Goal: Task Accomplishment & Management: Use online tool/utility

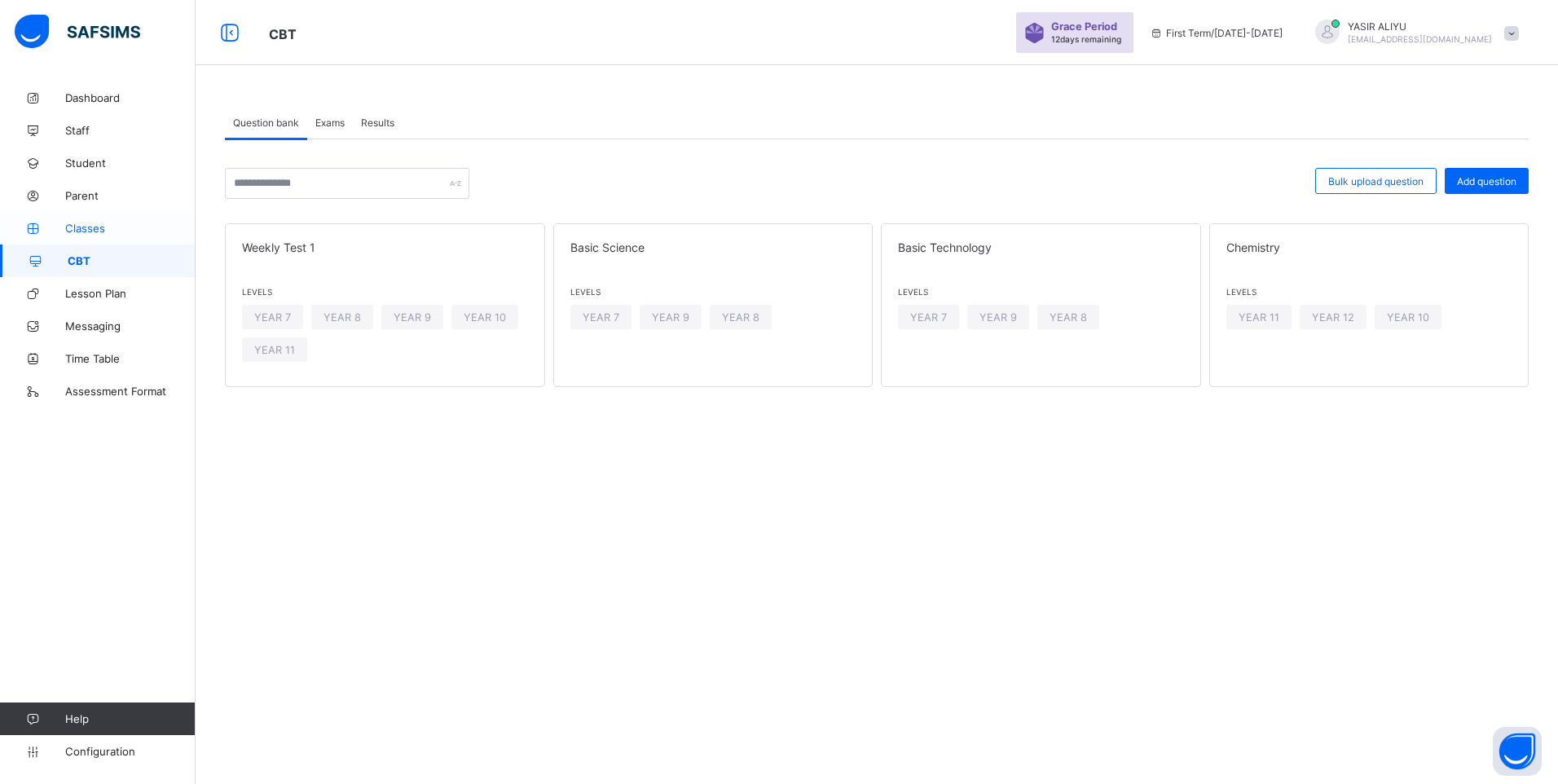
click at [79, 228] on span "Classes" at bounding box center [130, 228] width 130 height 13
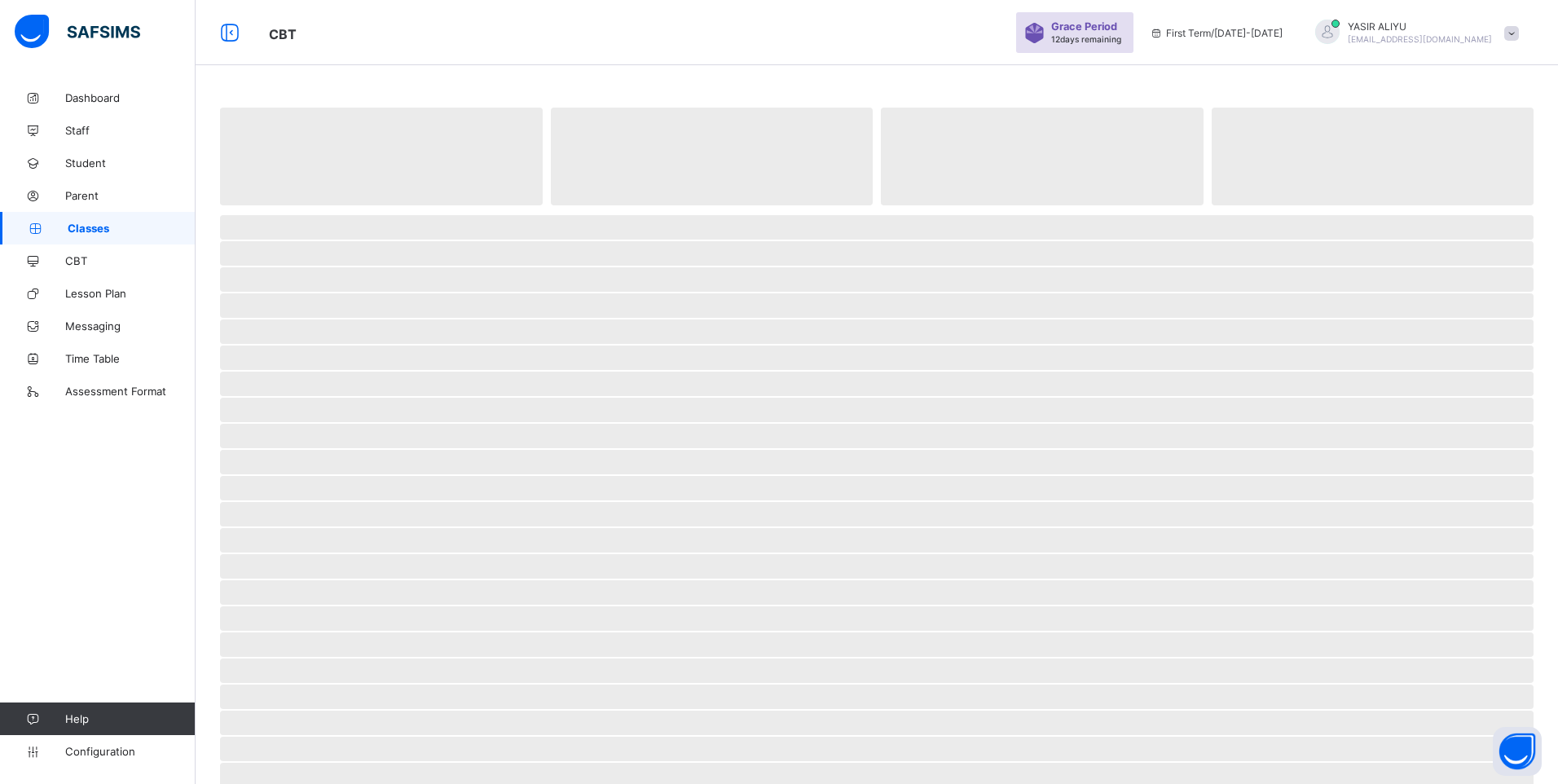
click at [77, 228] on span "Classes" at bounding box center [132, 228] width 128 height 13
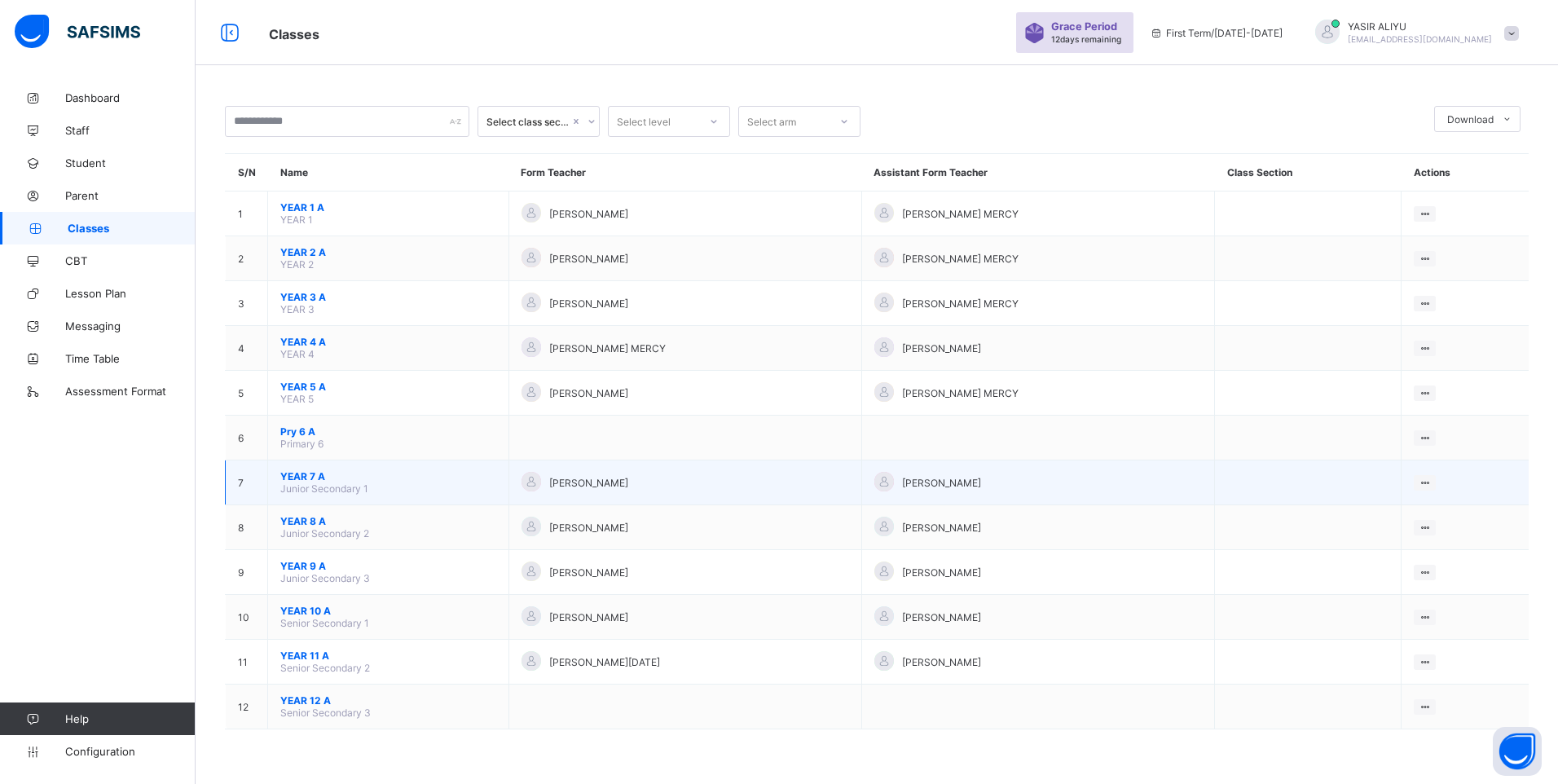
click at [308, 481] on span "YEAR 7 A" at bounding box center [388, 475] width 216 height 12
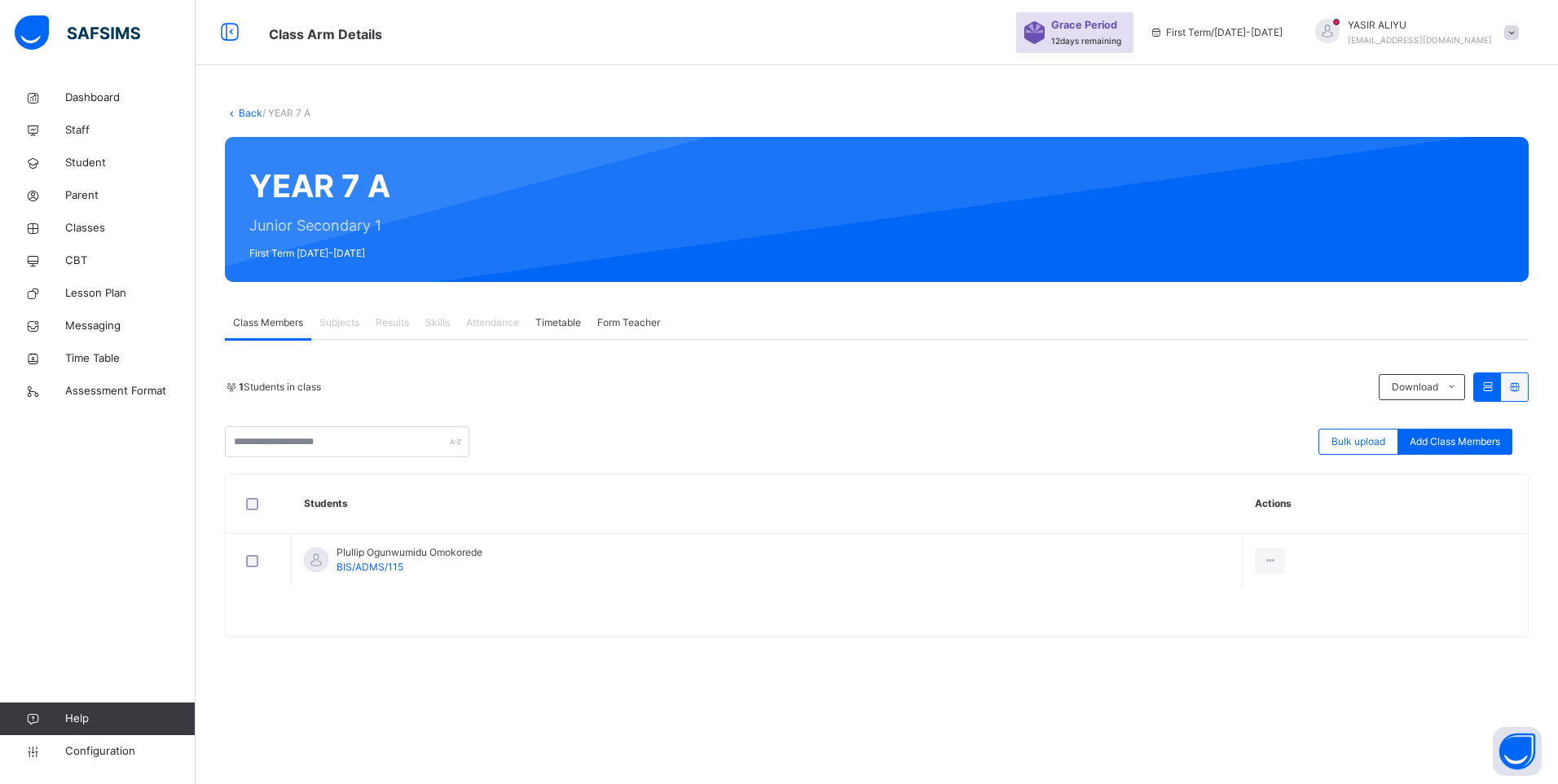
click at [344, 321] on span "Subjects" at bounding box center [339, 323] width 40 height 15
click at [80, 126] on span "Staff" at bounding box center [130, 130] width 130 height 16
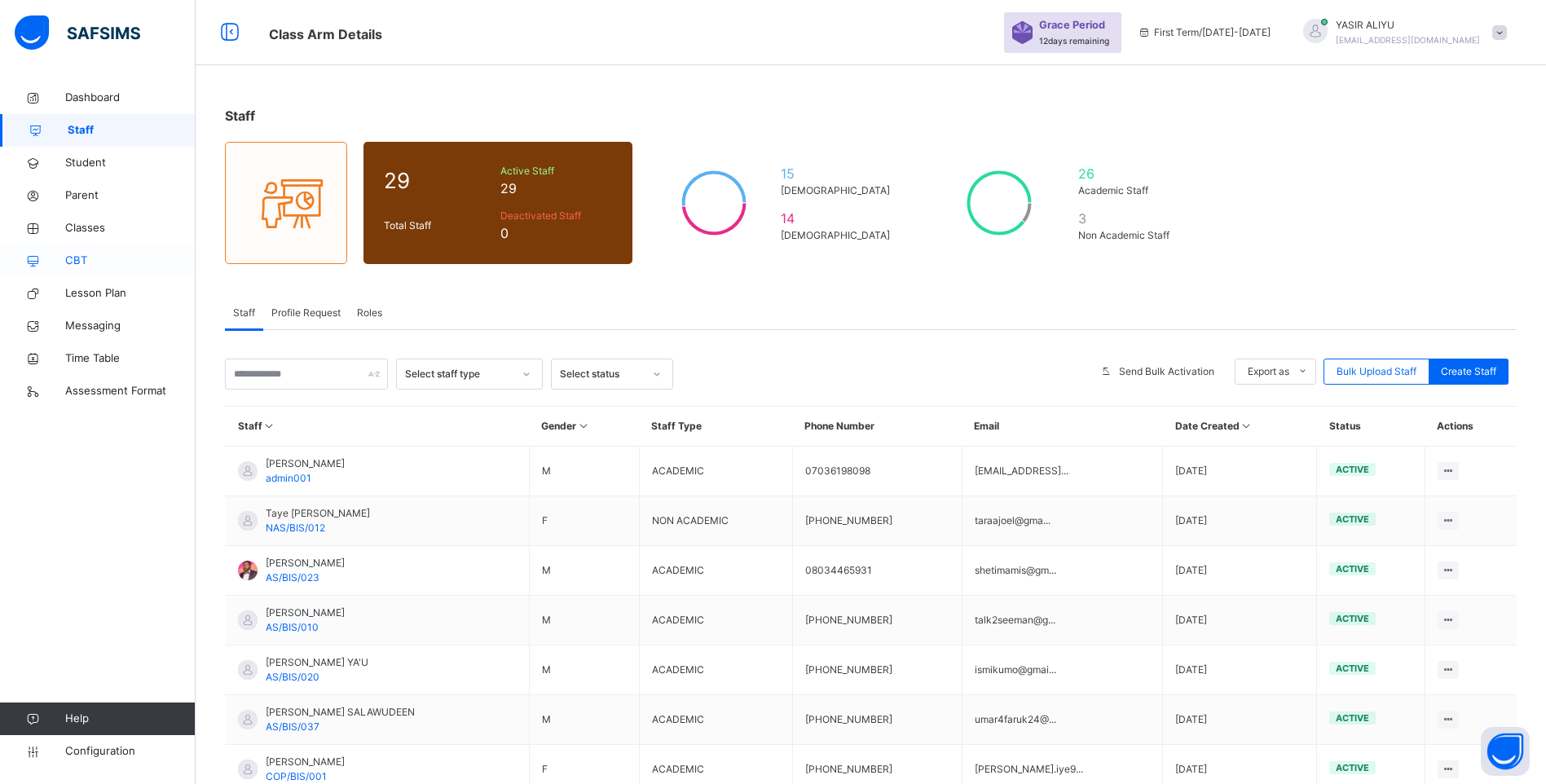
click at [80, 260] on span "CBT" at bounding box center [130, 260] width 130 height 16
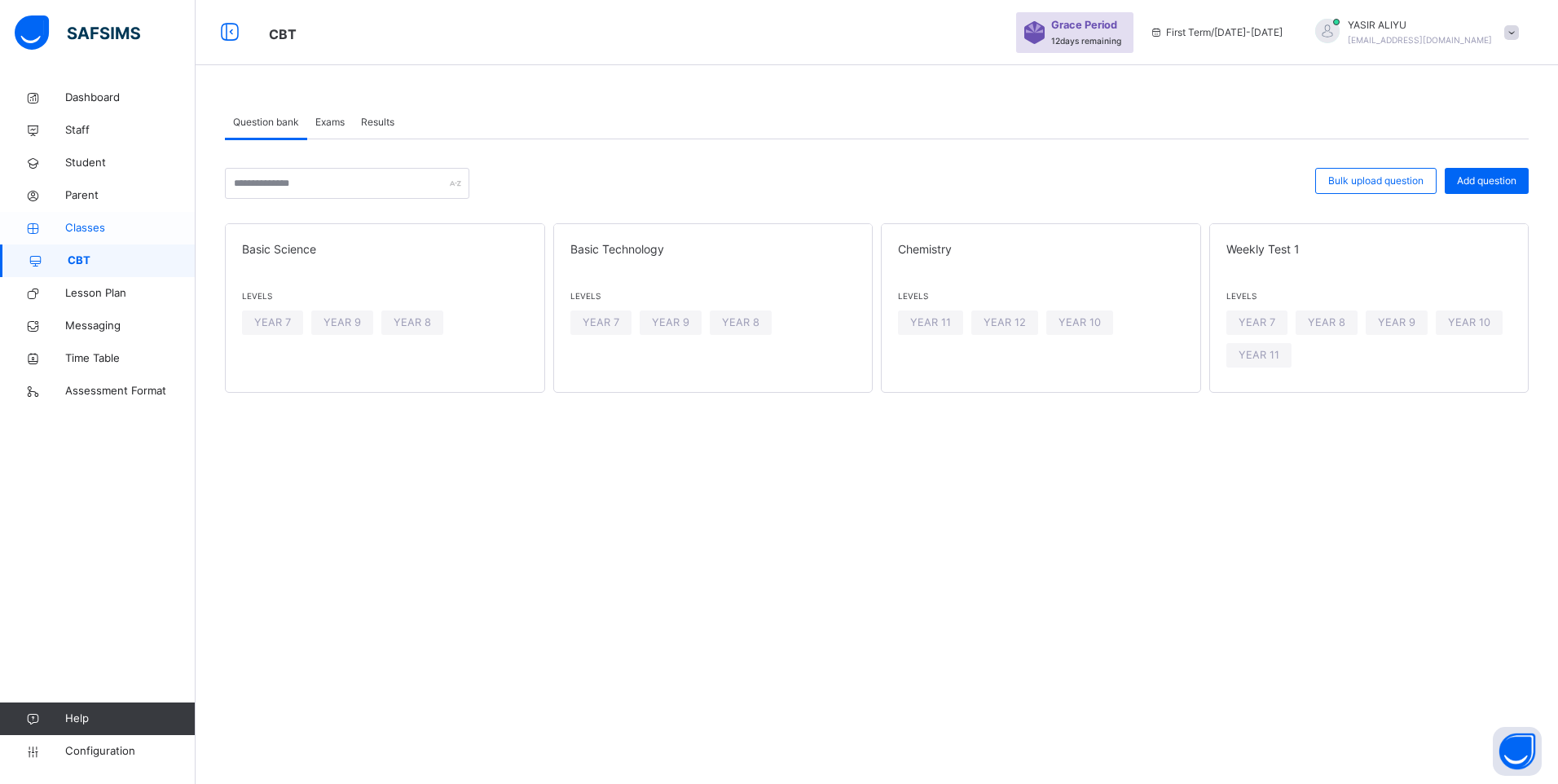
click at [80, 225] on span "Classes" at bounding box center [130, 227] width 130 height 16
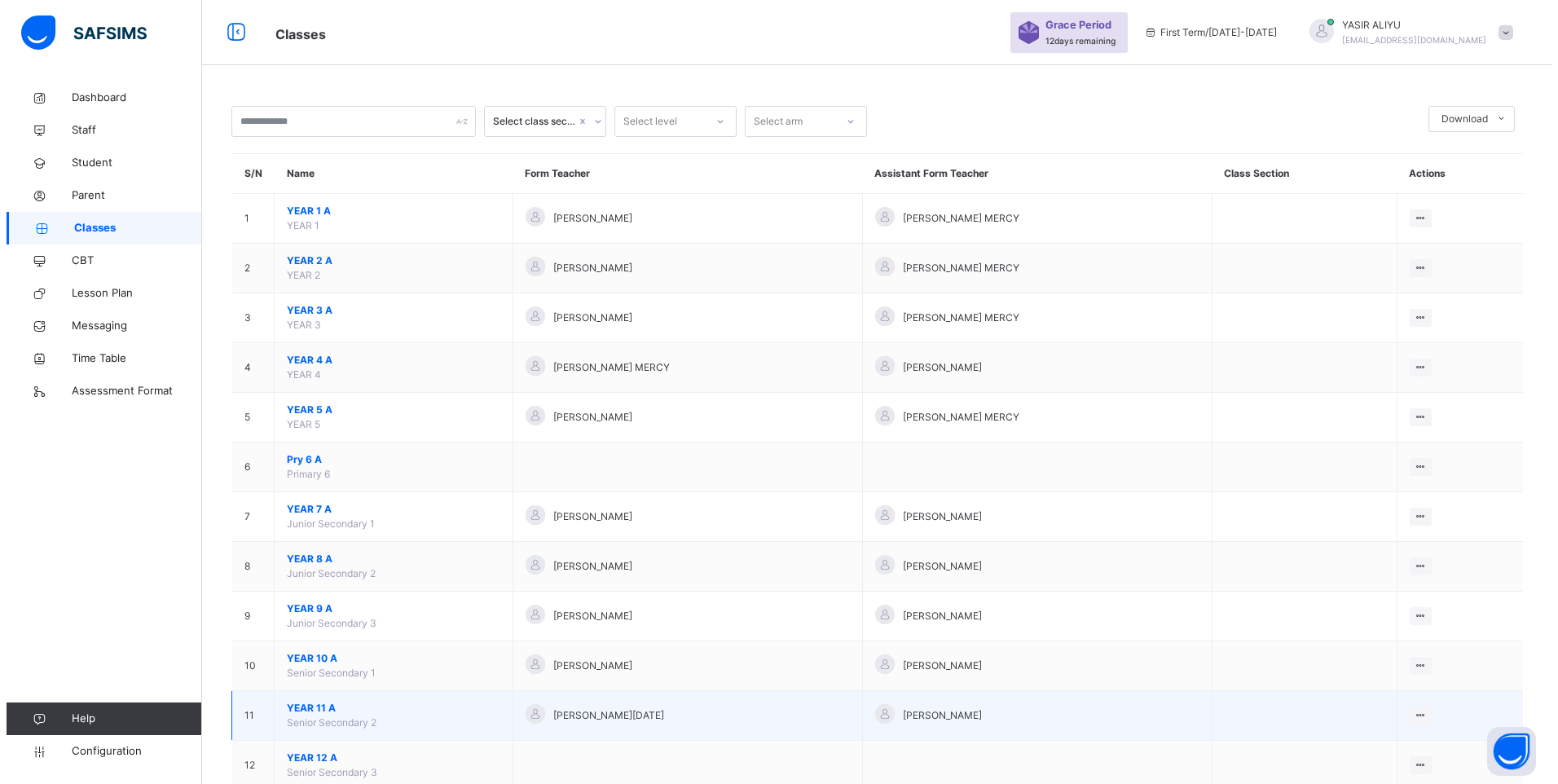
scroll to position [47, 0]
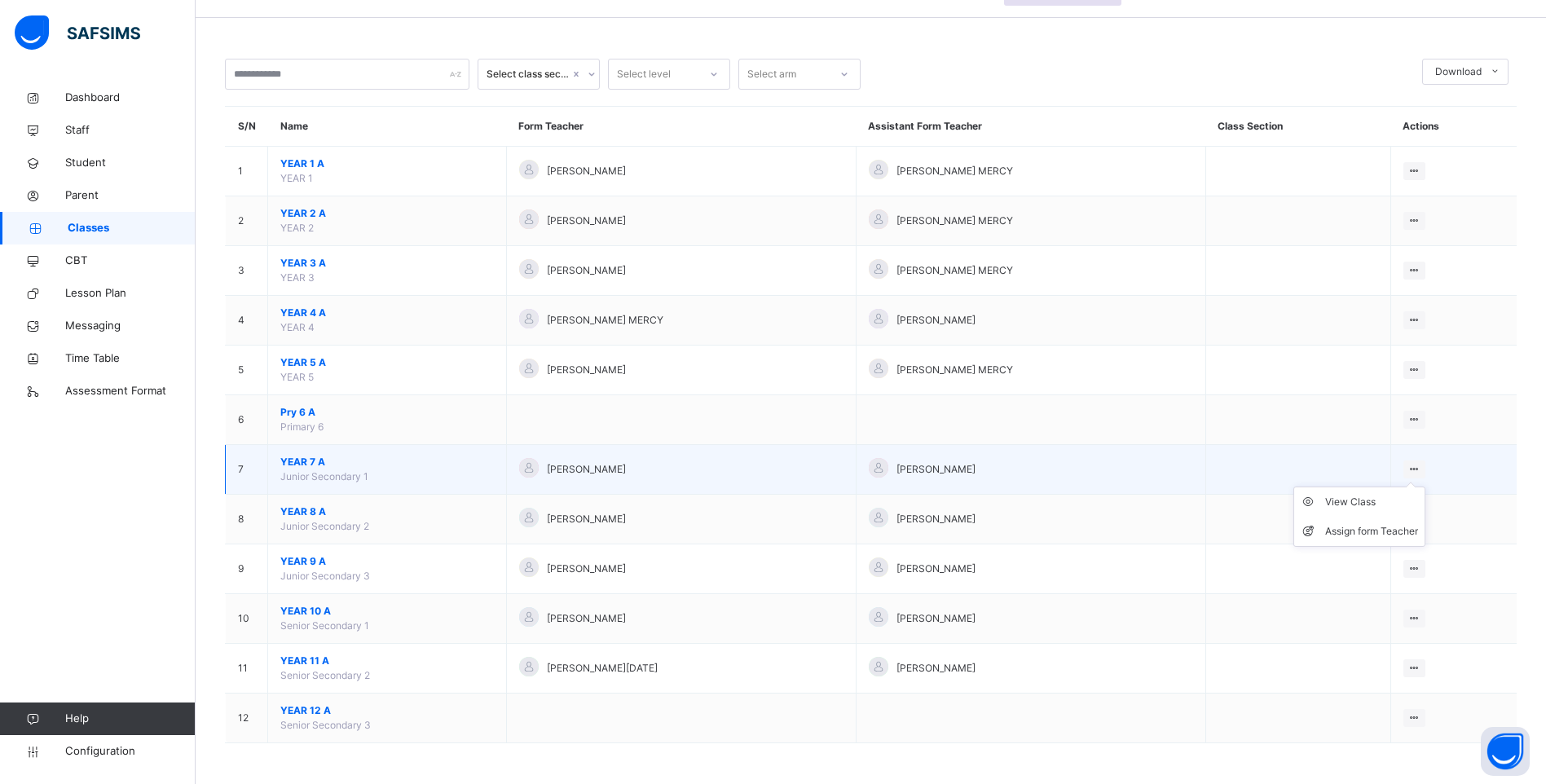
click at [1421, 469] on icon at bounding box center [1414, 468] width 14 height 12
click at [1400, 533] on div "Assign form Teacher" at bounding box center [1371, 530] width 92 height 16
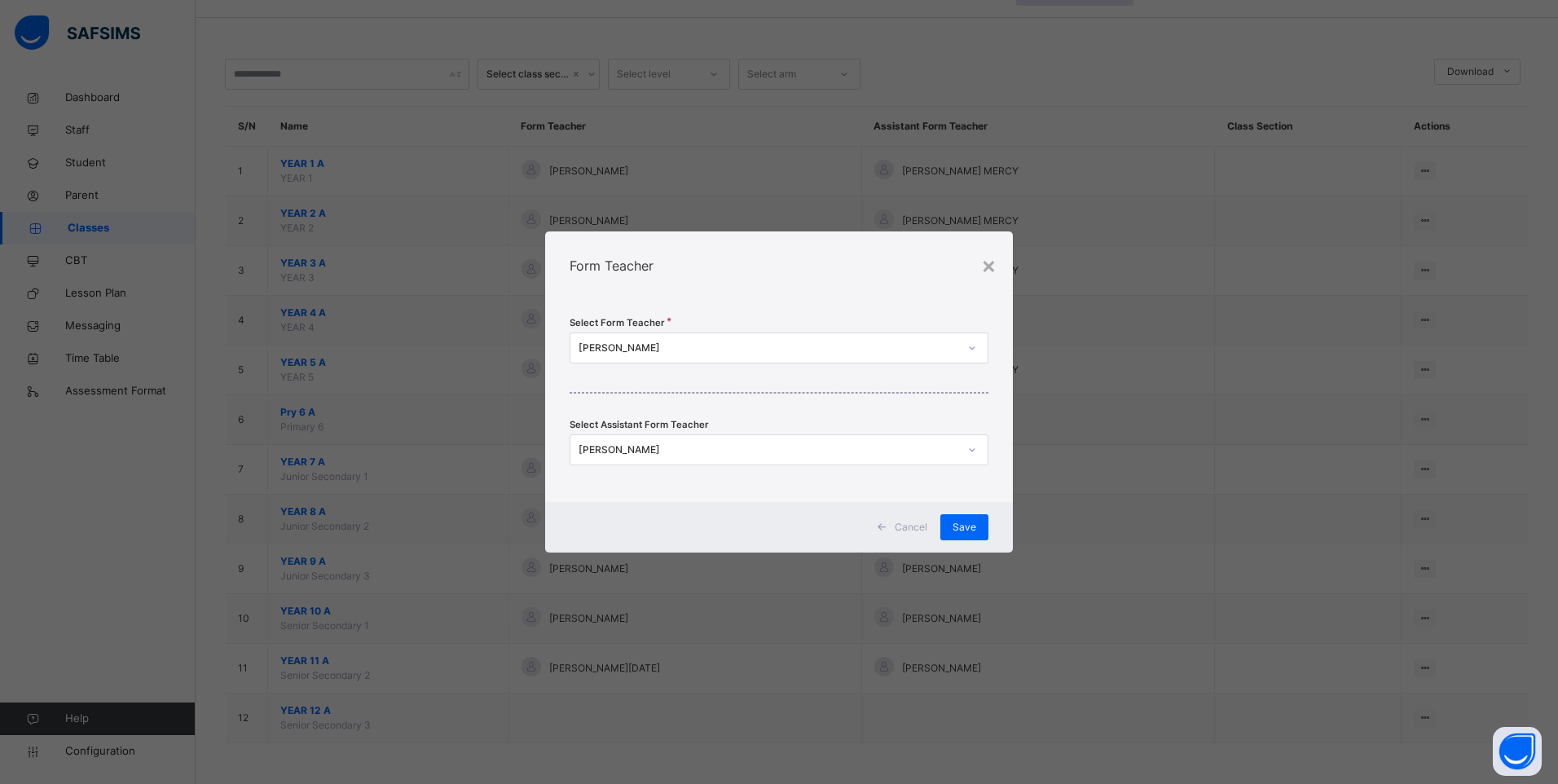
click at [976, 339] on div at bounding box center [971, 348] width 27 height 26
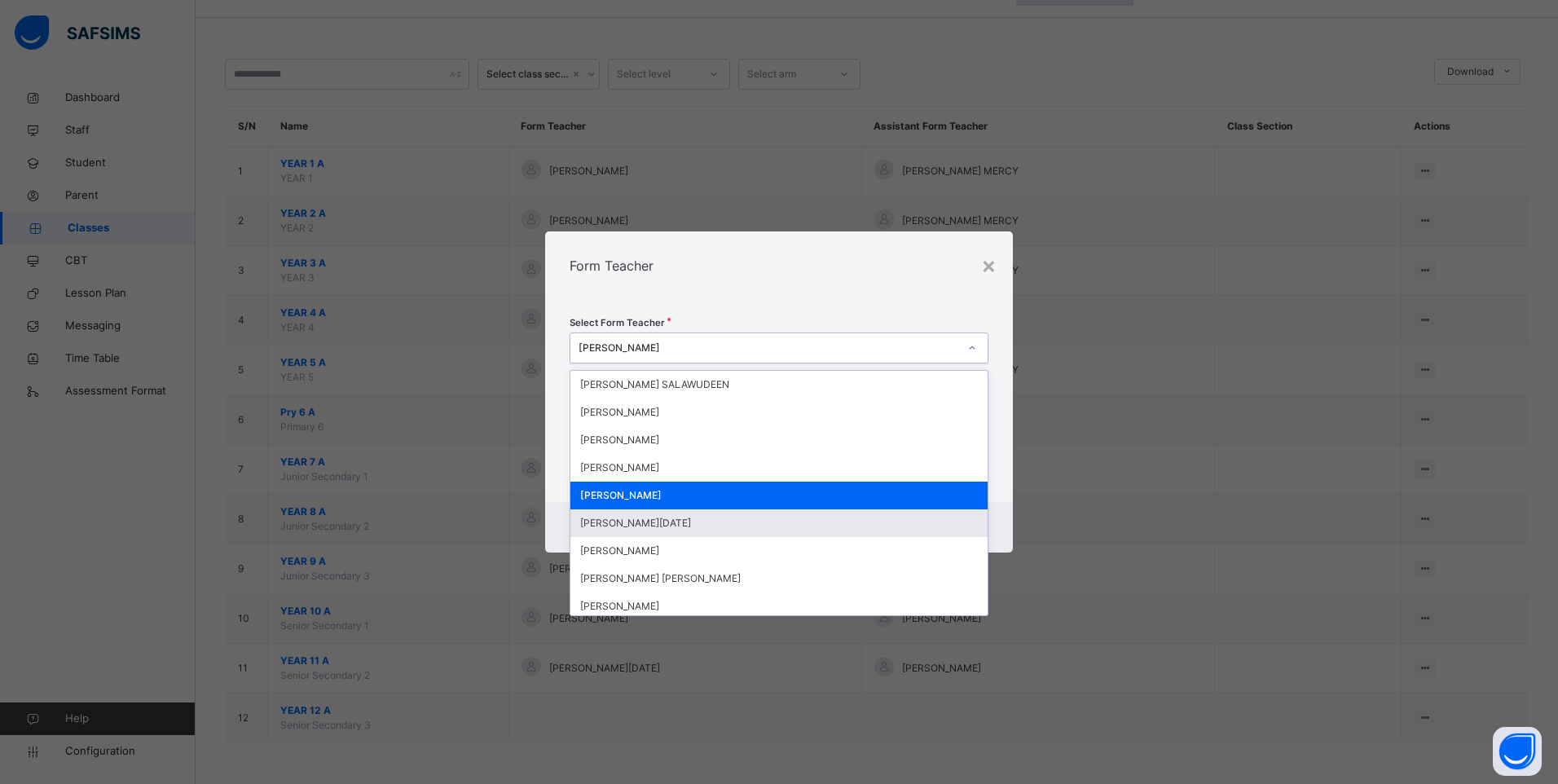
click at [781, 522] on div "[PERSON_NAME][DATE]" at bounding box center [779, 523] width 417 height 27
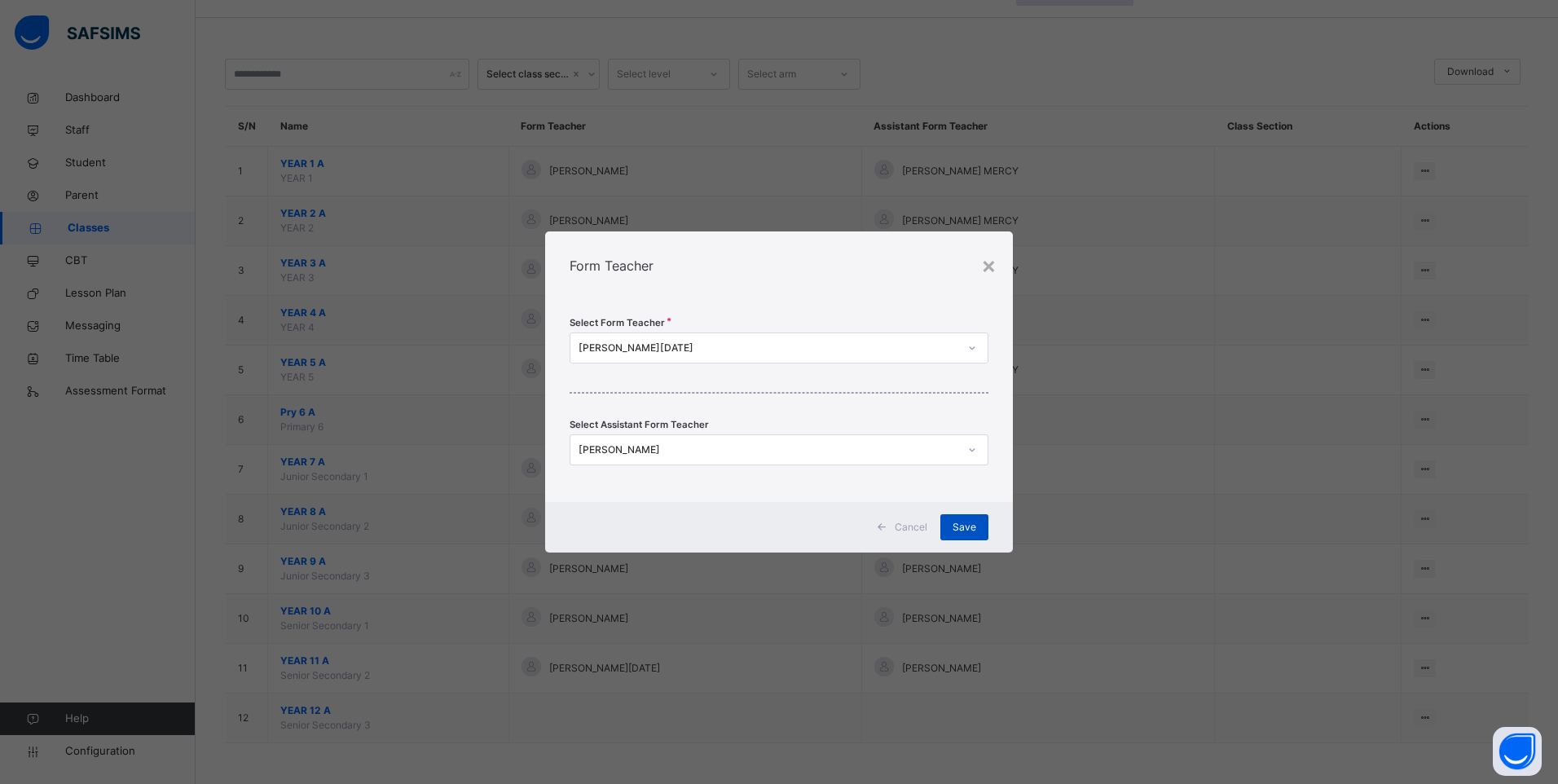
click at [965, 525] on span "Save" at bounding box center [963, 527] width 24 height 15
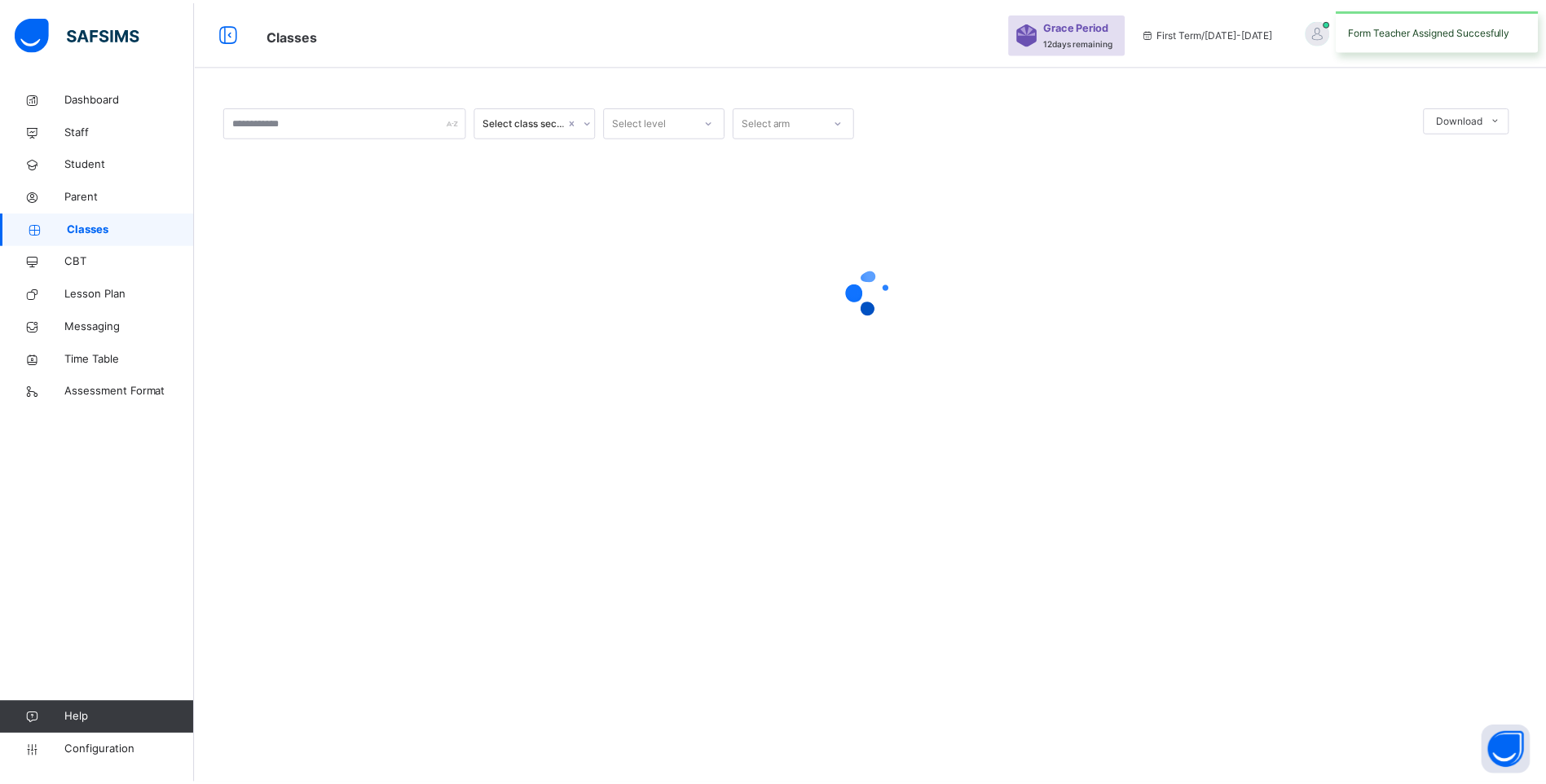
scroll to position [0, 0]
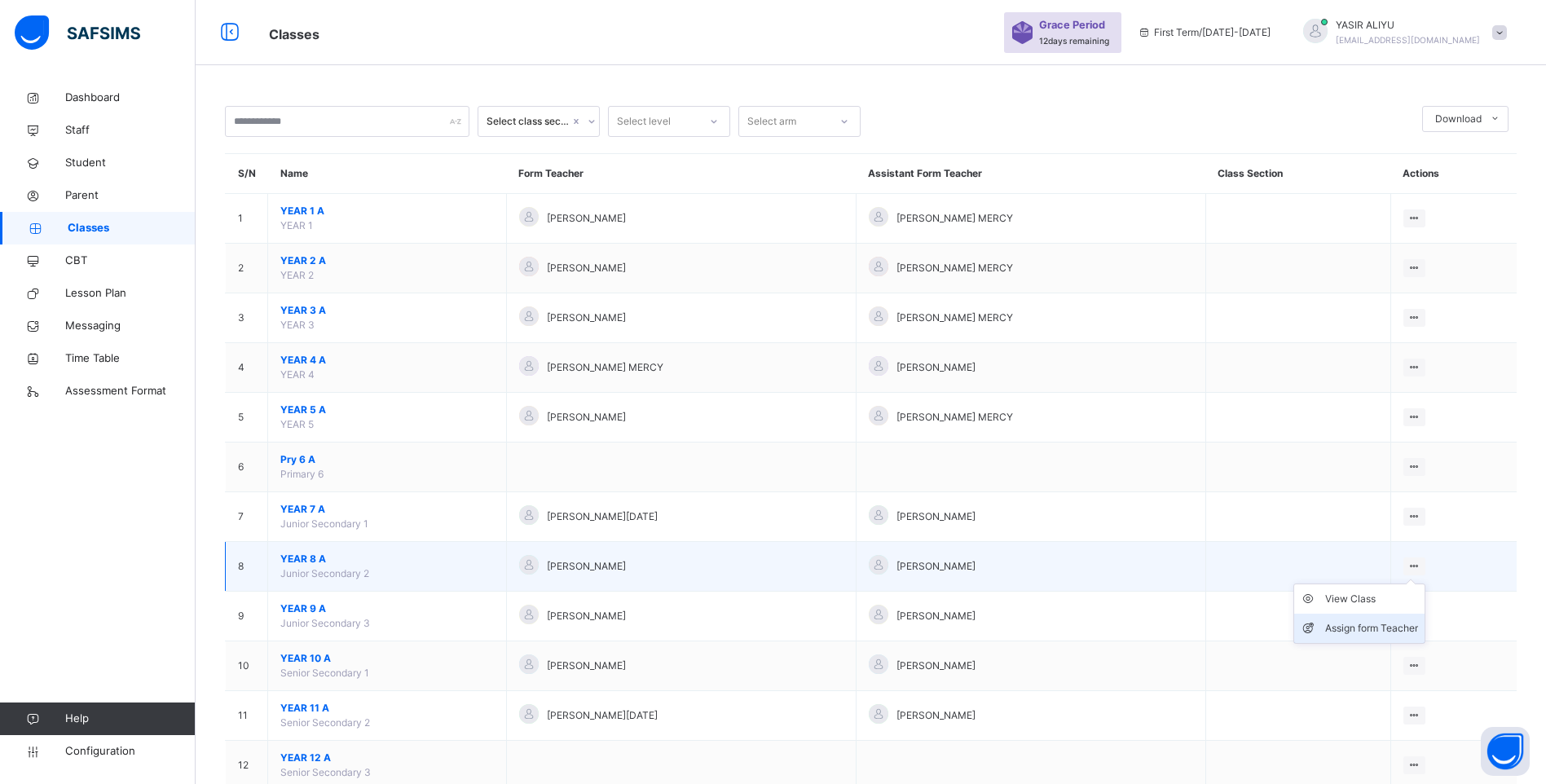
click at [1399, 624] on div "Assign form Teacher" at bounding box center [1371, 627] width 92 height 16
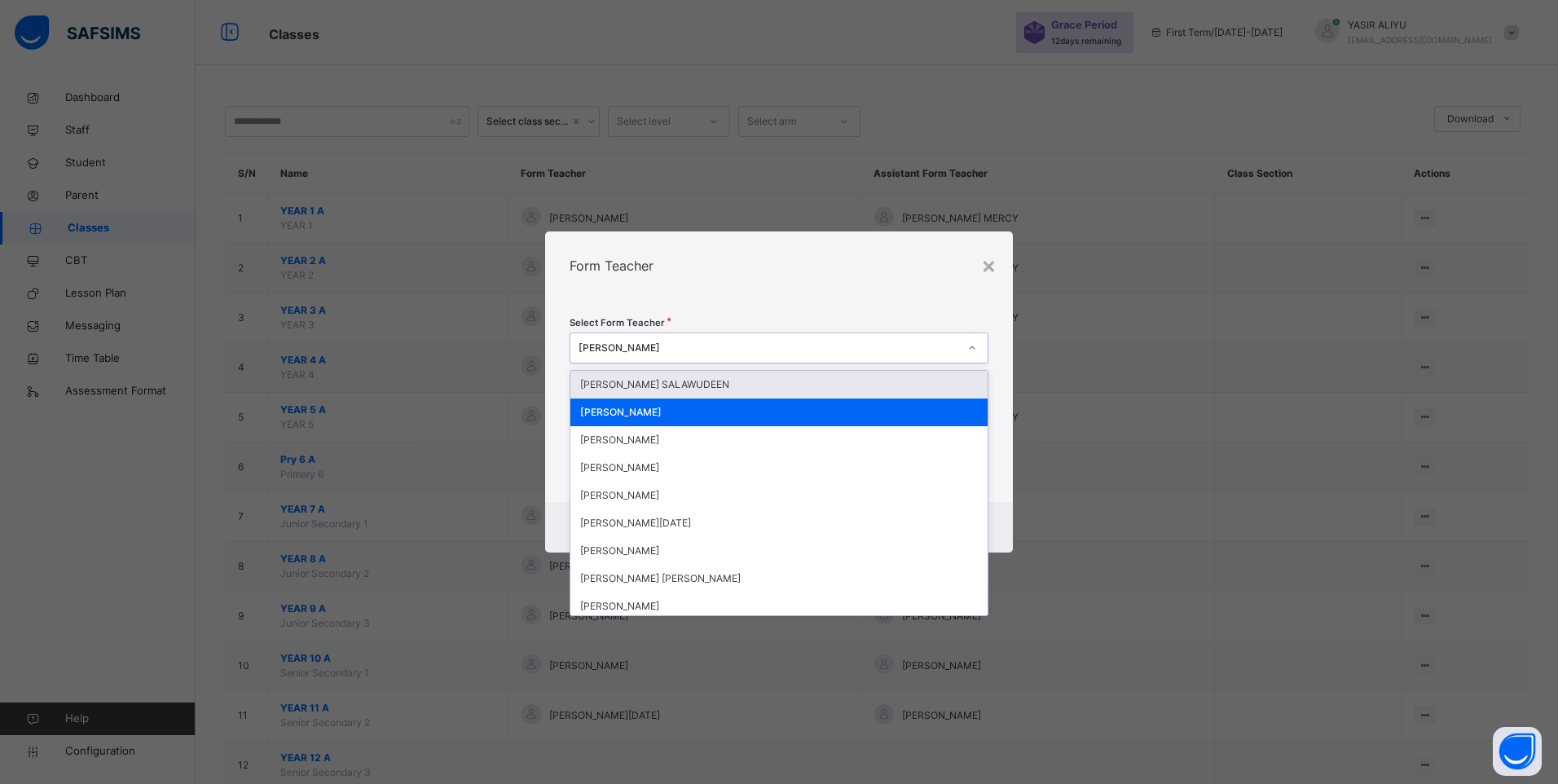
click at [980, 348] on div at bounding box center [971, 348] width 27 height 26
click at [722, 379] on div "[PERSON_NAME] SALAWUDEEN" at bounding box center [779, 384] width 417 height 27
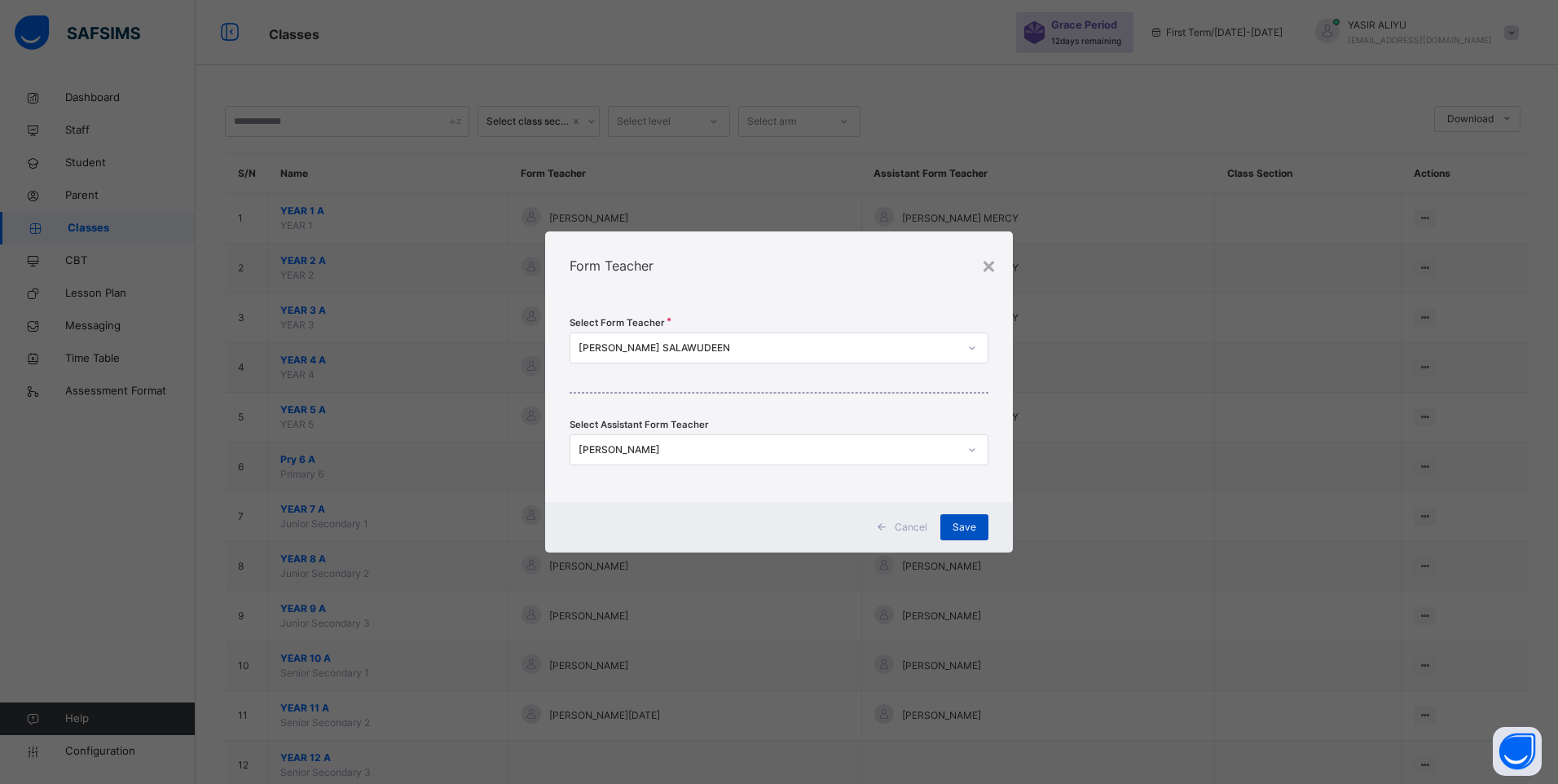
click at [972, 527] on span "Save" at bounding box center [963, 527] width 24 height 15
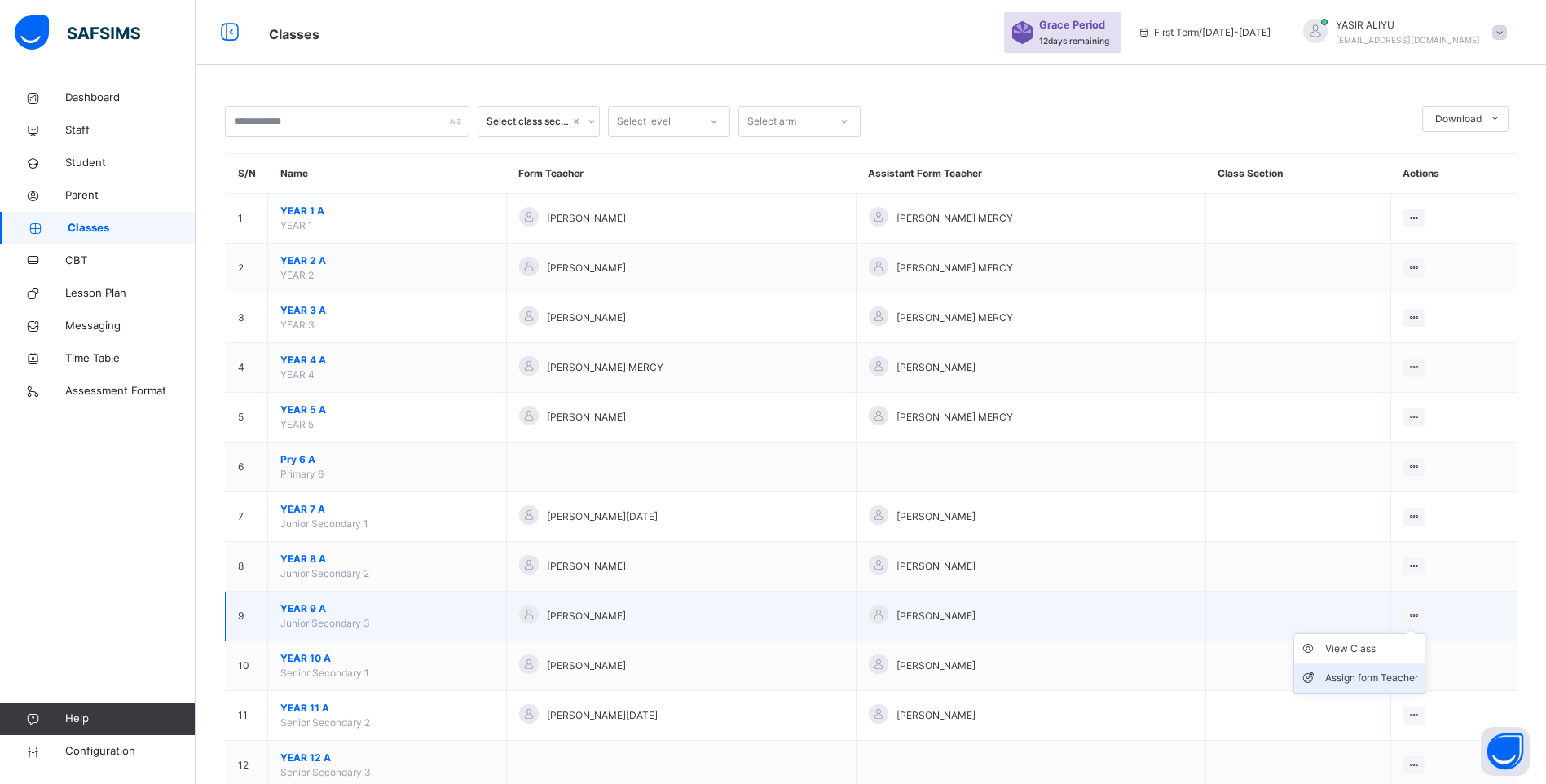
click at [1407, 666] on li "Assign form Teacher" at bounding box center [1359, 677] width 130 height 29
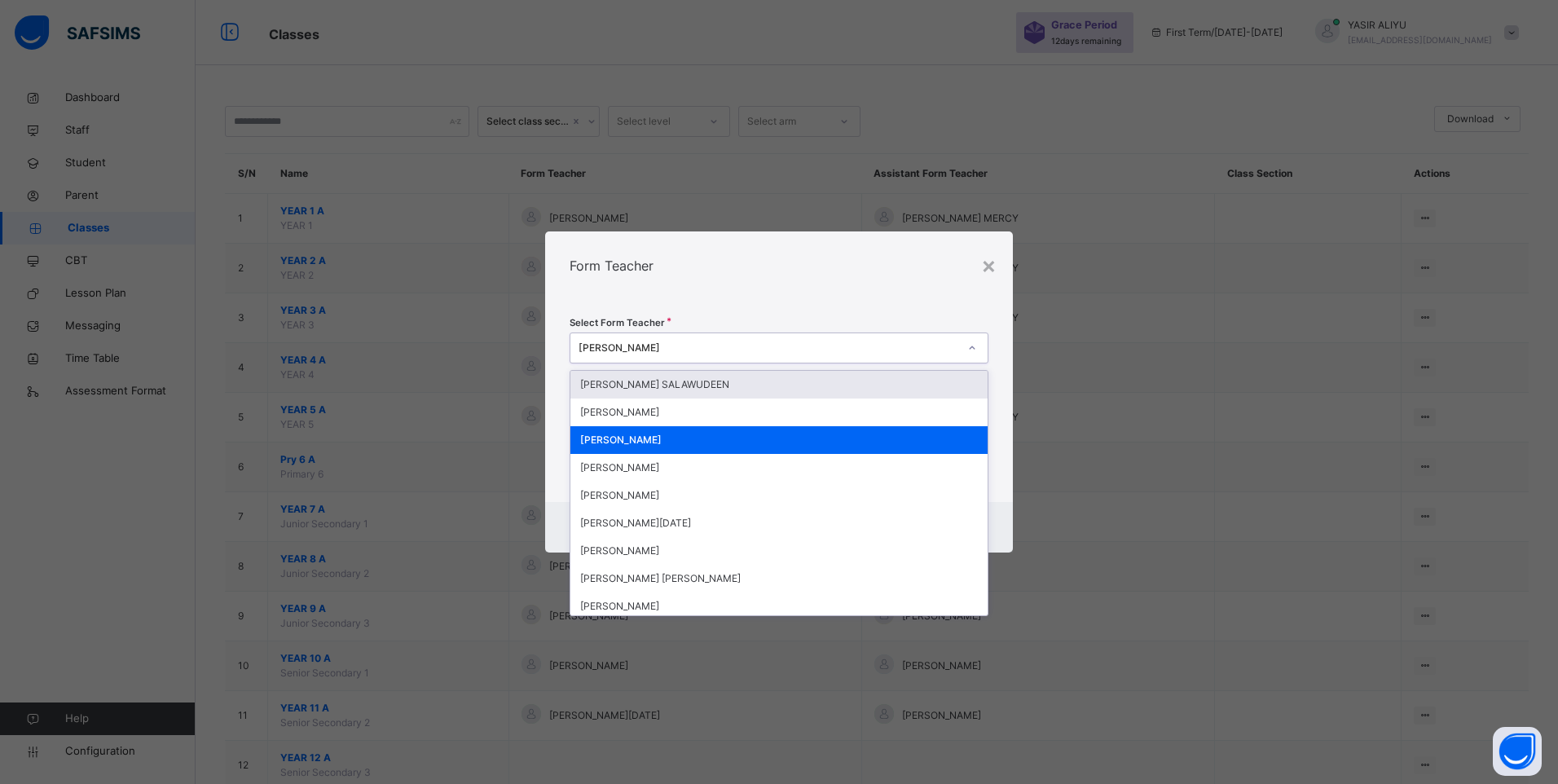
click at [977, 349] on div at bounding box center [971, 348] width 27 height 26
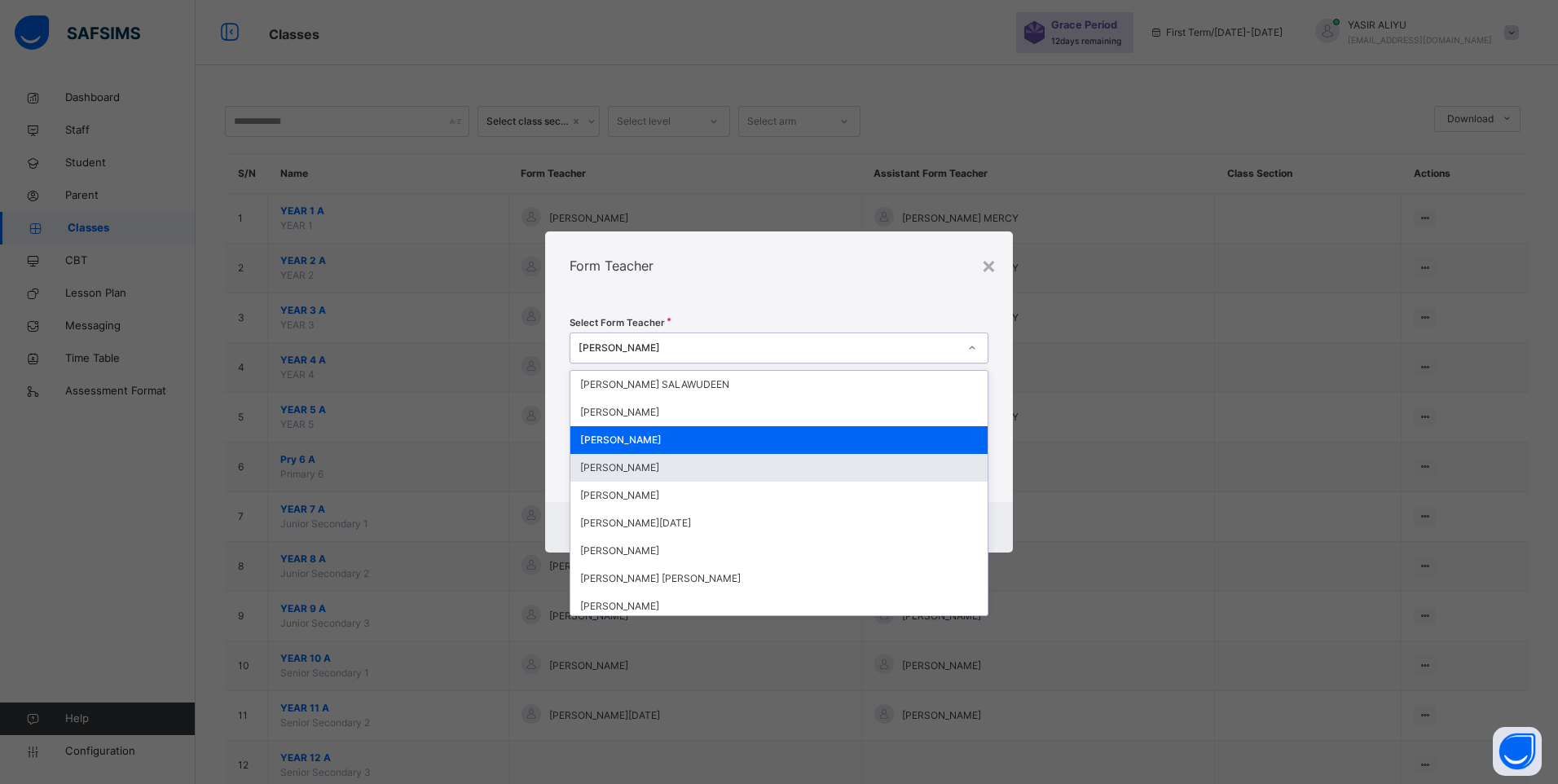
click at [791, 462] on div "[PERSON_NAME]" at bounding box center [779, 467] width 417 height 27
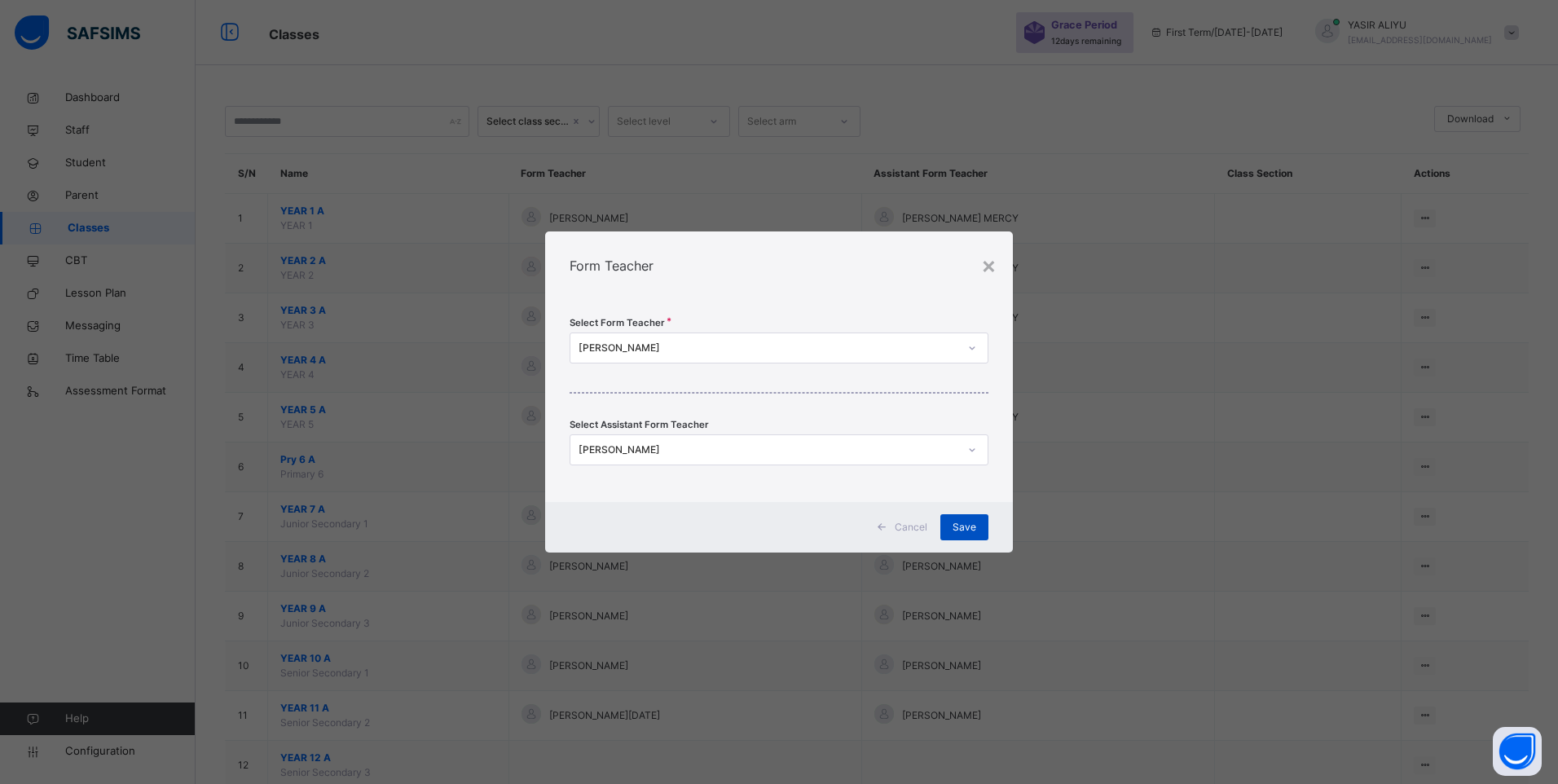
click at [976, 523] on div "Save" at bounding box center [963, 527] width 48 height 26
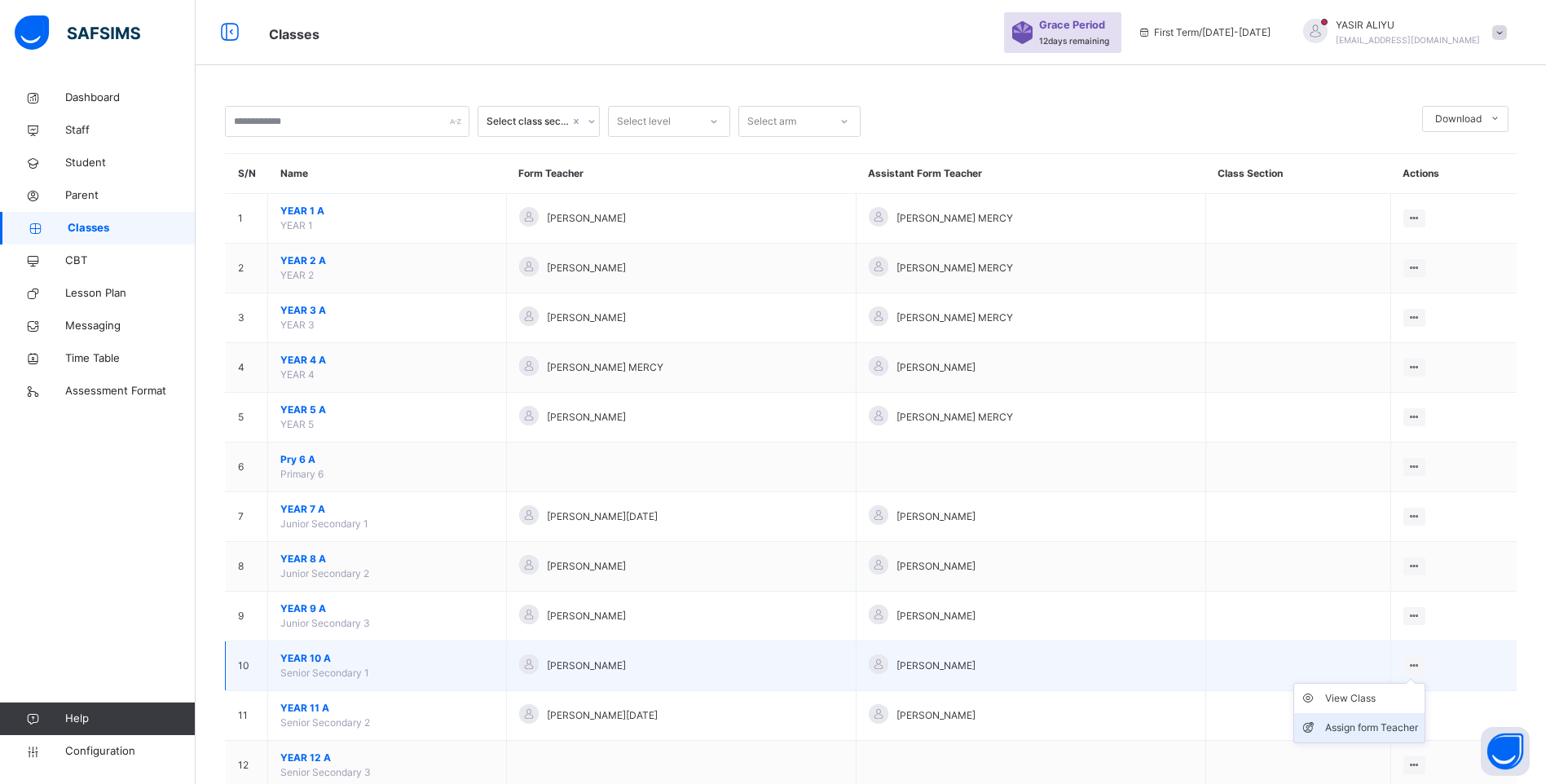
click at [1406, 725] on div "Assign form Teacher" at bounding box center [1371, 726] width 92 height 16
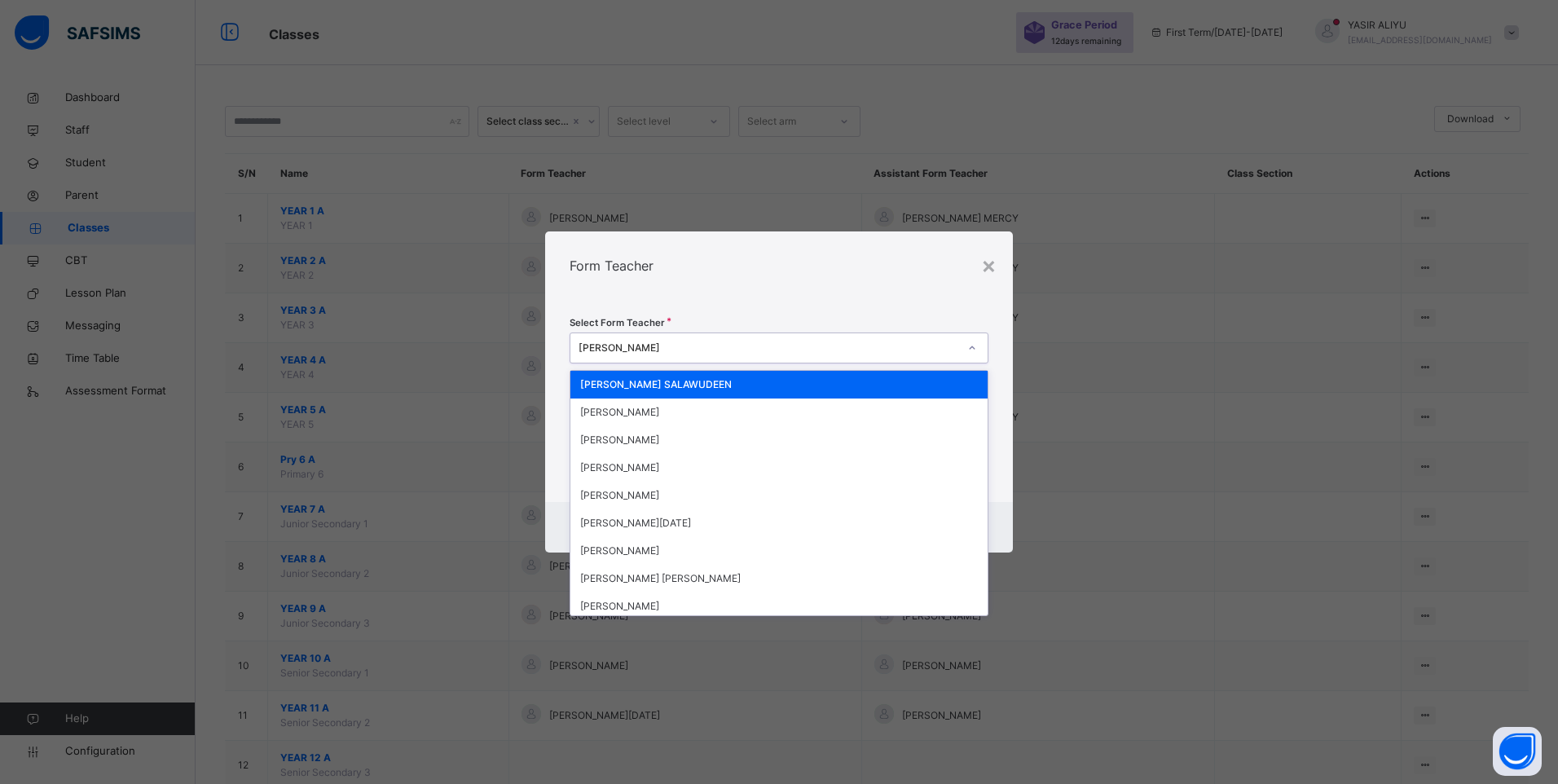
click at [975, 348] on icon at bounding box center [972, 347] width 9 height 16
click at [802, 439] on div "[PERSON_NAME]" at bounding box center [779, 440] width 417 height 27
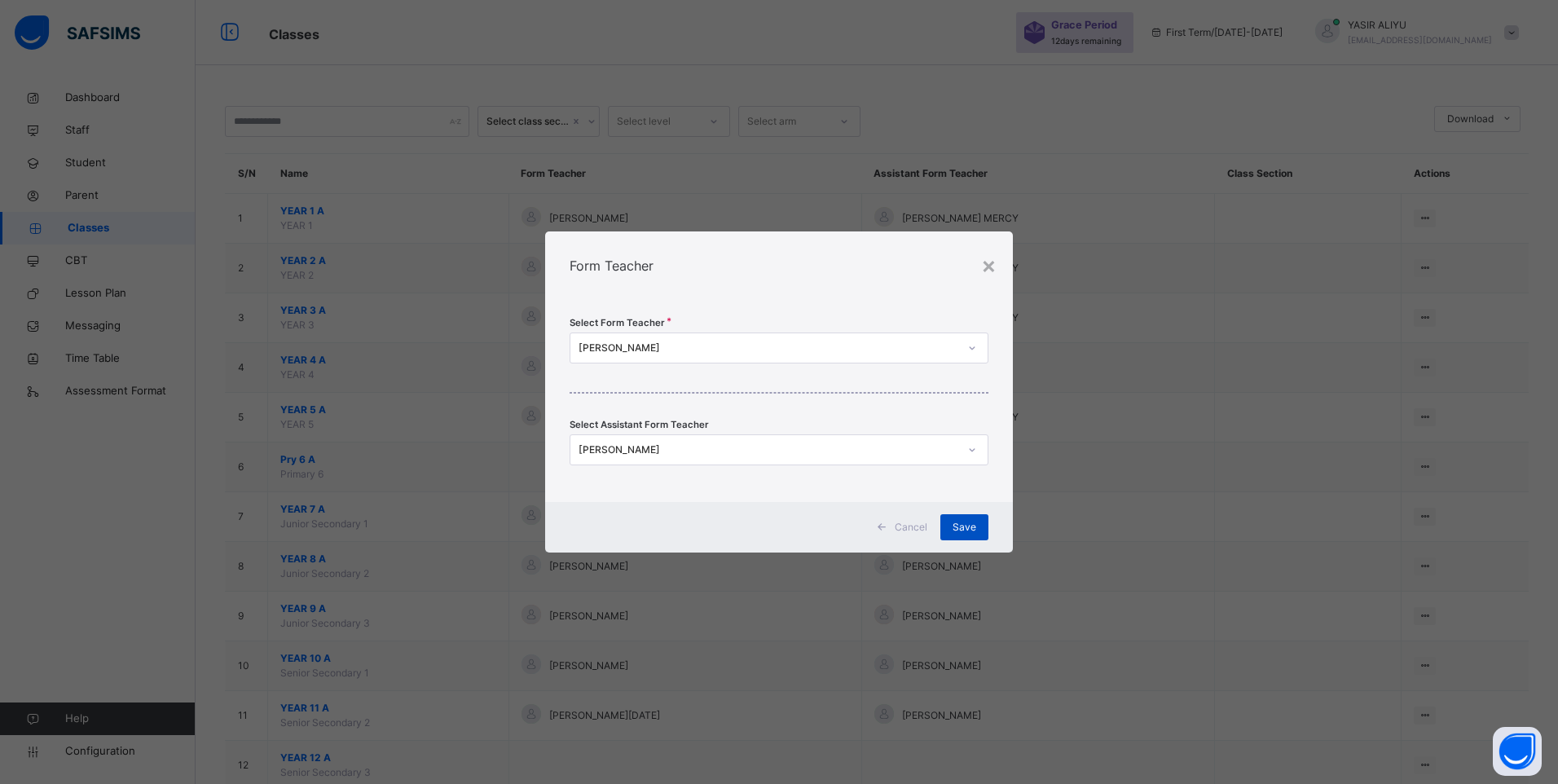
click at [953, 525] on span "Save" at bounding box center [963, 527] width 24 height 15
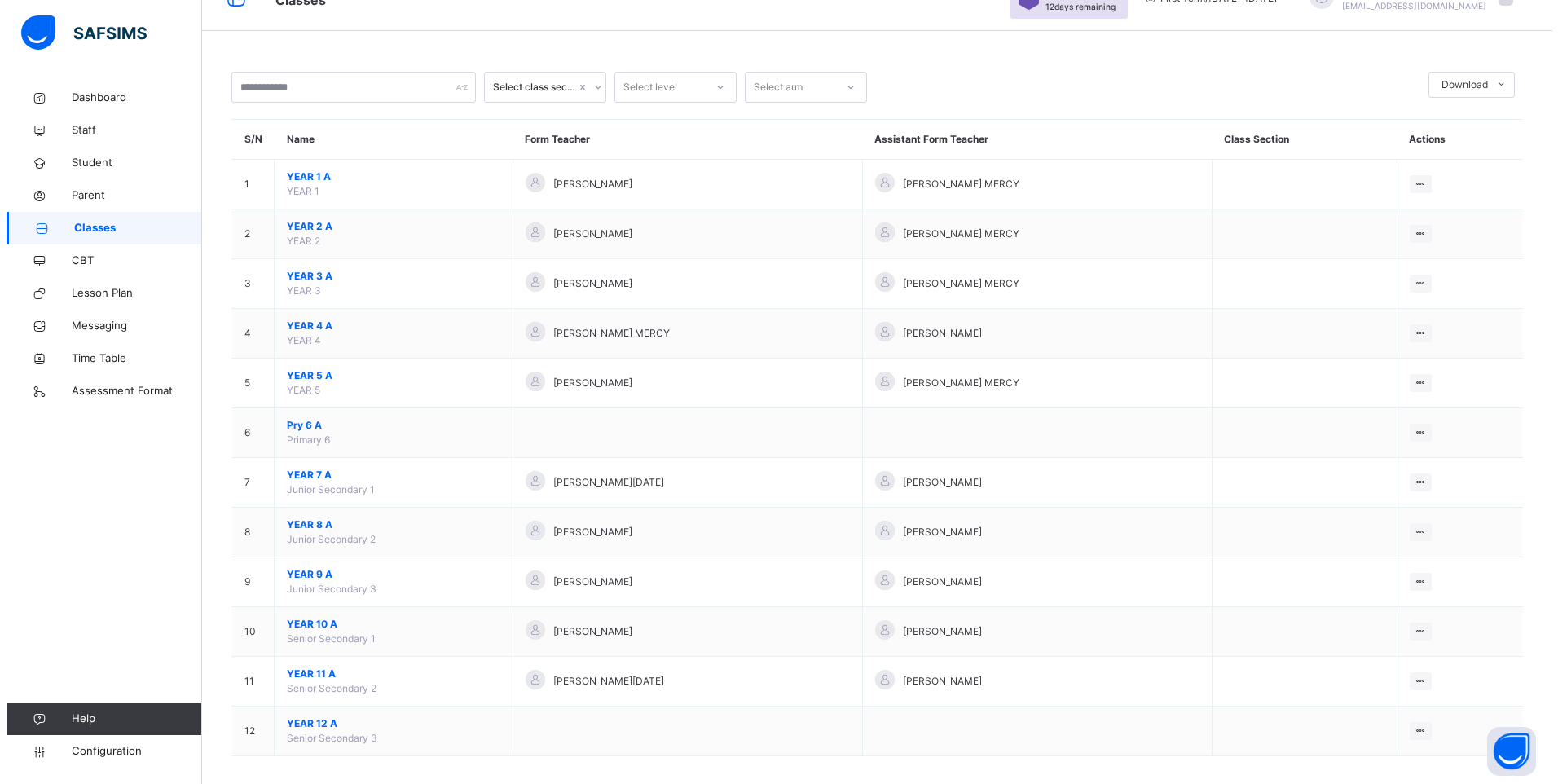
scroll to position [47, 0]
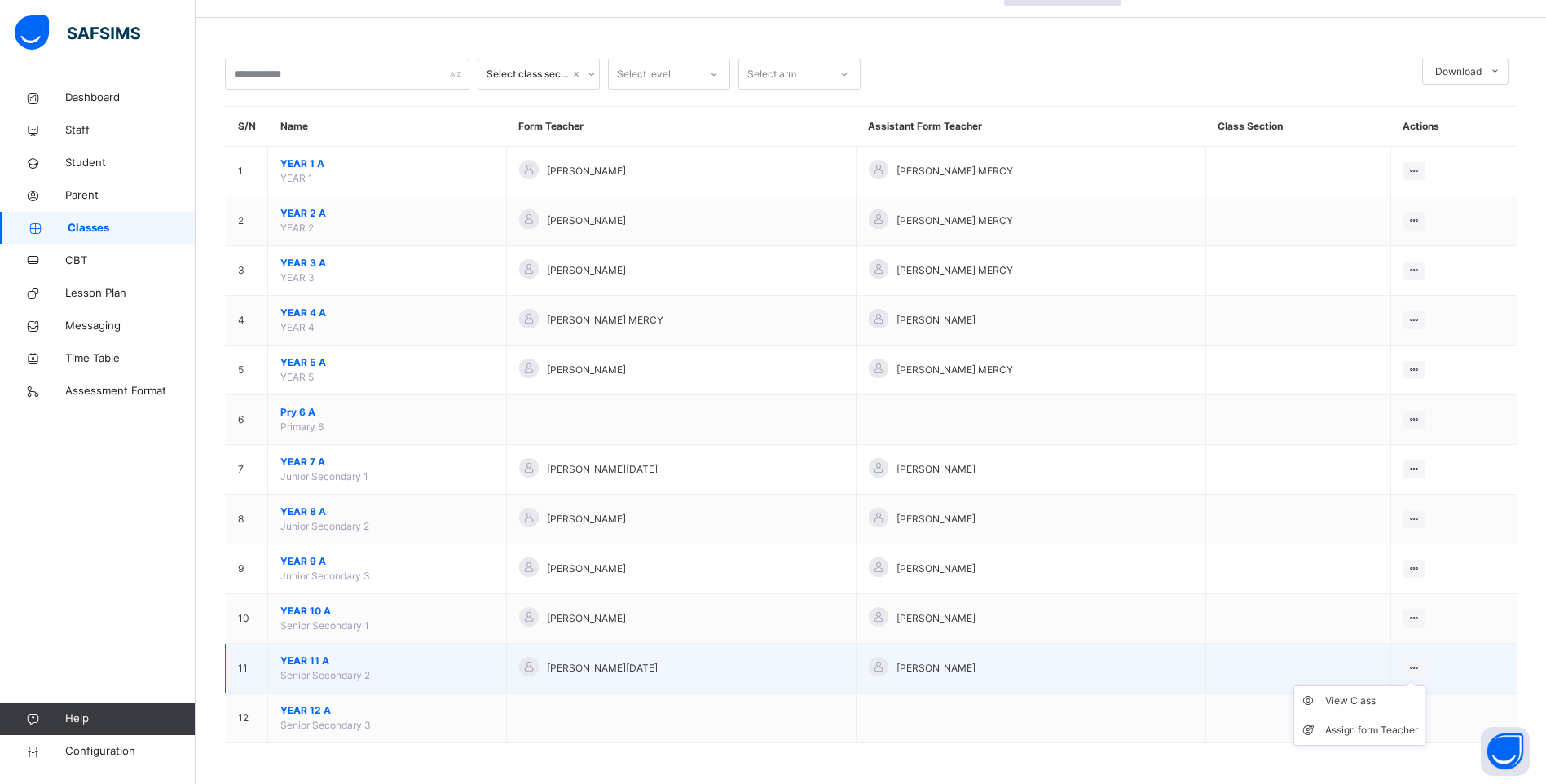
click at [1421, 669] on icon at bounding box center [1414, 667] width 14 height 12
click at [1421, 718] on li "Assign form Teacher" at bounding box center [1359, 729] width 130 height 29
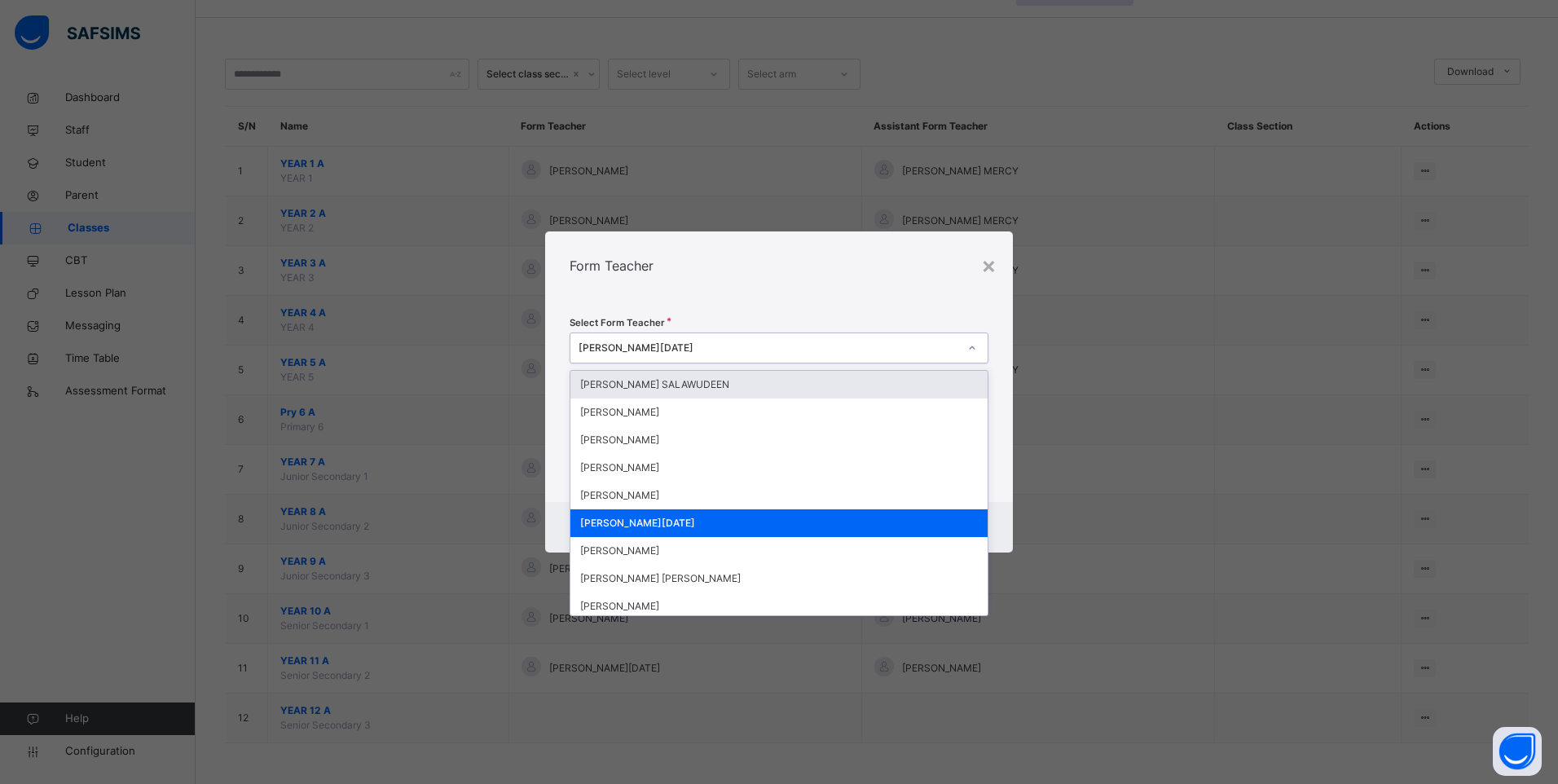
click at [980, 347] on div at bounding box center [971, 348] width 27 height 26
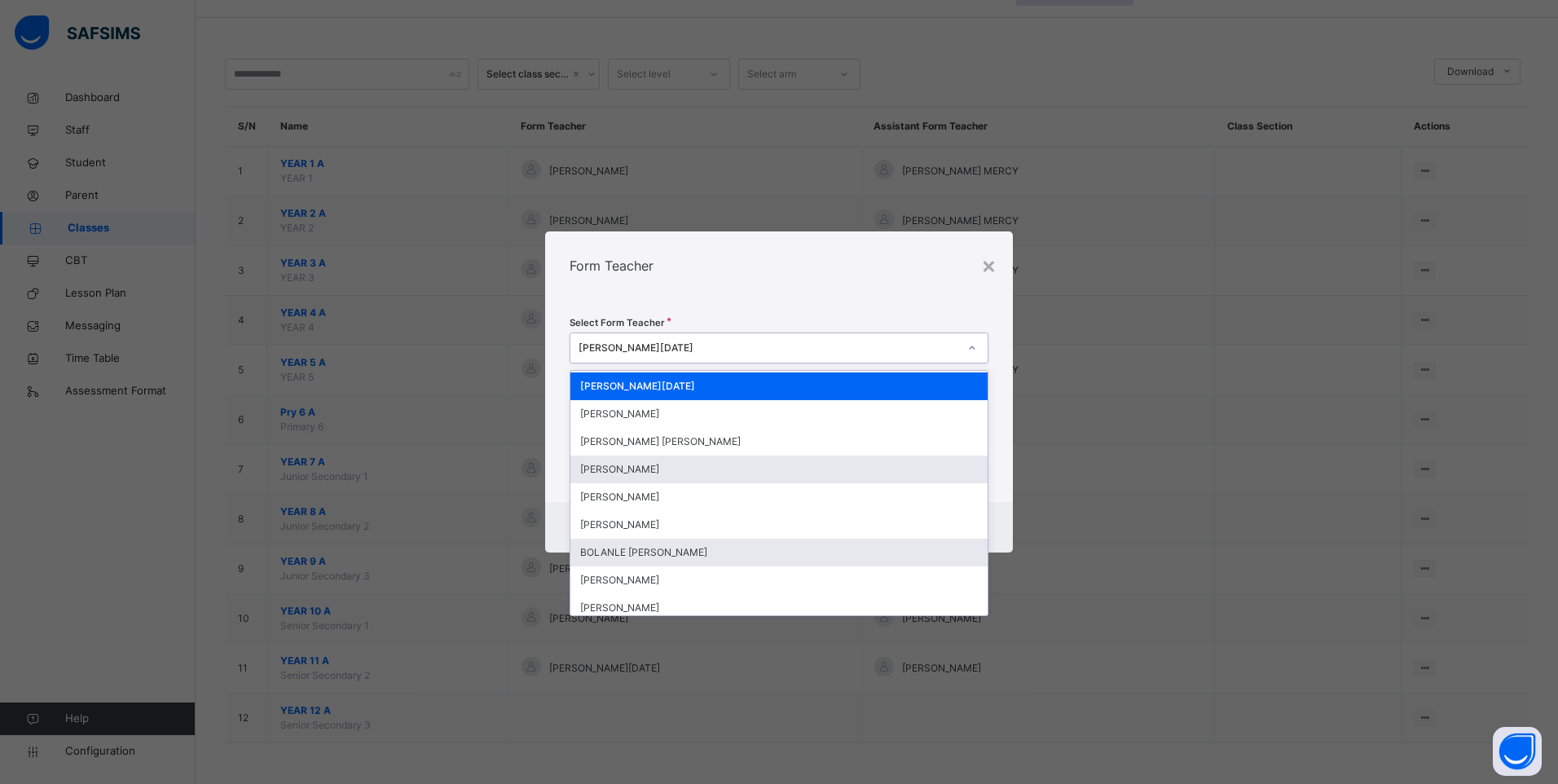
scroll to position [163, 0]
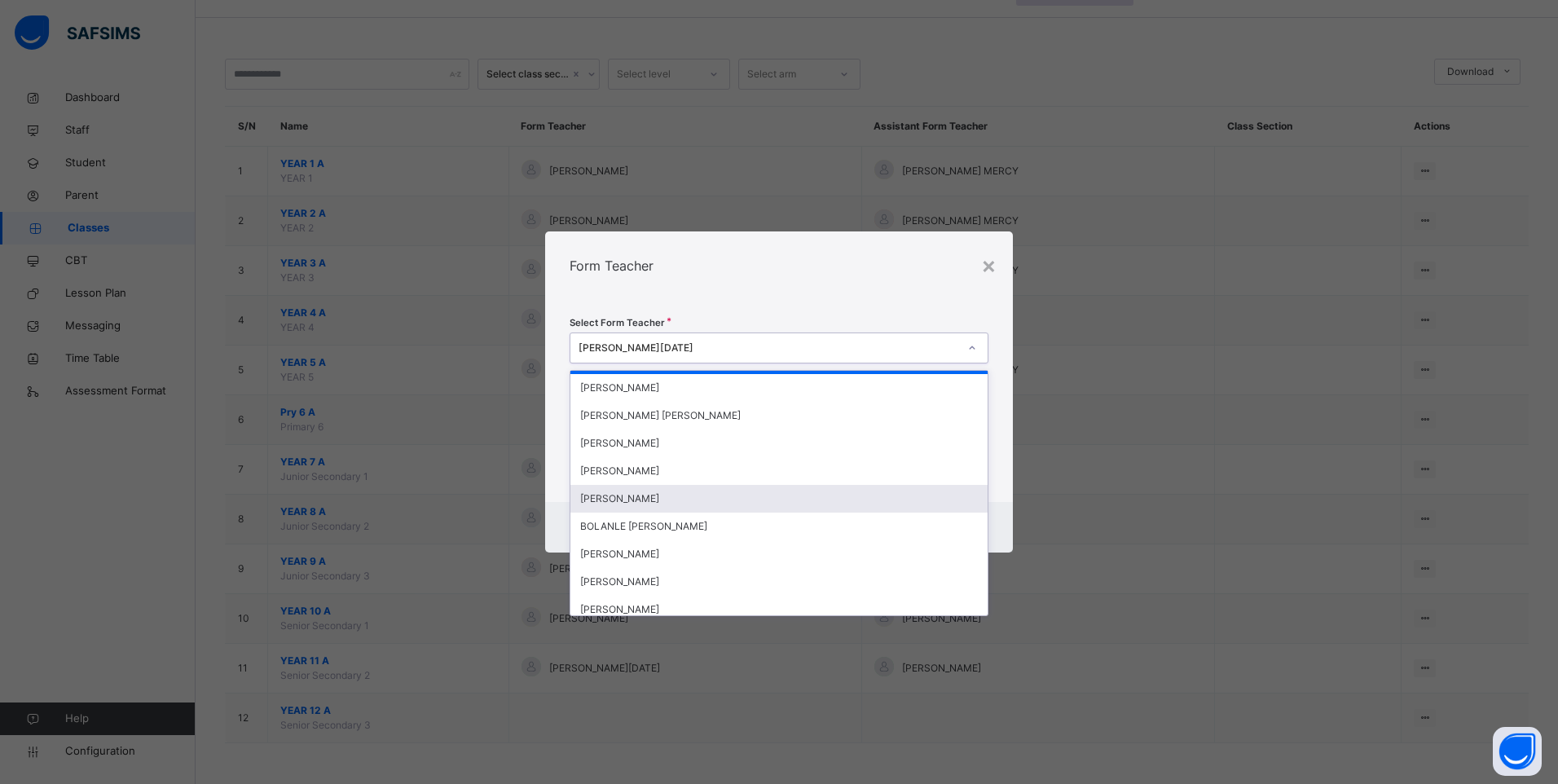
click at [675, 498] on div "[PERSON_NAME]" at bounding box center [779, 498] width 417 height 27
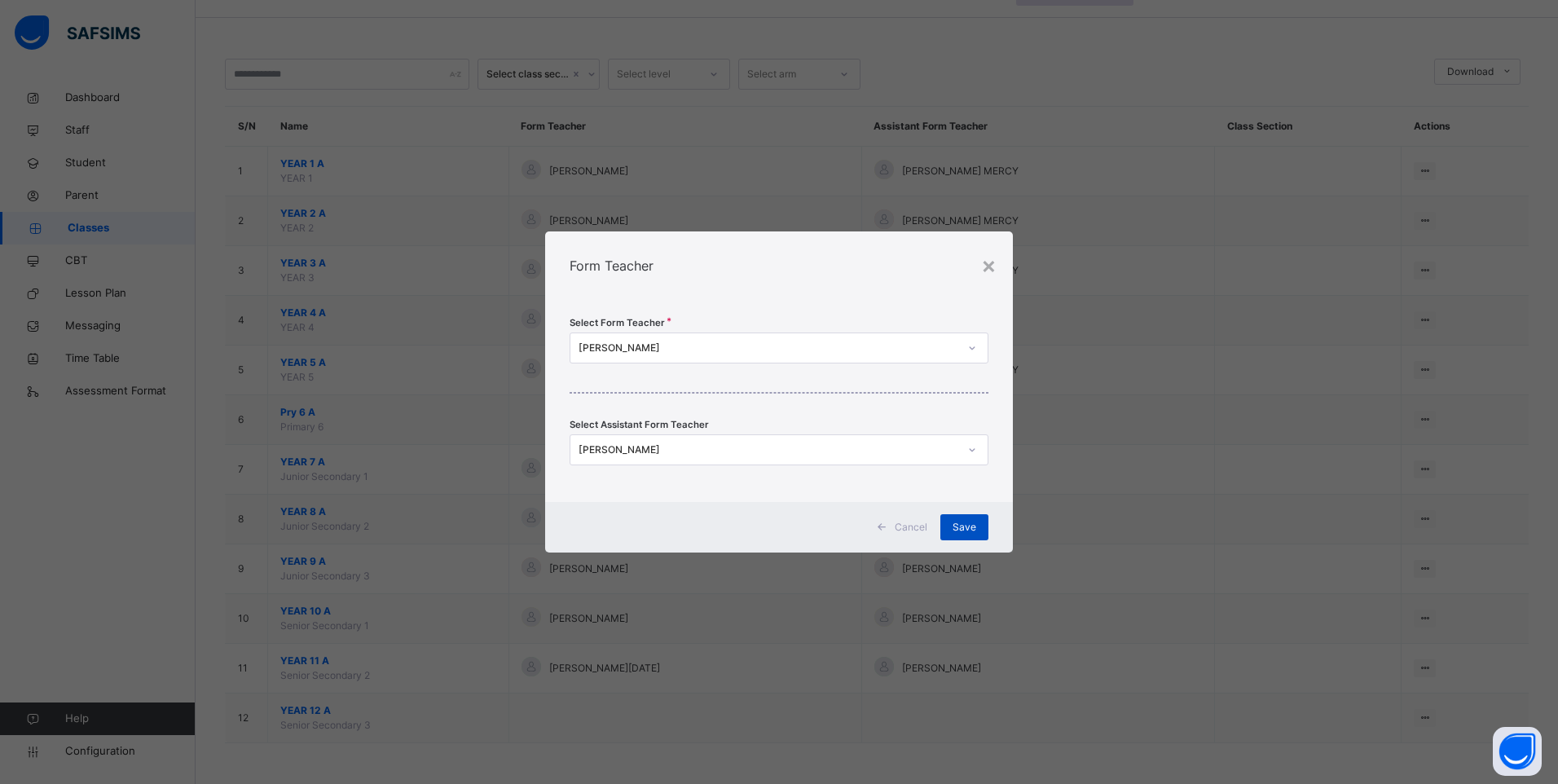
click at [966, 520] on span "Save" at bounding box center [963, 527] width 24 height 15
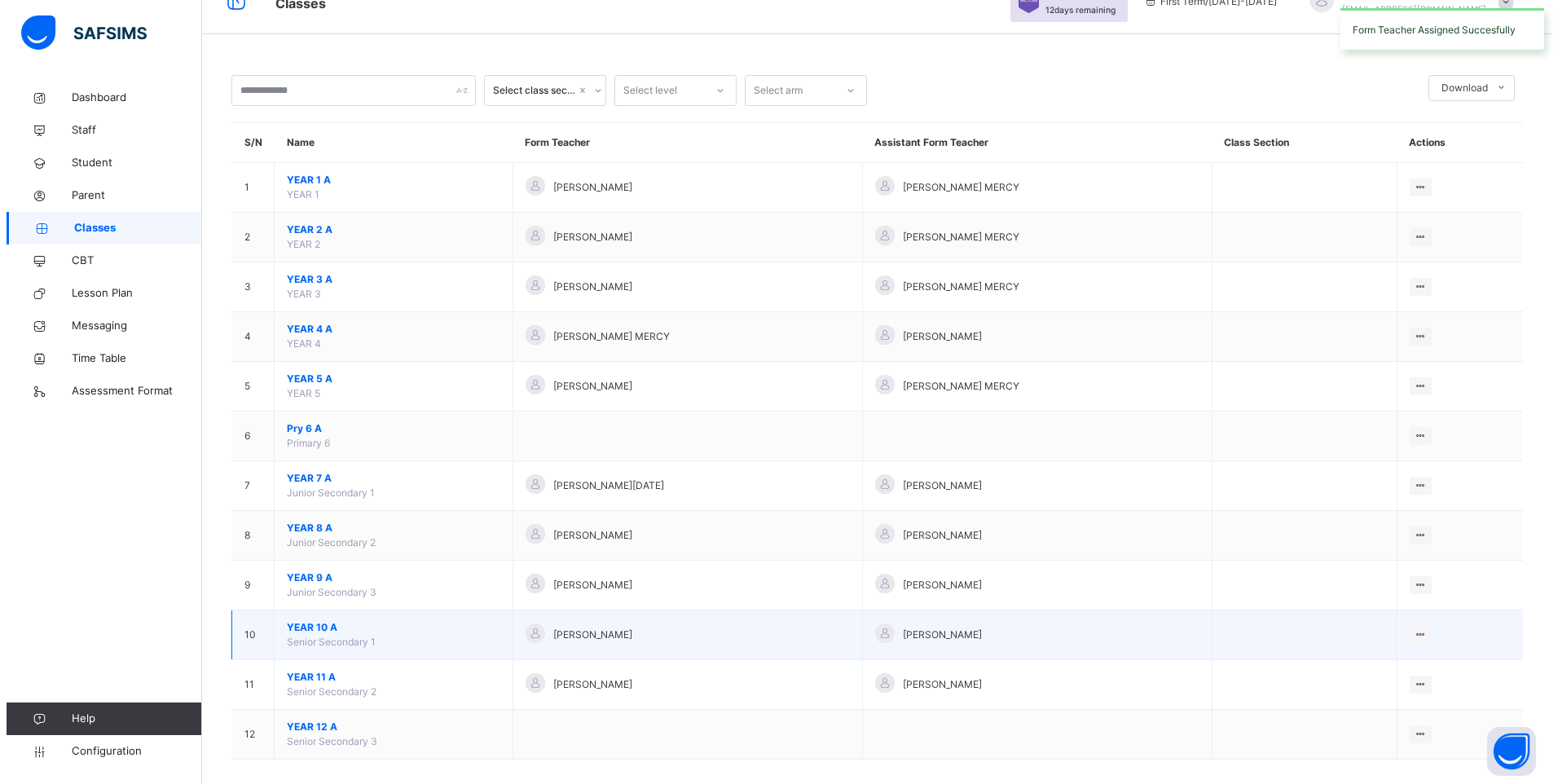
scroll to position [47, 0]
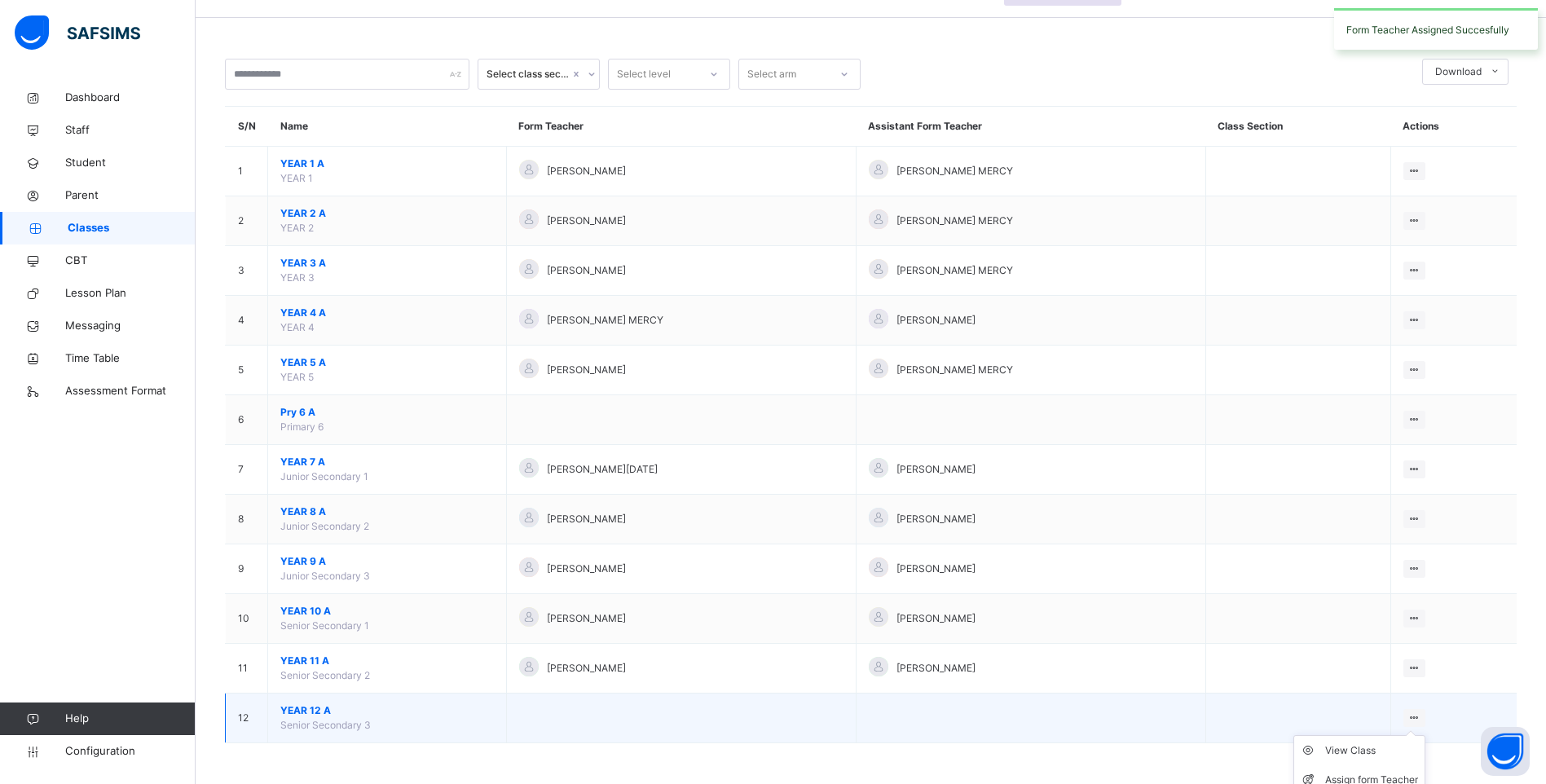
click at [1421, 718] on icon at bounding box center [1414, 717] width 14 height 12
click at [1389, 773] on div "Assign form Teacher" at bounding box center [1371, 779] width 92 height 16
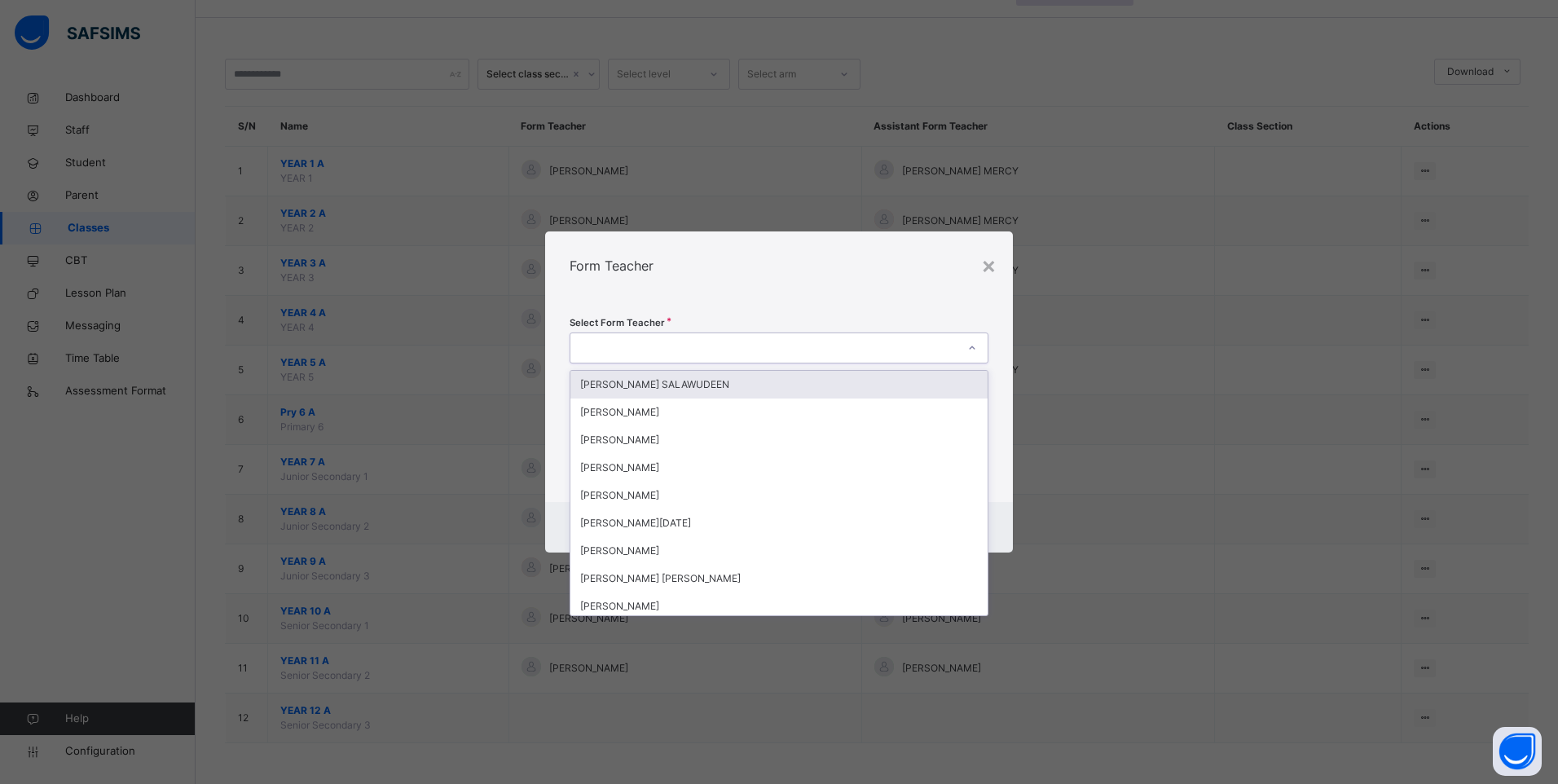
click at [978, 341] on div at bounding box center [971, 348] width 27 height 26
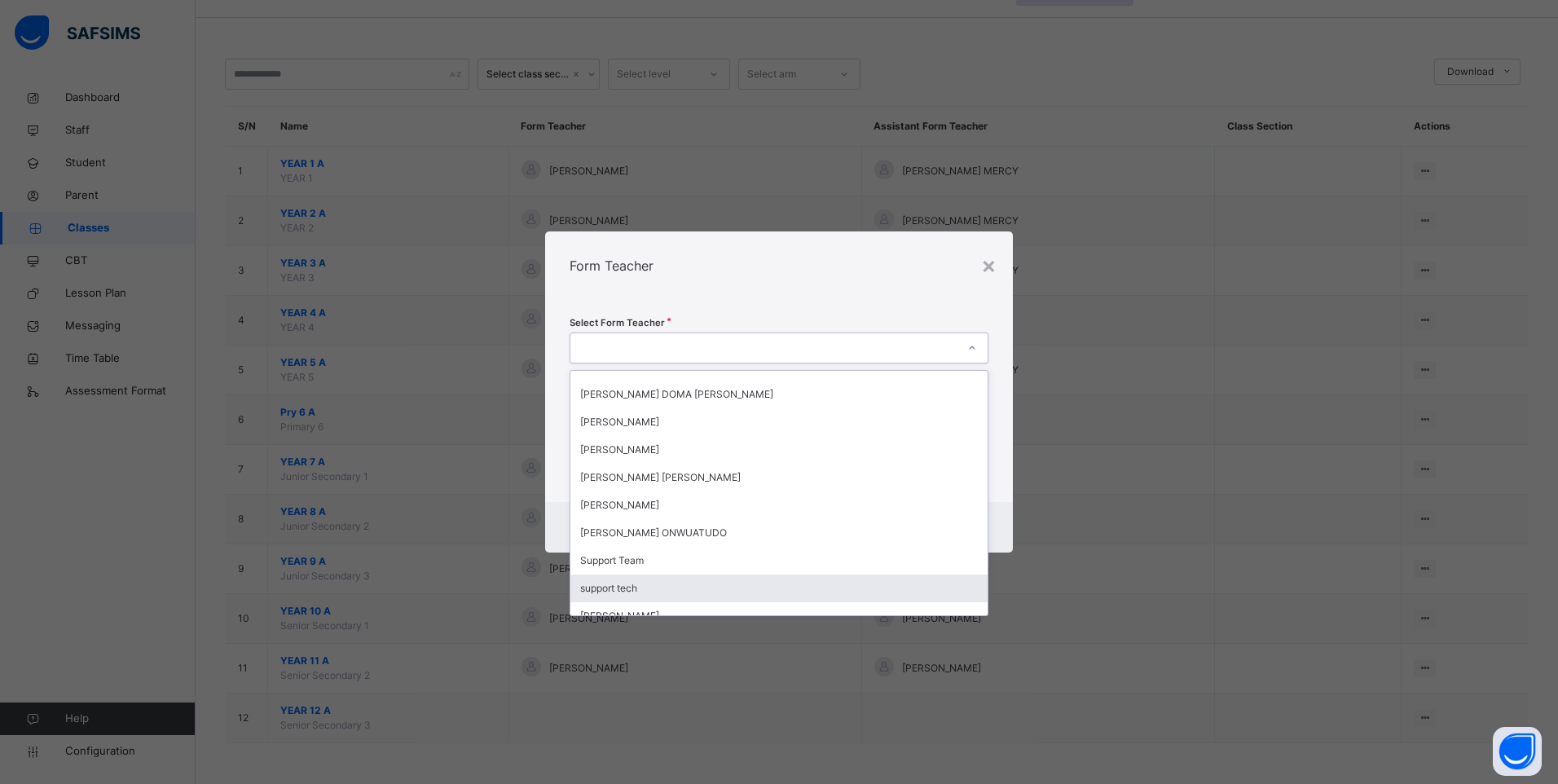
scroll to position [531, 0]
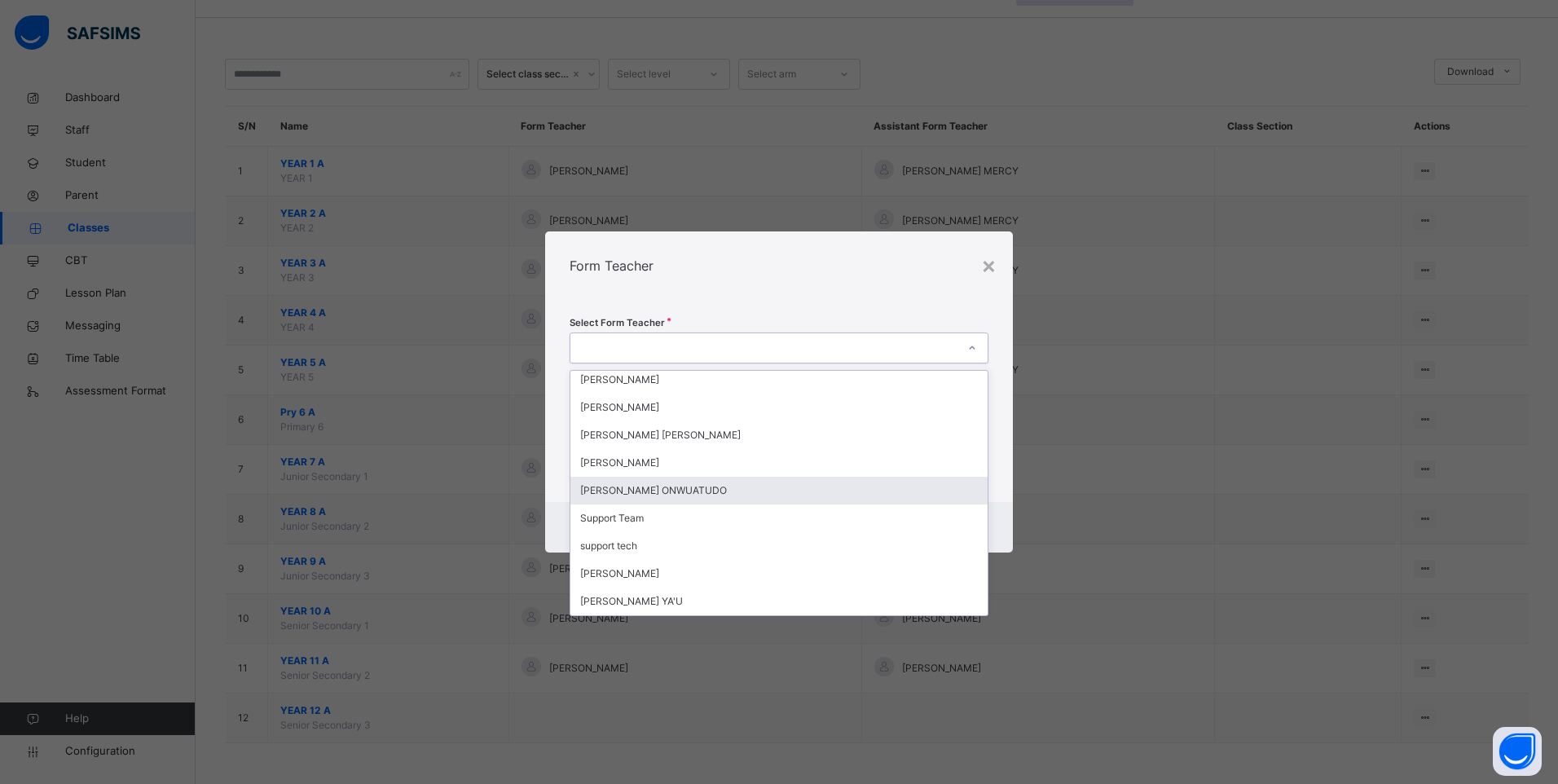
click at [725, 488] on div "[PERSON_NAME] ONWUATUDO" at bounding box center [779, 490] width 417 height 27
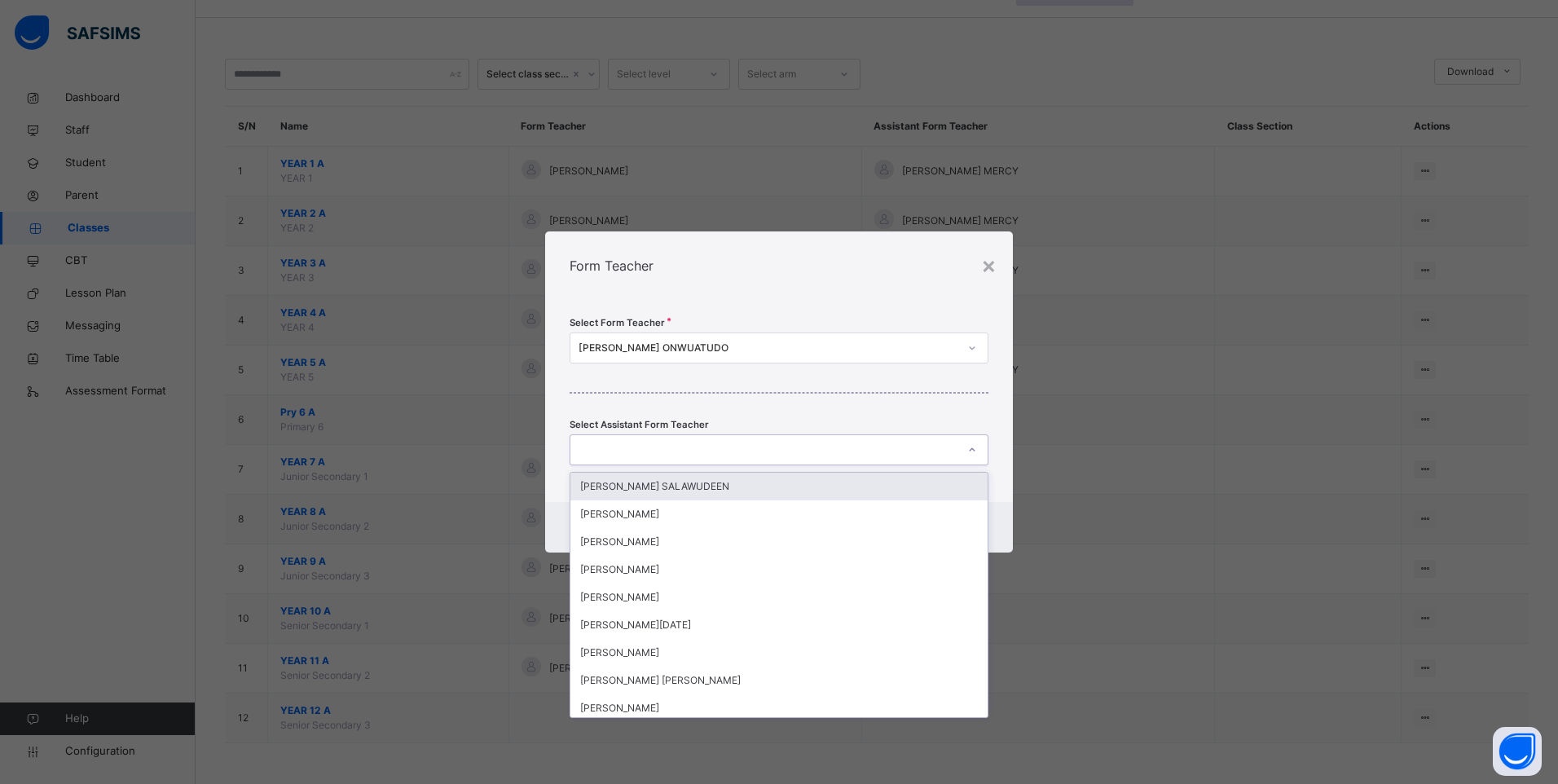
click at [971, 450] on icon at bounding box center [972, 449] width 9 height 16
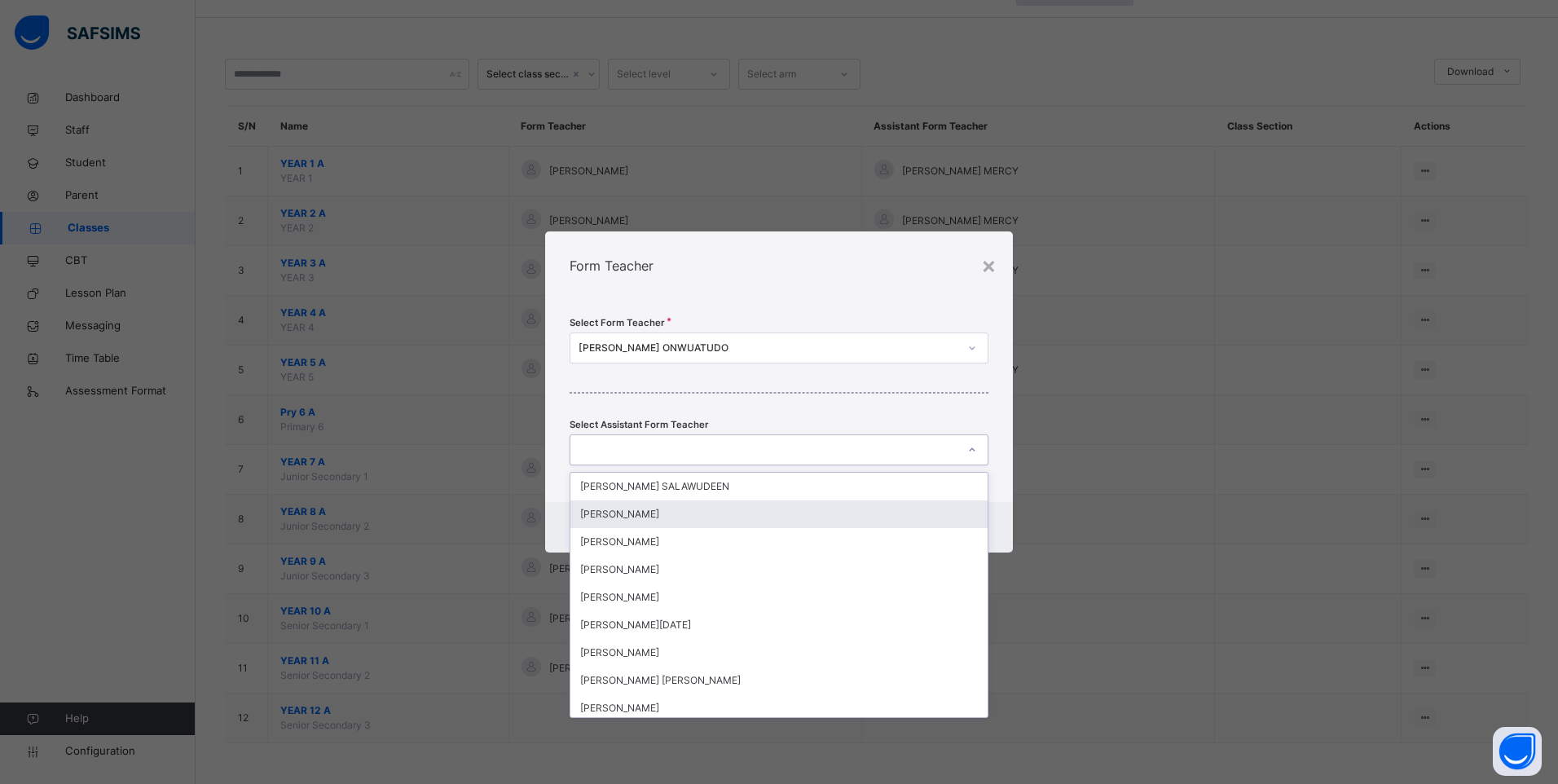
click at [735, 511] on div "[PERSON_NAME]" at bounding box center [779, 513] width 417 height 27
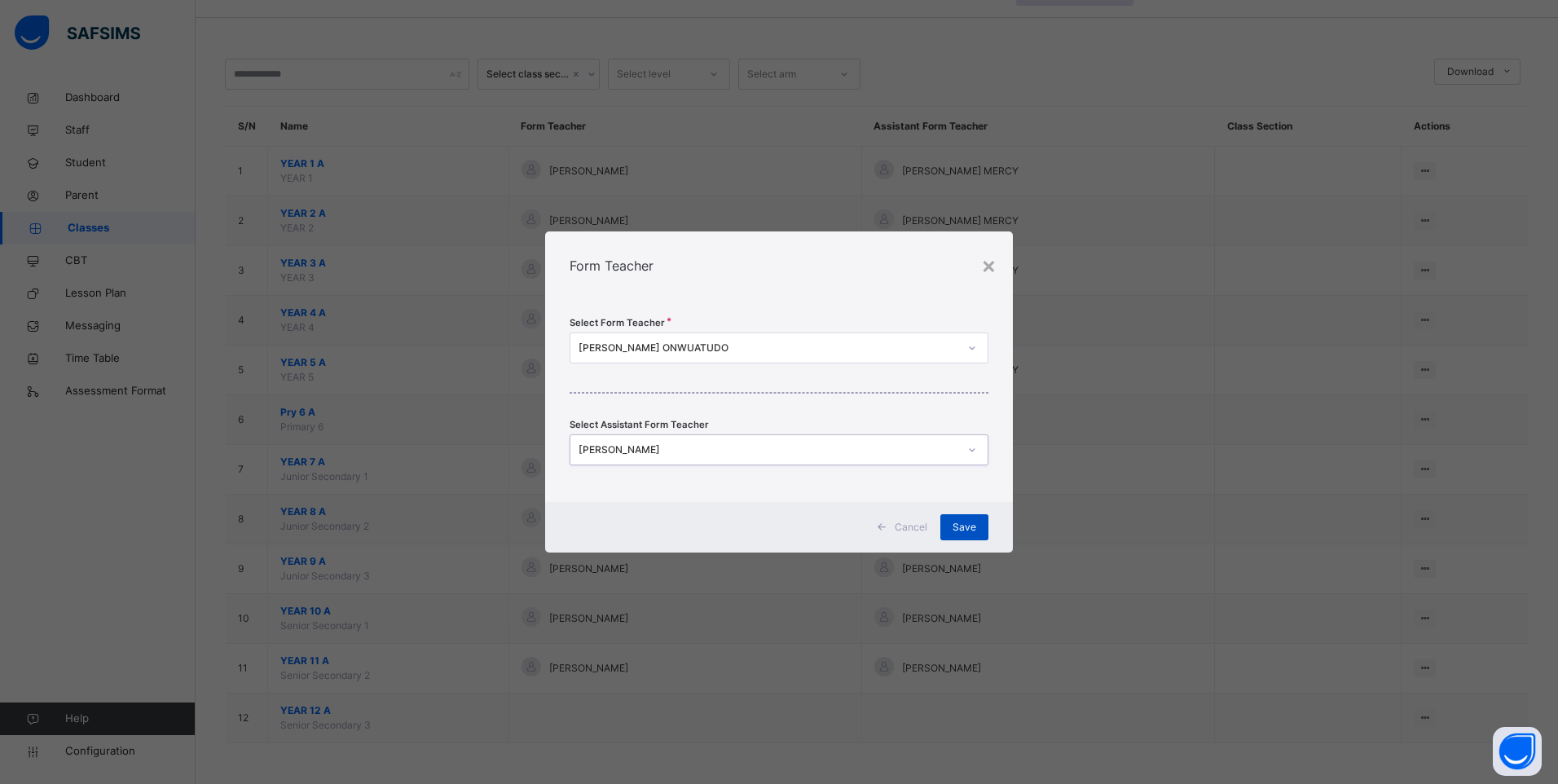
click at [963, 525] on span "Save" at bounding box center [963, 527] width 24 height 15
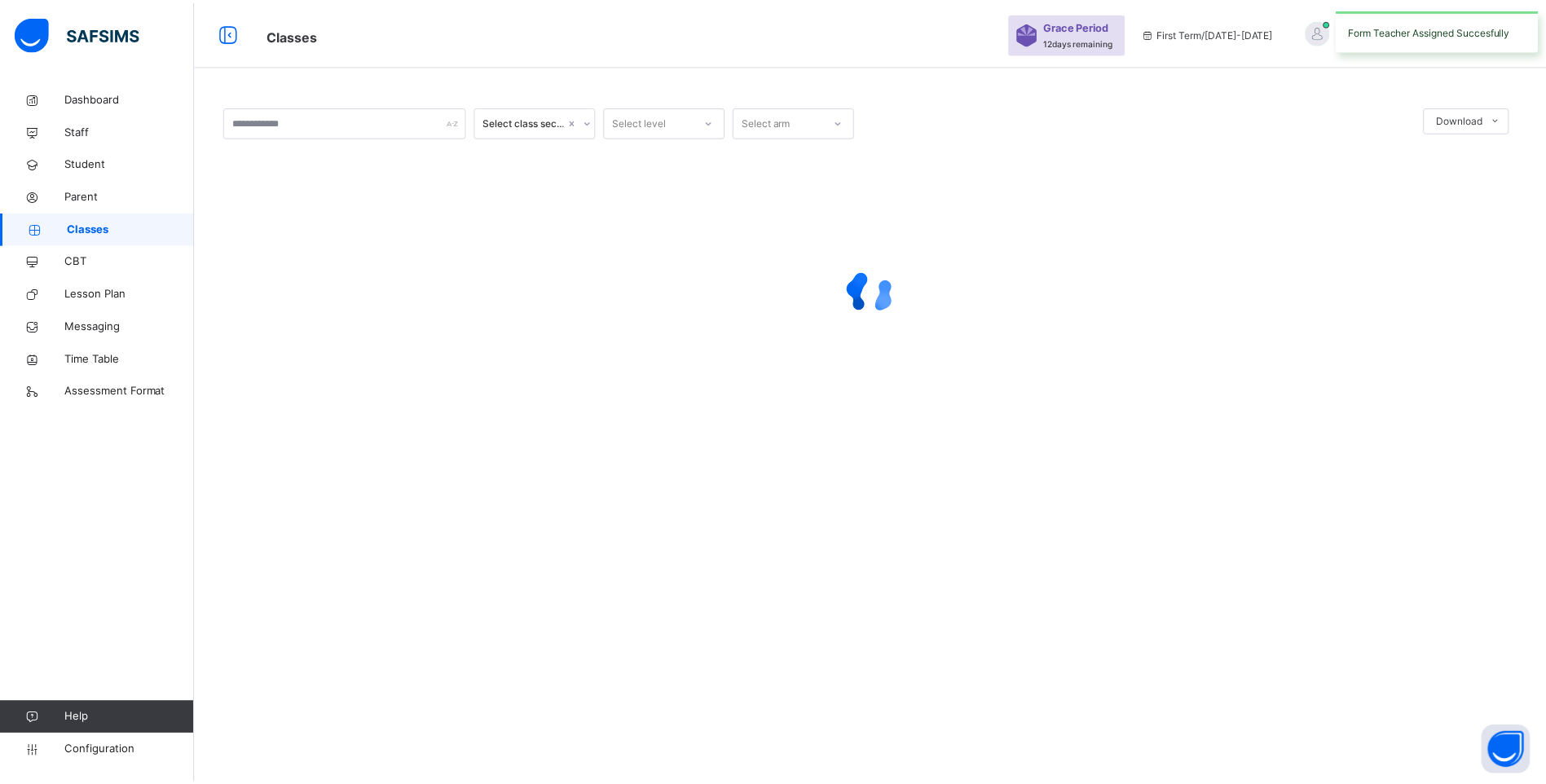
scroll to position [0, 0]
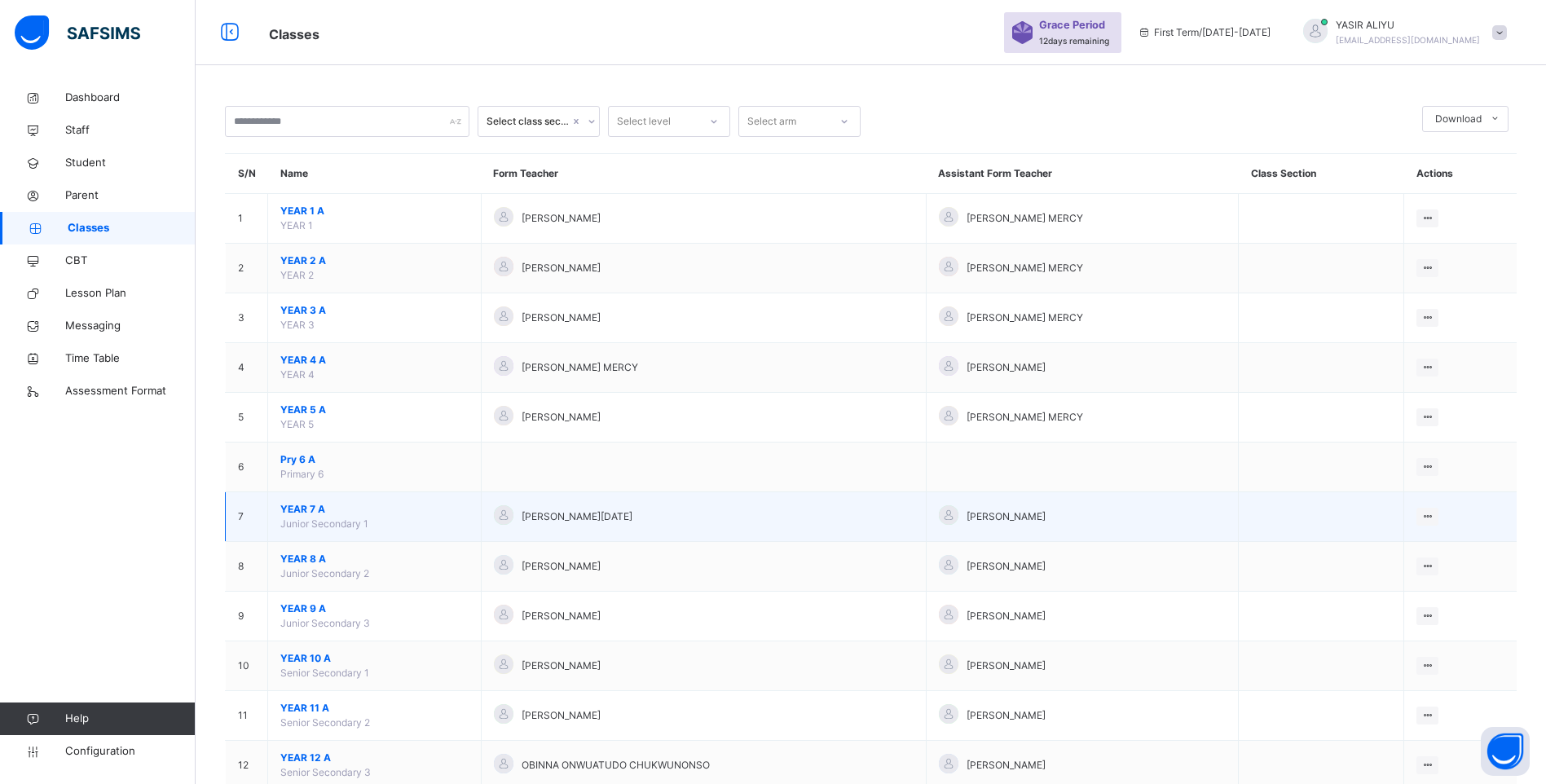
click at [304, 511] on span "YEAR 7 A" at bounding box center [374, 509] width 188 height 15
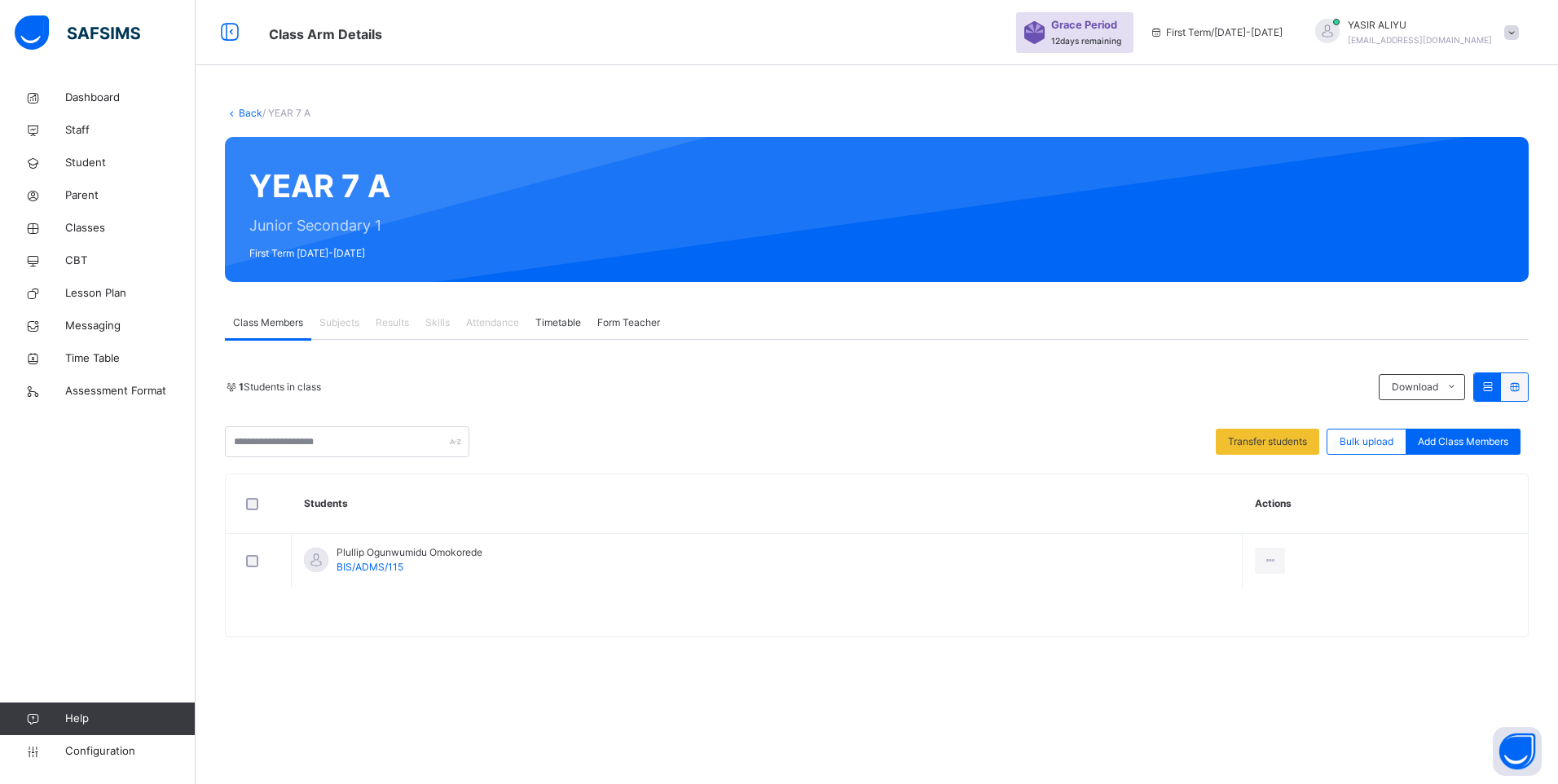
click at [510, 415] on div "1 Students in class Download Pdf Report Excel Report Transfer students Bulk upl…" at bounding box center [876, 415] width 1303 height 85
click at [349, 319] on span "Subjects" at bounding box center [339, 323] width 40 height 15
drag, startPoint x: 349, startPoint y: 319, endPoint x: 336, endPoint y: 316, distance: 13.3
click at [336, 316] on span "Subjects" at bounding box center [339, 323] width 40 height 15
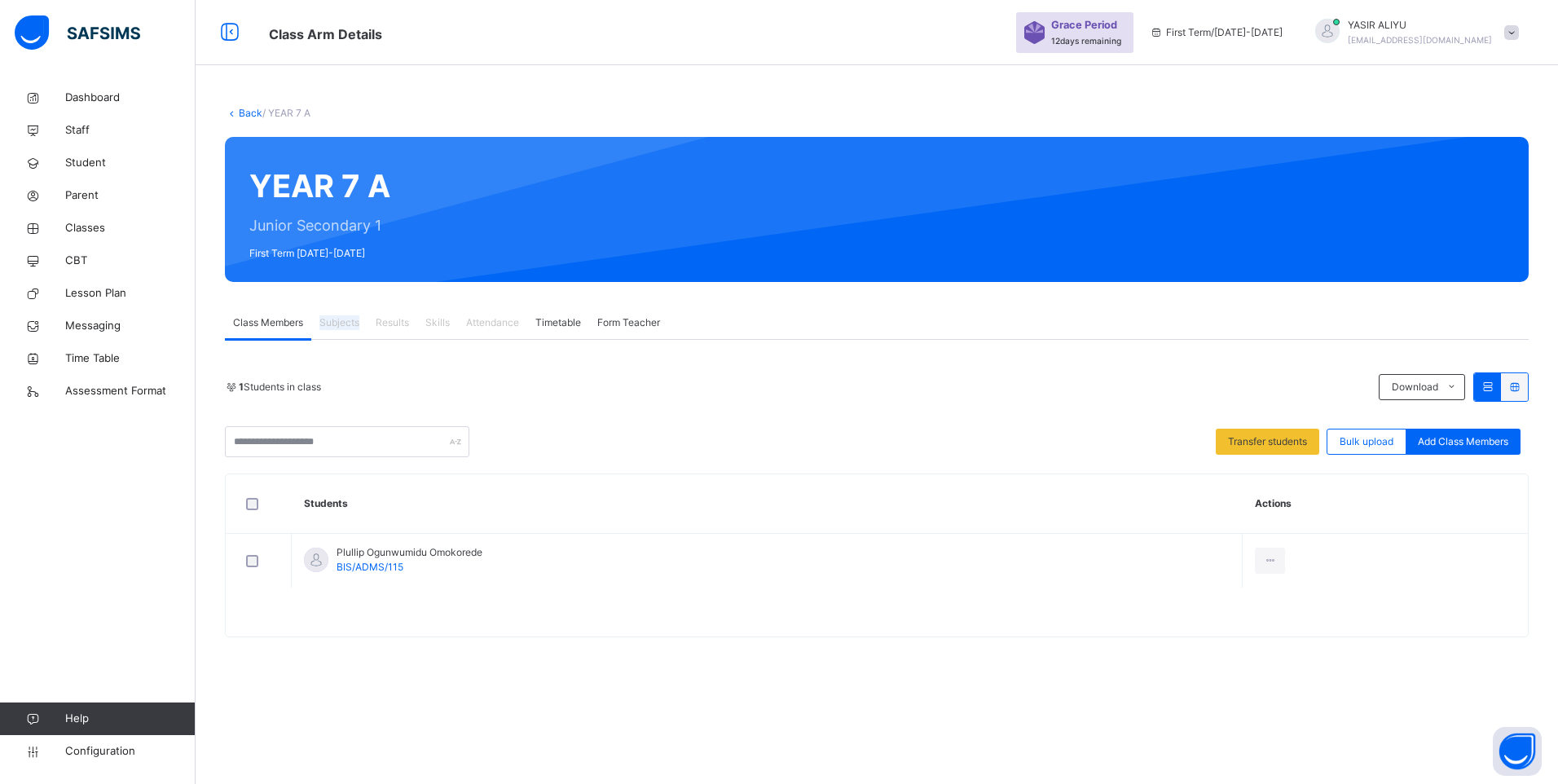
click at [336, 316] on span "Subjects" at bounding box center [339, 323] width 40 height 15
click at [628, 327] on span "Form Teacher" at bounding box center [628, 323] width 62 height 15
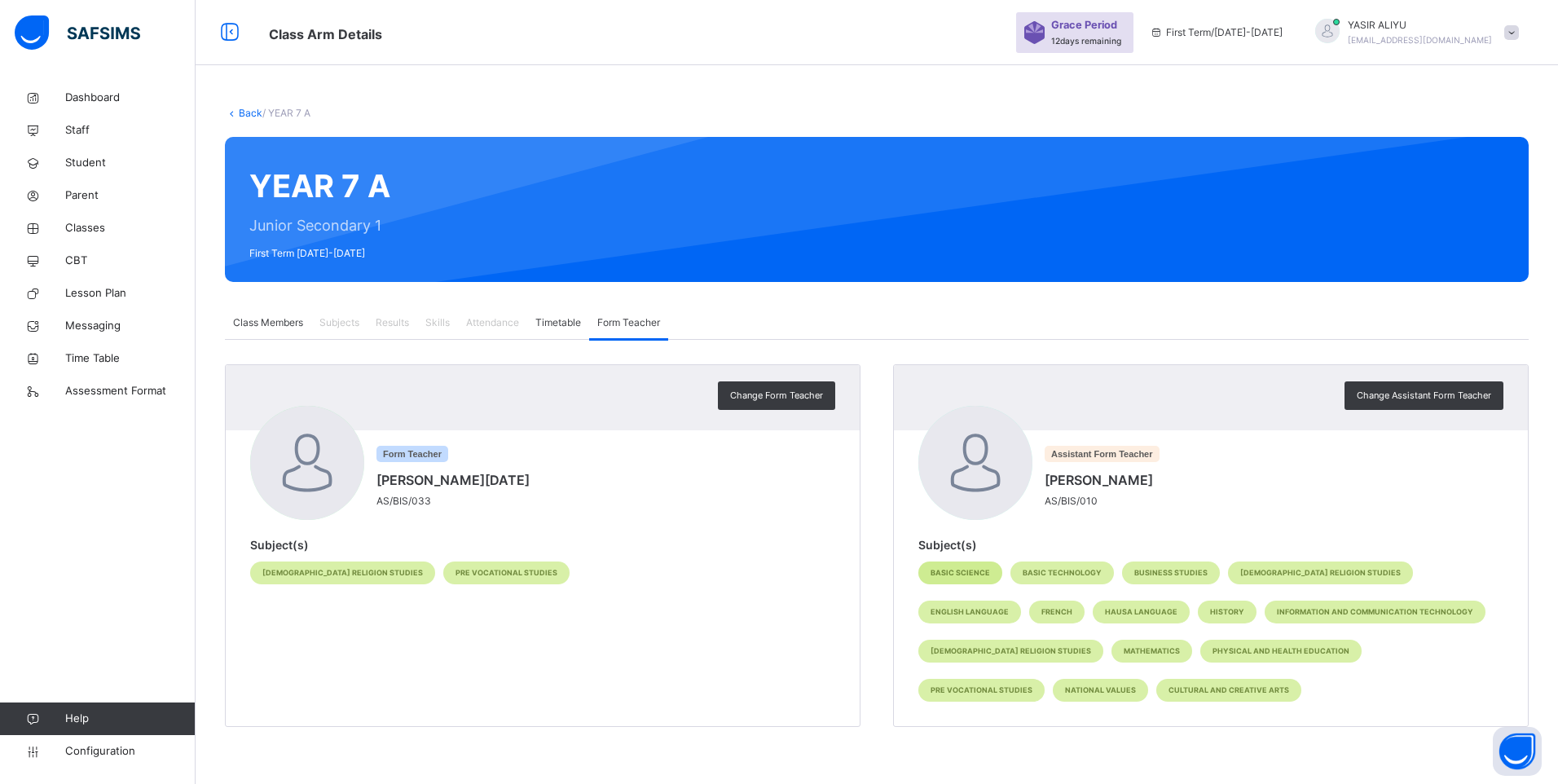
click at [961, 569] on span "Basic Science" at bounding box center [960, 573] width 59 height 11
click at [1071, 570] on span "Basic Technology" at bounding box center [1063, 573] width 79 height 11
click at [1009, 606] on span "English Language" at bounding box center [969, 611] width 78 height 11
click at [993, 676] on div "Basic Science Basic Technology Business Studies [DEMOGRAPHIC_DATA] Religion Stu…" at bounding box center [1211, 631] width 585 height 157
click at [1168, 688] on span "Cultural and Creative Arts" at bounding box center [1229, 690] width 121 height 11
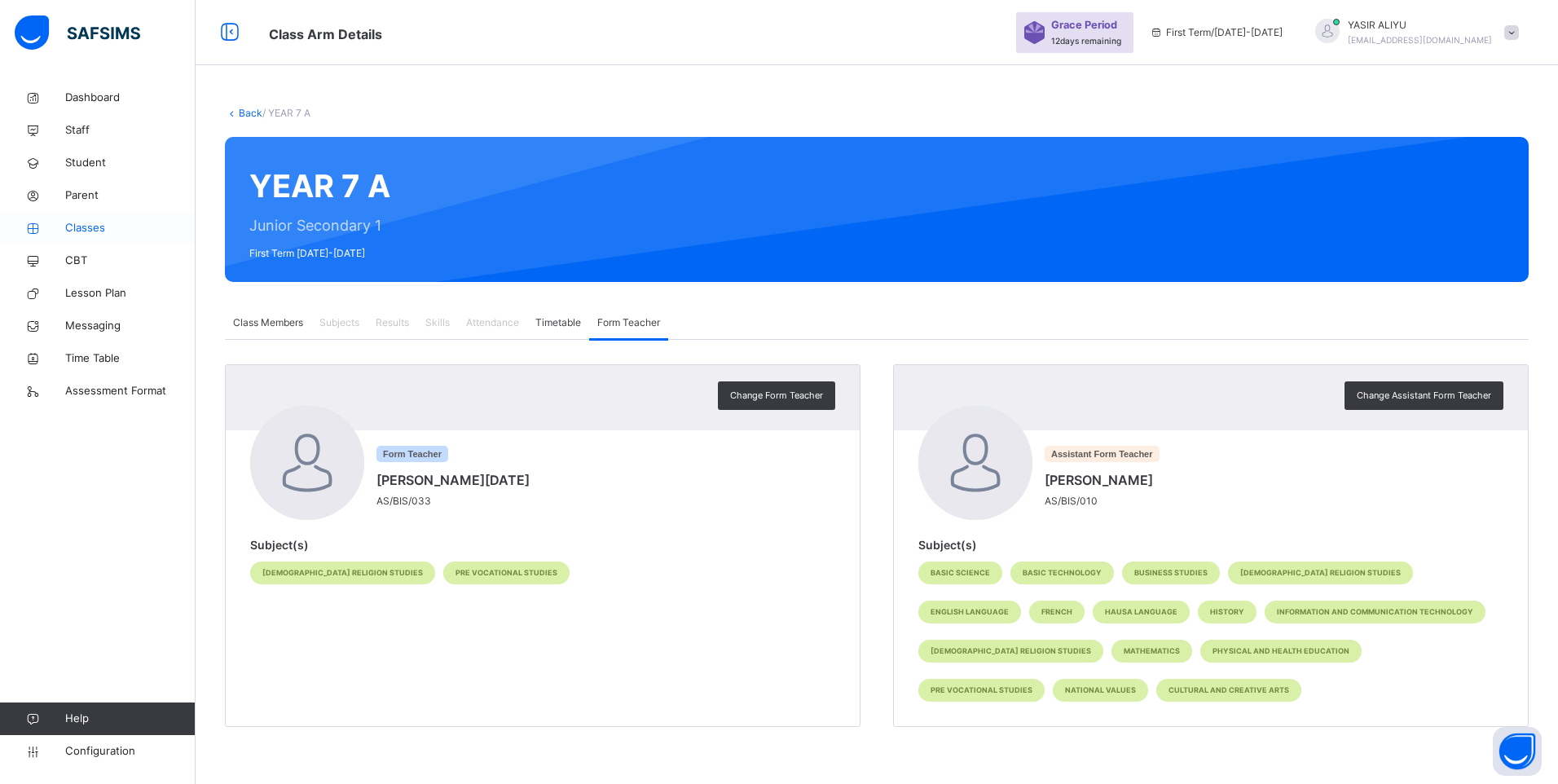
click at [70, 222] on span "Classes" at bounding box center [130, 227] width 130 height 16
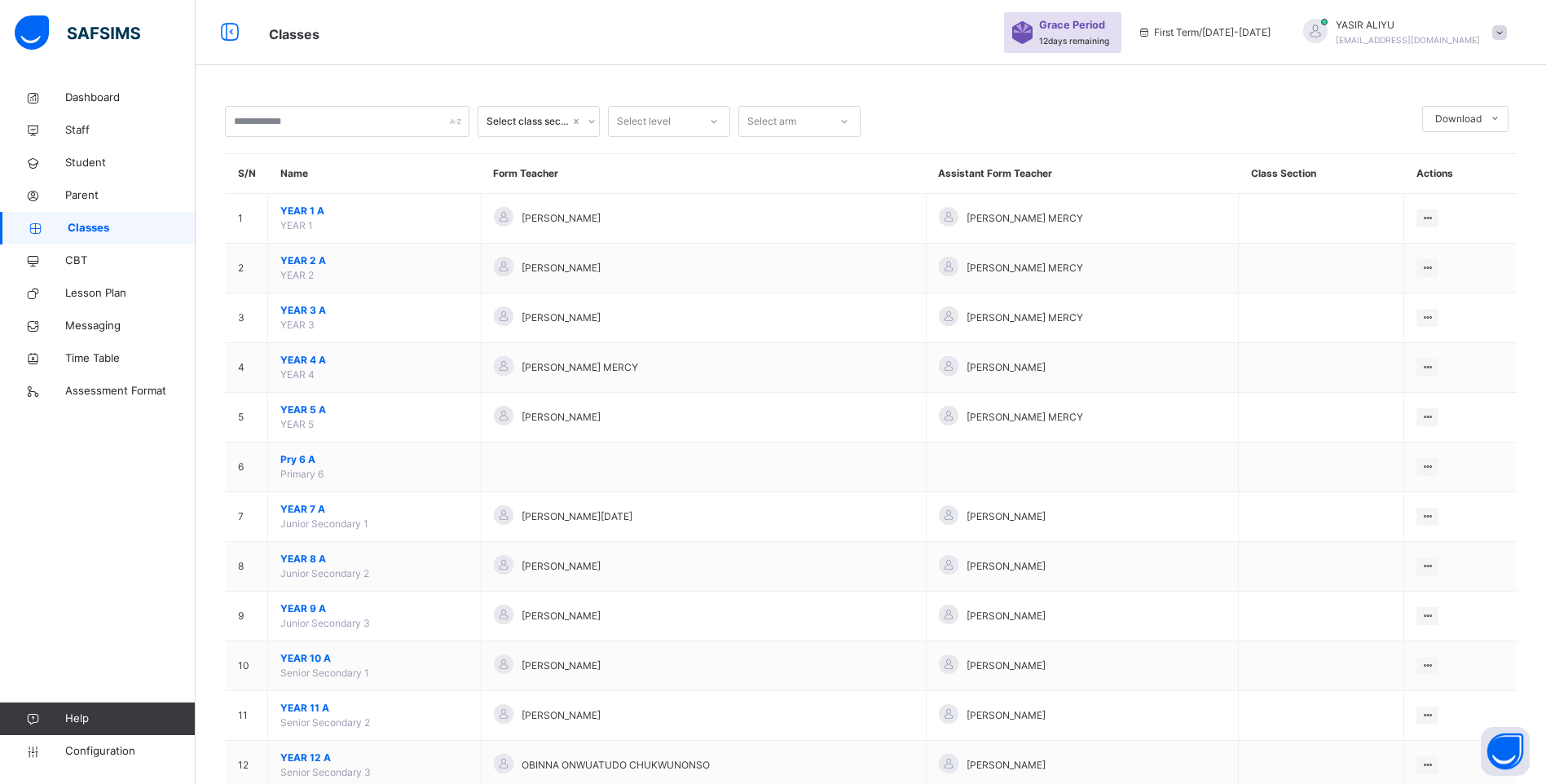
click at [1506, 27] on span at bounding box center [1500, 33] width 15 height 15
click at [1453, 131] on span "Profile" at bounding box center [1454, 137] width 108 height 22
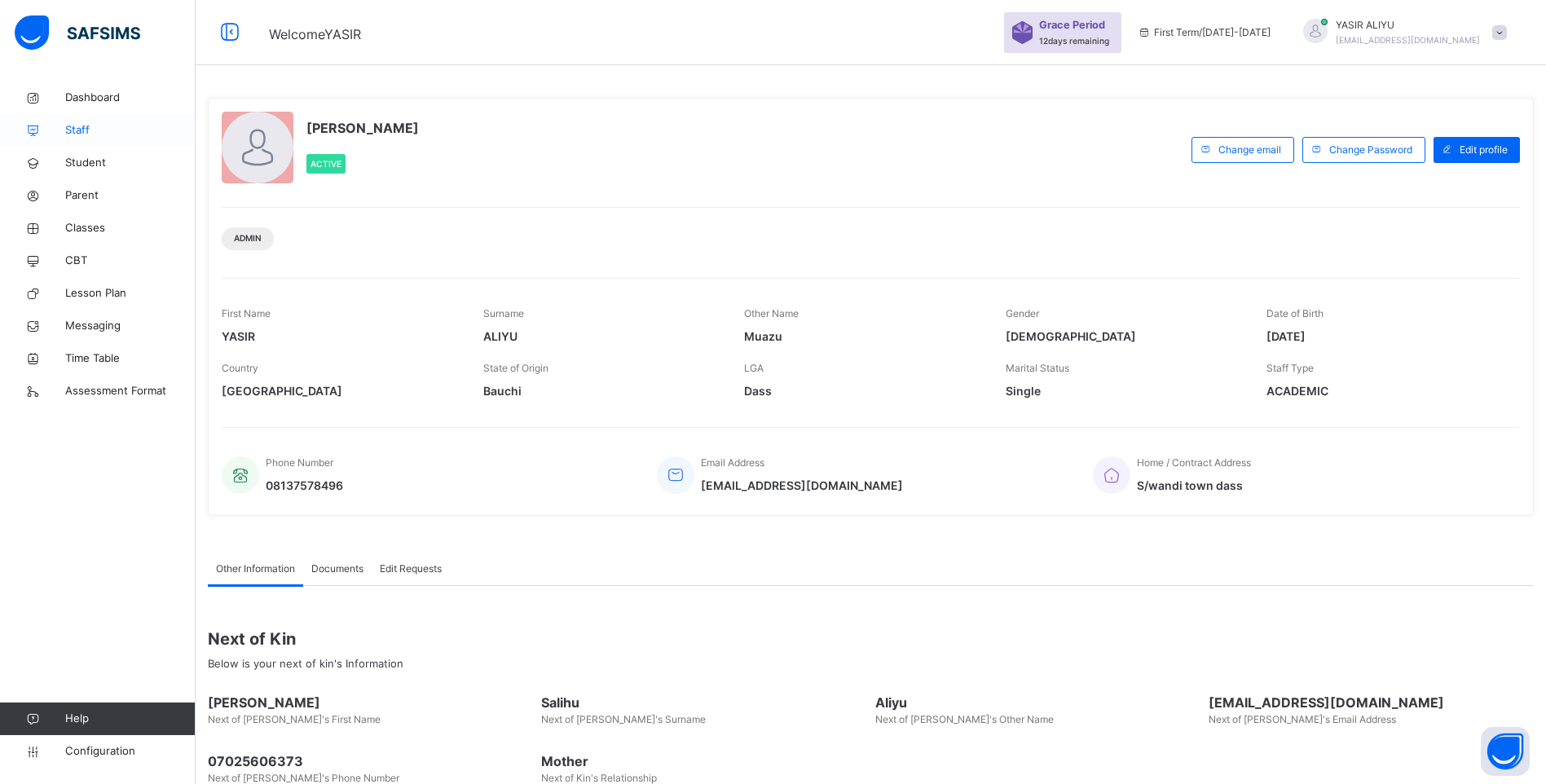
click at [99, 130] on span "Staff" at bounding box center [130, 130] width 130 height 16
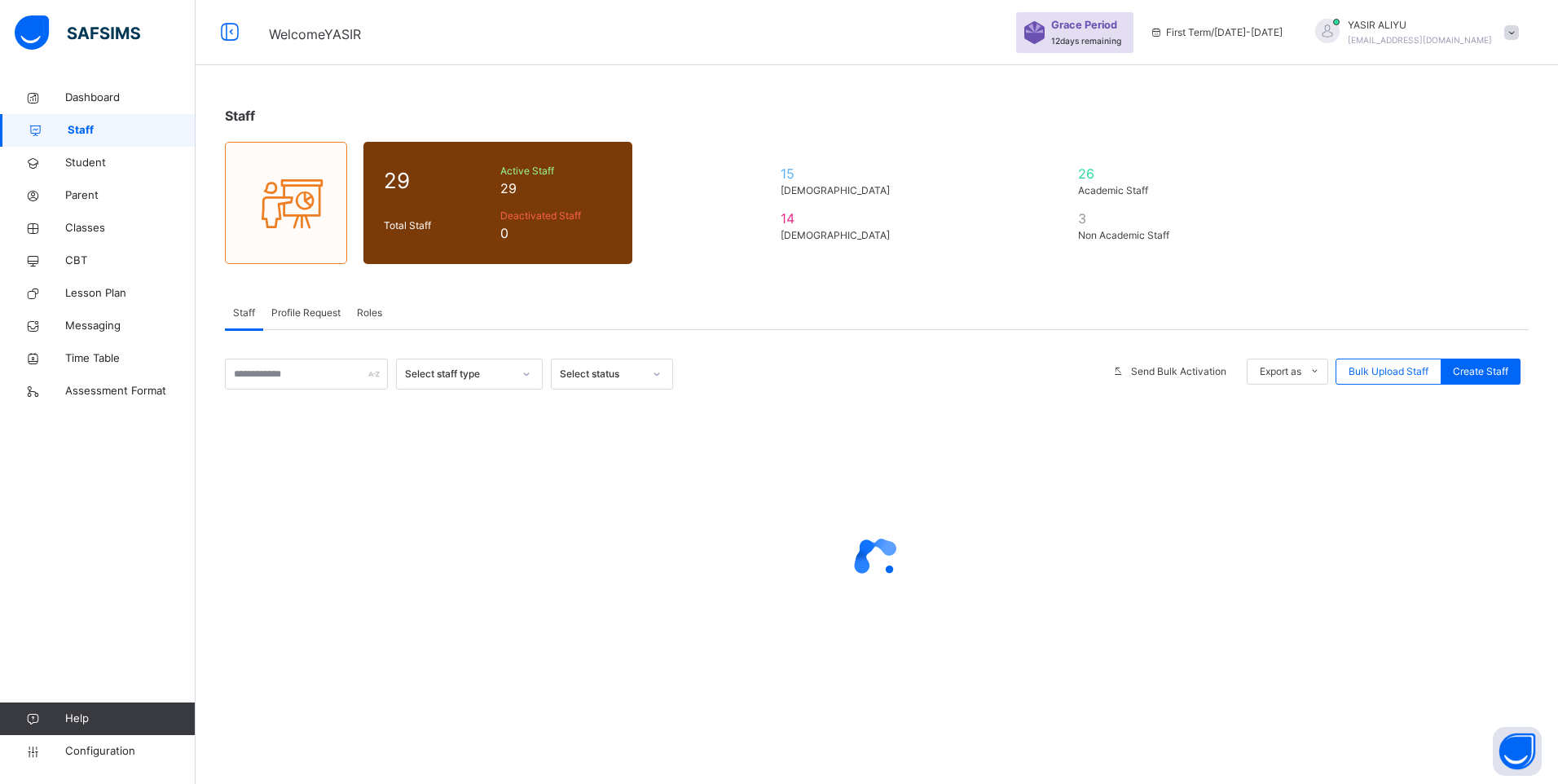
click at [99, 130] on span "Staff" at bounding box center [132, 130] width 128 height 16
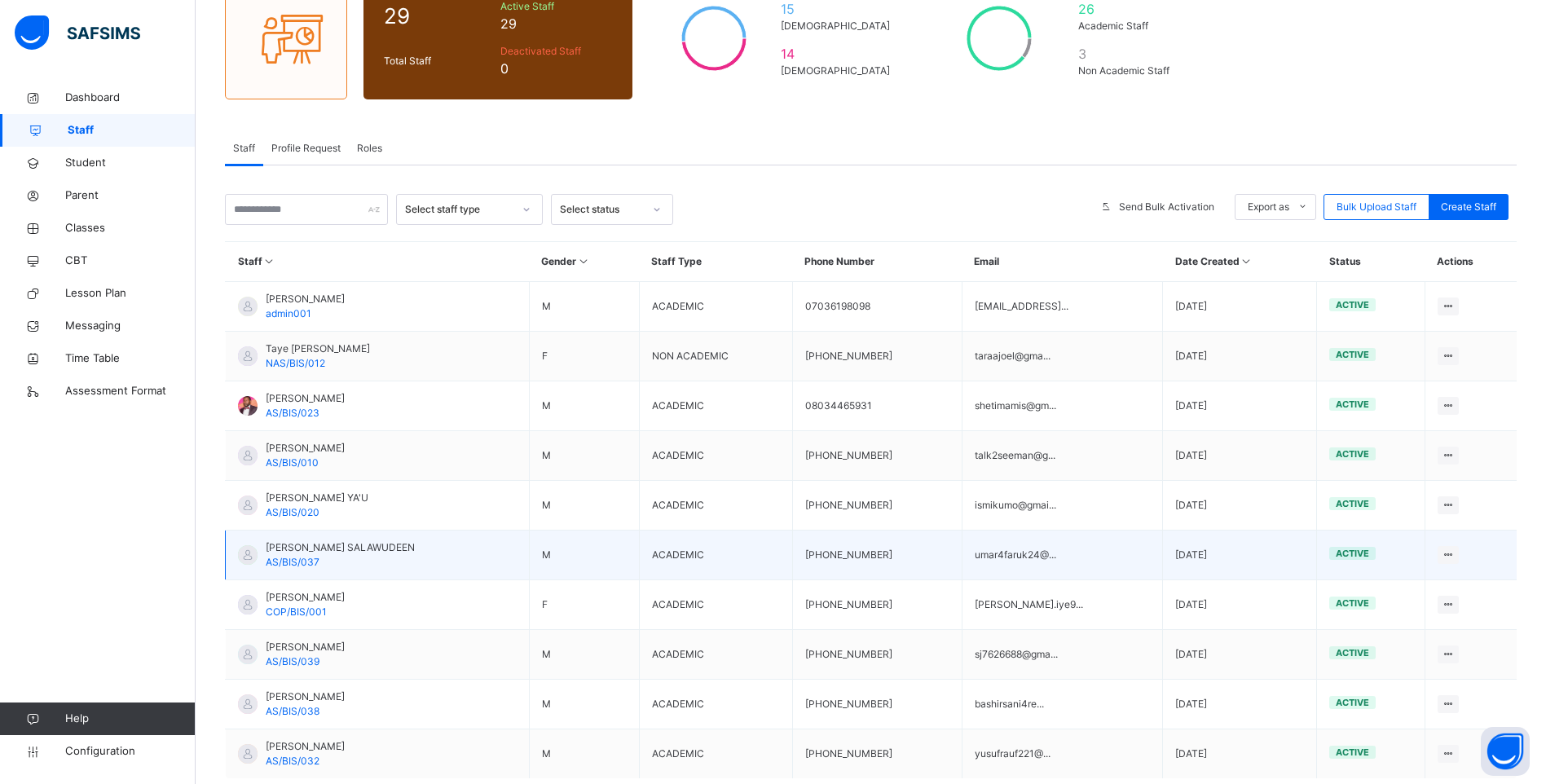
scroll to position [258, 0]
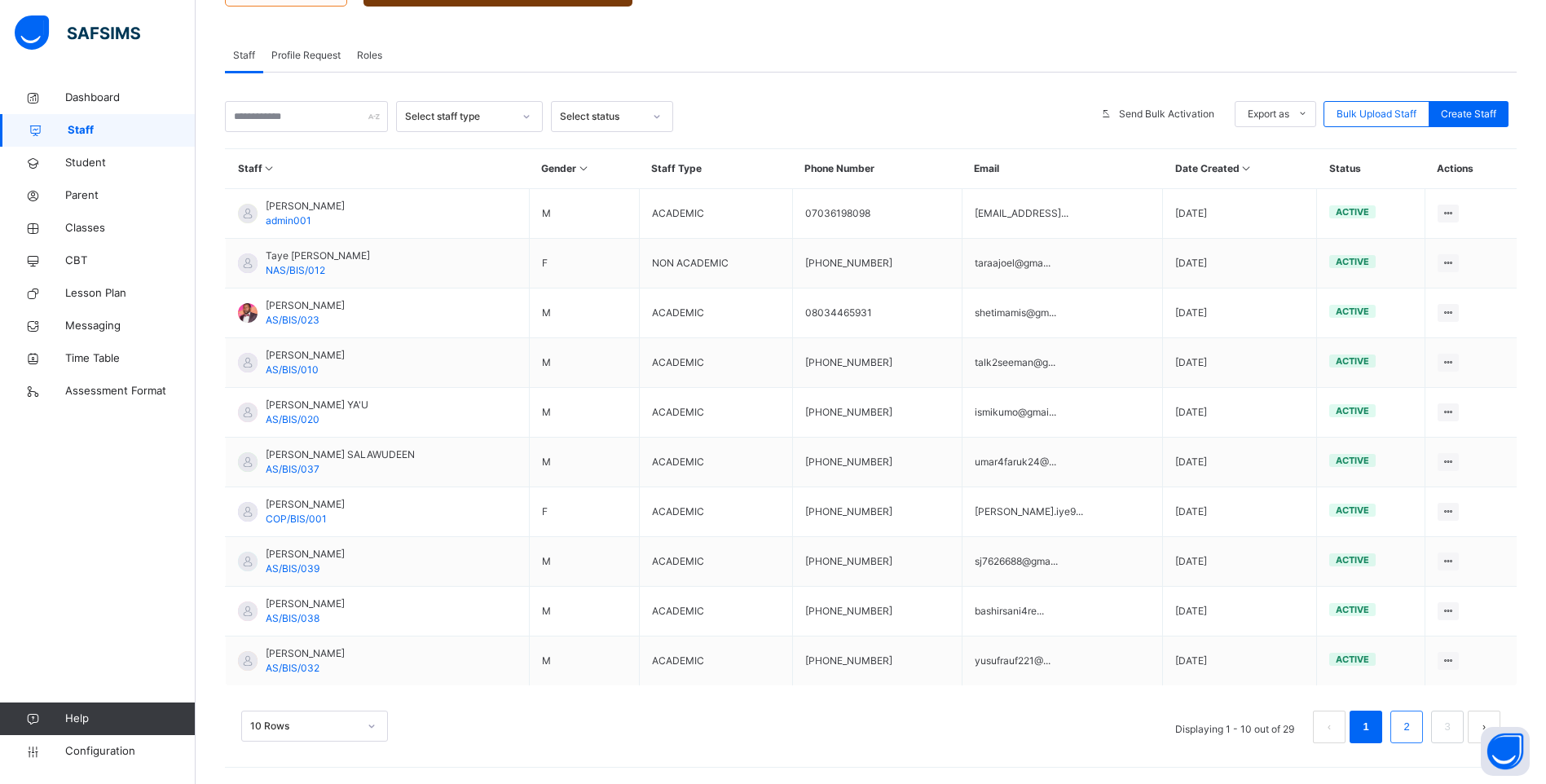
click at [1414, 733] on link "2" at bounding box center [1406, 726] width 15 height 21
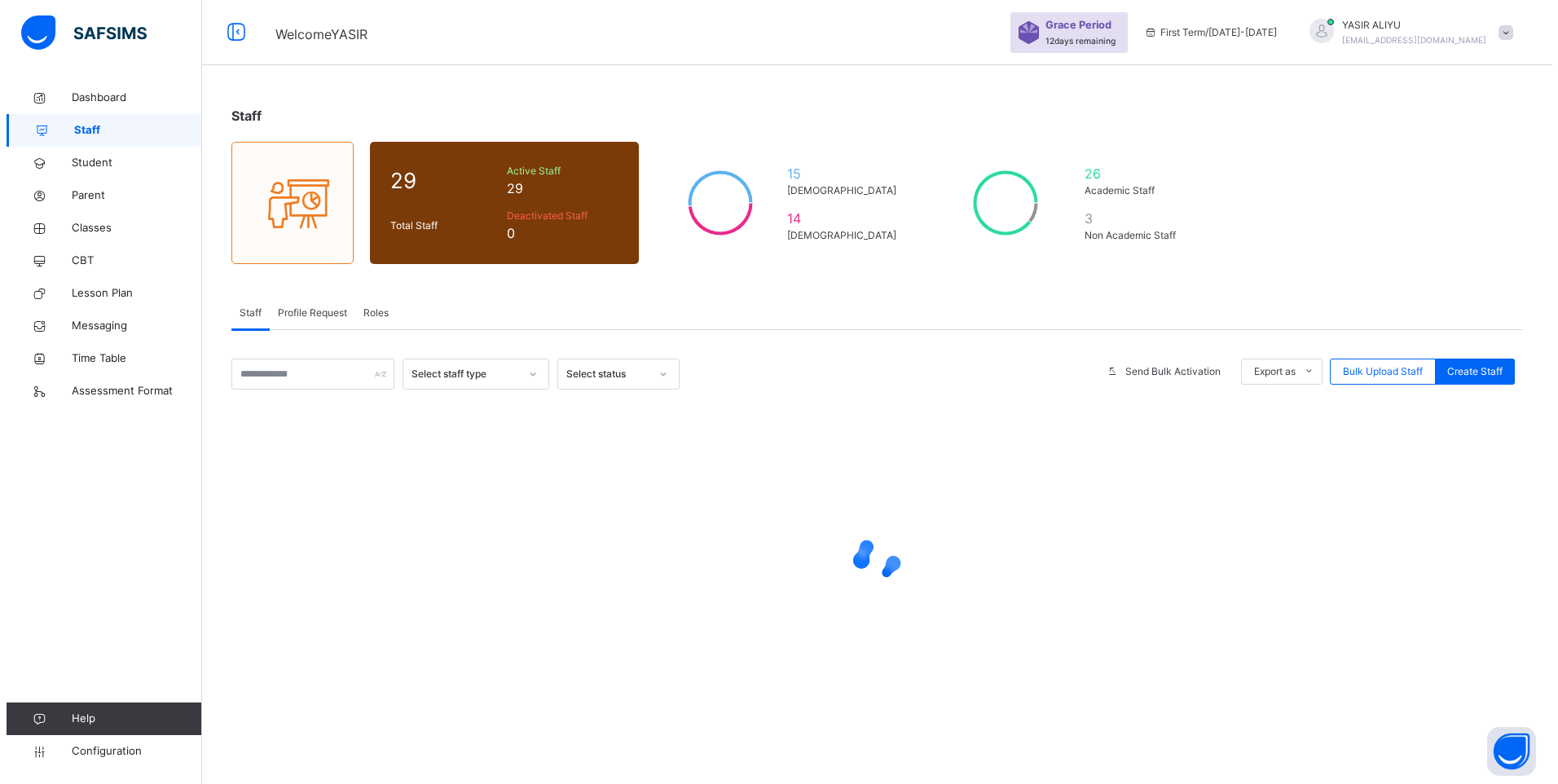
scroll to position [0, 0]
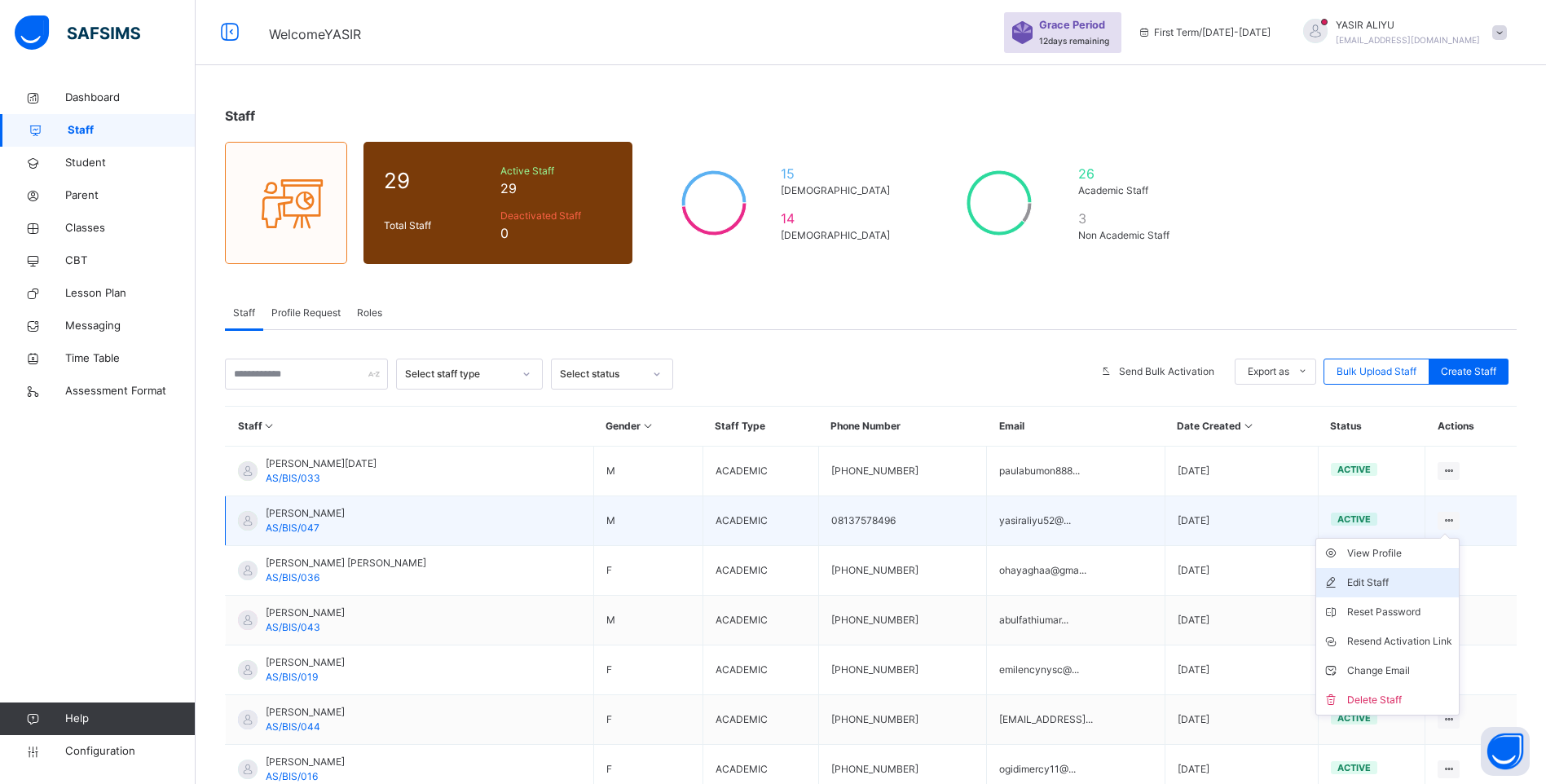
click at [1410, 580] on div "Edit Staff" at bounding box center [1399, 582] width 105 height 16
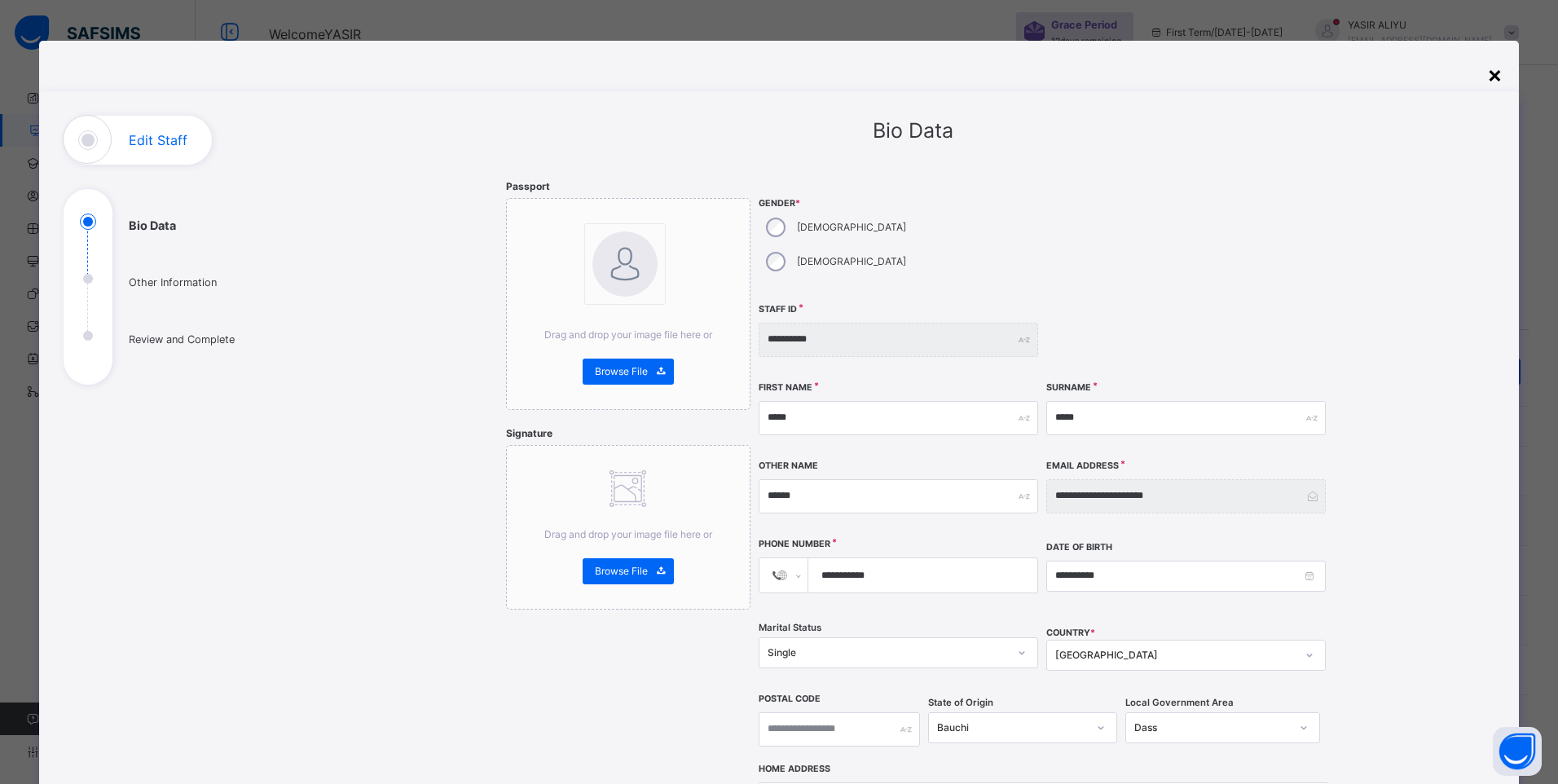
click at [1490, 75] on div "×" at bounding box center [1495, 74] width 15 height 34
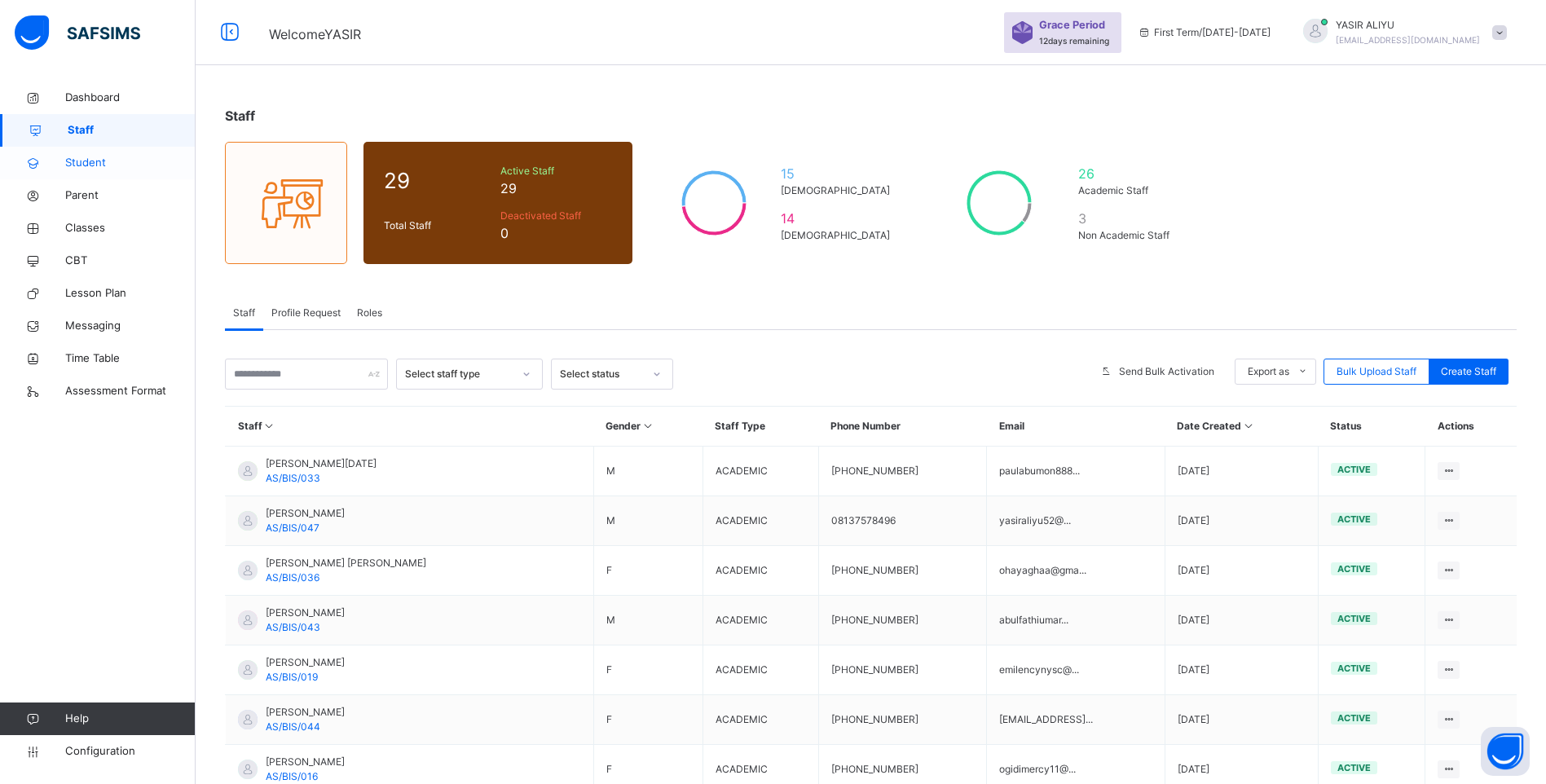
click at [95, 166] on span "Student" at bounding box center [130, 162] width 130 height 16
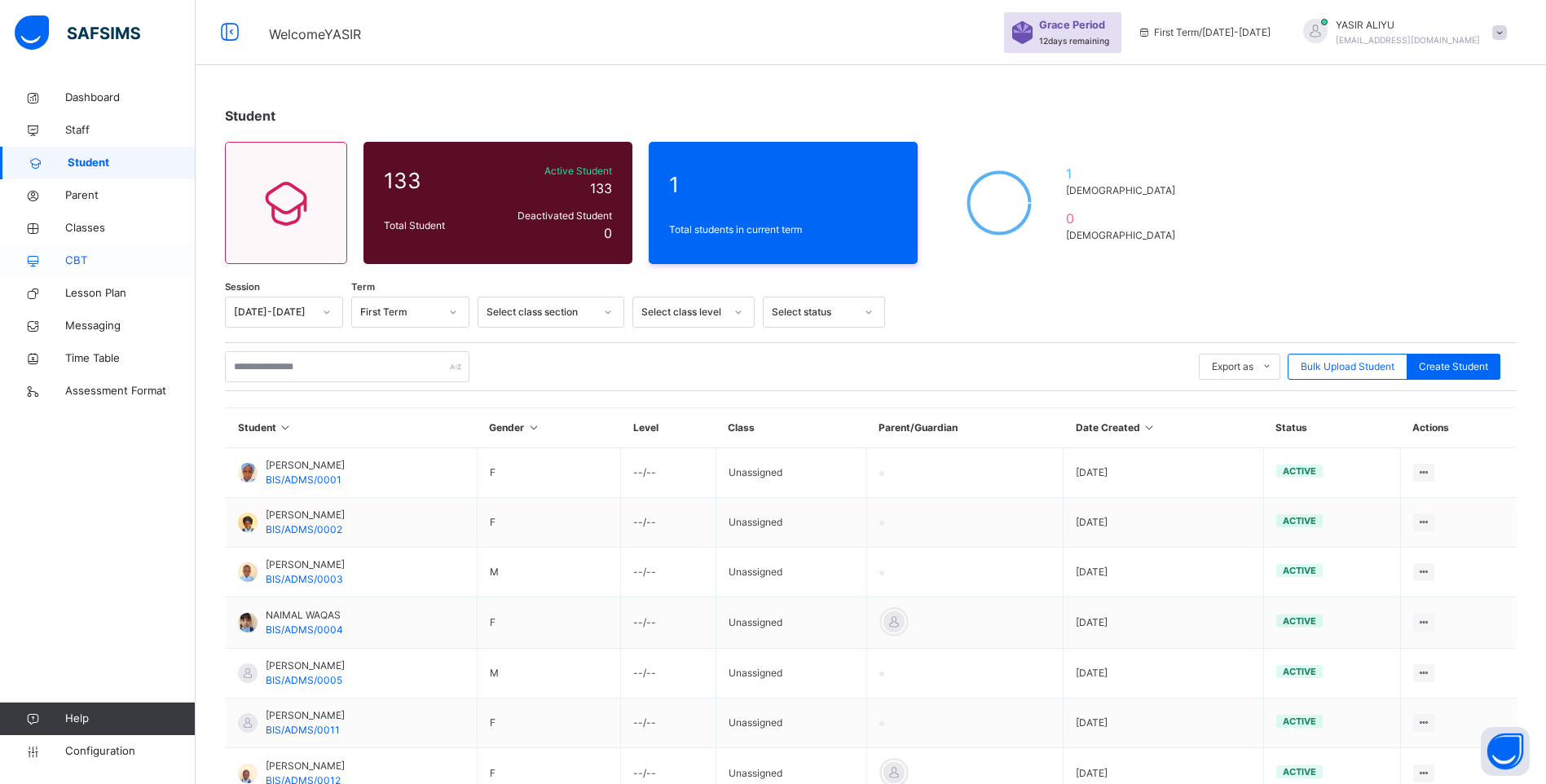
click at [75, 257] on span "CBT" at bounding box center [130, 260] width 130 height 16
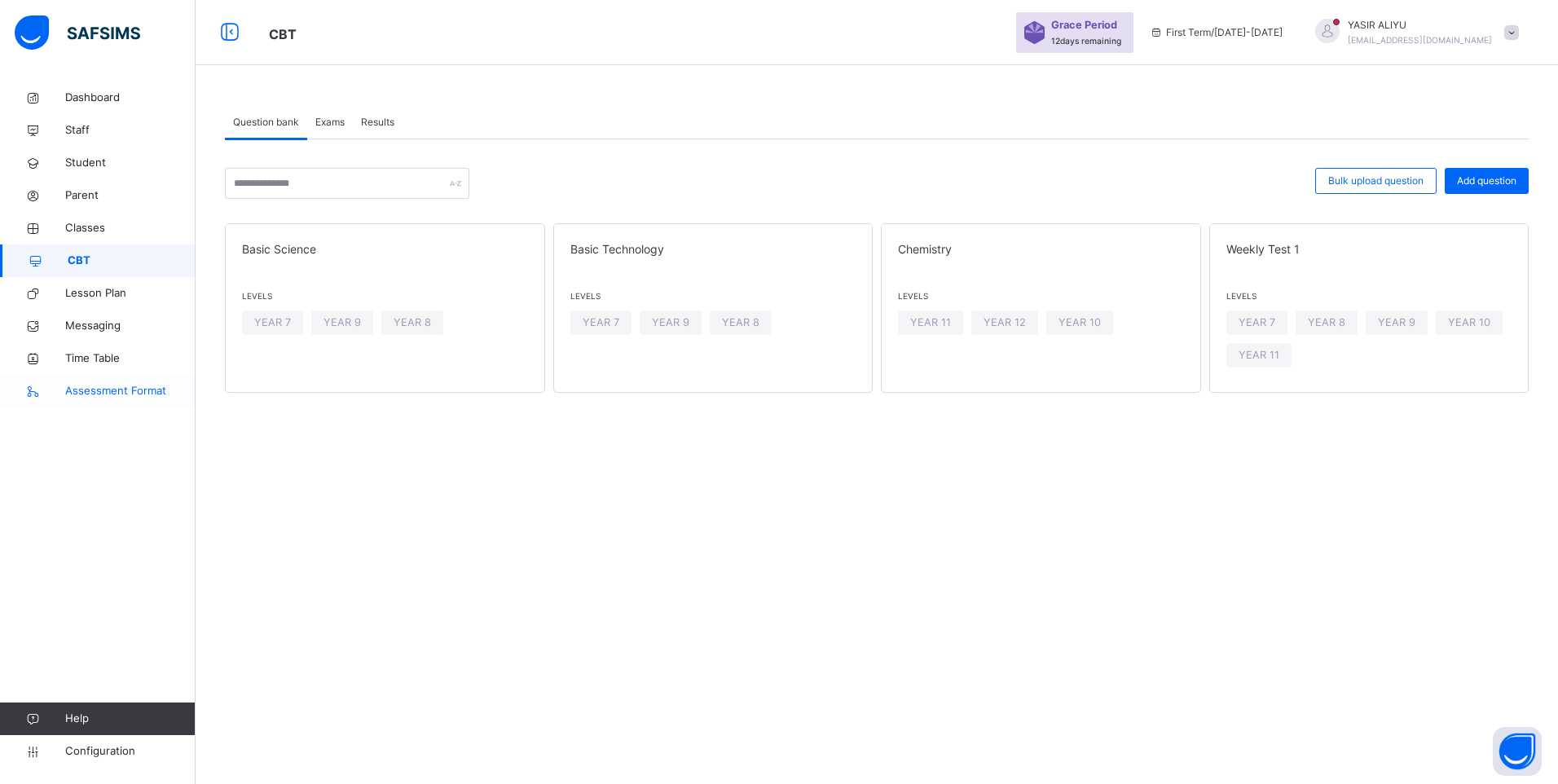
click at [93, 386] on span "Assessment Format" at bounding box center [130, 391] width 130 height 16
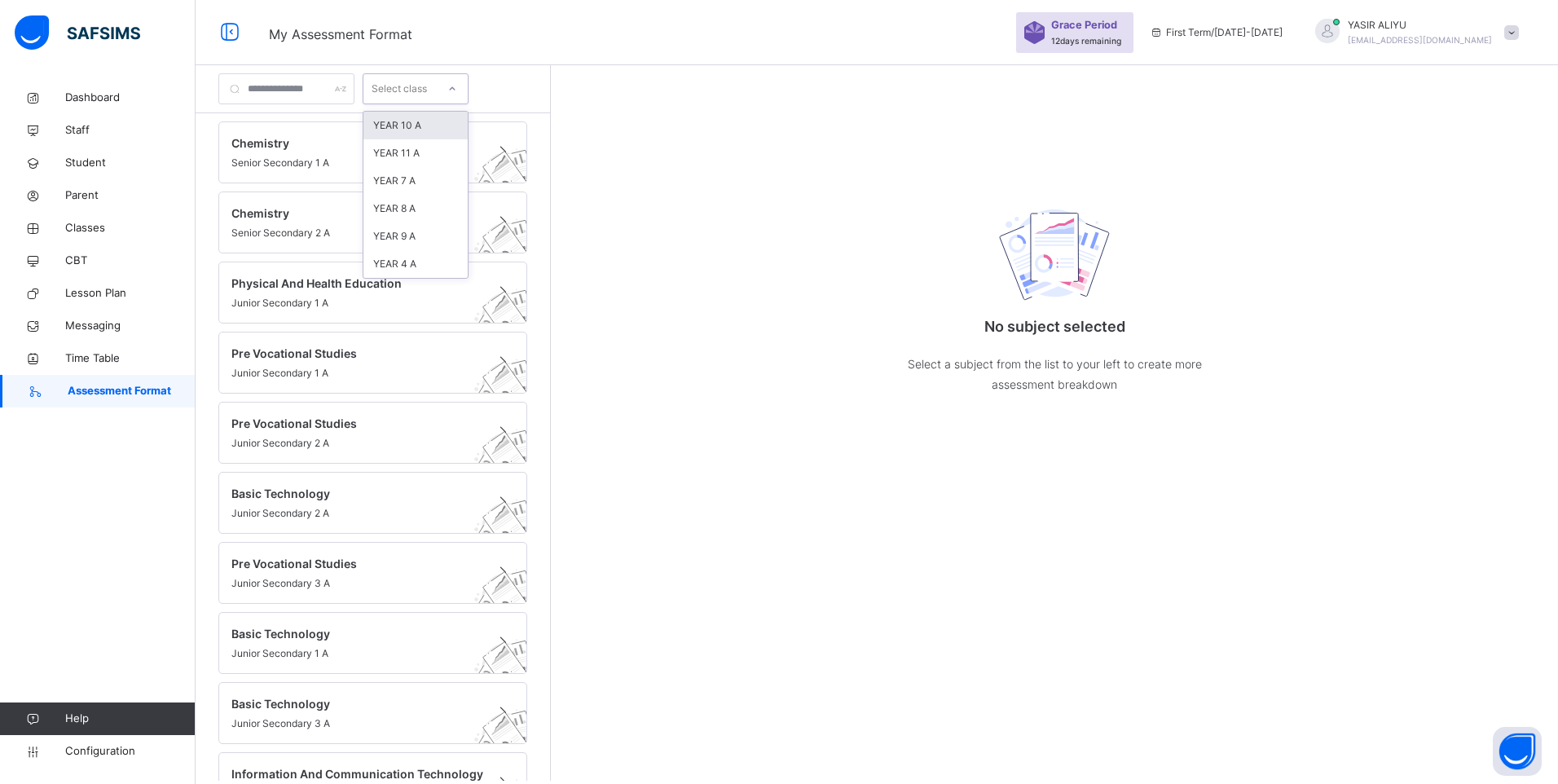
click at [457, 89] on icon at bounding box center [452, 88] width 9 height 16
click at [304, 144] on span "Chemistry" at bounding box center [357, 142] width 252 height 17
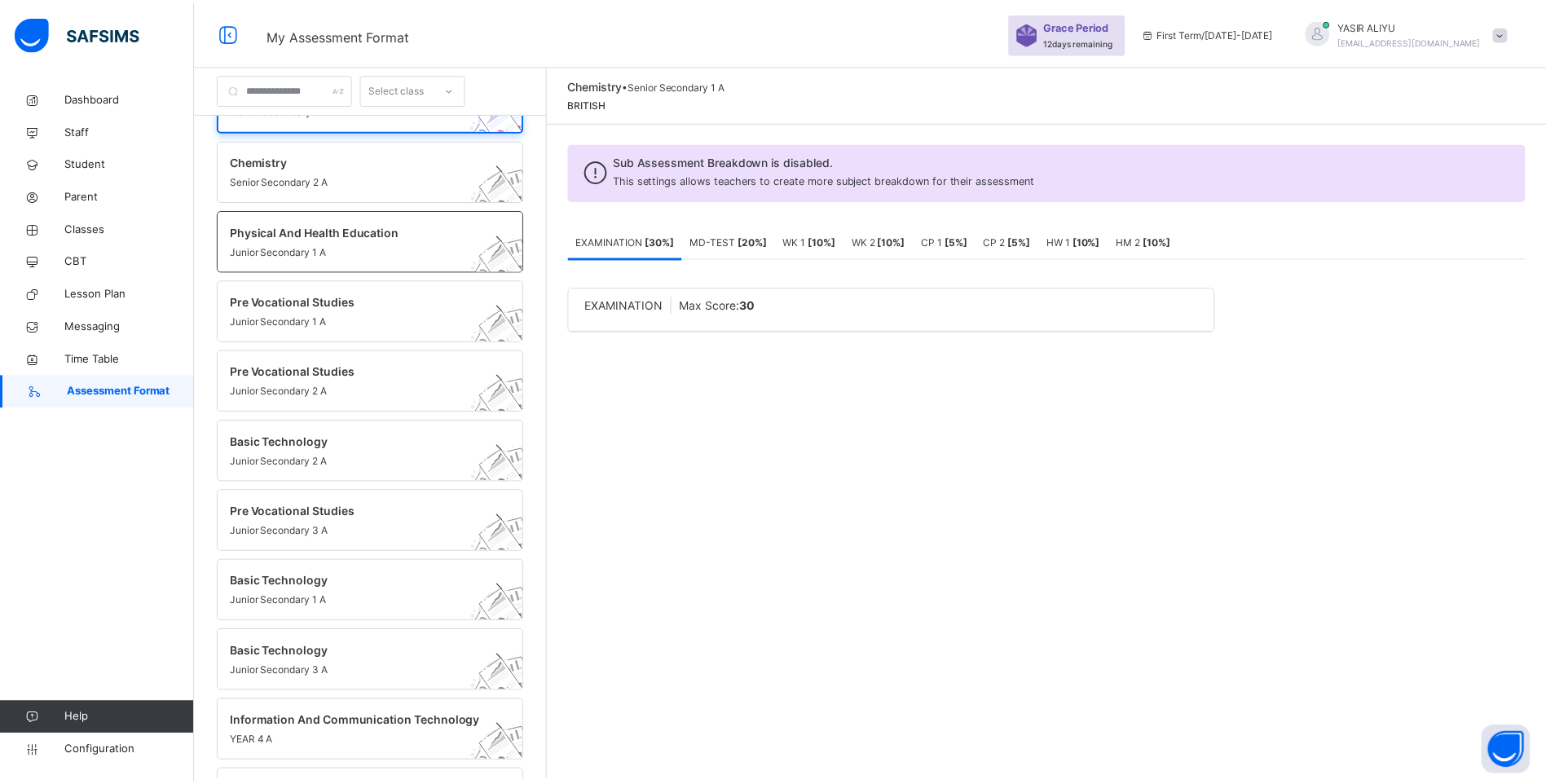
scroll to position [192, 0]
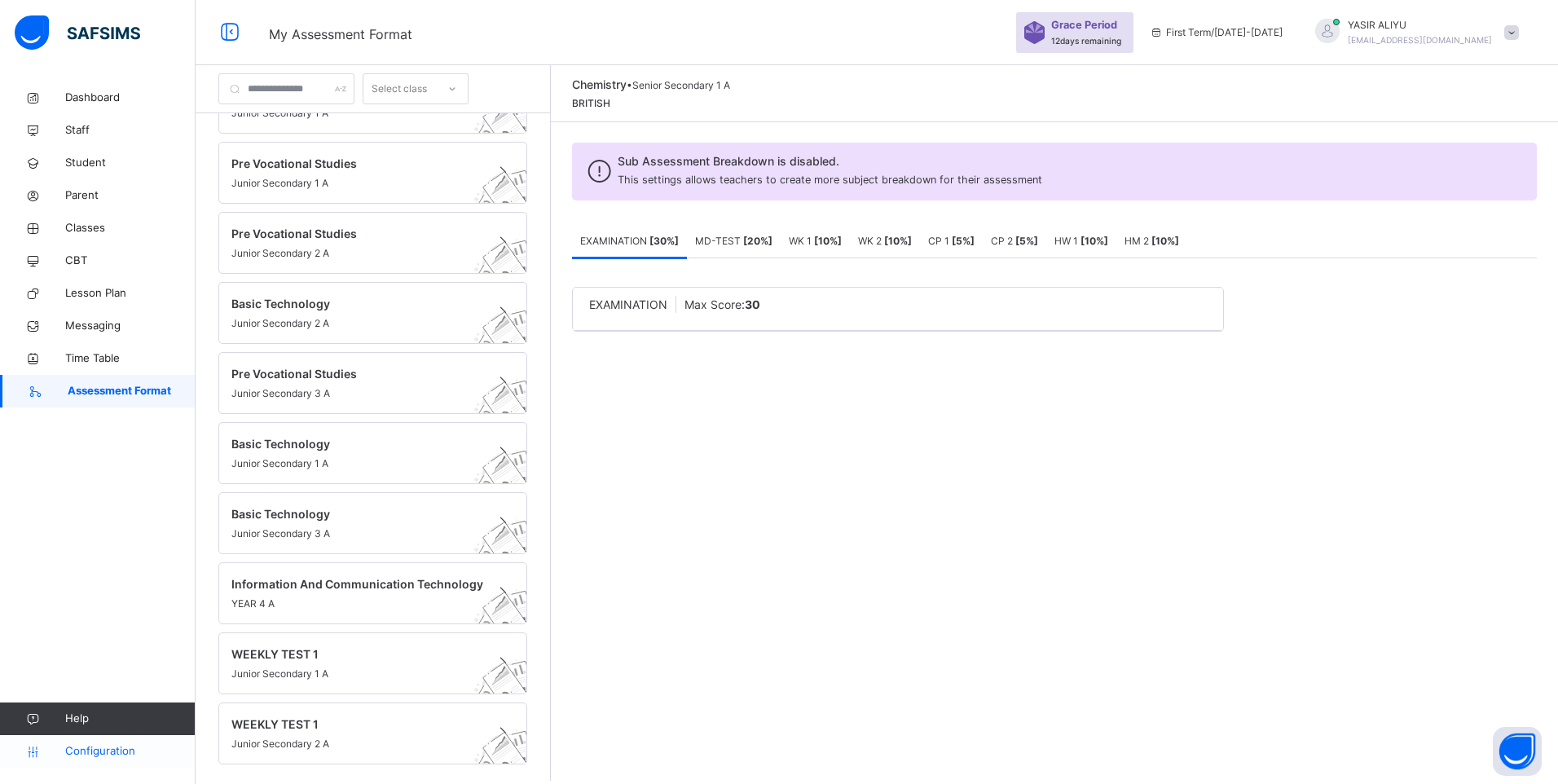
click at [96, 748] on span "Configuration" at bounding box center [129, 750] width 129 height 16
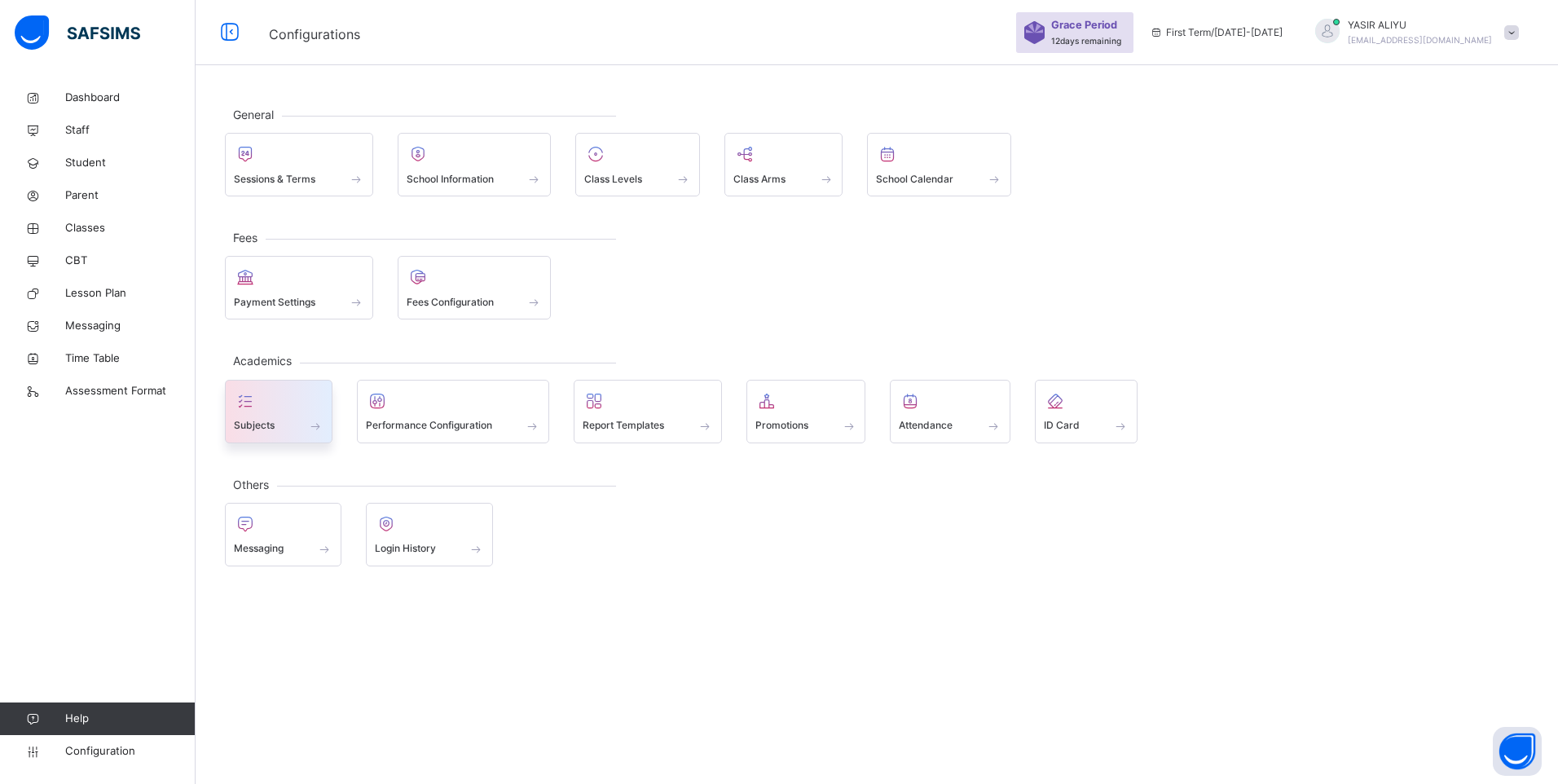
click at [293, 417] on div "Subjects" at bounding box center [278, 425] width 90 height 17
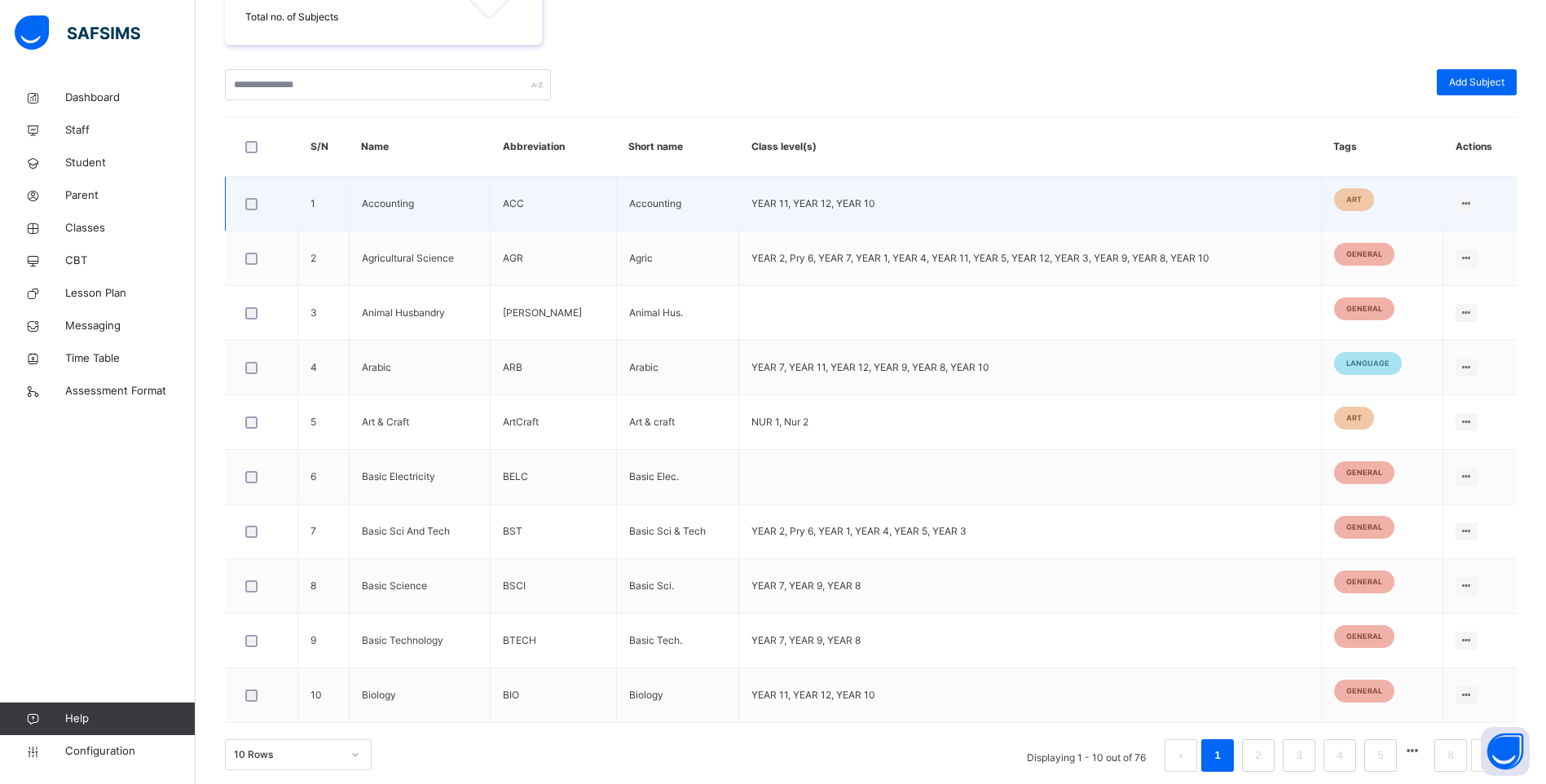
scroll to position [361, 0]
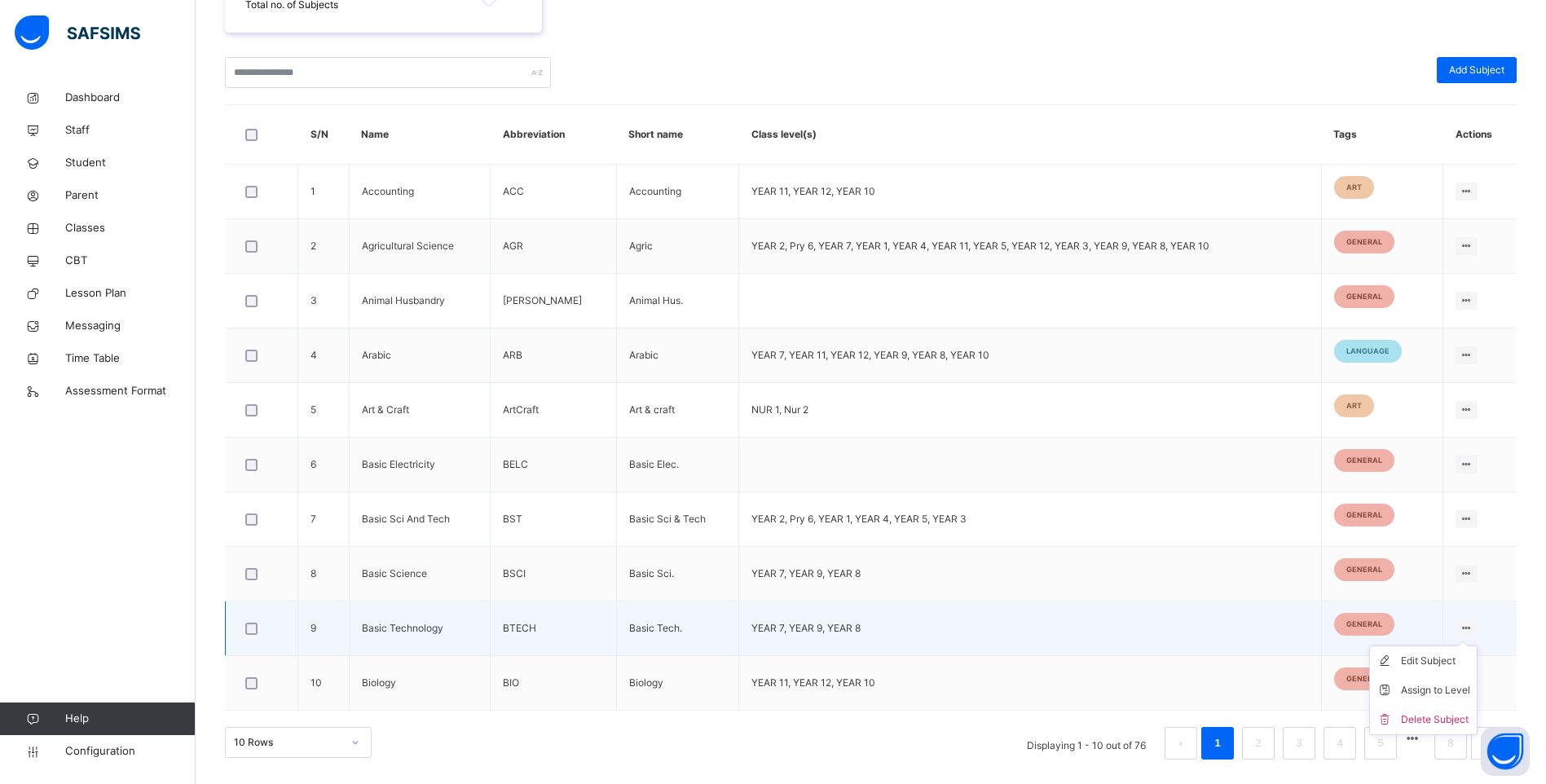
click at [1471, 620] on div at bounding box center [1466, 627] width 22 height 18
click at [1457, 656] on div "Edit Subject" at bounding box center [1435, 660] width 69 height 16
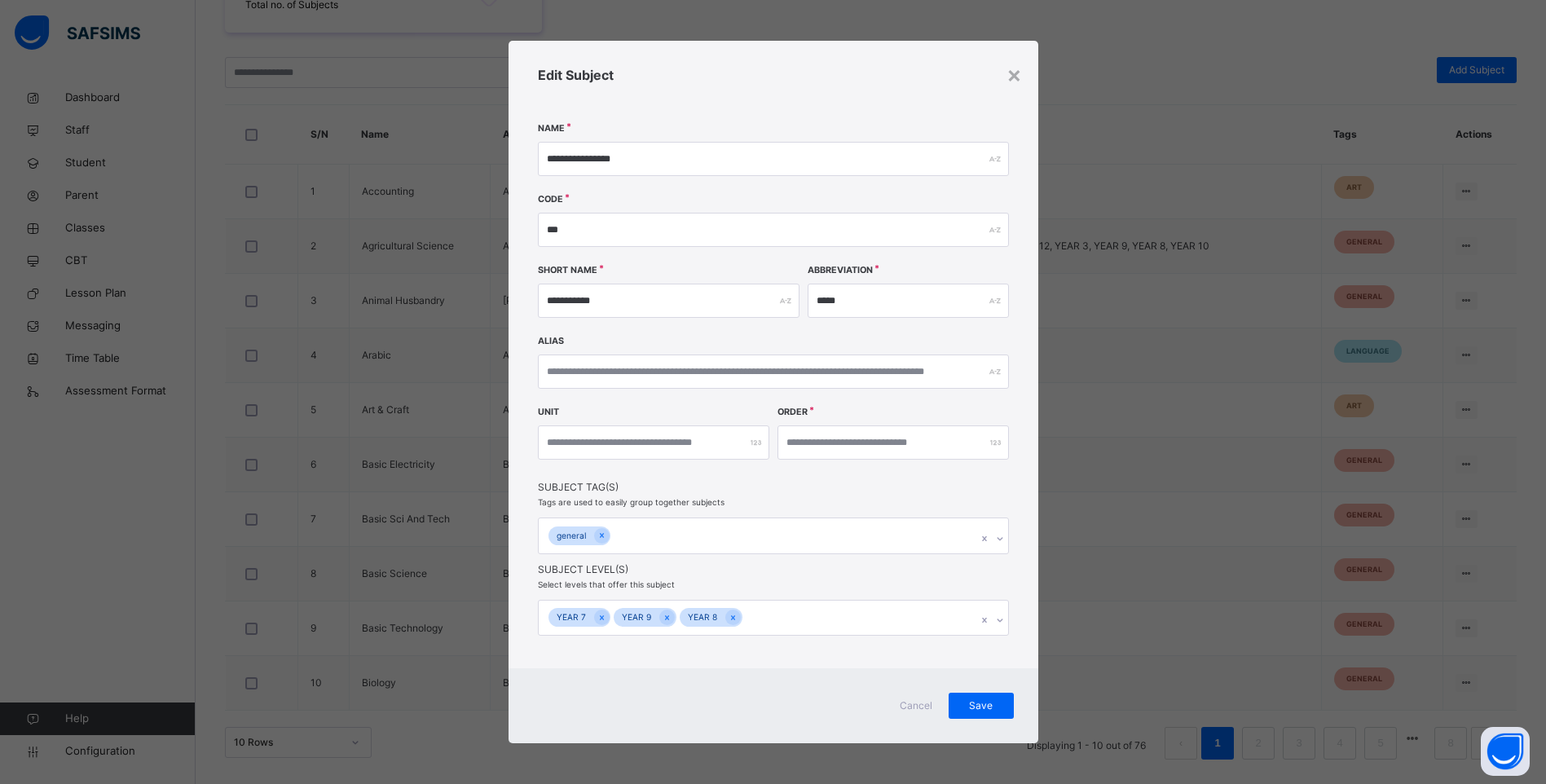
click at [926, 703] on span "Cancel" at bounding box center [916, 706] width 39 height 15
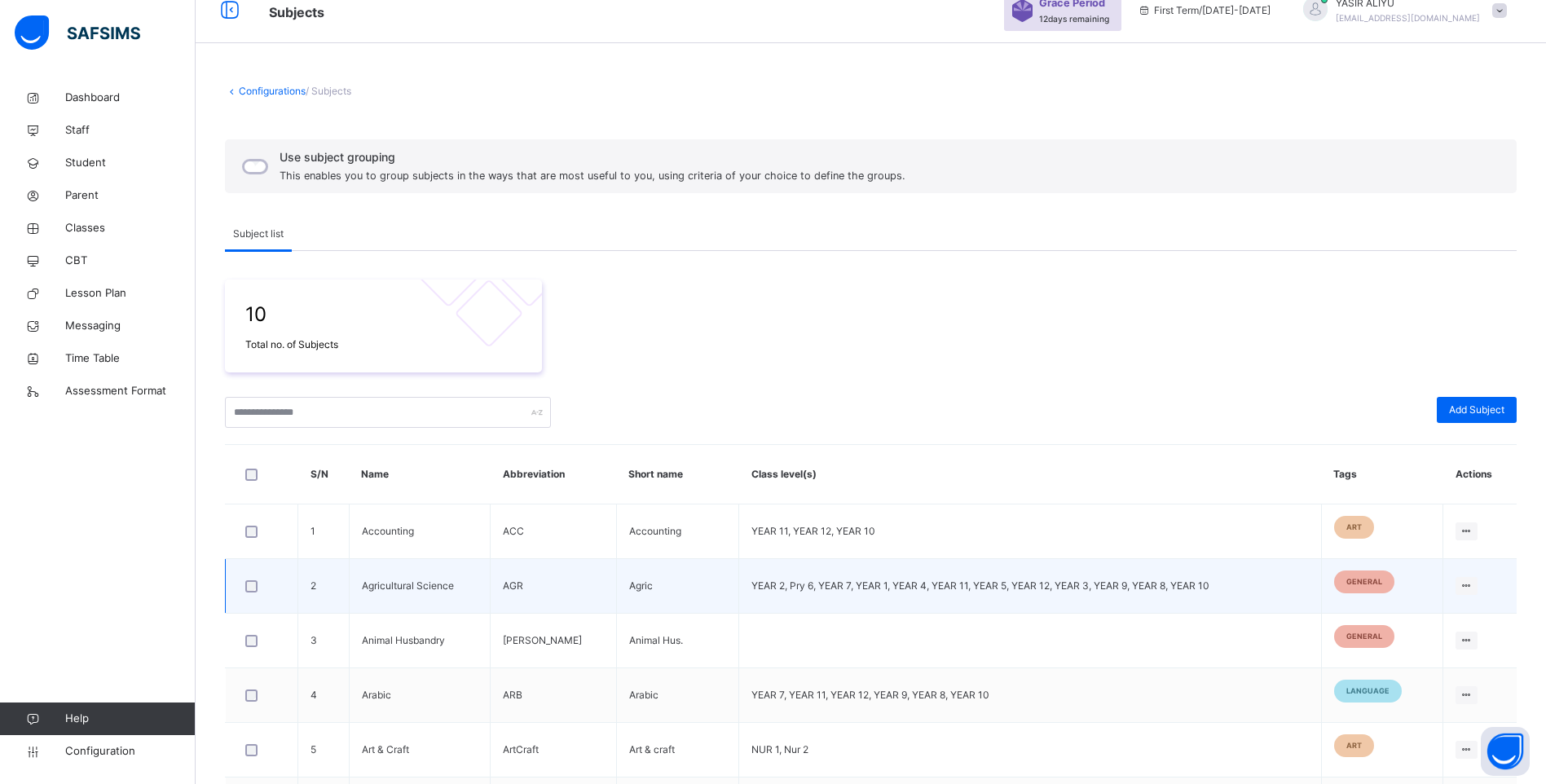
scroll to position [0, 0]
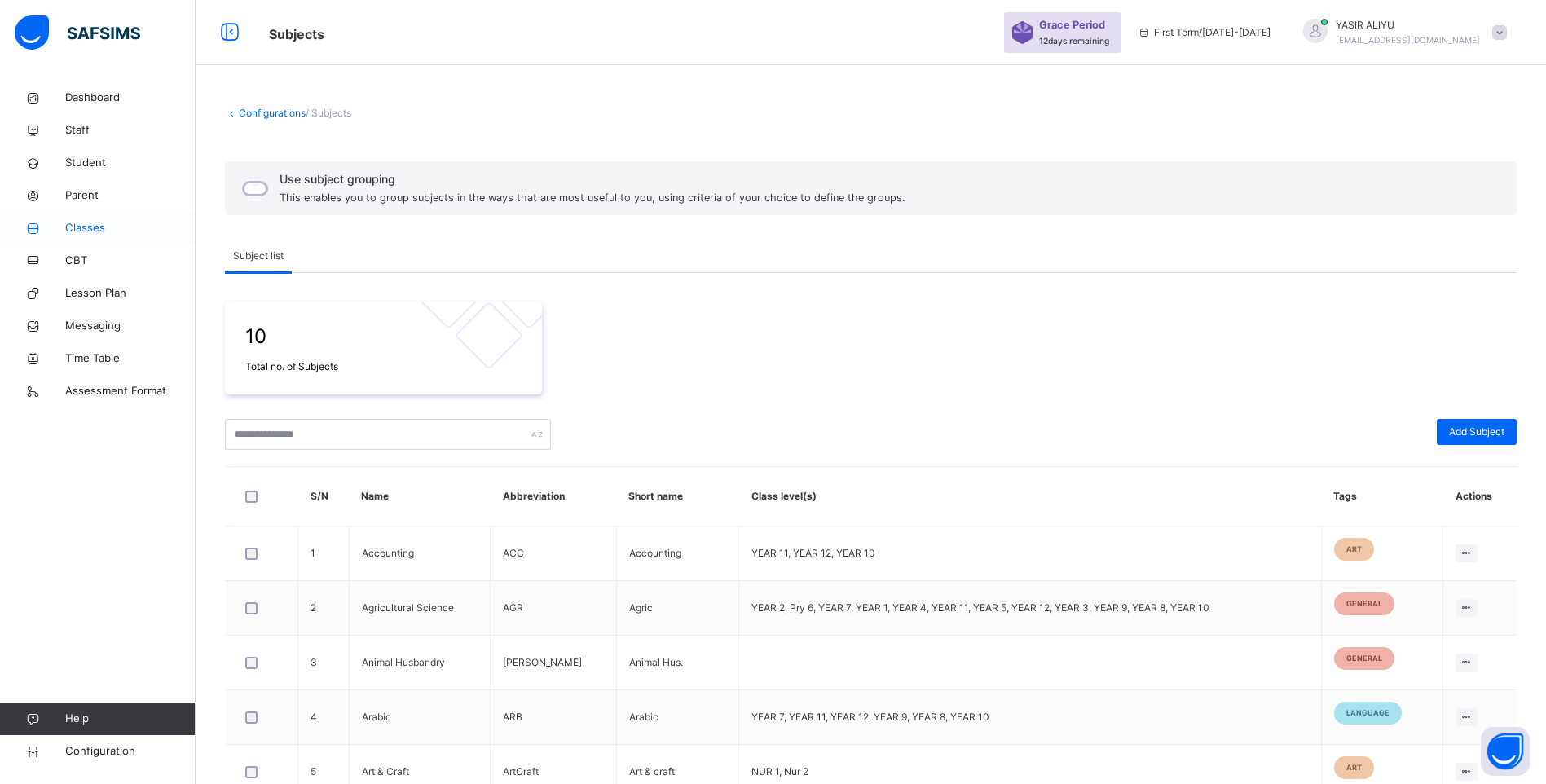
click at [87, 231] on span "Classes" at bounding box center [130, 227] width 130 height 16
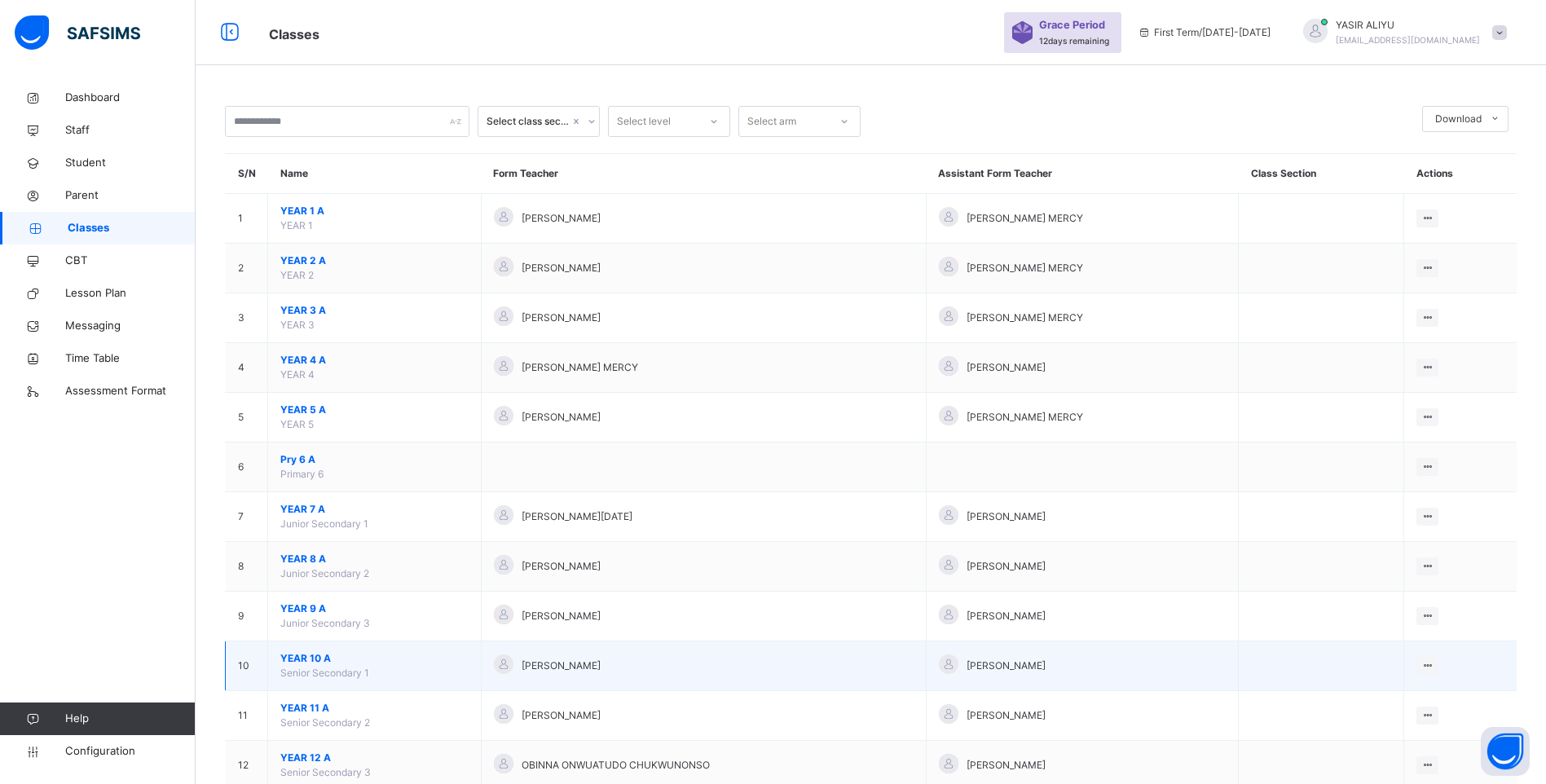
click at [313, 659] on span "YEAR 10 A" at bounding box center [374, 659] width 188 height 15
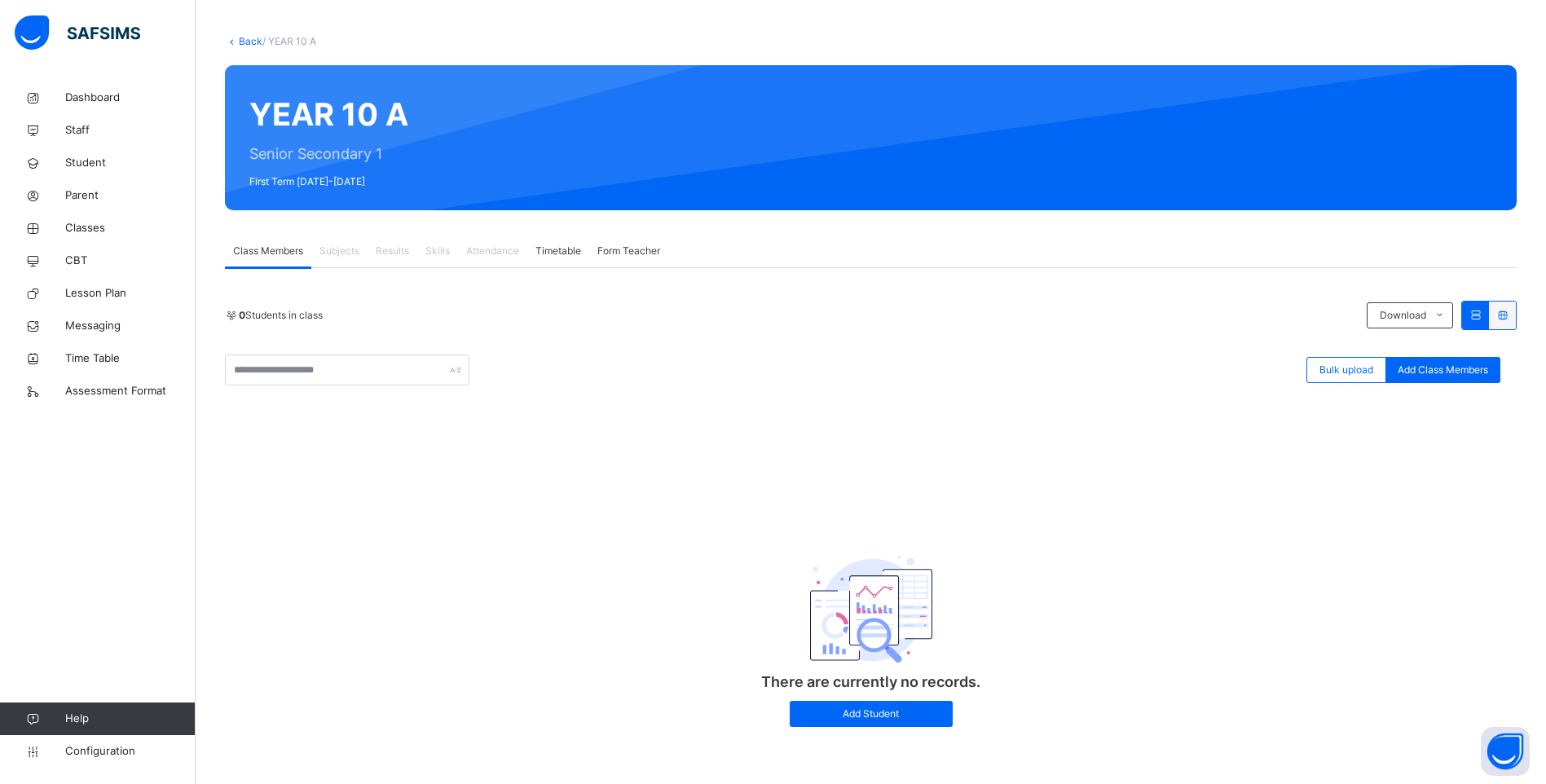
scroll to position [74, 0]
click at [1483, 309] on icon at bounding box center [1475, 314] width 14 height 12
click at [1483, 311] on icon at bounding box center [1475, 314] width 14 height 12
click at [1509, 311] on icon at bounding box center [1502, 314] width 14 height 12
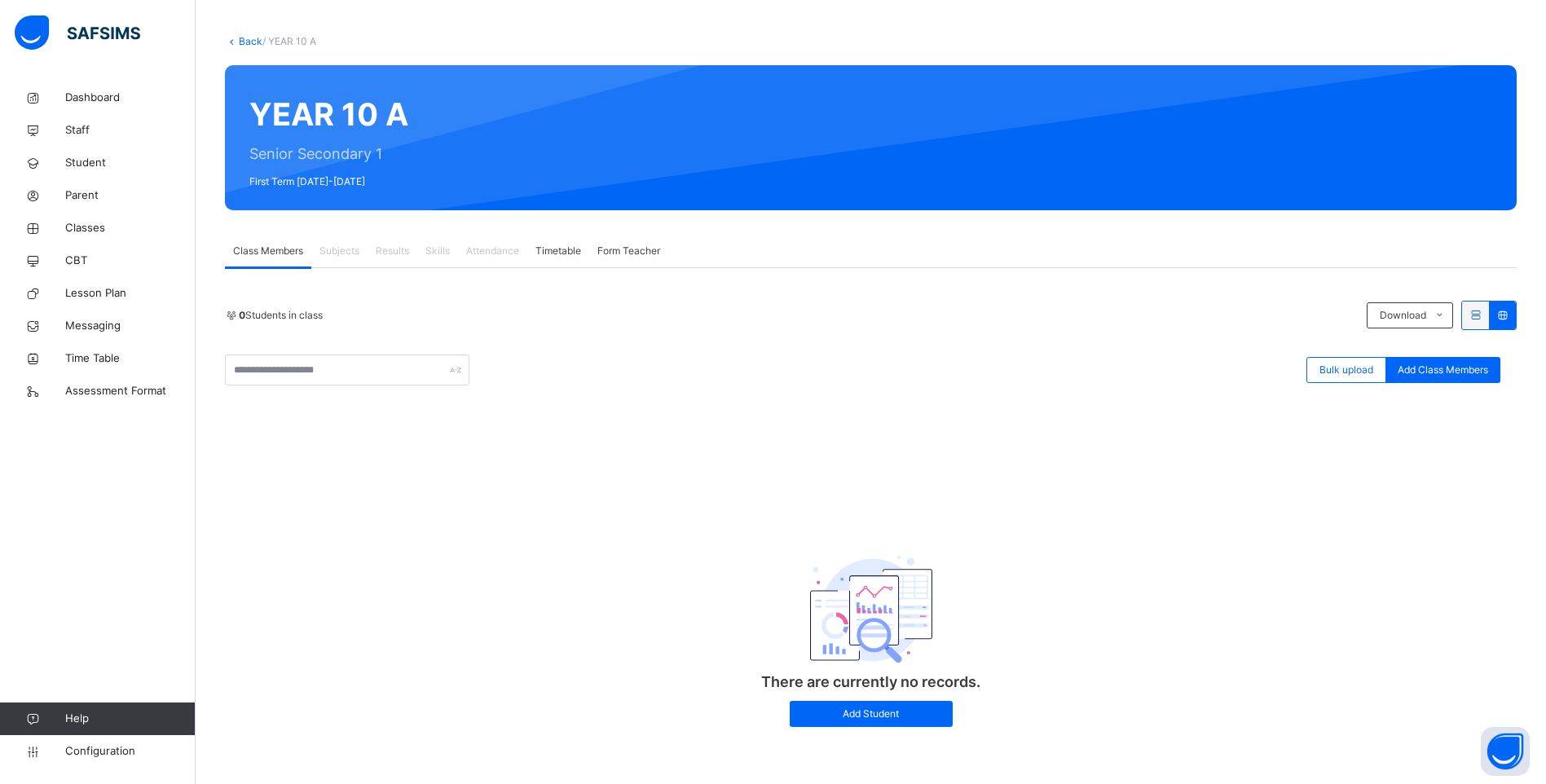
click at [1483, 311] on icon at bounding box center [1475, 314] width 14 height 12
click at [273, 254] on span "Class Members" at bounding box center [268, 251] width 70 height 15
click at [850, 714] on span "Add Student" at bounding box center [871, 714] width 139 height 15
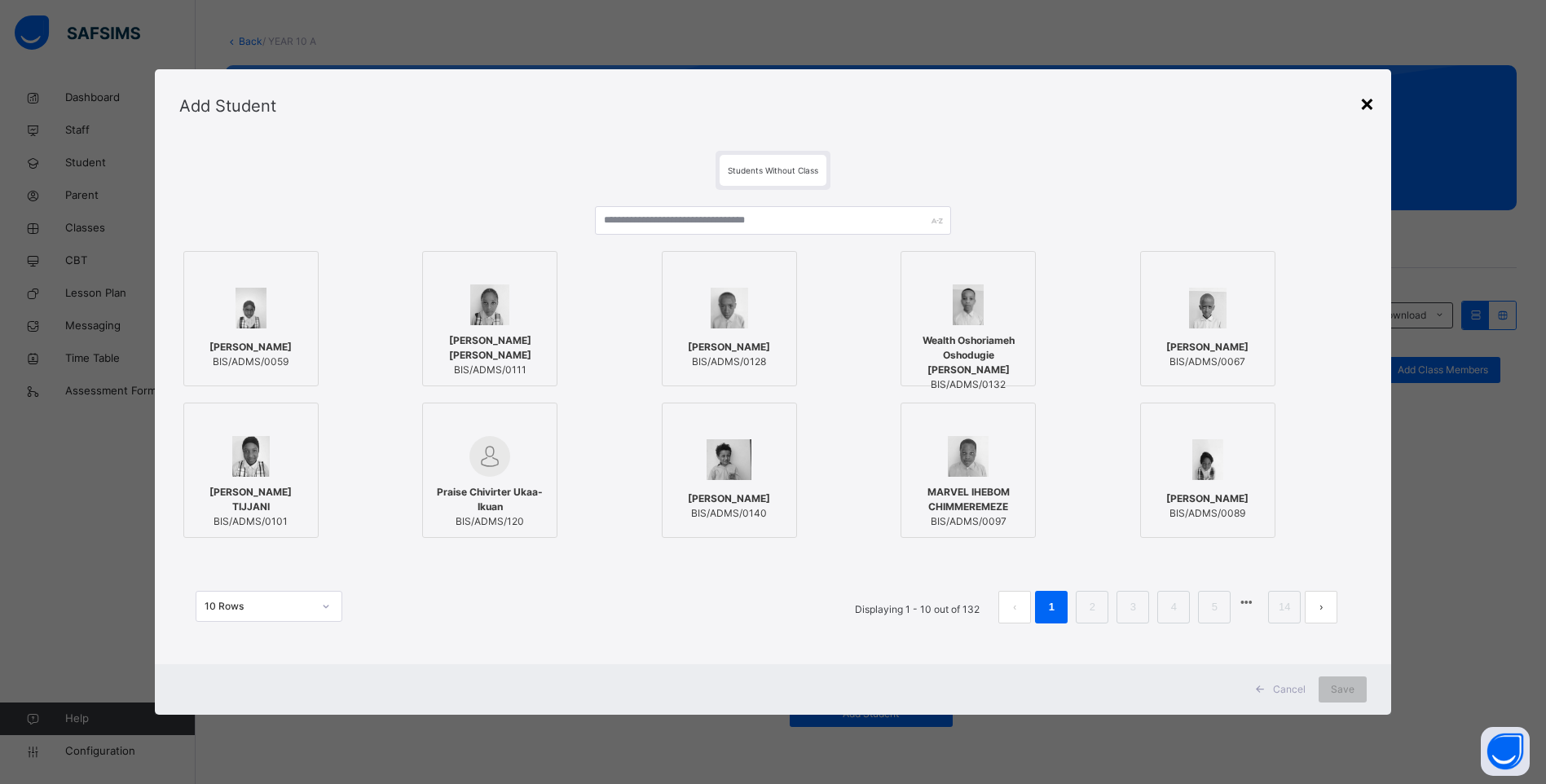
click at [1374, 105] on div "×" at bounding box center [1367, 103] width 15 height 34
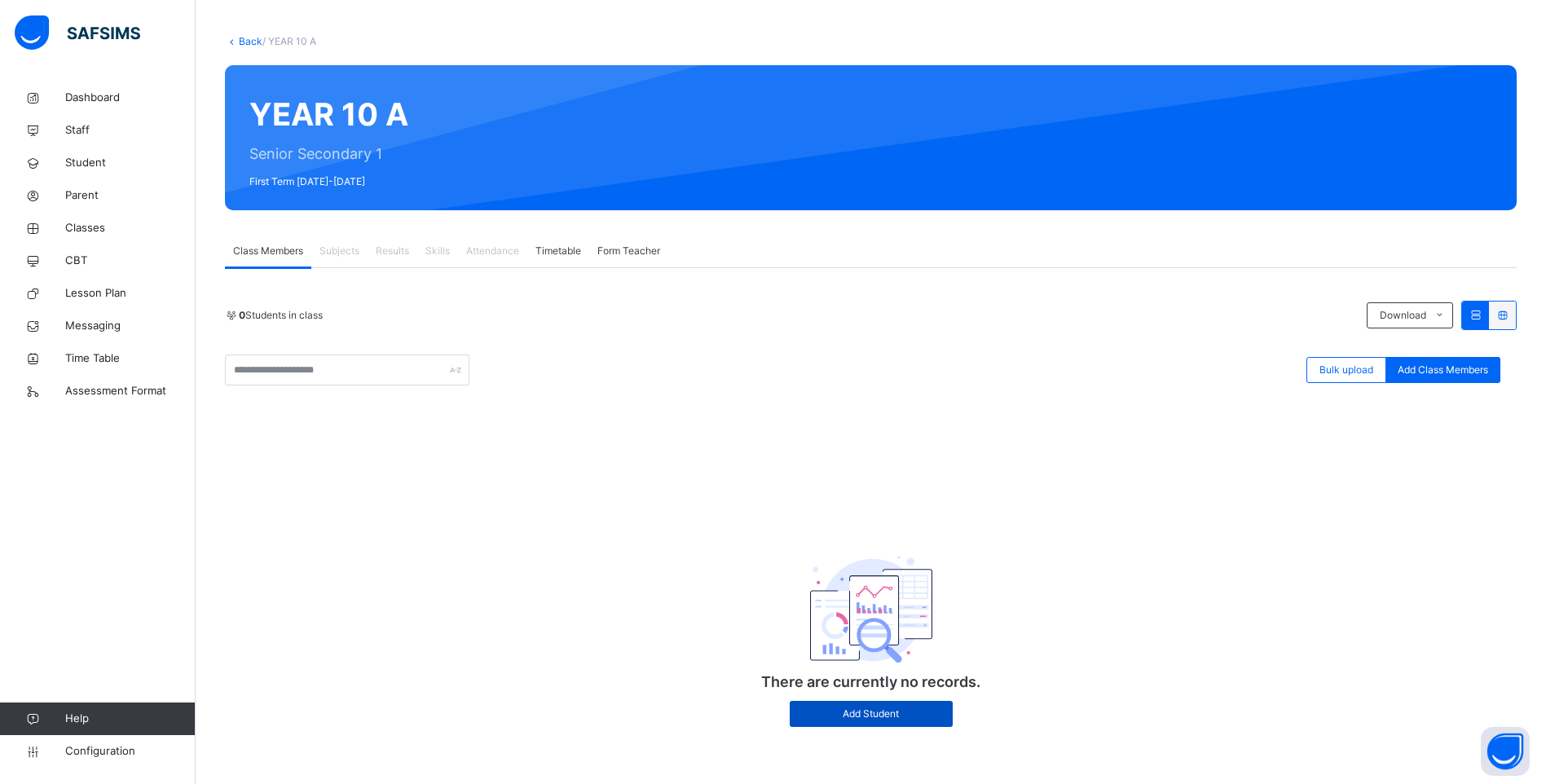
click at [874, 708] on span "Add Student" at bounding box center [871, 714] width 139 height 15
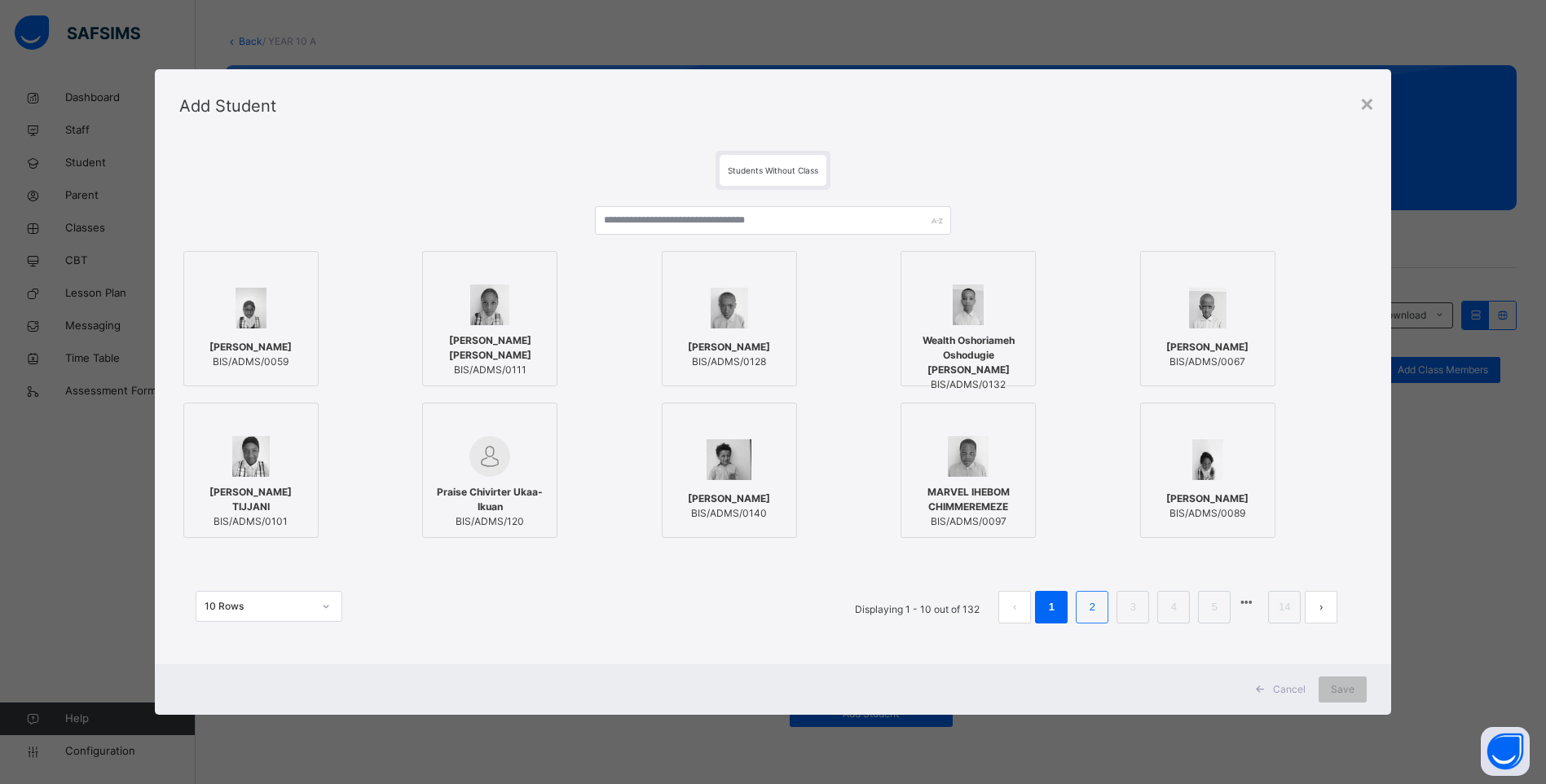
click at [1095, 613] on link "2" at bounding box center [1092, 607] width 15 height 21
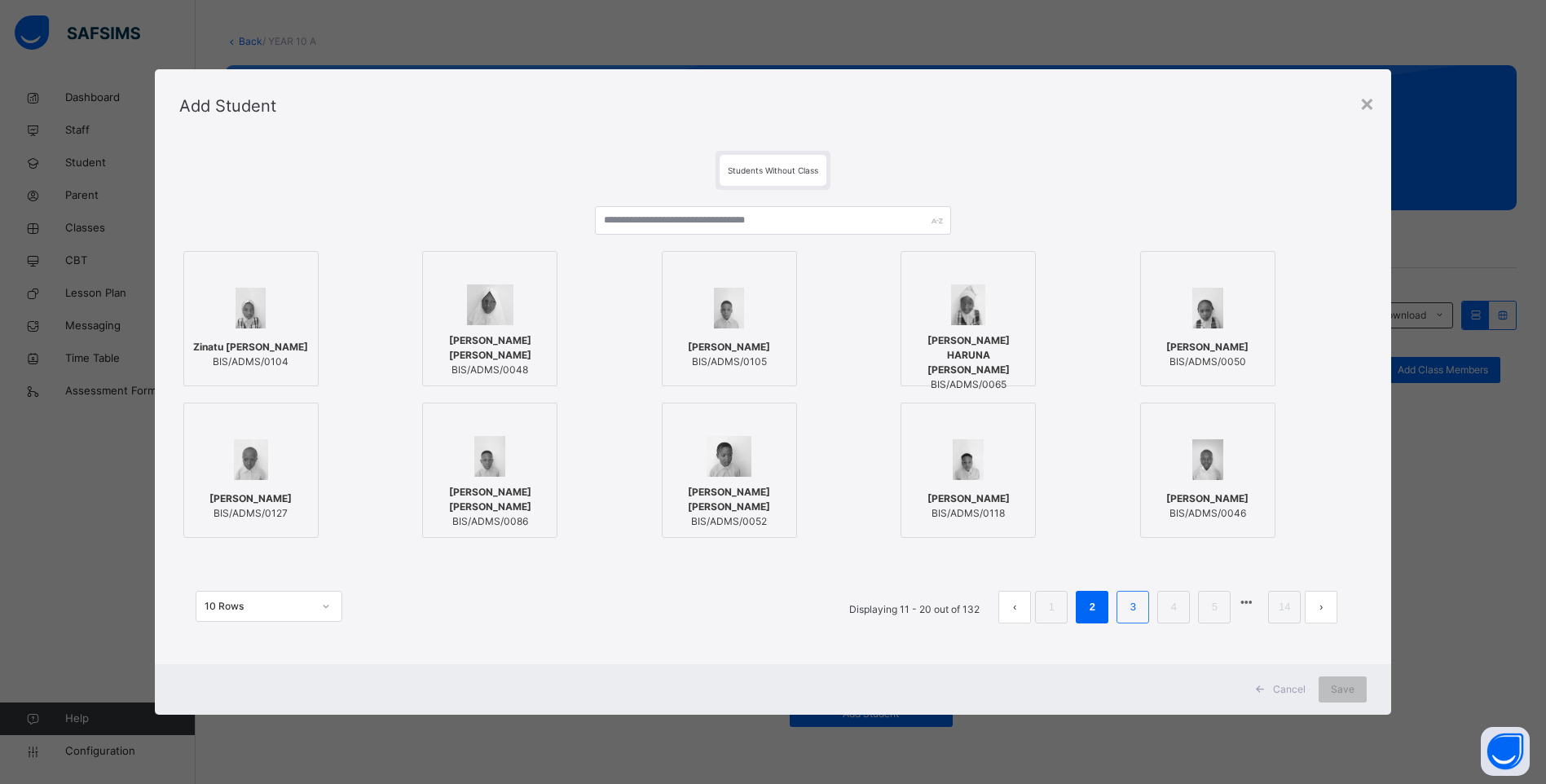
click at [1148, 618] on li "3" at bounding box center [1133, 607] width 33 height 33
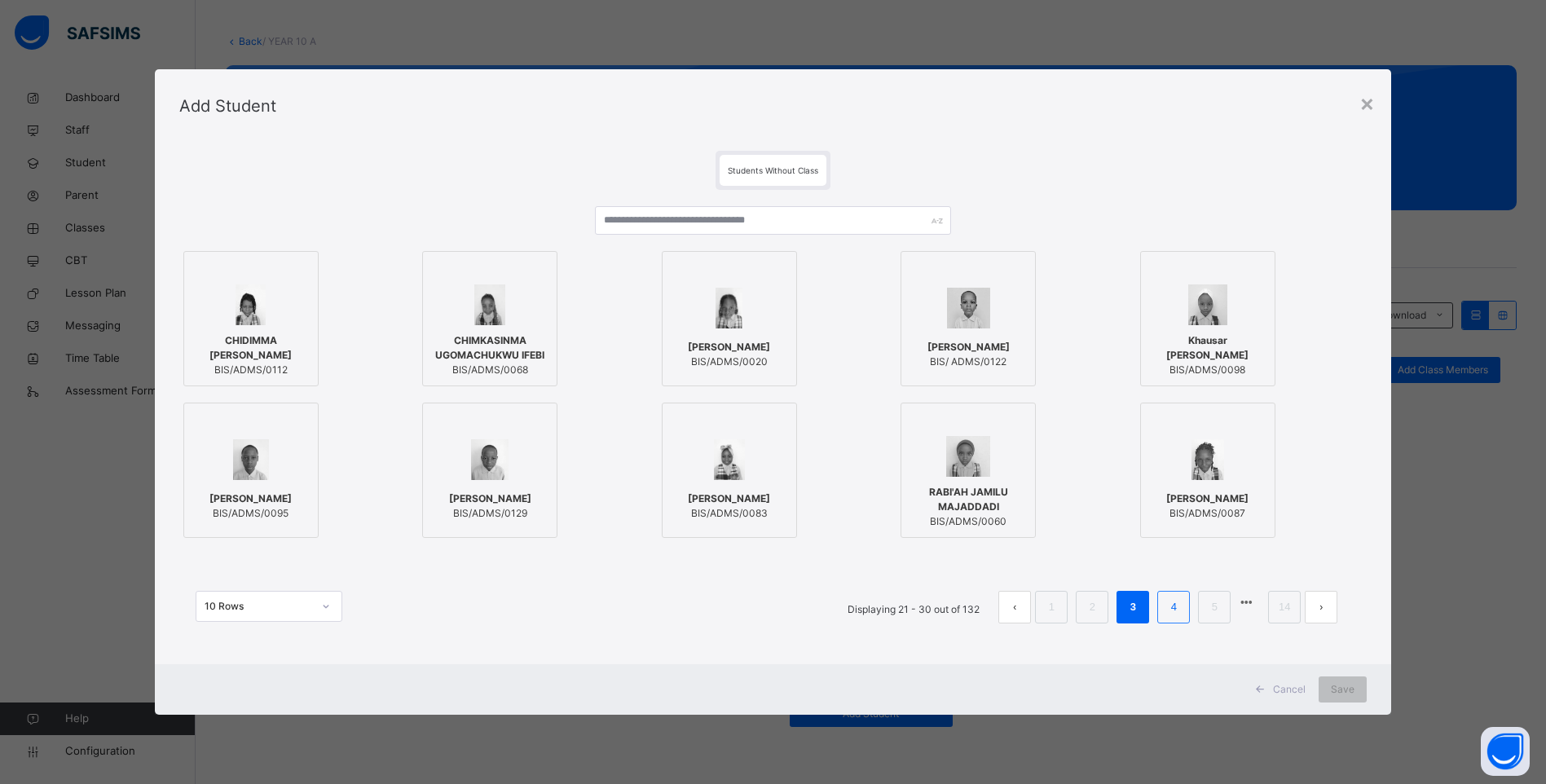
click at [1168, 609] on li "4" at bounding box center [1173, 607] width 33 height 33
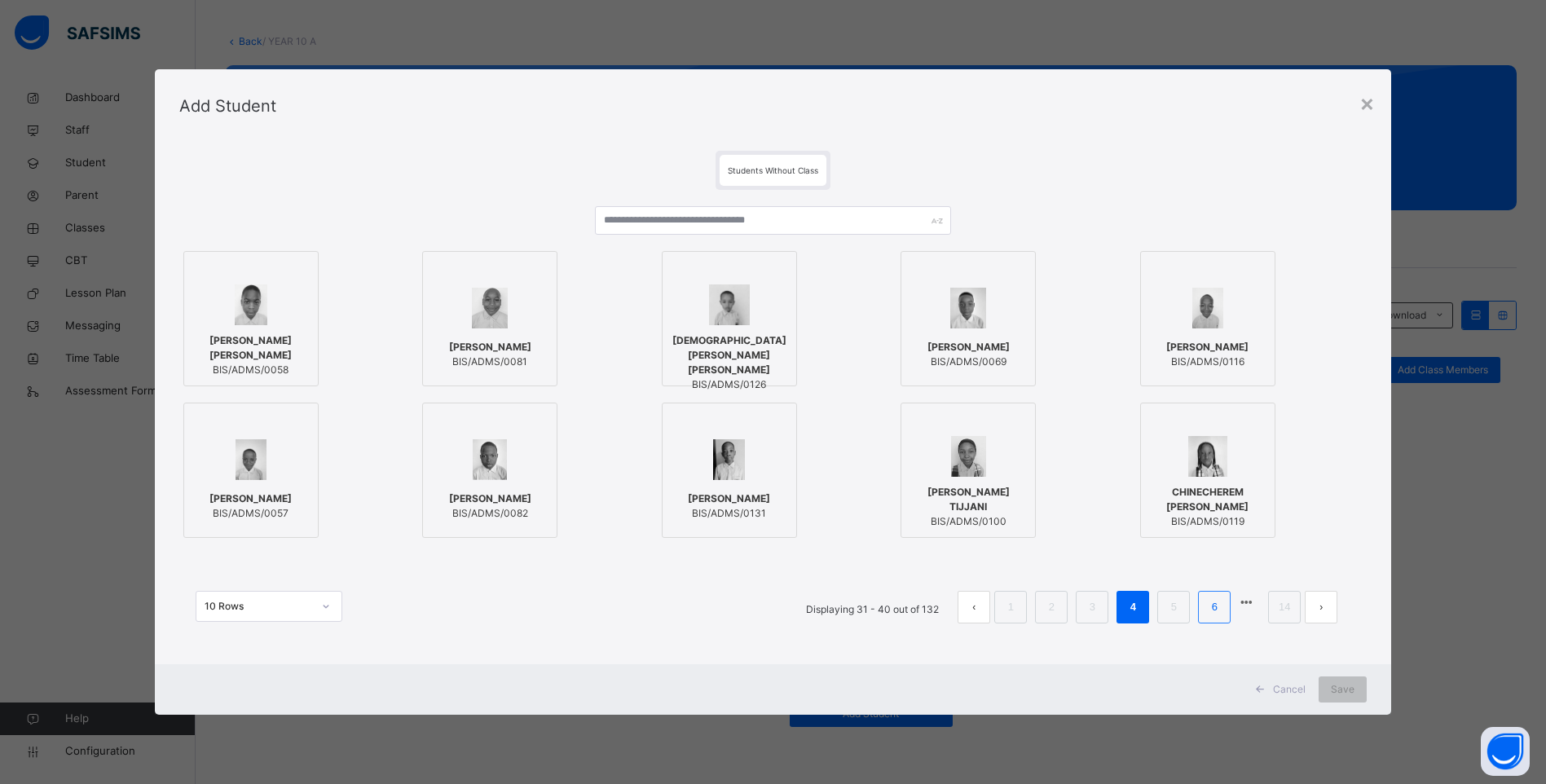
click at [1214, 606] on link "6" at bounding box center [1215, 607] width 15 height 21
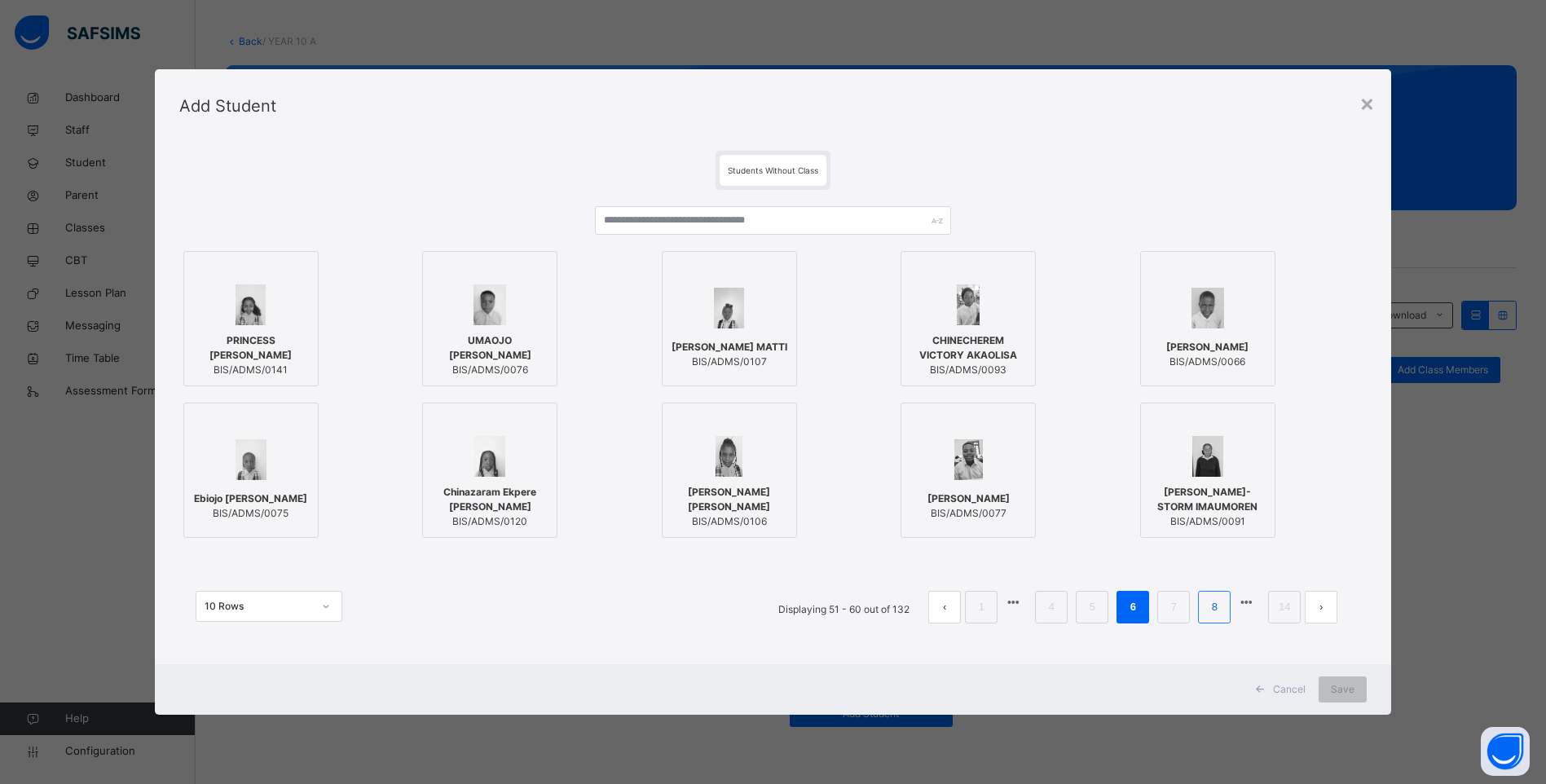
click at [1217, 609] on link "8" at bounding box center [1215, 607] width 15 height 21
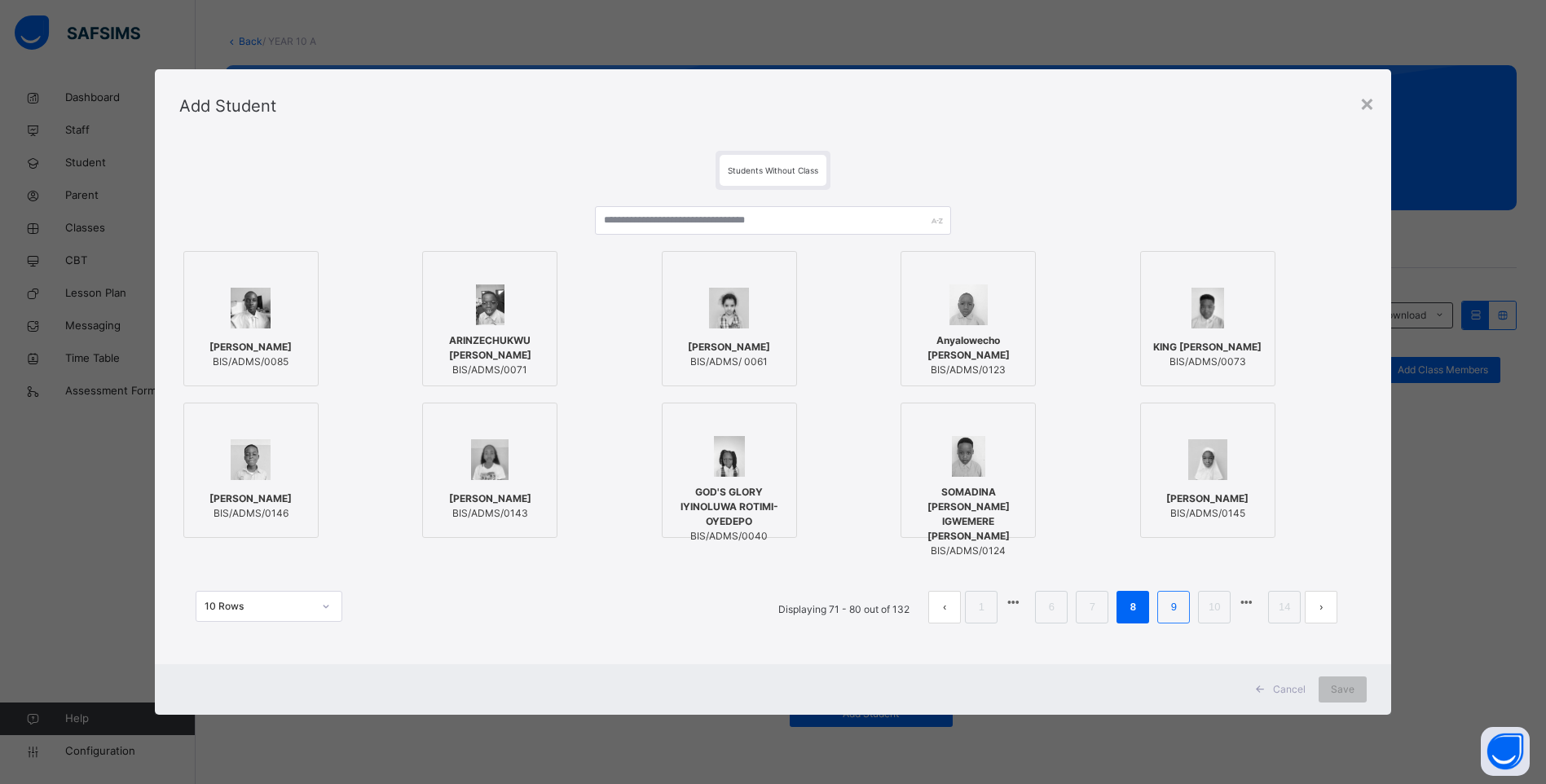
click at [1182, 609] on link "9" at bounding box center [1174, 607] width 15 height 21
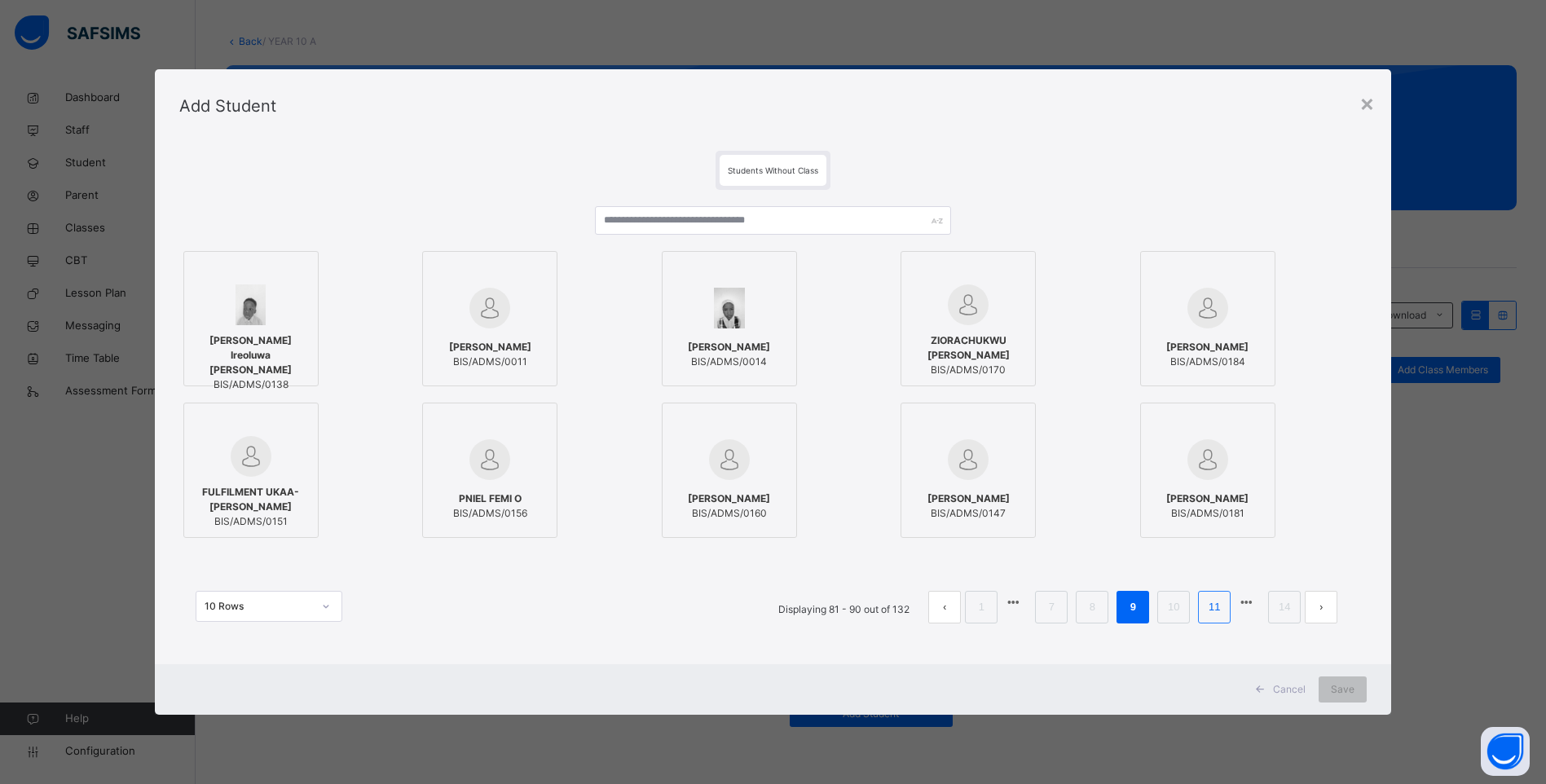
click at [1224, 611] on link "11" at bounding box center [1214, 607] width 21 height 21
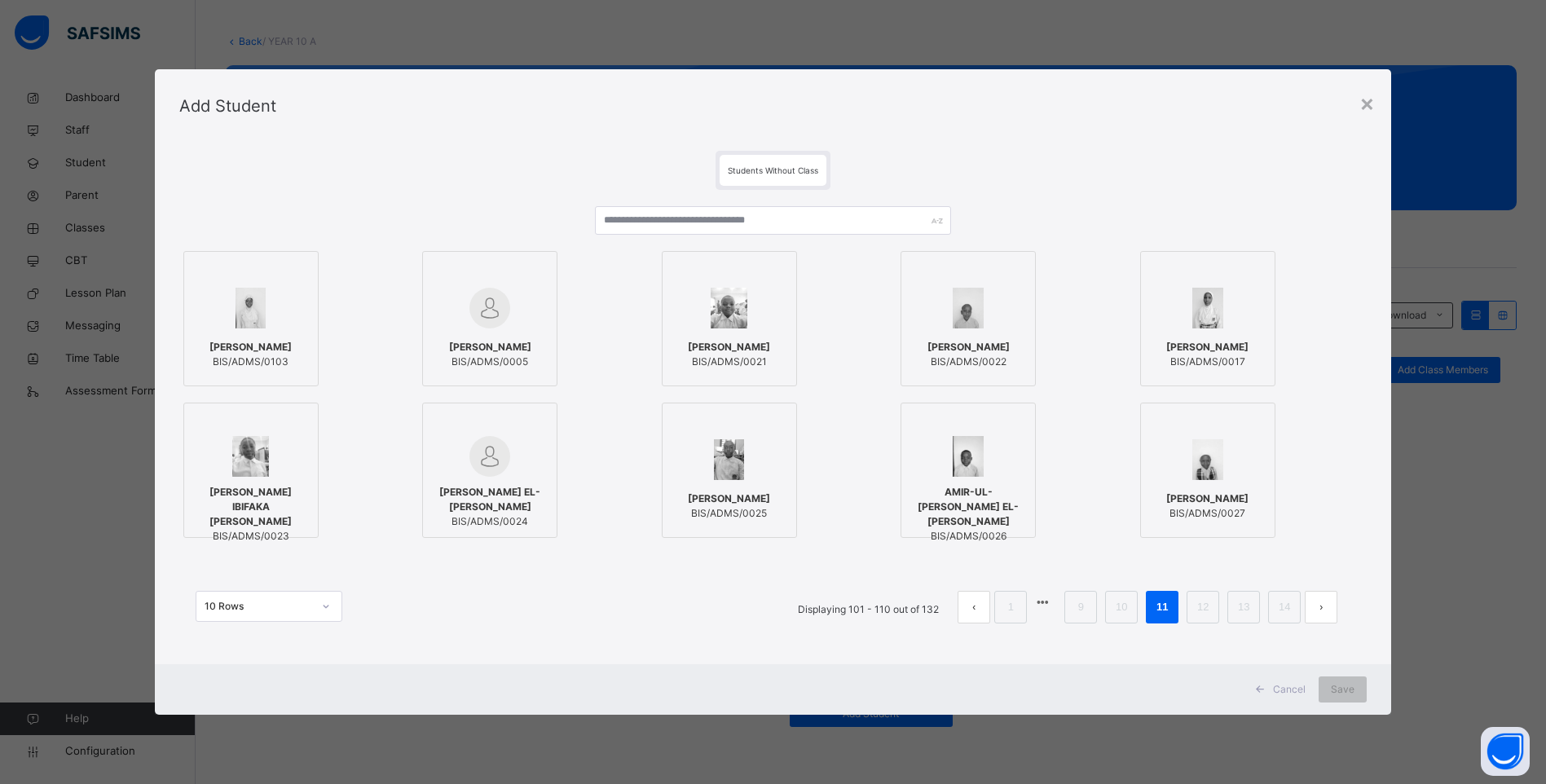
click at [218, 483] on div "[PERSON_NAME] IBIFAKA [PERSON_NAME] BIS/ADMS/0023" at bounding box center [251, 513] width 117 height 75
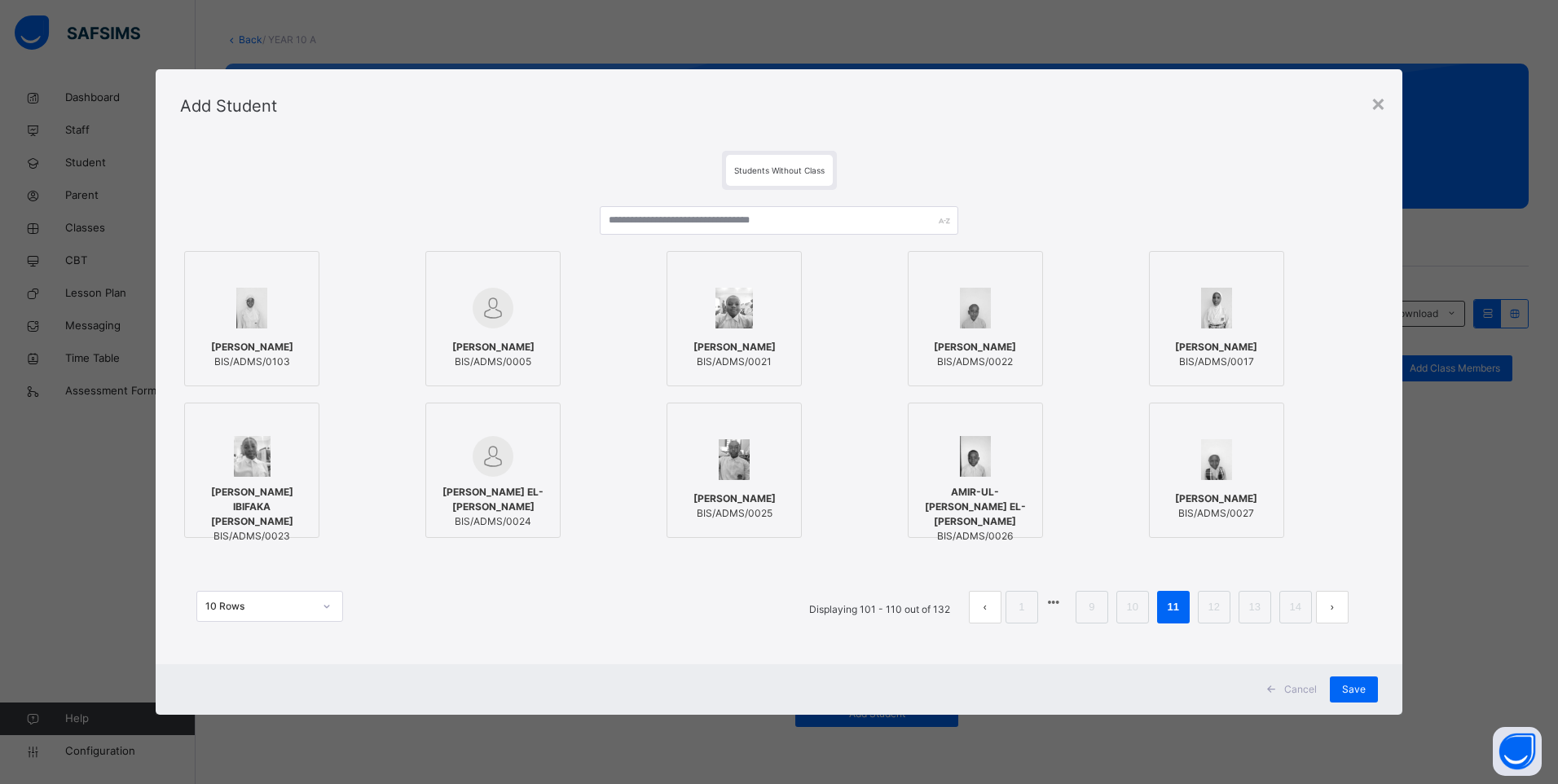
click at [741, 493] on span "[PERSON_NAME]" at bounding box center [734, 499] width 82 height 15
click at [1202, 605] on li "12" at bounding box center [1214, 607] width 33 height 33
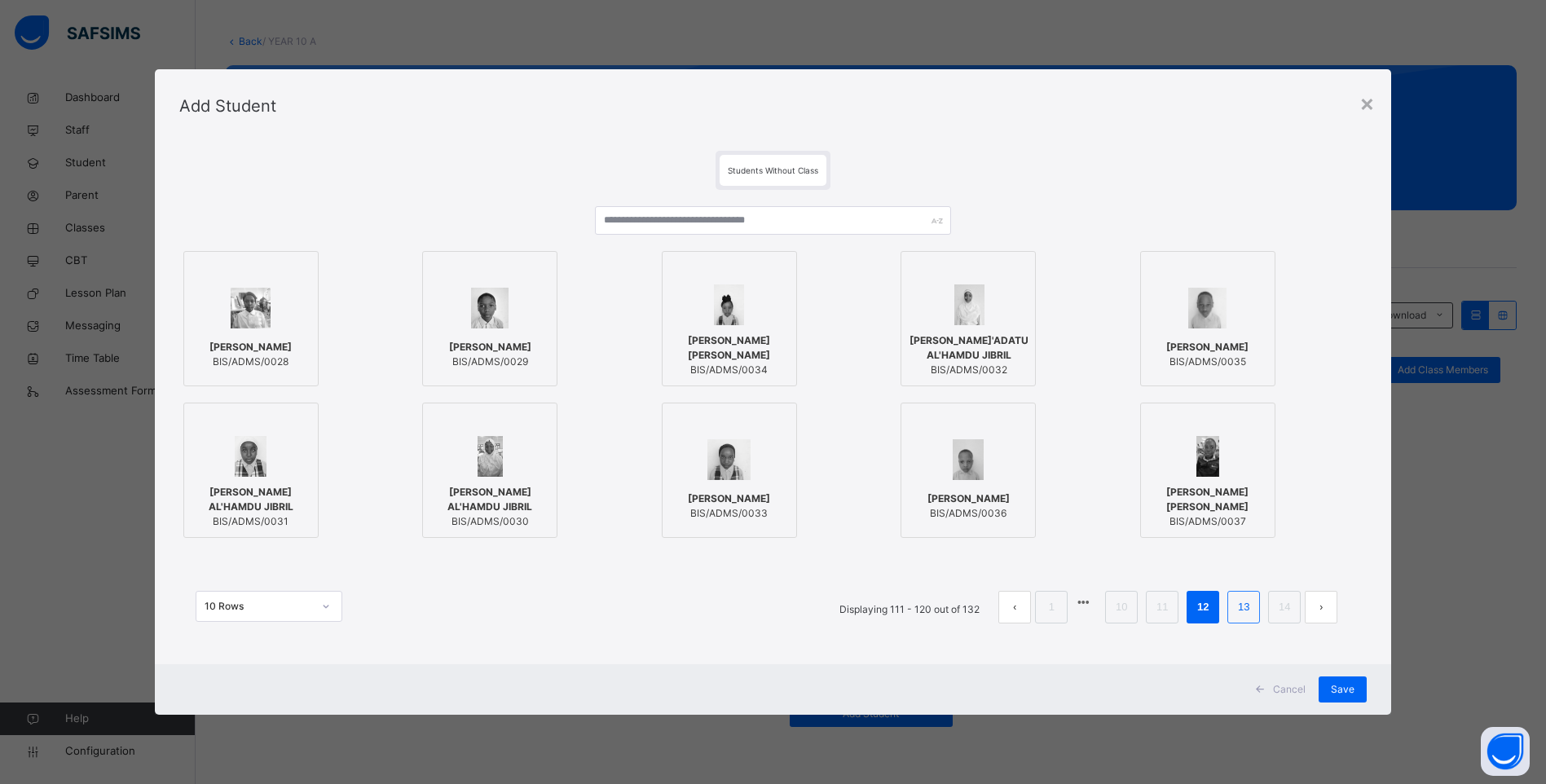
click at [1241, 603] on link "13" at bounding box center [1243, 607] width 21 height 21
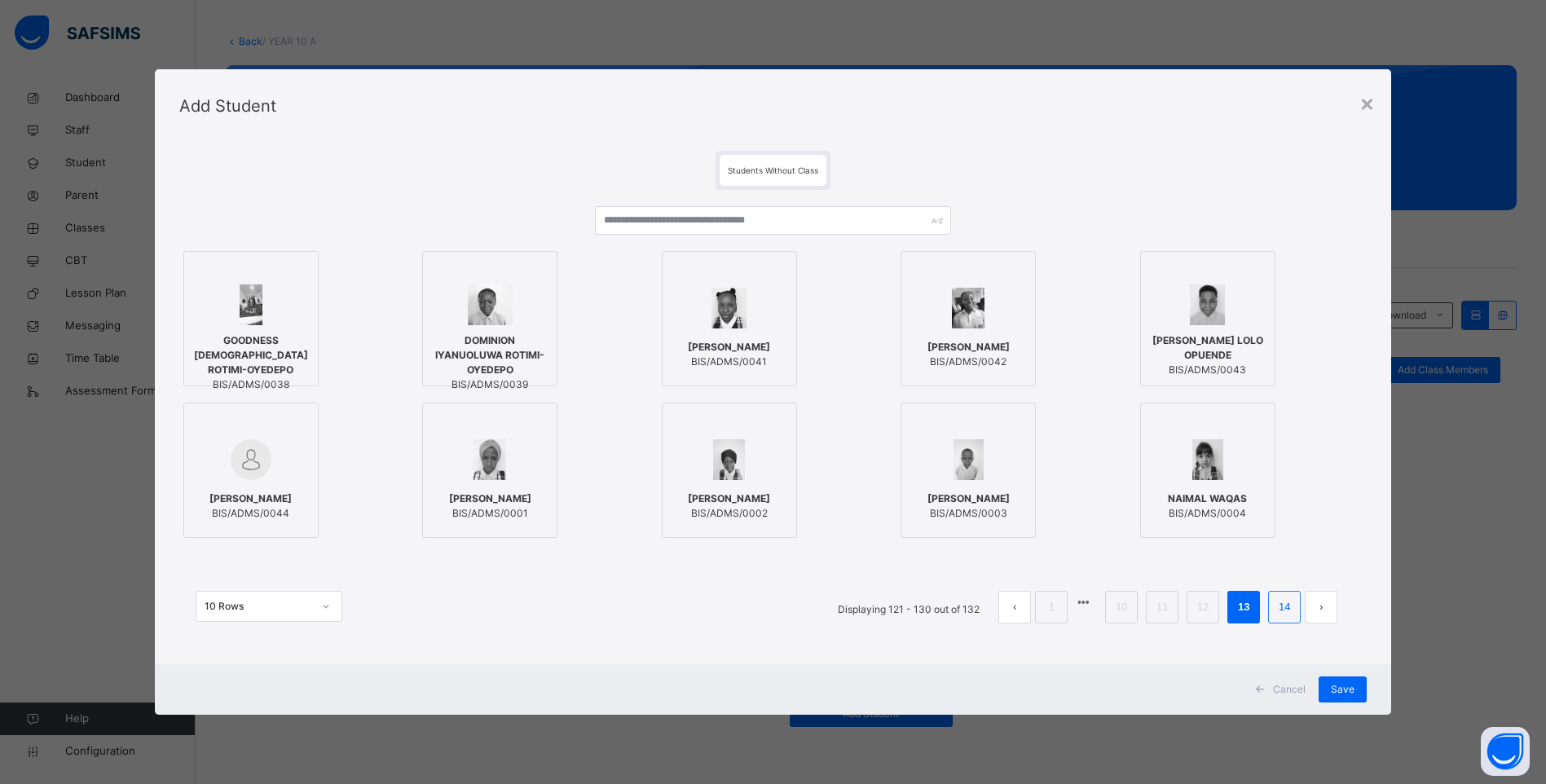
click at [1289, 594] on li "14" at bounding box center [1284, 607] width 33 height 33
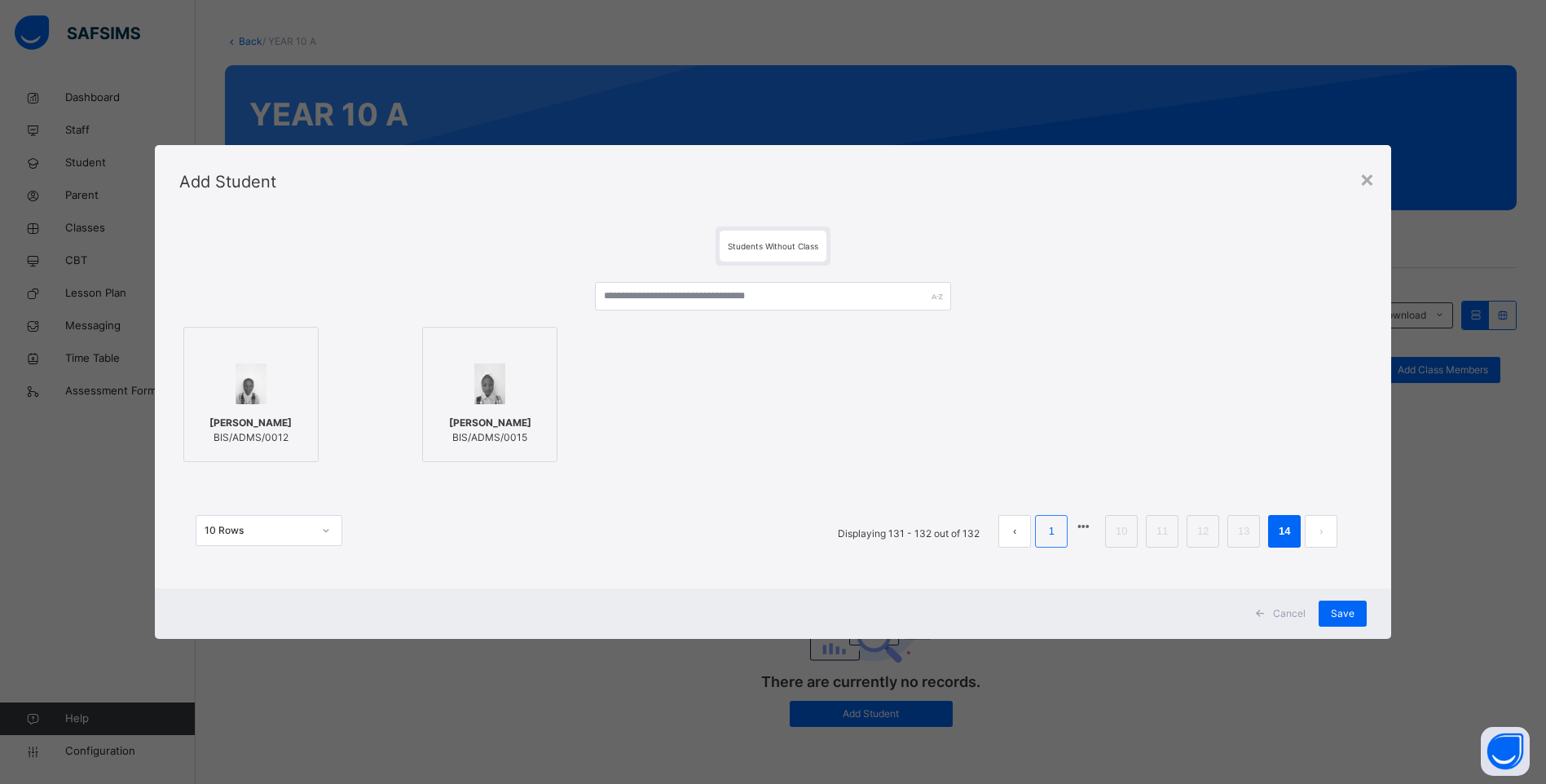
click at [1051, 535] on link "1" at bounding box center [1051, 531] width 15 height 21
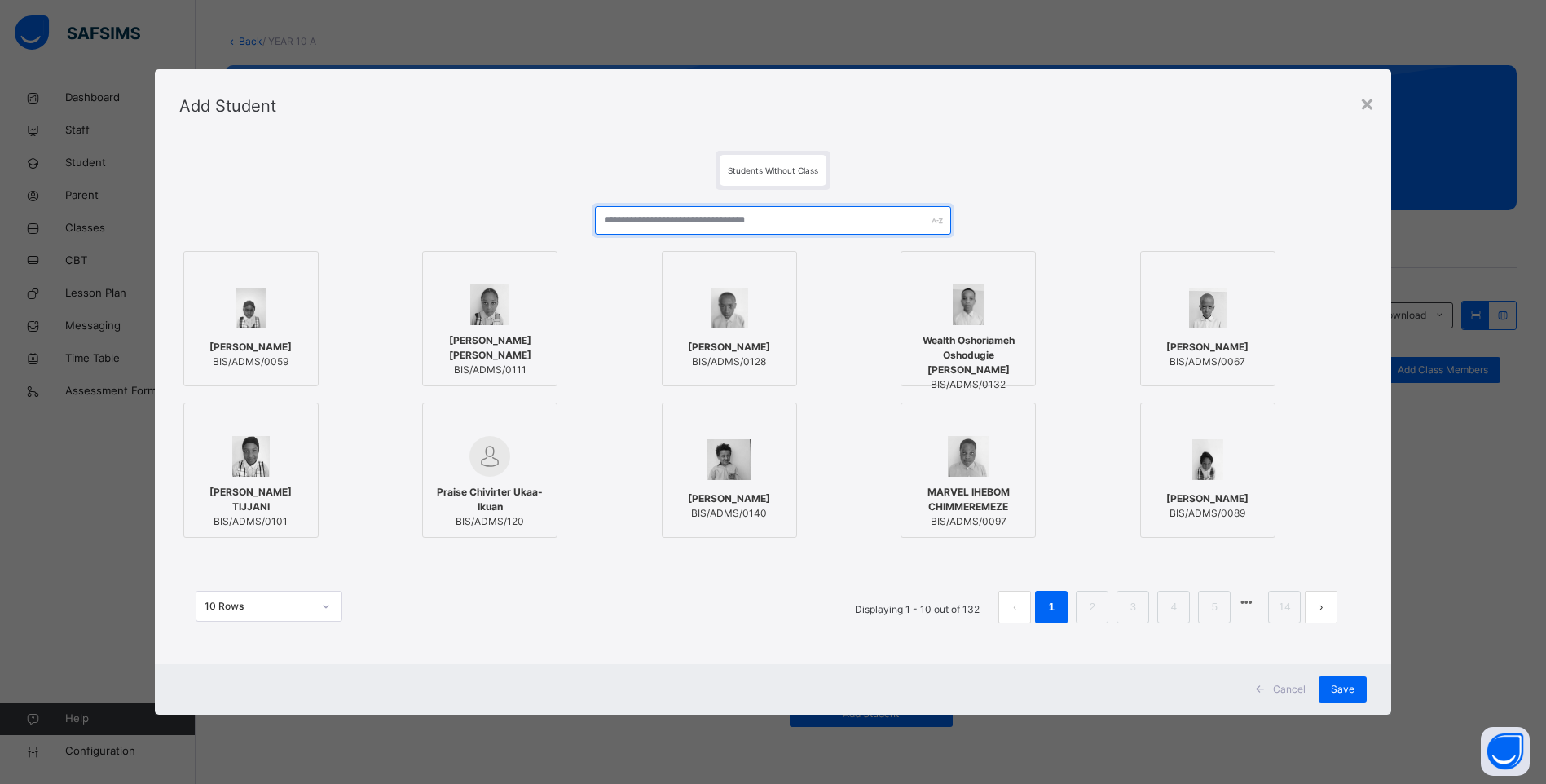
click at [665, 225] on input "text" at bounding box center [772, 220] width 356 height 28
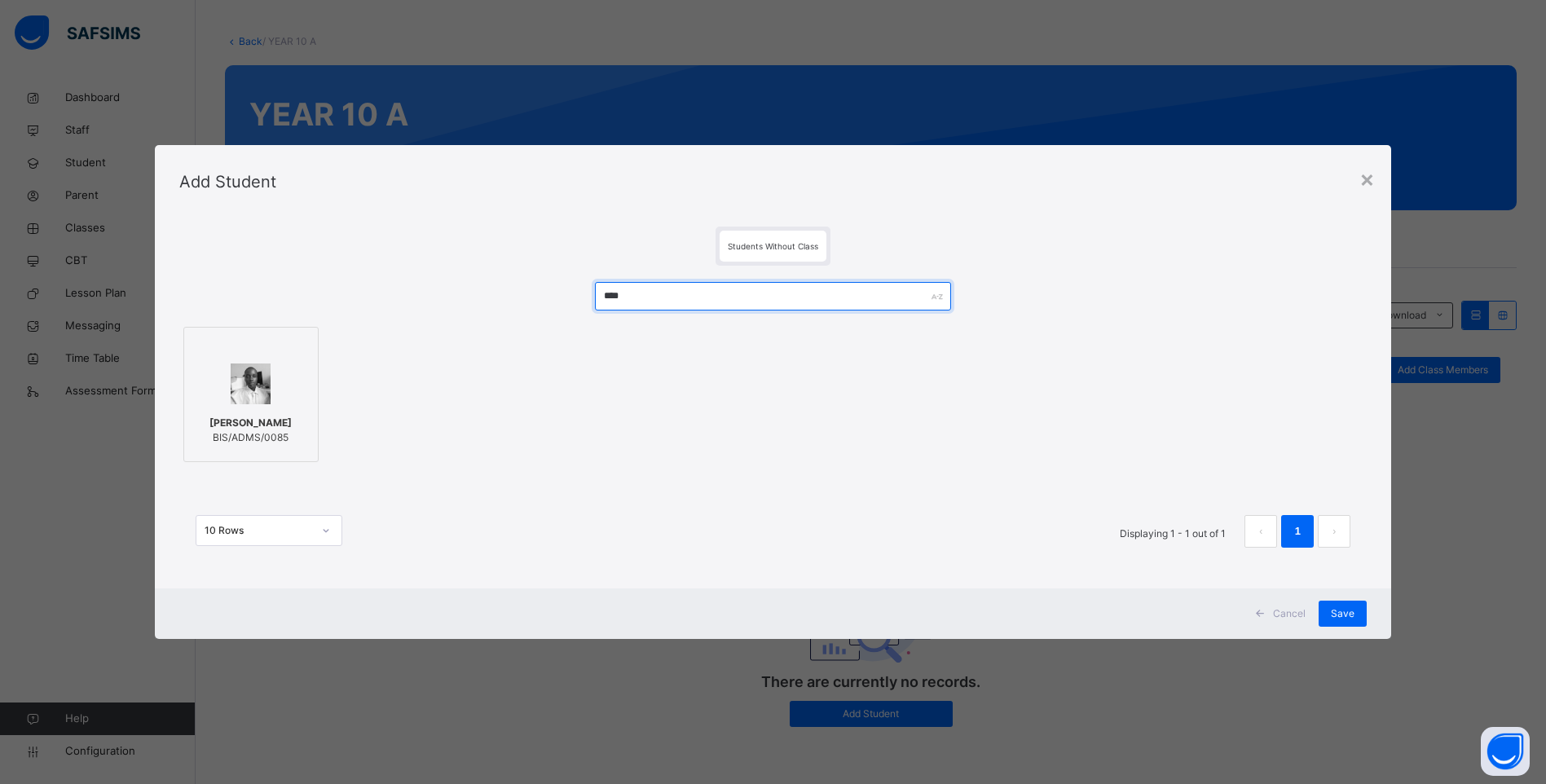
type input "****"
click at [224, 462] on div "[PERSON_NAME] BIS/ADMS/0085" at bounding box center [773, 394] width 1188 height 143
click at [255, 442] on span "BIS/ADMS/0085" at bounding box center [250, 438] width 82 height 15
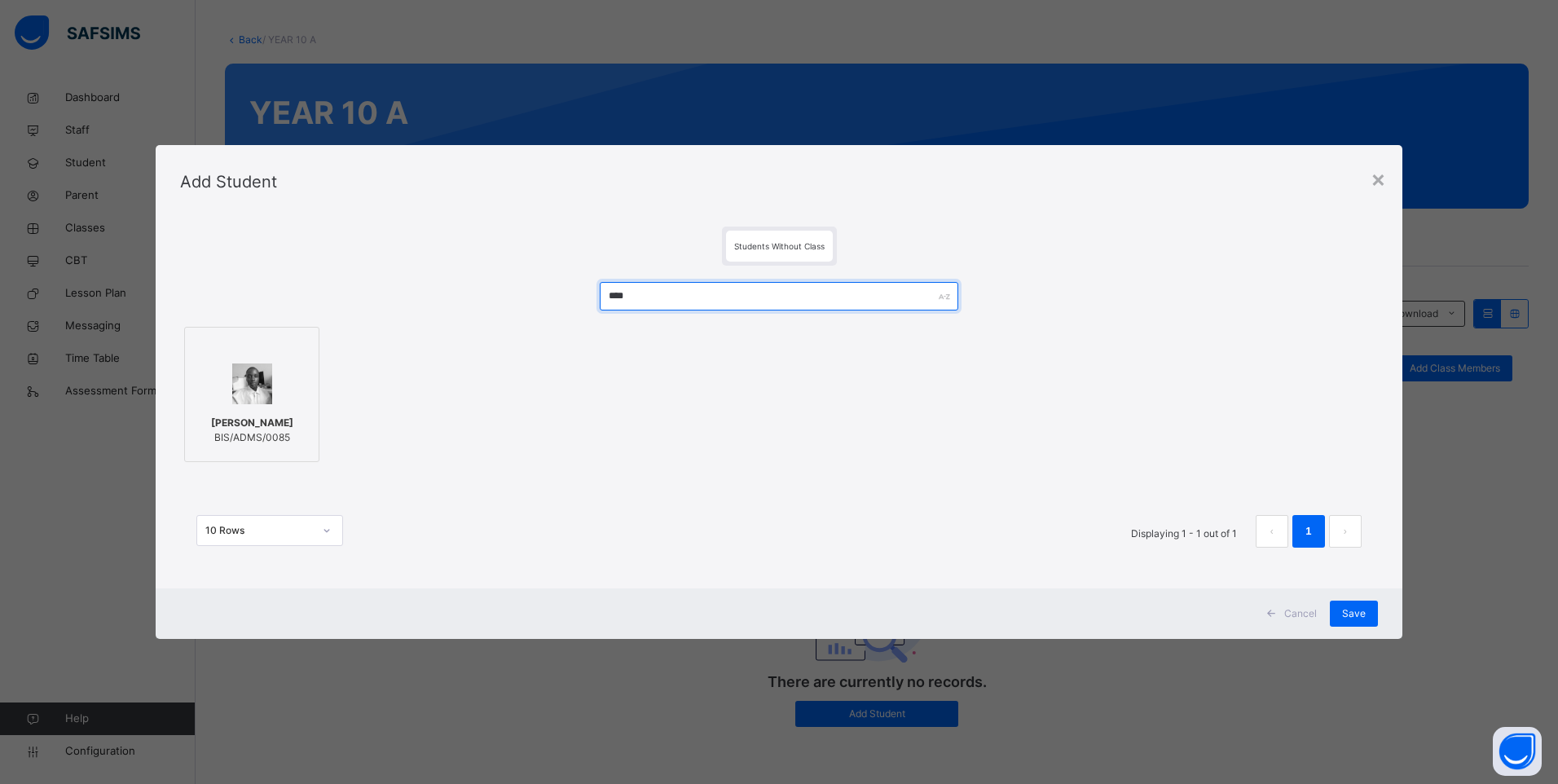
click at [669, 298] on input "****" at bounding box center [779, 296] width 360 height 28
click at [1349, 615] on span "Save" at bounding box center [1353, 613] width 24 height 15
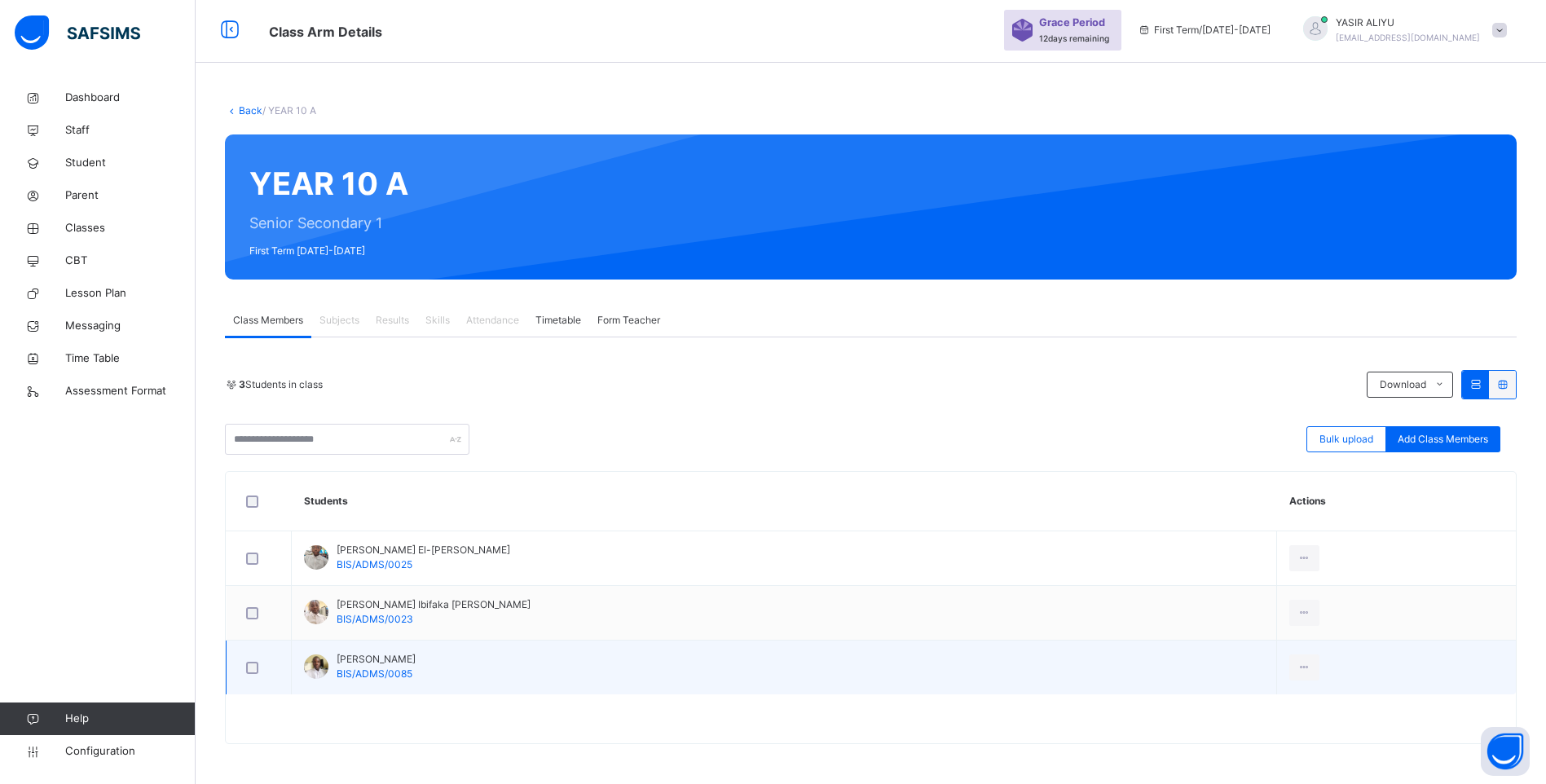
scroll to position [3, 0]
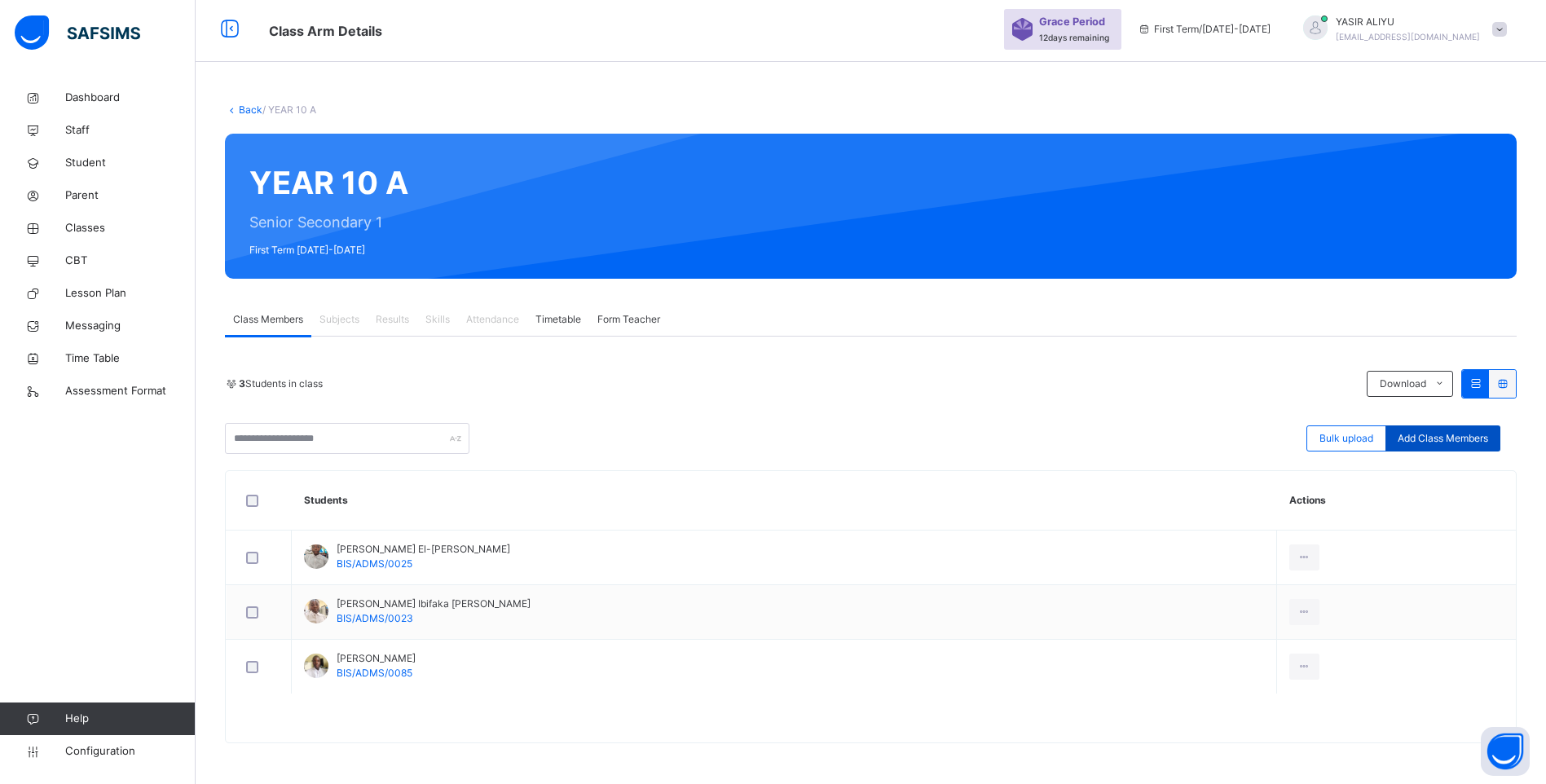
click at [1439, 427] on div "Add Class Members" at bounding box center [1443, 439] width 115 height 26
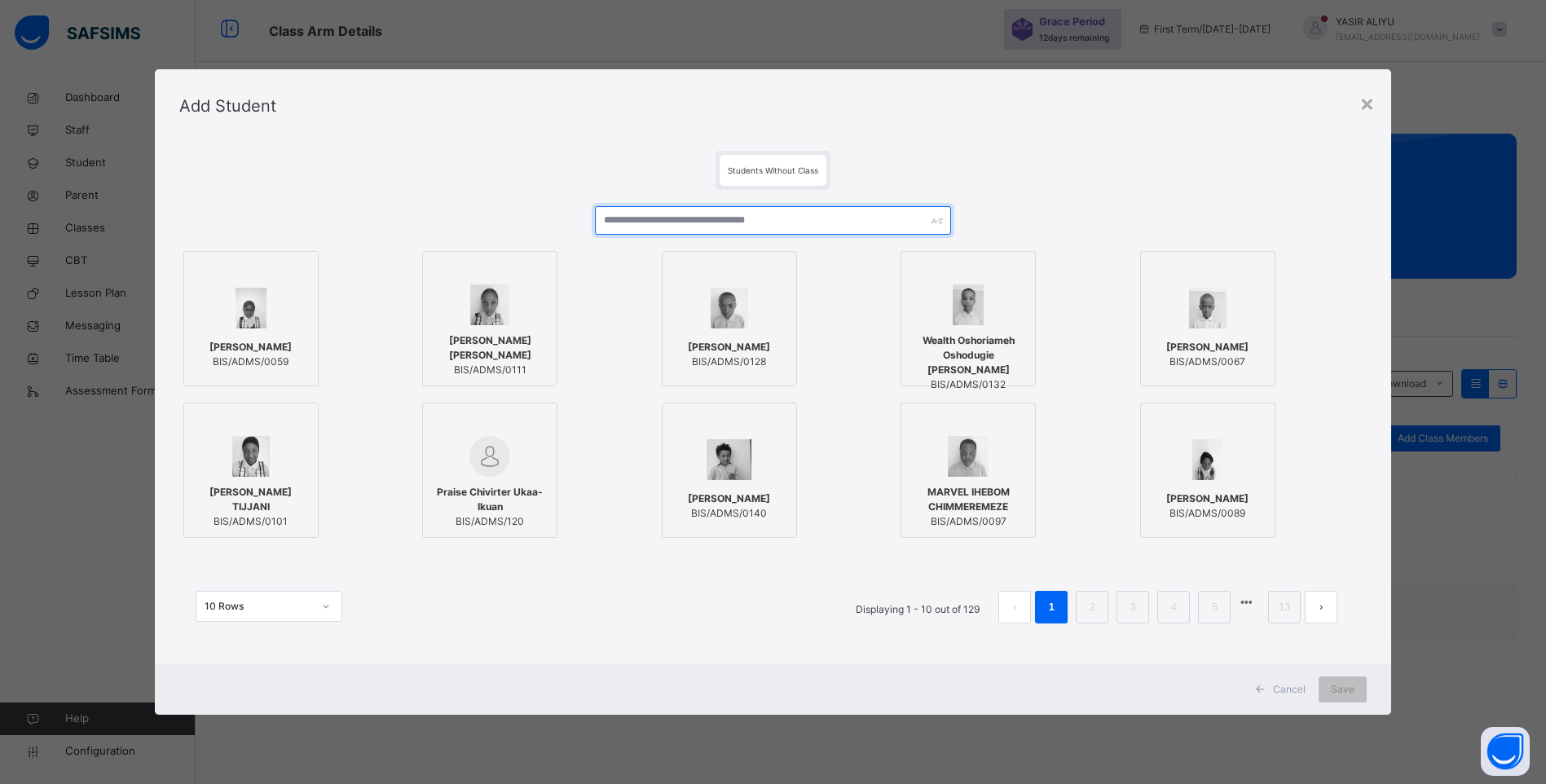
click at [625, 218] on input "text" at bounding box center [772, 220] width 356 height 28
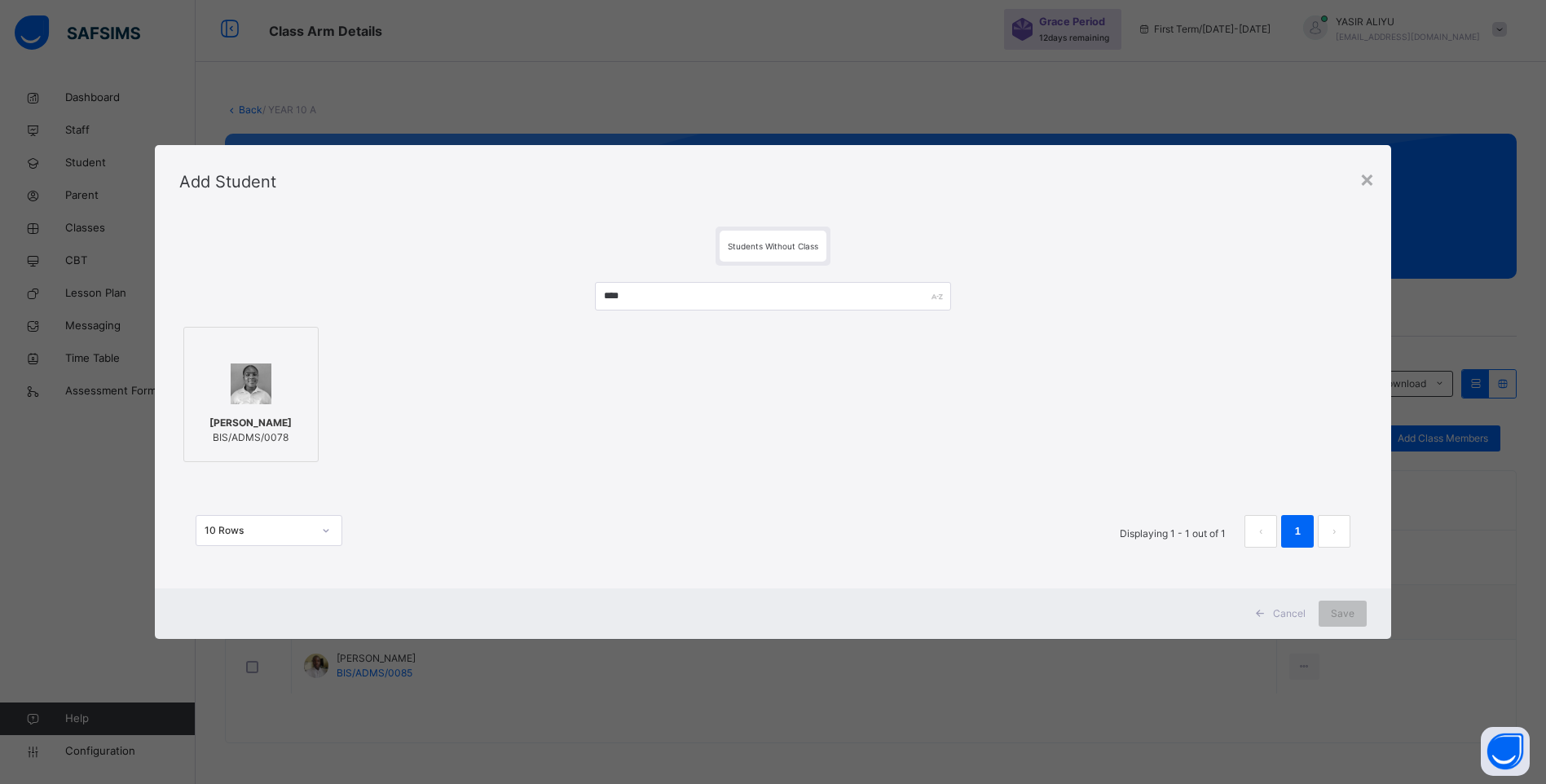
click at [242, 407] on div at bounding box center [251, 384] width 117 height 47
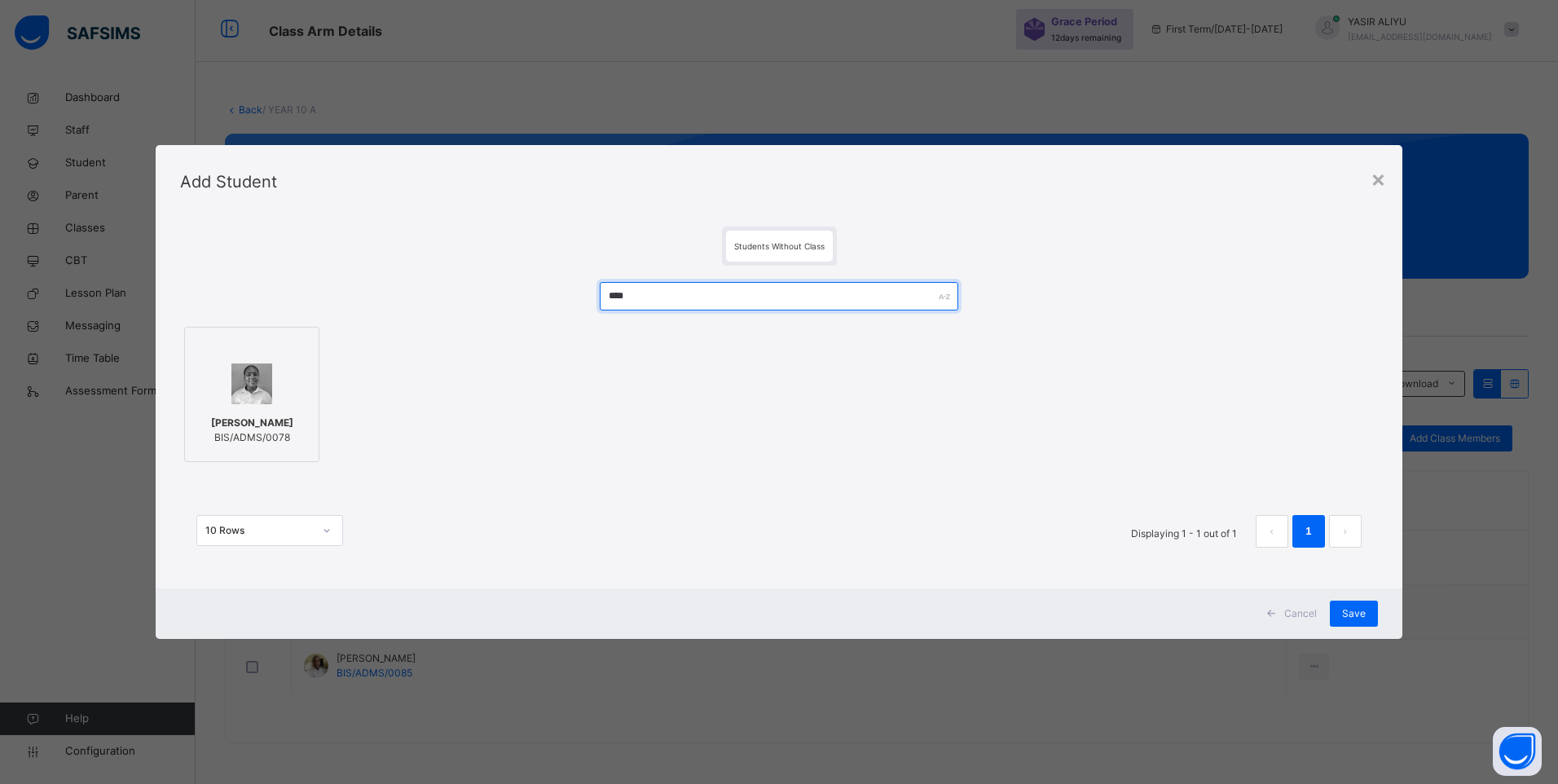
click at [685, 298] on input "****" at bounding box center [779, 296] width 360 height 28
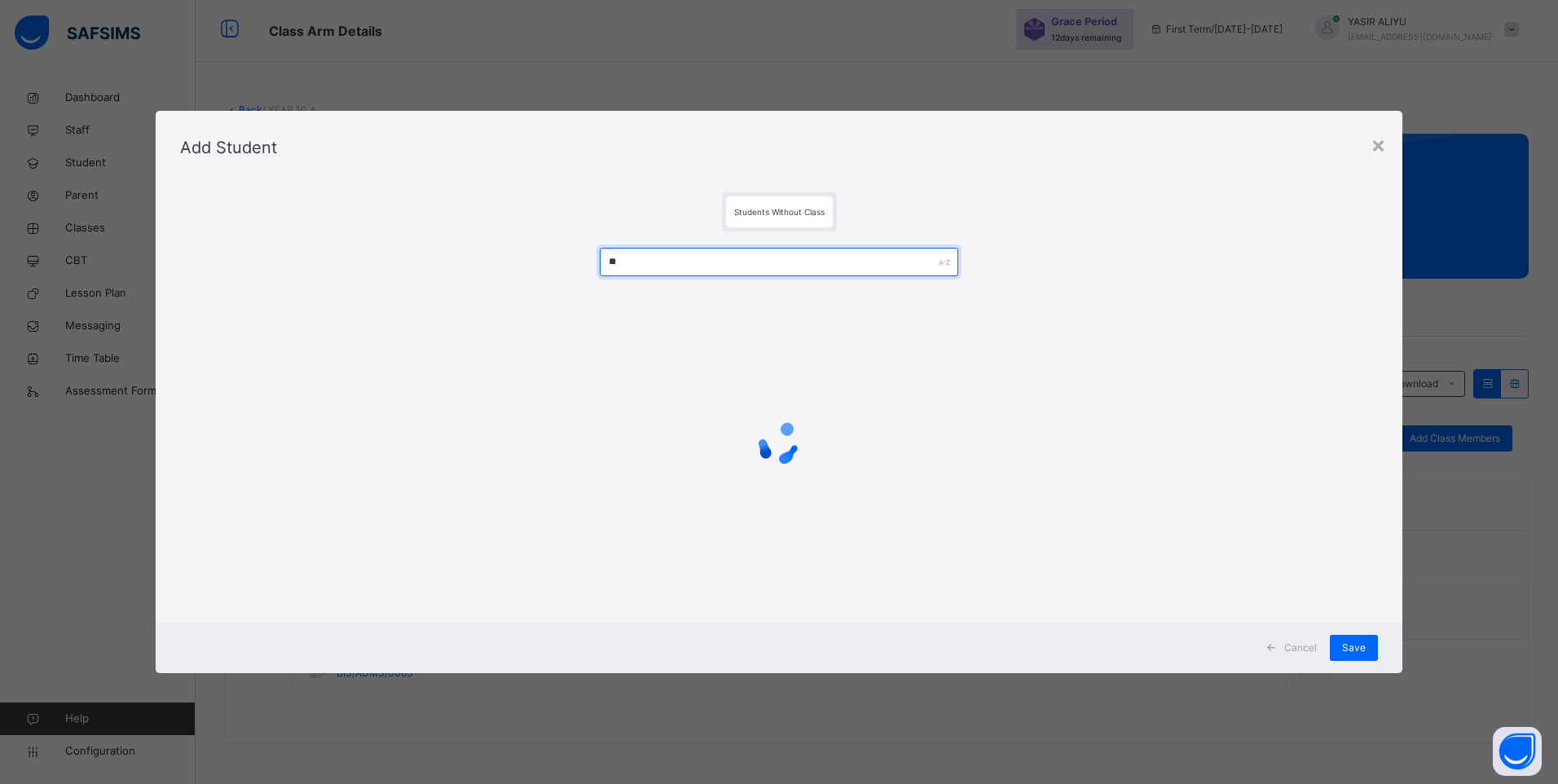
type input "*"
type input "****"
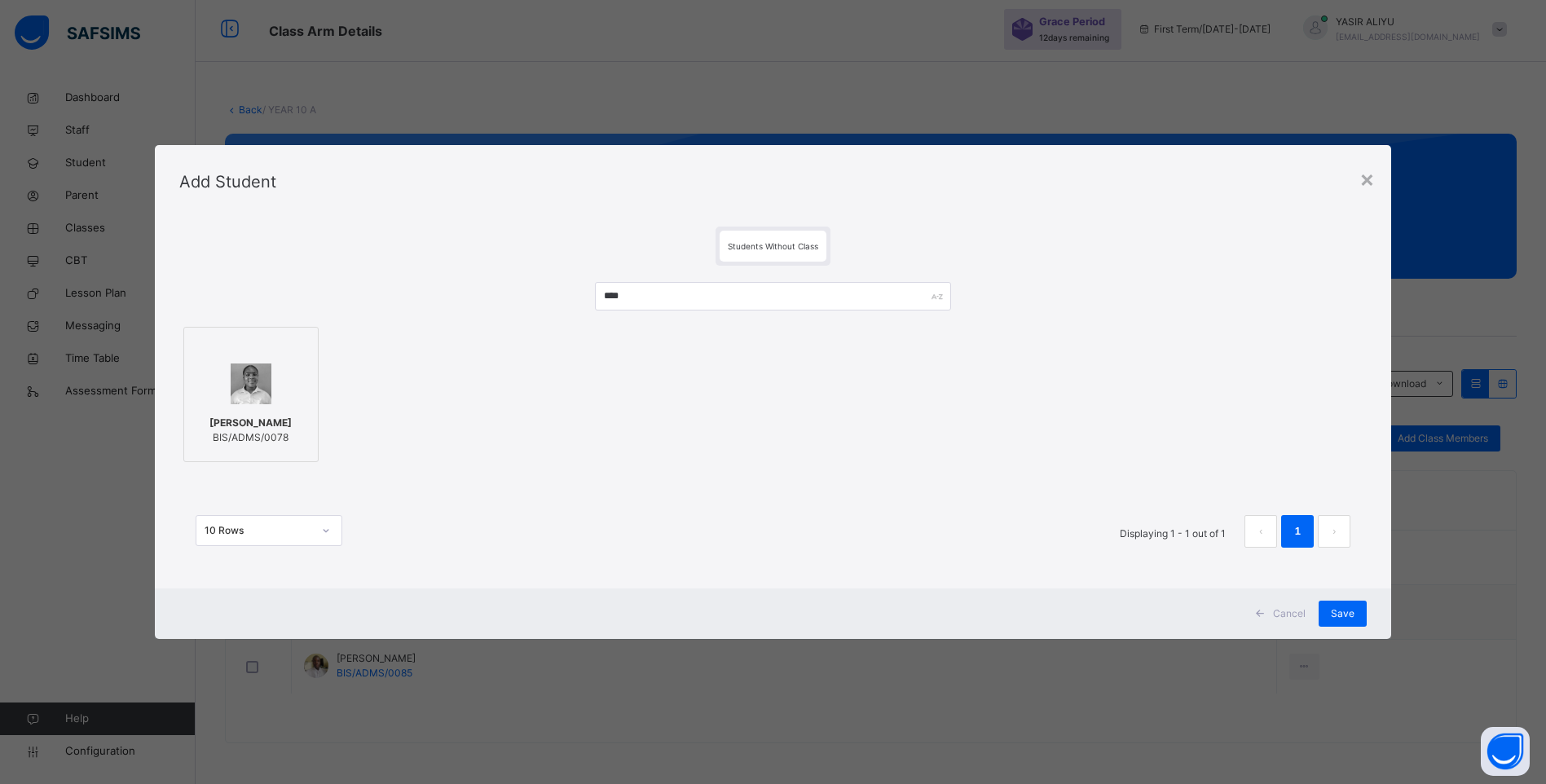
click at [249, 387] on img at bounding box center [250, 383] width 41 height 41
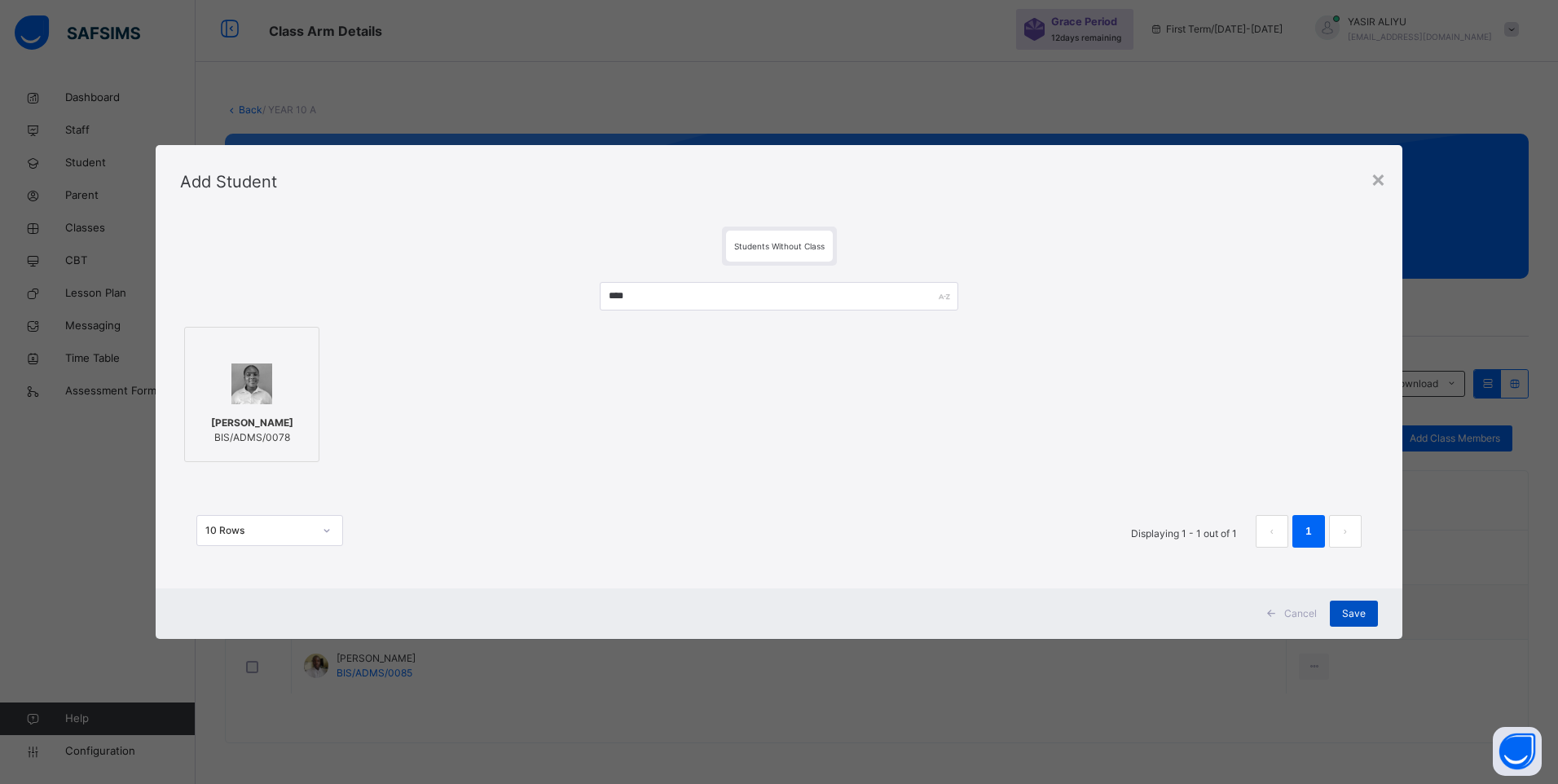
click at [1362, 605] on div "Save" at bounding box center [1353, 613] width 48 height 26
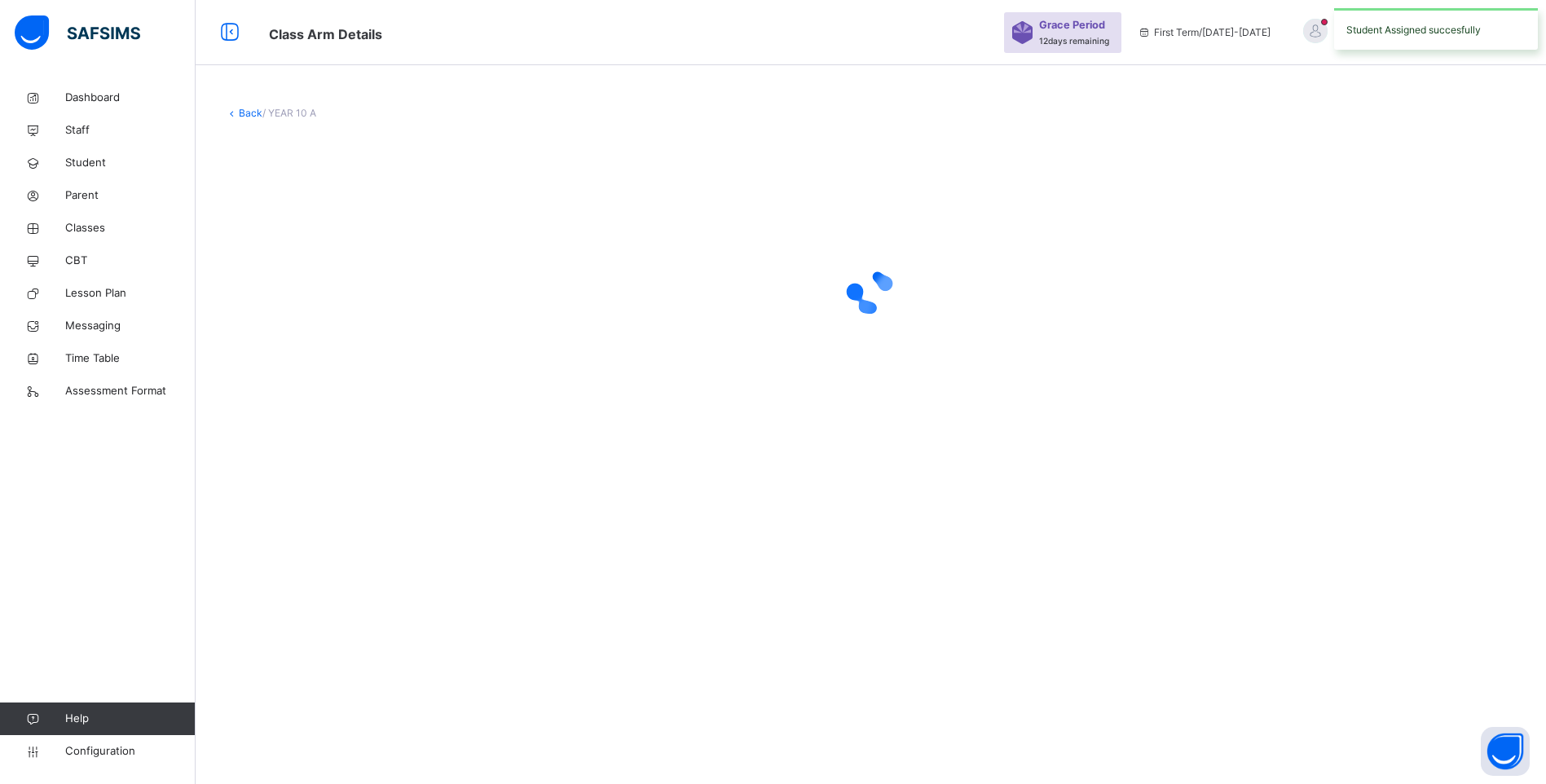
scroll to position [0, 0]
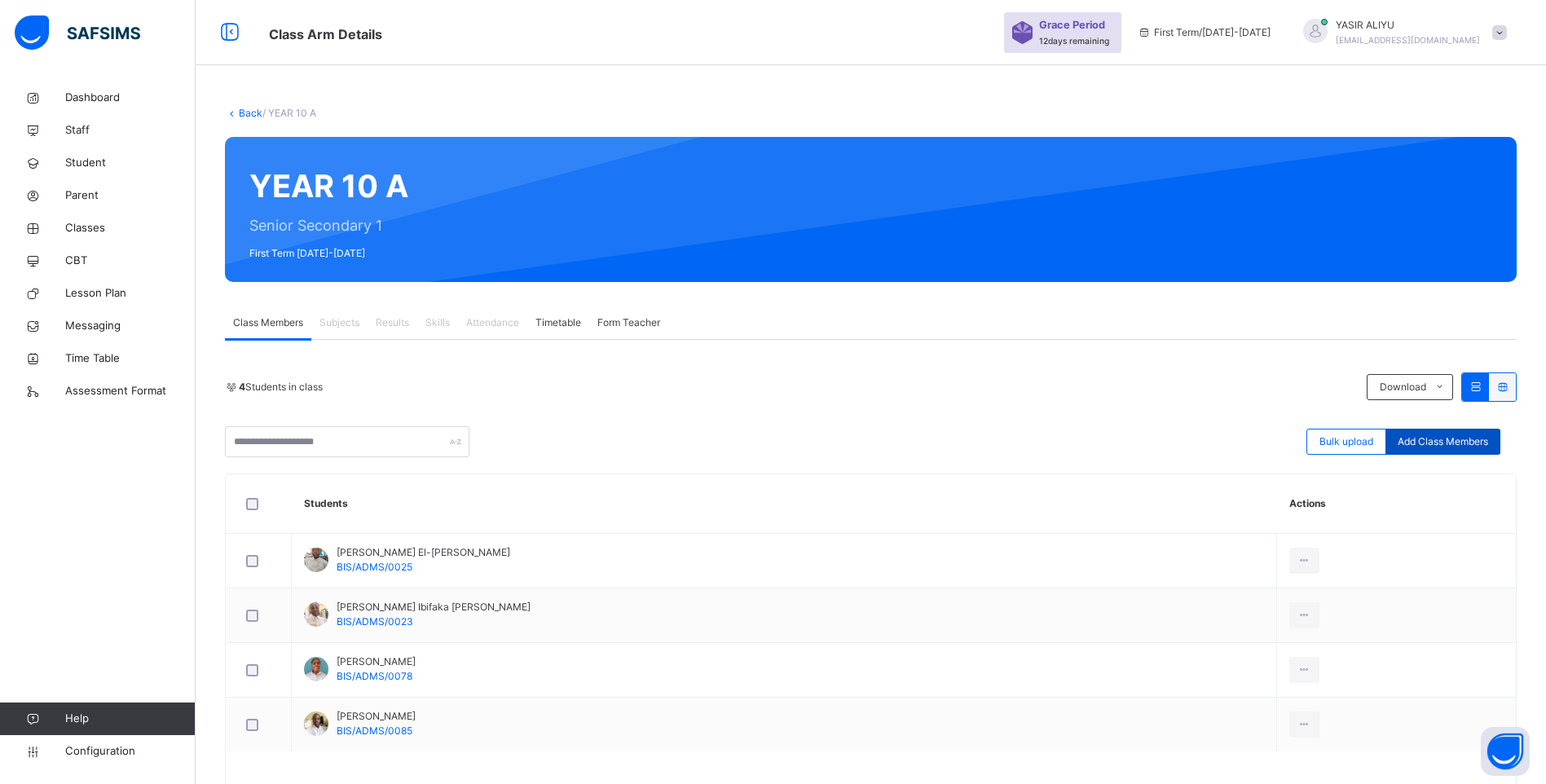
click at [1454, 442] on span "Add Class Members" at bounding box center [1443, 442] width 91 height 15
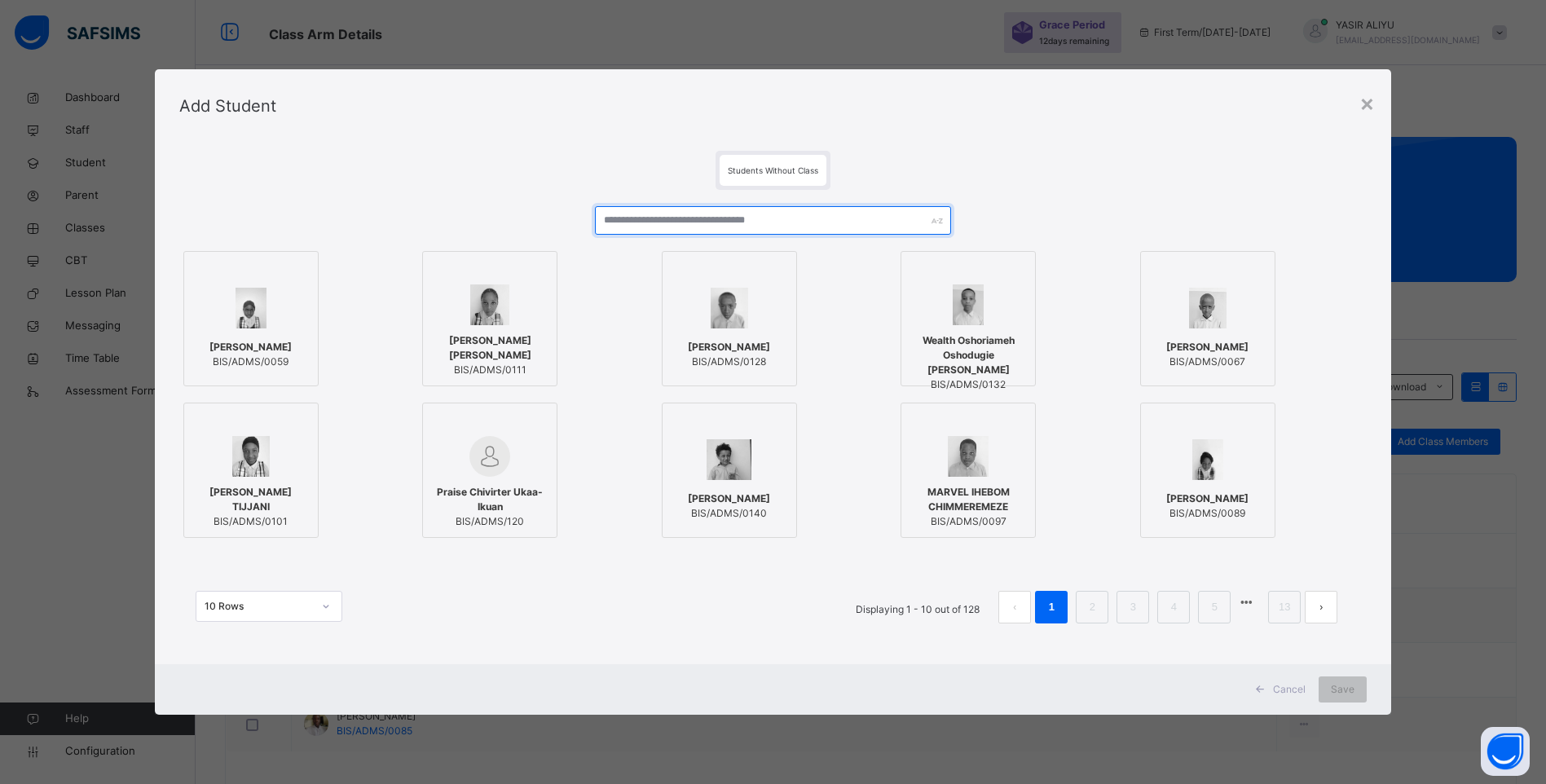
click at [650, 218] on input "text" at bounding box center [772, 220] width 356 height 28
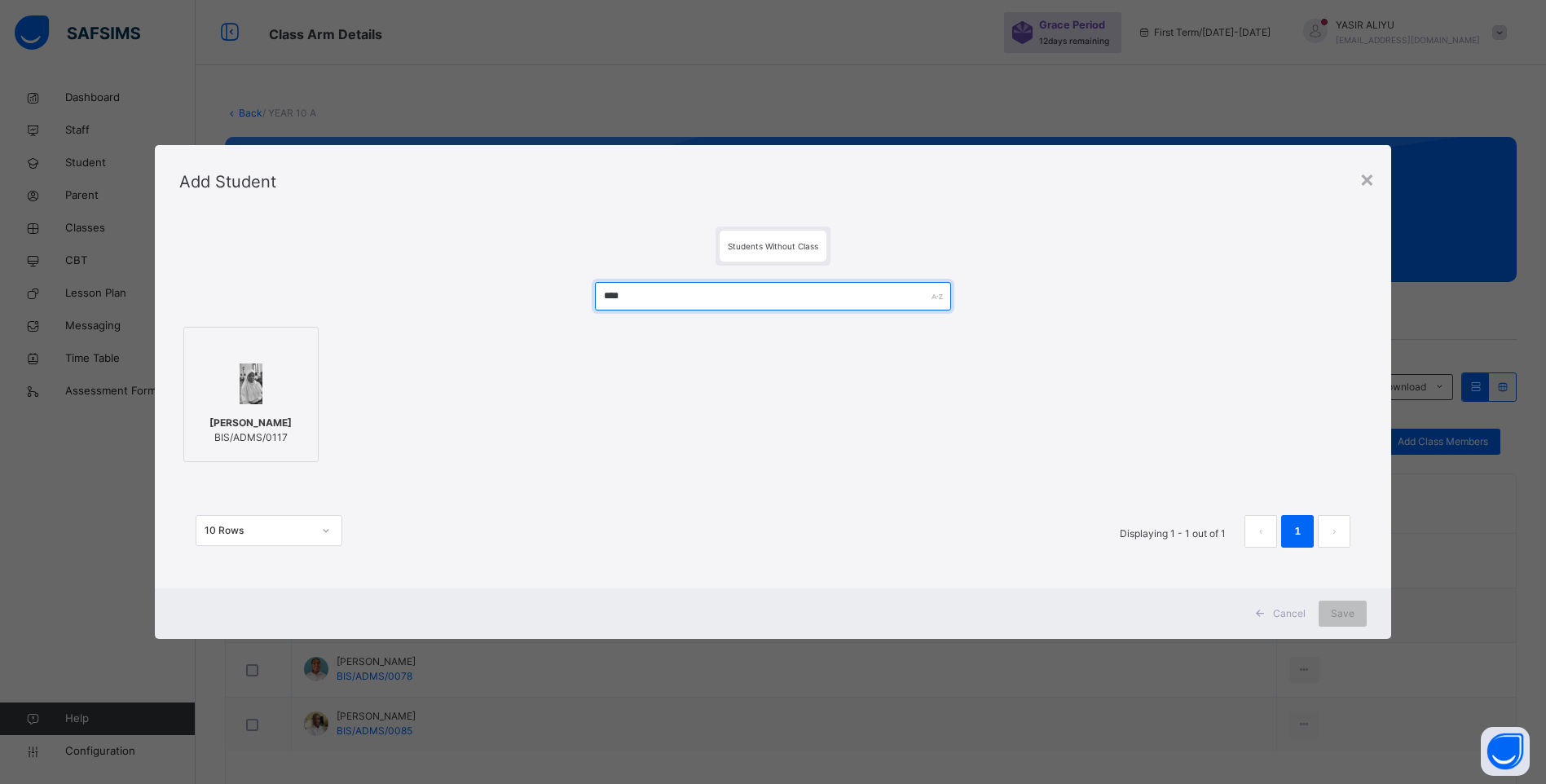
type input "****"
click at [246, 418] on span "[PERSON_NAME]" at bounding box center [250, 423] width 82 height 15
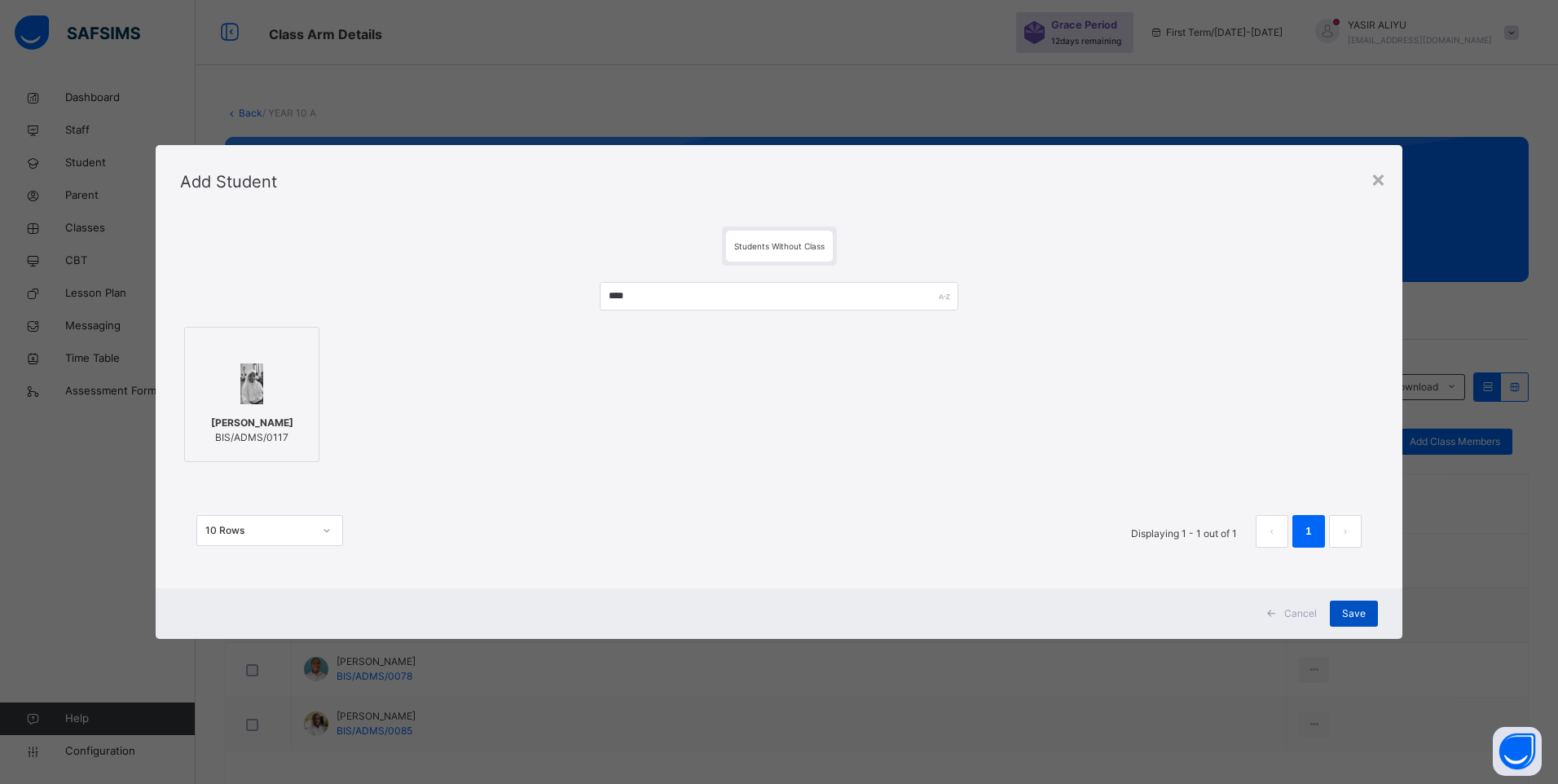
click at [1347, 614] on span "Save" at bounding box center [1353, 613] width 24 height 15
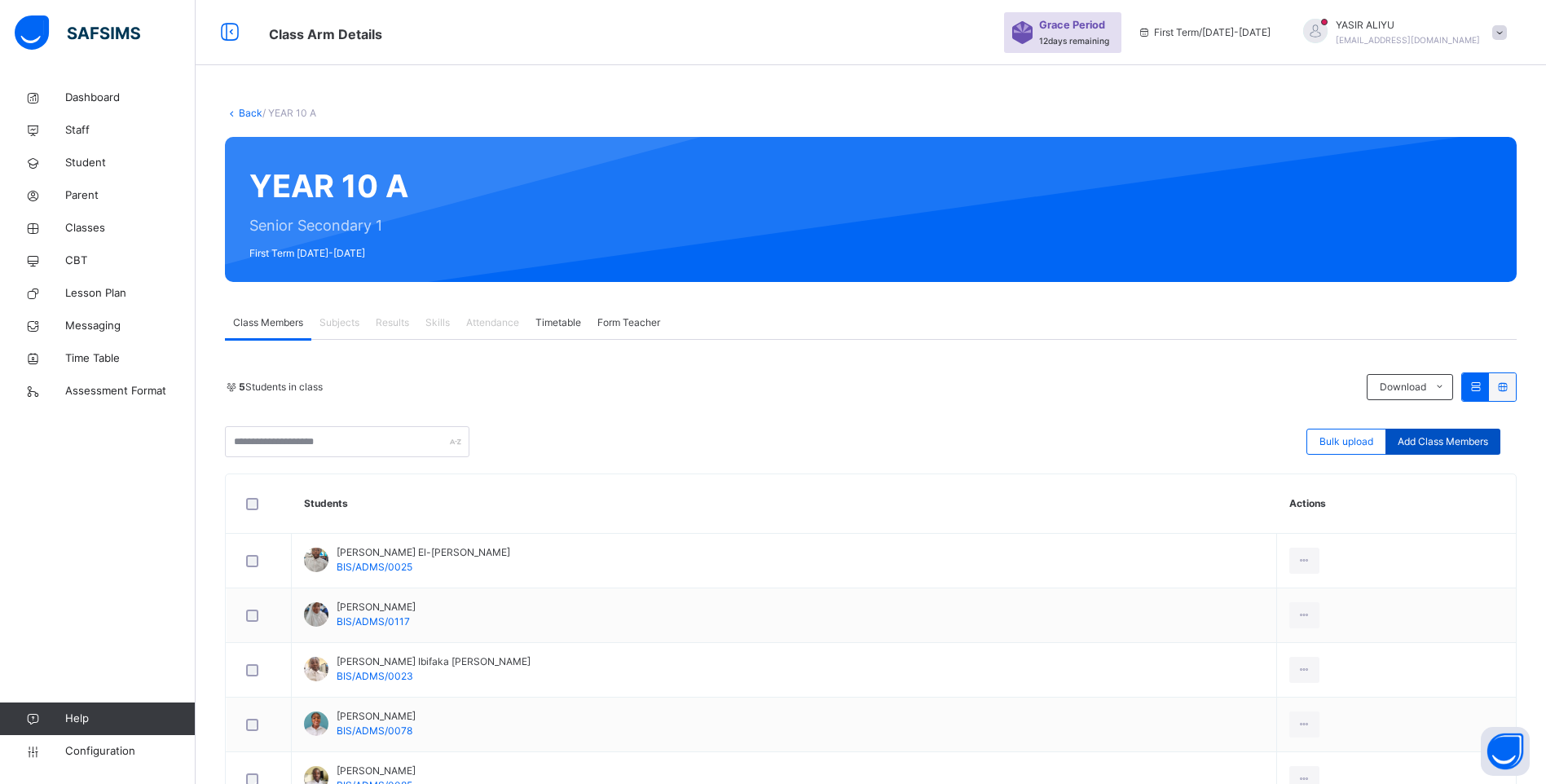
click at [1437, 439] on span "Add Class Members" at bounding box center [1443, 442] width 91 height 15
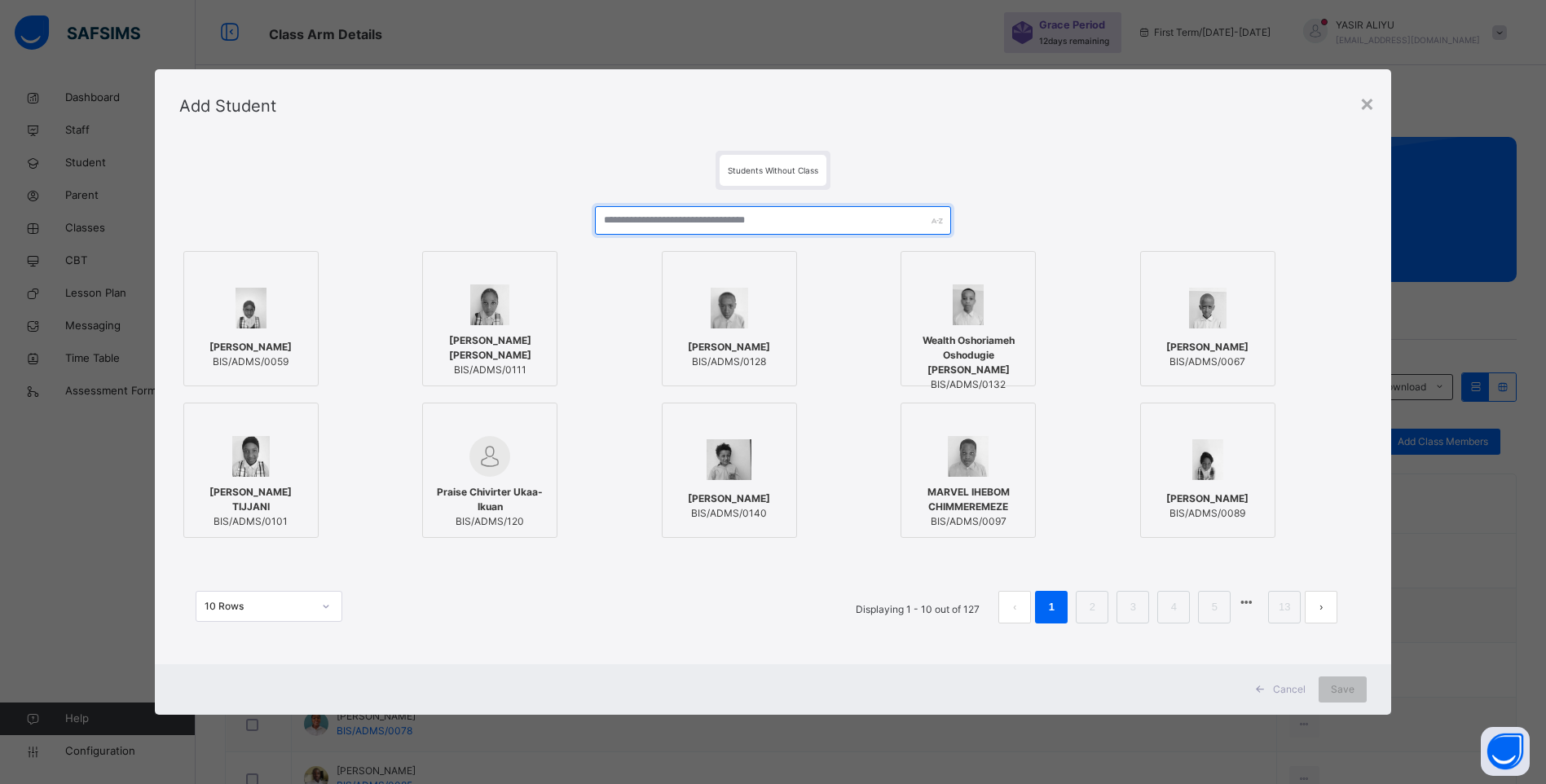
click at [662, 219] on input "text" at bounding box center [772, 220] width 356 height 28
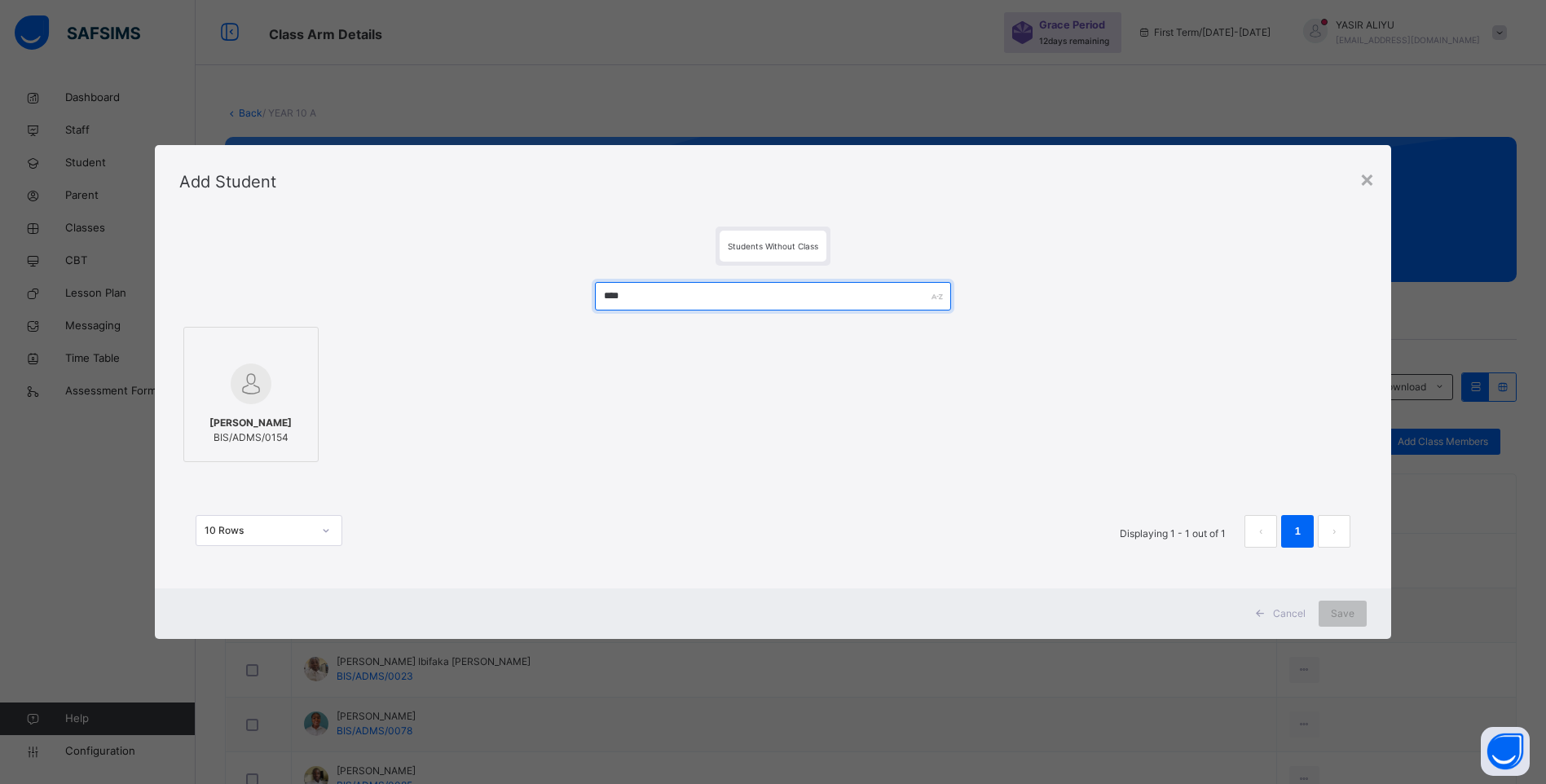
type input "****"
click at [264, 375] on img at bounding box center [250, 383] width 41 height 41
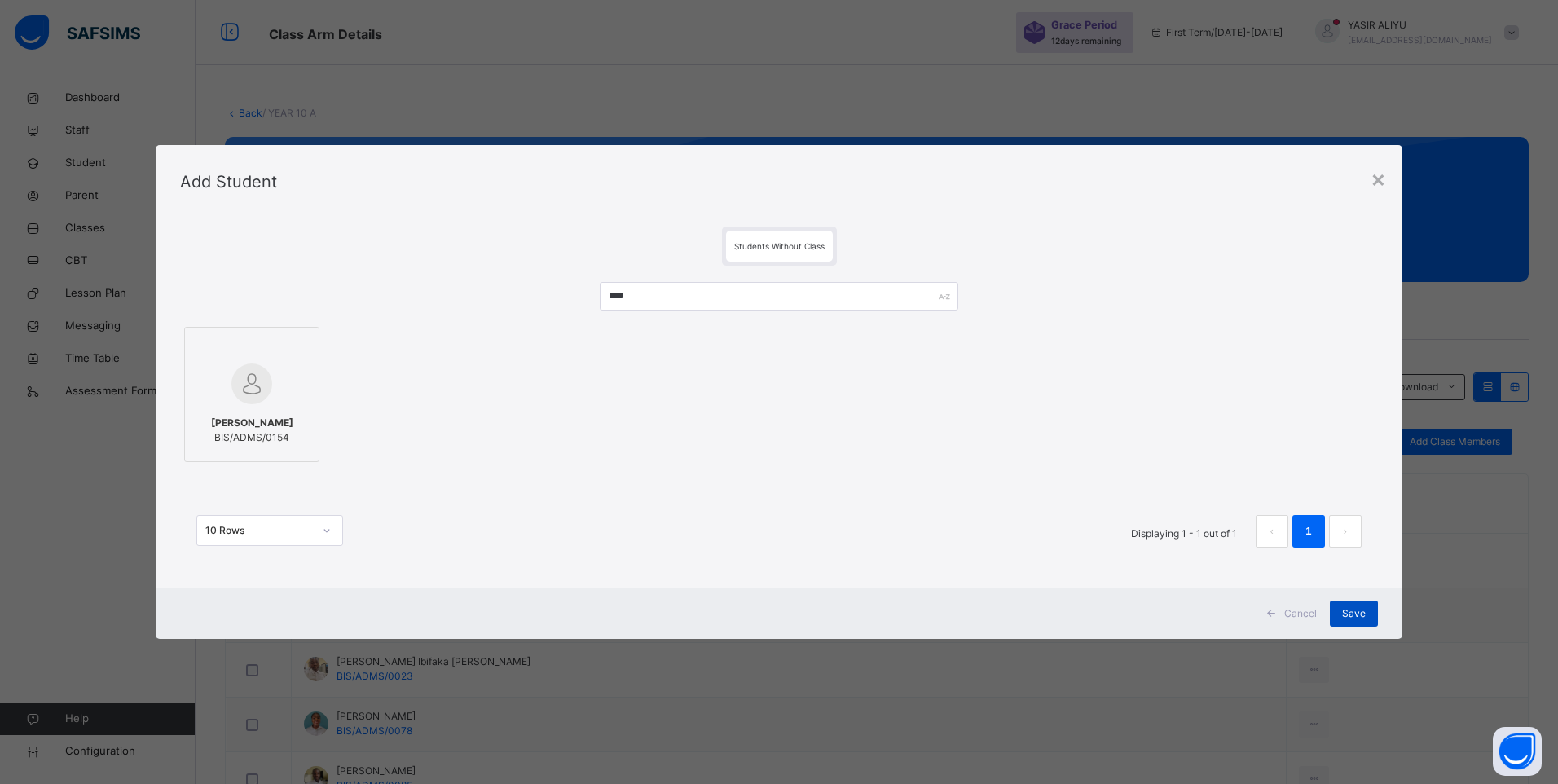
click at [1348, 605] on div "Save" at bounding box center [1353, 613] width 48 height 26
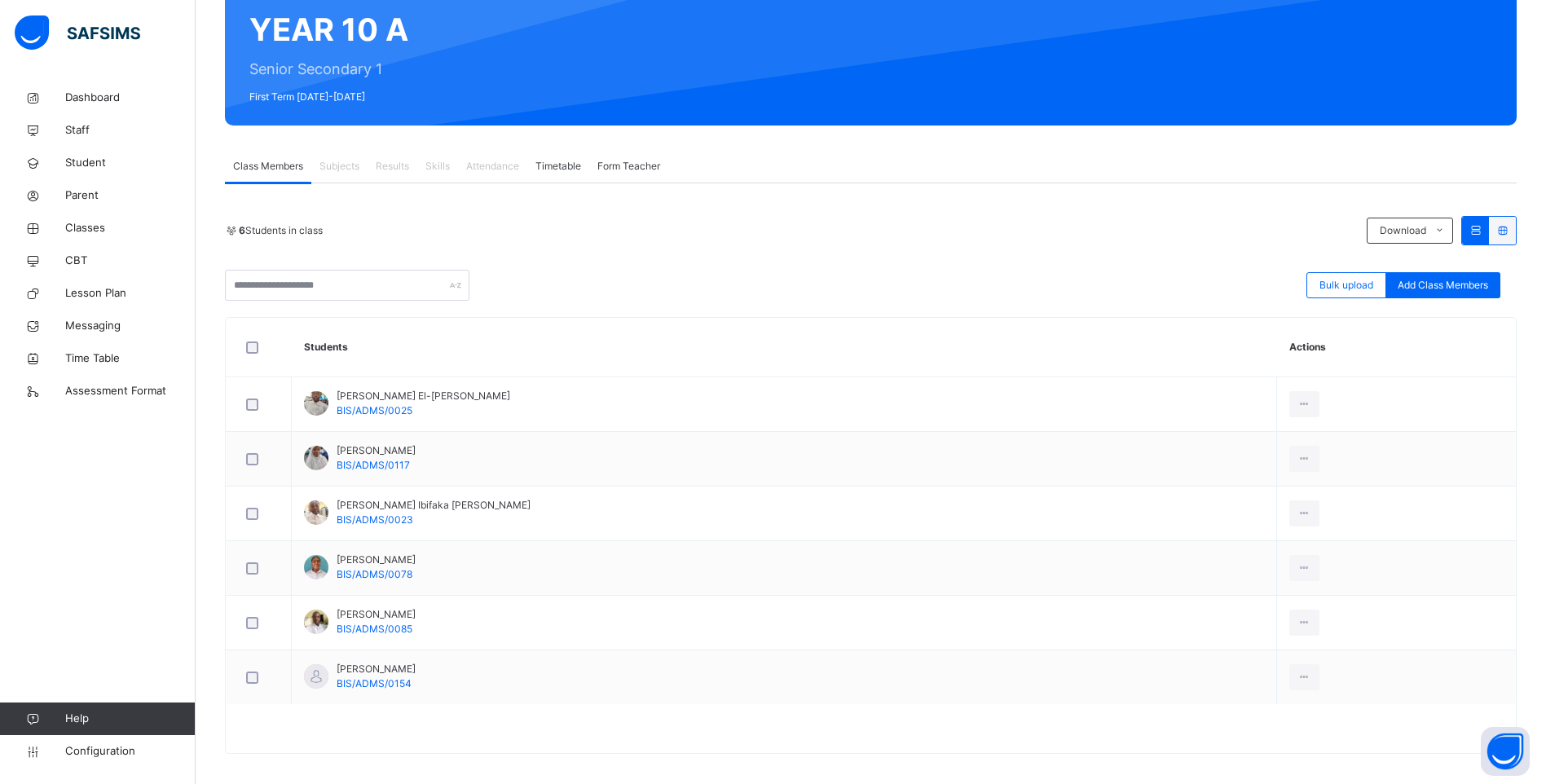
scroll to position [167, 0]
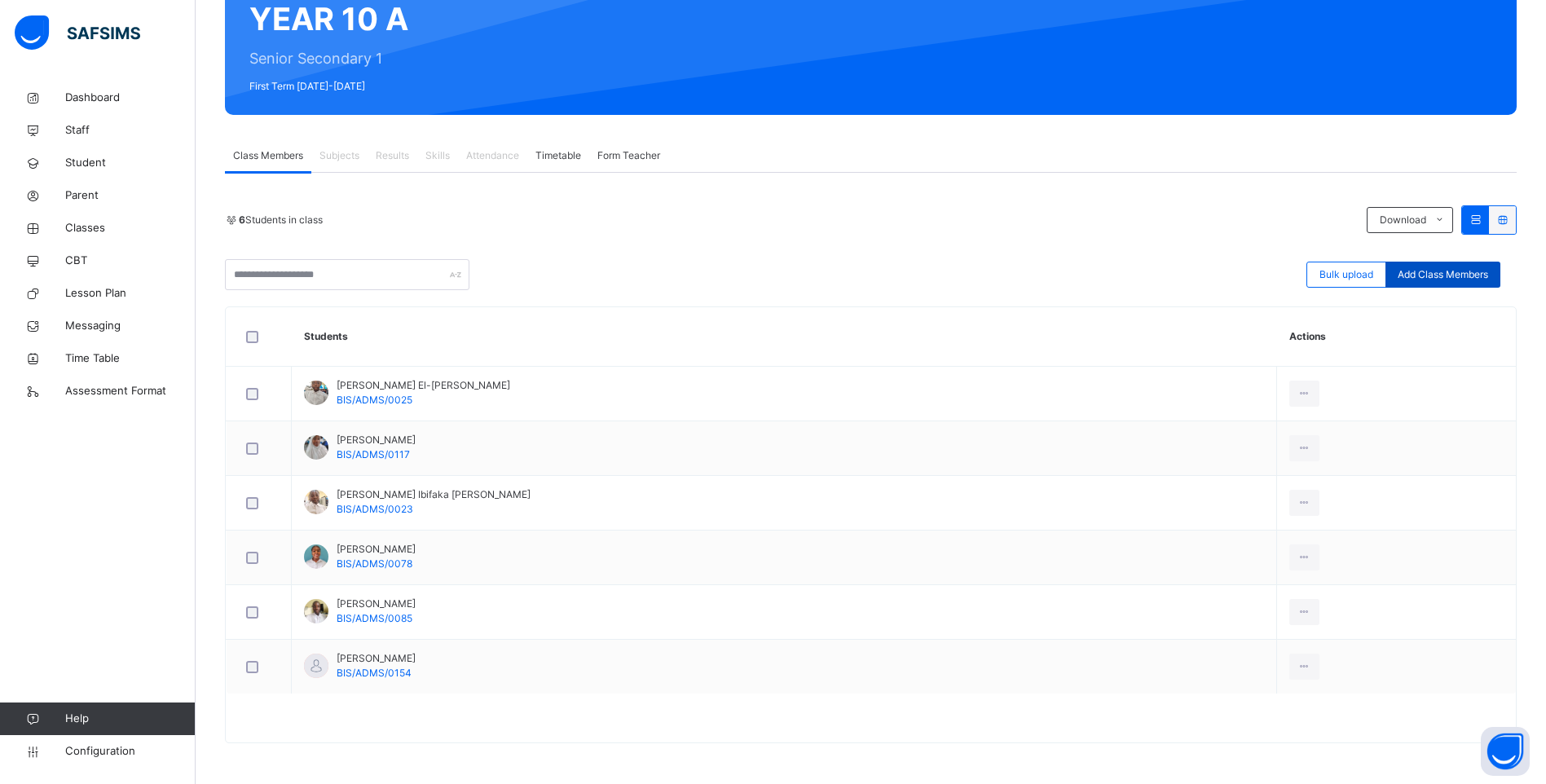
click at [1455, 265] on div "Add Class Members" at bounding box center [1443, 275] width 115 height 26
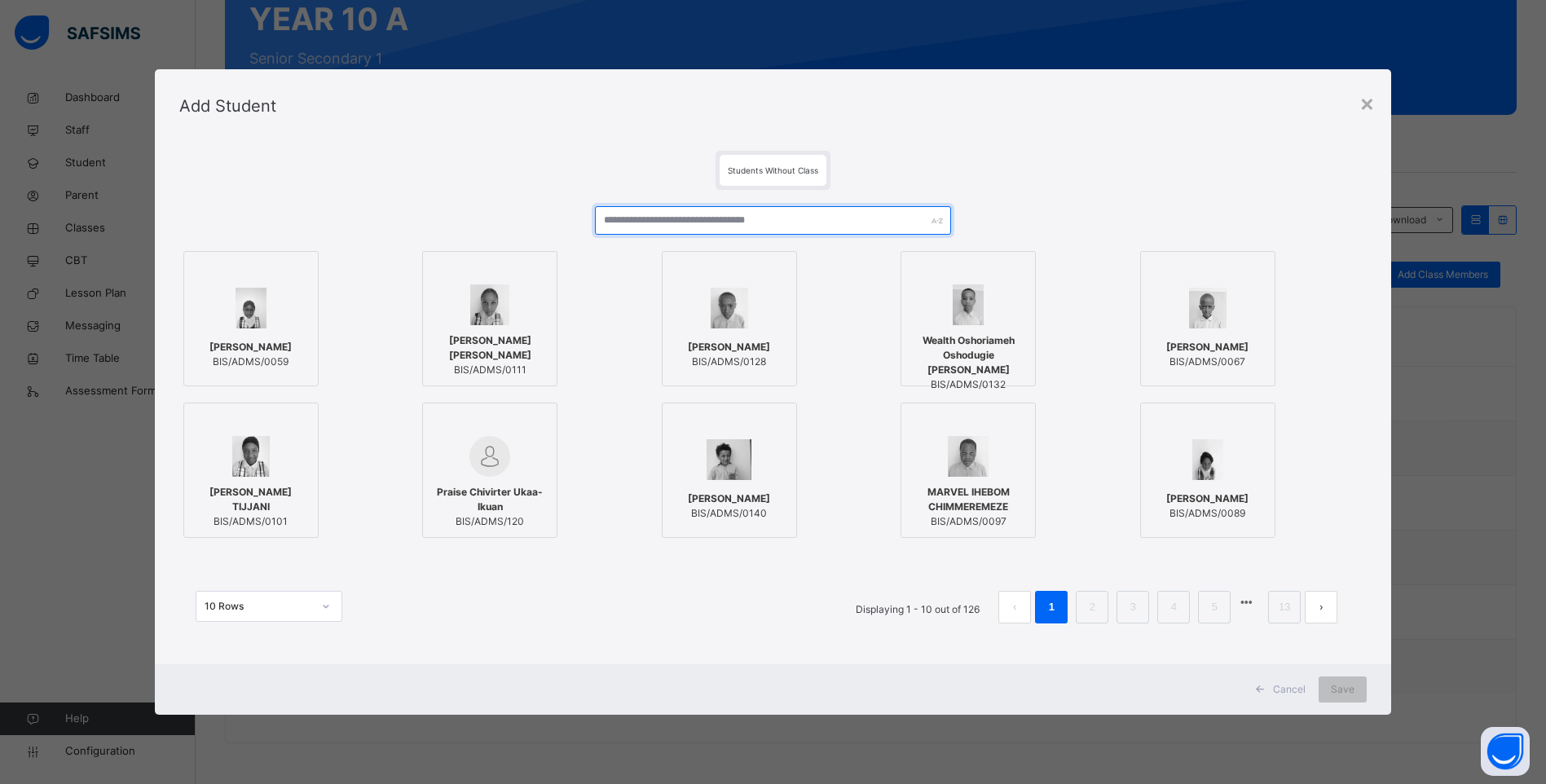
click at [630, 224] on input "text" at bounding box center [772, 220] width 356 height 28
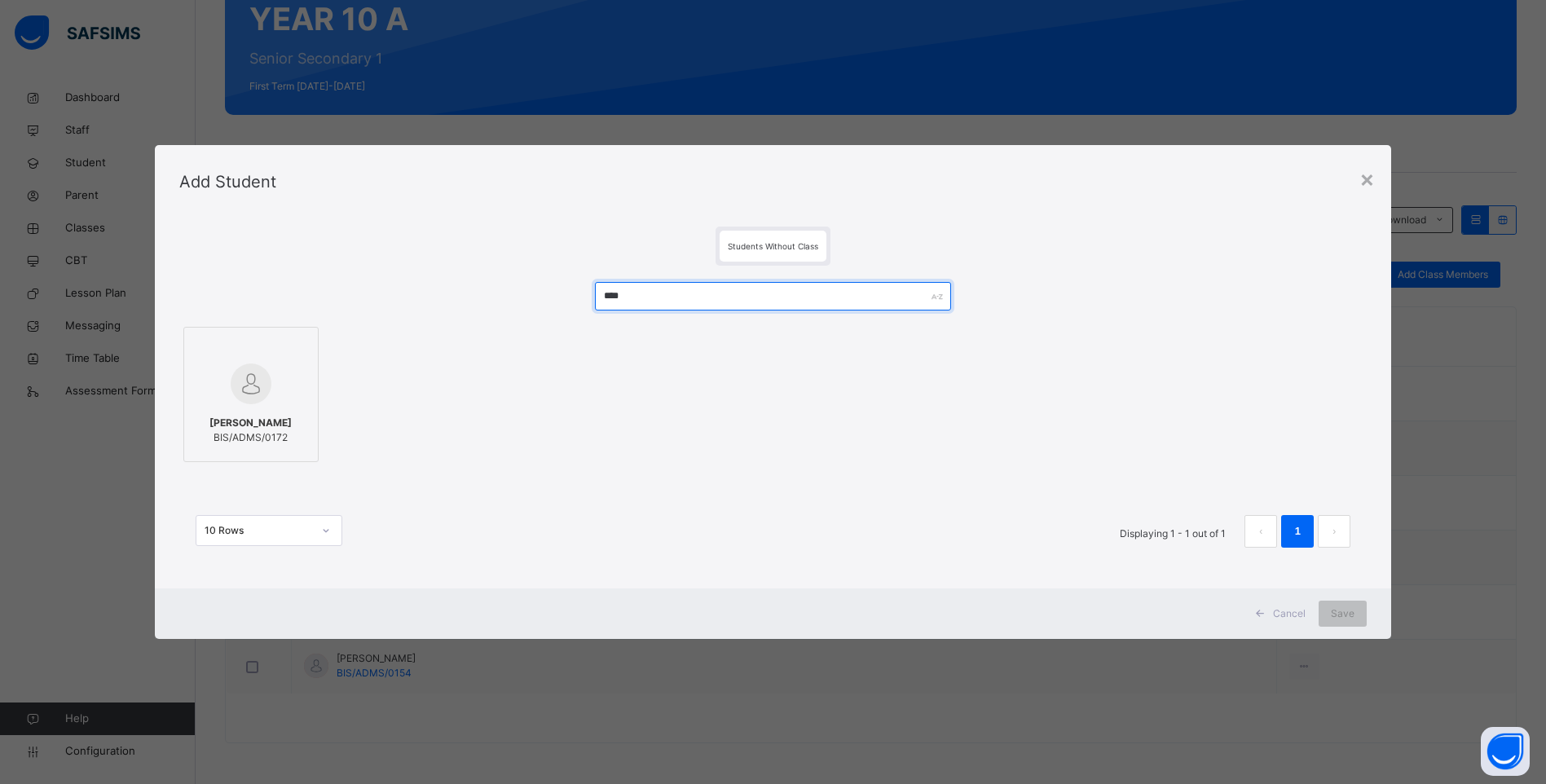
type input "****"
click at [277, 391] on div at bounding box center [251, 384] width 117 height 47
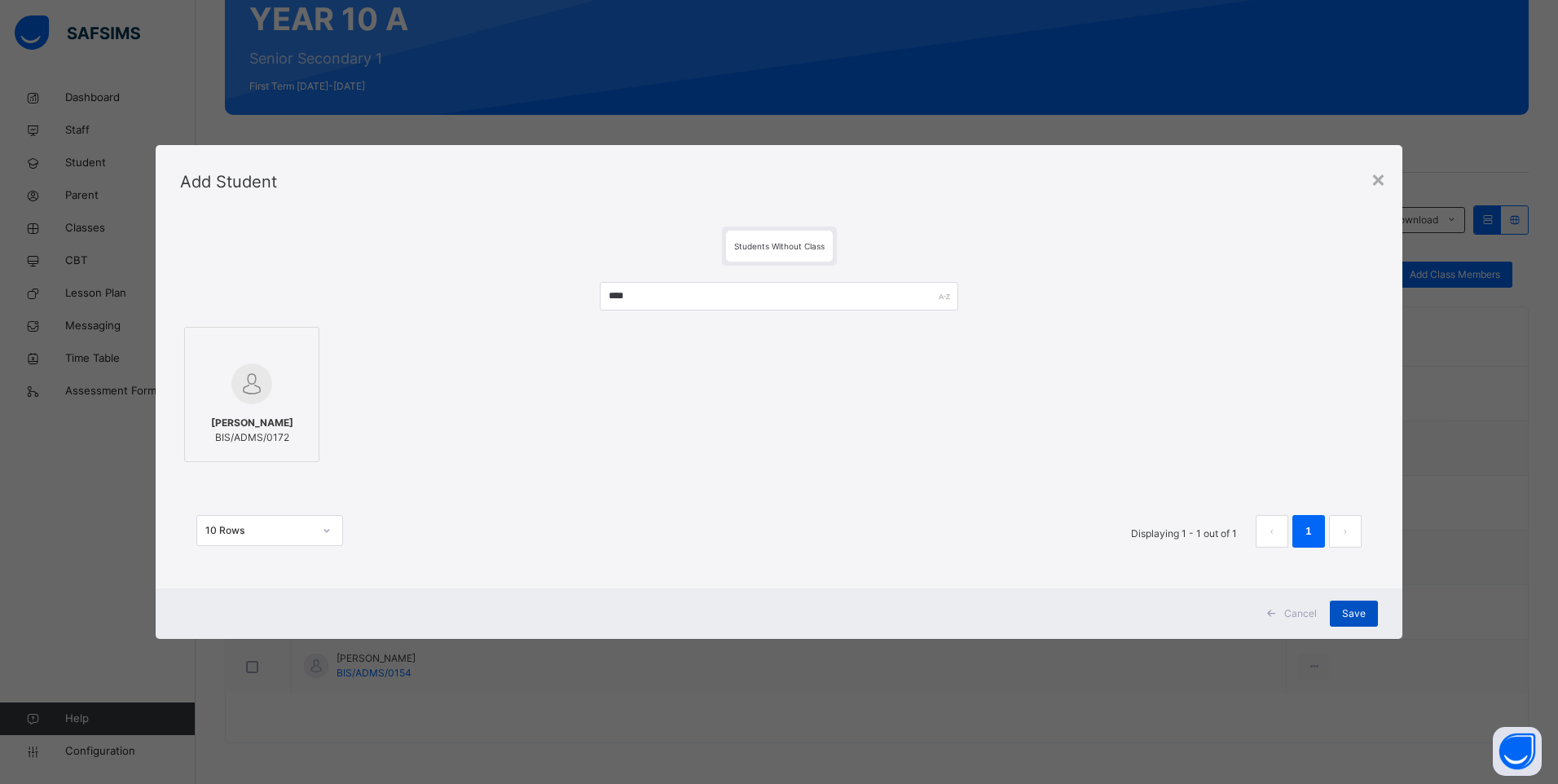
click at [1351, 606] on span "Save" at bounding box center [1353, 613] width 24 height 15
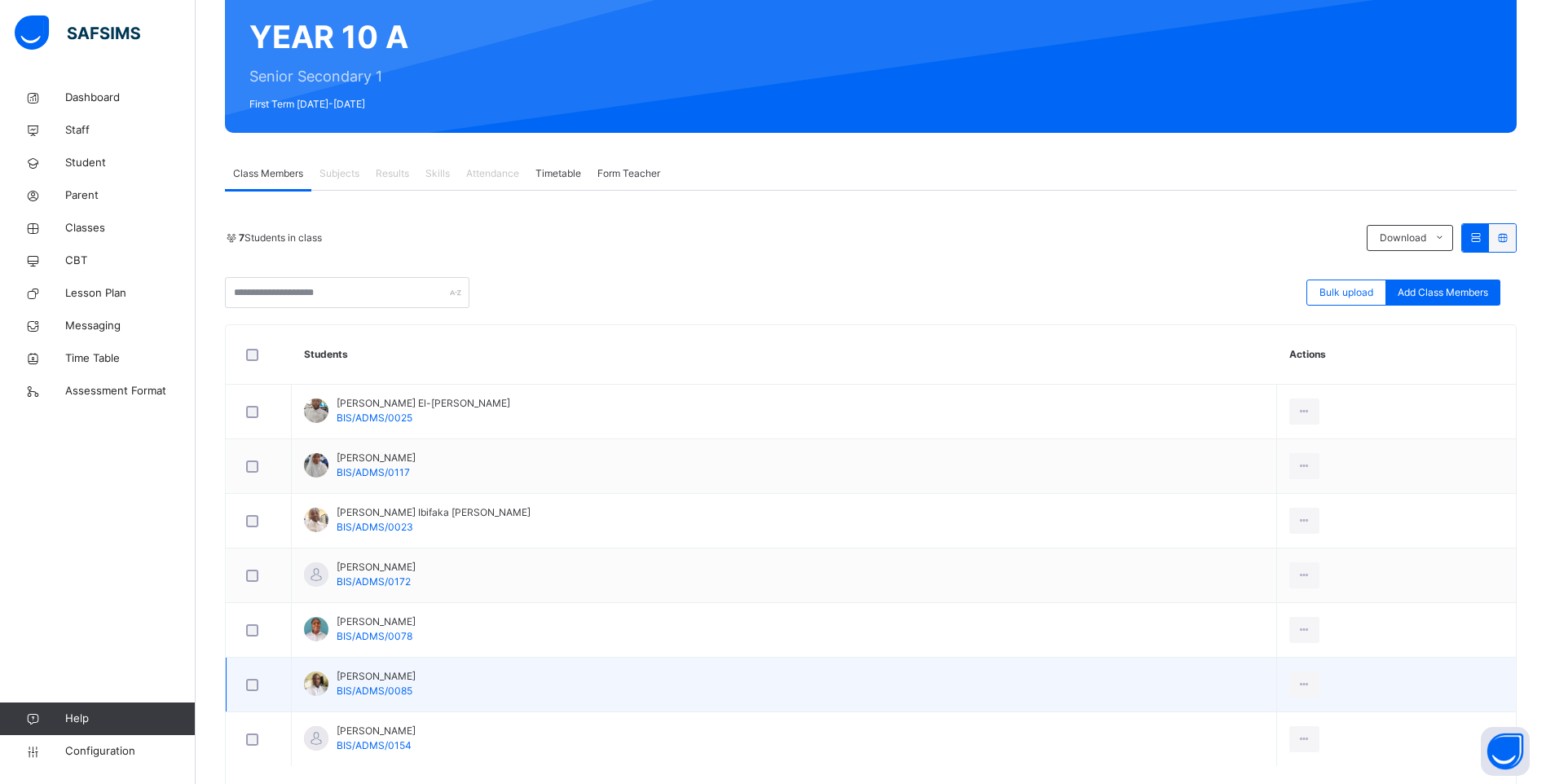
scroll to position [141, 0]
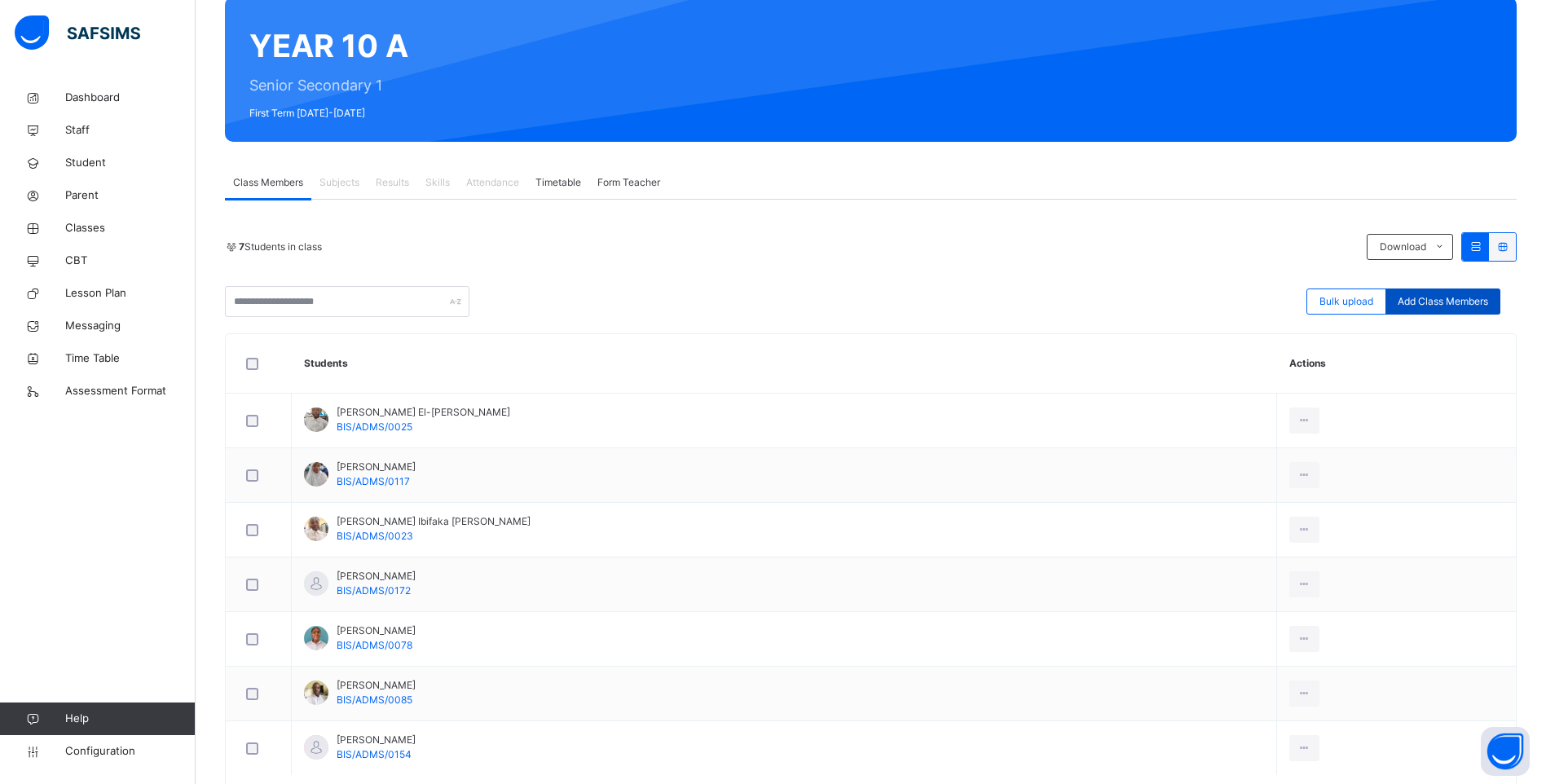
click at [1466, 295] on span "Add Class Members" at bounding box center [1443, 302] width 91 height 15
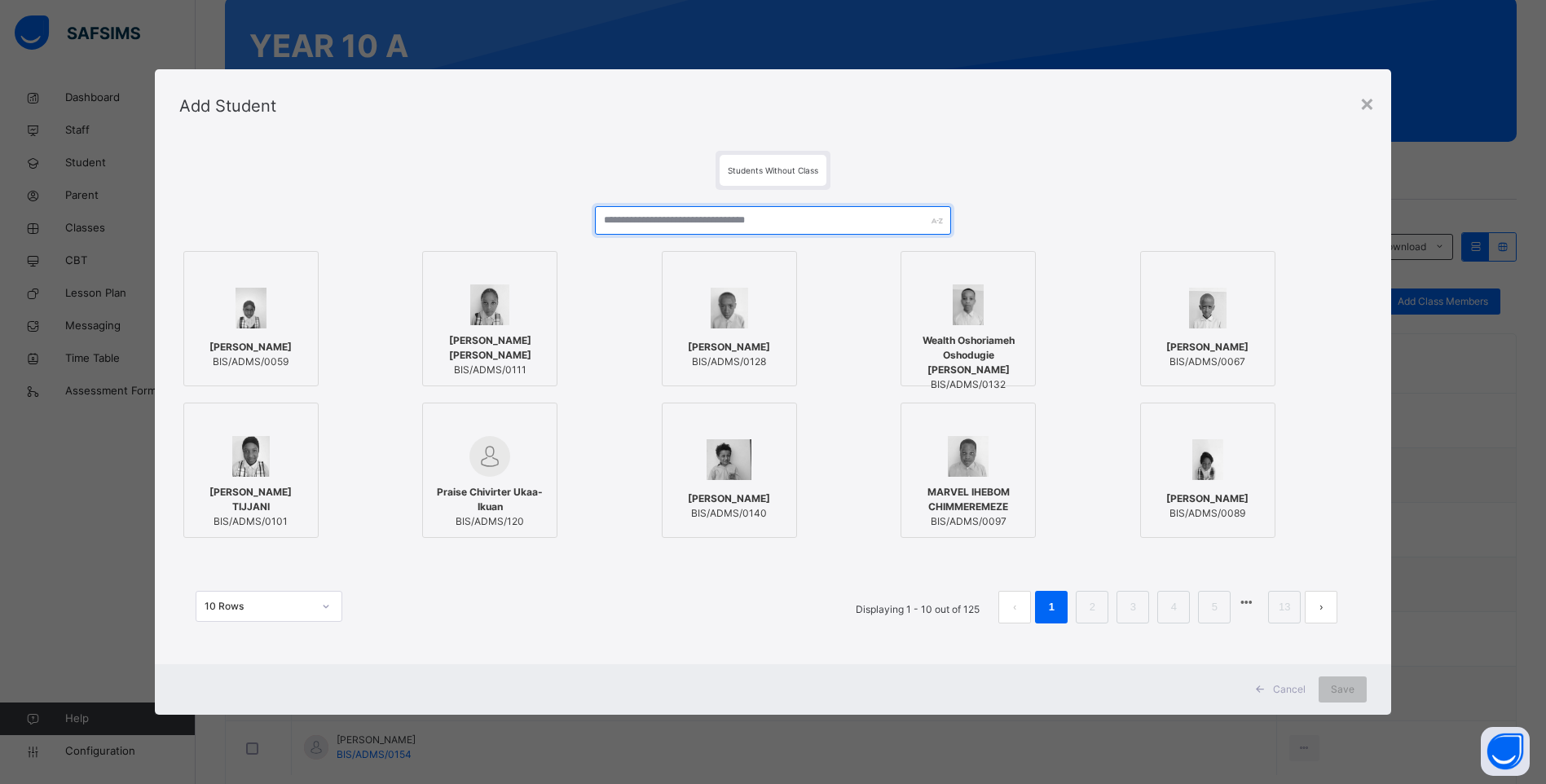
click at [667, 218] on input "text" at bounding box center [772, 220] width 356 height 28
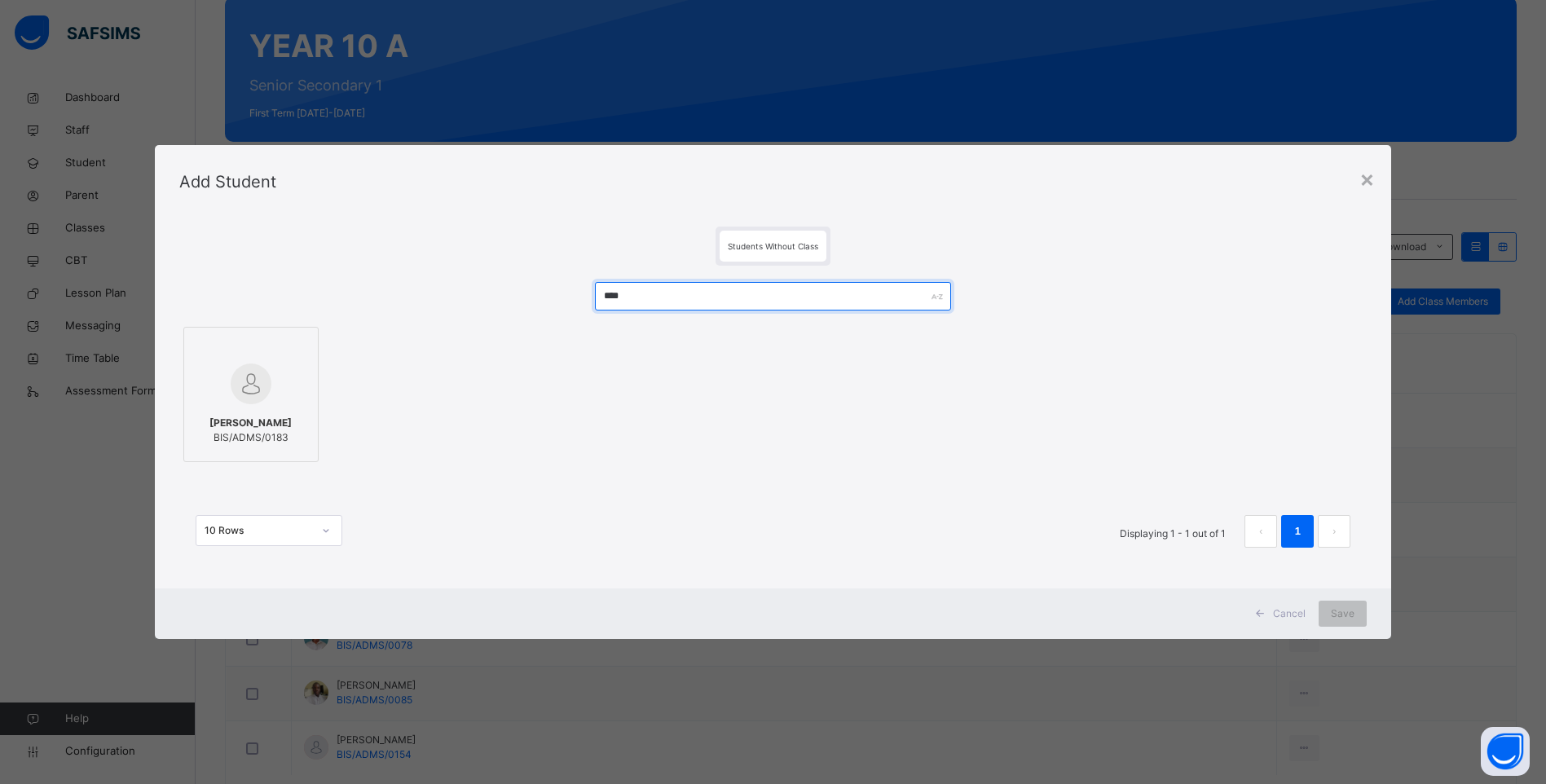
type input "****"
click at [210, 424] on span "[PERSON_NAME]" at bounding box center [250, 423] width 82 height 15
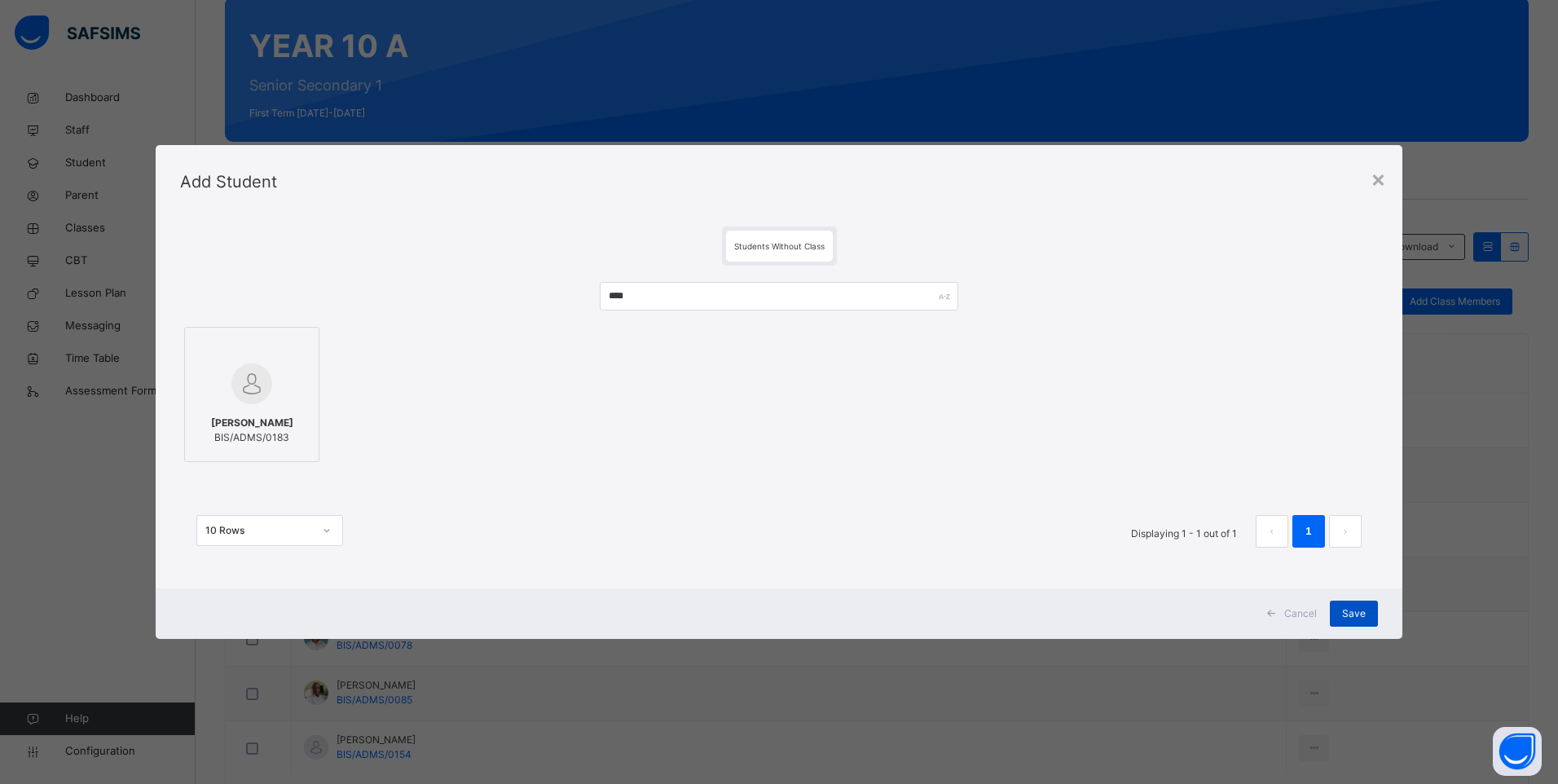
click at [1355, 611] on span "Save" at bounding box center [1353, 613] width 24 height 15
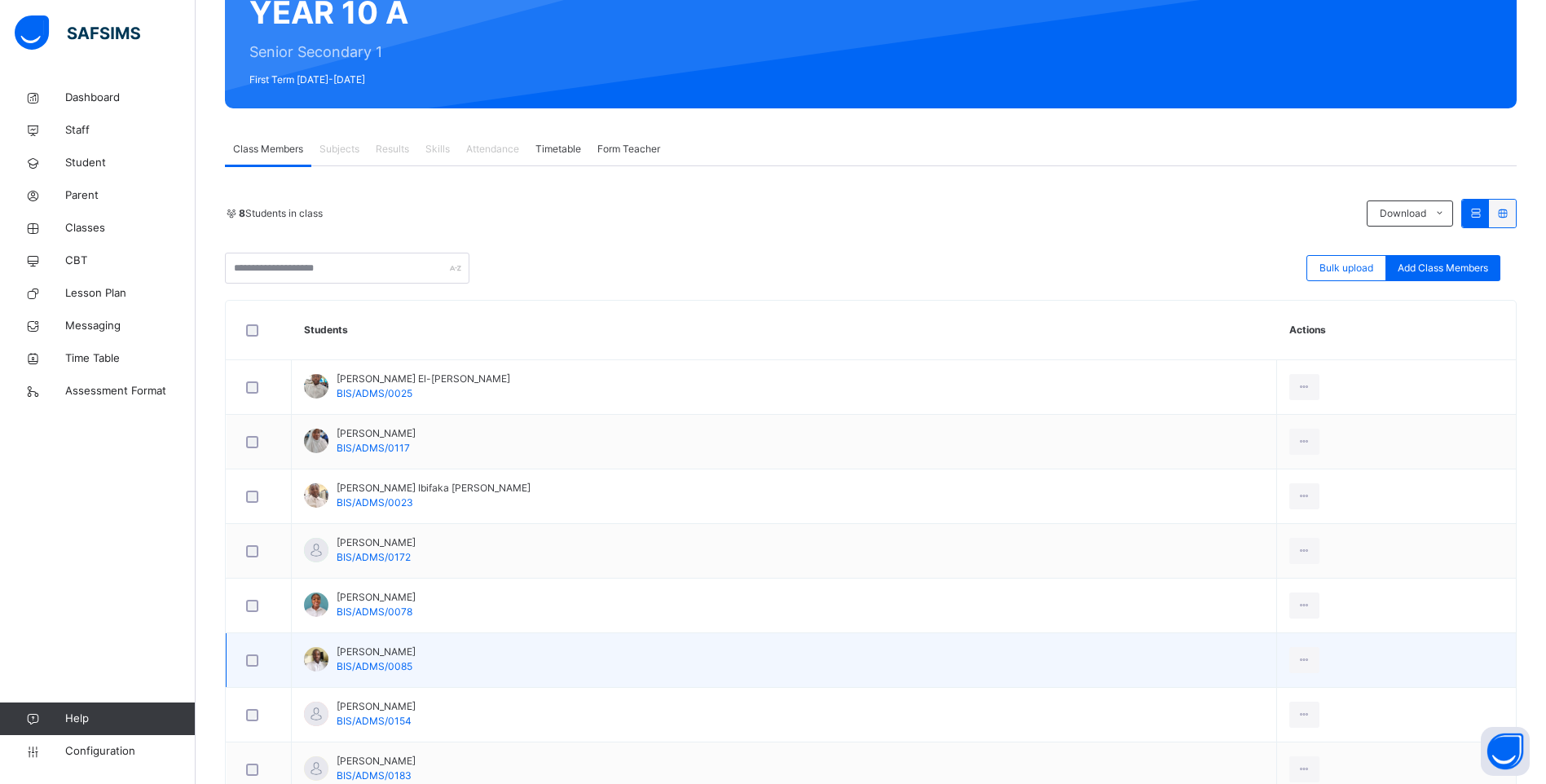
scroll to position [244, 0]
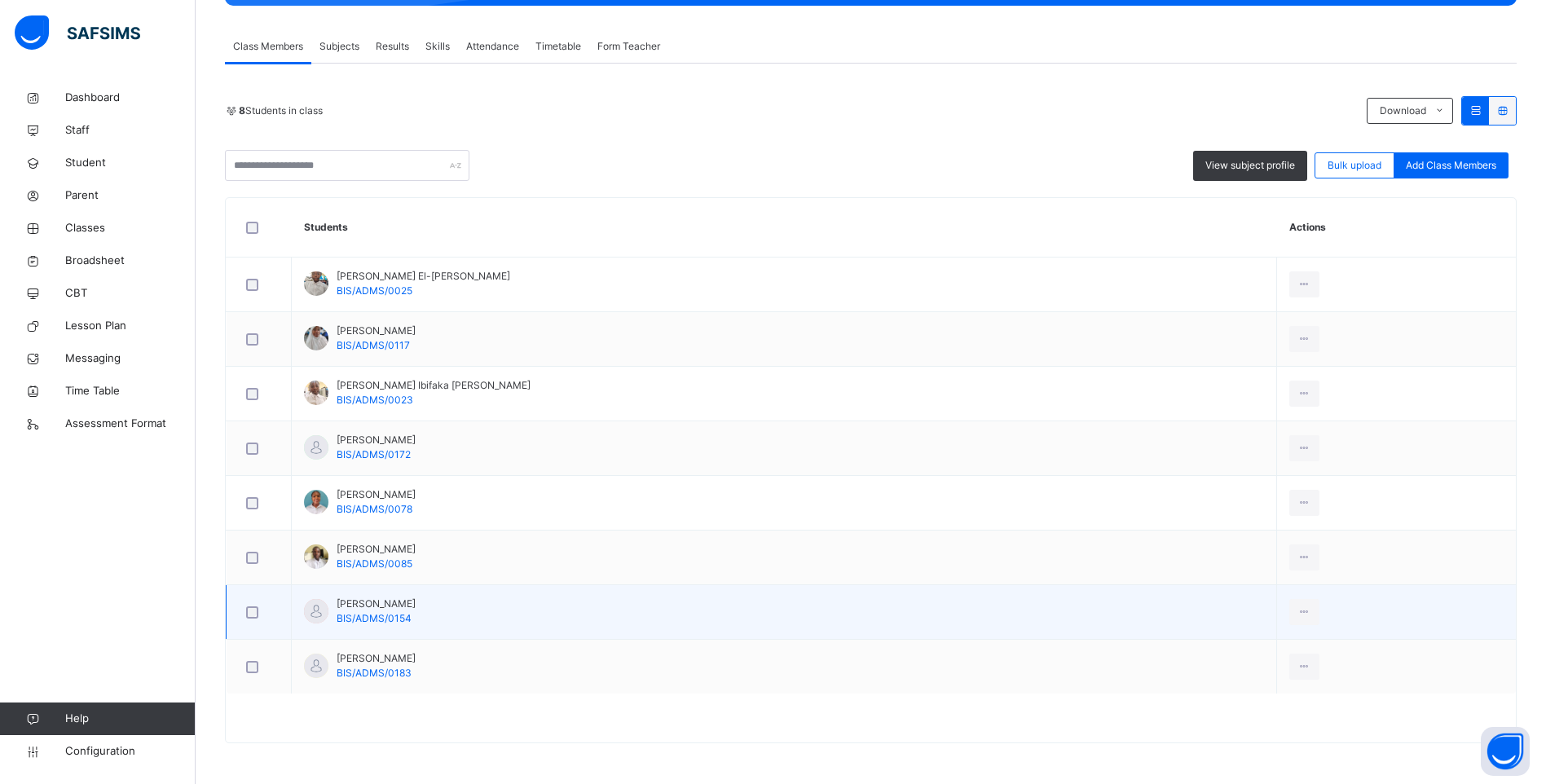
scroll to position [276, 0]
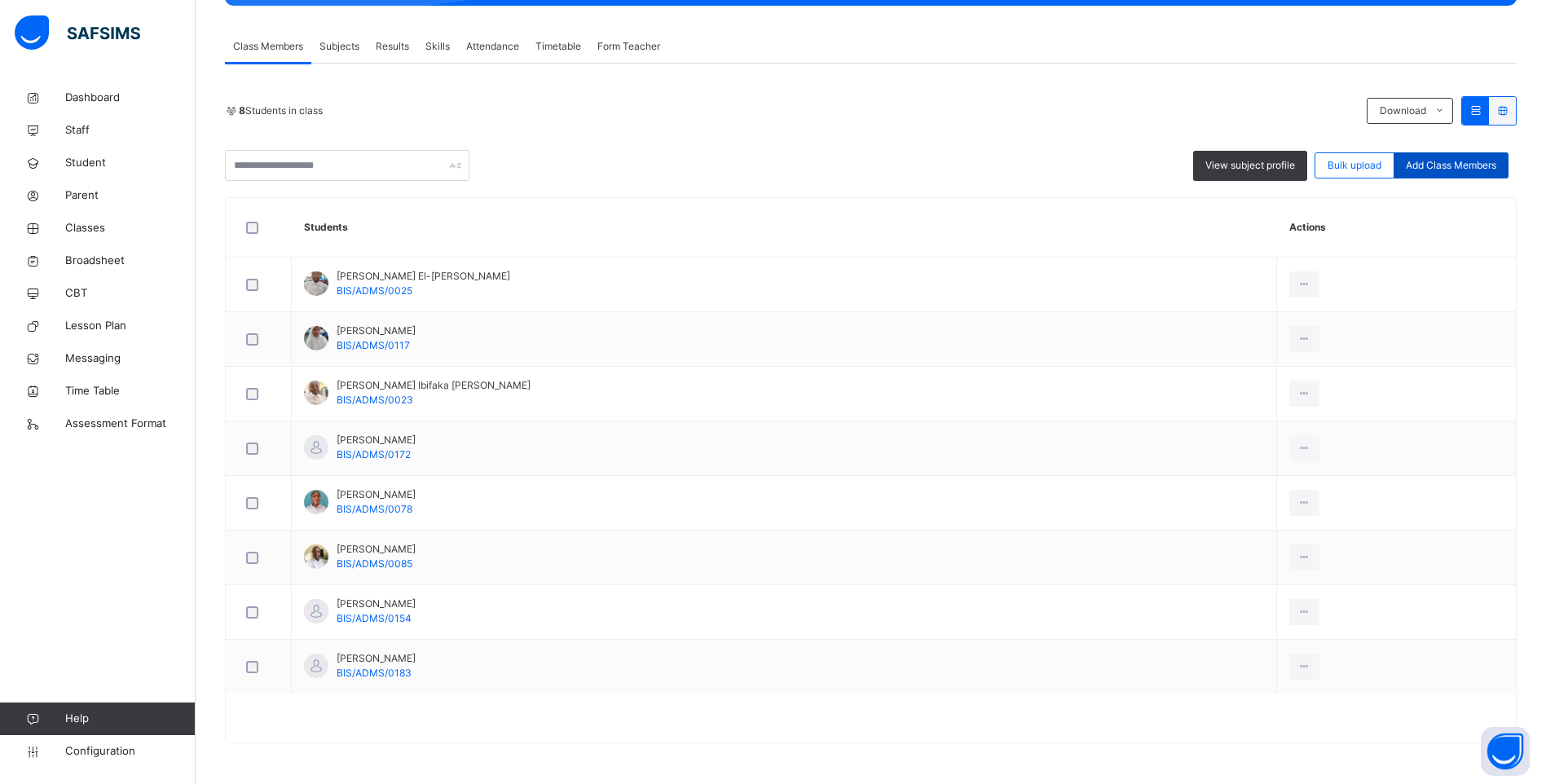
click at [1460, 166] on span "Add Class Members" at bounding box center [1451, 166] width 91 height 15
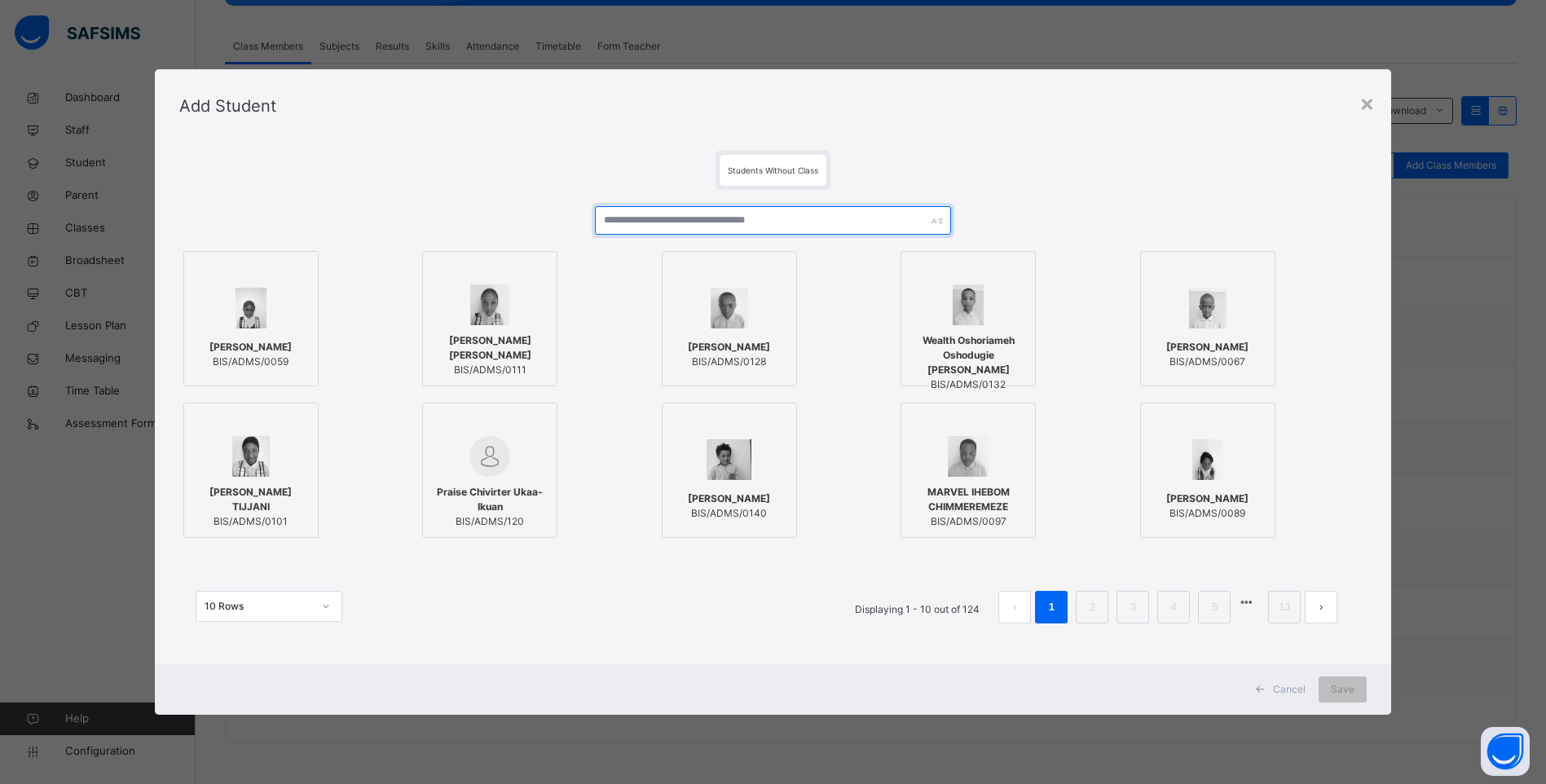
click at [675, 224] on input "text" at bounding box center [772, 220] width 356 height 28
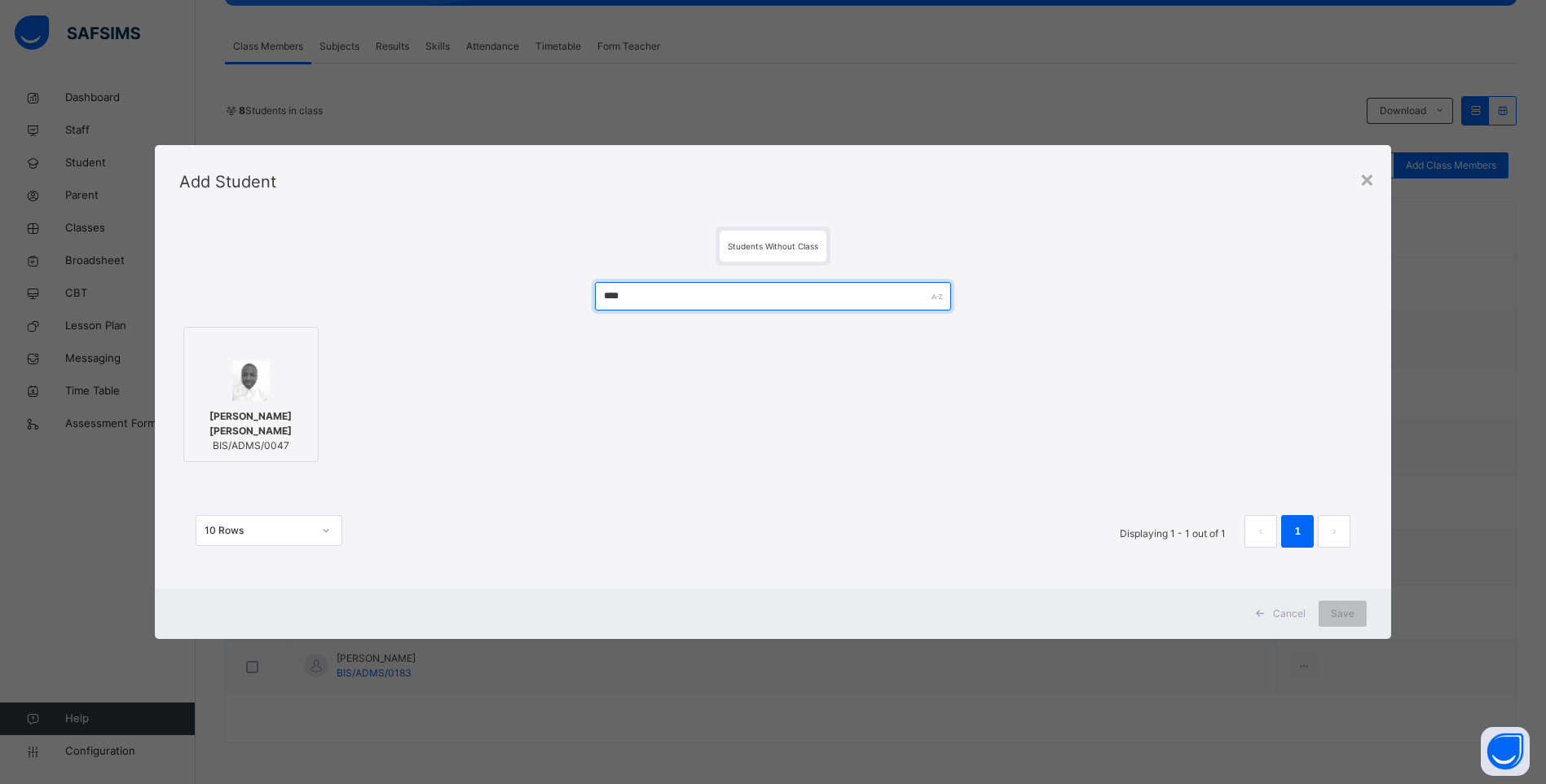
type input "****"
click at [265, 439] on span "BIS/ADMS/0047" at bounding box center [251, 446] width 117 height 15
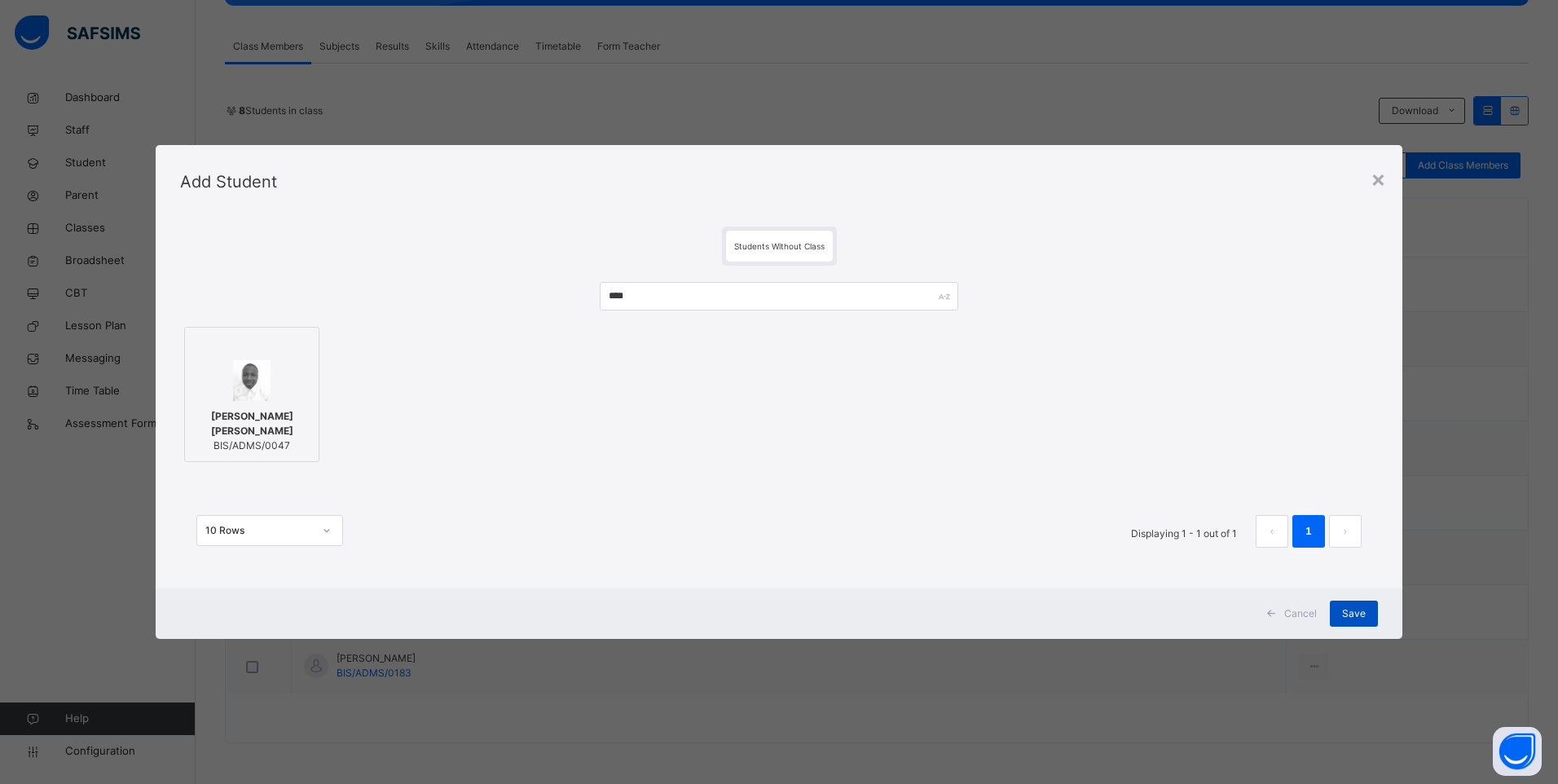
click at [1350, 607] on span "Save" at bounding box center [1353, 613] width 24 height 15
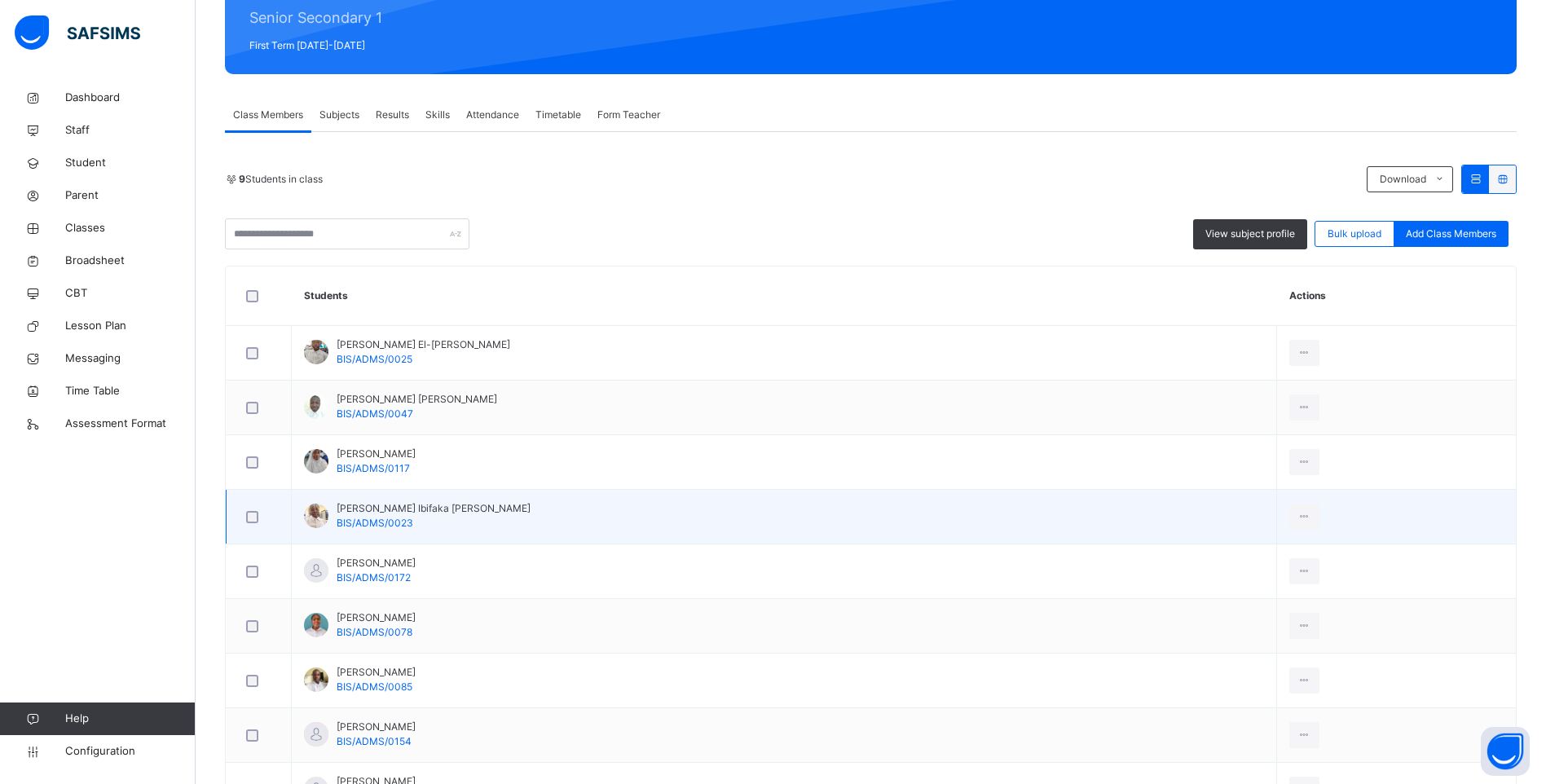
scroll to position [0, 0]
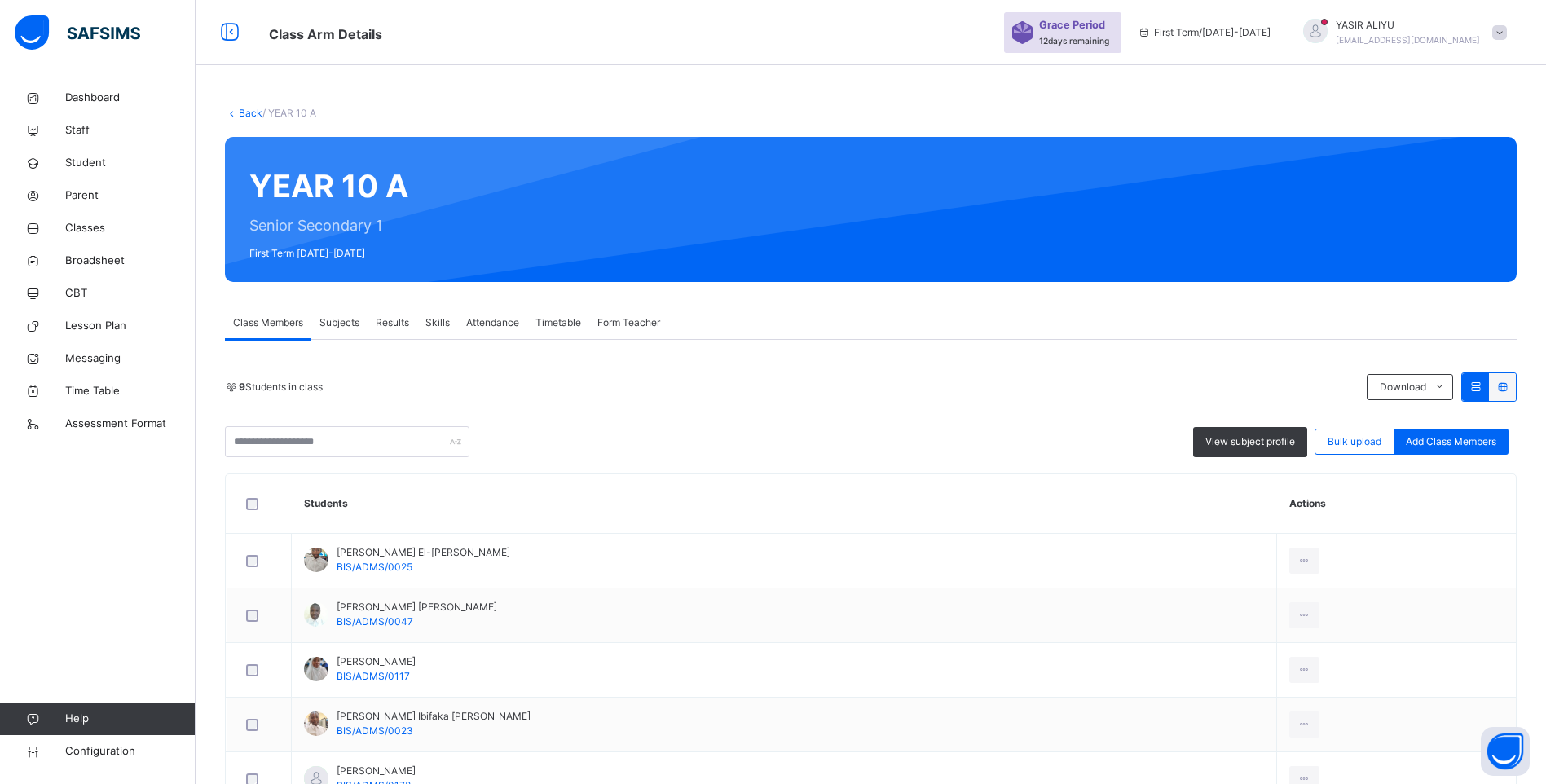
click at [338, 321] on span "Subjects" at bounding box center [339, 323] width 40 height 15
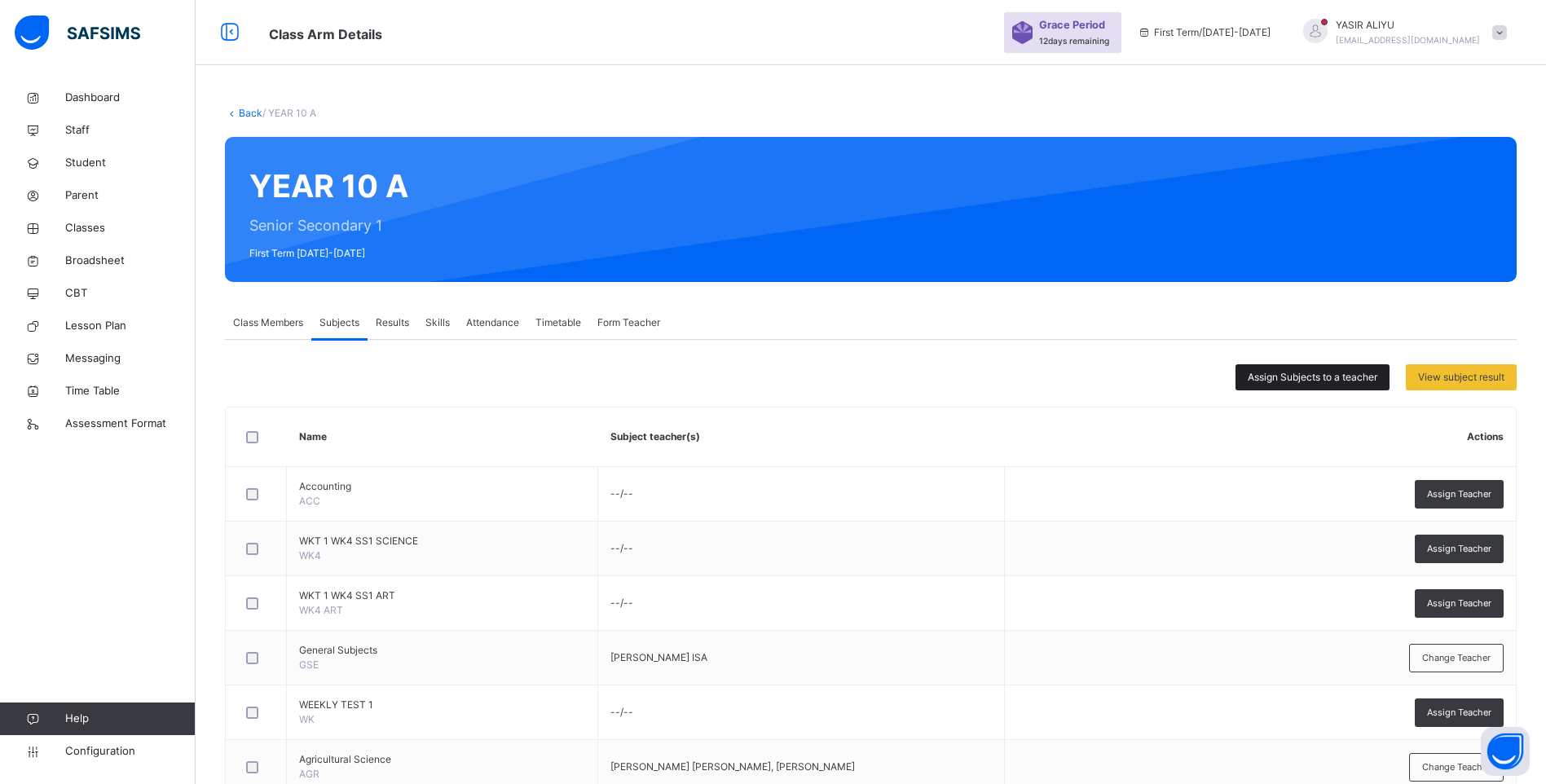
click at [1292, 378] on span "Assign Subjects to a teacher" at bounding box center [1312, 377] width 129 height 15
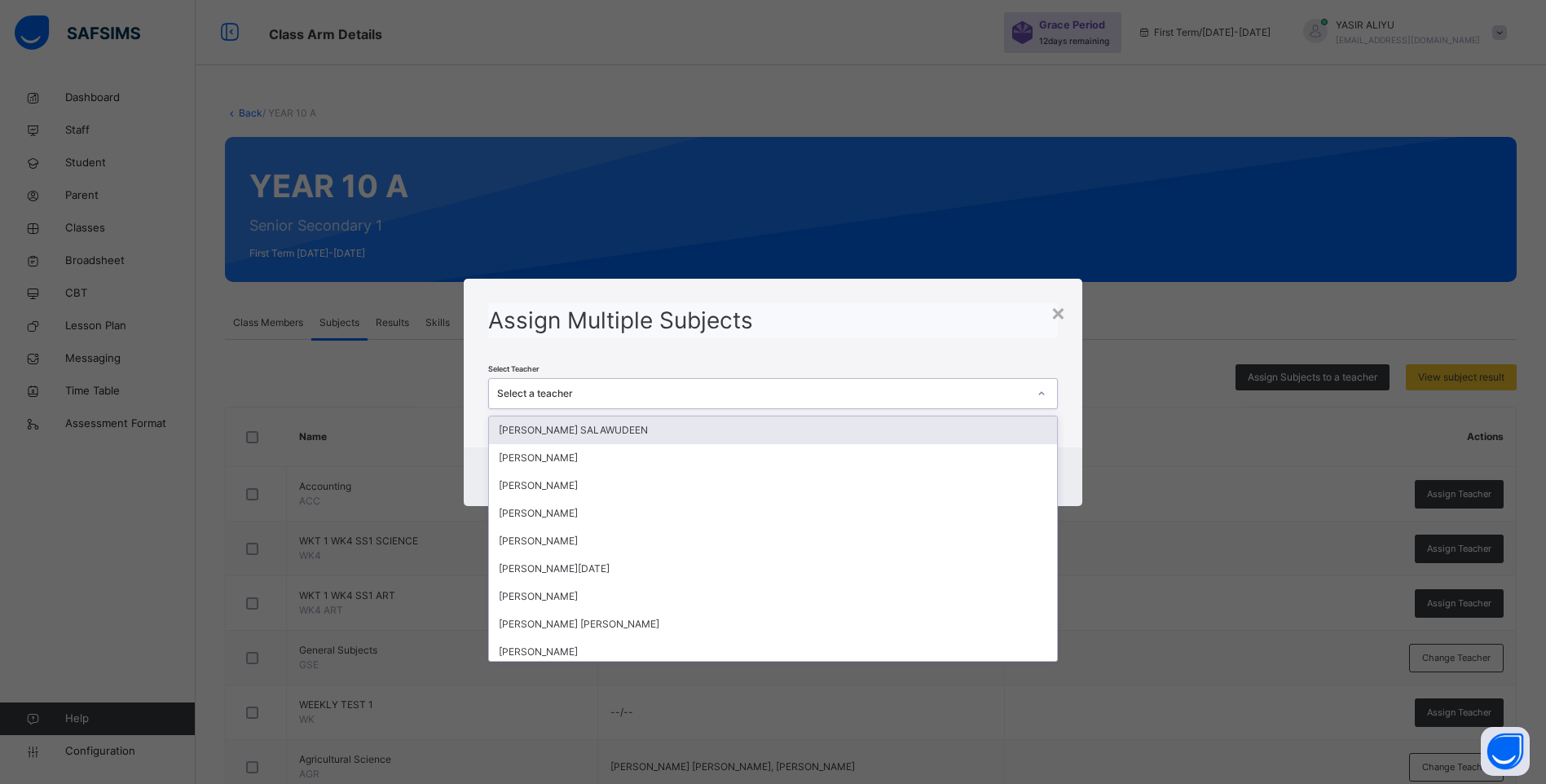
click at [1047, 394] on icon at bounding box center [1041, 392] width 9 height 16
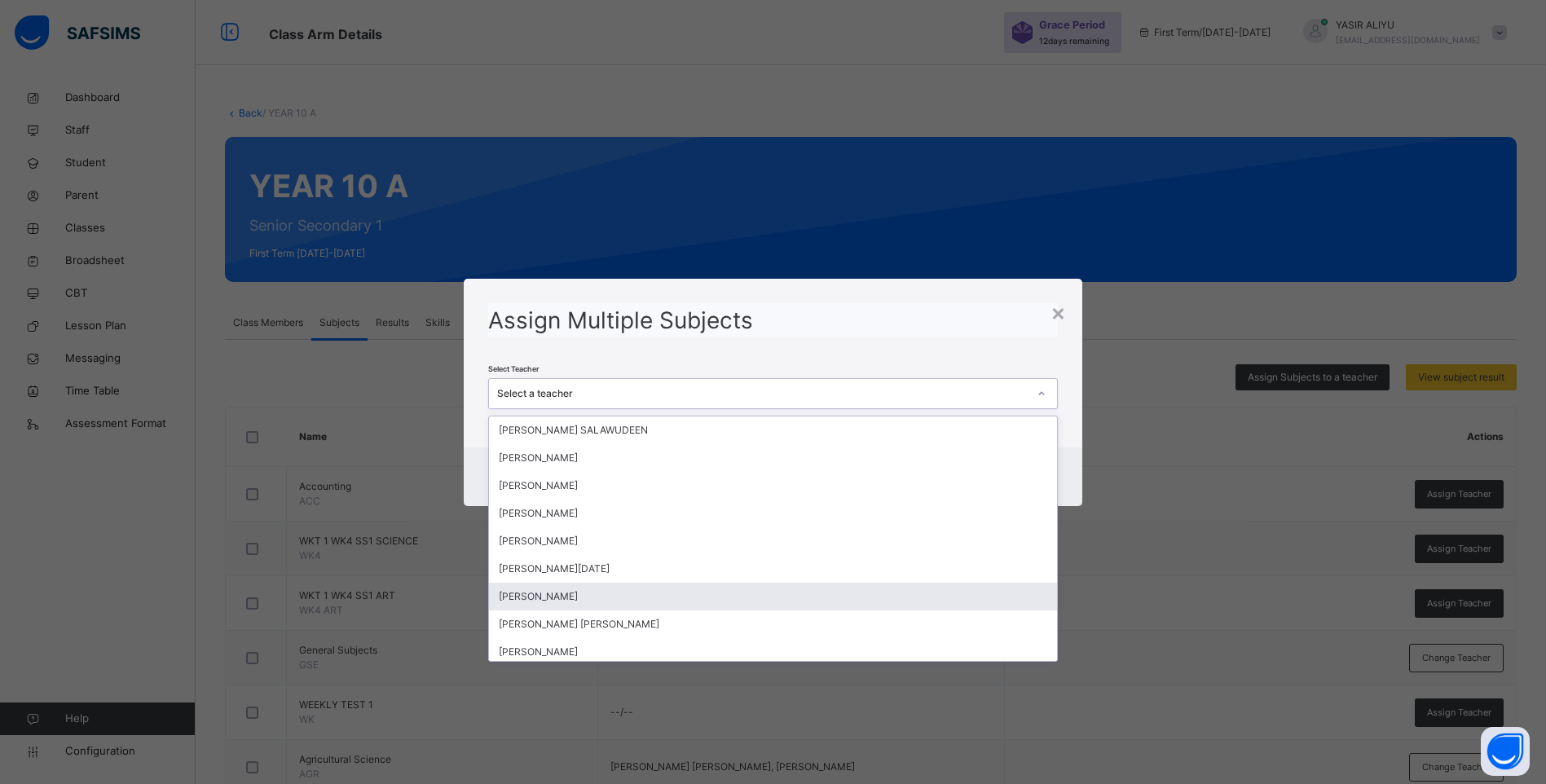
click at [581, 592] on div "[PERSON_NAME]" at bounding box center [773, 595] width 568 height 27
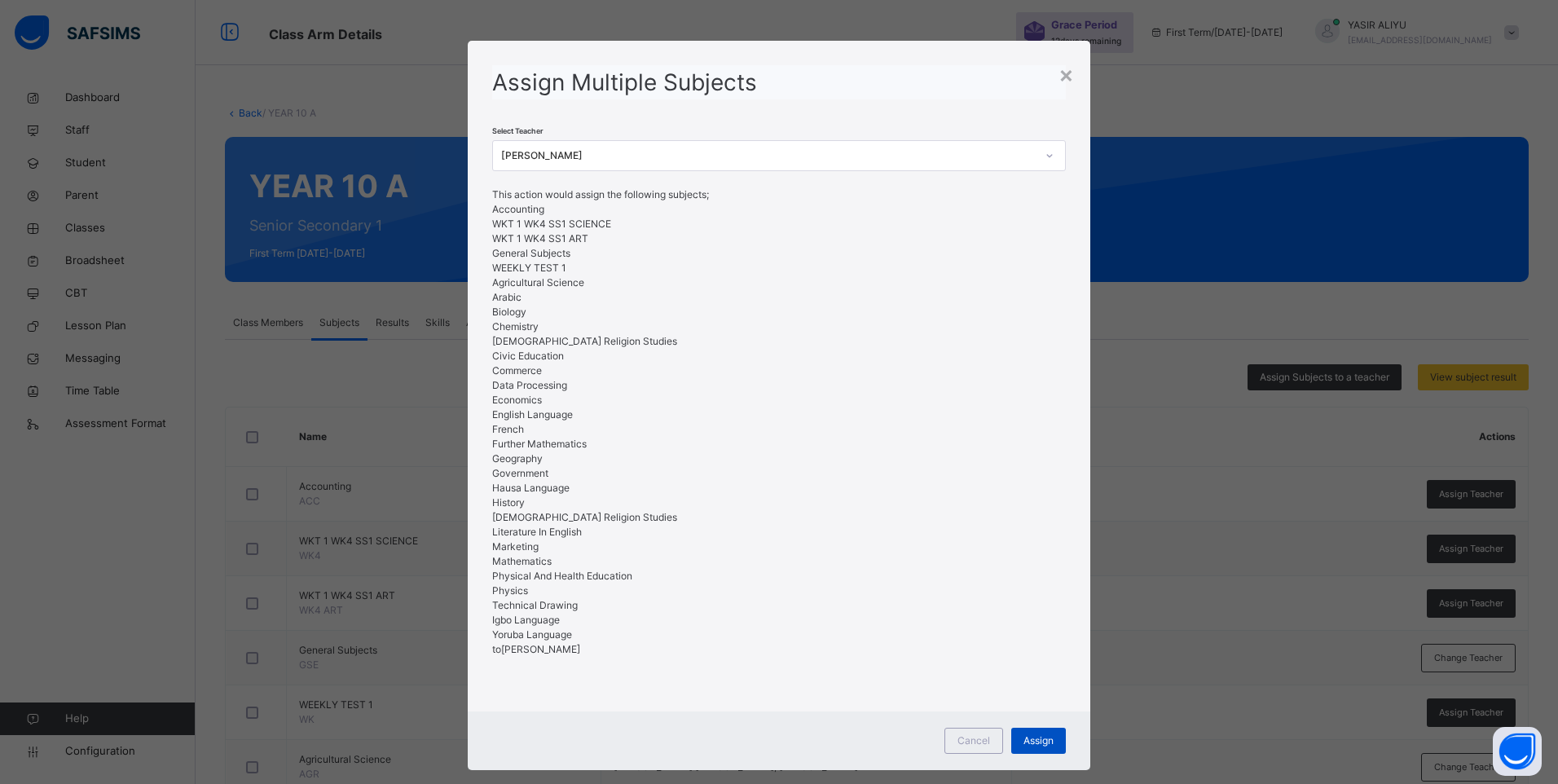
click at [1047, 742] on span "Assign" at bounding box center [1038, 741] width 30 height 15
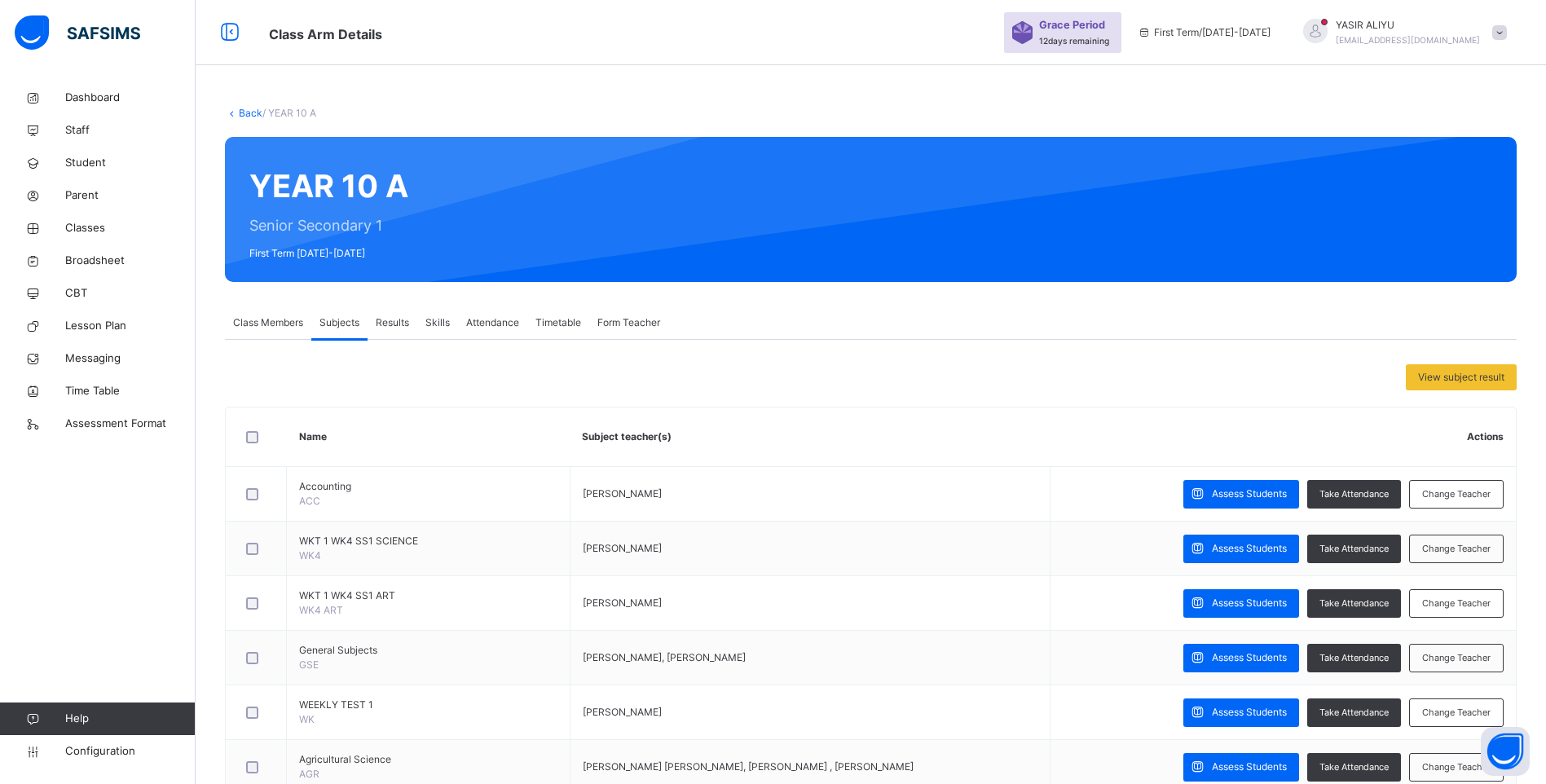
click at [265, 325] on span "Class Members" at bounding box center [268, 323] width 70 height 15
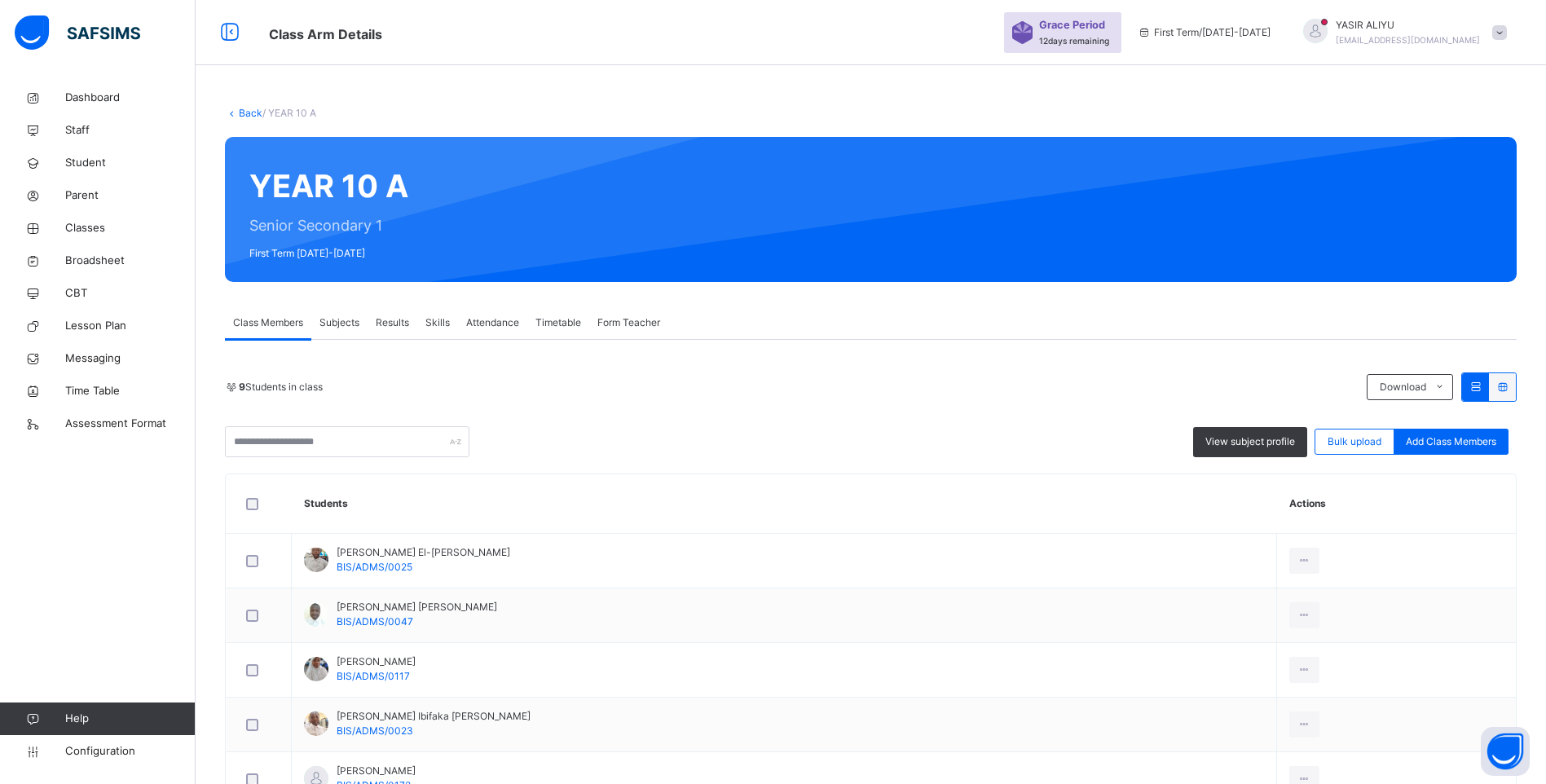
click at [248, 112] on link "Back" at bounding box center [250, 112] width 24 height 12
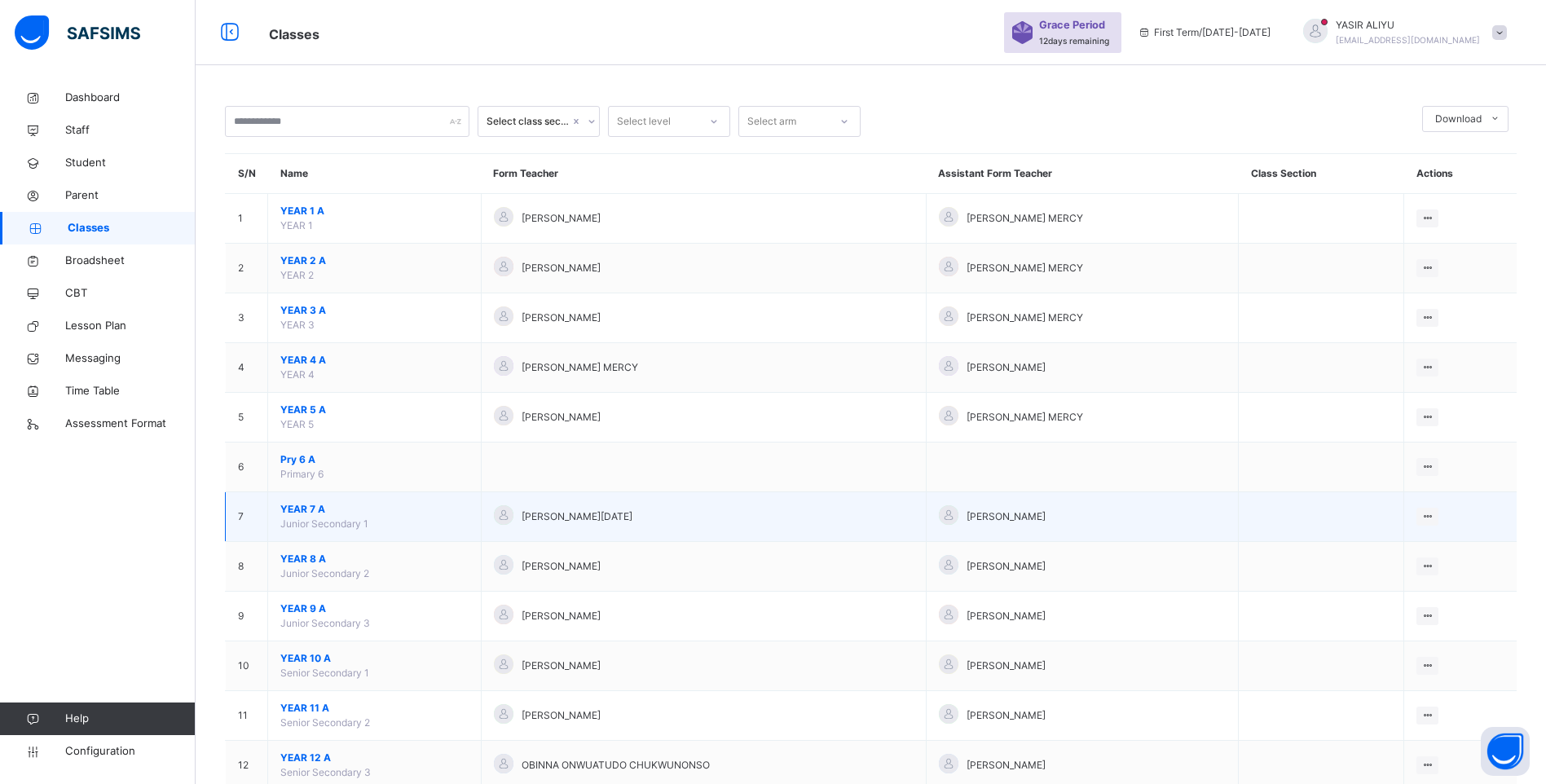
click at [300, 500] on td "YEAR 7 A Junior Secondary 1" at bounding box center [375, 516] width 213 height 50
click at [311, 514] on span "YEAR 7 A" at bounding box center [374, 509] width 188 height 15
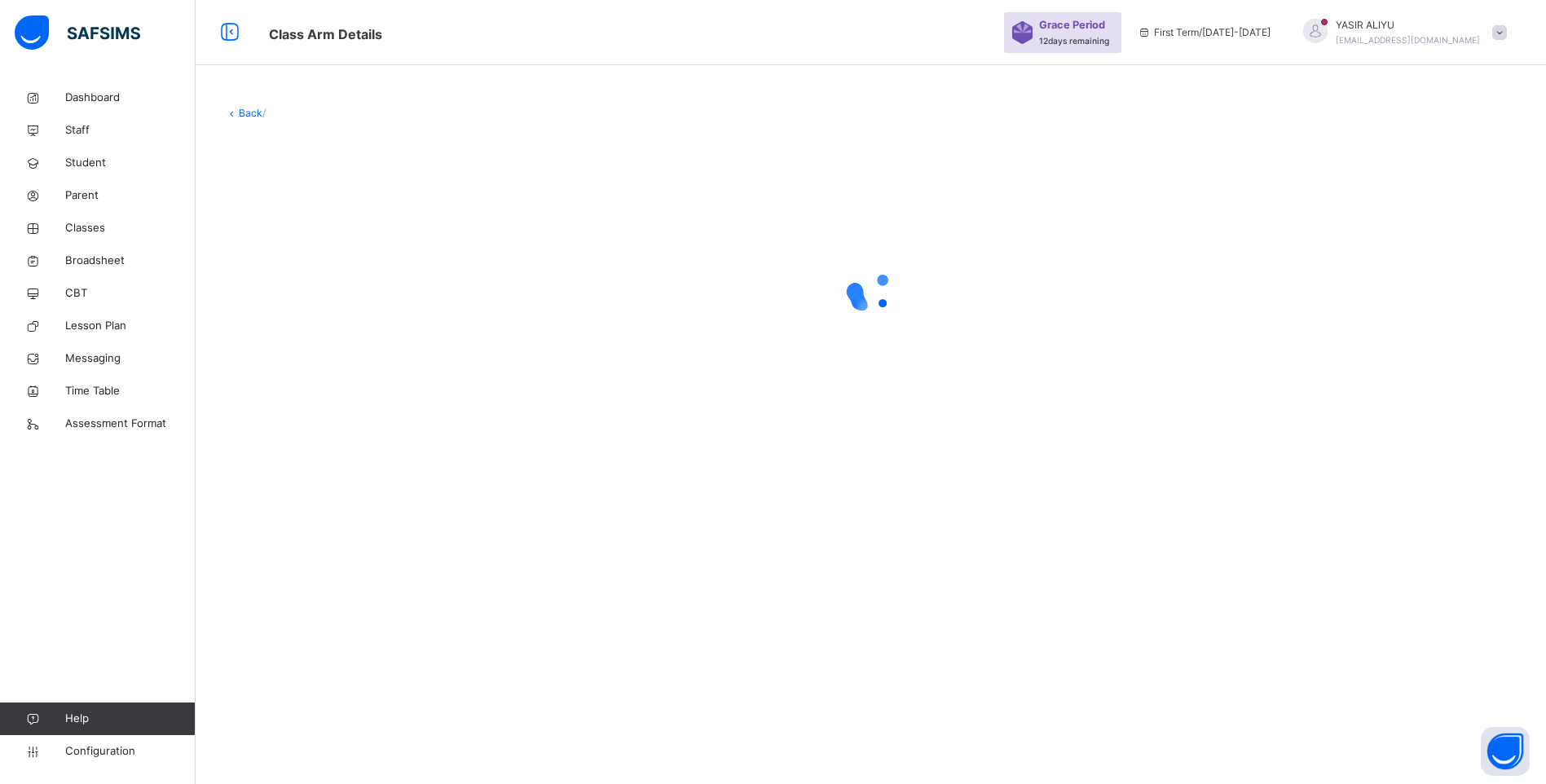
click at [311, 514] on div "Back /" at bounding box center [870, 392] width 1351 height 784
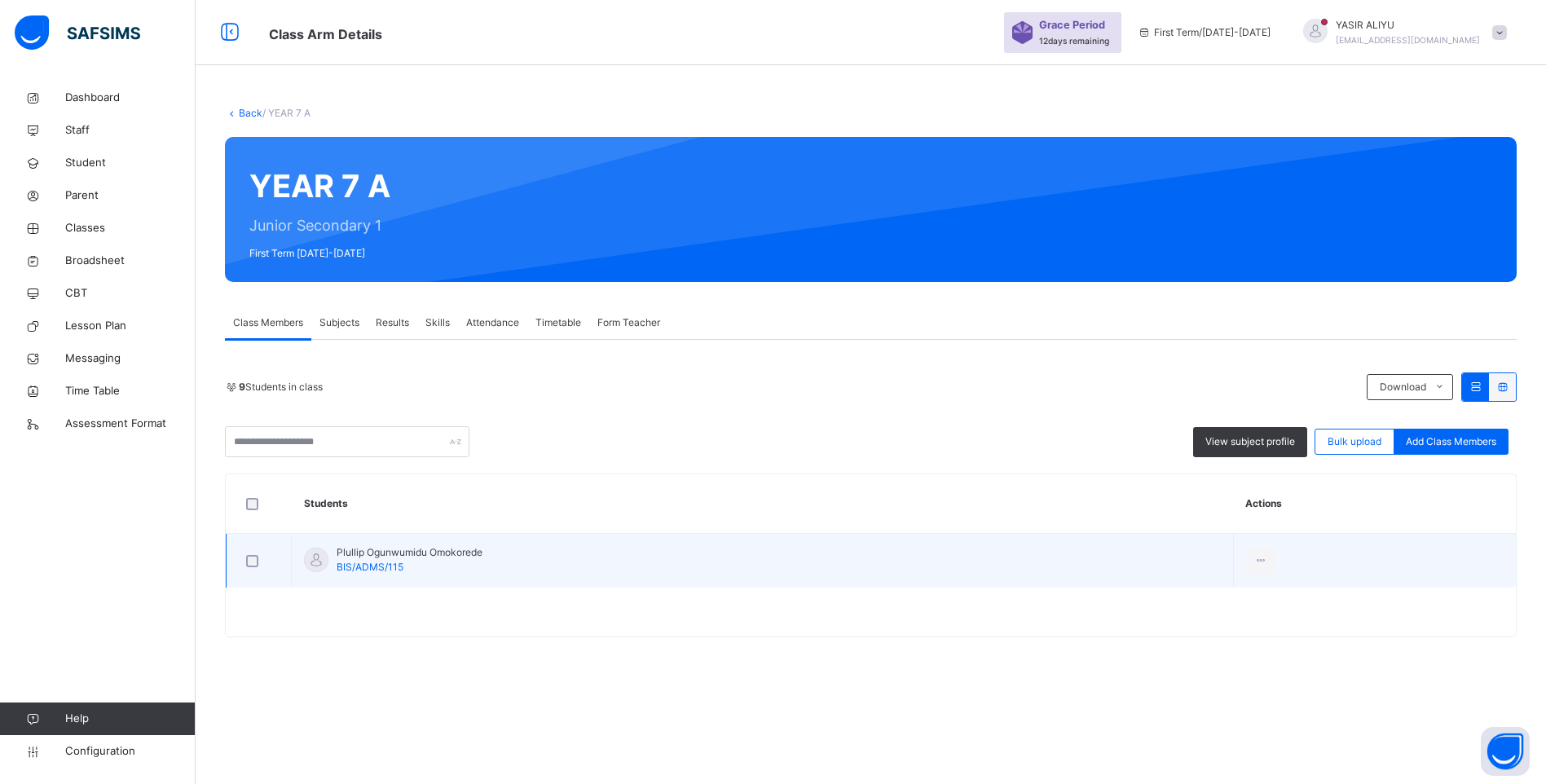
click at [242, 557] on div at bounding box center [259, 560] width 40 height 34
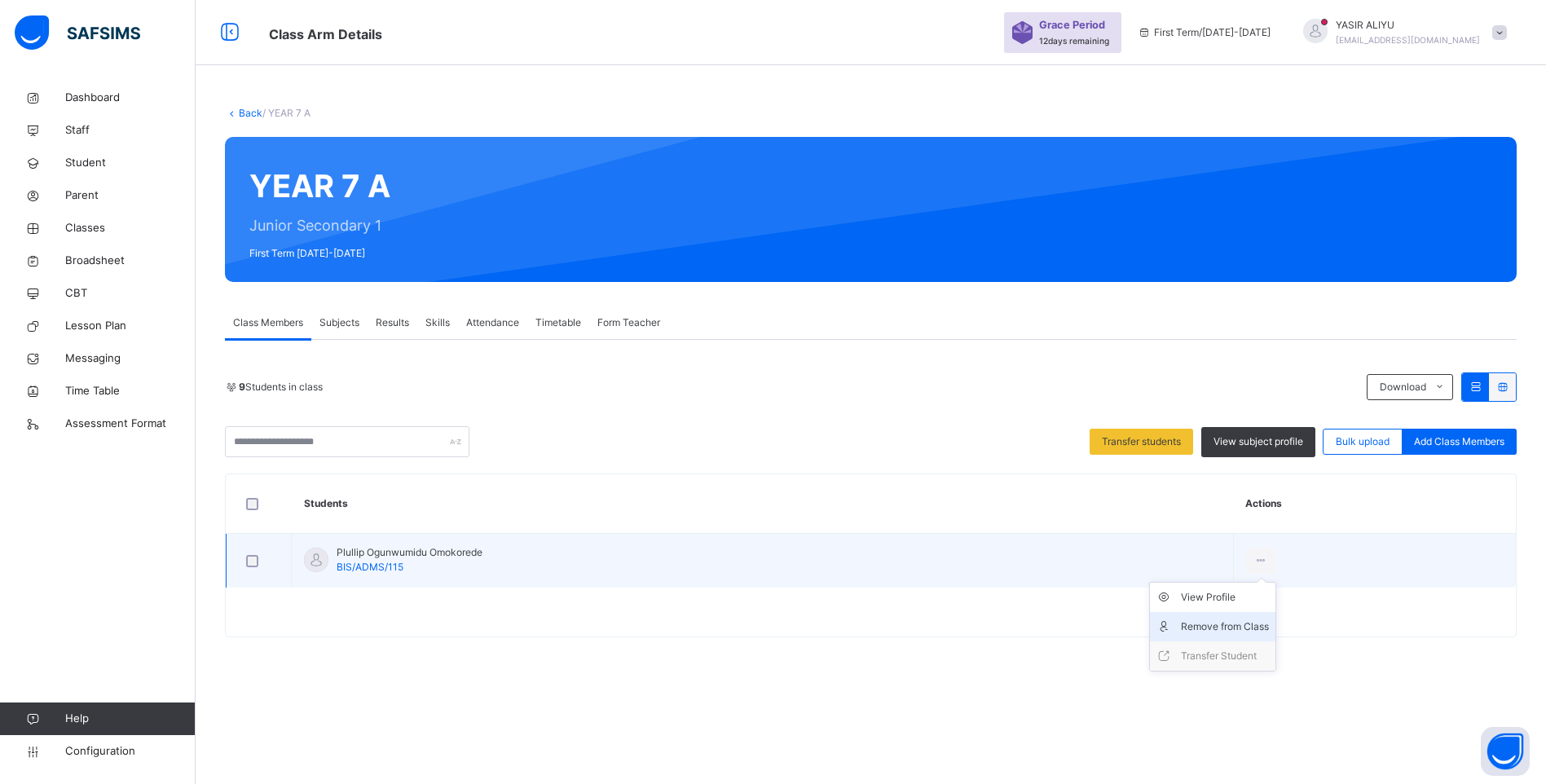
click at [1235, 624] on div "Remove from Class" at bounding box center [1224, 626] width 88 height 16
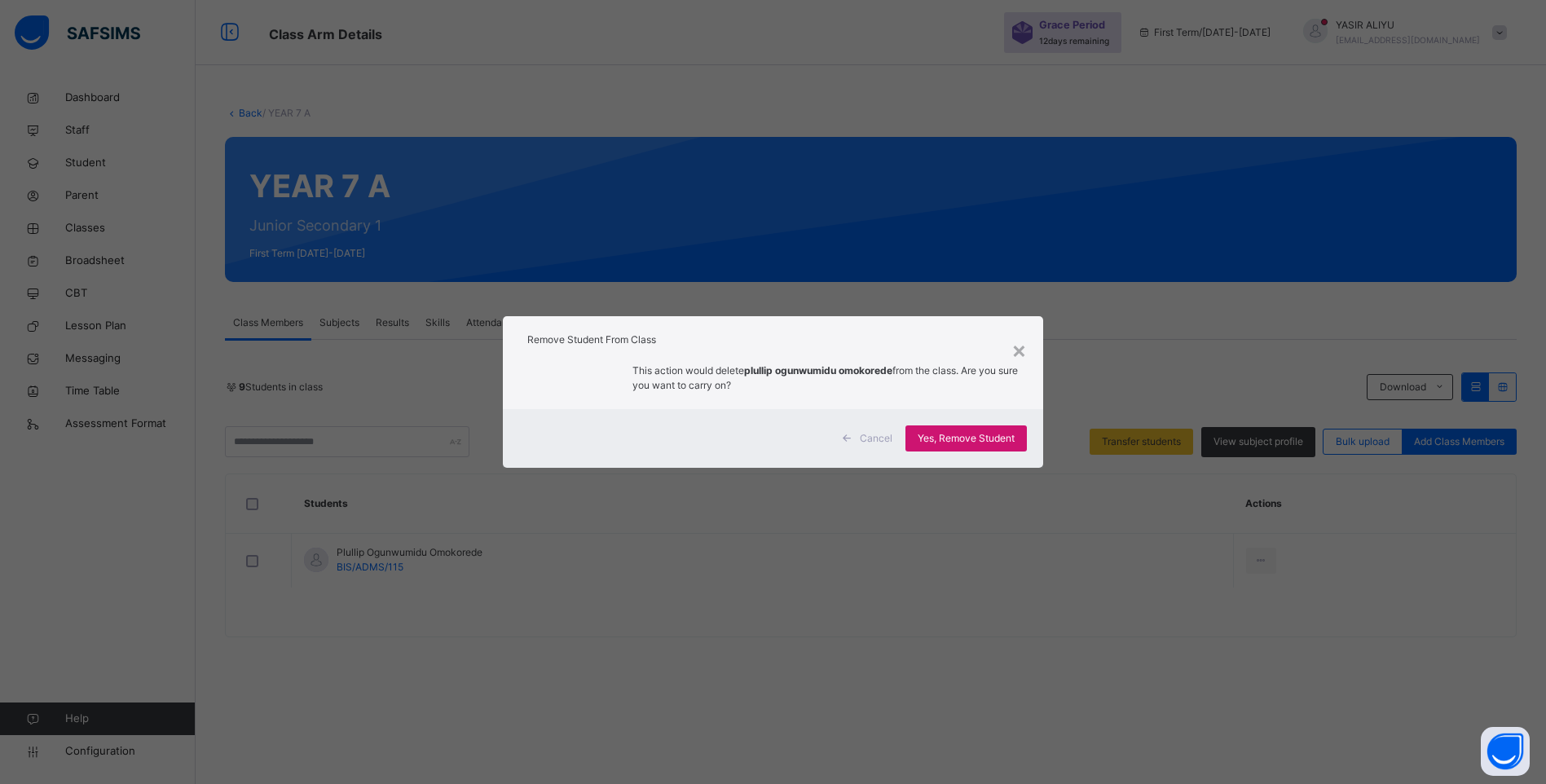
click at [949, 436] on span "Yes, Remove Student" at bounding box center [966, 439] width 97 height 15
click at [946, 432] on span "Yes, Remove Student" at bounding box center [966, 439] width 97 height 15
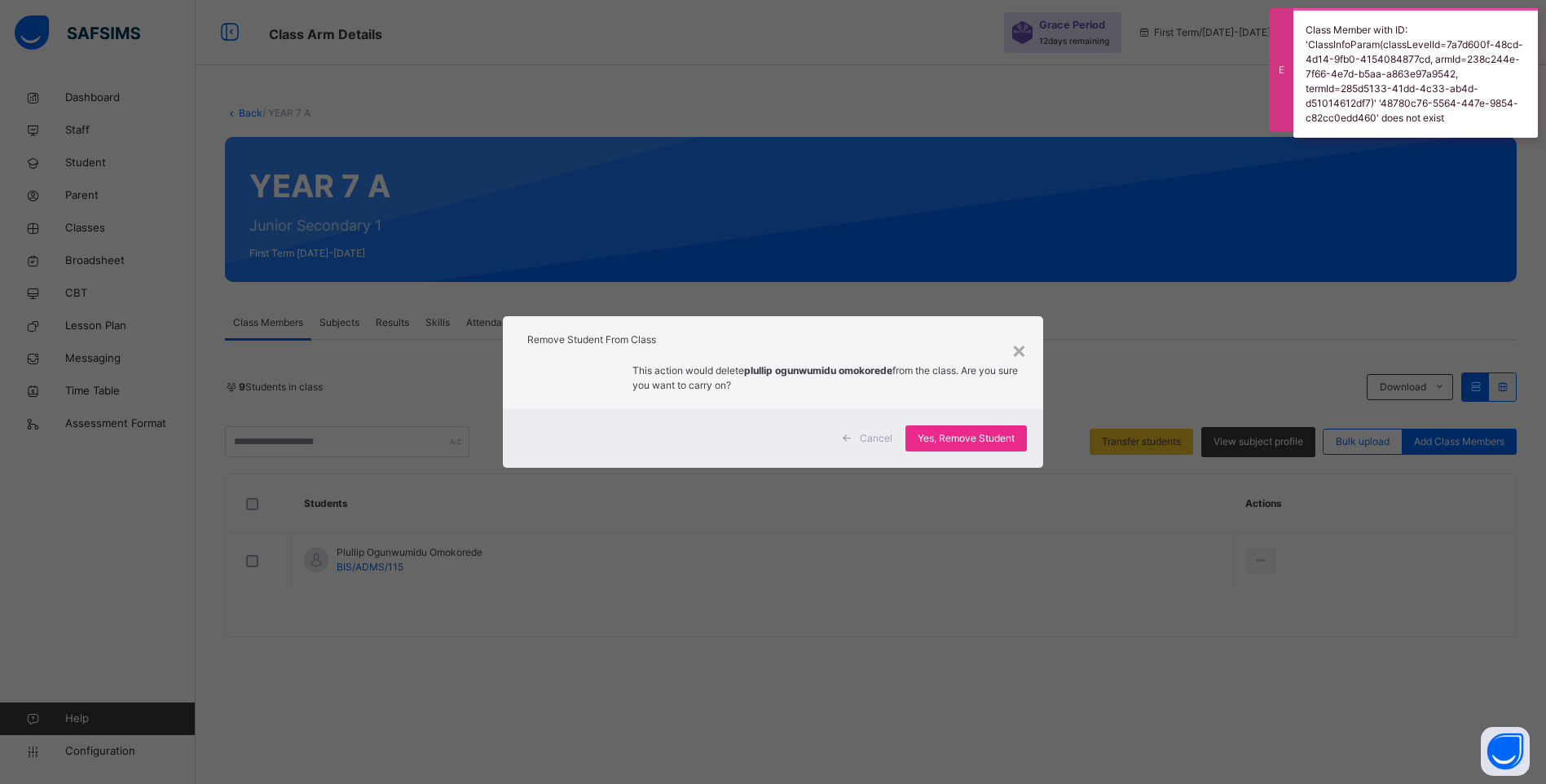
click at [1190, 366] on div "× Remove Student From Class This action would delete plullip ogunwumidu omokore…" at bounding box center [773, 392] width 1546 height 784
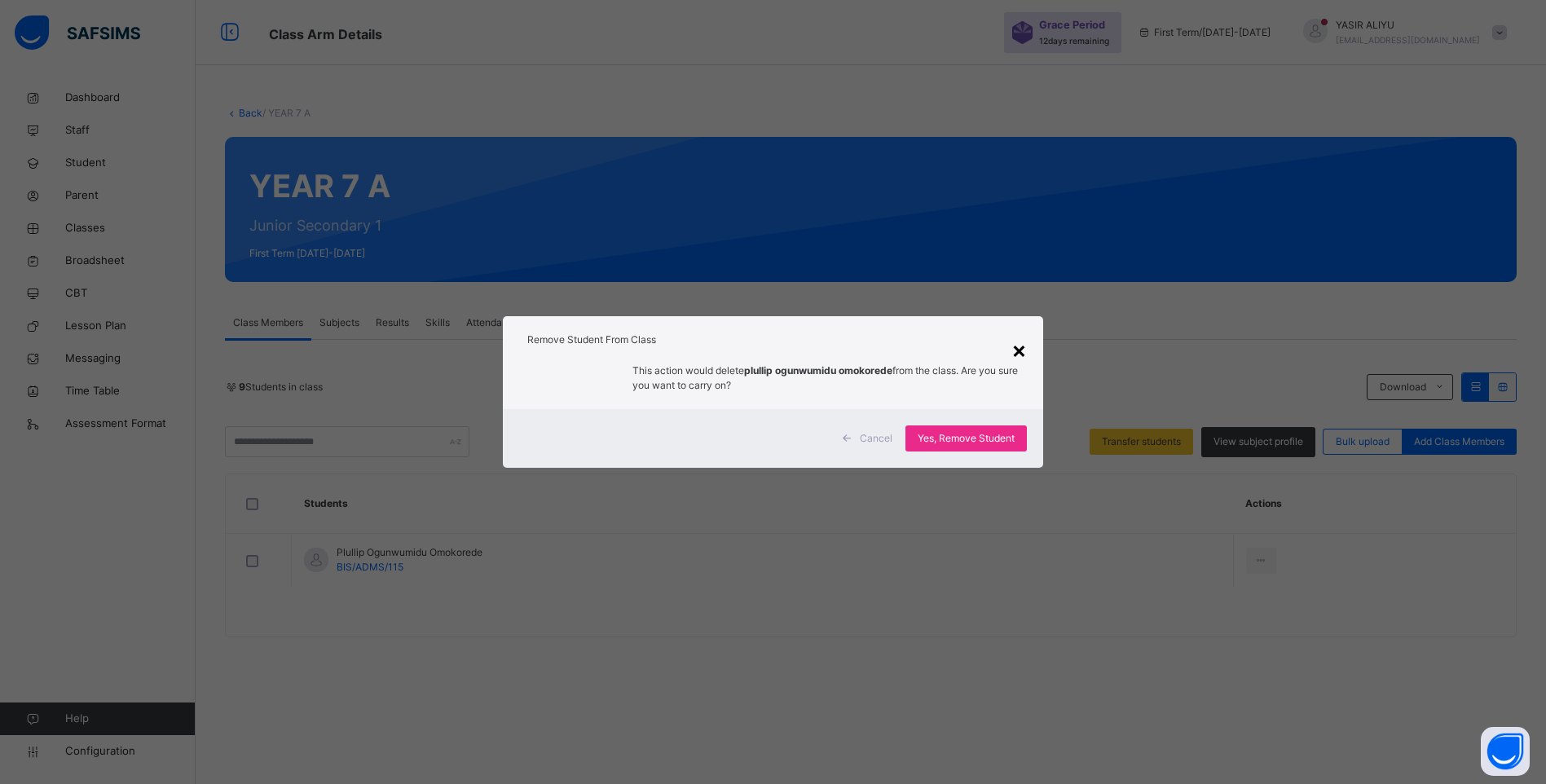
click at [1024, 348] on div "×" at bounding box center [1018, 349] width 15 height 34
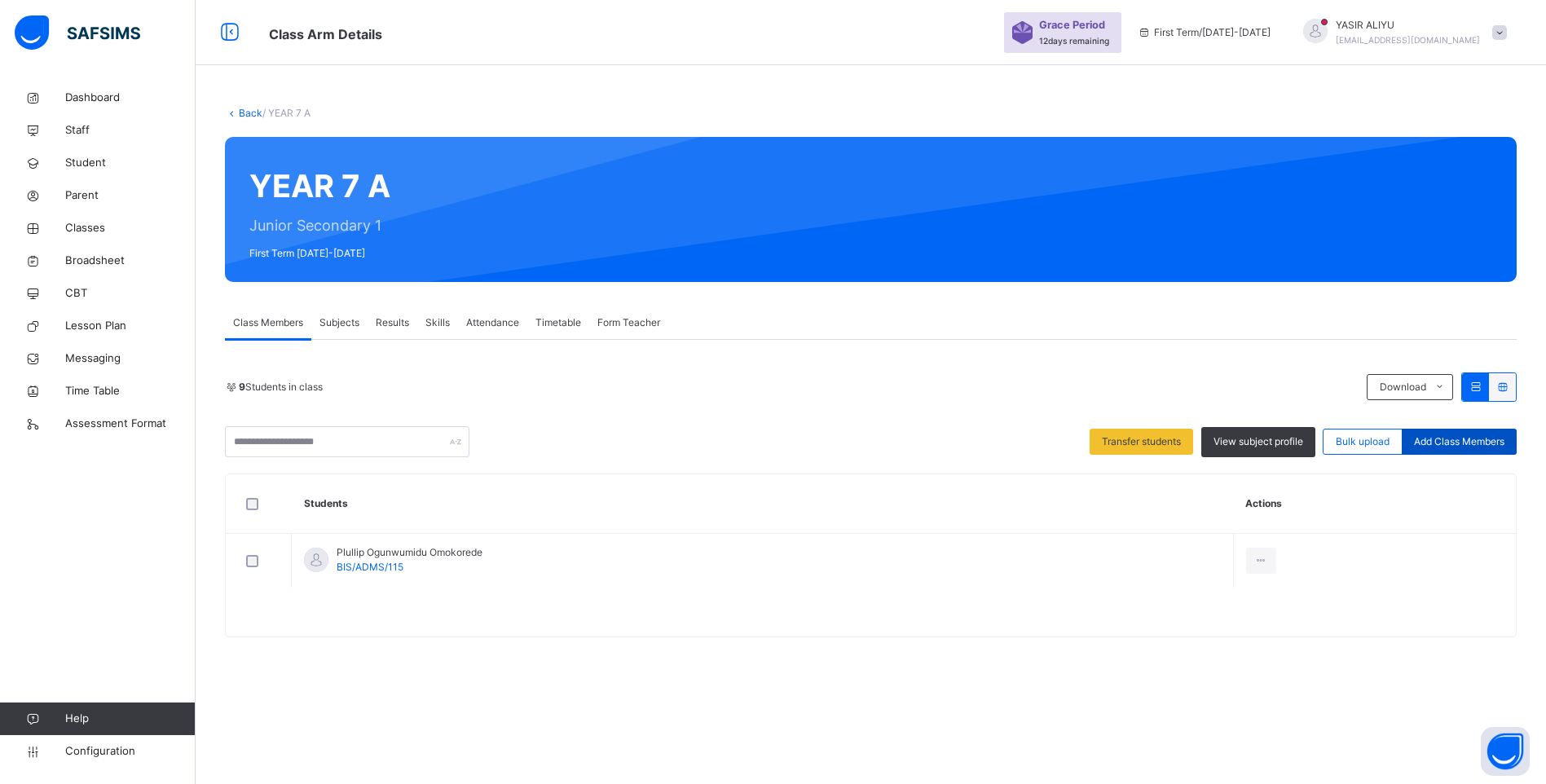
click at [1432, 442] on span "Add Class Members" at bounding box center [1459, 442] width 91 height 15
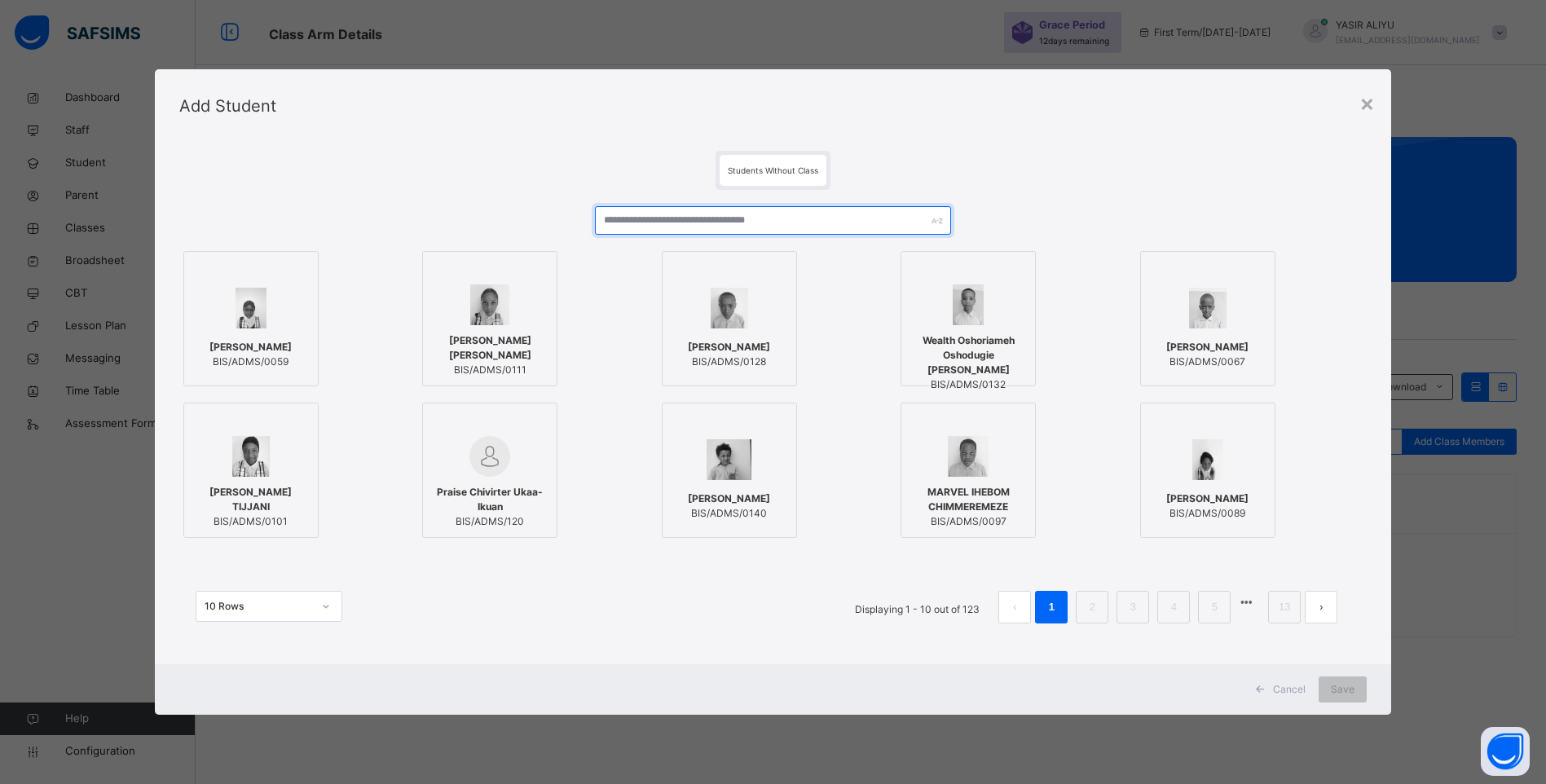
click at [704, 212] on input "text" at bounding box center [772, 220] width 356 height 28
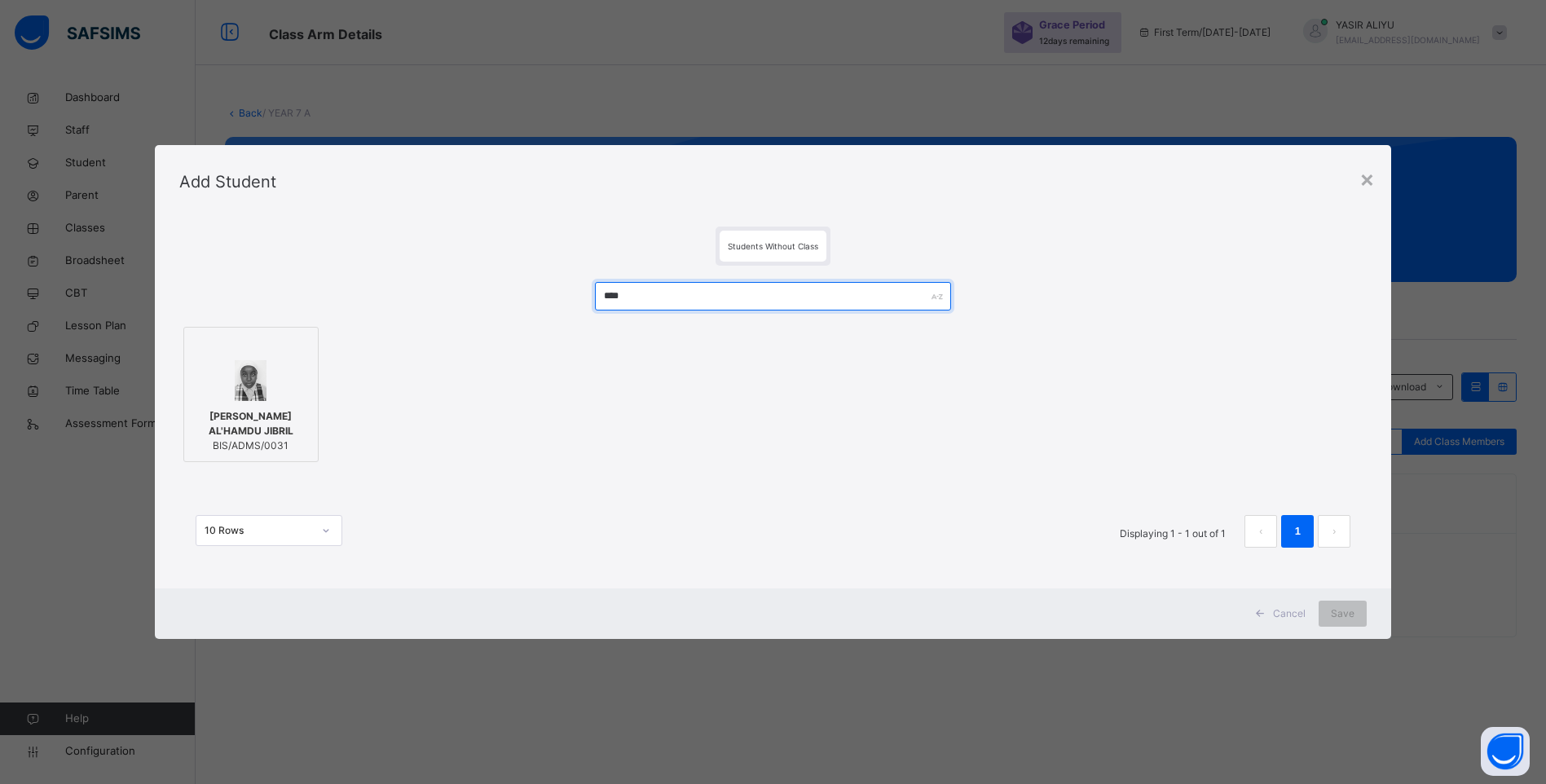
type input "****"
click at [265, 376] on div at bounding box center [251, 380] width 117 height 41
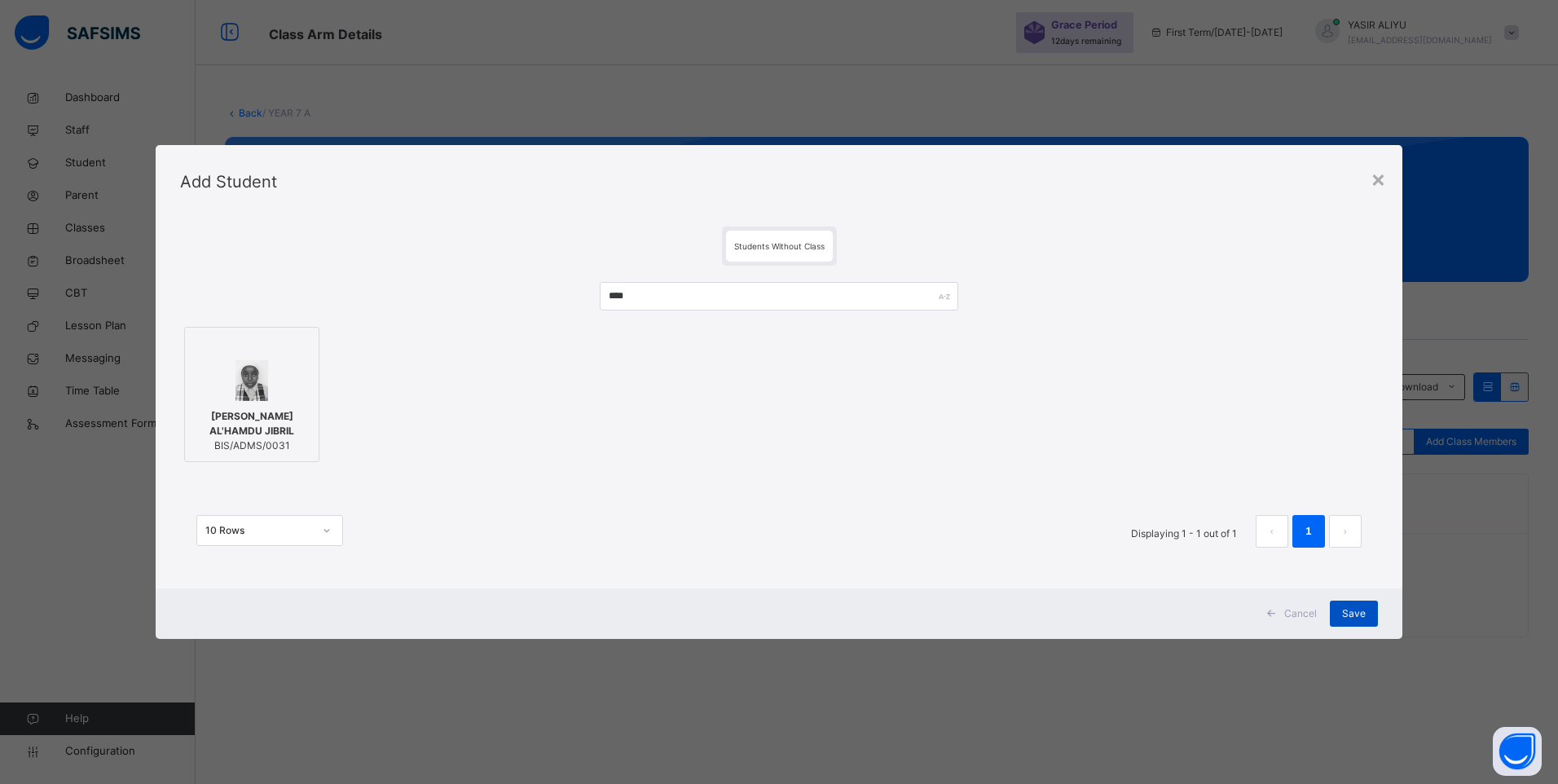
click at [1341, 612] on div "Save" at bounding box center [1353, 613] width 48 height 26
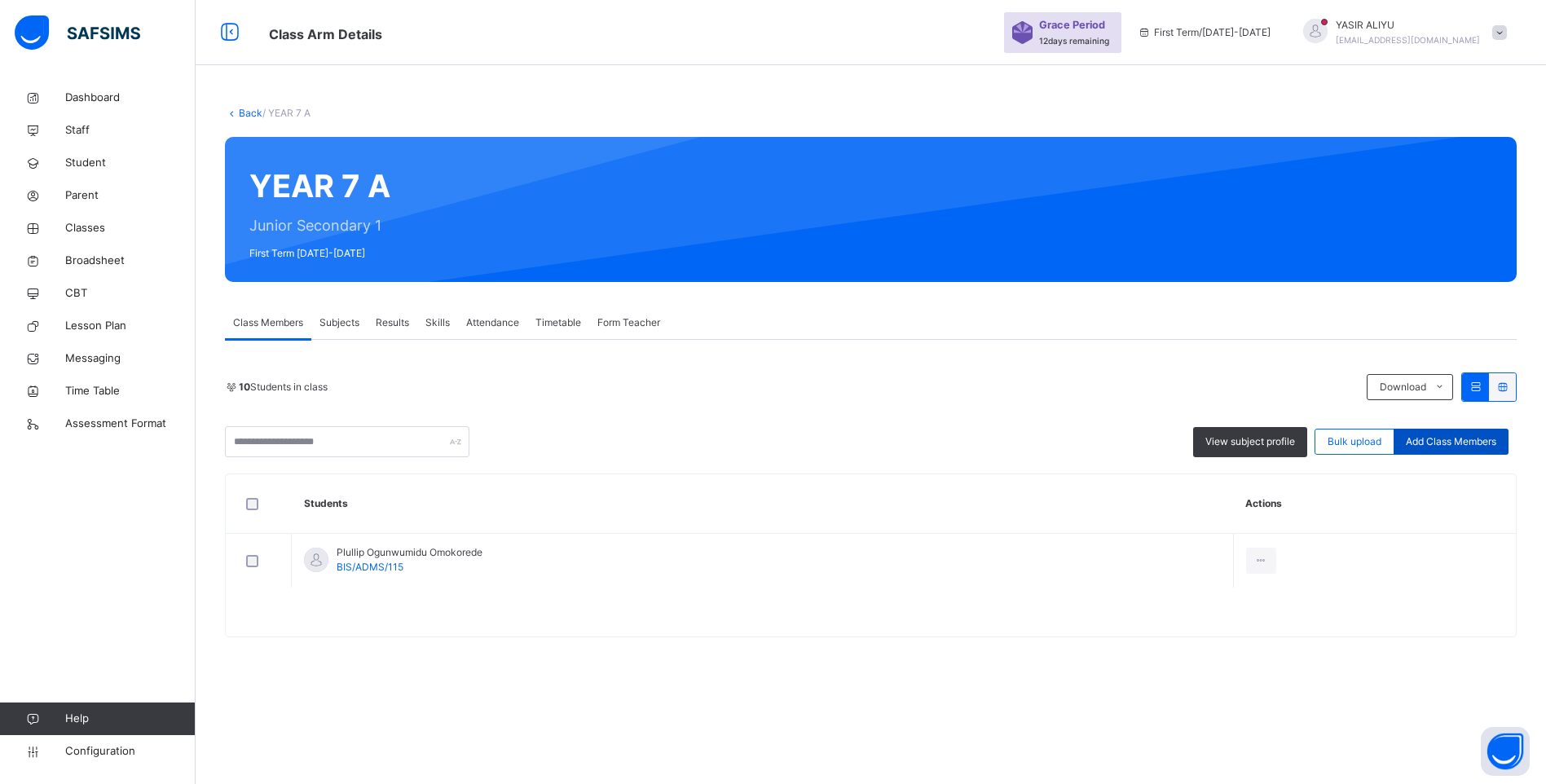
click at [1470, 441] on span "Add Class Members" at bounding box center [1451, 442] width 91 height 15
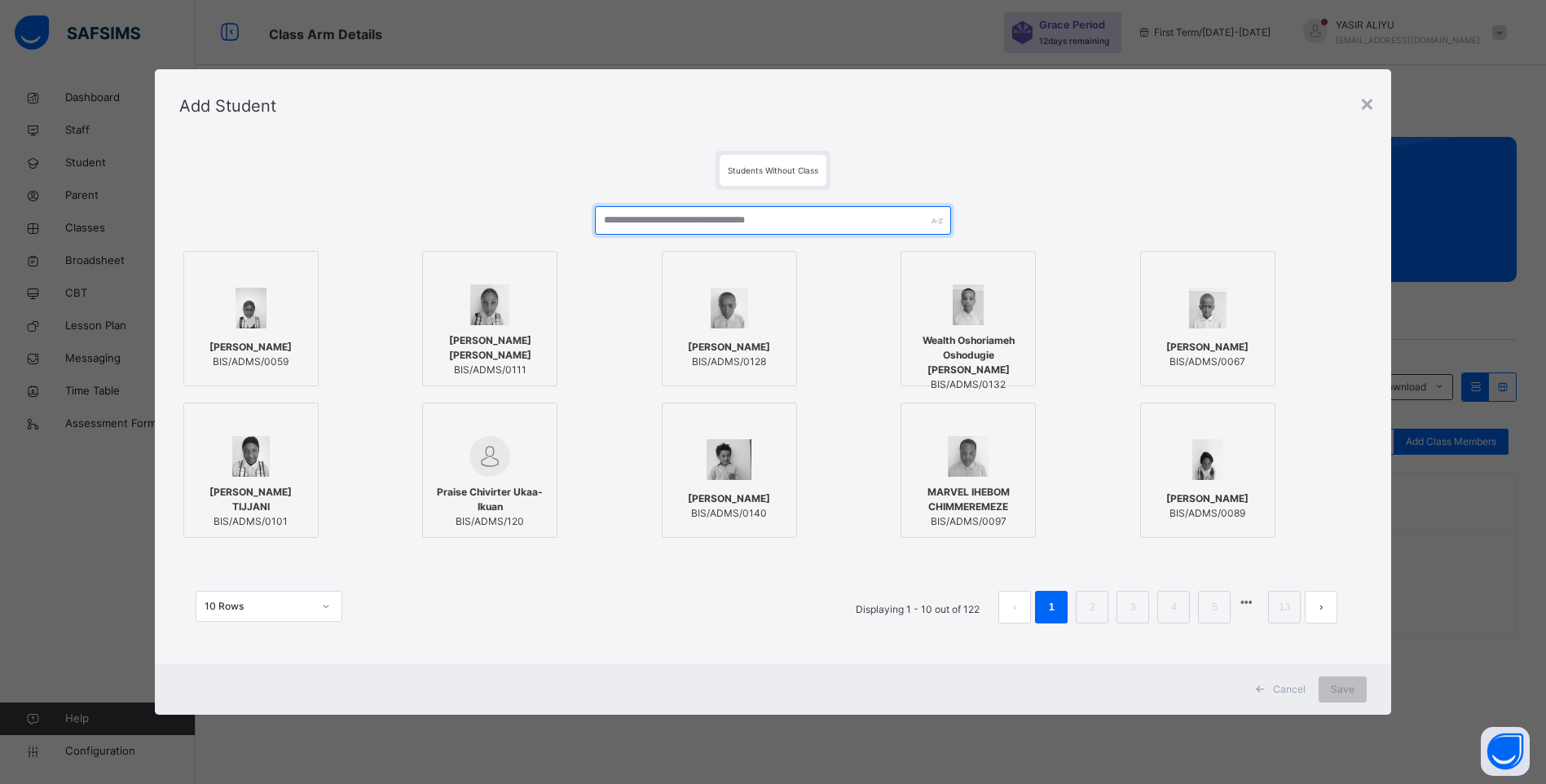
click at [651, 218] on input "text" at bounding box center [772, 220] width 356 height 28
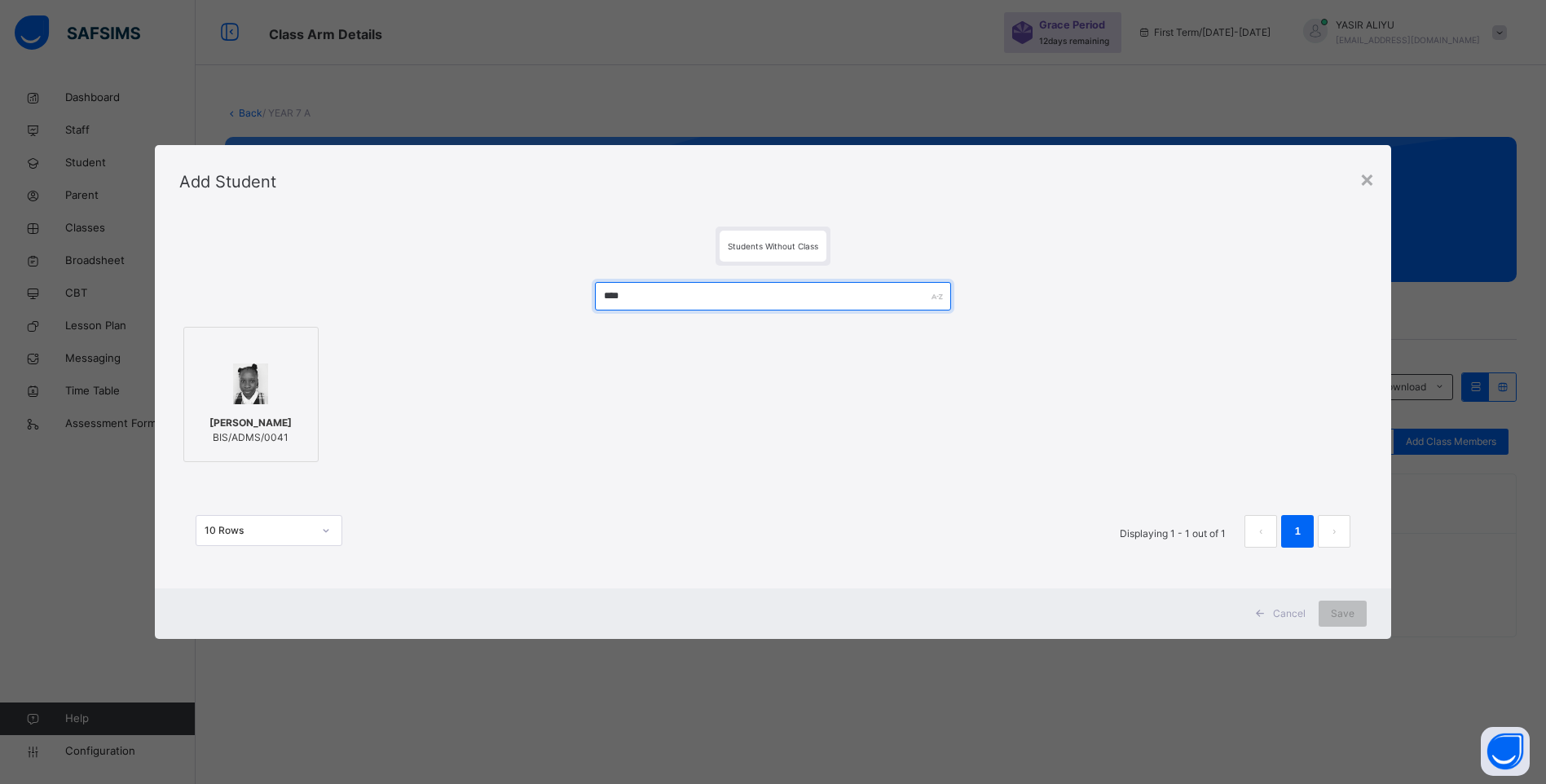
type input "****"
click at [224, 427] on span "[PERSON_NAME]" at bounding box center [250, 423] width 82 height 15
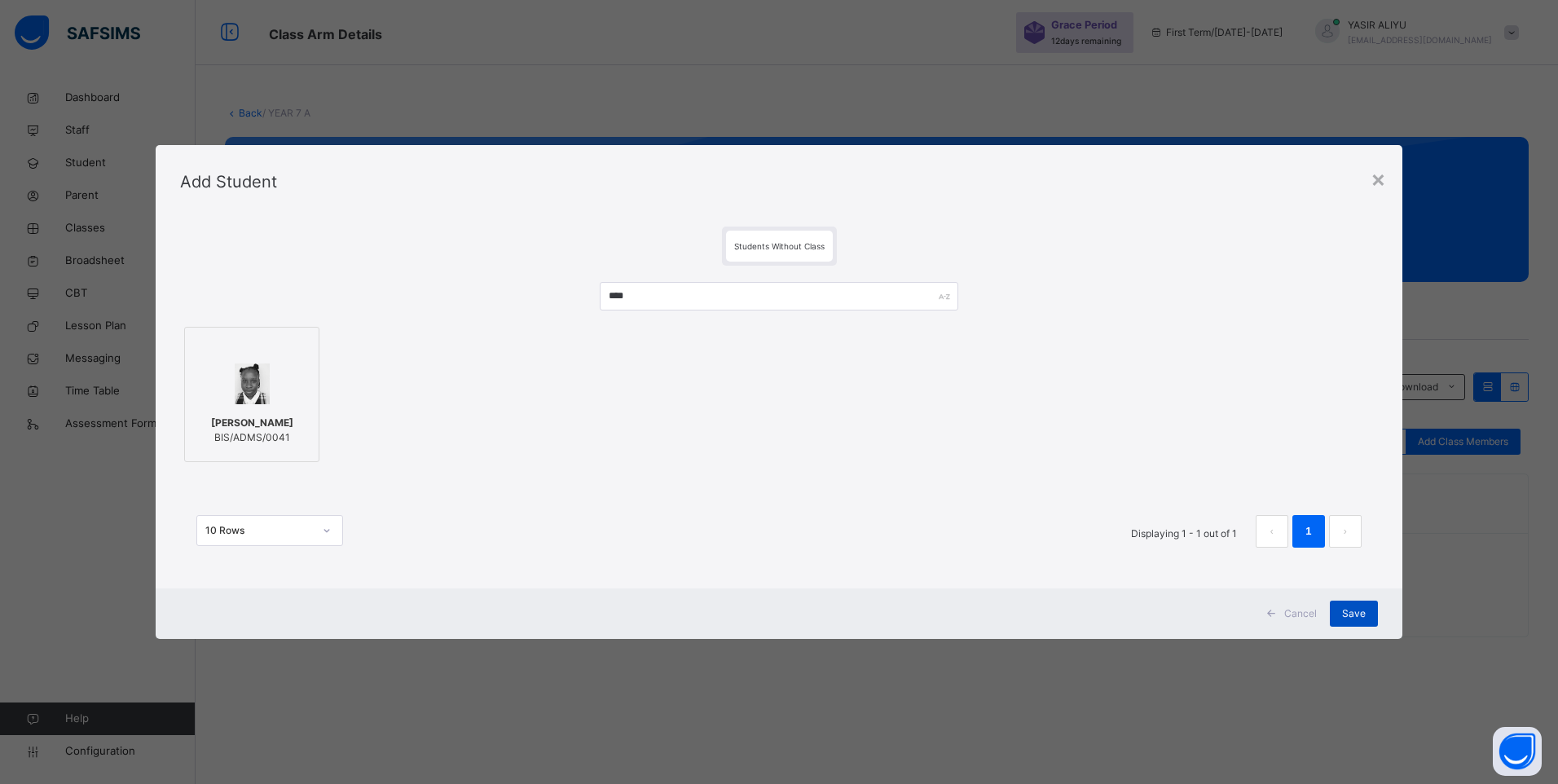
click at [1359, 606] on div "Save" at bounding box center [1353, 613] width 48 height 26
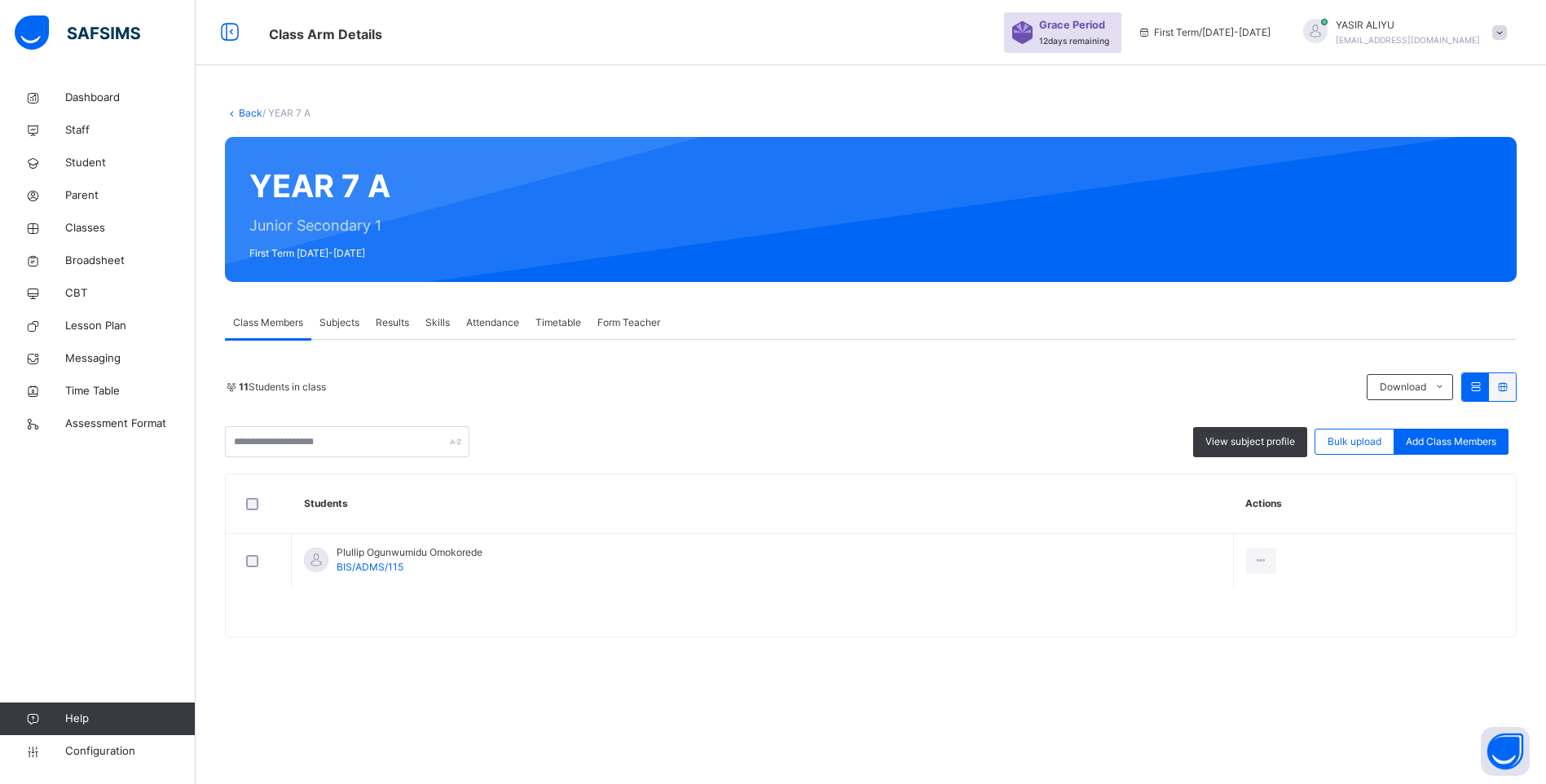
click at [239, 110] on link "Back" at bounding box center [250, 112] width 24 height 12
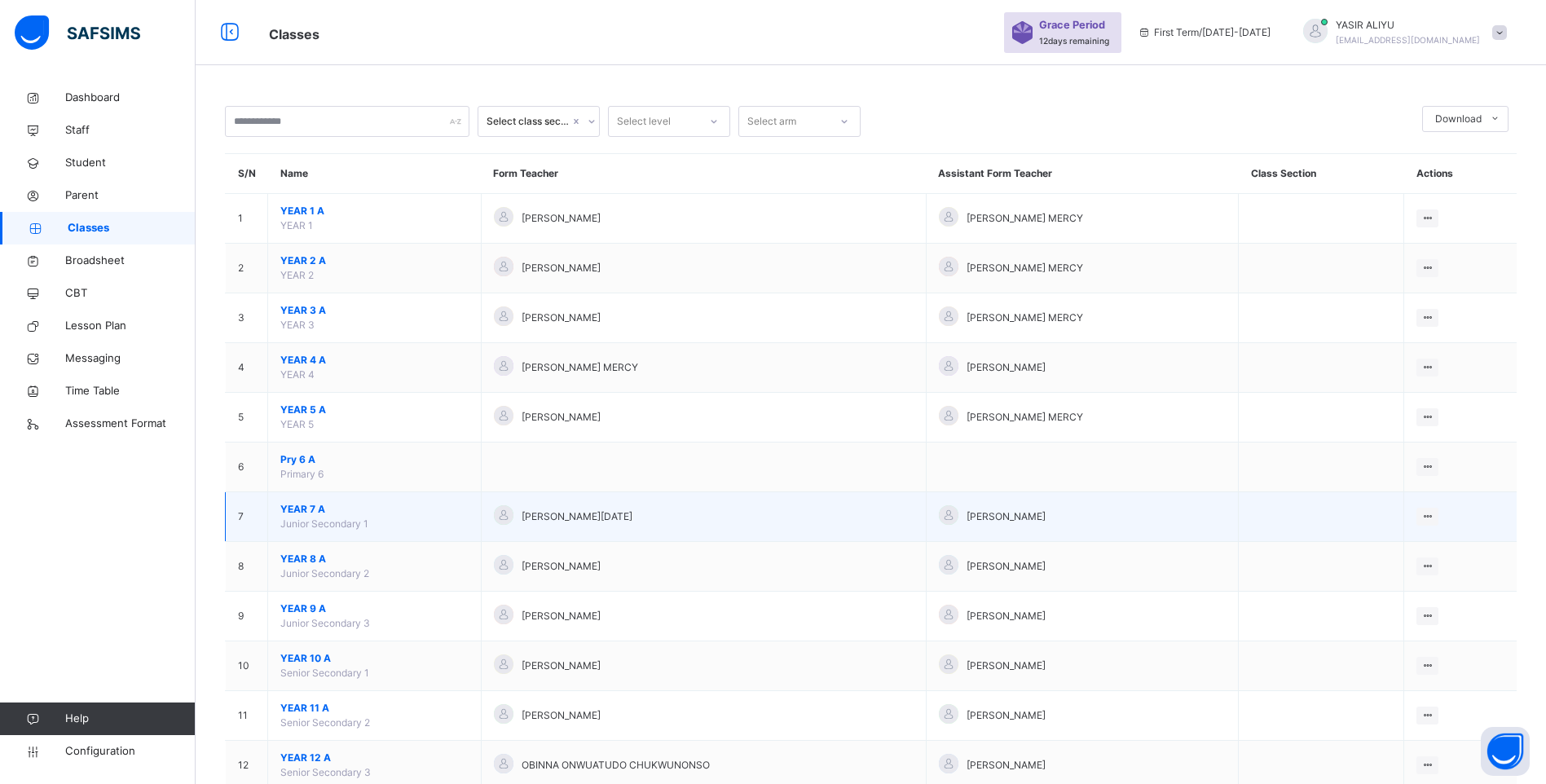
click at [303, 509] on span "YEAR 7 A" at bounding box center [374, 509] width 188 height 15
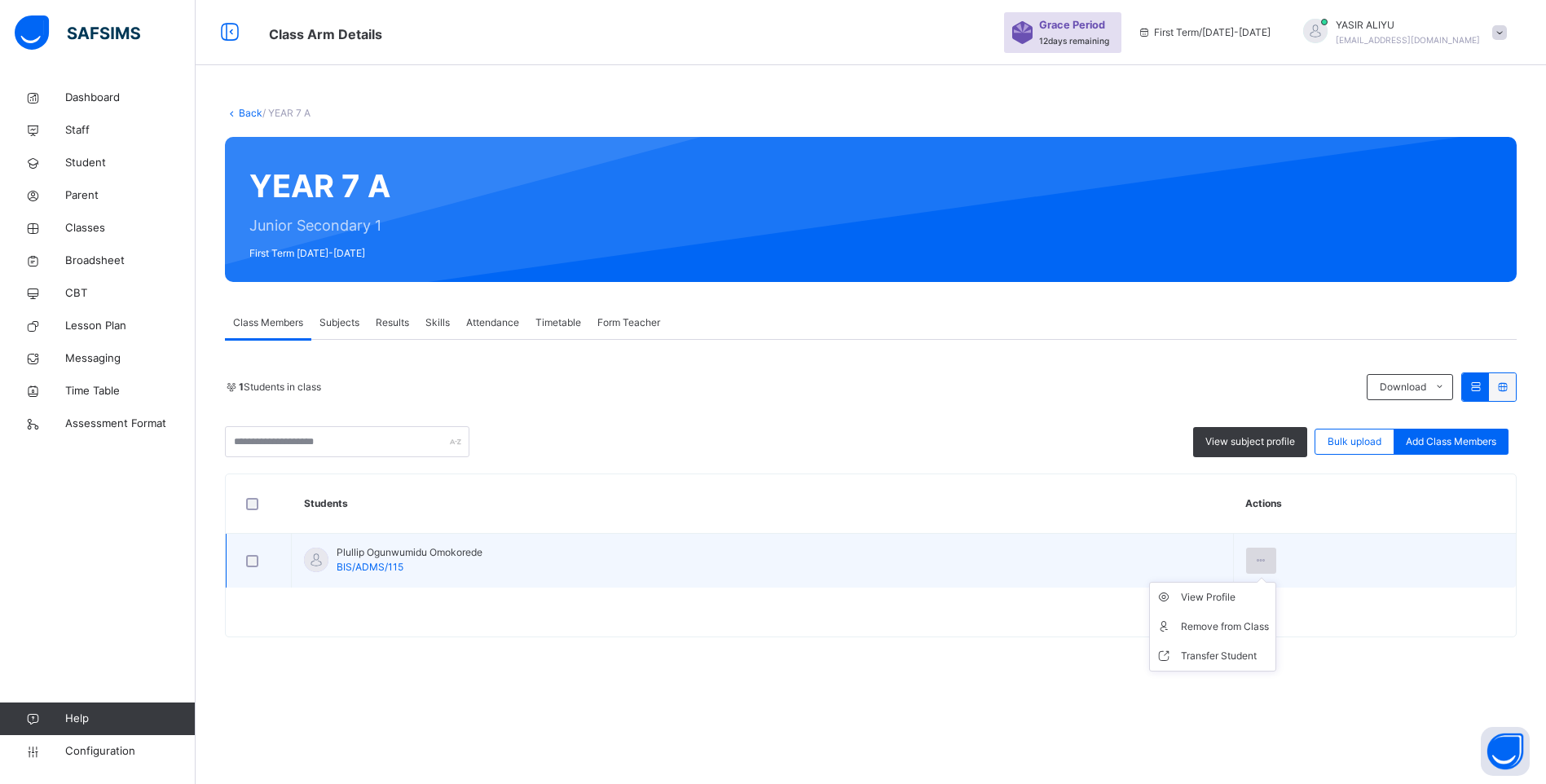
click at [1262, 558] on div at bounding box center [1261, 560] width 30 height 26
click at [1250, 627] on div "Remove from Class" at bounding box center [1224, 626] width 88 height 16
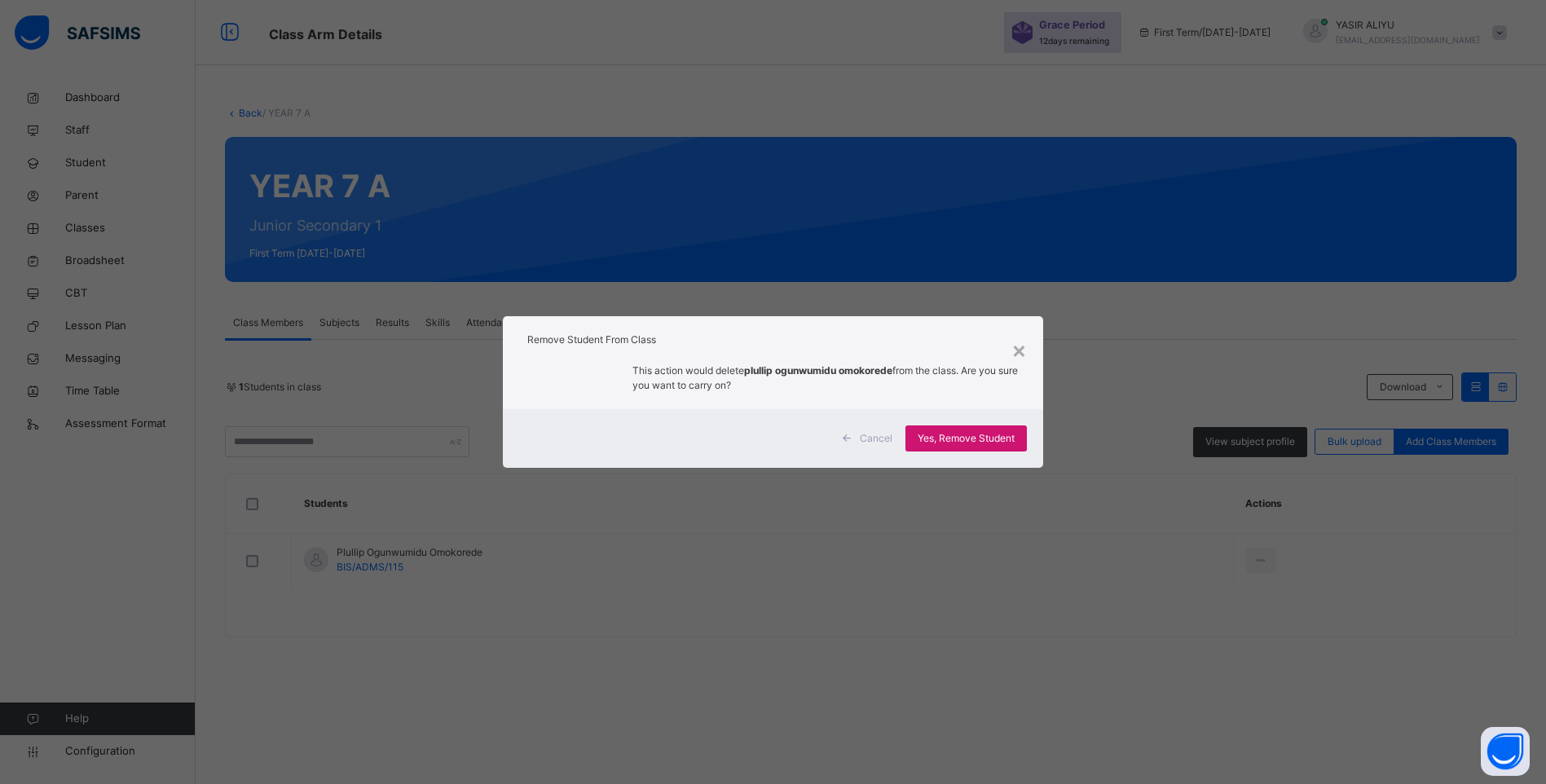
click at [974, 436] on span "Yes, Remove Student" at bounding box center [966, 439] width 97 height 15
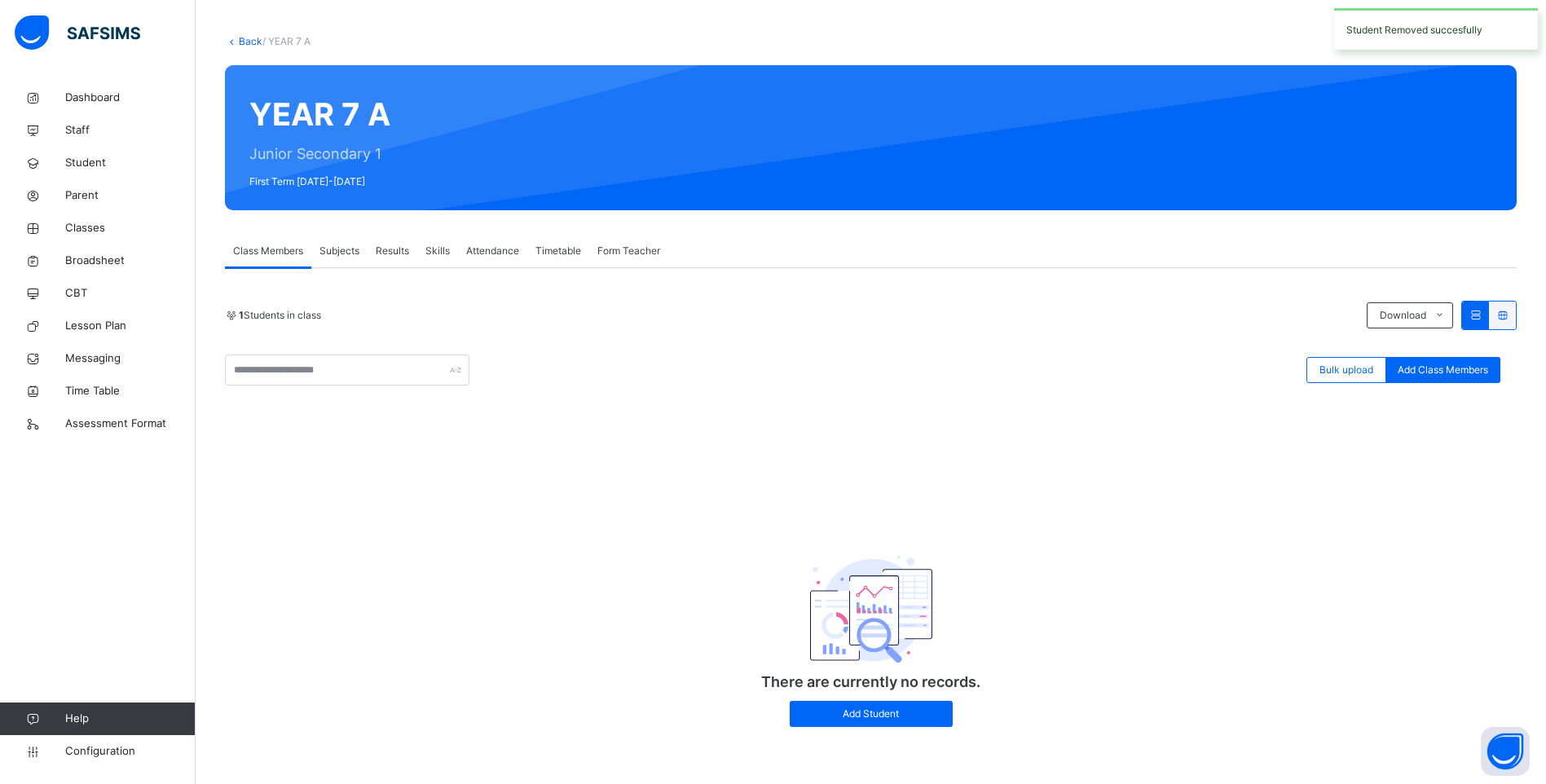
scroll to position [163, 0]
click at [1446, 362] on span "Add Class Members" at bounding box center [1443, 370] width 91 height 15
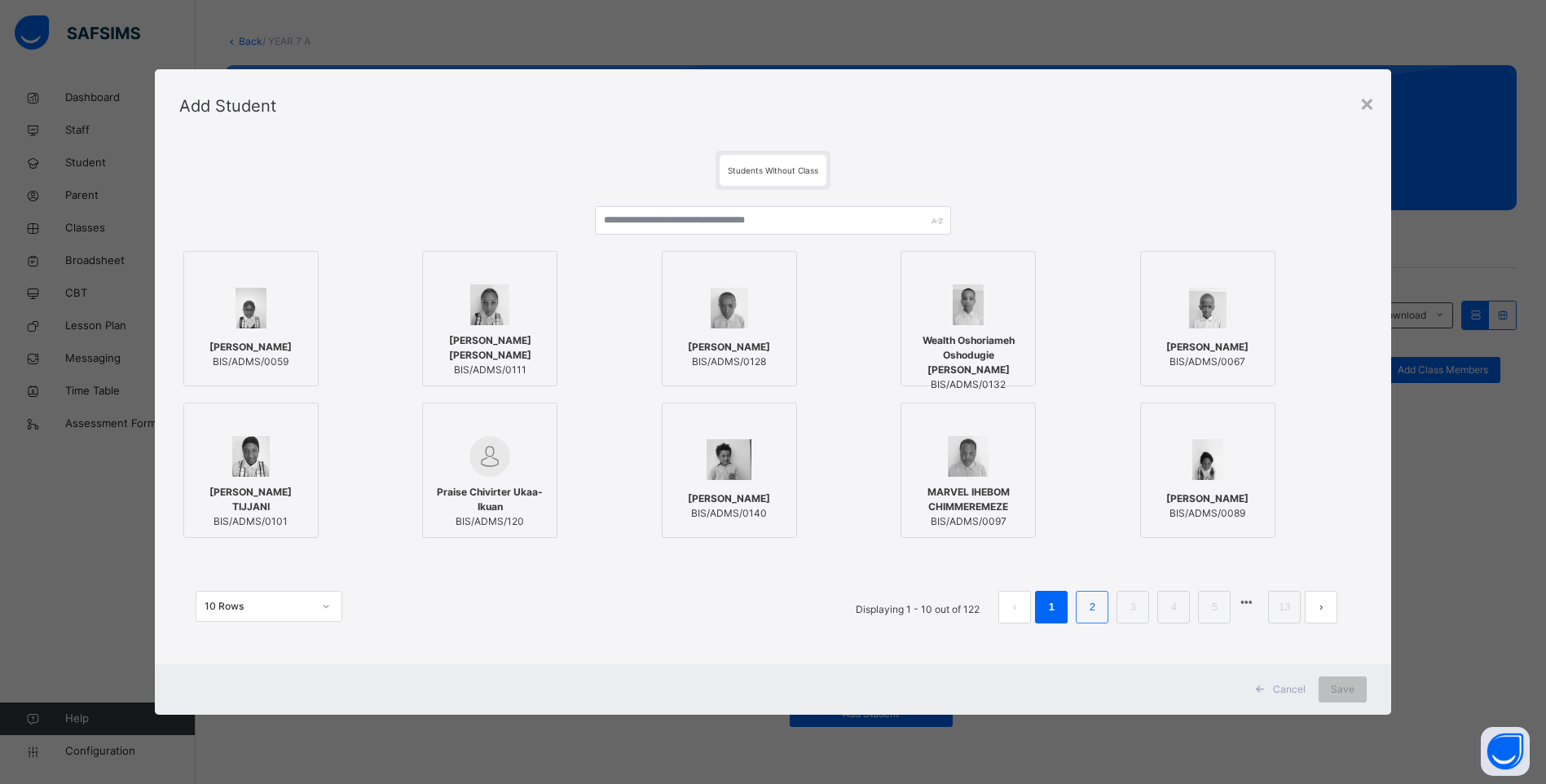
click at [1086, 607] on li "2" at bounding box center [1092, 607] width 33 height 33
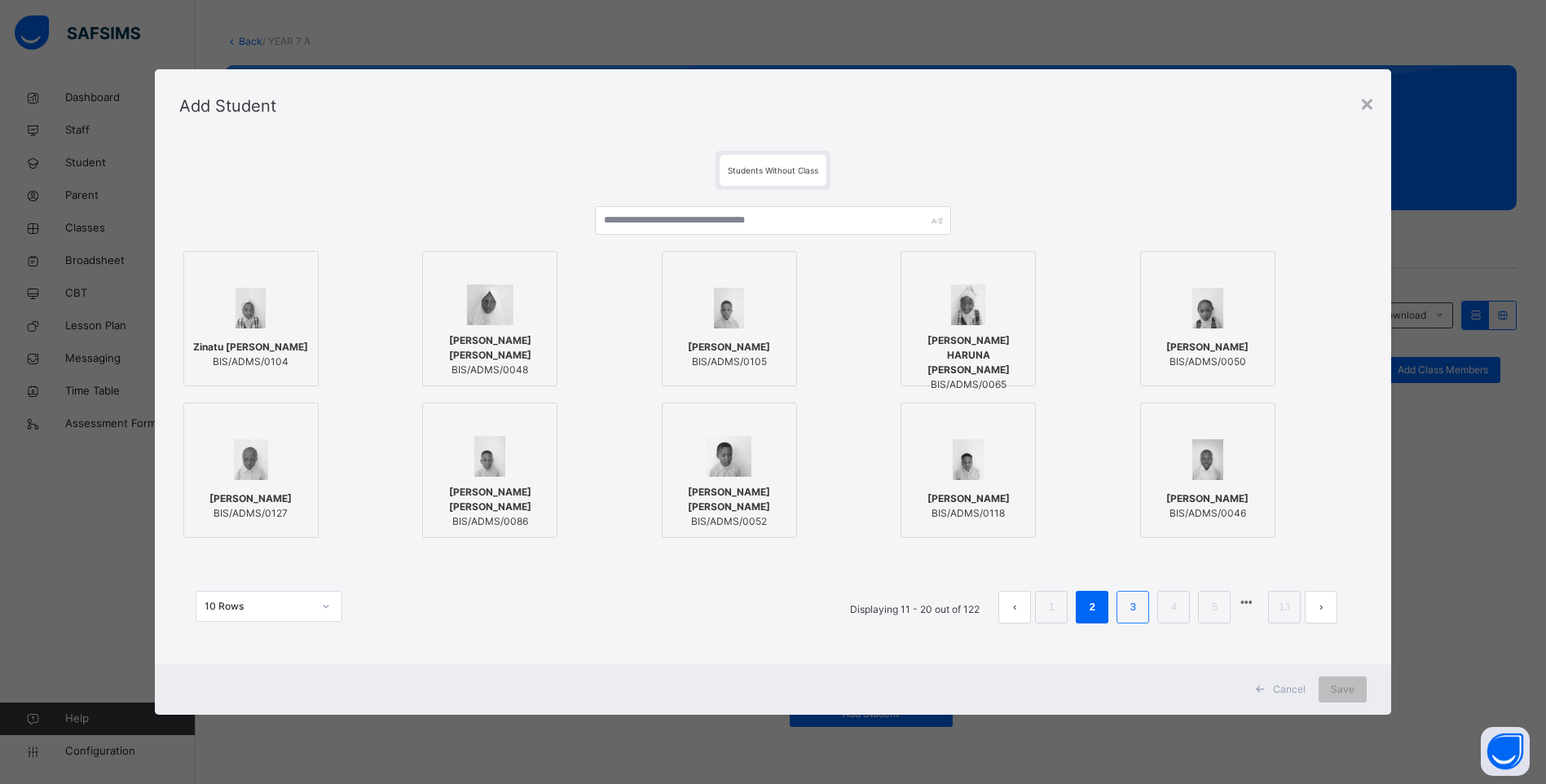
click at [1146, 604] on li "3" at bounding box center [1133, 607] width 33 height 33
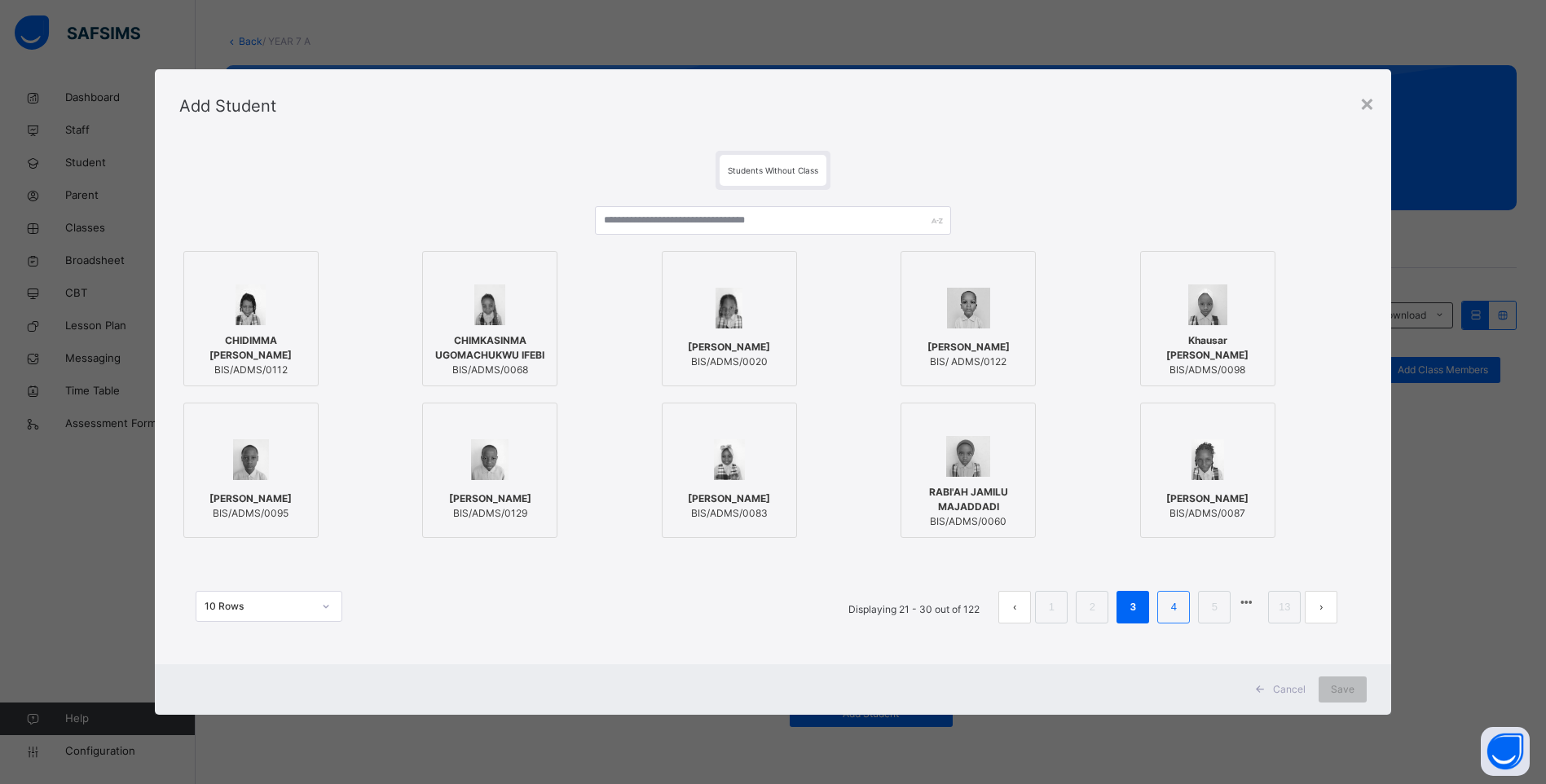
click at [1173, 613] on link "4" at bounding box center [1174, 607] width 15 height 21
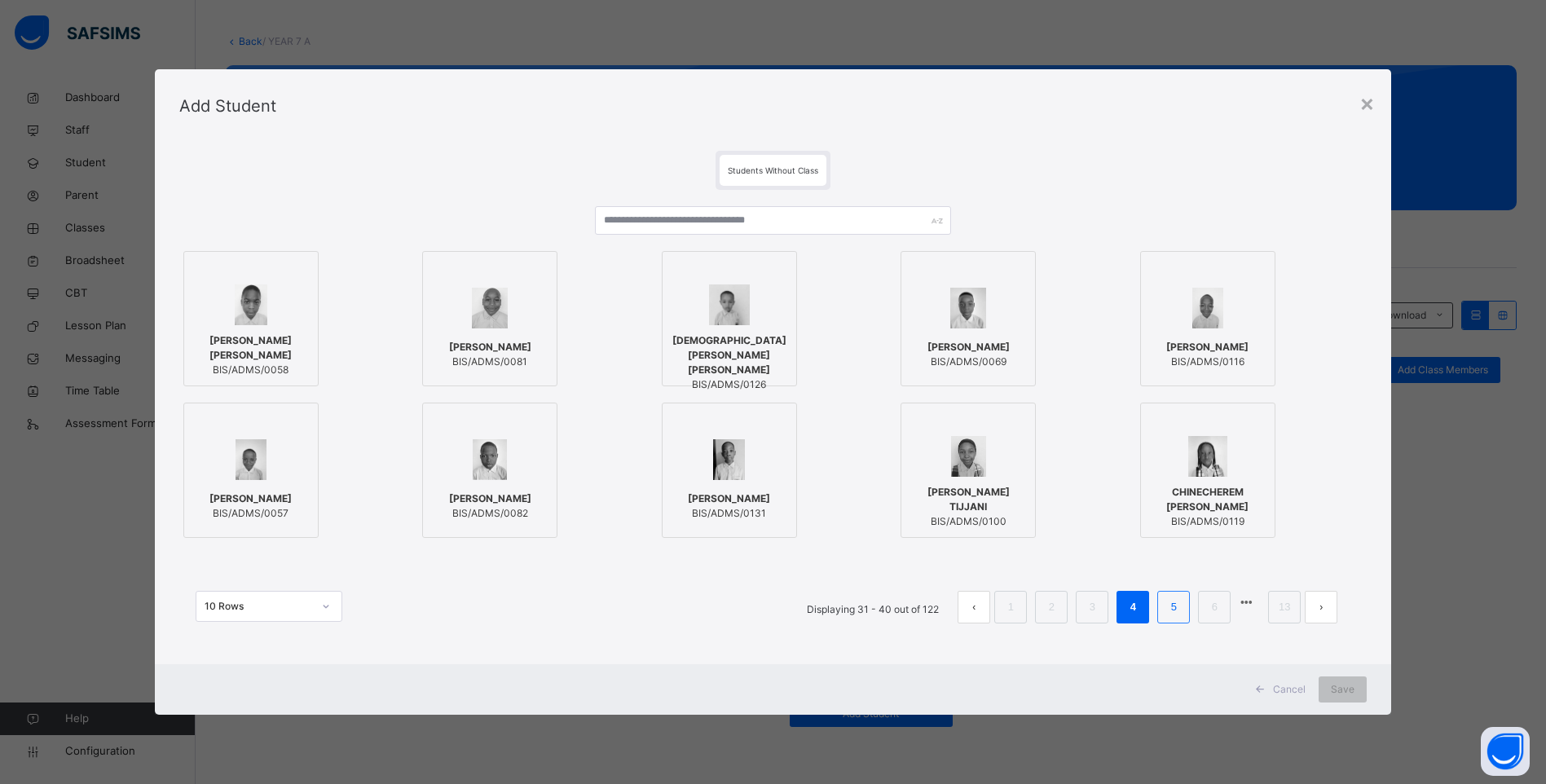
click at [1182, 611] on link "5" at bounding box center [1174, 607] width 15 height 21
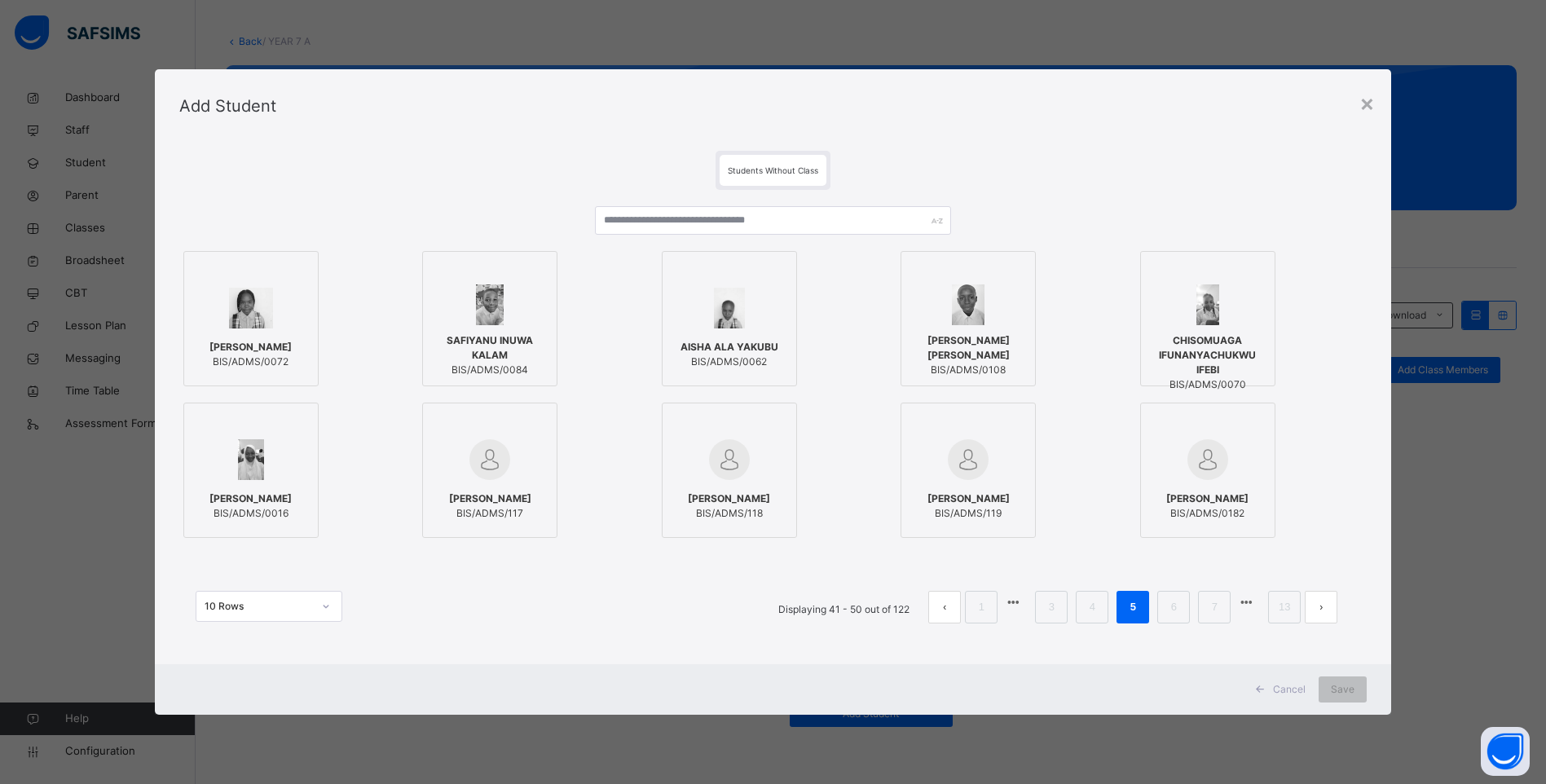
click at [997, 349] on span "ABDUL-AZEEZ ABIOLA MATTI" at bounding box center [968, 347] width 117 height 29
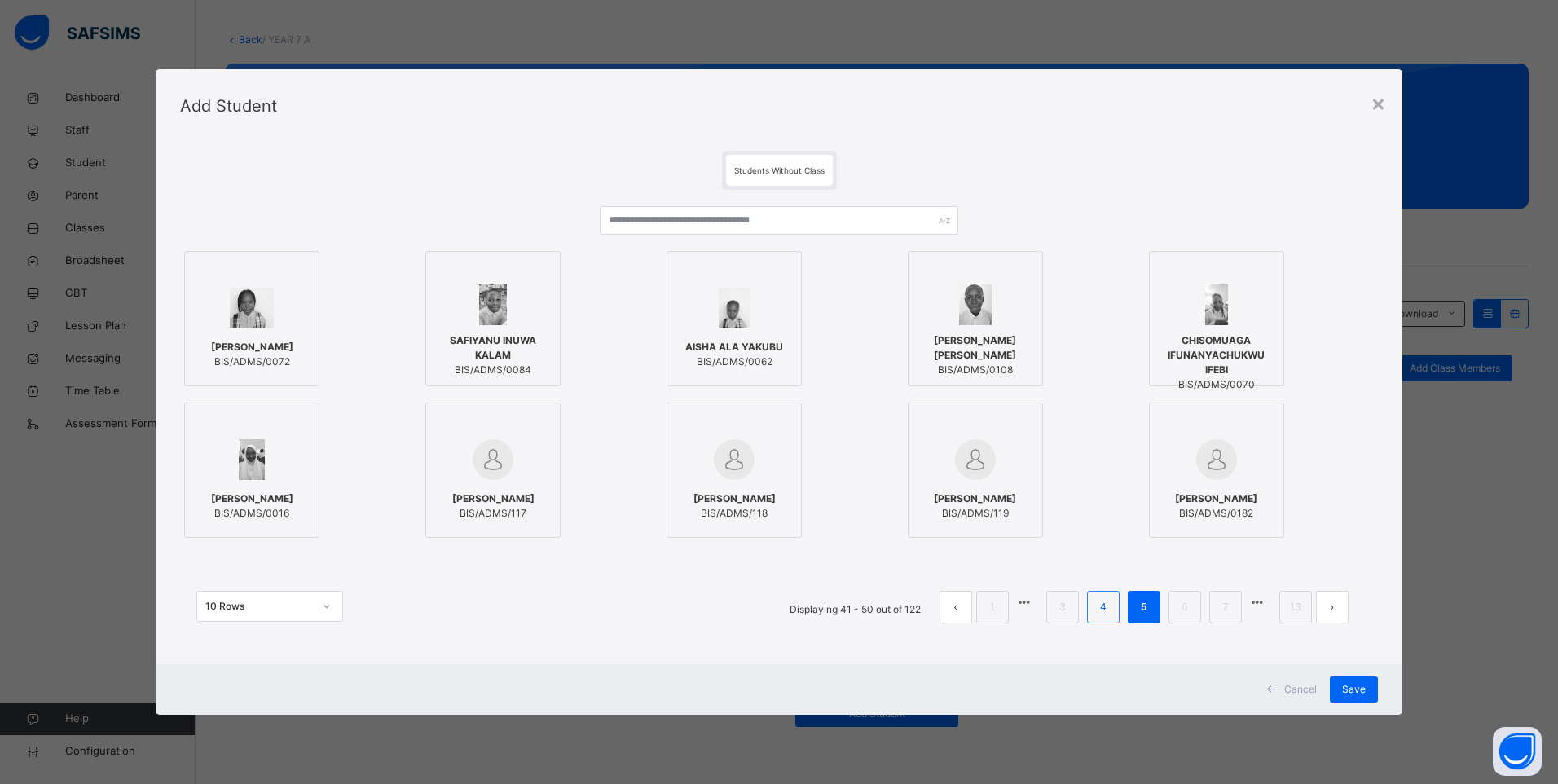
click at [1097, 608] on link "4" at bounding box center [1102, 607] width 15 height 21
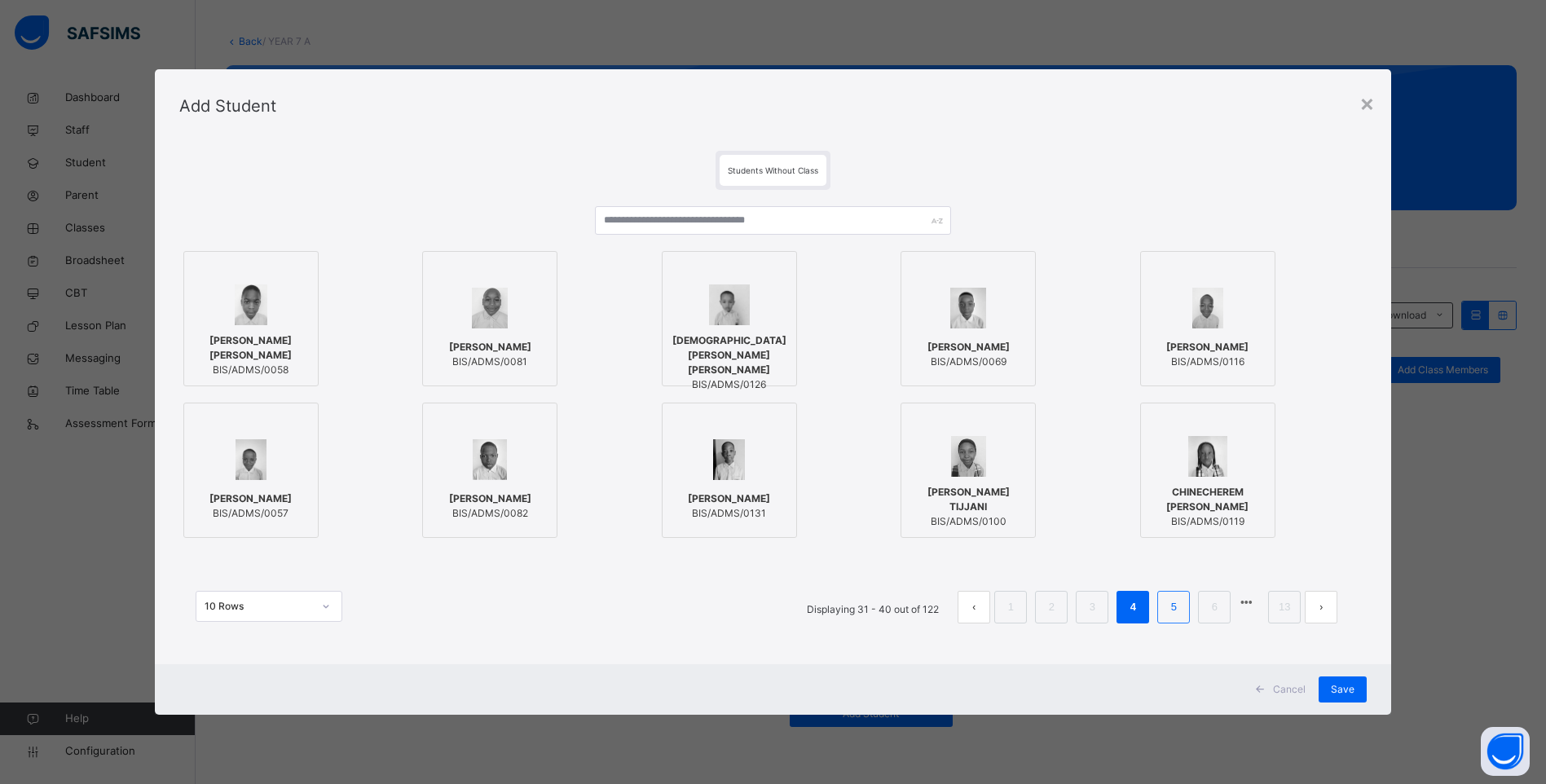
click at [1169, 609] on li "5" at bounding box center [1173, 607] width 33 height 33
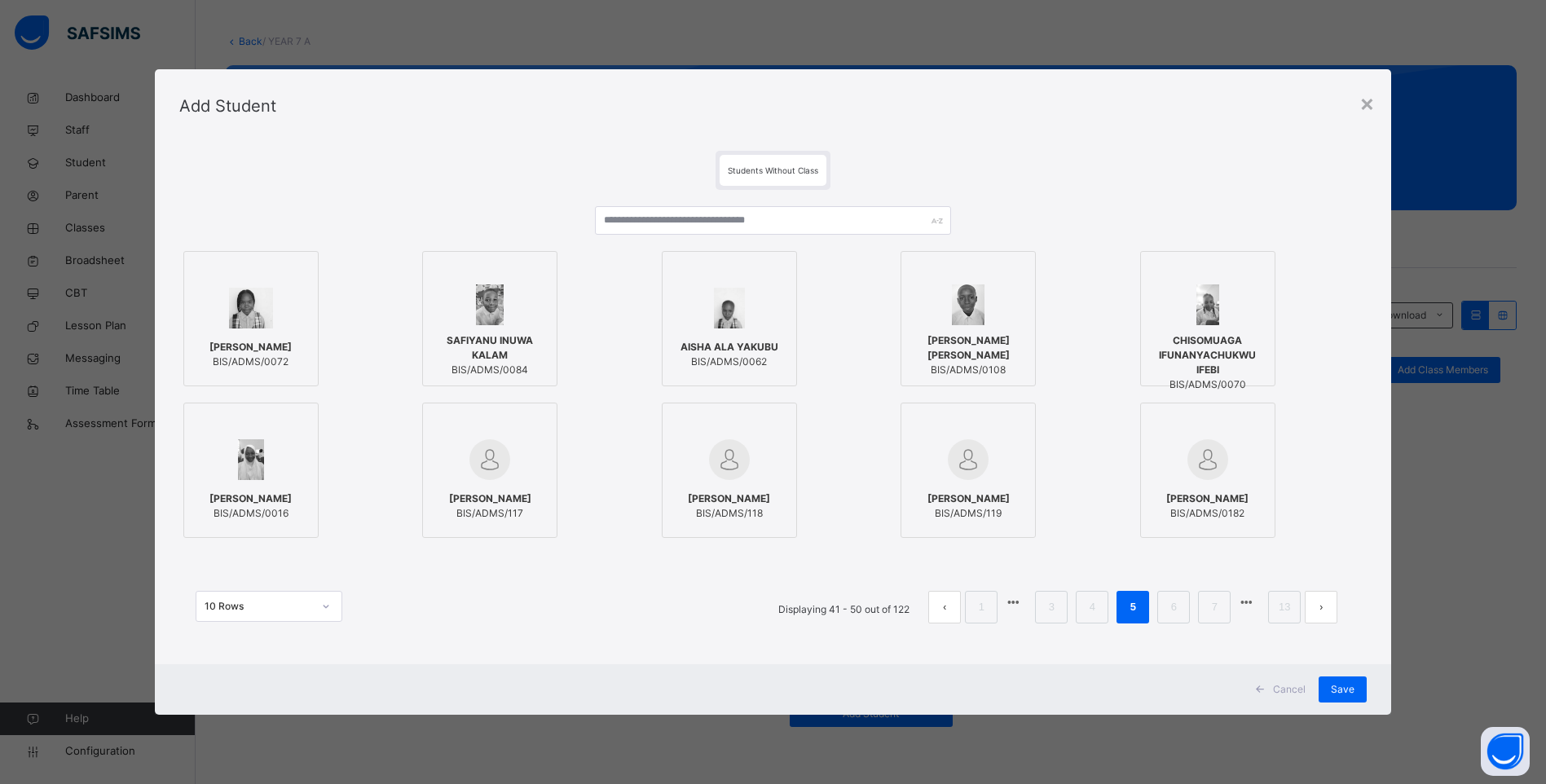
click at [995, 345] on span "ABDUL-AZEEZ ABIOLA MATTI" at bounding box center [968, 347] width 117 height 29
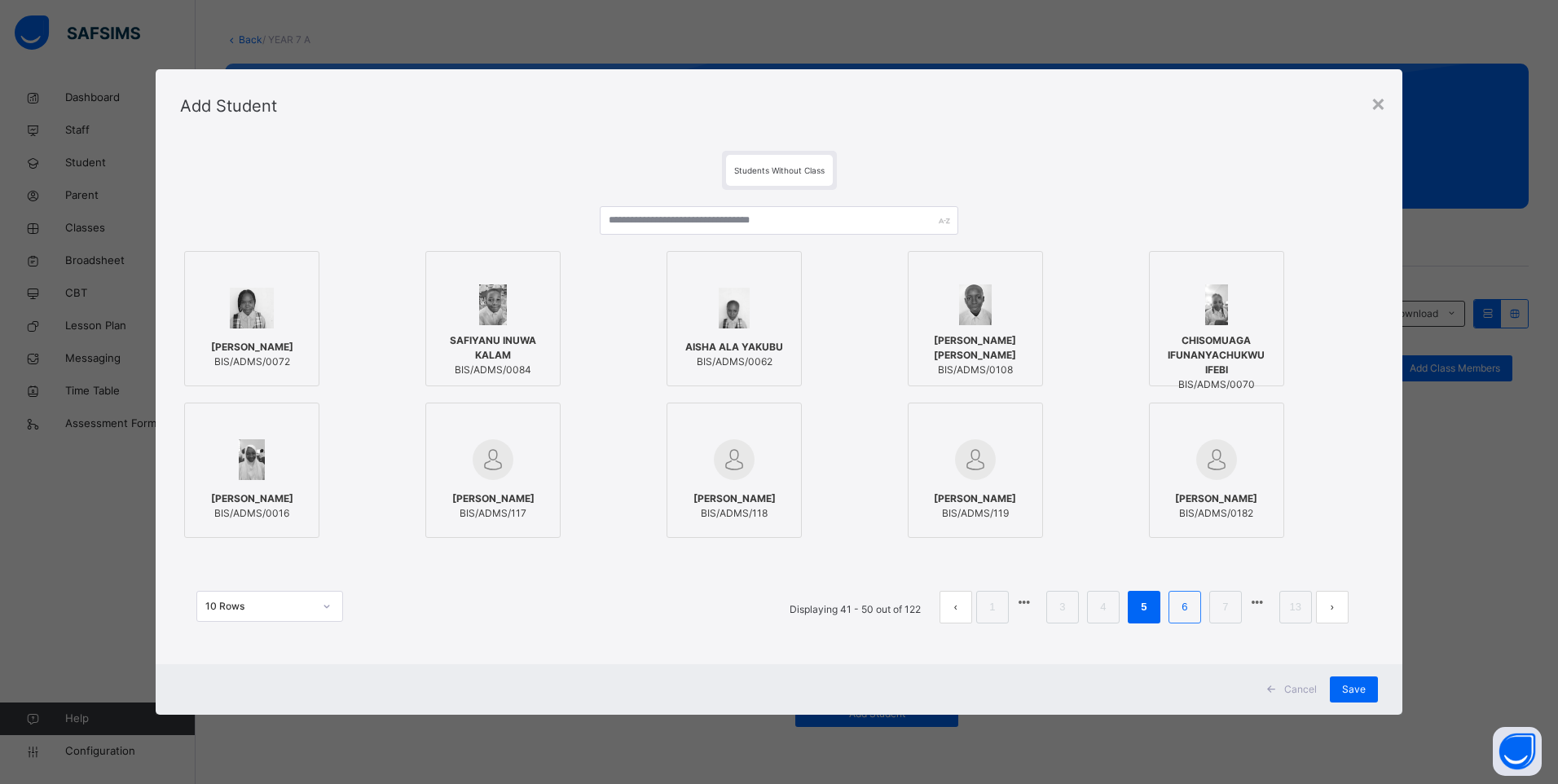
click at [1184, 595] on li "6" at bounding box center [1184, 607] width 33 height 33
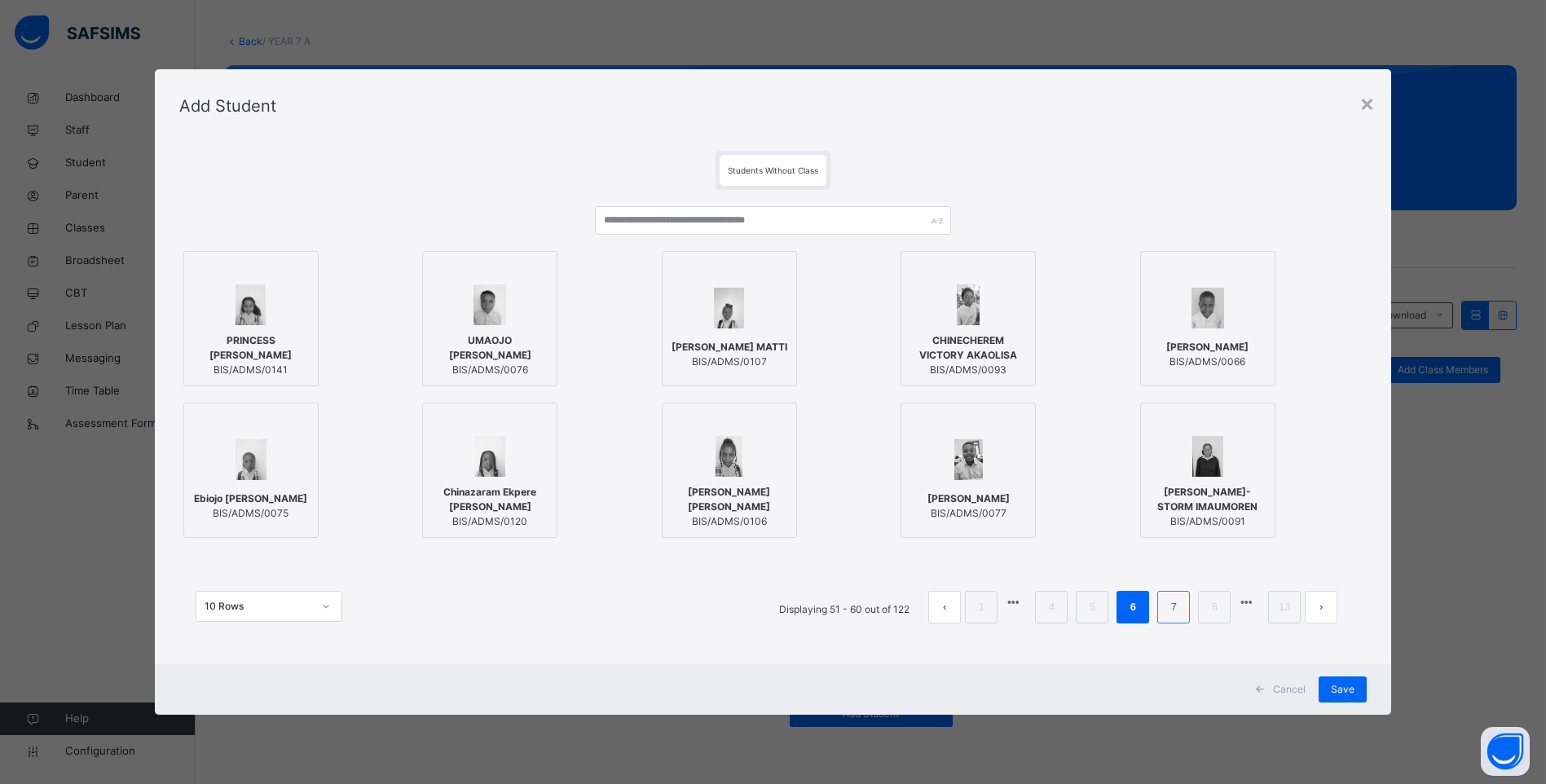
click at [1178, 607] on link "7" at bounding box center [1174, 607] width 15 height 21
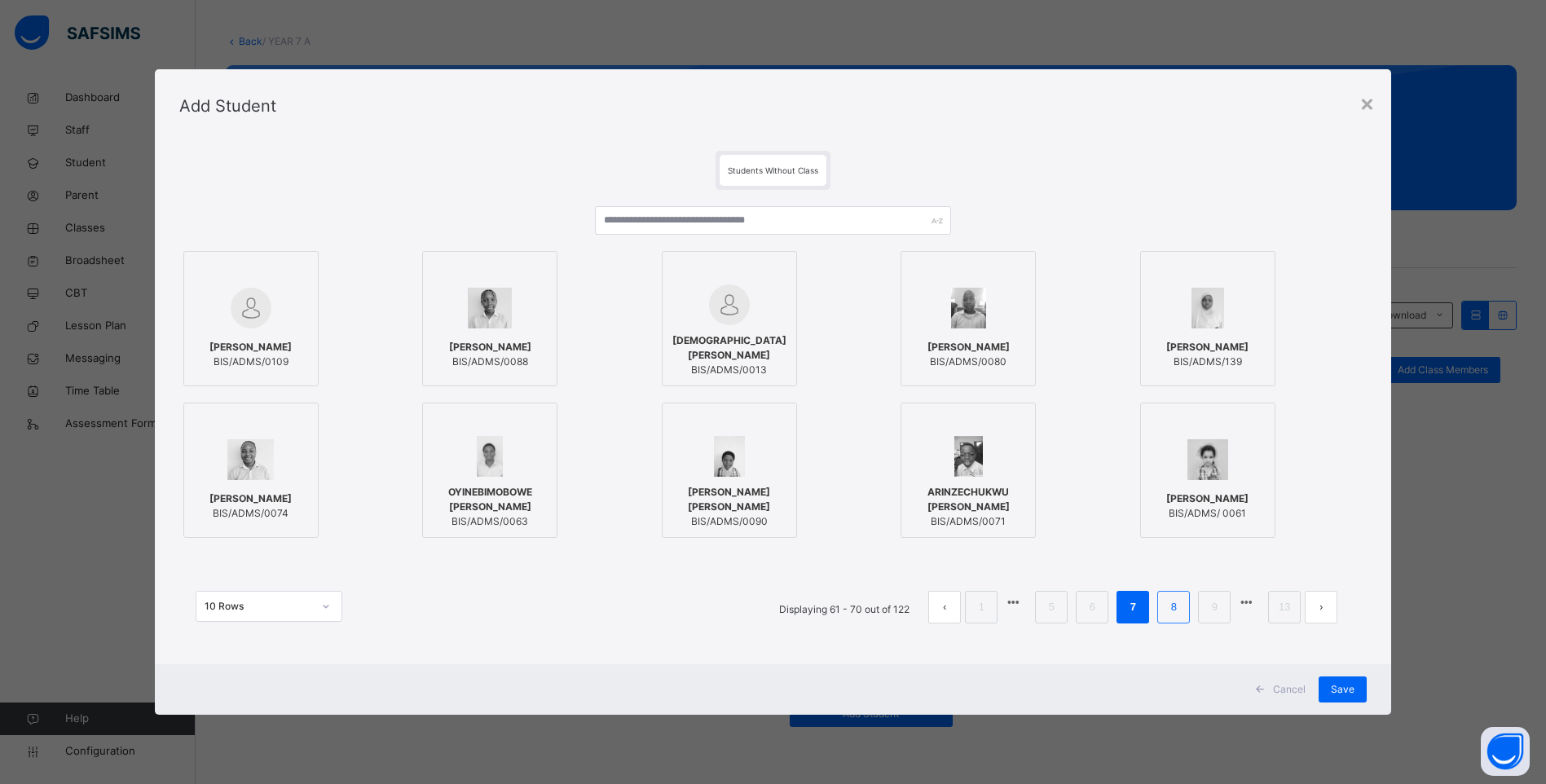
click at [1178, 607] on link "8" at bounding box center [1174, 607] width 15 height 21
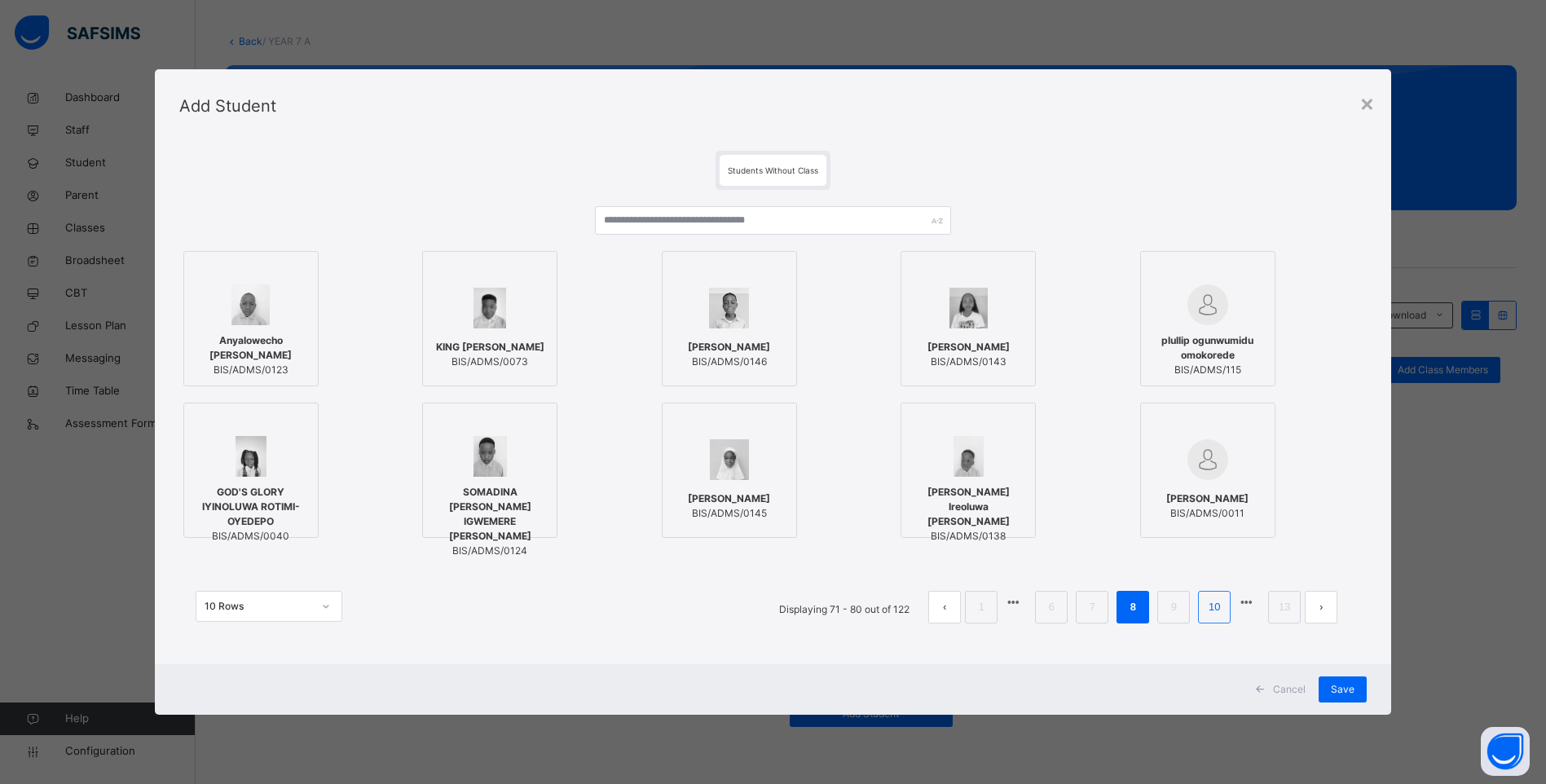
click at [1214, 606] on link "10" at bounding box center [1214, 607] width 21 height 21
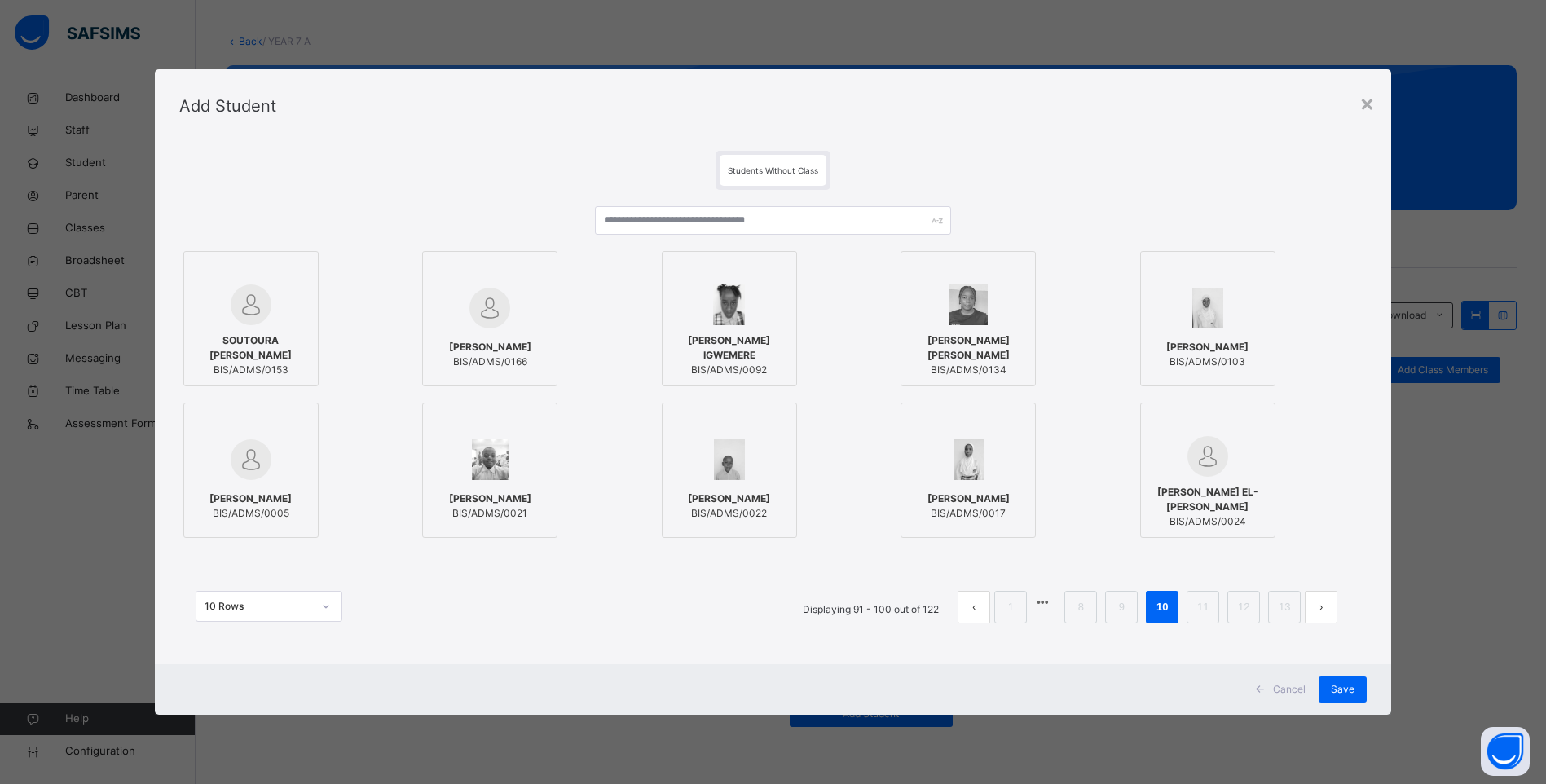
click at [713, 359] on span "ELEANA KOSISORCHUKWU IGWEMERE" at bounding box center [730, 347] width 117 height 29
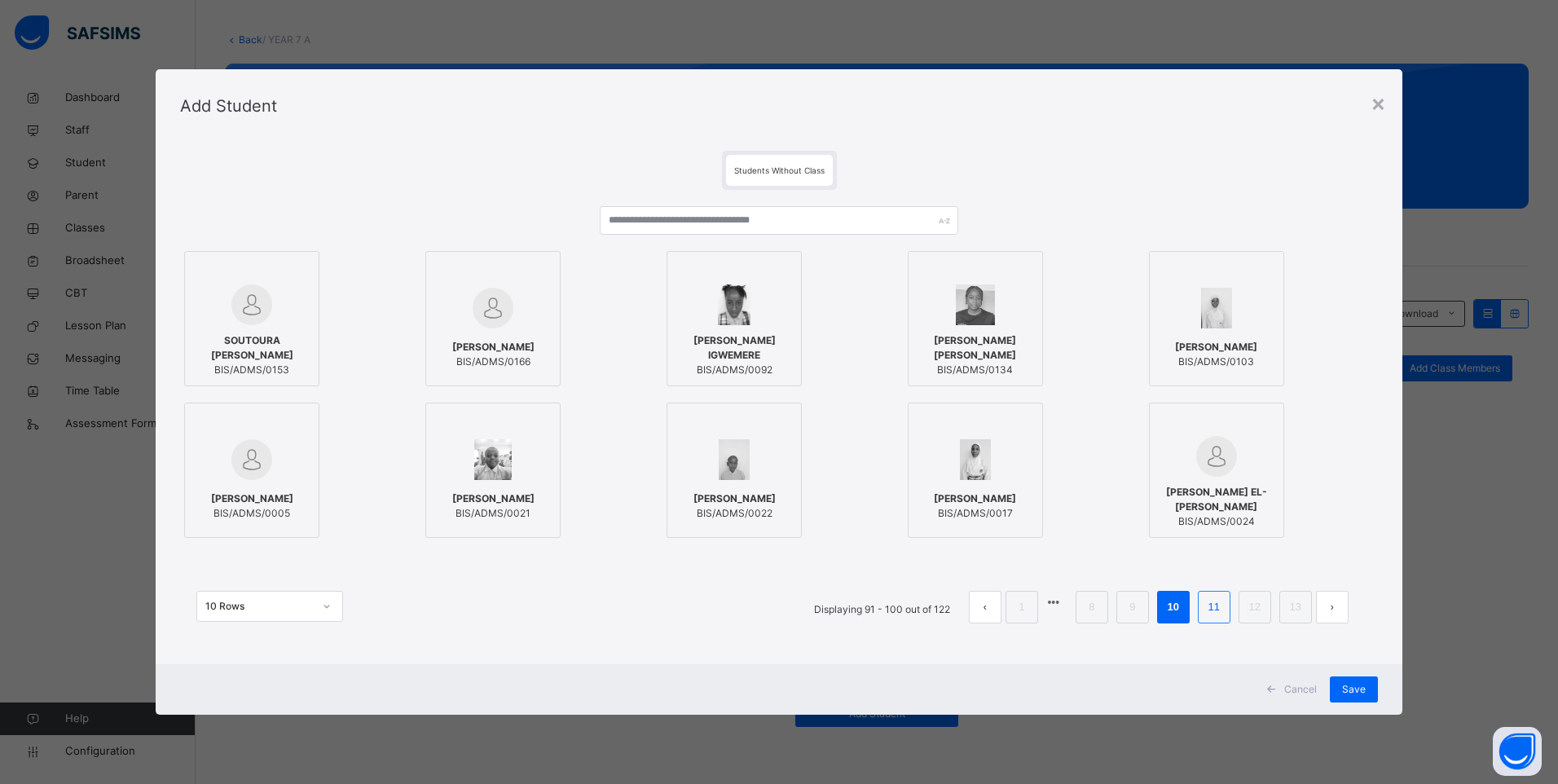
click at [1209, 610] on link "11" at bounding box center [1214, 607] width 21 height 21
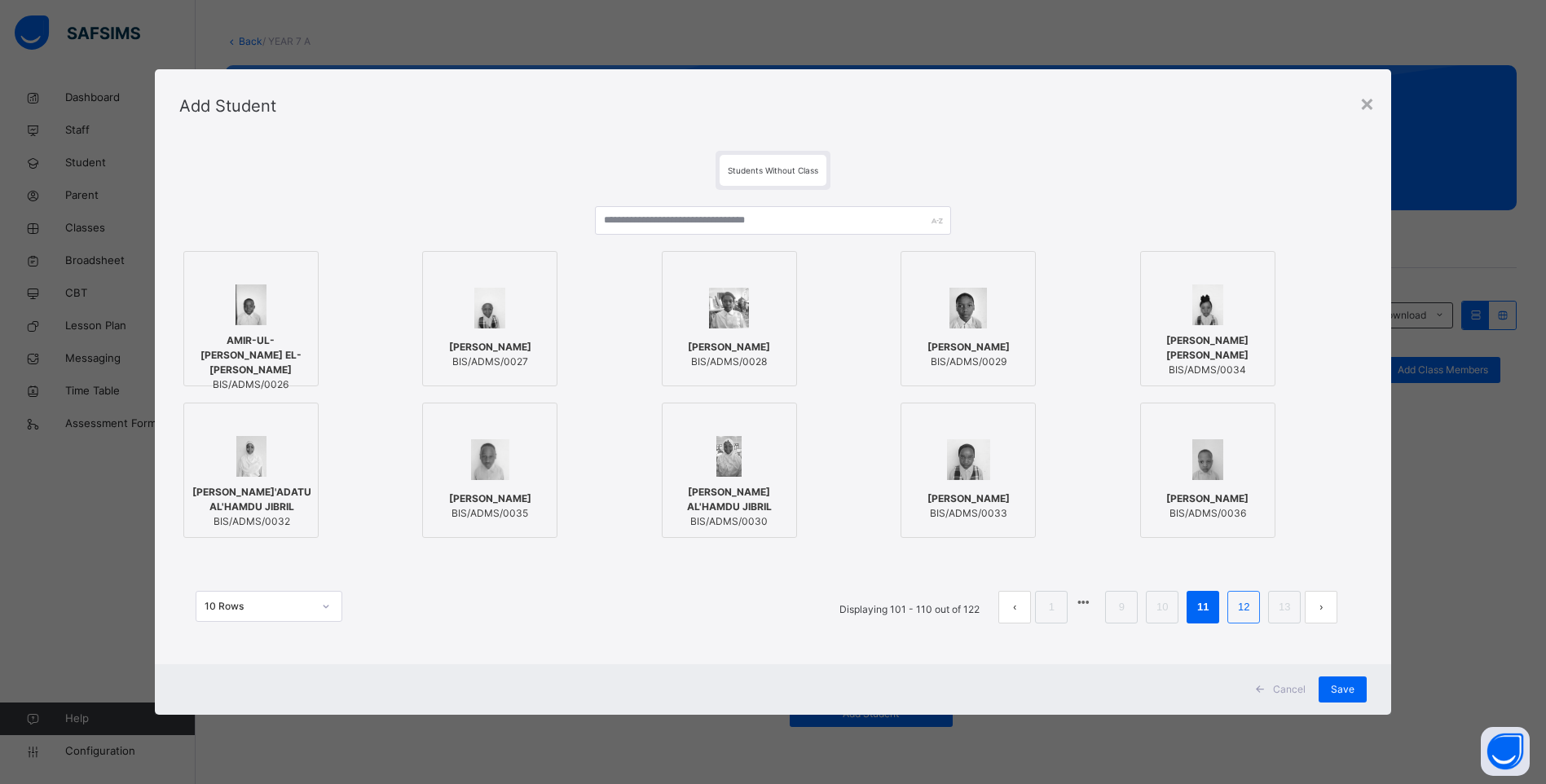
click at [1251, 618] on li "12" at bounding box center [1243, 607] width 33 height 33
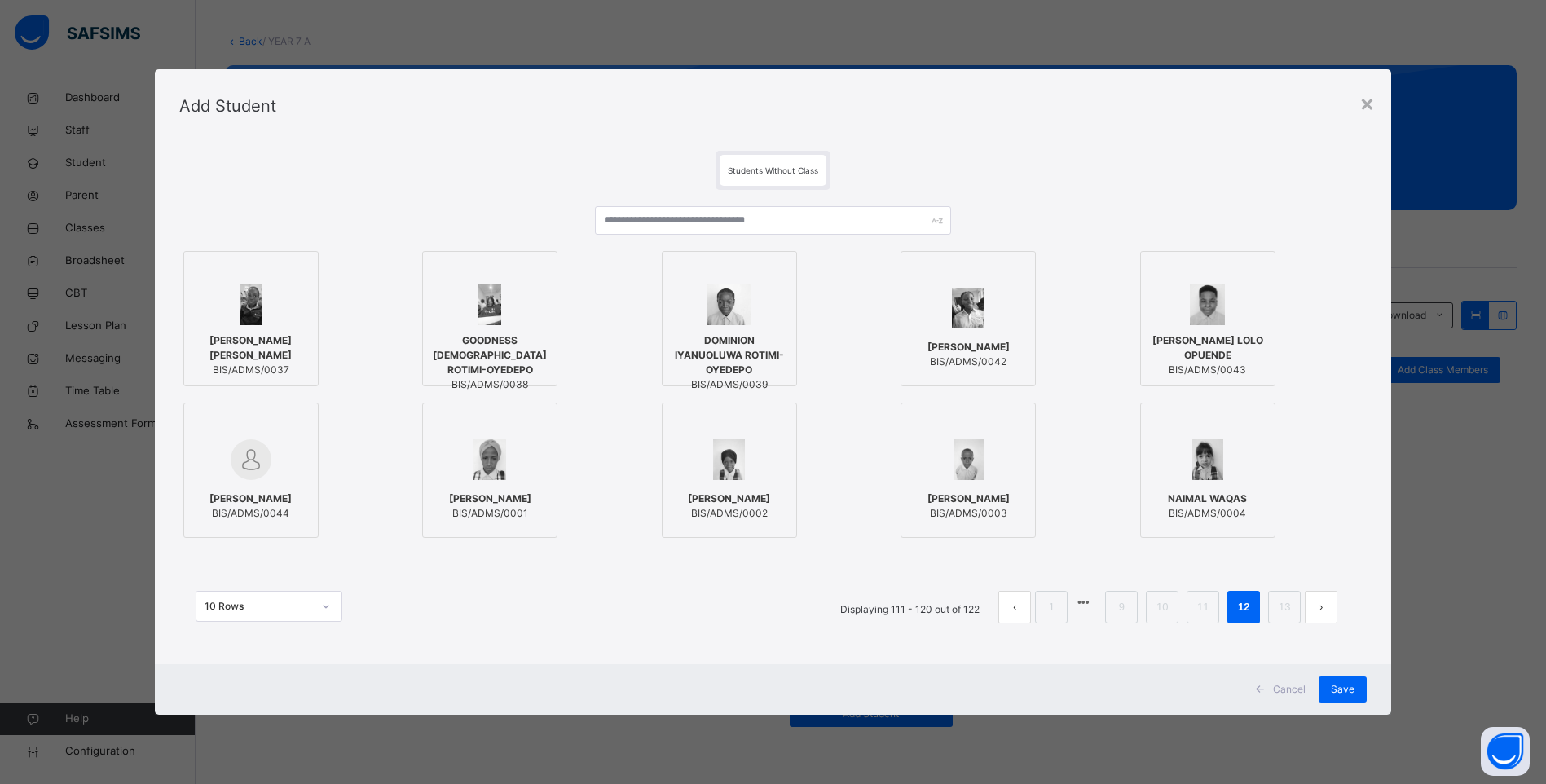
click at [468, 480] on div at bounding box center [490, 459] width 117 height 47
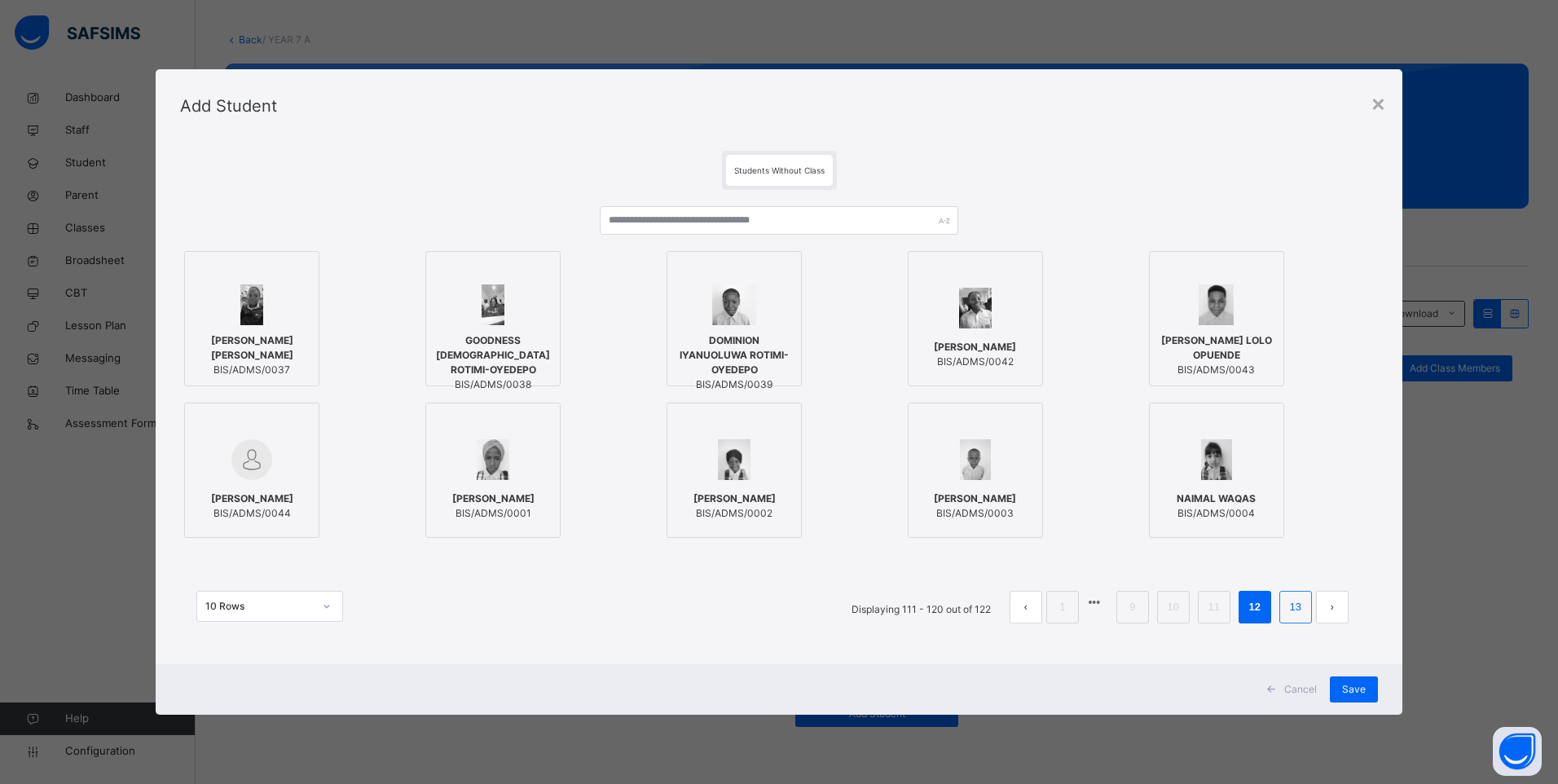
click at [1285, 602] on link "13" at bounding box center [1296, 607] width 21 height 21
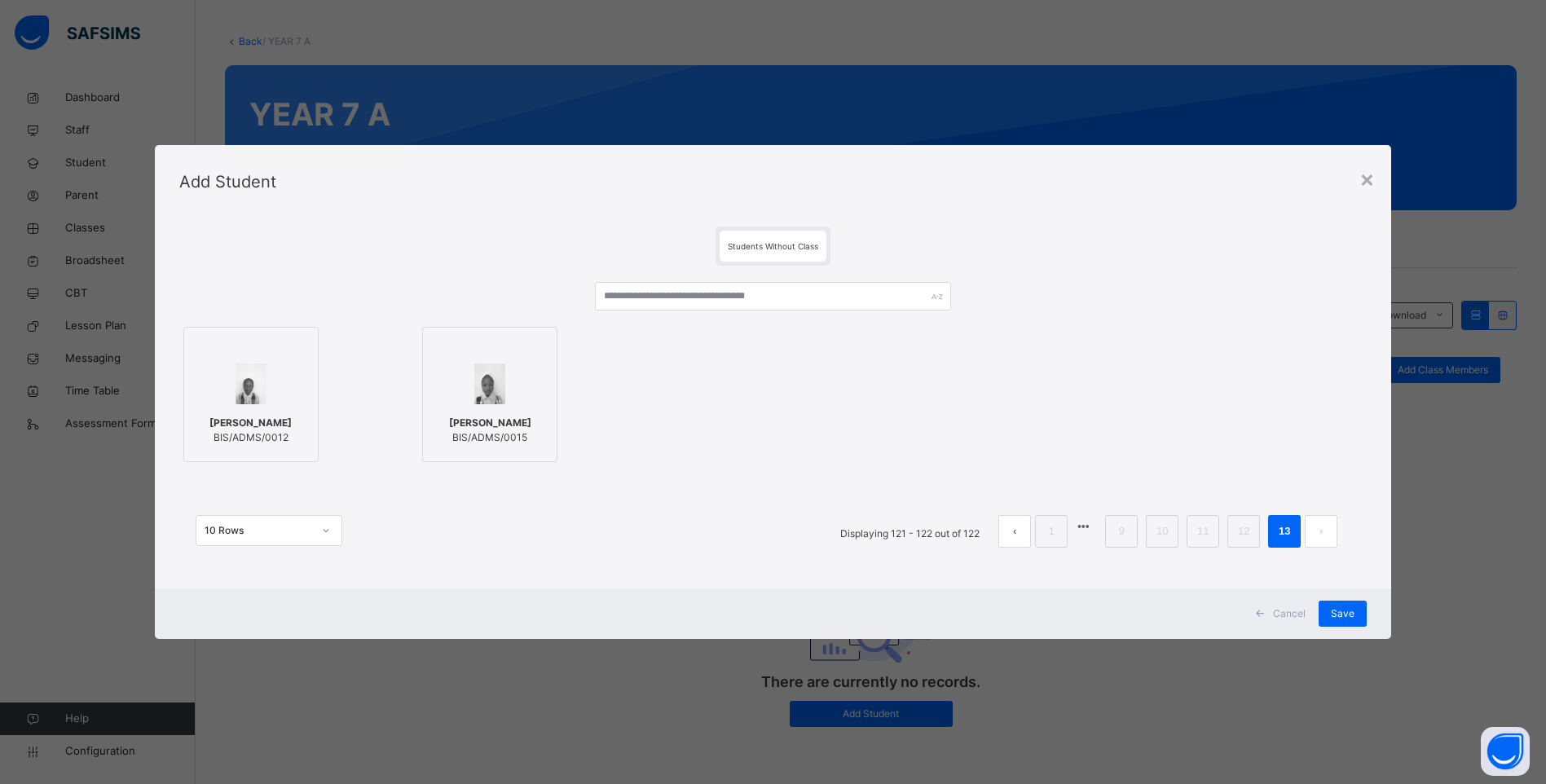
click at [1323, 550] on div "10 Rows Displaying 121 - 122 out of 122 1 9 10 11 12 13" at bounding box center [773, 523] width 1188 height 81
click at [1290, 610] on span "Cancel" at bounding box center [1289, 613] width 33 height 15
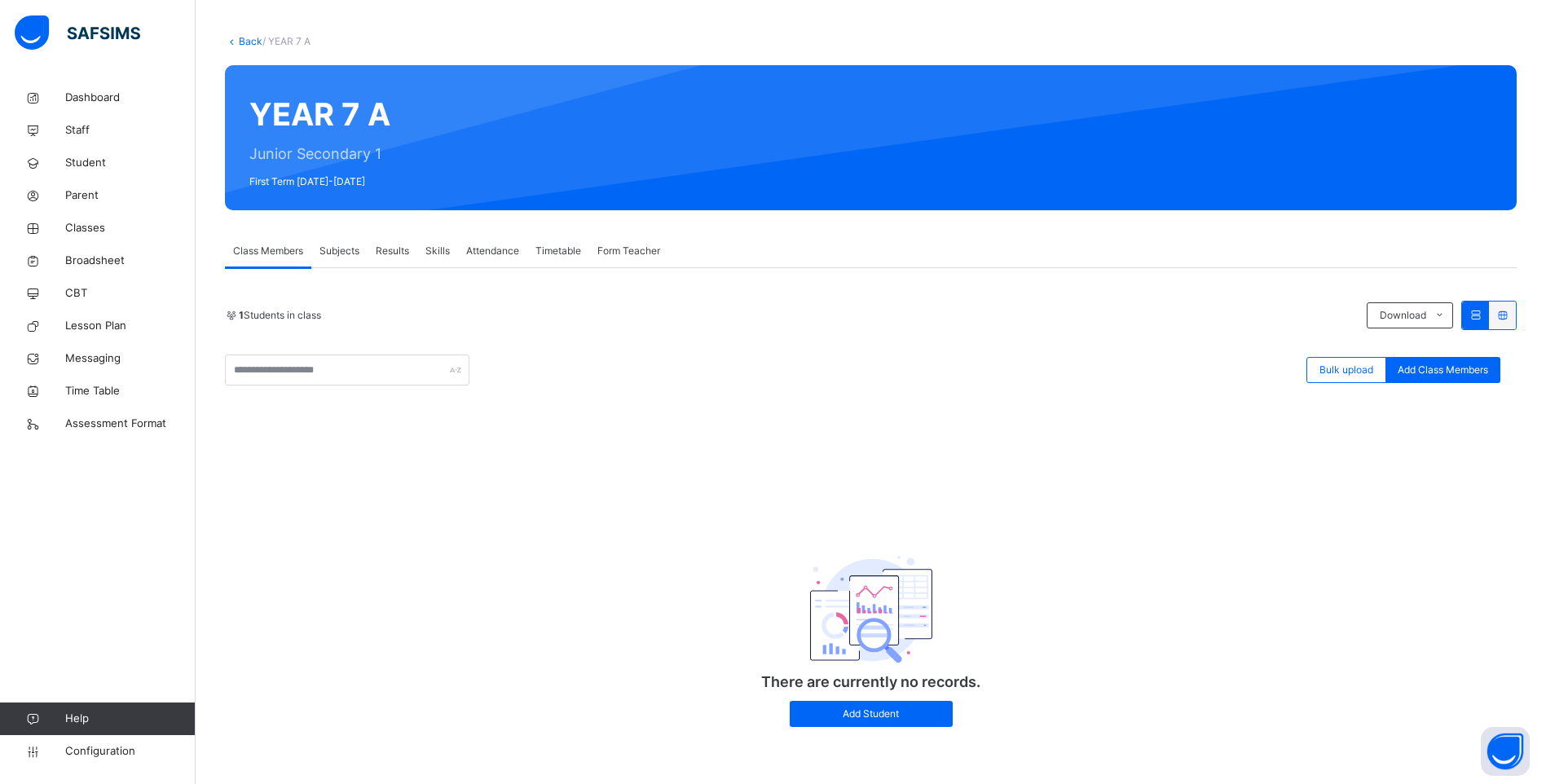
scroll to position [408, 0]
click at [892, 707] on span "Add Student" at bounding box center [871, 714] width 139 height 15
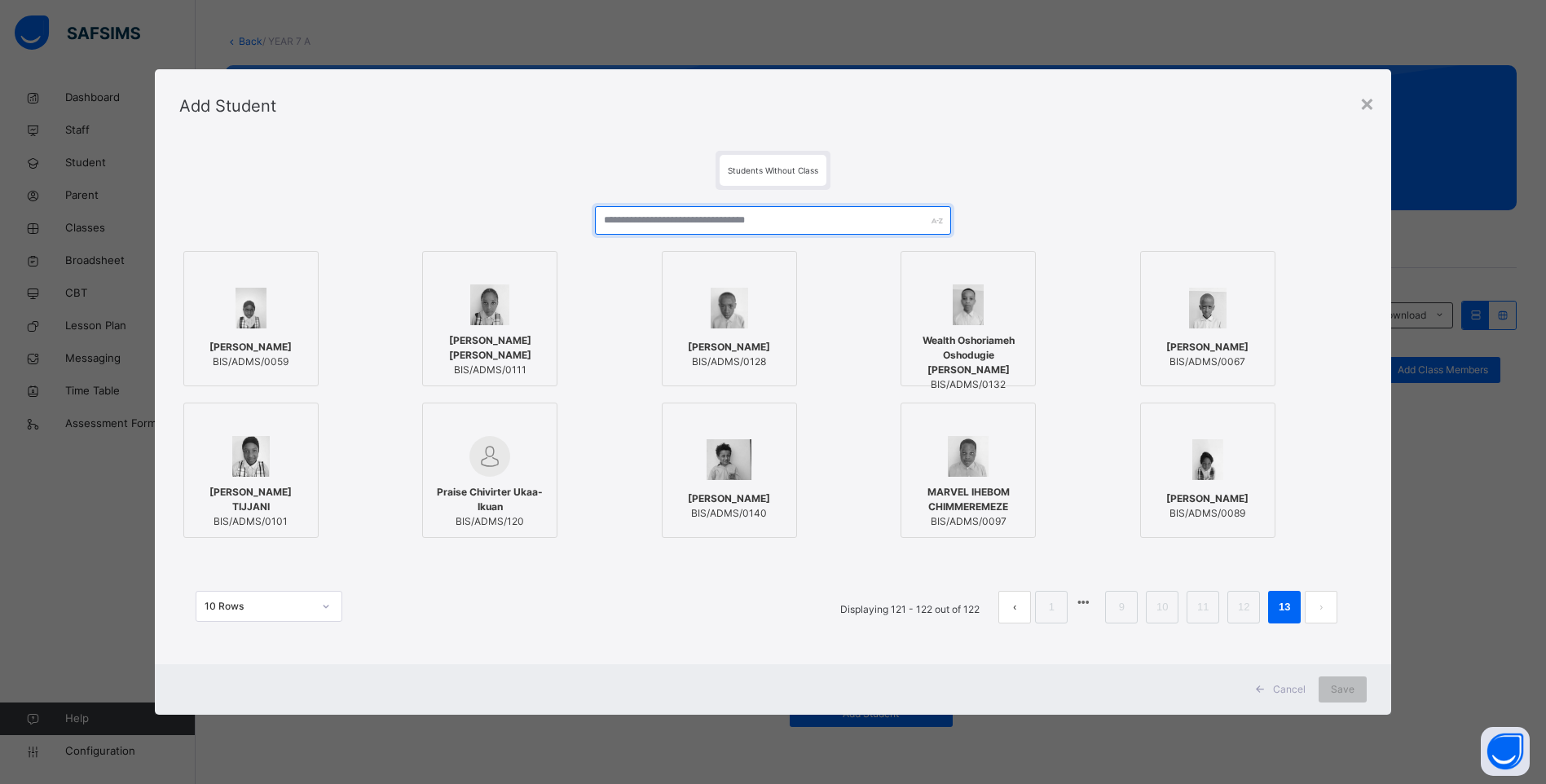
click at [650, 216] on input "text" at bounding box center [772, 220] width 356 height 28
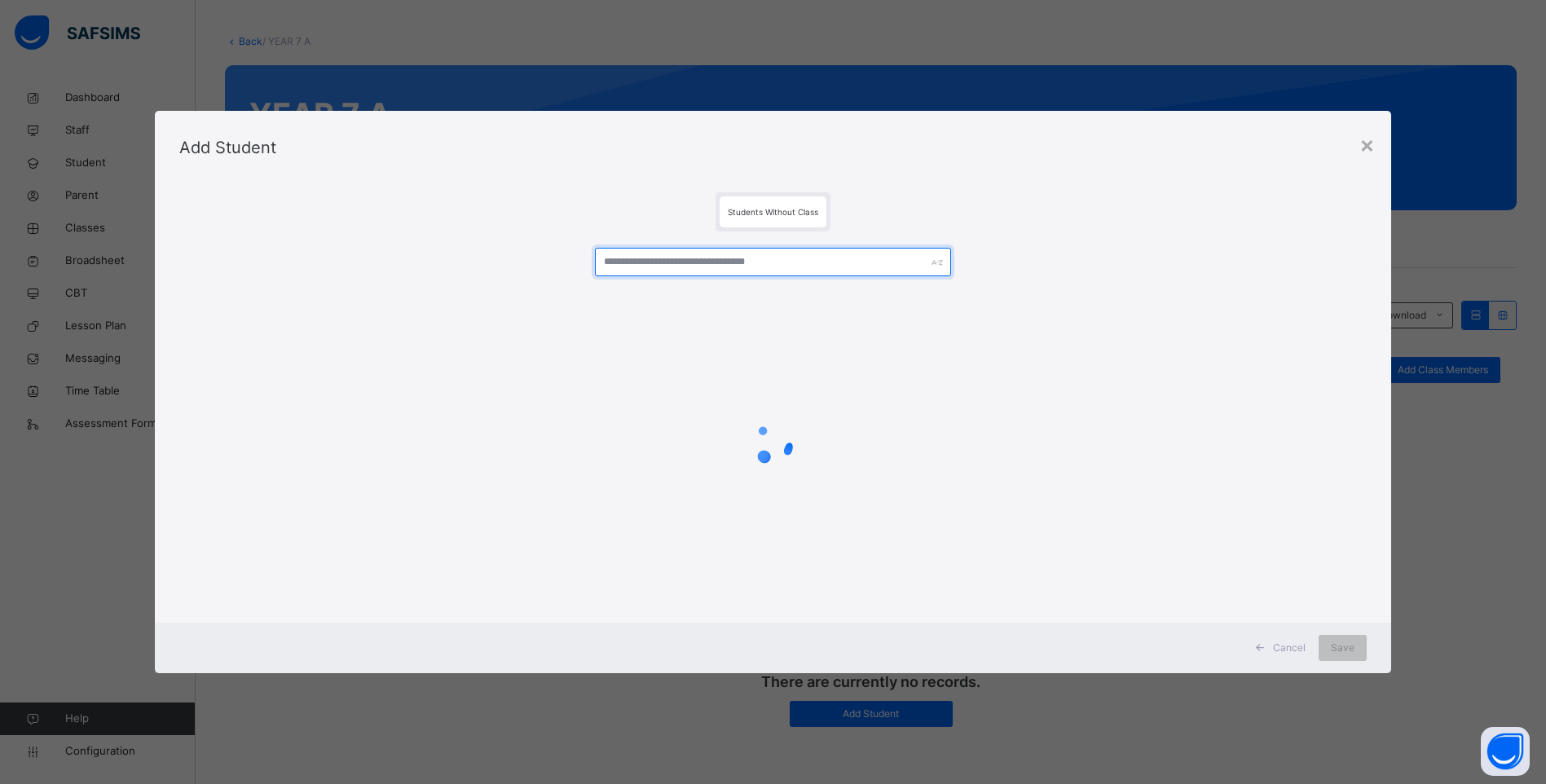
scroll to position [1093, 0]
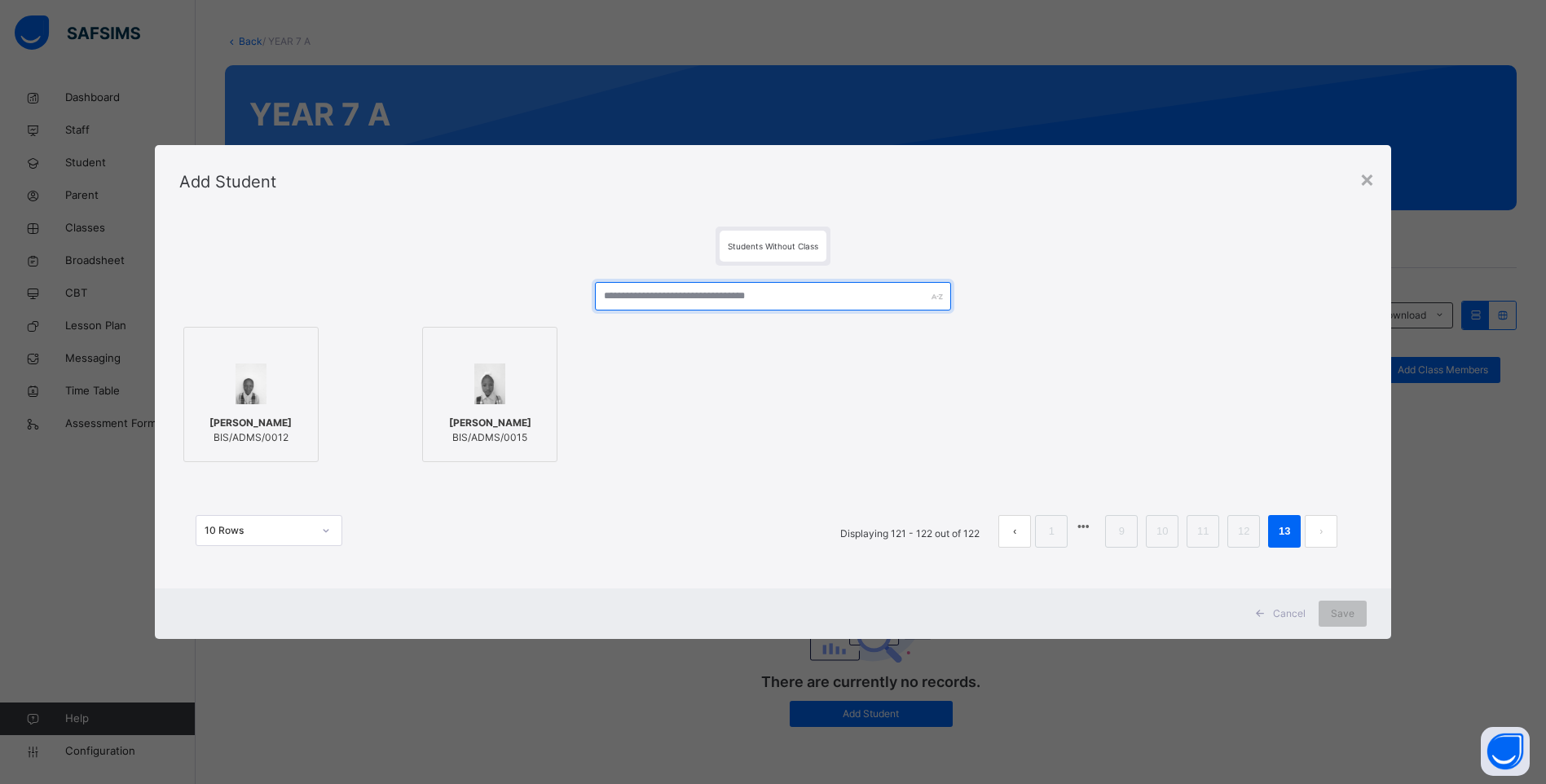
click at [665, 295] on input "text" at bounding box center [772, 296] width 356 height 28
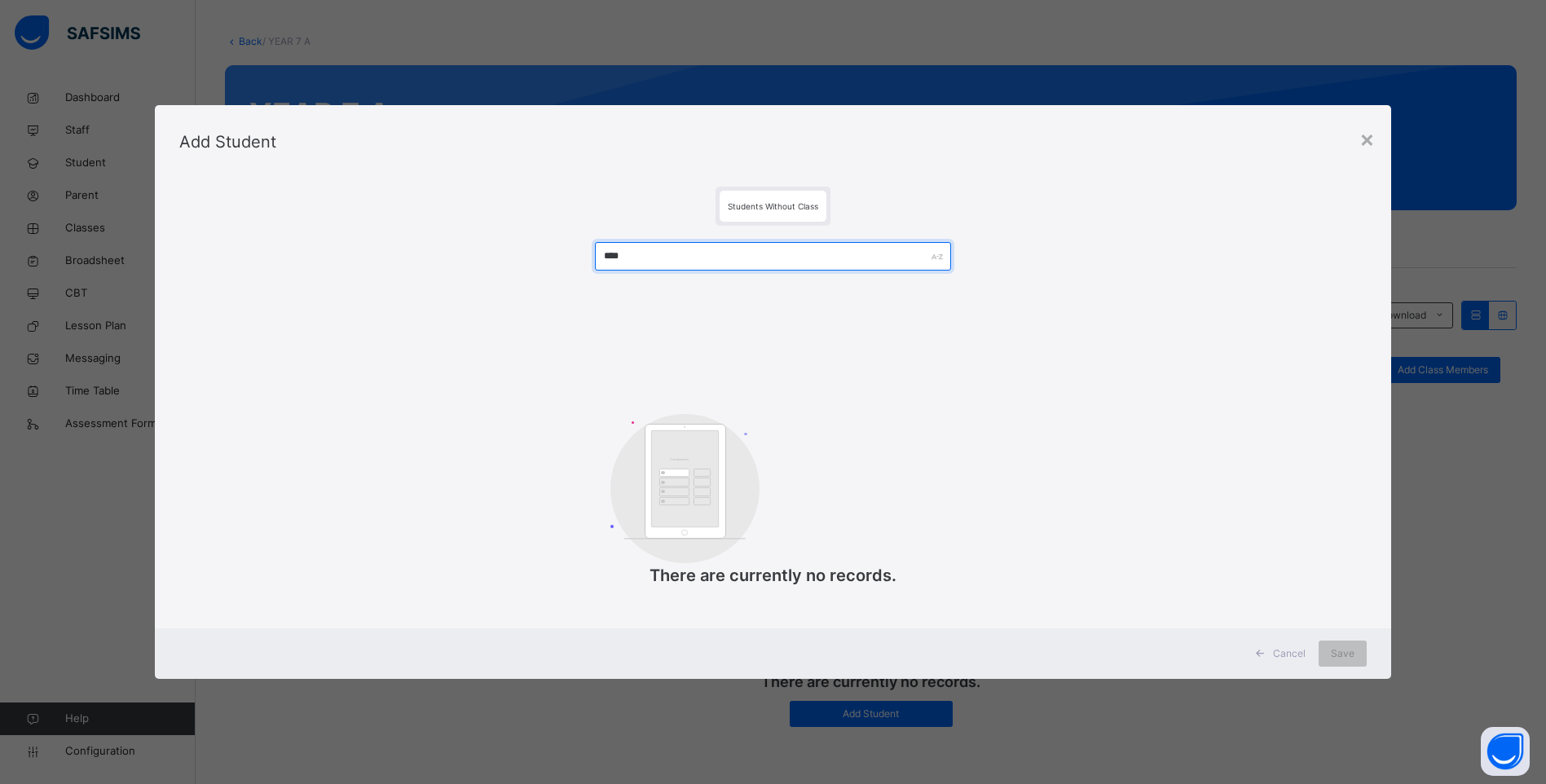
click at [667, 259] on input "****" at bounding box center [772, 256] width 356 height 28
type input "****"
click at [1372, 132] on div "×" at bounding box center [1367, 139] width 15 height 34
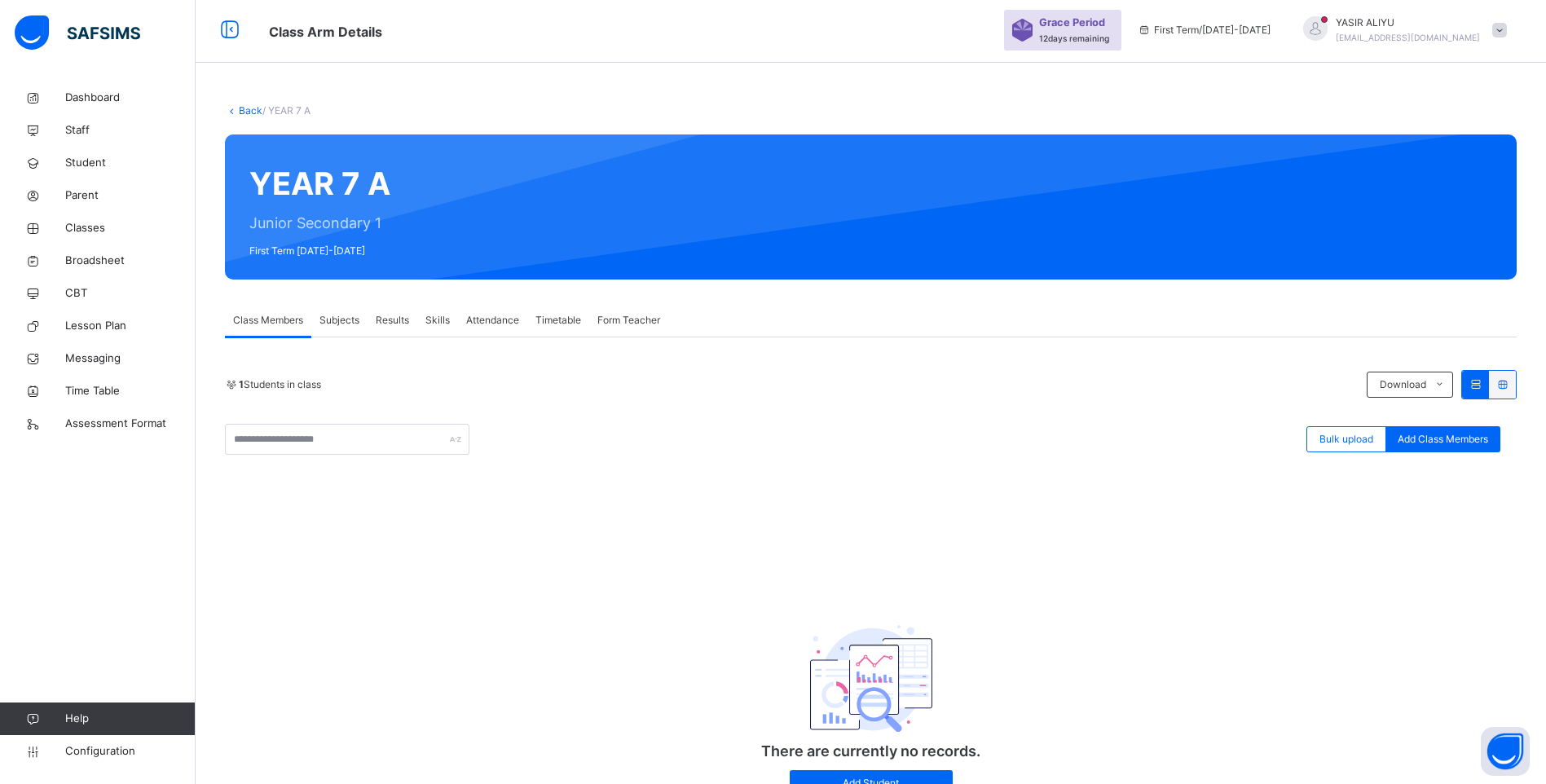
scroll to position [0, 0]
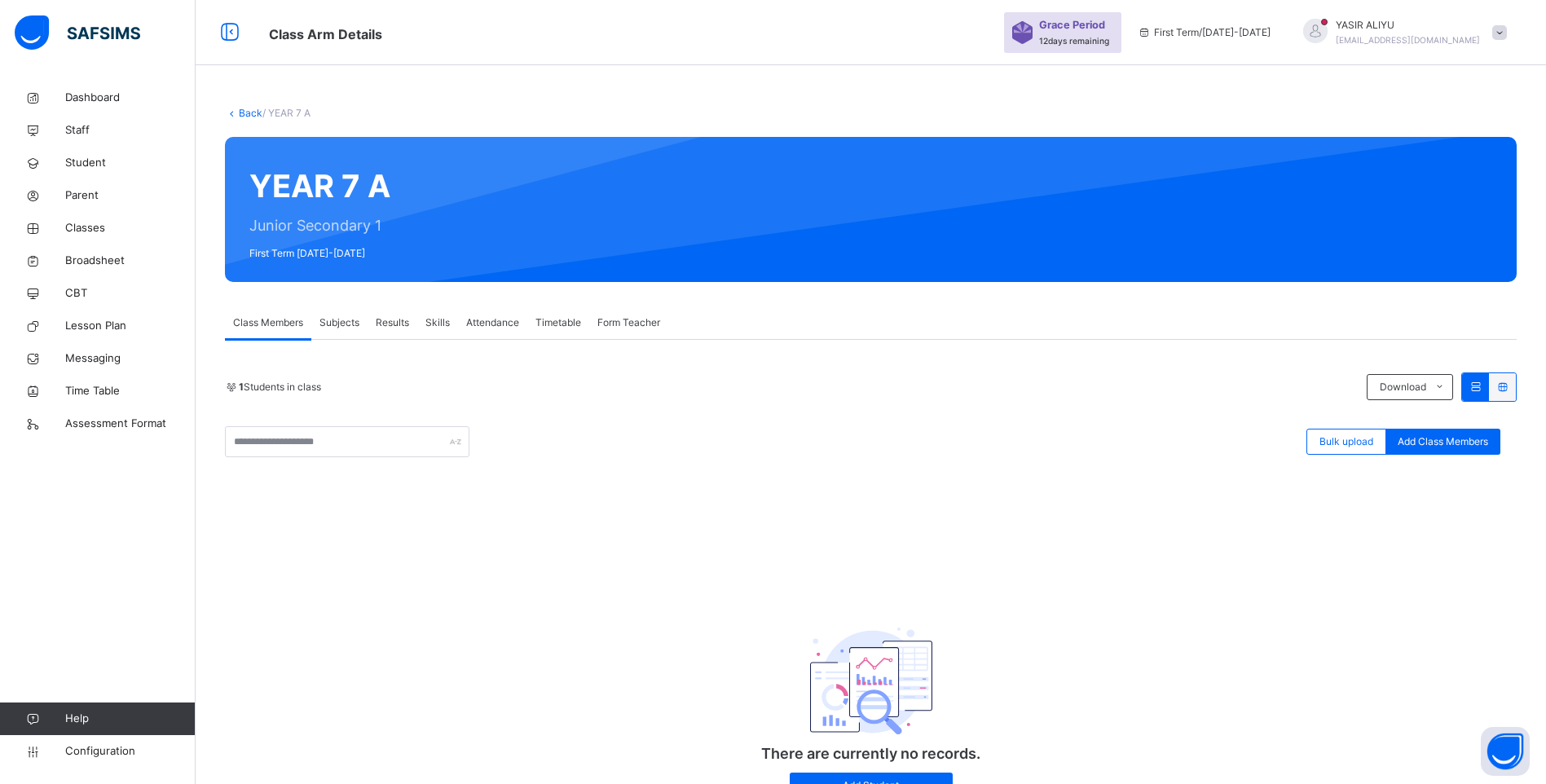
click at [245, 110] on link "Back" at bounding box center [250, 112] width 24 height 12
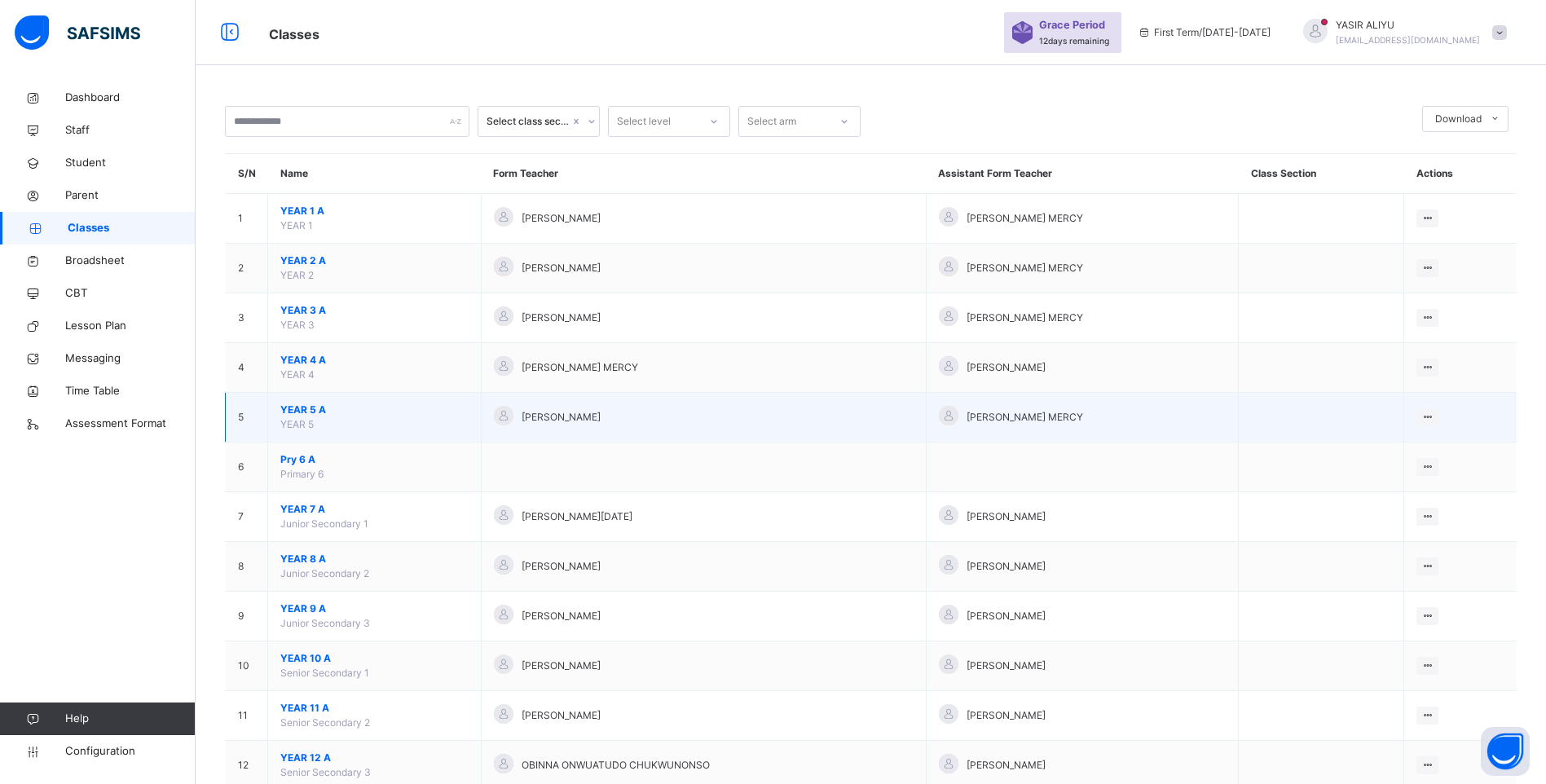
click at [311, 407] on span "YEAR 5 A" at bounding box center [374, 410] width 188 height 15
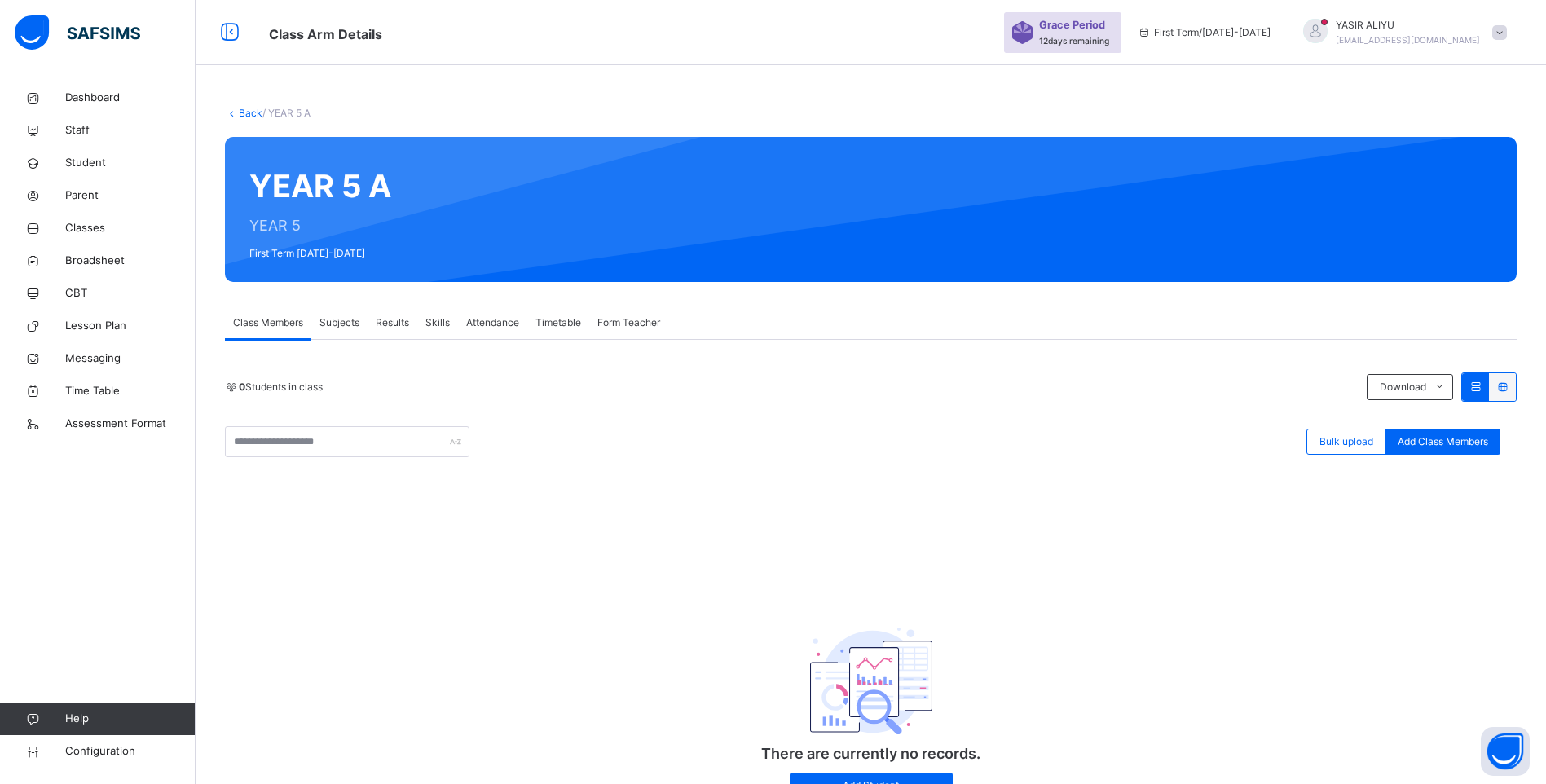
click at [253, 108] on link "Back" at bounding box center [250, 112] width 24 height 12
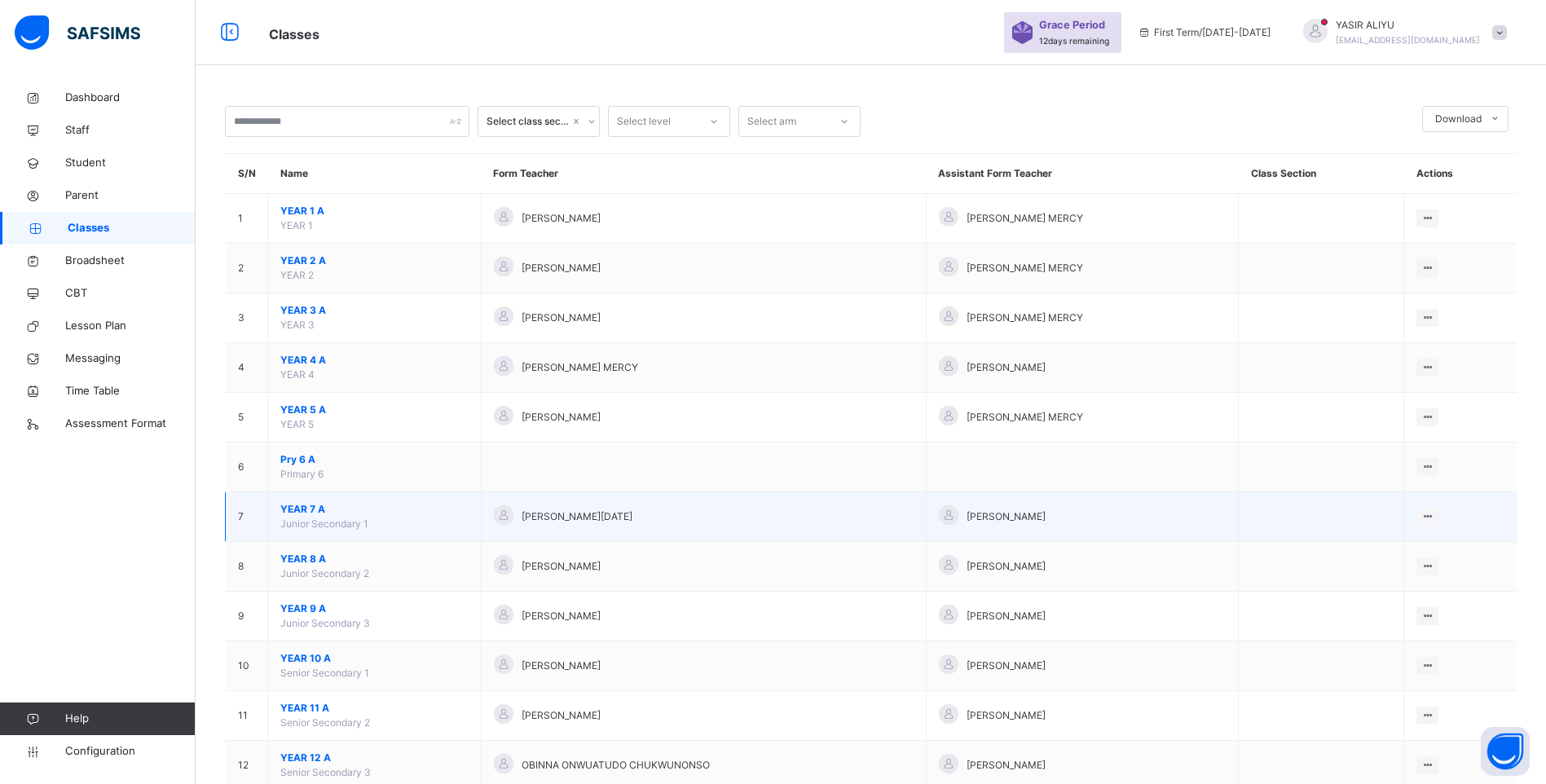
click at [290, 509] on span "YEAR 7 A" at bounding box center [374, 509] width 188 height 15
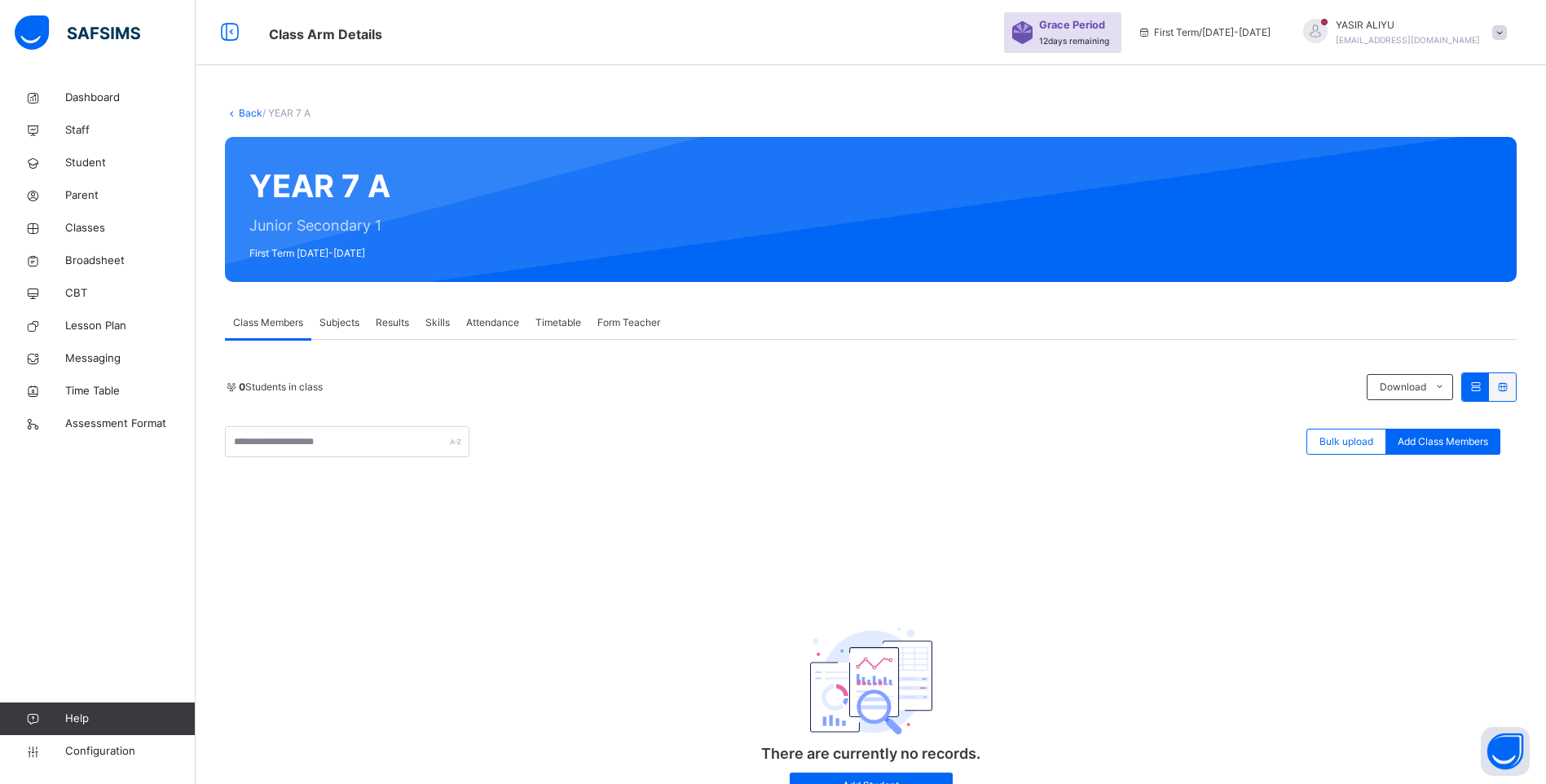
click at [341, 313] on div "Subjects" at bounding box center [340, 323] width 57 height 33
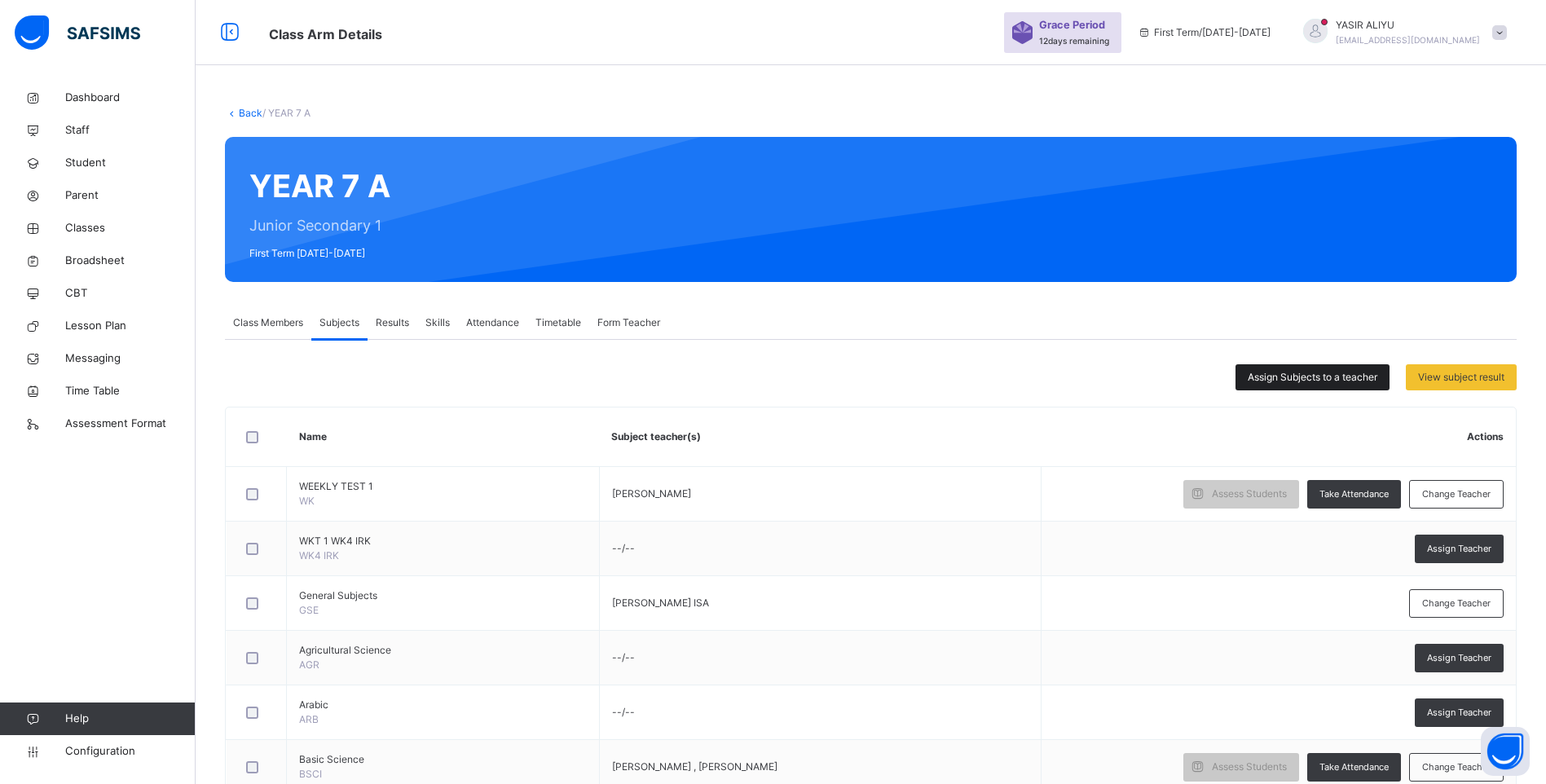
click at [1302, 381] on span "Assign Subjects to a teacher" at bounding box center [1312, 377] width 129 height 15
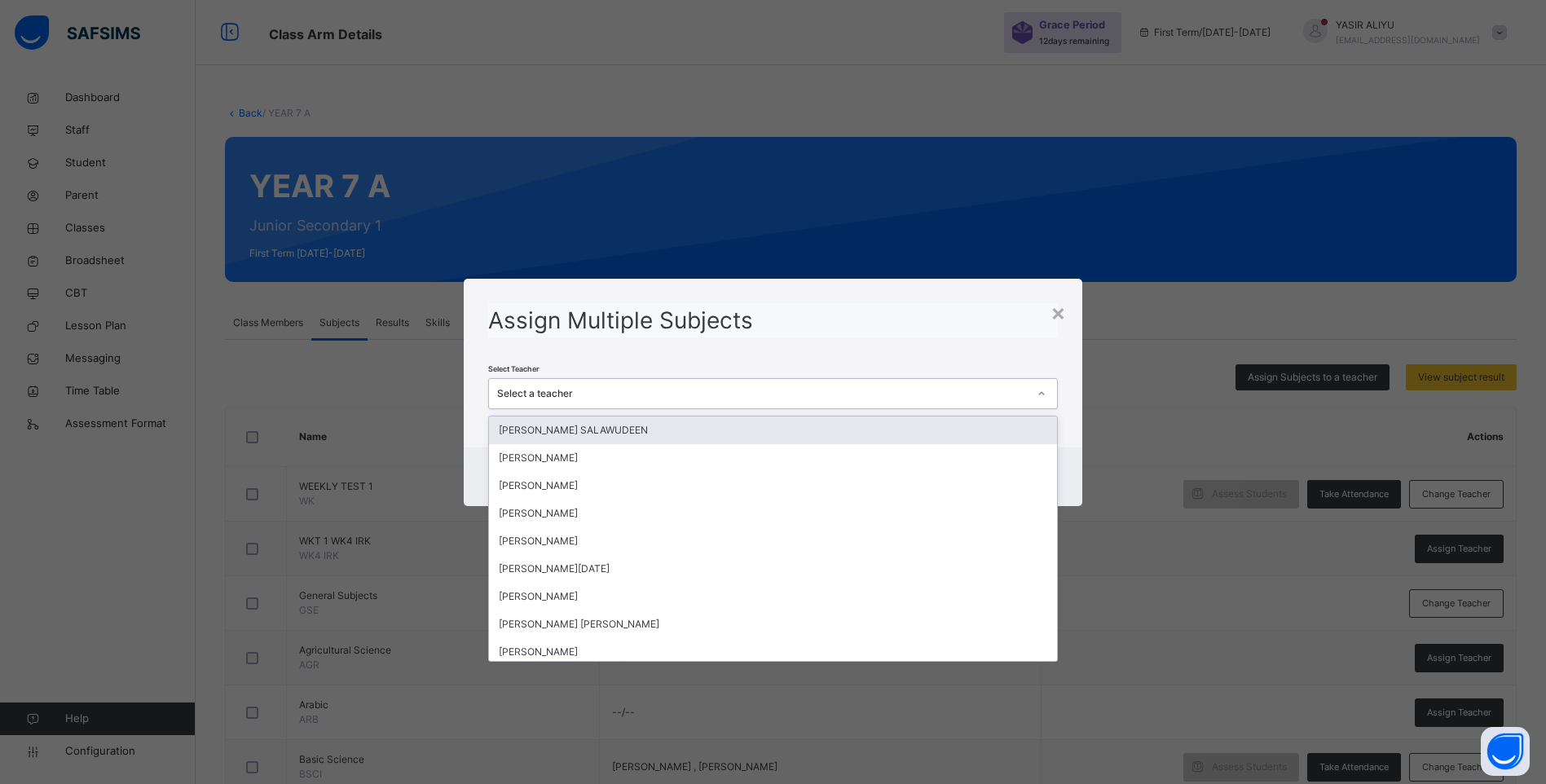
click at [1043, 394] on icon at bounding box center [1041, 392] width 6 height 3
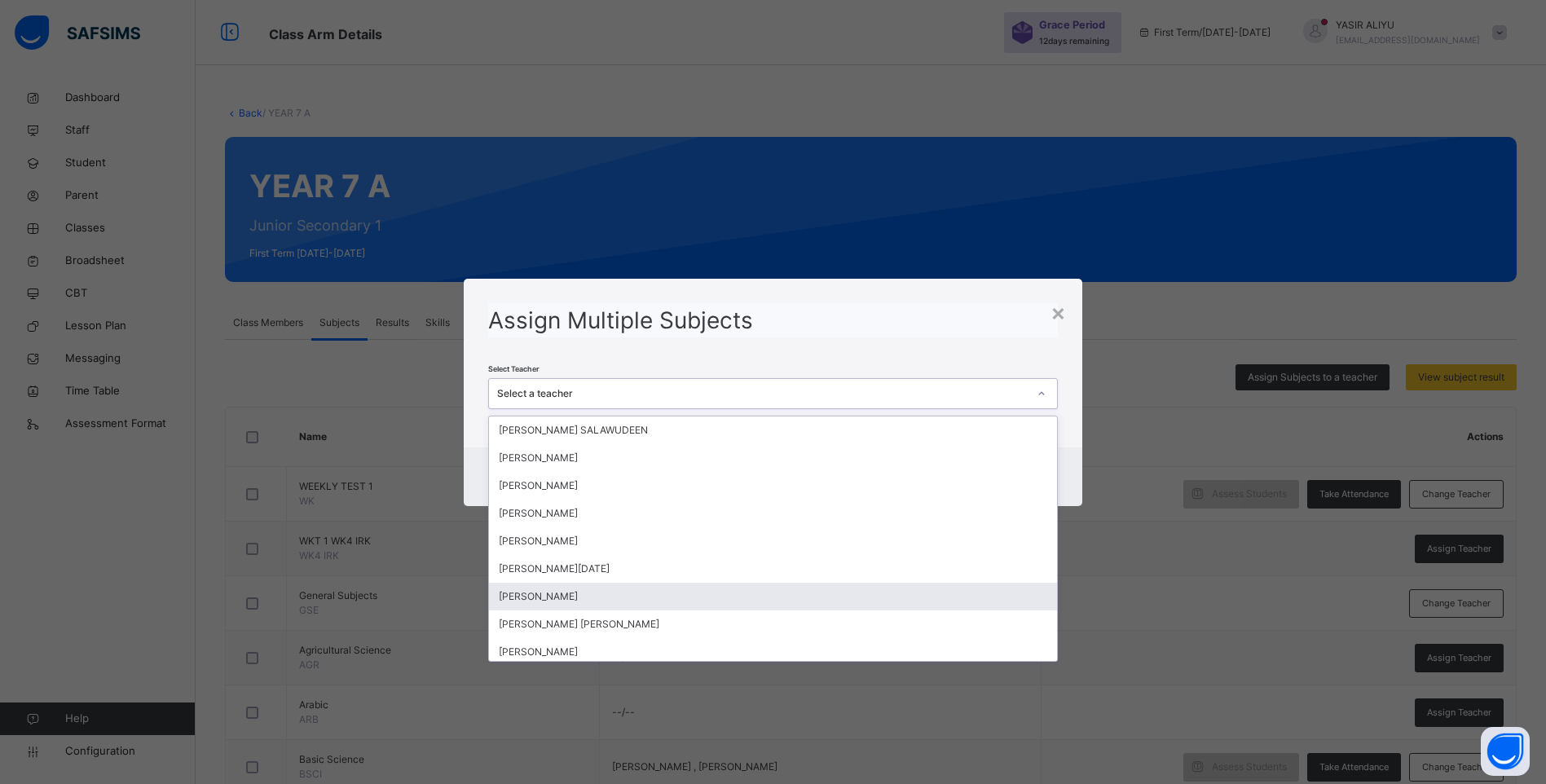
click at [697, 598] on div "[PERSON_NAME]" at bounding box center [773, 595] width 568 height 27
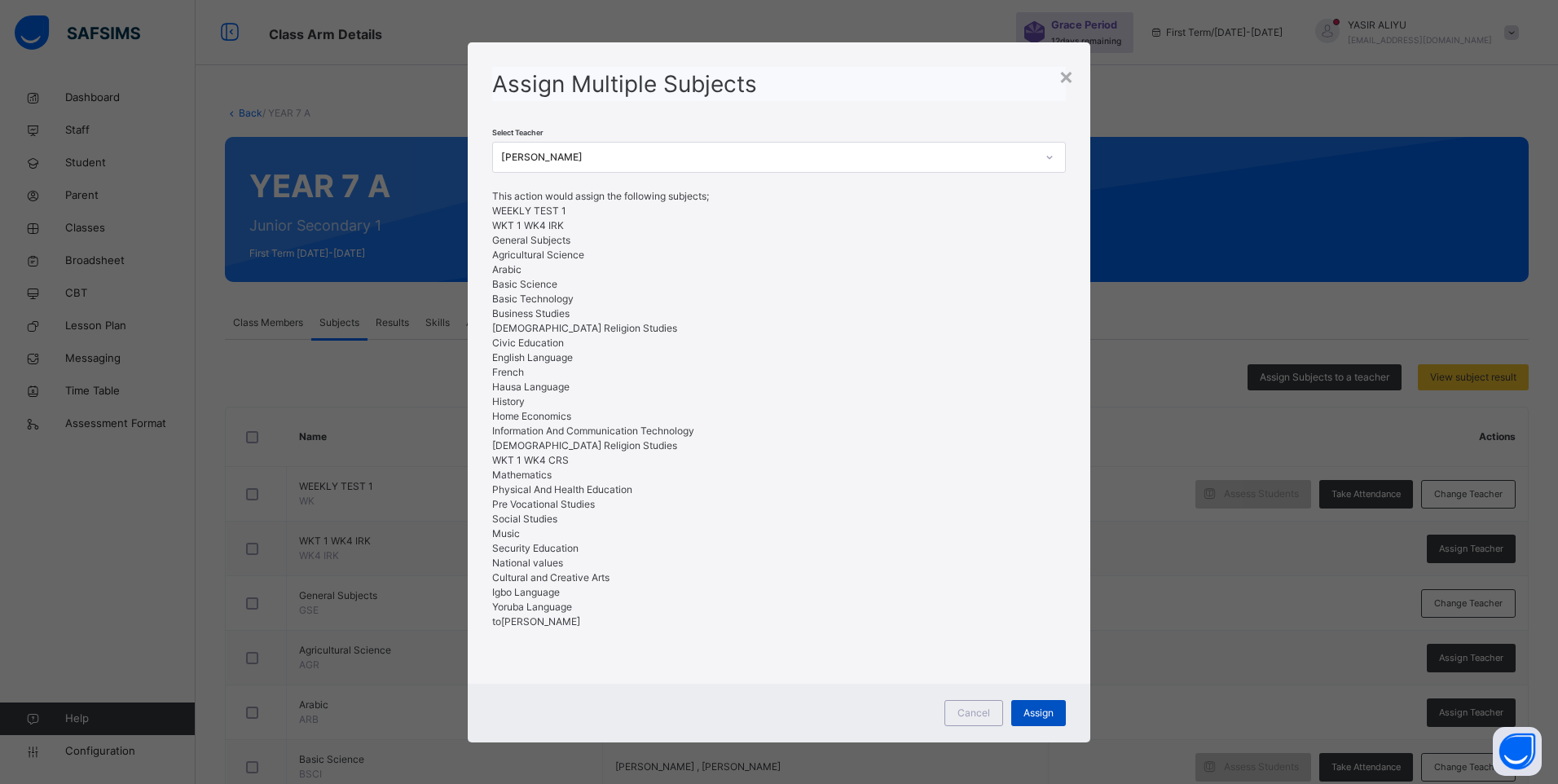
click at [1033, 712] on span "Assign" at bounding box center [1038, 713] width 30 height 15
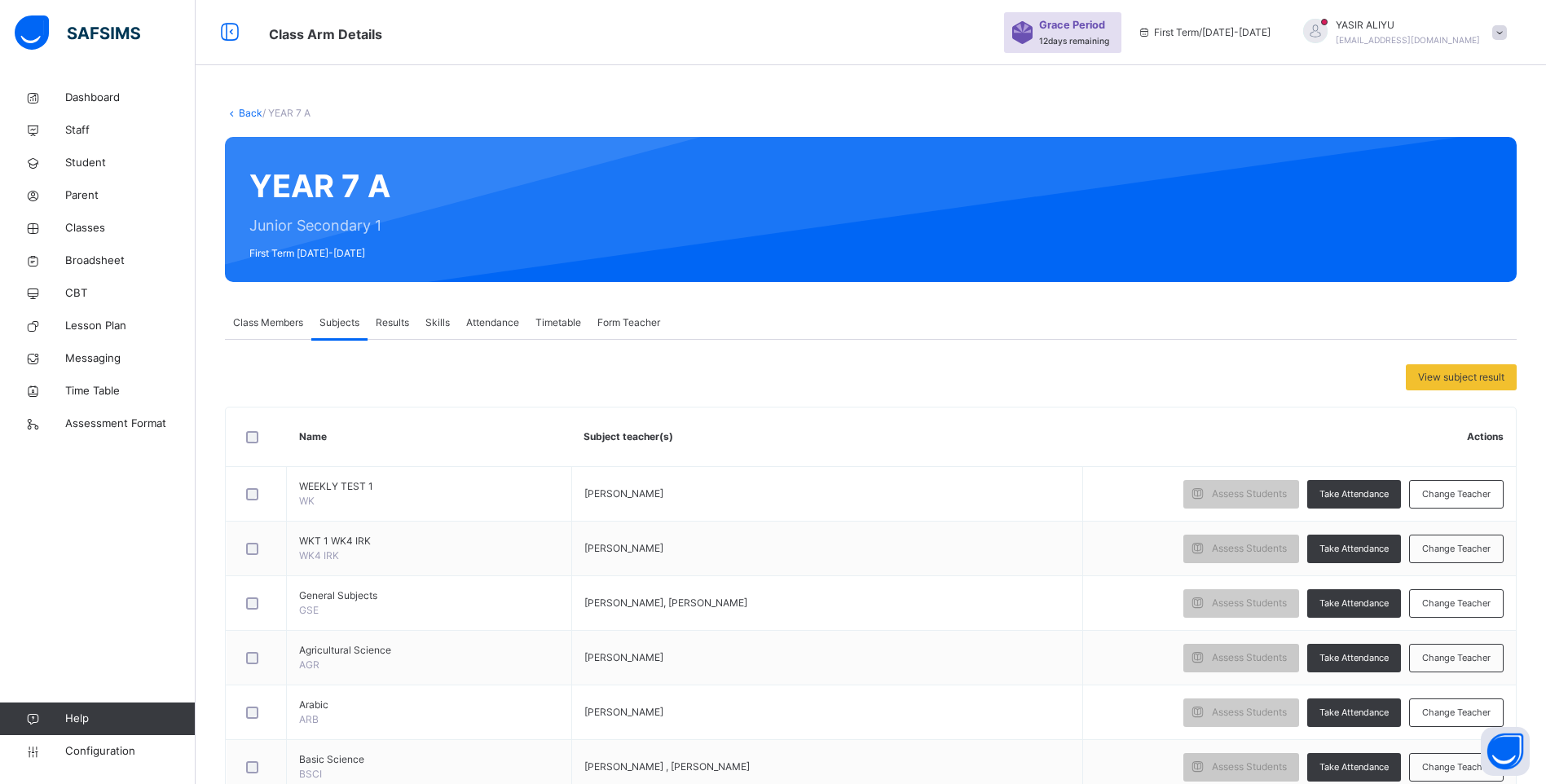
click at [277, 323] on span "Class Members" at bounding box center [268, 323] width 70 height 15
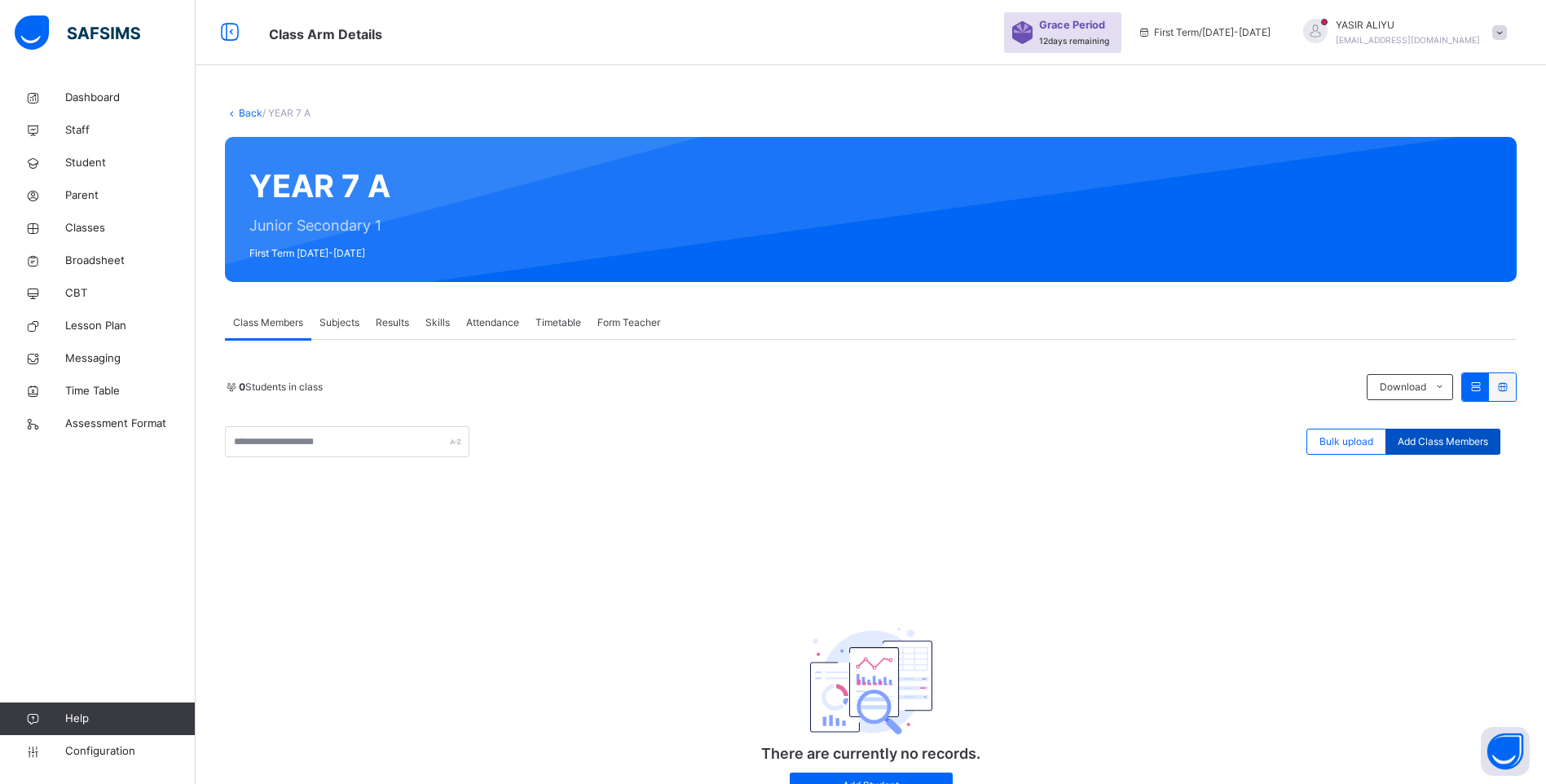
click at [1431, 435] on span "Add Class Members" at bounding box center [1443, 442] width 91 height 15
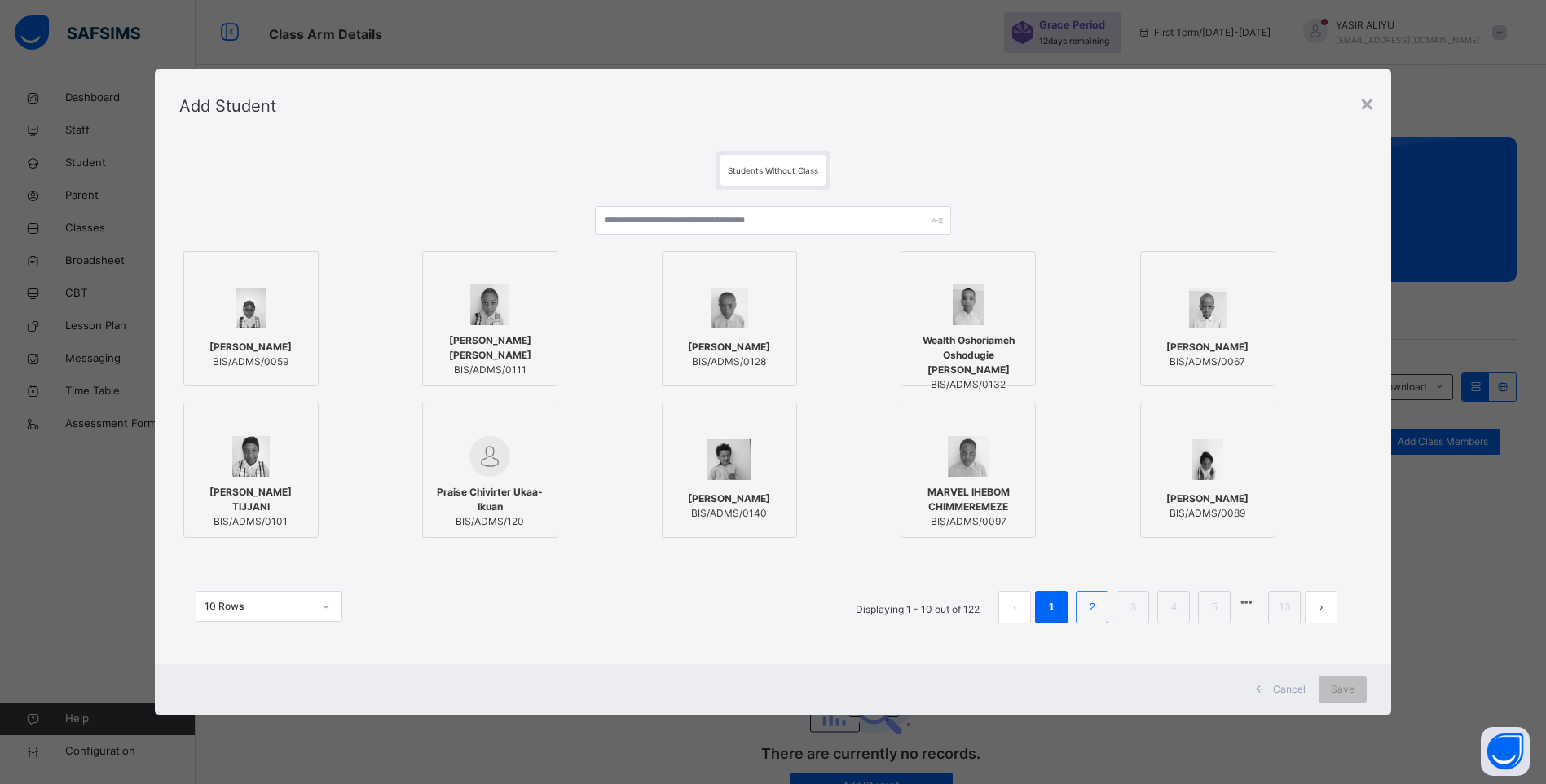
click at [1087, 601] on li "2" at bounding box center [1092, 607] width 33 height 33
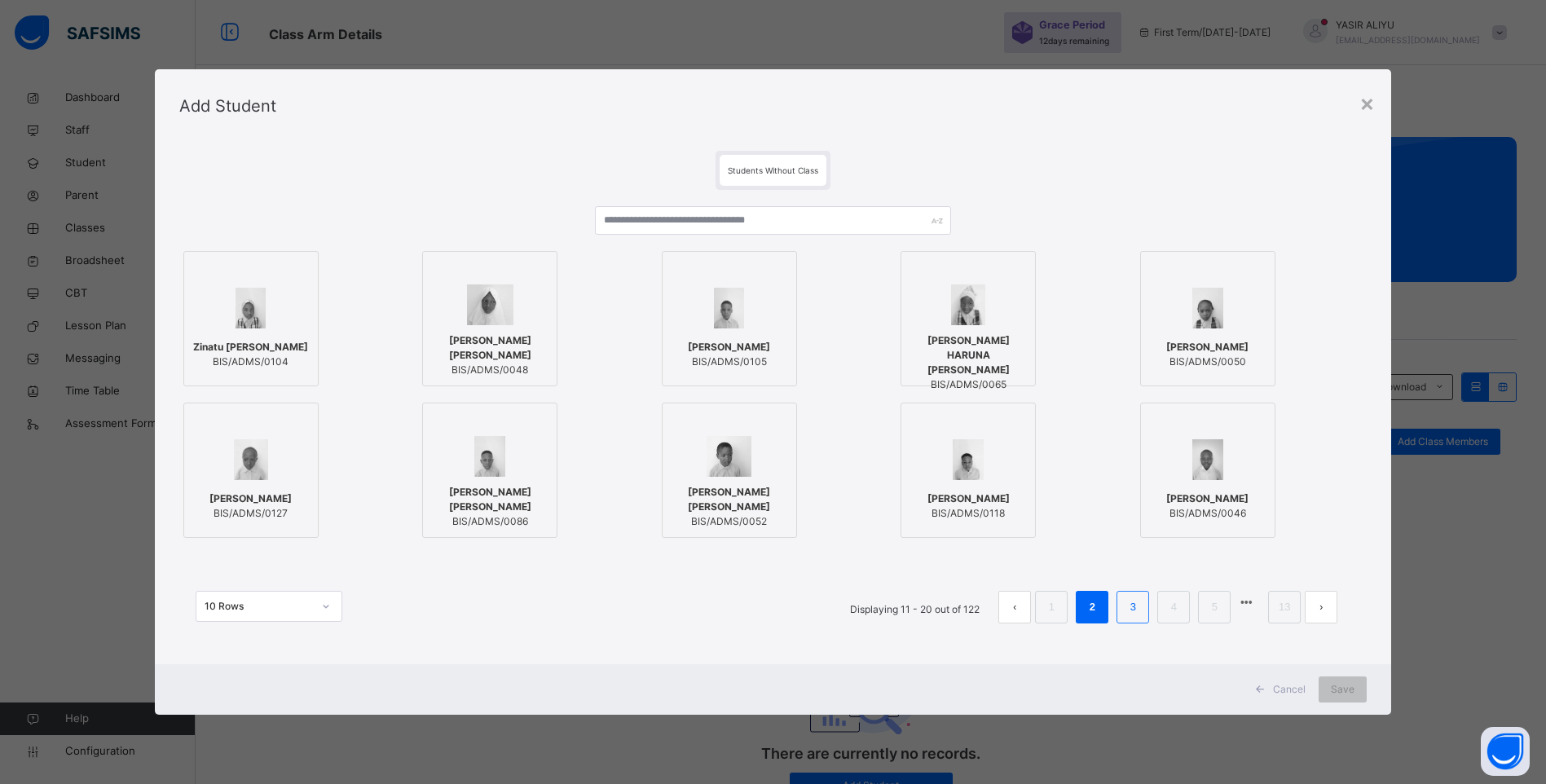
click at [1125, 604] on li "3" at bounding box center [1133, 607] width 33 height 33
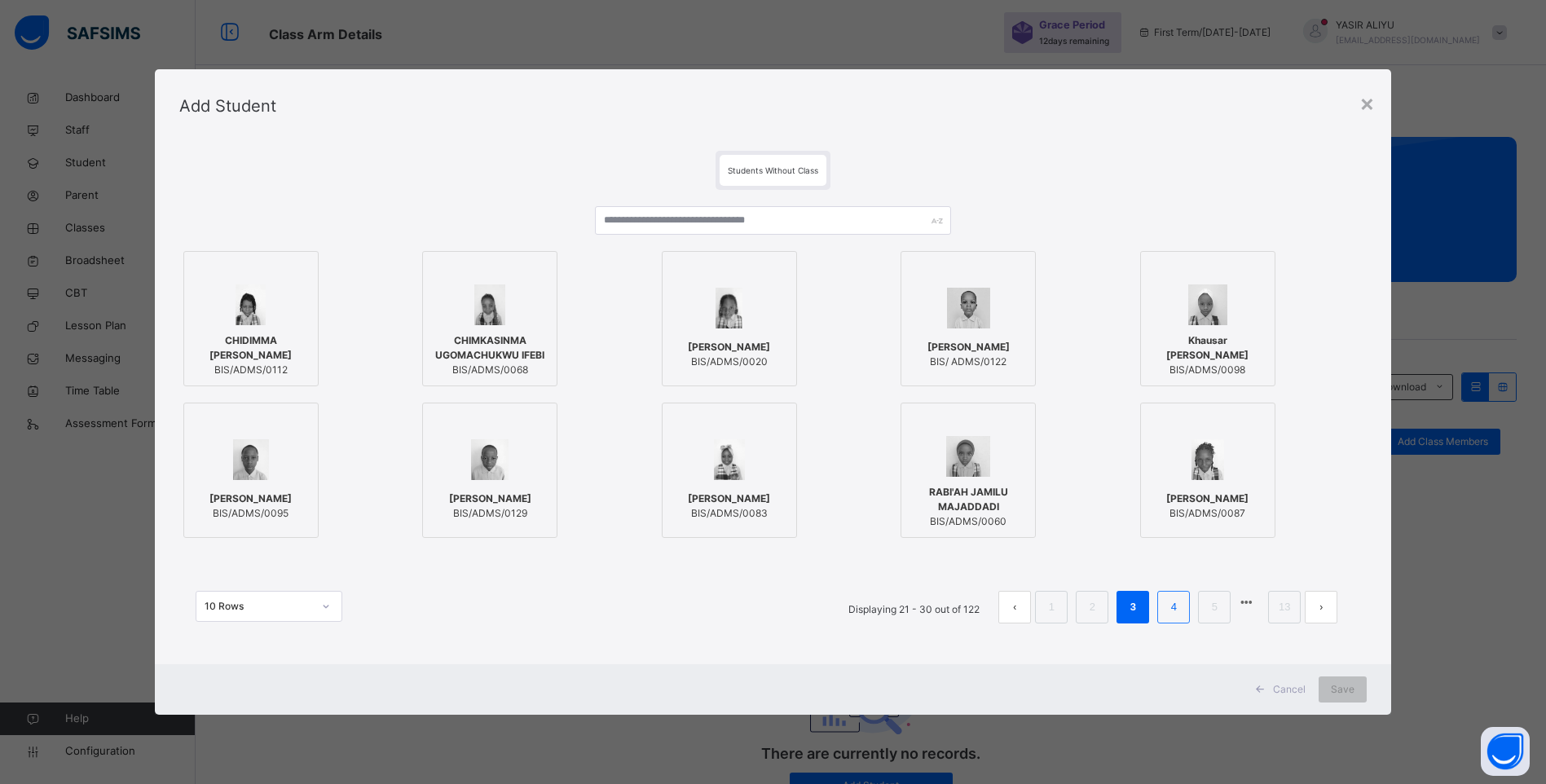
click at [1180, 605] on link "4" at bounding box center [1174, 607] width 15 height 21
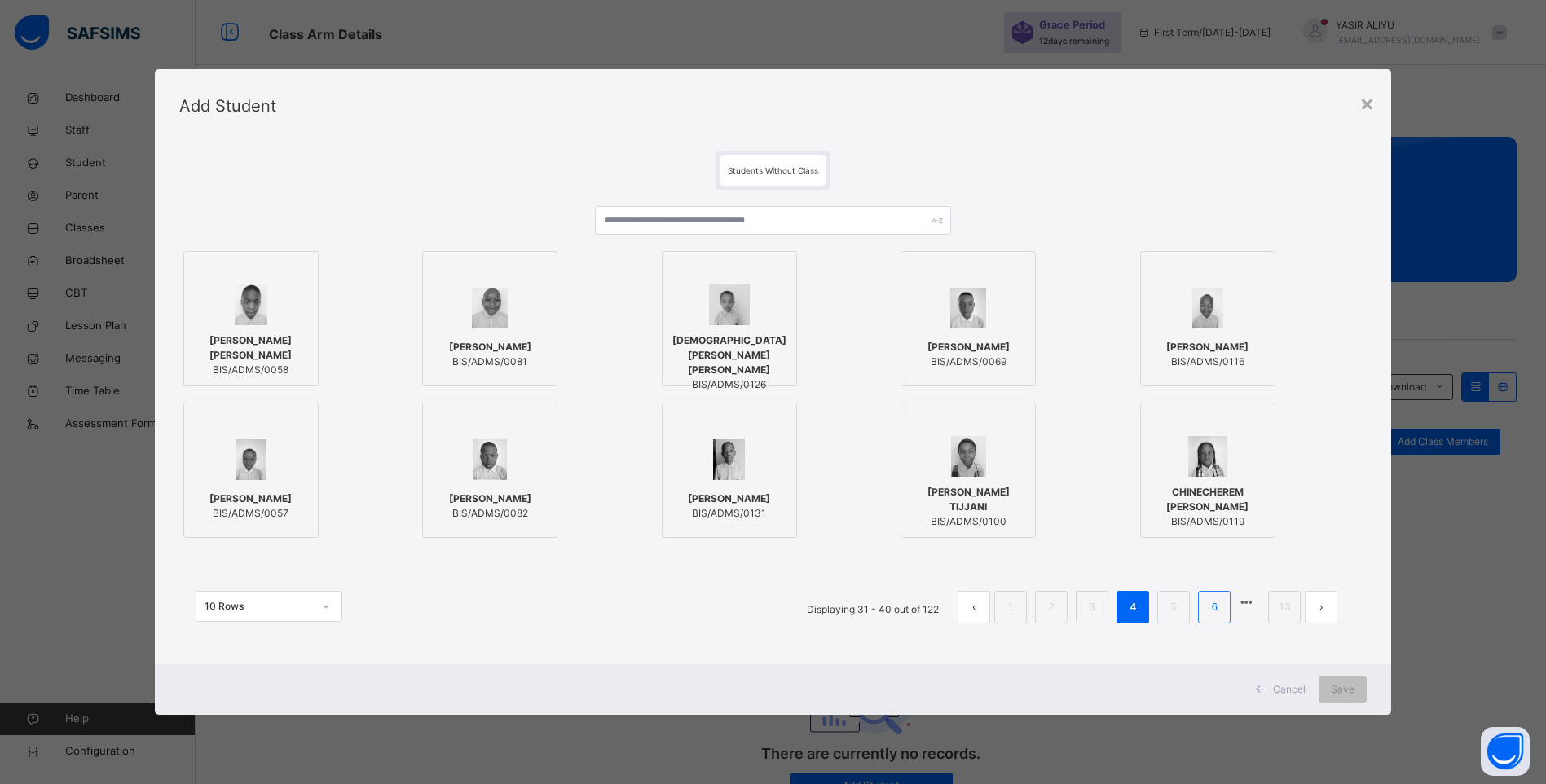
click at [1206, 603] on li "6" at bounding box center [1214, 607] width 33 height 33
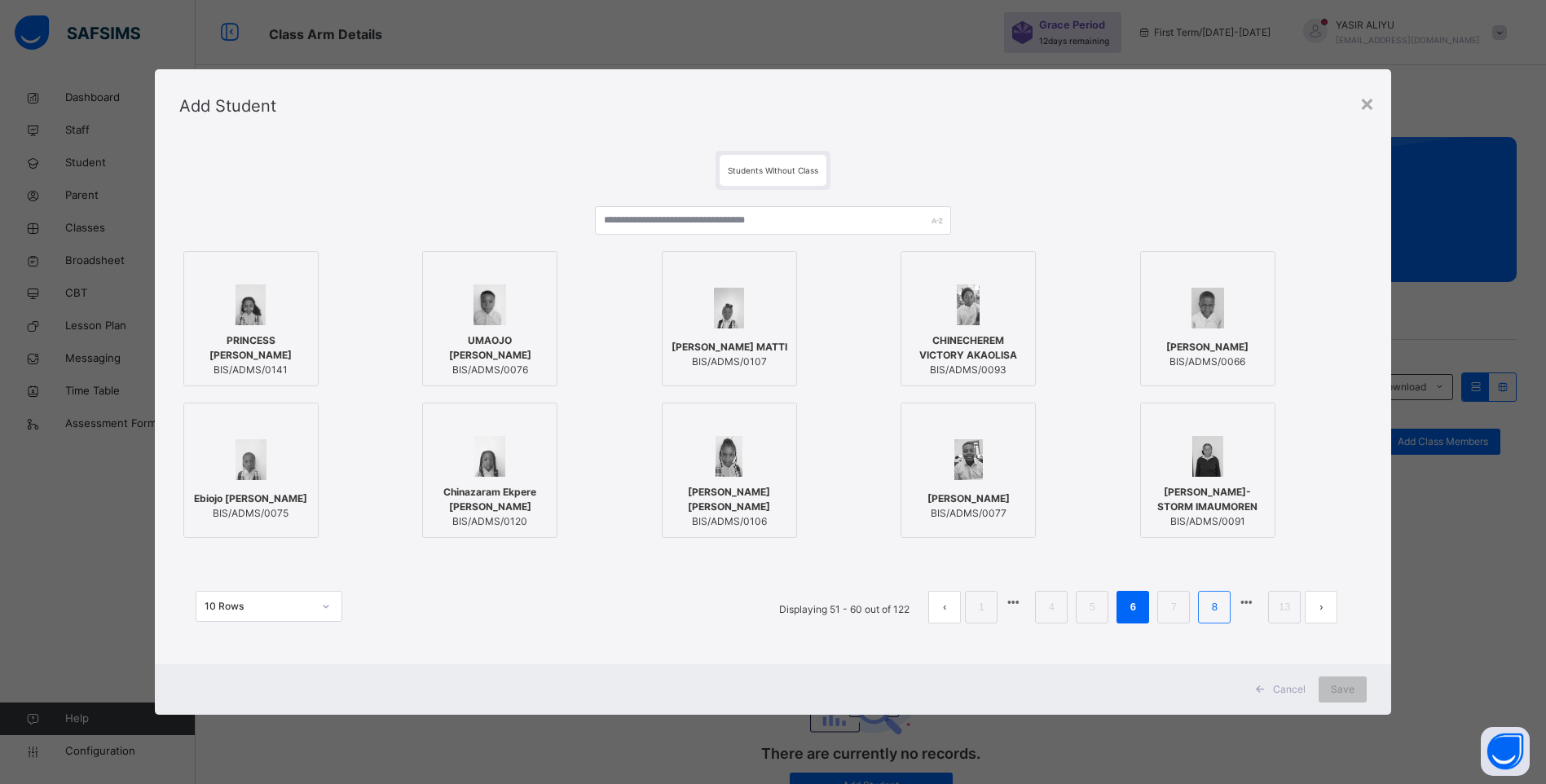
click at [1217, 605] on link "8" at bounding box center [1215, 607] width 15 height 21
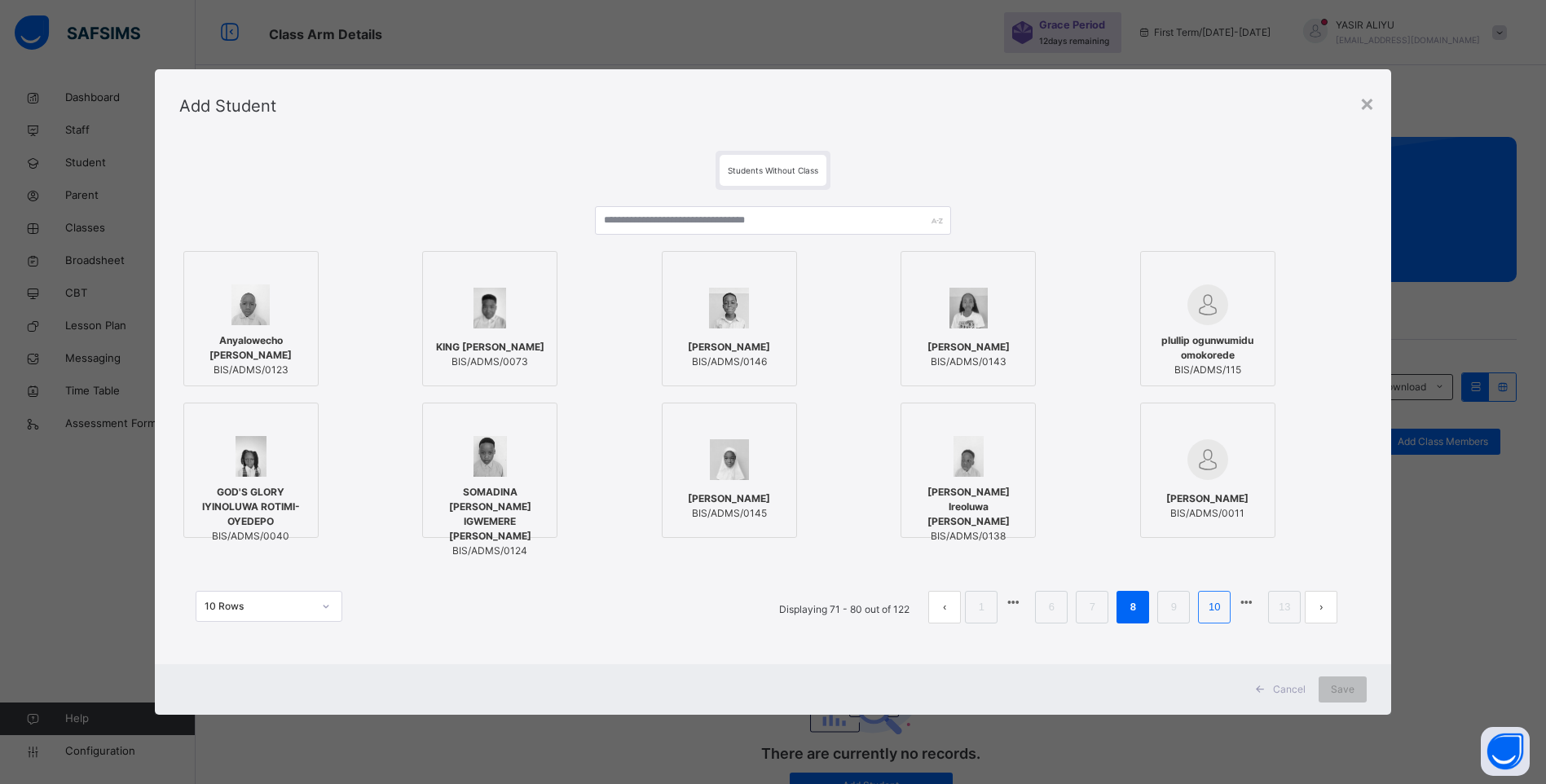
click at [1231, 605] on li "10" at bounding box center [1214, 607] width 33 height 33
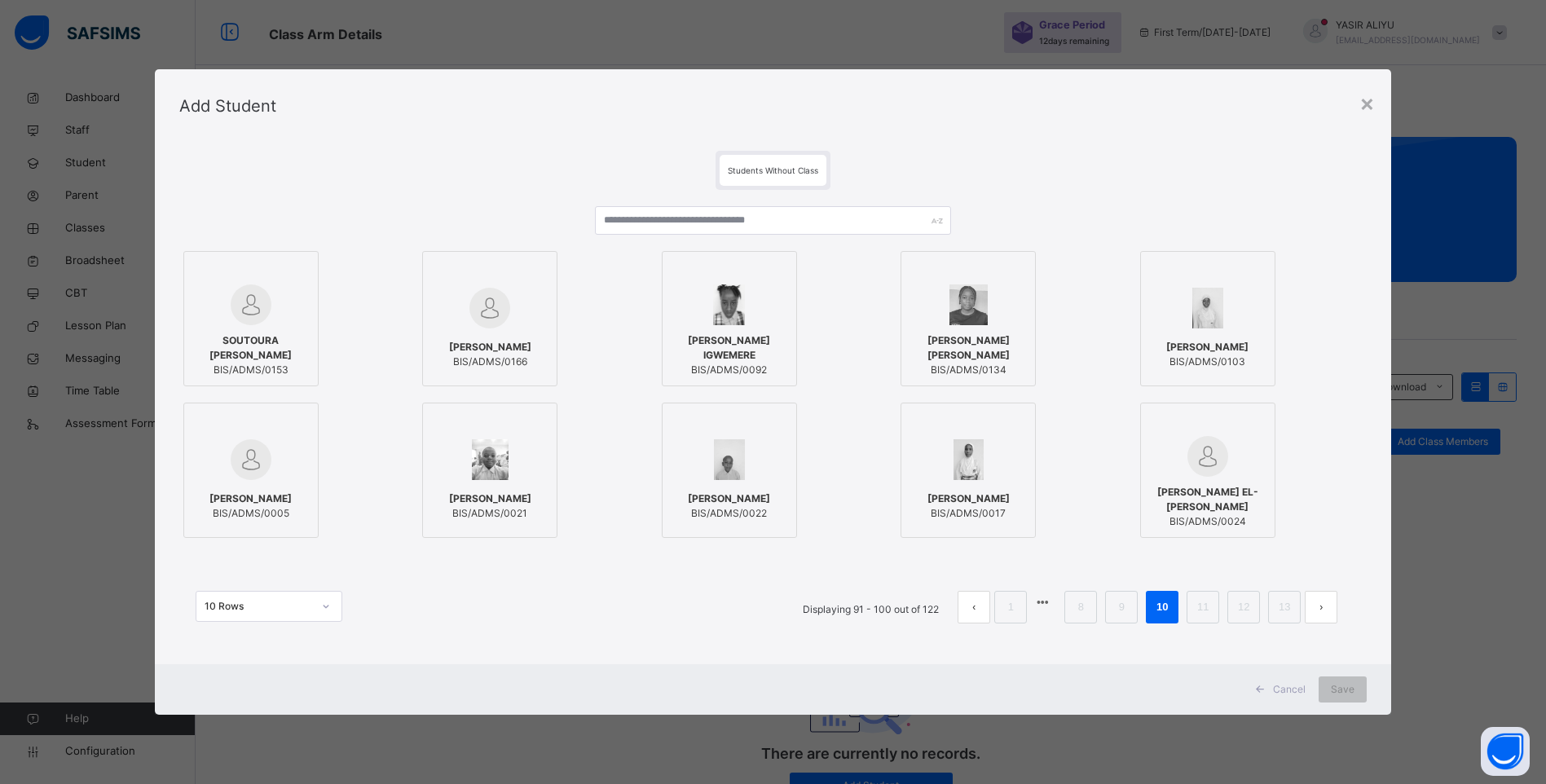
click at [766, 345] on span "ELEANA KOSISORCHUKWU IGWEMERE" at bounding box center [730, 347] width 117 height 29
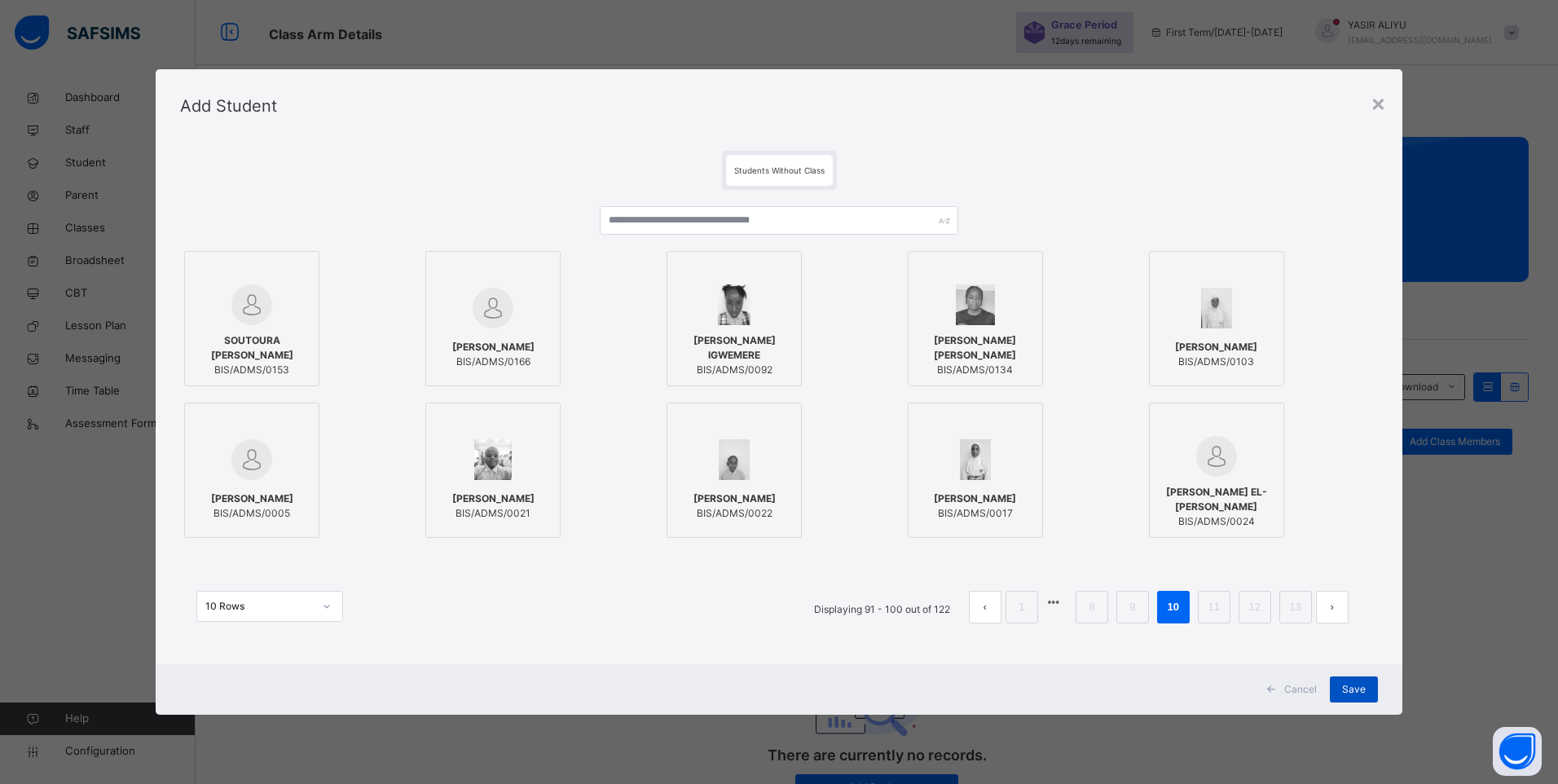
click at [1351, 686] on span "Save" at bounding box center [1353, 690] width 24 height 15
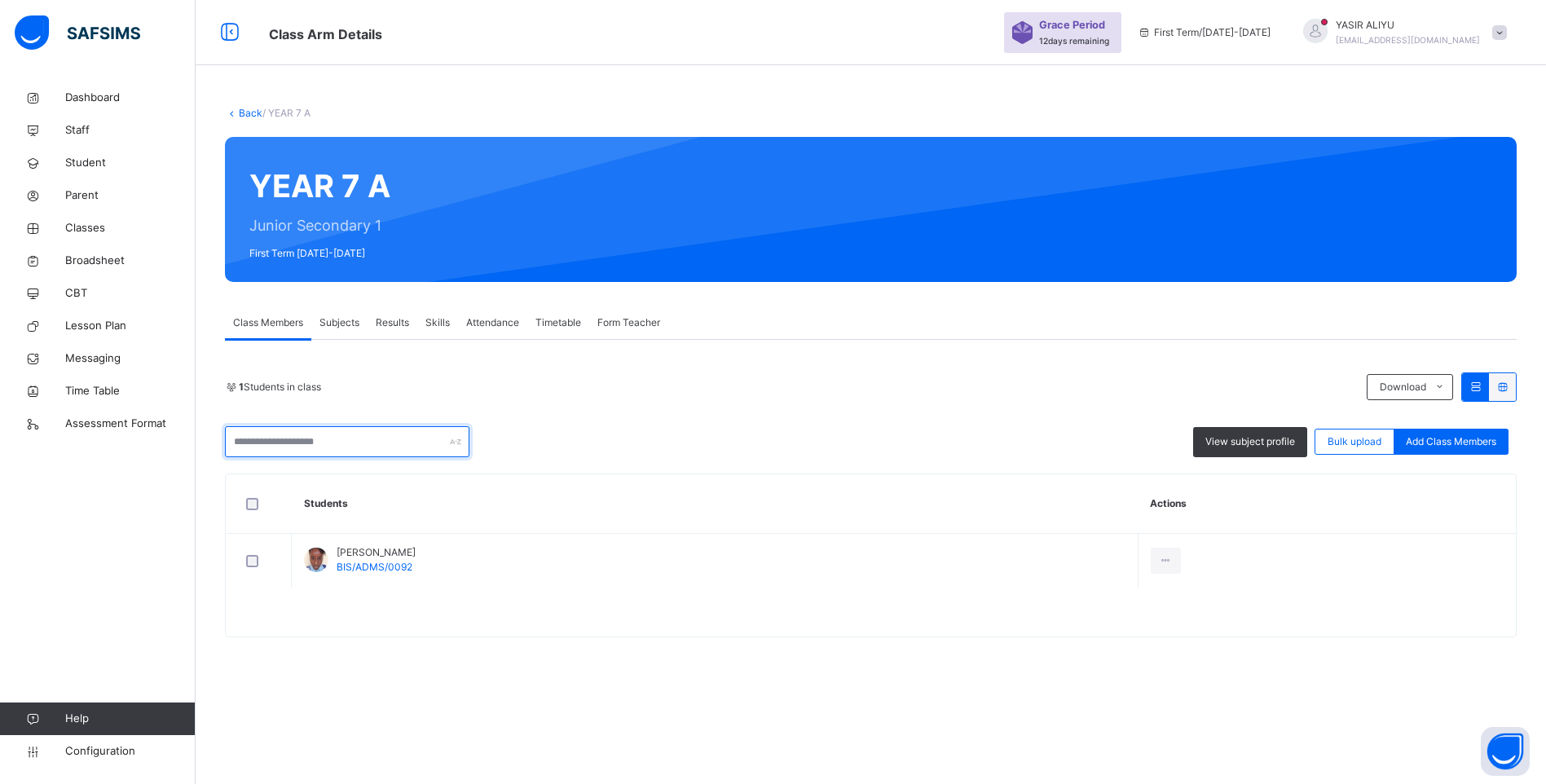
click at [319, 443] on input "text" at bounding box center [346, 442] width 244 height 31
click at [1474, 434] on span "Add Class Members" at bounding box center [1451, 442] width 91 height 15
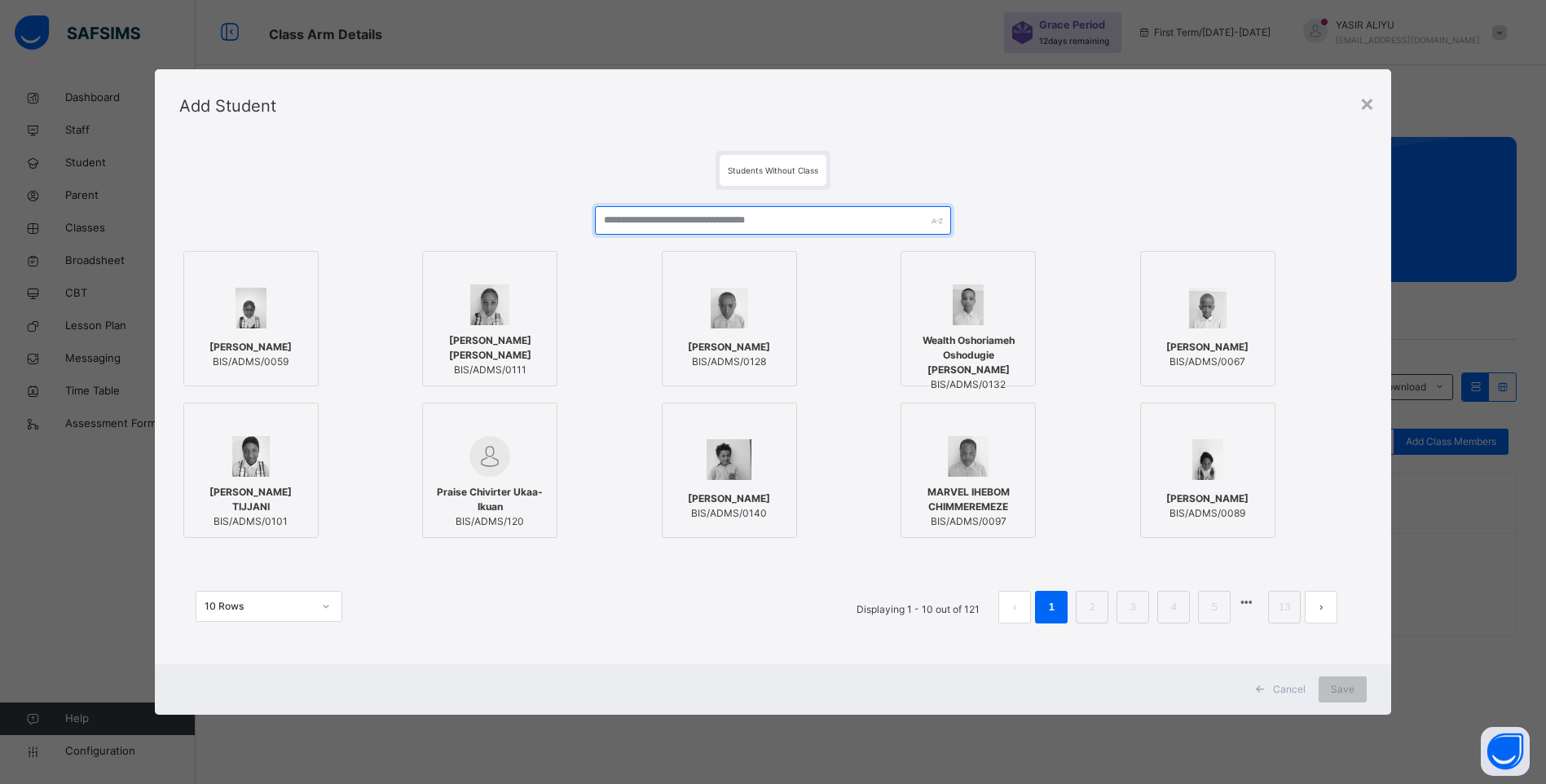
click at [636, 216] on input "text" at bounding box center [772, 220] width 356 height 28
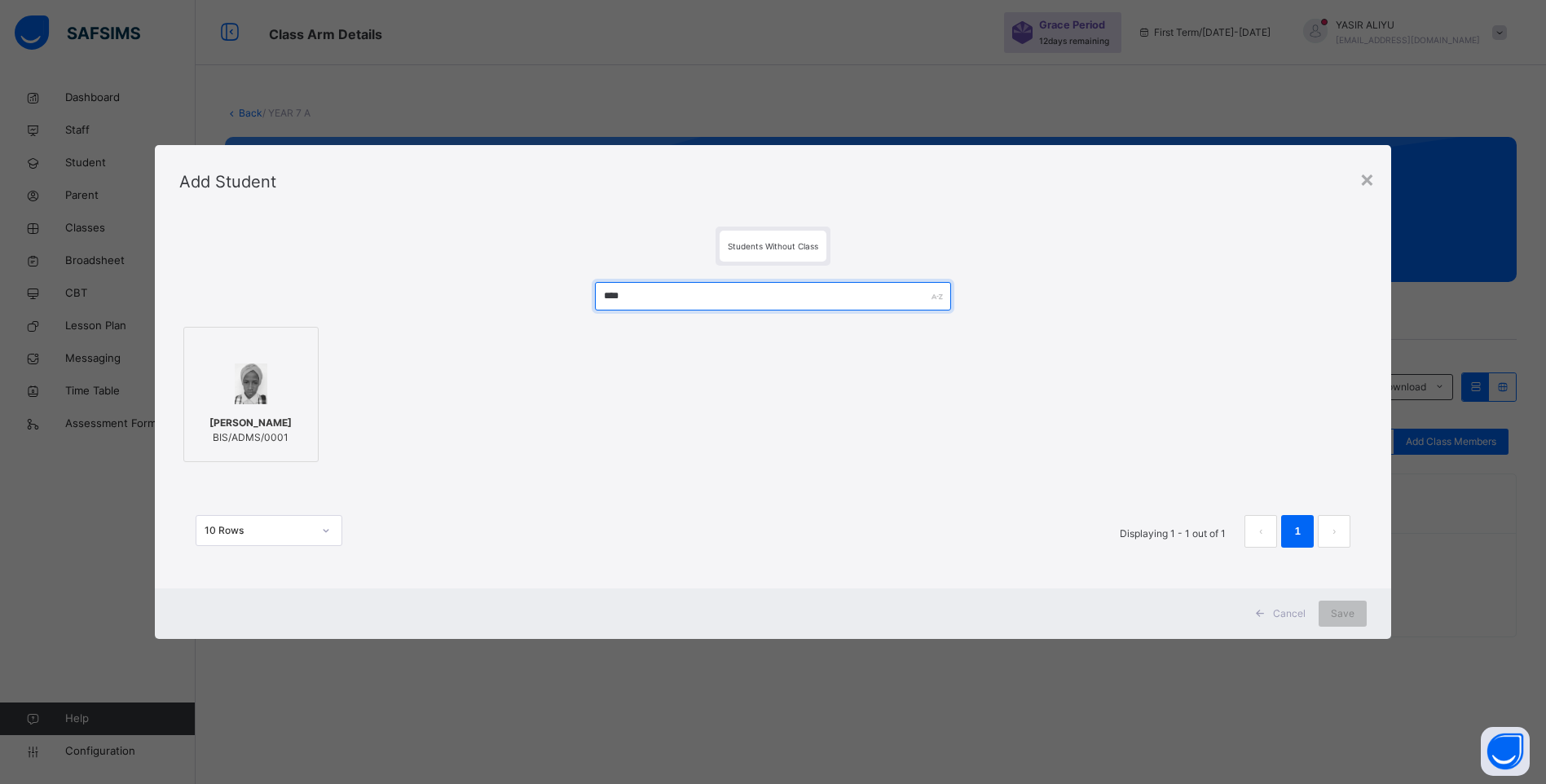
type input "****"
click at [290, 409] on div "FATIMA KUMO HARUNA BIS/ADMS/0001" at bounding box center [251, 430] width 117 height 45
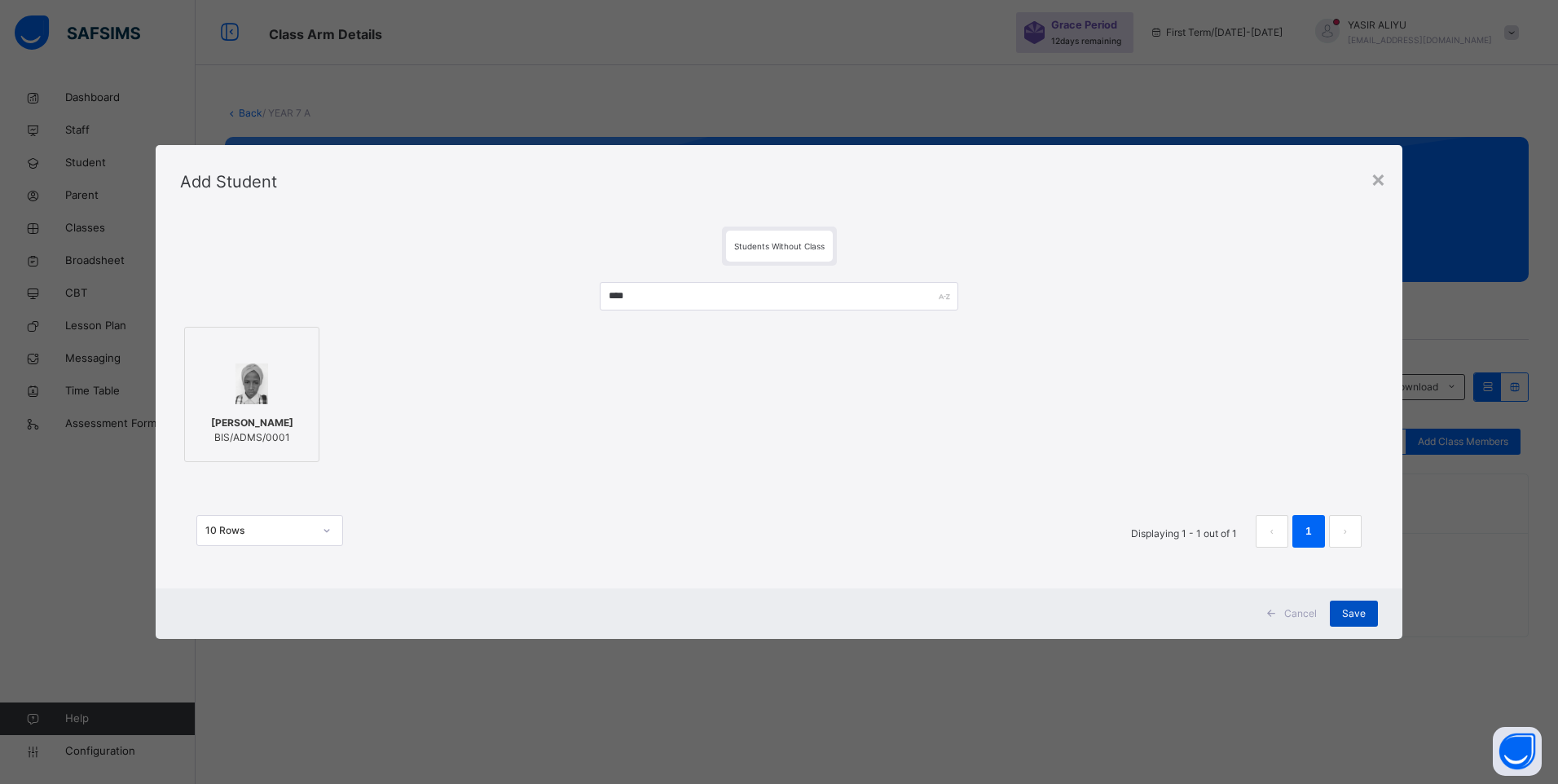
click at [1351, 613] on span "Save" at bounding box center [1353, 613] width 24 height 15
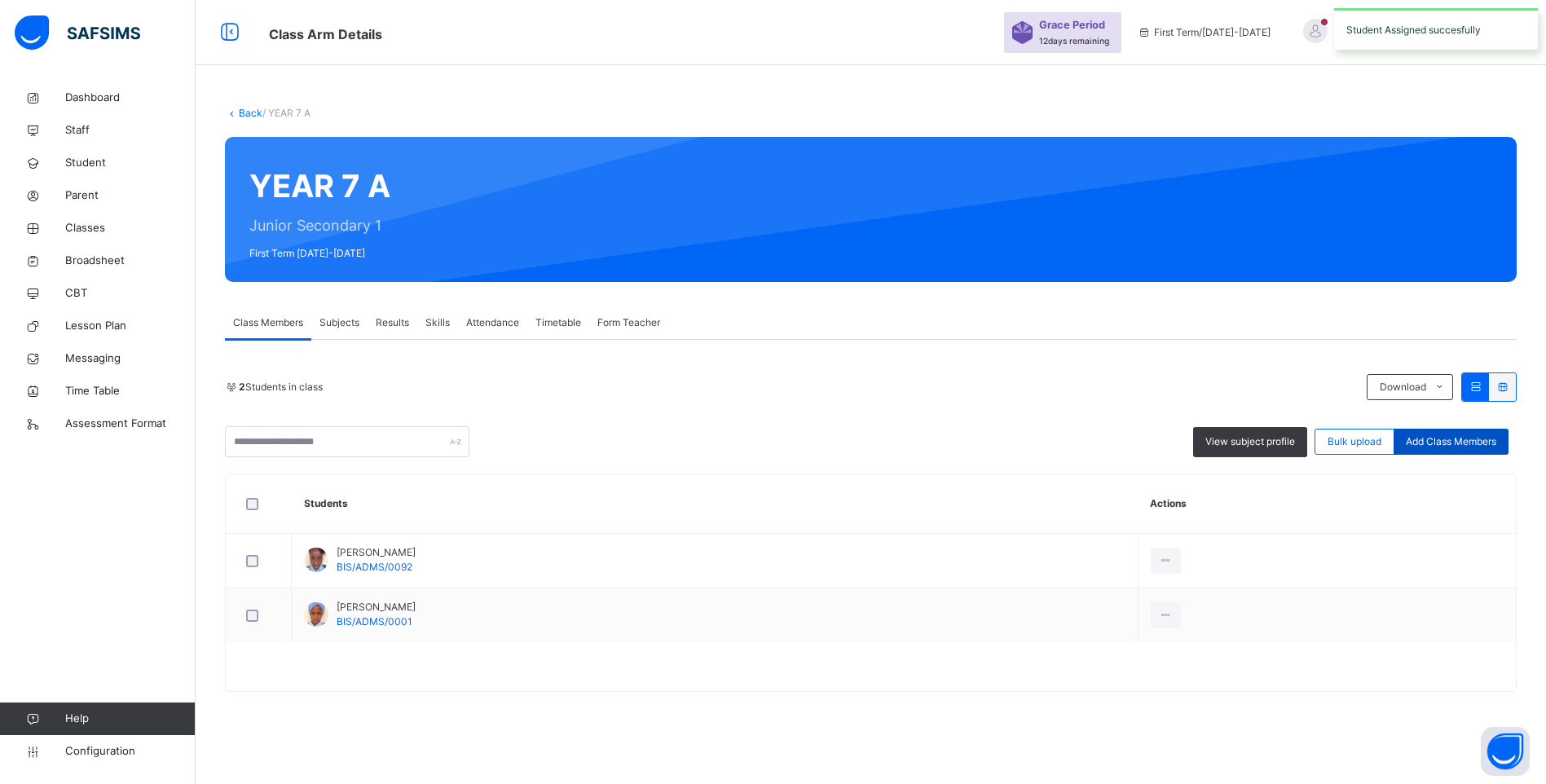
click at [1463, 442] on span "Add Class Members" at bounding box center [1451, 442] width 91 height 15
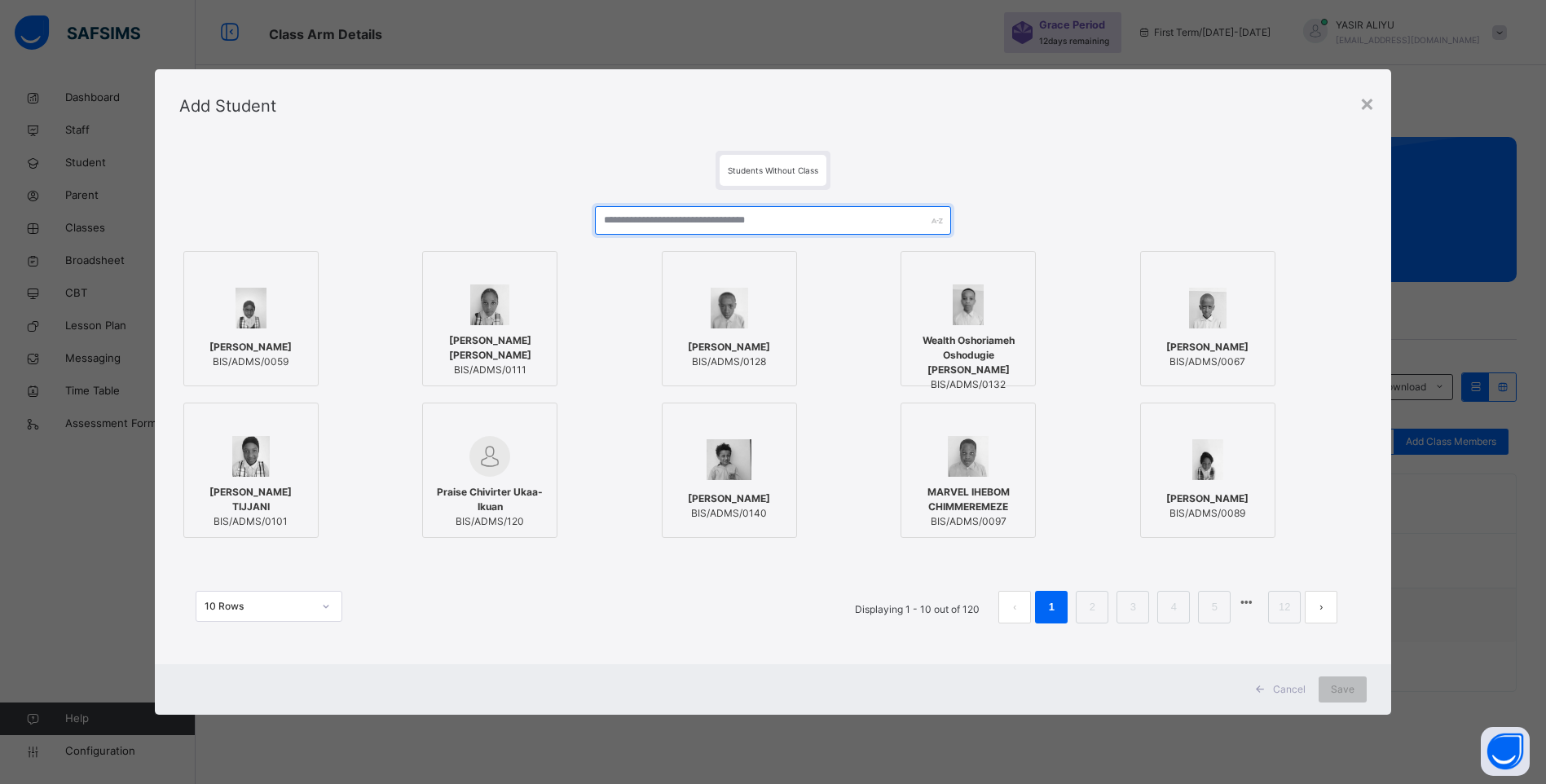
click at [681, 211] on input "text" at bounding box center [772, 220] width 356 height 28
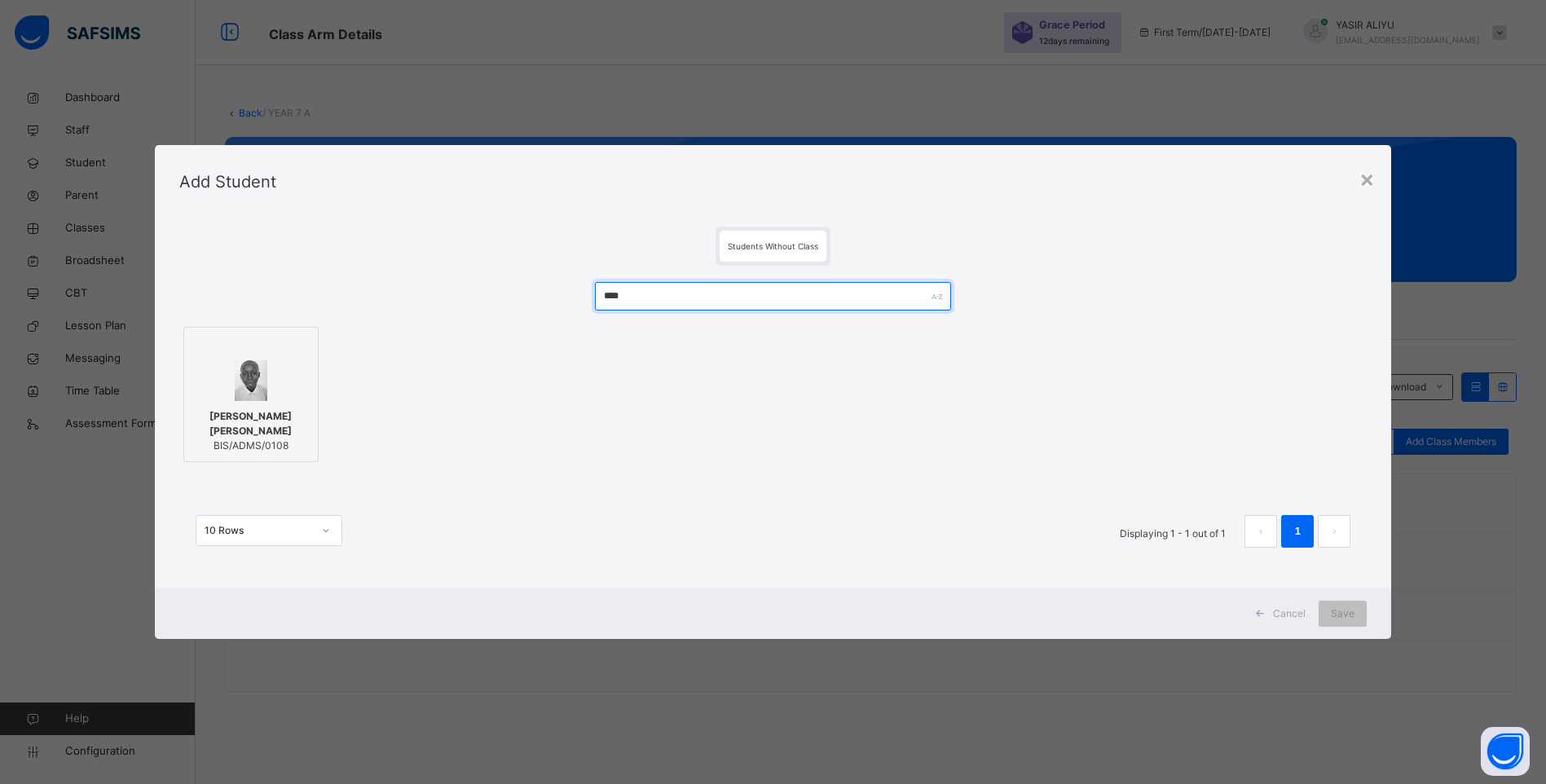
type input "****"
drag, startPoint x: 184, startPoint y: 394, endPoint x: 191, endPoint y: 400, distance: 9.2
click at [191, 400] on label "ABDUL-AZEEZ ABIOLA MATTI BIS/ADMS/0108" at bounding box center [250, 393] width 135 height 135
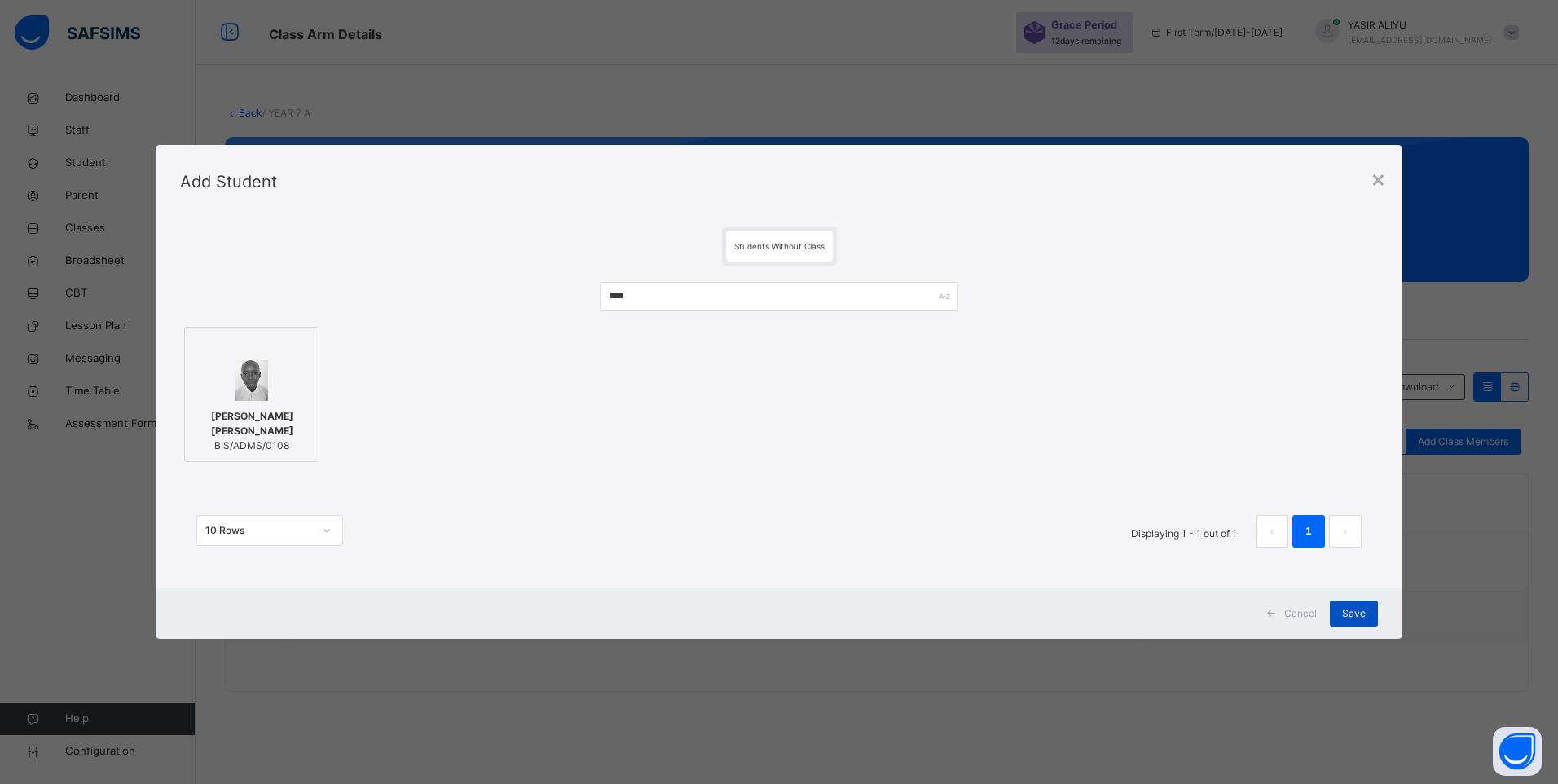
click at [1344, 618] on span "Save" at bounding box center [1353, 613] width 24 height 15
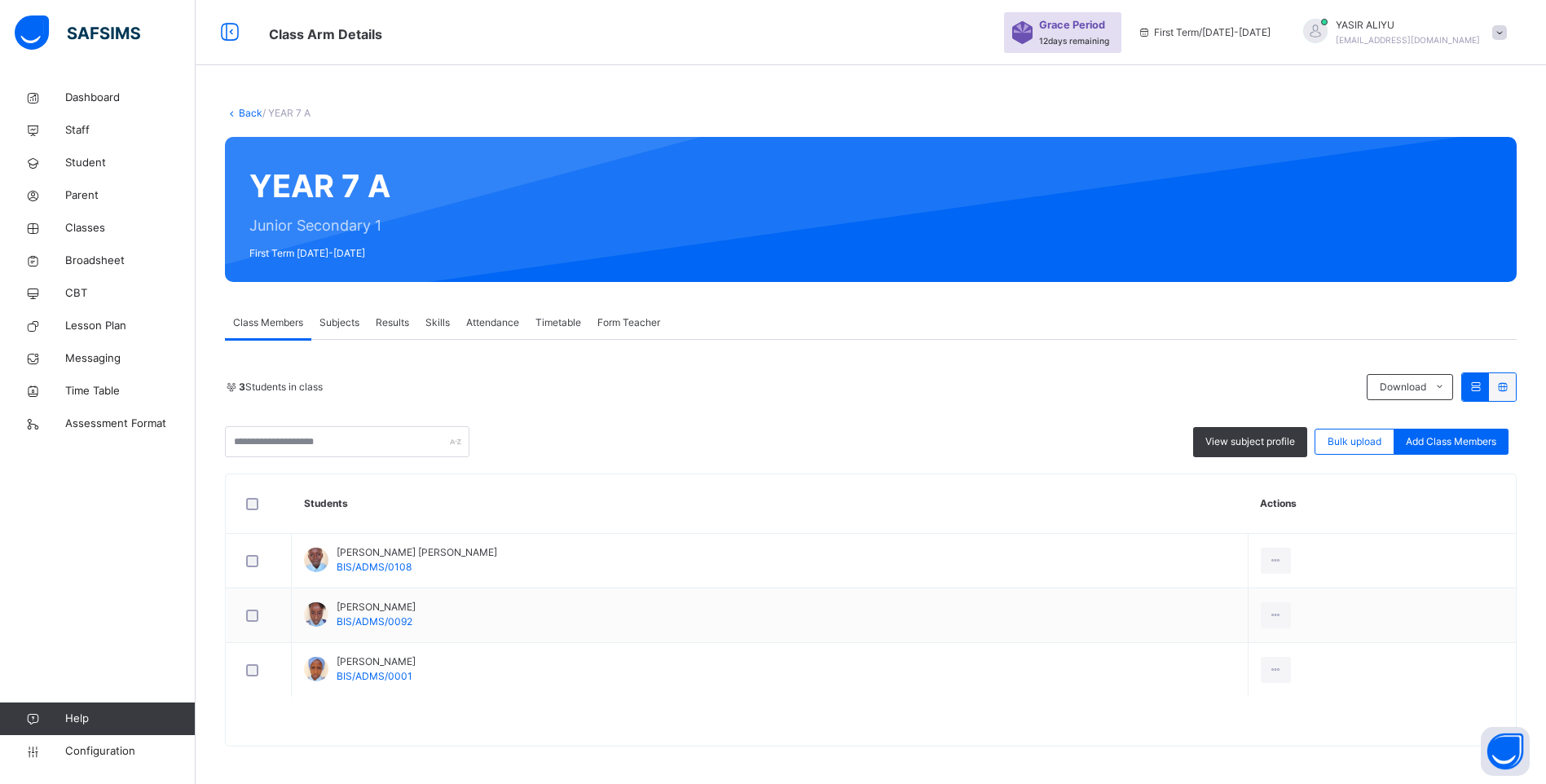
click at [1530, 710] on icon "Search" at bounding box center [1530, 710] width 0 height 0
click at [1450, 446] on span "Add Class Members" at bounding box center [1451, 442] width 91 height 15
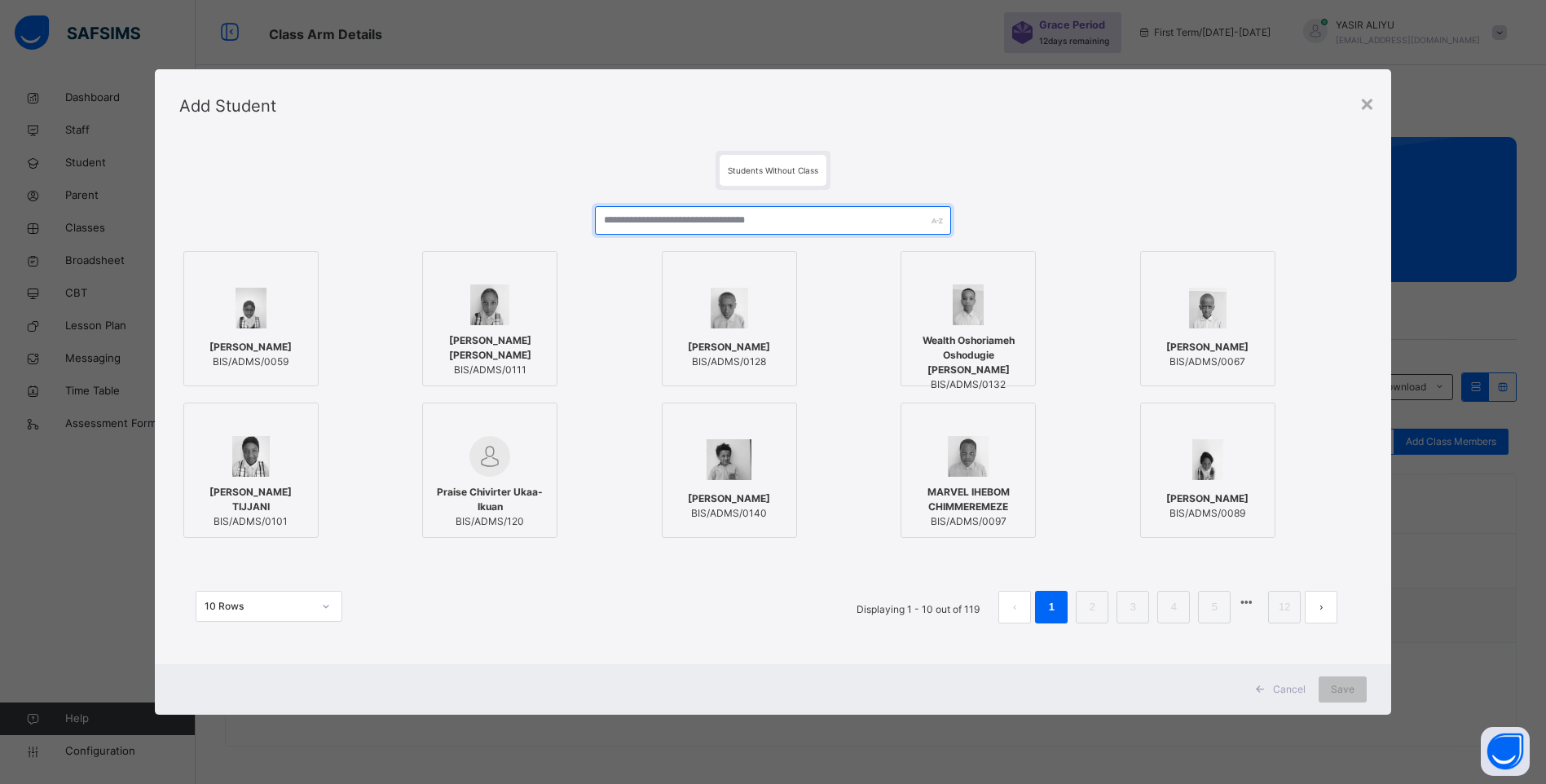
click at [662, 219] on input "text" at bounding box center [772, 220] width 356 height 28
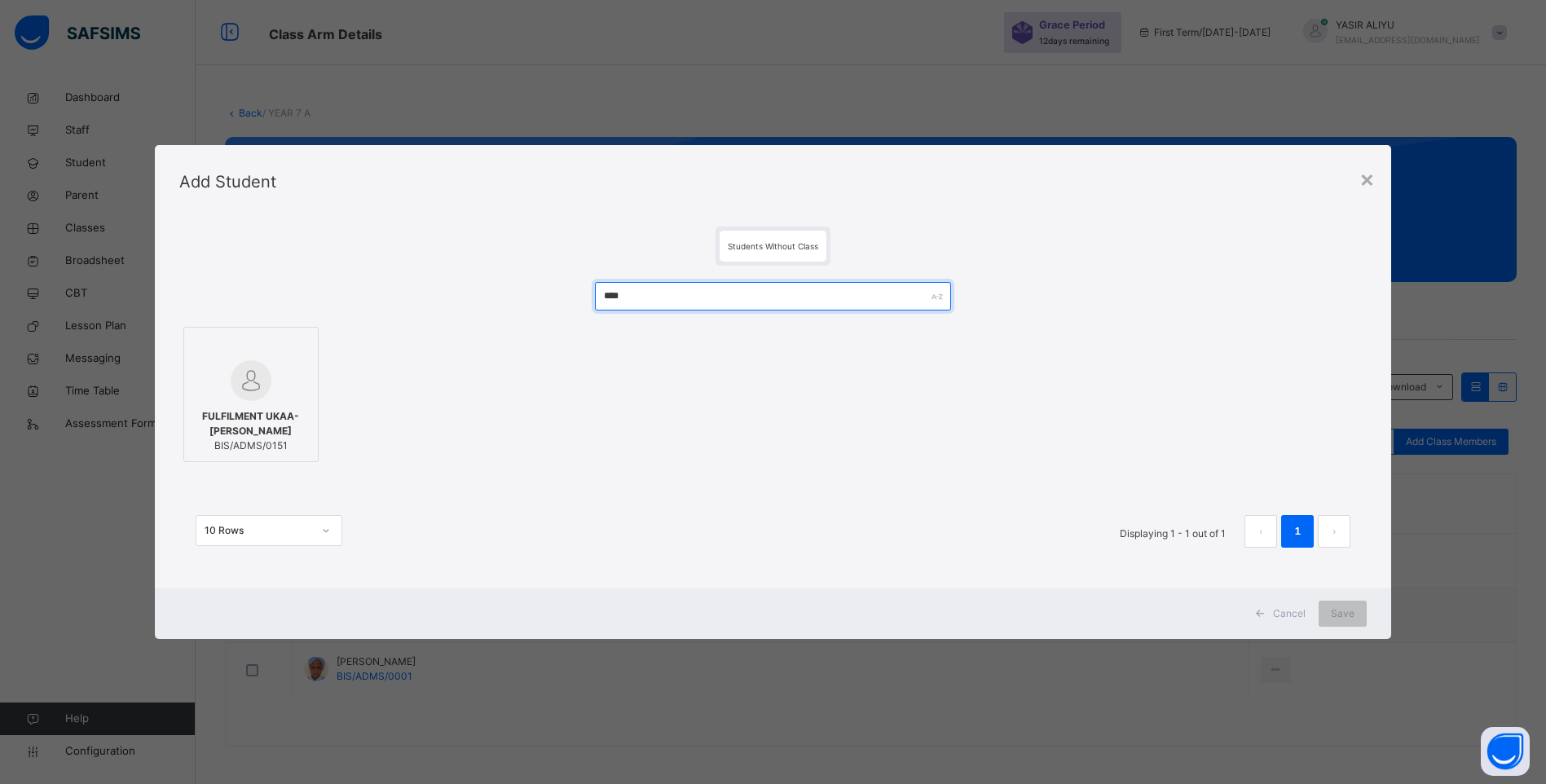
type input "****"
click at [278, 423] on span "FULFILMENT UKAA-[PERSON_NAME]" at bounding box center [251, 423] width 117 height 29
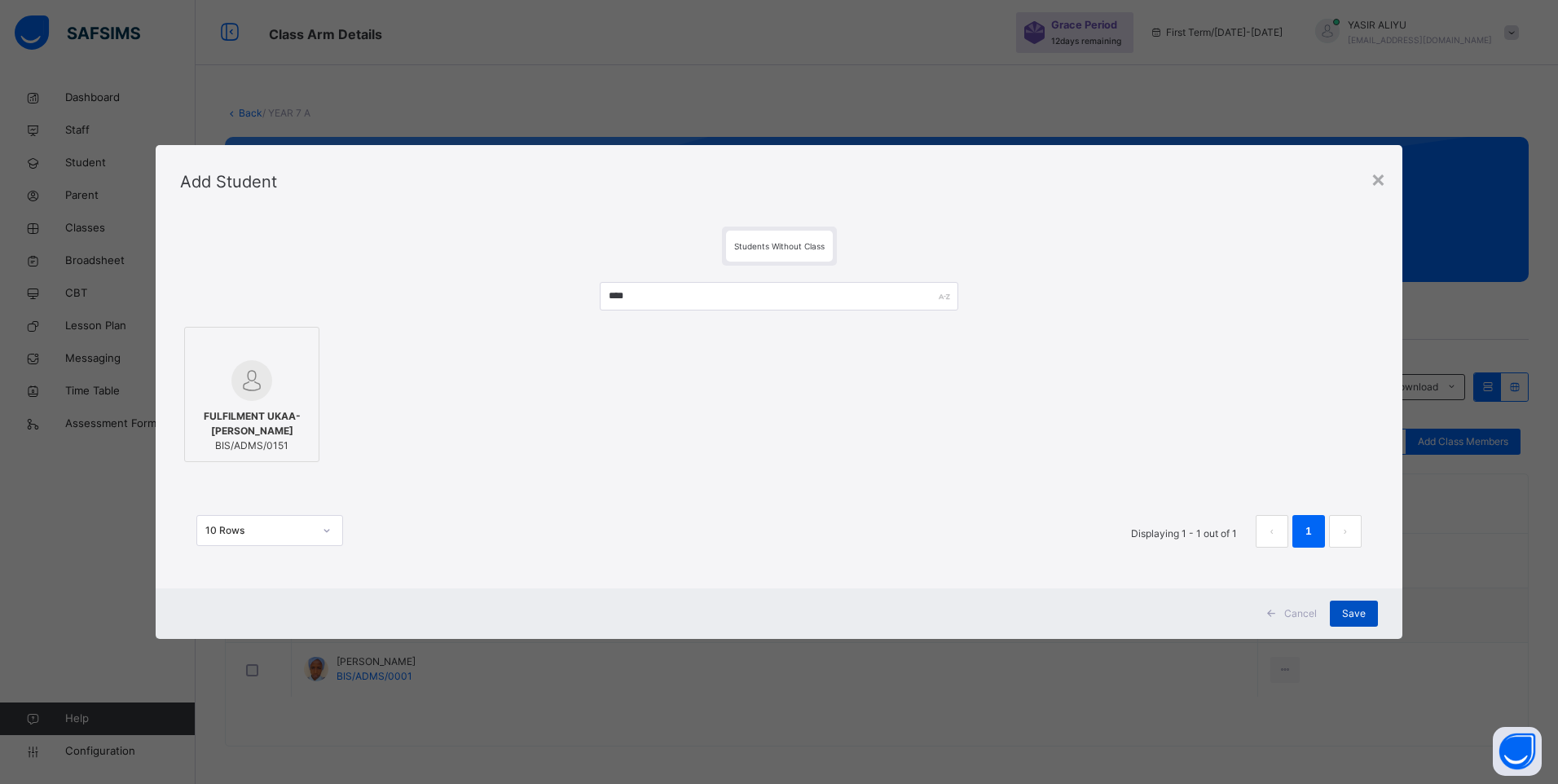
click at [1342, 609] on div "Save" at bounding box center [1353, 613] width 48 height 26
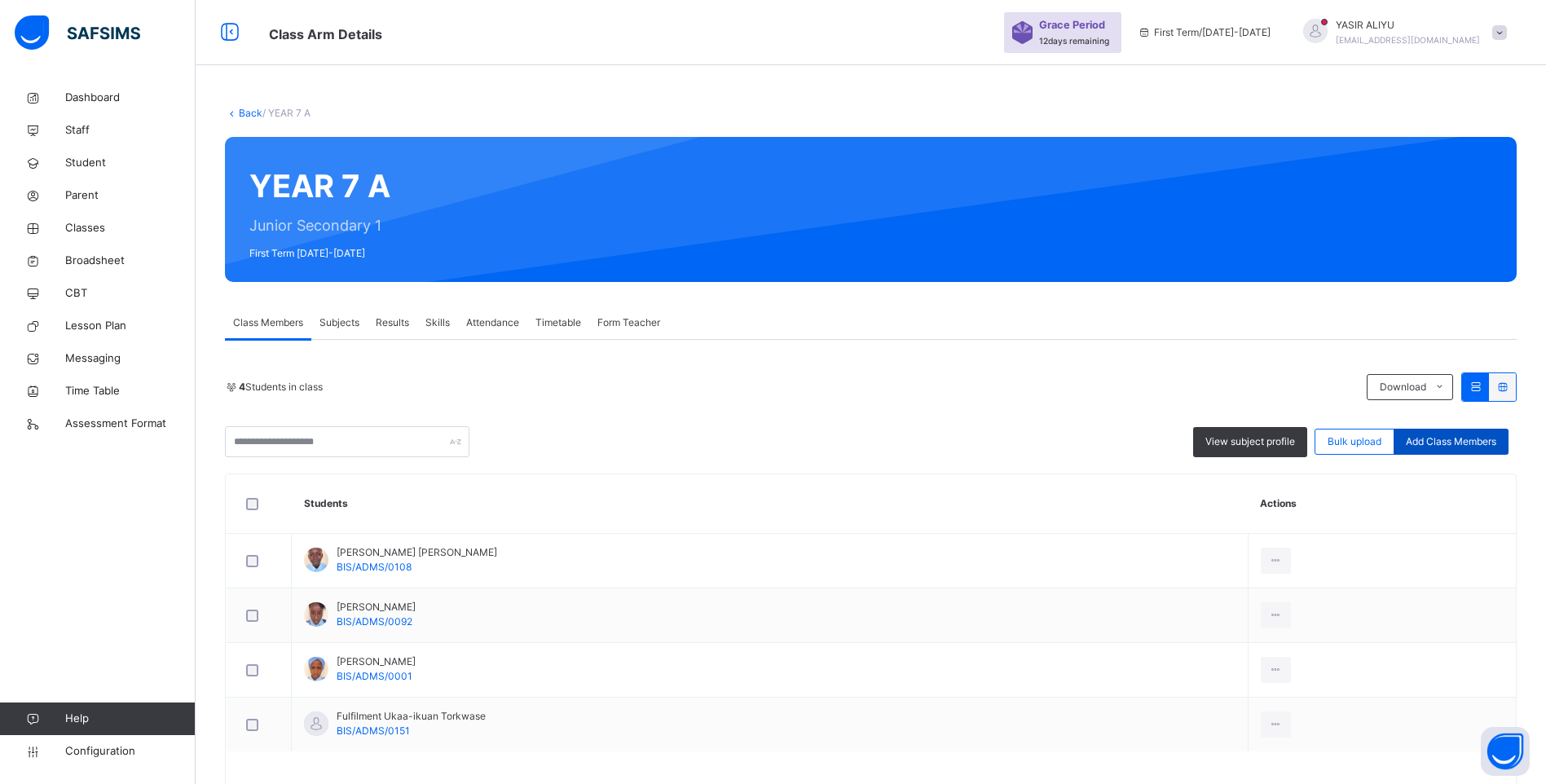
click at [1454, 438] on span "Add Class Members" at bounding box center [1451, 442] width 91 height 15
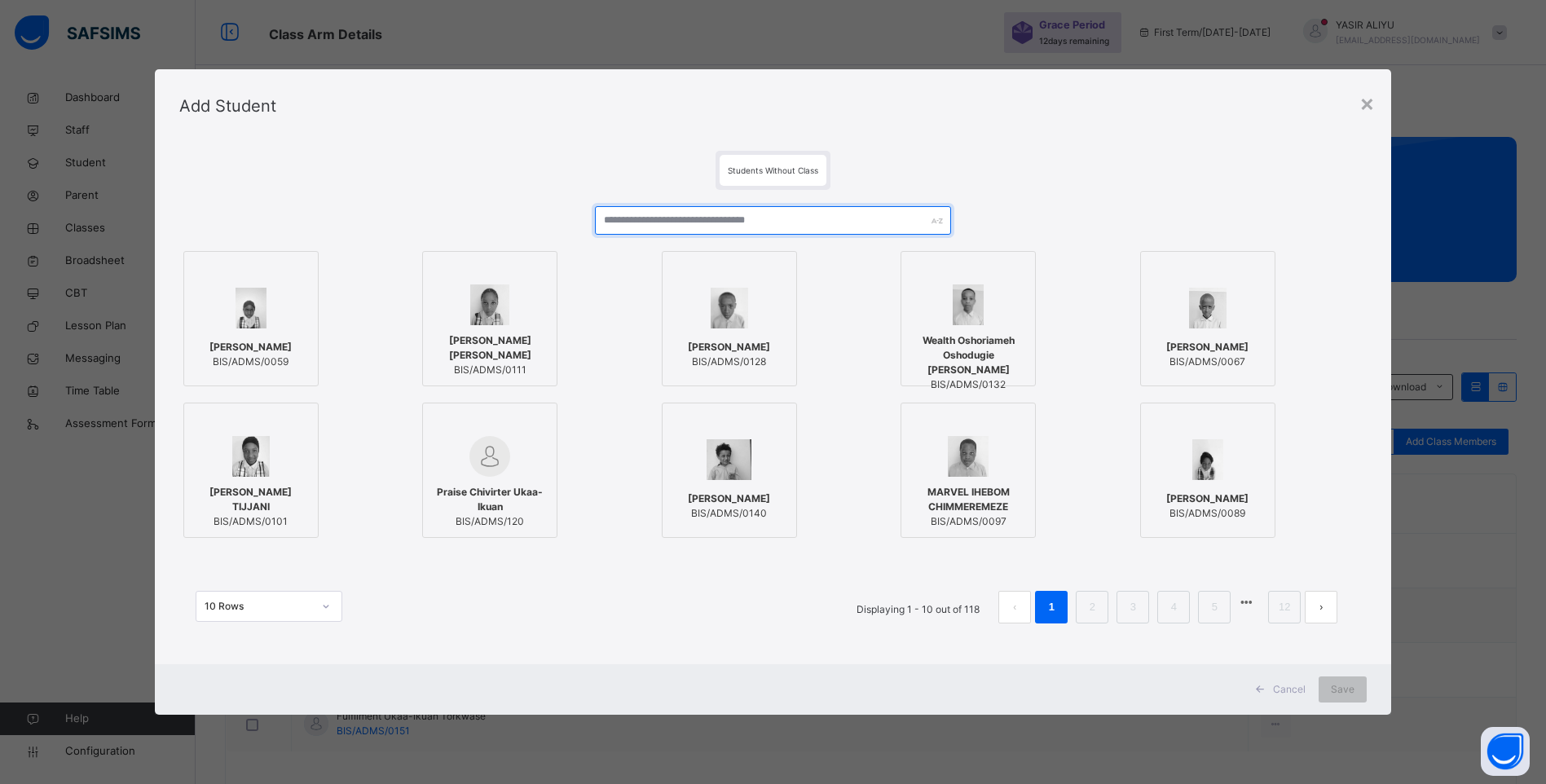
click at [660, 218] on input "text" at bounding box center [772, 220] width 356 height 28
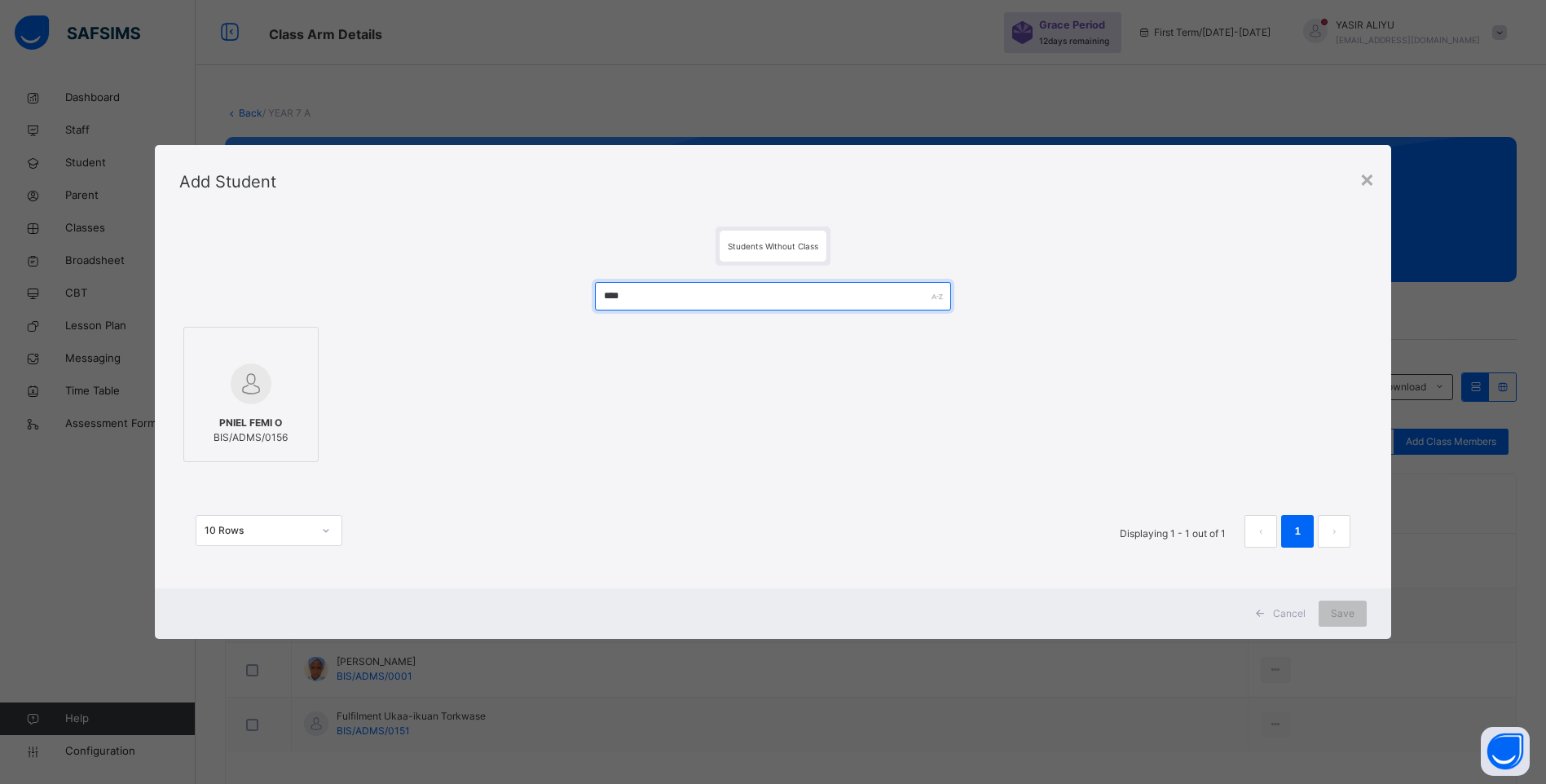
type input "****"
click at [239, 418] on span "PNIEL FEMI O" at bounding box center [250, 423] width 75 height 15
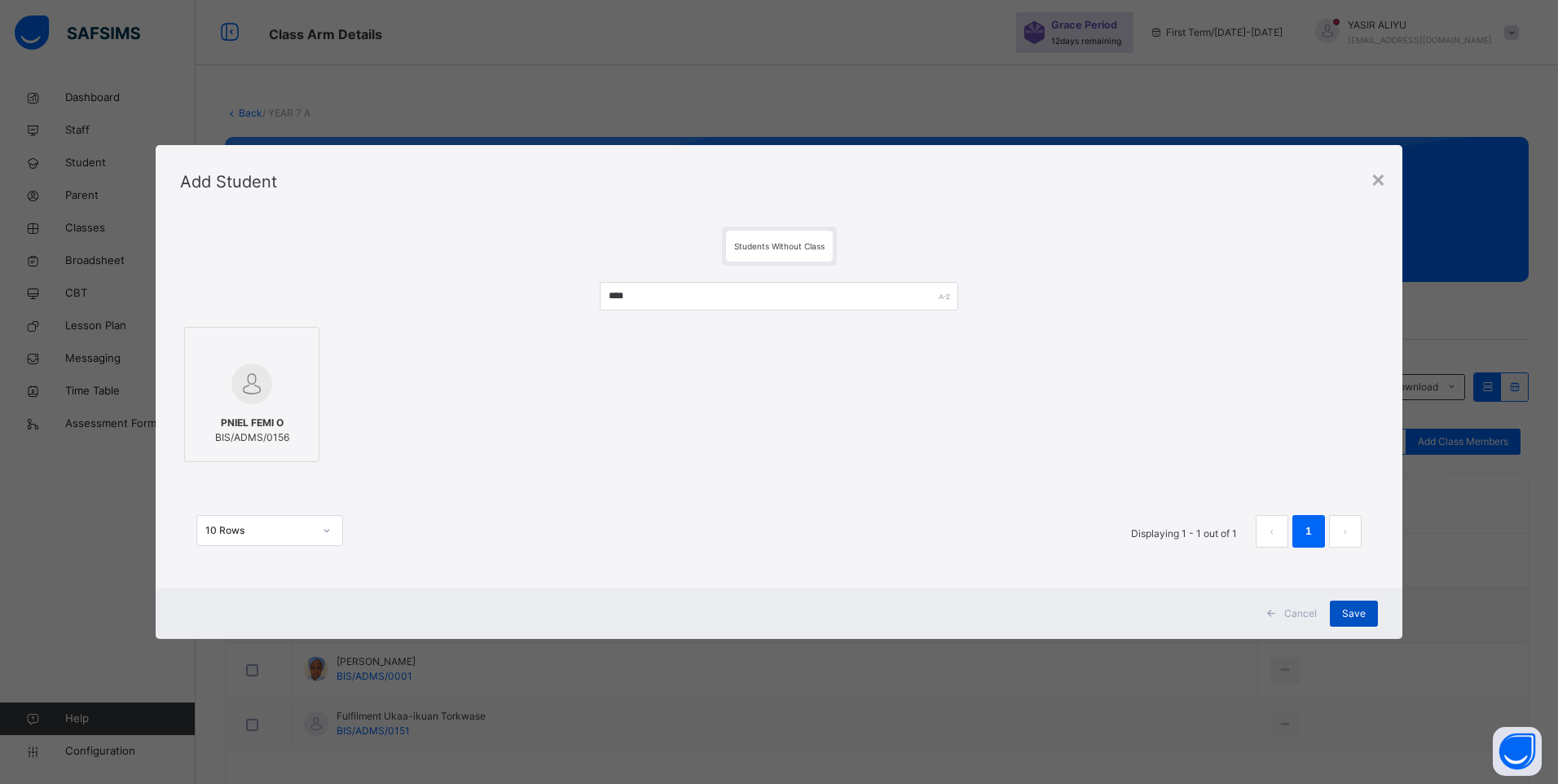
click at [1367, 610] on div "Save" at bounding box center [1353, 613] width 48 height 26
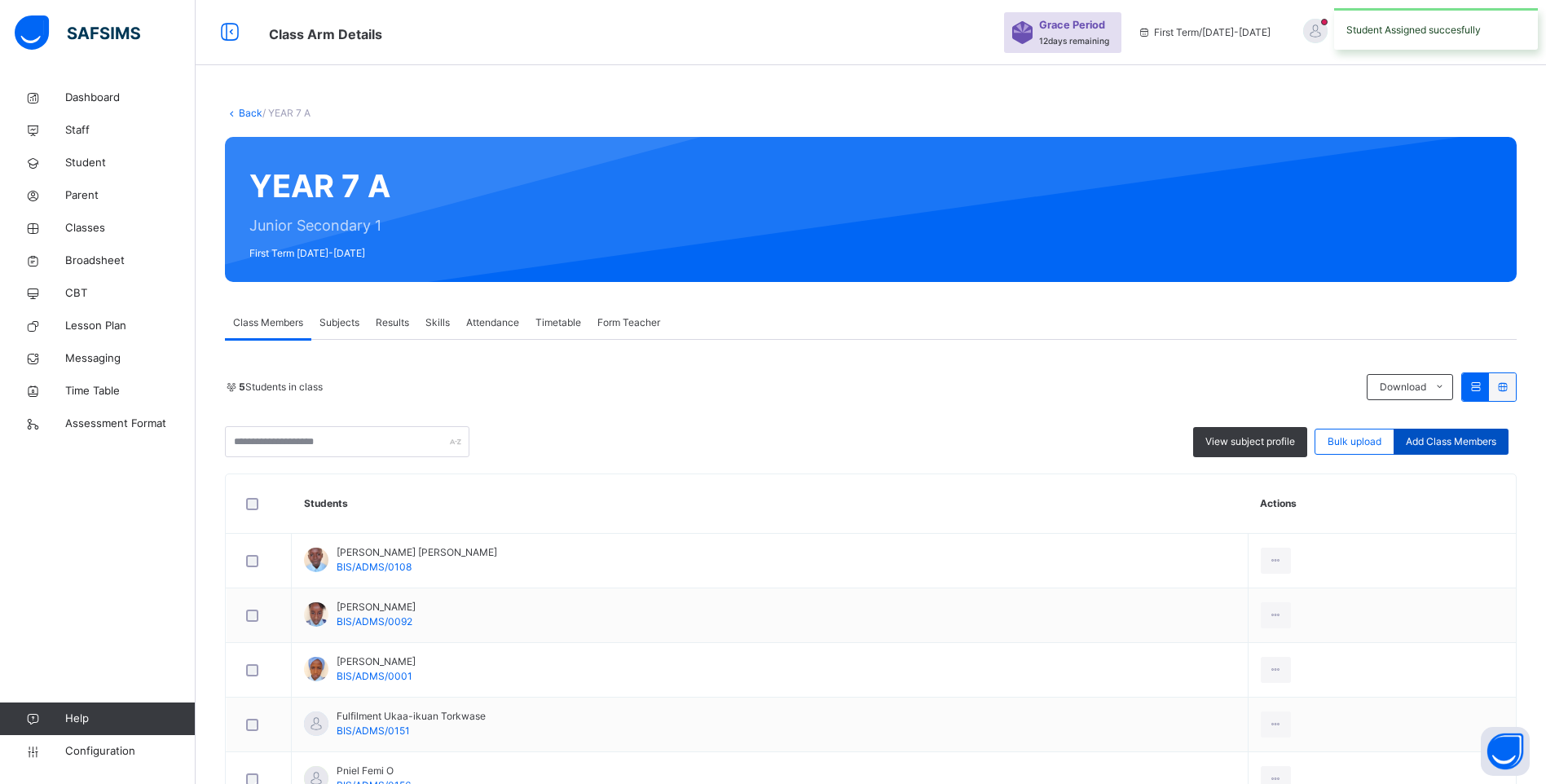
click at [1454, 442] on span "Add Class Members" at bounding box center [1451, 442] width 91 height 15
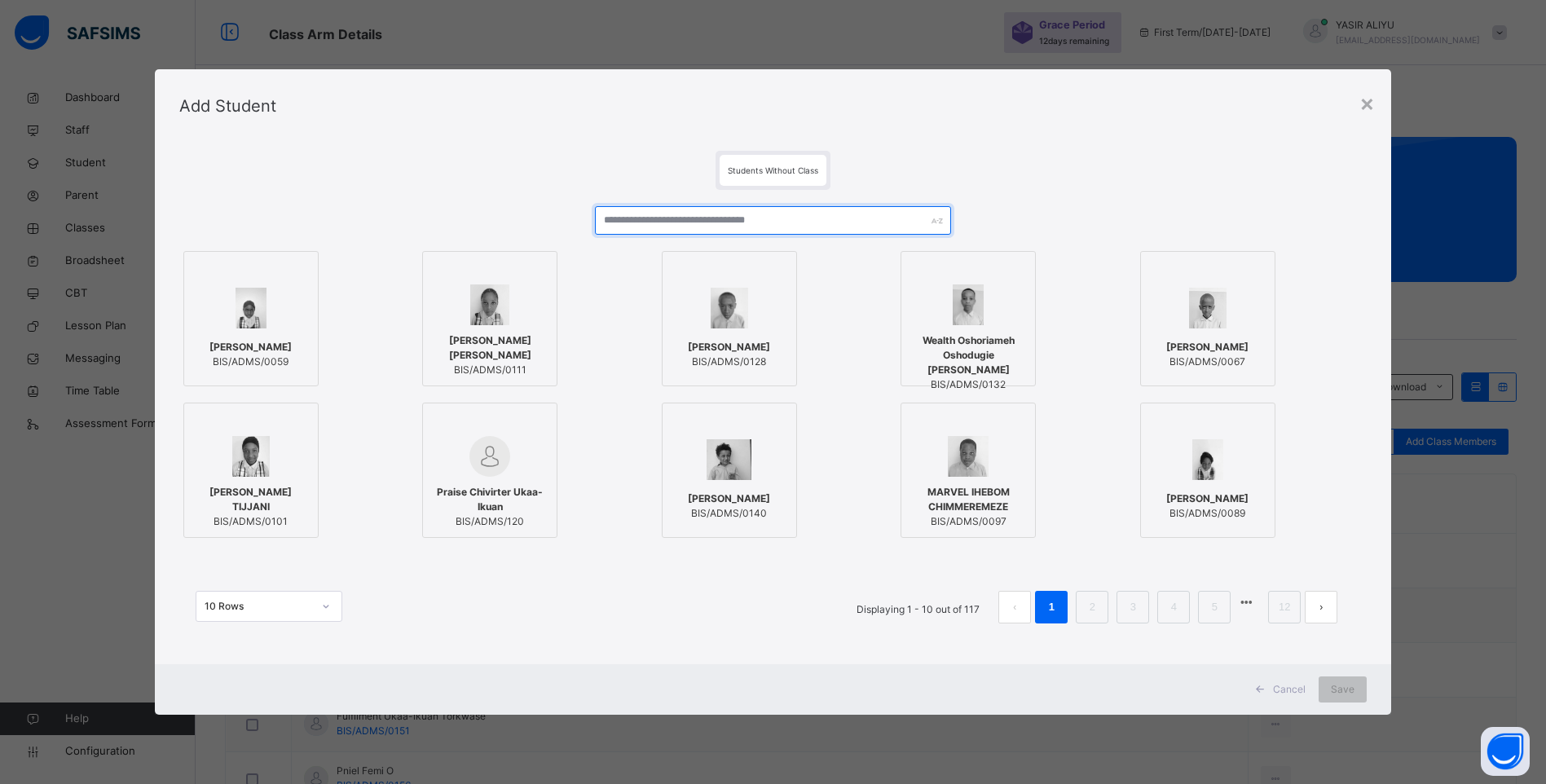
click at [659, 220] on input "text" at bounding box center [772, 220] width 356 height 28
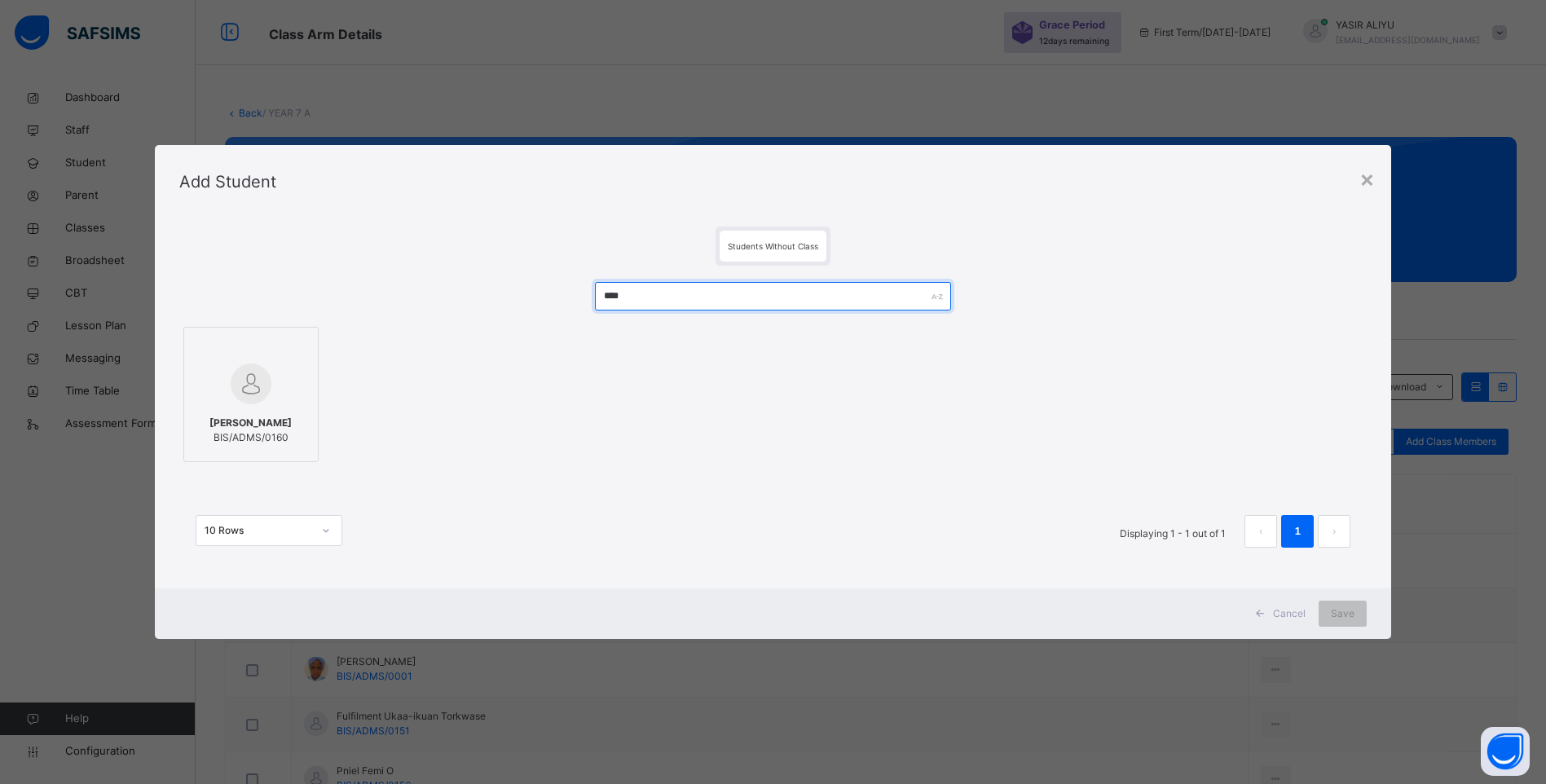
type input "****"
click at [203, 405] on div at bounding box center [251, 384] width 117 height 47
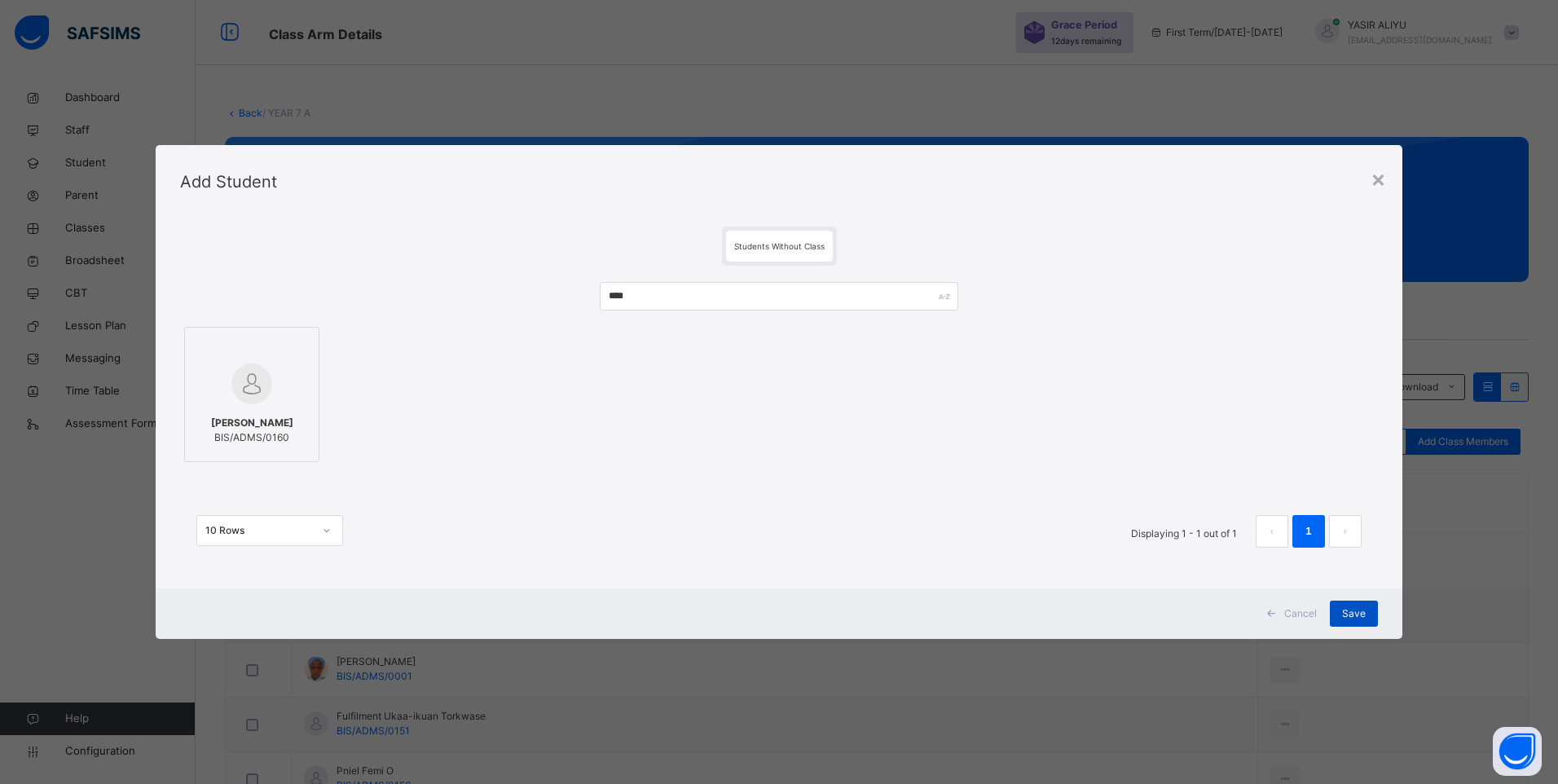
click at [1357, 612] on span "Save" at bounding box center [1353, 613] width 24 height 15
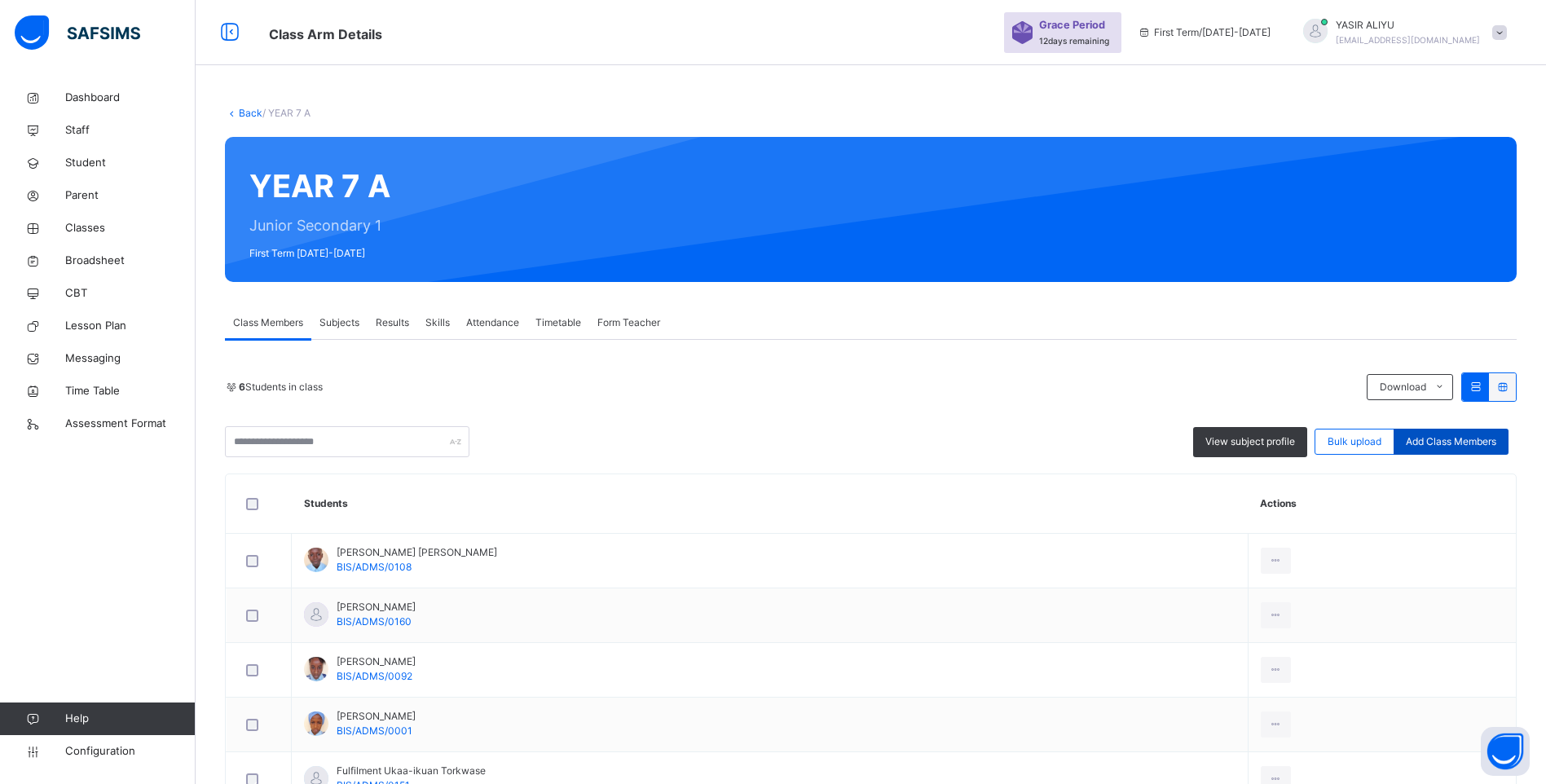
click at [1451, 441] on span "Add Class Members" at bounding box center [1451, 442] width 91 height 15
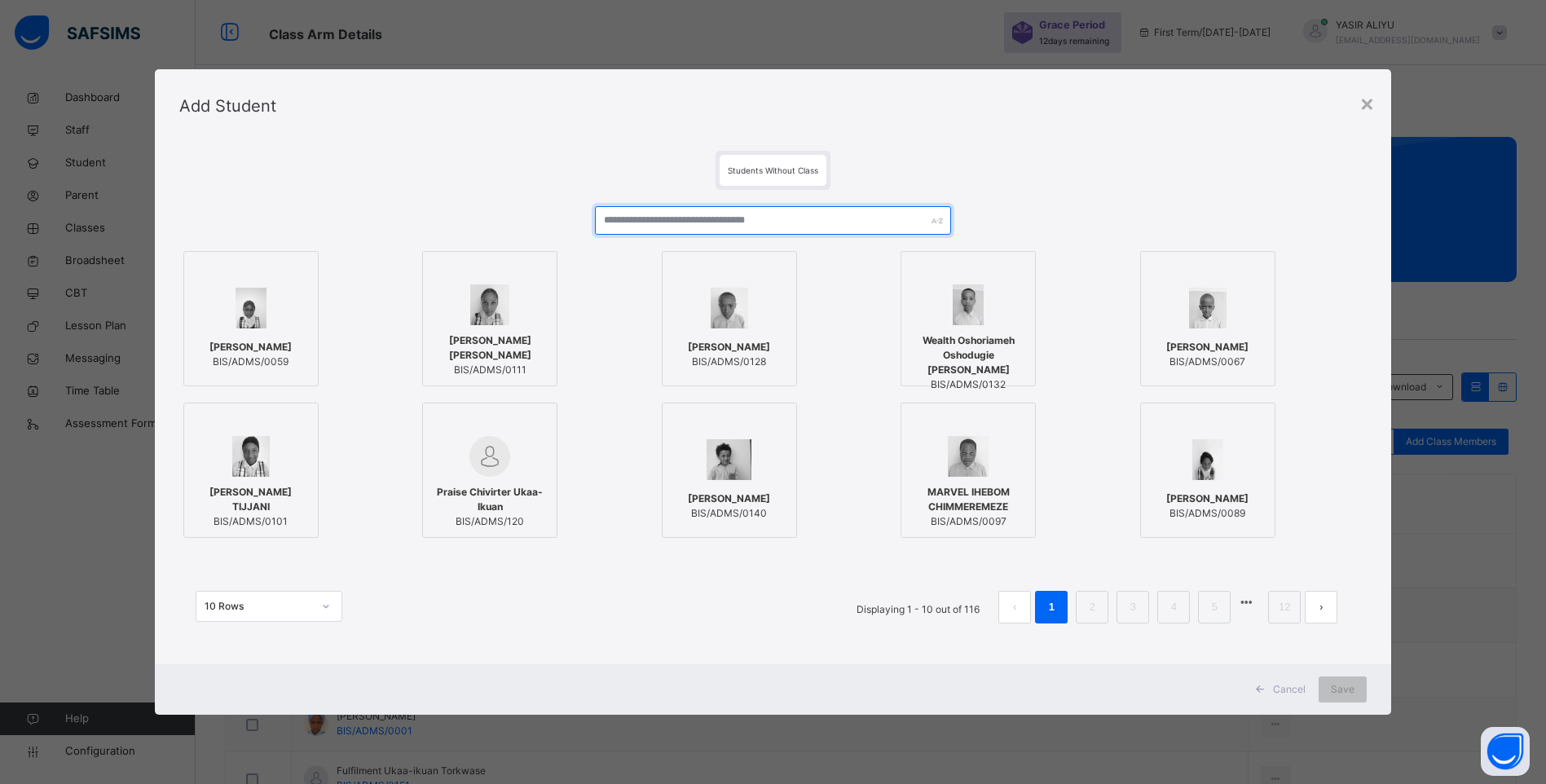
click at [677, 222] on input "text" at bounding box center [772, 220] width 356 height 28
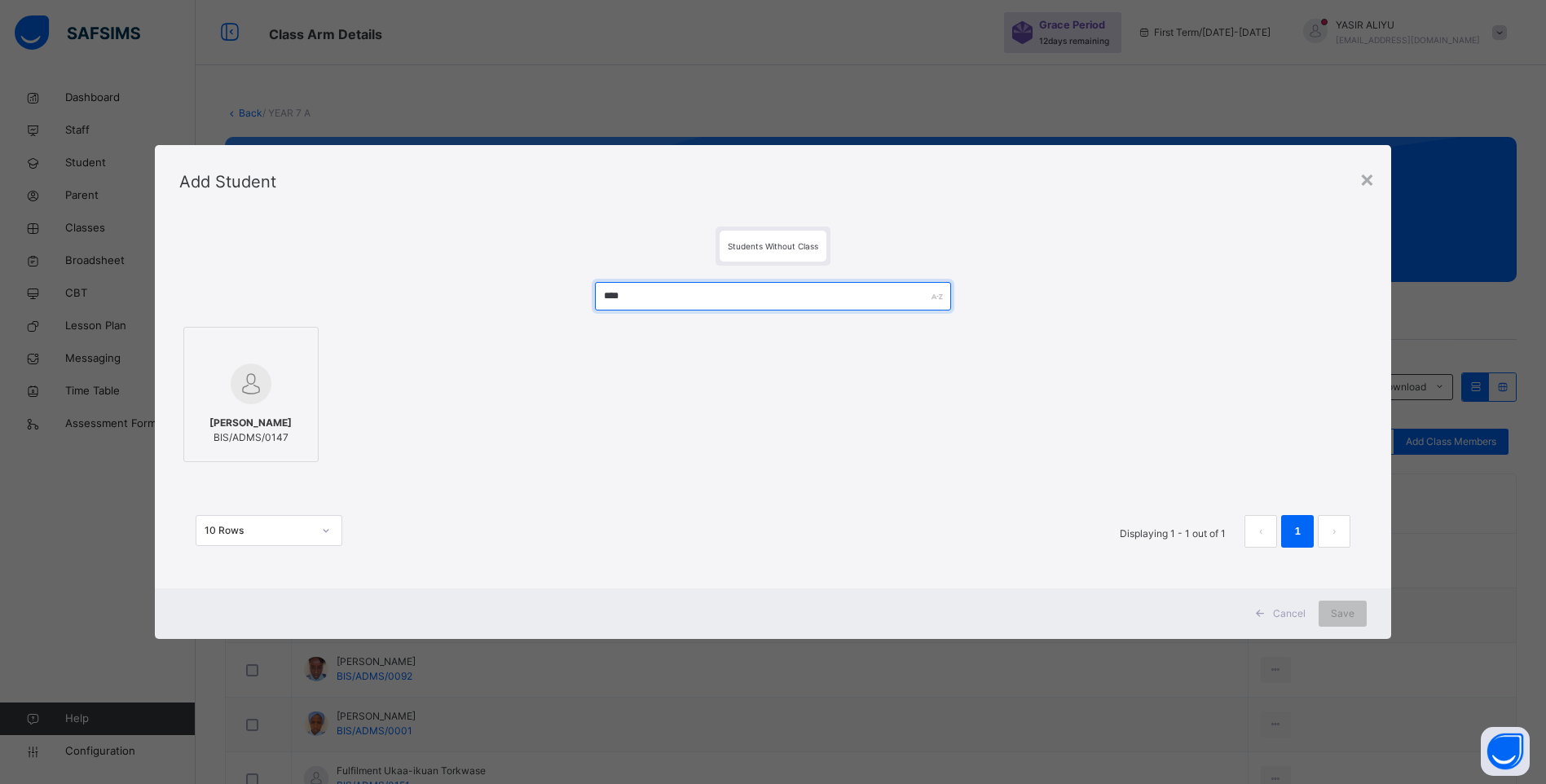
type input "****"
click at [247, 401] on img at bounding box center [250, 383] width 41 height 41
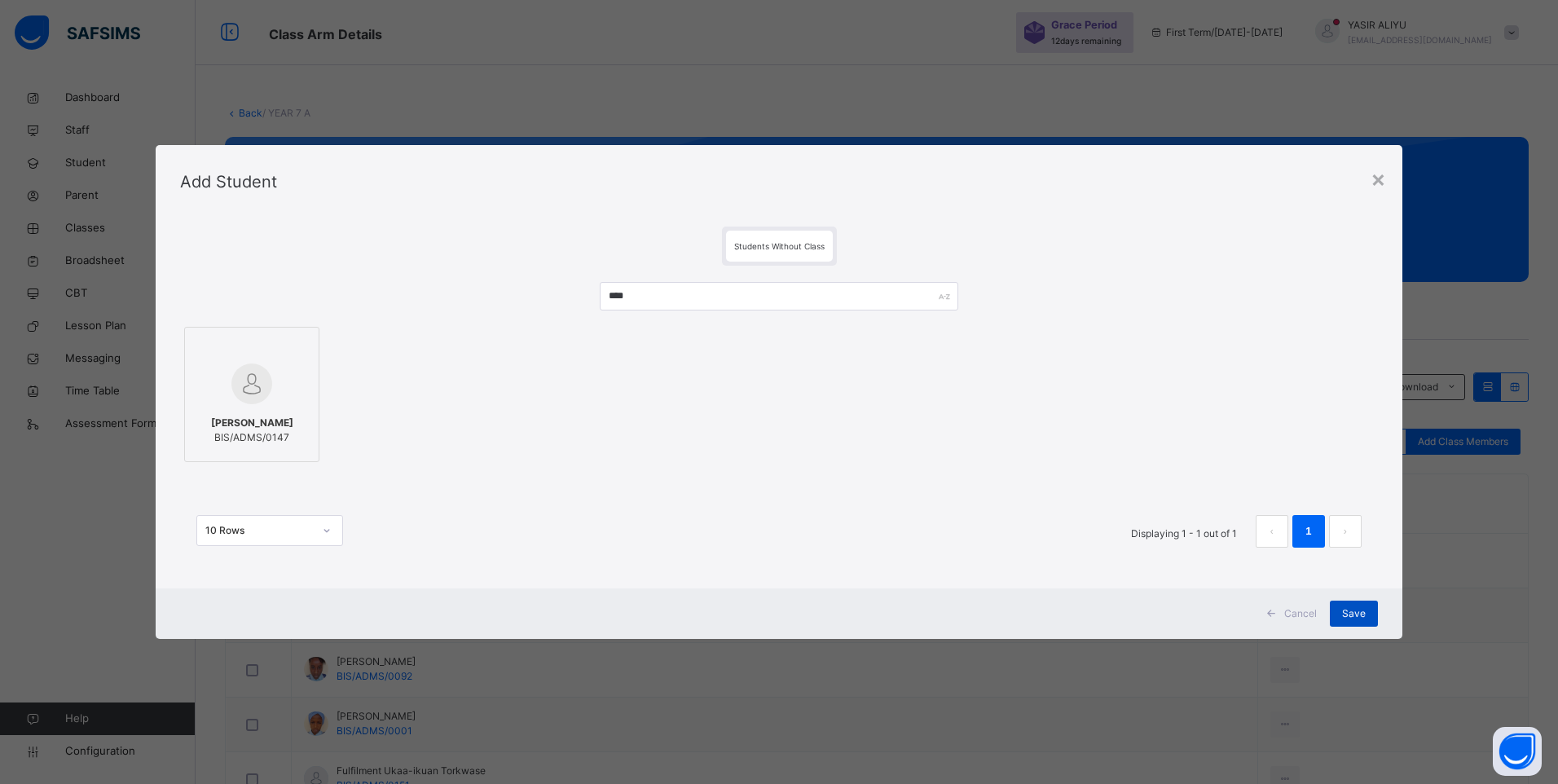
click at [1344, 617] on span "Save" at bounding box center [1353, 613] width 24 height 15
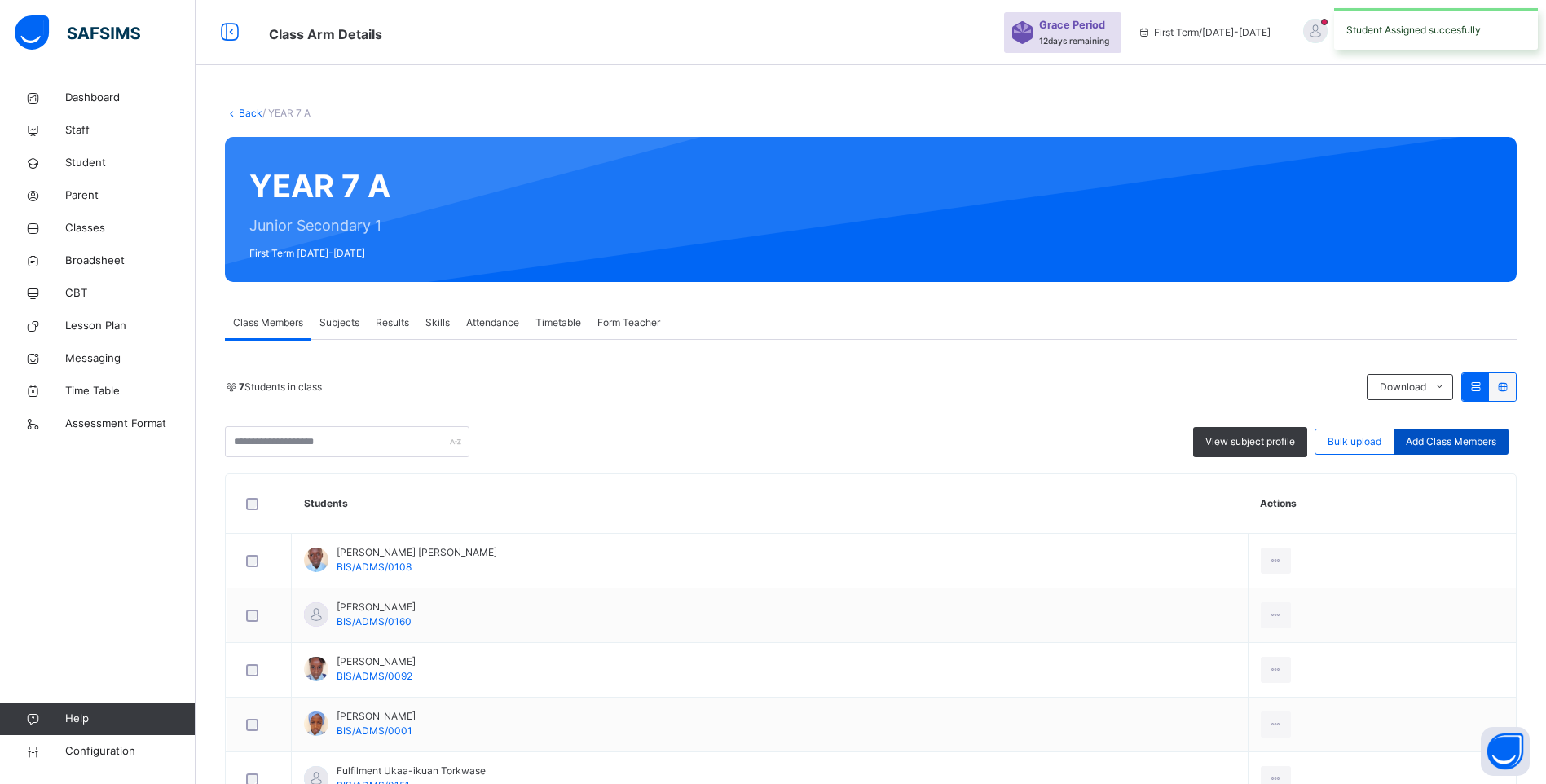
click at [1442, 440] on span "Add Class Members" at bounding box center [1451, 442] width 91 height 15
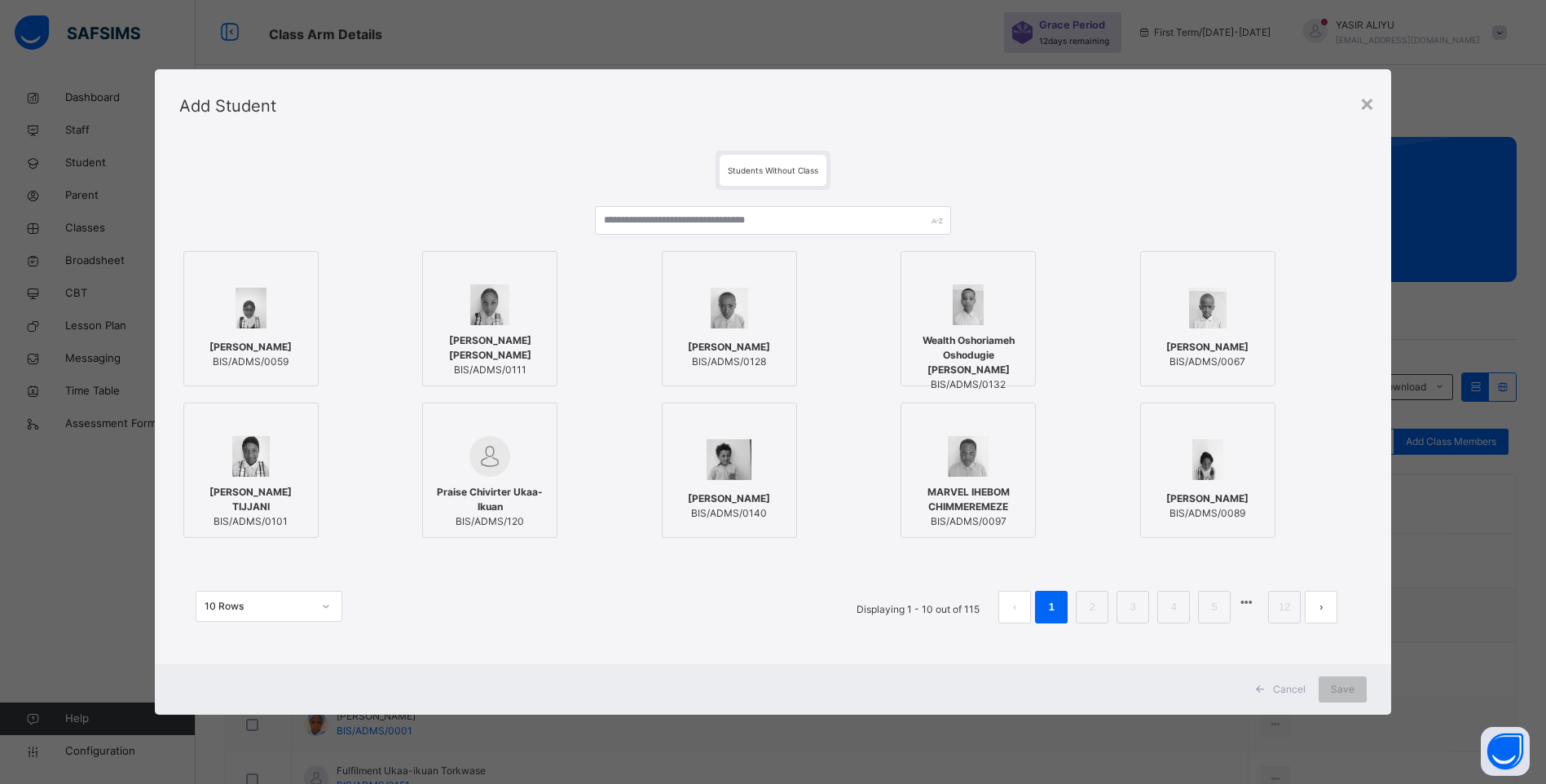
click at [667, 257] on label "ABDALLAH MUHAMMAD ABUBAKAR BIS/ADMS/0128" at bounding box center [729, 318] width 135 height 135
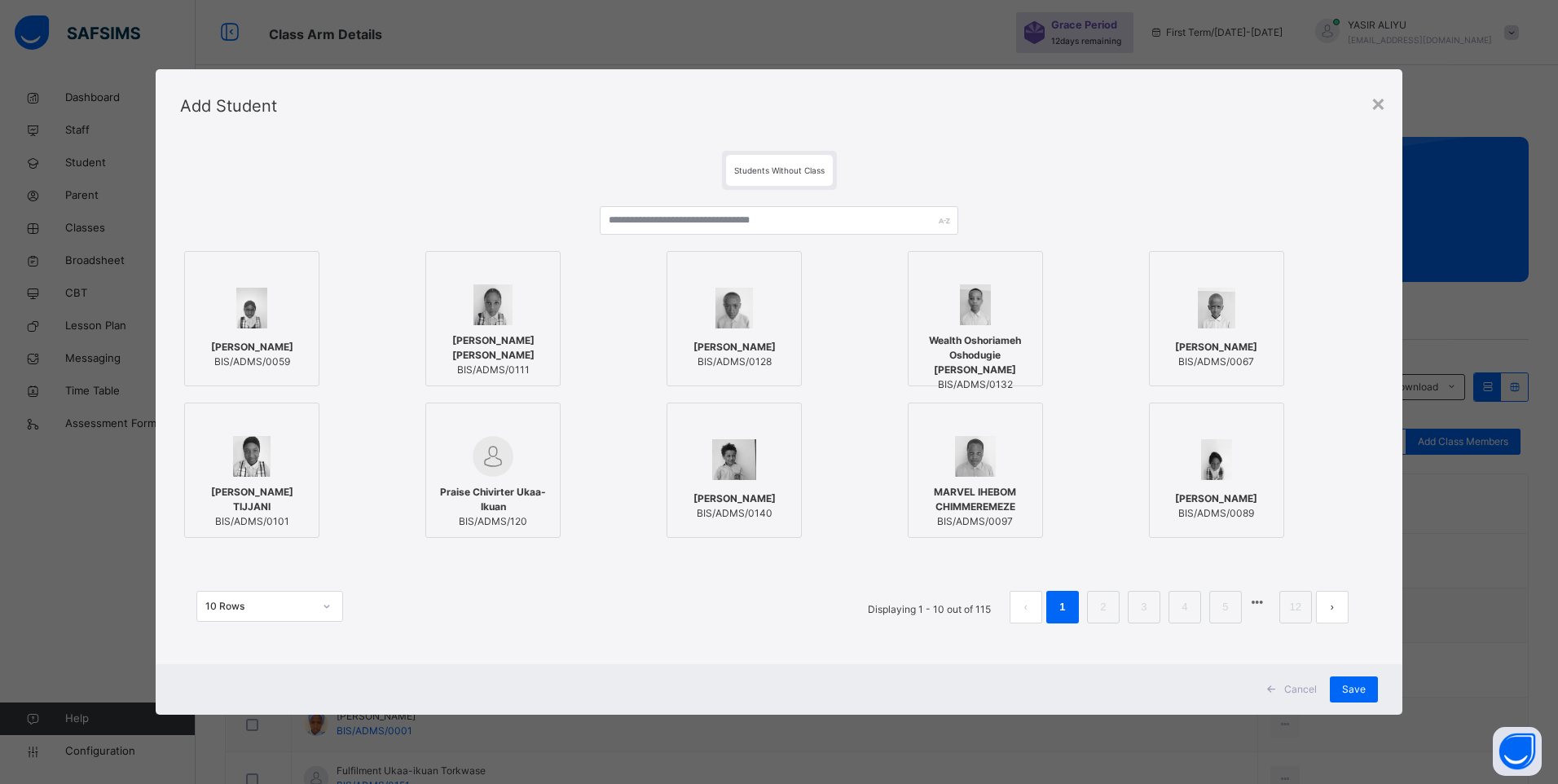
click at [783, 270] on icon at bounding box center [783, 270] width 0 height 0
click at [653, 211] on input "text" at bounding box center [779, 220] width 360 height 28
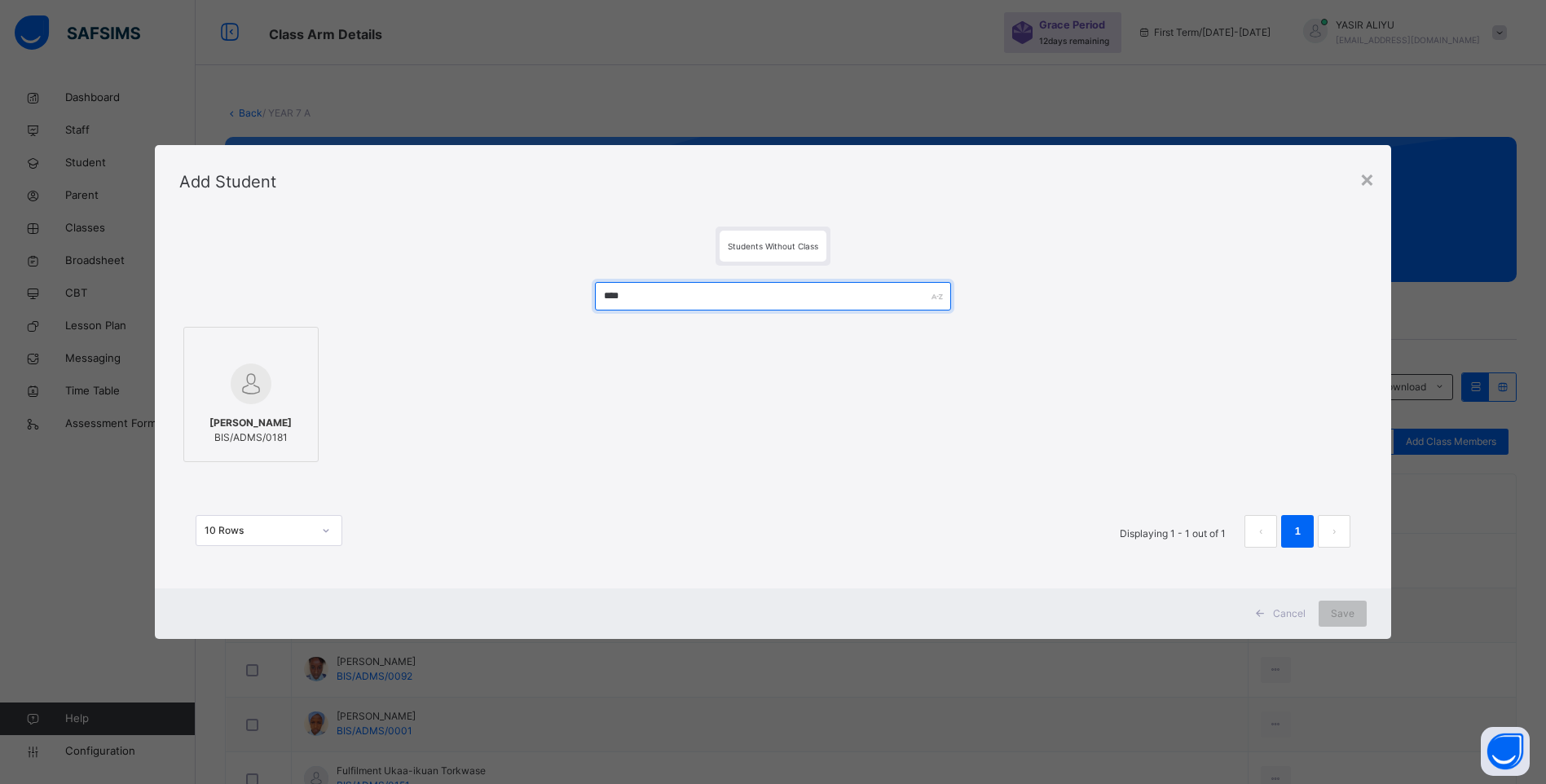
type input "****"
click at [210, 424] on span "[PERSON_NAME]" at bounding box center [250, 423] width 82 height 15
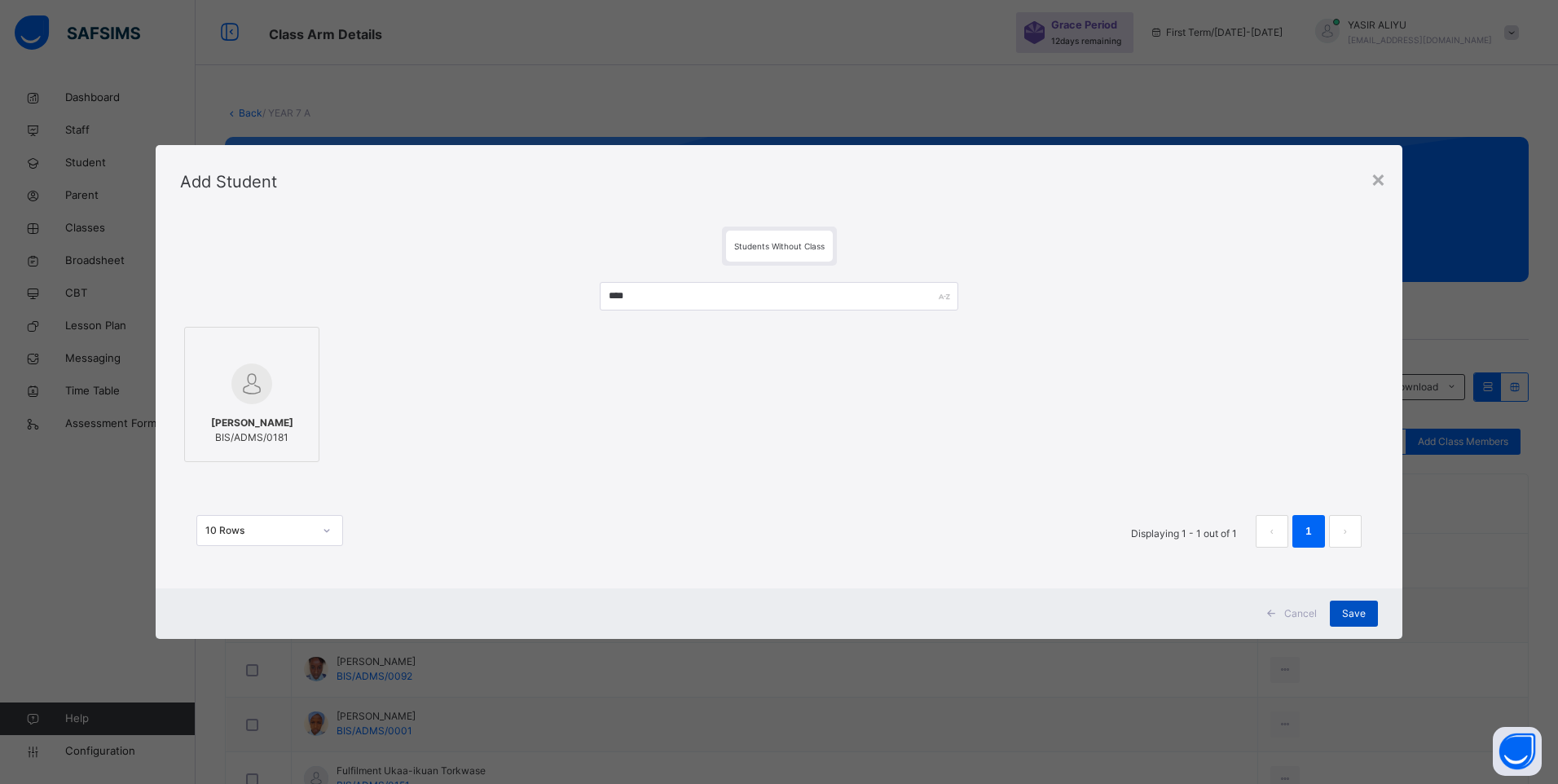
click at [1368, 617] on div "Save" at bounding box center [1353, 613] width 48 height 26
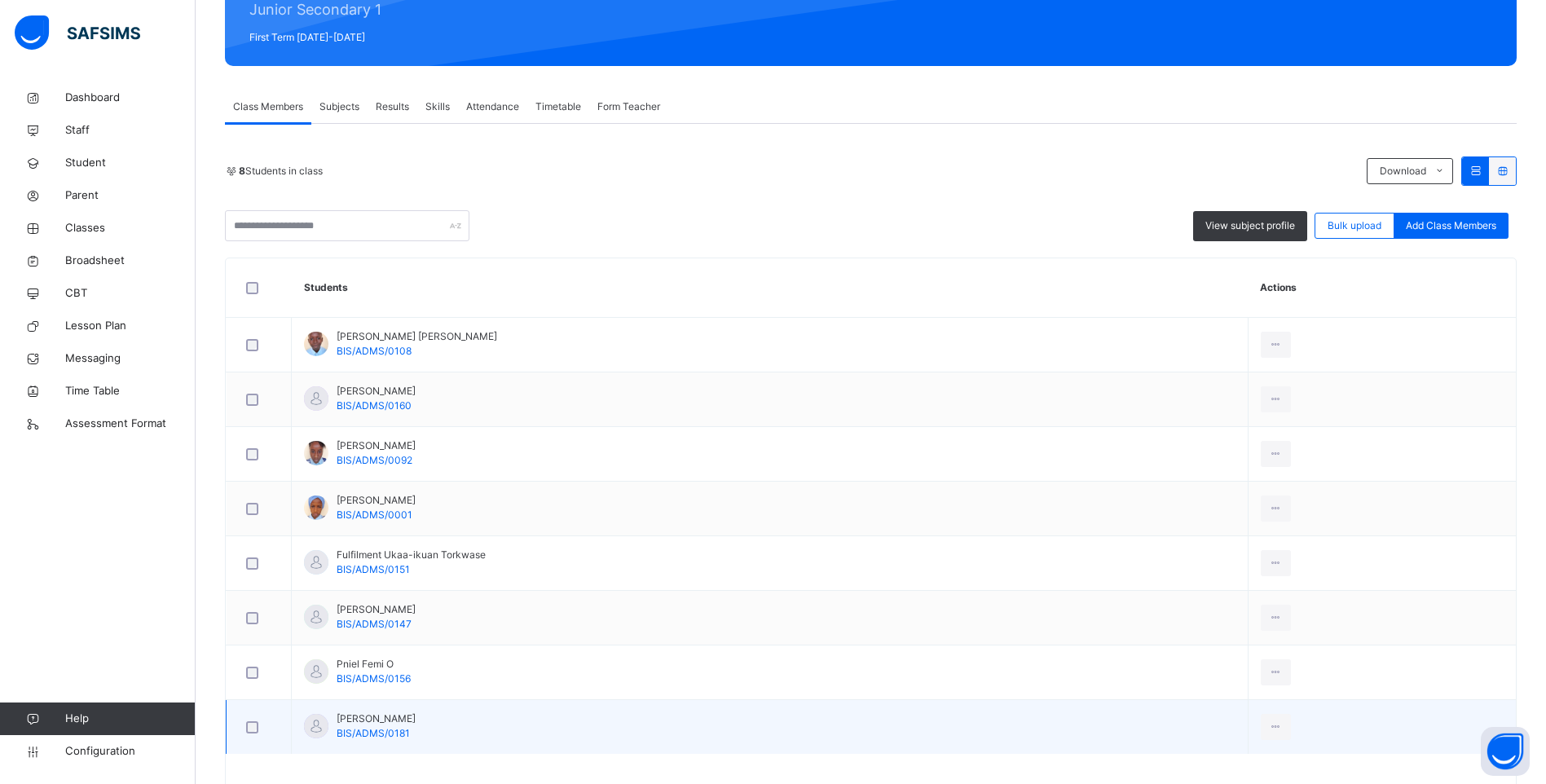
scroll to position [244, 0]
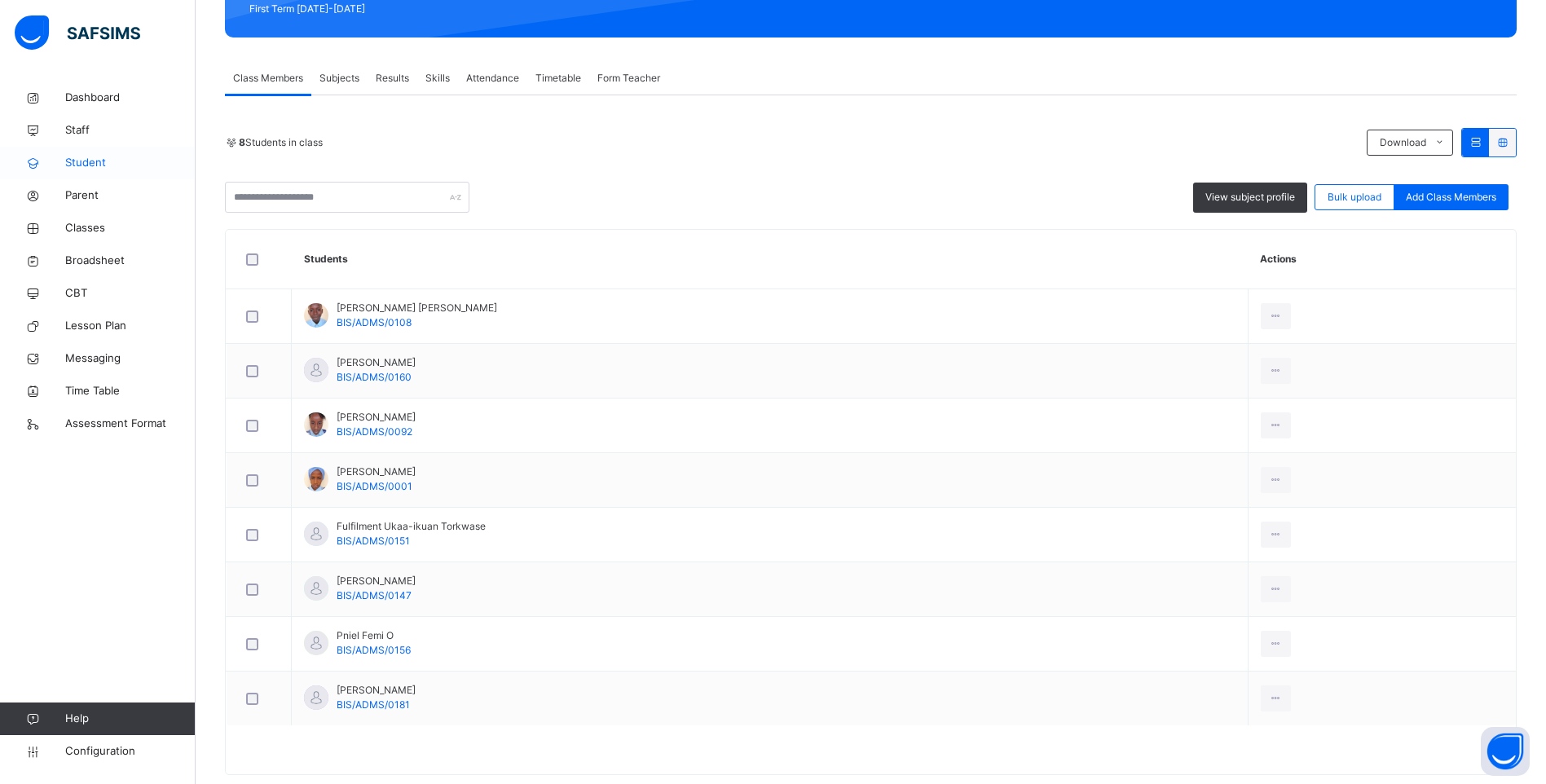
click at [110, 164] on span "Student" at bounding box center [130, 162] width 130 height 16
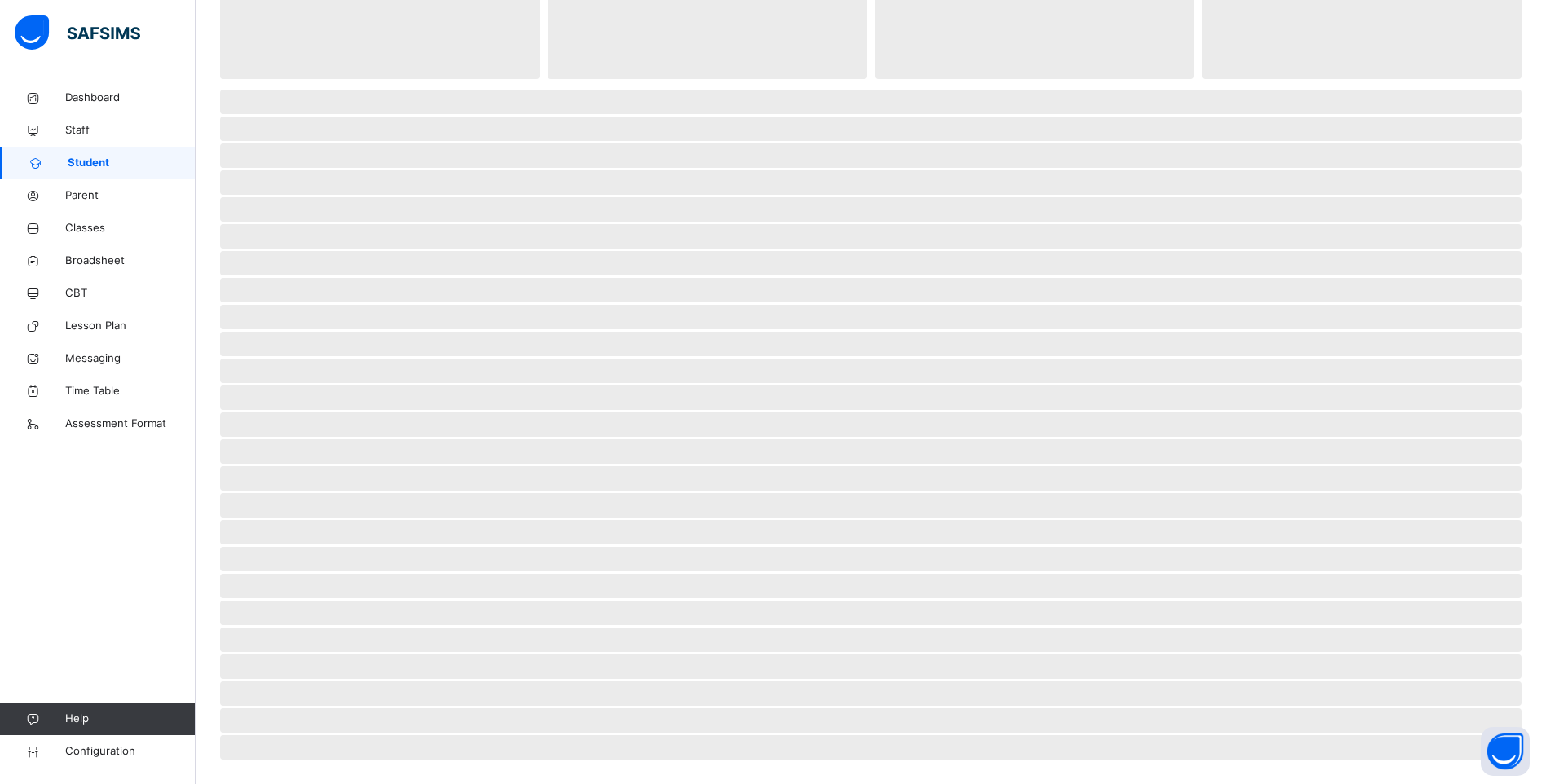
click at [110, 164] on span "Student" at bounding box center [132, 162] width 128 height 16
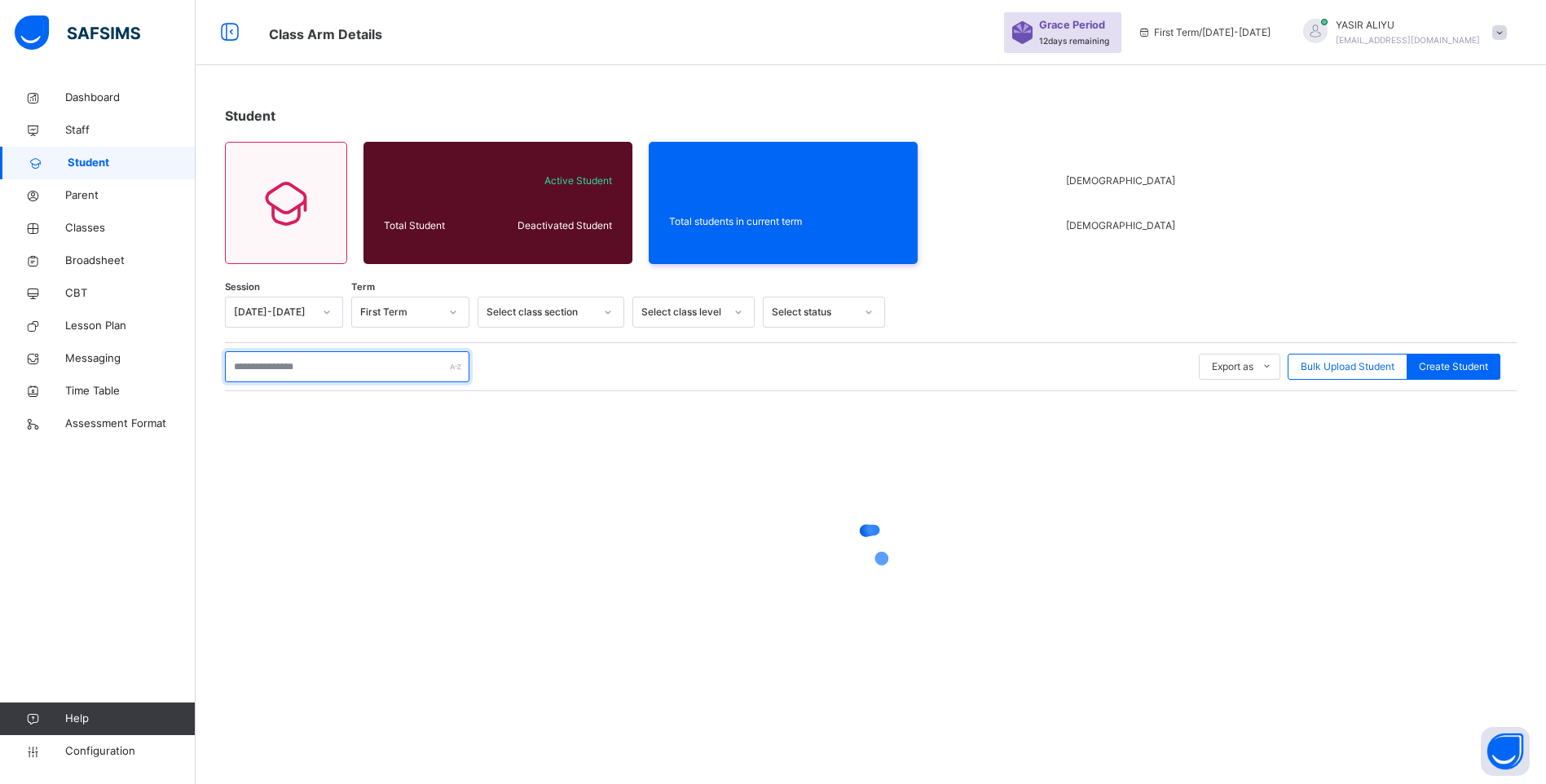
click at [292, 351] on input "text" at bounding box center [346, 366] width 244 height 31
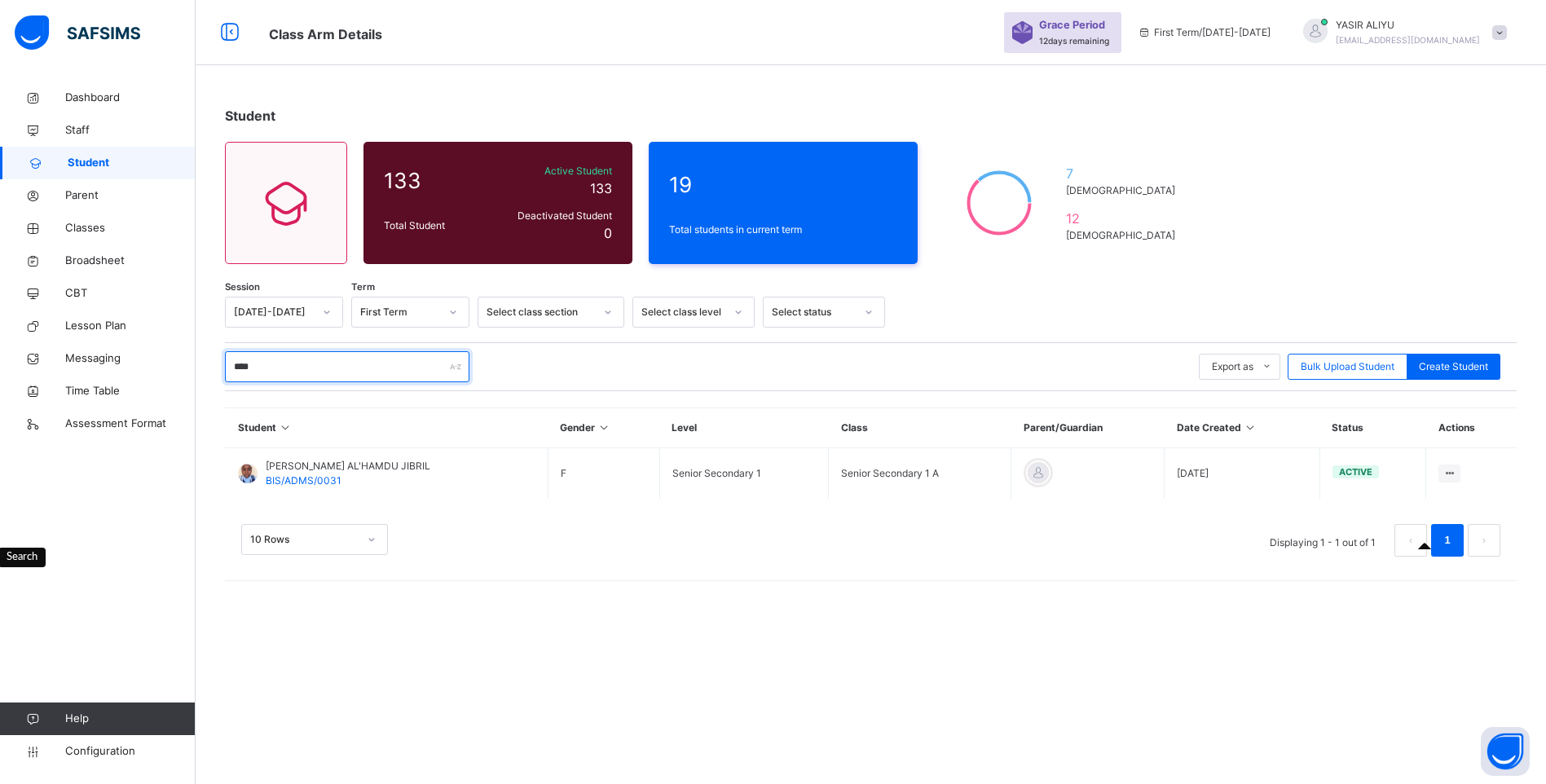
type input "****"
click at [1530, 710] on button "Search" at bounding box center [1530, 710] width 0 height 0
drag, startPoint x: 1389, startPoint y: 400, endPoint x: 1250, endPoint y: 202, distance: 241.9
click at [1250, 202] on body "Class Arm Details Grace Period 12 days remaining First Term / 2025-2026 YASIR A…" at bounding box center [773, 392] width 1546 height 784
drag, startPoint x: 1303, startPoint y: 272, endPoint x: 1457, endPoint y: 277, distance: 154.1
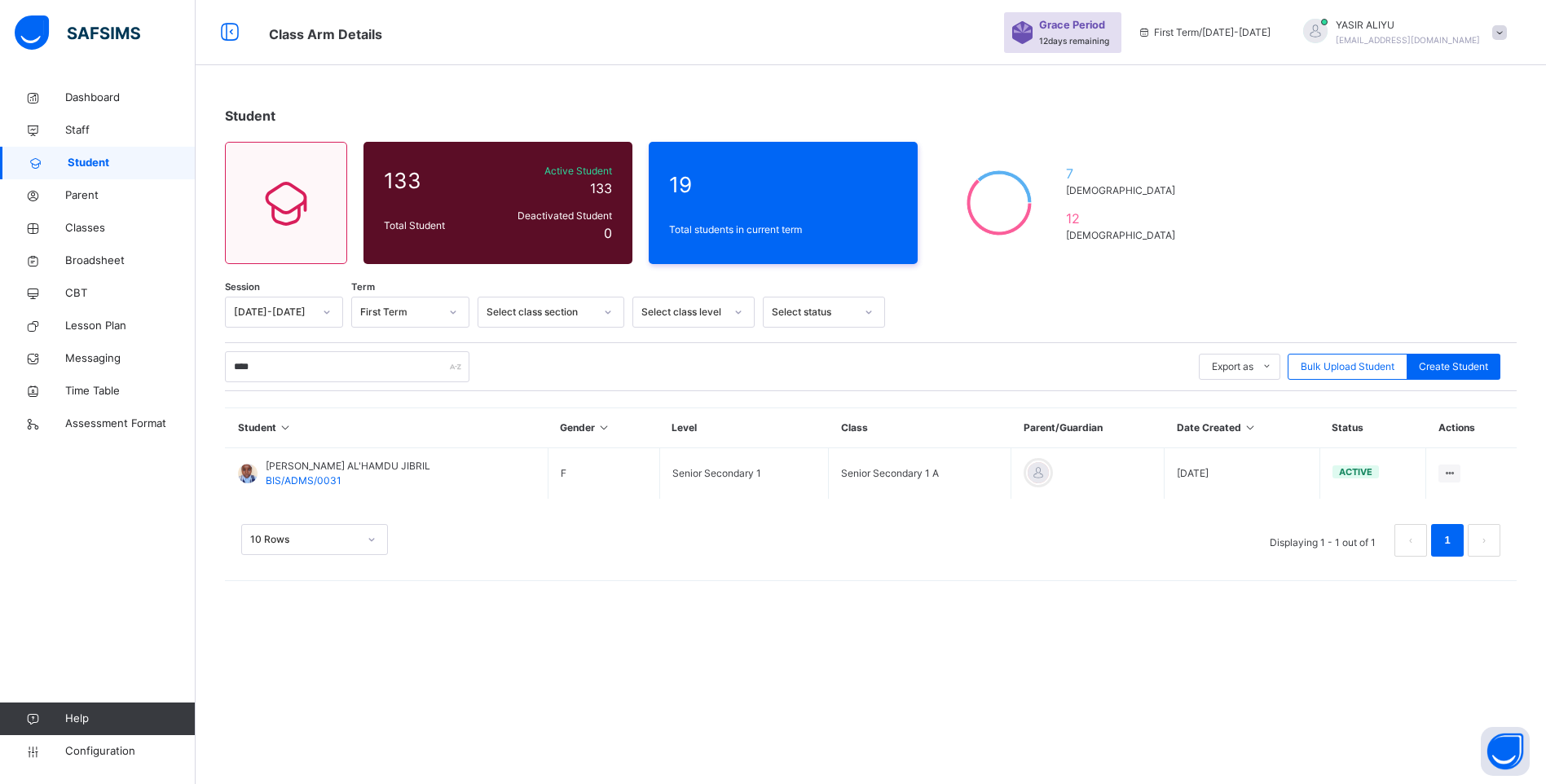
click at [1530, 710] on button "Search" at bounding box center [1530, 710] width 0 height 0
click at [1107, 511] on div "10 Rows Displaying 1 - 1 out of 1 1" at bounding box center [870, 532] width 1292 height 81
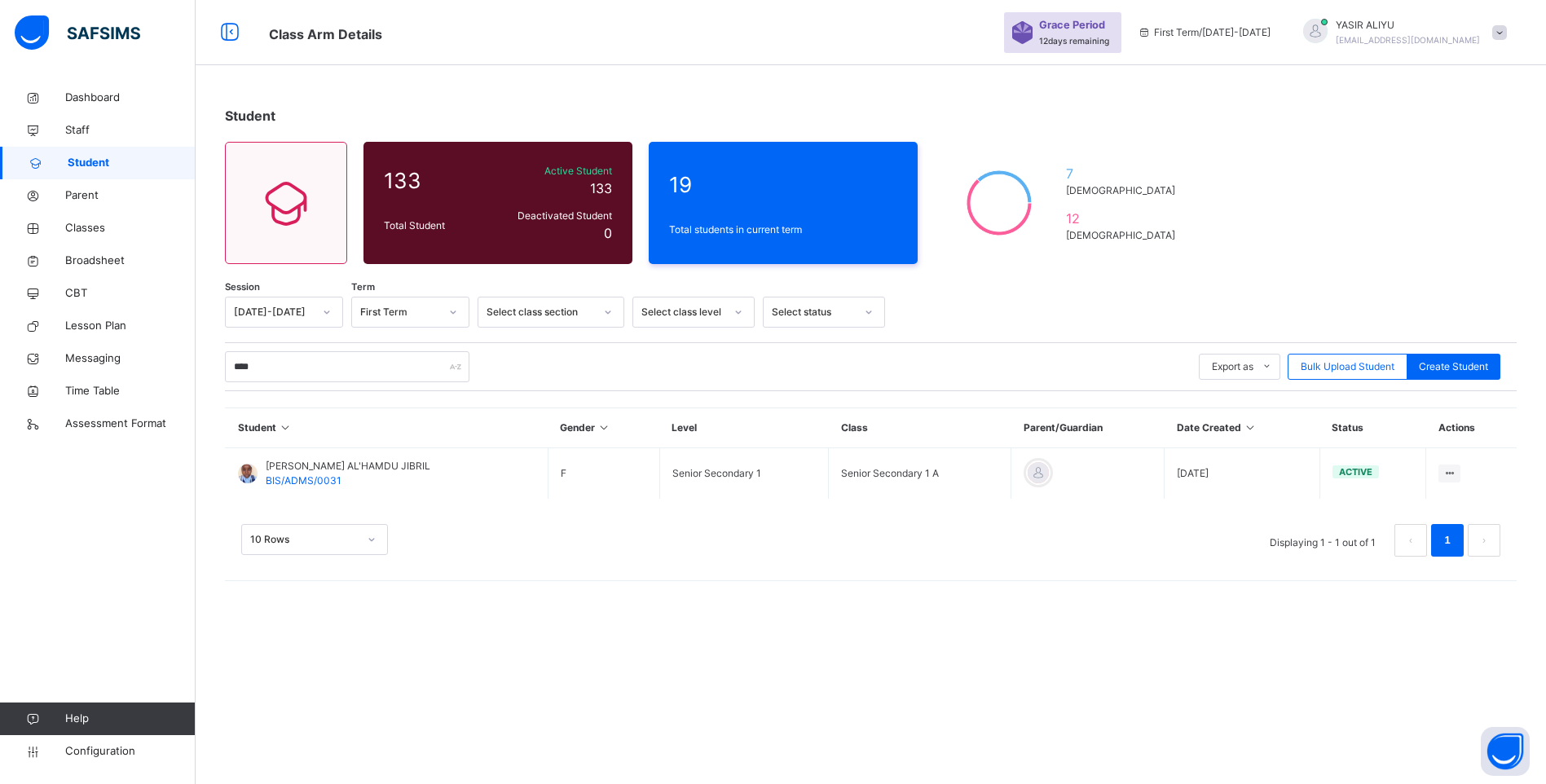
click at [1530, 710] on button "Search" at bounding box center [1530, 710] width 0 height 0
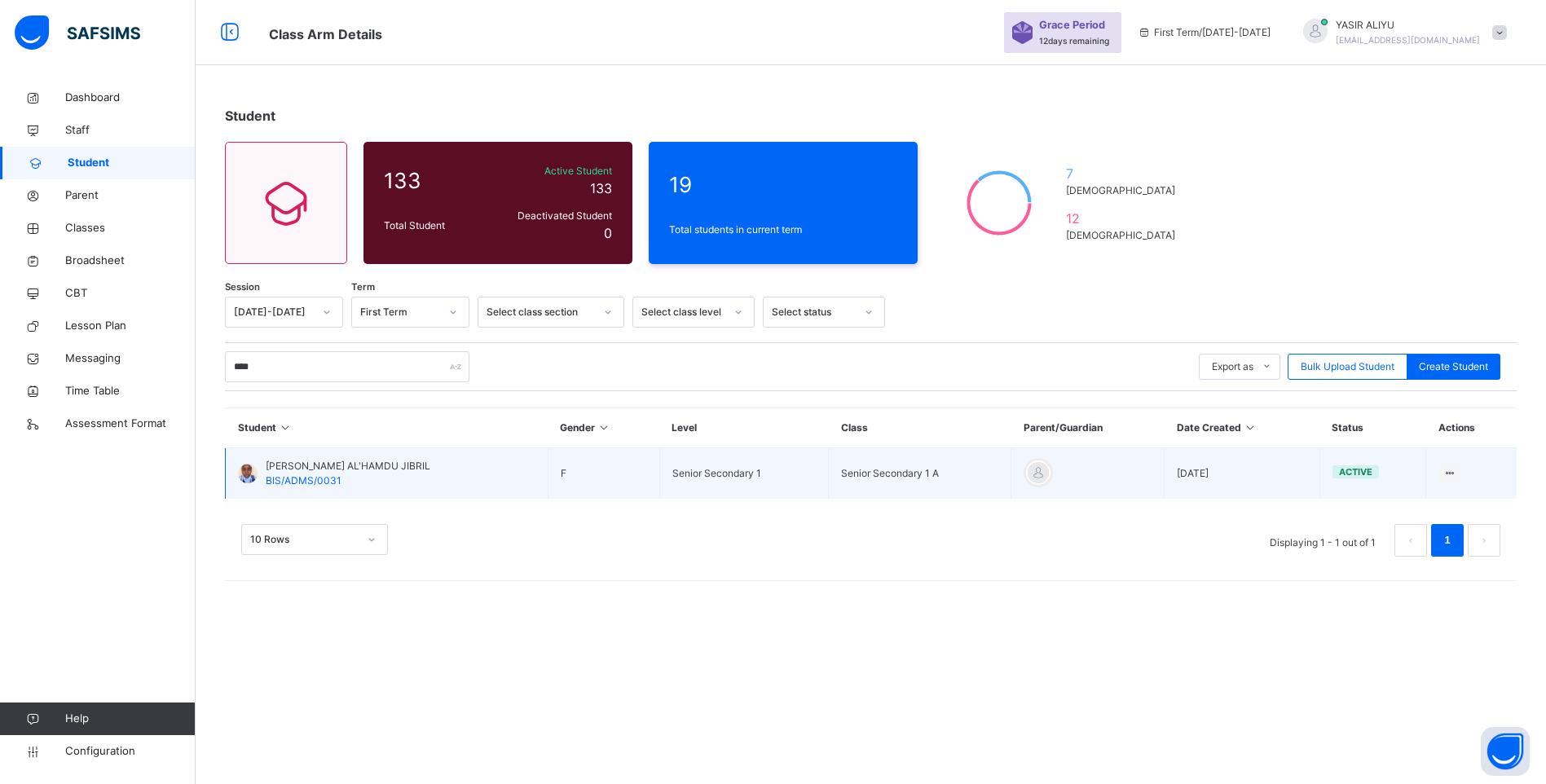
click at [313, 467] on span "[PERSON_NAME] AL'HAMDU JIBRIL" at bounding box center [347, 466] width 164 height 15
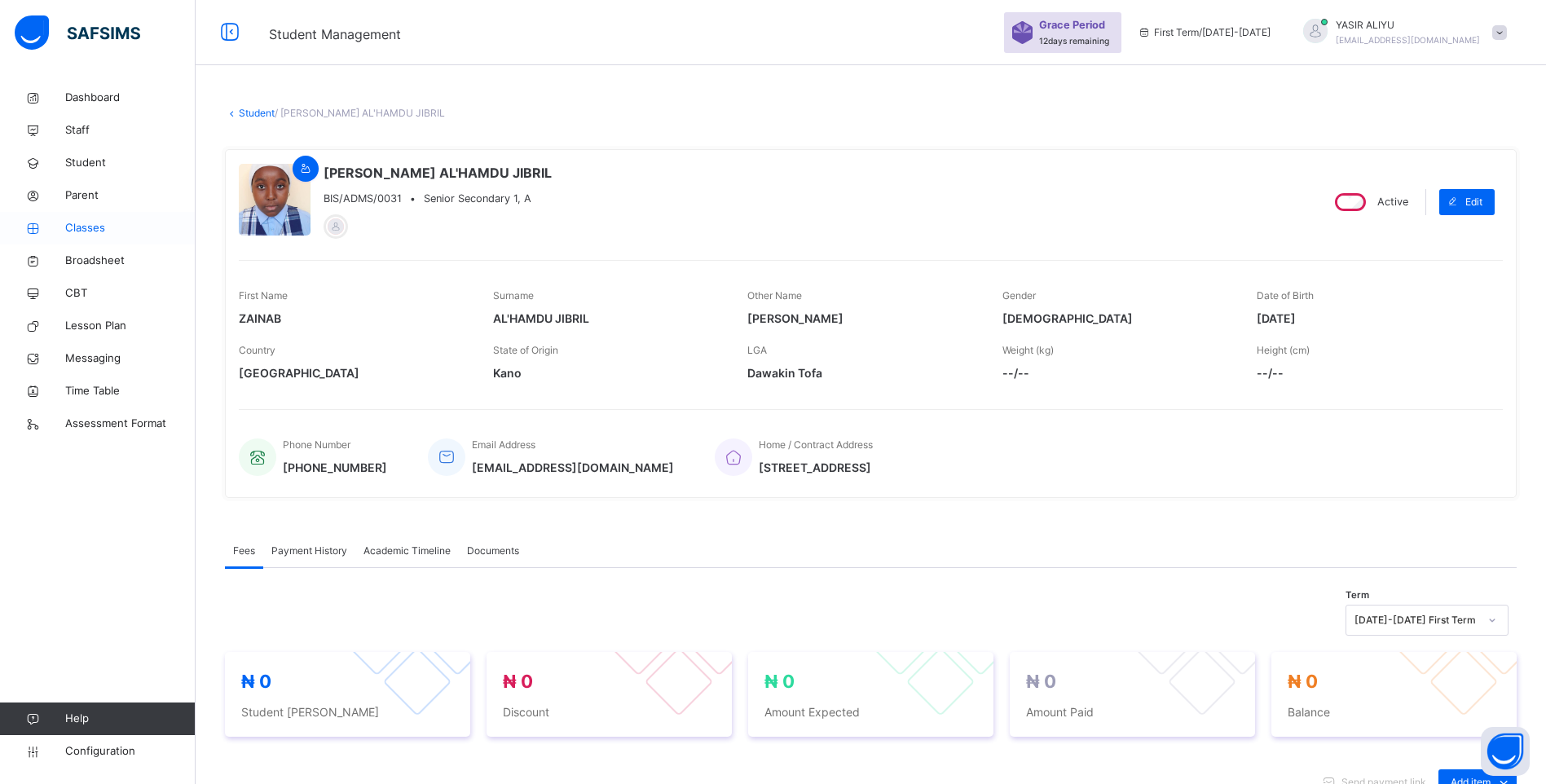
click at [93, 229] on span "Classes" at bounding box center [130, 227] width 130 height 16
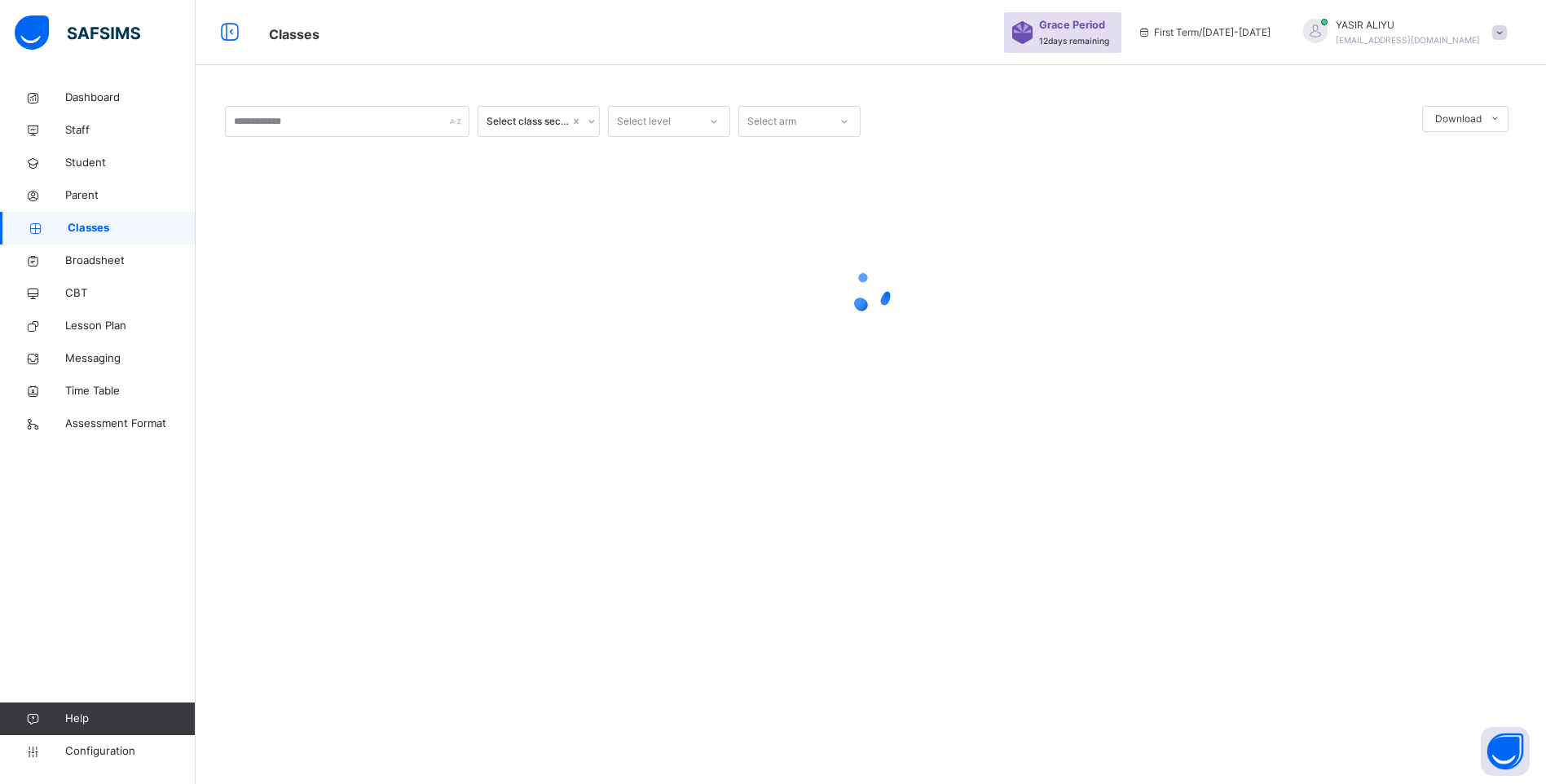
click at [93, 229] on span "Classes" at bounding box center [132, 227] width 128 height 16
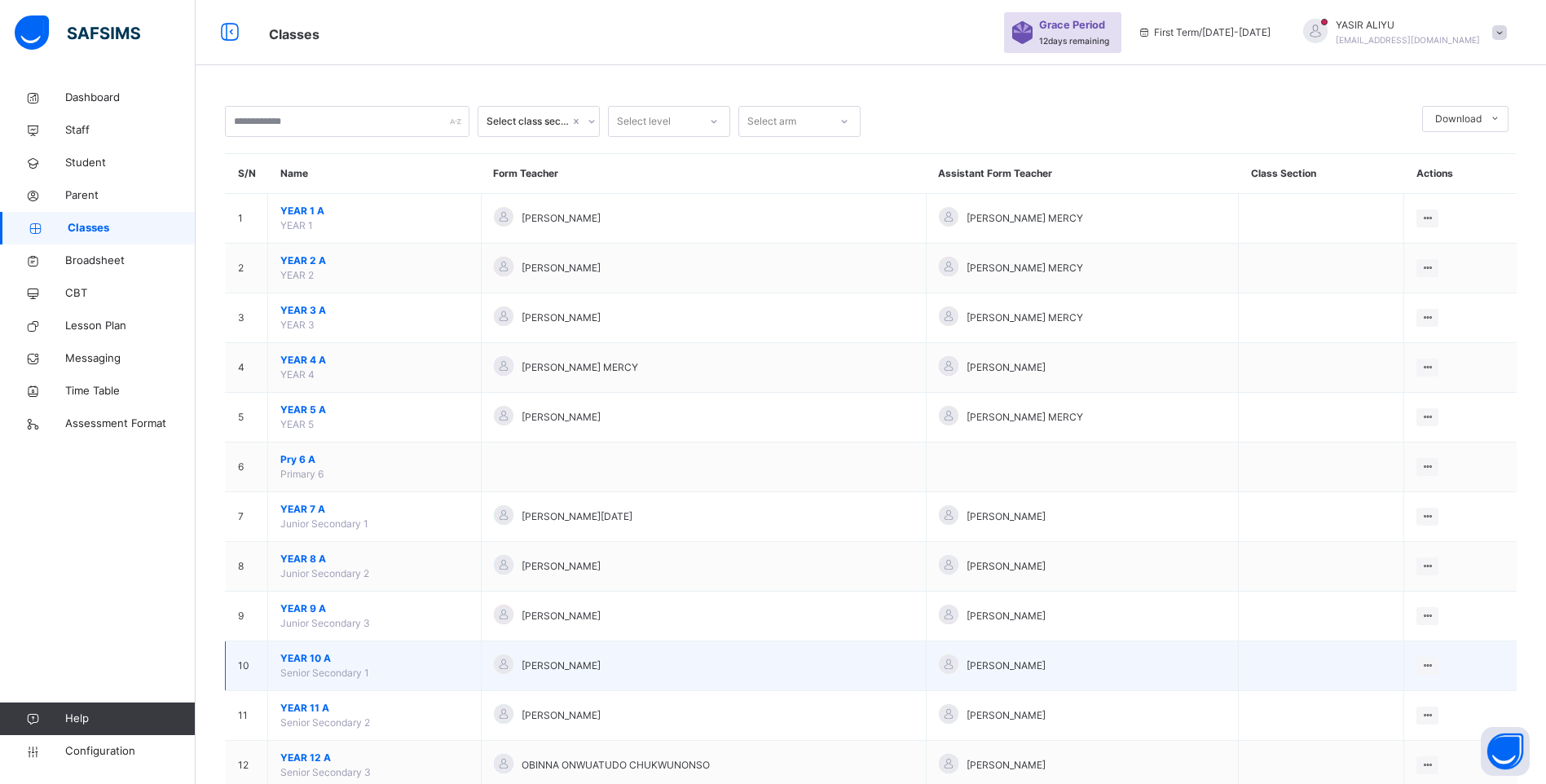
click at [315, 659] on span "YEAR 10 A" at bounding box center [374, 659] width 188 height 15
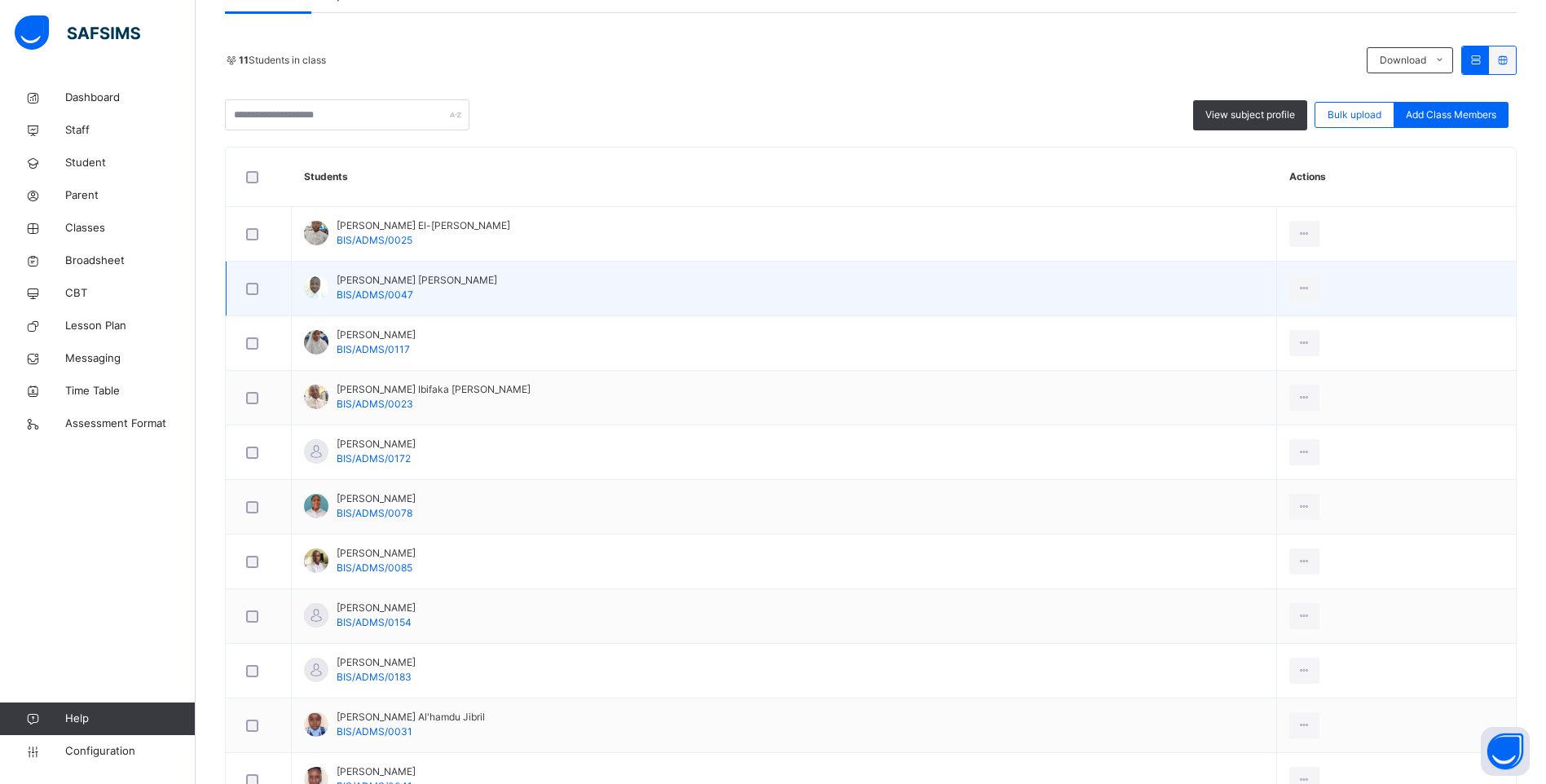
scroll to position [408, 0]
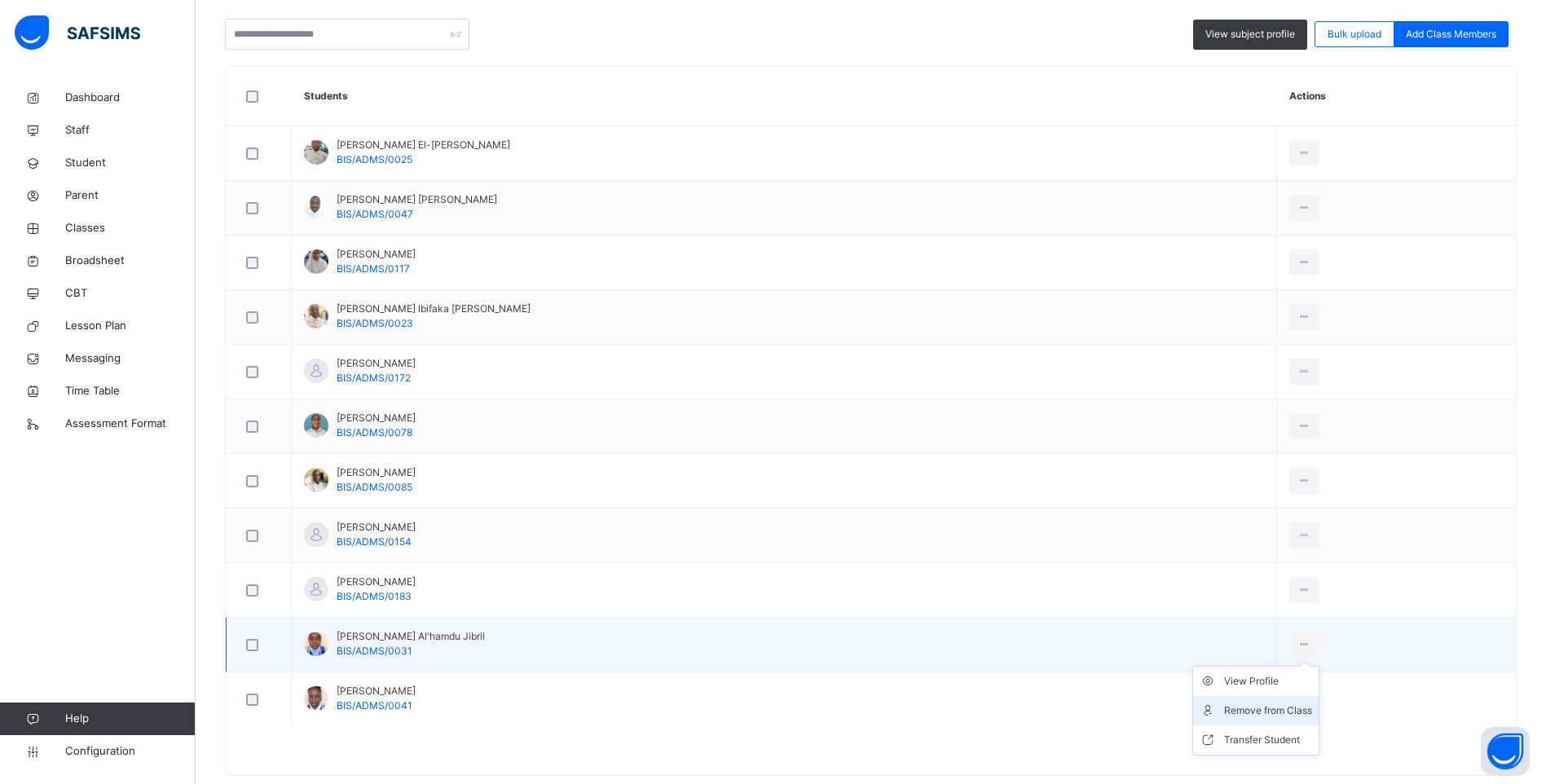
click at [1243, 709] on div "Remove from Class" at bounding box center [1268, 709] width 88 height 16
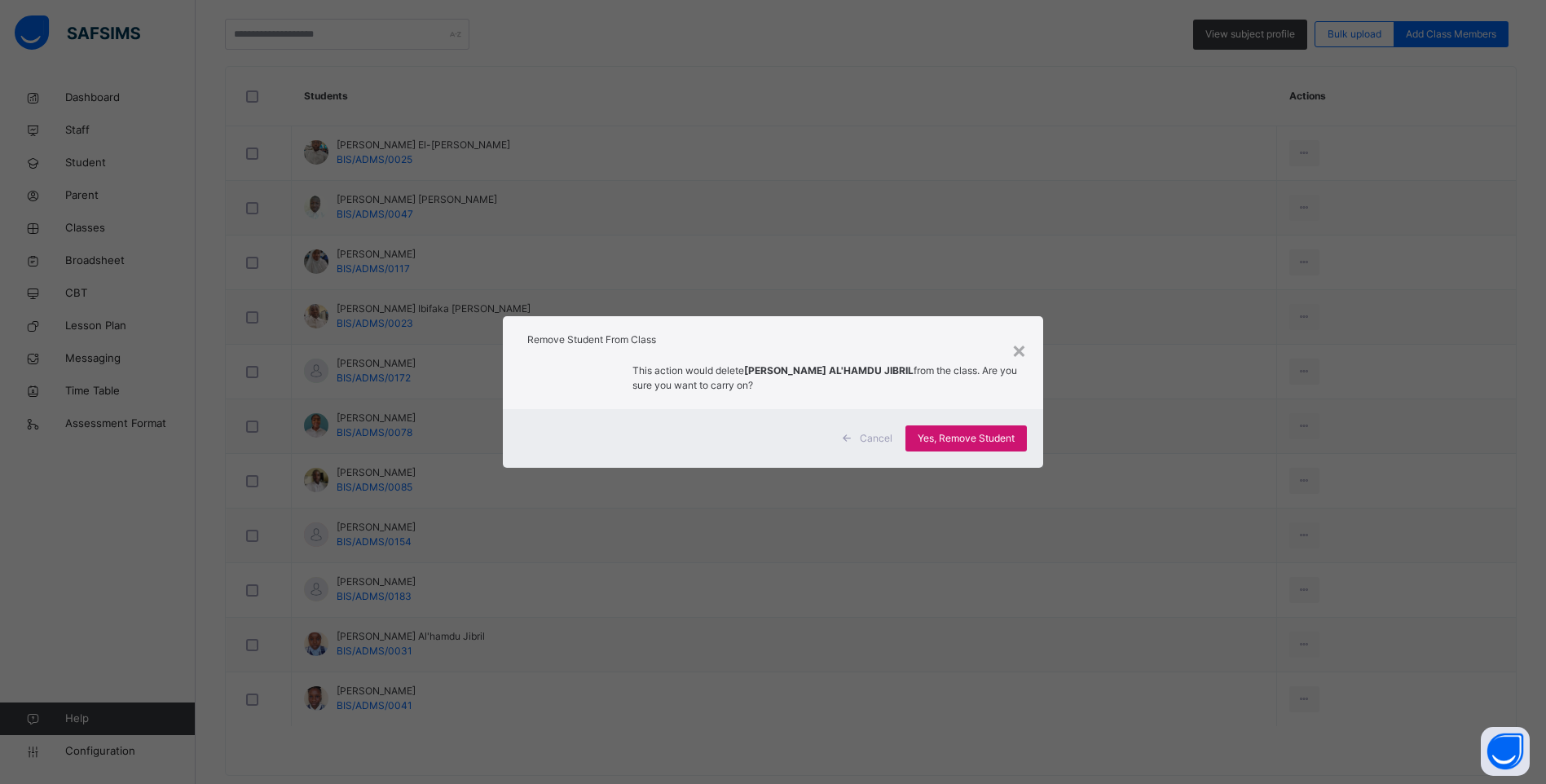
click at [964, 433] on div "Yes, Remove Student" at bounding box center [966, 439] width 122 height 26
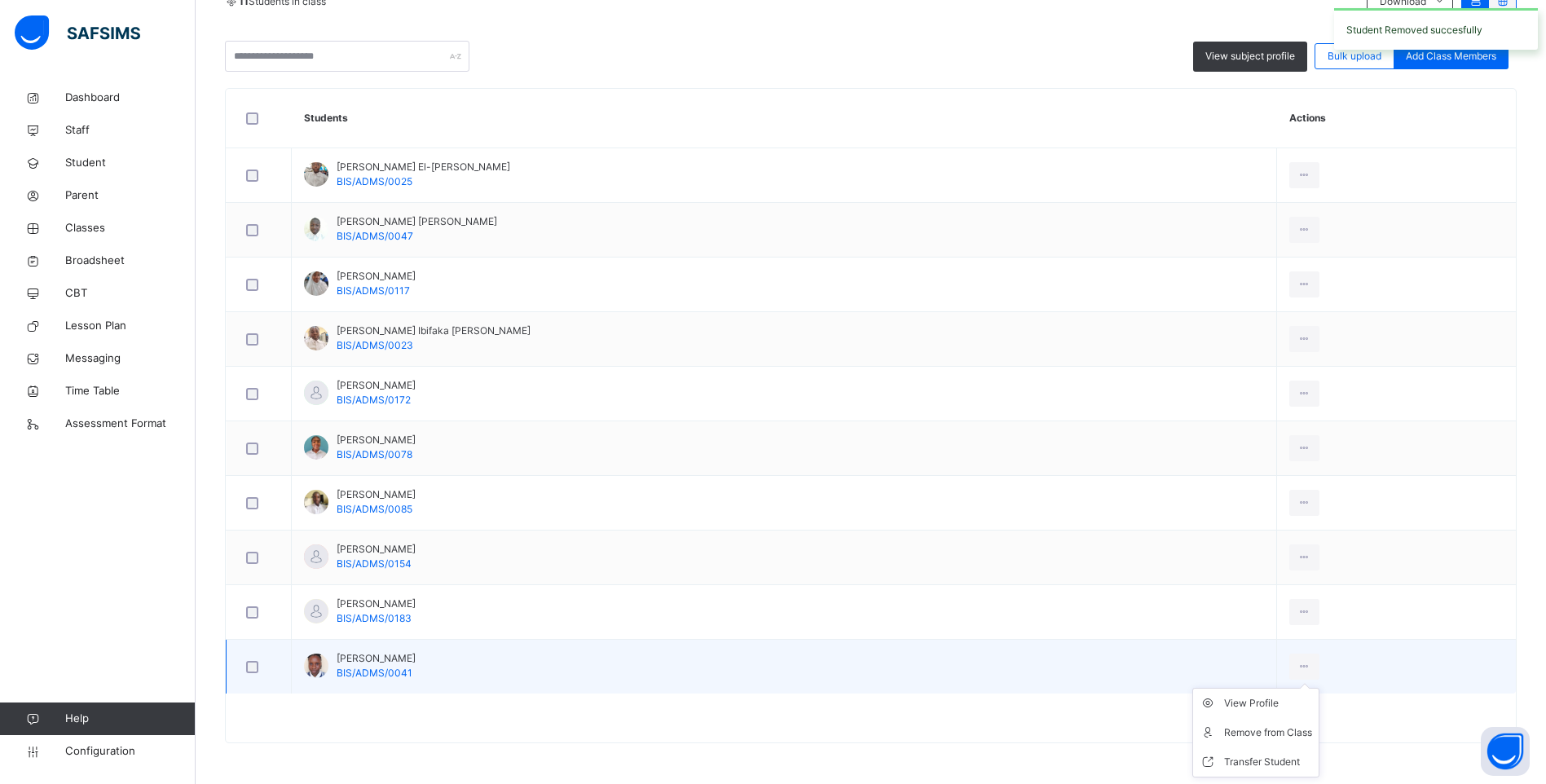
click at [1298, 659] on icon at bounding box center [1304, 666] width 14 height 15
click at [1224, 725] on div "Remove from Class" at bounding box center [1268, 732] width 88 height 16
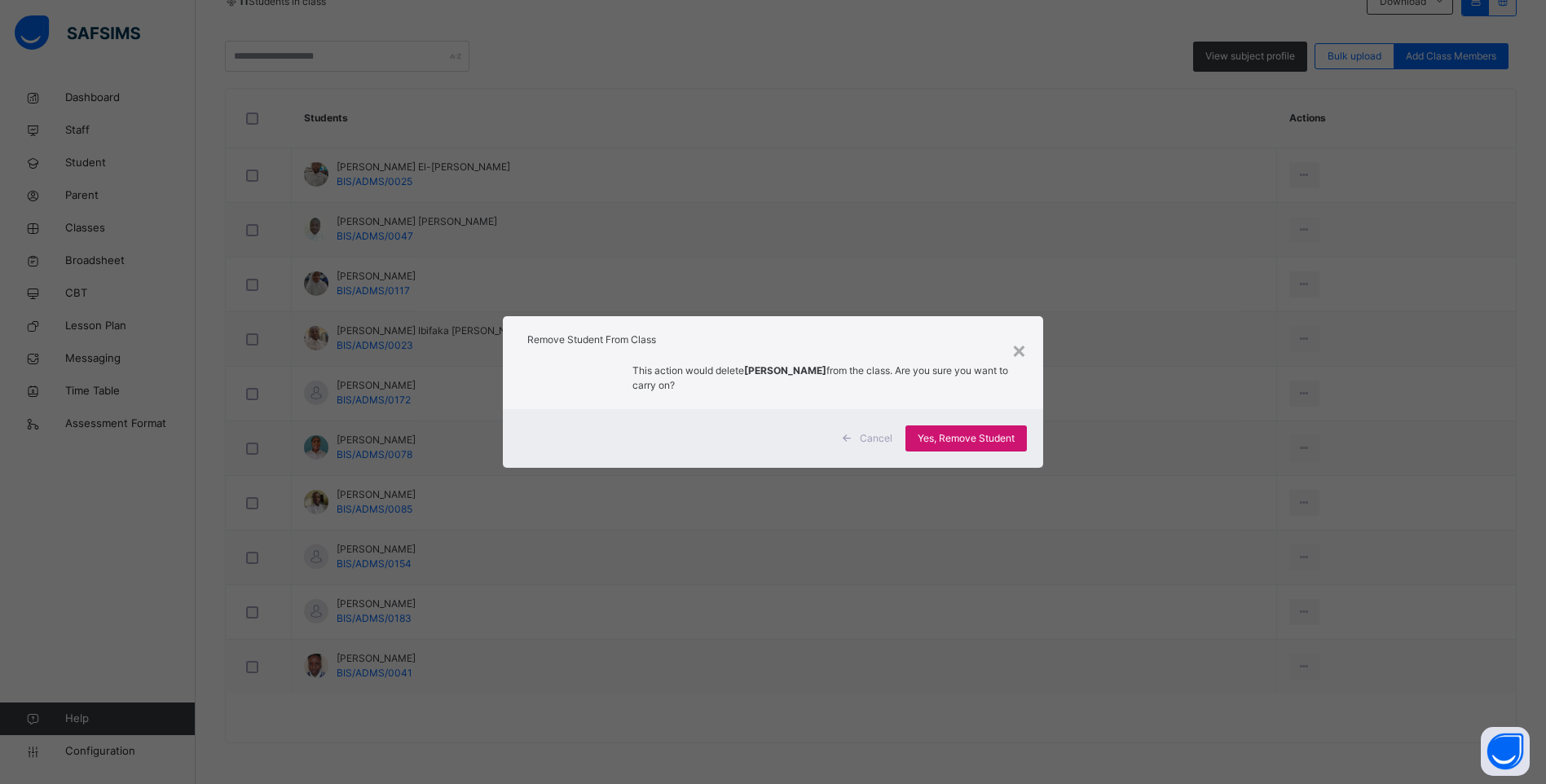
click at [951, 438] on span "Yes, Remove Student" at bounding box center [966, 439] width 97 height 15
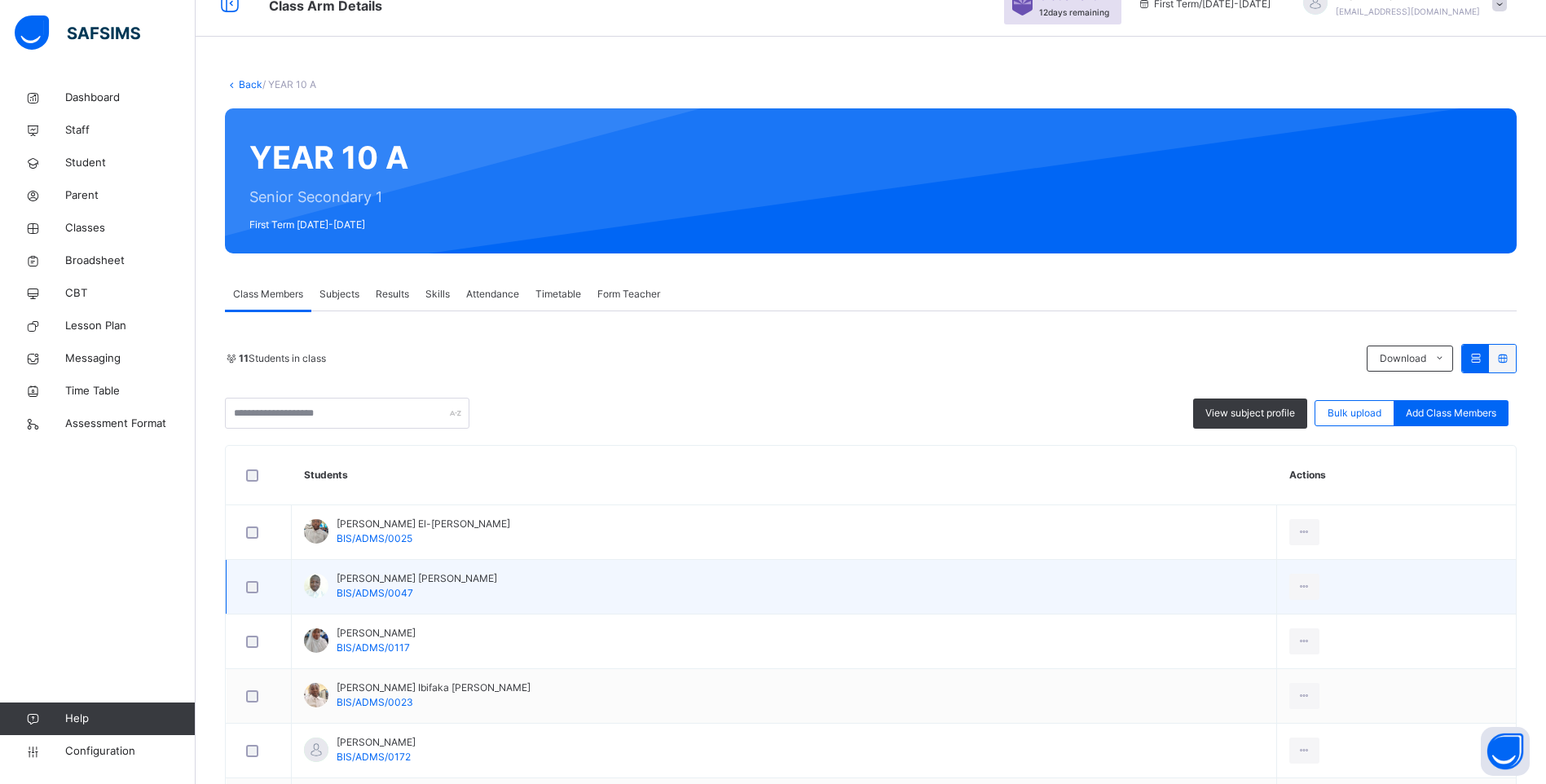
scroll to position [0, 0]
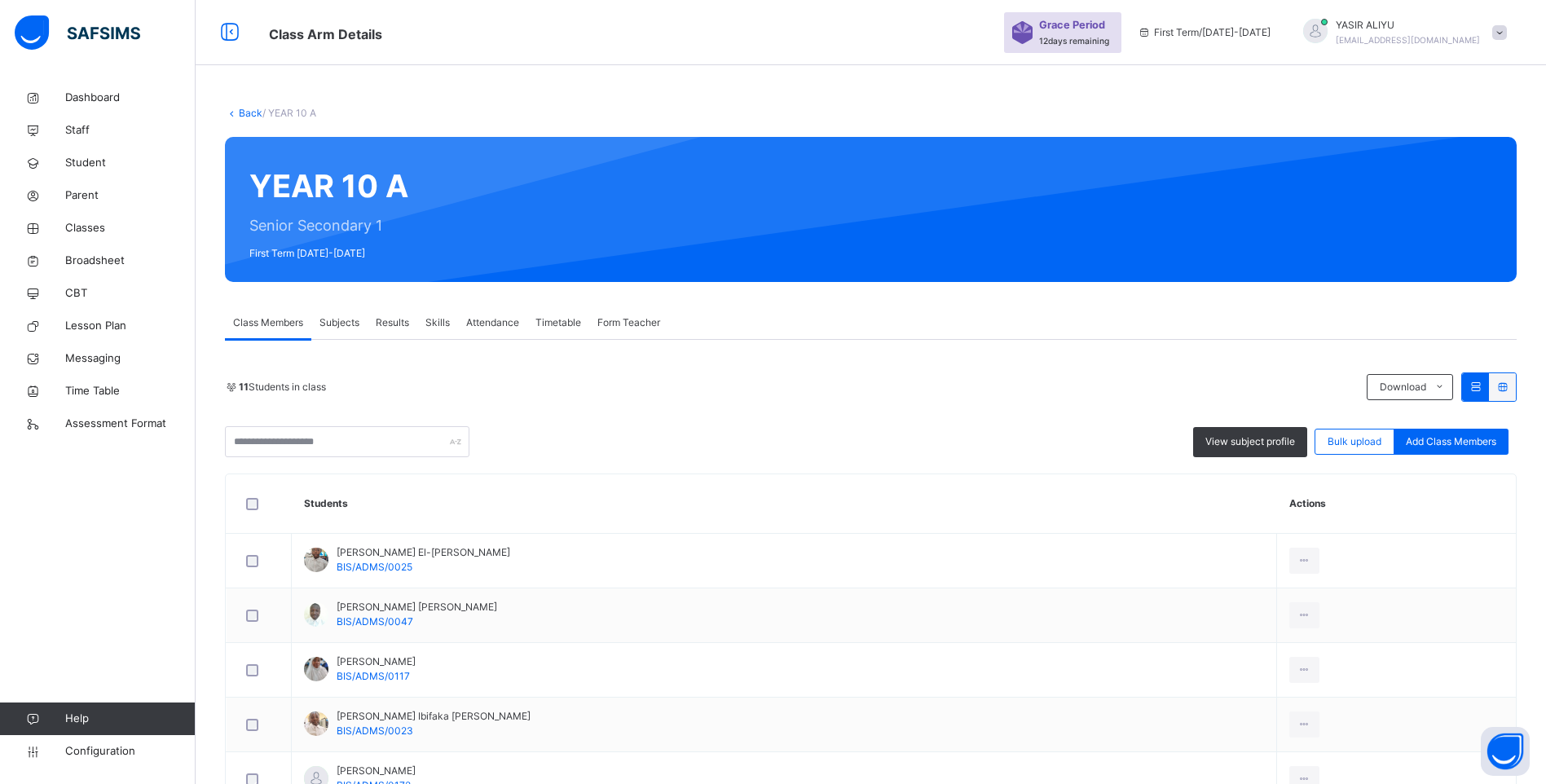
click at [242, 110] on link "Back" at bounding box center [250, 112] width 24 height 12
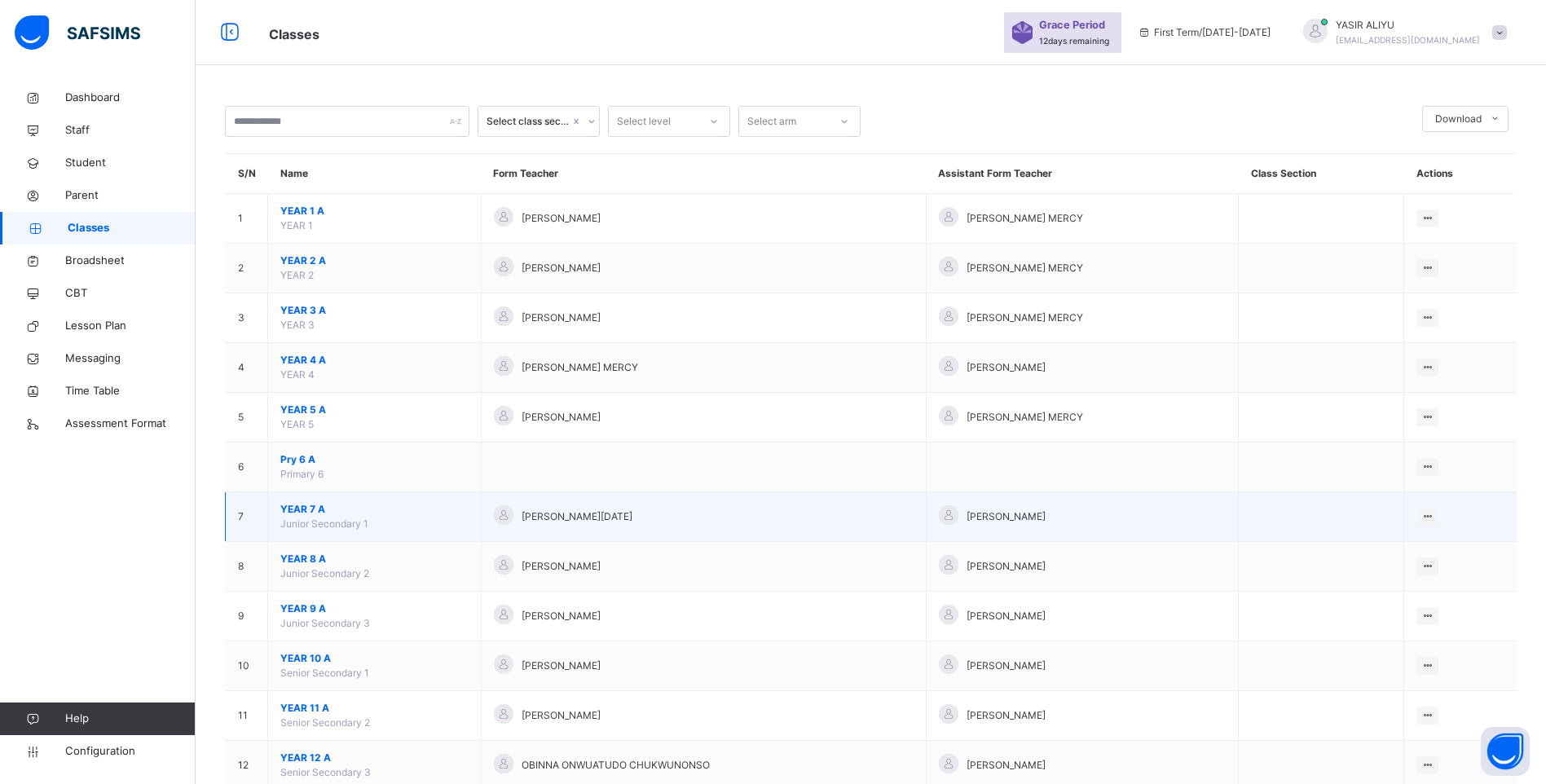
click at [303, 505] on span "YEAR 7 A" at bounding box center [374, 509] width 188 height 15
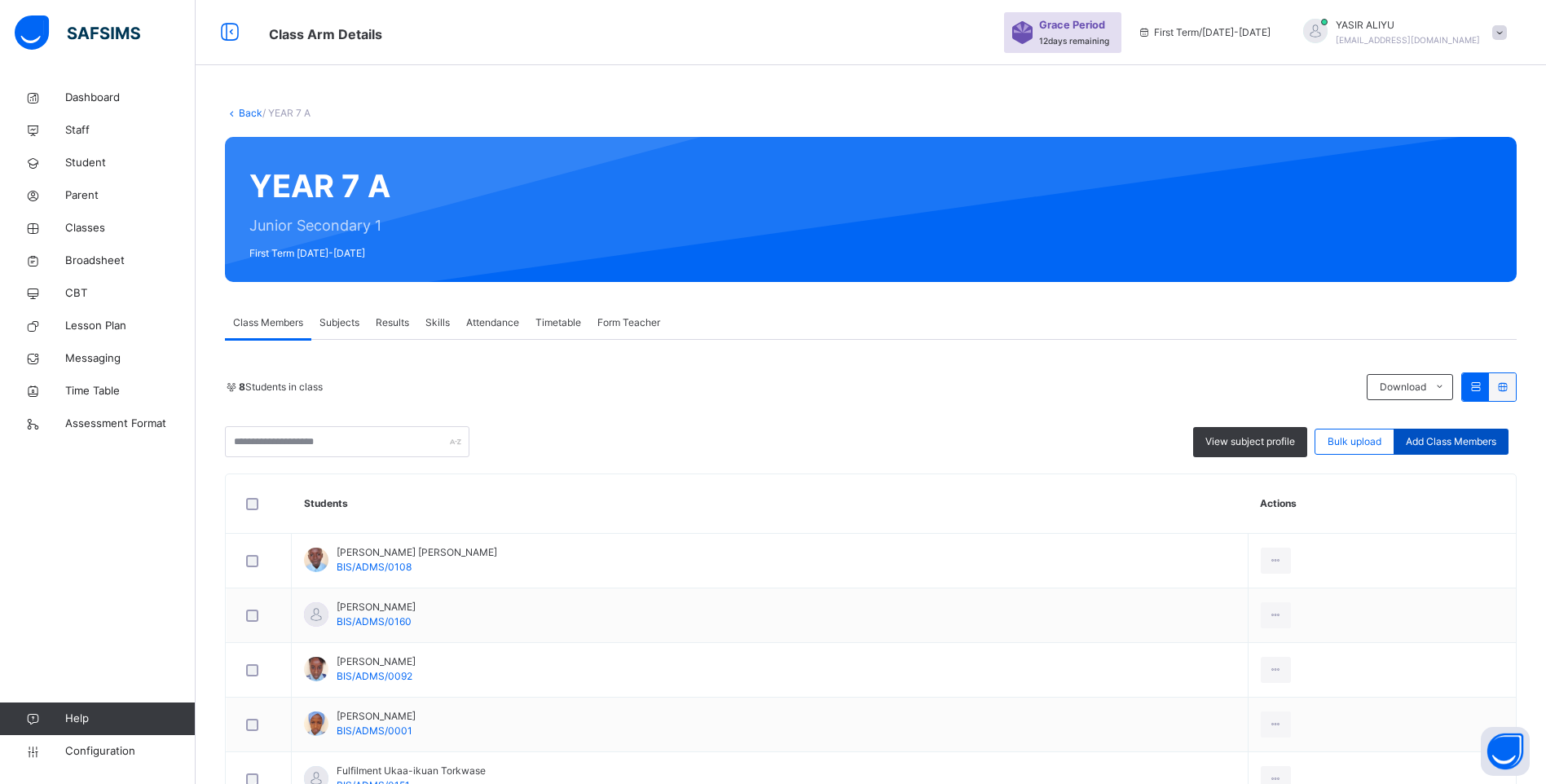
click at [1425, 441] on span "Add Class Members" at bounding box center [1451, 442] width 91 height 15
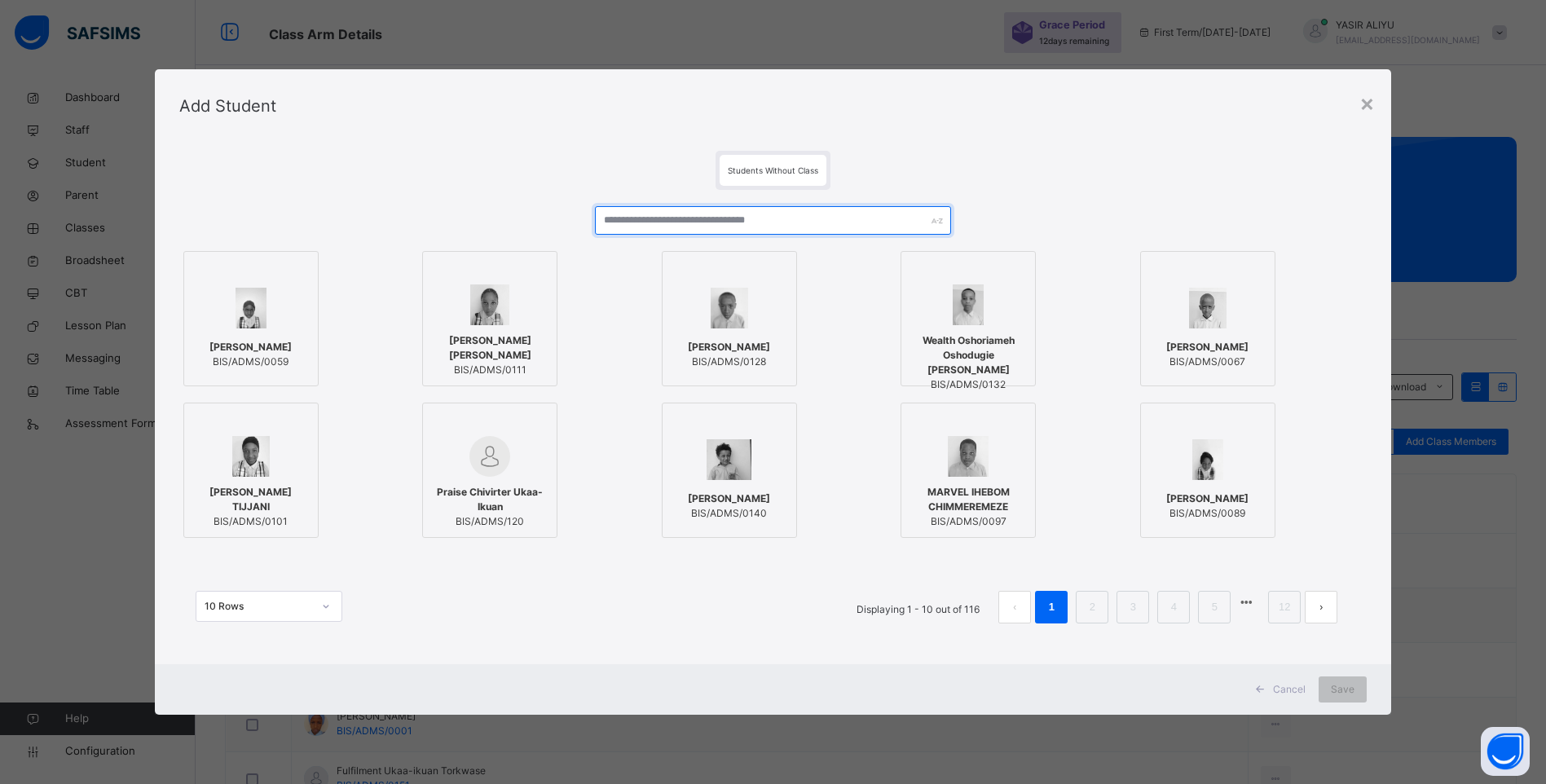
click at [672, 207] on input "text" at bounding box center [772, 220] width 356 height 28
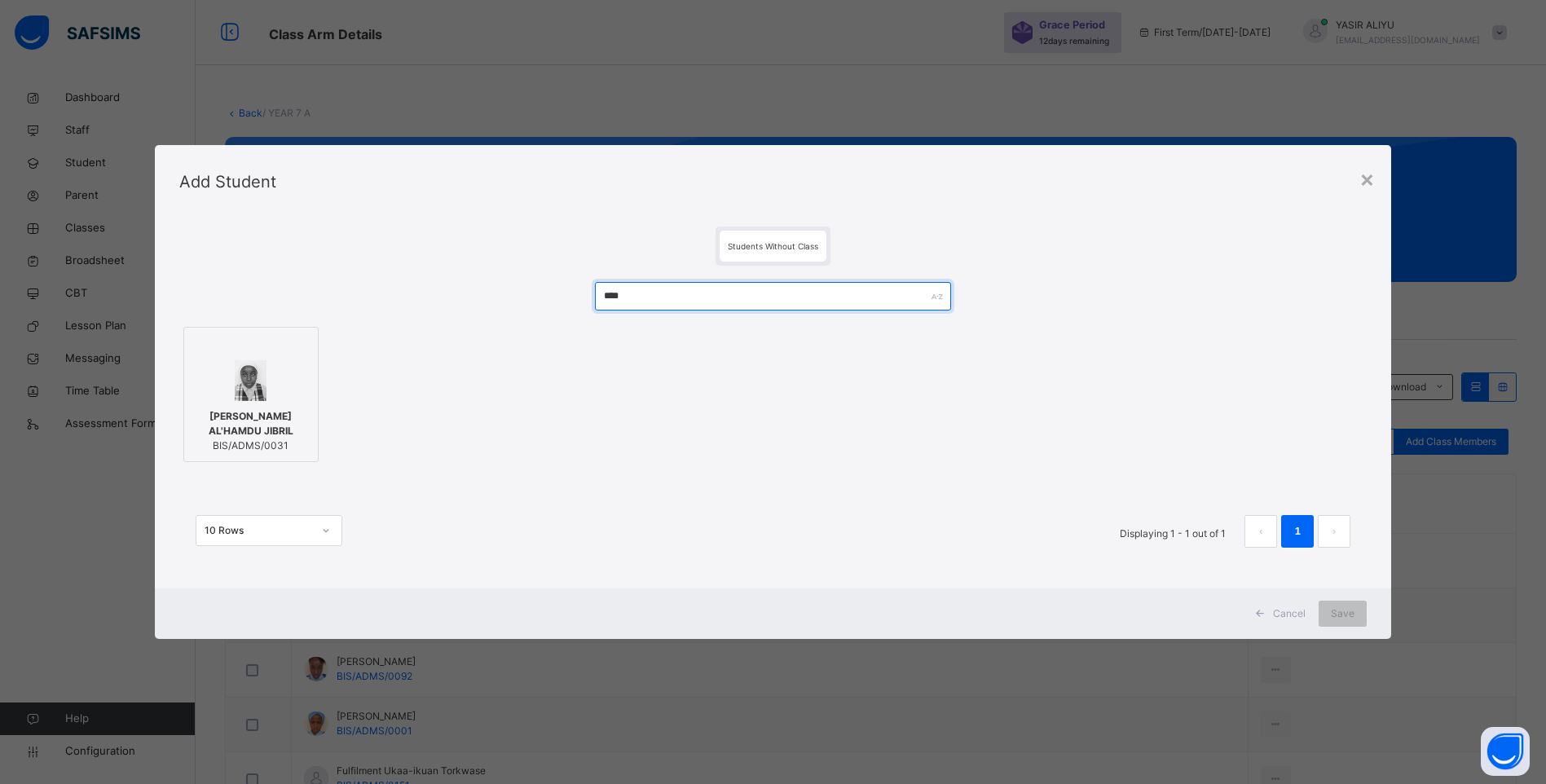
type input "****"
click at [254, 433] on span "[PERSON_NAME] AL'HAMDU JIBRIL" at bounding box center [251, 423] width 117 height 29
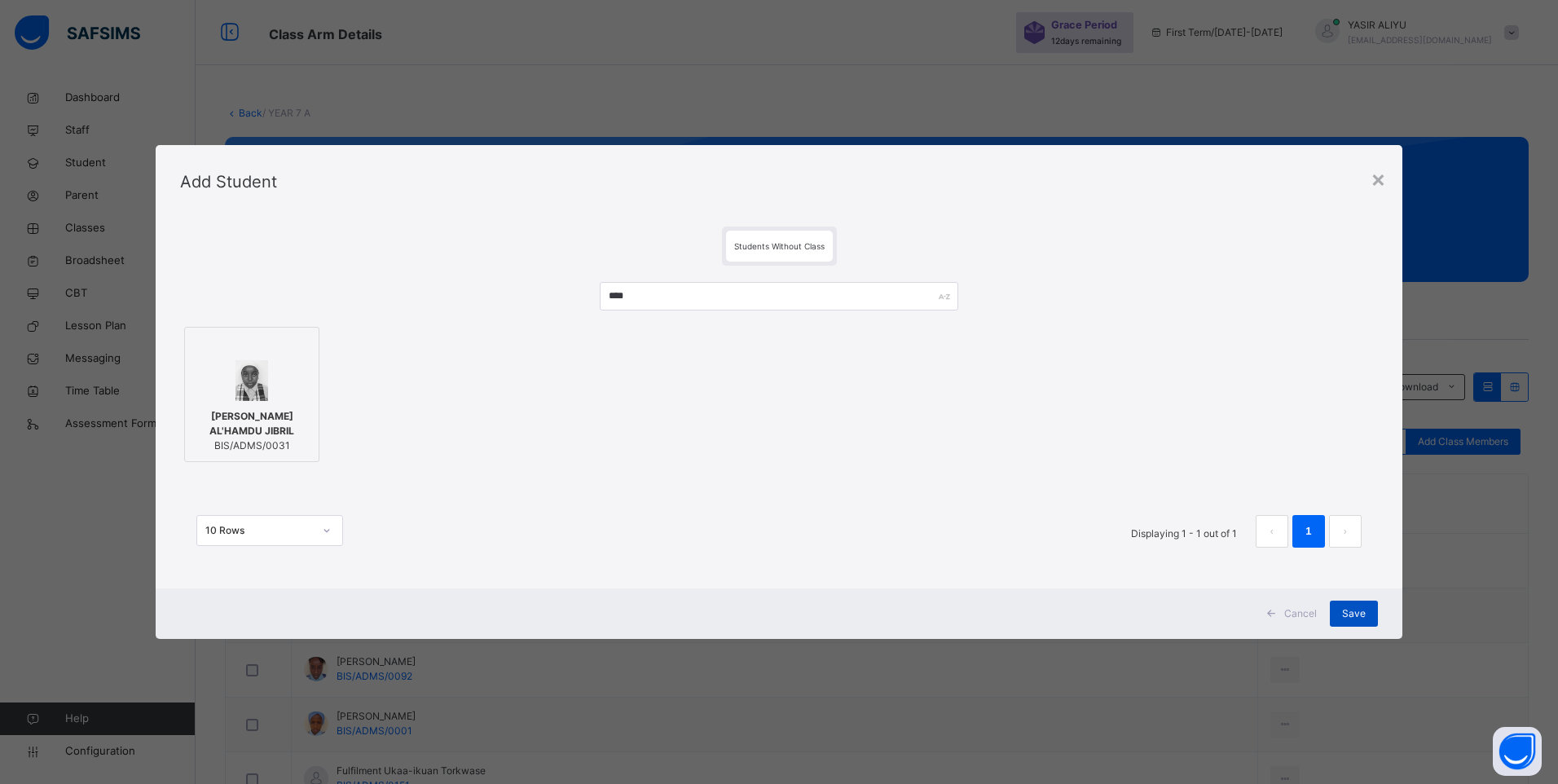
click at [1341, 617] on div "Save" at bounding box center [1353, 613] width 48 height 26
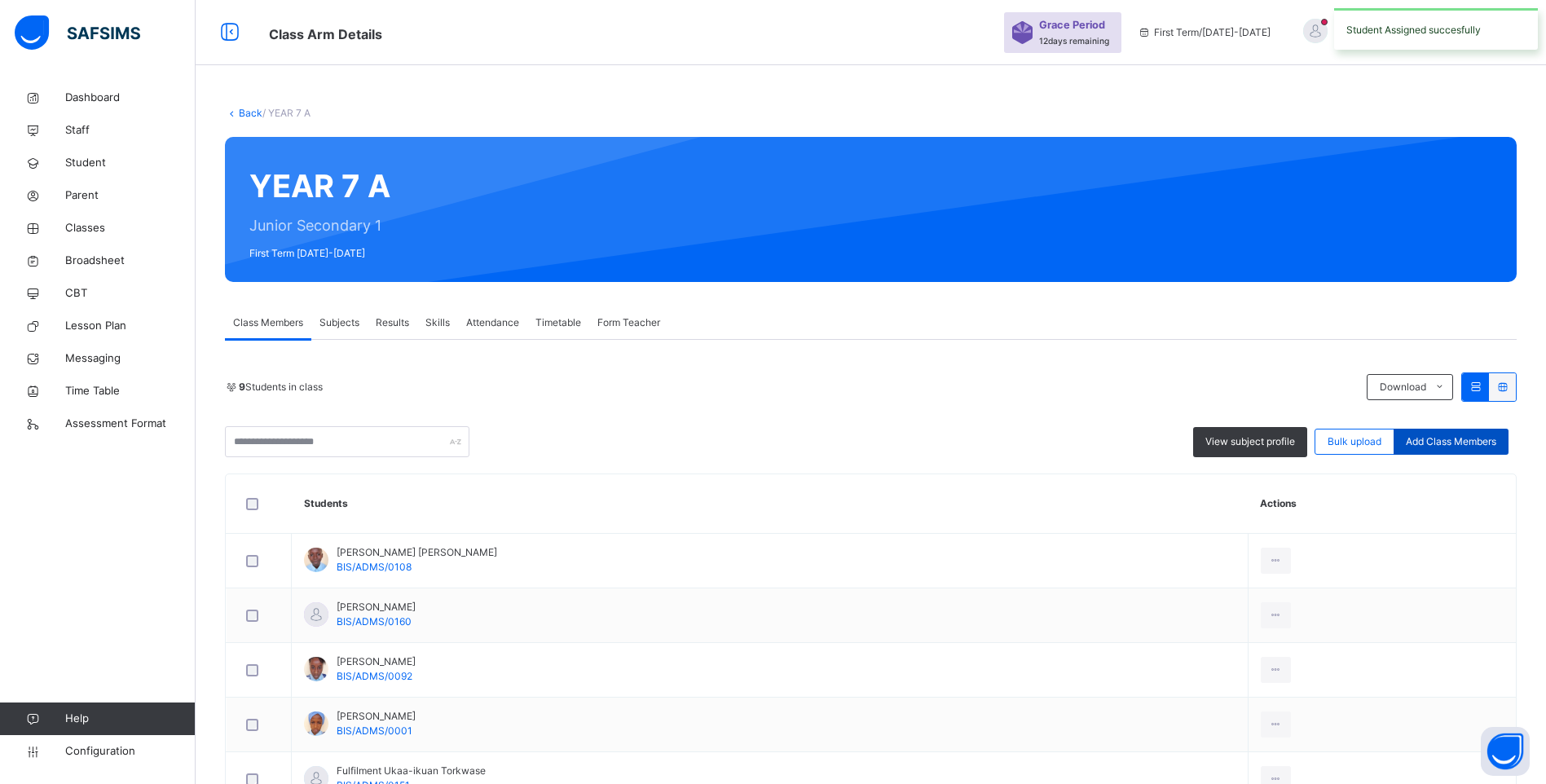
click at [1447, 439] on span "Add Class Members" at bounding box center [1451, 442] width 91 height 15
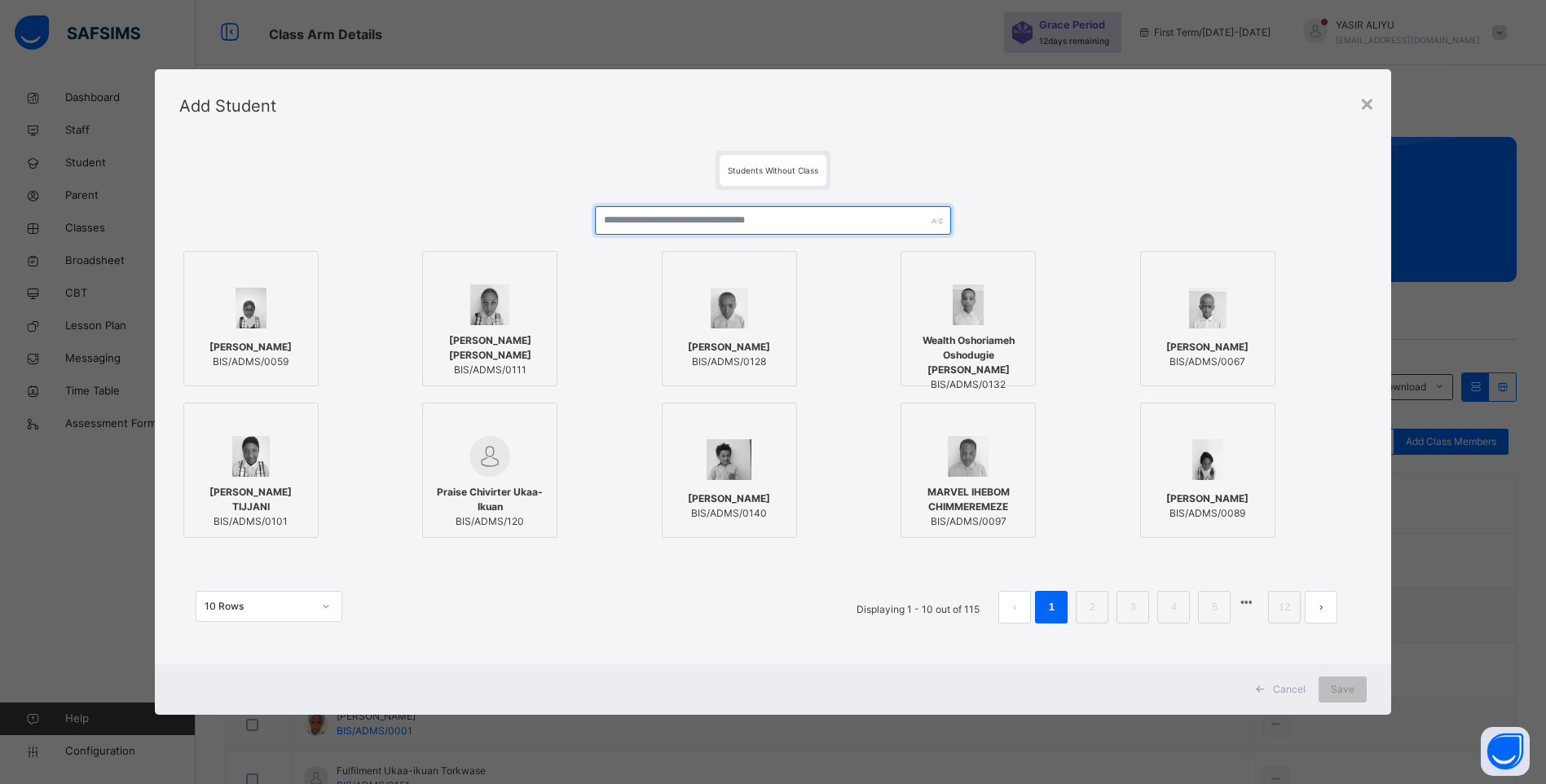
click at [666, 209] on input "text" at bounding box center [772, 220] width 356 height 28
click at [625, 224] on input "text" at bounding box center [772, 220] width 356 height 28
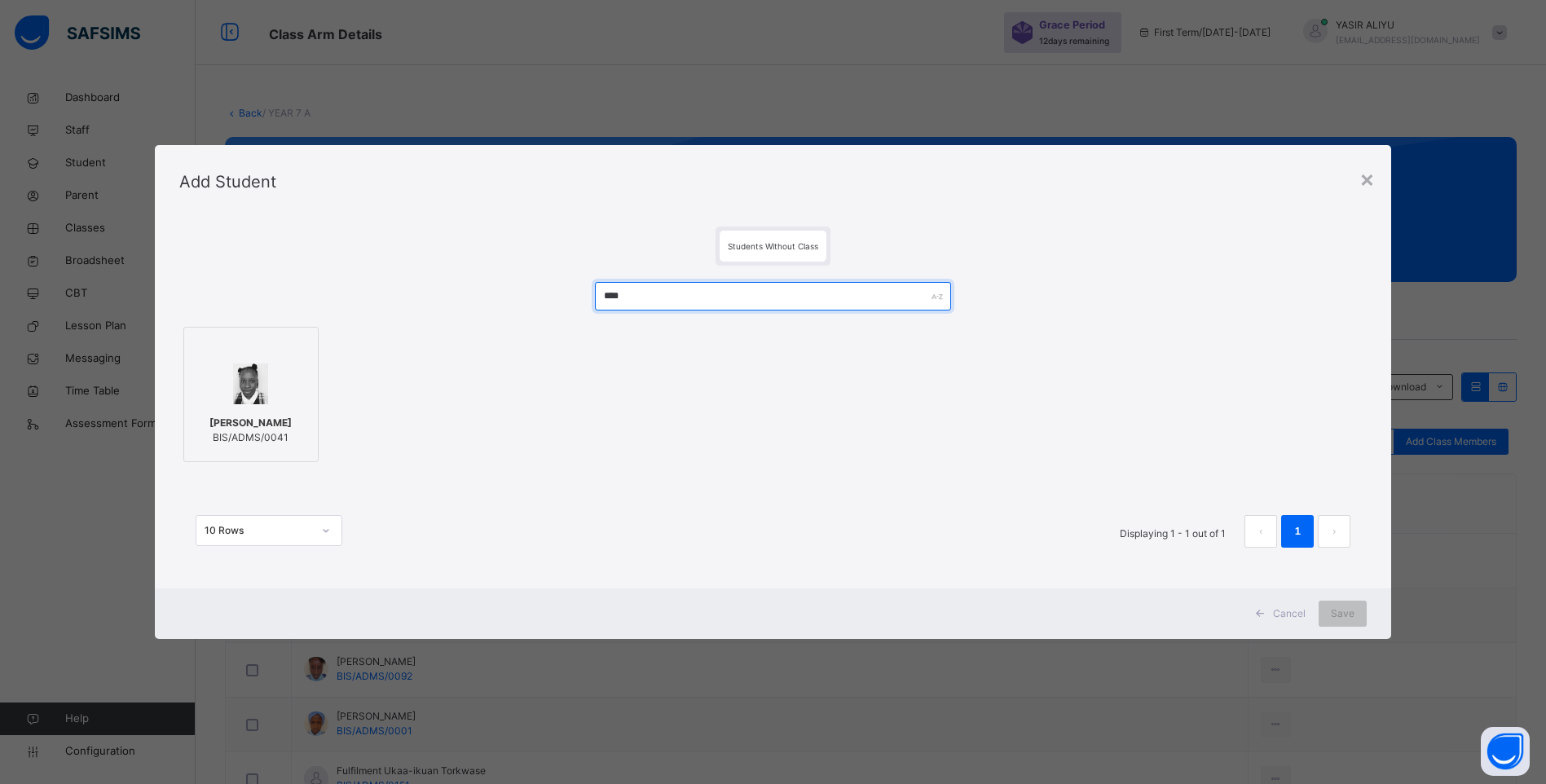
type input "****"
click at [254, 415] on span "[PERSON_NAME]" at bounding box center [250, 423] width 82 height 15
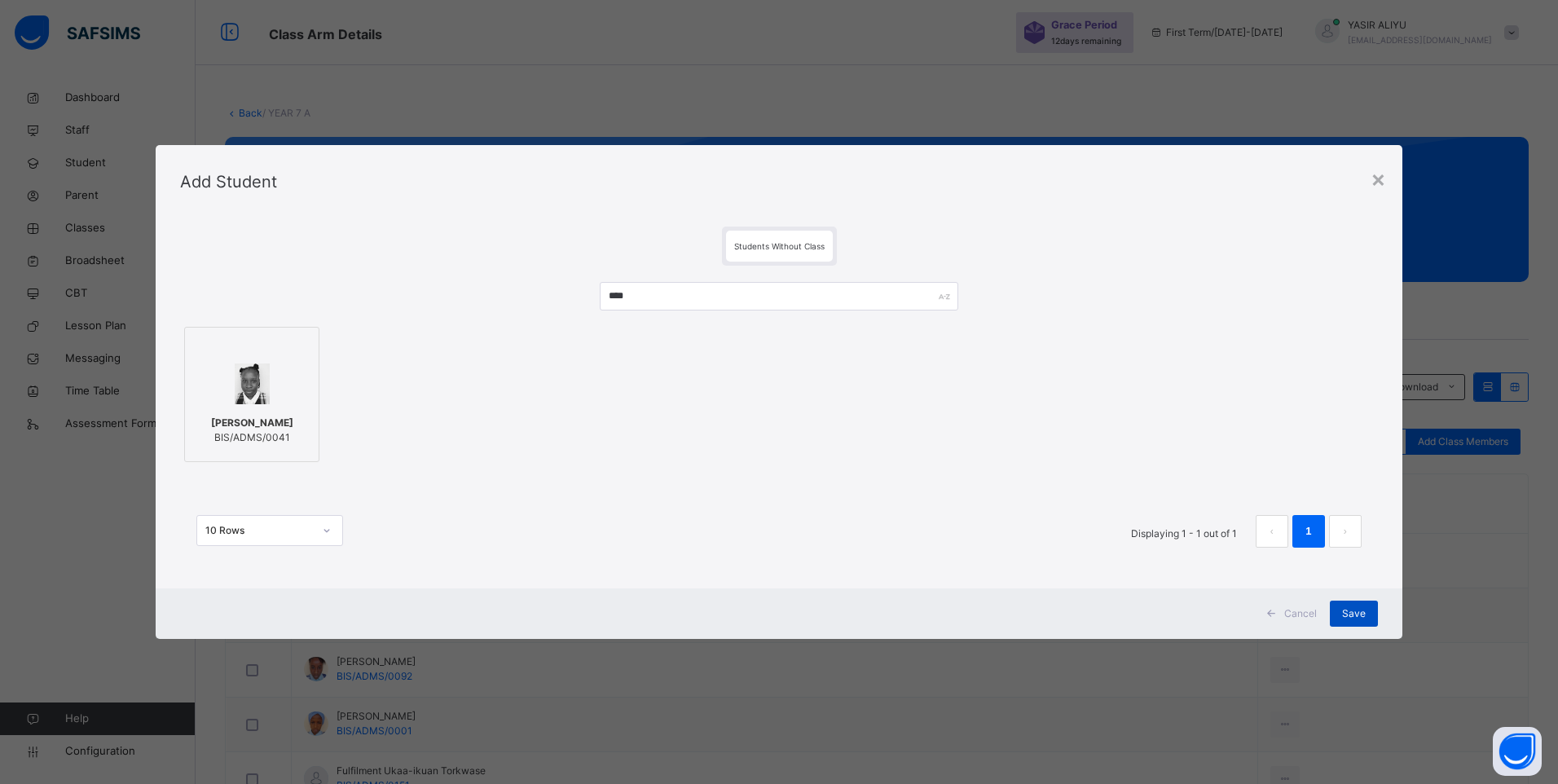
click at [1363, 617] on span "Save" at bounding box center [1353, 613] width 24 height 15
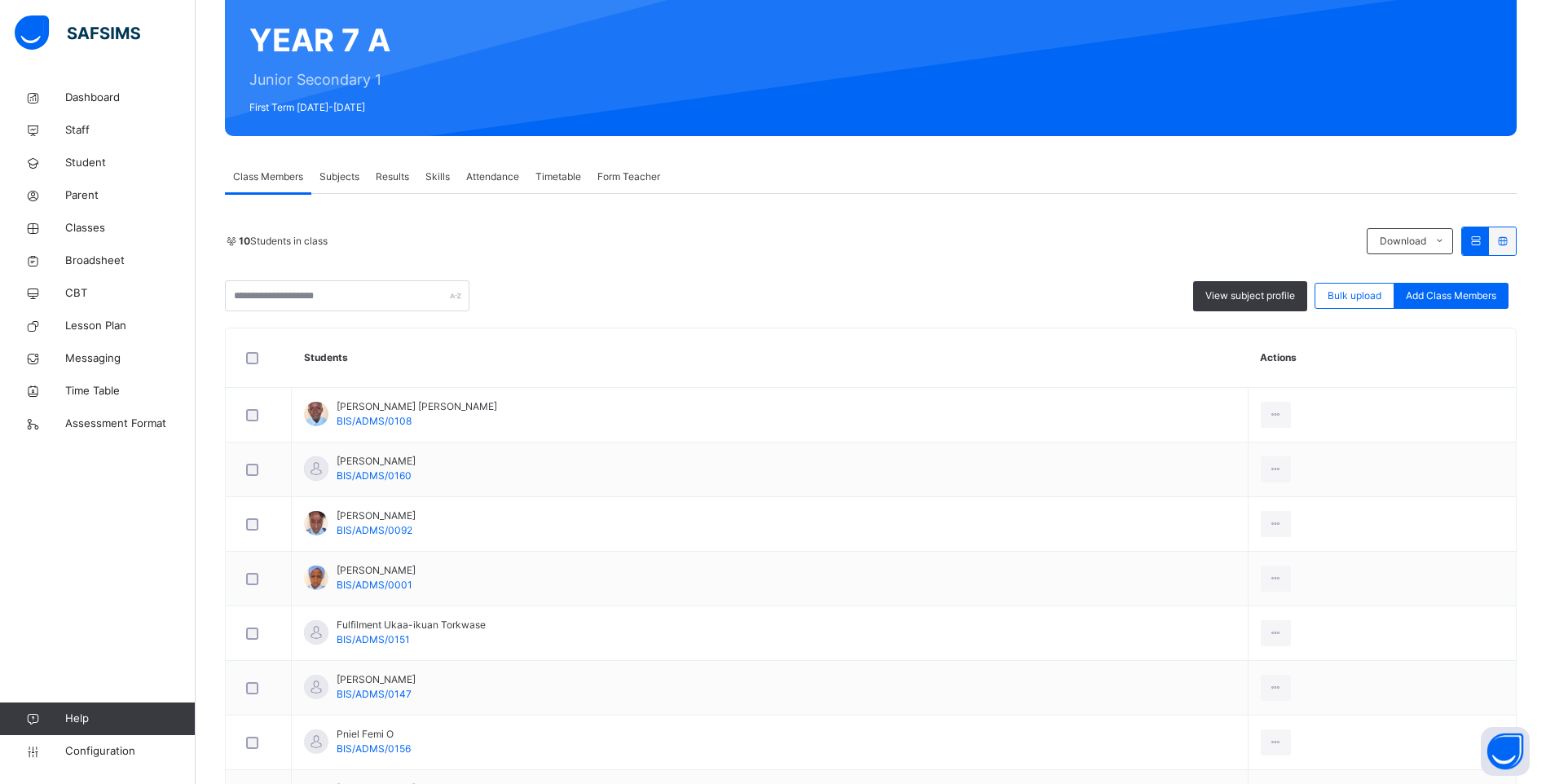
scroll to position [81, 0]
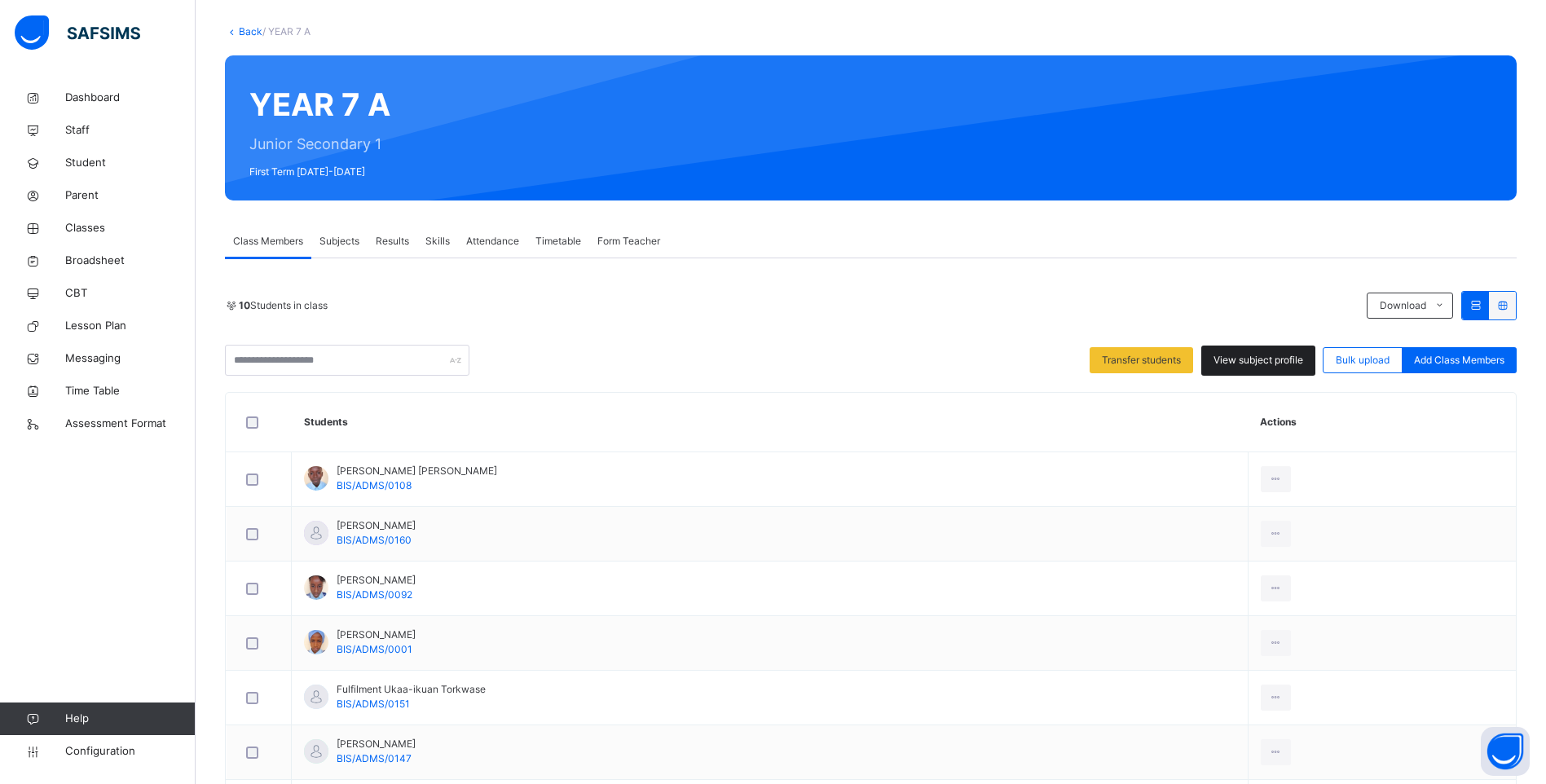
click at [1223, 354] on span "View subject profile" at bounding box center [1258, 360] width 90 height 15
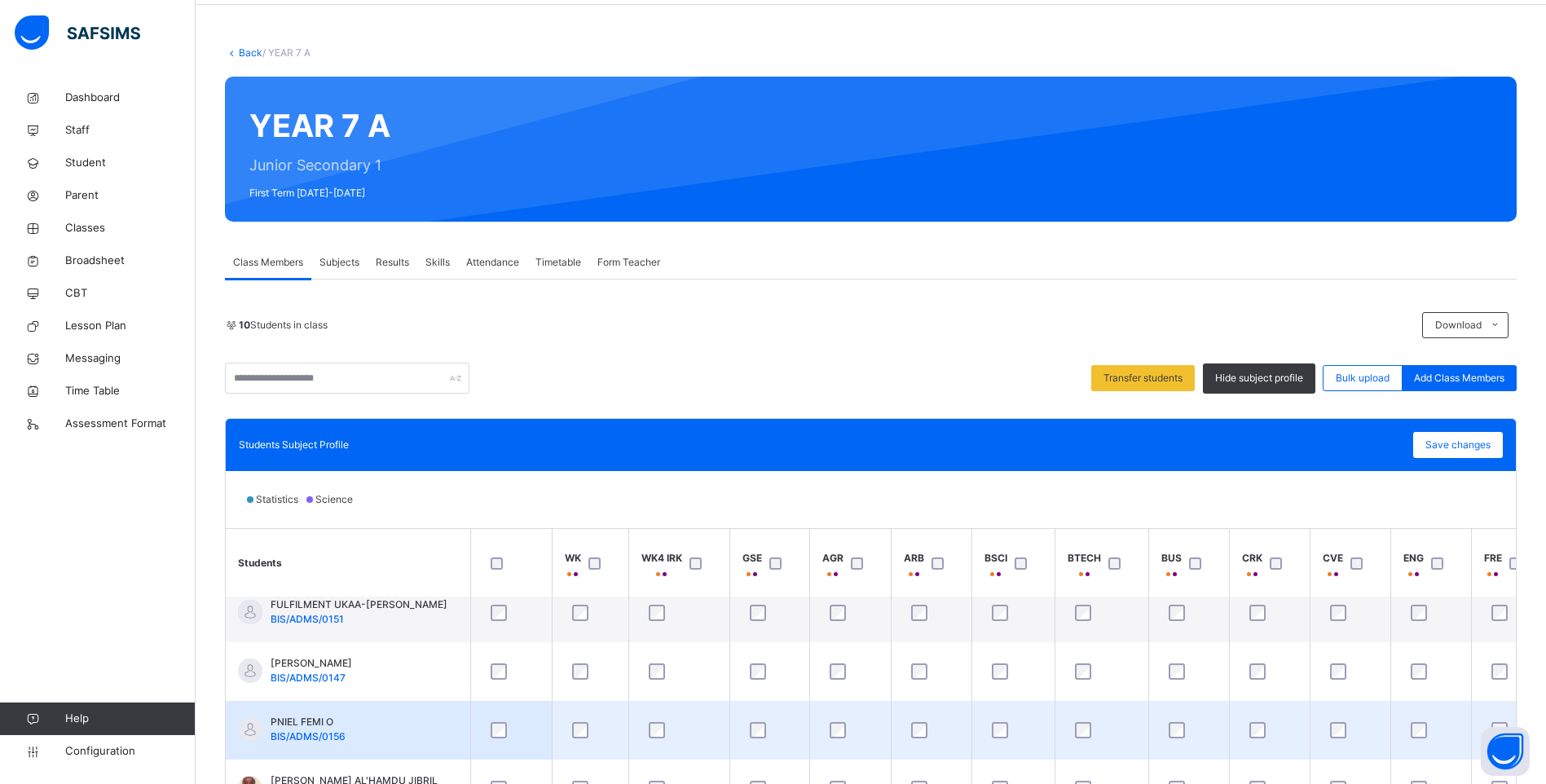
scroll to position [0, 0]
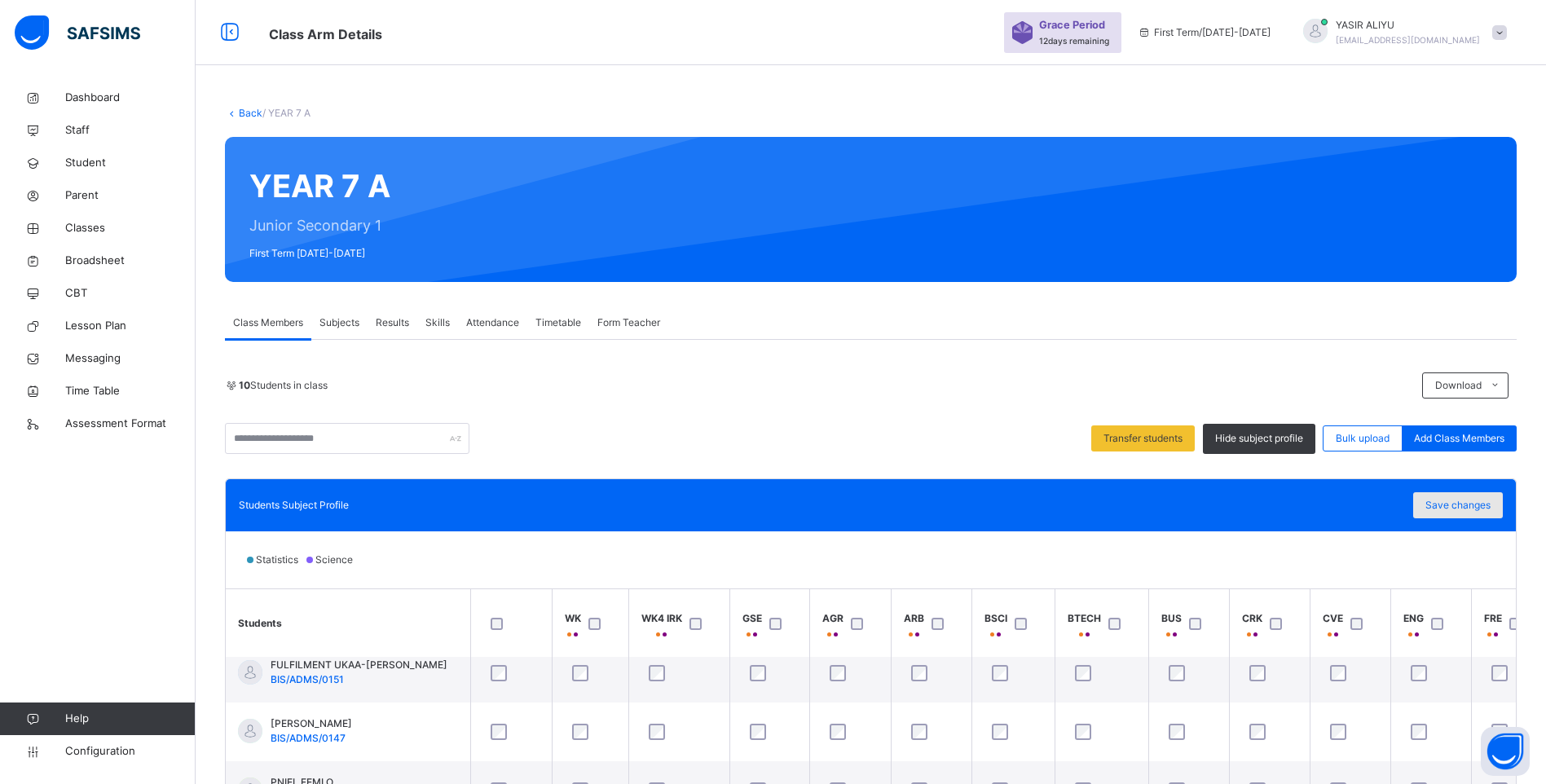
click at [1454, 507] on span "Save changes" at bounding box center [1457, 506] width 65 height 15
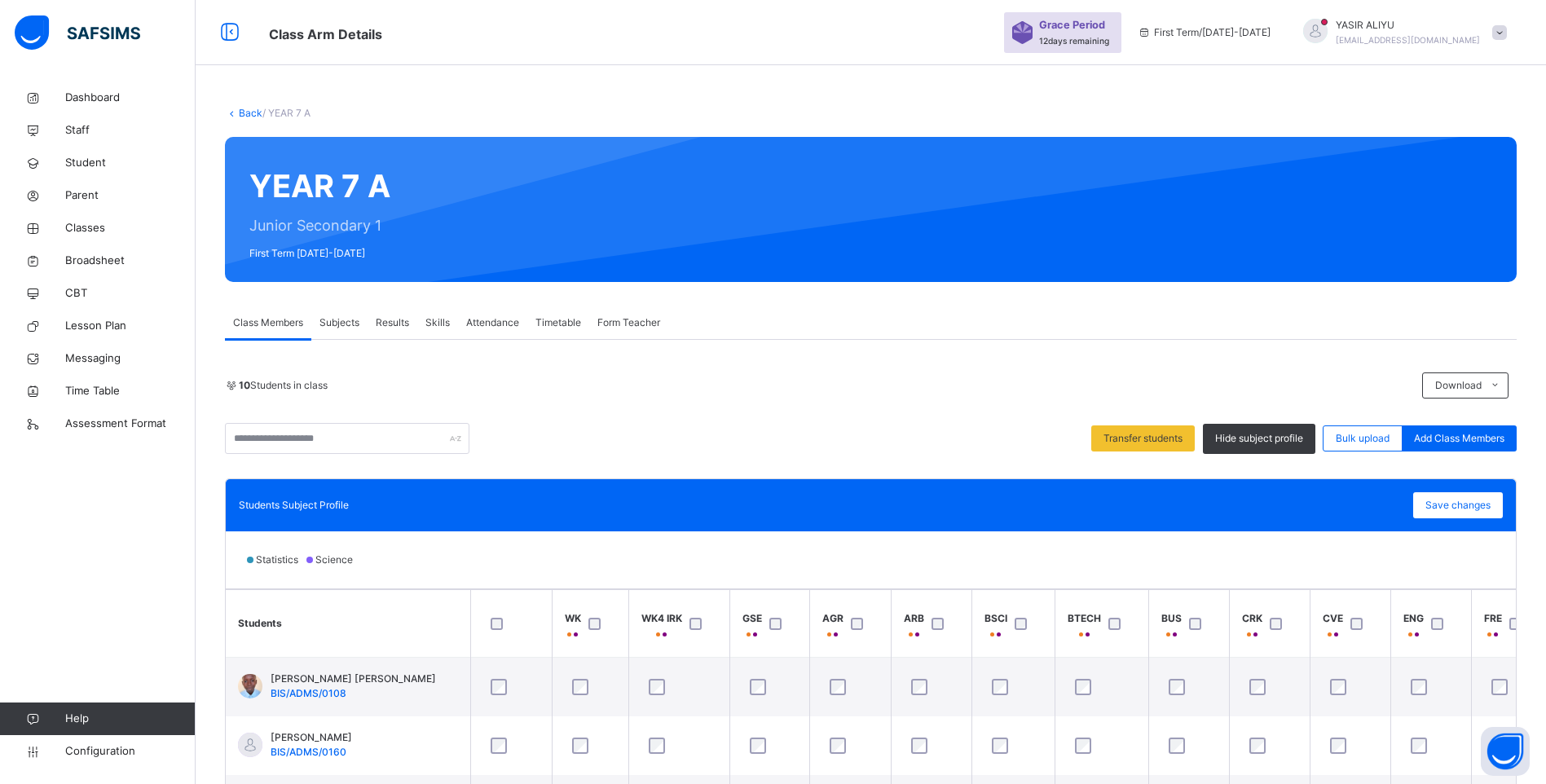
click at [252, 112] on link "Back" at bounding box center [250, 112] width 24 height 12
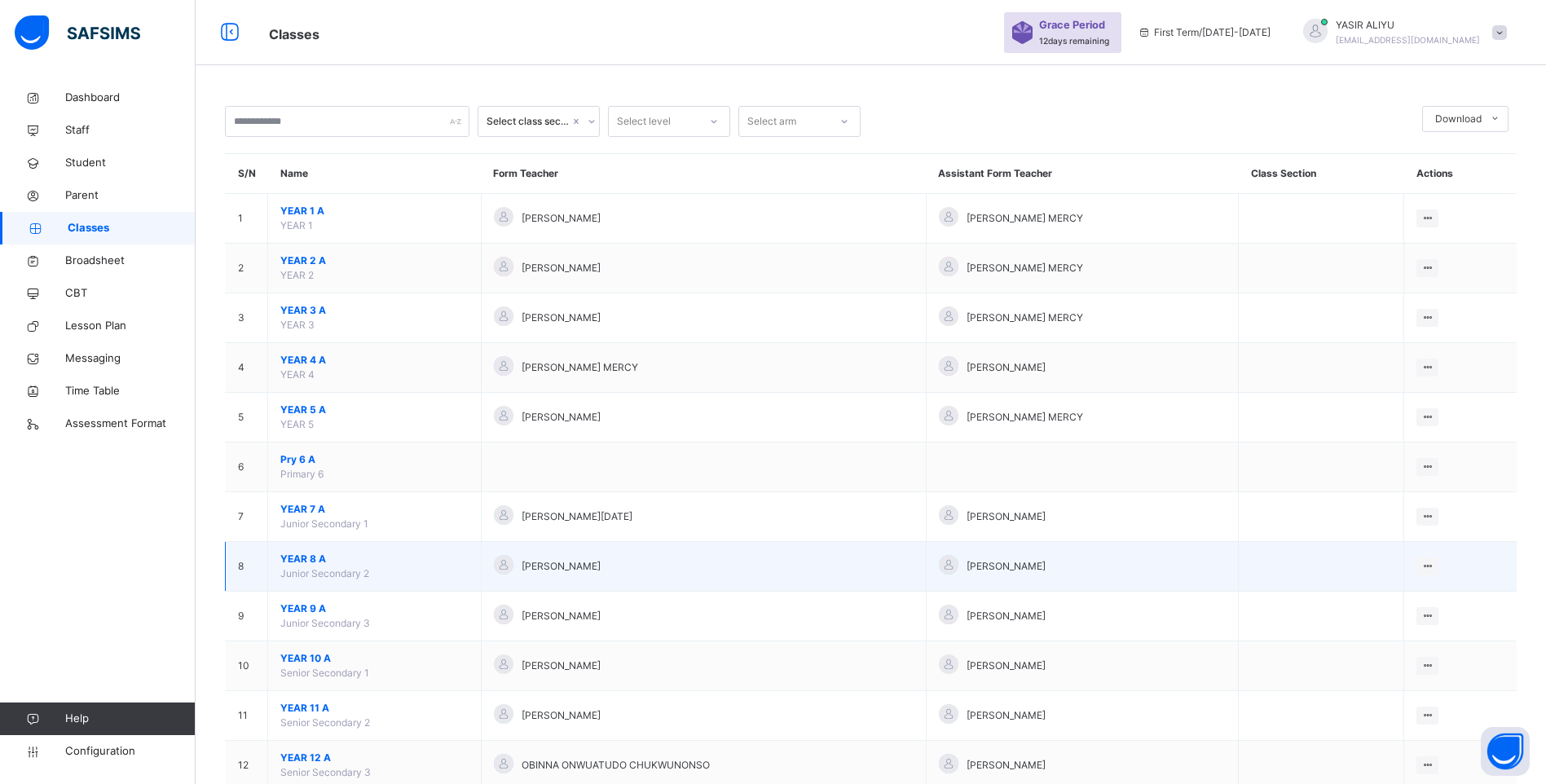
click at [295, 556] on span "YEAR 8 A" at bounding box center [374, 559] width 188 height 15
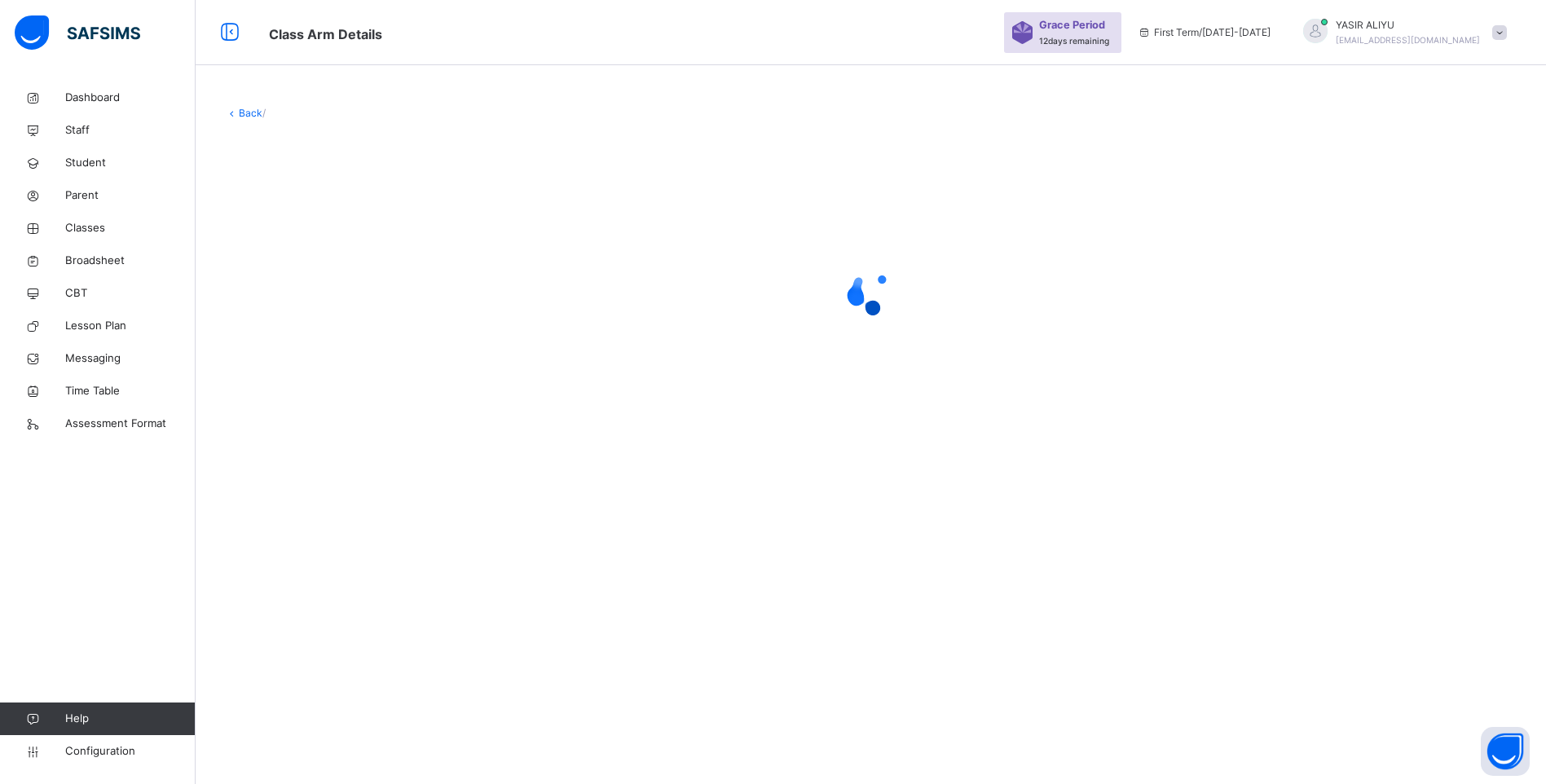
click at [295, 556] on div "Back /" at bounding box center [870, 392] width 1351 height 784
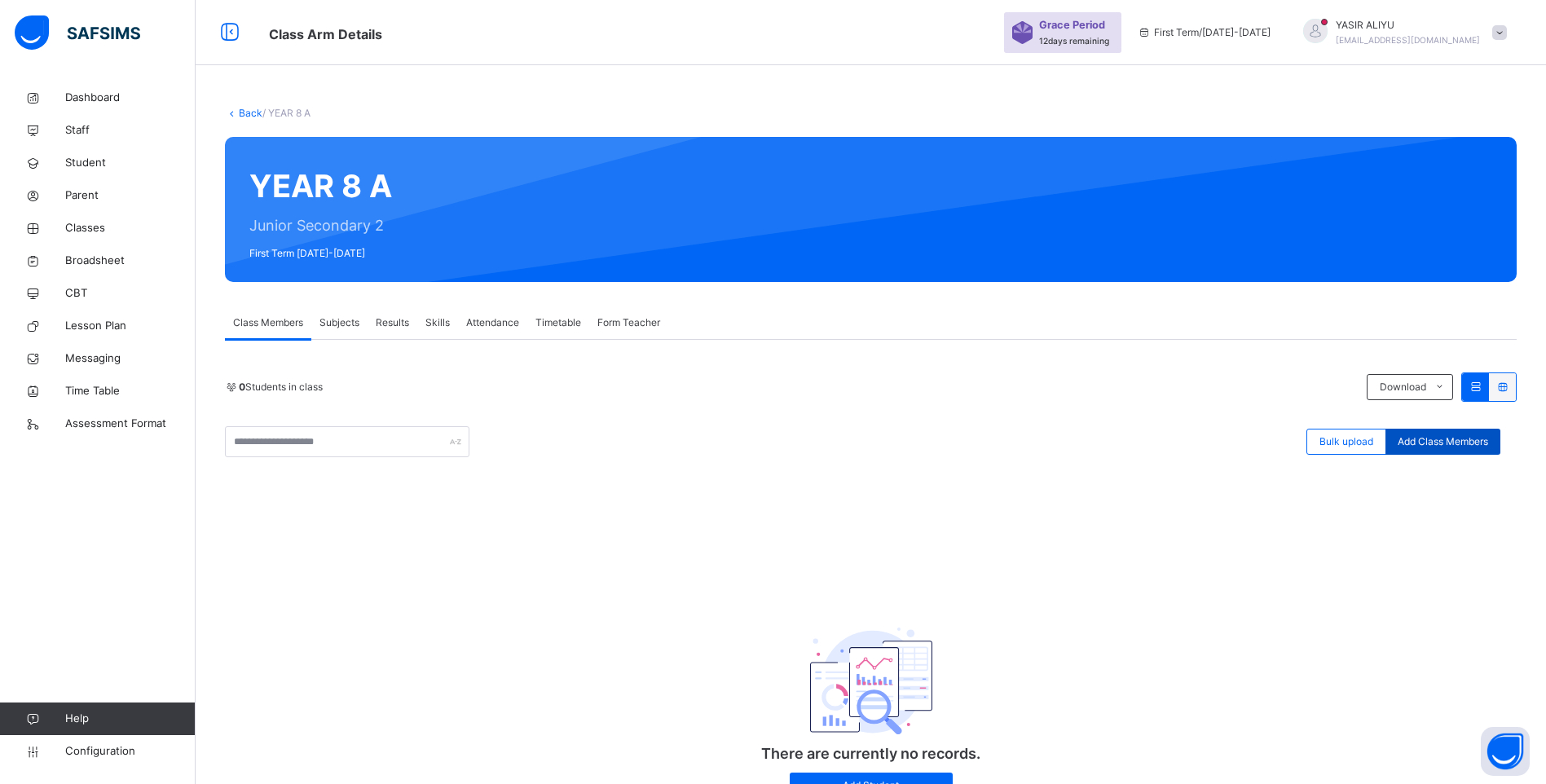
click at [1448, 435] on span "Add Class Members" at bounding box center [1443, 442] width 91 height 15
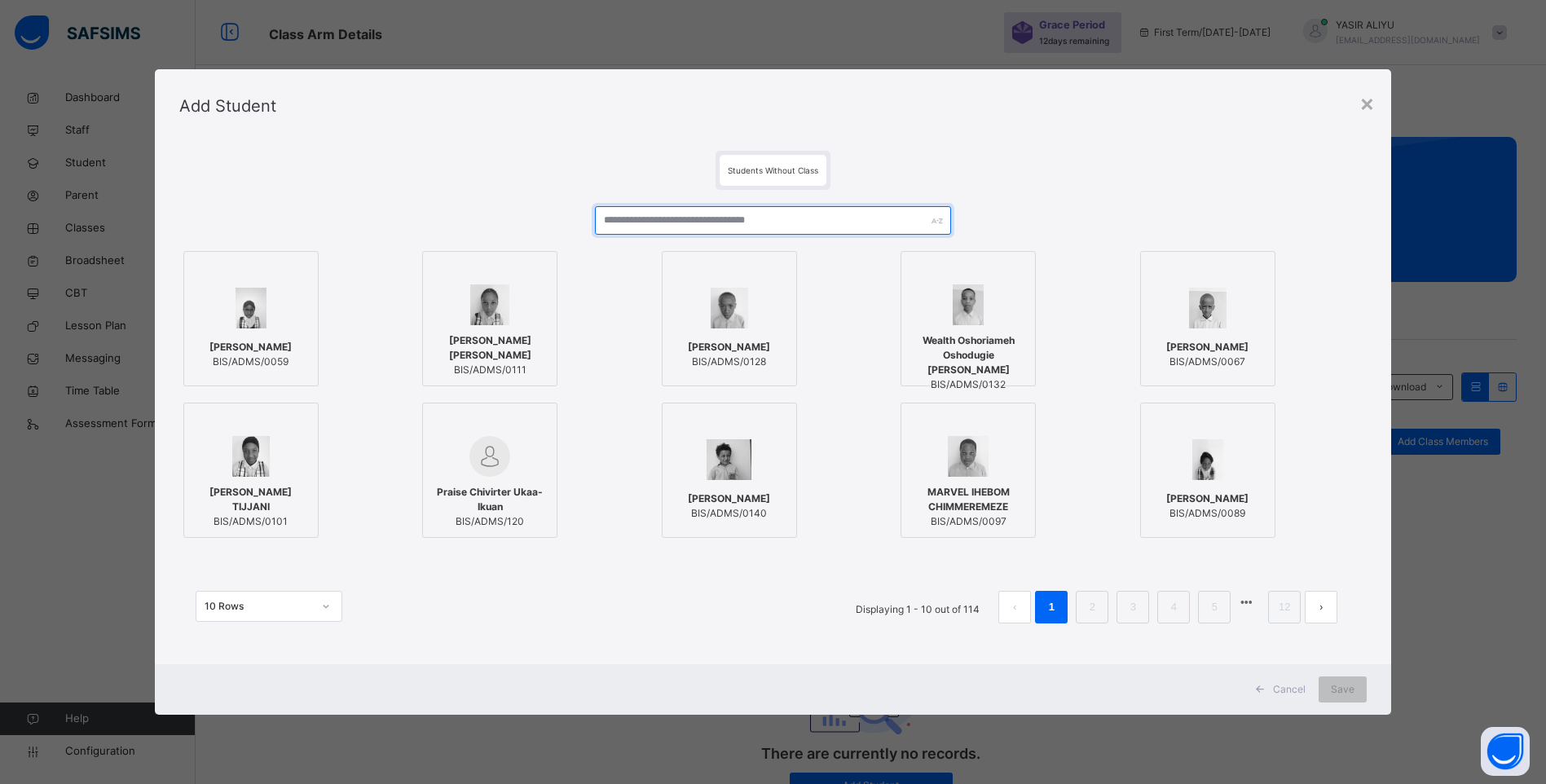
click at [625, 225] on input "text" at bounding box center [772, 220] width 356 height 28
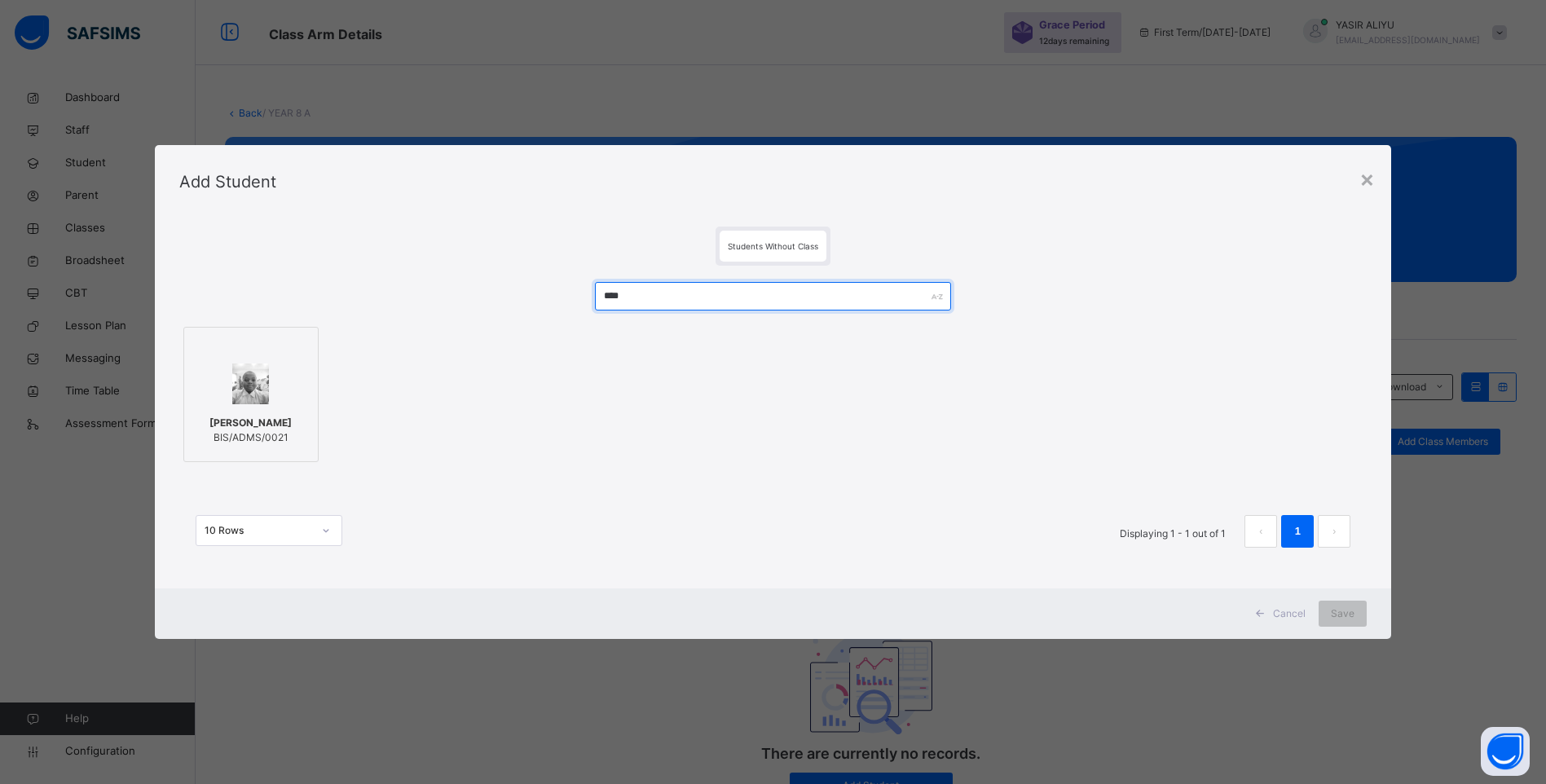
type input "****"
click at [215, 443] on span "BIS/ADMS/0021" at bounding box center [250, 438] width 82 height 15
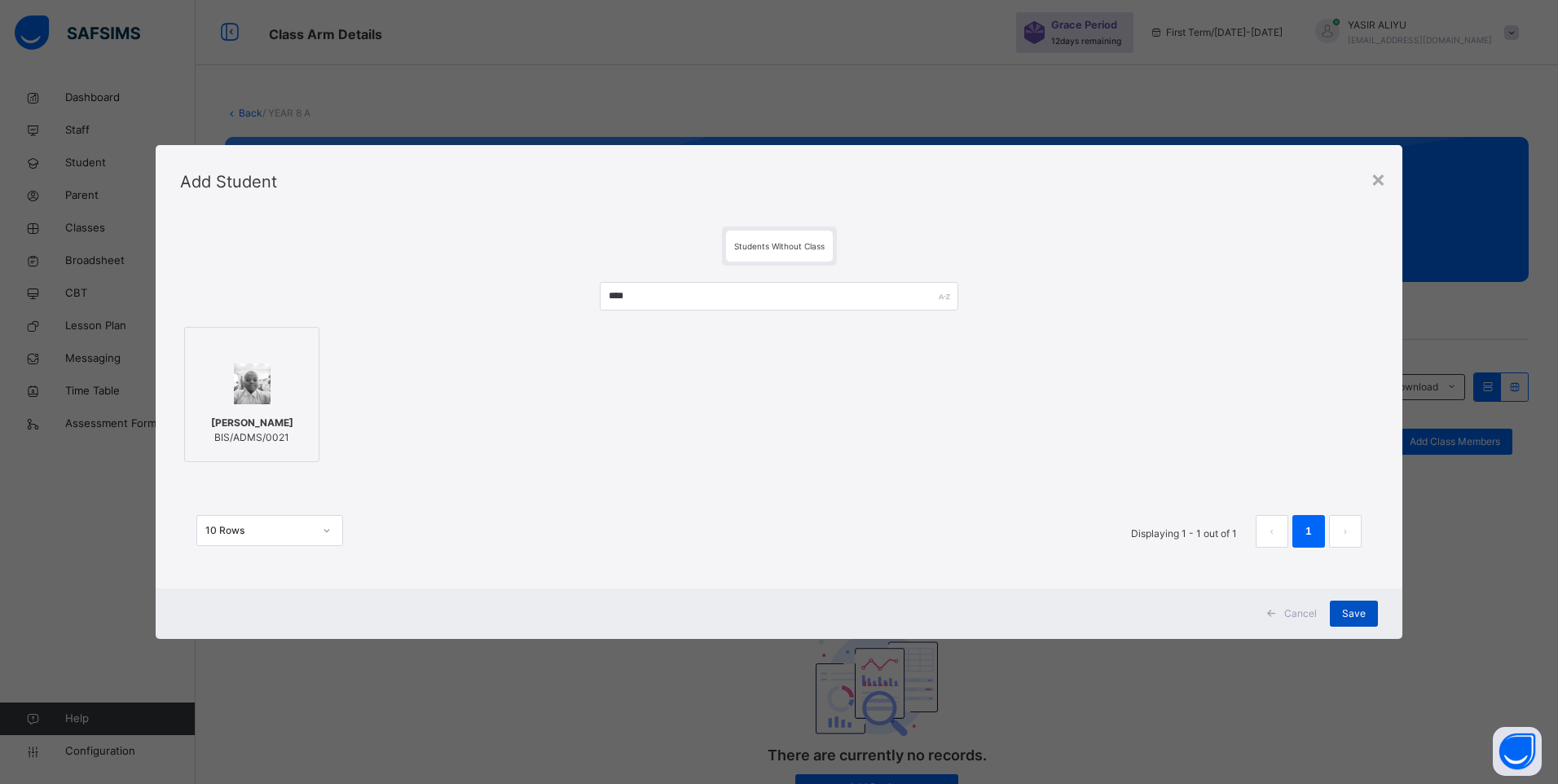
click at [1356, 614] on span "Save" at bounding box center [1353, 613] width 24 height 15
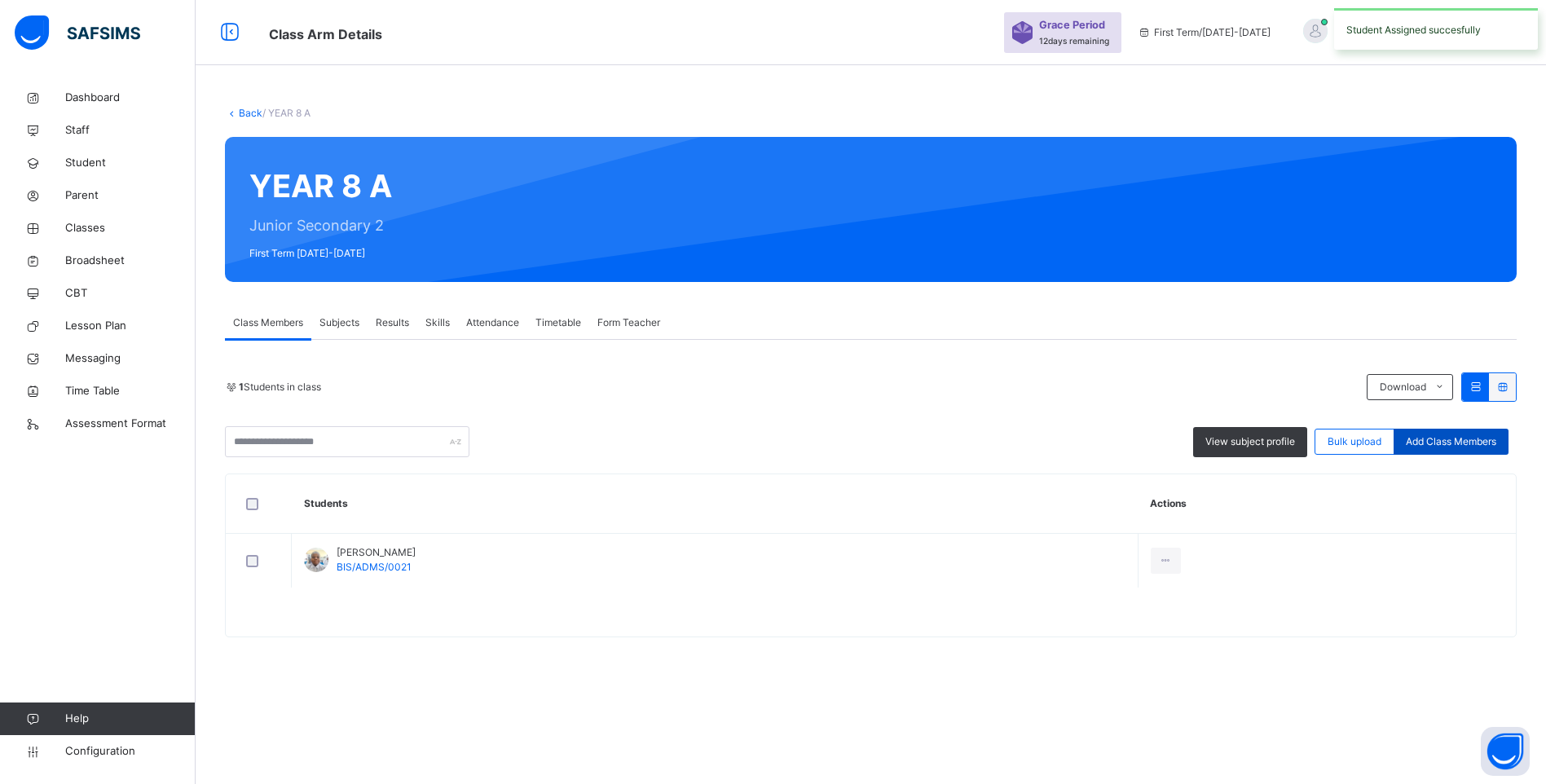
click at [1450, 440] on span "Add Class Members" at bounding box center [1451, 442] width 91 height 15
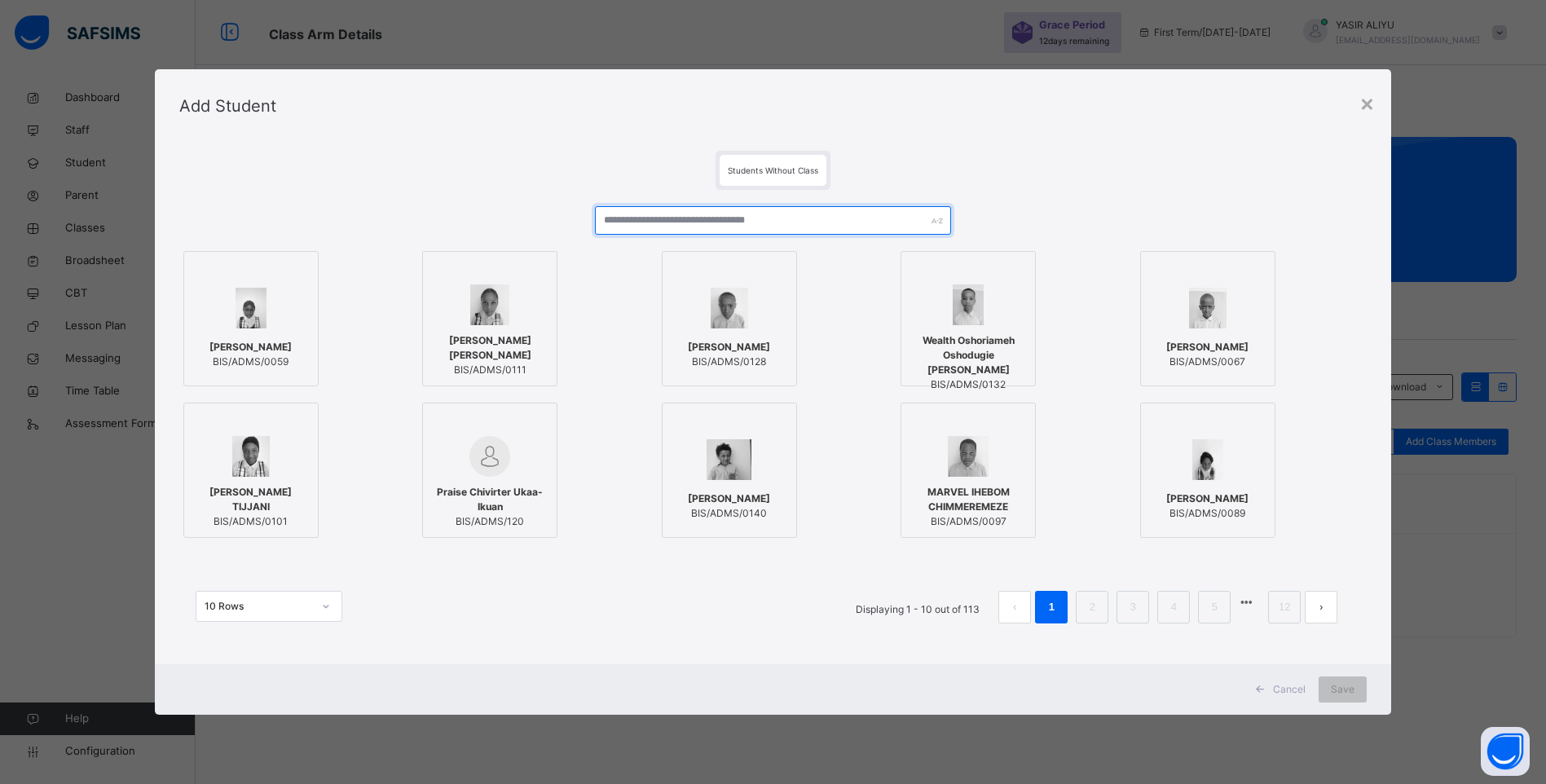
click at [635, 218] on input "text" at bounding box center [772, 220] width 356 height 28
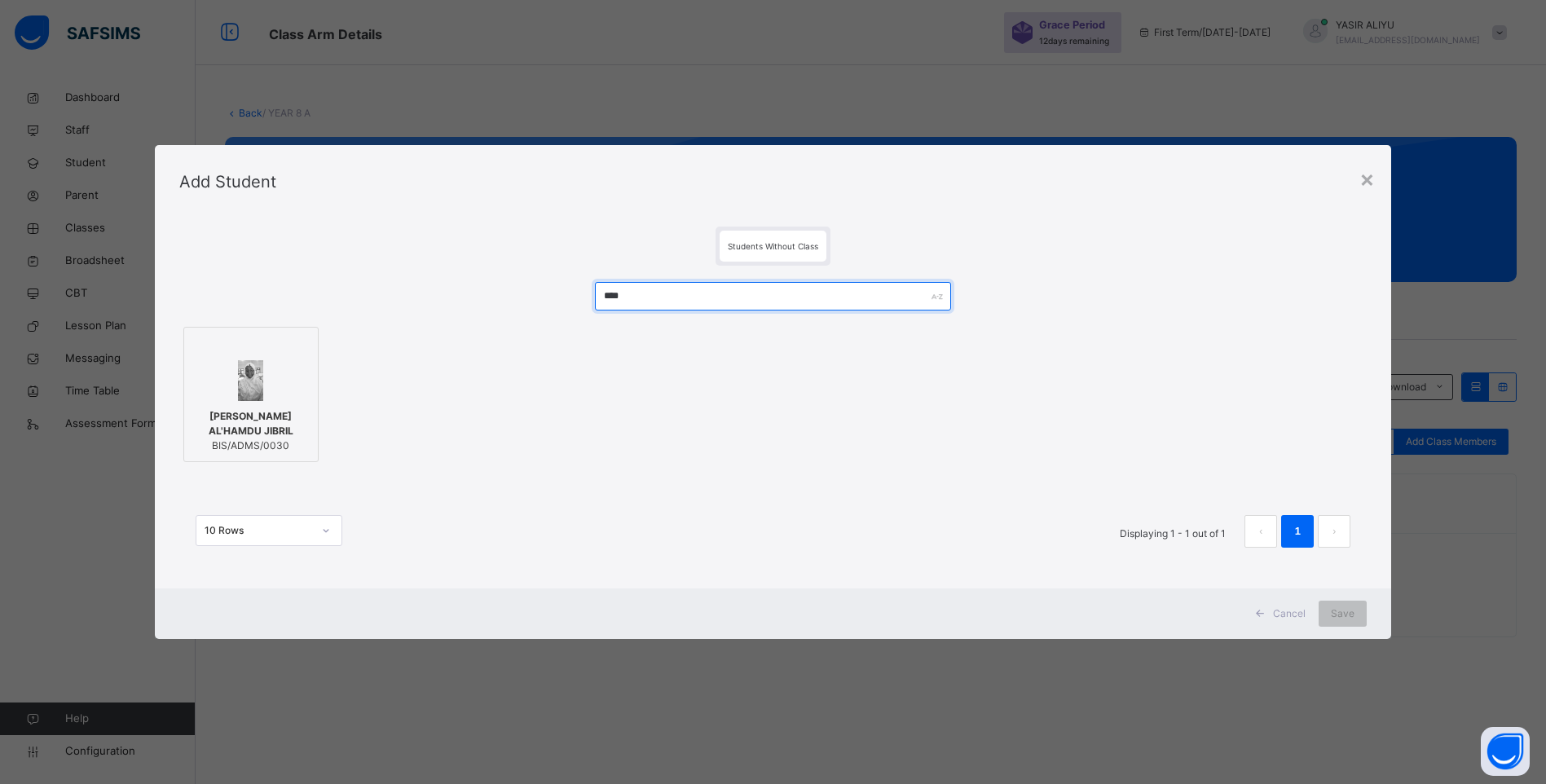
type input "****"
click at [275, 421] on span "[PERSON_NAME] AL'HAMDU JIBRIL" at bounding box center [251, 423] width 117 height 29
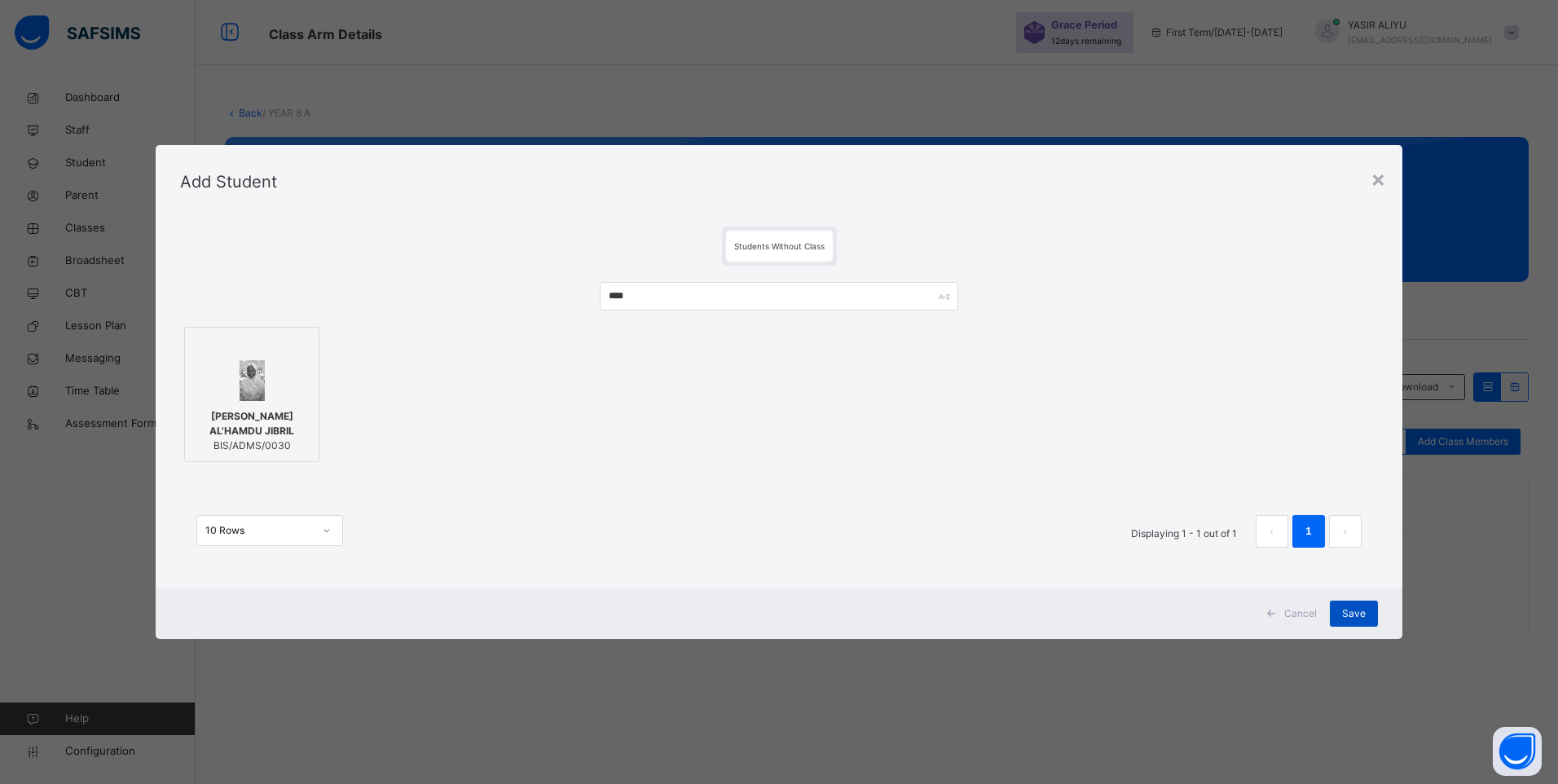
click at [1346, 617] on span "Save" at bounding box center [1353, 613] width 24 height 15
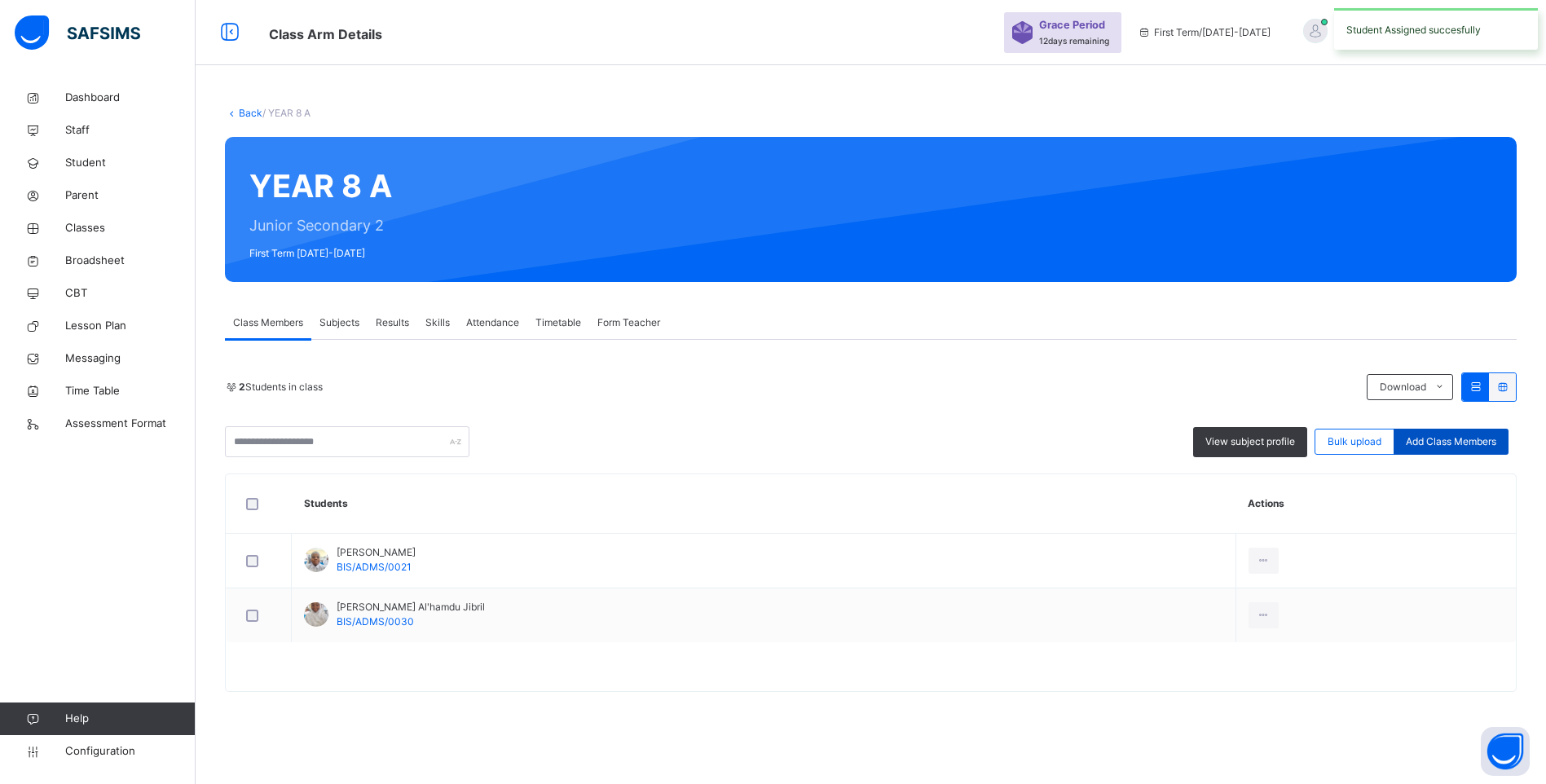
click at [1424, 438] on span "Add Class Members" at bounding box center [1451, 442] width 91 height 15
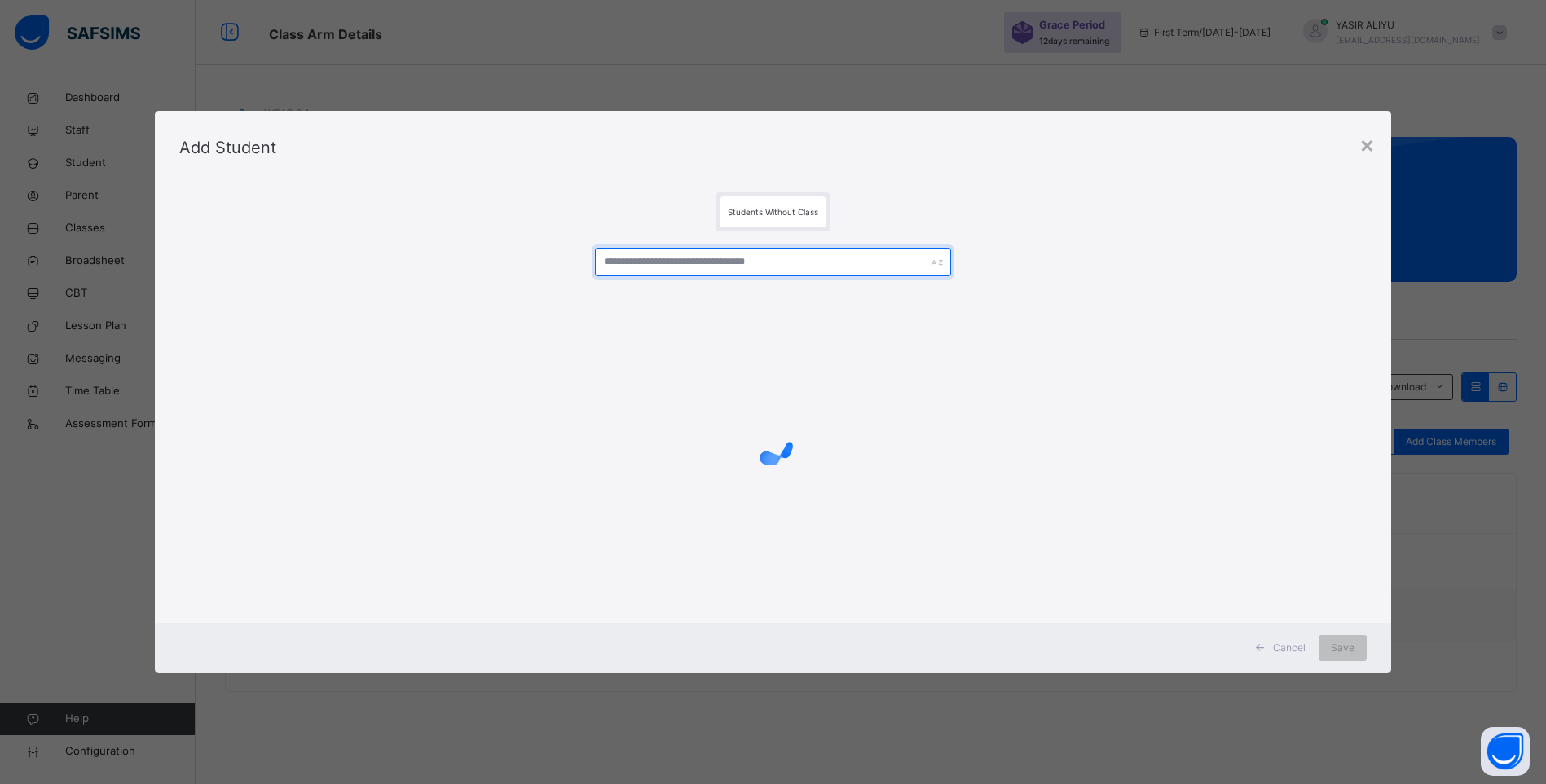
click at [638, 259] on input "text" at bounding box center [772, 261] width 356 height 28
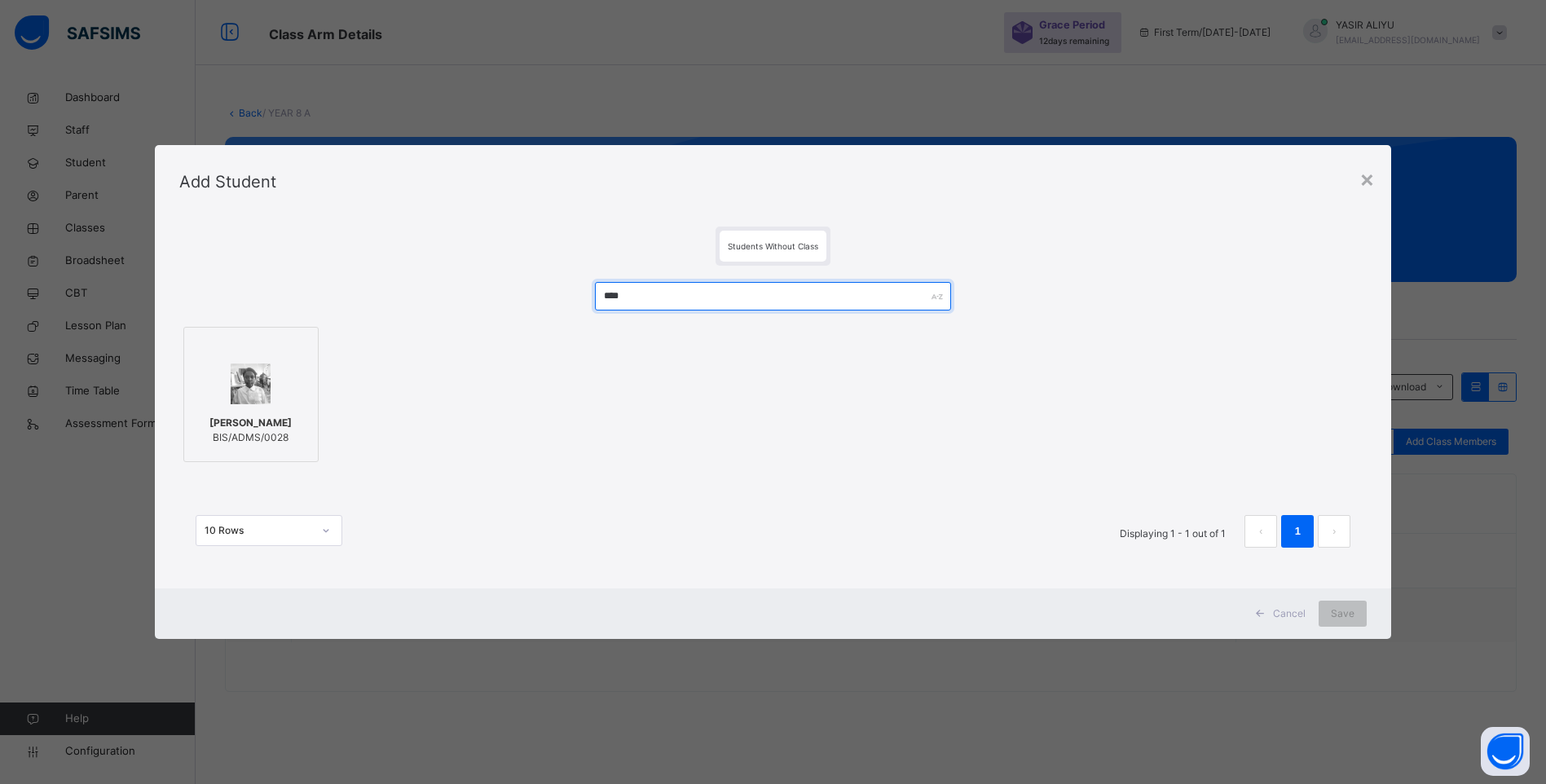
type input "****"
click at [231, 396] on img at bounding box center [250, 383] width 40 height 41
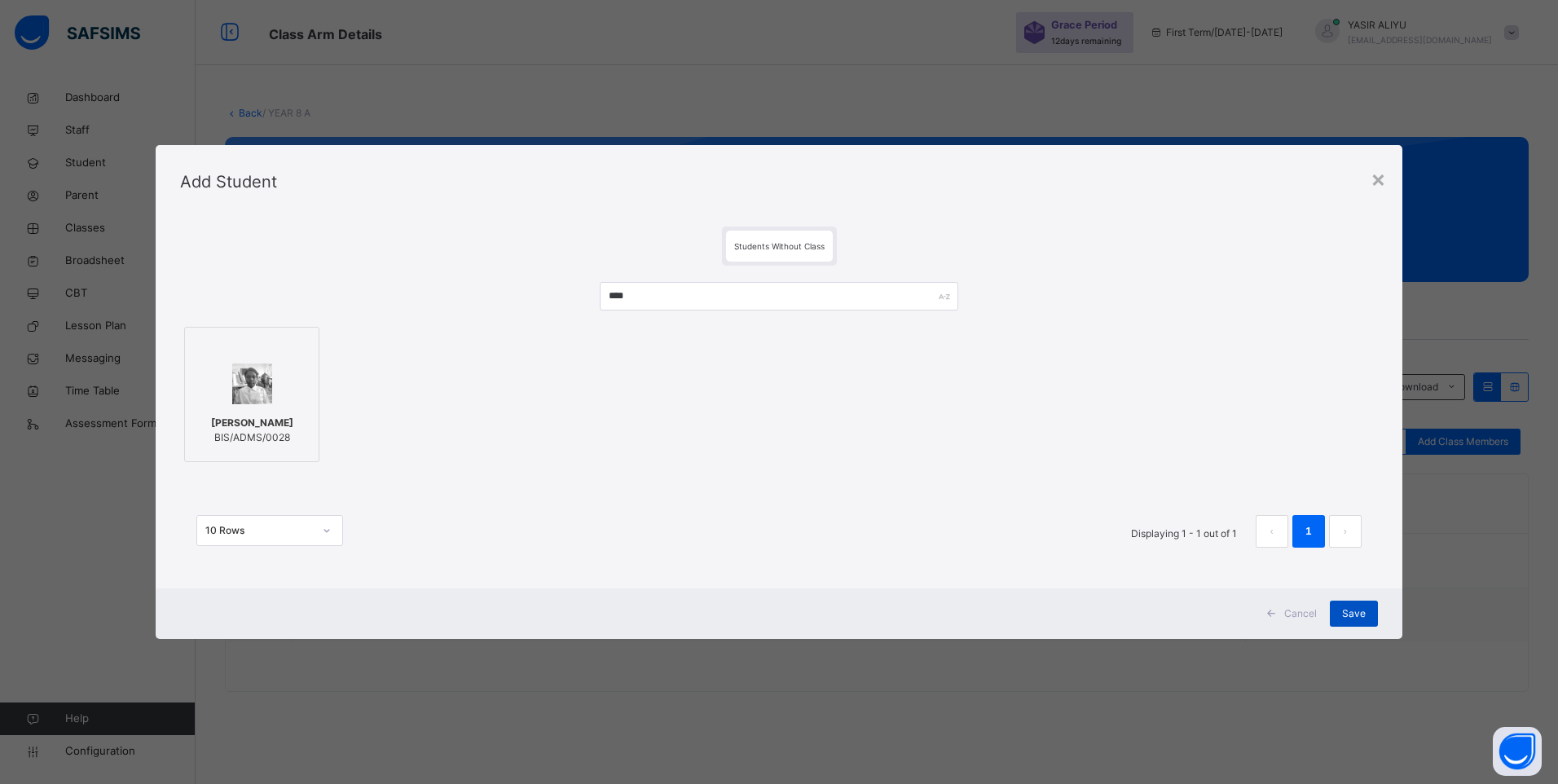
click at [1363, 622] on div "Save" at bounding box center [1353, 613] width 48 height 26
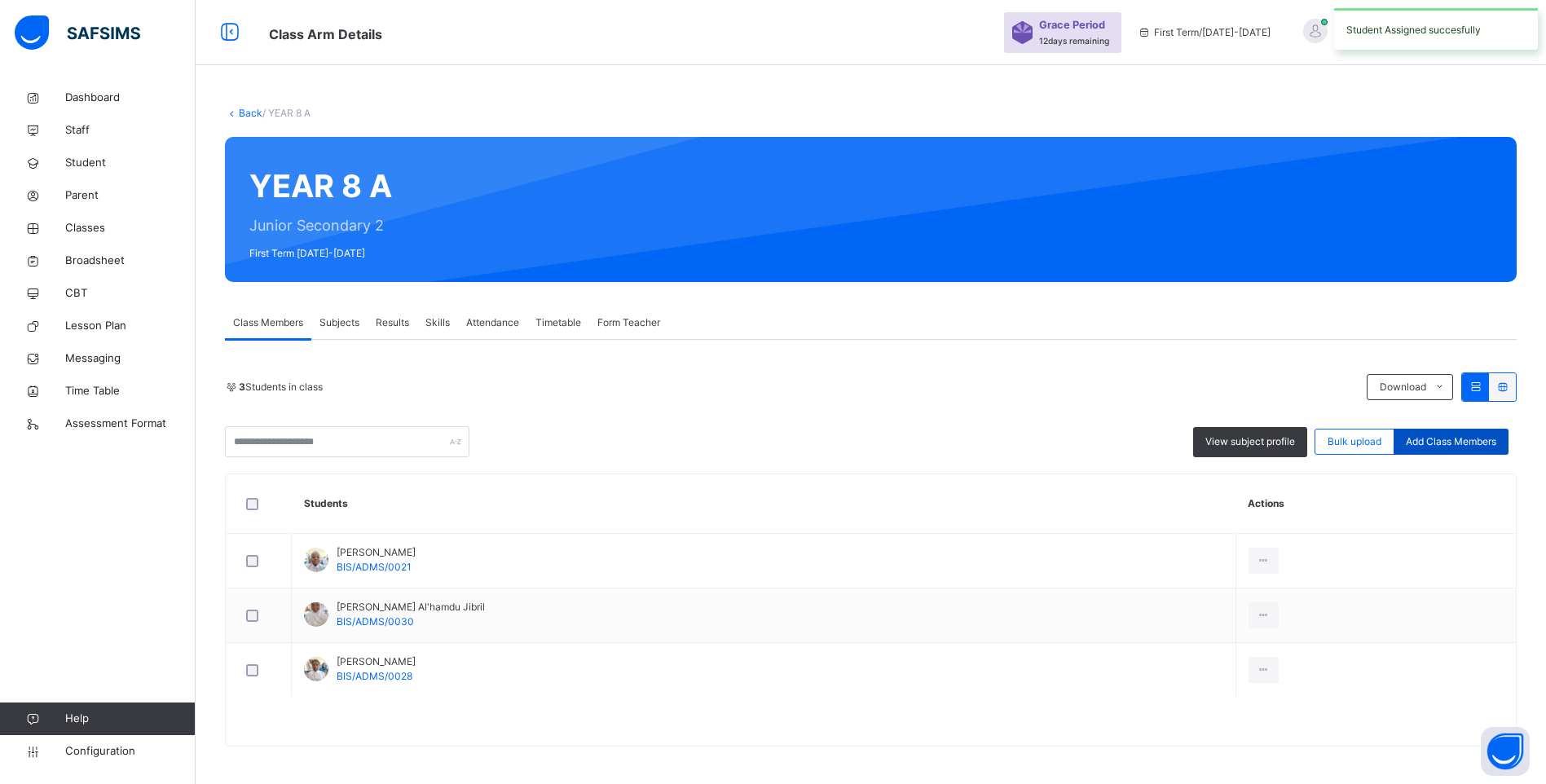
click at [1456, 435] on span "Add Class Members" at bounding box center [1451, 442] width 91 height 15
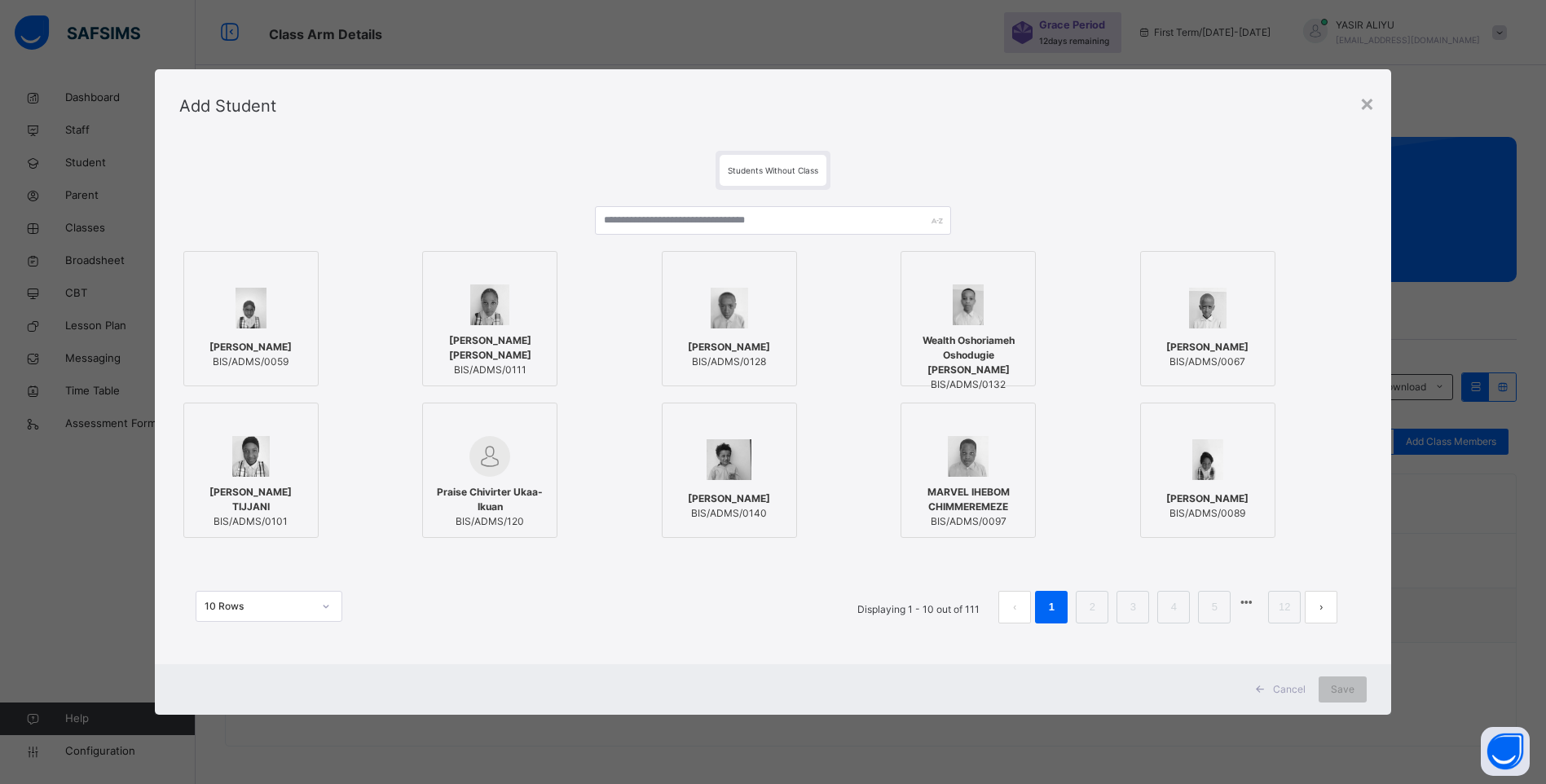
click at [707, 262] on div at bounding box center [730, 272] width 117 height 25
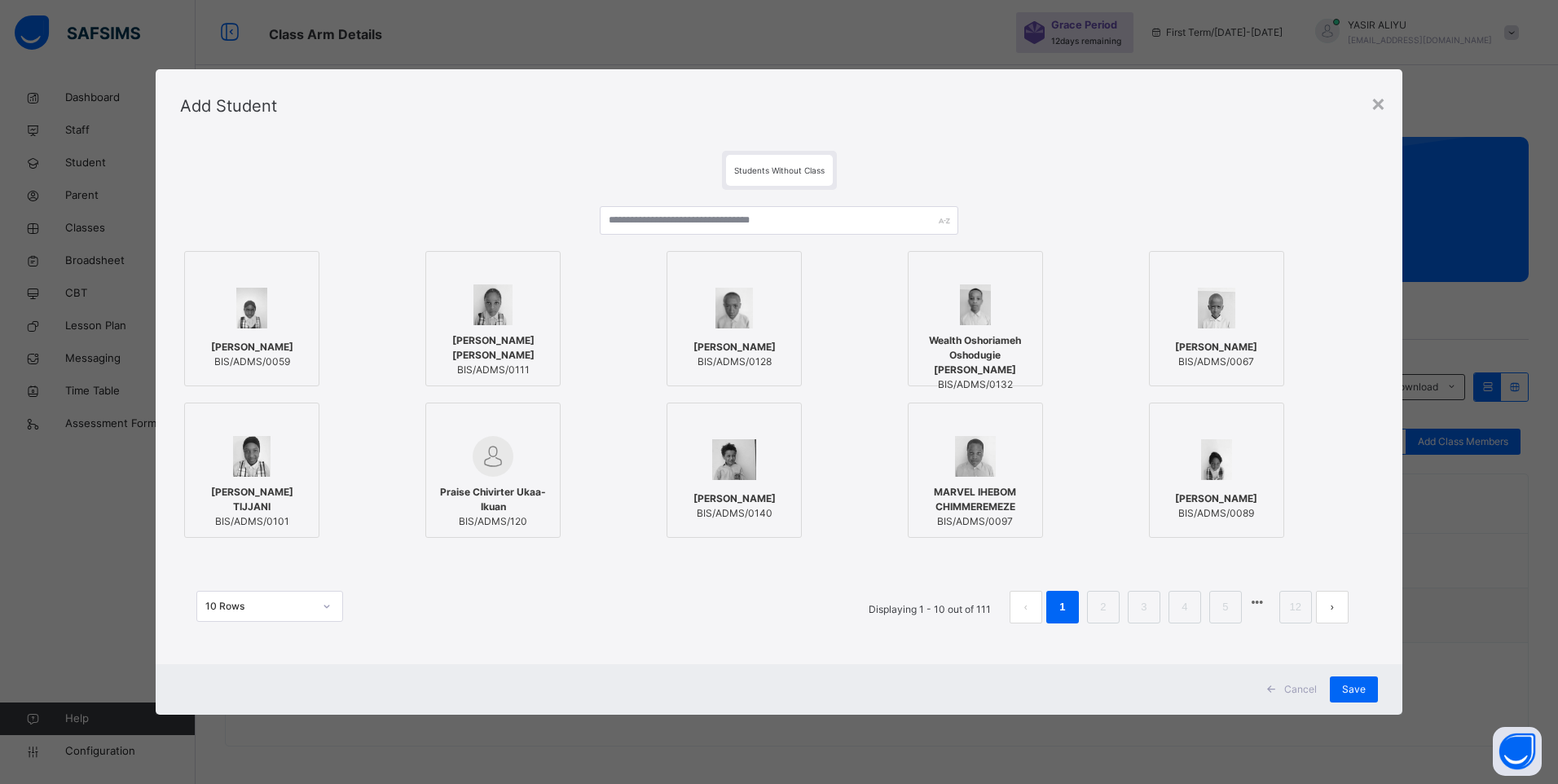
click at [773, 276] on div at bounding box center [734, 272] width 117 height 25
click at [700, 210] on input "text" at bounding box center [779, 220] width 360 height 28
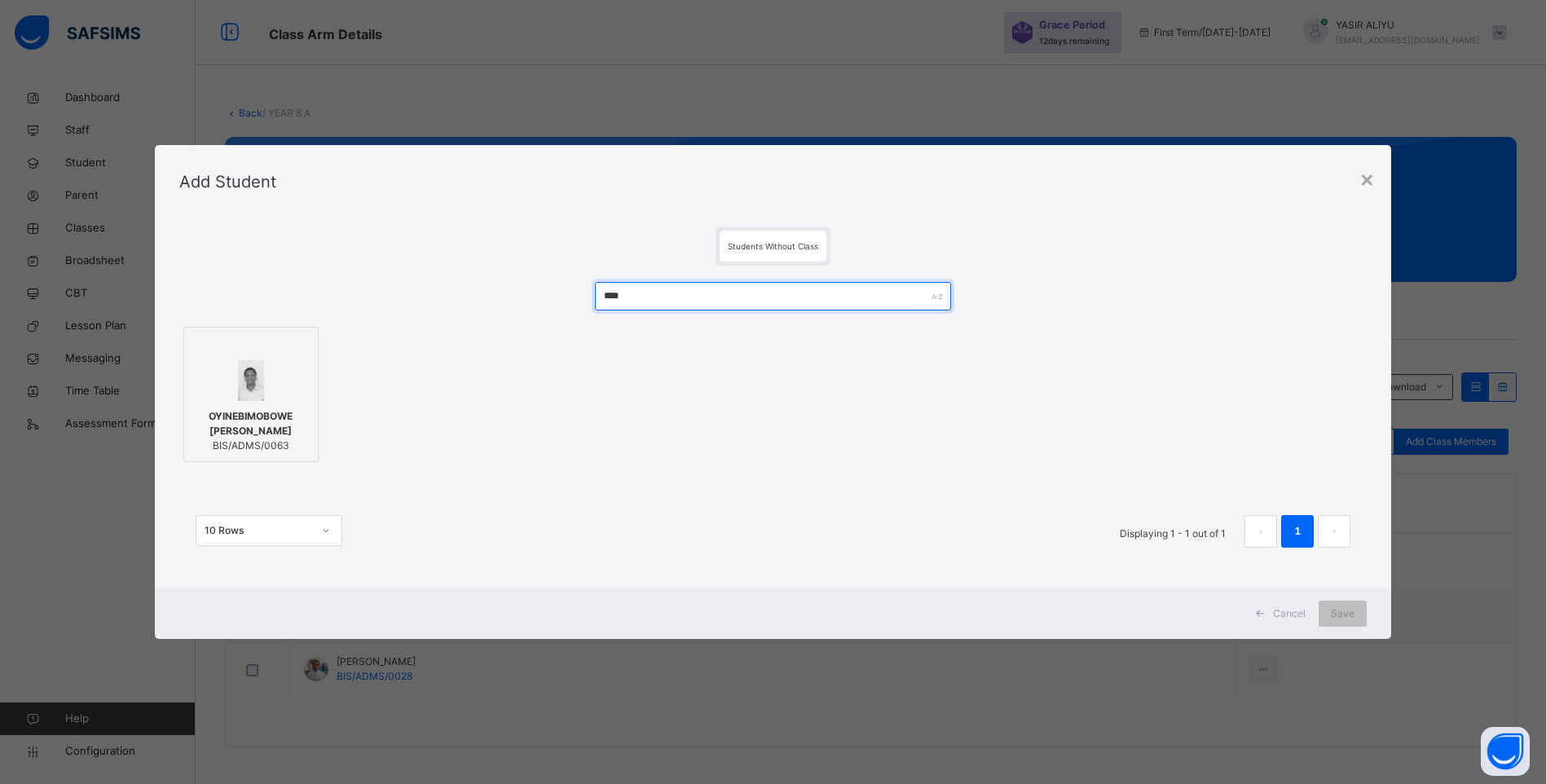
click at [658, 290] on input "****" at bounding box center [772, 296] width 356 height 28
type input "****"
click at [259, 413] on span "ARINZECHUKWU [PERSON_NAME]" at bounding box center [251, 423] width 117 height 29
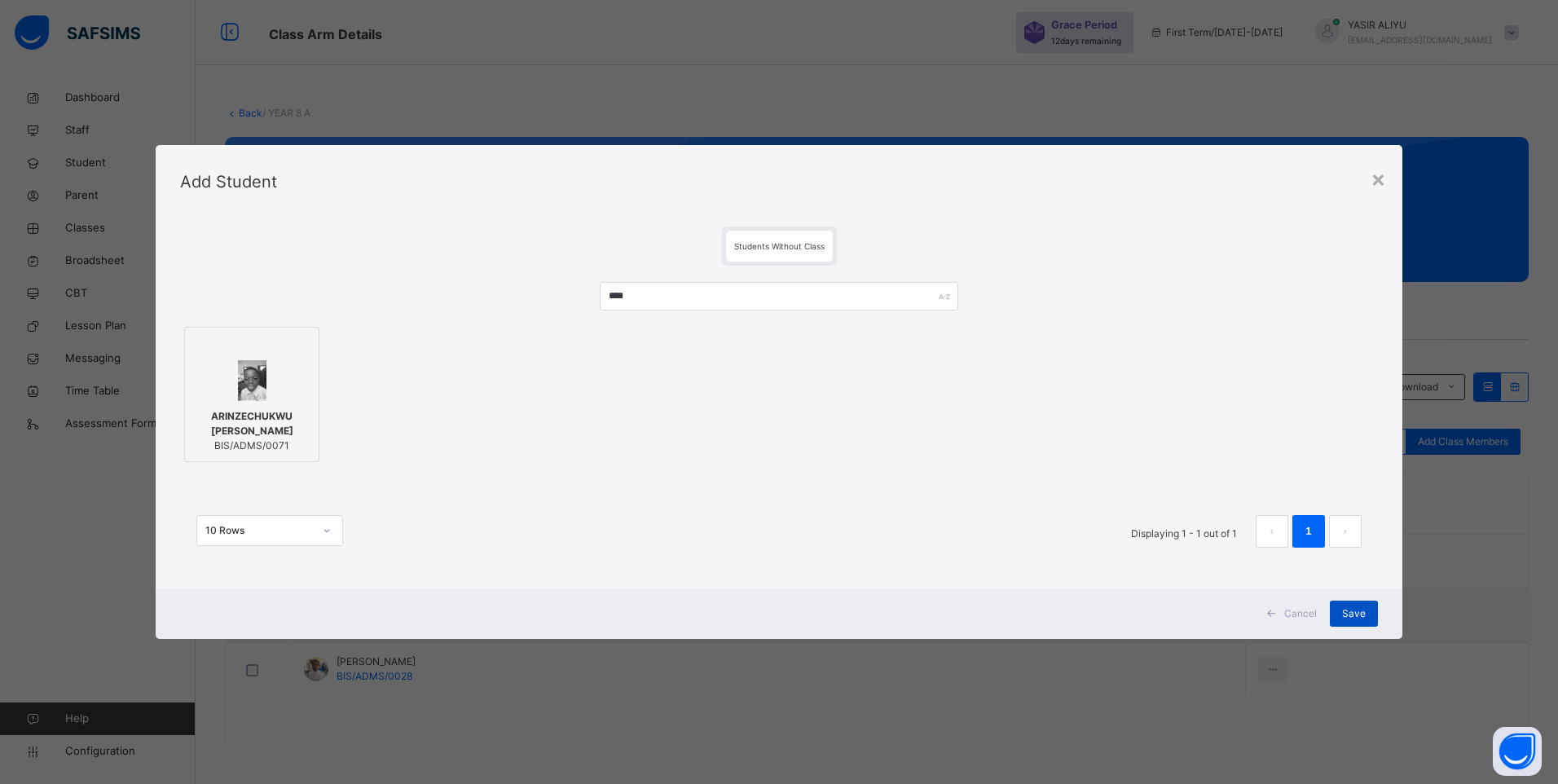
click at [1368, 612] on div "Save" at bounding box center [1353, 613] width 48 height 26
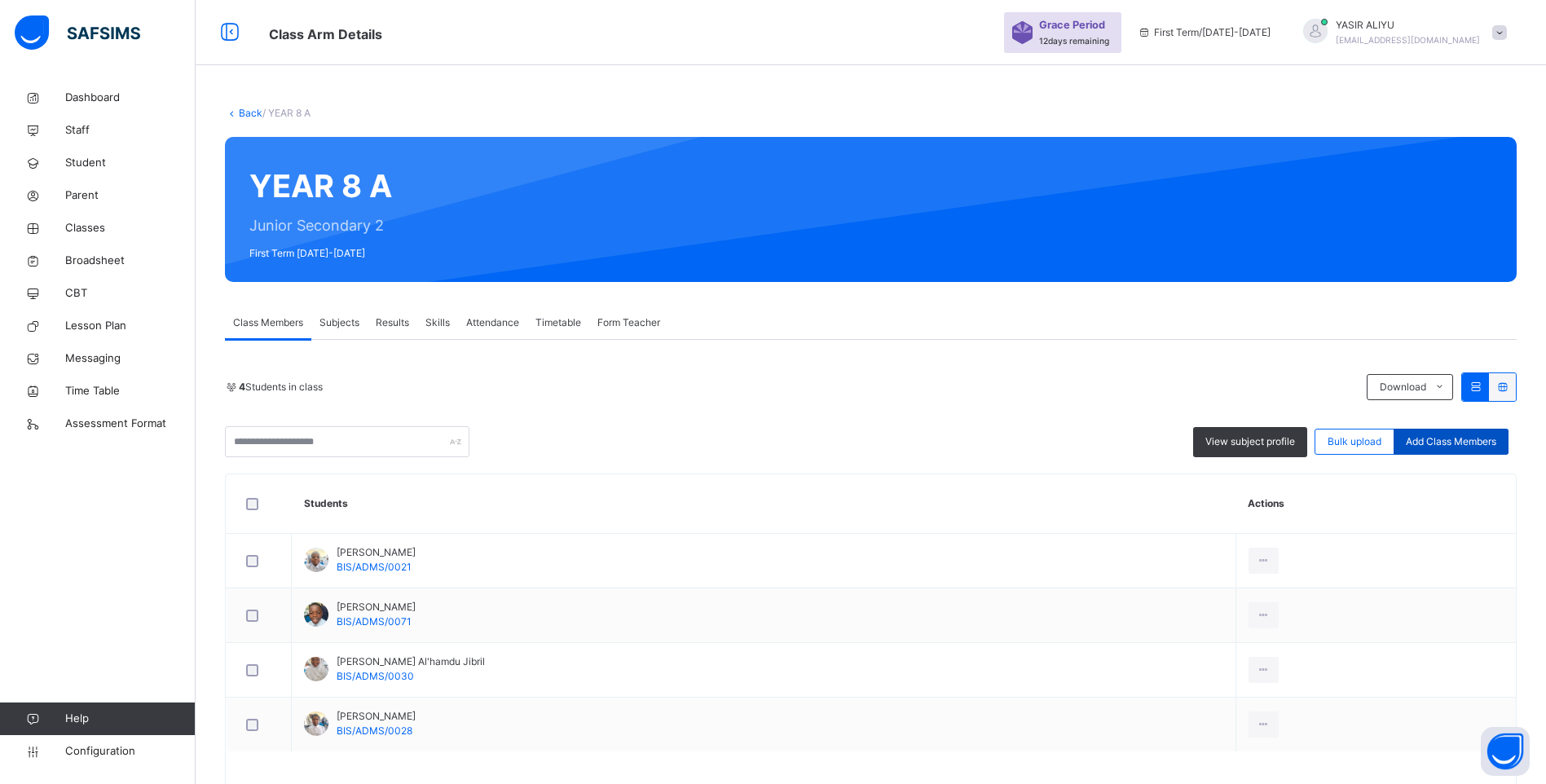
click at [1453, 439] on span "Add Class Members" at bounding box center [1451, 442] width 91 height 15
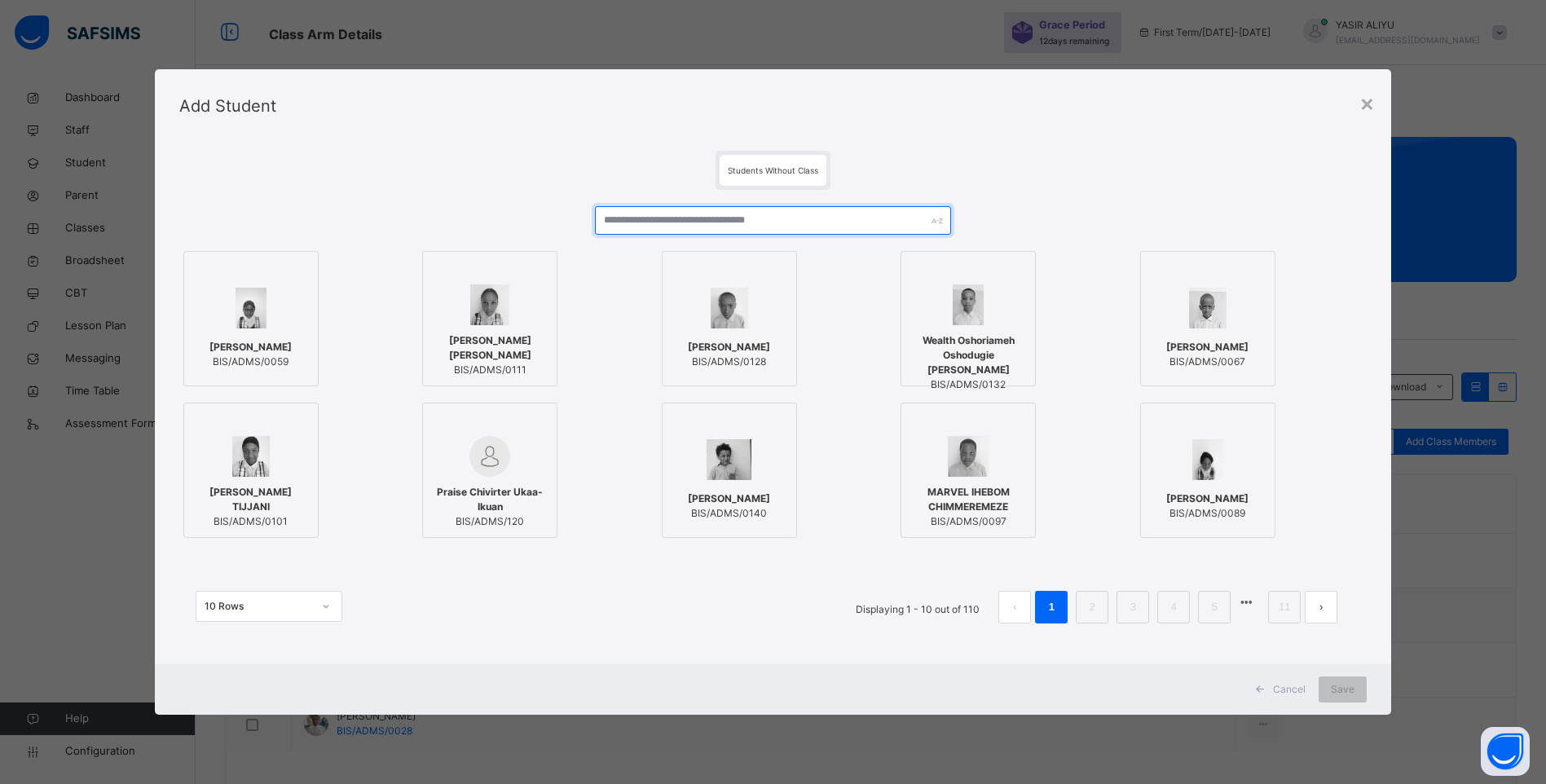
click at [708, 211] on input "text" at bounding box center [772, 220] width 356 height 28
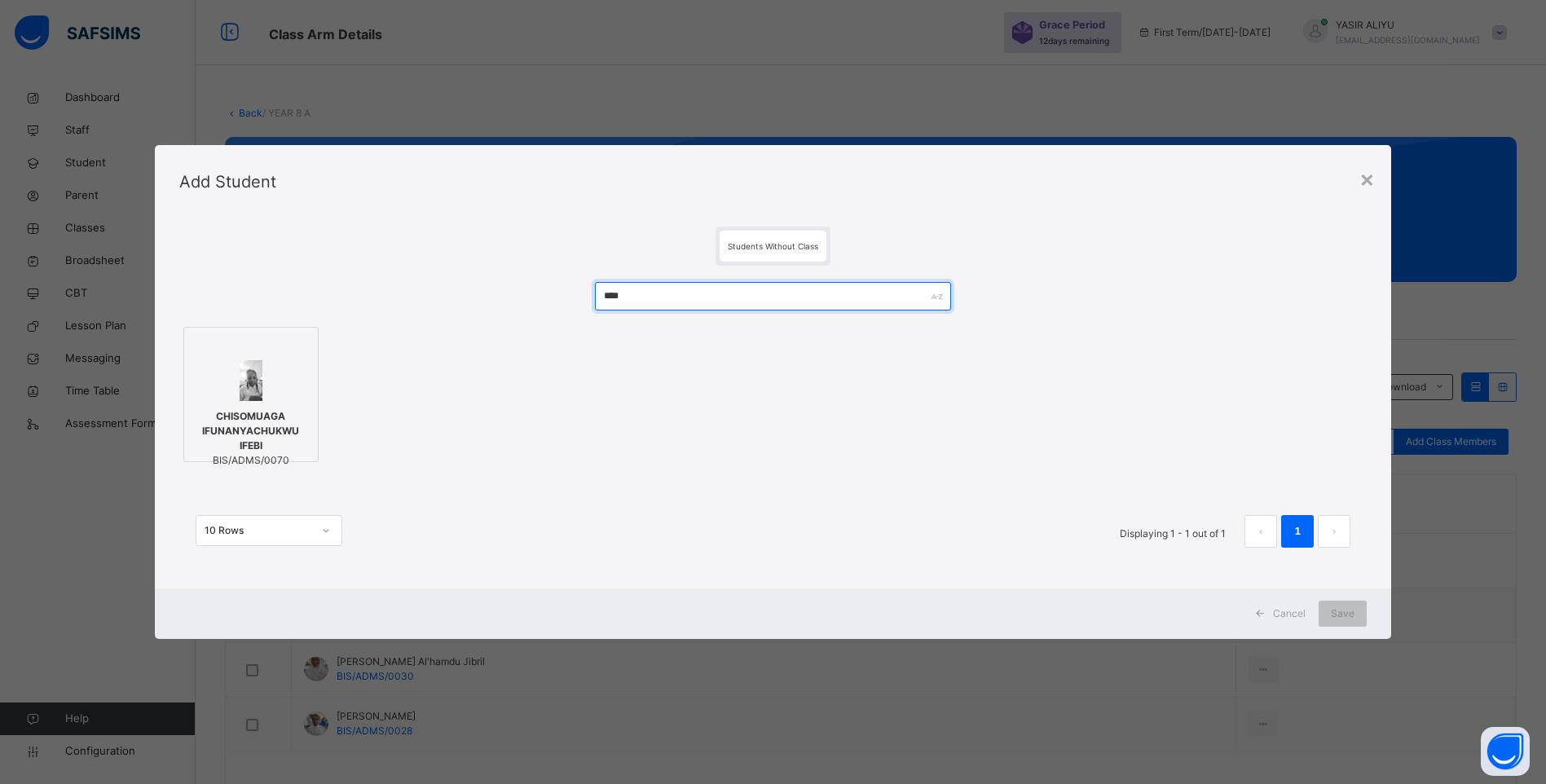
type input "****"
click at [218, 417] on span "CHISOMUAGA IFUNANYACHUKWU IFEBI" at bounding box center [251, 430] width 117 height 44
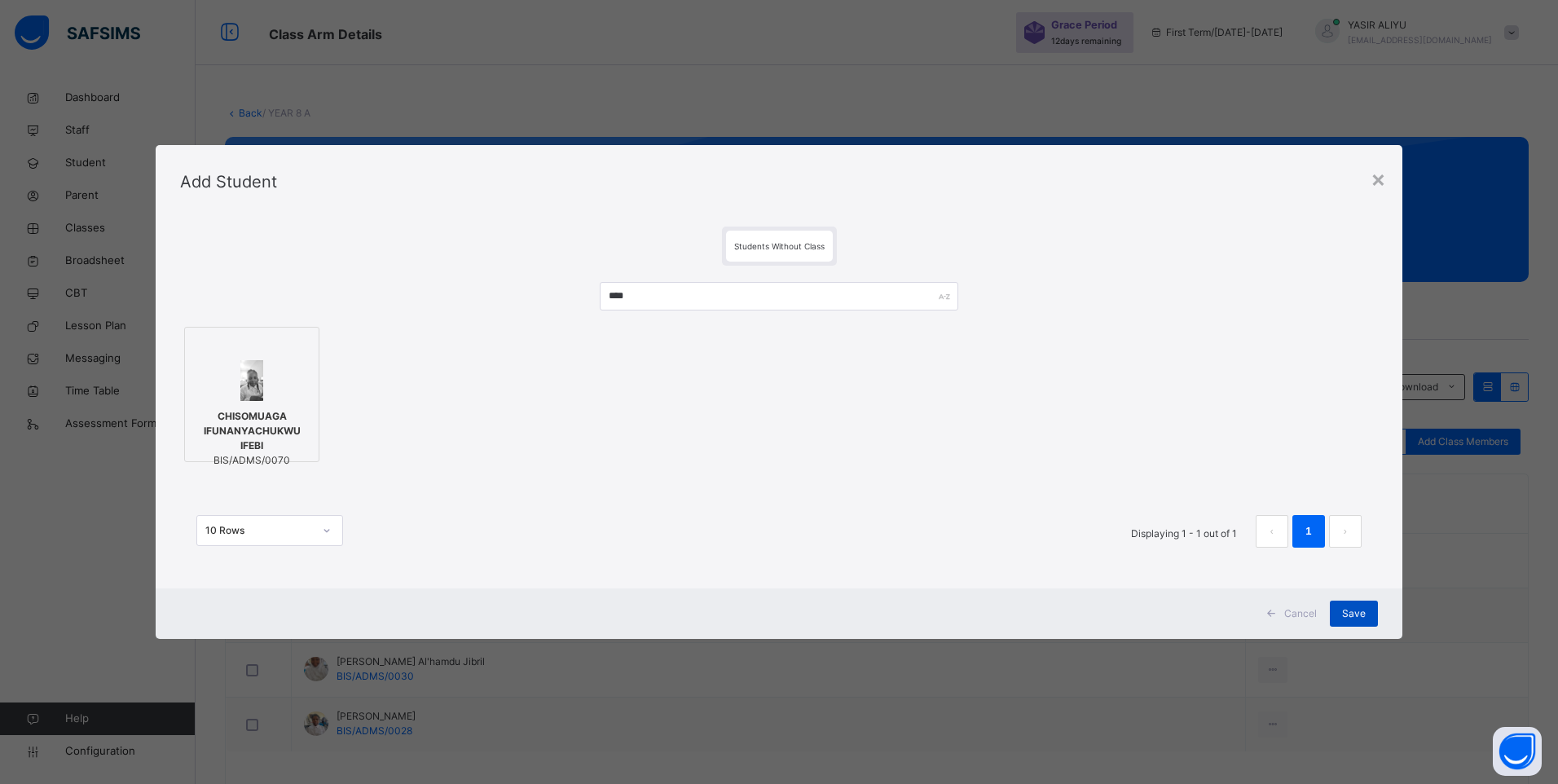
click at [1345, 614] on span "Save" at bounding box center [1353, 613] width 24 height 15
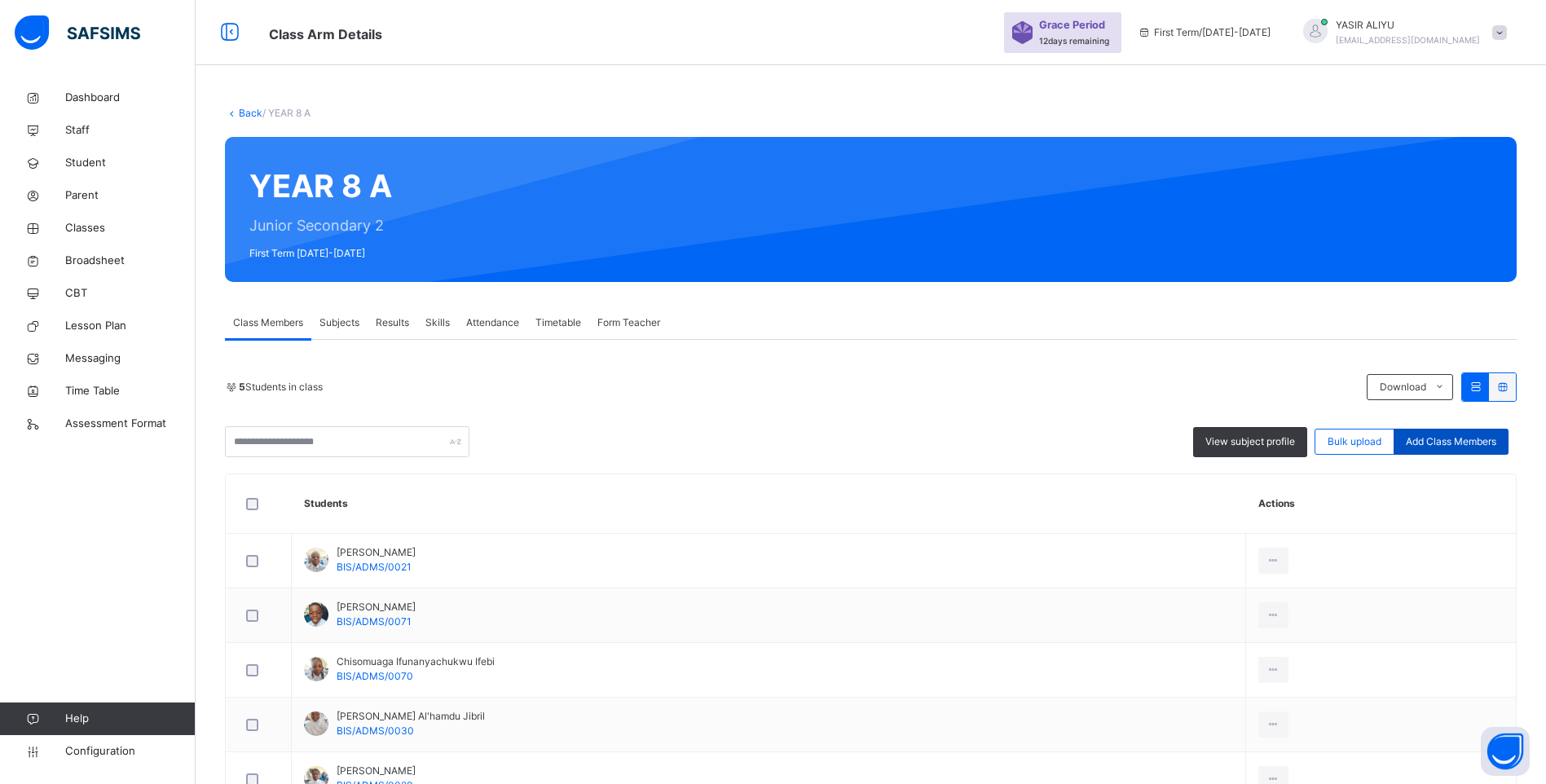
click at [1421, 438] on span "Add Class Members" at bounding box center [1451, 442] width 91 height 15
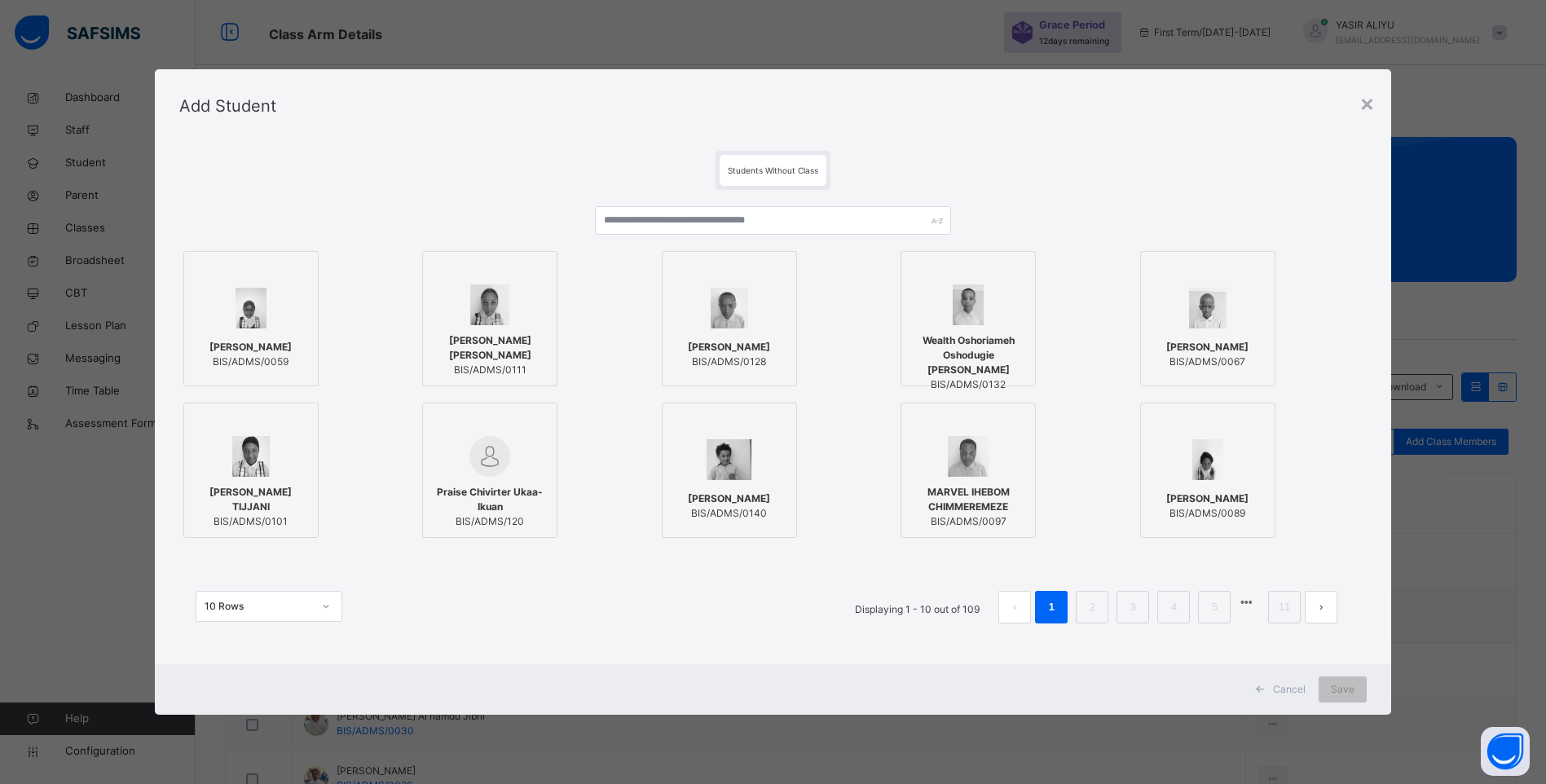
click at [628, 264] on div "HADIZA NURA ADAMU BIS/ADMS/0111" at bounding box center [533, 318] width 224 height 135
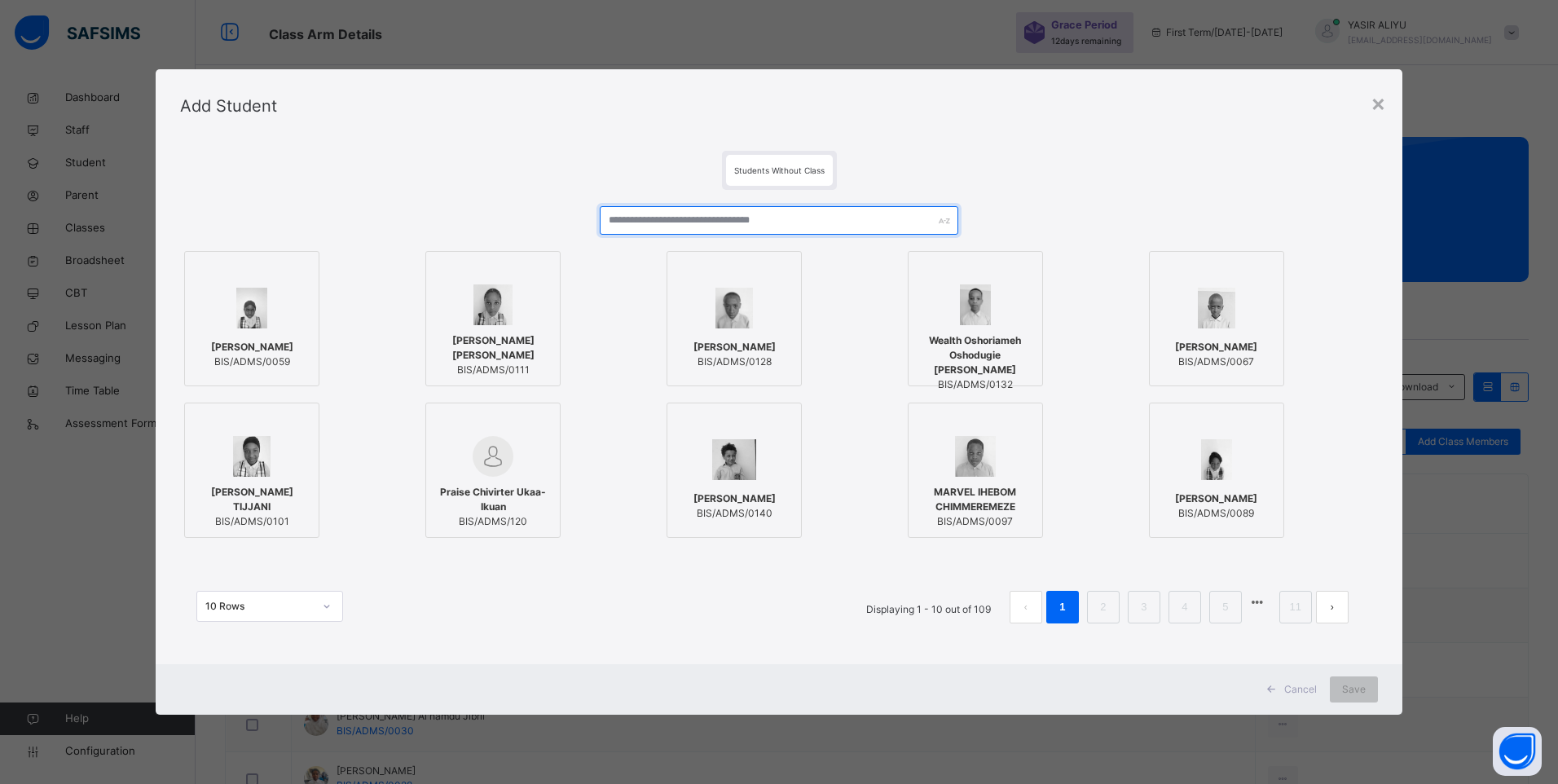
click at [634, 214] on input "text" at bounding box center [779, 220] width 360 height 28
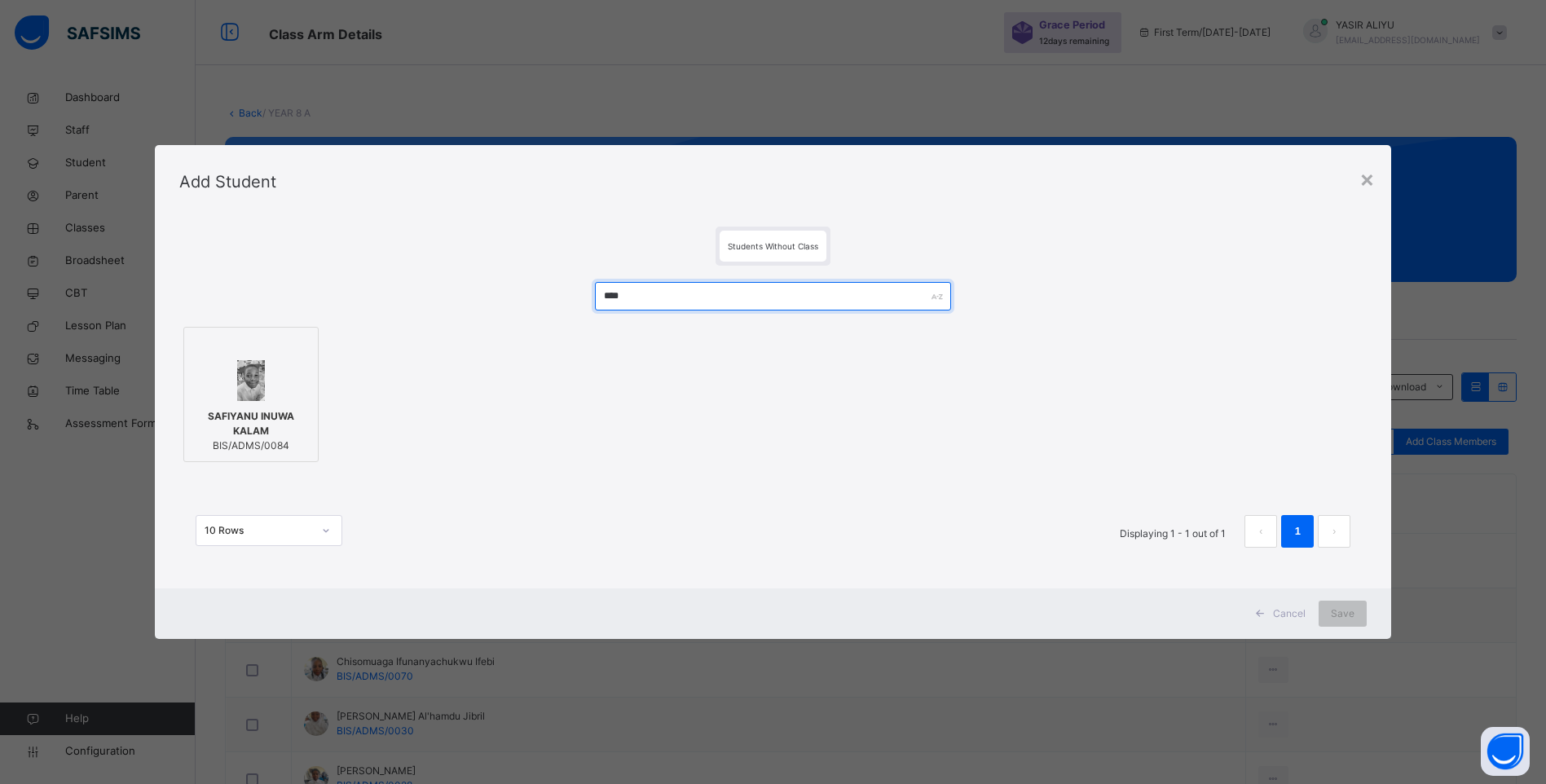
type input "****"
click at [193, 414] on span "SAFIYANU INUWA KALAM" at bounding box center [251, 423] width 117 height 29
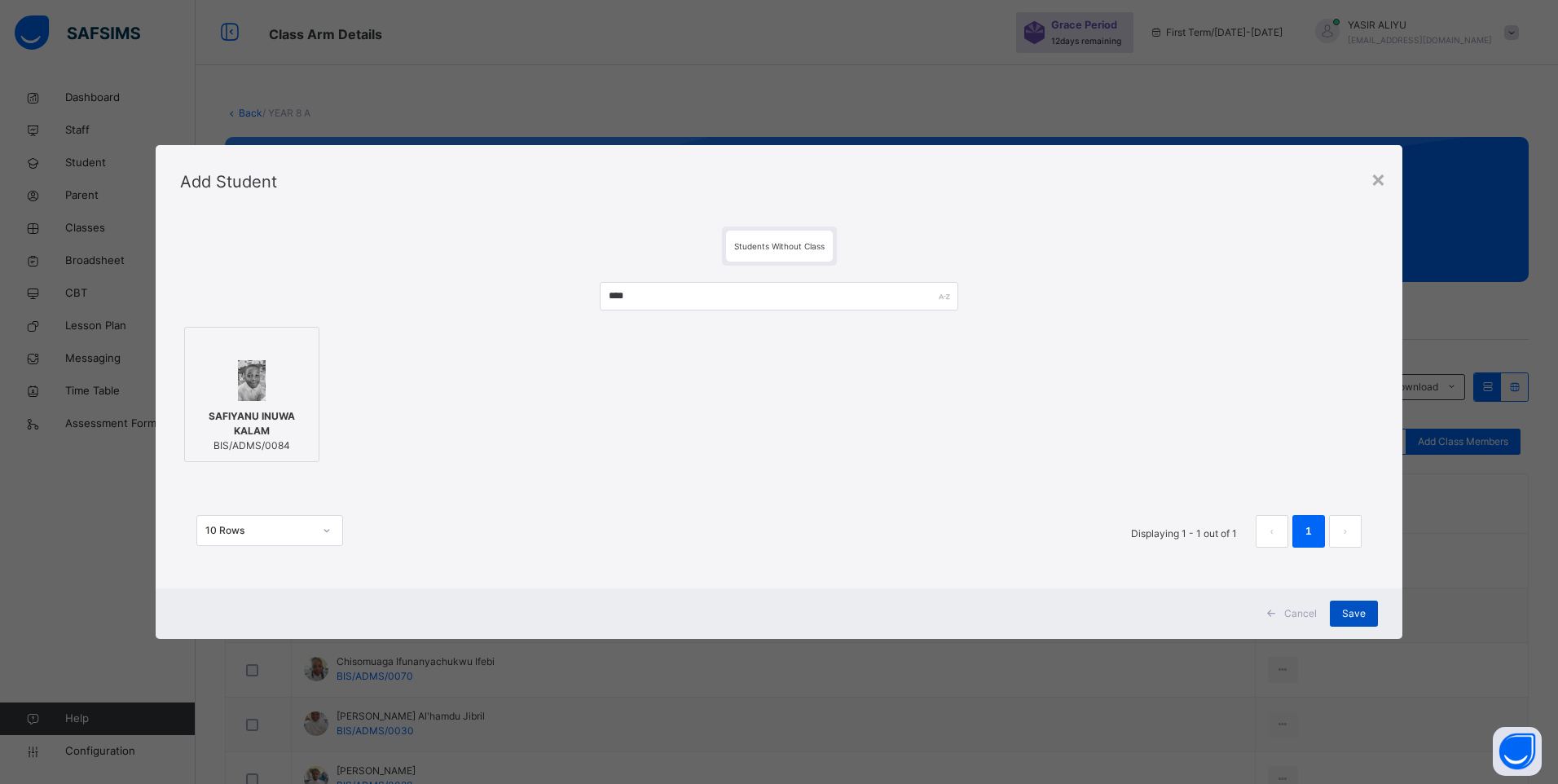
click at [1365, 614] on div "Save" at bounding box center [1353, 613] width 48 height 26
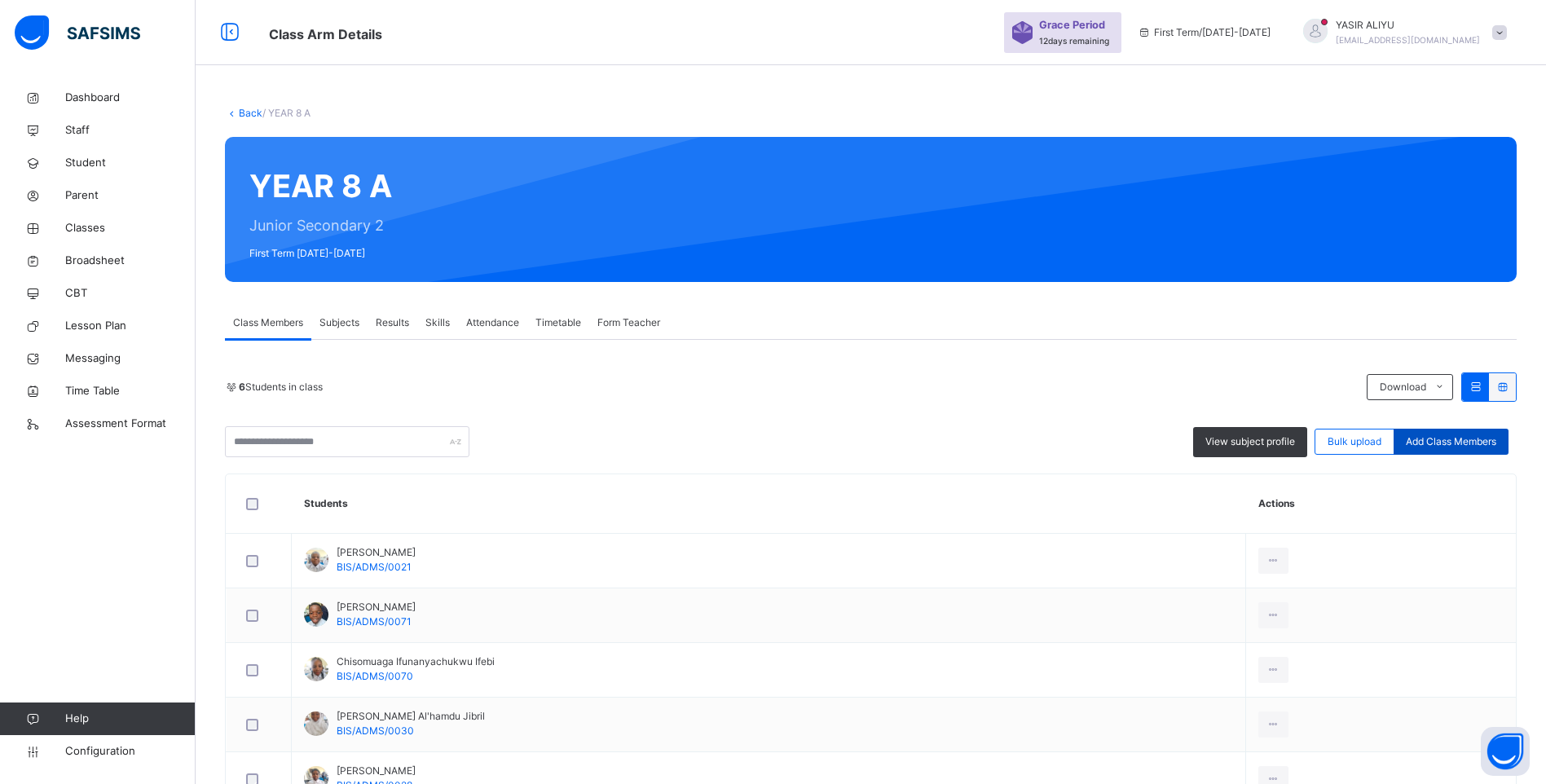
click at [1436, 438] on span "Add Class Members" at bounding box center [1451, 442] width 91 height 15
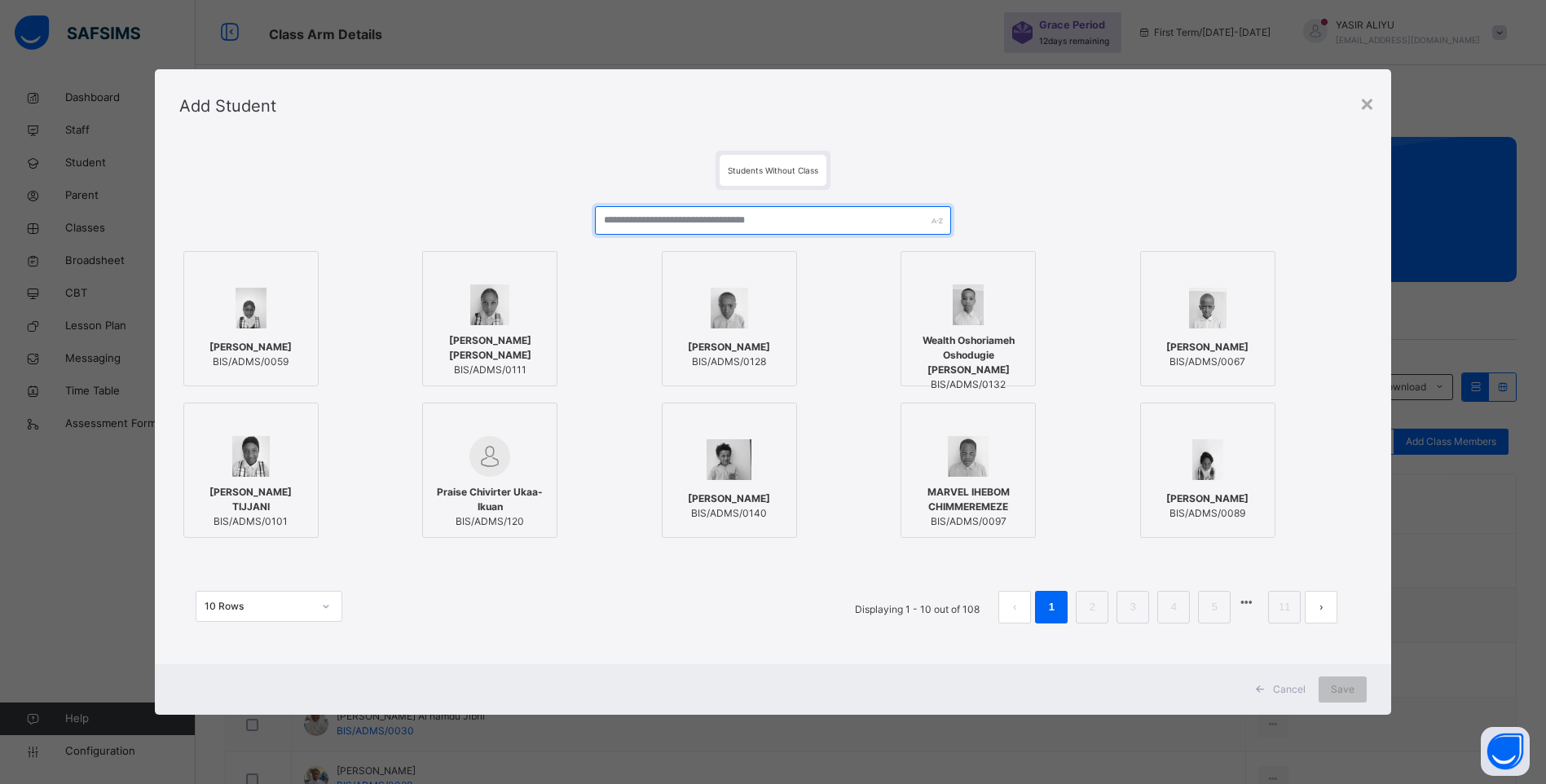
click at [683, 213] on input "text" at bounding box center [772, 220] width 356 height 28
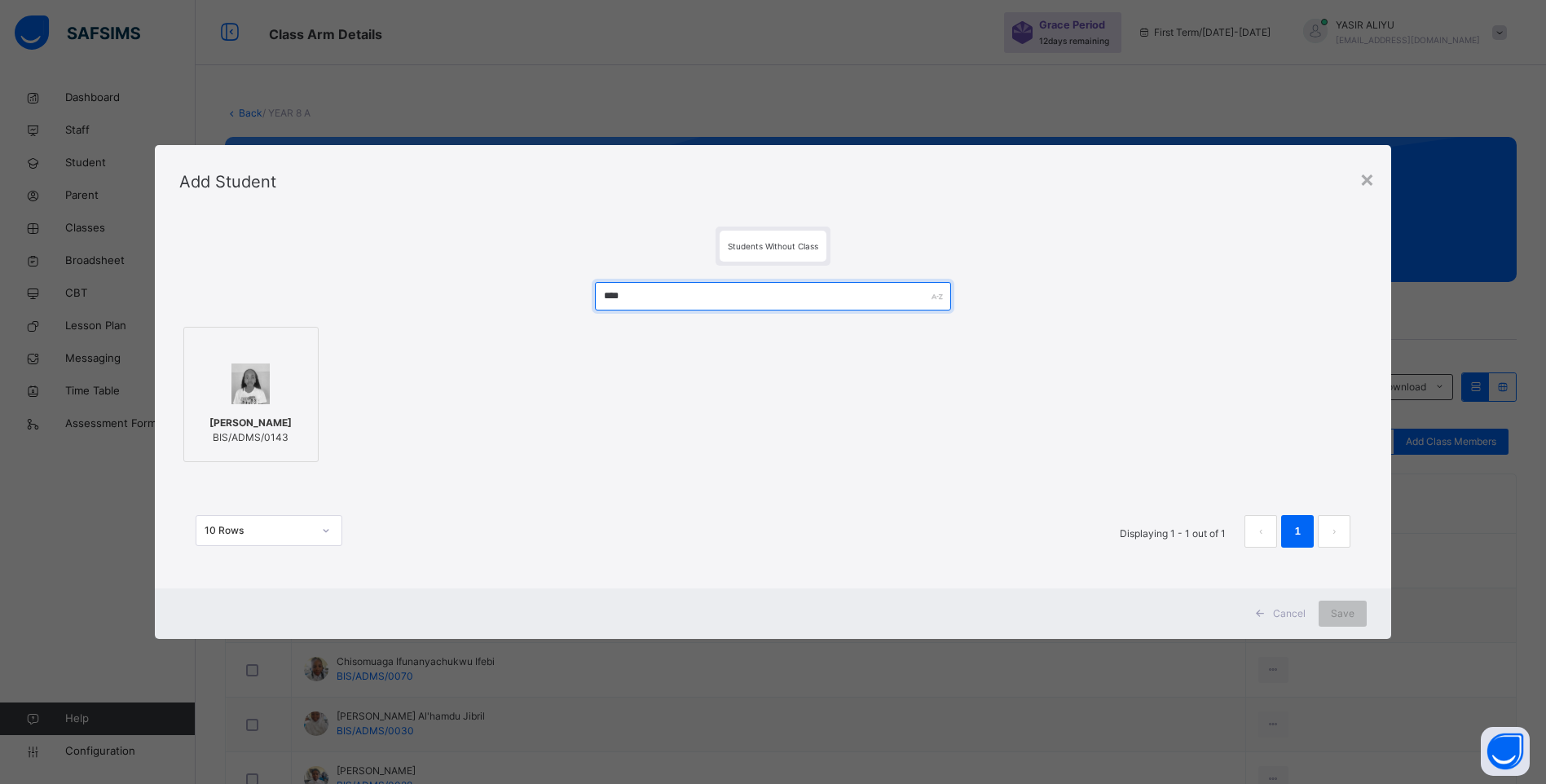
type input "****"
click at [259, 448] on div "Valerie Lawrence Kyuka BIS/ADMS/0143" at bounding box center [251, 430] width 117 height 45
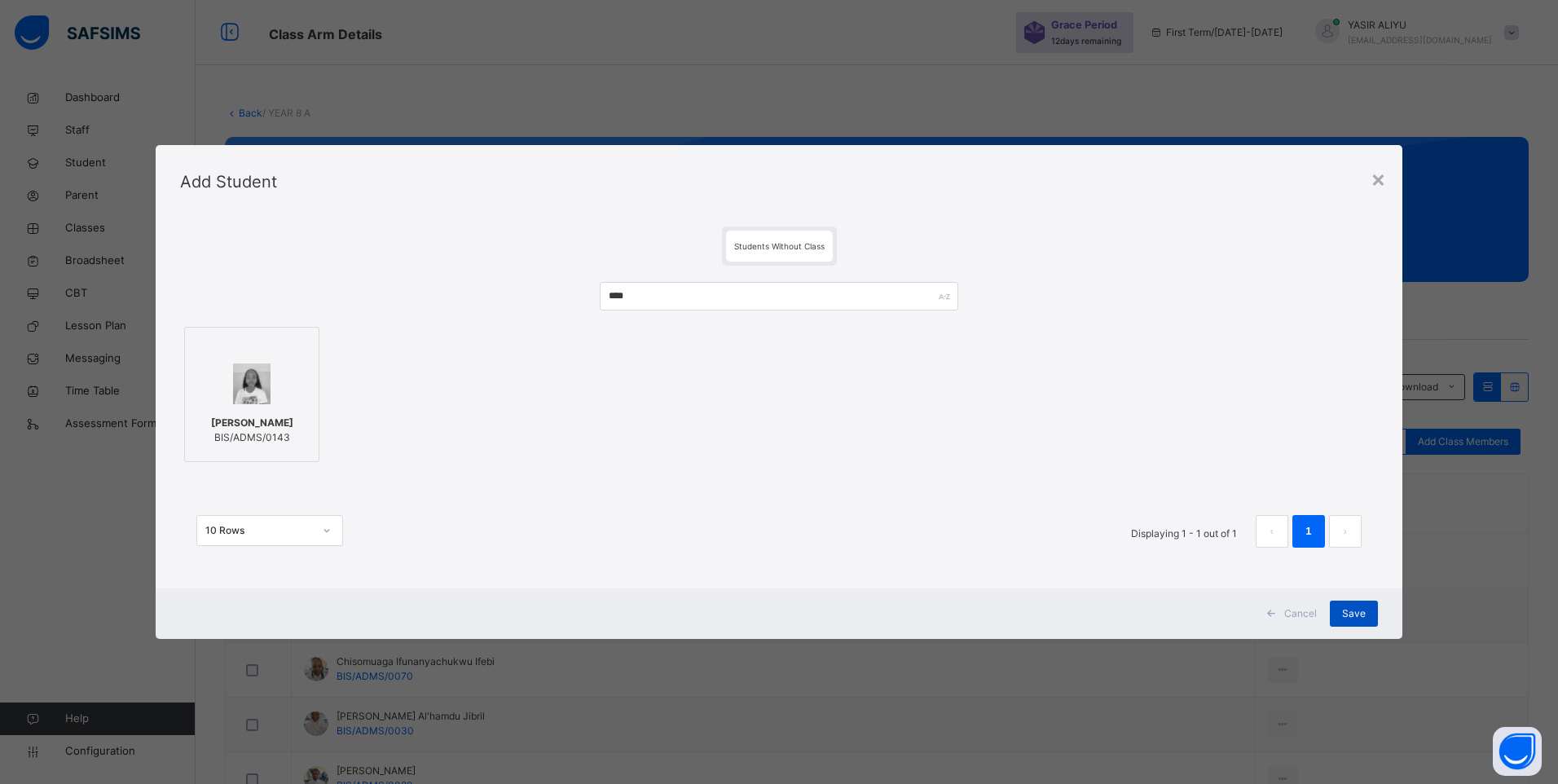
click at [1354, 615] on span "Save" at bounding box center [1353, 613] width 24 height 15
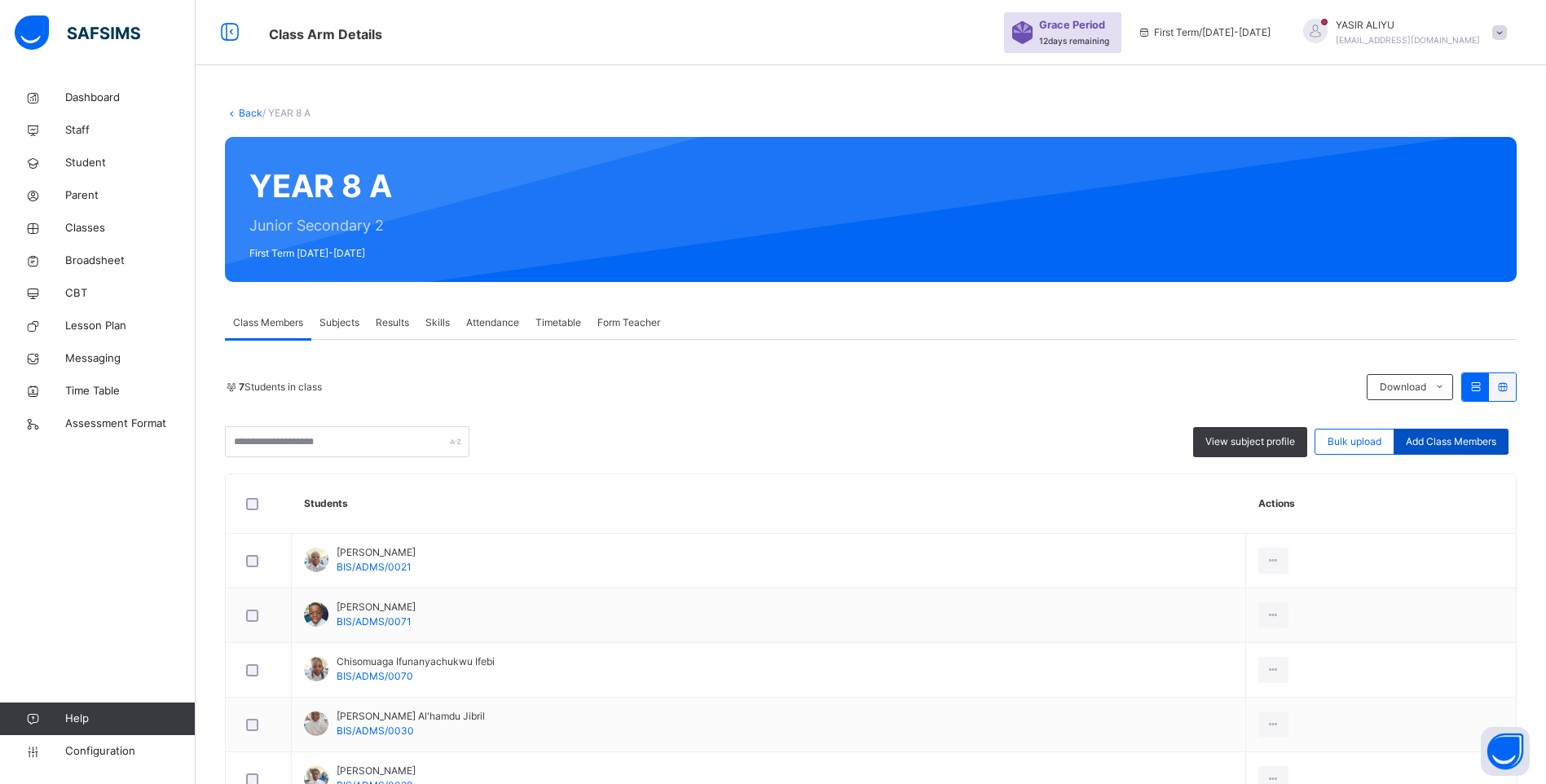
click at [1425, 438] on span "Add Class Members" at bounding box center [1451, 442] width 91 height 15
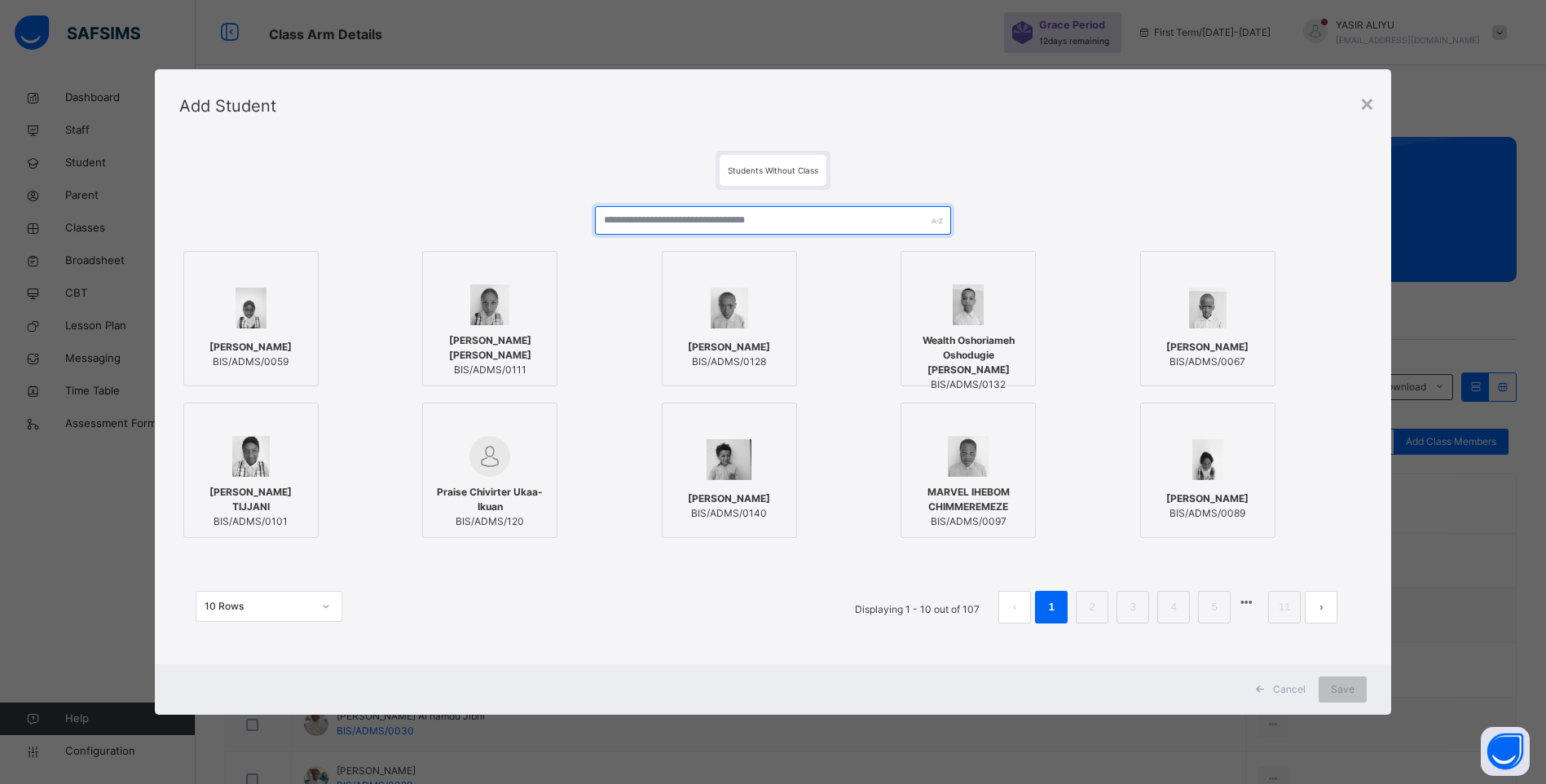
click at [677, 211] on input "text" at bounding box center [772, 220] width 356 height 28
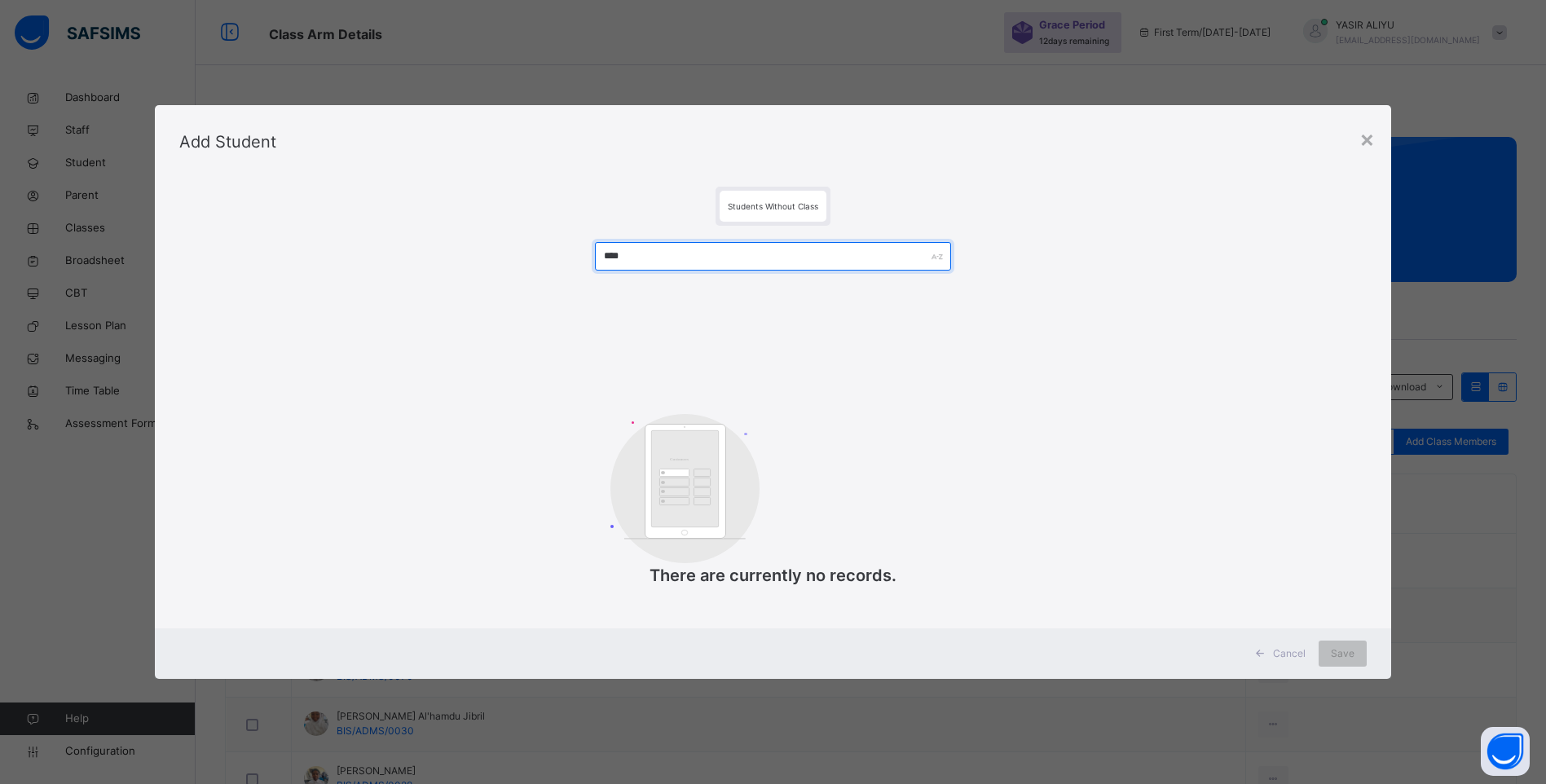
click at [689, 242] on input "****" at bounding box center [772, 256] width 356 height 28
type input "****"
click at [1370, 140] on div "×" at bounding box center [1367, 139] width 15 height 34
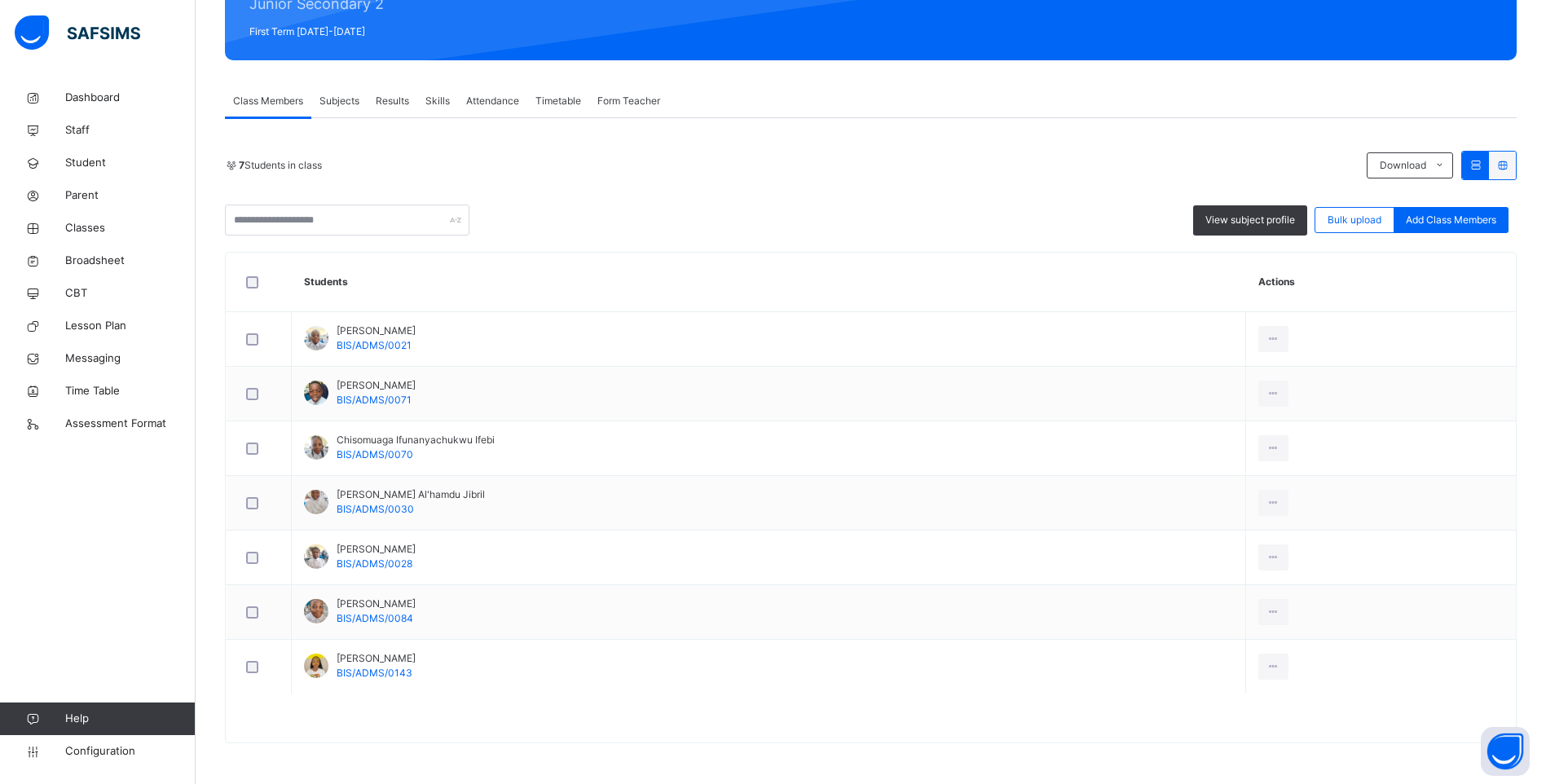
scroll to position [325, 0]
click at [244, 276] on div at bounding box center [259, 282] width 33 height 12
click at [1251, 212] on span "View subject profile" at bounding box center [1258, 220] width 90 height 15
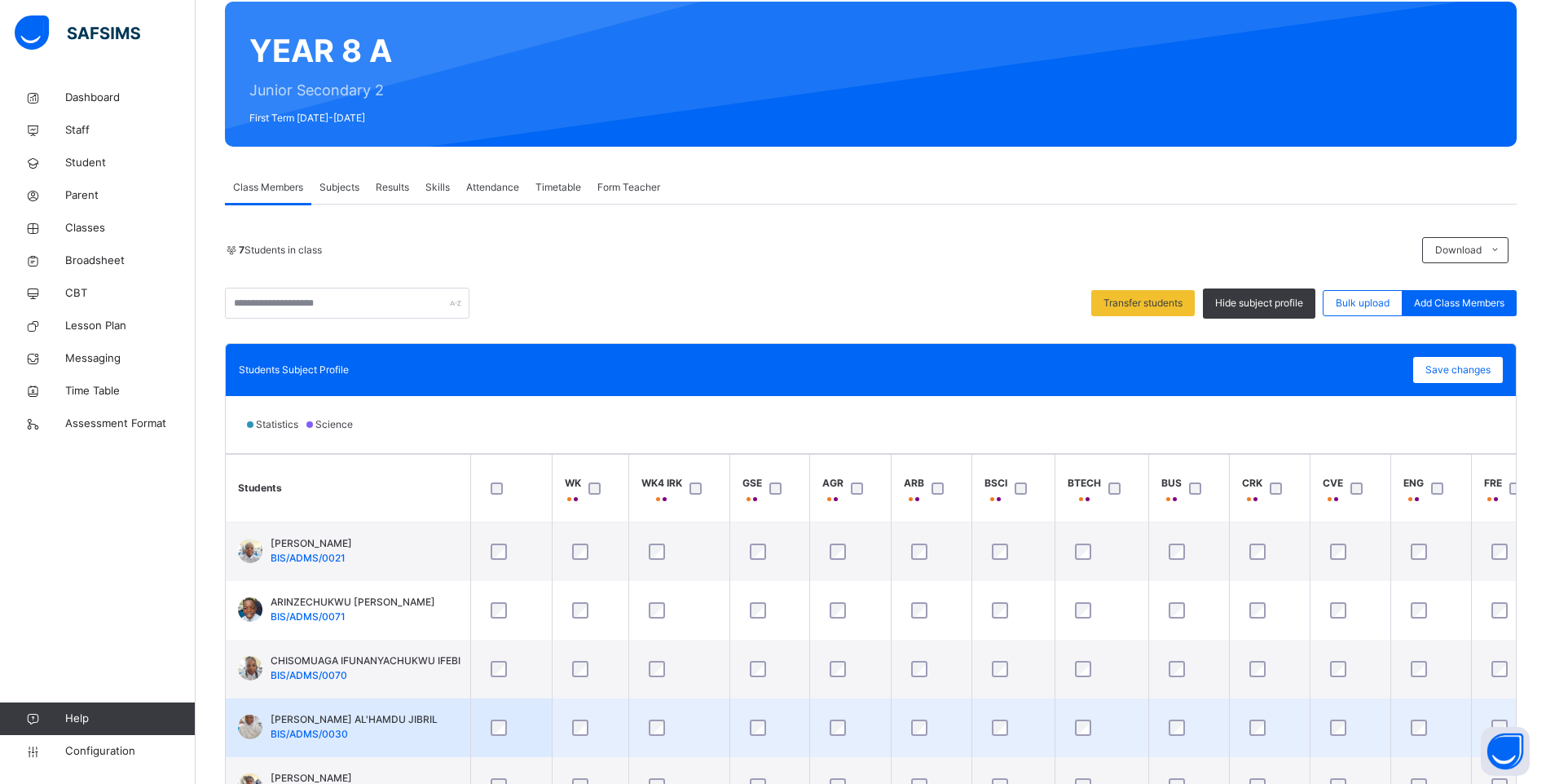
scroll to position [81, 0]
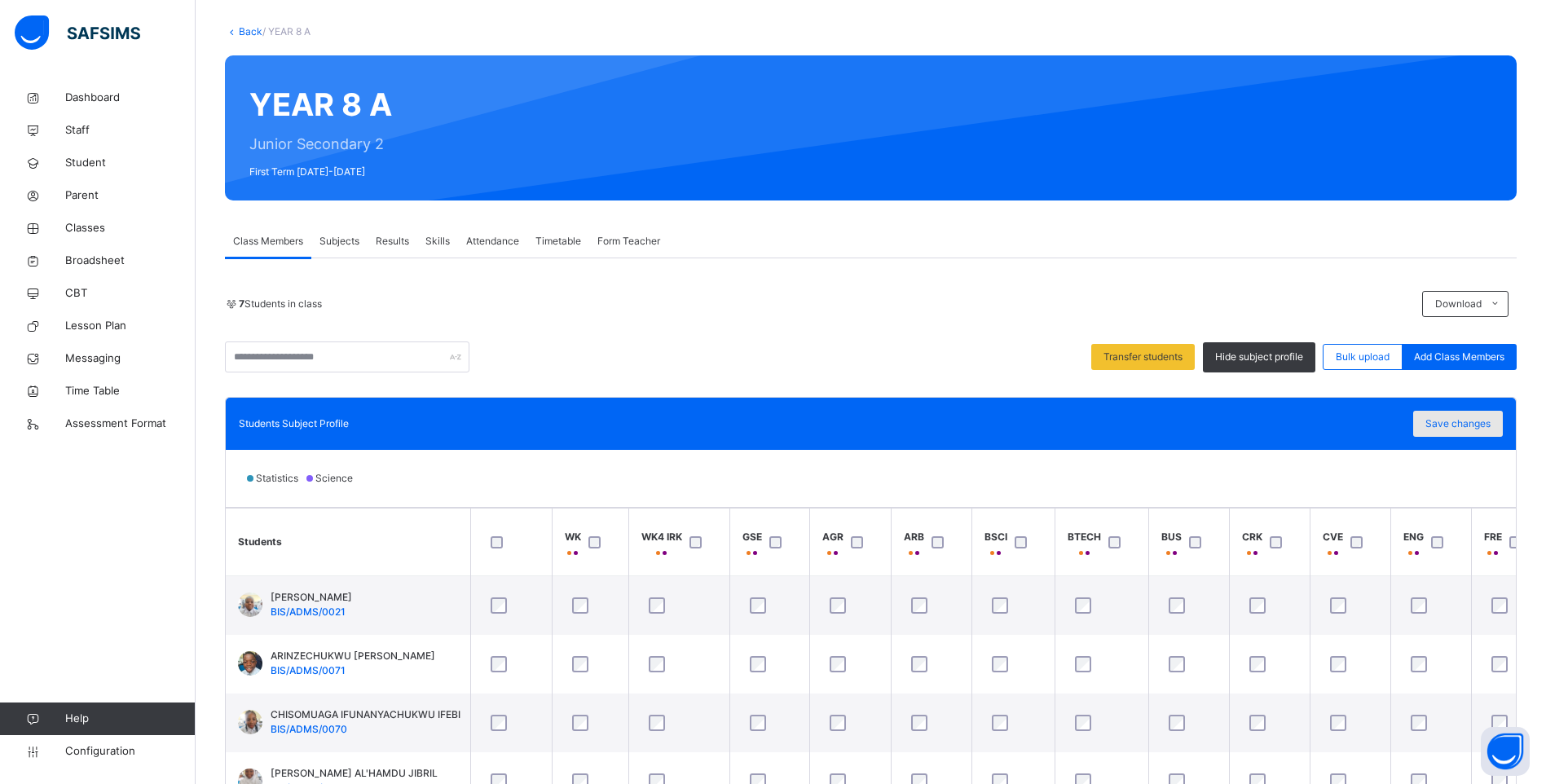
click at [1465, 416] on span "Save changes" at bounding box center [1457, 424] width 65 height 15
click at [337, 242] on span "Subjects" at bounding box center [339, 242] width 40 height 15
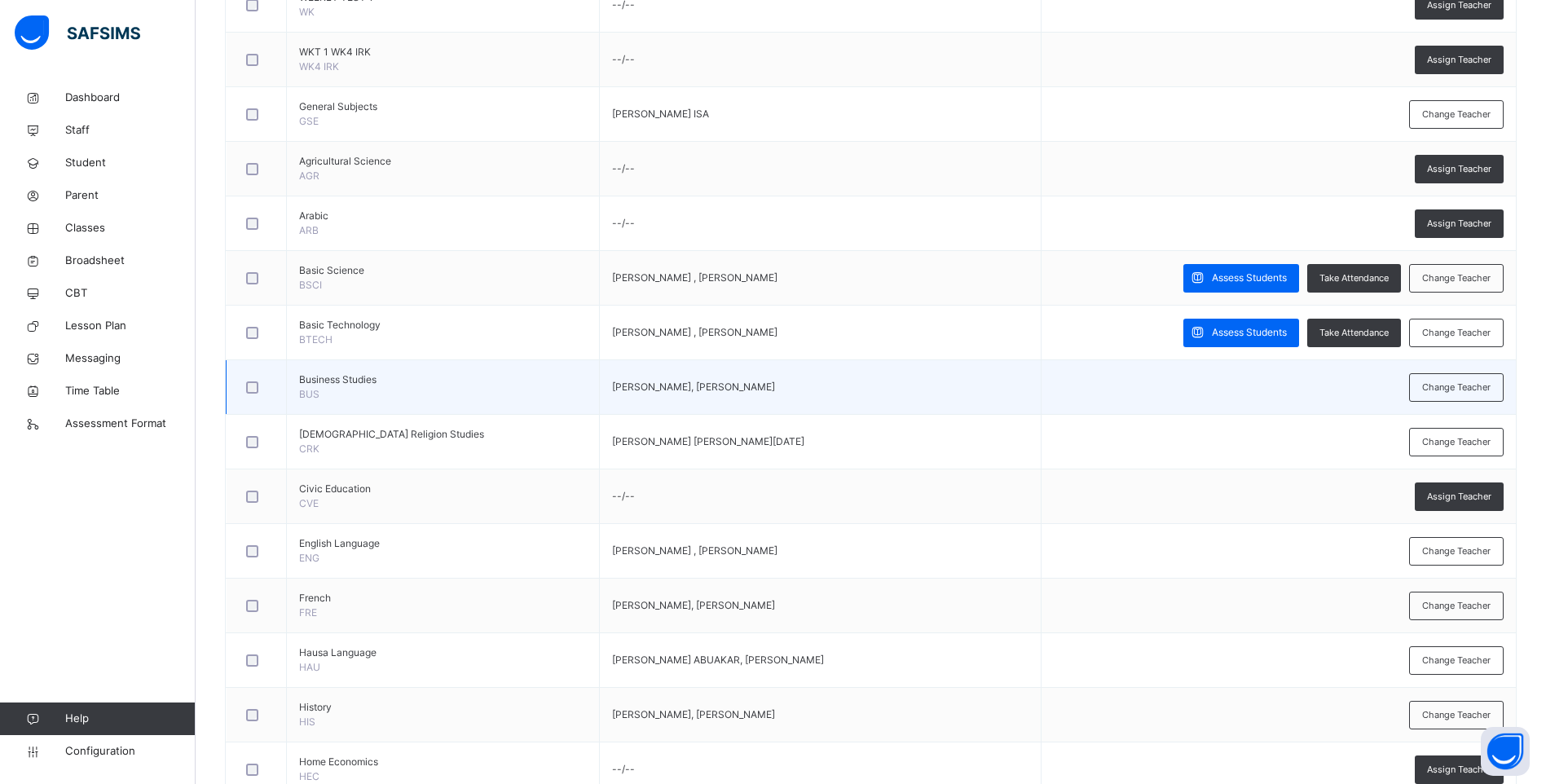
scroll to position [0, 0]
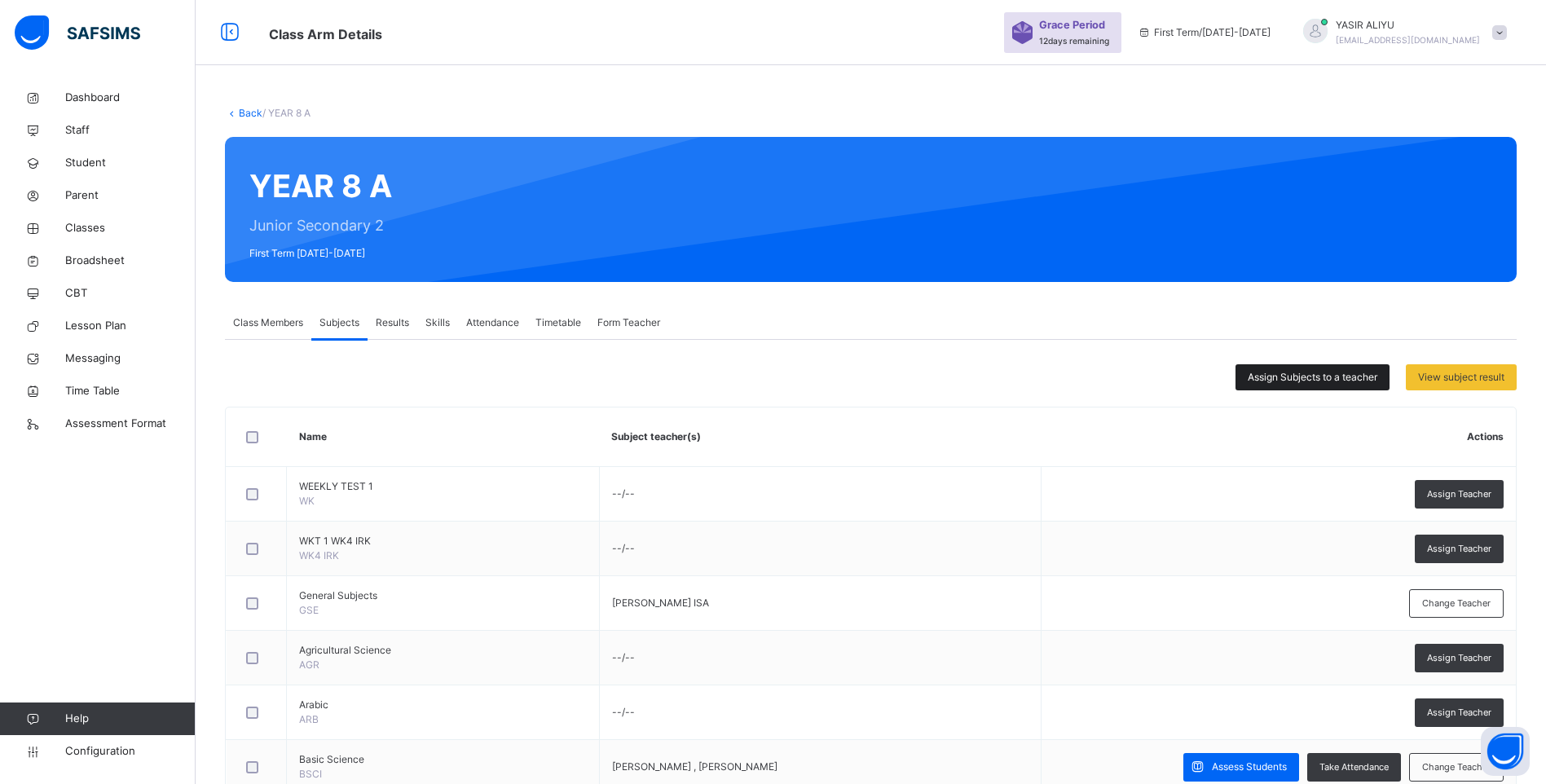
click at [1272, 372] on span "Assign Subjects to a teacher" at bounding box center [1312, 377] width 129 height 15
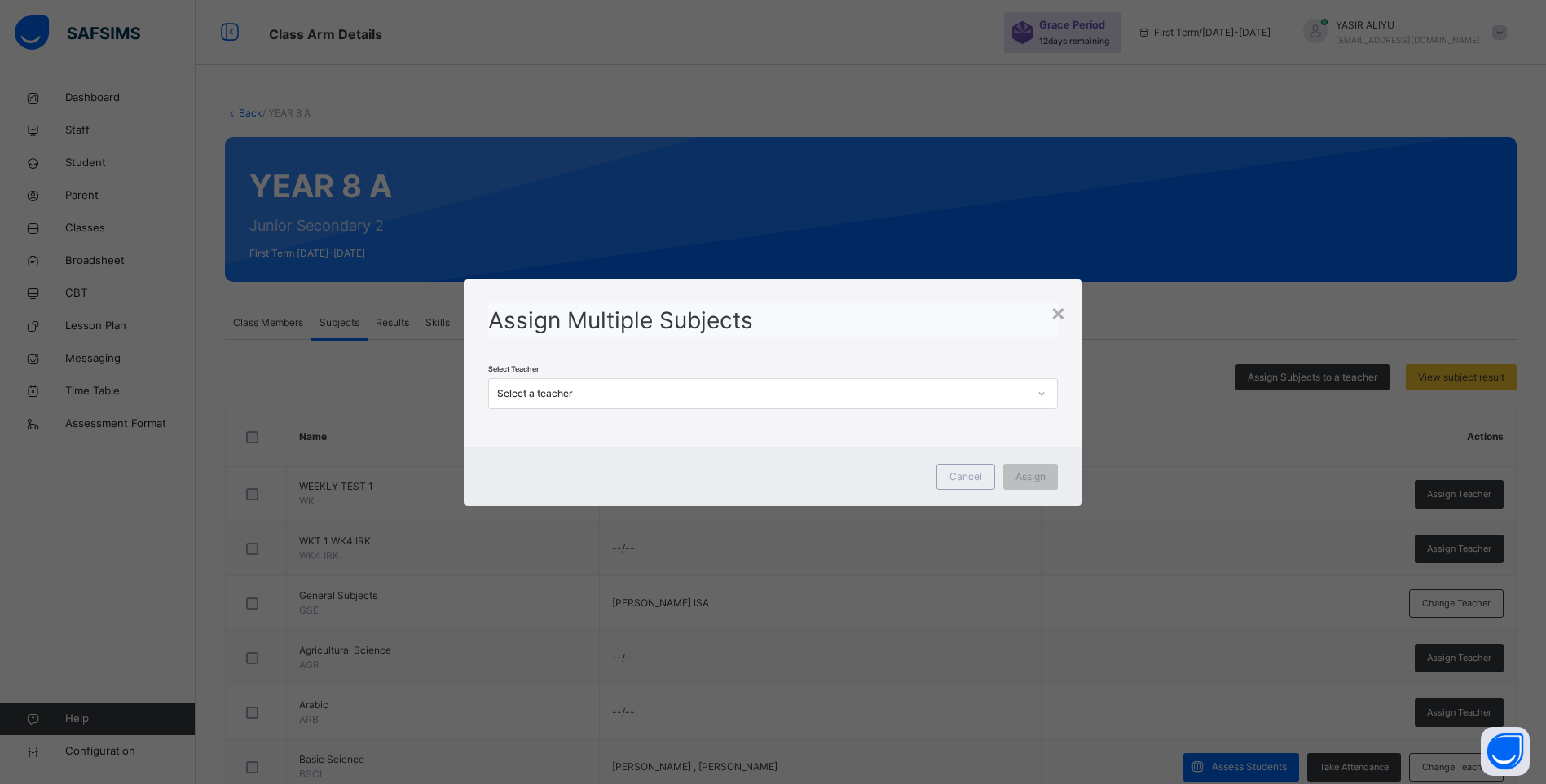
click at [1044, 390] on icon at bounding box center [1041, 392] width 9 height 16
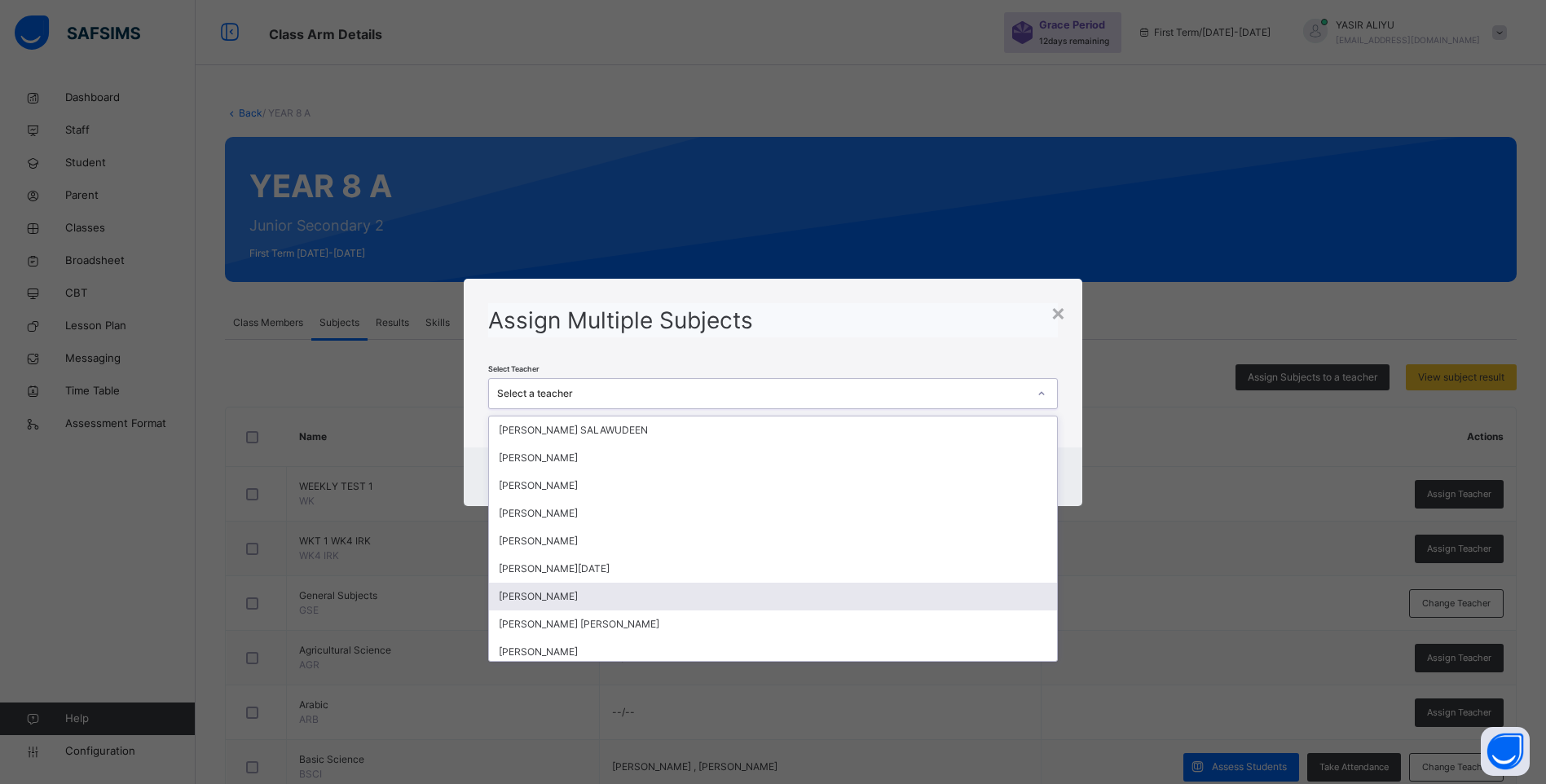
click at [692, 606] on div "[PERSON_NAME]" at bounding box center [773, 595] width 568 height 27
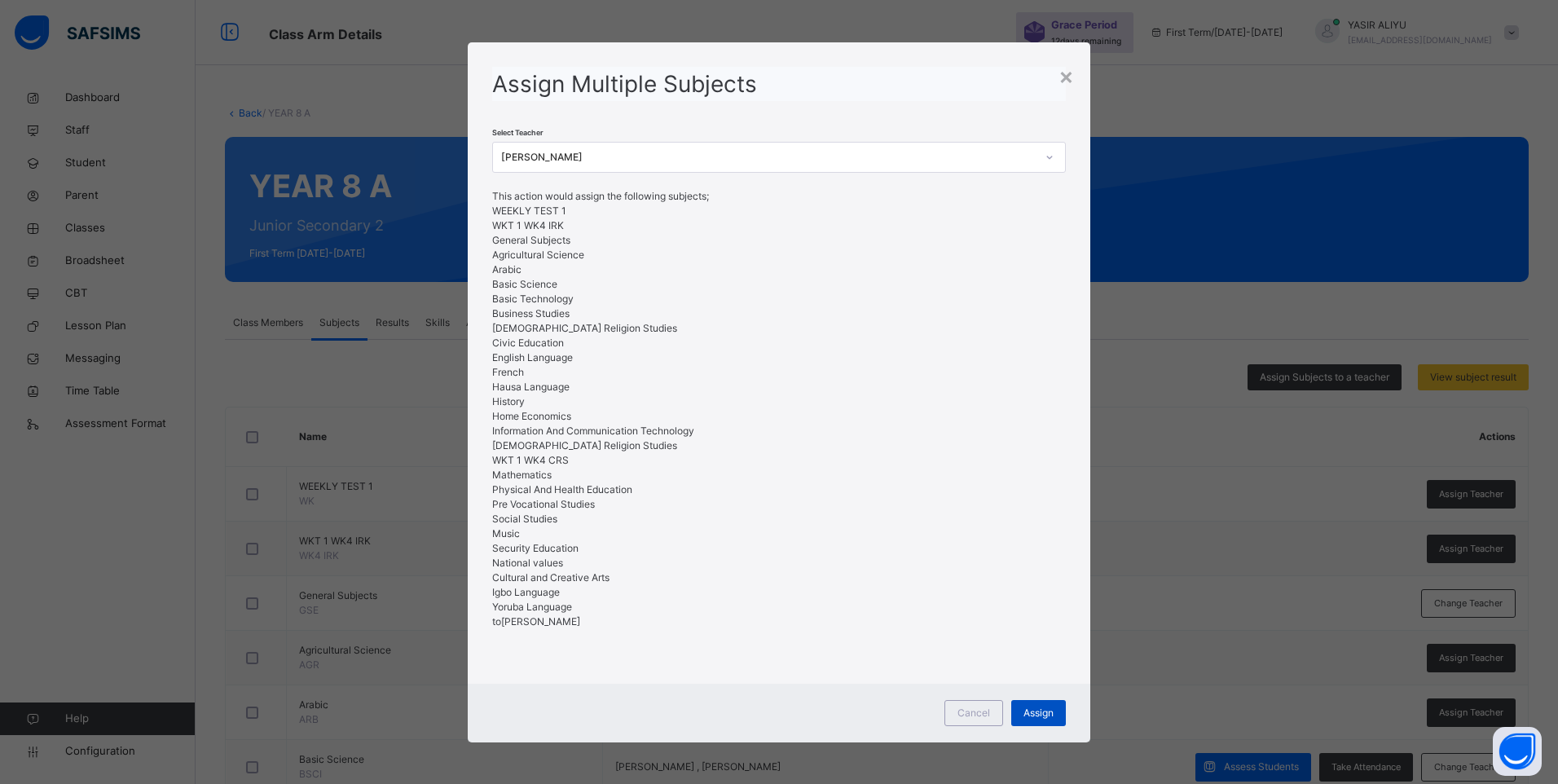
click at [1040, 706] on span "Assign" at bounding box center [1038, 713] width 30 height 15
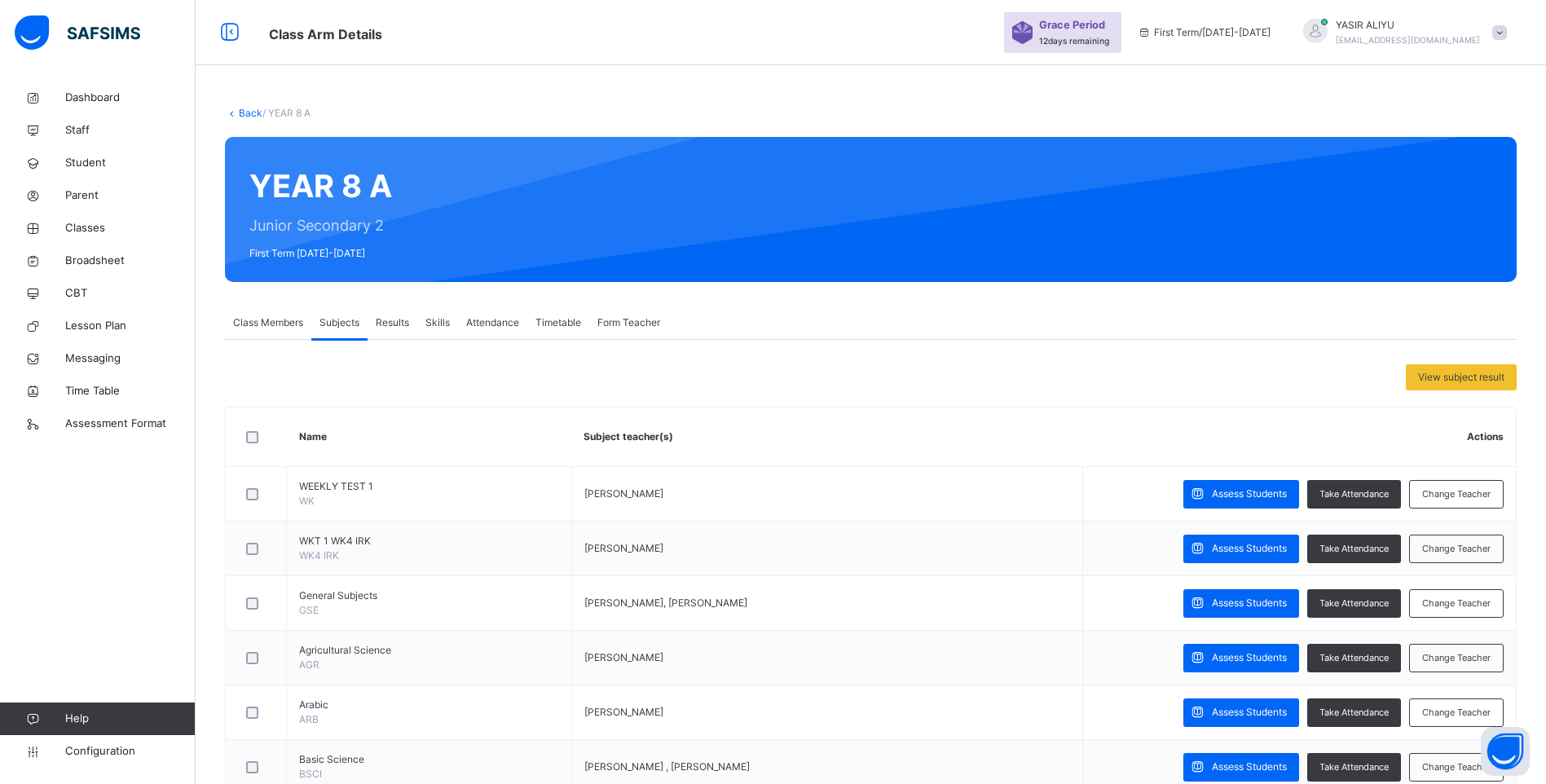
click at [271, 319] on span "Class Members" at bounding box center [268, 323] width 70 height 15
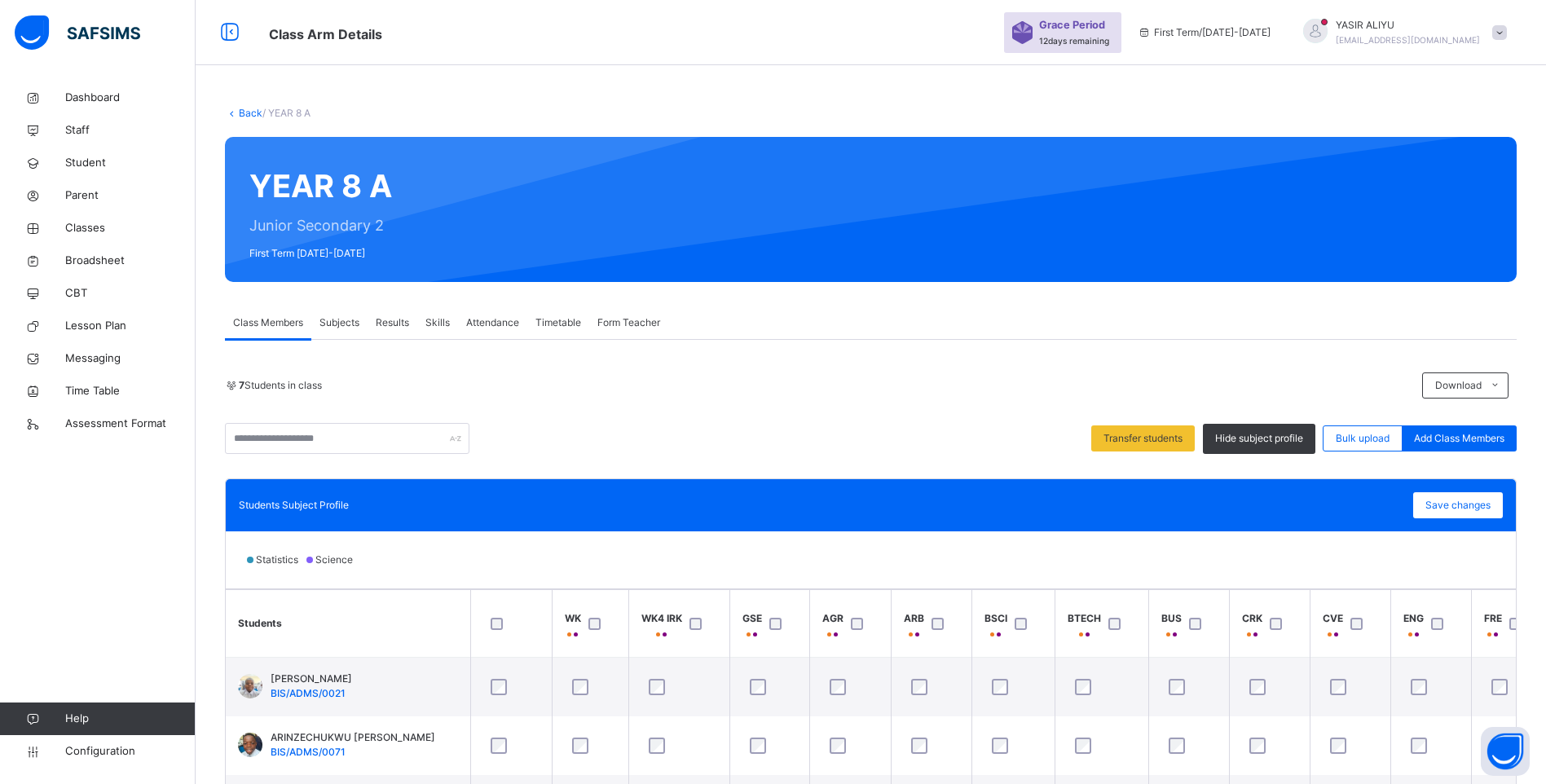
click at [251, 110] on link "Back" at bounding box center [250, 112] width 24 height 12
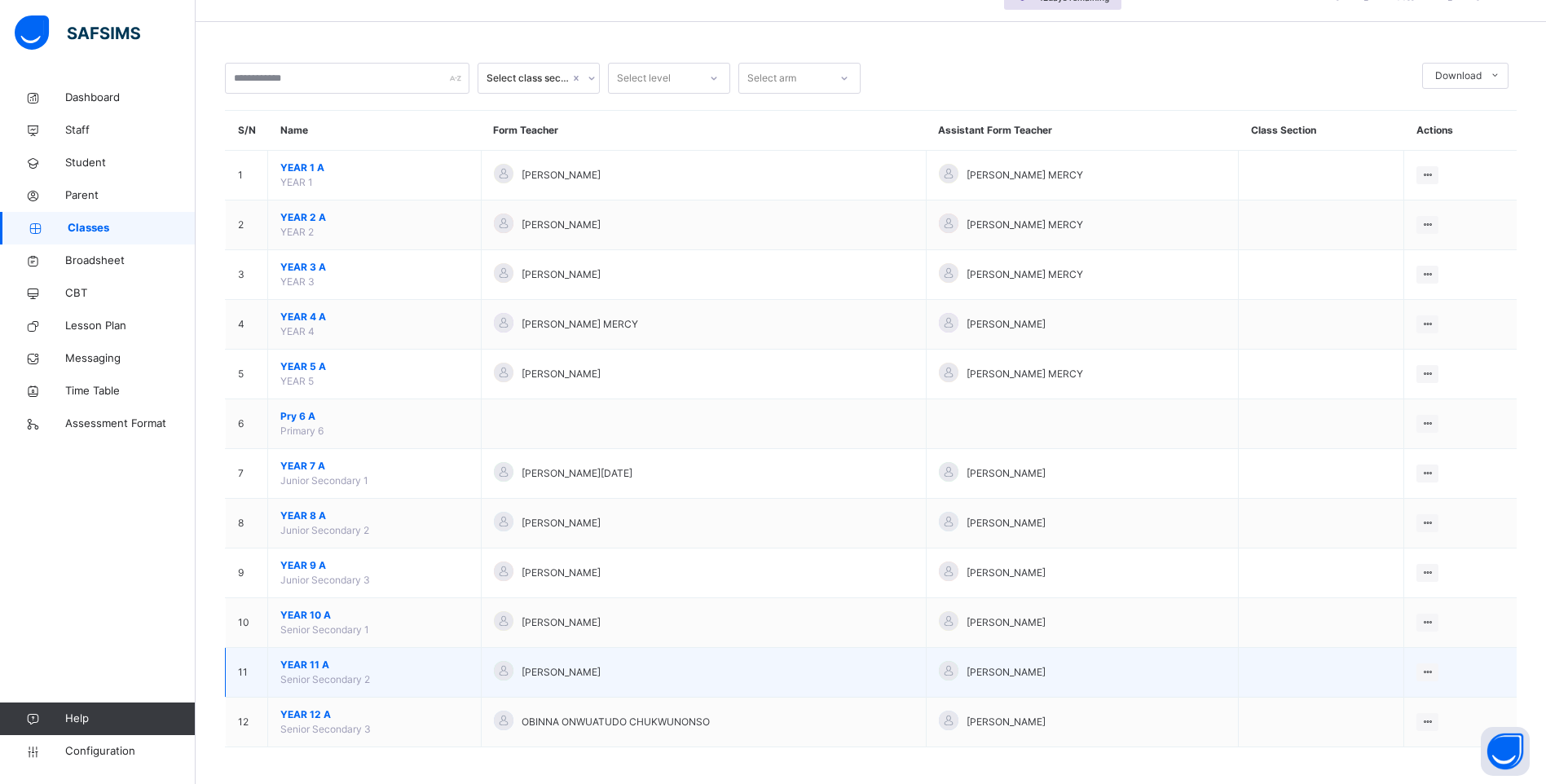
scroll to position [81, 0]
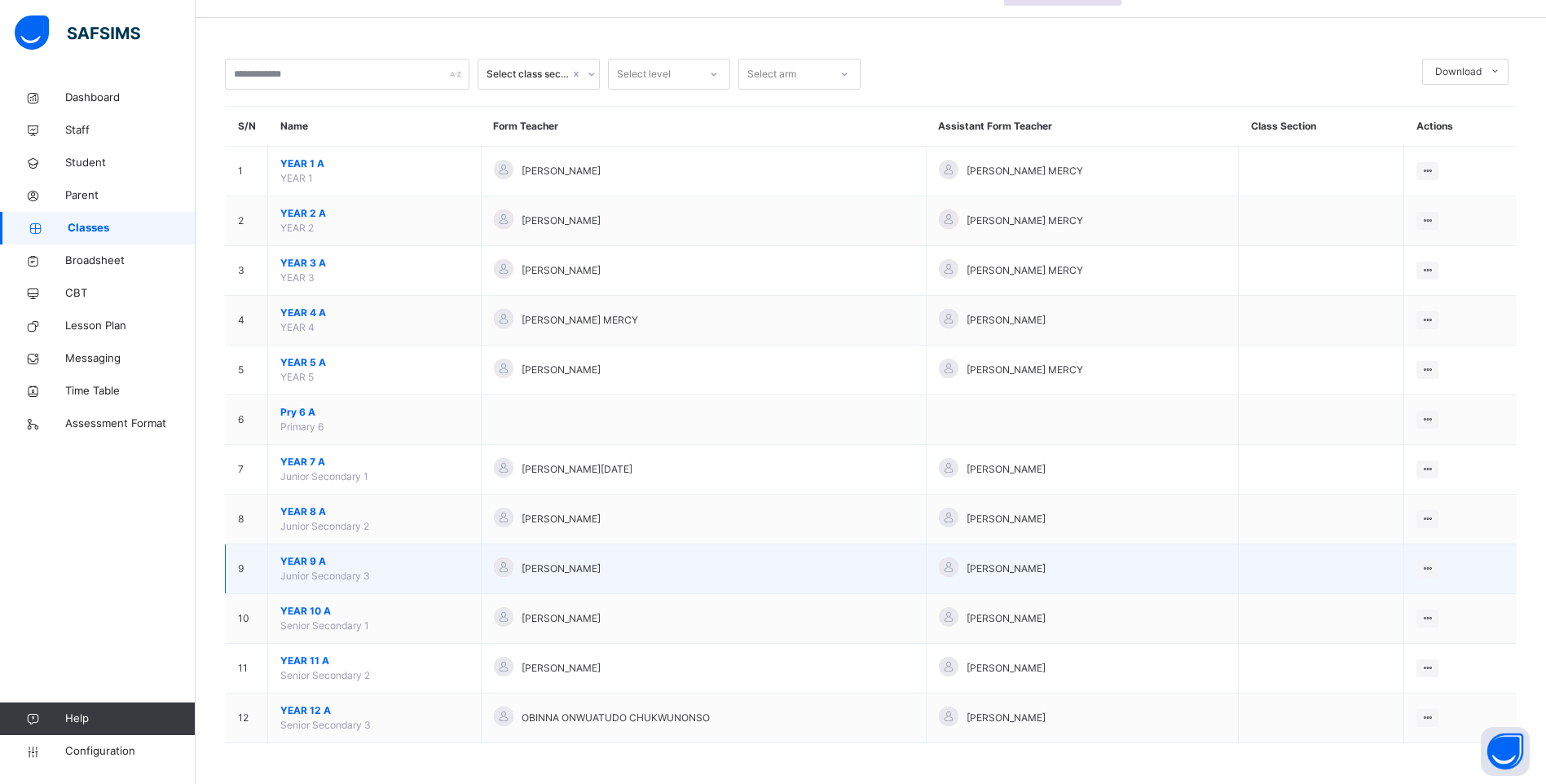
click at [312, 554] on span "YEAR 9 A" at bounding box center [374, 561] width 188 height 15
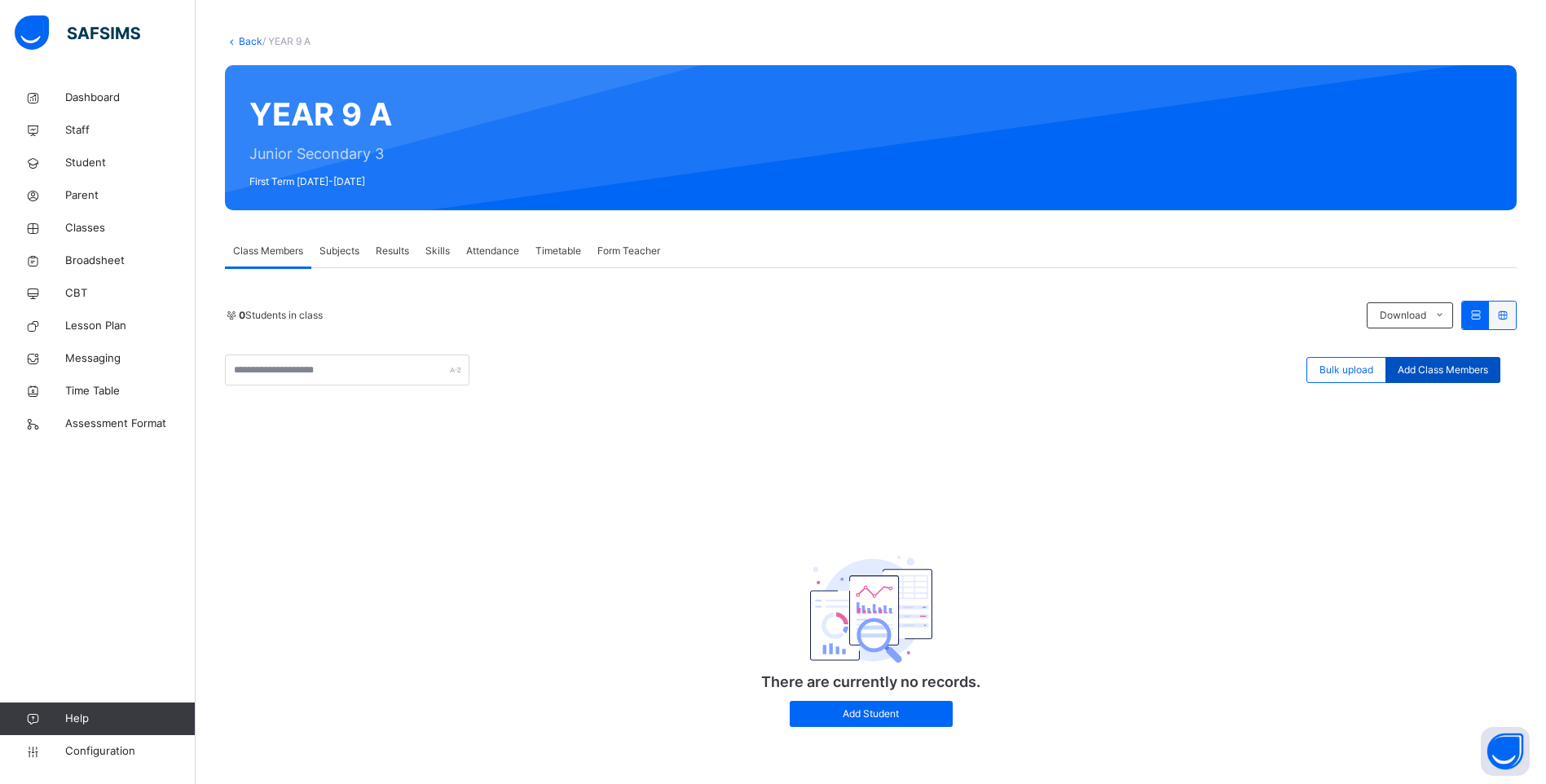
click at [1456, 362] on span "Add Class Members" at bounding box center [1443, 370] width 91 height 15
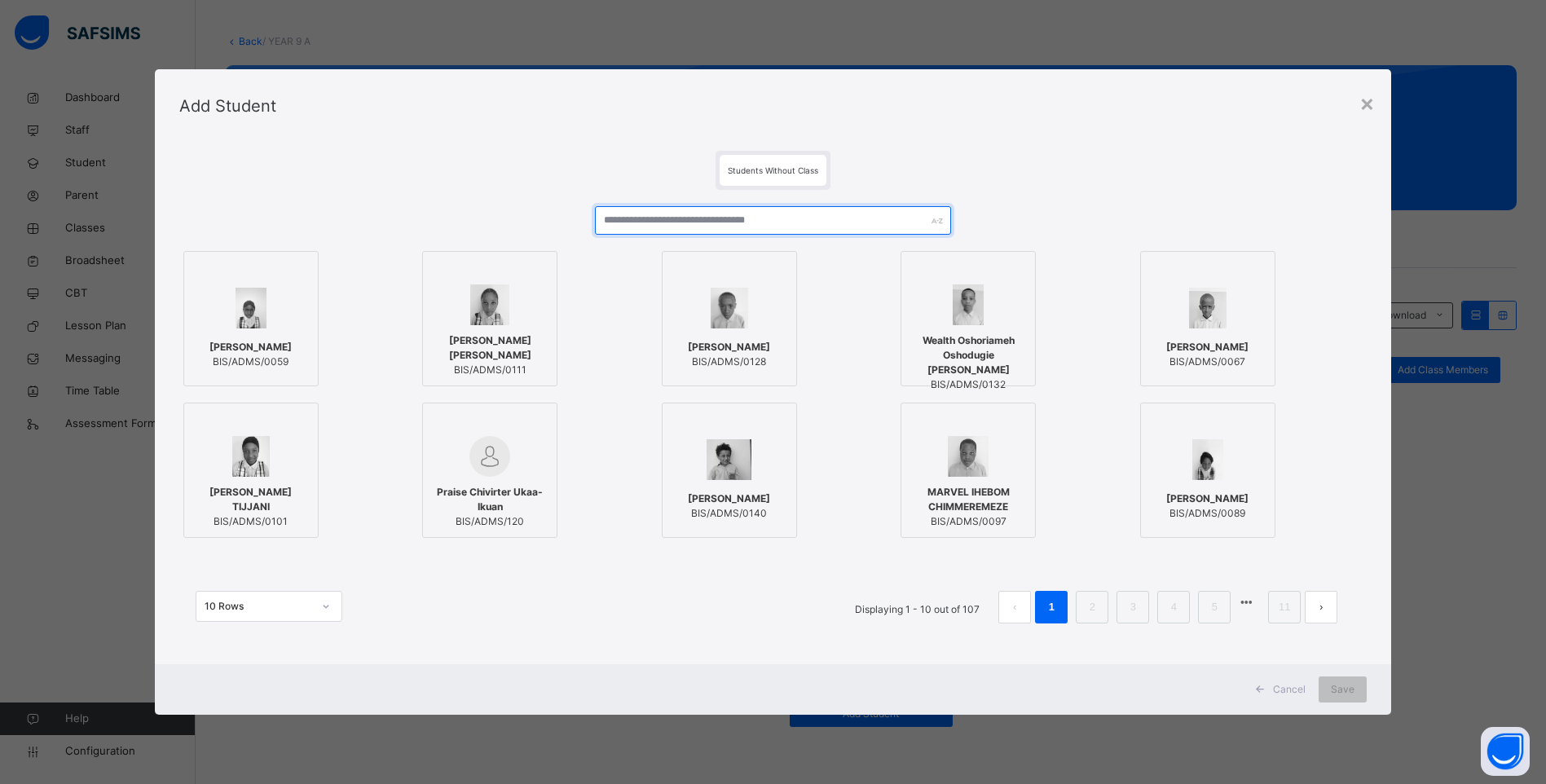
click at [622, 218] on input "text" at bounding box center [772, 220] width 356 height 28
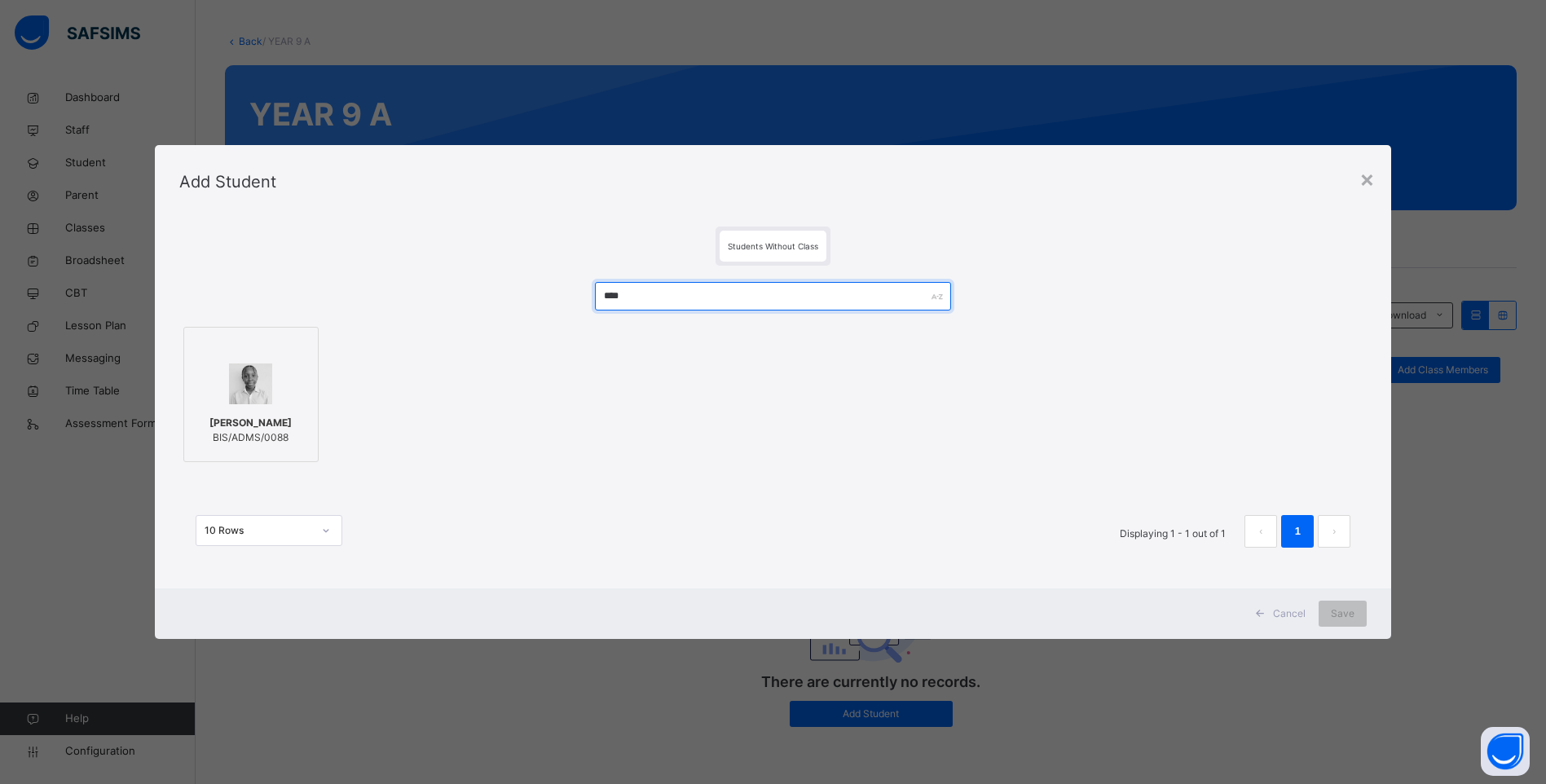
type input "****"
click at [267, 430] on span "ESTHER VICTORIA ODAFE" at bounding box center [250, 423] width 82 height 15
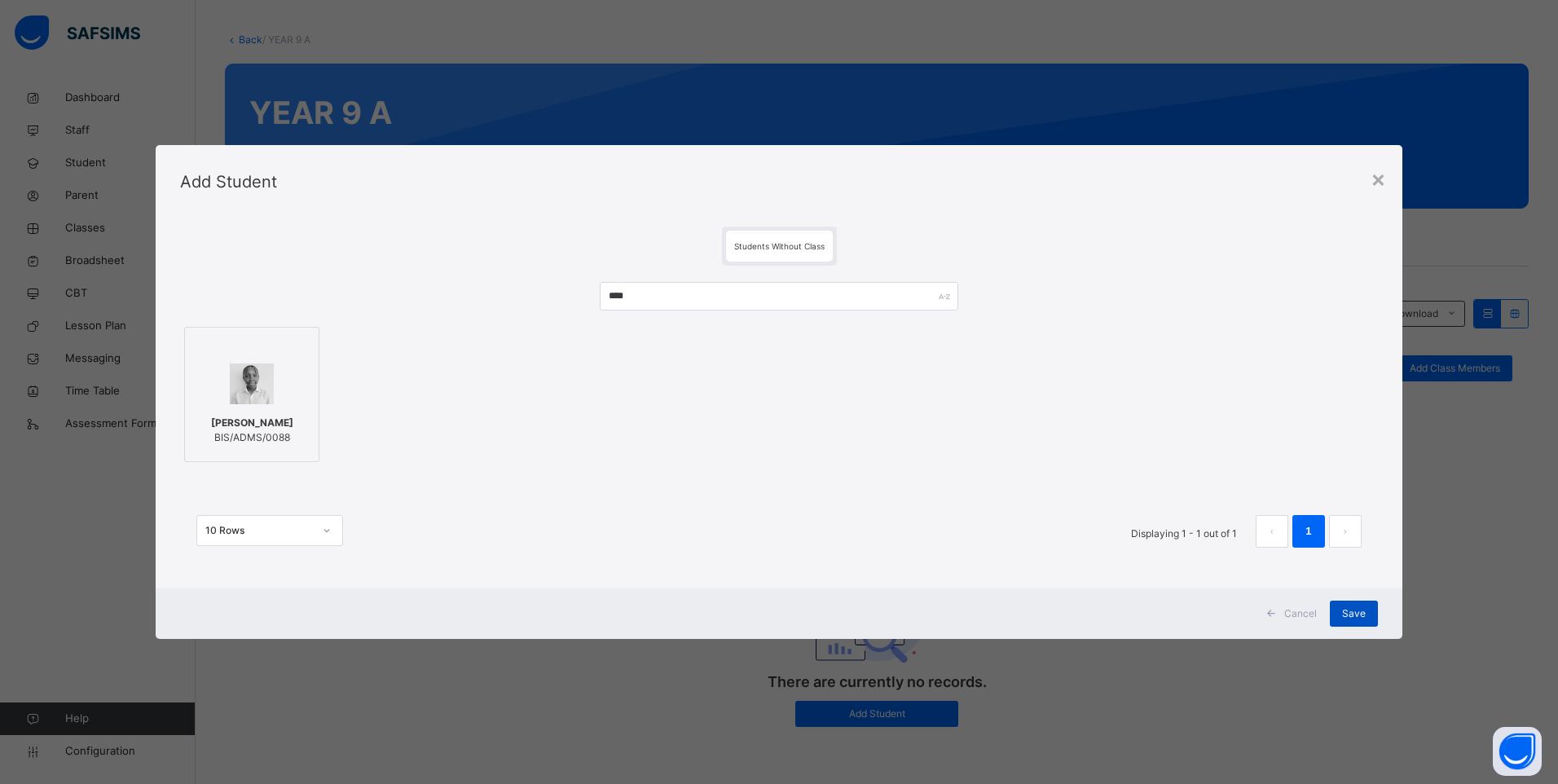
click at [1362, 606] on span "Save" at bounding box center [1353, 613] width 24 height 15
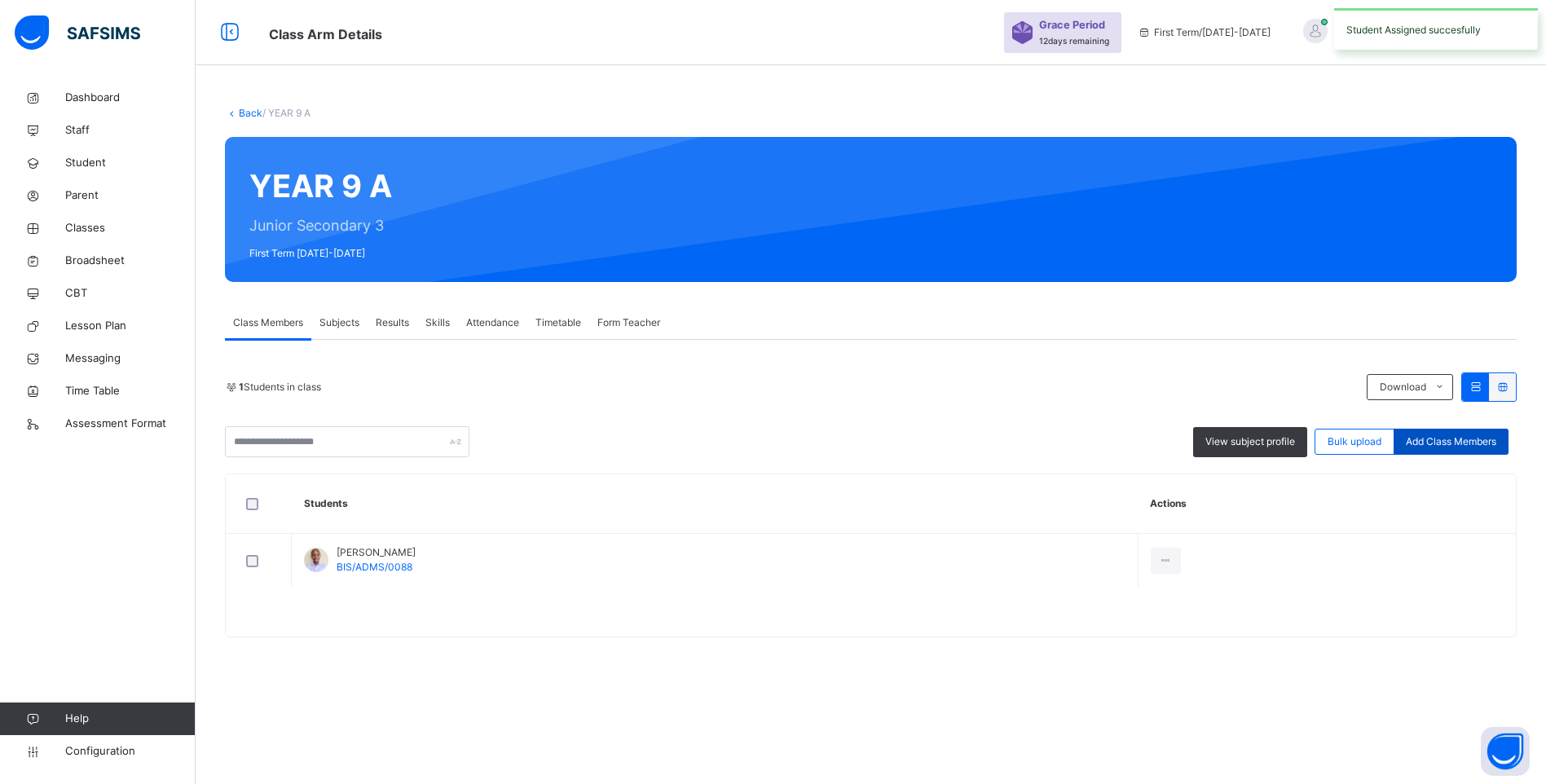
click at [1459, 434] on span "Add Class Members" at bounding box center [1451, 442] width 91 height 15
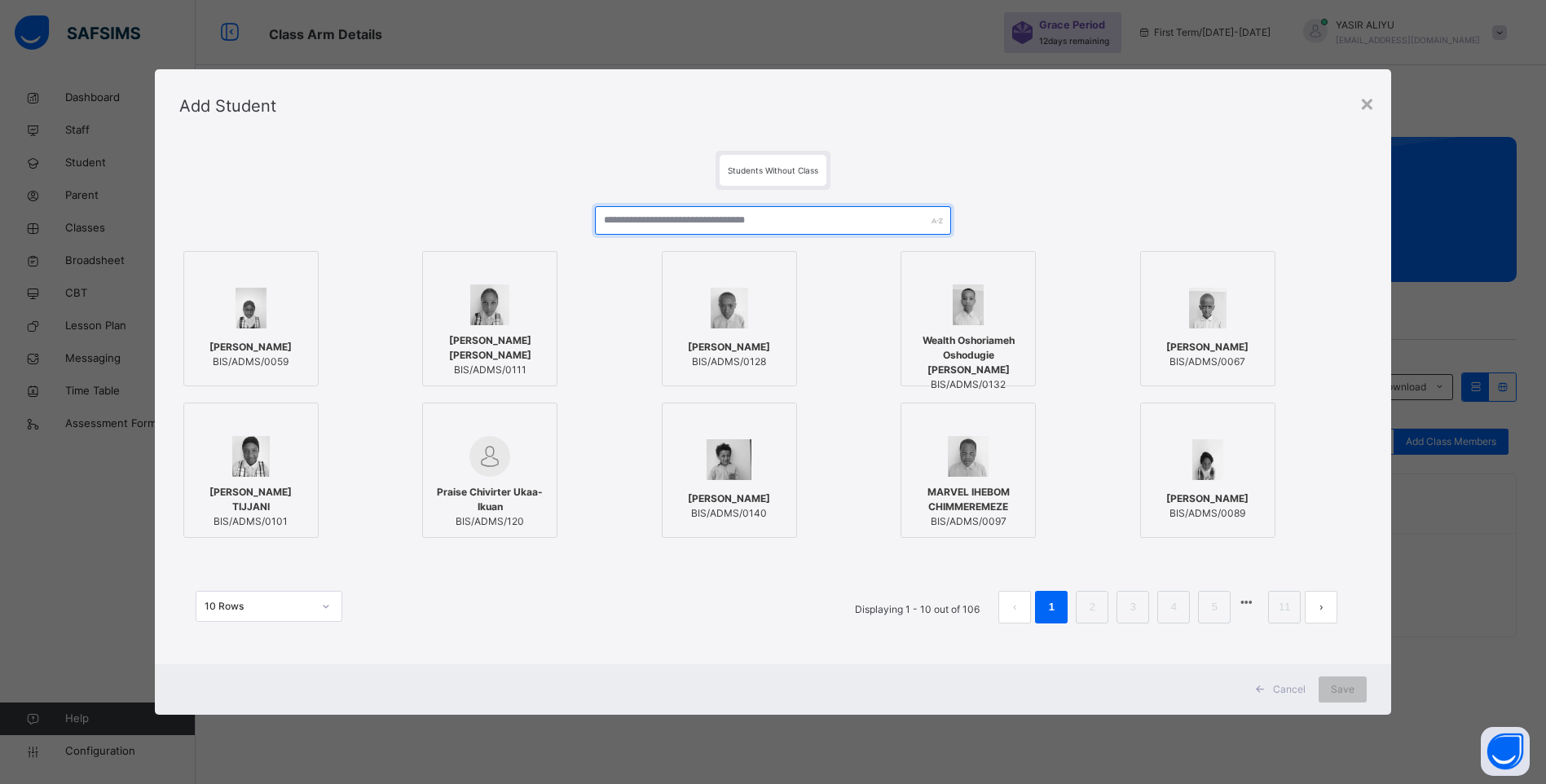
click at [617, 225] on input "text" at bounding box center [772, 220] width 356 height 28
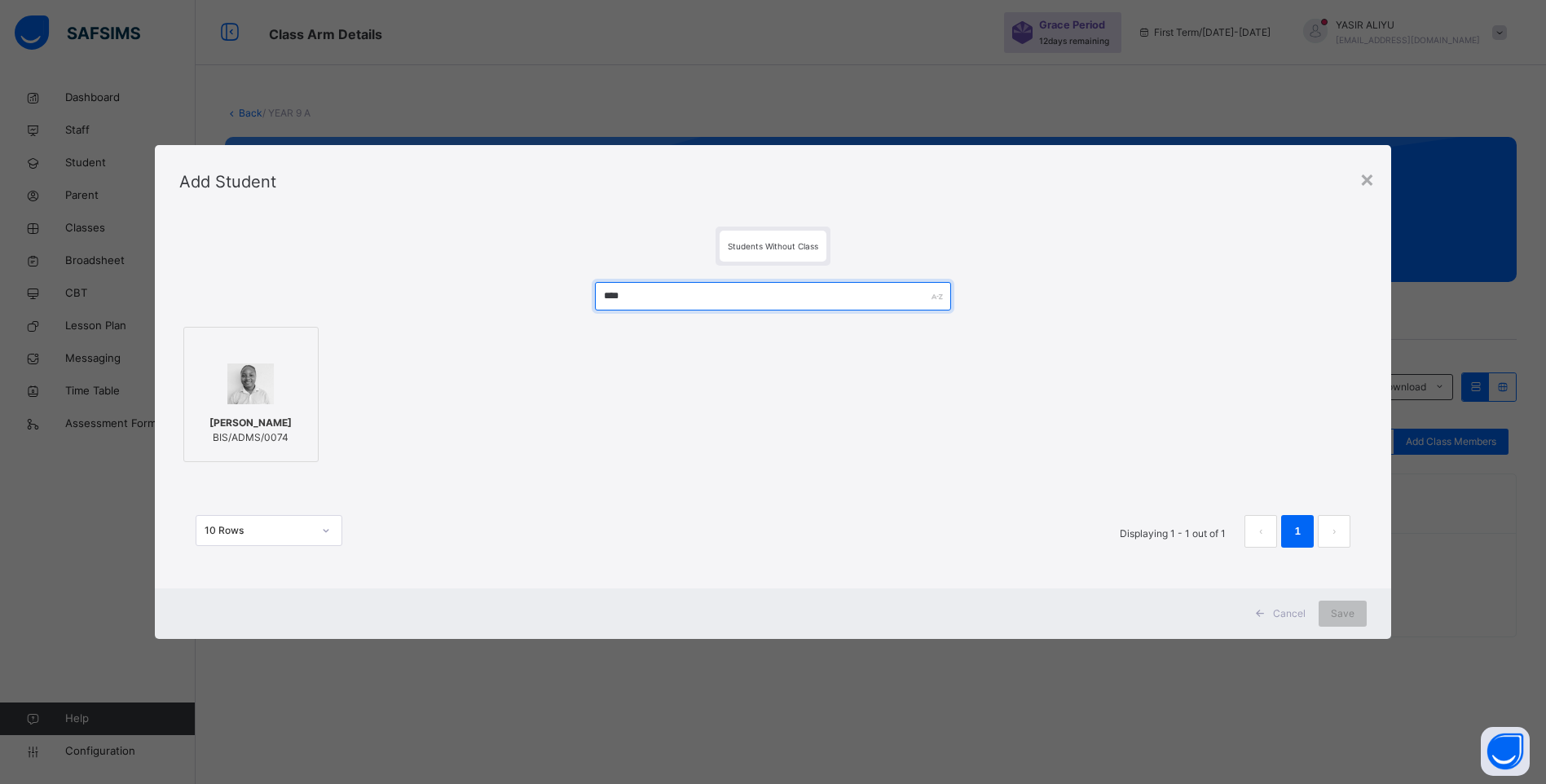
type input "****"
click at [210, 422] on span "AVIYA EZEILO" at bounding box center [250, 423] width 82 height 15
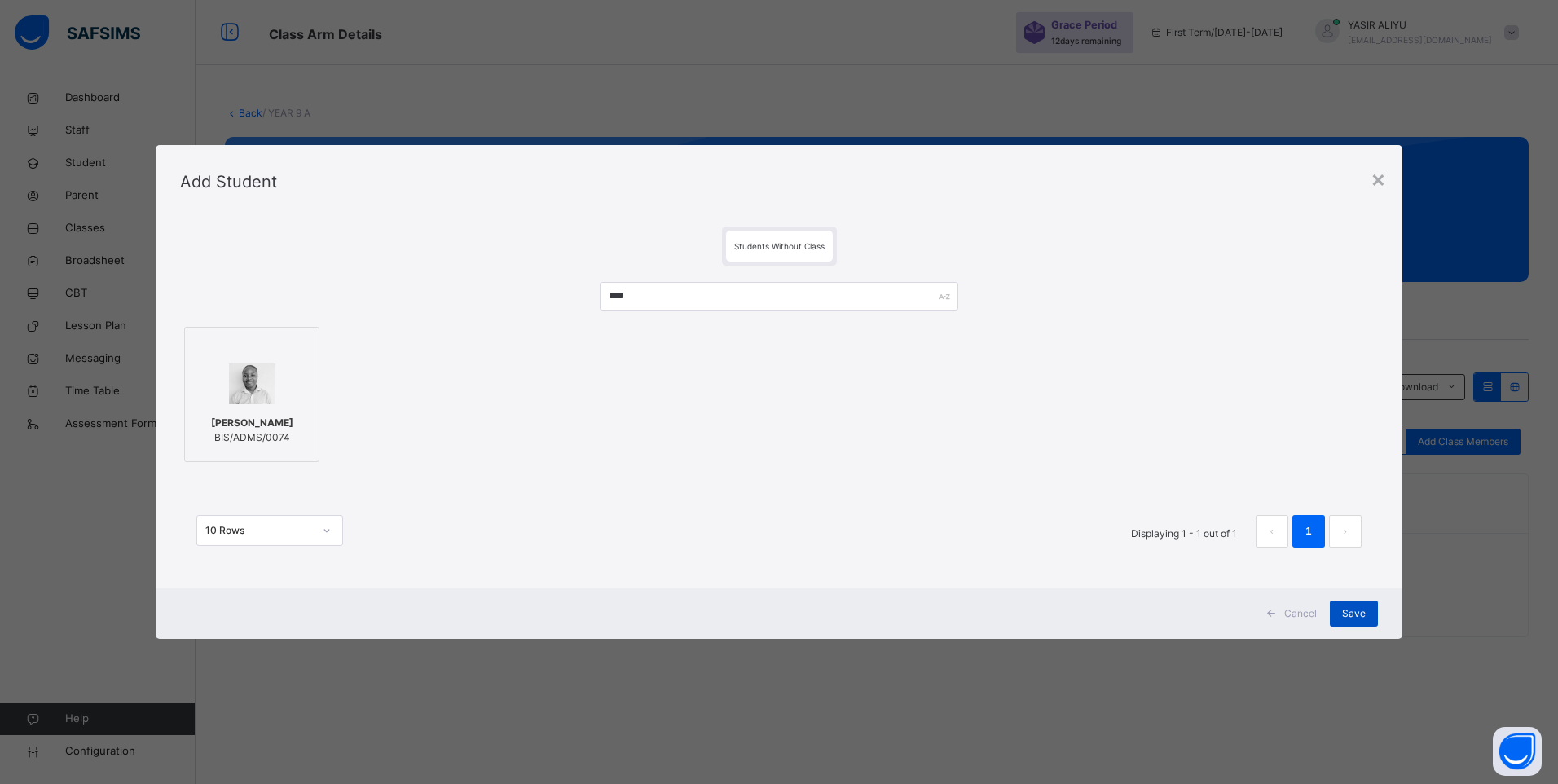
click at [1338, 611] on div "Save" at bounding box center [1353, 613] width 48 height 26
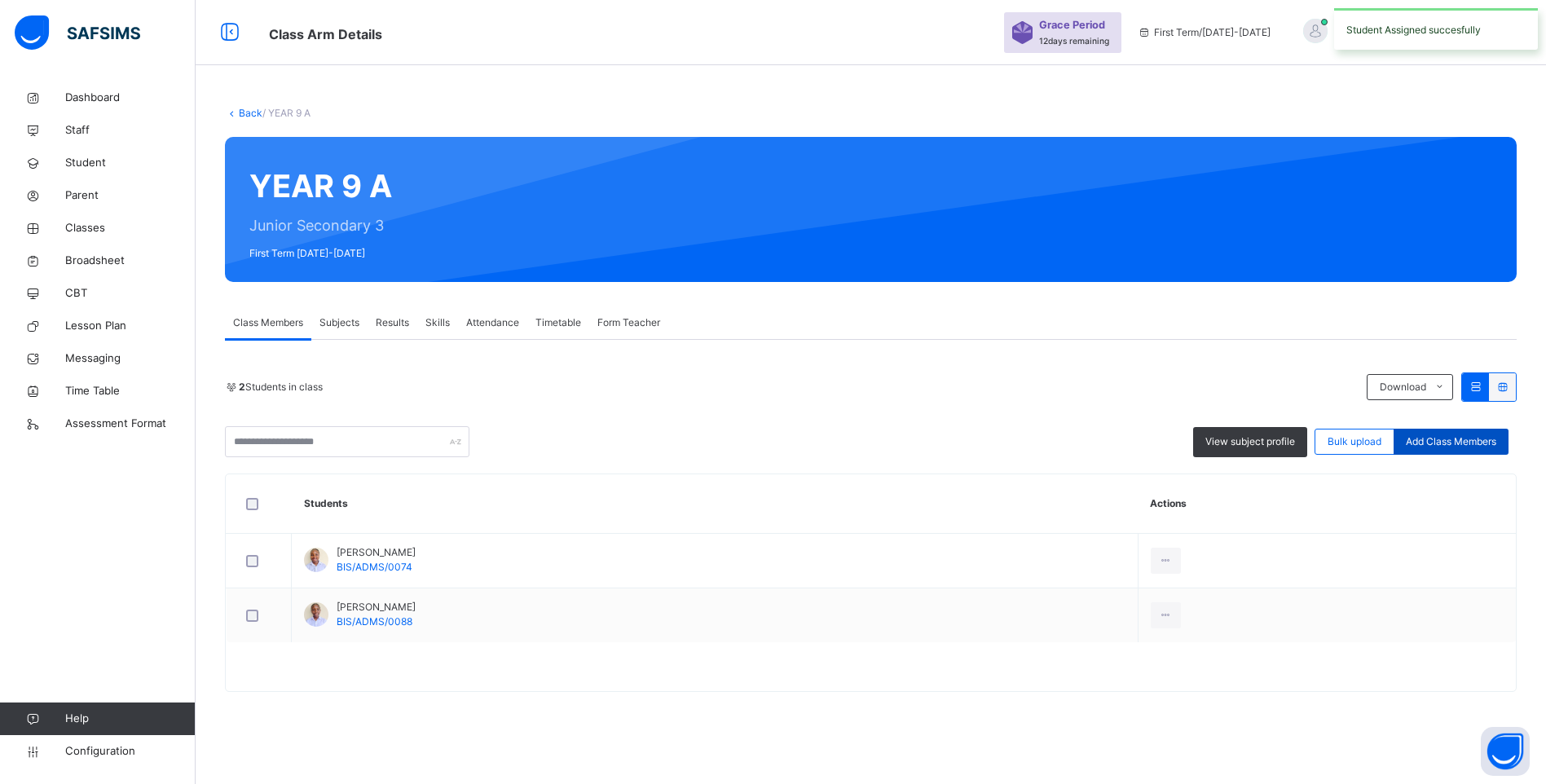
click at [1471, 434] on span "Add Class Members" at bounding box center [1451, 442] width 91 height 15
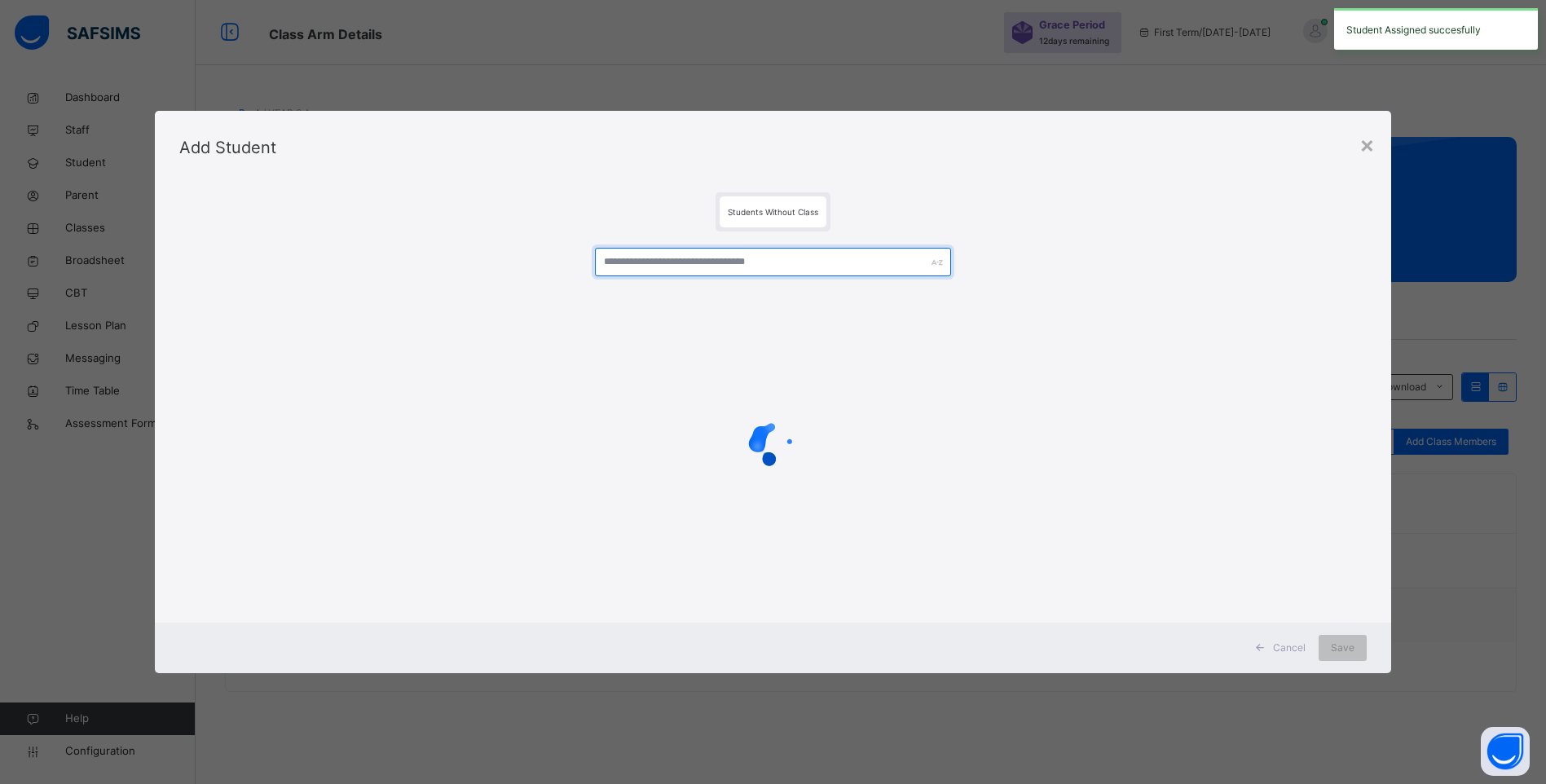
click at [763, 264] on input "text" at bounding box center [772, 261] width 356 height 28
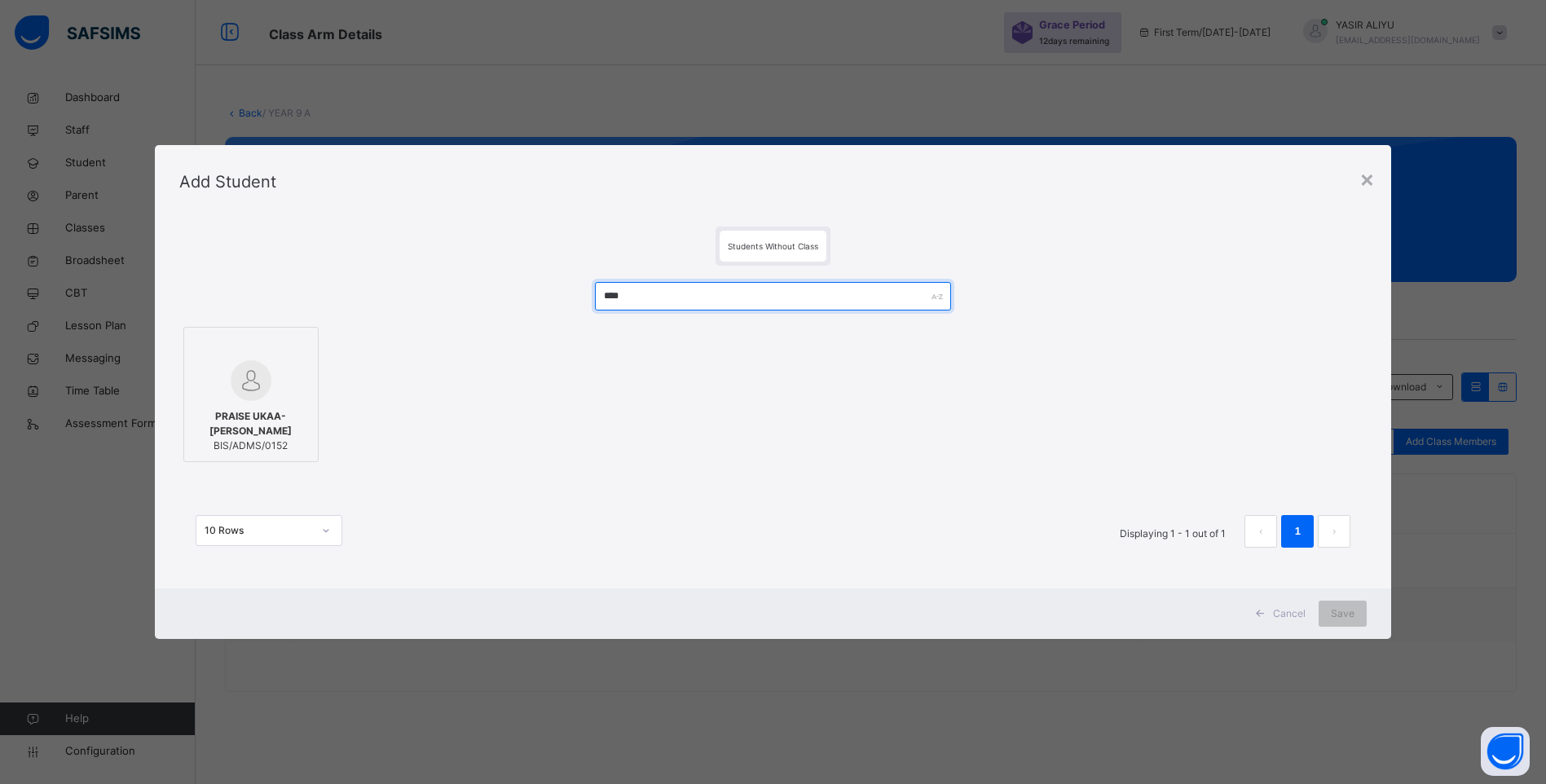
type input "****"
click at [237, 437] on span "PRAISE UKAA-IKUAN CHIRVIRTER" at bounding box center [251, 423] width 117 height 29
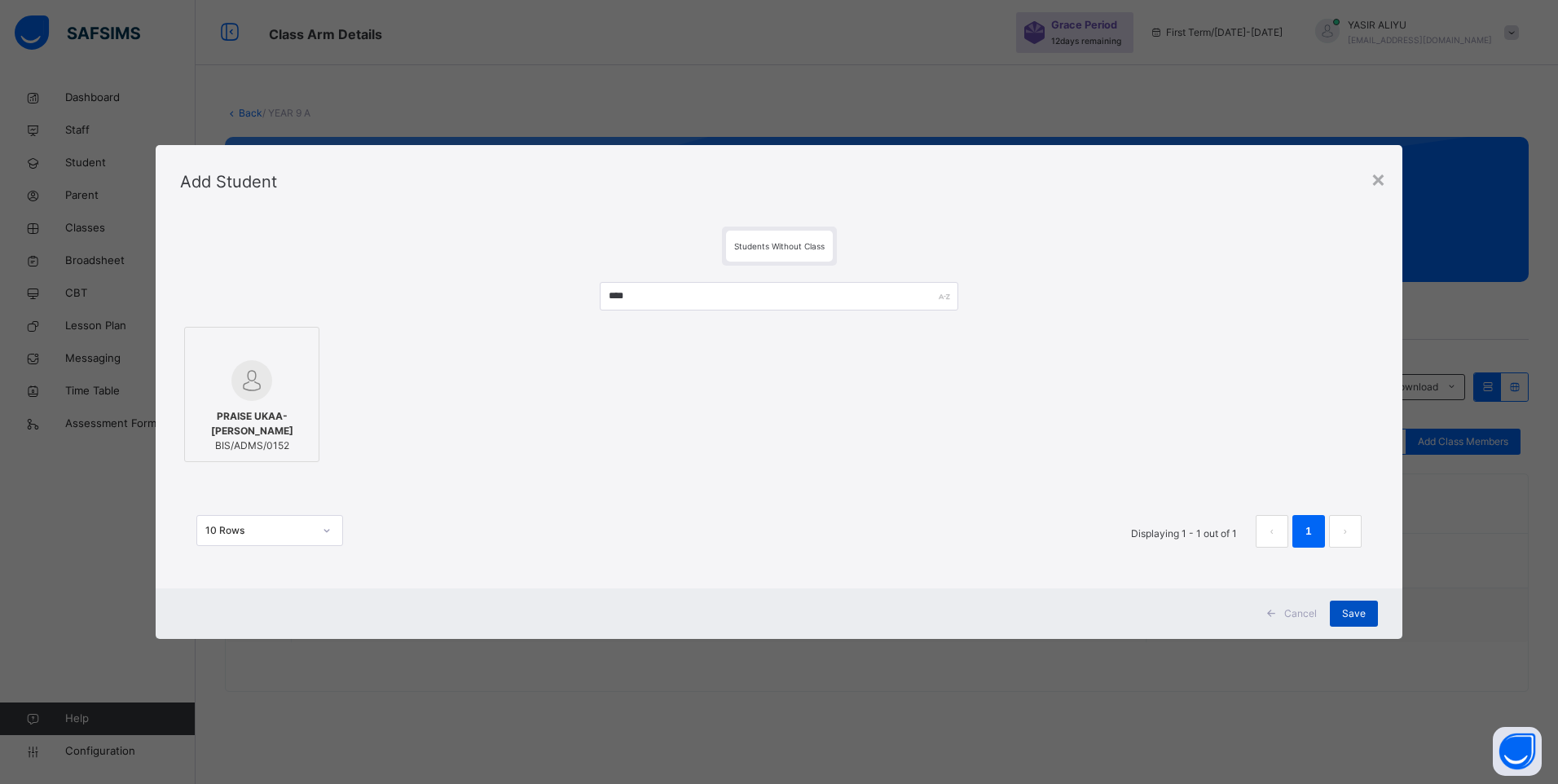
click at [1351, 610] on span "Save" at bounding box center [1353, 613] width 24 height 15
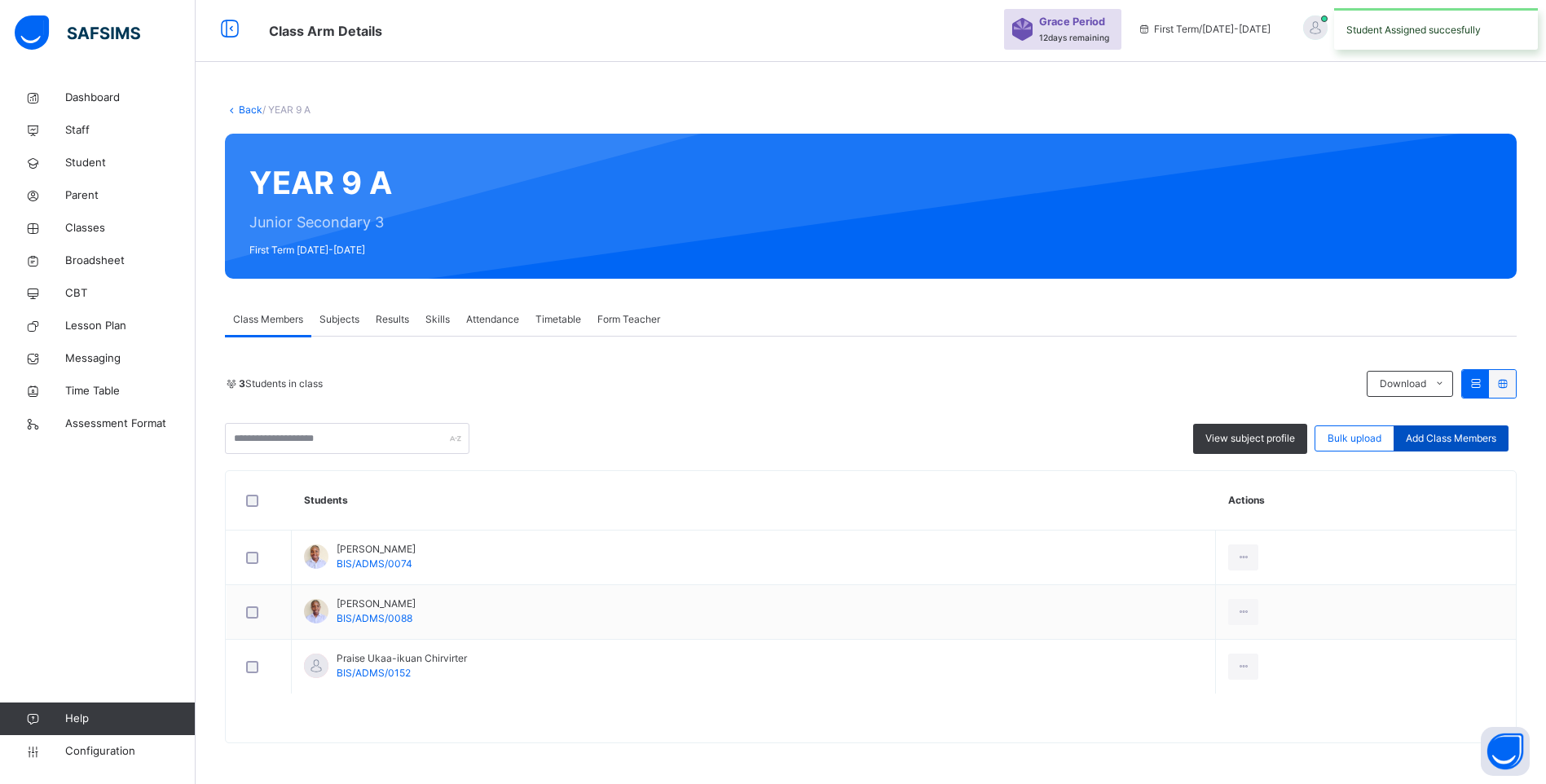
click at [1436, 431] on span "Add Class Members" at bounding box center [1451, 439] width 91 height 15
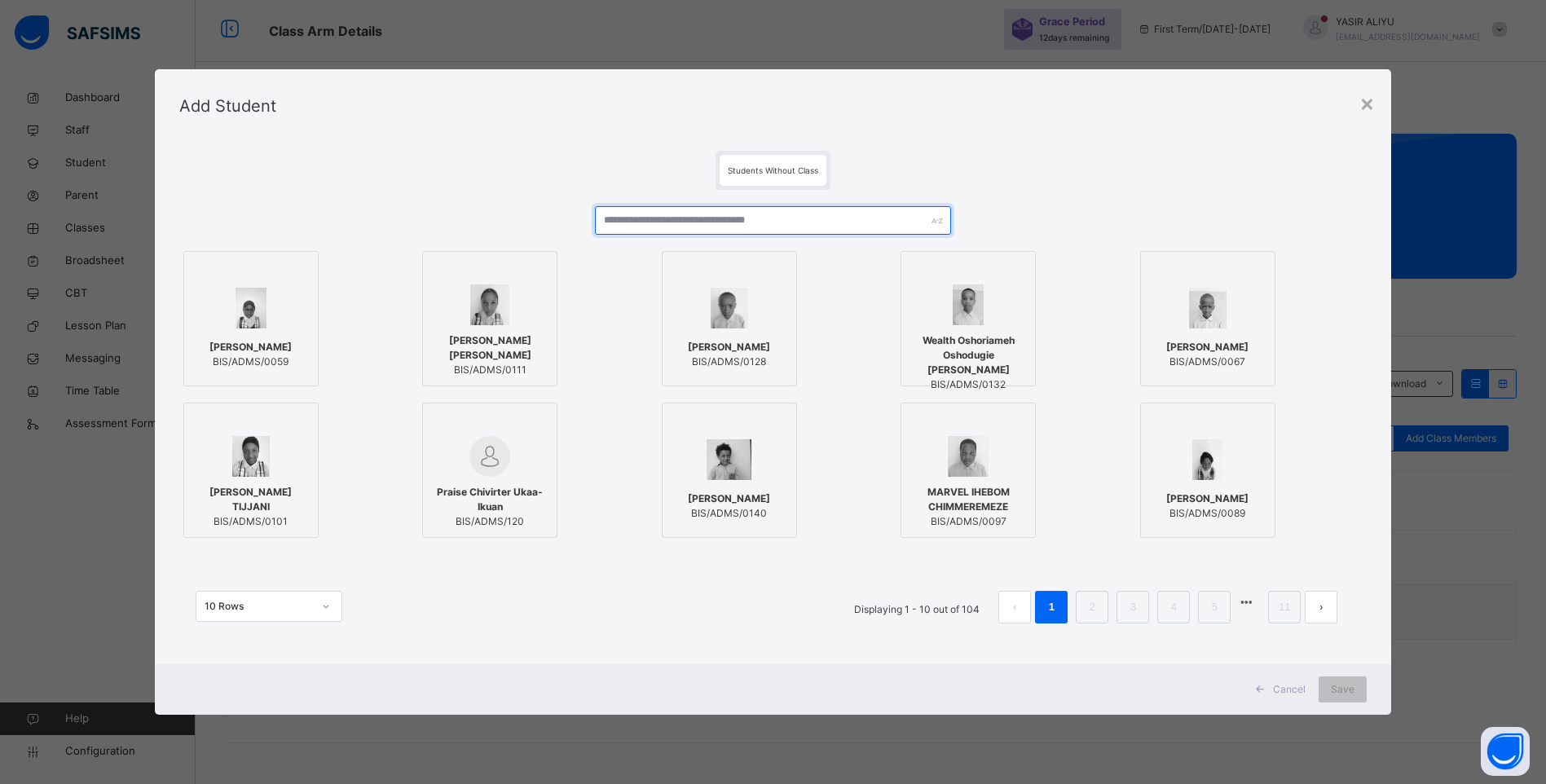
click at [696, 221] on input "text" at bounding box center [772, 220] width 356 height 28
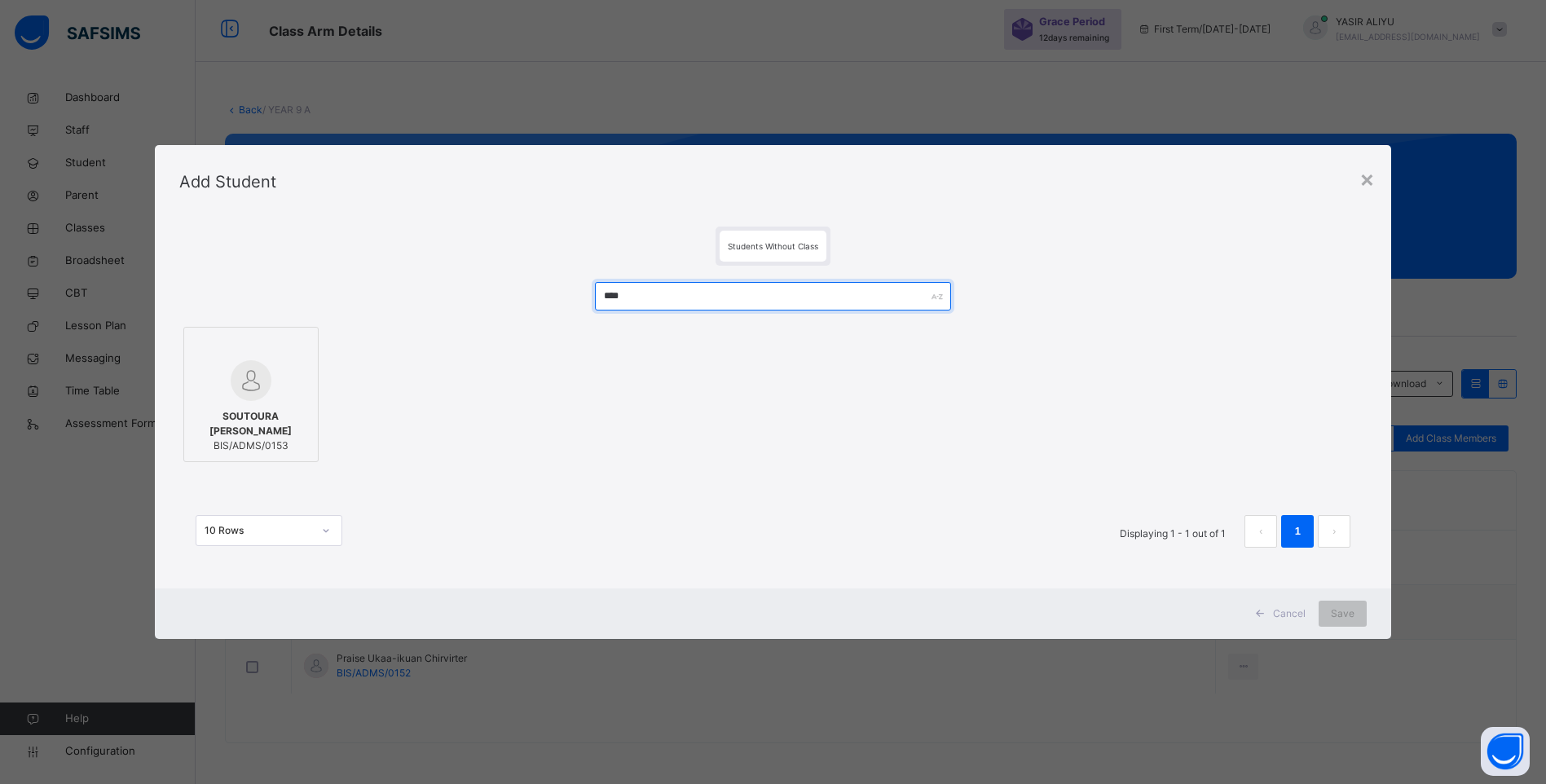
type input "****"
click at [265, 379] on img at bounding box center [250, 380] width 41 height 41
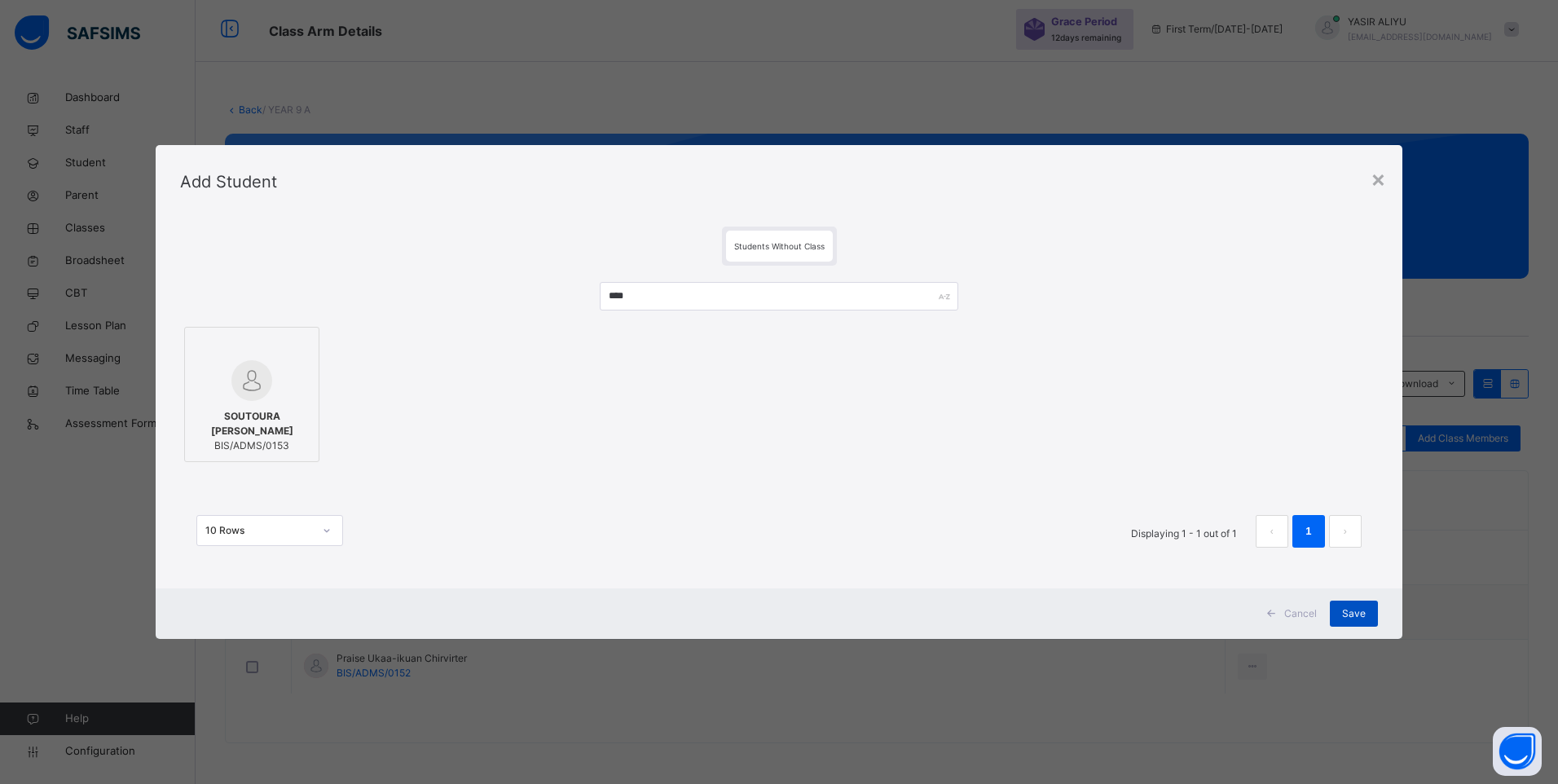
click at [1355, 611] on span "Save" at bounding box center [1353, 613] width 24 height 15
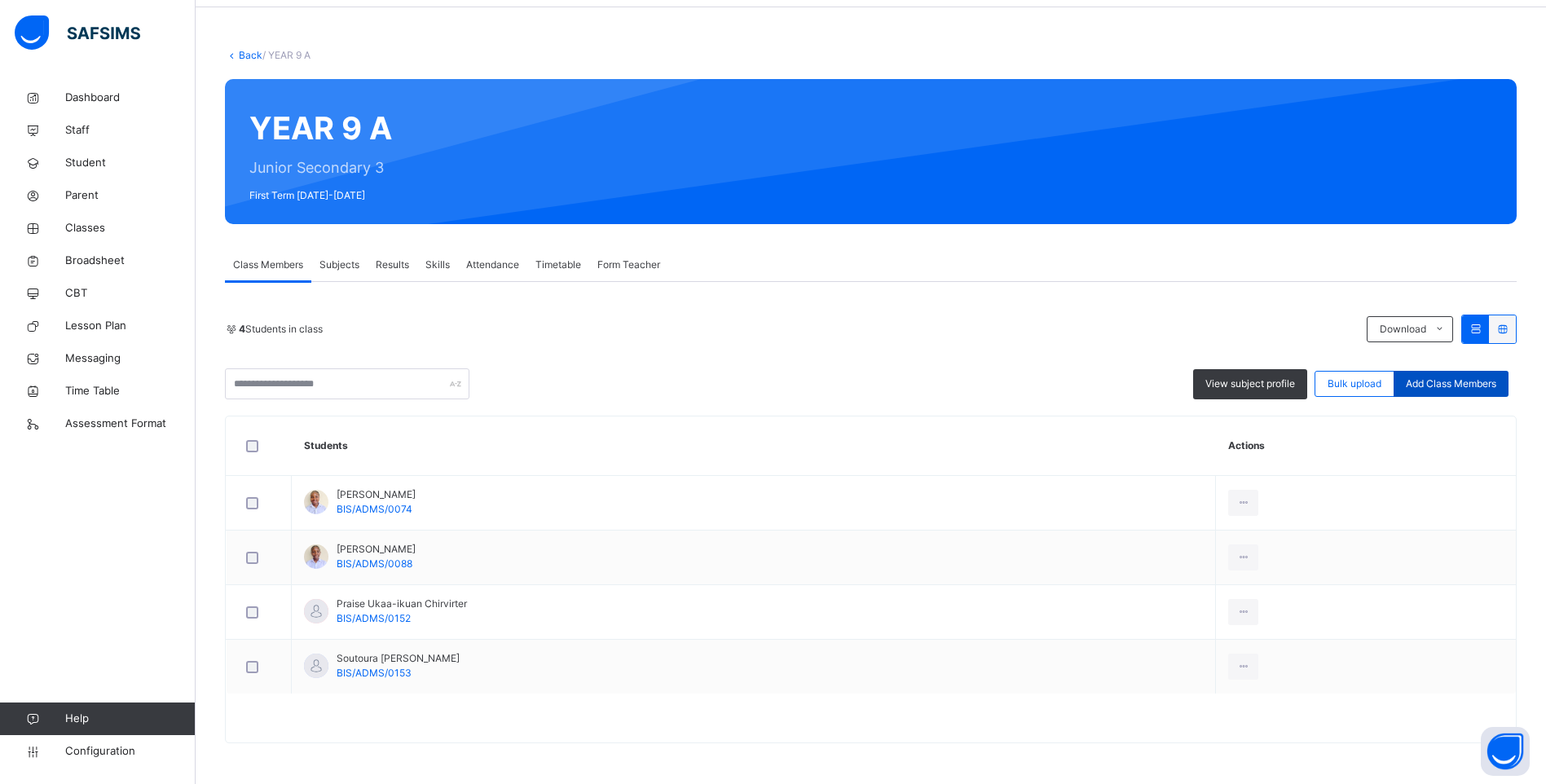
click at [1429, 376] on span "Add Class Members" at bounding box center [1451, 384] width 91 height 15
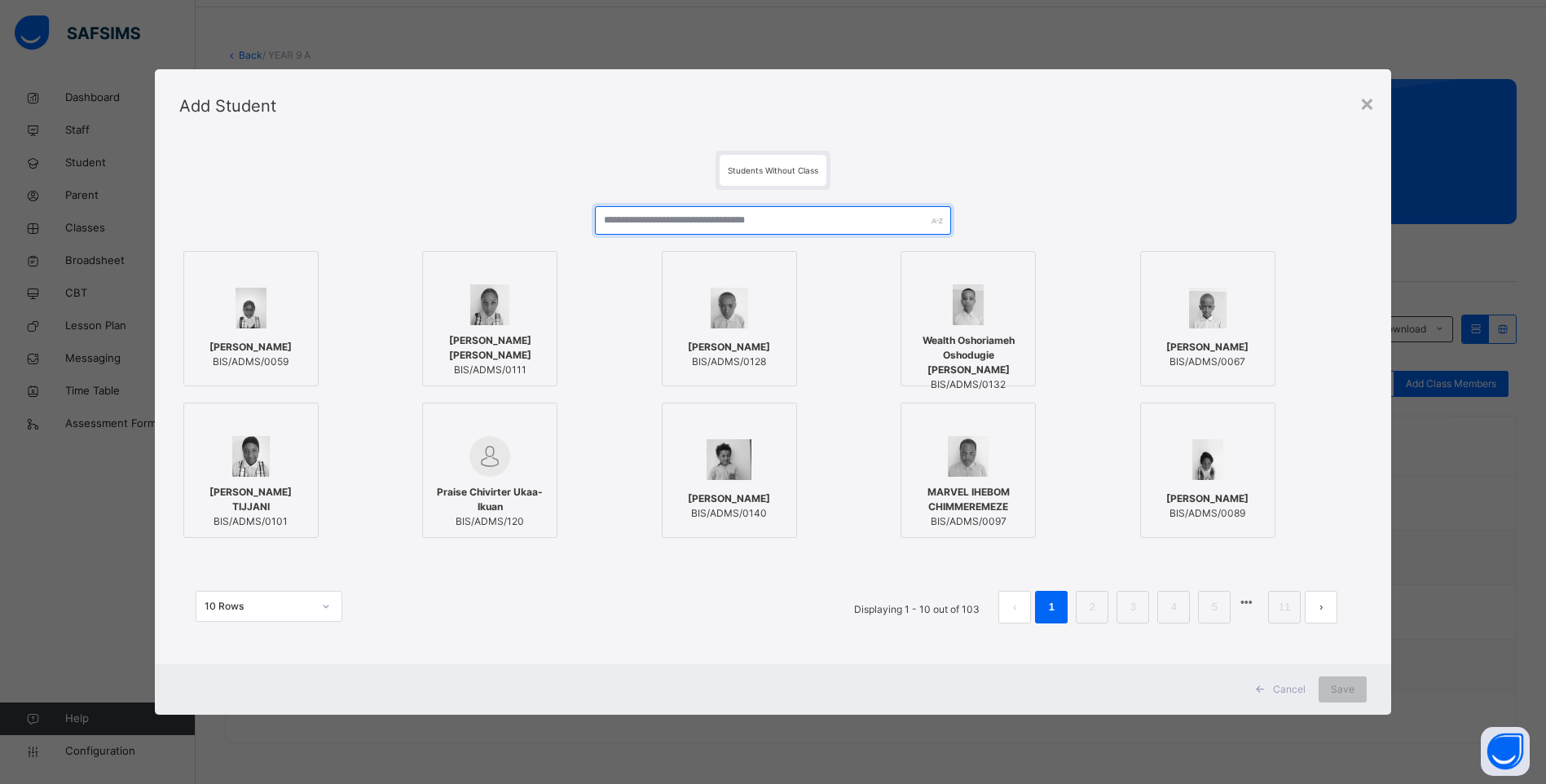
click at [843, 221] on input "text" at bounding box center [772, 220] width 356 height 28
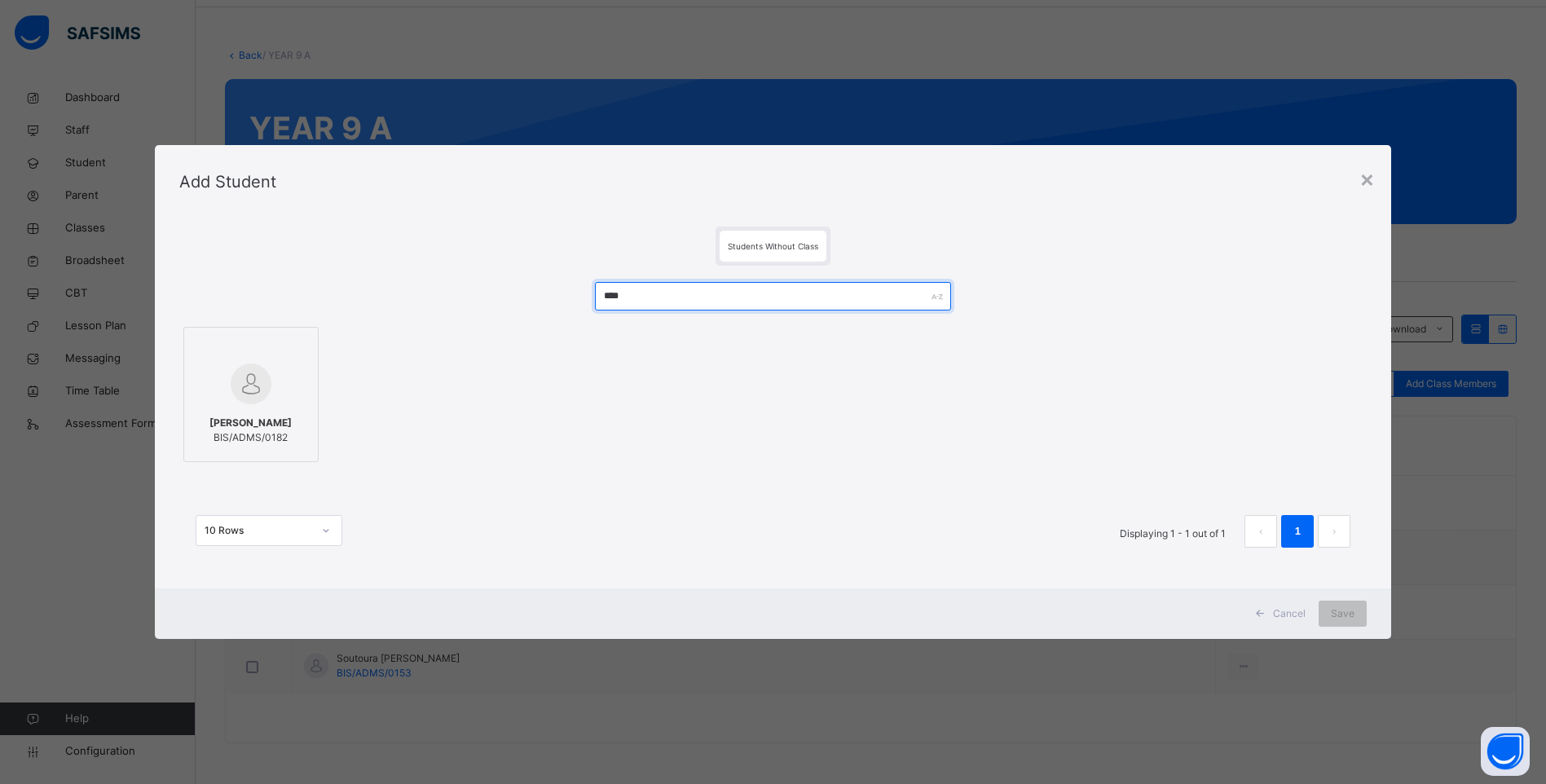
type input "****"
click at [239, 415] on span "MIKAELA CHUKWUEMEKA" at bounding box center [250, 423] width 82 height 15
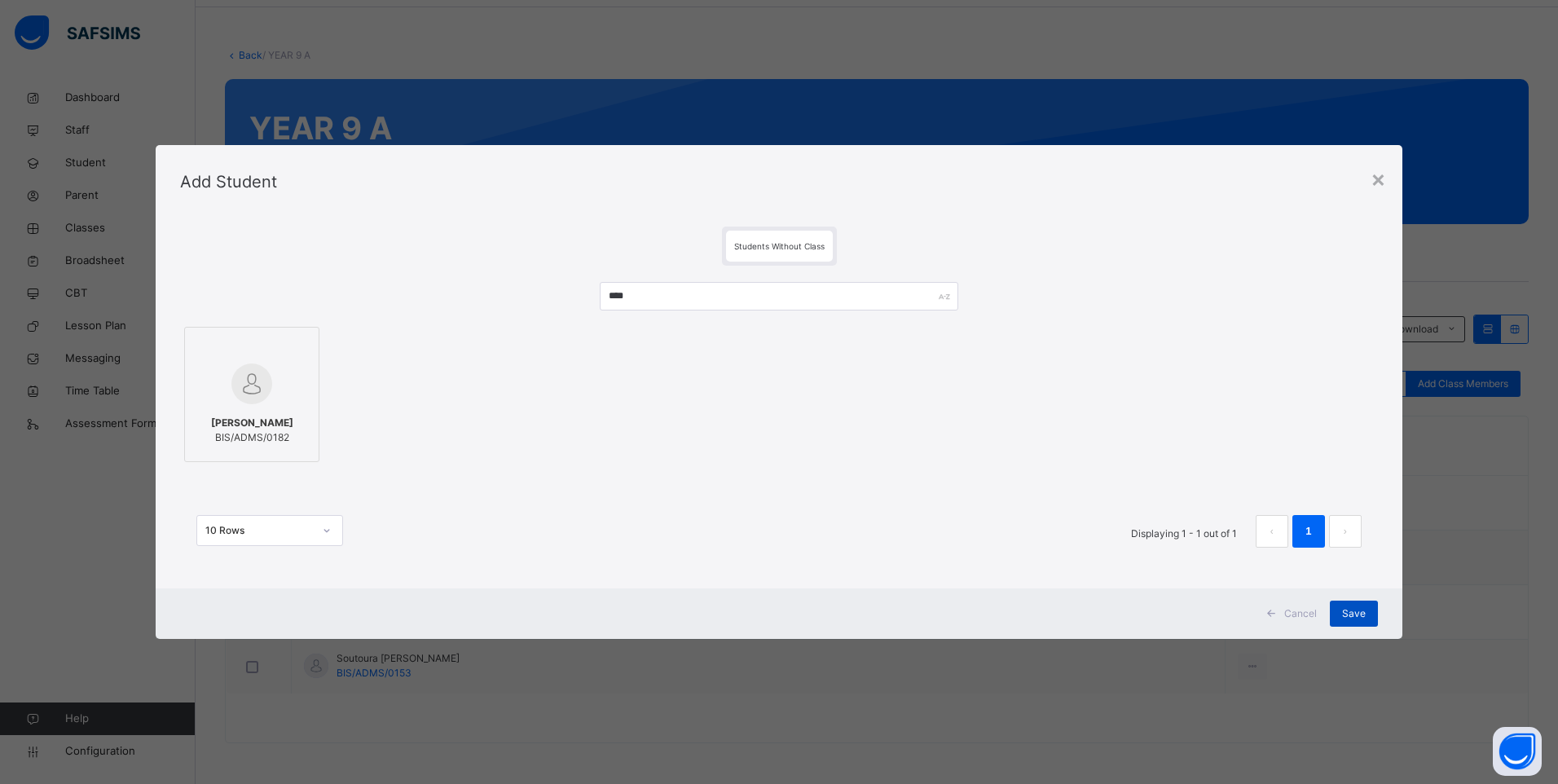
click at [1355, 606] on div "Save" at bounding box center [1353, 613] width 48 height 26
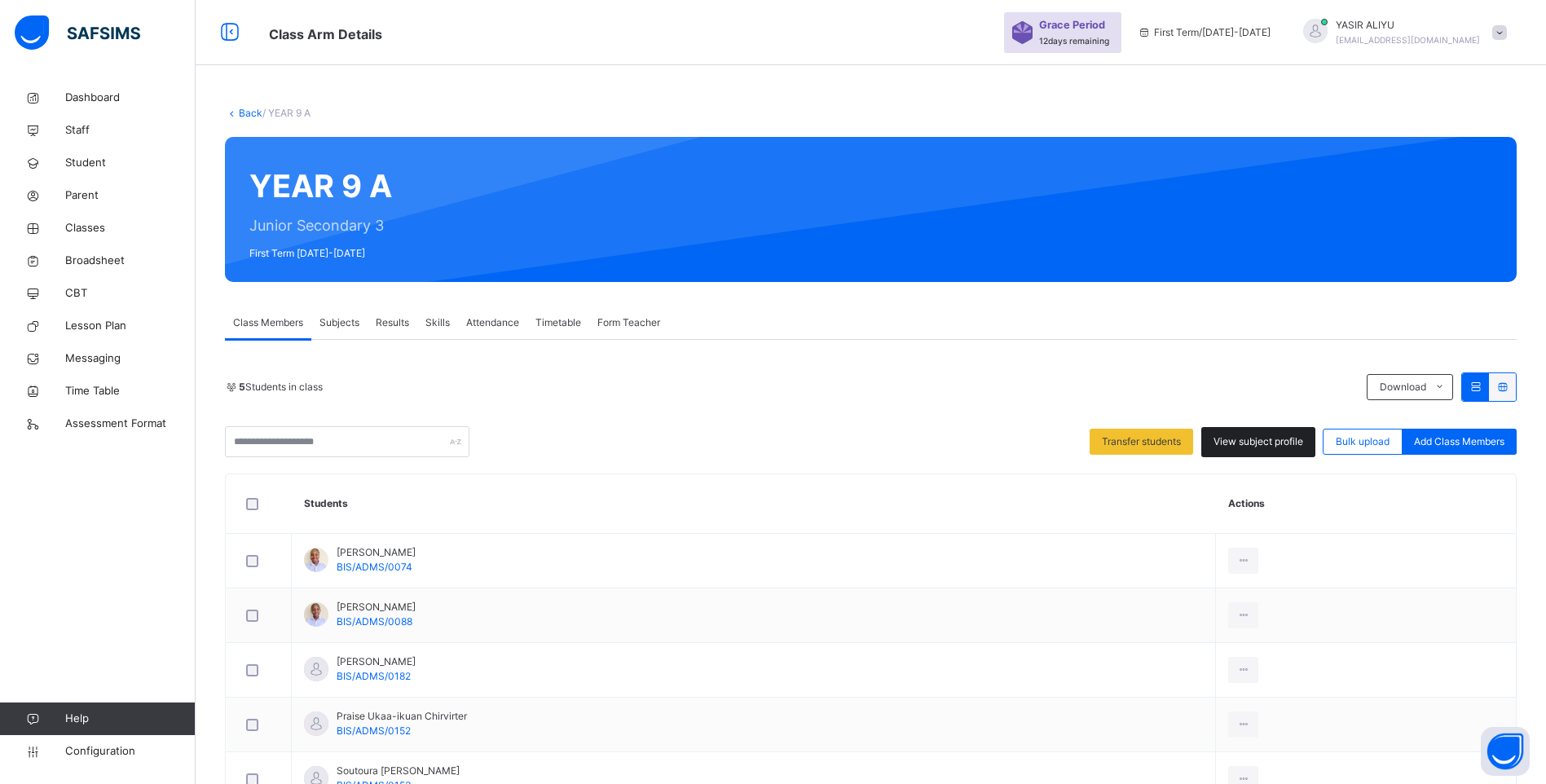
click at [1278, 443] on span "View subject profile" at bounding box center [1258, 442] width 90 height 15
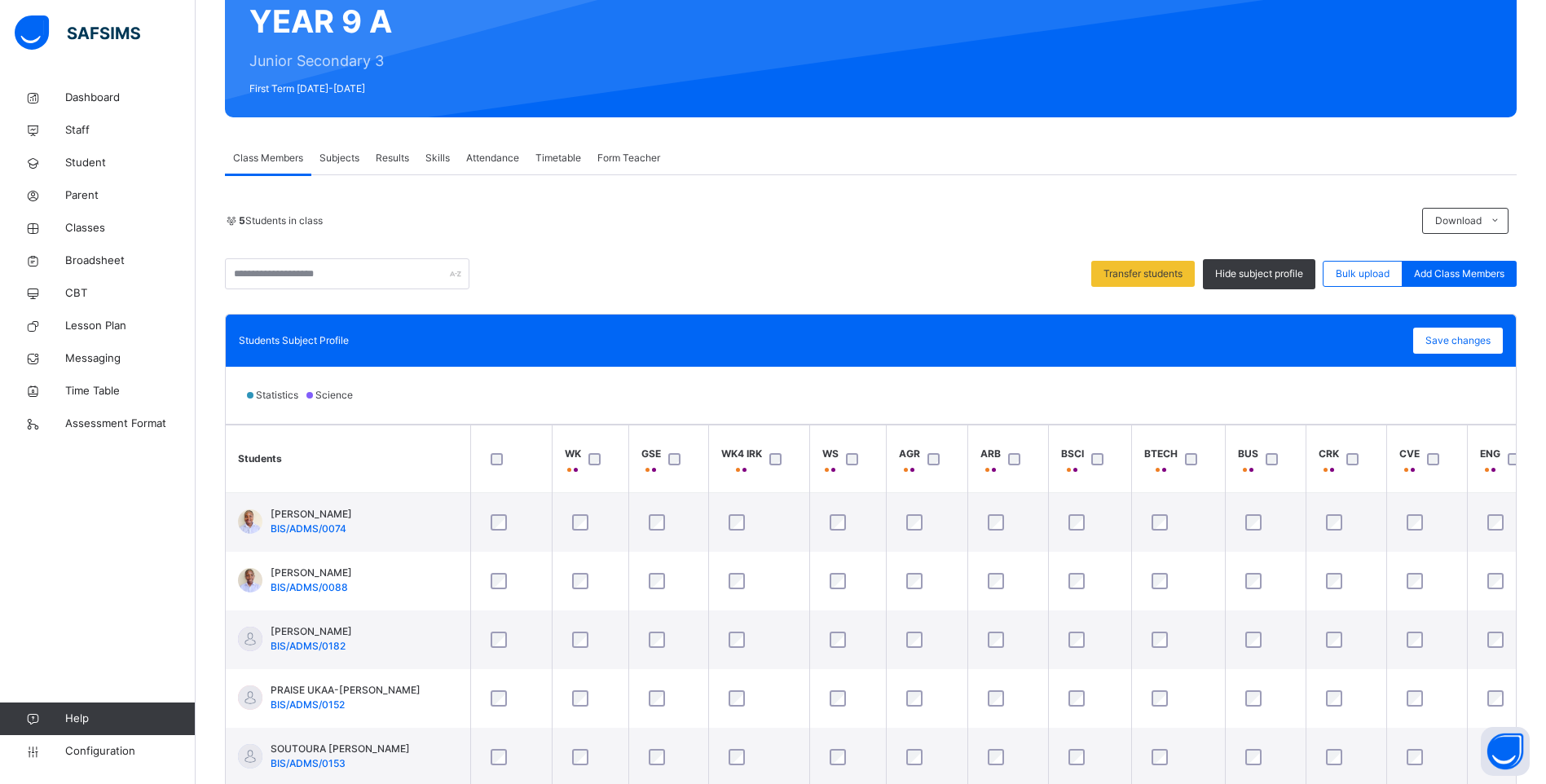
scroll to position [163, 0]
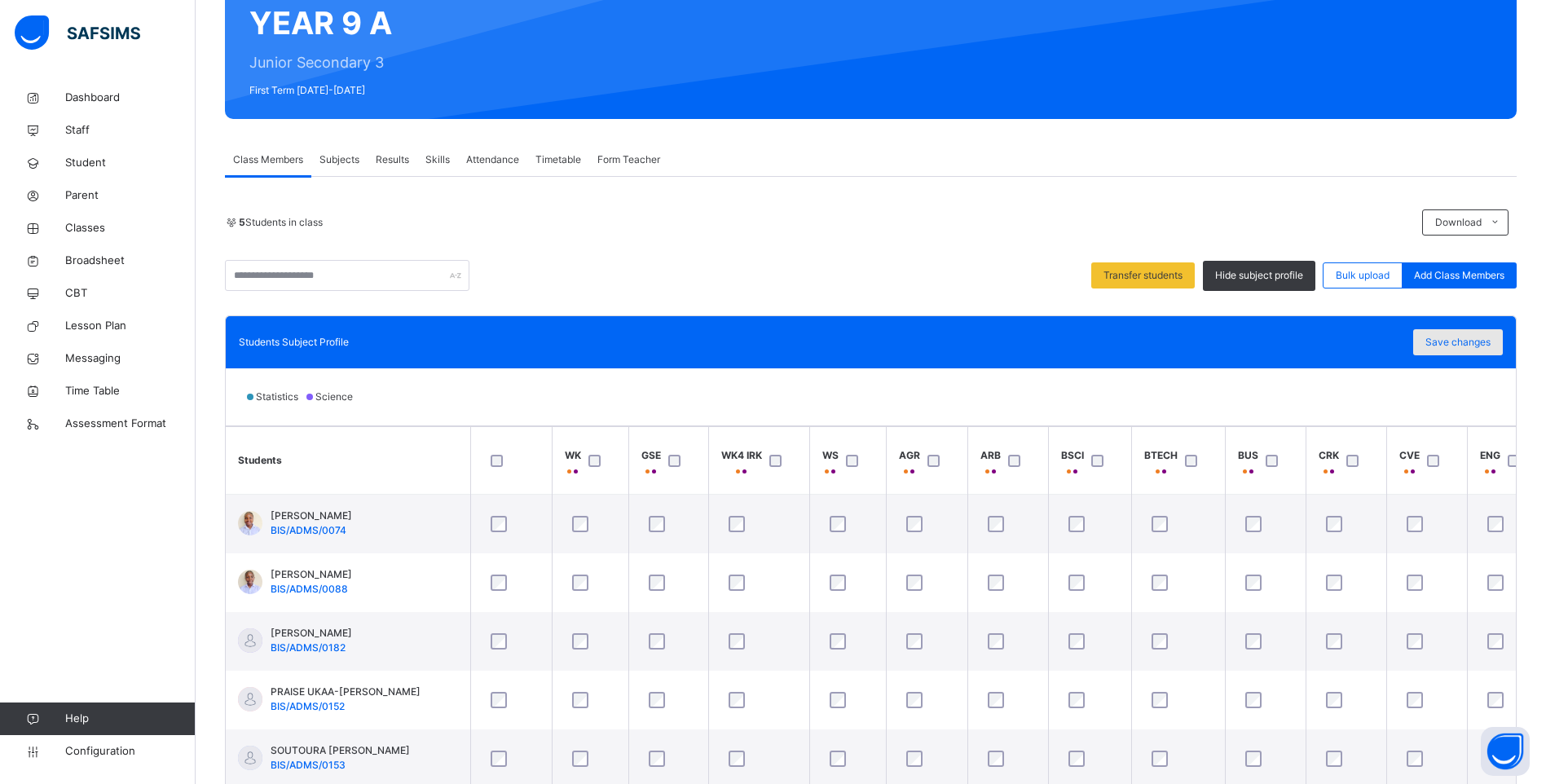
click at [1476, 337] on body "Class Arm Details Grace Period 12 days remaining First Term / 2025-2026 YASIR A…" at bounding box center [773, 337] width 1546 height 1000
click at [1448, 335] on span "Save changes" at bounding box center [1457, 342] width 65 height 15
click at [1463, 348] on span "Save changes" at bounding box center [1457, 342] width 65 height 15
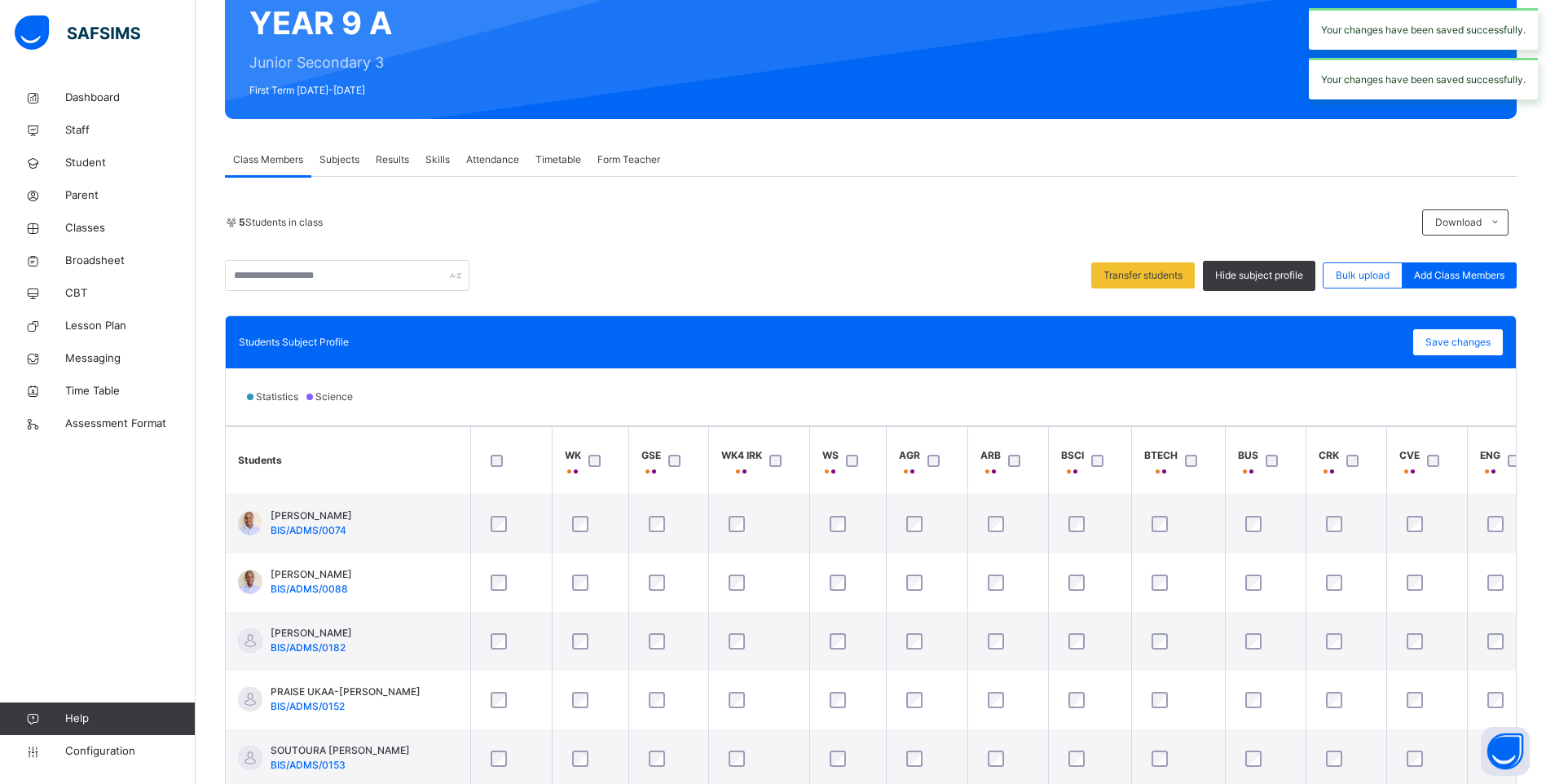
scroll to position [0, 0]
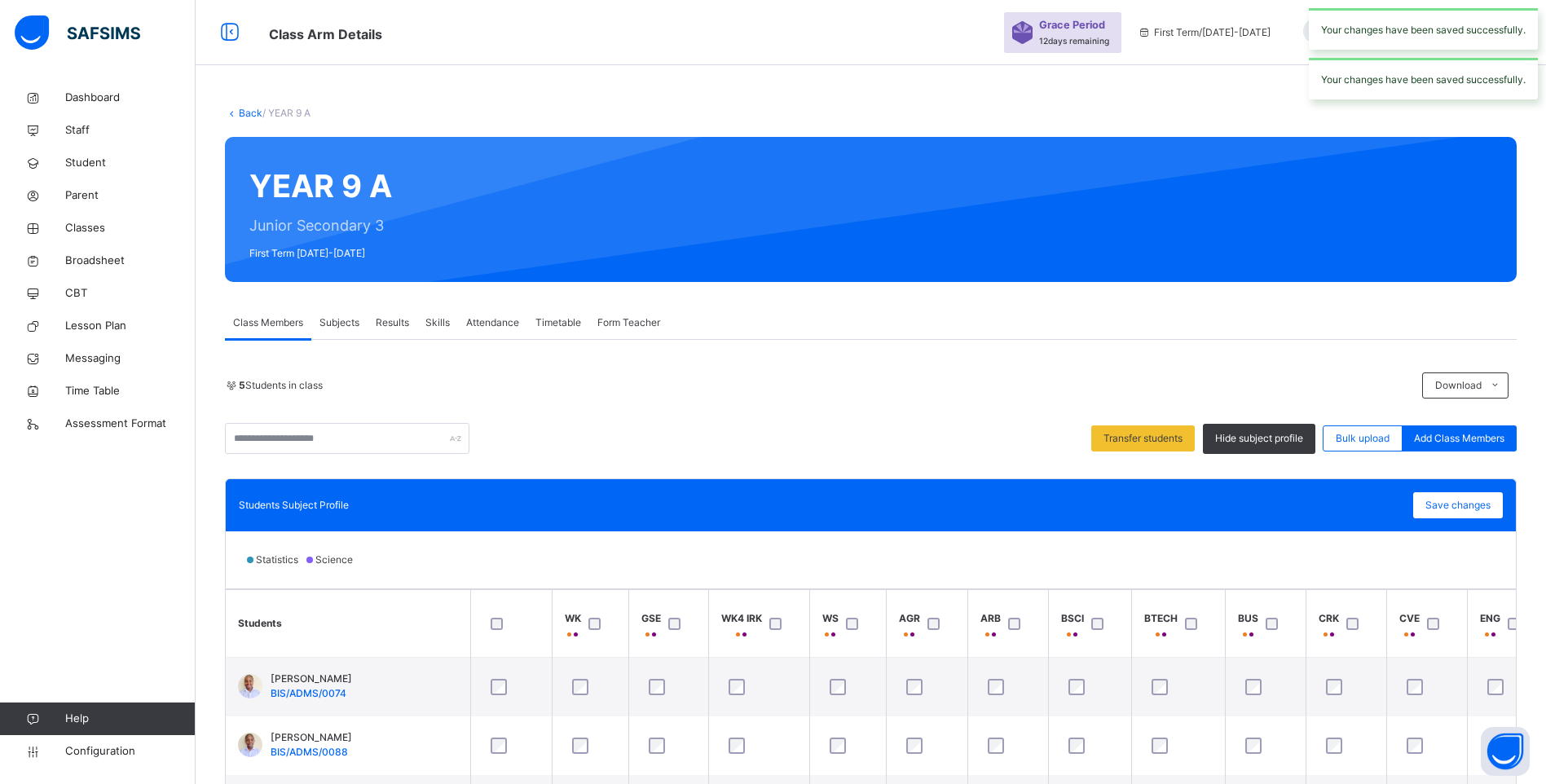
click at [247, 108] on link "Back" at bounding box center [250, 112] width 24 height 12
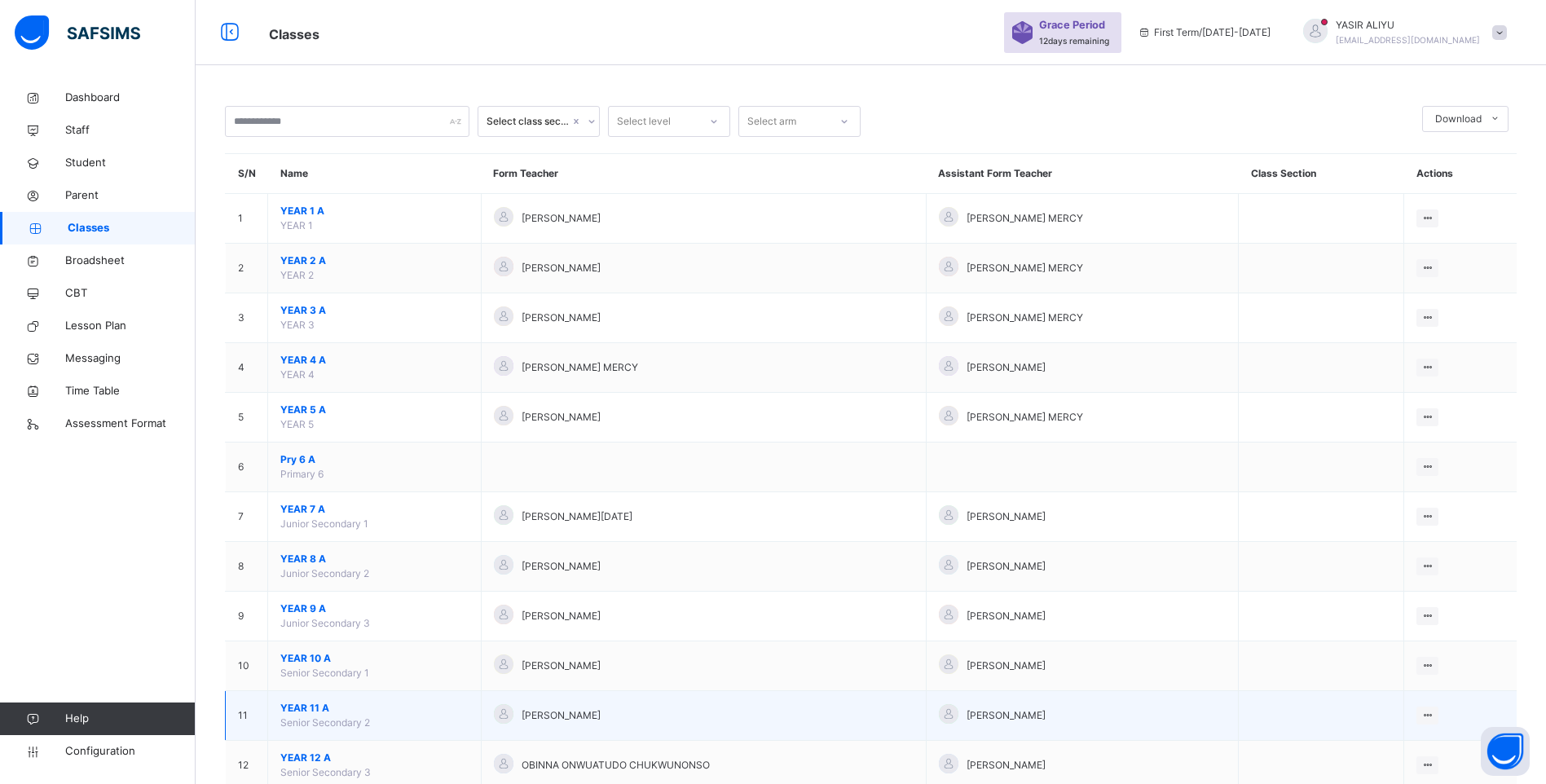
click at [283, 705] on span "YEAR 11 A" at bounding box center [374, 709] width 188 height 15
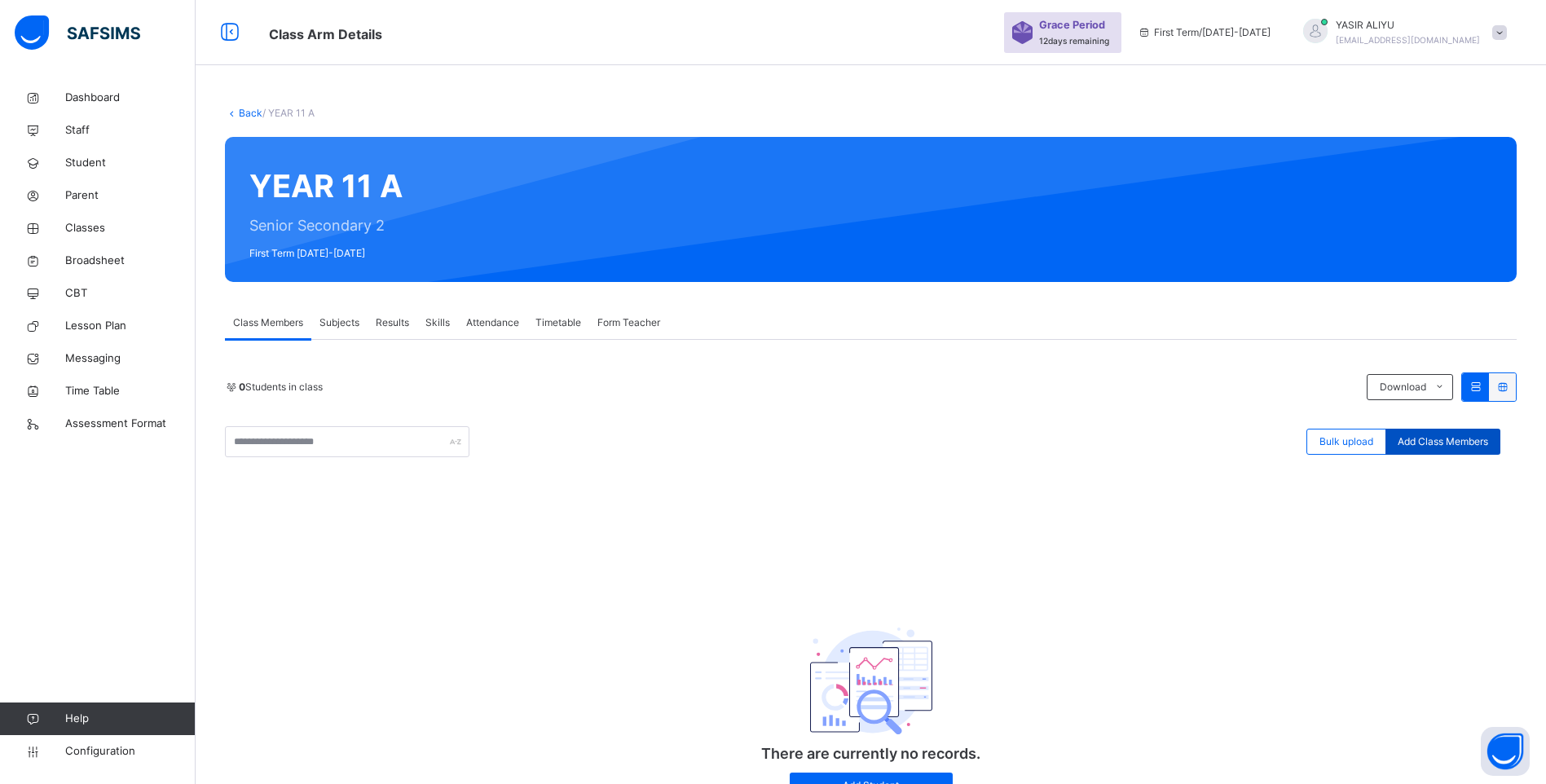
click at [1428, 439] on span "Add Class Members" at bounding box center [1443, 442] width 91 height 15
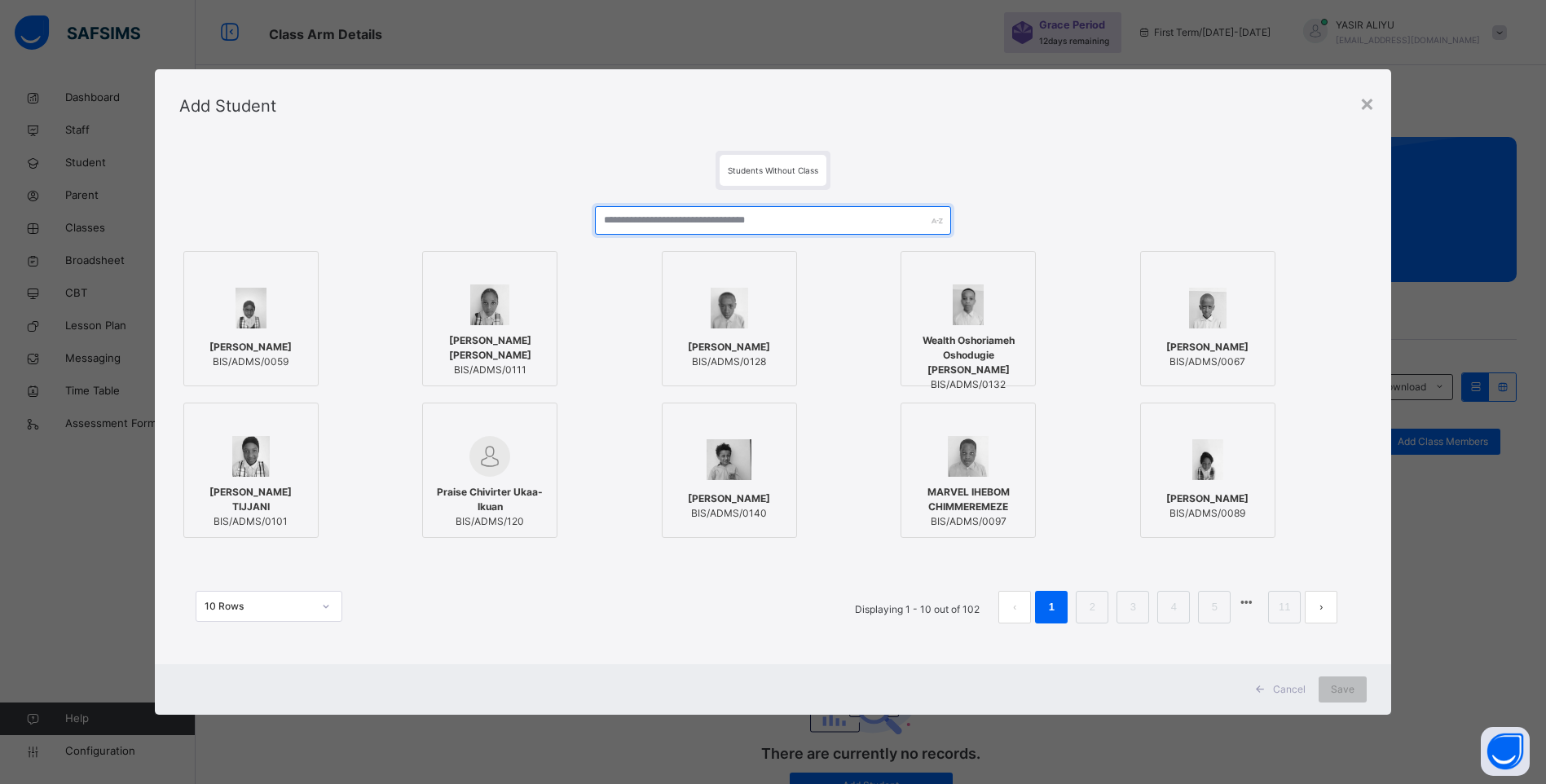
click at [644, 221] on input "text" at bounding box center [772, 220] width 356 height 28
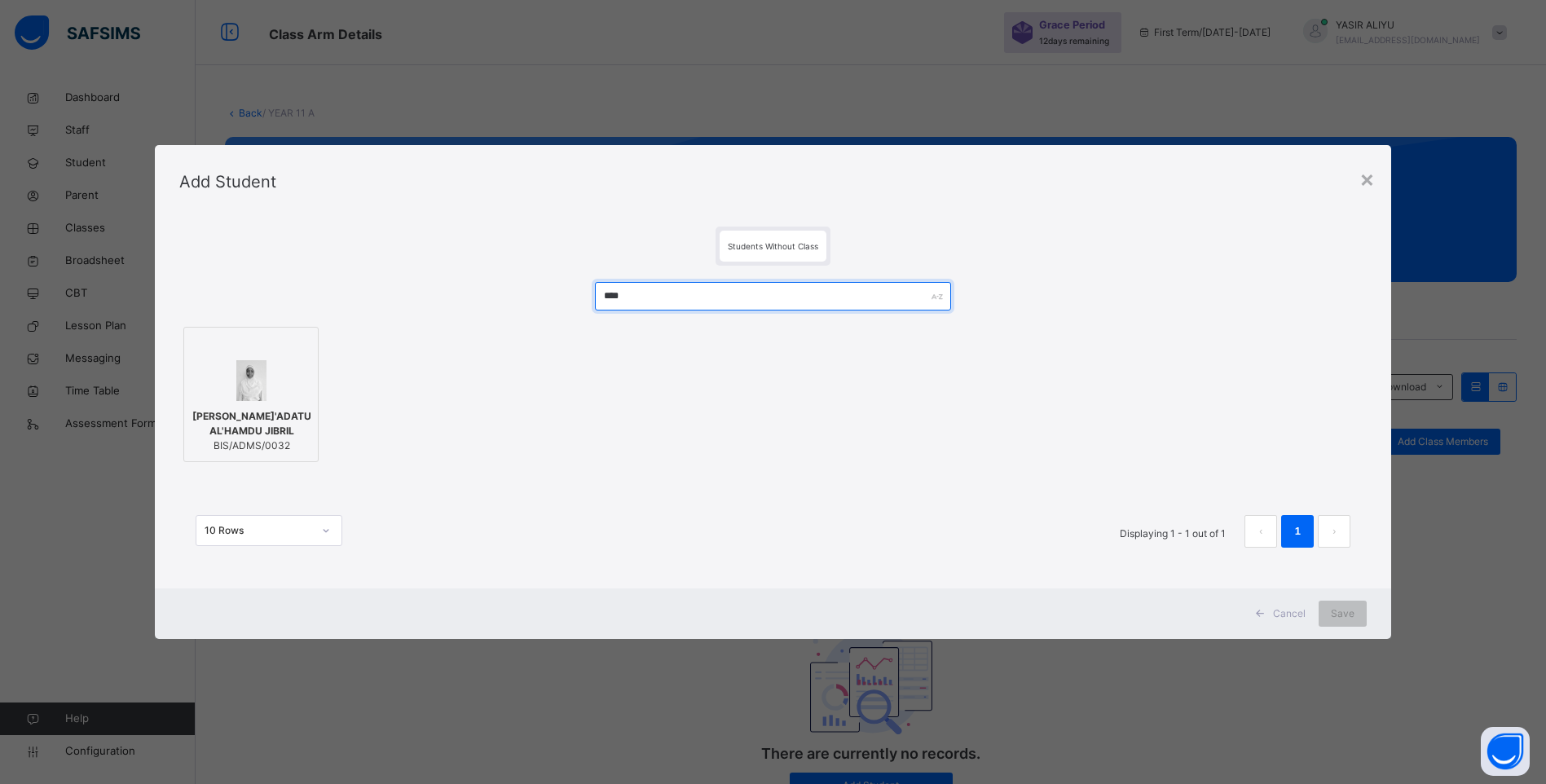
type input "****"
click at [242, 396] on img at bounding box center [251, 380] width 31 height 41
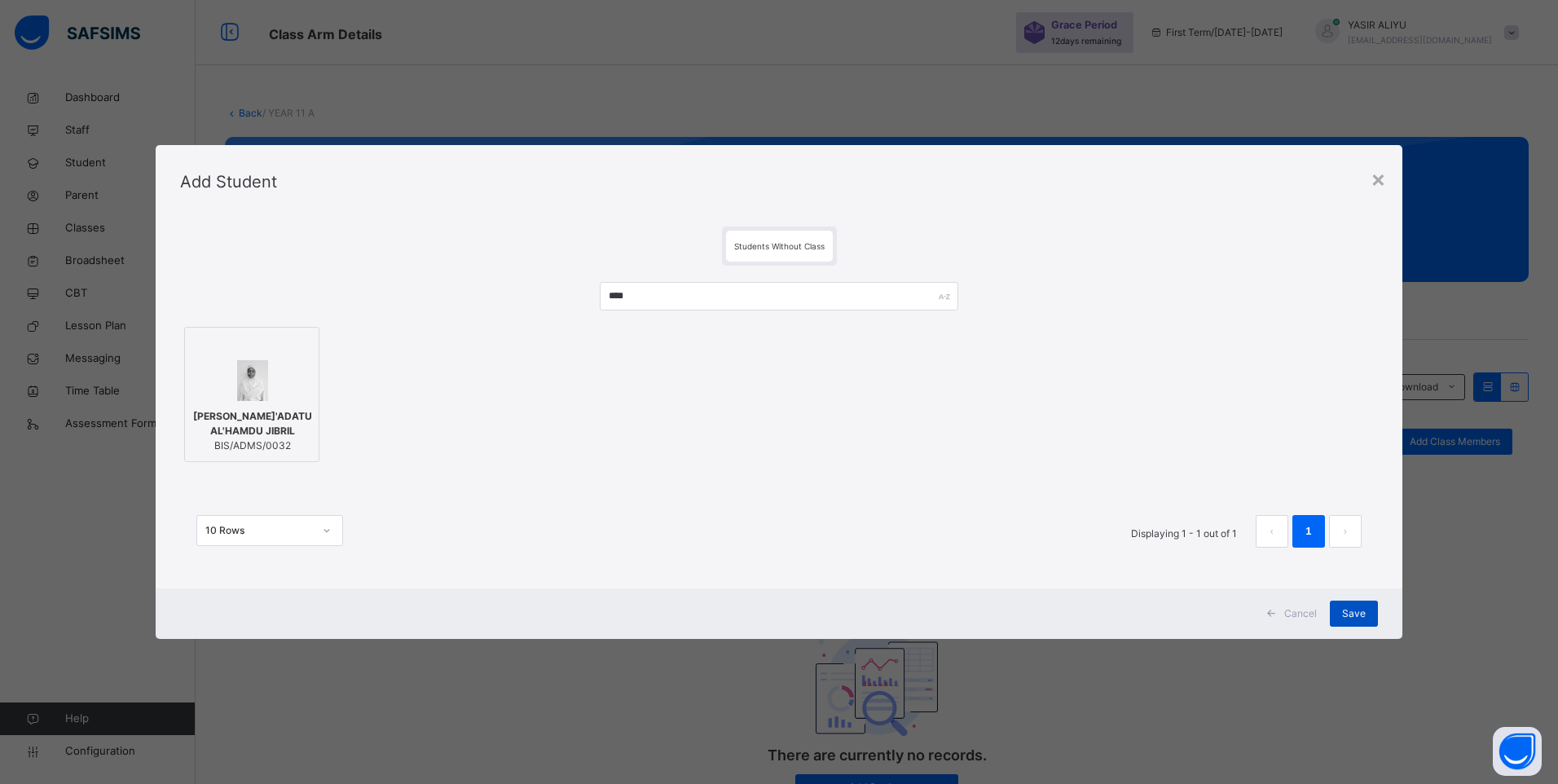
click at [1375, 617] on div "Save" at bounding box center [1353, 613] width 48 height 26
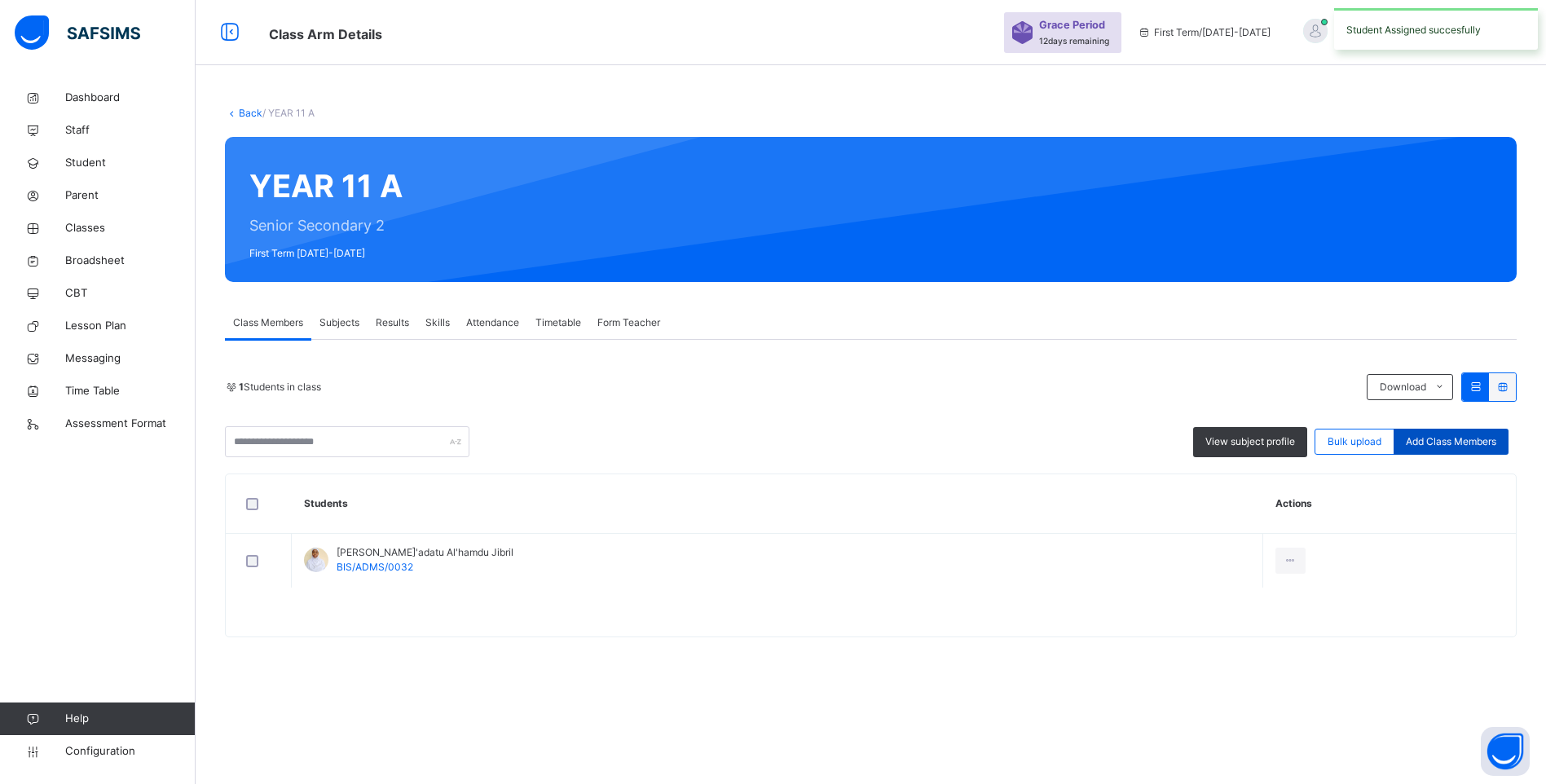
click at [1483, 443] on span "Add Class Members" at bounding box center [1451, 442] width 91 height 15
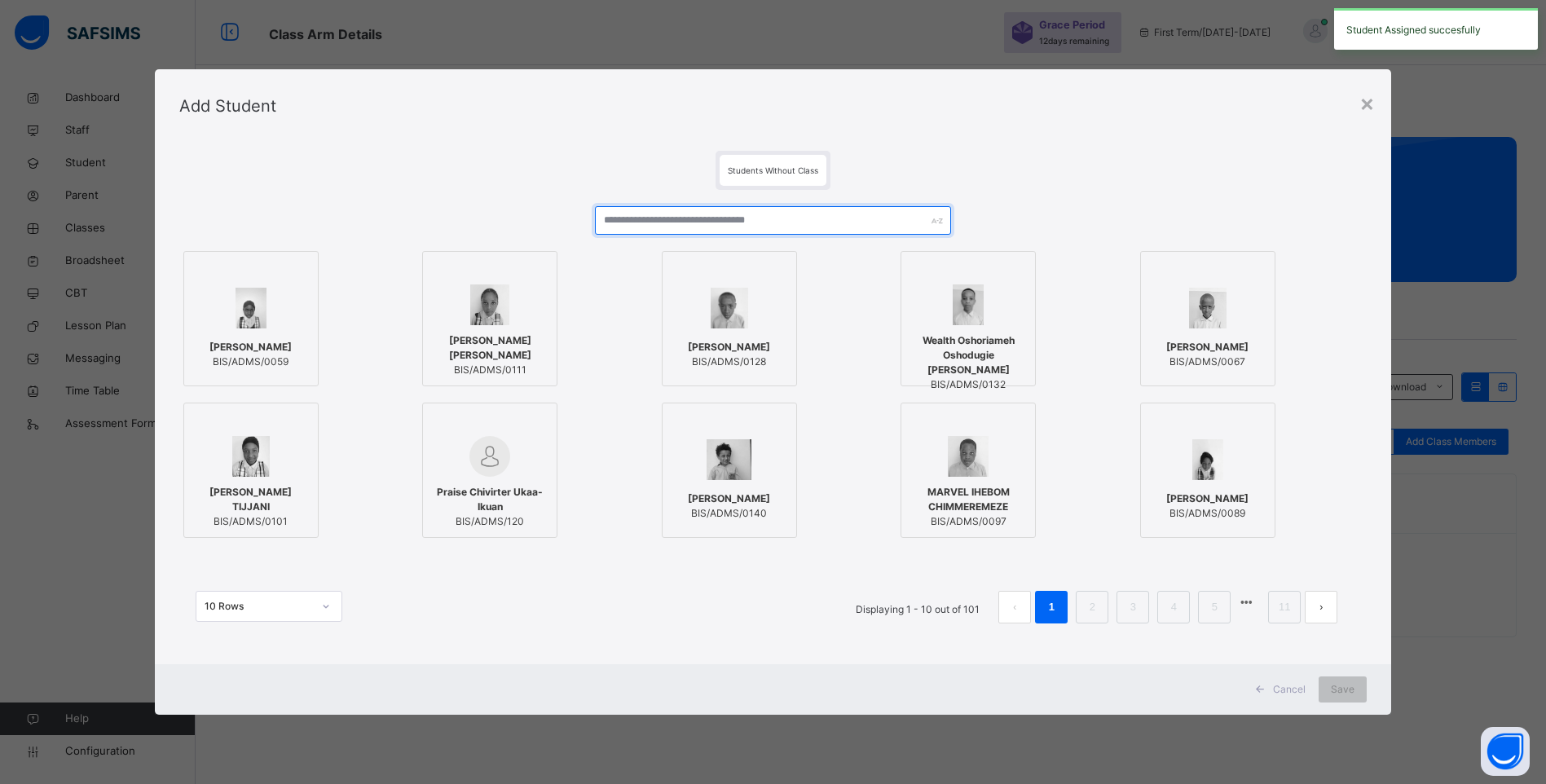
click at [681, 224] on input "text" at bounding box center [772, 220] width 356 height 28
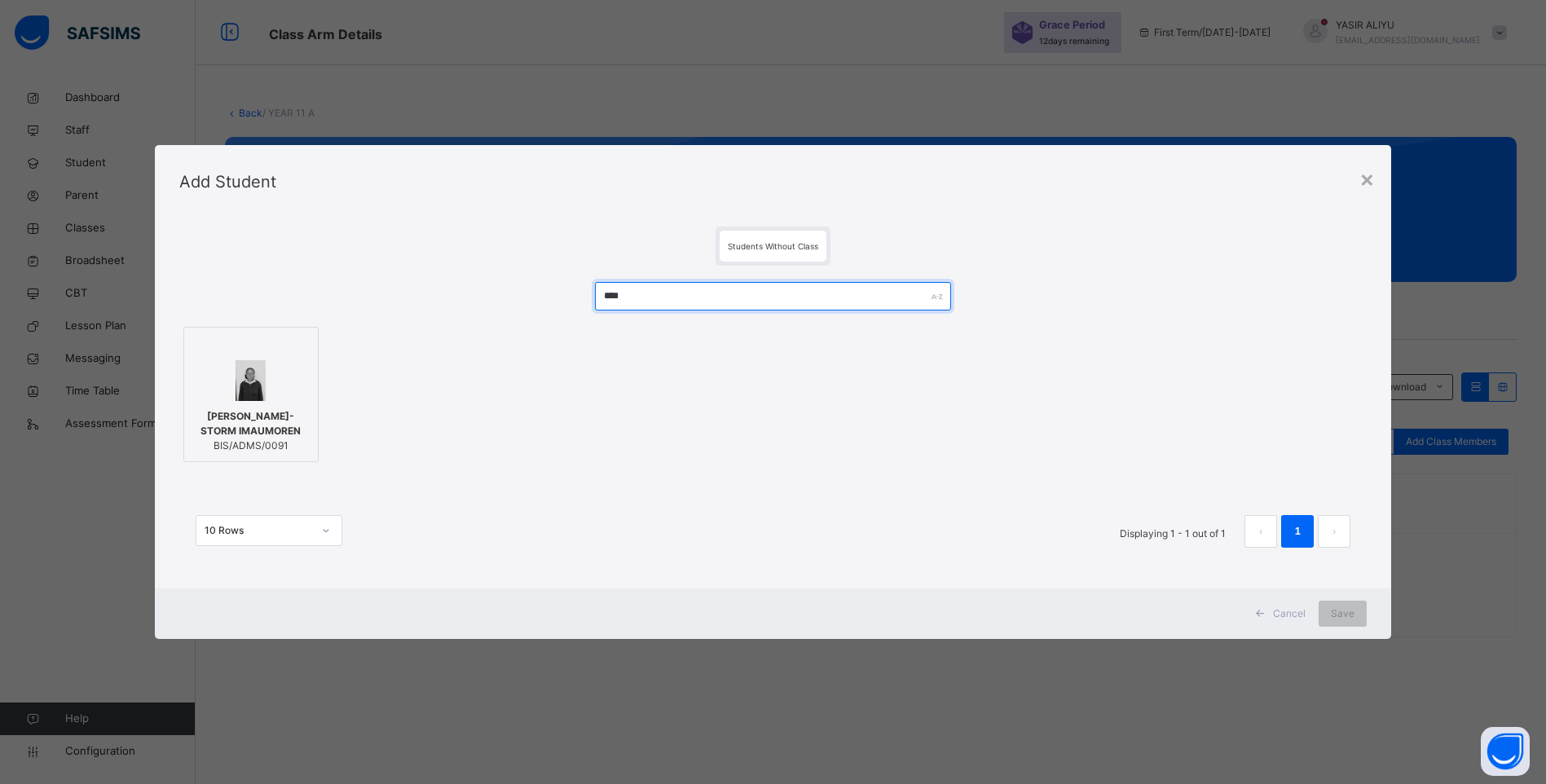
type input "****"
click at [224, 413] on span "[PERSON_NAME]-STORM IMAUMOREN" at bounding box center [251, 423] width 117 height 29
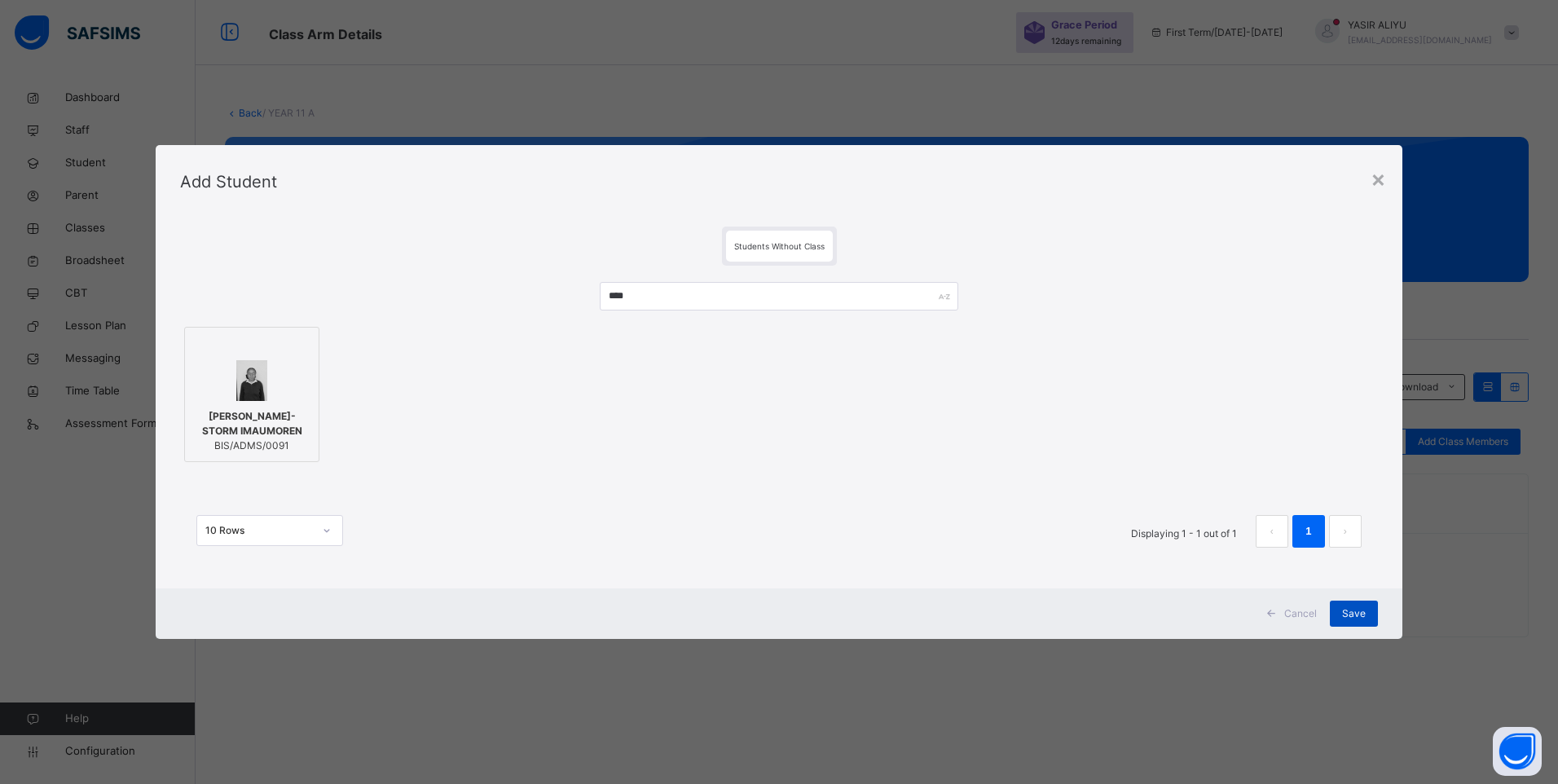
click at [1345, 606] on span "Save" at bounding box center [1353, 613] width 24 height 15
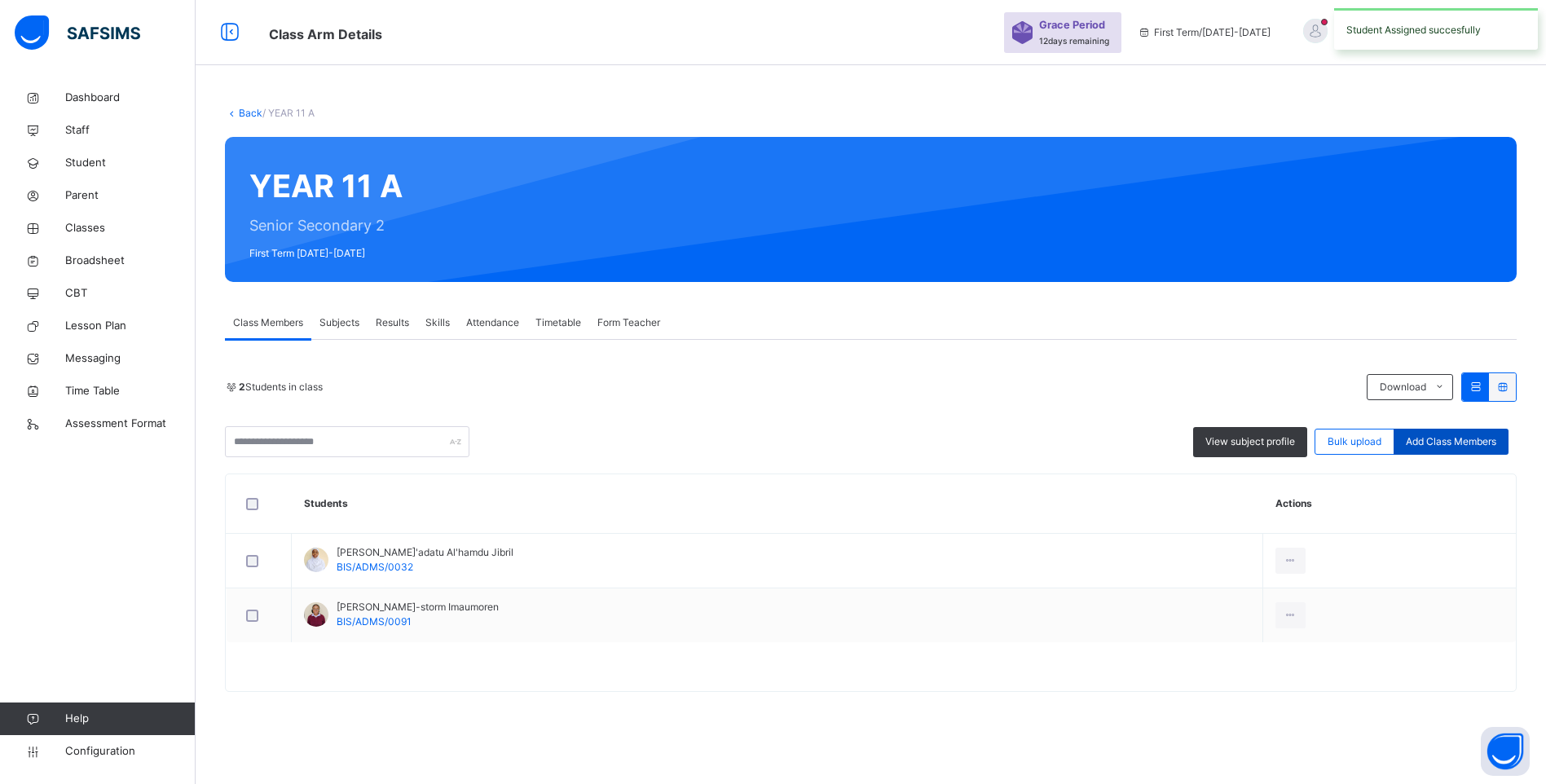
click at [1435, 443] on span "Add Class Members" at bounding box center [1451, 442] width 91 height 15
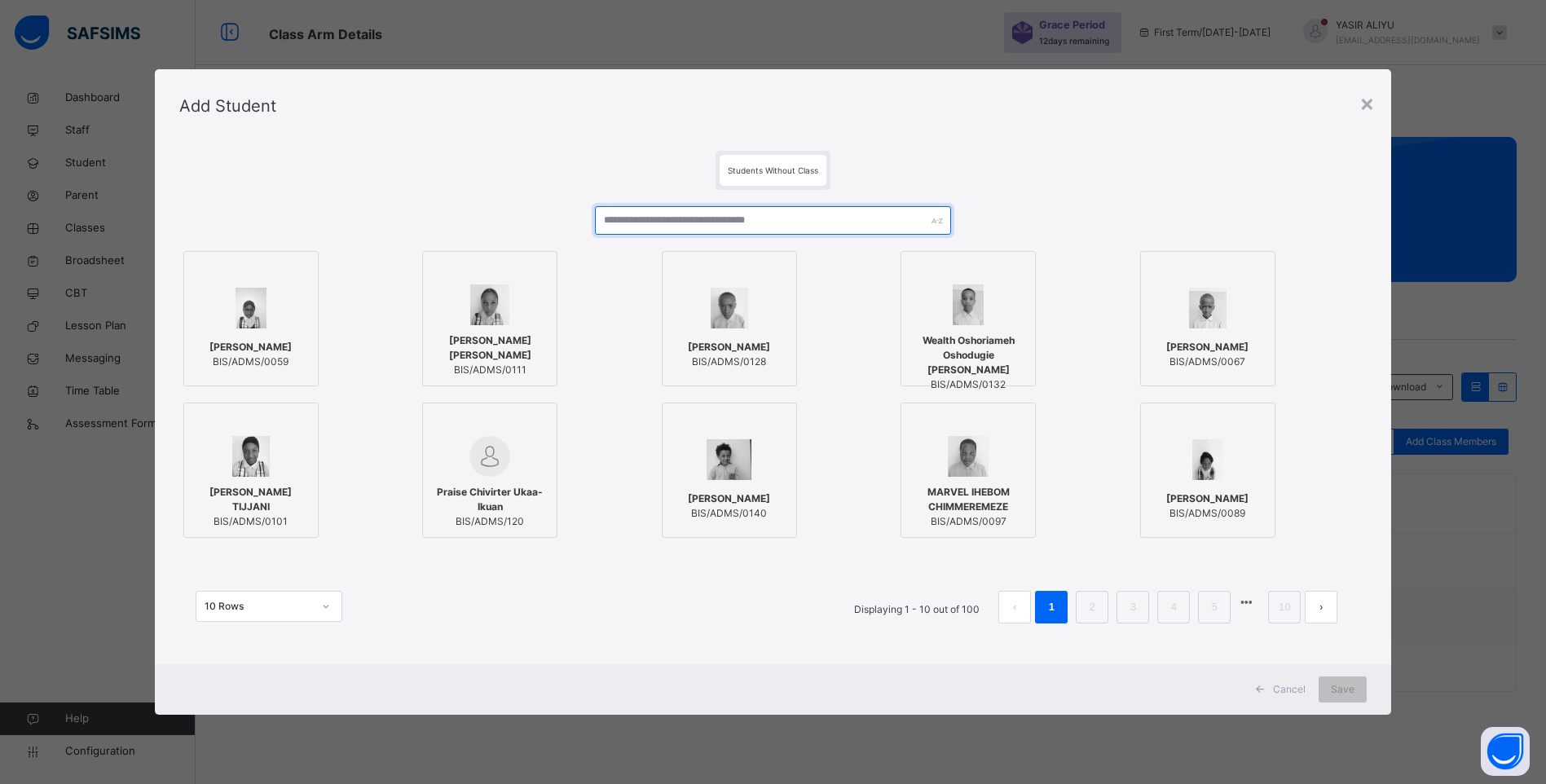
click at [665, 217] on input "text" at bounding box center [772, 220] width 356 height 28
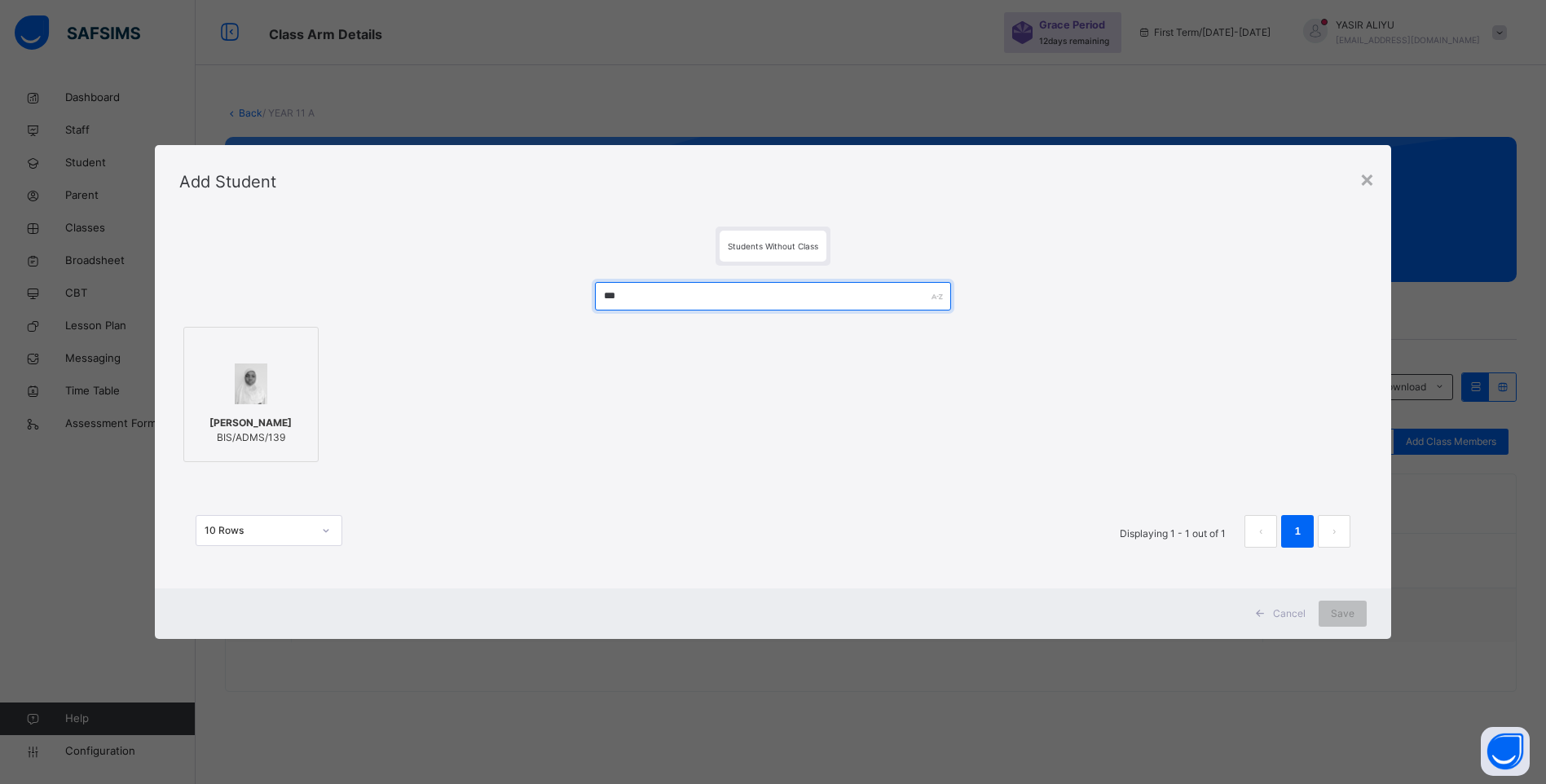
type input "***"
click at [218, 426] on span "AMIRA MUSA" at bounding box center [250, 423] width 82 height 15
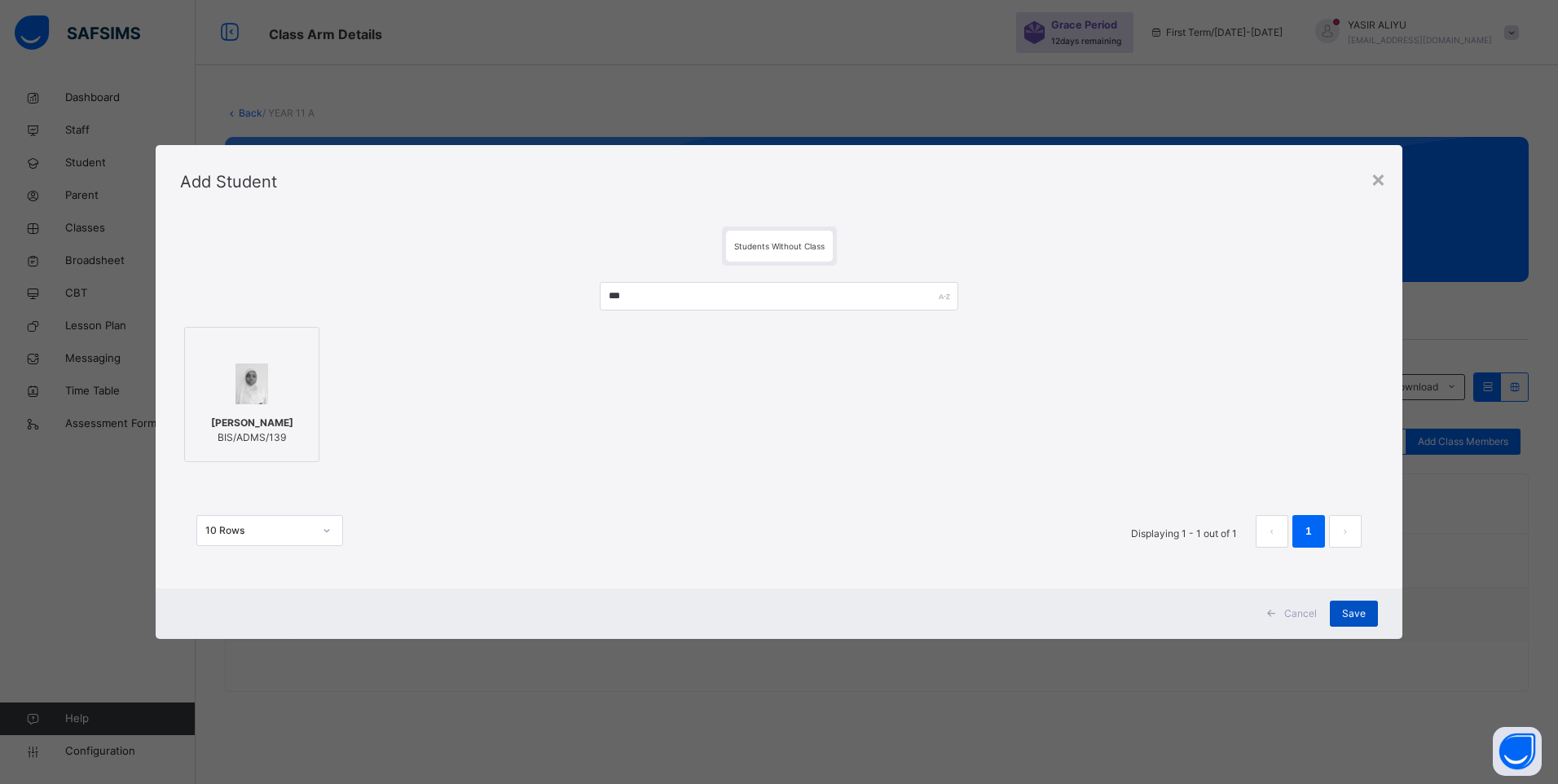
click at [1341, 608] on div "Save" at bounding box center [1353, 613] width 48 height 26
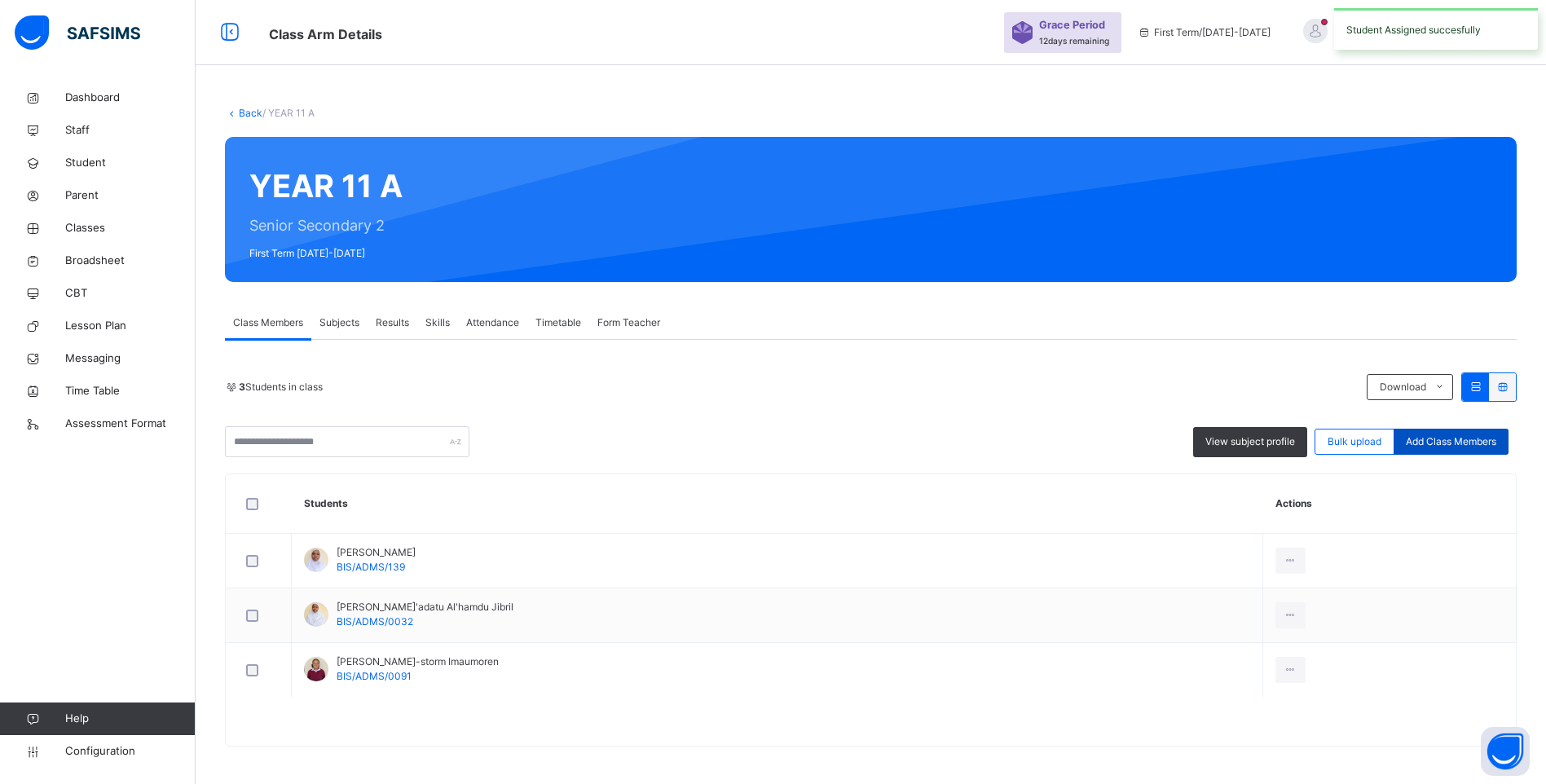
click at [1429, 444] on span "Add Class Members" at bounding box center [1451, 442] width 91 height 15
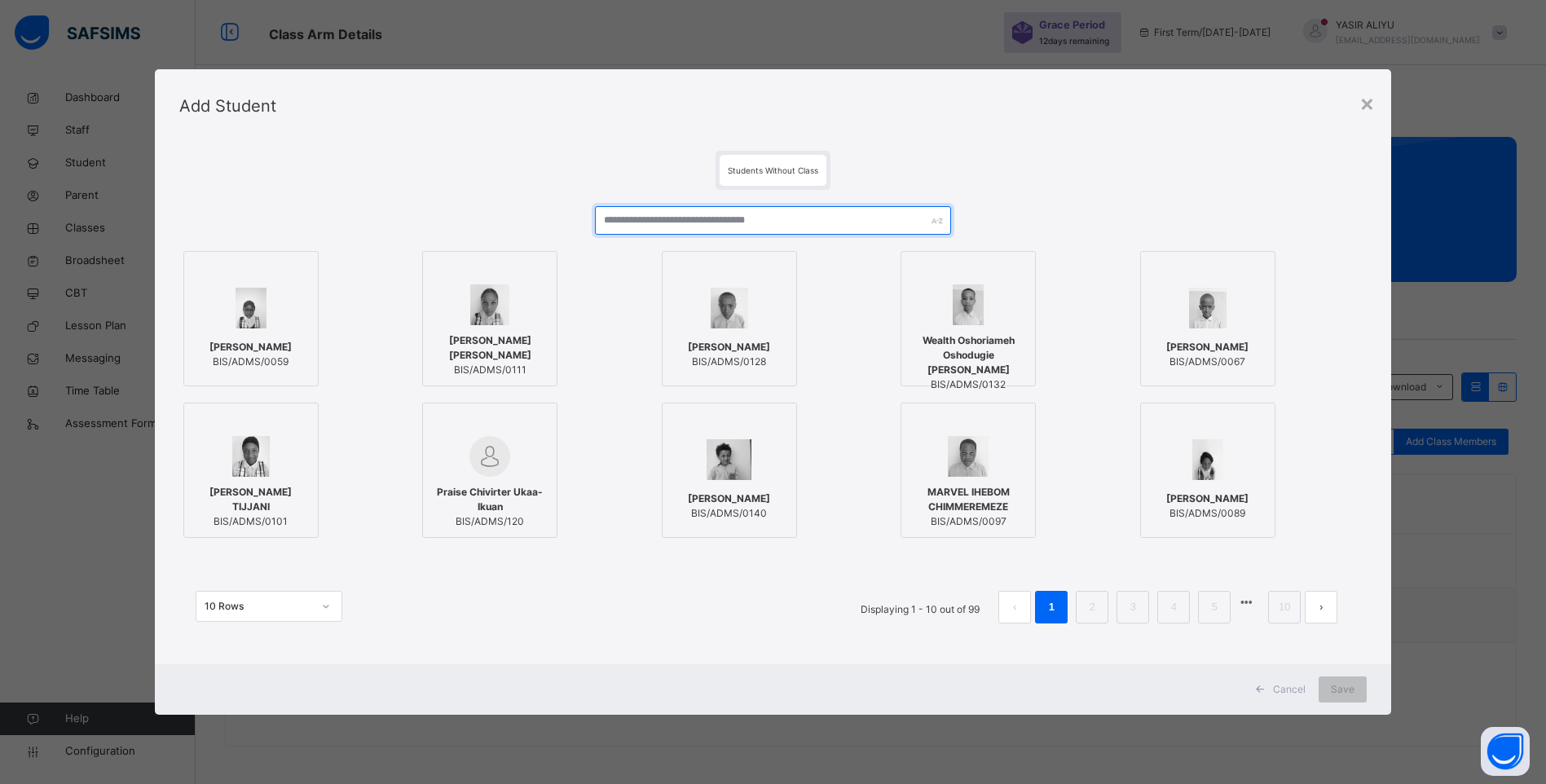
click at [641, 222] on input "text" at bounding box center [772, 220] width 356 height 28
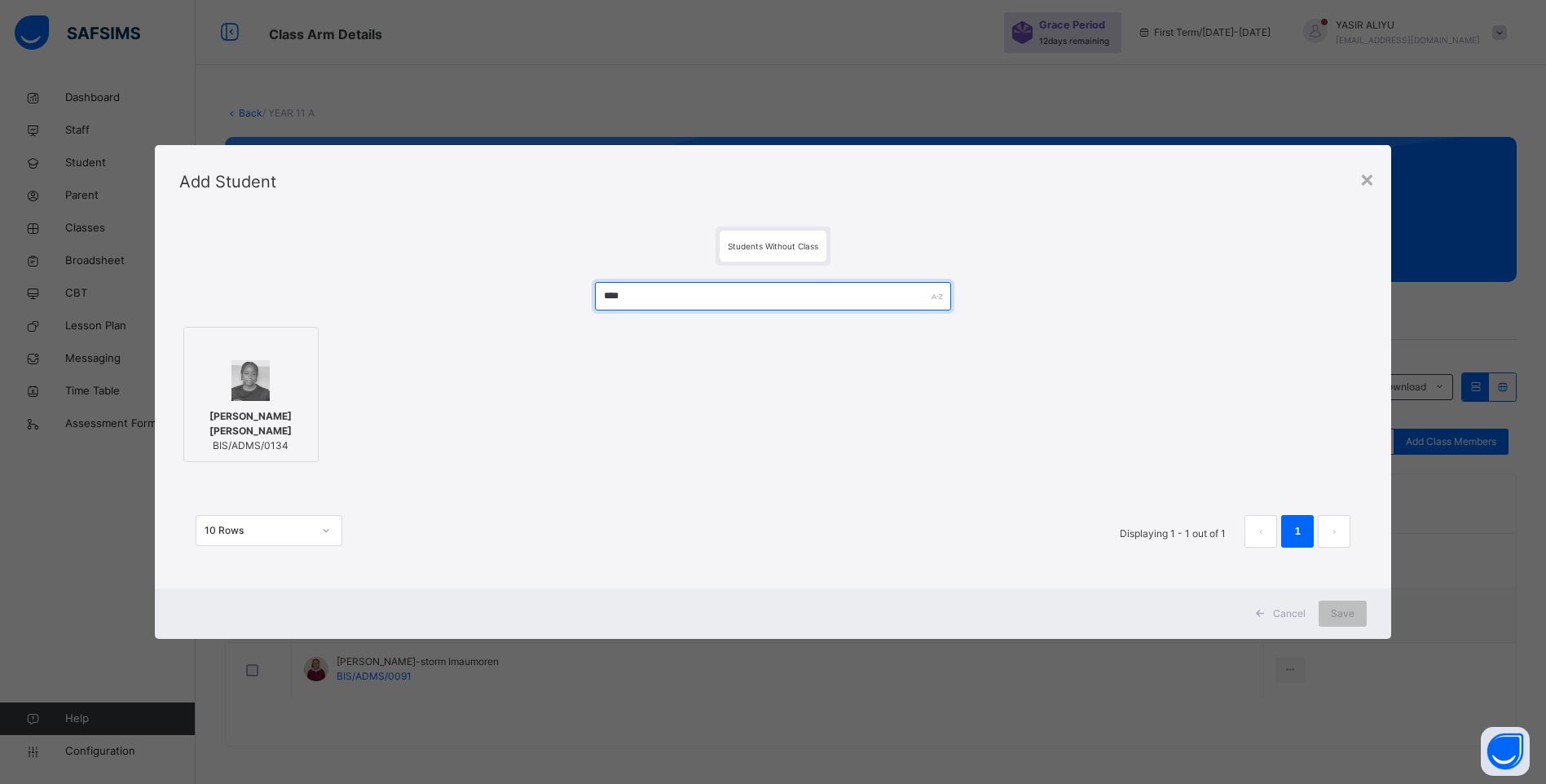
type input "****"
click at [294, 413] on div "Michelle Joshua BIS/ADMS/0134" at bounding box center [251, 431] width 117 height 60
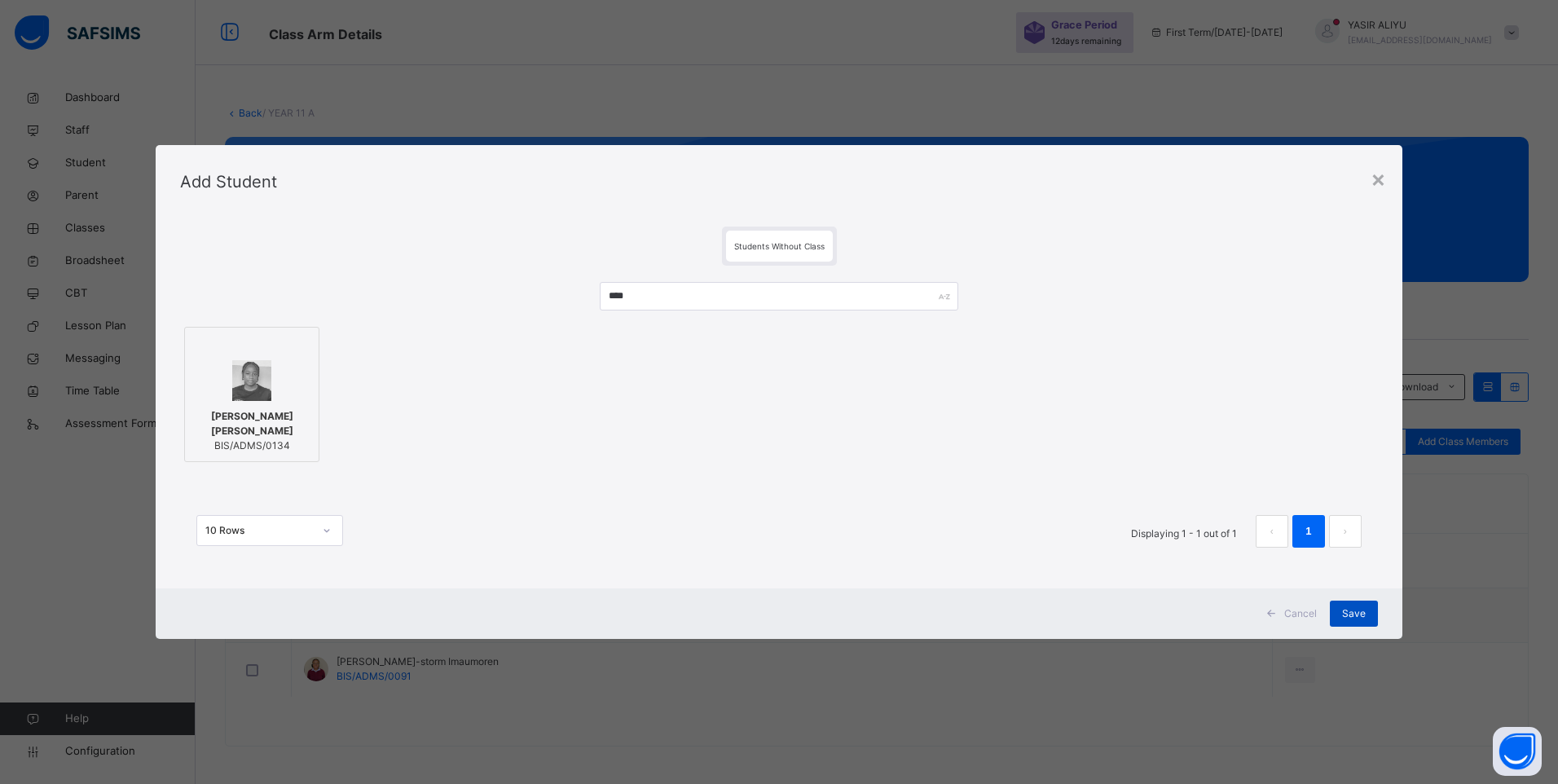
click at [1362, 610] on span "Save" at bounding box center [1353, 613] width 24 height 15
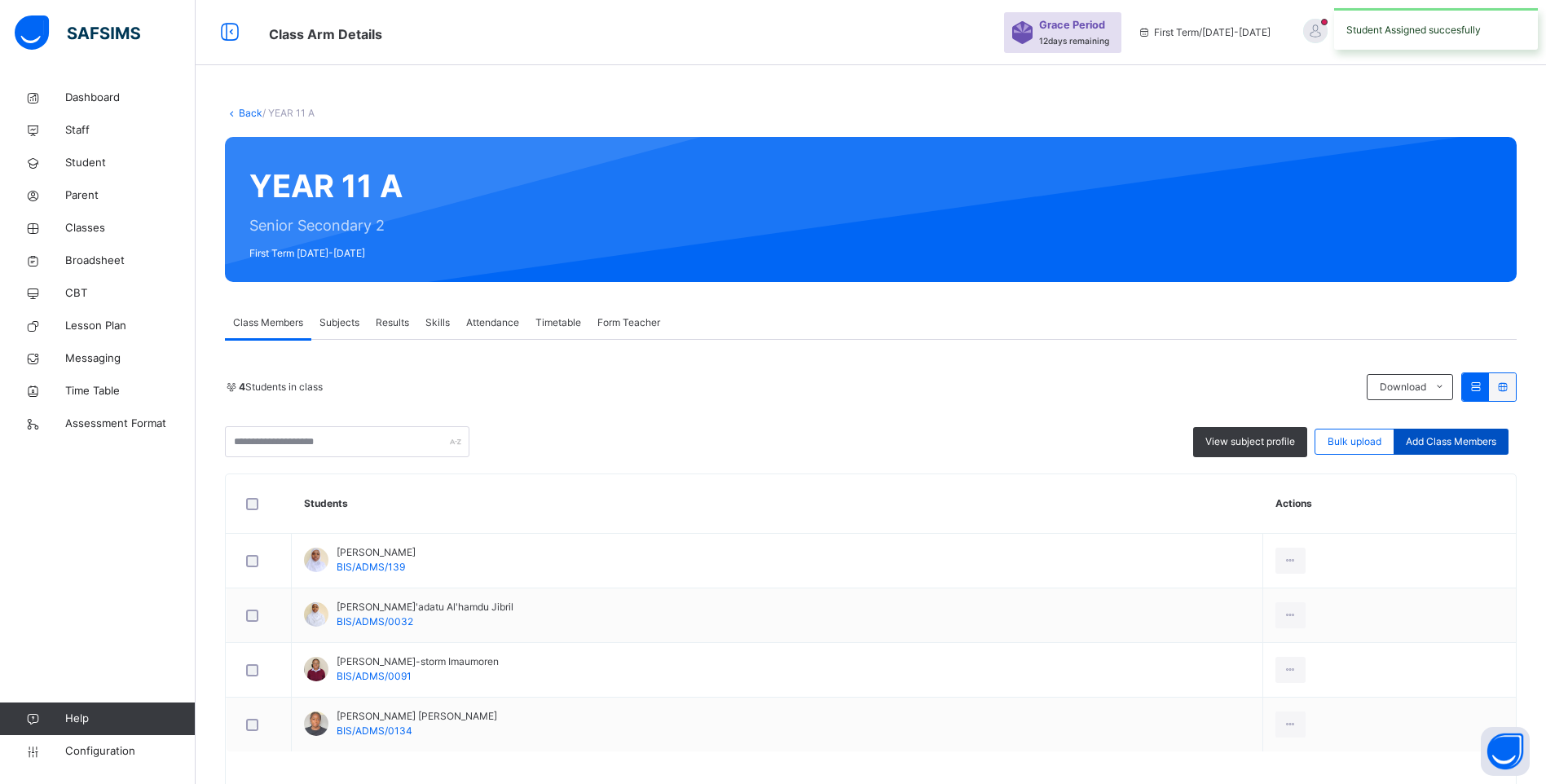
click at [1470, 439] on span "Add Class Members" at bounding box center [1451, 442] width 91 height 15
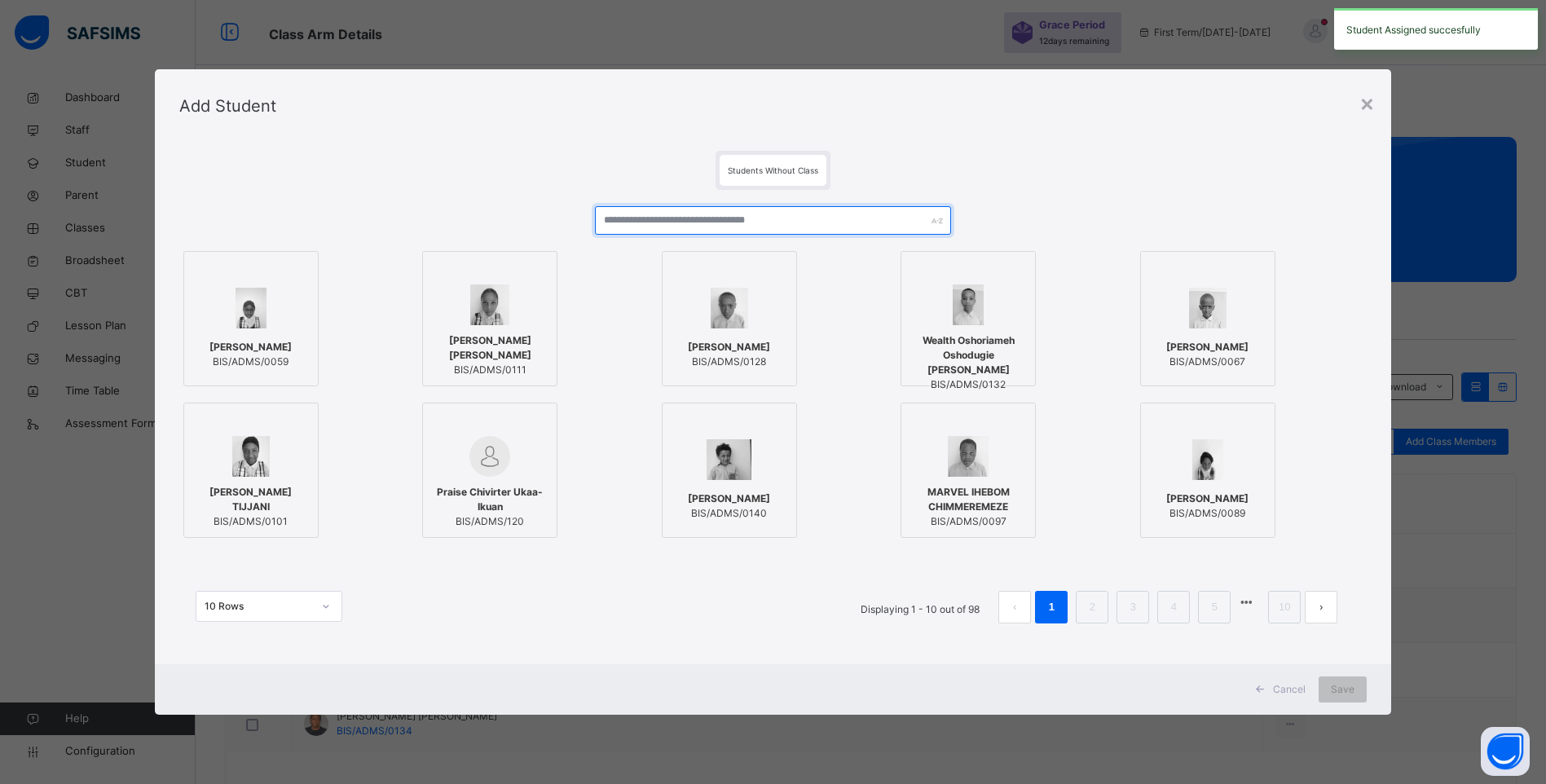
click at [657, 223] on input "text" at bounding box center [772, 220] width 356 height 28
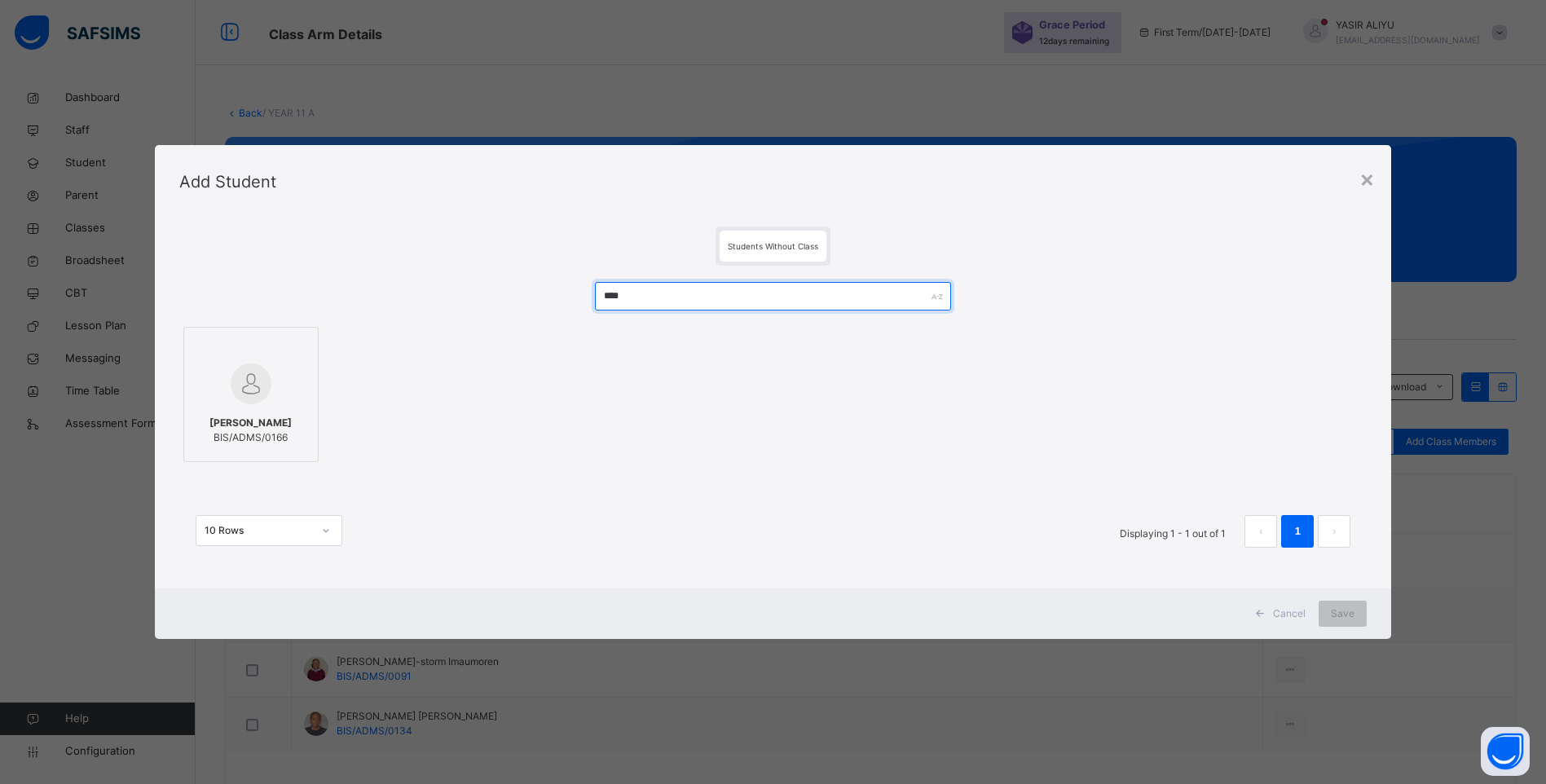
type input "****"
click at [254, 421] on span "ZAINAB MUHAMMAD ABUBAKAR" at bounding box center [250, 423] width 82 height 15
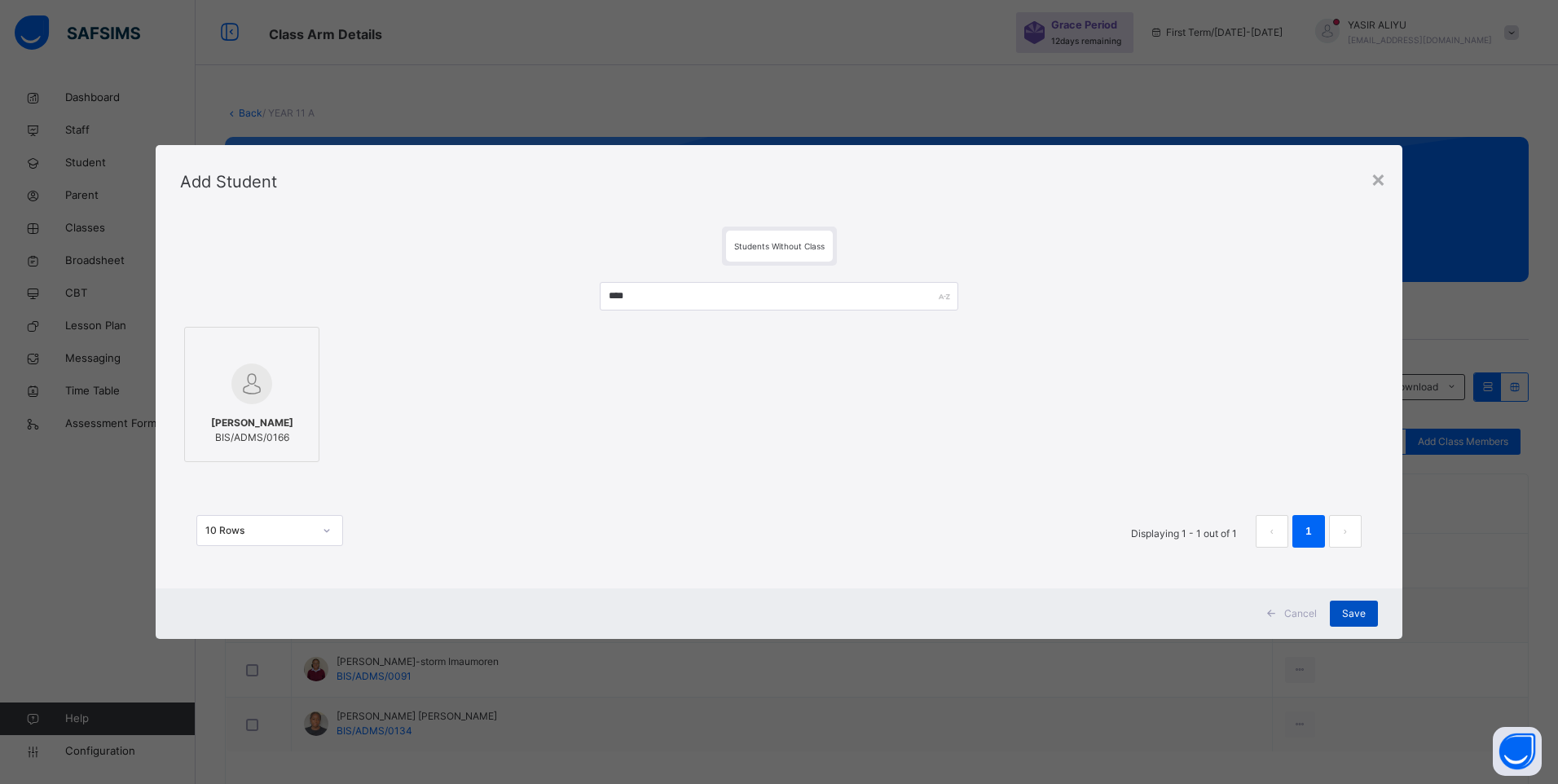
click at [1355, 611] on span "Save" at bounding box center [1353, 613] width 24 height 15
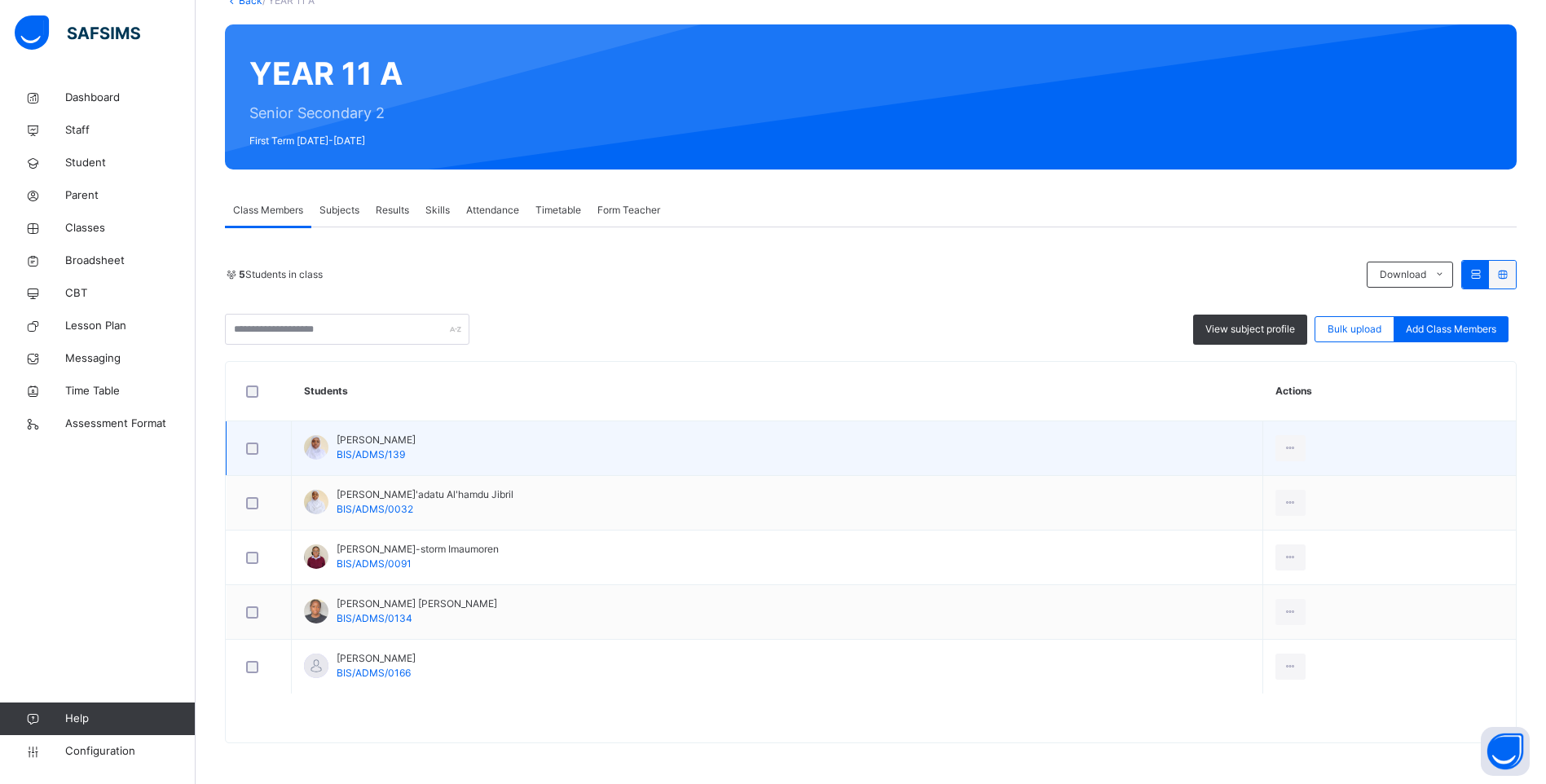
scroll to position [325, 0]
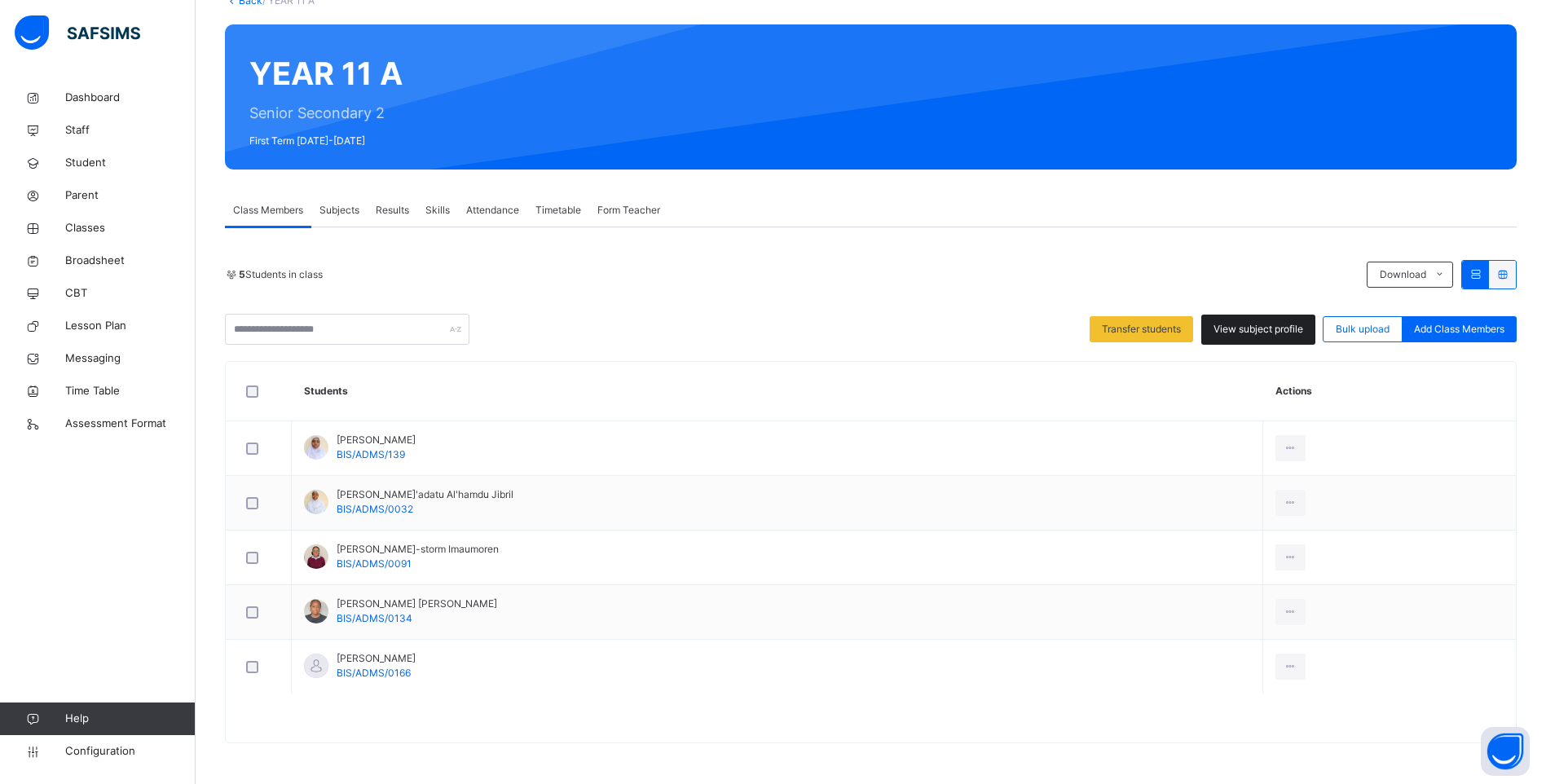
click at [1260, 322] on span "View subject profile" at bounding box center [1258, 329] width 90 height 15
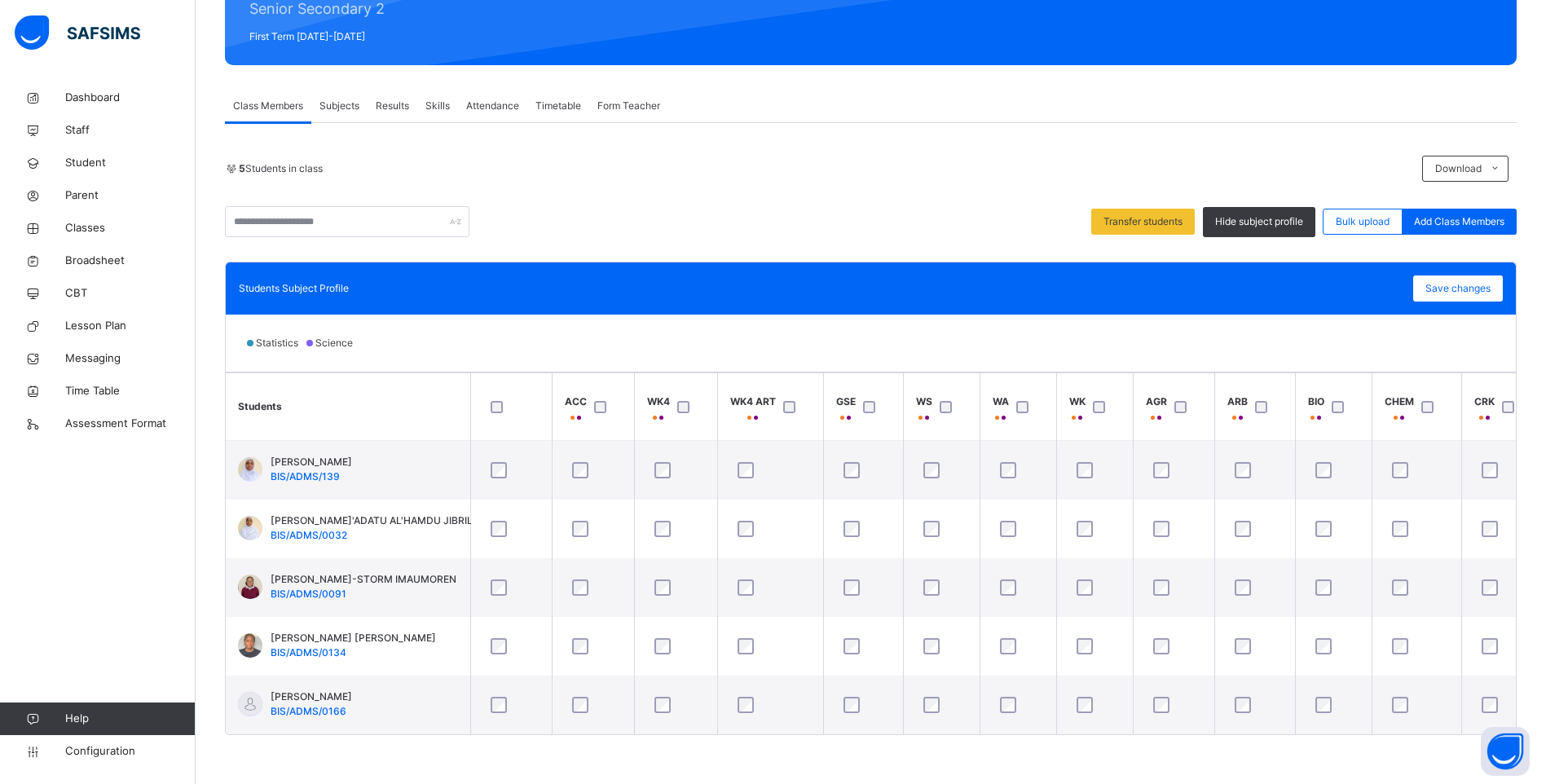
scroll to position [244, 0]
click at [1486, 281] on span "Save changes" at bounding box center [1457, 289] width 65 height 15
click at [732, 156] on div "0 Students in class Download Pdf Report Excel Report" at bounding box center [870, 169] width 1292 height 26
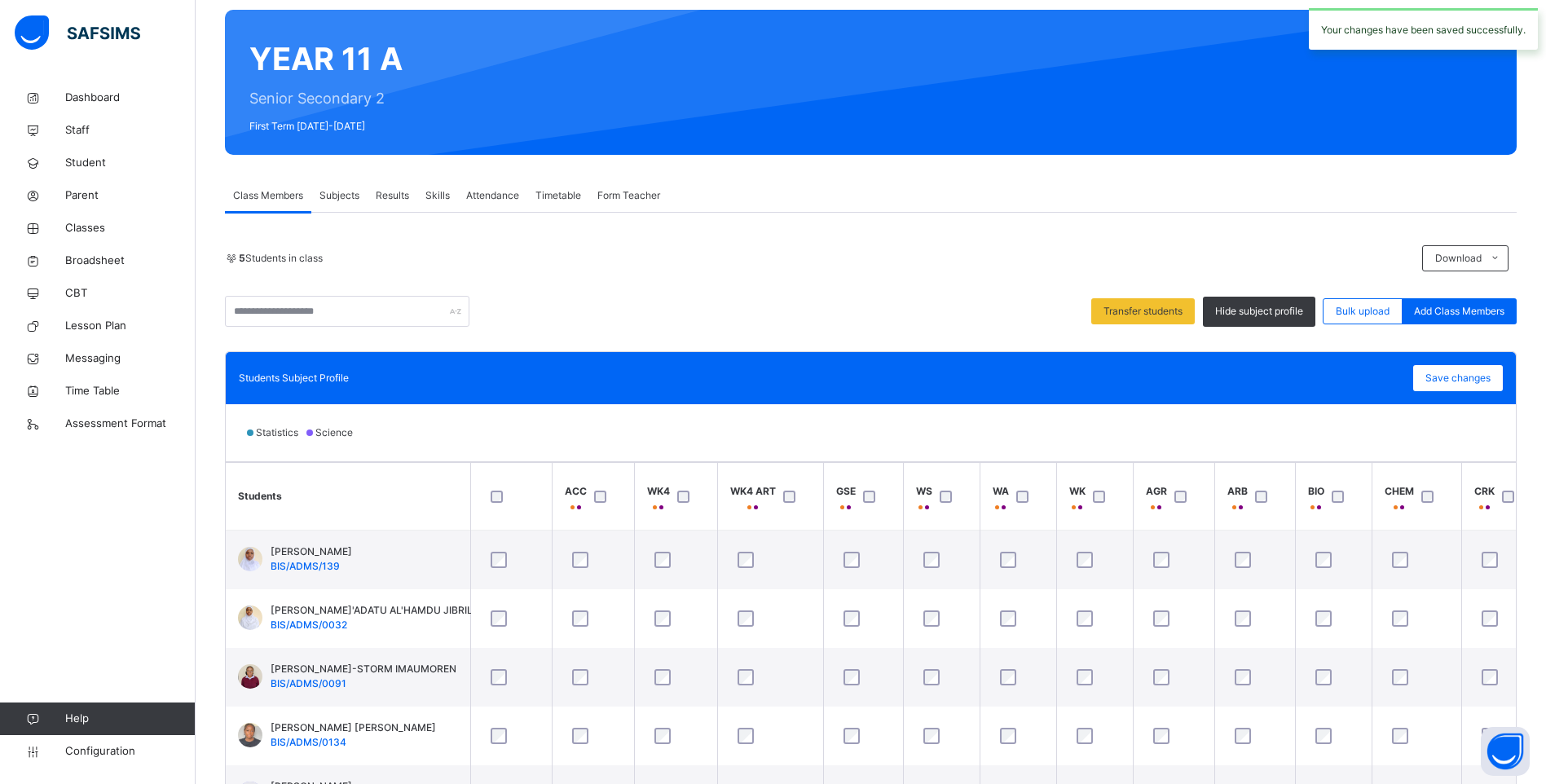
scroll to position [0, 0]
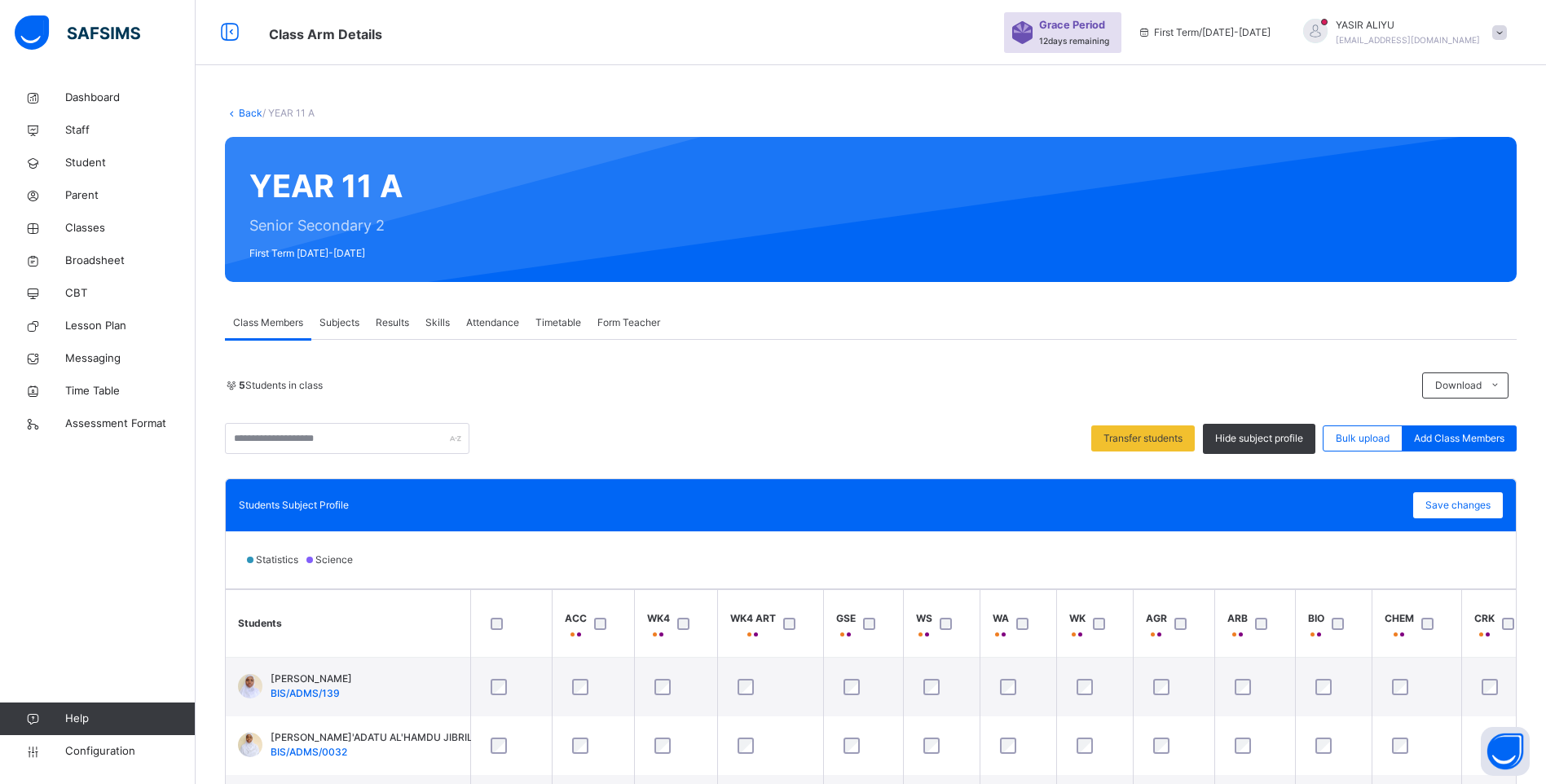
click at [251, 111] on link "Back" at bounding box center [250, 112] width 24 height 12
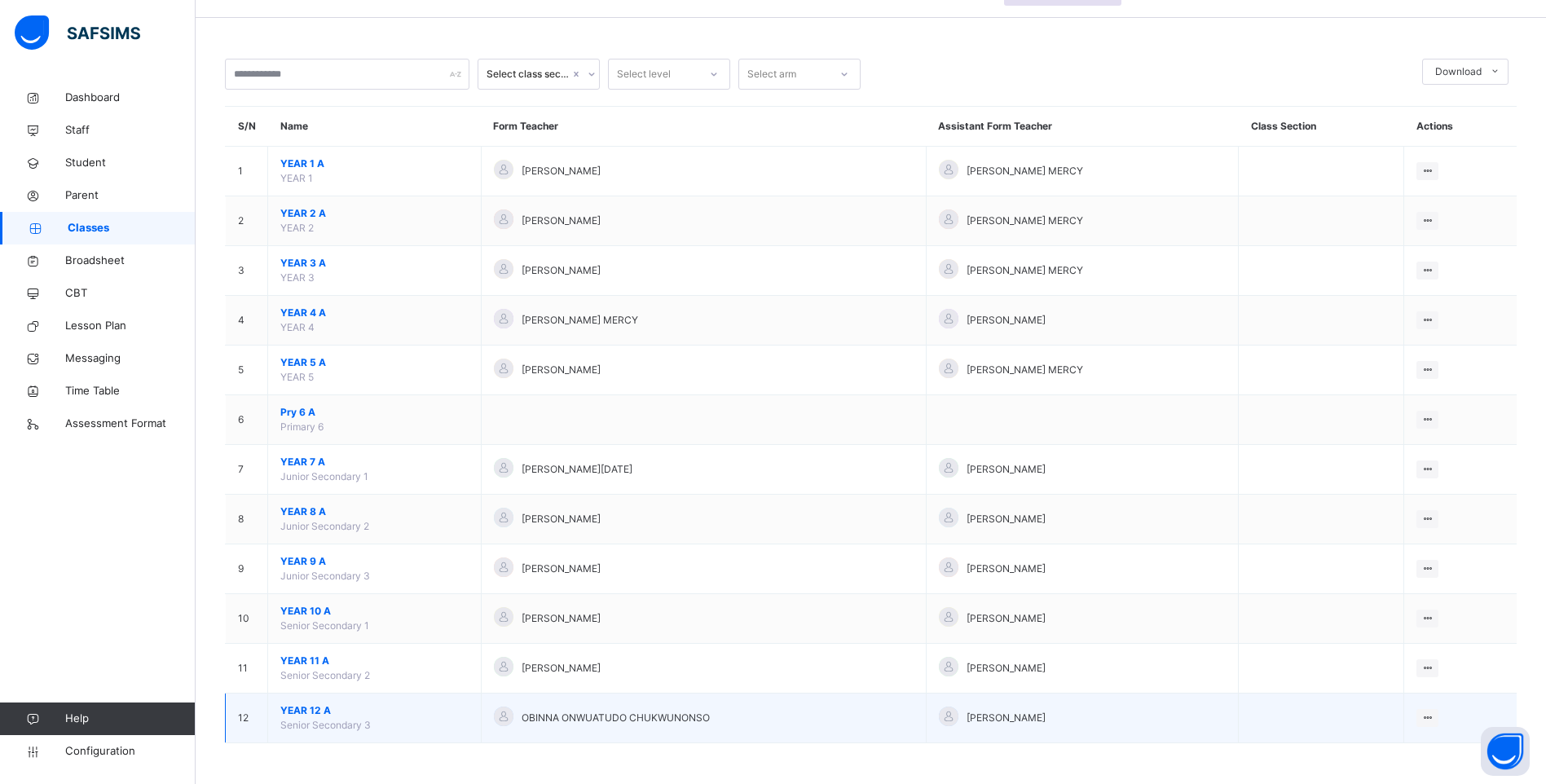
scroll to position [163, 0]
click at [303, 703] on span "YEAR 12 A" at bounding box center [374, 710] width 188 height 15
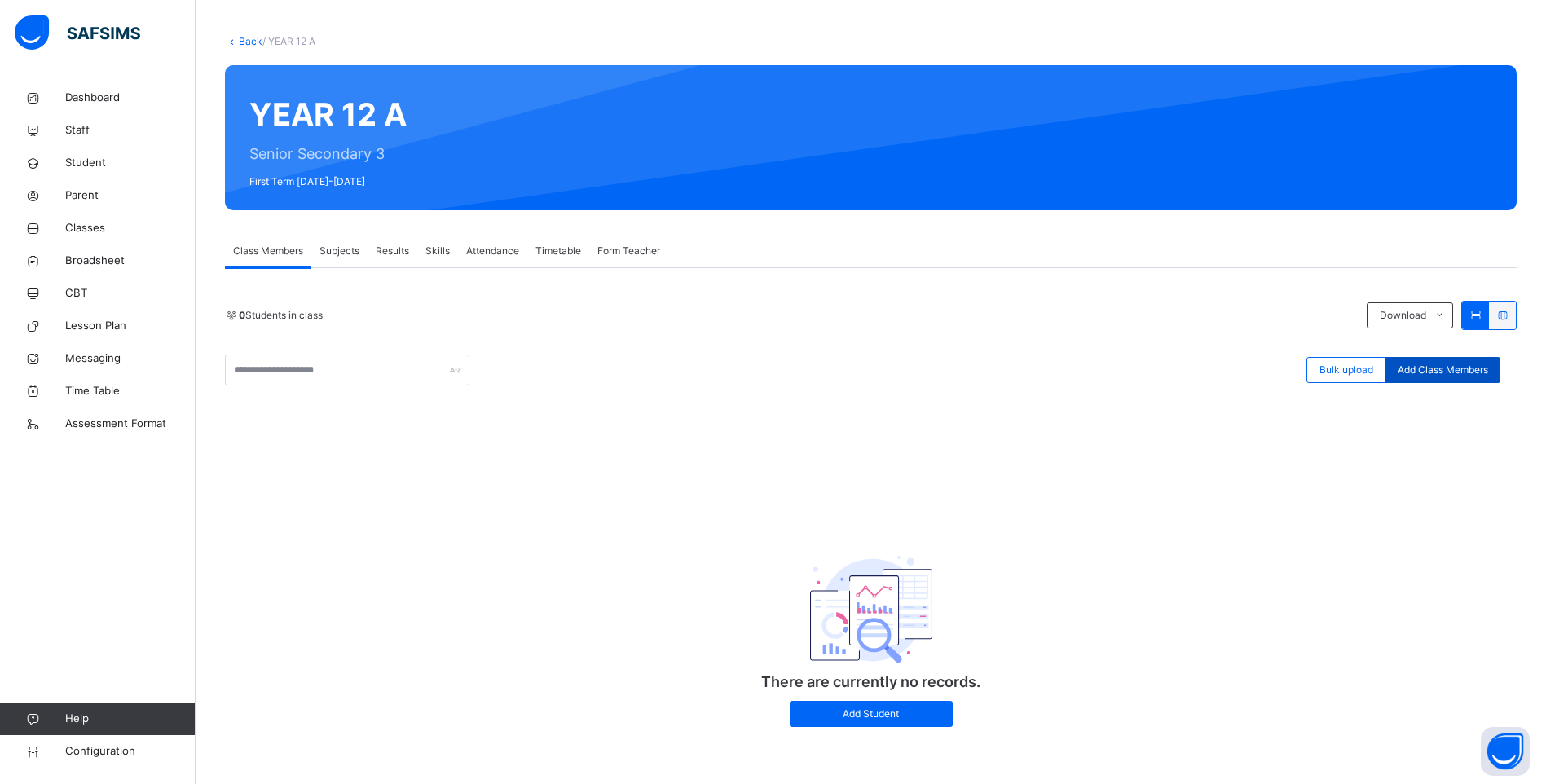
click at [1447, 362] on span "Add Class Members" at bounding box center [1443, 370] width 91 height 15
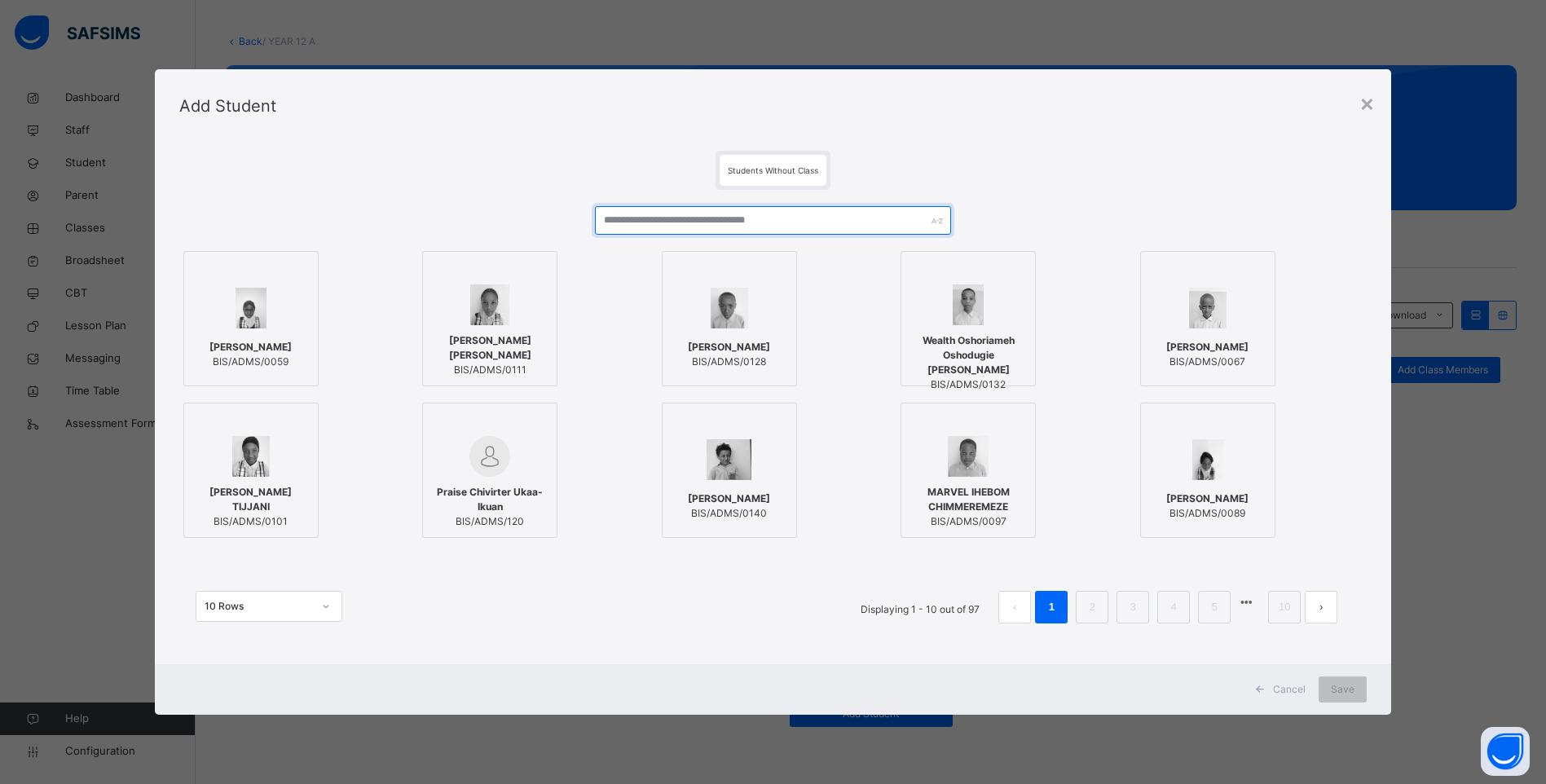
click at [621, 226] on input "text" at bounding box center [772, 220] width 356 height 28
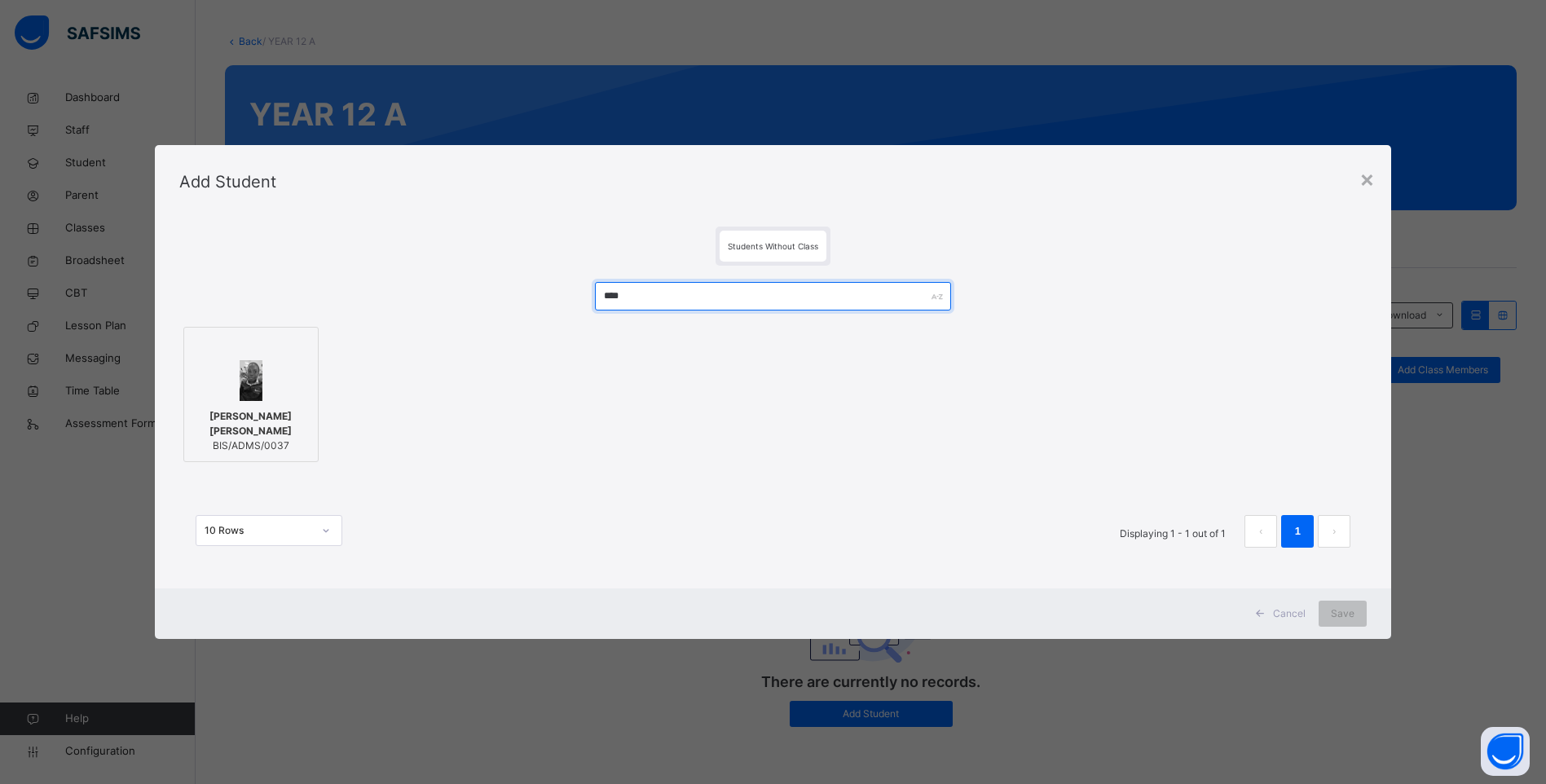
type input "****"
click at [200, 445] on span "BIS/ADMS/0037" at bounding box center [251, 446] width 117 height 15
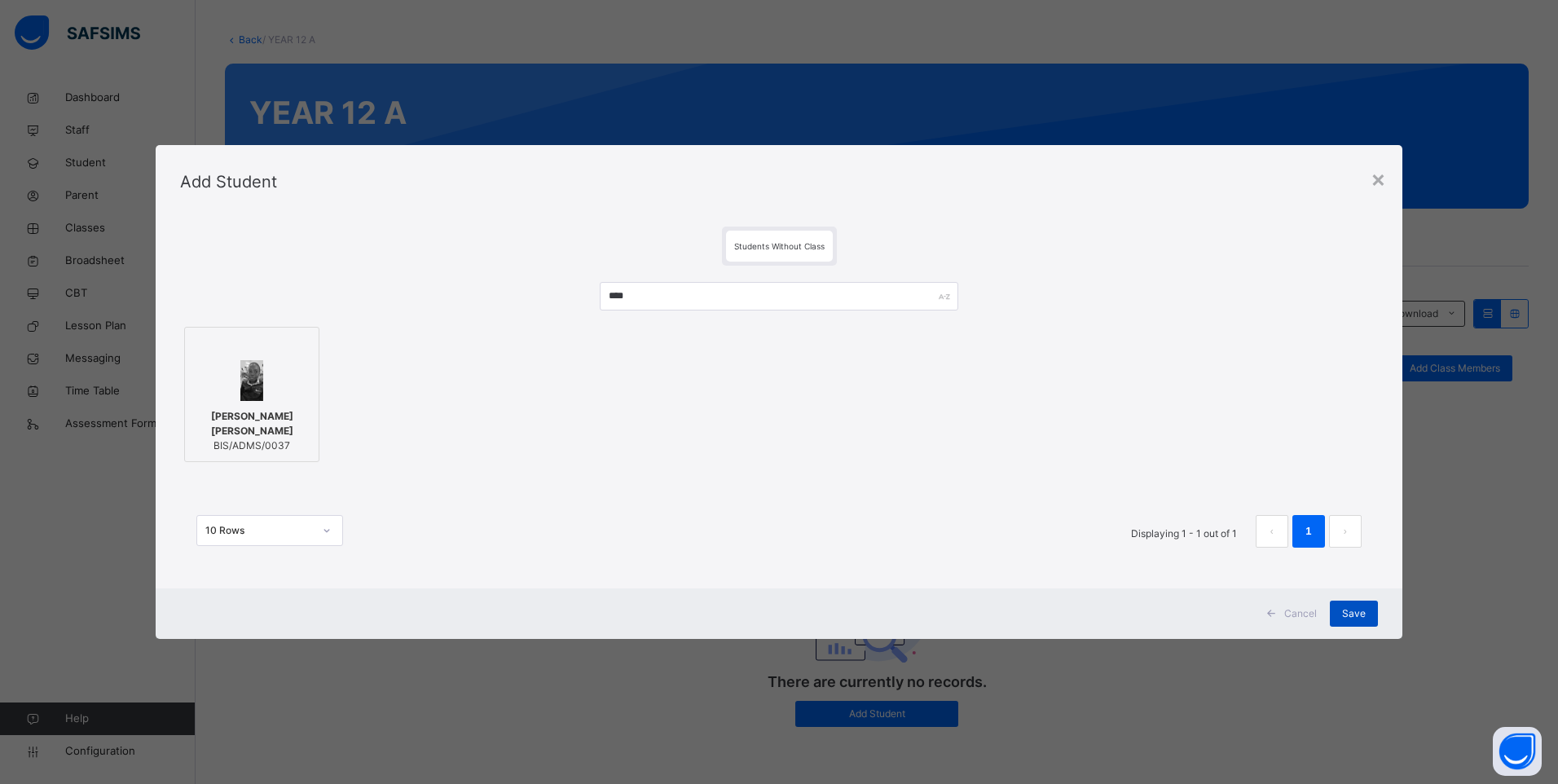
click at [1342, 601] on div "Save" at bounding box center [1353, 613] width 48 height 26
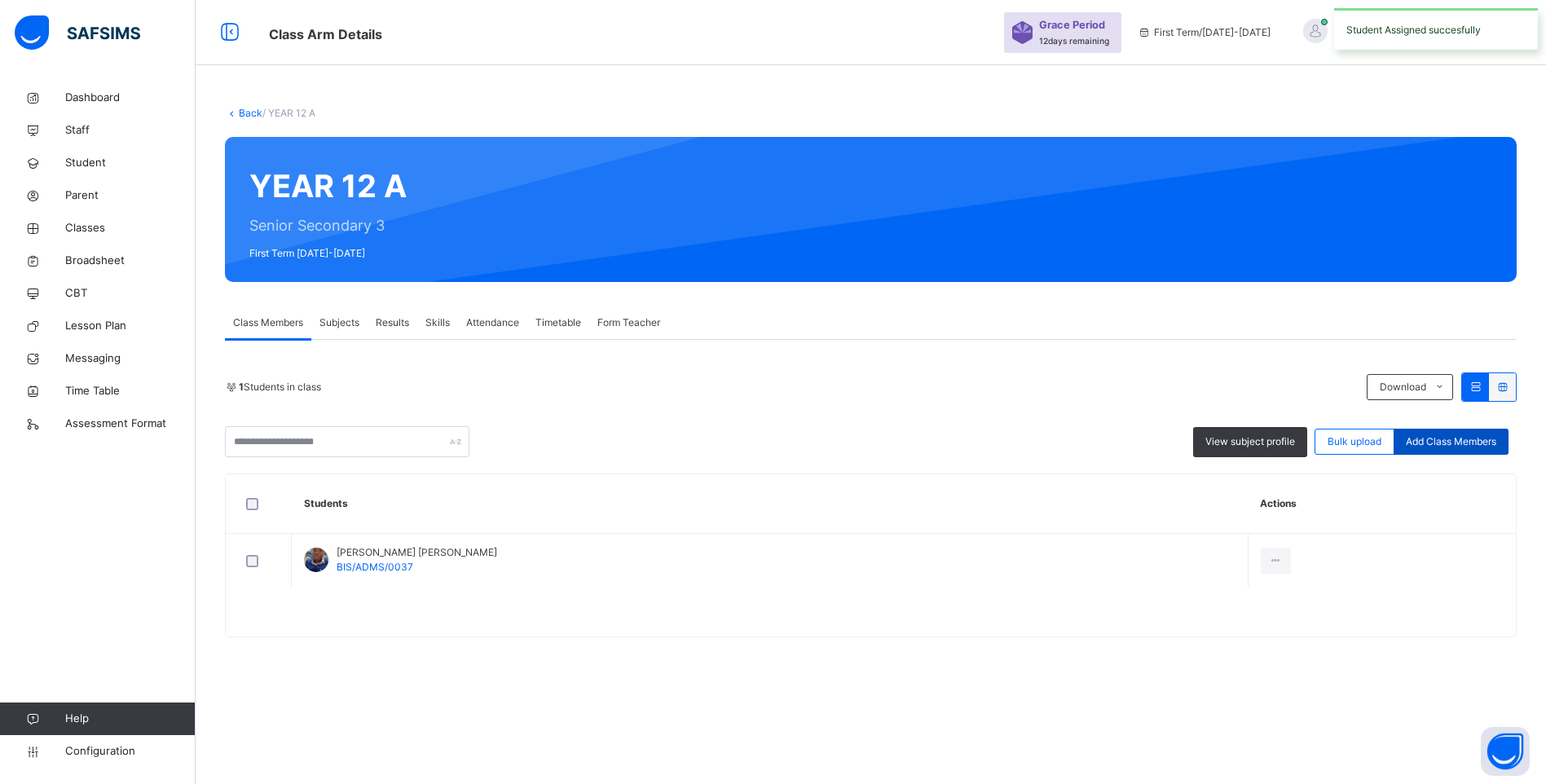
click at [1435, 434] on span "Add Class Members" at bounding box center [1451, 442] width 91 height 15
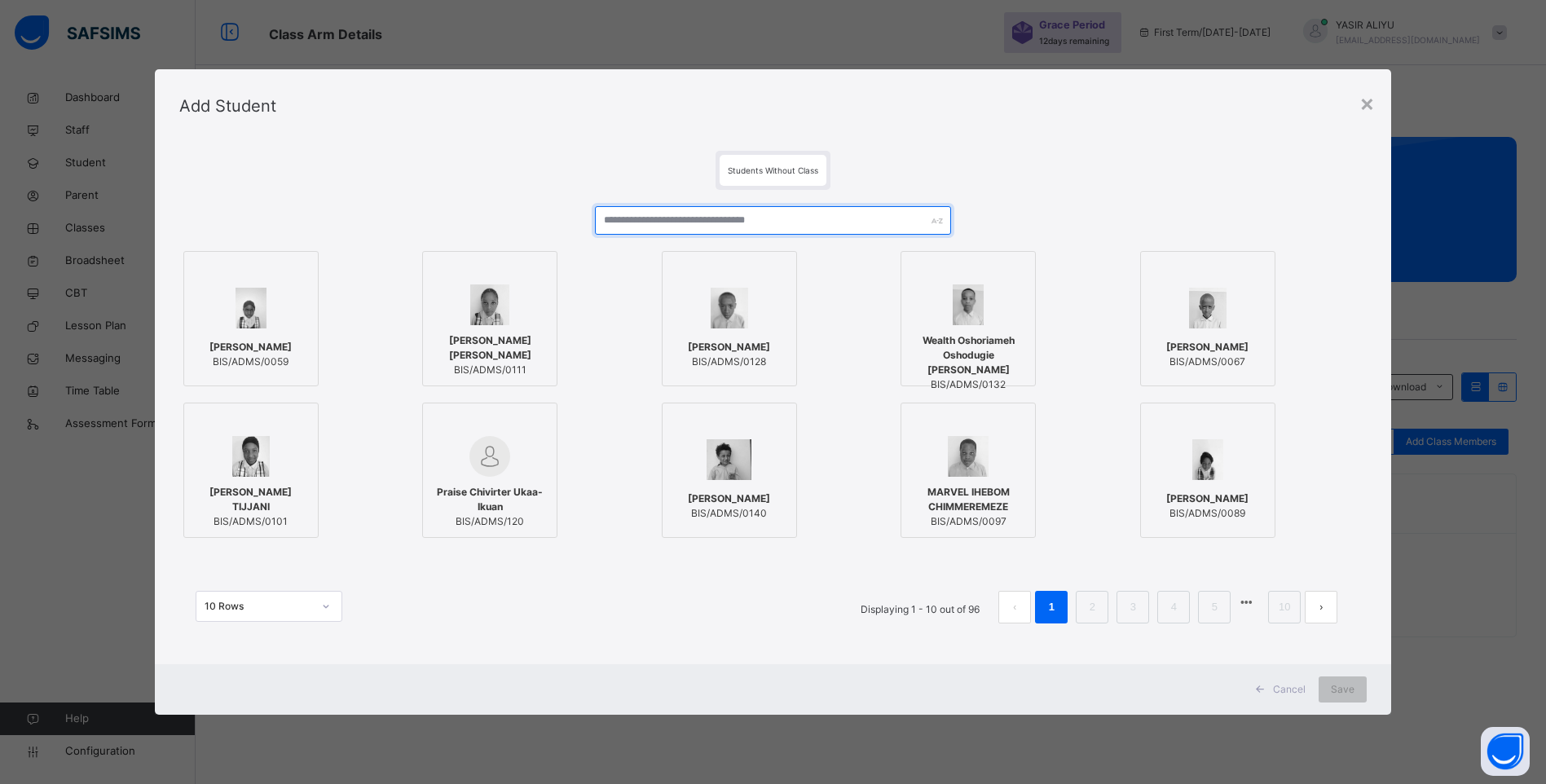
click at [726, 212] on input "text" at bounding box center [772, 220] width 356 height 28
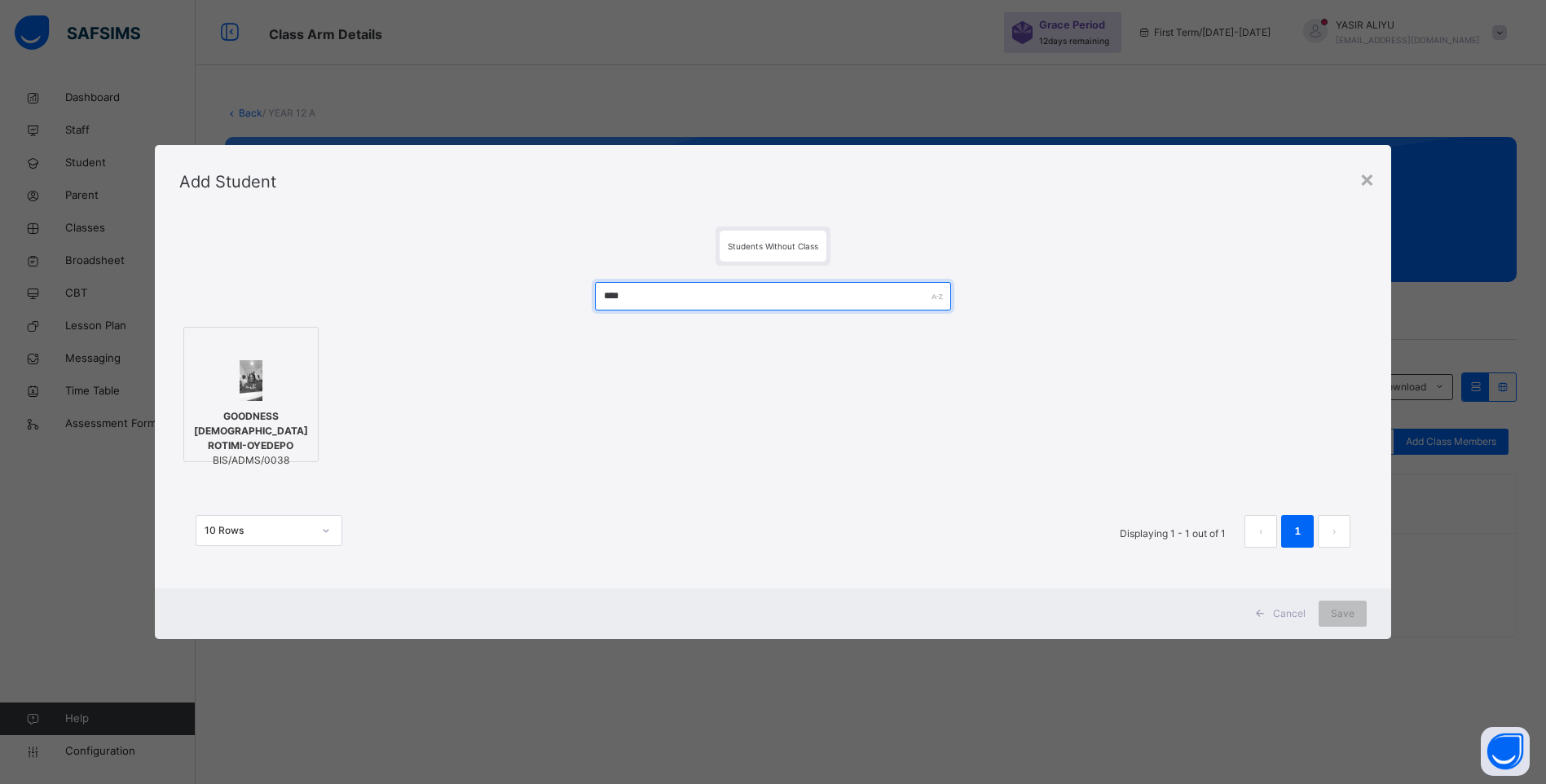
type input "****"
click at [268, 436] on span "GOODNESS [DEMOGRAPHIC_DATA] ROTIMI-OYEDEPO" at bounding box center [251, 430] width 117 height 44
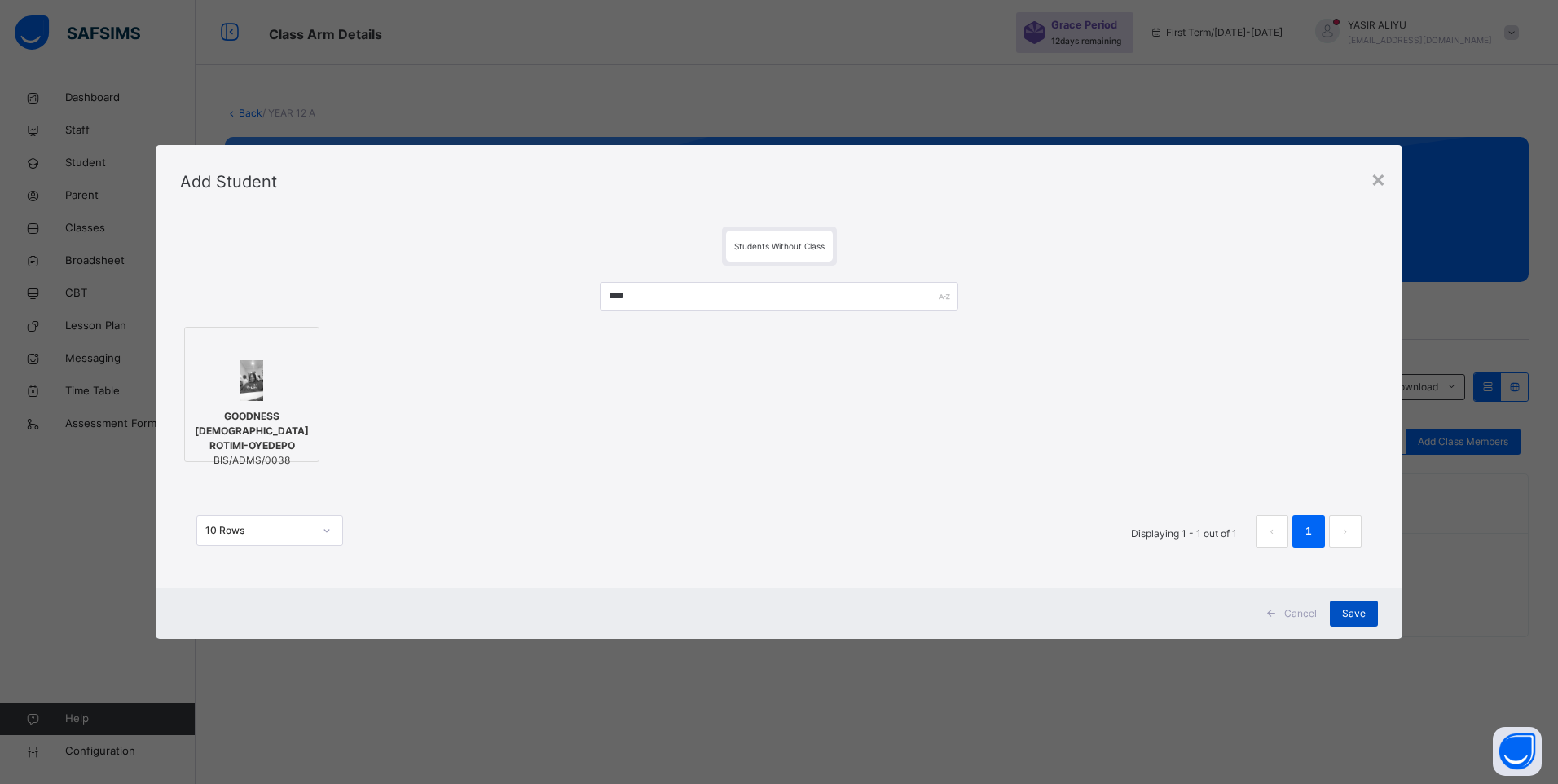
click at [1354, 609] on span "Save" at bounding box center [1353, 613] width 24 height 15
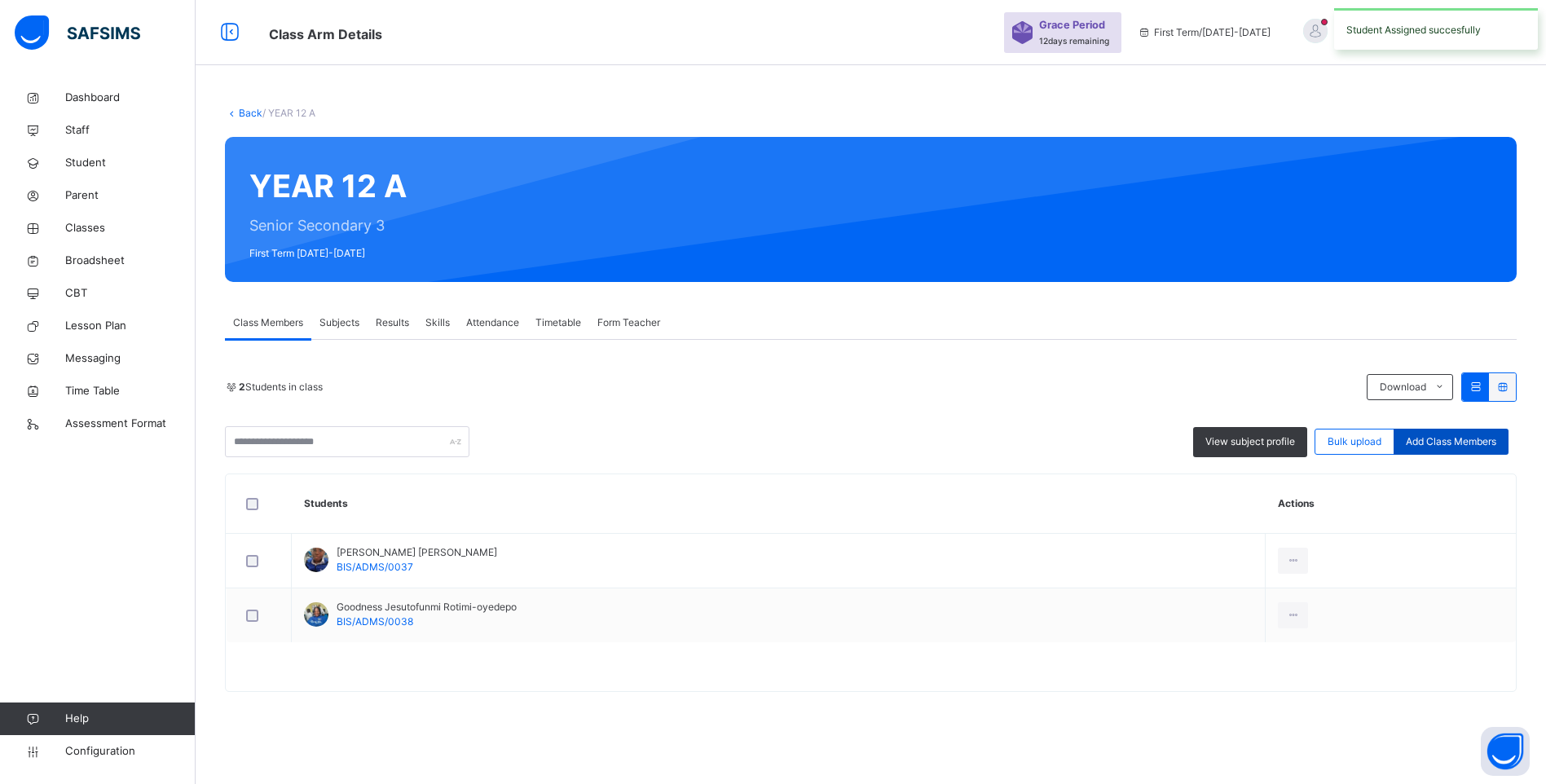
click at [1424, 434] on span "Add Class Members" at bounding box center [1451, 442] width 91 height 15
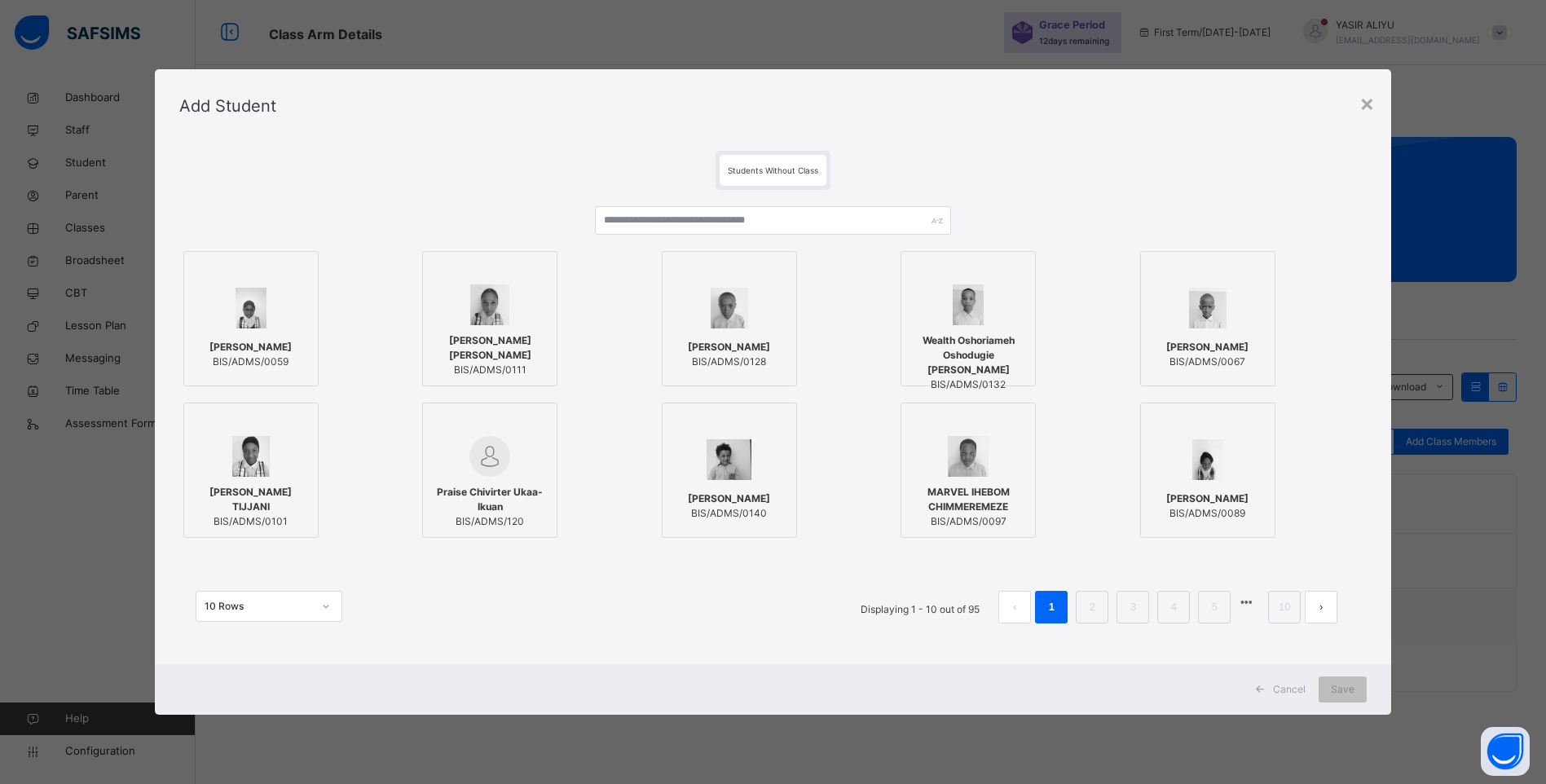
click at [810, 254] on div "ABDALLAH MUHAMMAD ABUBAKAR BIS/ADMS/0128" at bounding box center [773, 318] width 224 height 135
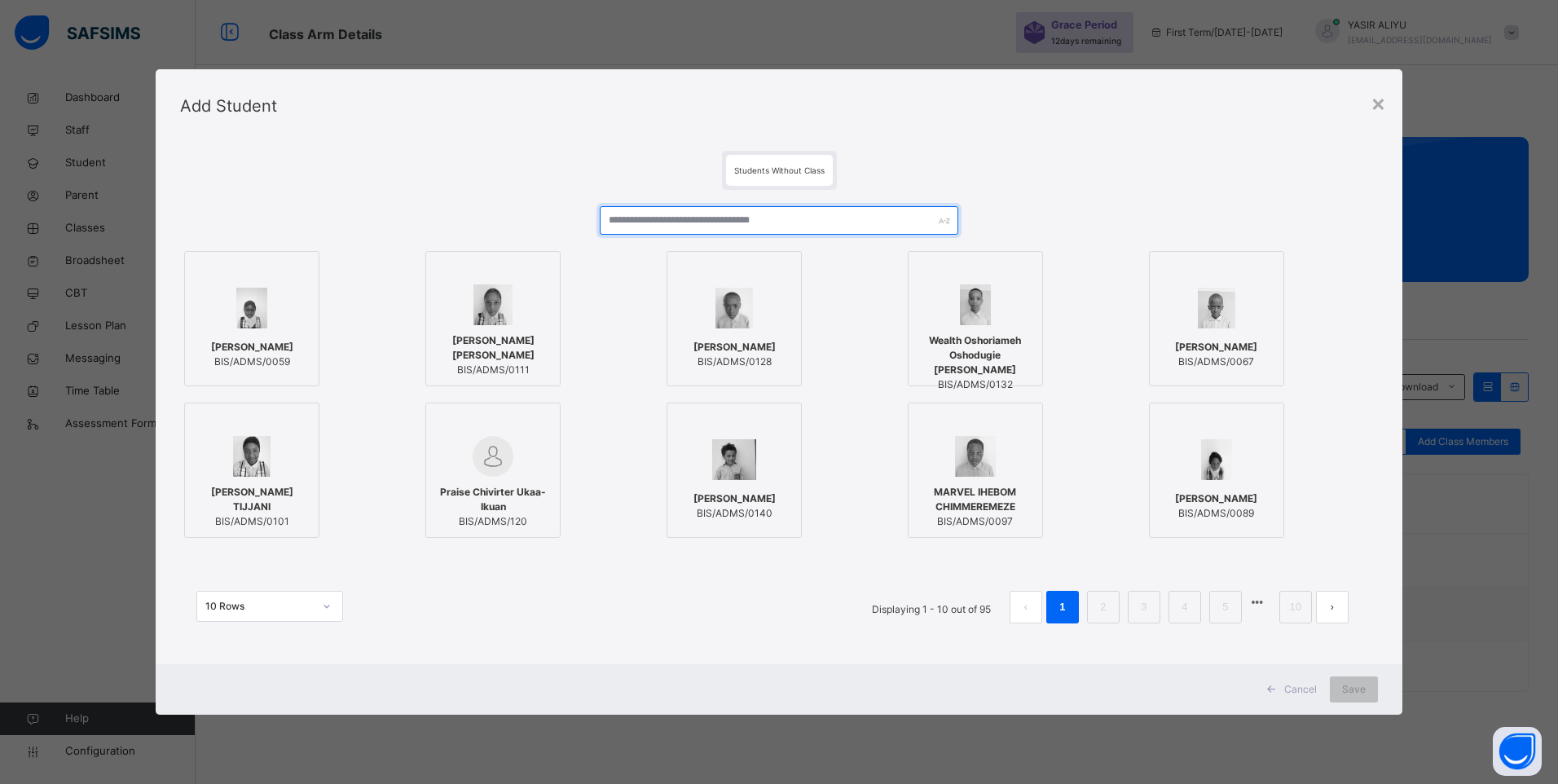
click at [791, 223] on input "text" at bounding box center [779, 220] width 360 height 28
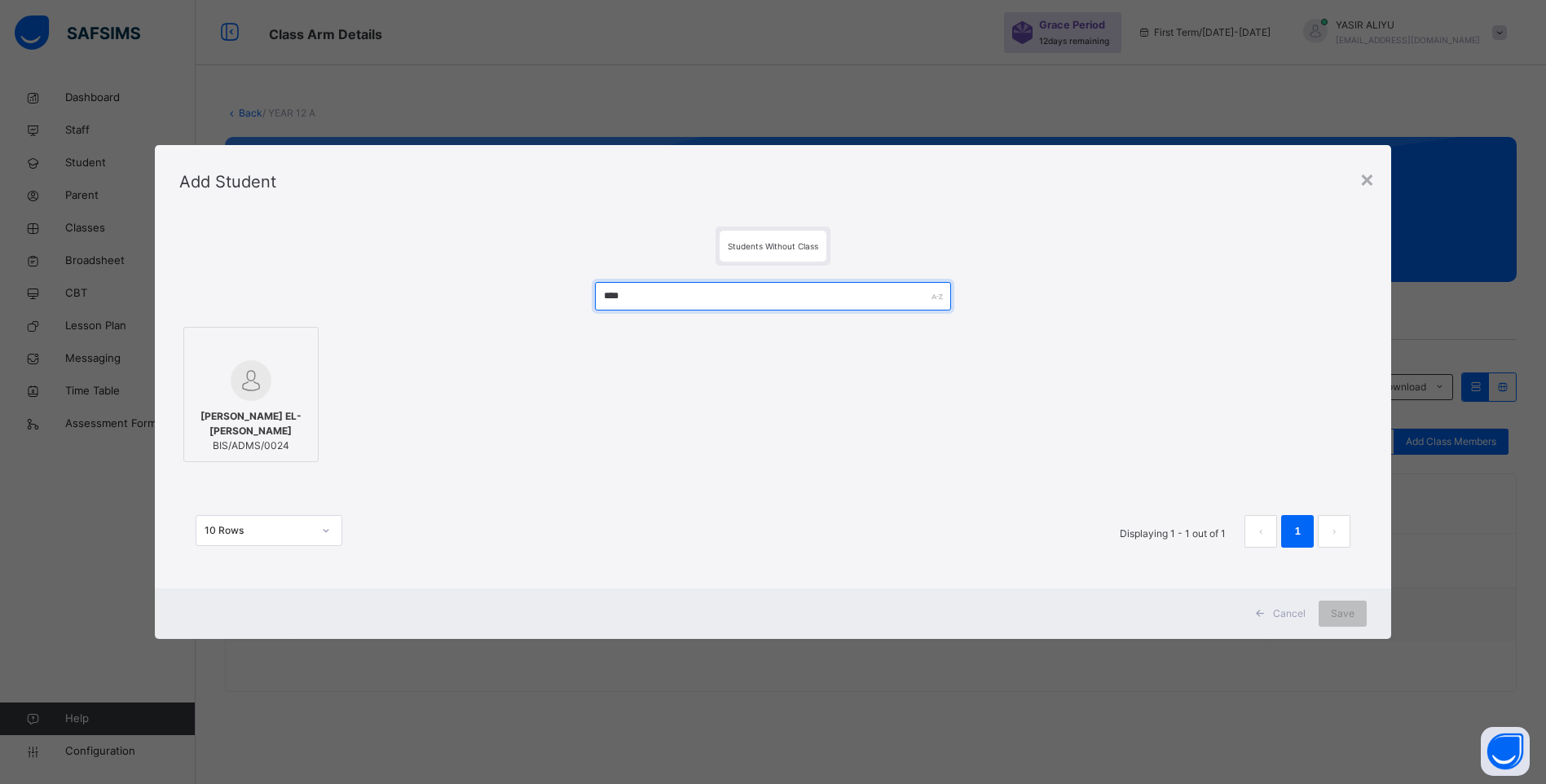
type input "****"
click at [244, 395] on img at bounding box center [250, 380] width 41 height 41
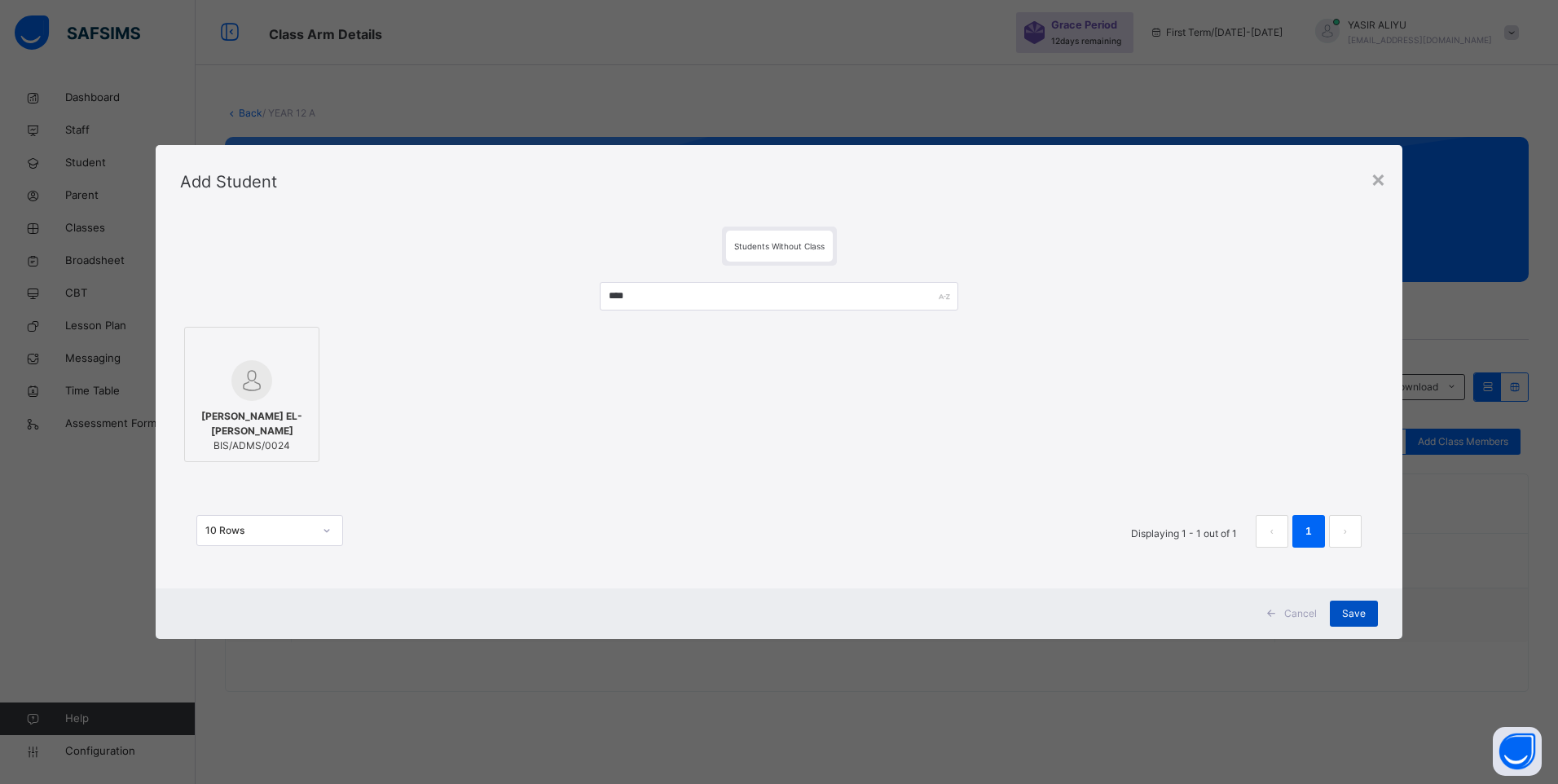
click at [1355, 606] on div "Save" at bounding box center [1353, 613] width 48 height 26
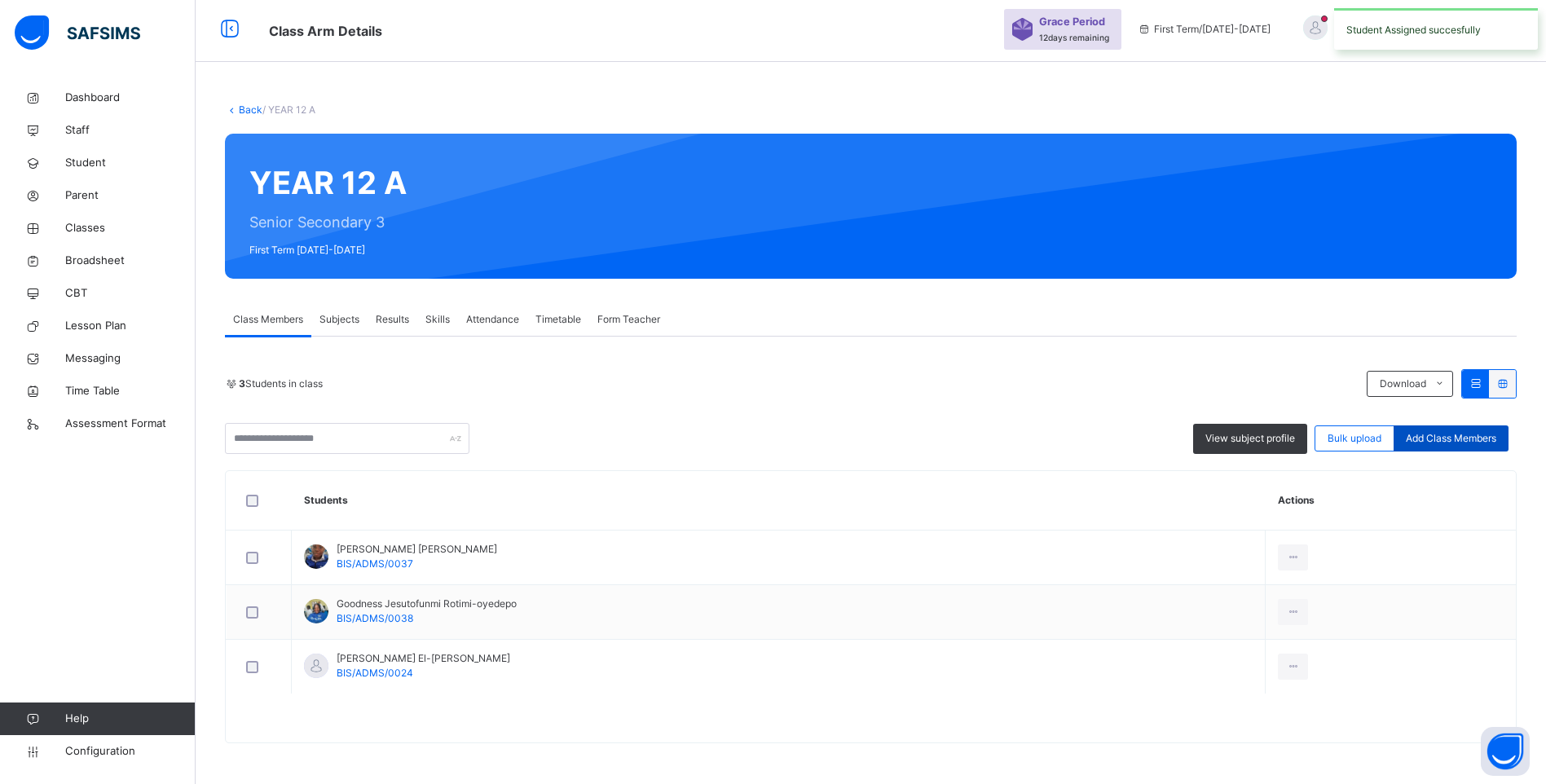
click at [1476, 431] on span "Add Class Members" at bounding box center [1451, 439] width 91 height 15
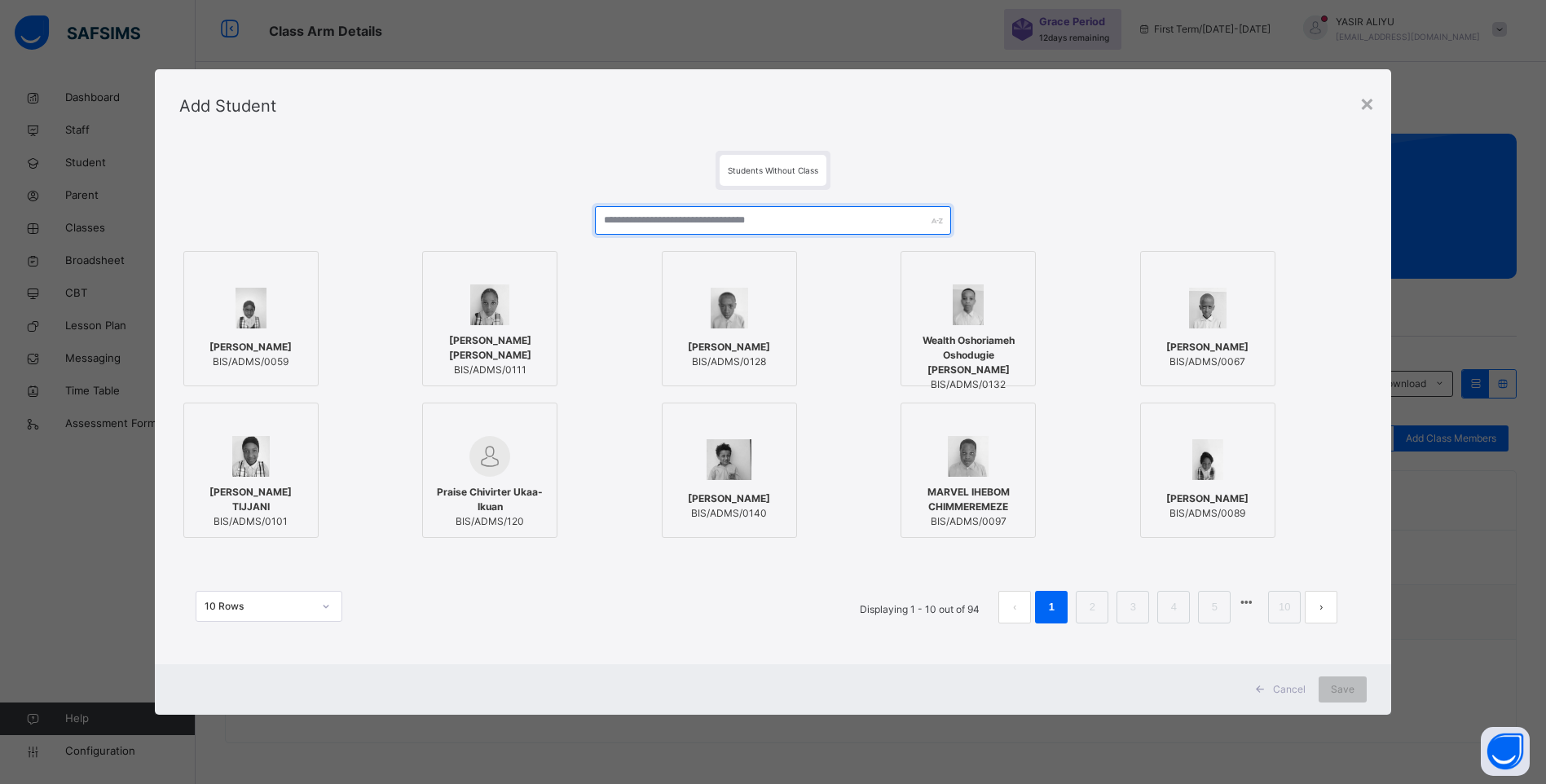
click at [743, 219] on input "text" at bounding box center [772, 220] width 356 height 28
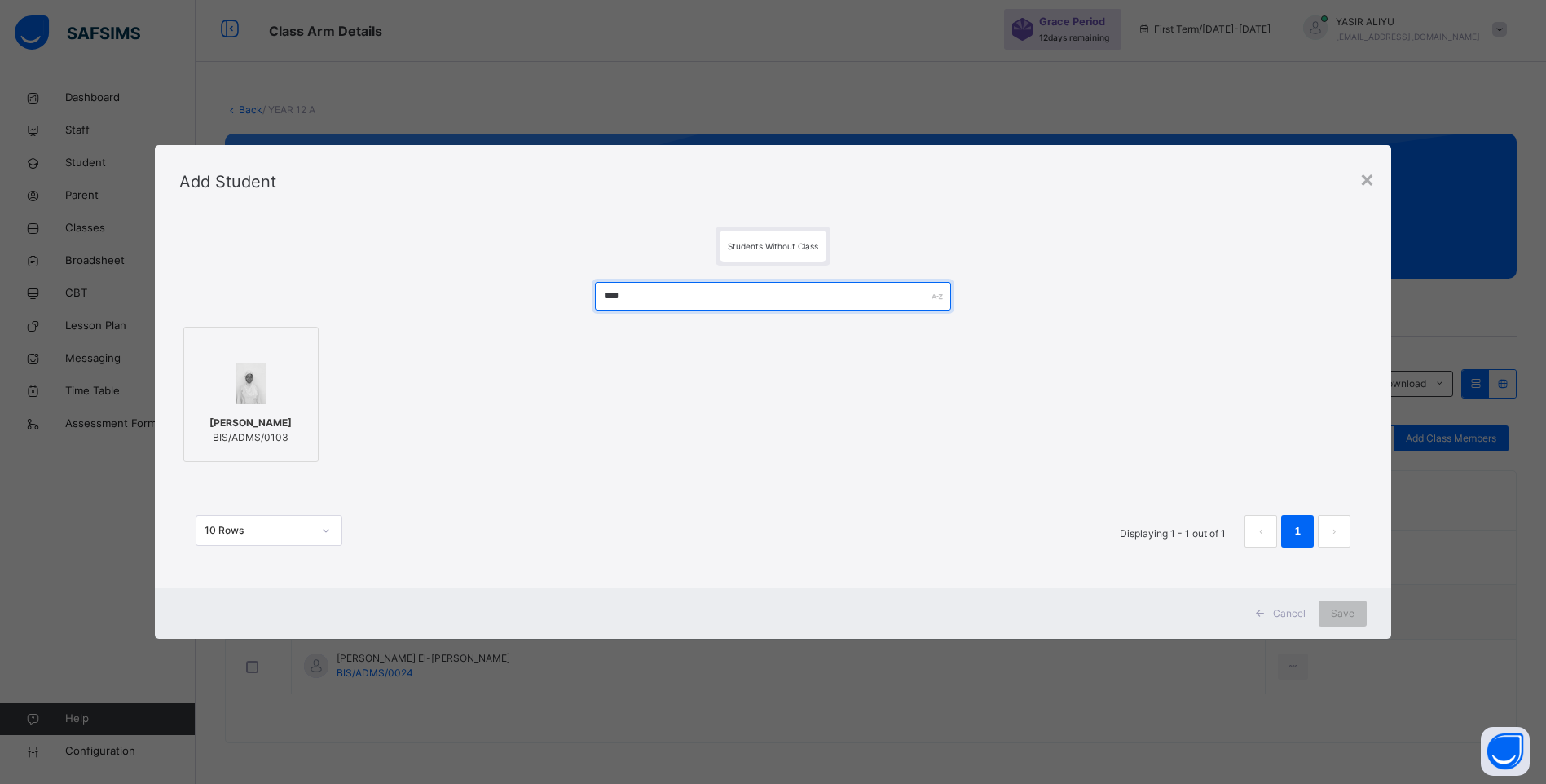
type input "****"
click at [232, 408] on div "RAHAMA HARUNA ABDULLAHI BIS/ADMS/0103" at bounding box center [251, 430] width 117 height 45
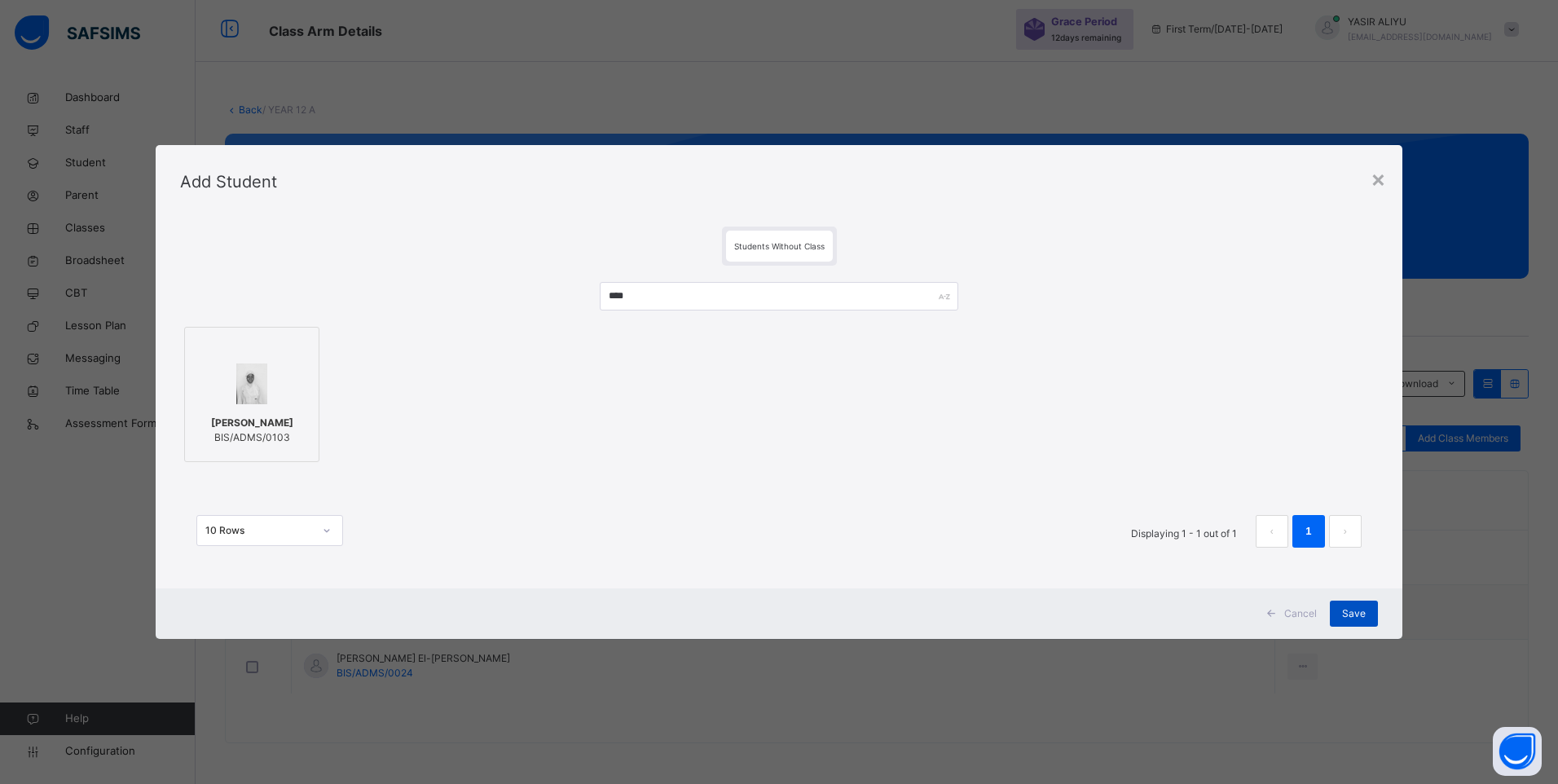
click at [1345, 612] on span "Save" at bounding box center [1353, 613] width 24 height 15
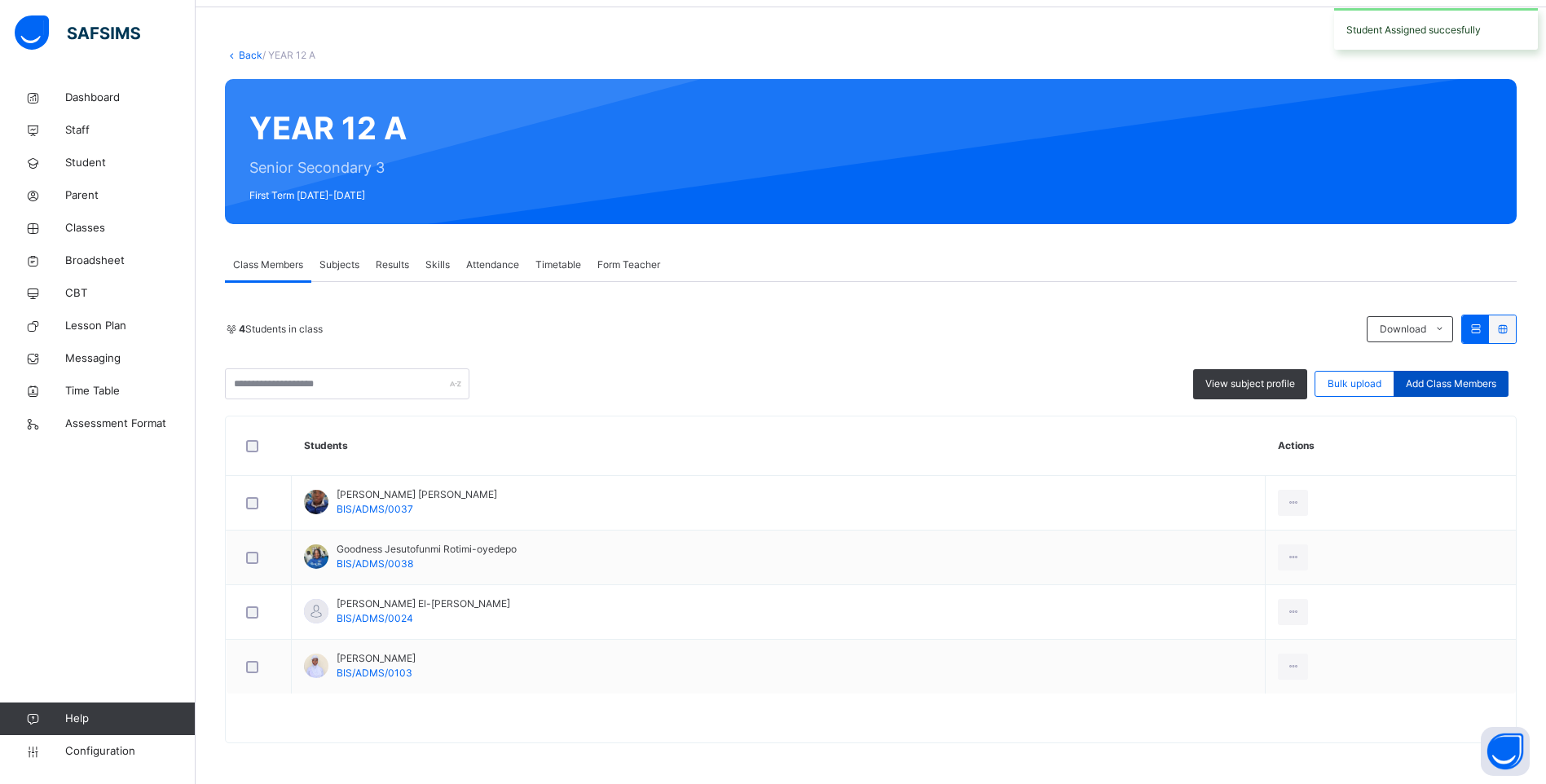
click at [1441, 376] on span "Add Class Members" at bounding box center [1451, 384] width 91 height 15
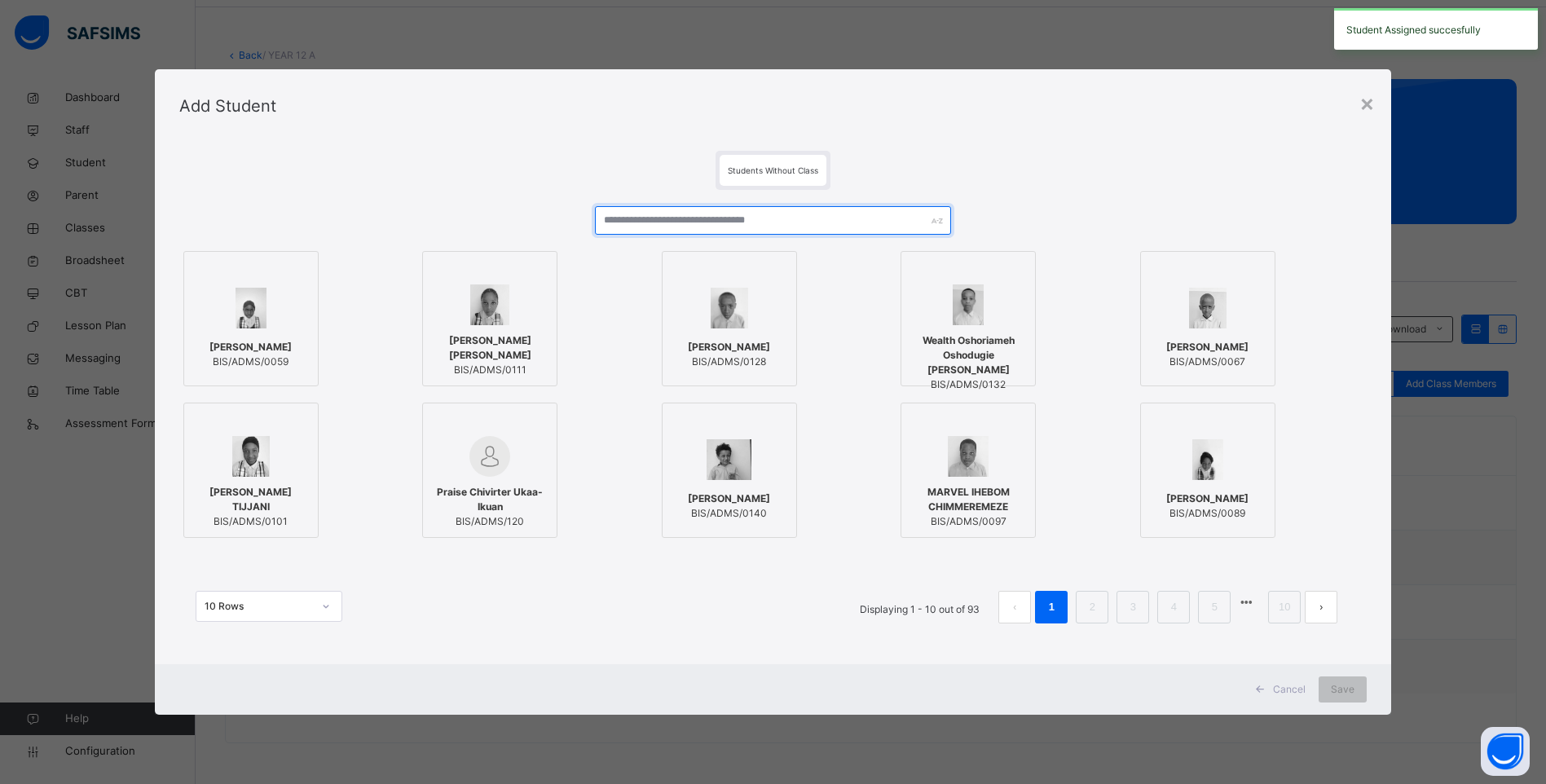
click at [647, 220] on input "text" at bounding box center [772, 220] width 356 height 28
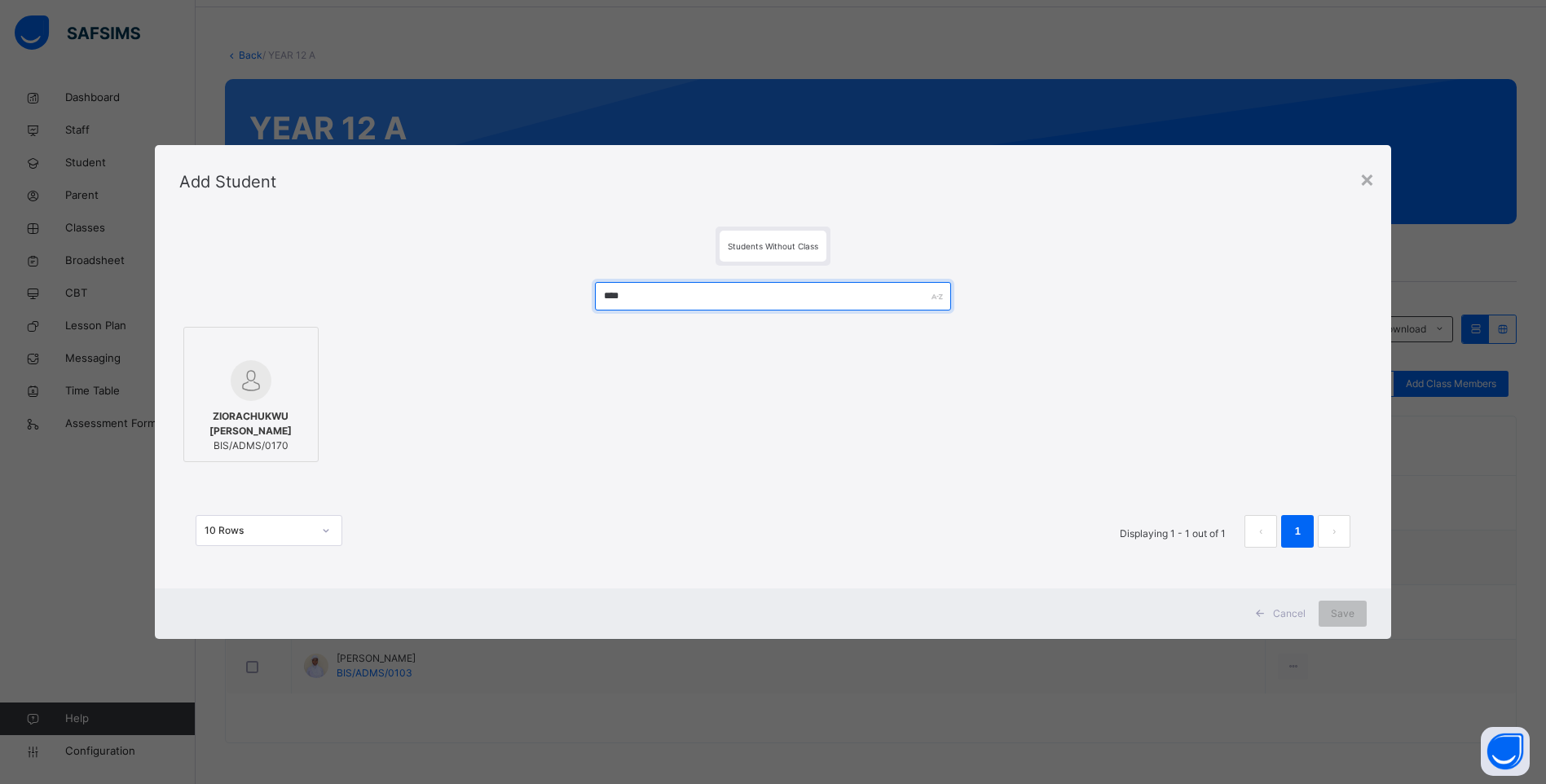
type input "****"
click at [257, 434] on span "ZIORACHUKWU [PERSON_NAME]" at bounding box center [251, 423] width 117 height 29
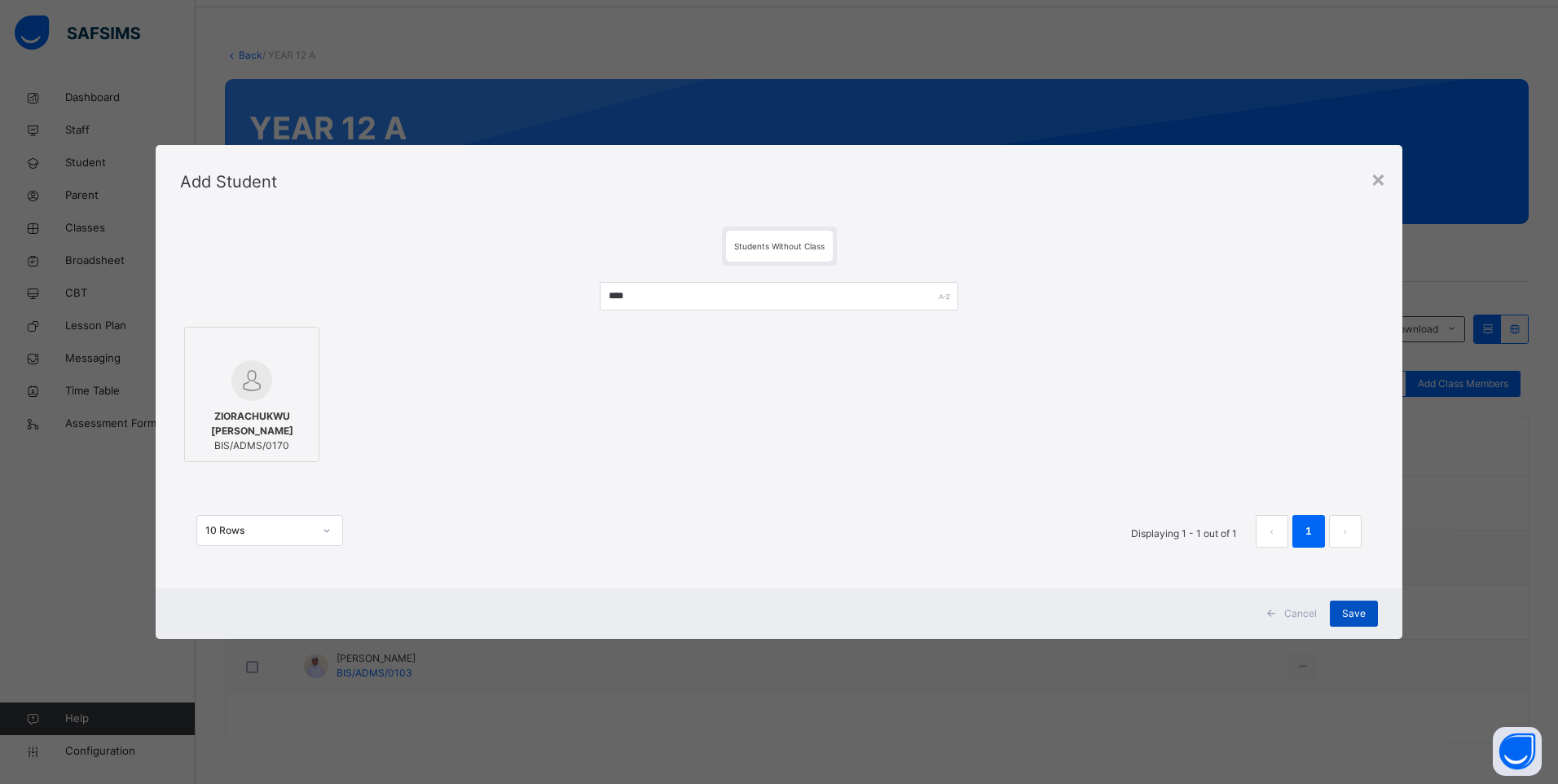
click at [1363, 612] on span "Save" at bounding box center [1353, 613] width 24 height 15
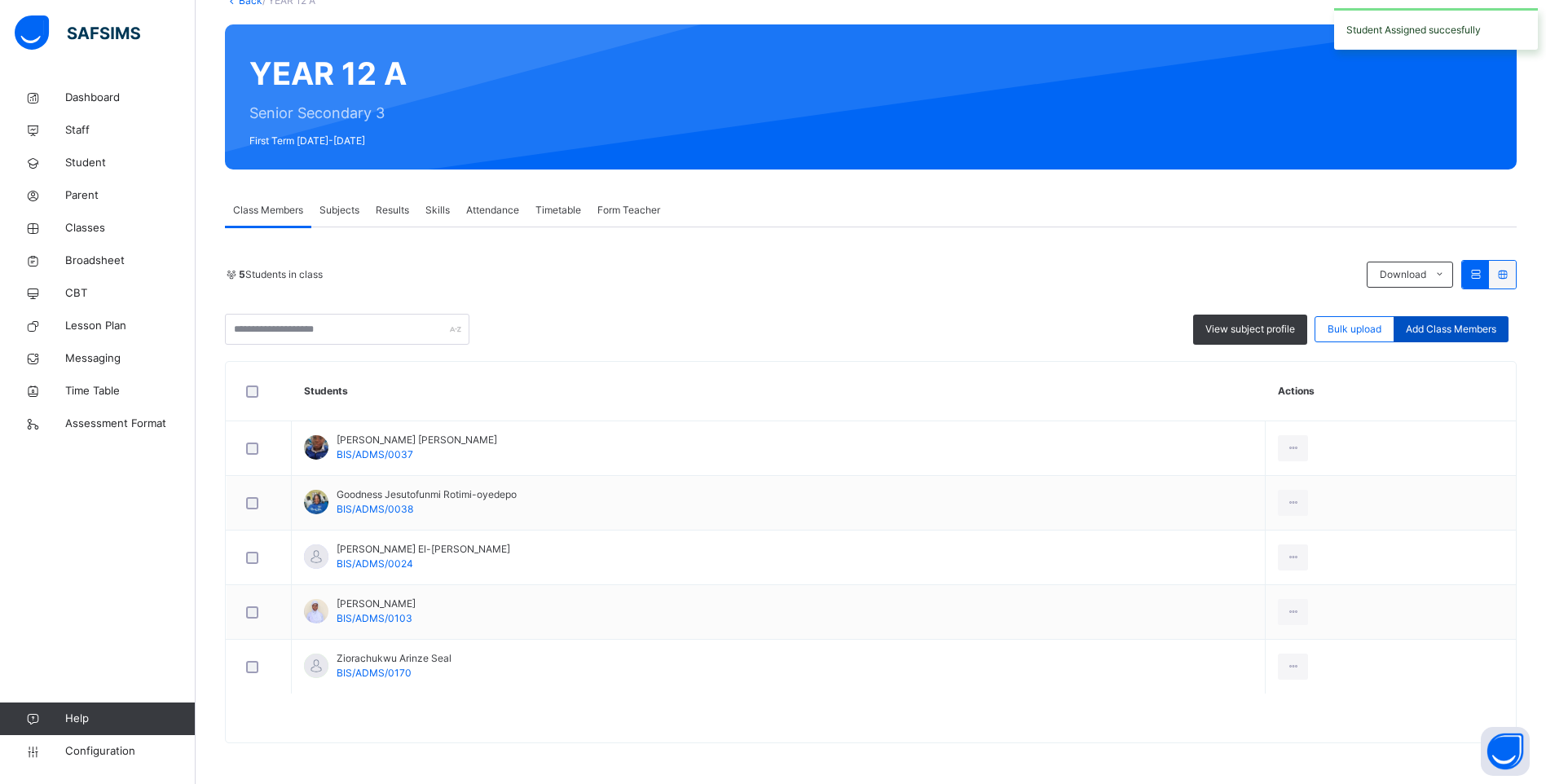
click at [1450, 322] on span "Add Class Members" at bounding box center [1451, 329] width 91 height 15
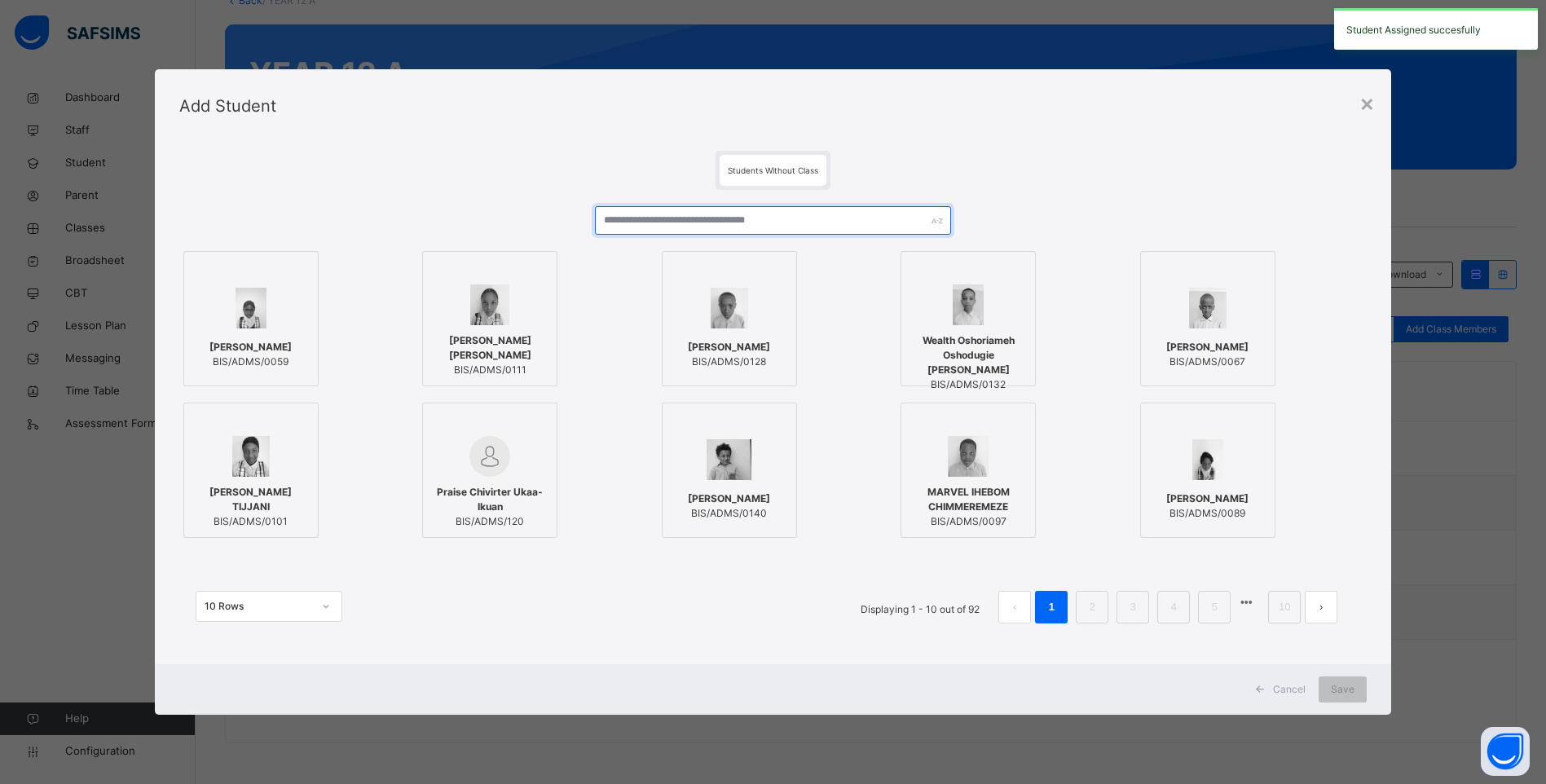
click at [632, 216] on input "text" at bounding box center [772, 220] width 356 height 28
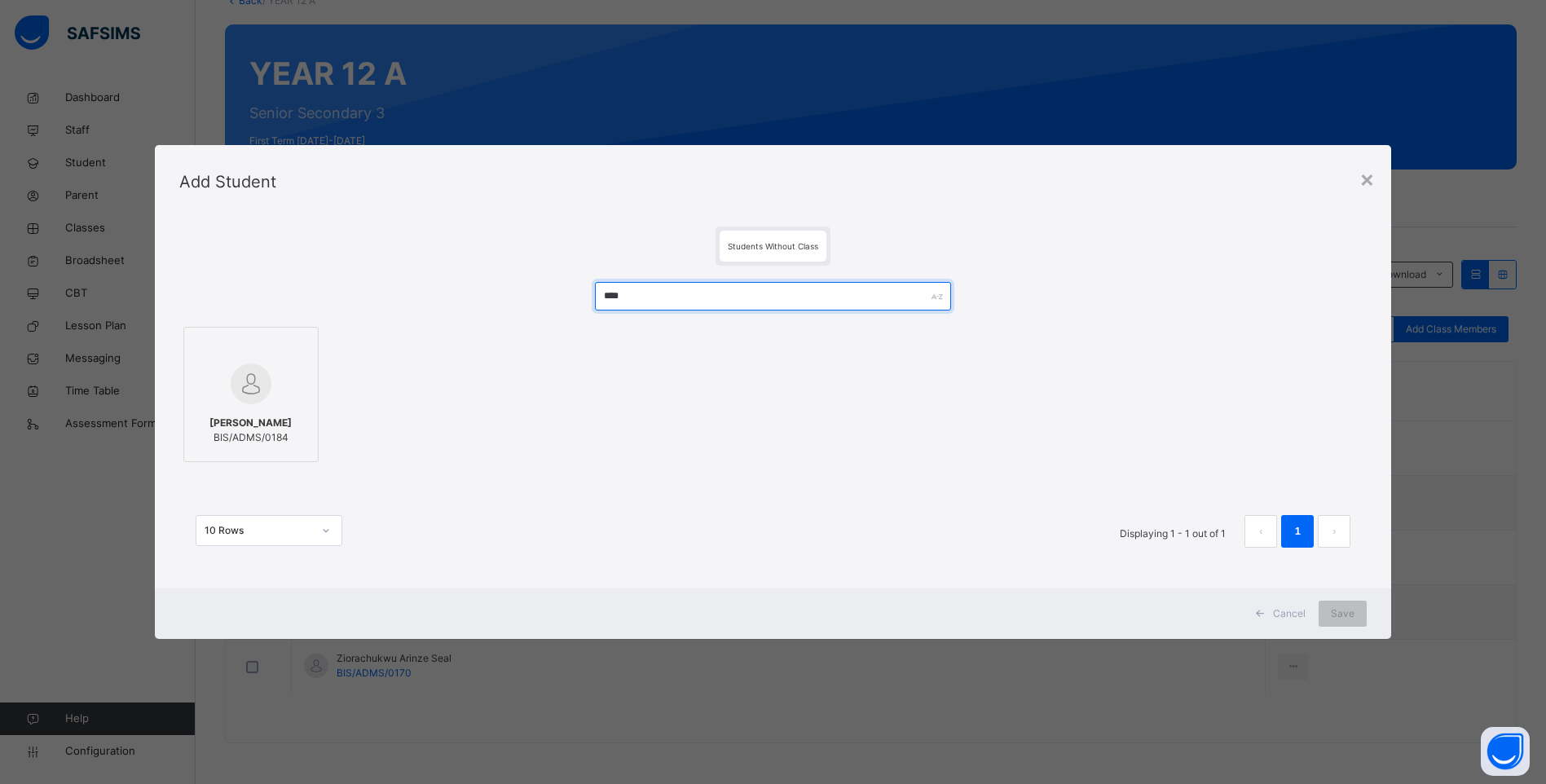
type input "****"
click at [246, 430] on span "[PERSON_NAME]" at bounding box center [250, 423] width 82 height 15
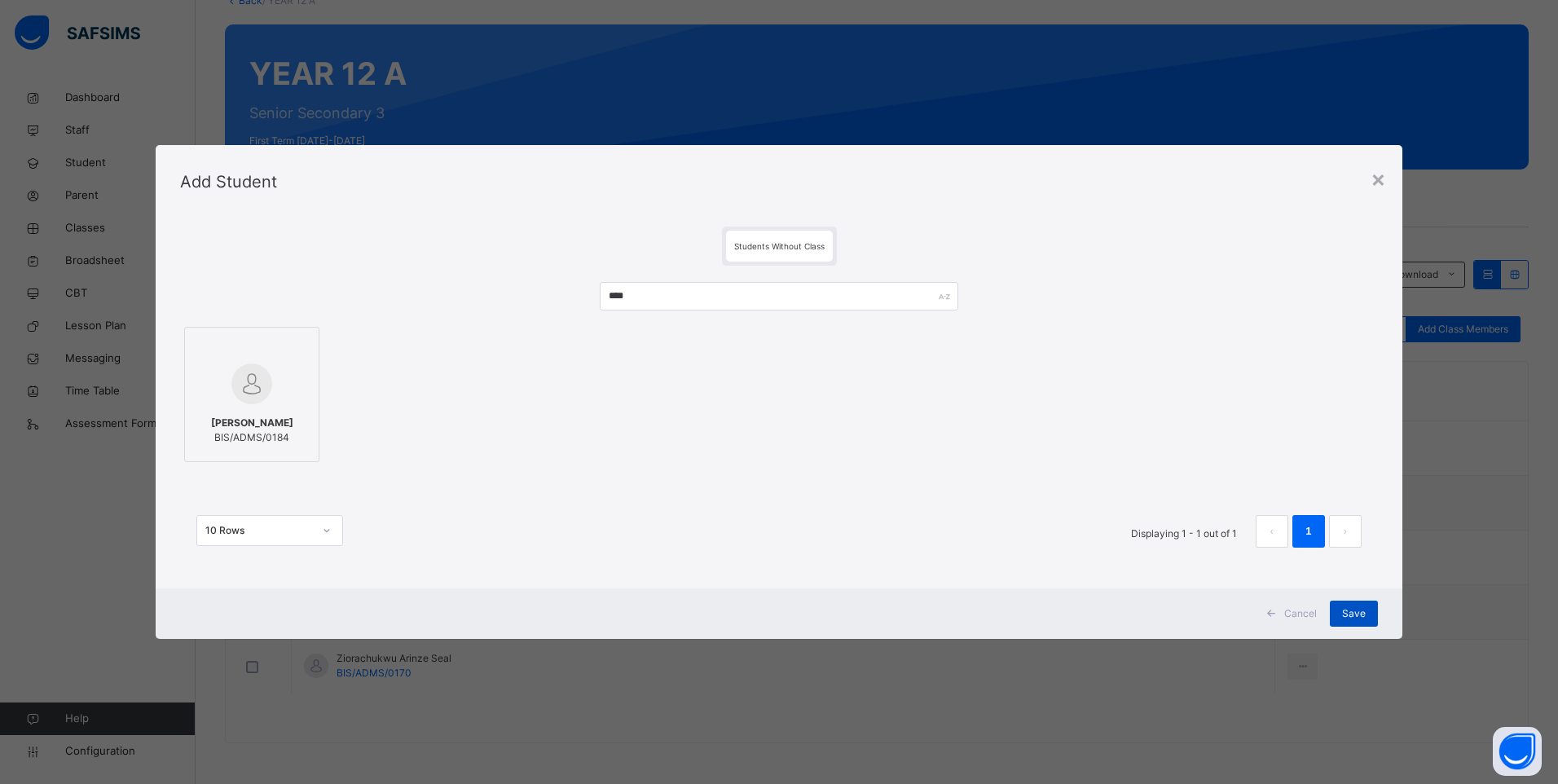
click at [1361, 607] on span "Save" at bounding box center [1353, 613] width 24 height 15
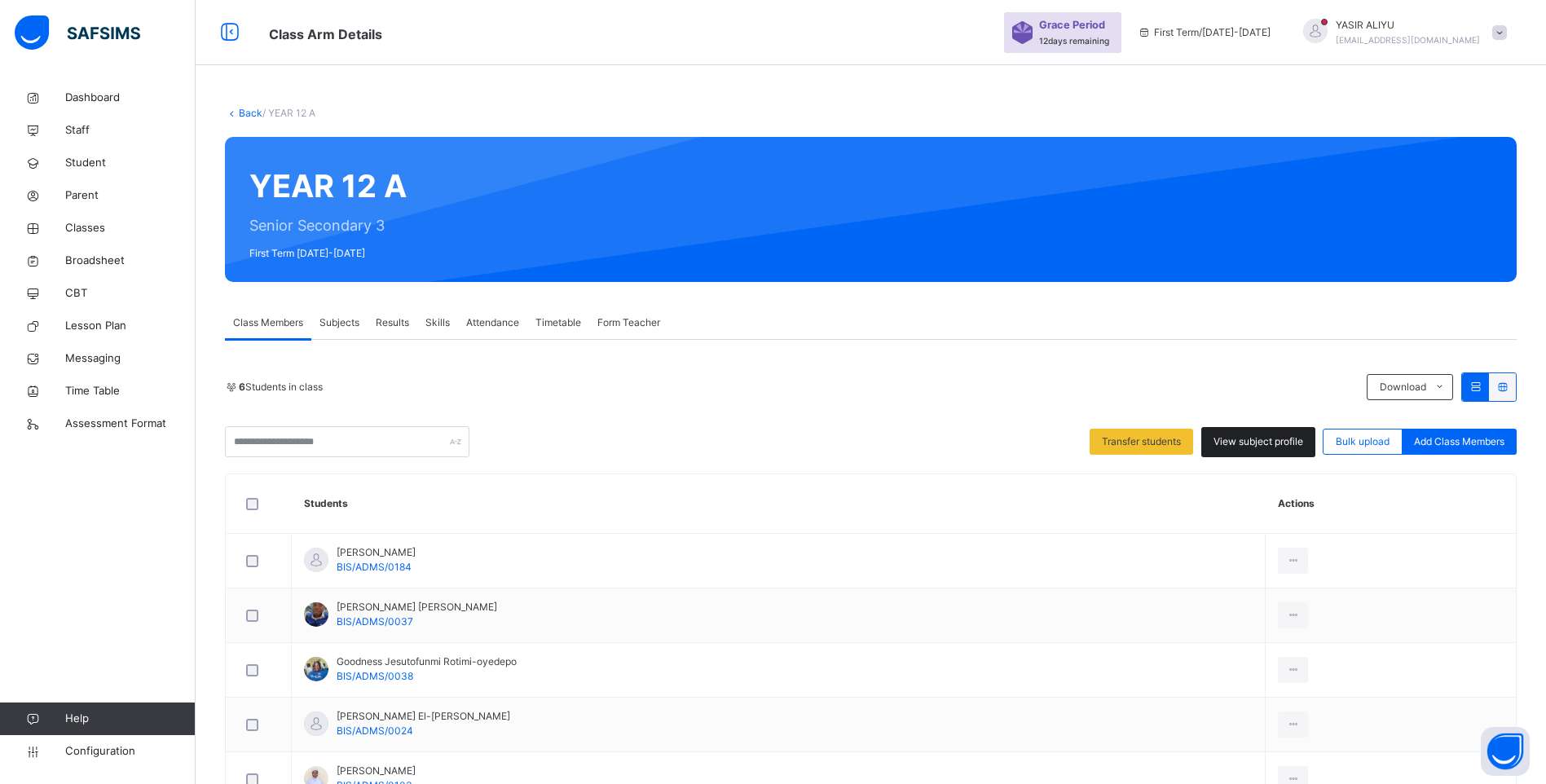
click at [1273, 434] on span "View subject profile" at bounding box center [1258, 442] width 90 height 15
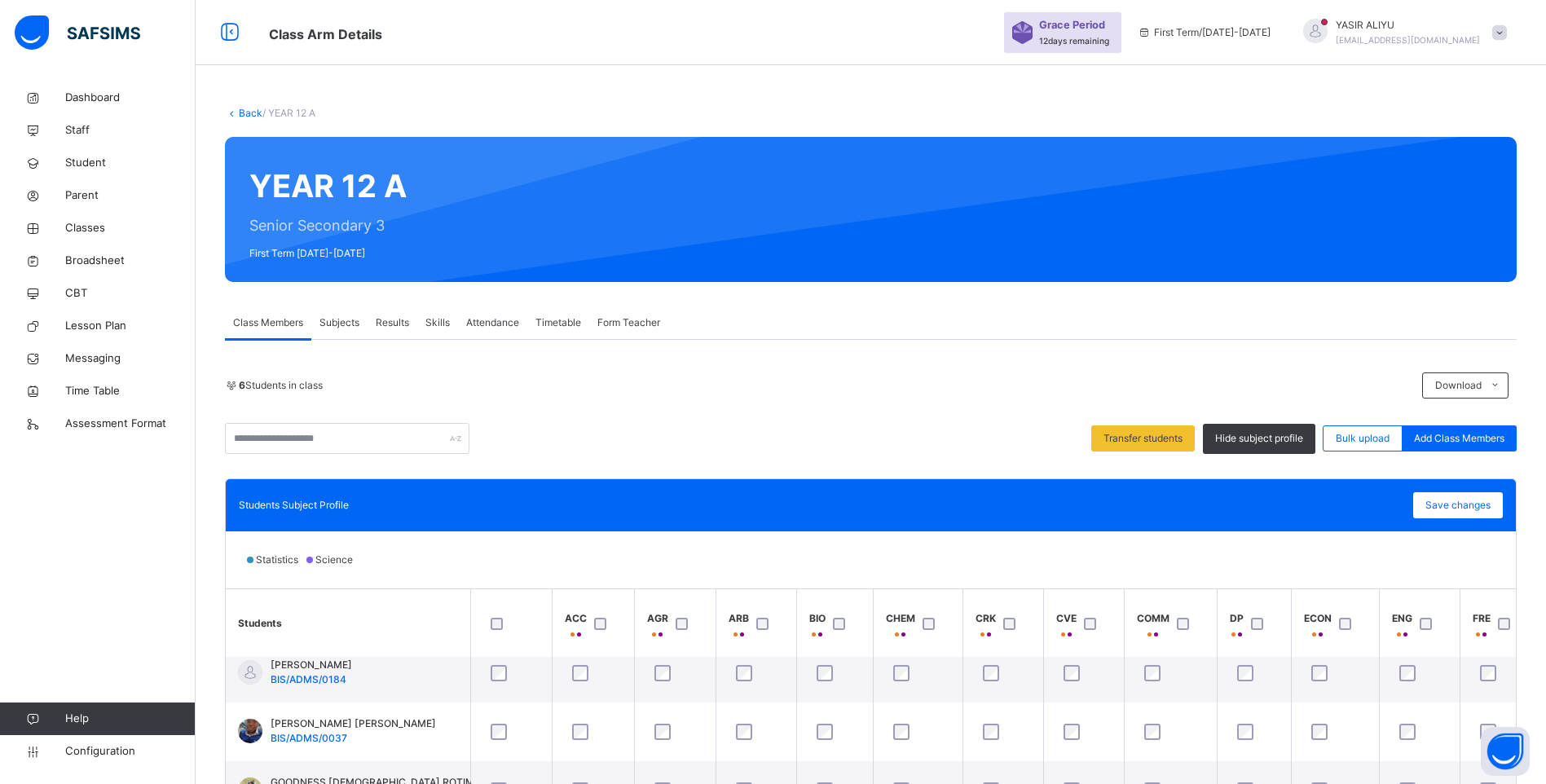
click at [1530, 710] on button "Search" at bounding box center [1530, 710] width 0 height 0
click at [1448, 508] on span "Save changes" at bounding box center [1457, 506] width 65 height 15
click at [1448, 502] on div "Save changes" at bounding box center [1457, 505] width 90 height 26
click at [80, 285] on span "CBT" at bounding box center [130, 292] width 130 height 16
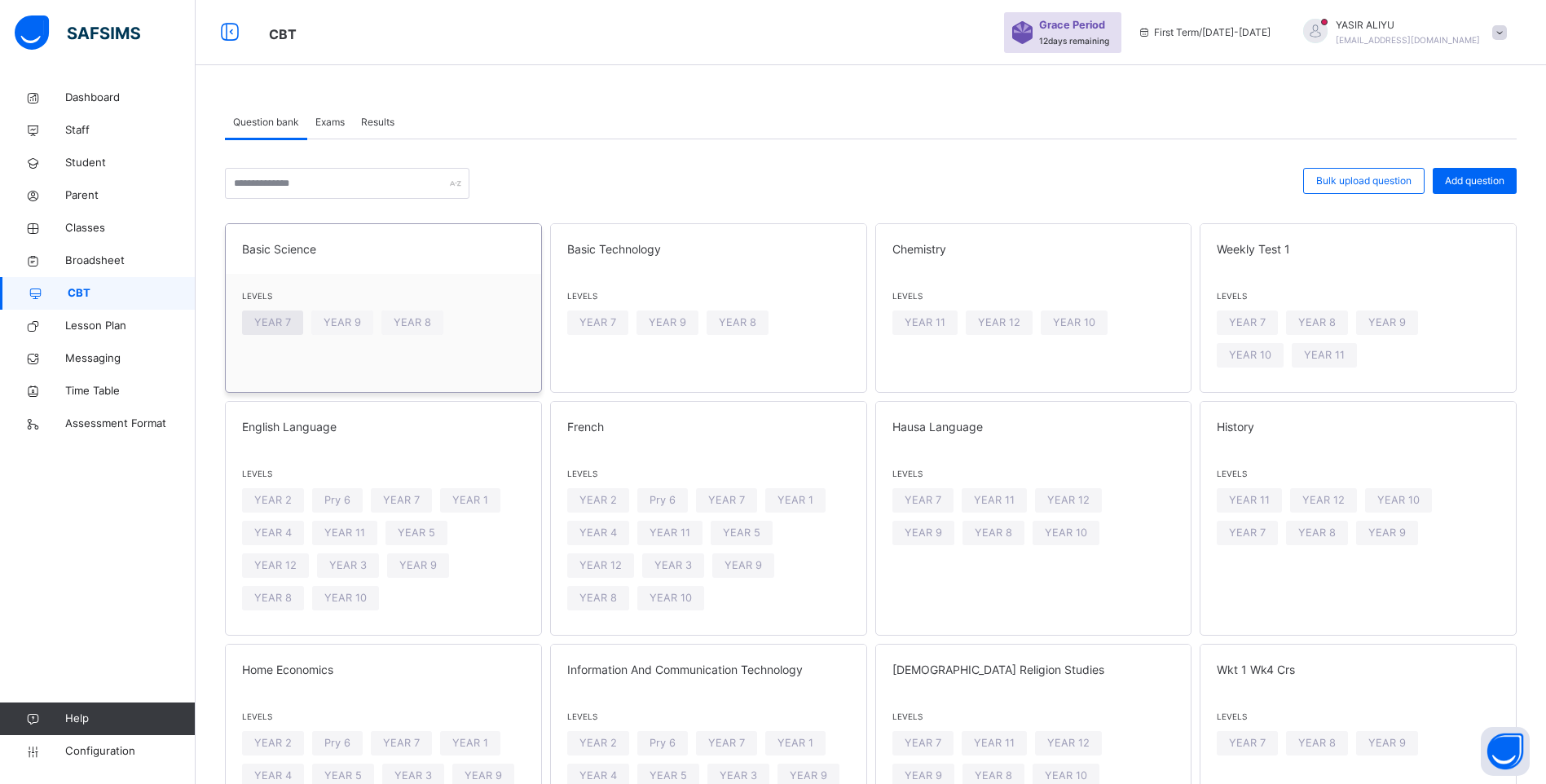
click at [281, 325] on span "YEAR 7" at bounding box center [272, 322] width 37 height 15
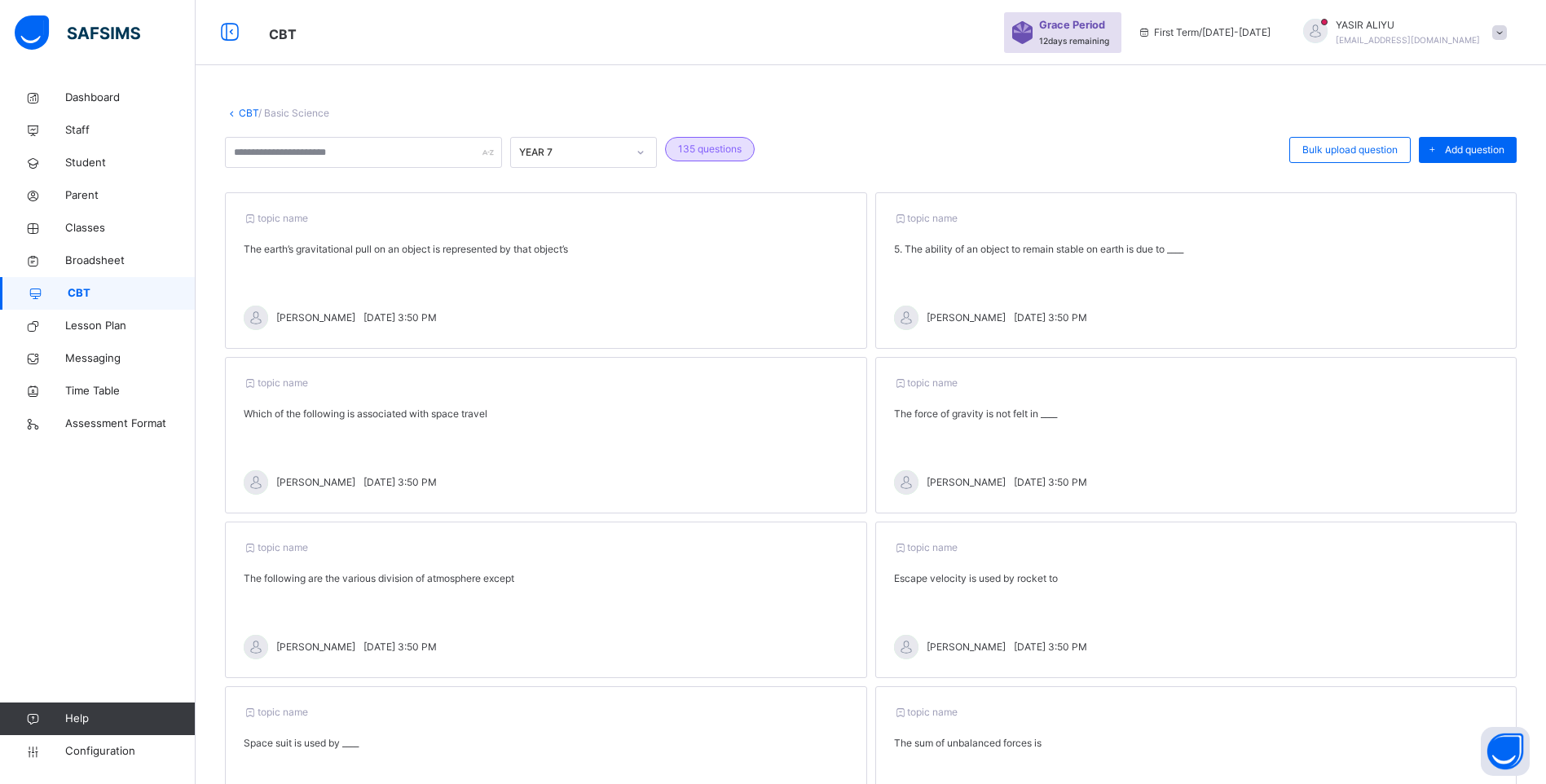
click at [1530, 710] on button "Search" at bounding box center [1530, 710] width 0 height 0
click at [753, 248] on div "The earth’s gravitational pull on an object is represented by that object’s" at bounding box center [546, 249] width 605 height 15
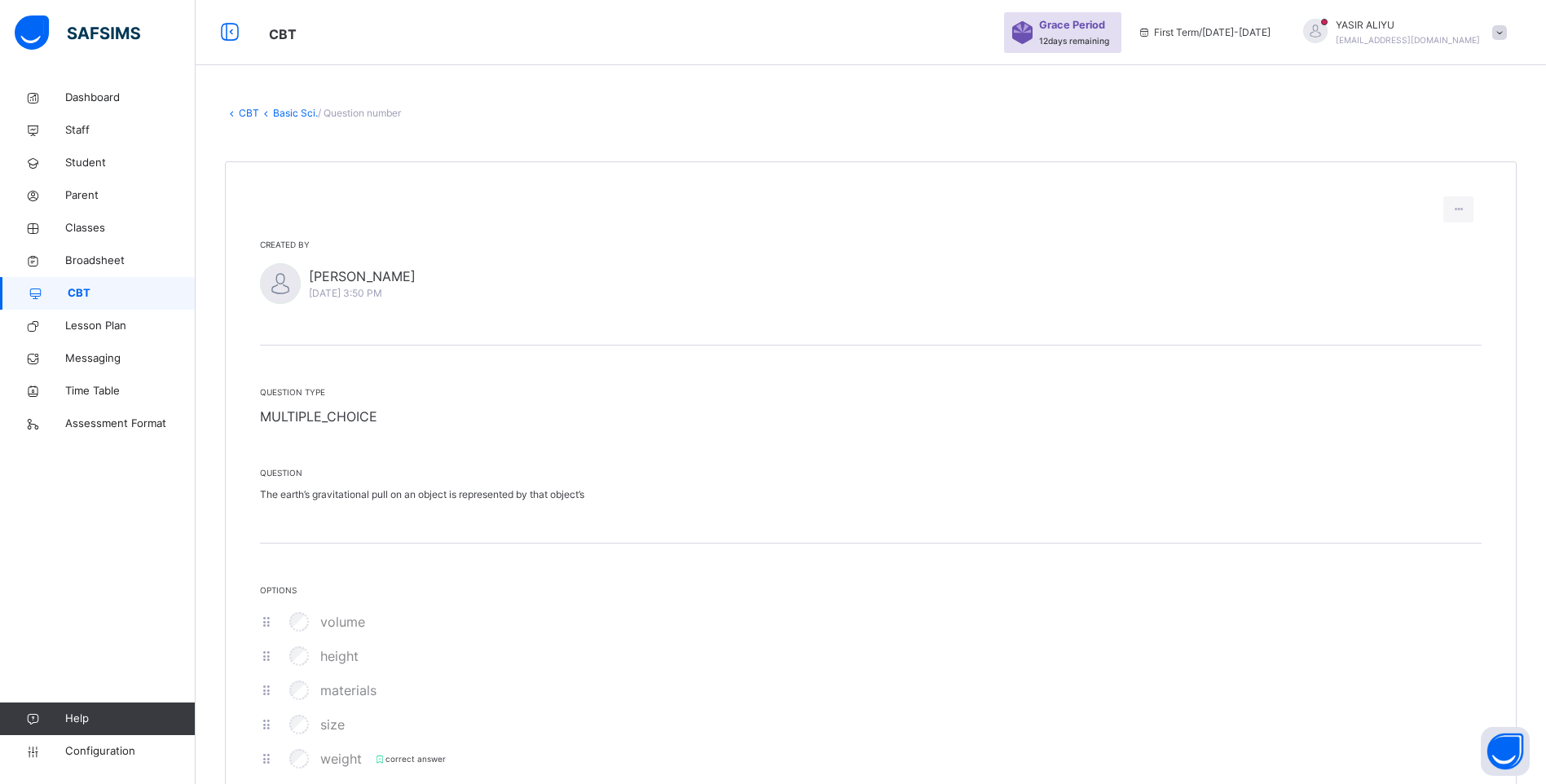
drag, startPoint x: 1357, startPoint y: 632, endPoint x: 1404, endPoint y: 643, distance: 48.3
click at [1530, 710] on button "Search" at bounding box center [1530, 710] width 0 height 0
click at [97, 284] on link "CBT" at bounding box center [97, 293] width 195 height 33
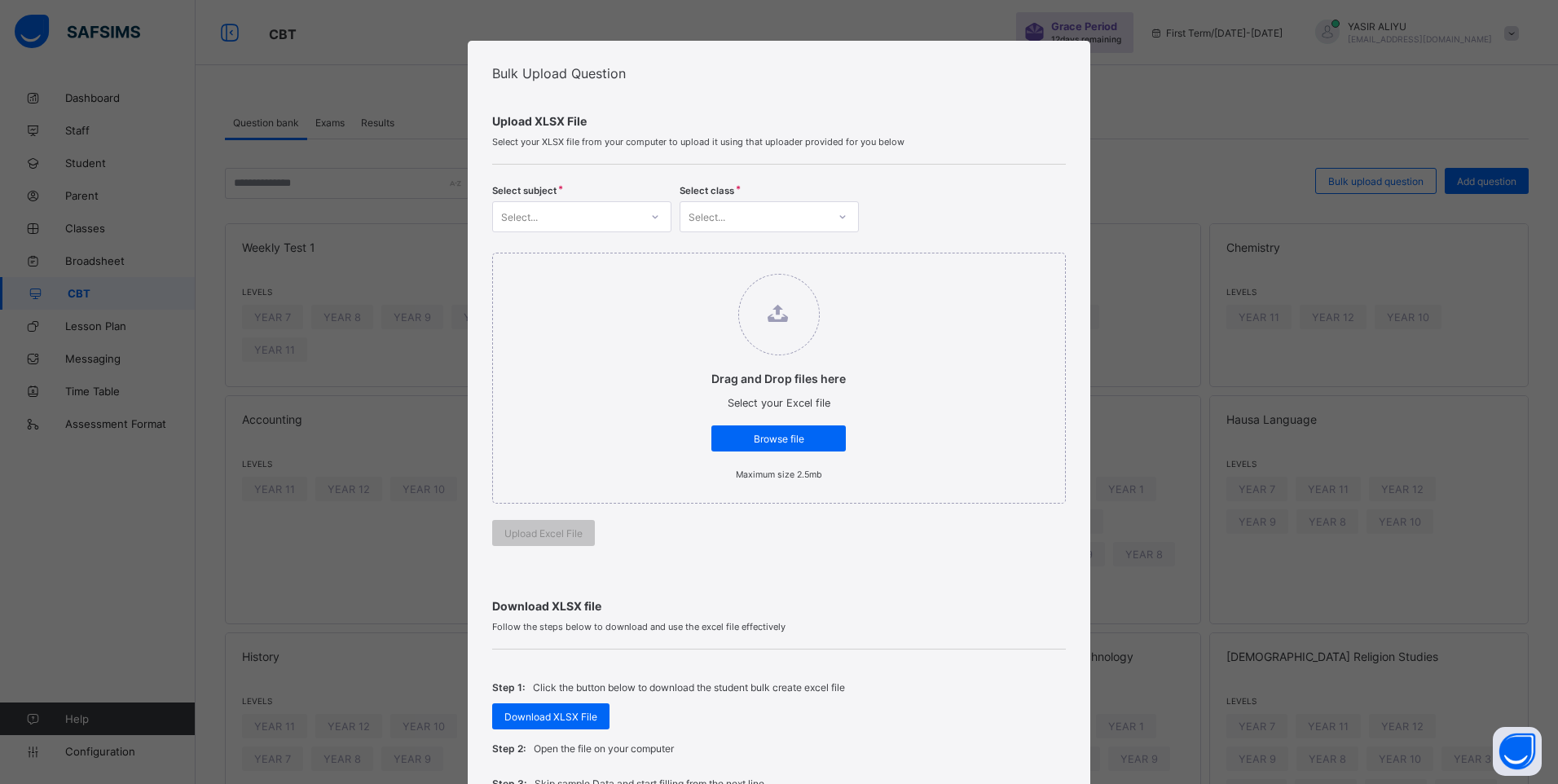
drag, startPoint x: 0, startPoint y: 0, endPoint x: 619, endPoint y: 209, distance: 653.3
click at [619, 209] on div "Select..." at bounding box center [565, 217] width 146 height 23
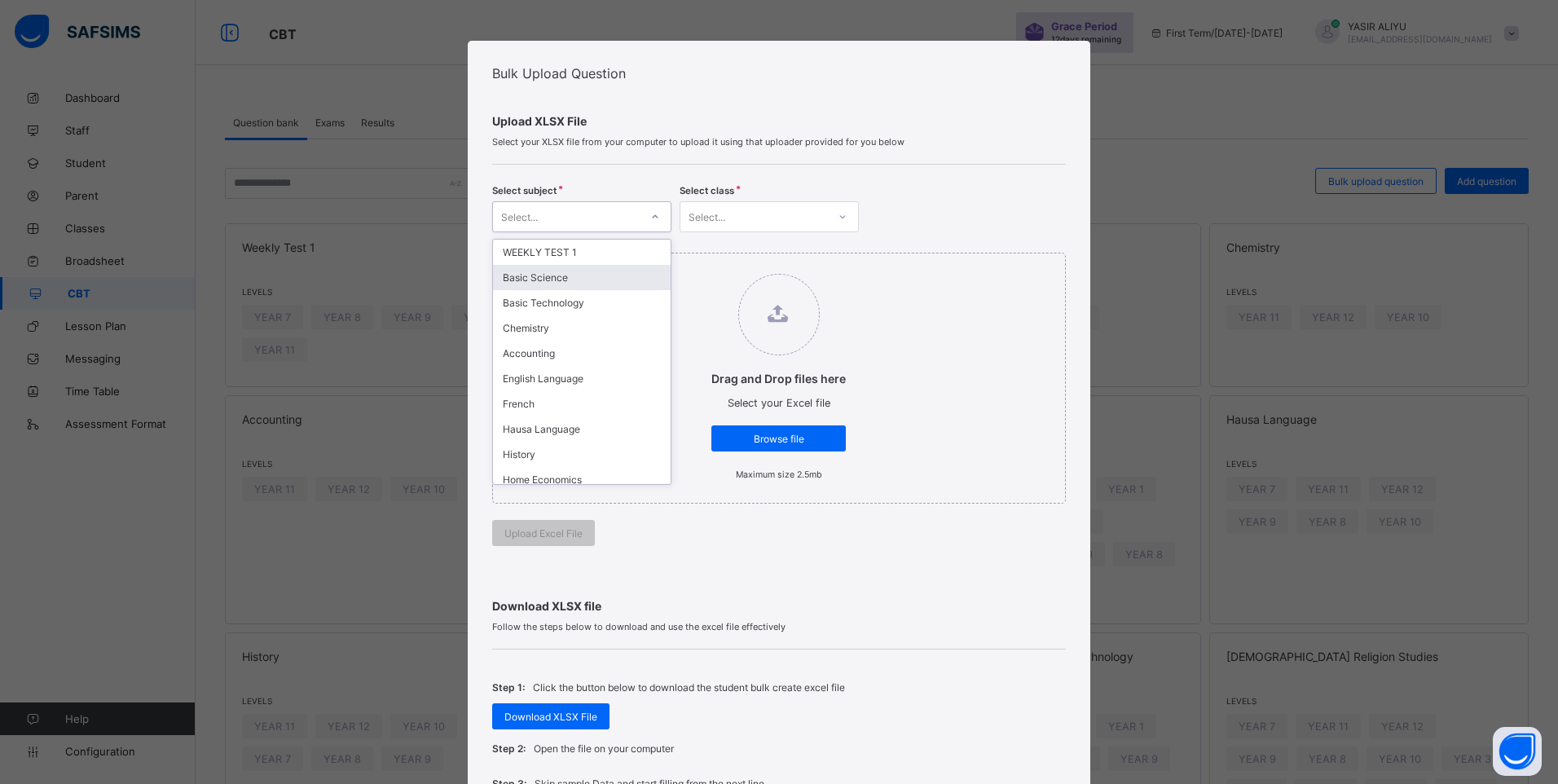
click at [571, 273] on div "Basic Science" at bounding box center [581, 277] width 177 height 25
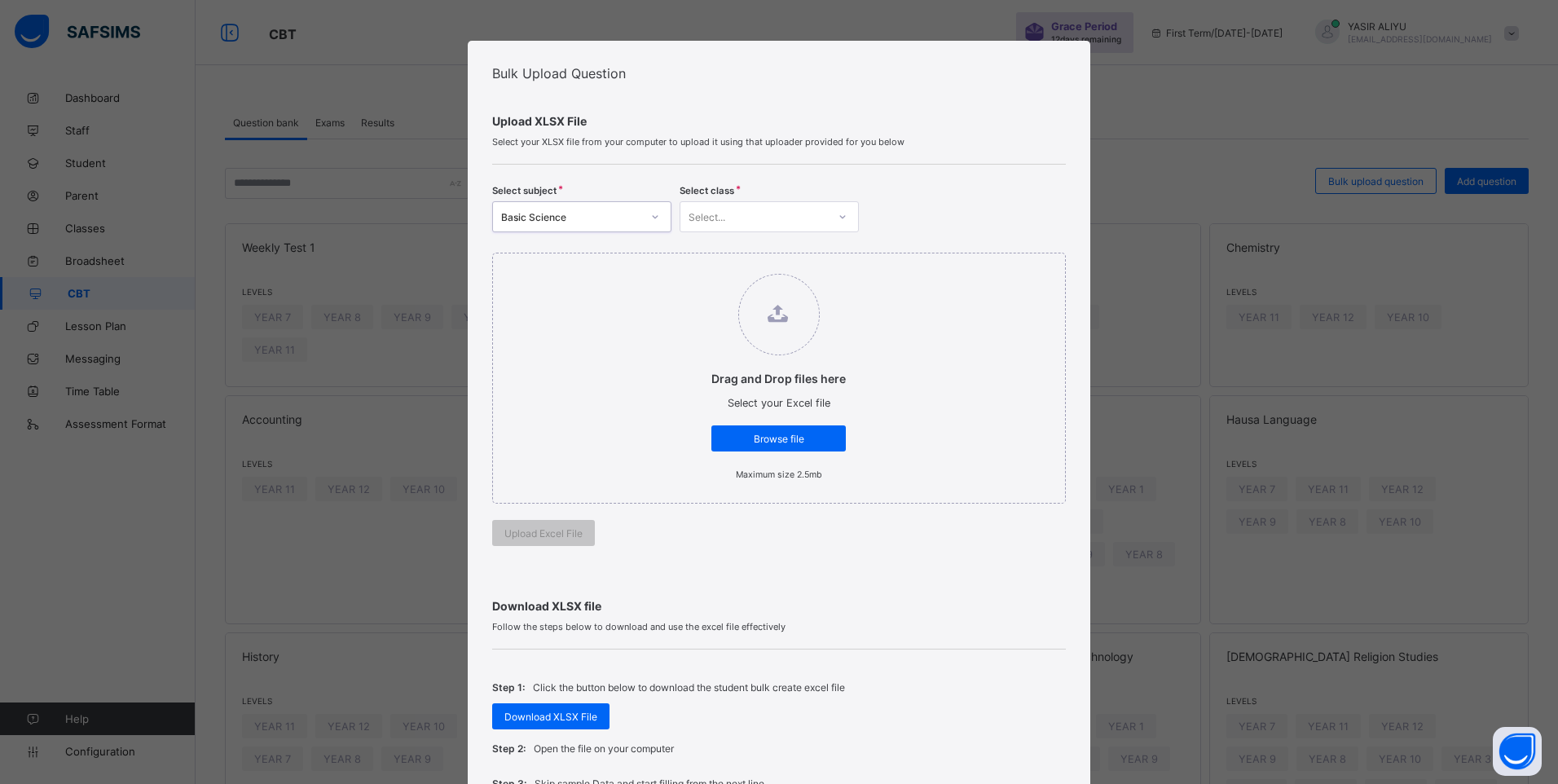
click at [733, 215] on div "Select..." at bounding box center [753, 217] width 146 height 23
click at [717, 250] on div "YEAR 7" at bounding box center [769, 252] width 177 height 25
click at [774, 426] on div "Browse file" at bounding box center [779, 439] width 134 height 26
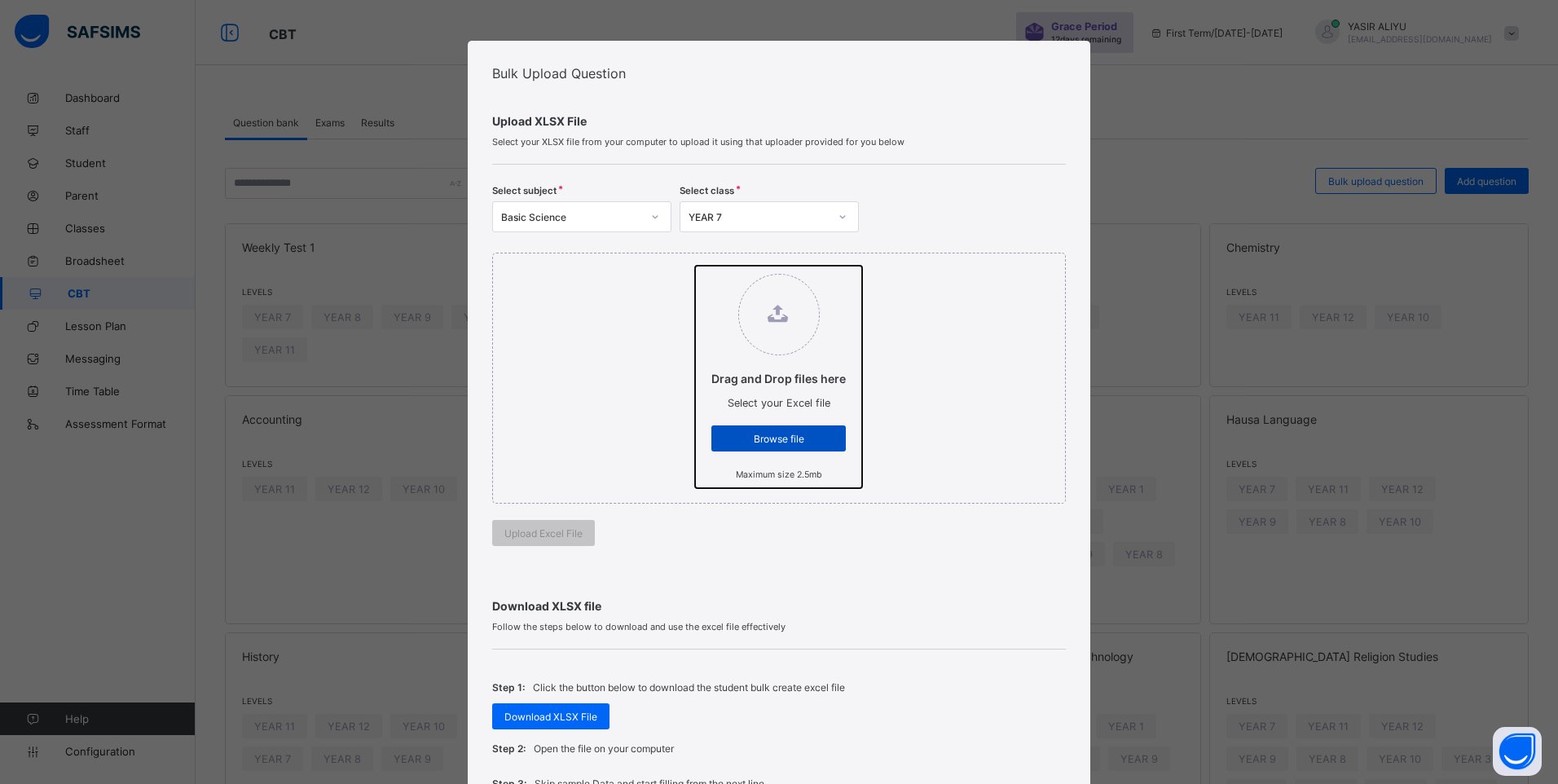
click at [695, 265] on input "Drag and Drop files here Select your Excel file Browse file Maximum size 2.5mb" at bounding box center [695, 265] width 0 height 0
type input "**********"
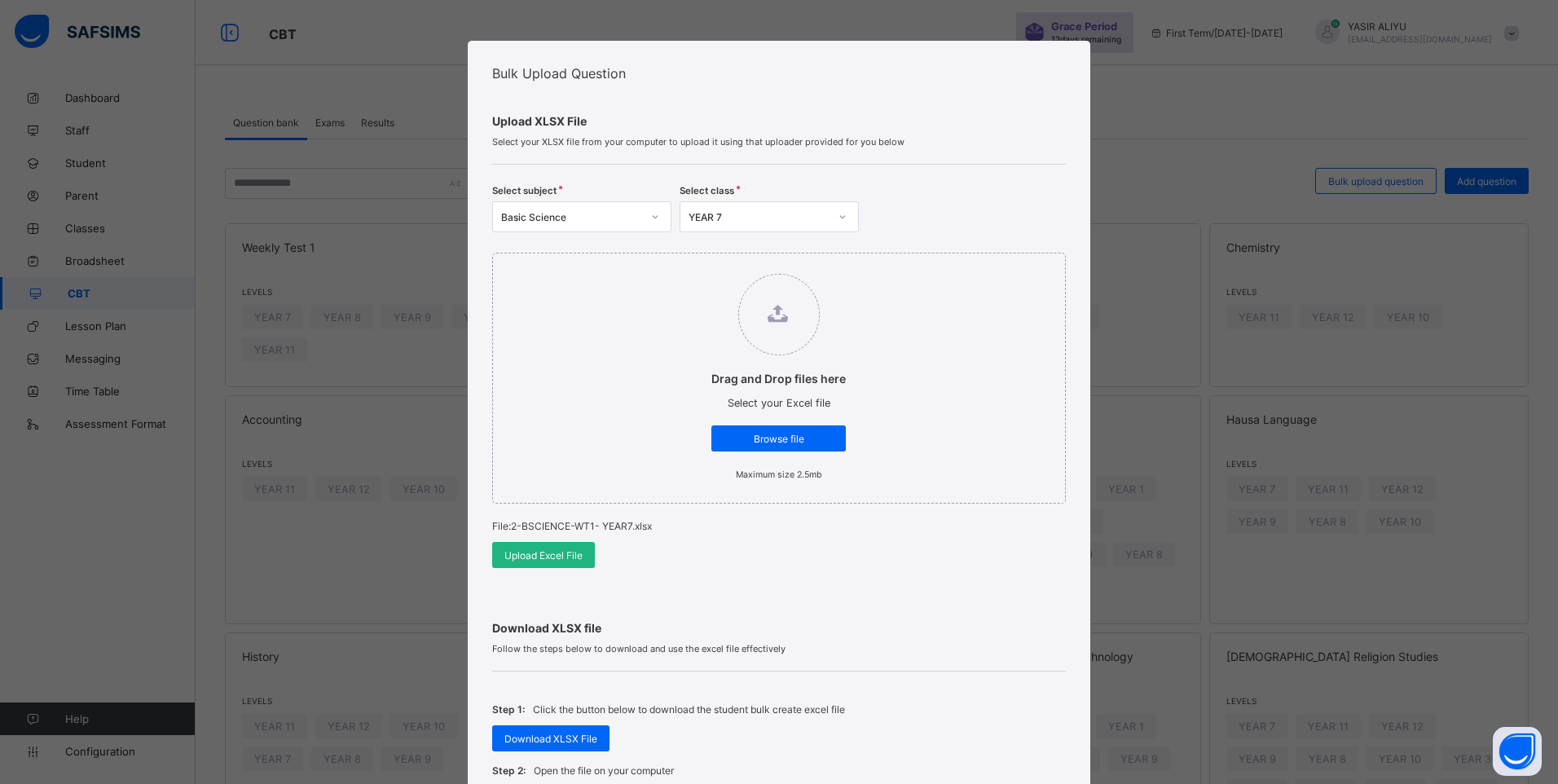
click at [540, 551] on span "Upload Excel File" at bounding box center [543, 555] width 78 height 12
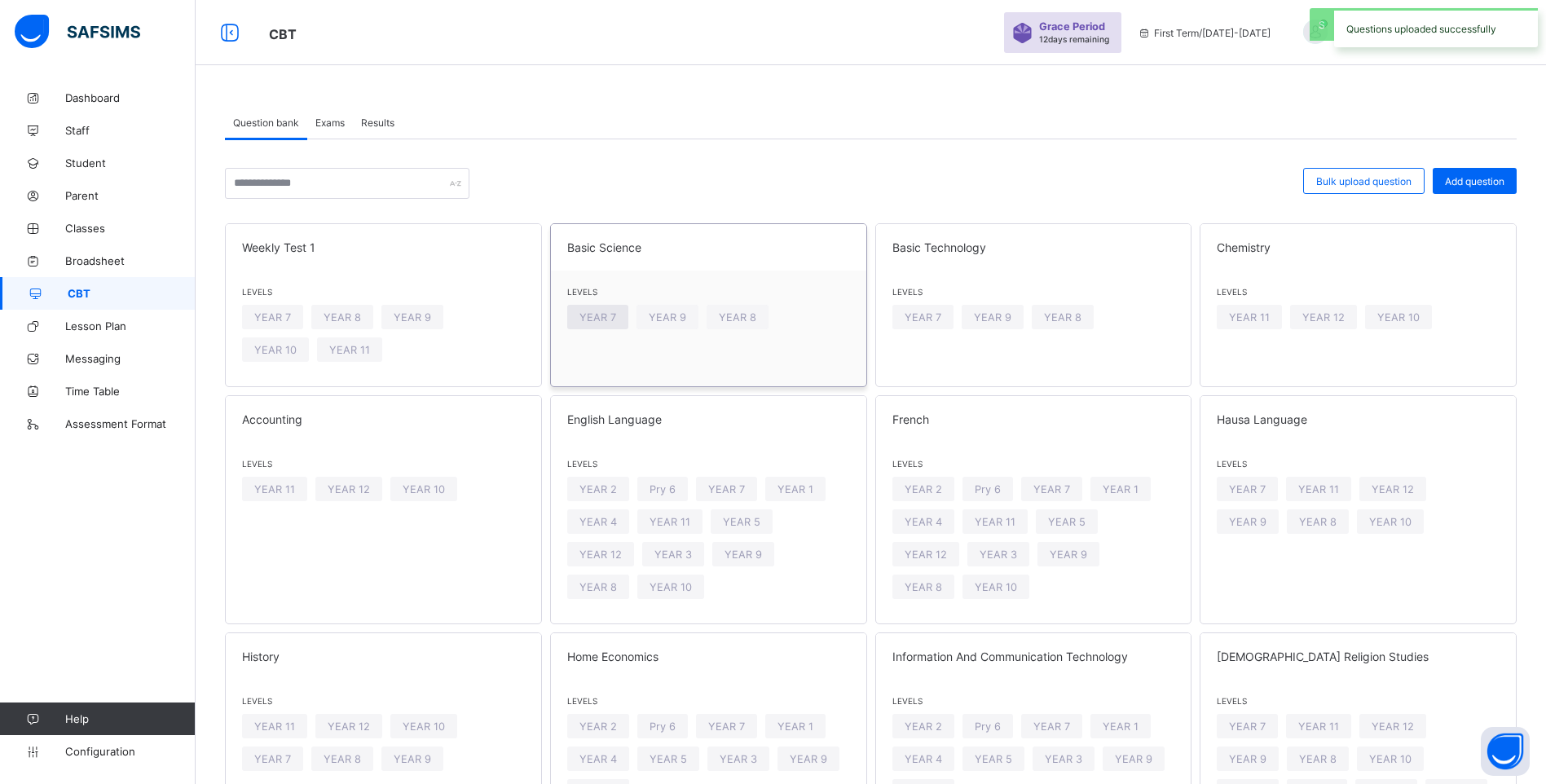
click at [598, 323] on span "YEAR 7" at bounding box center [597, 317] width 37 height 12
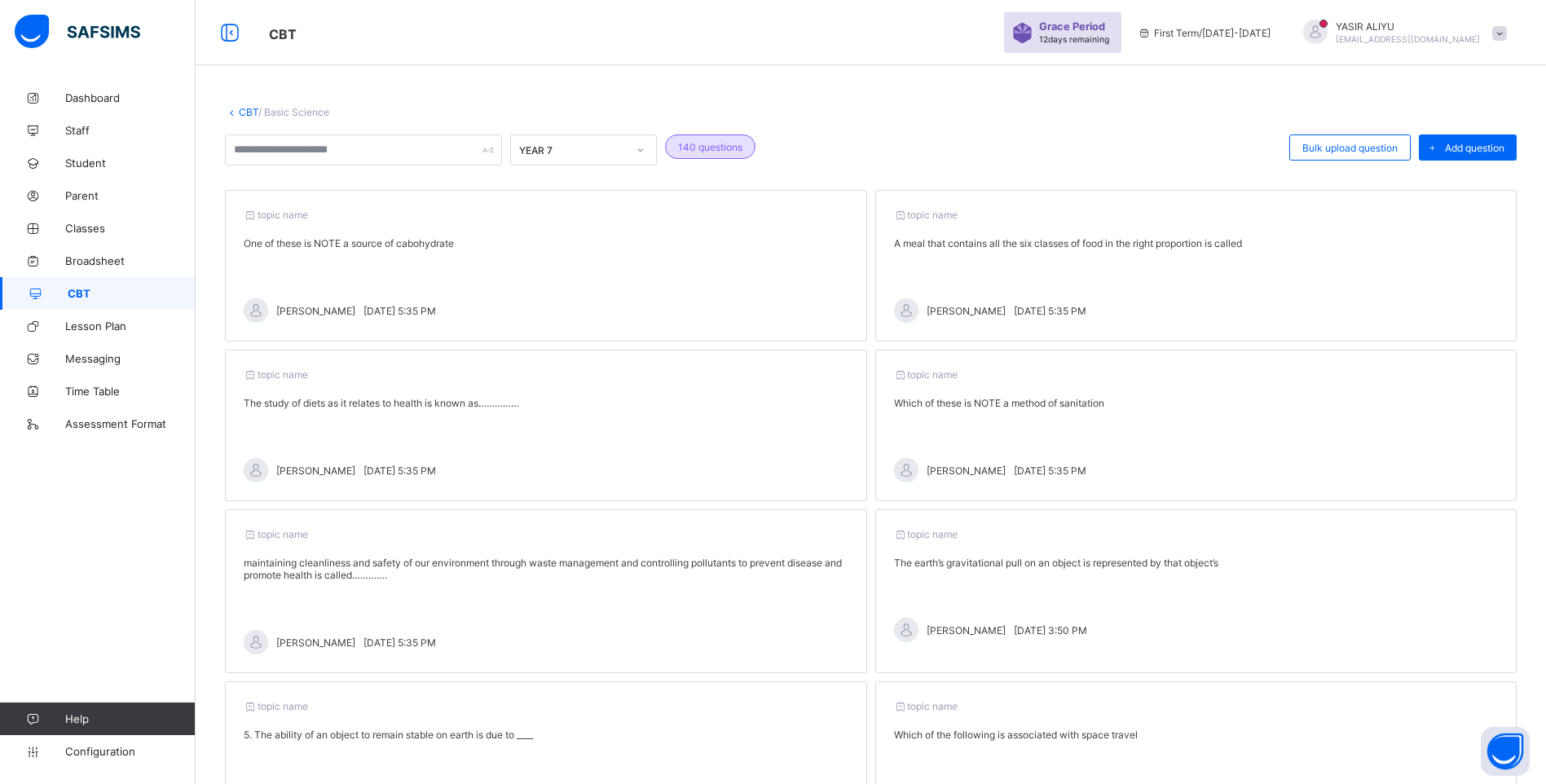
click at [247, 108] on link "CBT" at bounding box center [248, 111] width 20 height 12
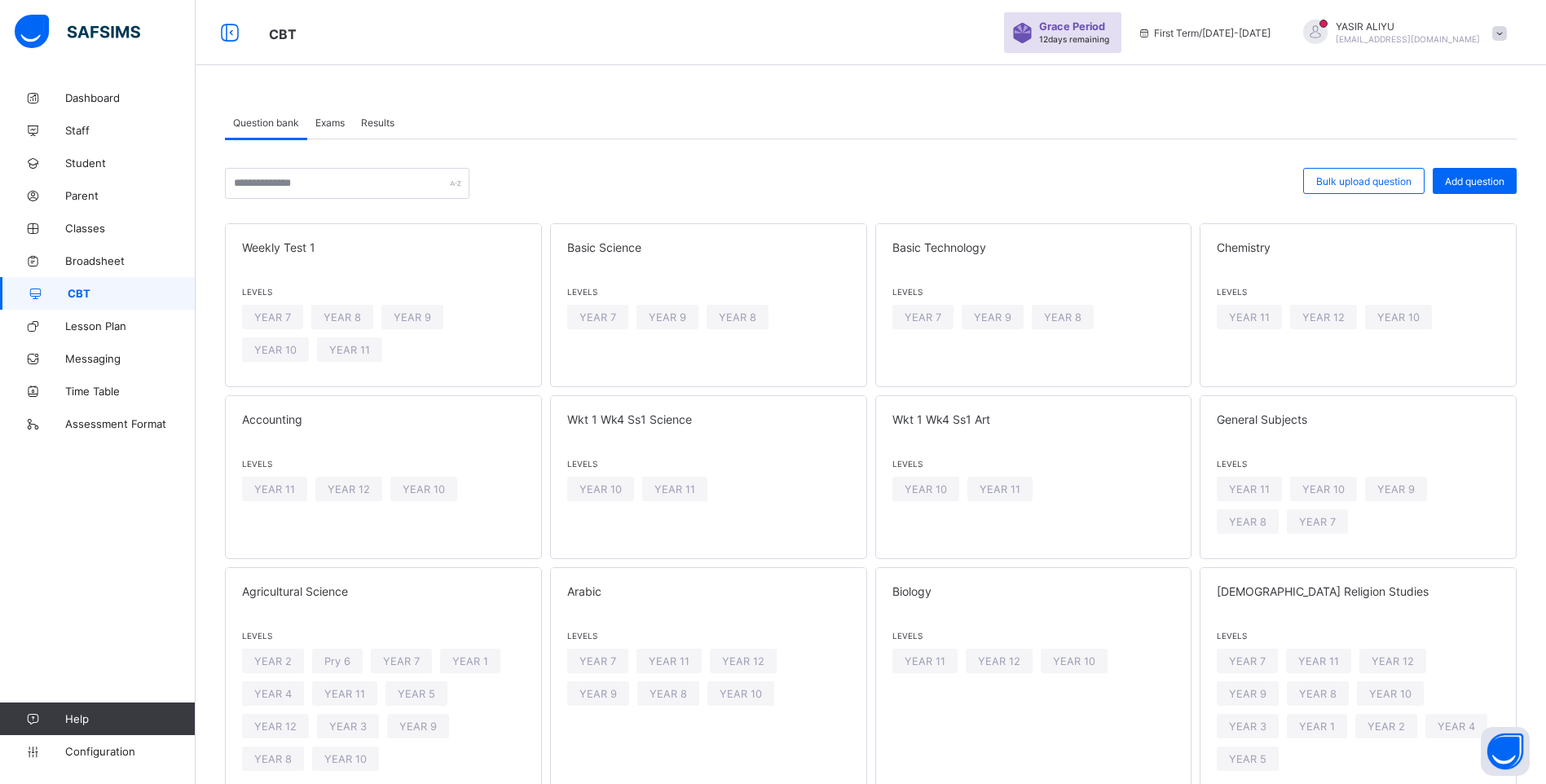
click at [322, 123] on span "Exams" at bounding box center [329, 122] width 29 height 12
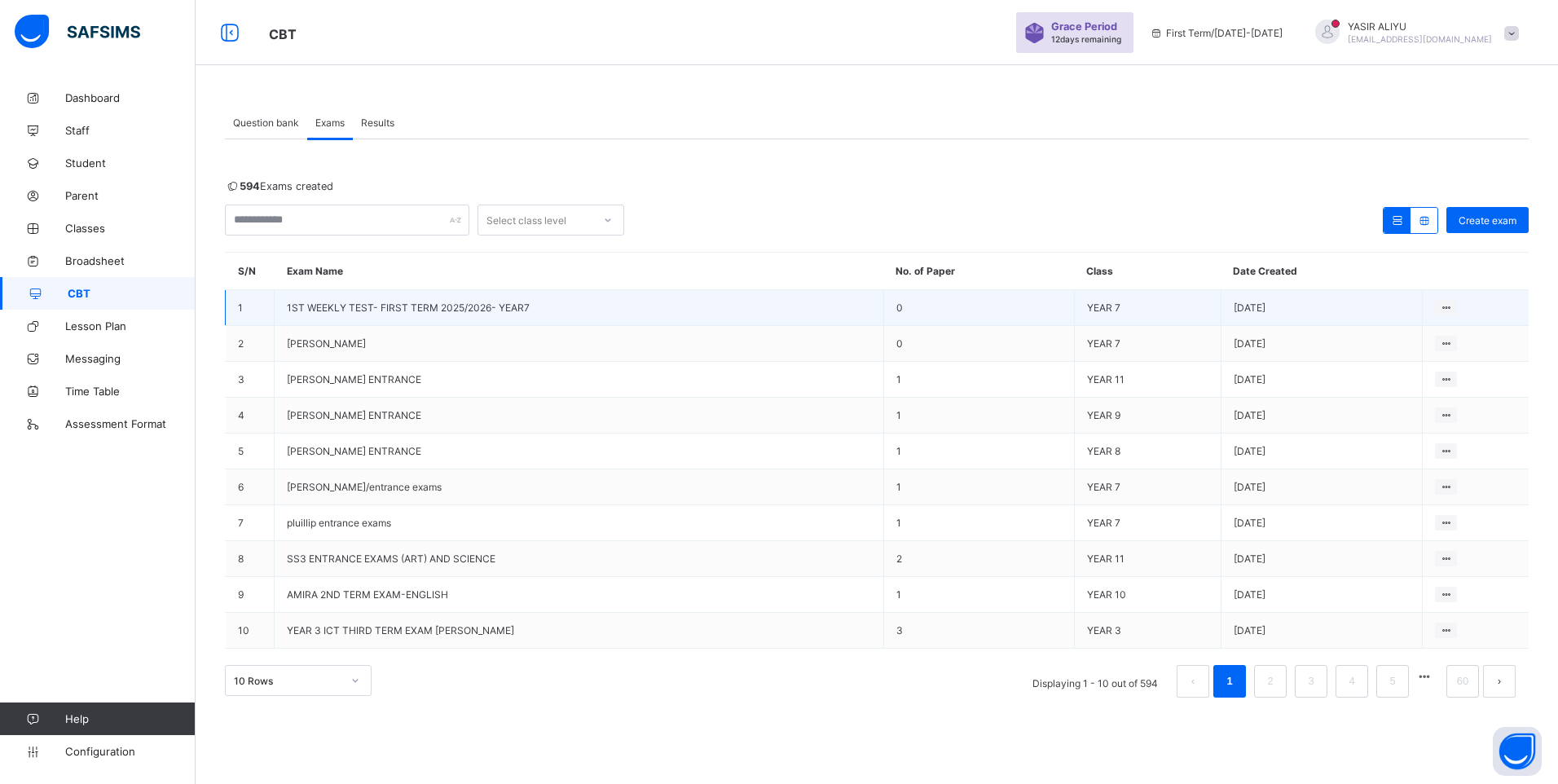
click at [434, 300] on td "1ST WEEKLY TEST- FIRST TERM 2025/2026- YEAR7" at bounding box center [579, 308] width 610 height 36
click at [360, 305] on span "1ST WEEKLY TEST- FIRST TERM 2025/2026- YEAR7" at bounding box center [408, 307] width 243 height 12
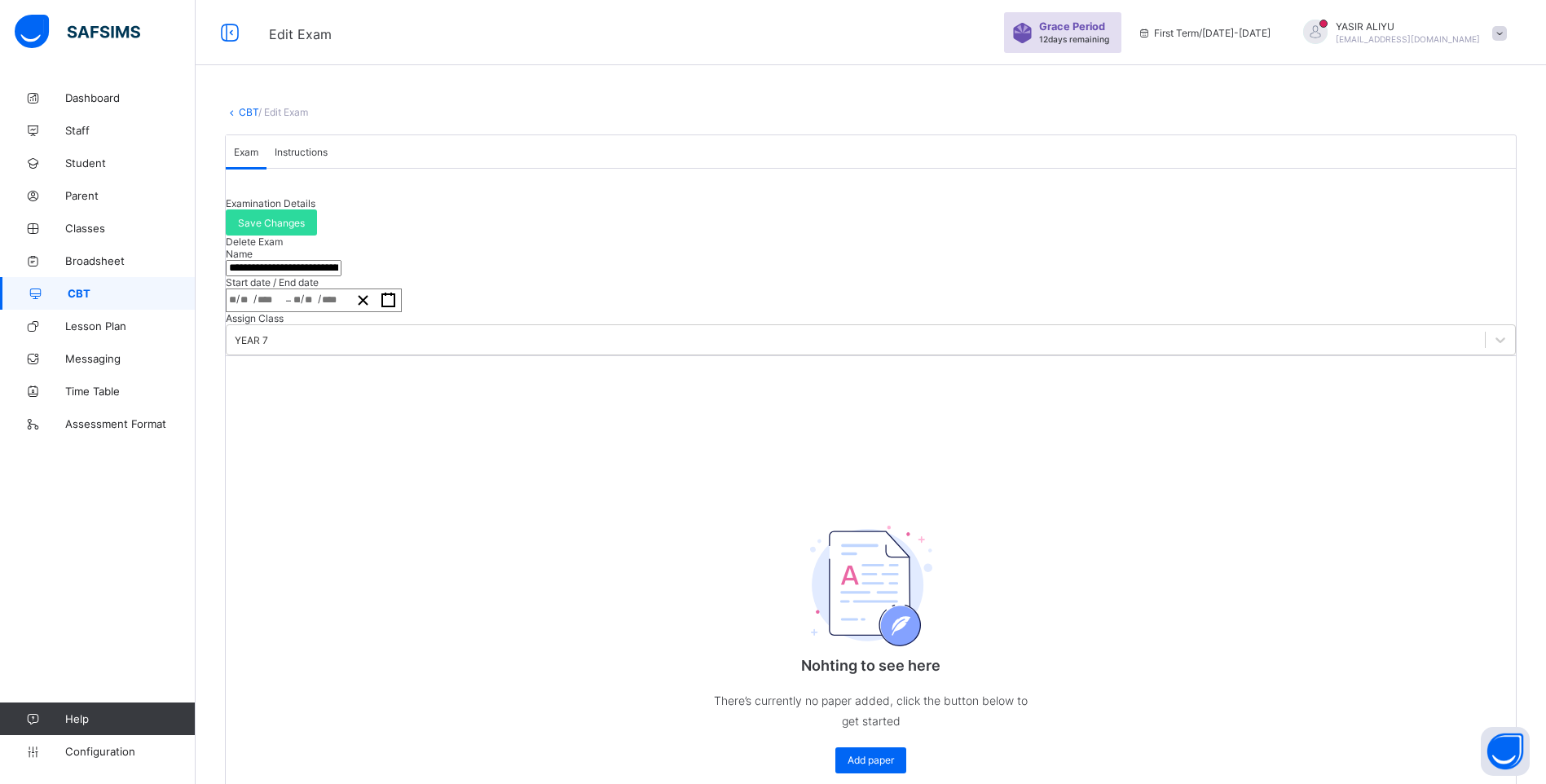
drag, startPoint x: 265, startPoint y: 339, endPoint x: 543, endPoint y: 347, distance: 278.1
click at [342, 276] on input "**********" at bounding box center [283, 267] width 116 height 16
click at [751, 659] on div "Nohting to see here There’s currently no paper added, click the button below to…" at bounding box center [870, 634] width 326 height 308
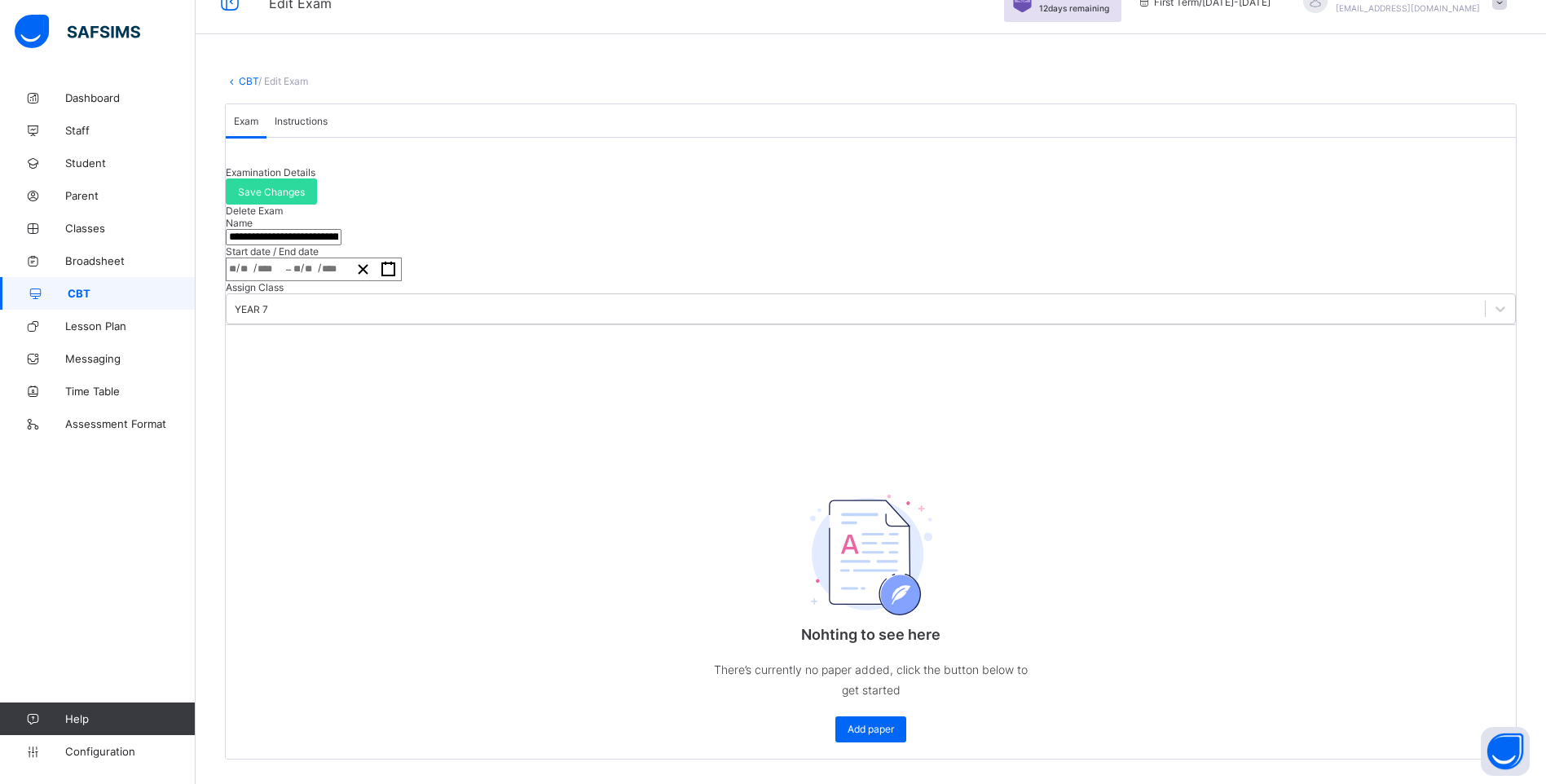
scroll to position [182, 0]
click at [879, 723] on span "Add paper" at bounding box center [870, 728] width 46 height 12
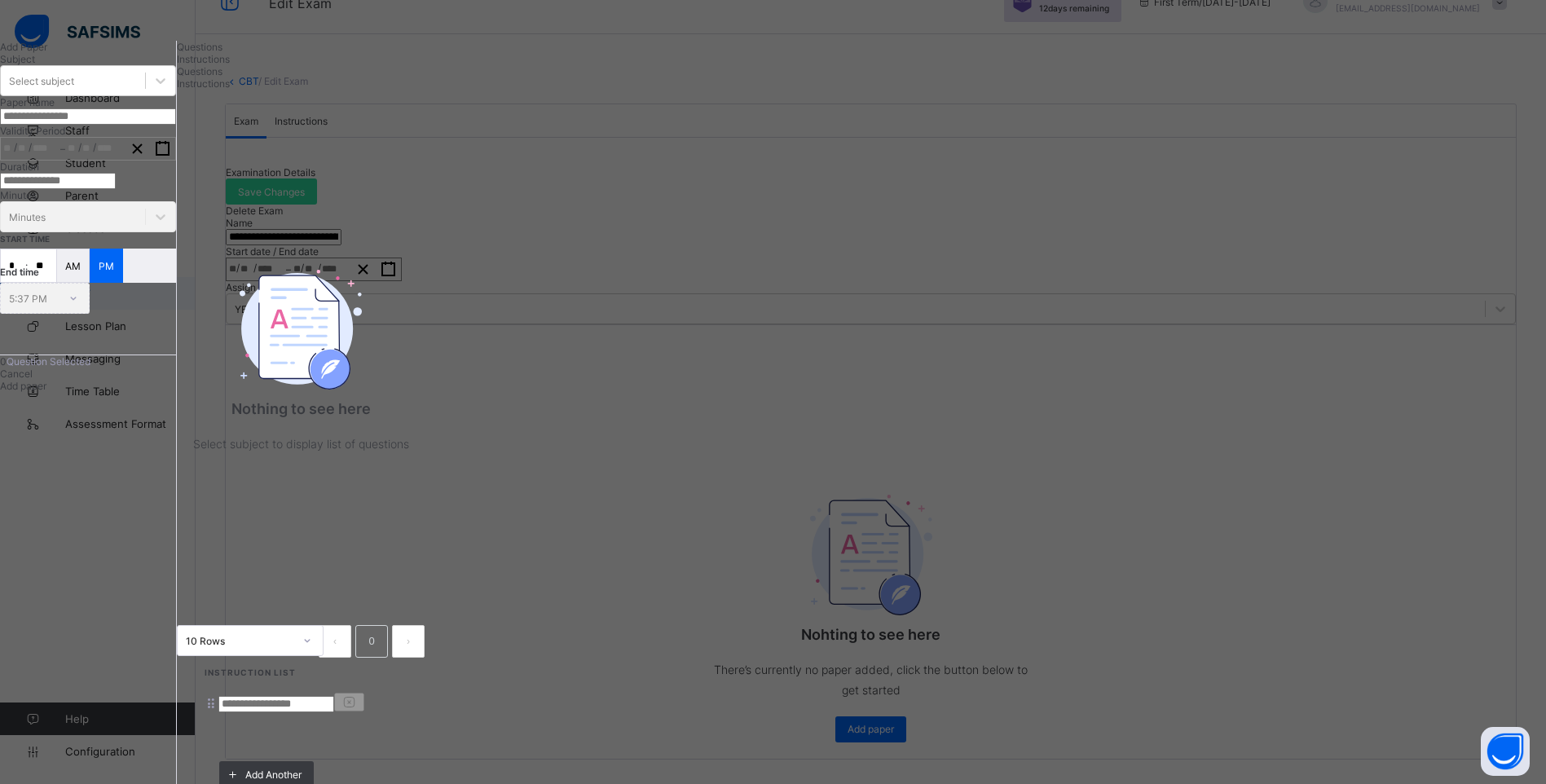
click at [229, 65] on span "Instructions" at bounding box center [203, 58] width 53 height 12
click at [334, 695] on input at bounding box center [276, 703] width 116 height 16
type input "*****"
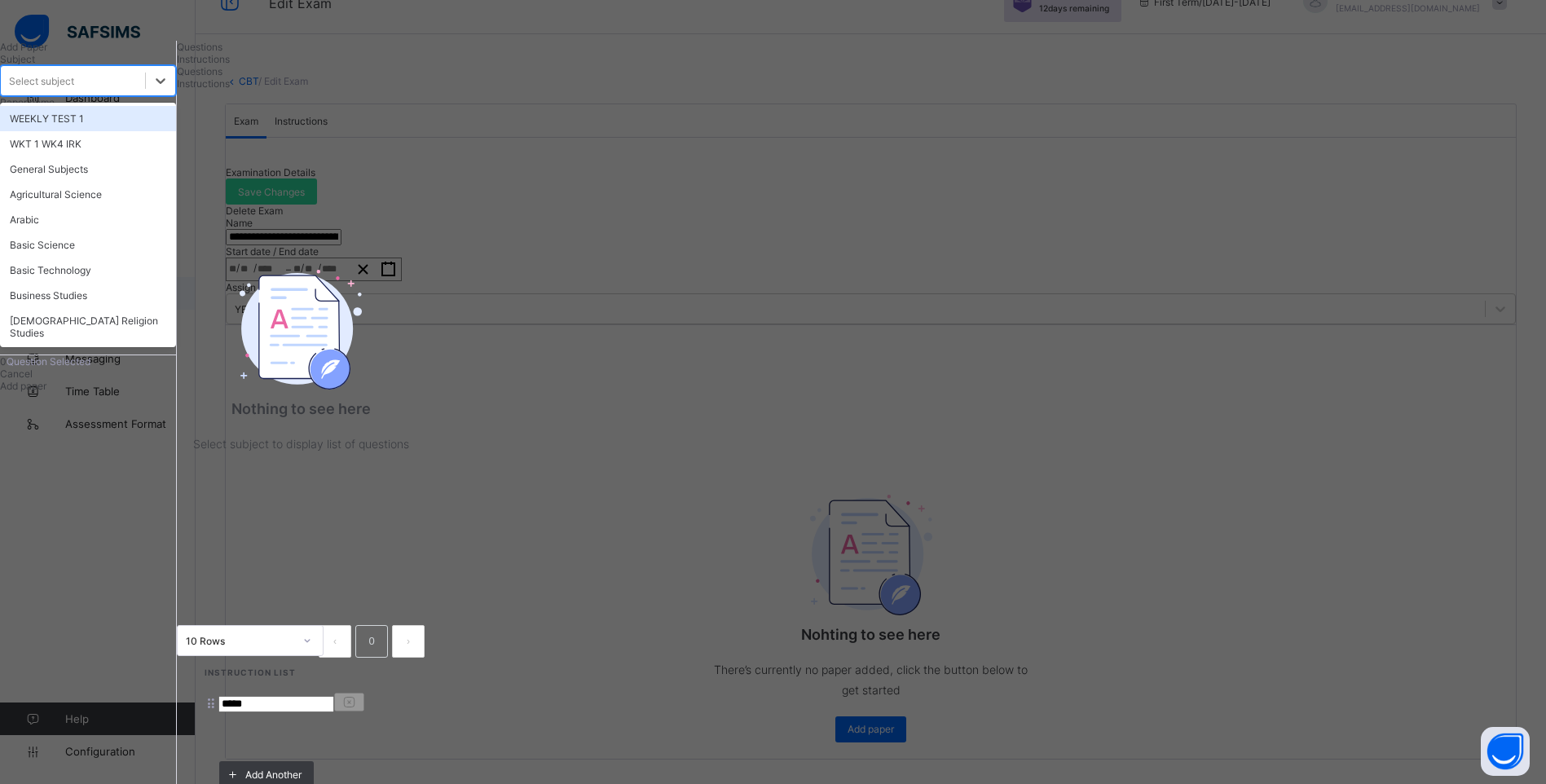
click at [145, 92] on div "Select subject" at bounding box center [73, 80] width 144 height 23
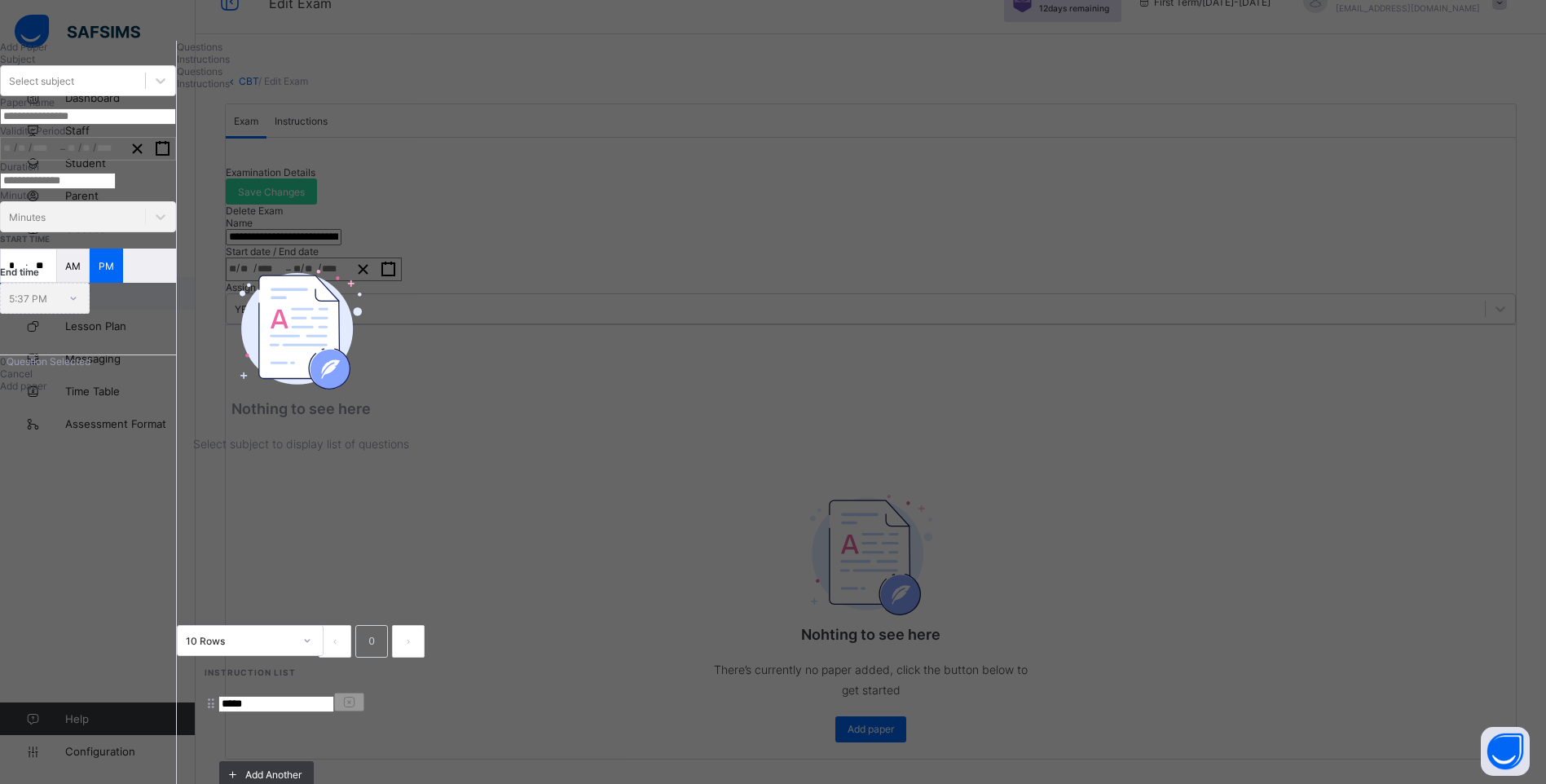
click at [223, 53] on span "Questions" at bounding box center [199, 46] width 45 height 12
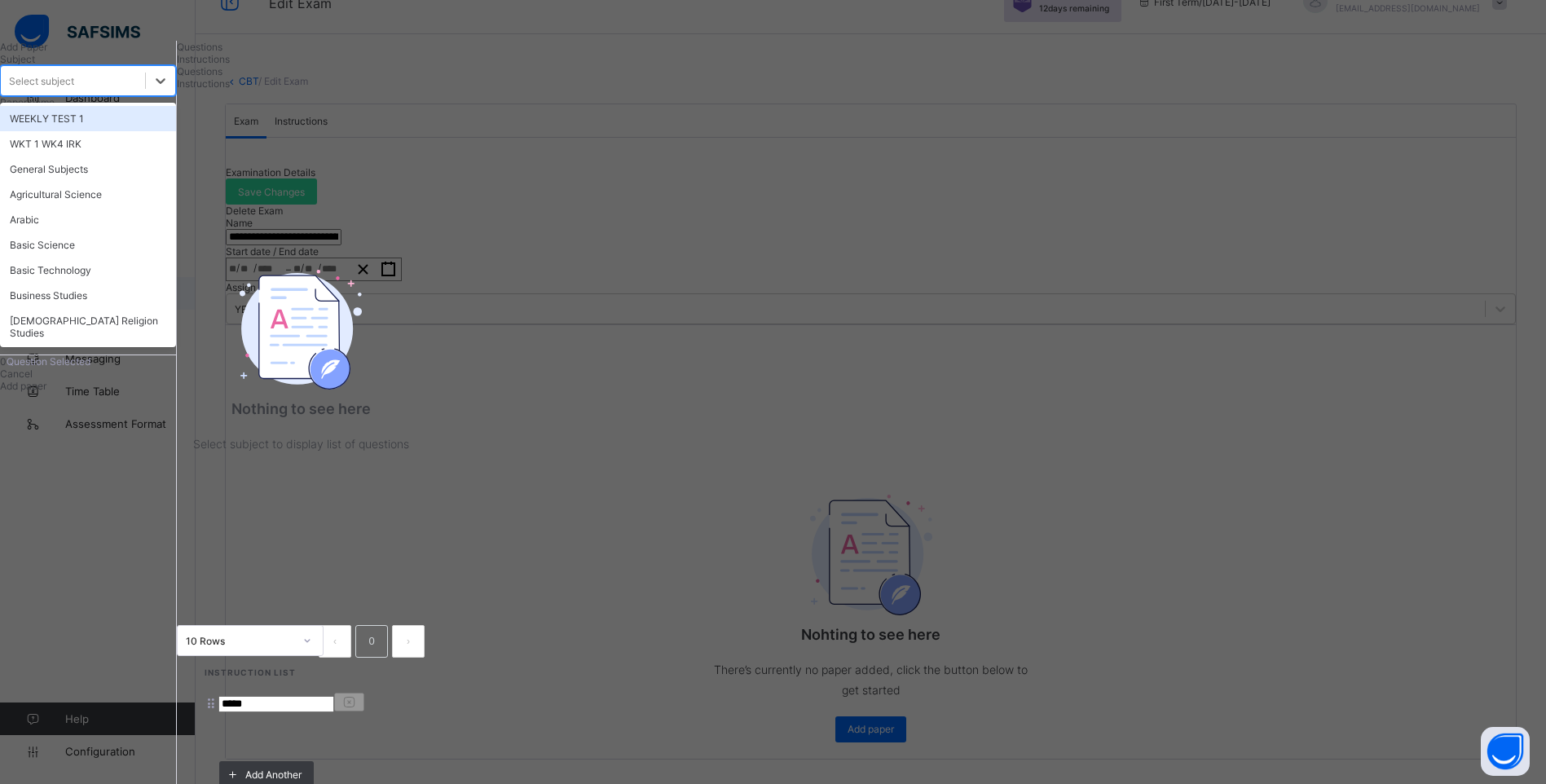
click at [145, 92] on div "Select subject" at bounding box center [73, 80] width 144 height 23
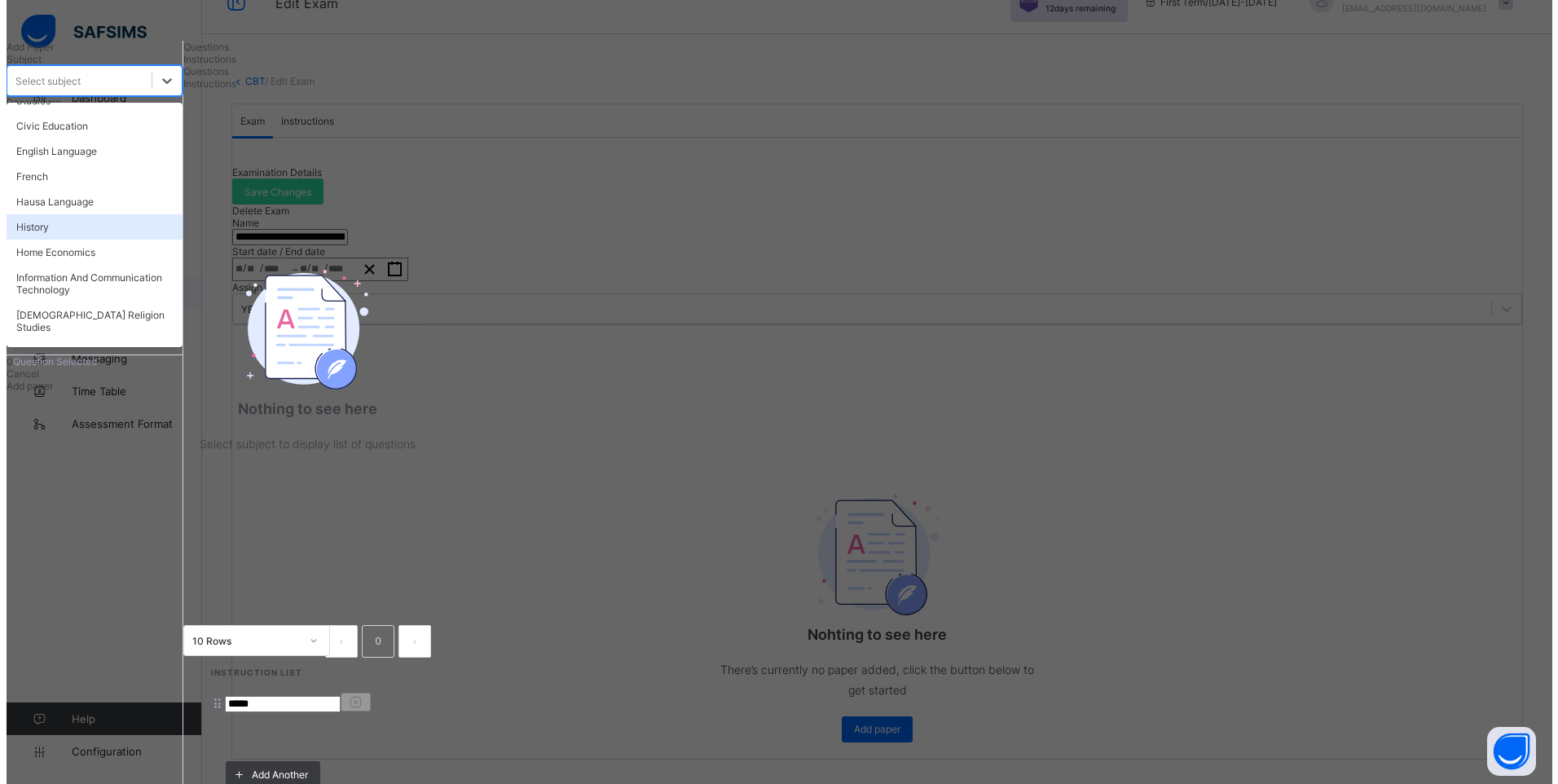
scroll to position [244, 0]
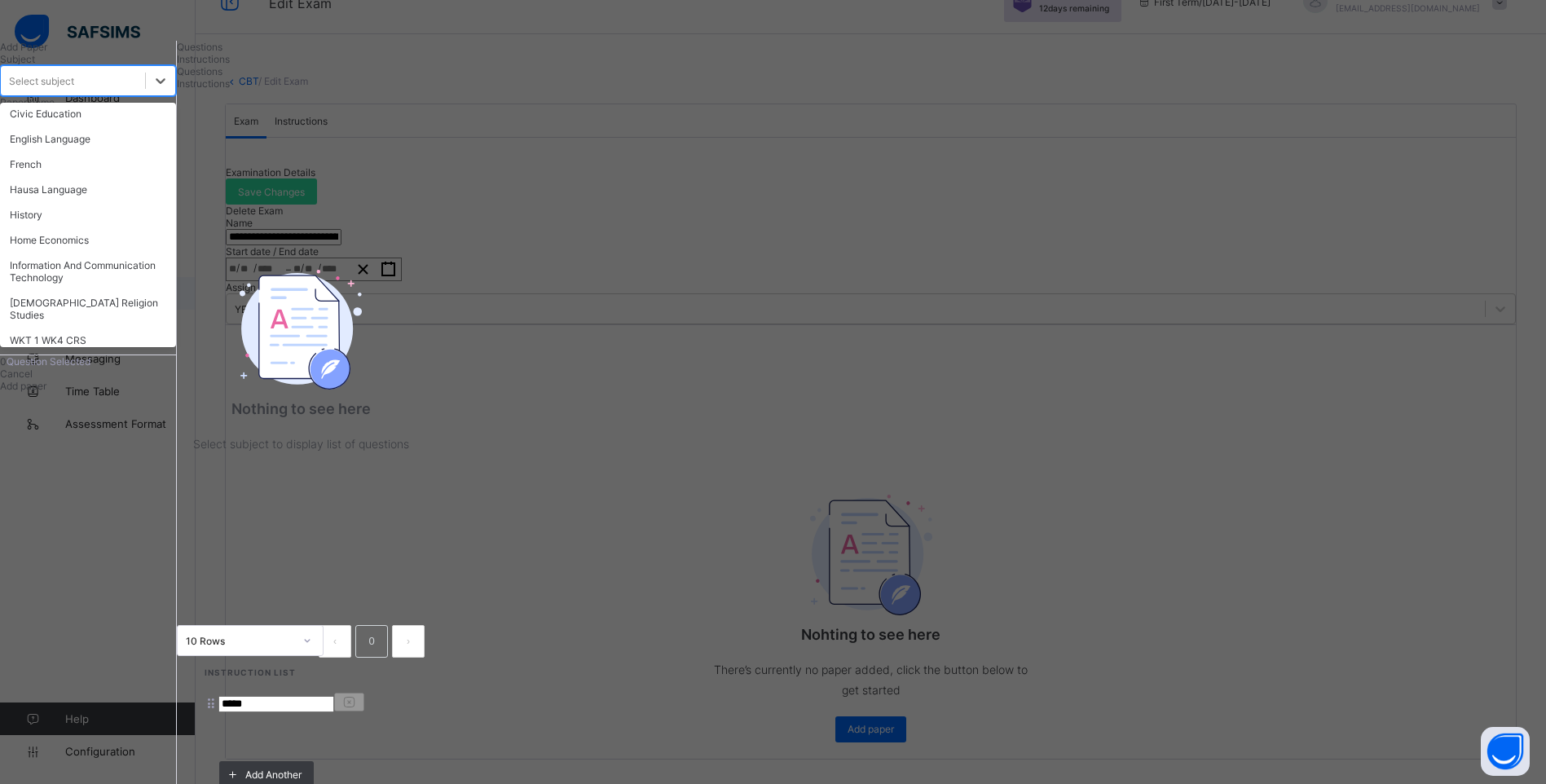
click at [132, 378] on div "Mathematics" at bounding box center [88, 365] width 176 height 25
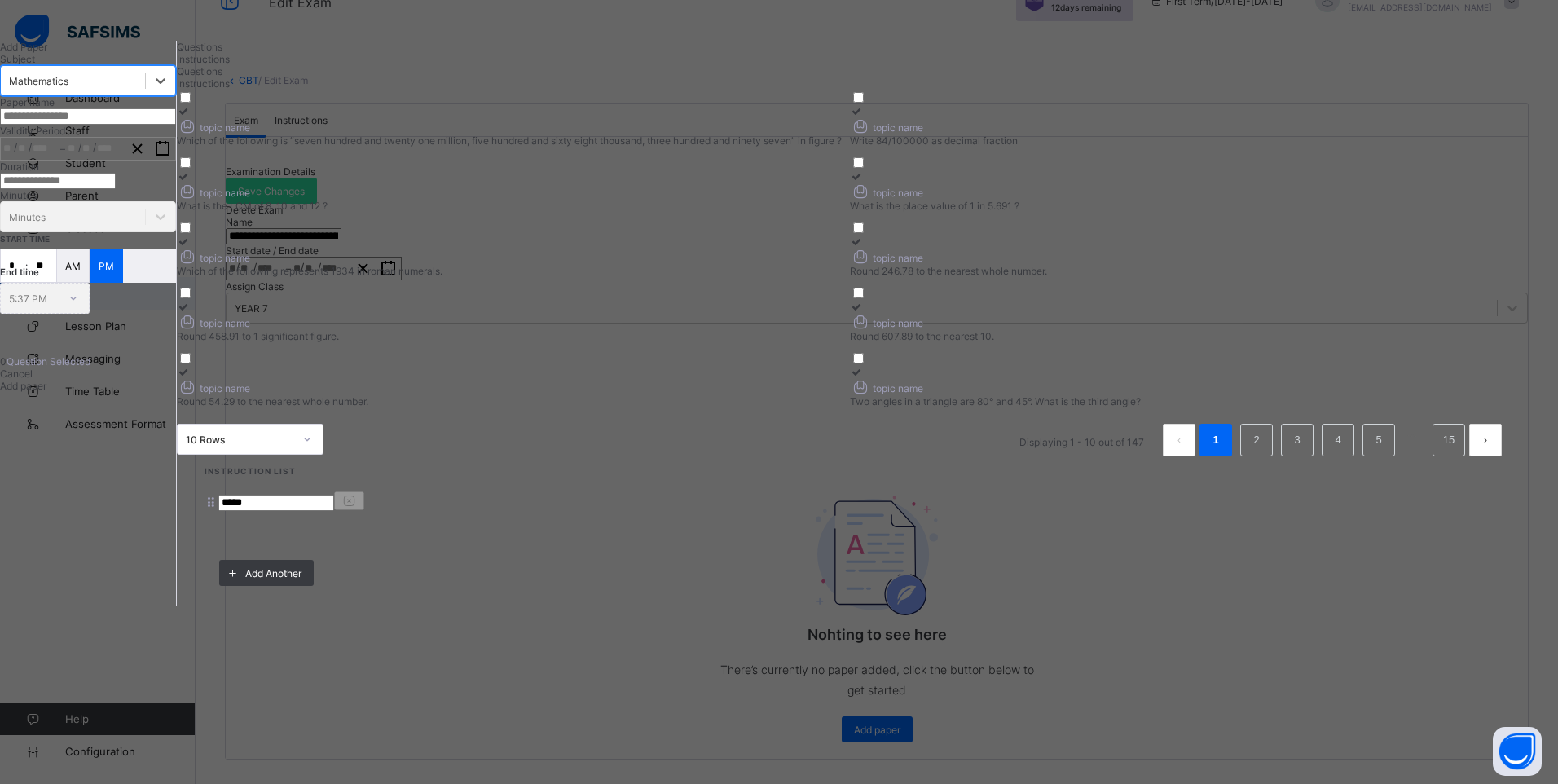
click at [191, 117] on icon at bounding box center [183, 110] width 14 height 12
click at [863, 117] on icon at bounding box center [857, 110] width 14 height 12
click at [191, 182] on icon at bounding box center [183, 175] width 14 height 12
click at [863, 182] on icon at bounding box center [857, 175] width 14 height 12
click at [191, 247] on icon at bounding box center [183, 242] width 14 height 12
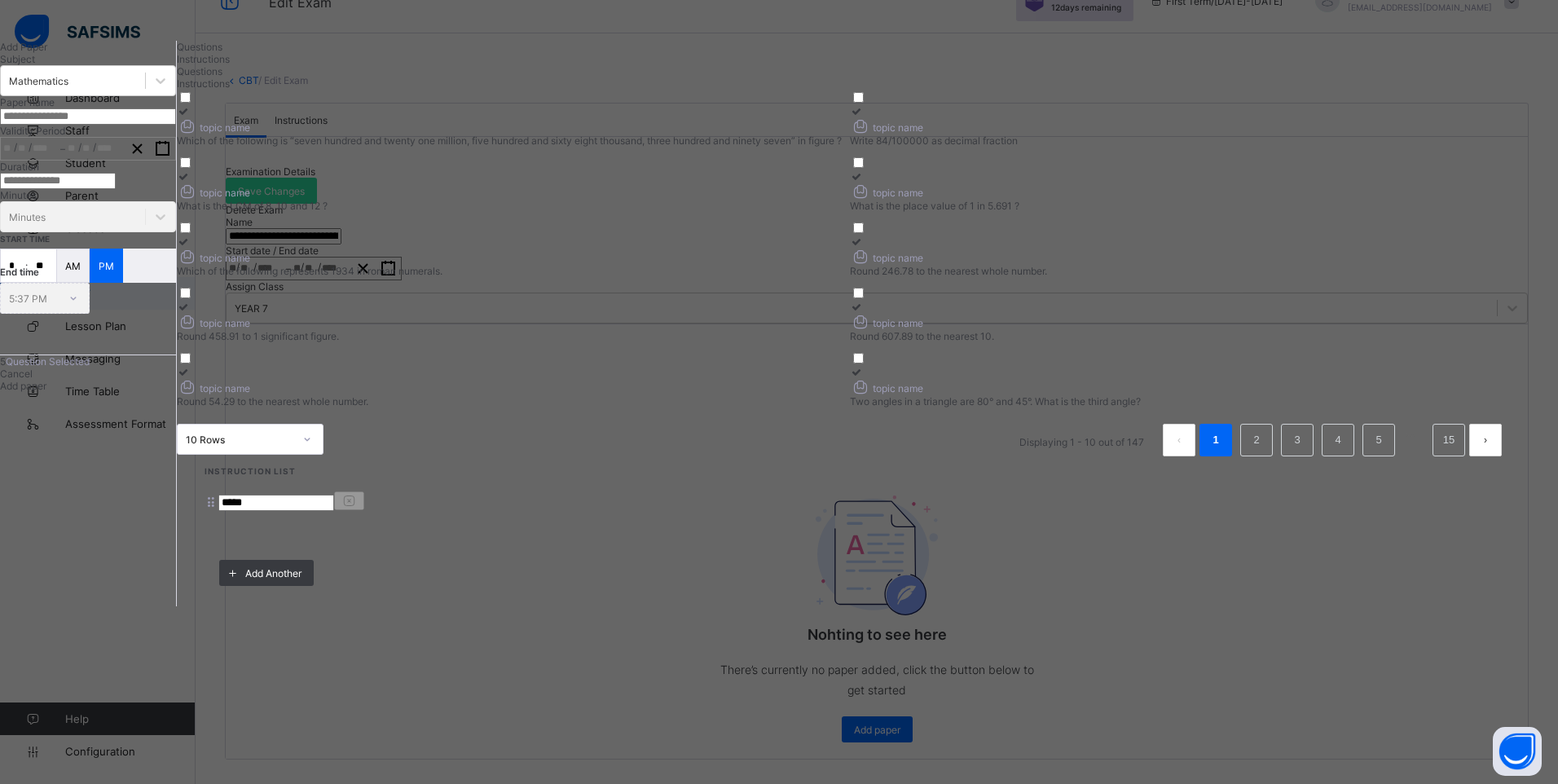
click at [176, 125] on input "text" at bounding box center [88, 116] width 176 height 16
paste input "**********"
drag, startPoint x: 75, startPoint y: 203, endPoint x: 169, endPoint y: 212, distance: 94.4
click at [169, 125] on input "**********" at bounding box center [88, 116] width 176 height 16
click at [144, 125] on input "**********" at bounding box center [88, 116] width 176 height 16
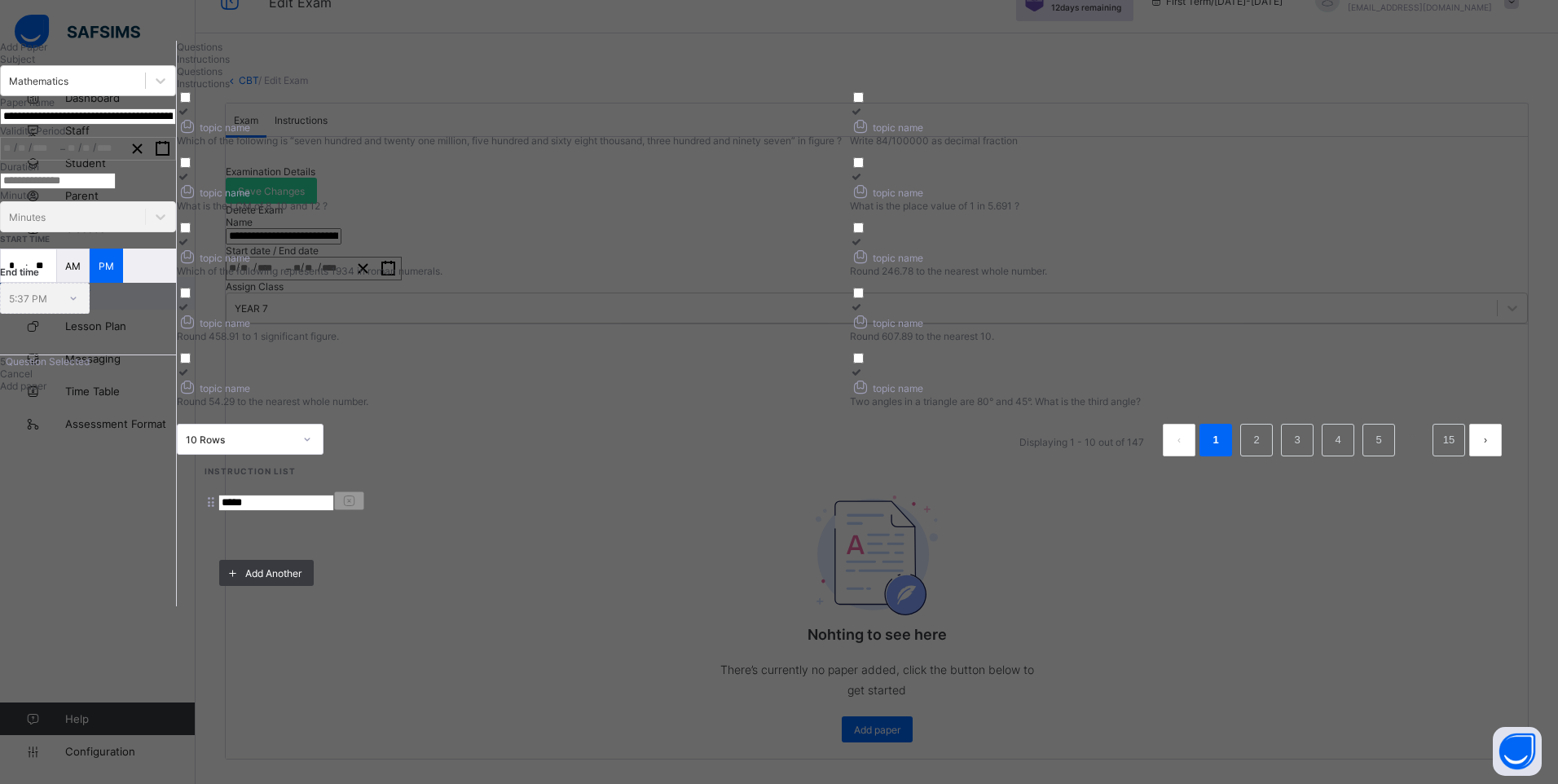
drag, startPoint x: 144, startPoint y: 201, endPoint x: 351, endPoint y: 204, distance: 207.0
click at [176, 125] on input "**********" at bounding box center [88, 116] width 176 height 16
drag, startPoint x: 149, startPoint y: 208, endPoint x: 229, endPoint y: 205, distance: 80.1
click at [176, 125] on input "**********" at bounding box center [88, 116] width 176 height 16
click at [75, 125] on input "**********" at bounding box center [88, 116] width 176 height 16
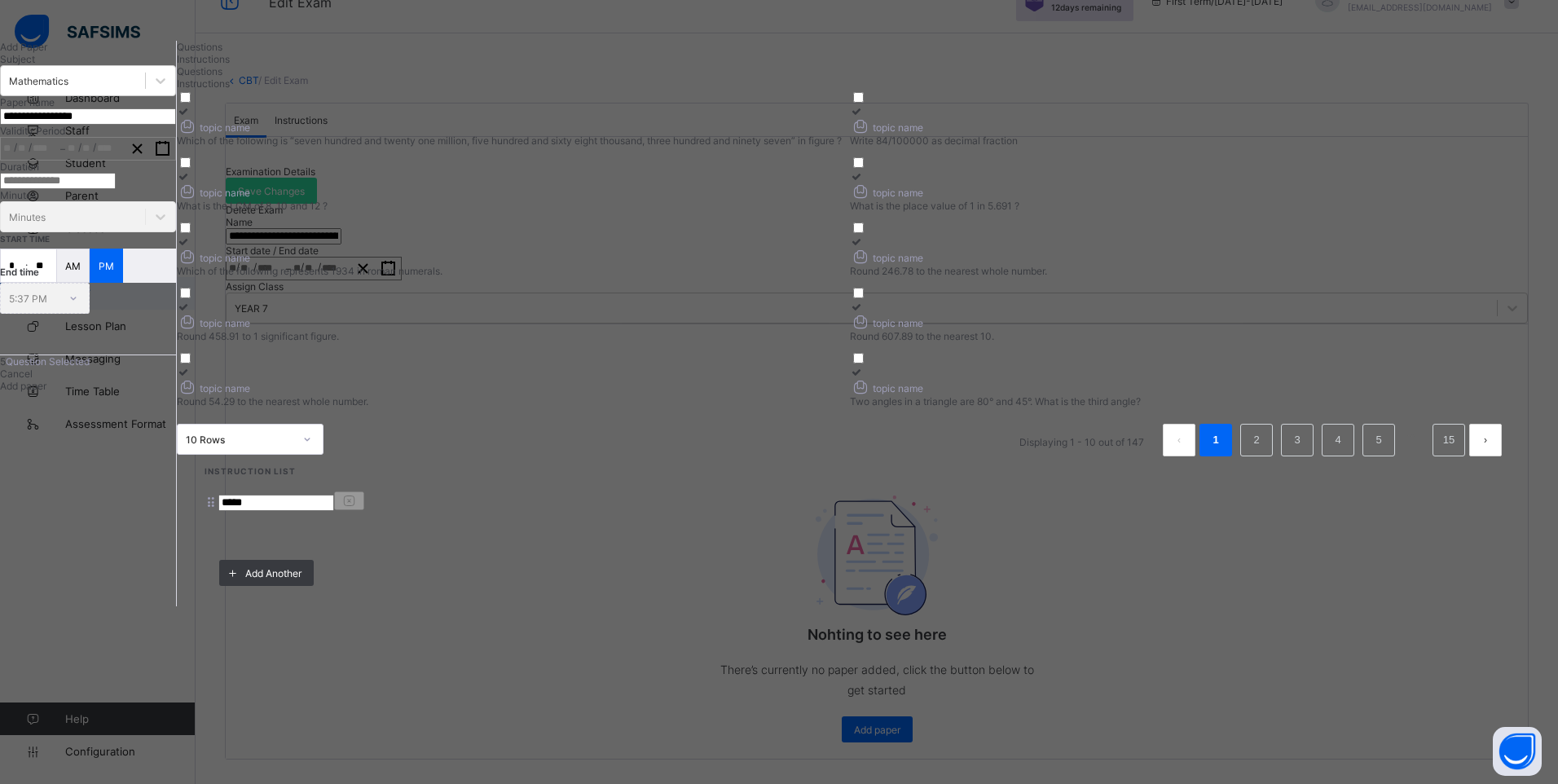
click at [72, 125] on input "**********" at bounding box center [88, 116] width 176 height 16
type input "**********"
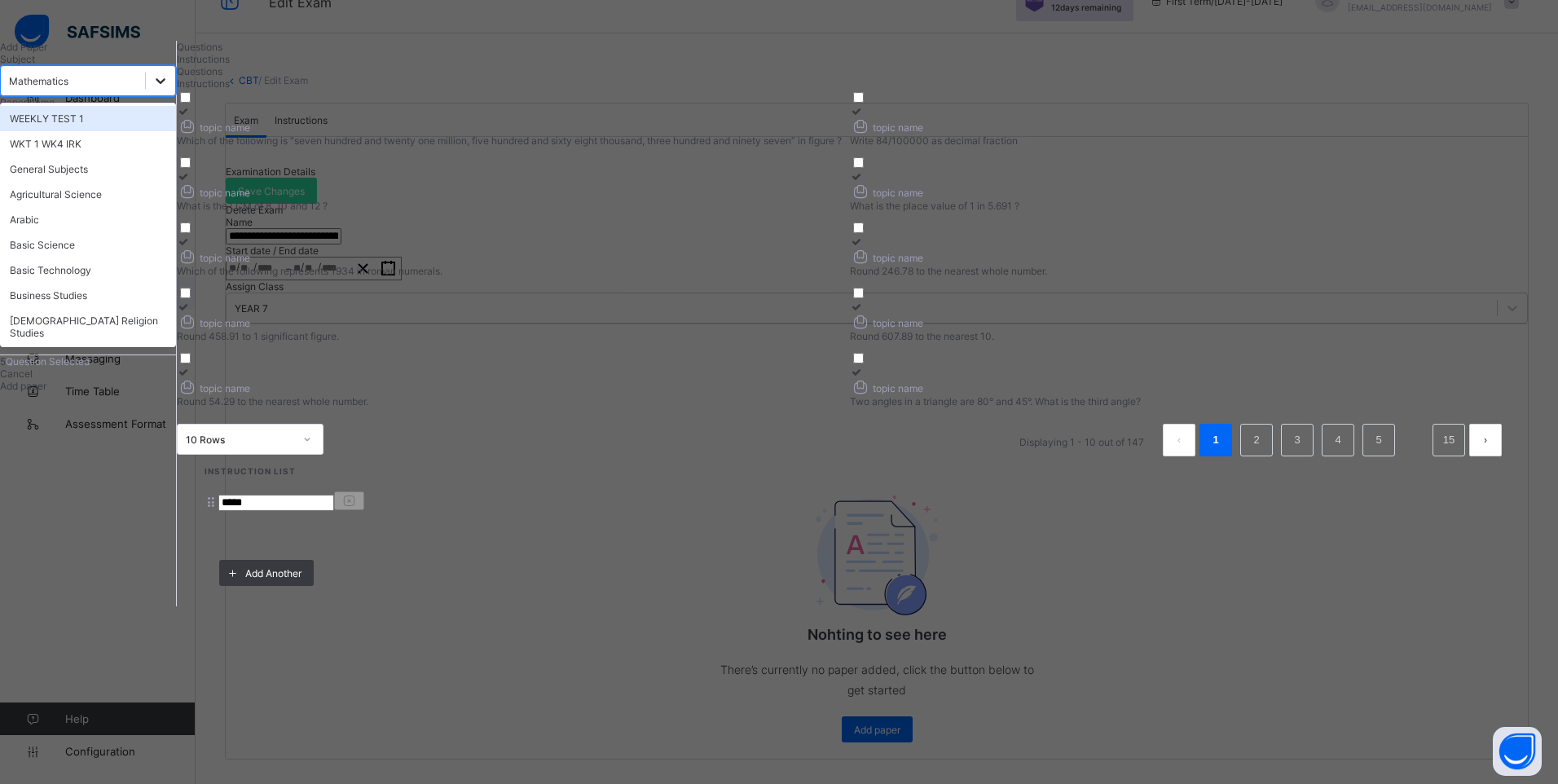
click at [169, 89] on icon at bounding box center [159, 80] width 16 height 16
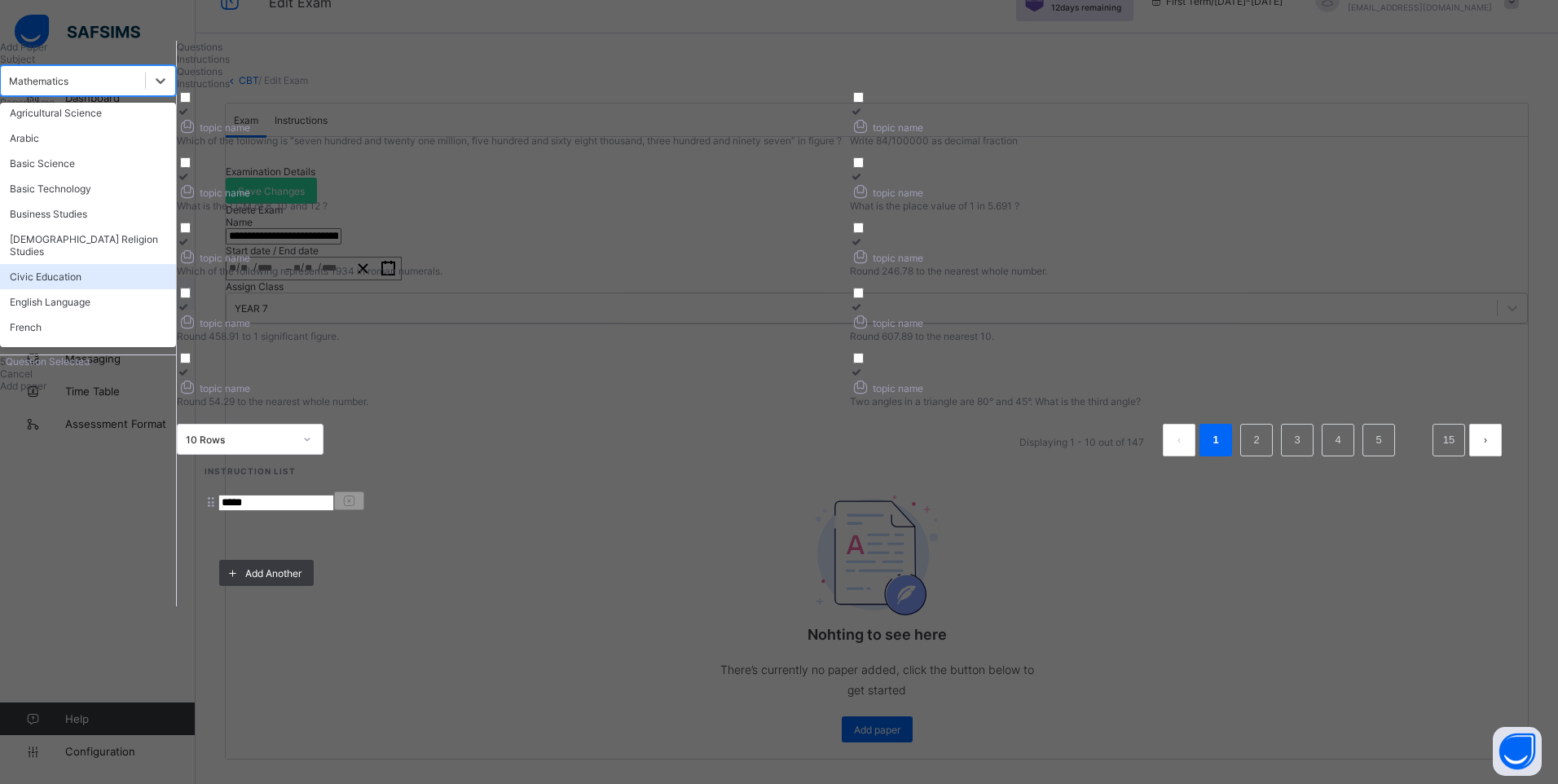
scroll to position [163, 0]
type input "*"
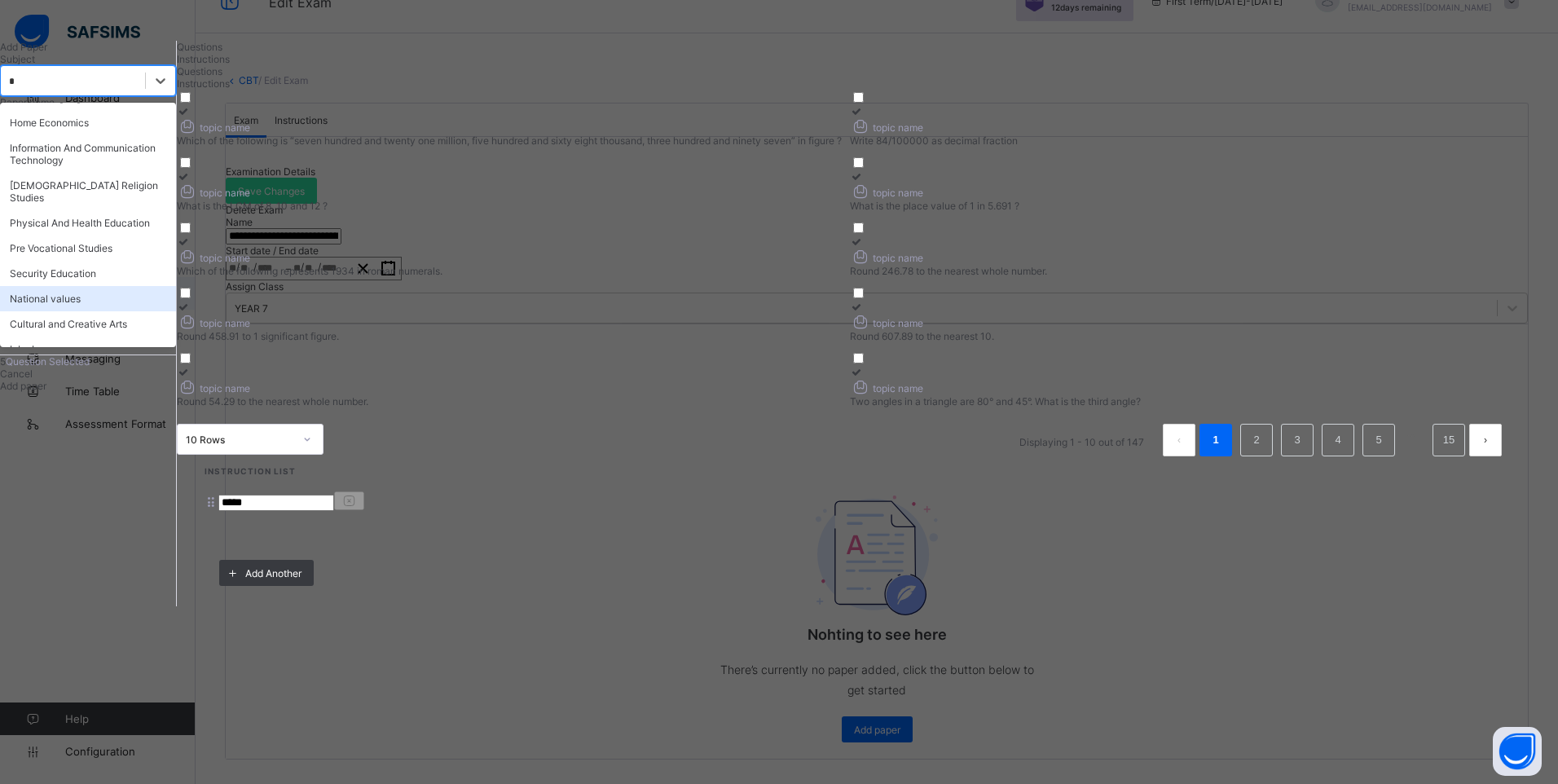
click at [128, 311] on div "National values" at bounding box center [88, 298] width 176 height 25
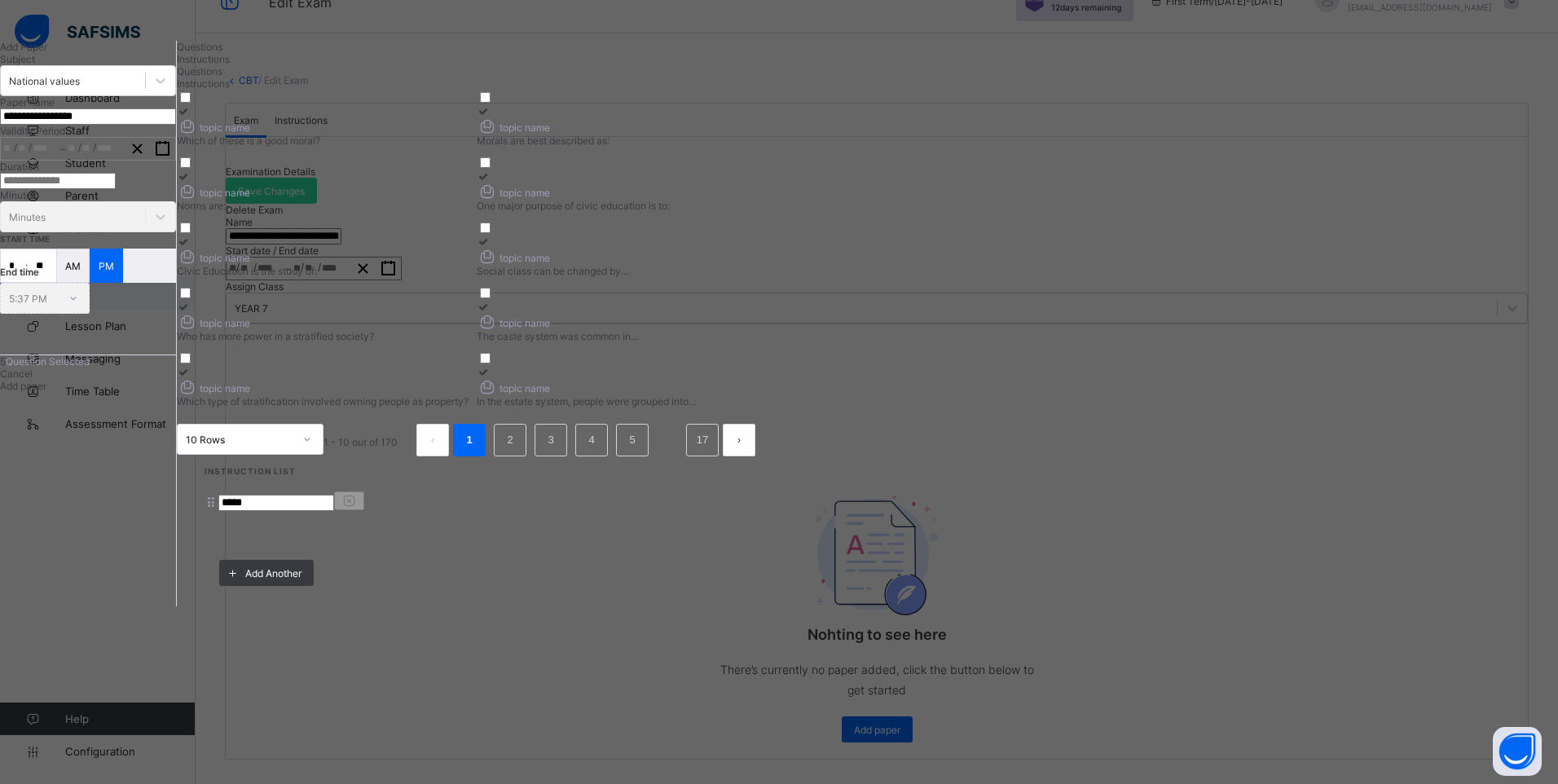
drag, startPoint x: 146, startPoint y: 200, endPoint x: 198, endPoint y: 204, distance: 52.2
click at [176, 125] on input "**********" at bounding box center [88, 116] width 176 height 16
click at [74, 125] on input "**********" at bounding box center [88, 116] width 176 height 16
drag, startPoint x: 75, startPoint y: 200, endPoint x: 260, endPoint y: 214, distance: 185.5
click at [176, 125] on input "**********" at bounding box center [88, 116] width 176 height 16
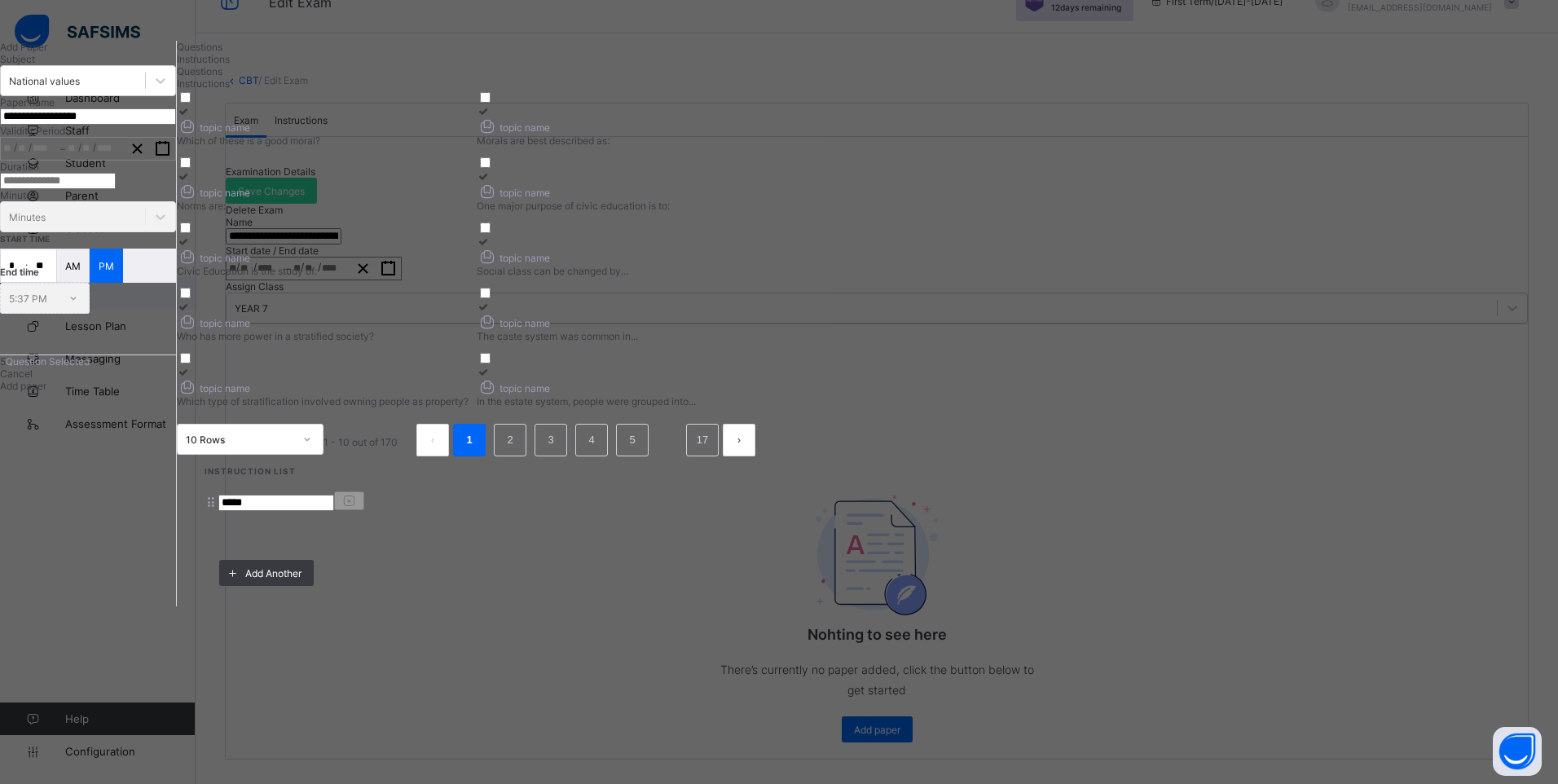
type input "**********"
click at [468, 146] on div "Which of these is a good moral?" at bounding box center [322, 140] width 292 height 12
drag, startPoint x: 1043, startPoint y: 164, endPoint x: 1034, endPoint y: 179, distance: 17.5
click at [768, 134] on div "topic name" at bounding box center [622, 125] width 292 height 17
click at [468, 211] on div "Norms are:" at bounding box center [322, 206] width 292 height 12
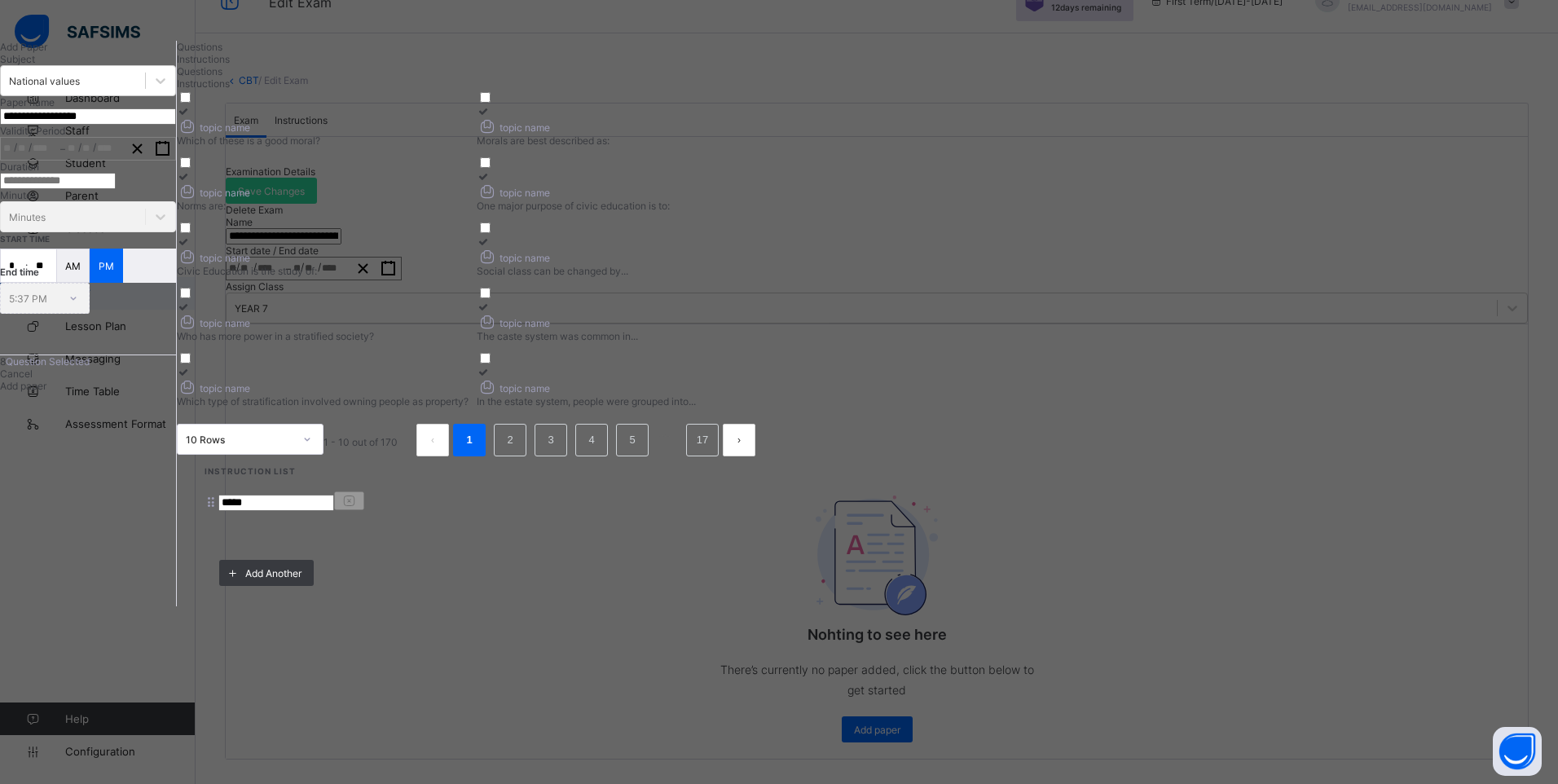
click at [550, 199] on span "topic name" at bounding box center [513, 192] width 74 height 12
click at [468, 277] on div "Civic Education is the study of:" at bounding box center [322, 271] width 292 height 12
click at [170, 157] on icon "button" at bounding box center [162, 148] width 15 height 15
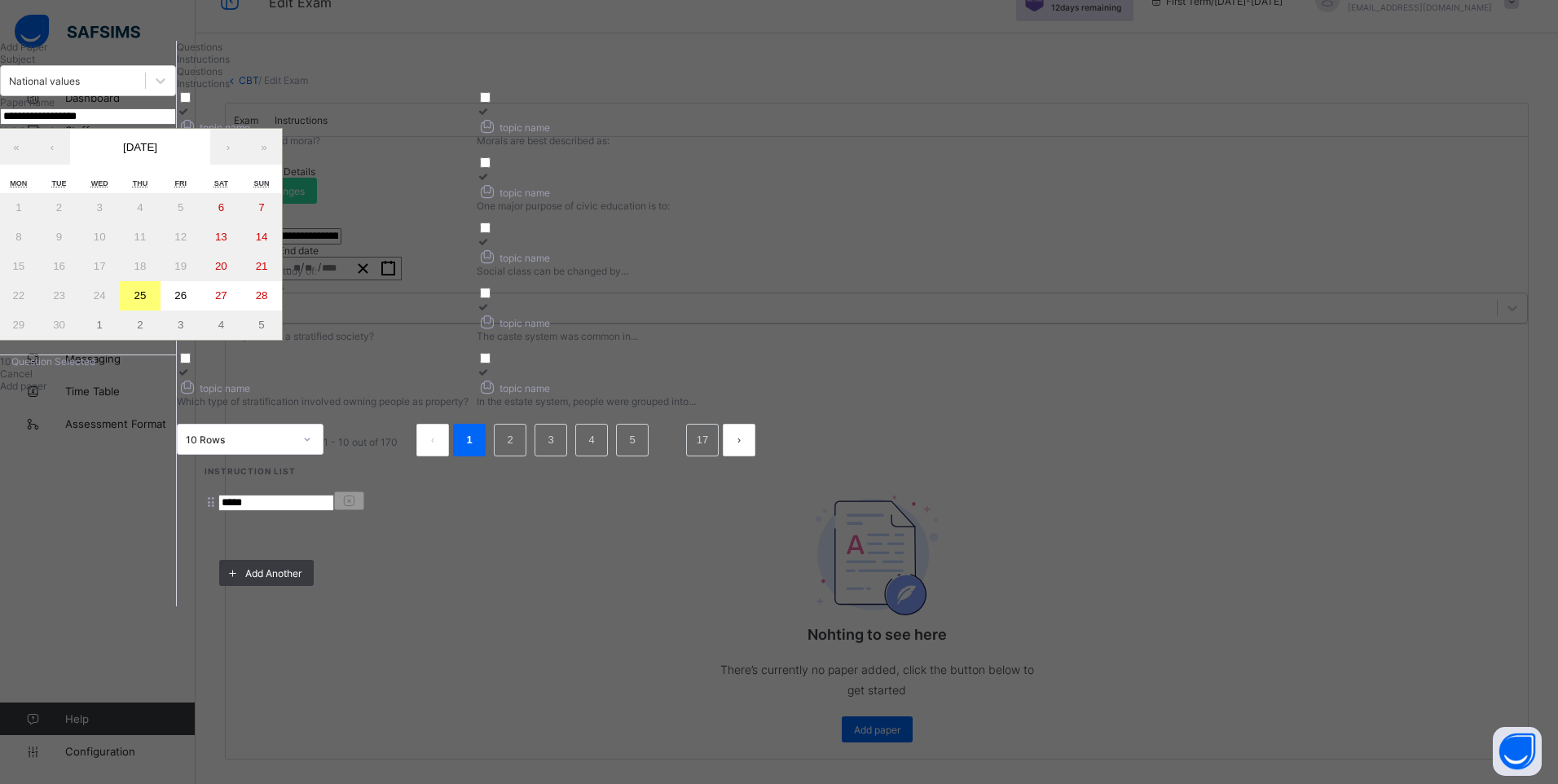
click at [187, 301] on abbr "26" at bounding box center [180, 295] width 12 height 12
type input "**********"
type input "*"
type input "**"
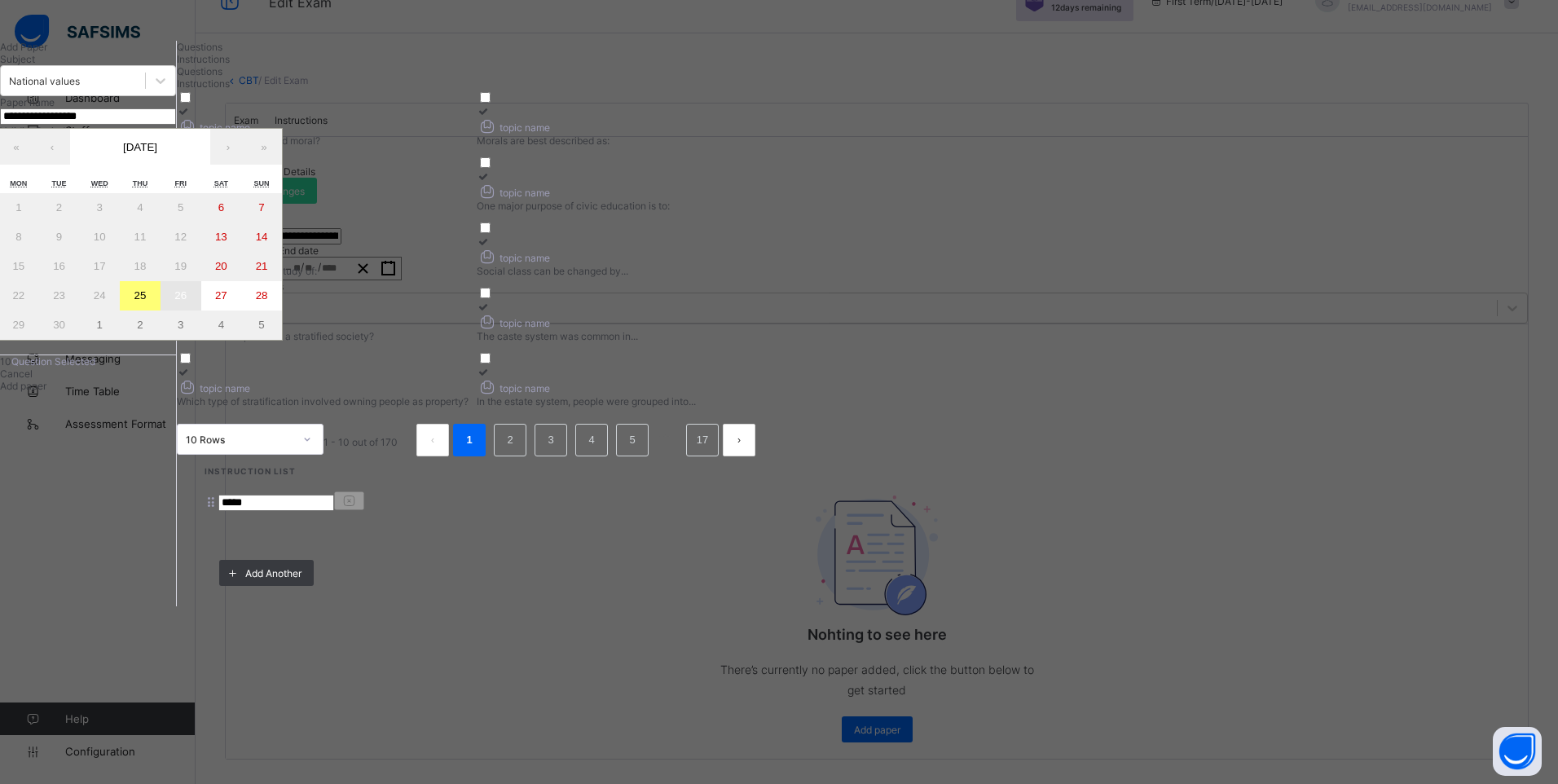
type input "****"
type input "**********"
type input "*"
type input "**"
type input "****"
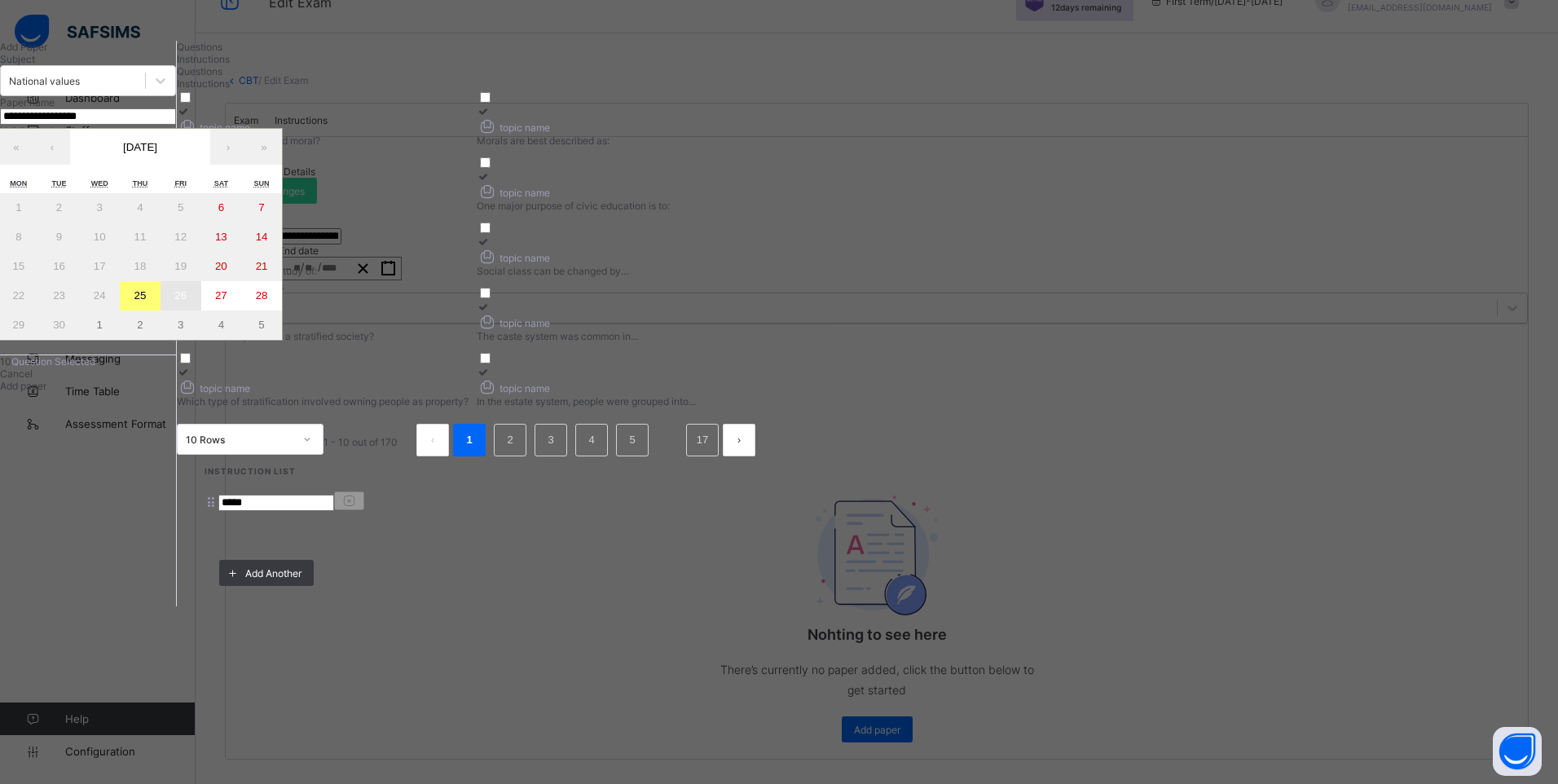
type input "**"
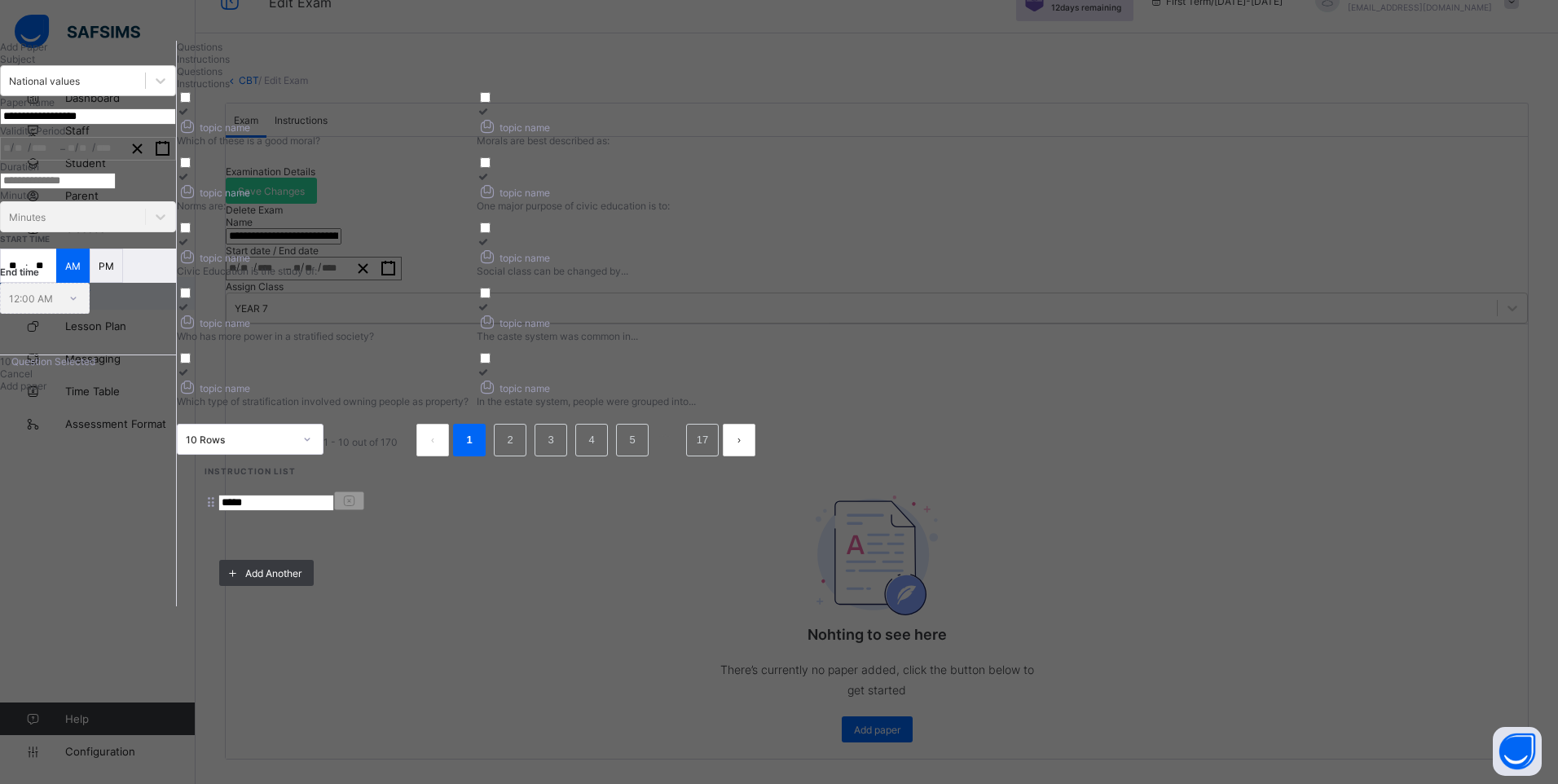
click at [116, 189] on input "number" at bounding box center [58, 180] width 116 height 16
type input "*"
click at [25, 282] on input "**" at bounding box center [13, 265] width 25 height 33
click at [79, 189] on input "*" at bounding box center [58, 180] width 116 height 16
type input "*"
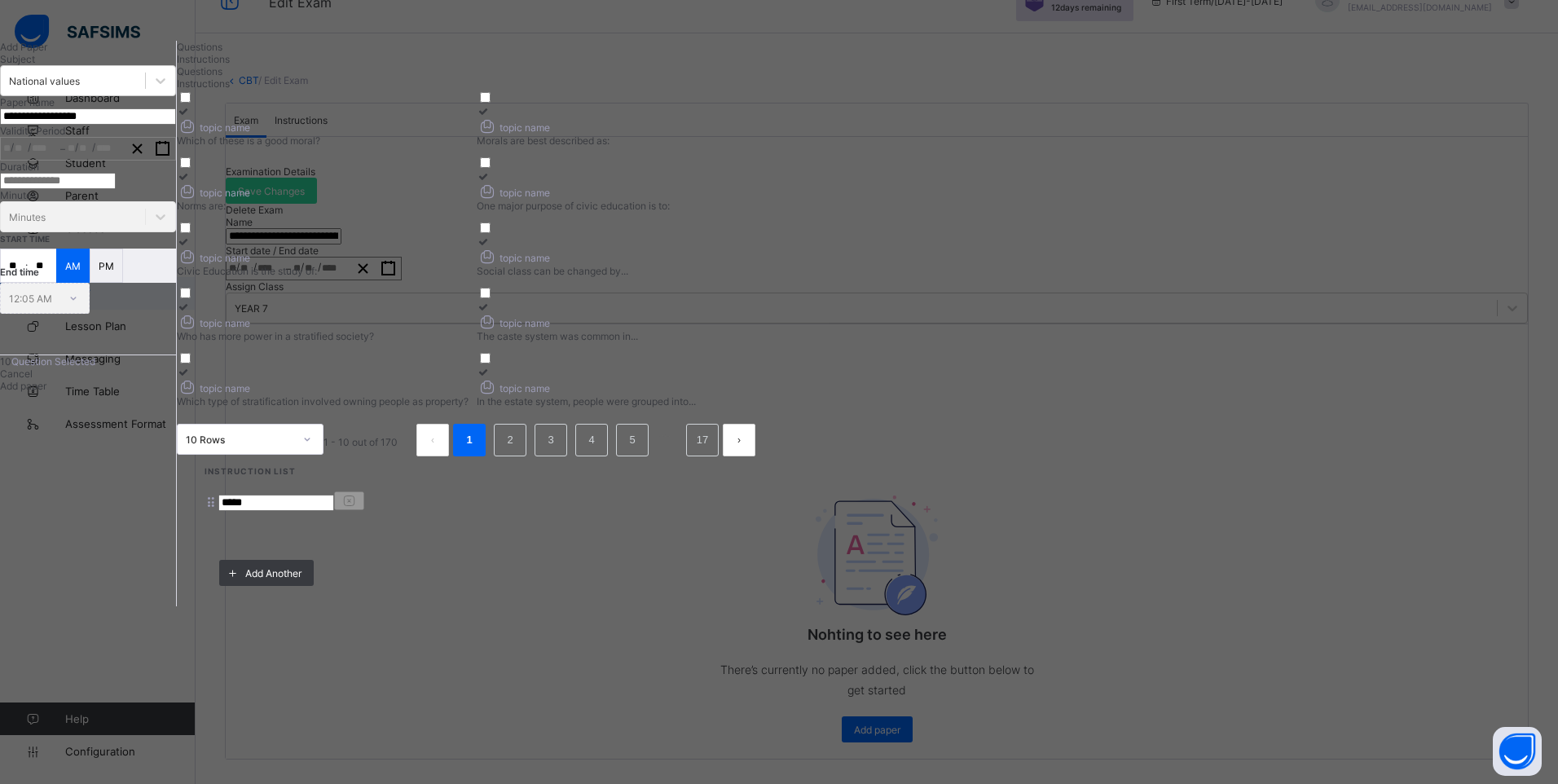
type input "*"
drag, startPoint x: 75, startPoint y: 396, endPoint x: 90, endPoint y: 396, distance: 15.0
click at [25, 282] on input "**" at bounding box center [13, 265] width 25 height 33
type input "**"
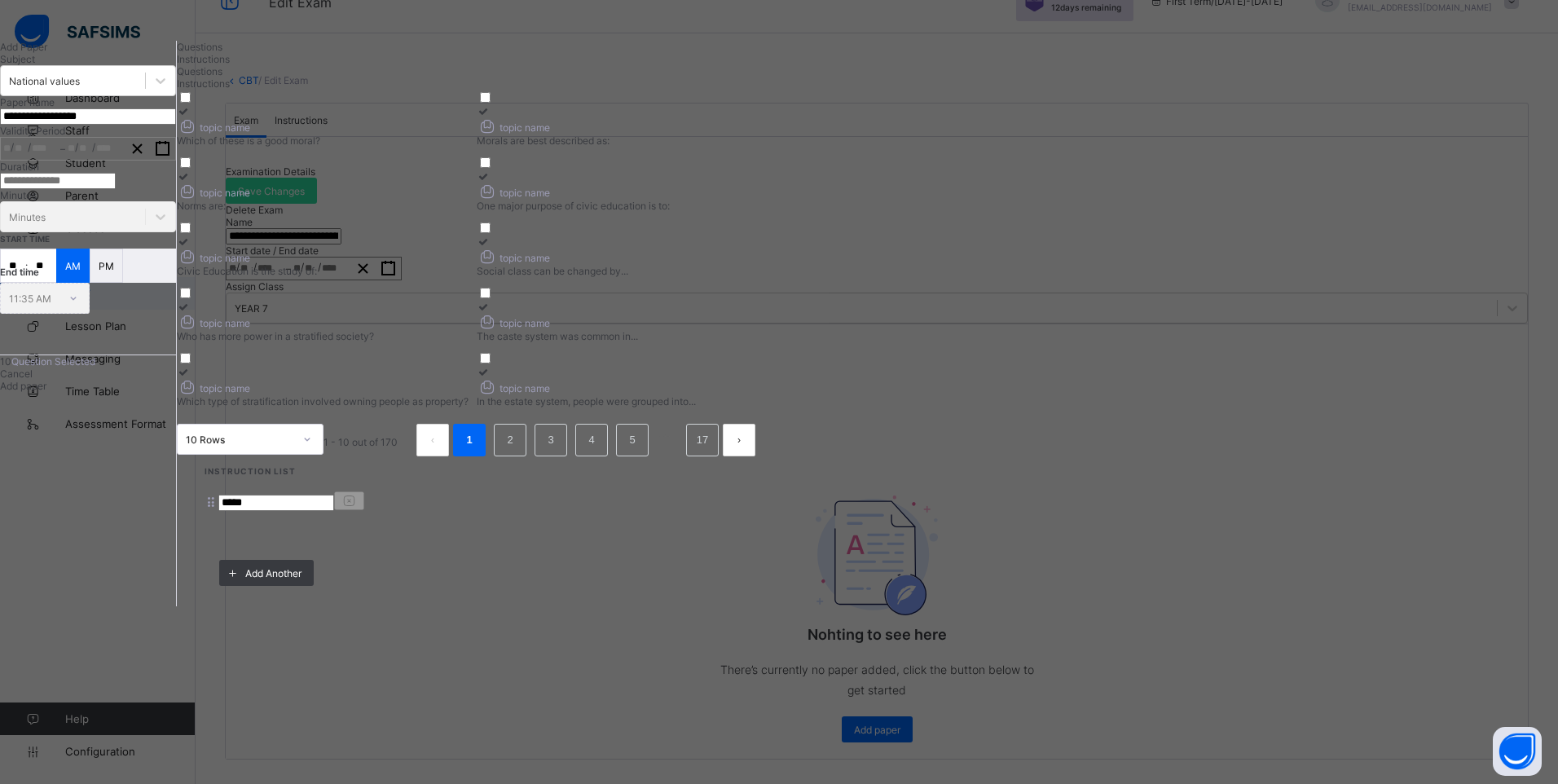
click at [46, 392] on span "Add paper" at bounding box center [23, 385] width 46 height 12
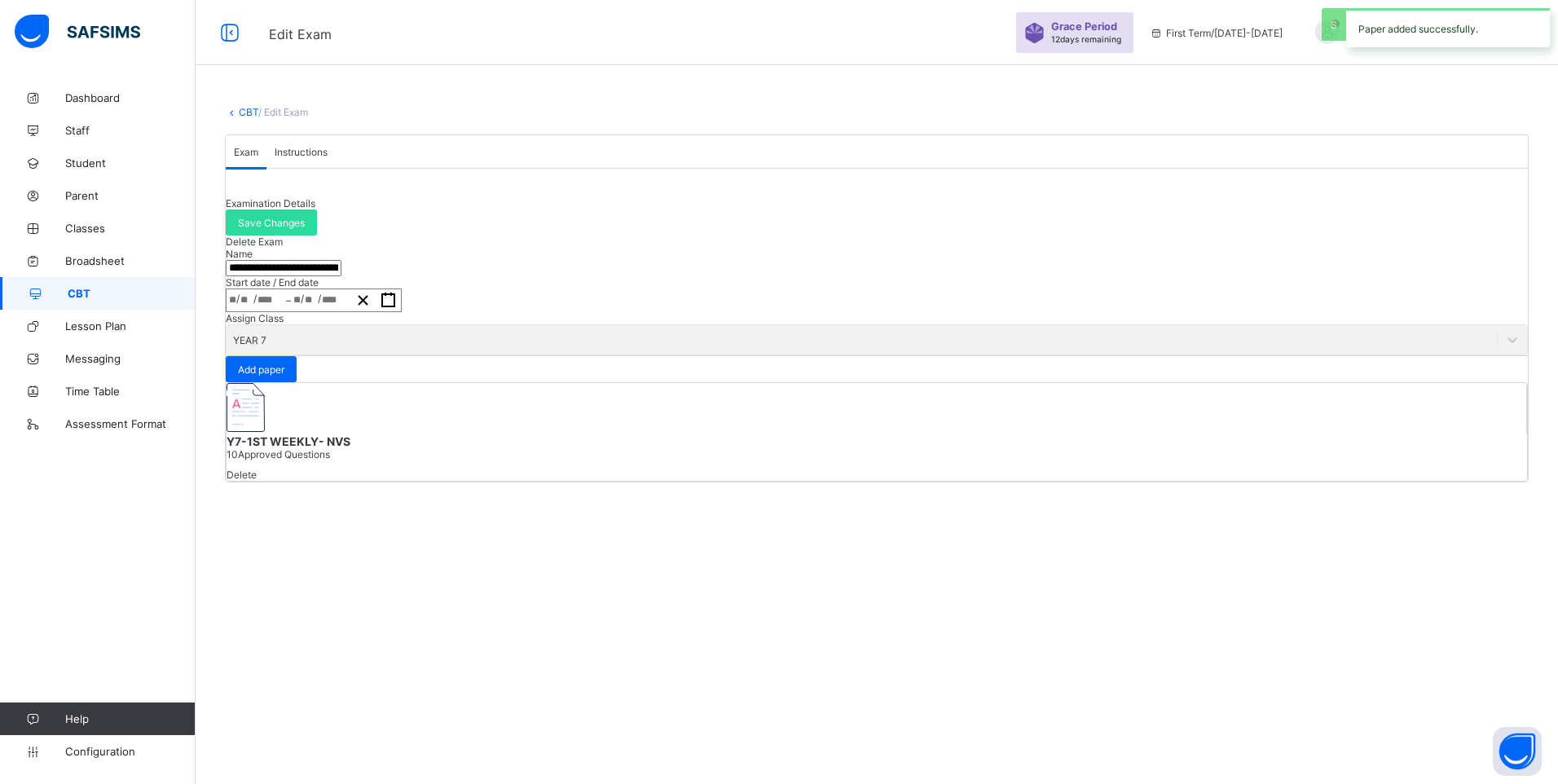
scroll to position [0, 0]
click at [265, 432] on img at bounding box center [245, 408] width 39 height 49
type input "**********"
type input "*"
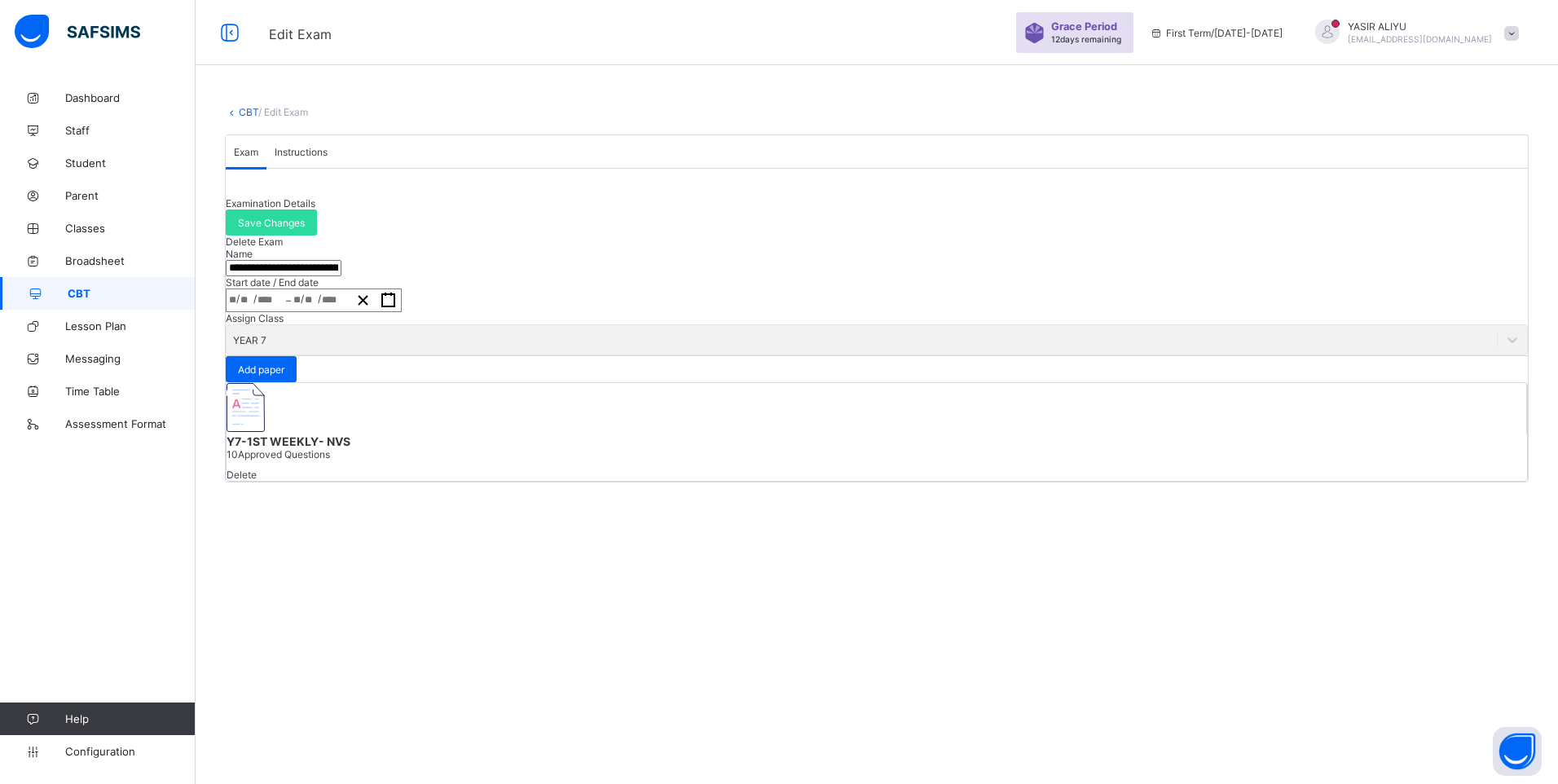
type input "**"
type input "****"
type input "**********"
type input "*"
type input "**"
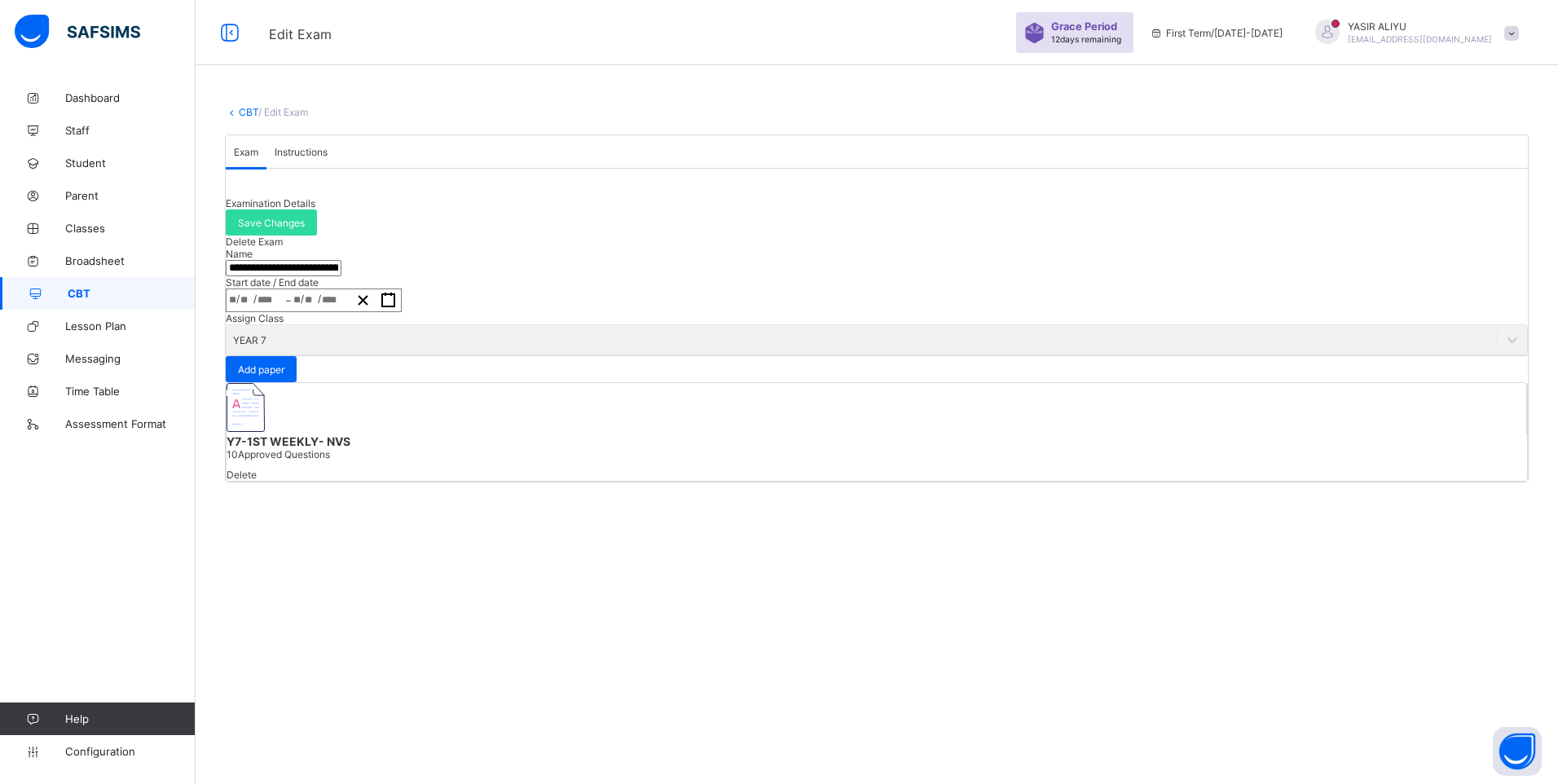
type input "****"
type input "*"
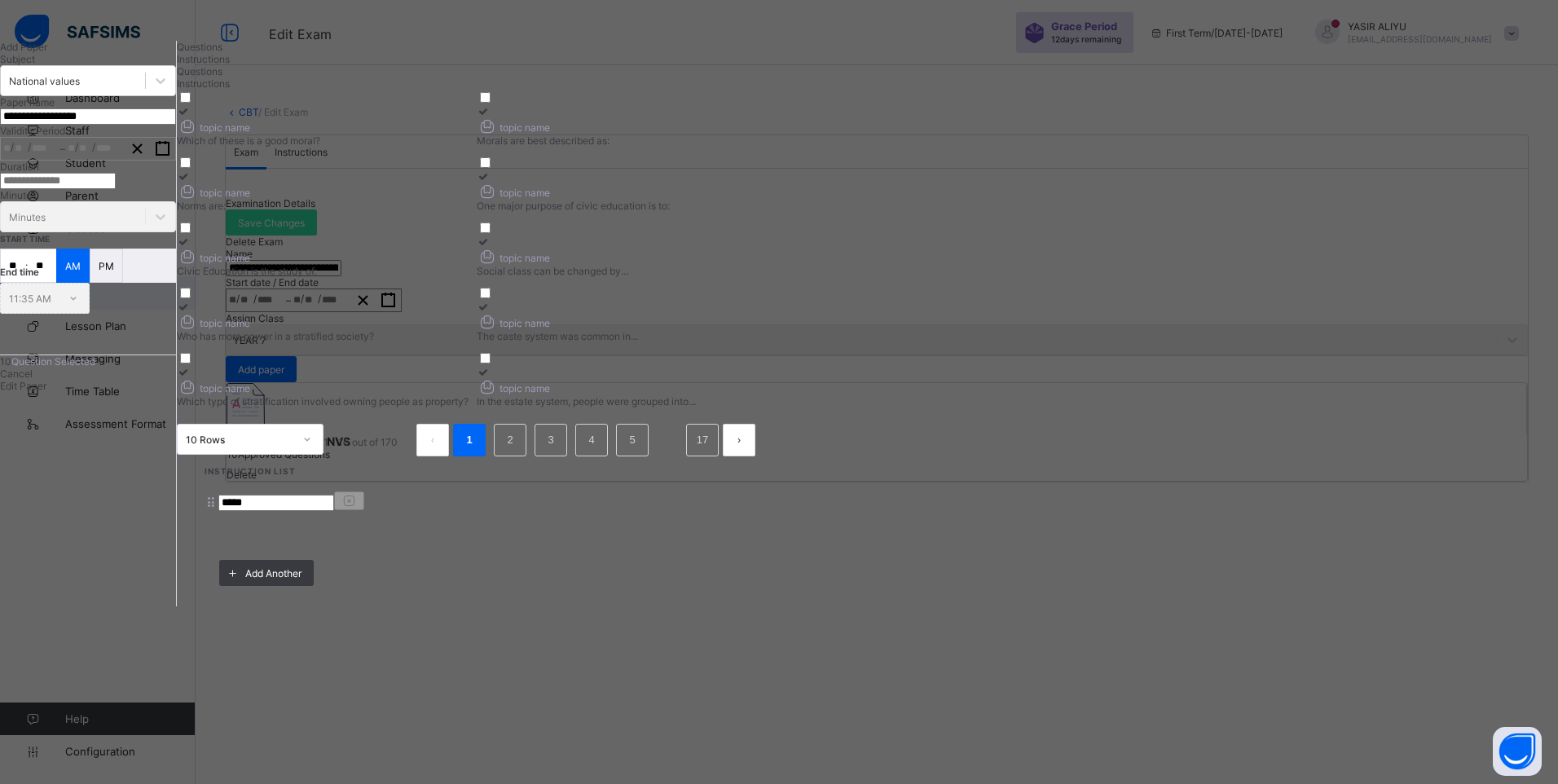
click at [57, 282] on input "**" at bounding box center [42, 265] width 28 height 33
drag, startPoint x: 112, startPoint y: 393, endPoint x: 103, endPoint y: 393, distance: 9.0
click at [57, 282] on input "**" at bounding box center [42, 265] width 28 height 33
type input "**"
click at [46, 392] on span "Edit Paper" at bounding box center [23, 385] width 46 height 12
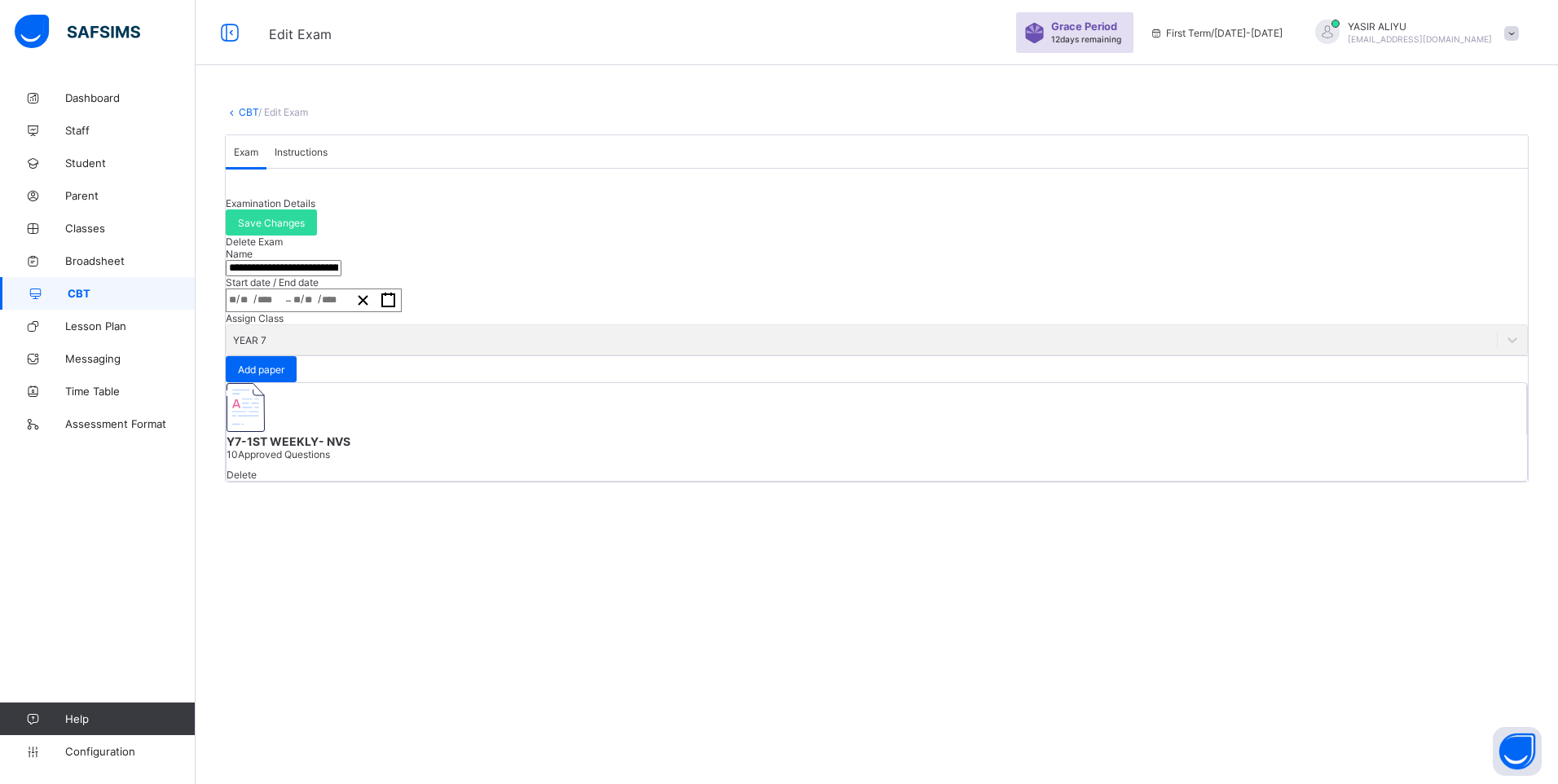
click at [265, 432] on img at bounding box center [245, 408] width 39 height 49
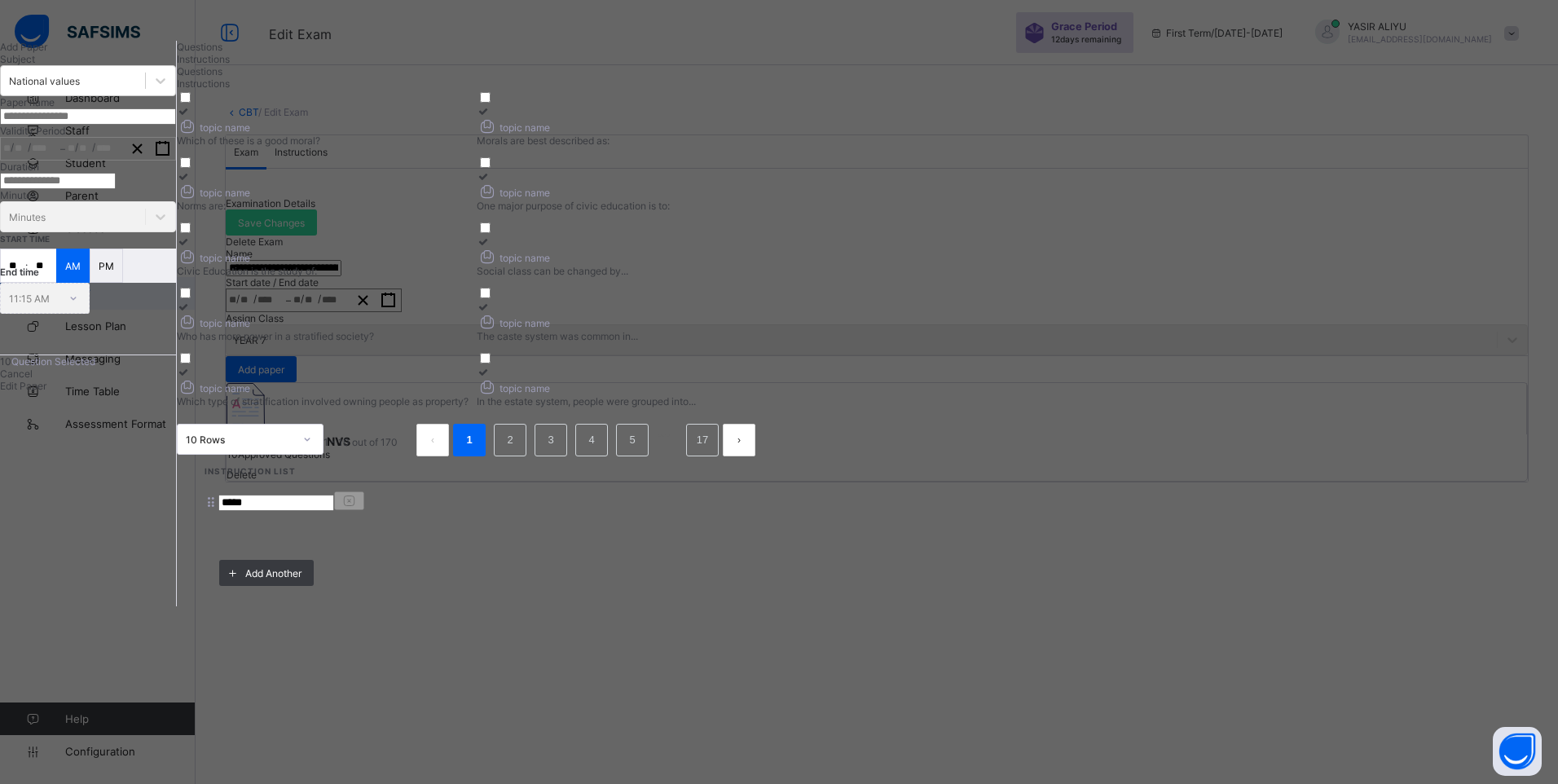
type input "**********"
type input "*"
type input "**"
type input "****"
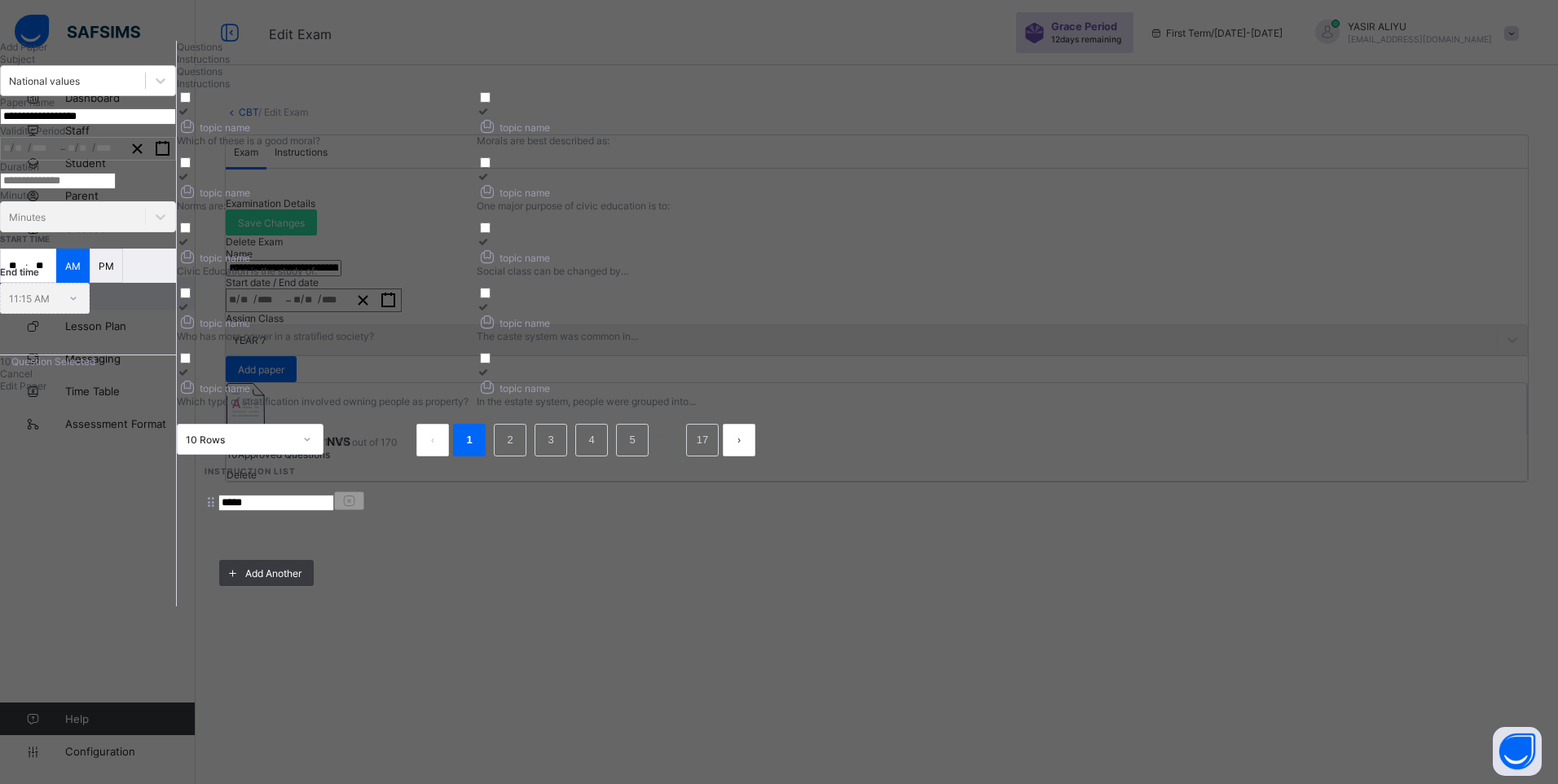
type input "**********"
type input "*"
type input "**"
type input "****"
type input "*"
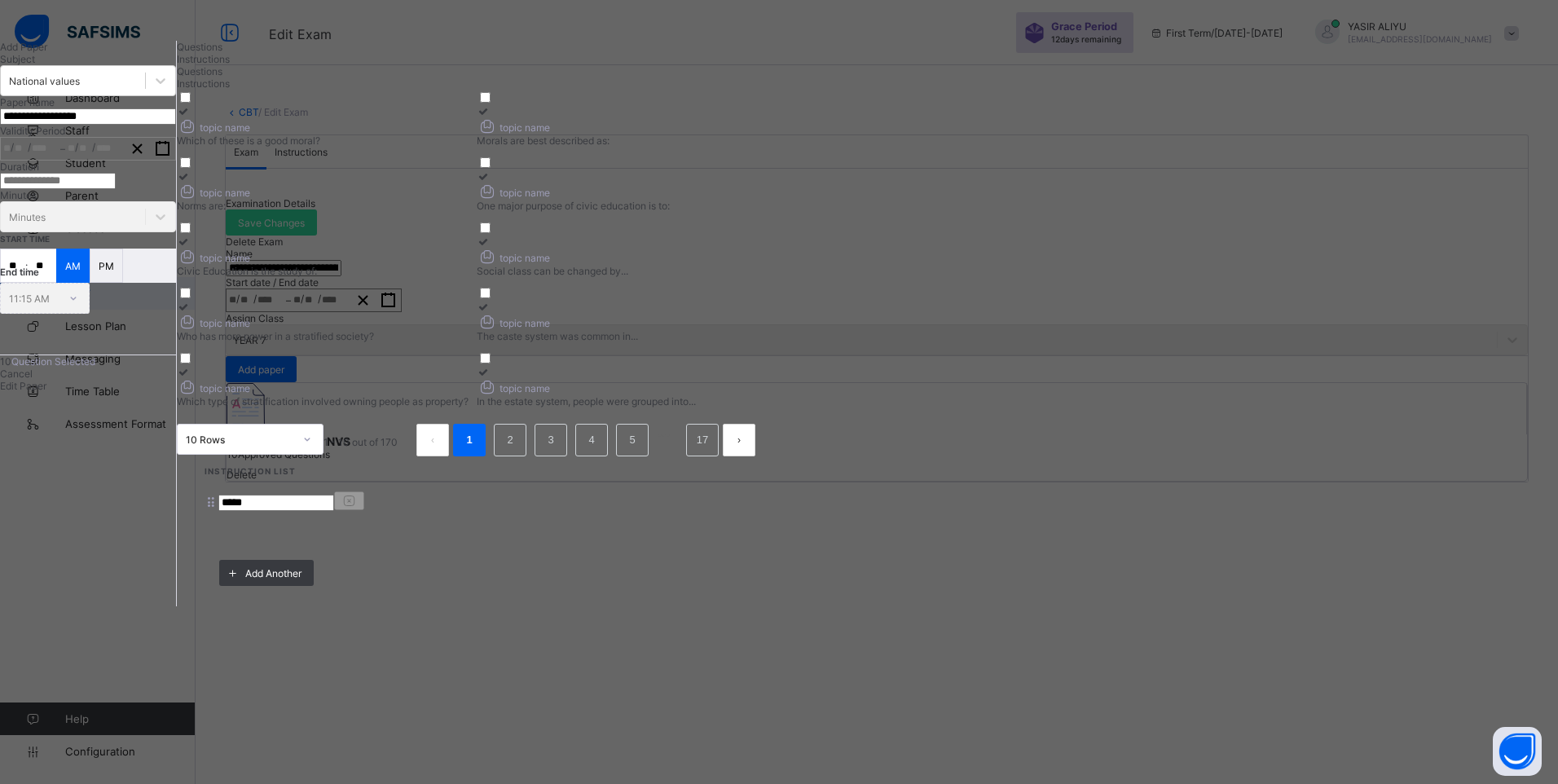
drag, startPoint x: 113, startPoint y: 394, endPoint x: 100, endPoint y: 393, distance: 13.0
click at [57, 282] on input "**" at bounding box center [42, 265] width 28 height 33
type input "**"
click at [46, 392] on span "Edit Paper" at bounding box center [23, 385] width 46 height 12
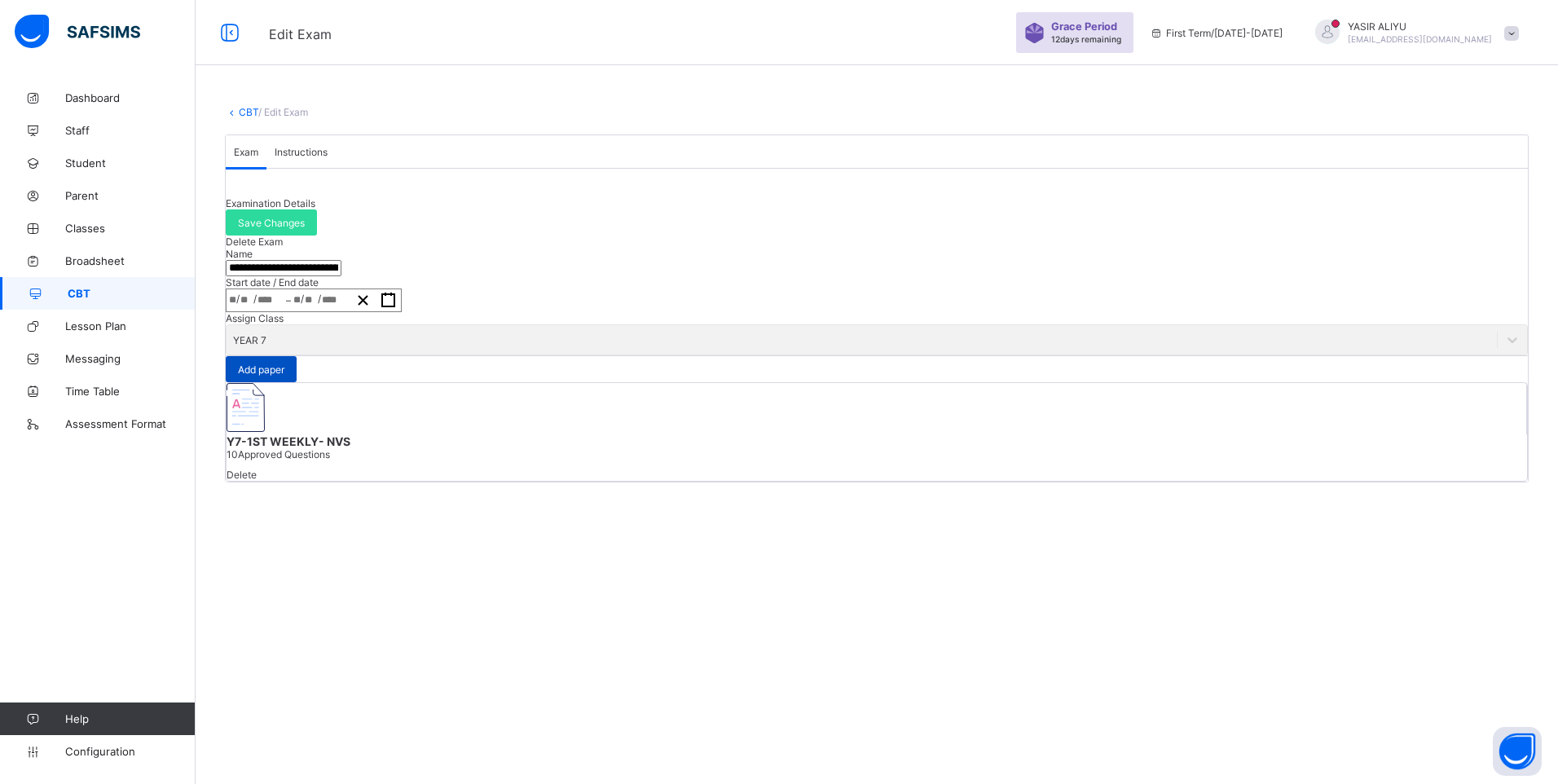
click at [296, 382] on div "Add paper" at bounding box center [260, 369] width 71 height 26
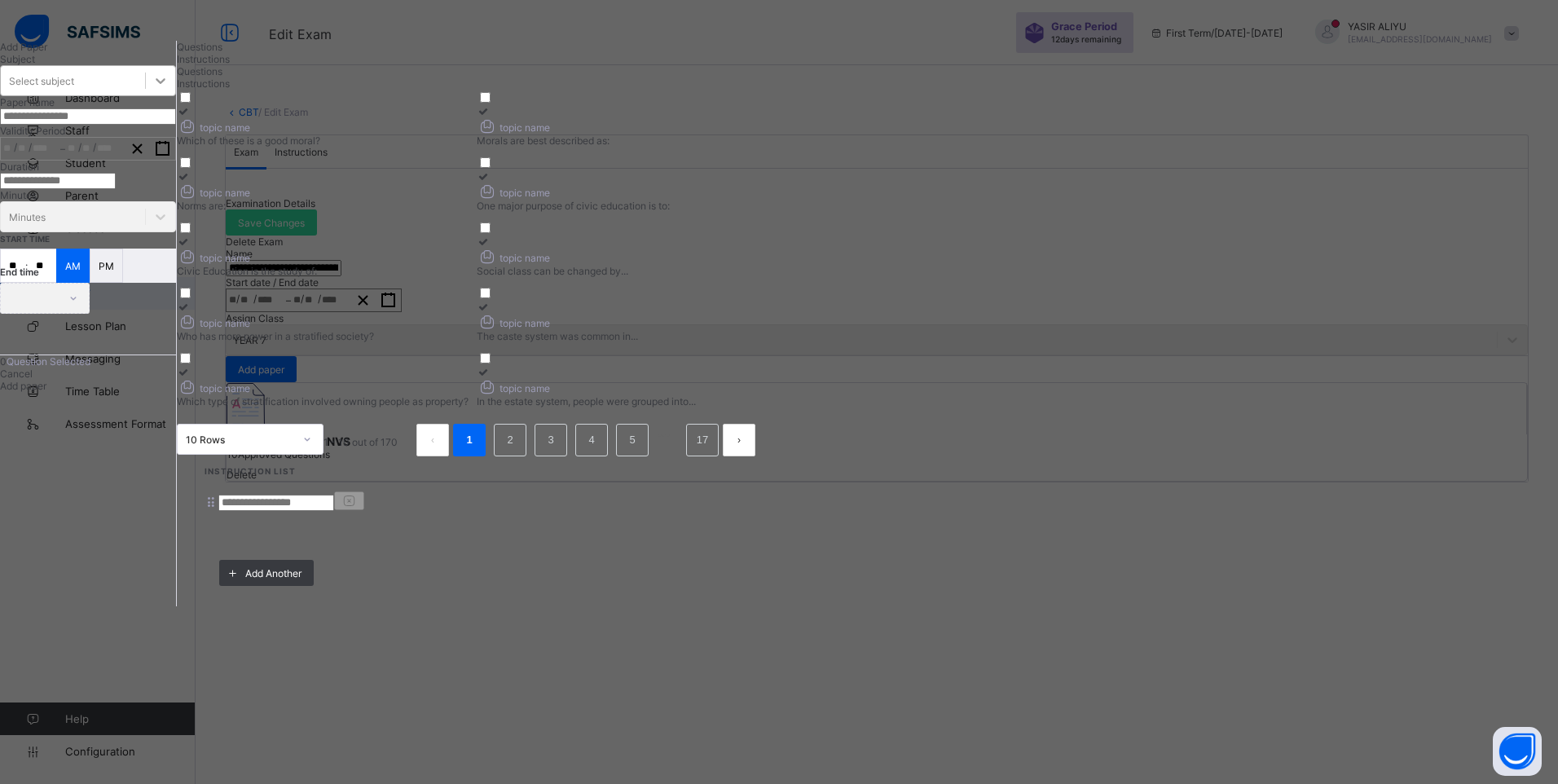
click at [176, 95] on div at bounding box center [160, 80] width 29 height 29
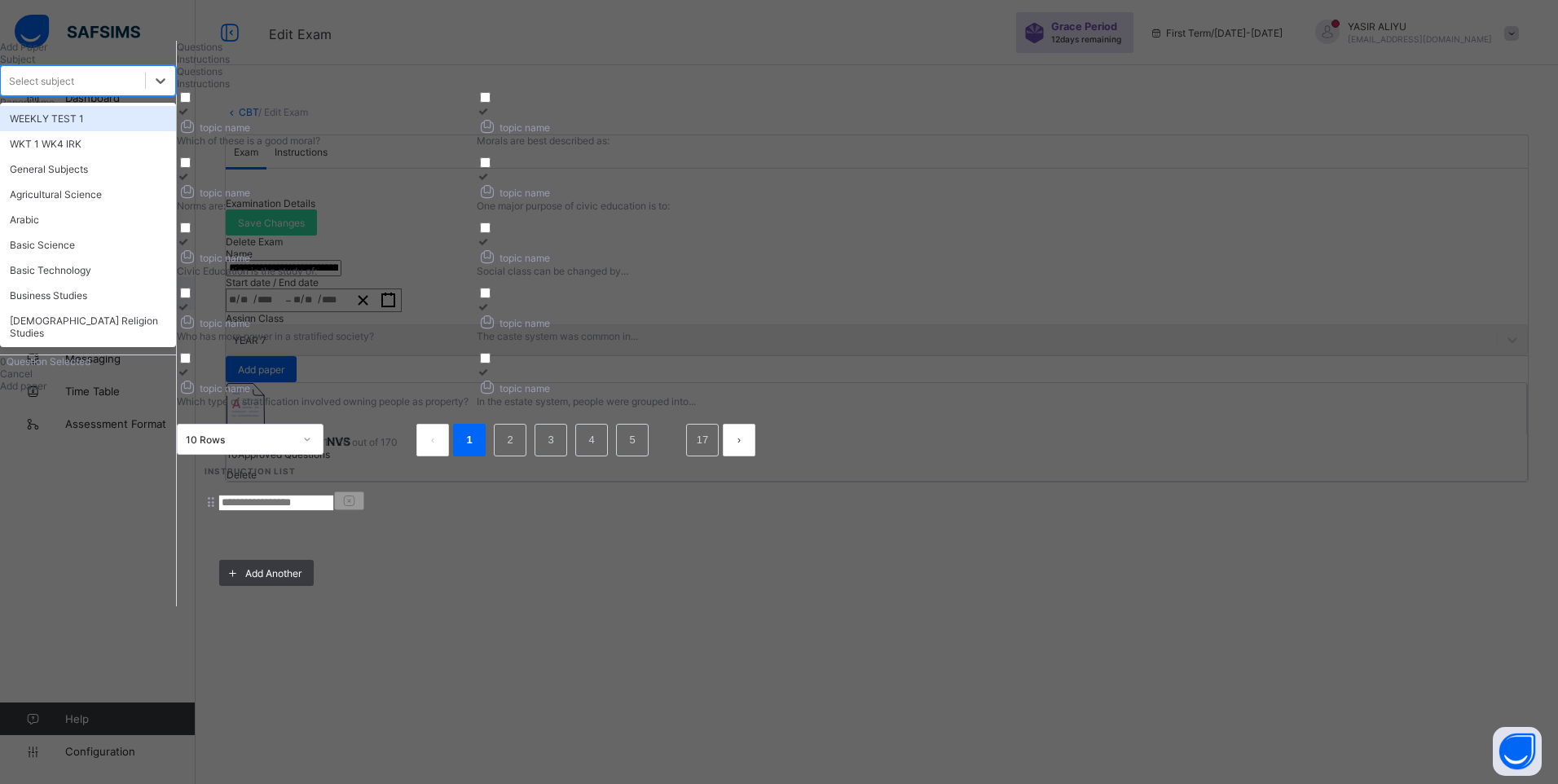
click at [229, 65] on span "Instructions" at bounding box center [203, 58] width 53 height 12
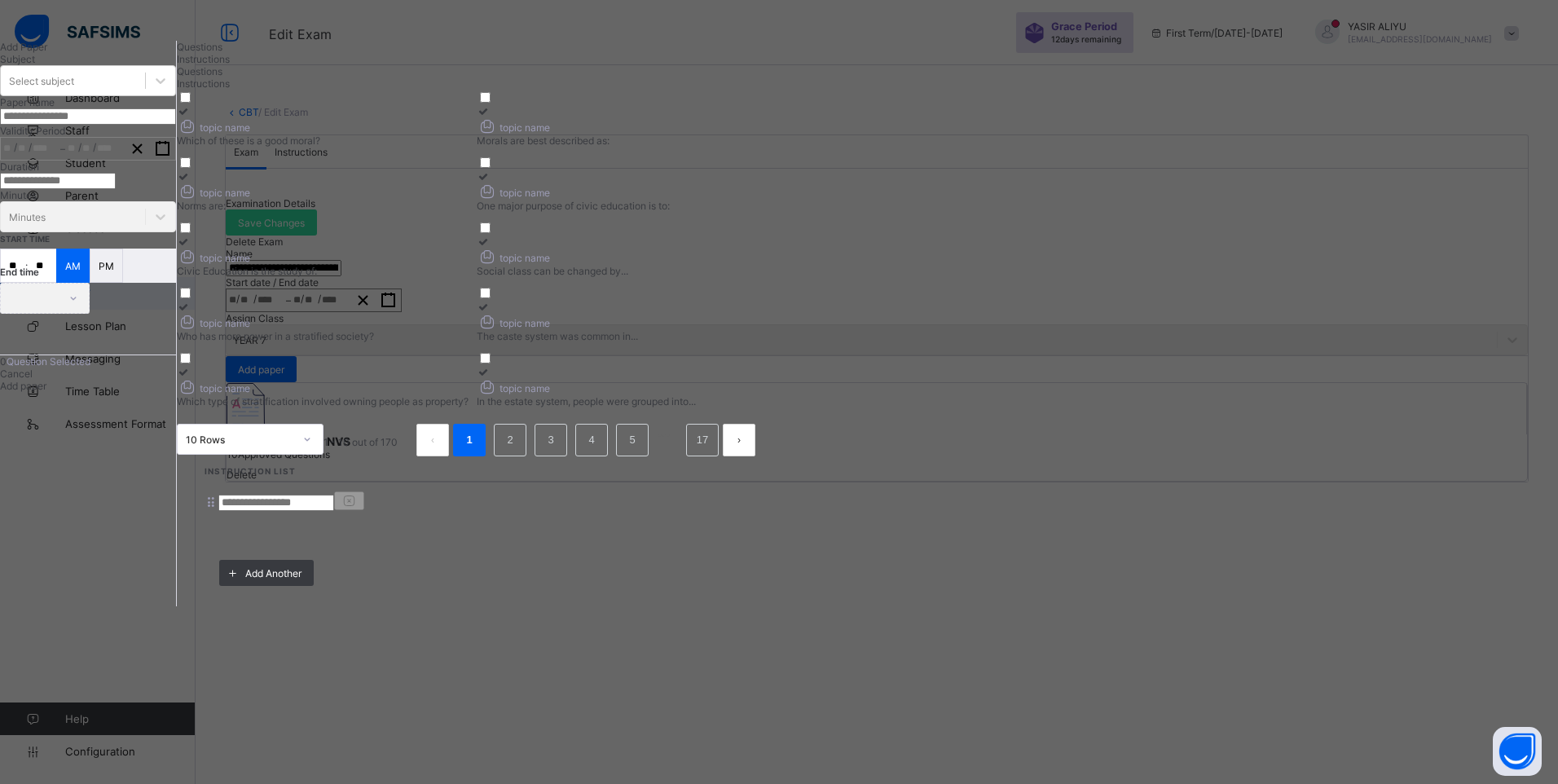
click at [334, 494] on input at bounding box center [276, 502] width 116 height 16
type input "*****"
click at [223, 53] on span "Questions" at bounding box center [199, 46] width 45 height 12
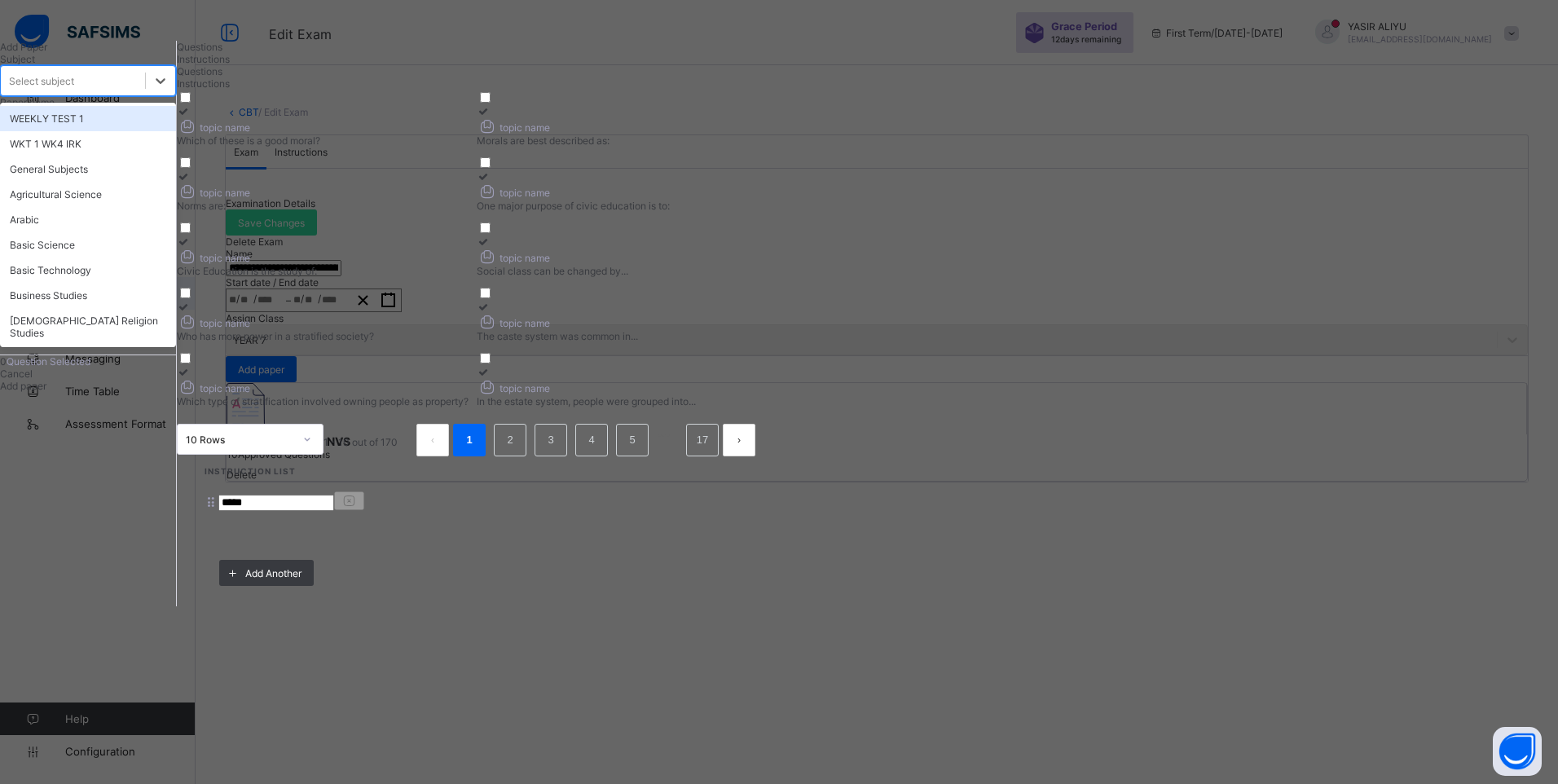
click at [145, 92] on div "Select subject" at bounding box center [73, 80] width 144 height 23
click at [141, 258] on div "Basic Science" at bounding box center [88, 244] width 176 height 25
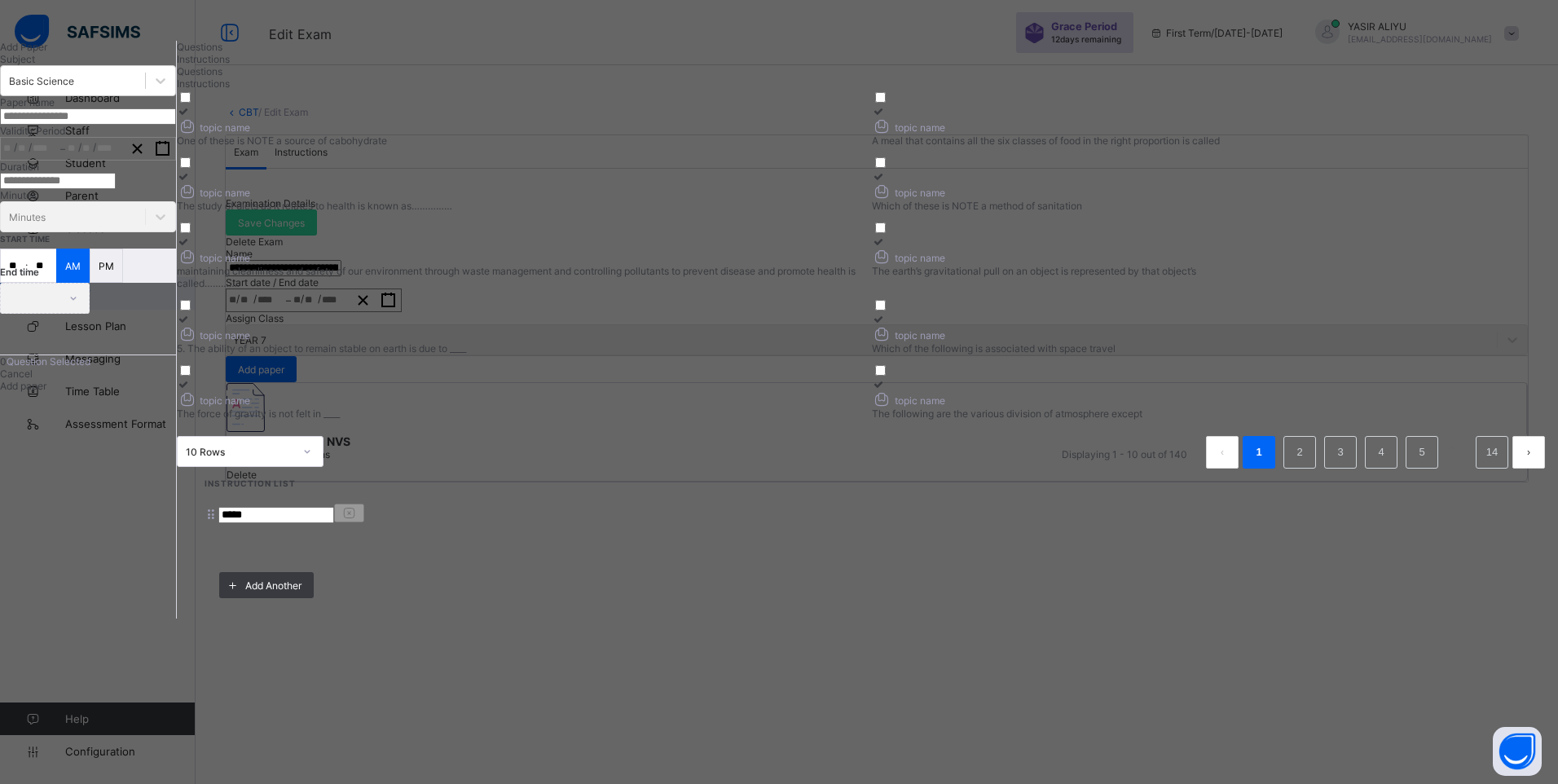
drag, startPoint x: 592, startPoint y: 174, endPoint x: 758, endPoint y: 145, distance: 168.5
click at [594, 134] on div "topic name" at bounding box center [519, 125] width 686 height 17
click at [946, 134] on span "topic name" at bounding box center [909, 127] width 74 height 12
click at [863, 200] on div "topic name" at bounding box center [519, 191] width 686 height 17
drag, startPoint x: 1025, startPoint y: 255, endPoint x: 893, endPoint y: 324, distance: 148.9
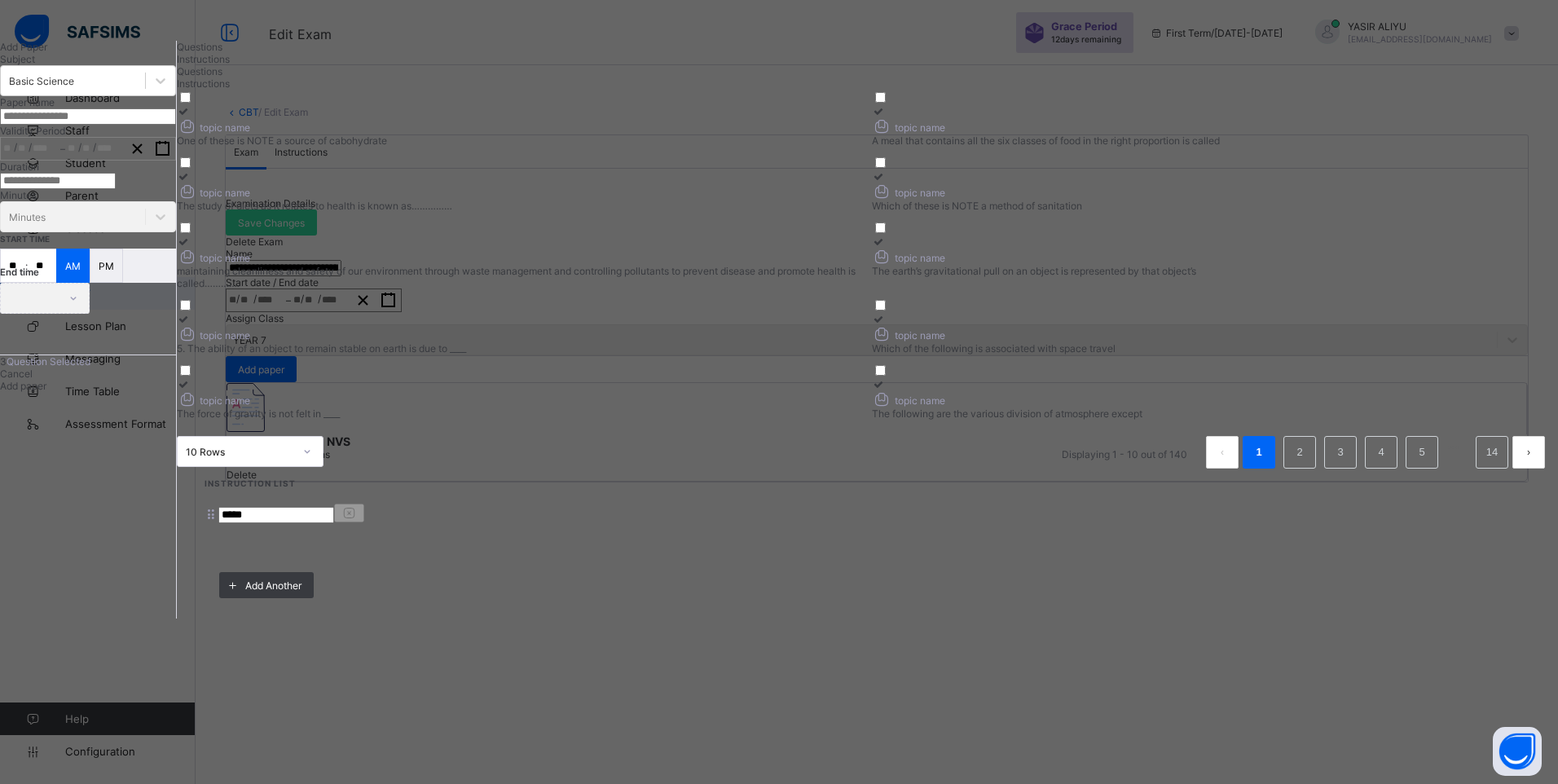
click at [892, 200] on icon at bounding box center [882, 191] width 21 height 17
click at [839, 290] on div "maintaining cleanliness and safety of our environment through waste management …" at bounding box center [519, 277] width 686 height 25
click at [176, 125] on input "text" at bounding box center [88, 116] width 176 height 16
paste input "**********"
drag, startPoint x: 163, startPoint y: 201, endPoint x: 194, endPoint y: 200, distance: 31.0
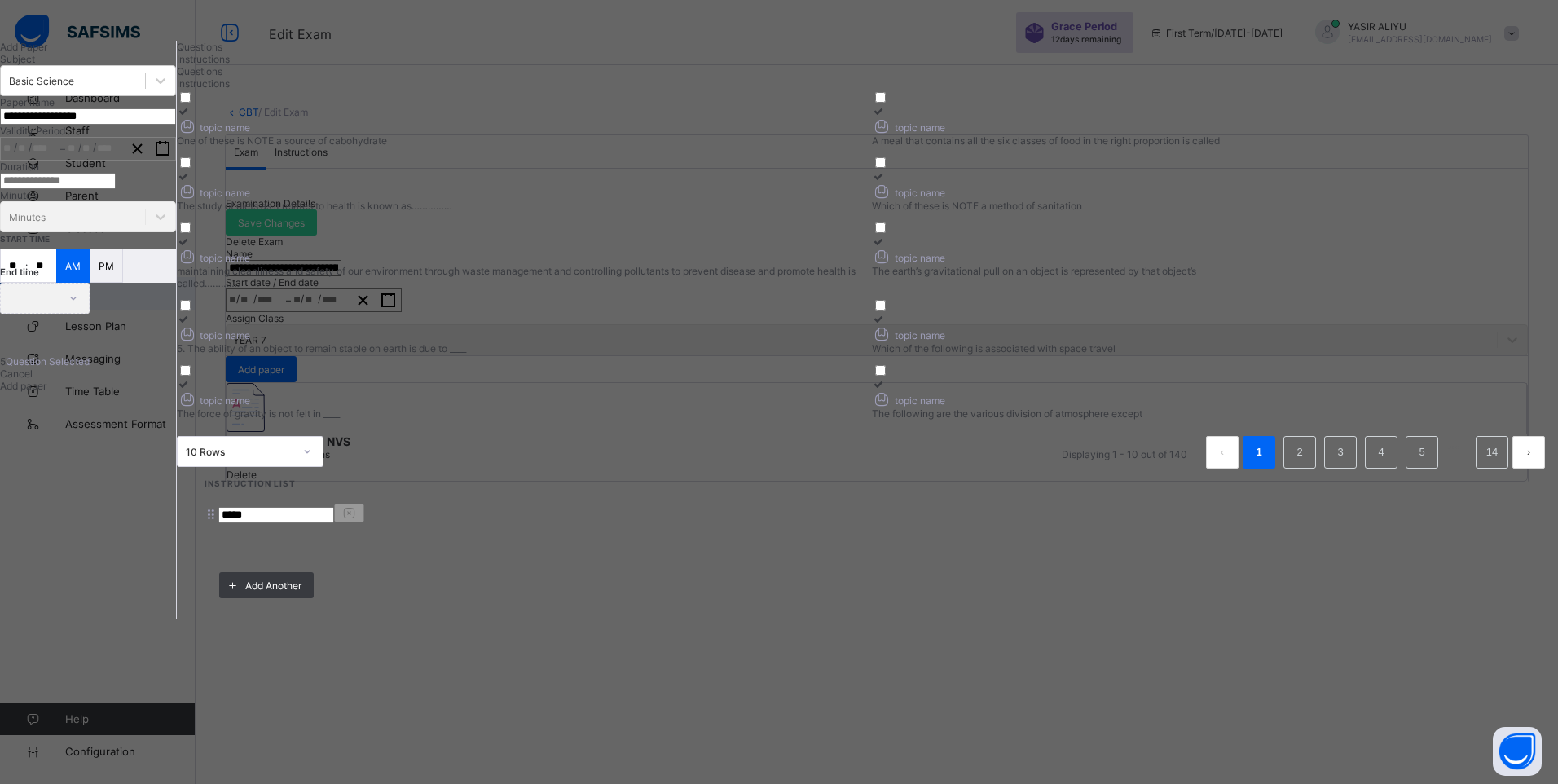
click at [176, 125] on input "**********" at bounding box center [88, 116] width 176 height 16
type input "**********"
click at [176, 159] on button "button" at bounding box center [162, 148] width 25 height 22
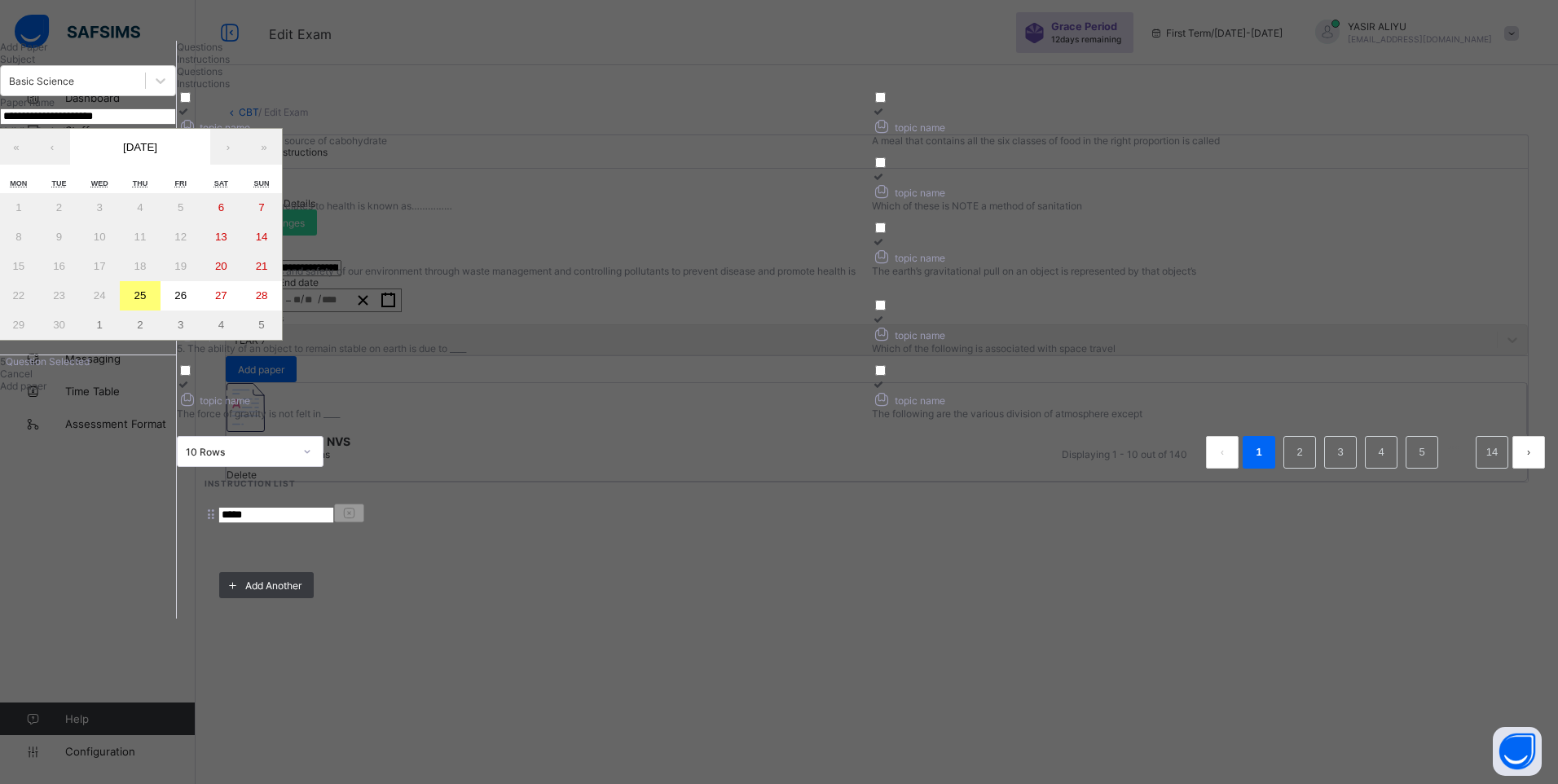
click at [187, 301] on abbr "26" at bounding box center [180, 295] width 12 height 12
type input "**********"
type input "*"
type input "**"
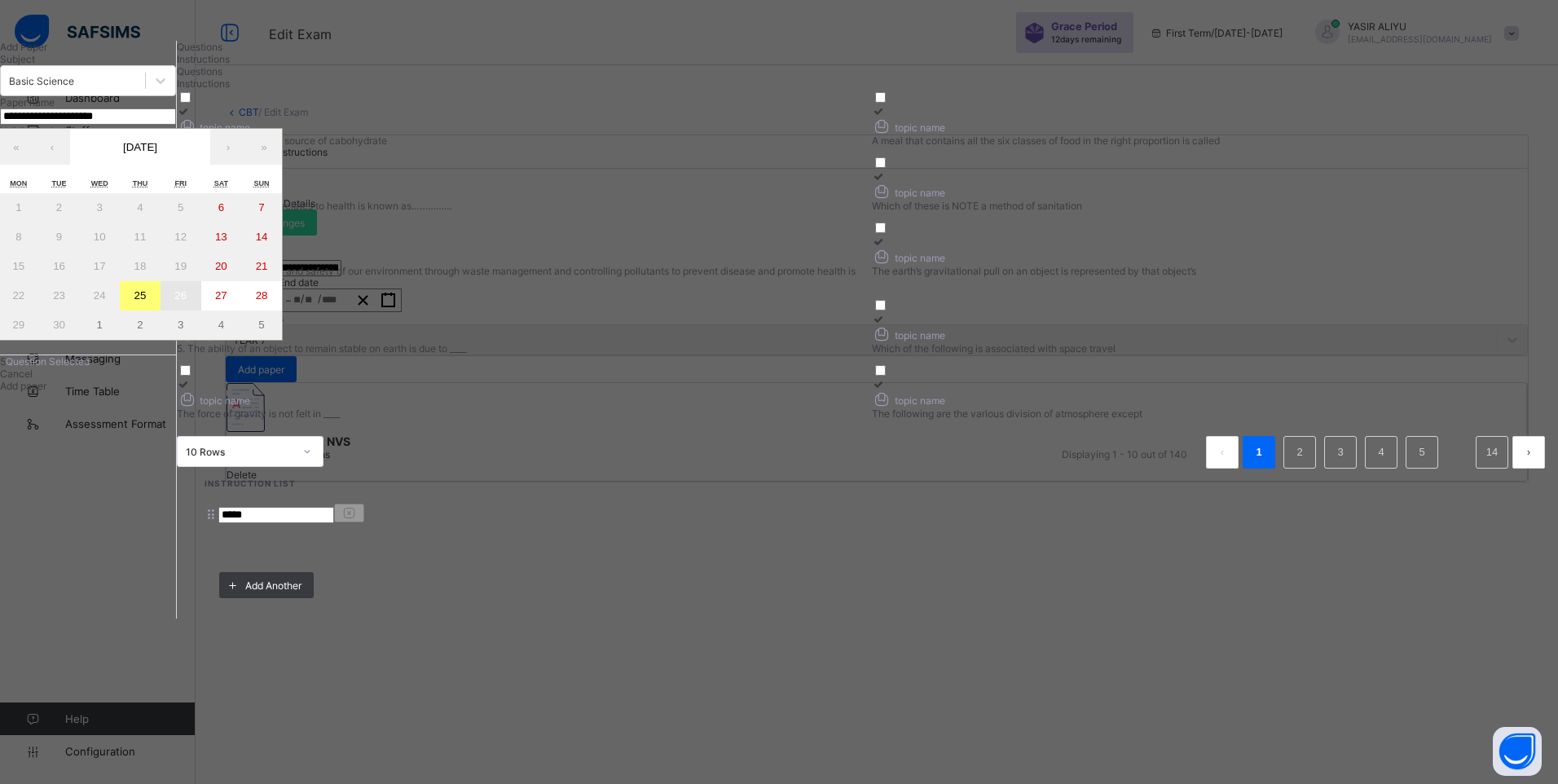
type input "****"
type input "**********"
type input "*"
type input "**"
type input "****"
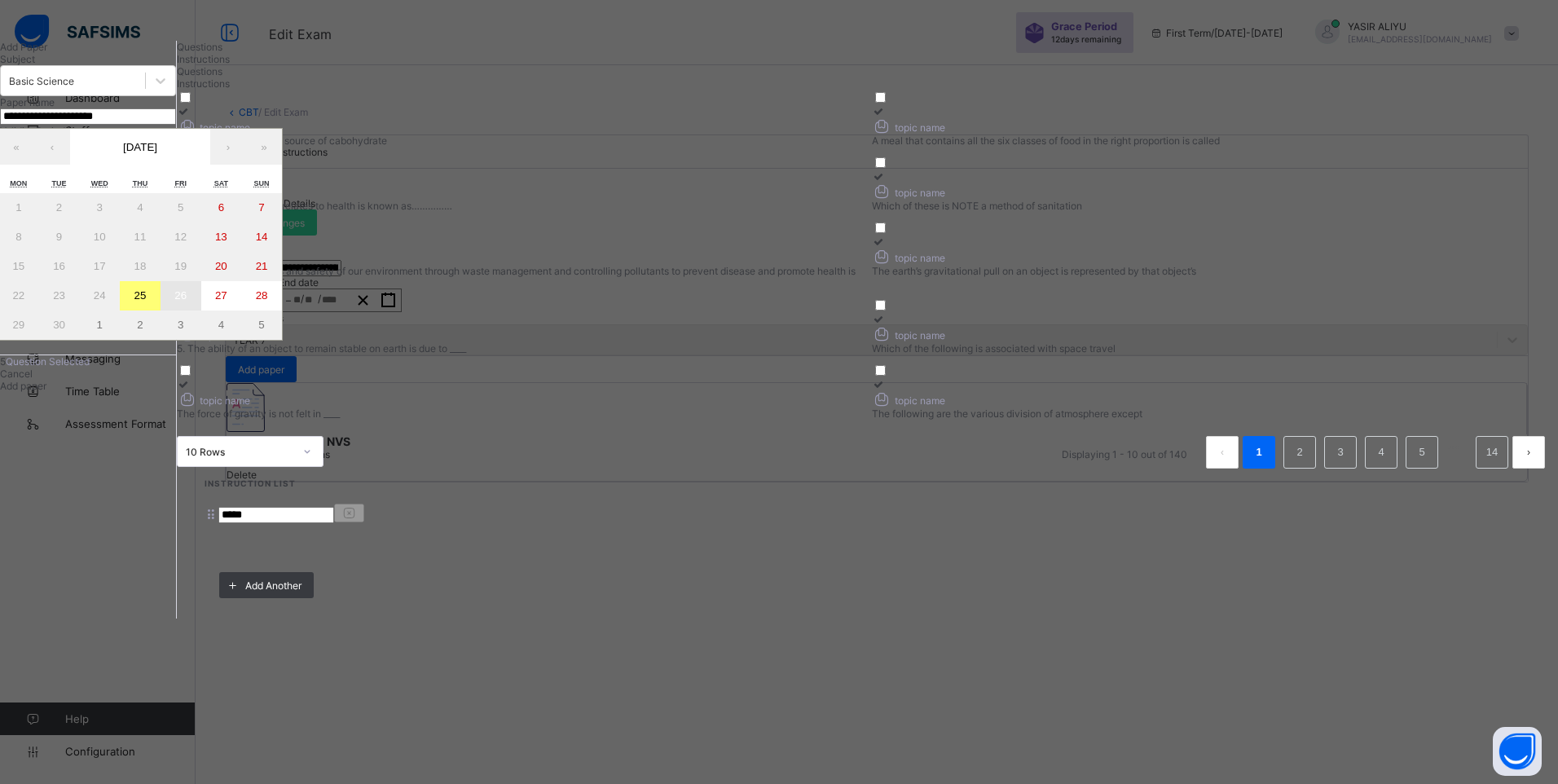
type input "**"
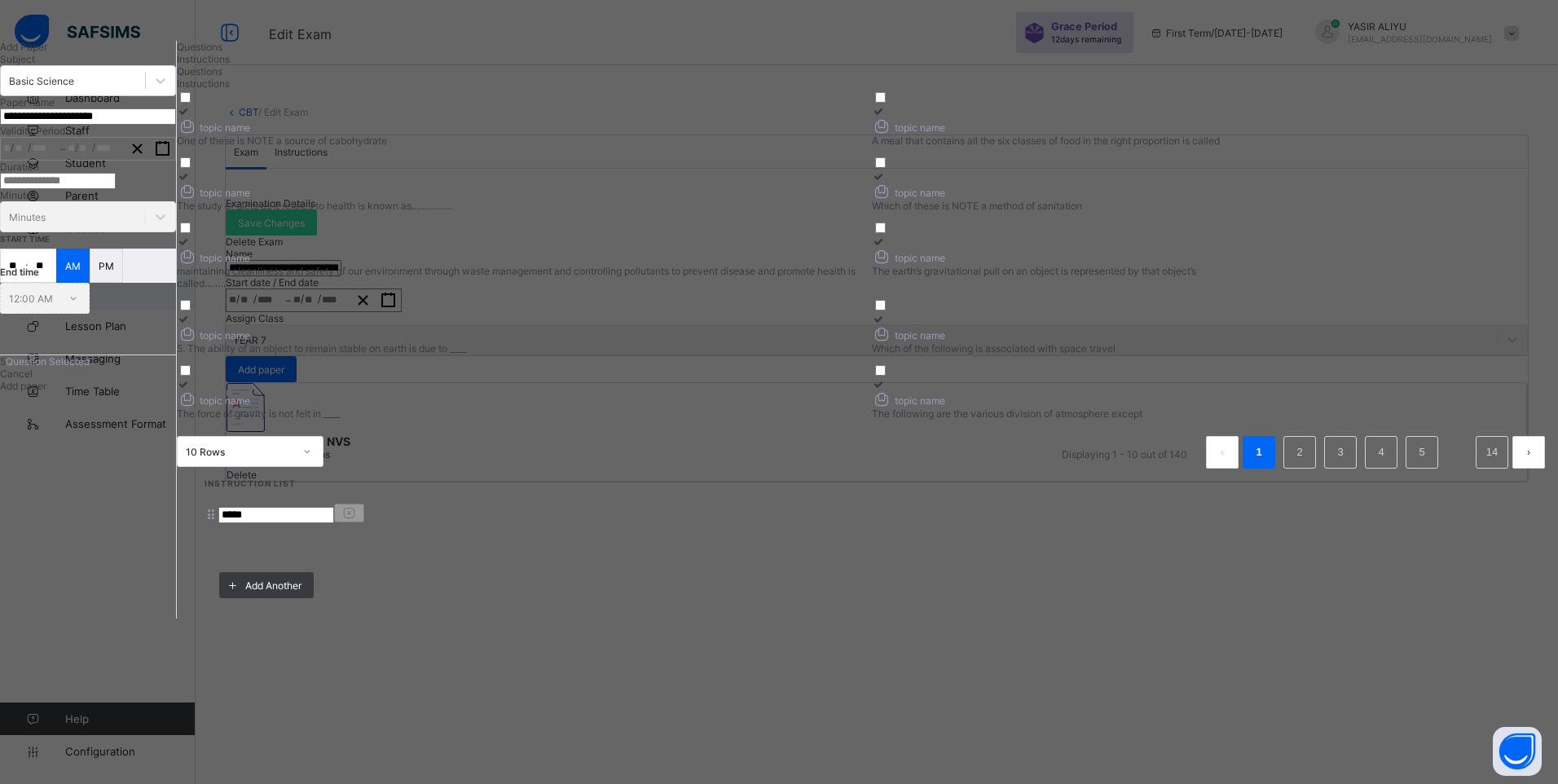
click at [116, 189] on input "number" at bounding box center [58, 180] width 116 height 16
type input "*"
click at [25, 282] on input "**" at bounding box center [13, 265] width 25 height 33
type input "**"
click at [57, 282] on input "**" at bounding box center [42, 265] width 28 height 33
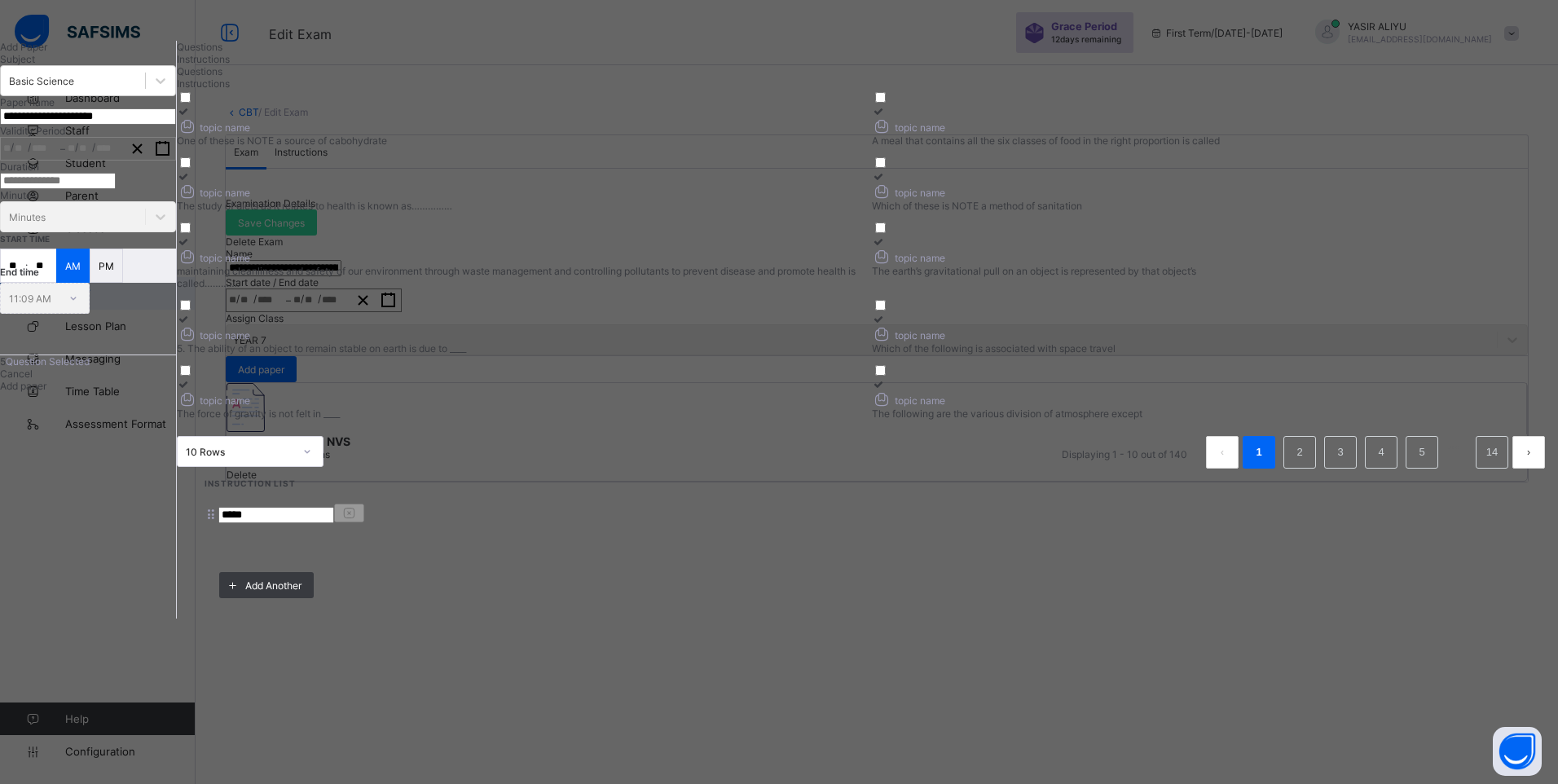
type input "**"
click at [46, 392] on span "Add paper" at bounding box center [23, 385] width 46 height 12
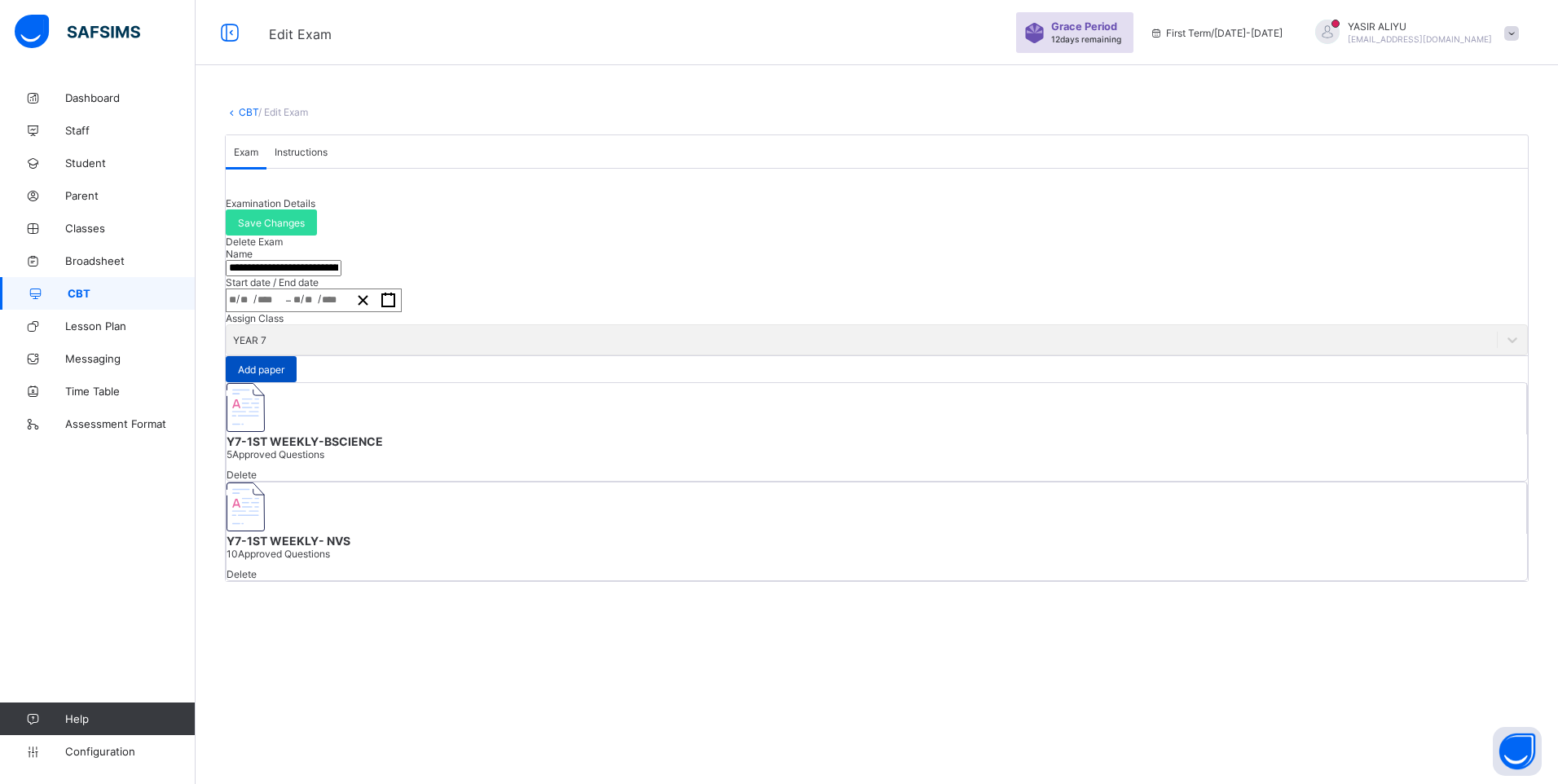
click at [284, 375] on span "Add paper" at bounding box center [260, 369] width 46 height 12
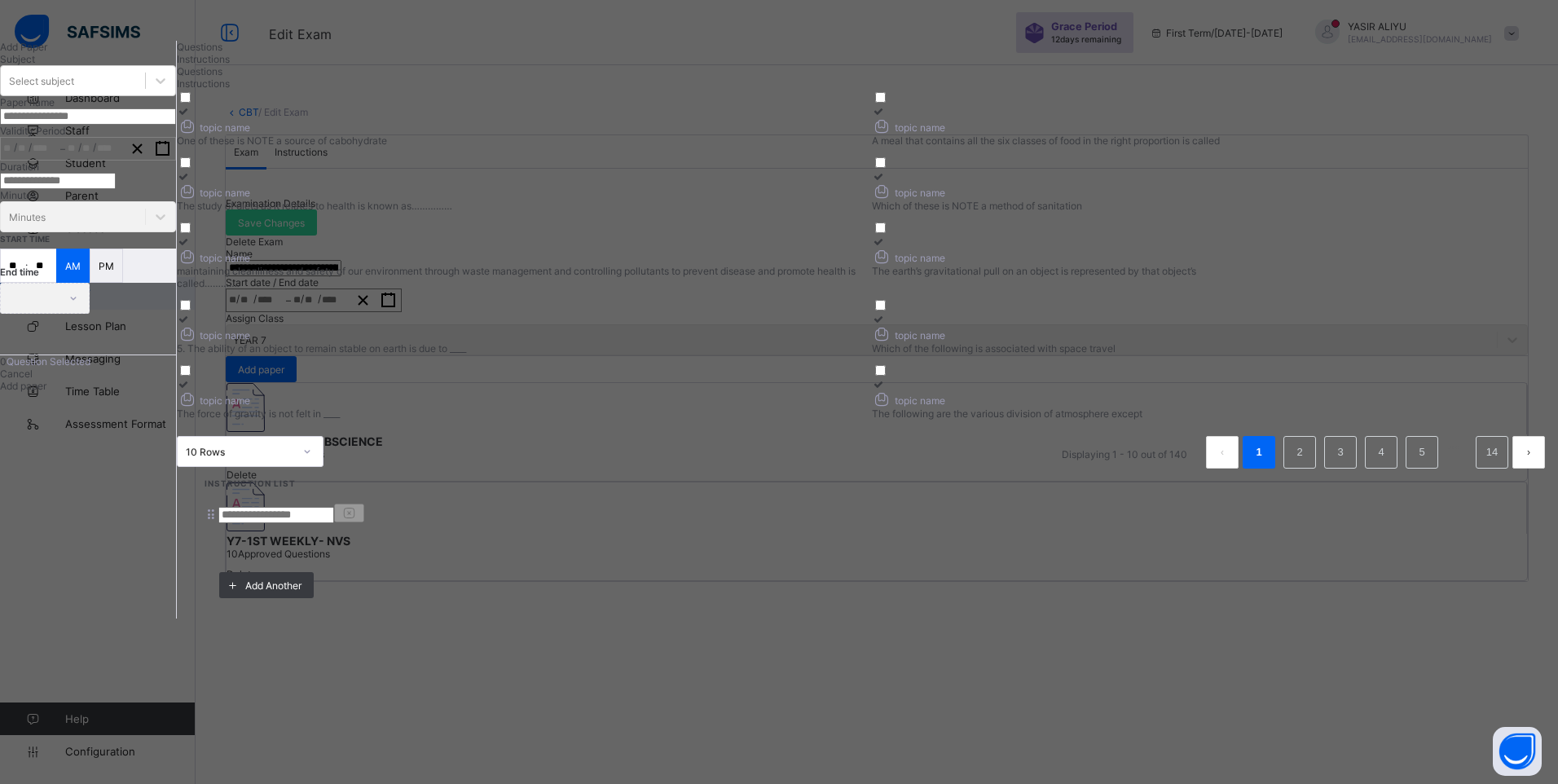
click at [498, 65] on div "Instructions" at bounding box center [866, 58] width 1381 height 12
click at [334, 507] on input at bounding box center [276, 514] width 116 height 16
type input "*****"
click at [223, 53] on span "Questions" at bounding box center [199, 46] width 45 height 12
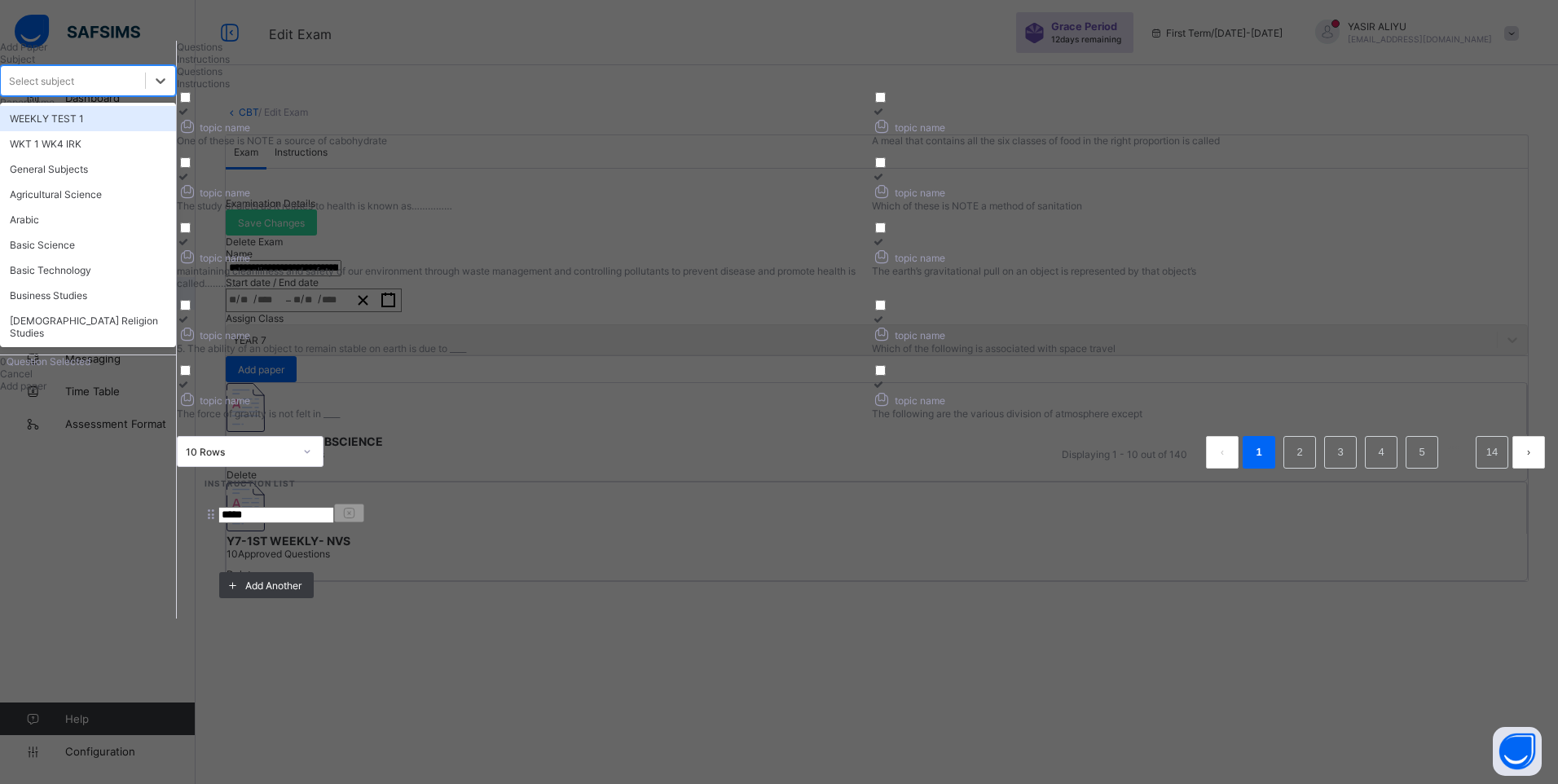
click at [145, 92] on div "Select subject" at bounding box center [73, 80] width 144 height 23
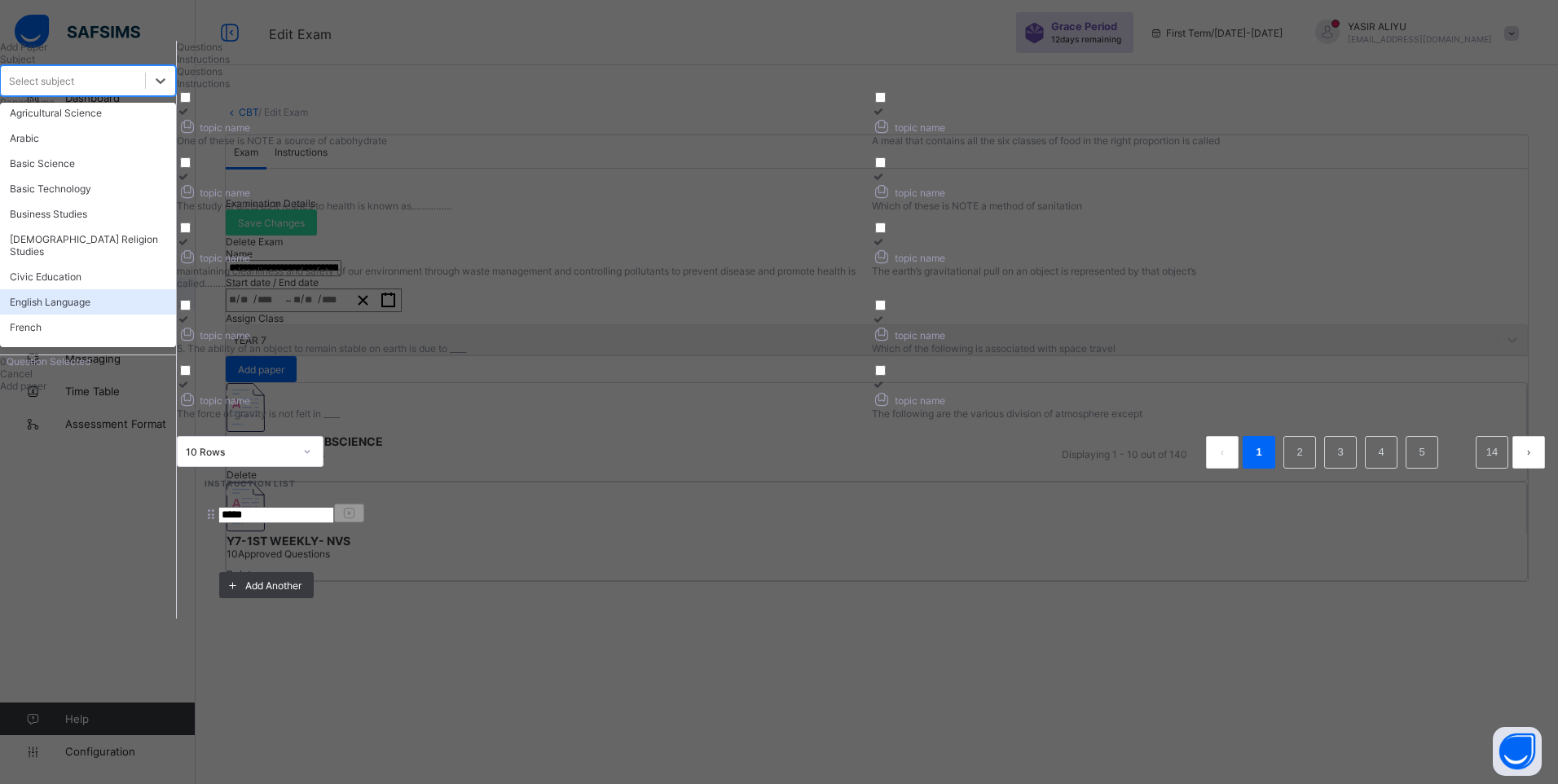
click at [127, 314] on div "English Language" at bounding box center [88, 302] width 176 height 25
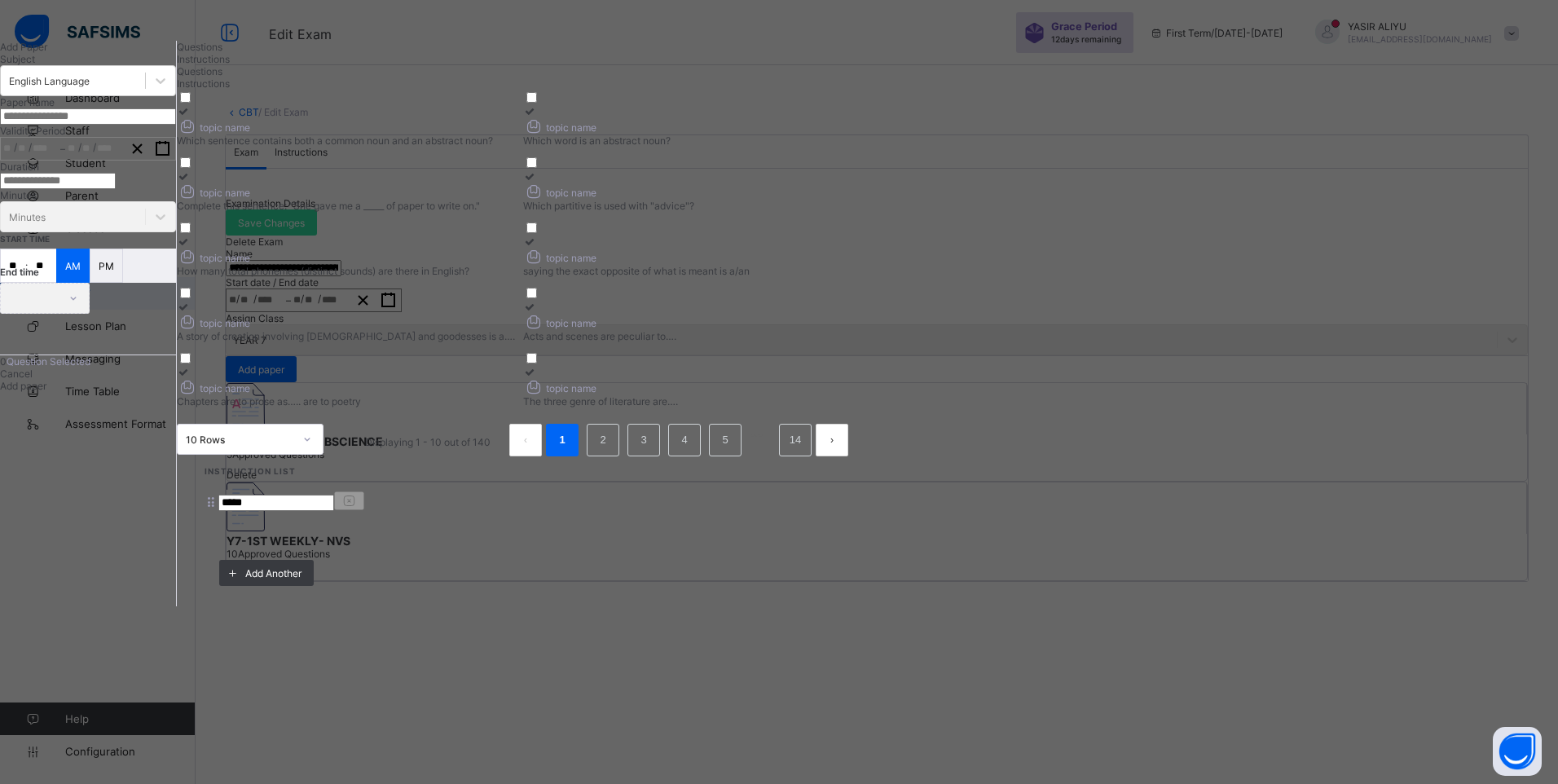
drag, startPoint x: 623, startPoint y: 185, endPoint x: 863, endPoint y: 167, distance: 240.7
click at [515, 146] on div "Which sentence contains both a common noun and an abstract noun?" at bounding box center [345, 140] width 338 height 12
click at [537, 117] on icon at bounding box center [529, 110] width 14 height 12
click at [515, 200] on div "topic name" at bounding box center [345, 191] width 338 height 17
drag, startPoint x: 1051, startPoint y: 234, endPoint x: 1035, endPoint y: 244, distance: 18.9
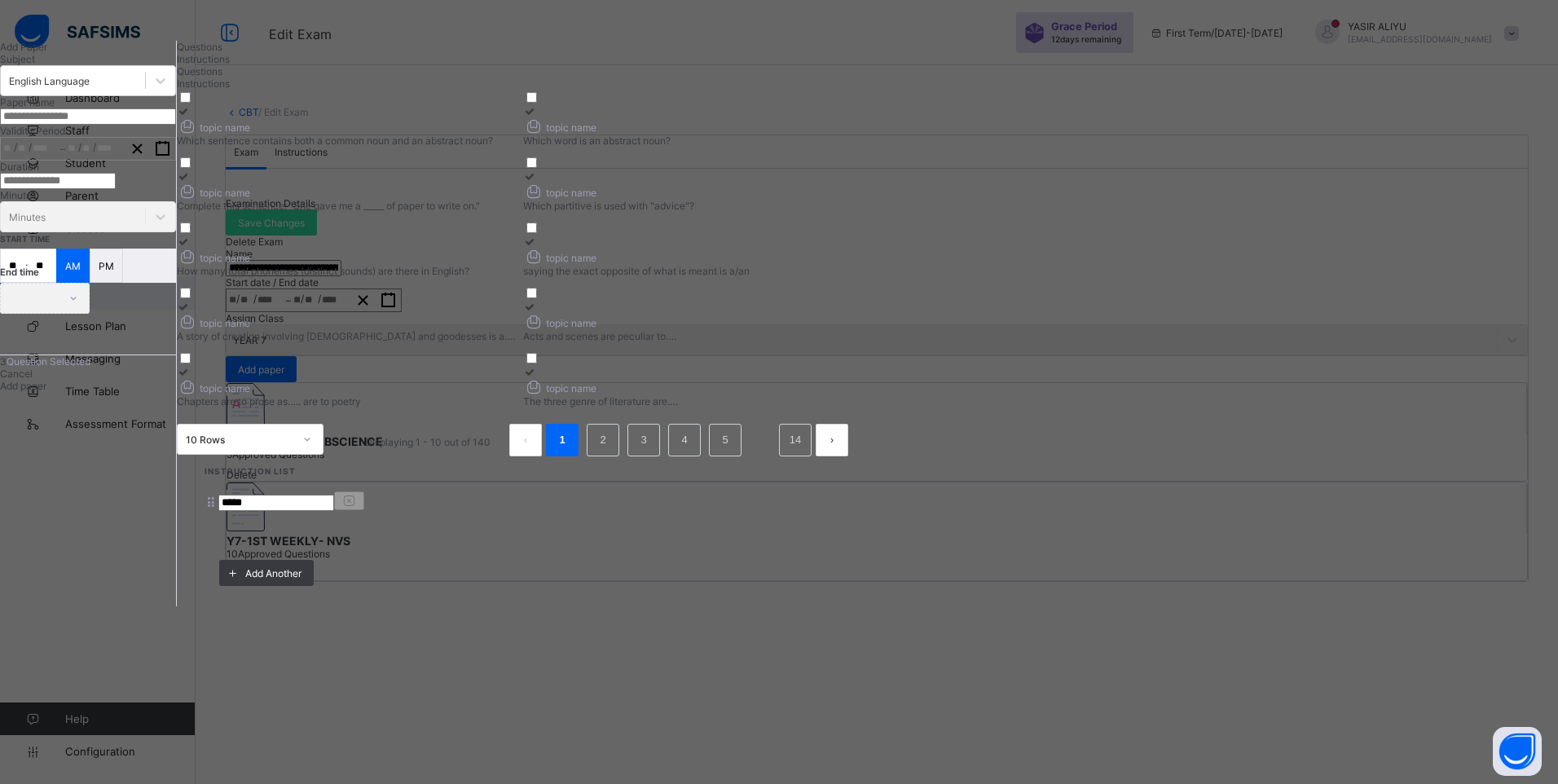
click at [862, 211] on label "topic name Which partitive is used with "advice"?" at bounding box center [692, 191] width 338 height 42
click at [515, 277] on div "How many total phonemes (distinct sounds) are there in English?" at bounding box center [345, 271] width 338 height 12
click at [544, 200] on icon at bounding box center [533, 191] width 21 height 17
click at [170, 157] on icon "button" at bounding box center [162, 148] width 15 height 15
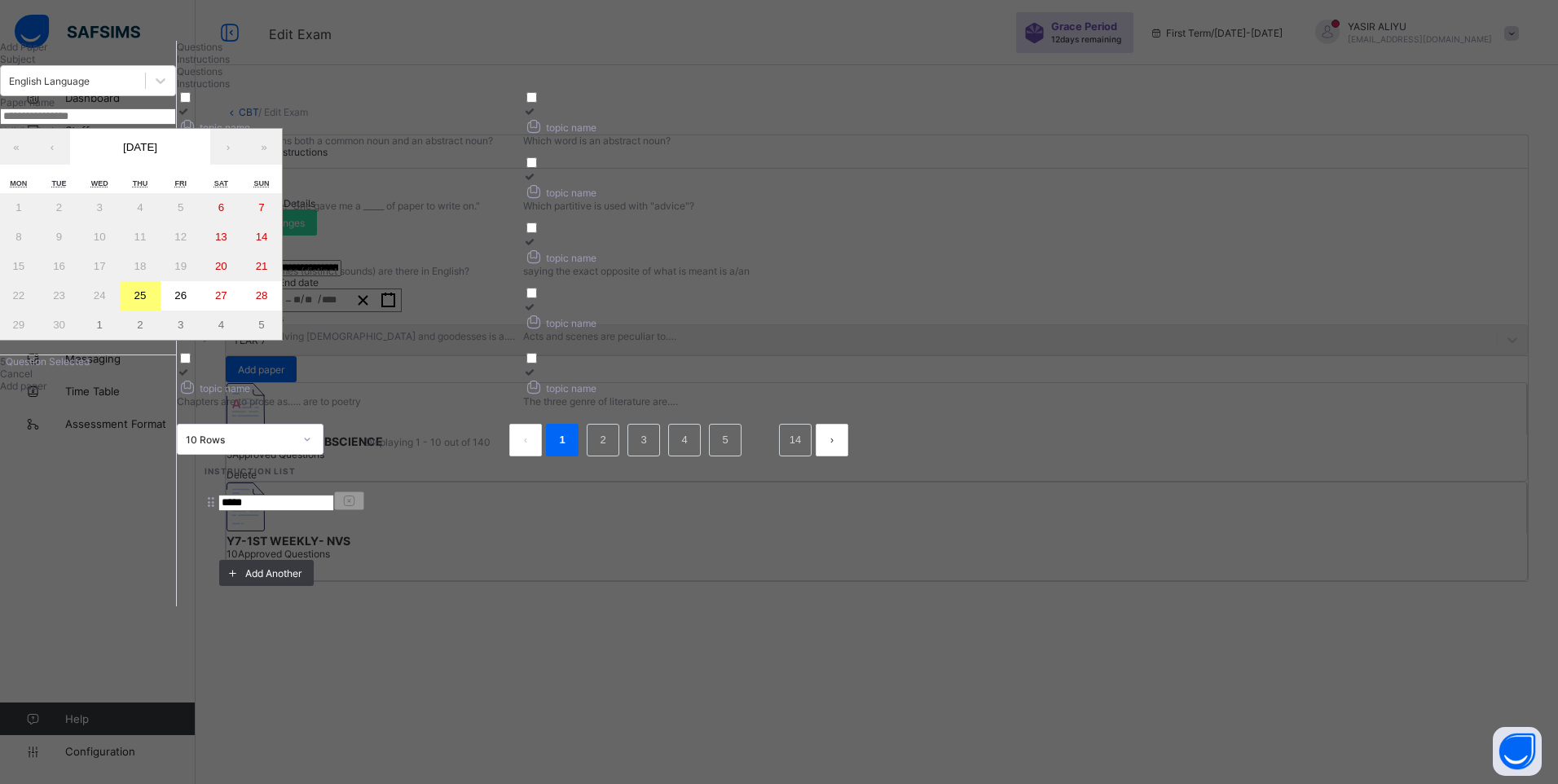
click at [187, 301] on abbr "26" at bounding box center [180, 295] width 12 height 12
type input "**********"
type input "*"
type input "**"
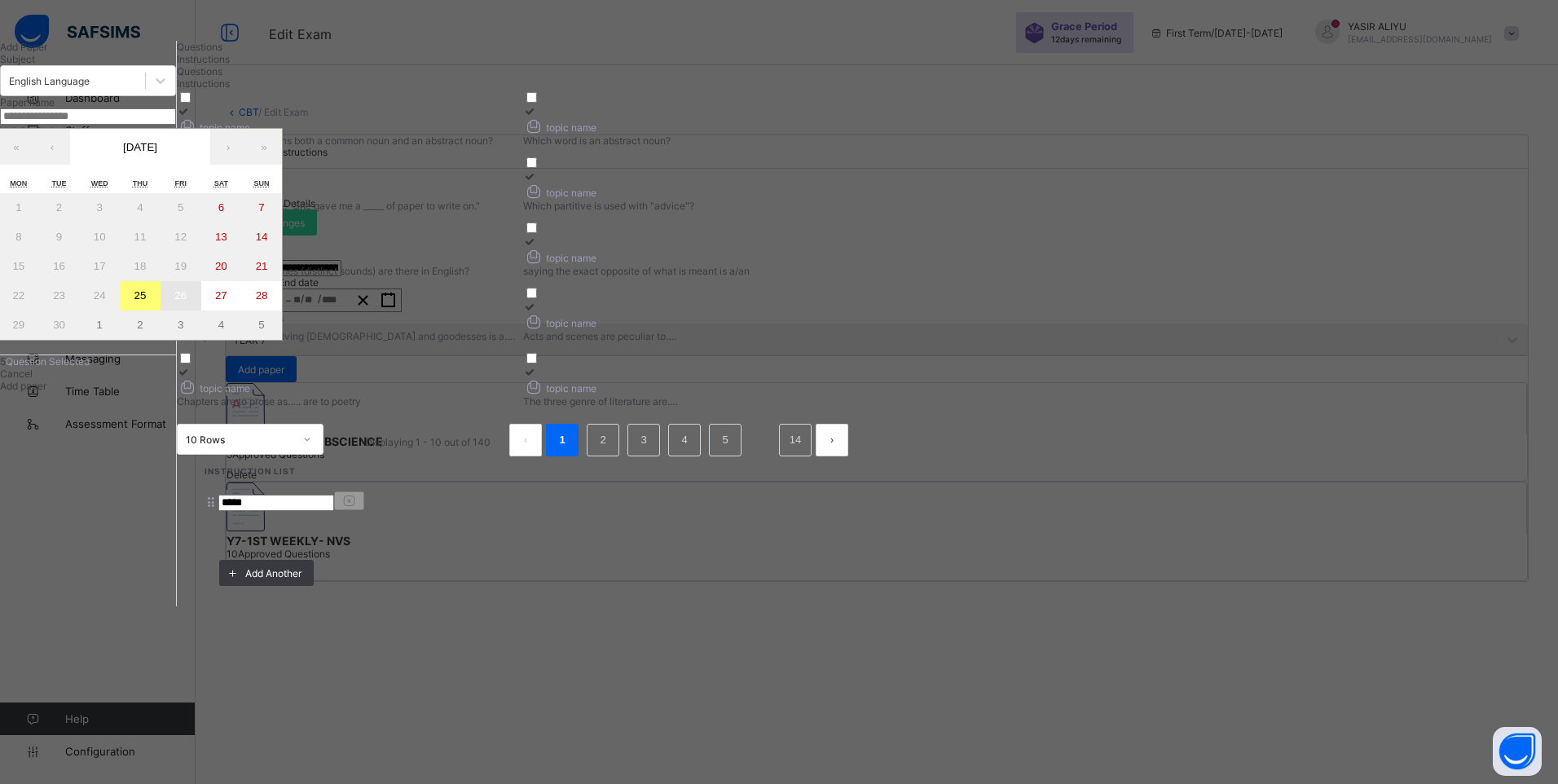
type input "****"
type input "**********"
type input "*"
type input "**"
type input "****"
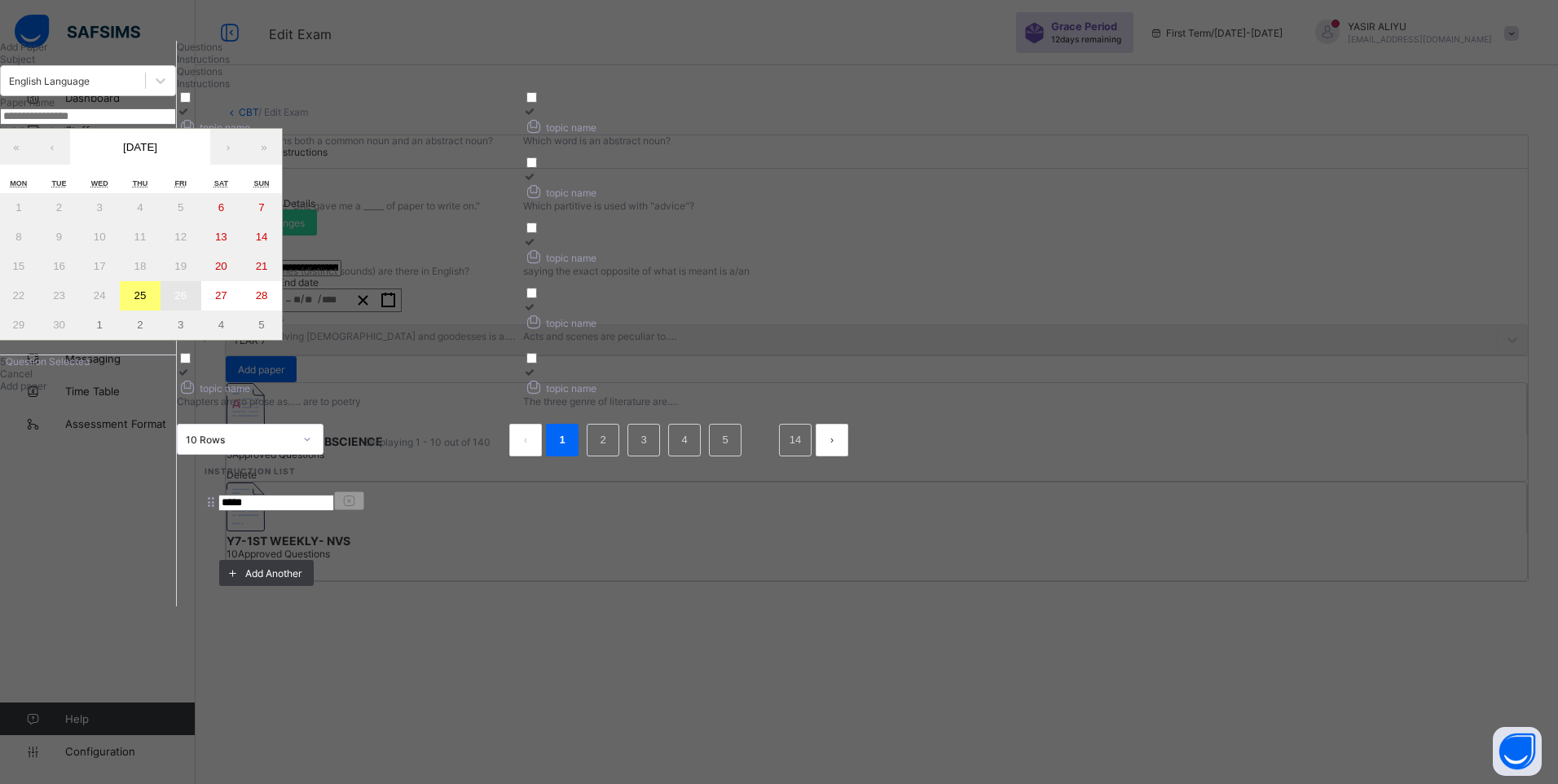
type input "**"
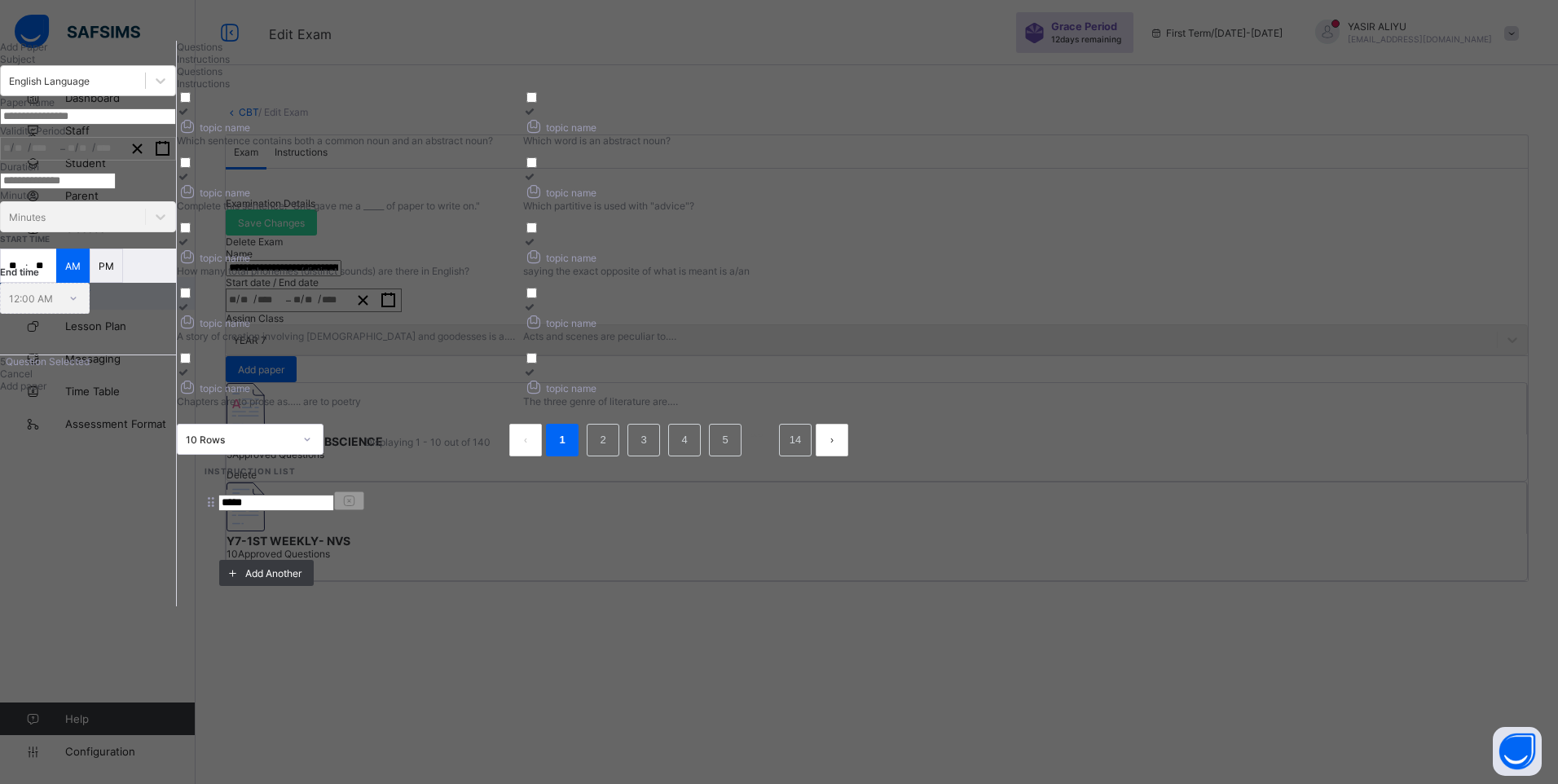
click at [116, 189] on input "number" at bounding box center [58, 180] width 116 height 16
type input "*"
click at [25, 282] on input "**" at bounding box center [13, 265] width 25 height 33
type input "**"
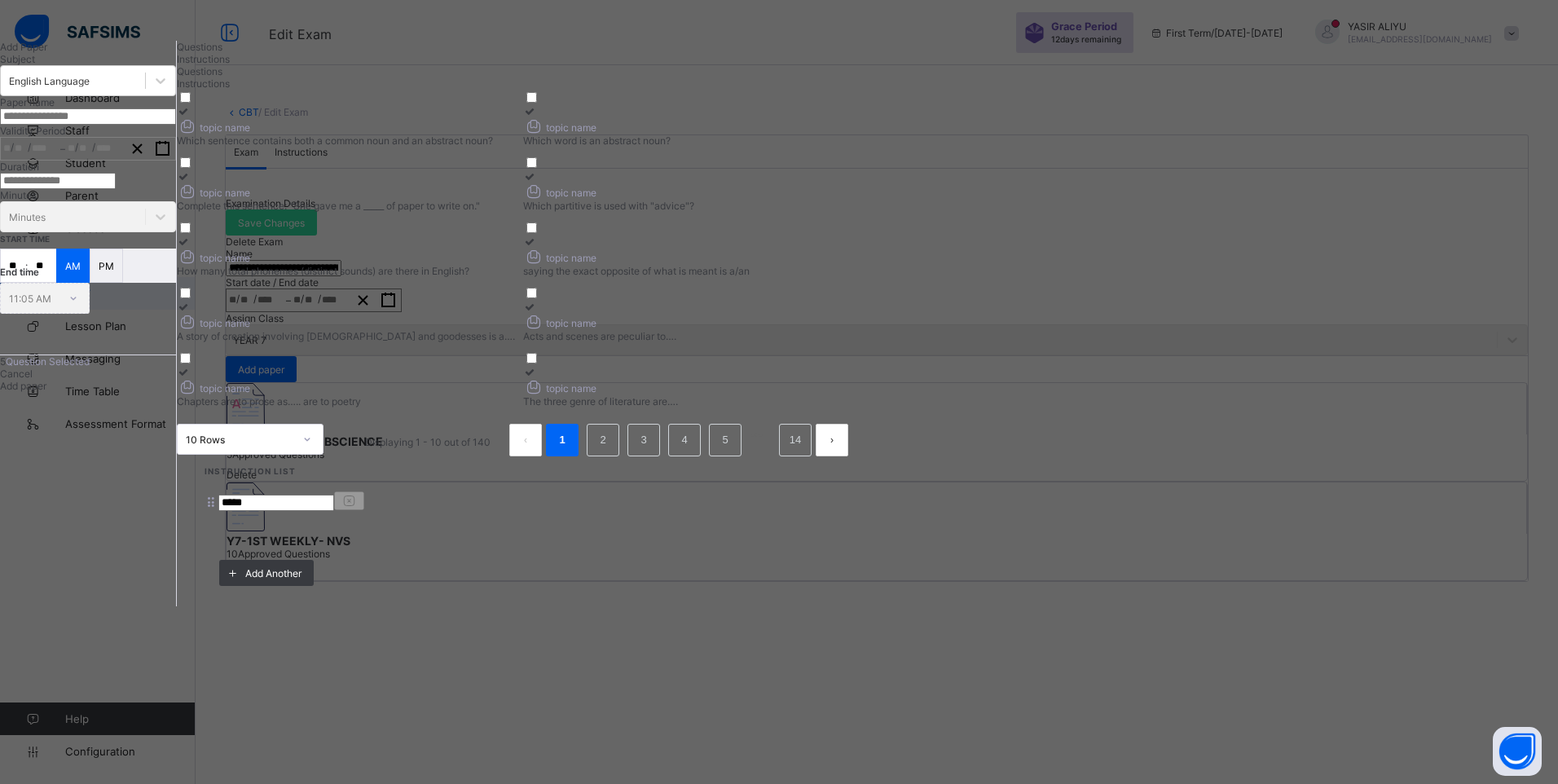
click at [57, 282] on input "**" at bounding box center [42, 265] width 28 height 33
type input "**"
click at [229, 65] on span "Instructions" at bounding box center [203, 58] width 53 height 12
click at [176, 392] on div "Add paper" at bounding box center [88, 385] width 176 height 12
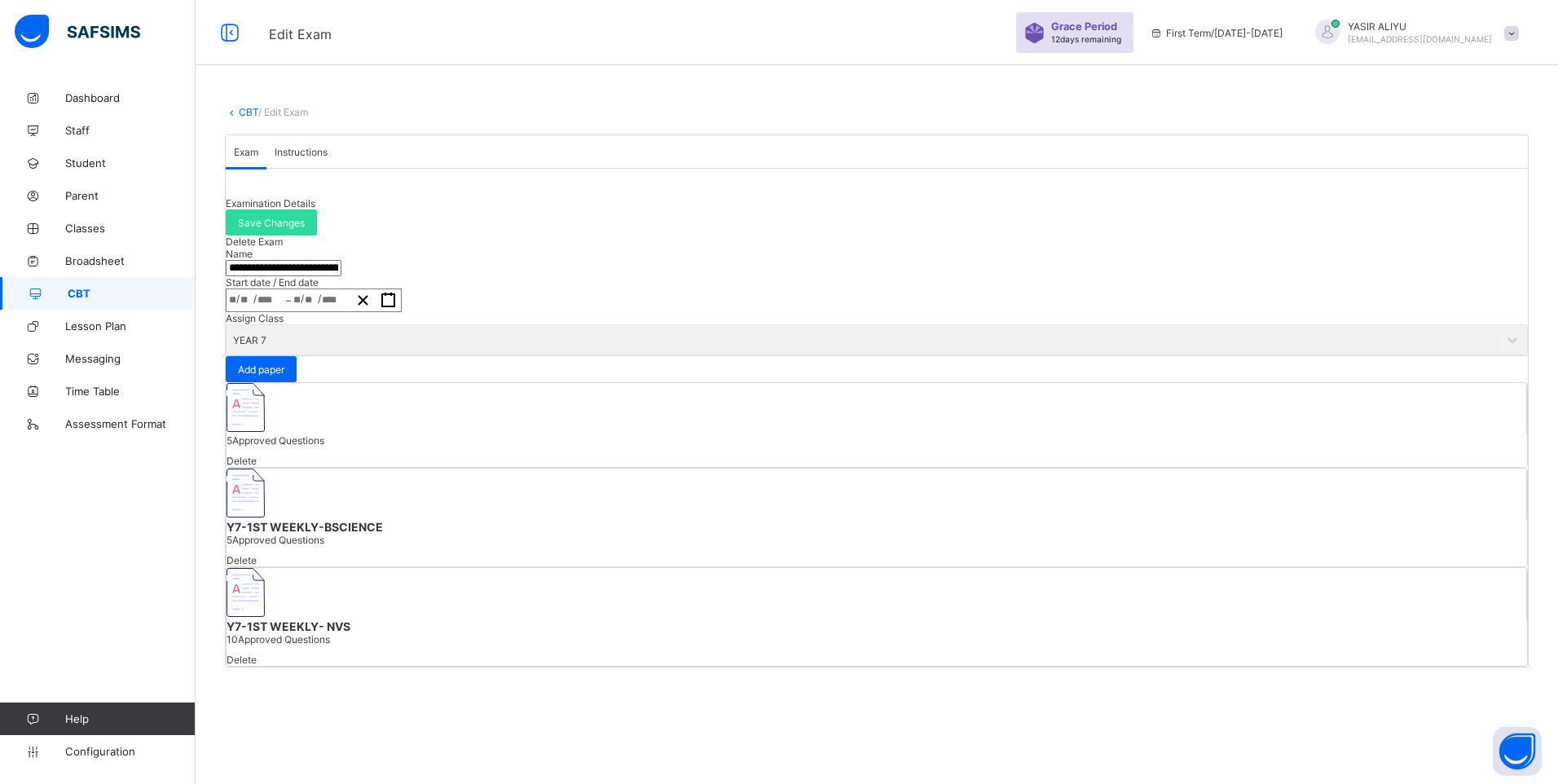
click at [396, 308] on icon "button" at bounding box center [388, 300] width 15 height 15
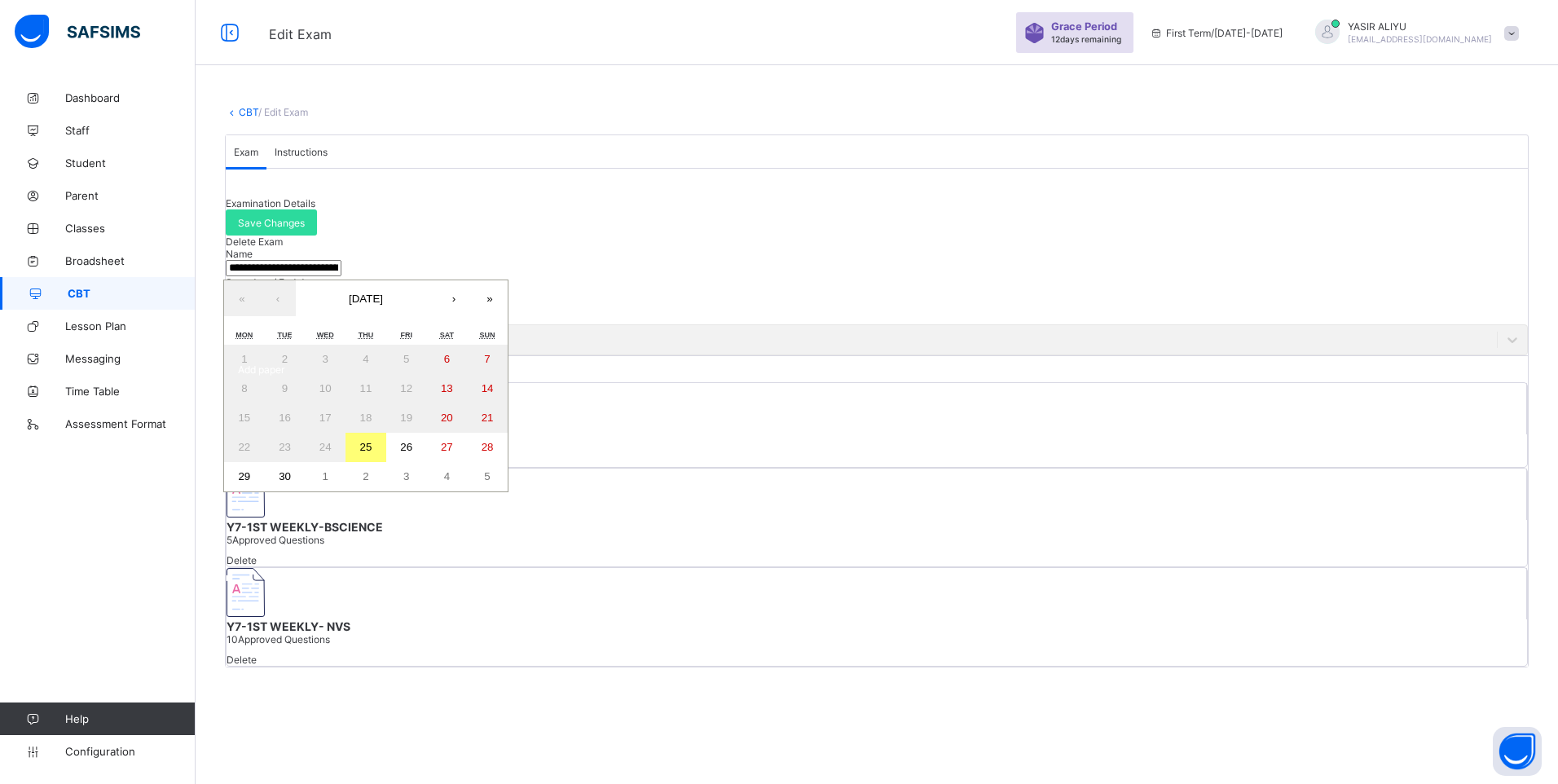
click at [412, 453] on abbr "26" at bounding box center [406, 446] width 12 height 12
type input "**********"
type input "**"
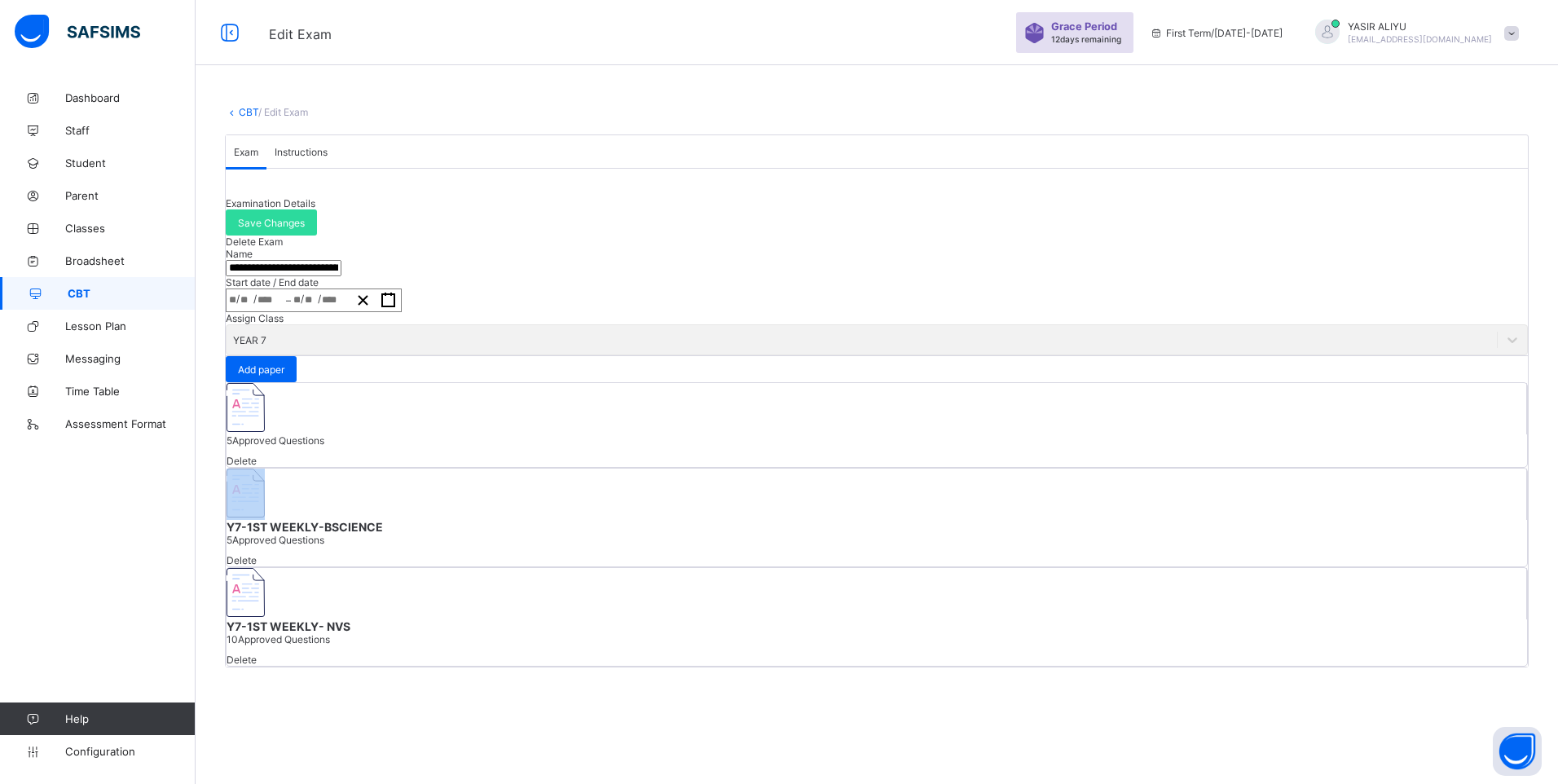
click at [257, 467] on span "Delete" at bounding box center [242, 460] width 30 height 12
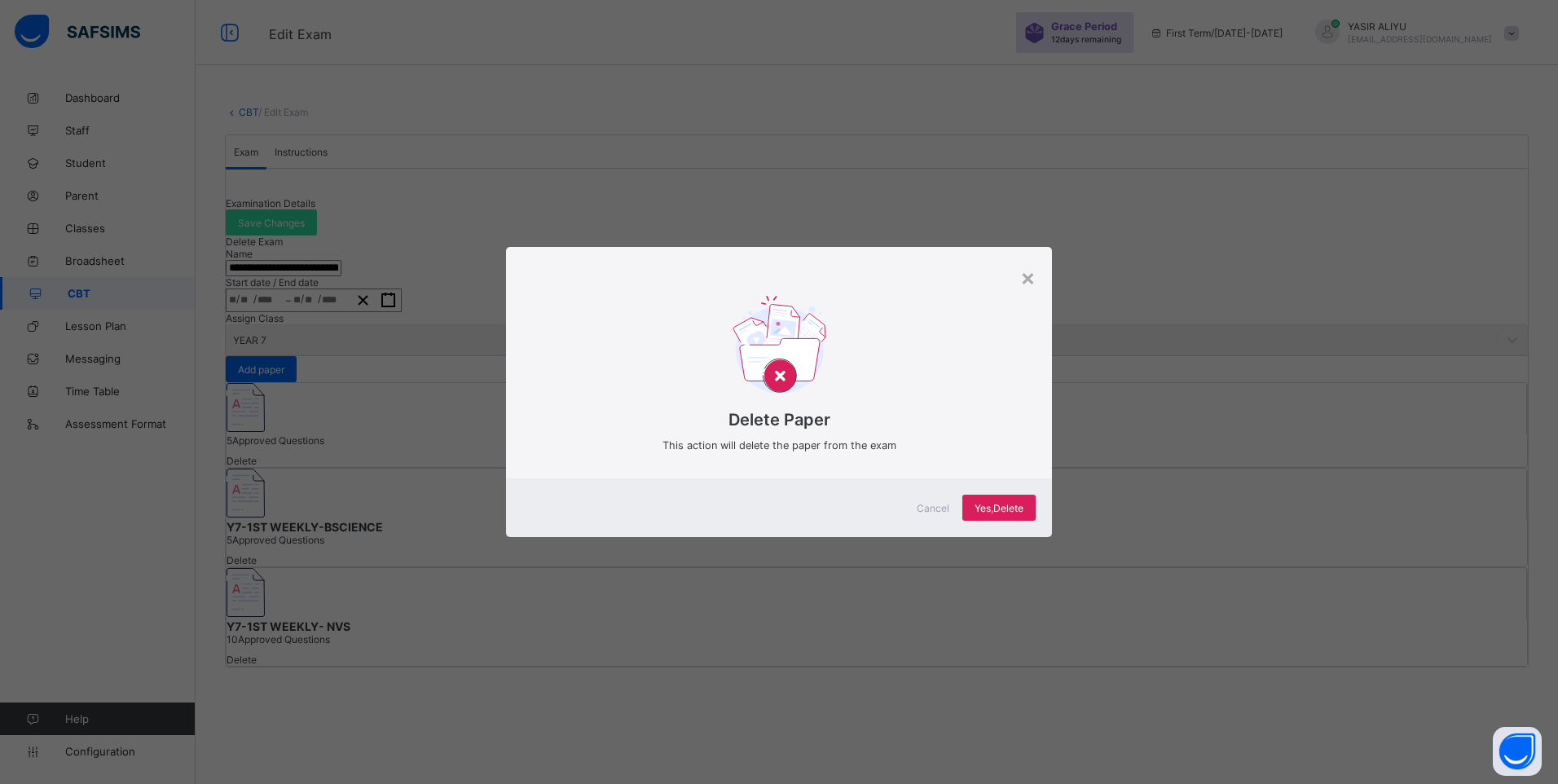
click at [1036, 274] on div "Delete Paper This action will delete the paper from the exam" at bounding box center [779, 375] width 545 height 207
click at [1029, 281] on div "×" at bounding box center [1028, 276] width 15 height 27
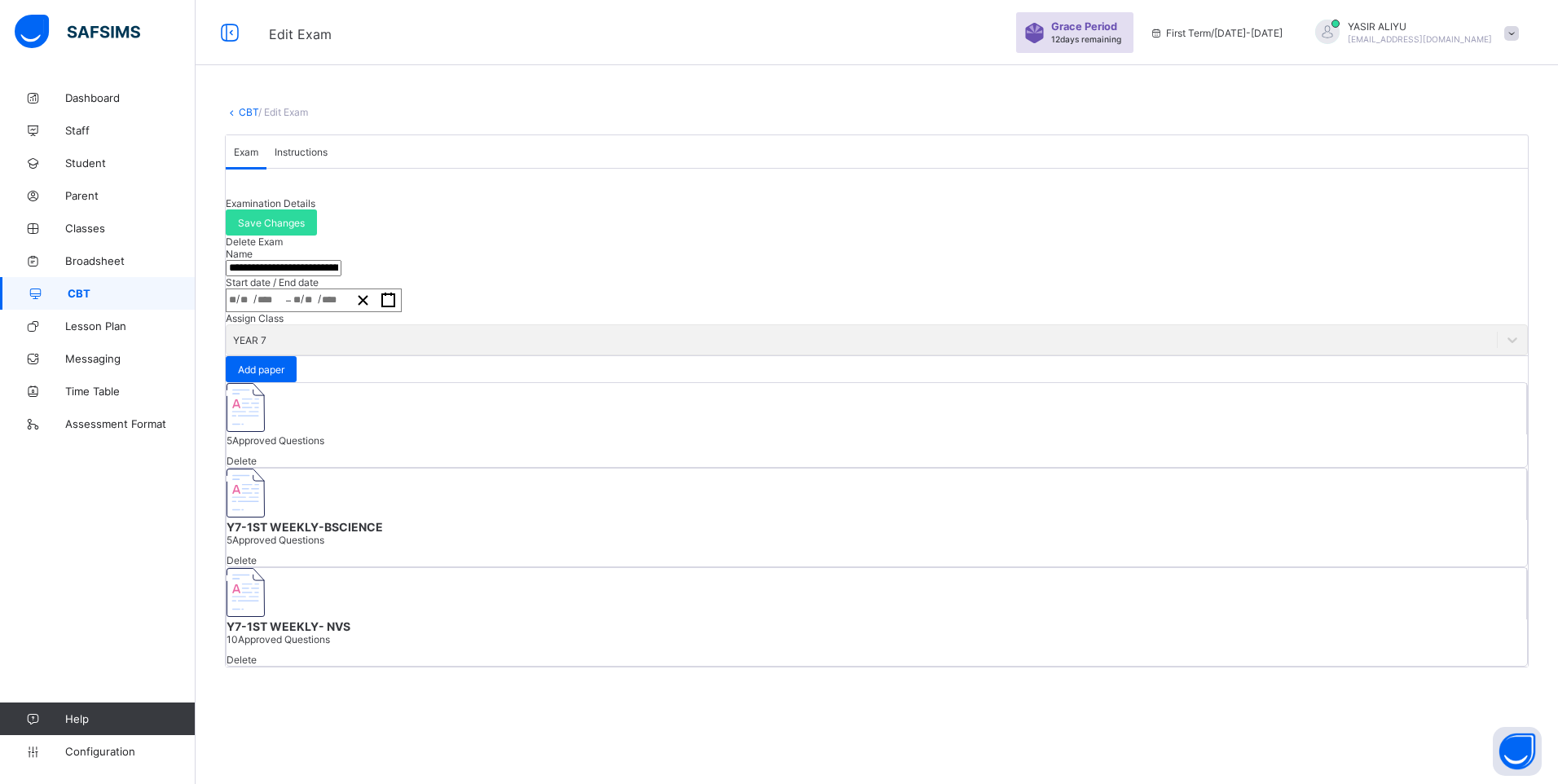
click at [265, 568] on img at bounding box center [245, 592] width 39 height 49
type input "**********"
type input "*"
type input "**"
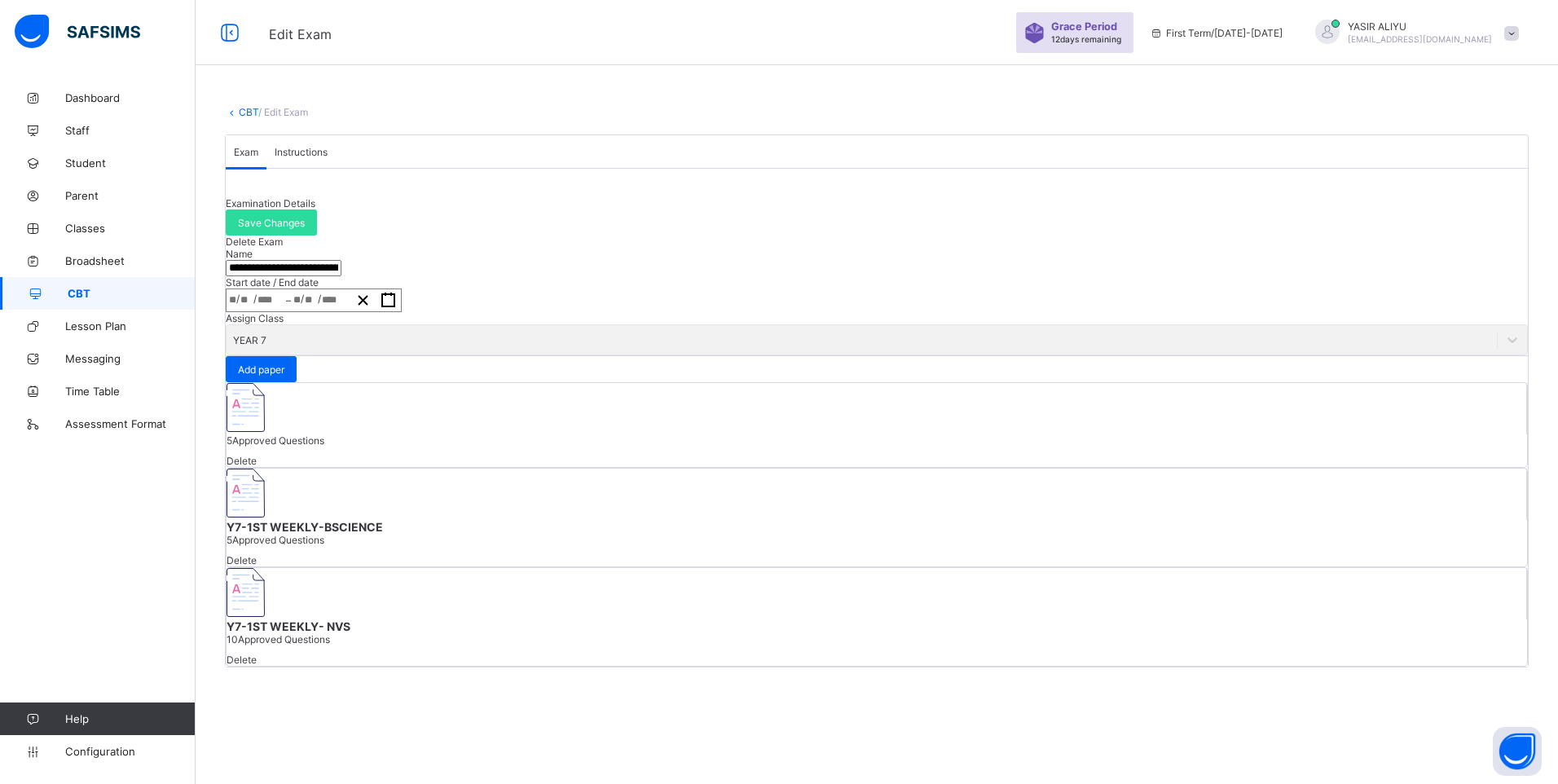
type input "****"
type input "**********"
type input "*"
type input "**"
type input "****"
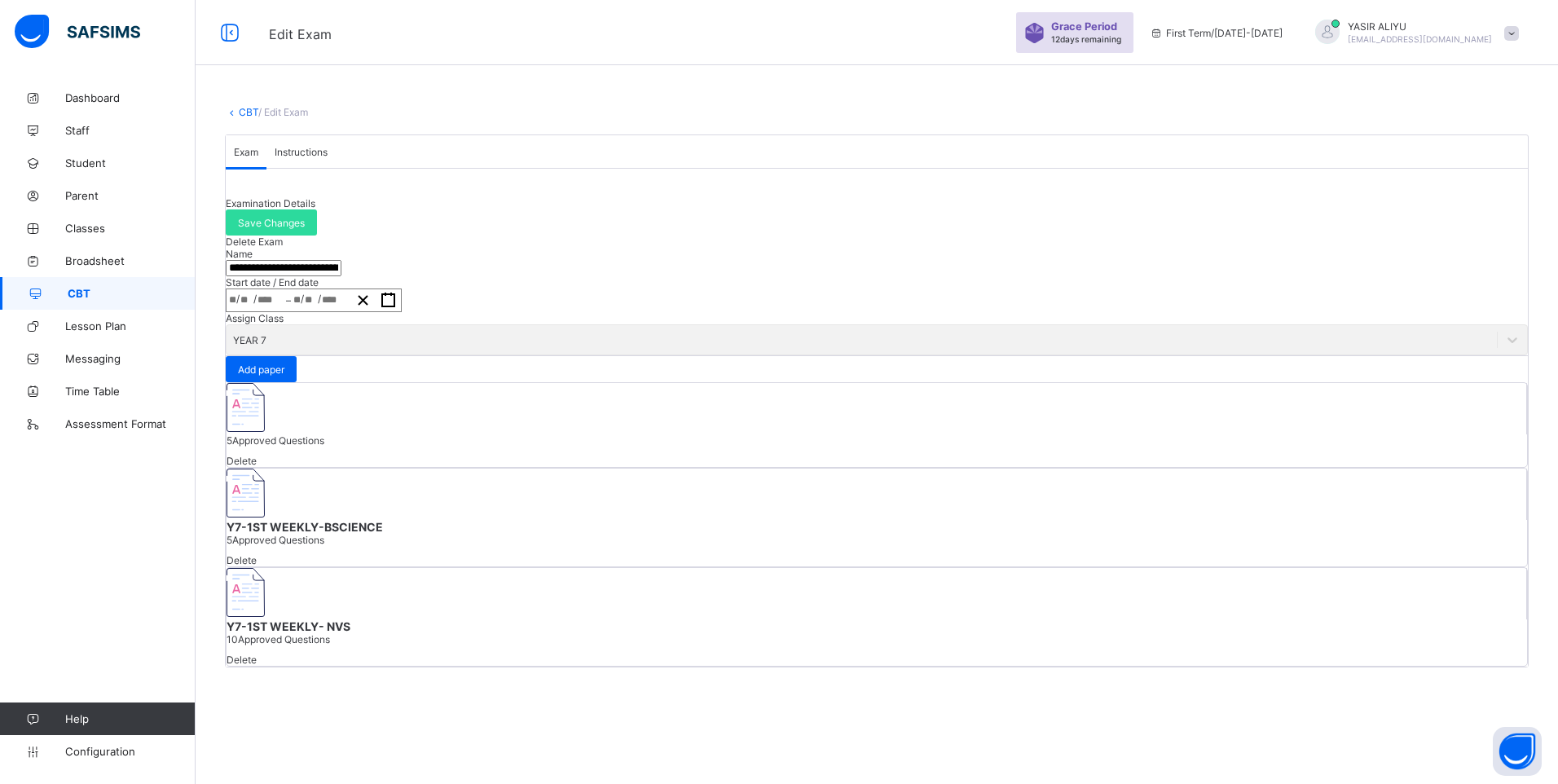
type input "*"
type input "**"
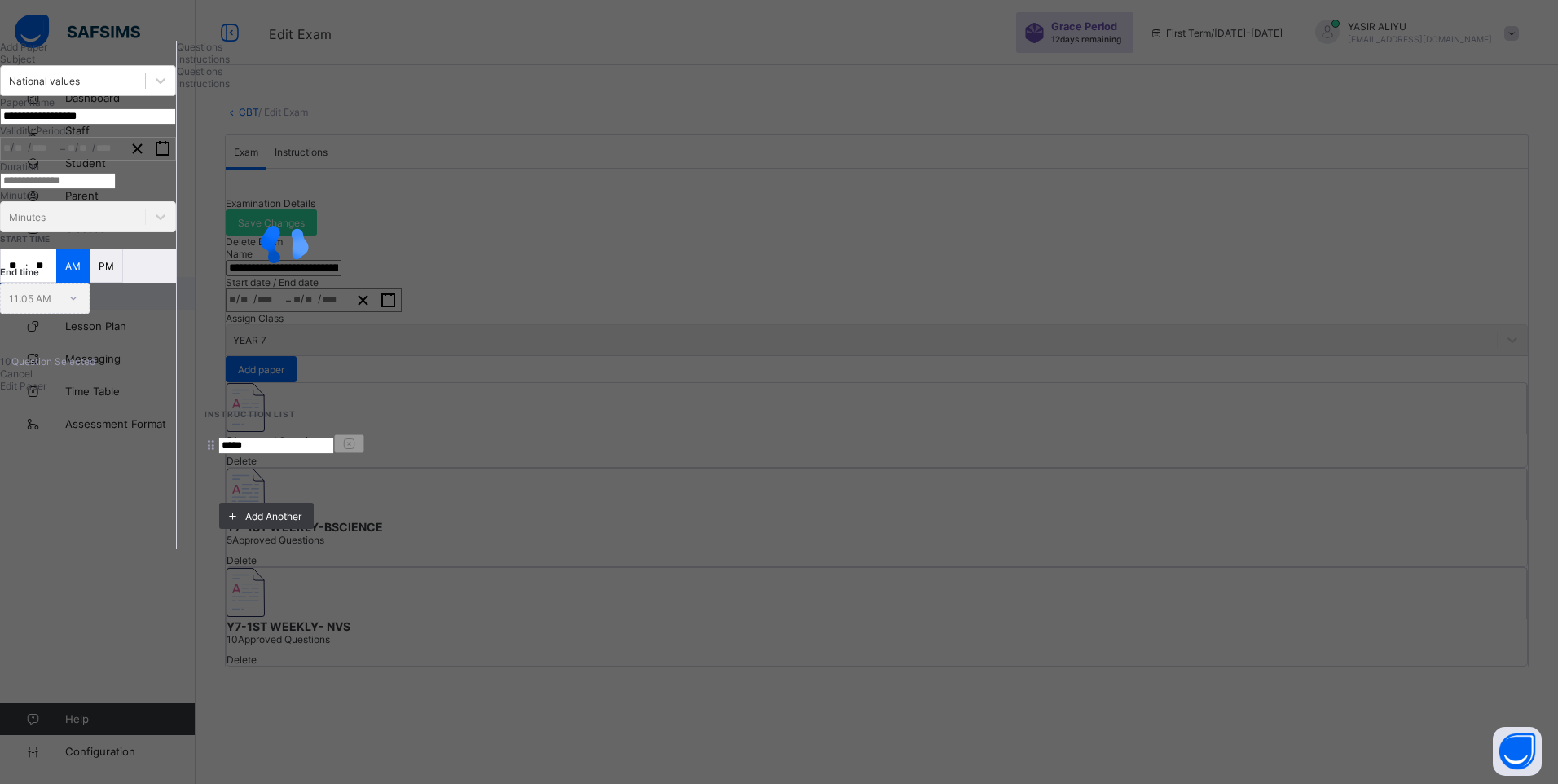
click at [392, 549] on div "**********" at bounding box center [195, 294] width 392 height 509
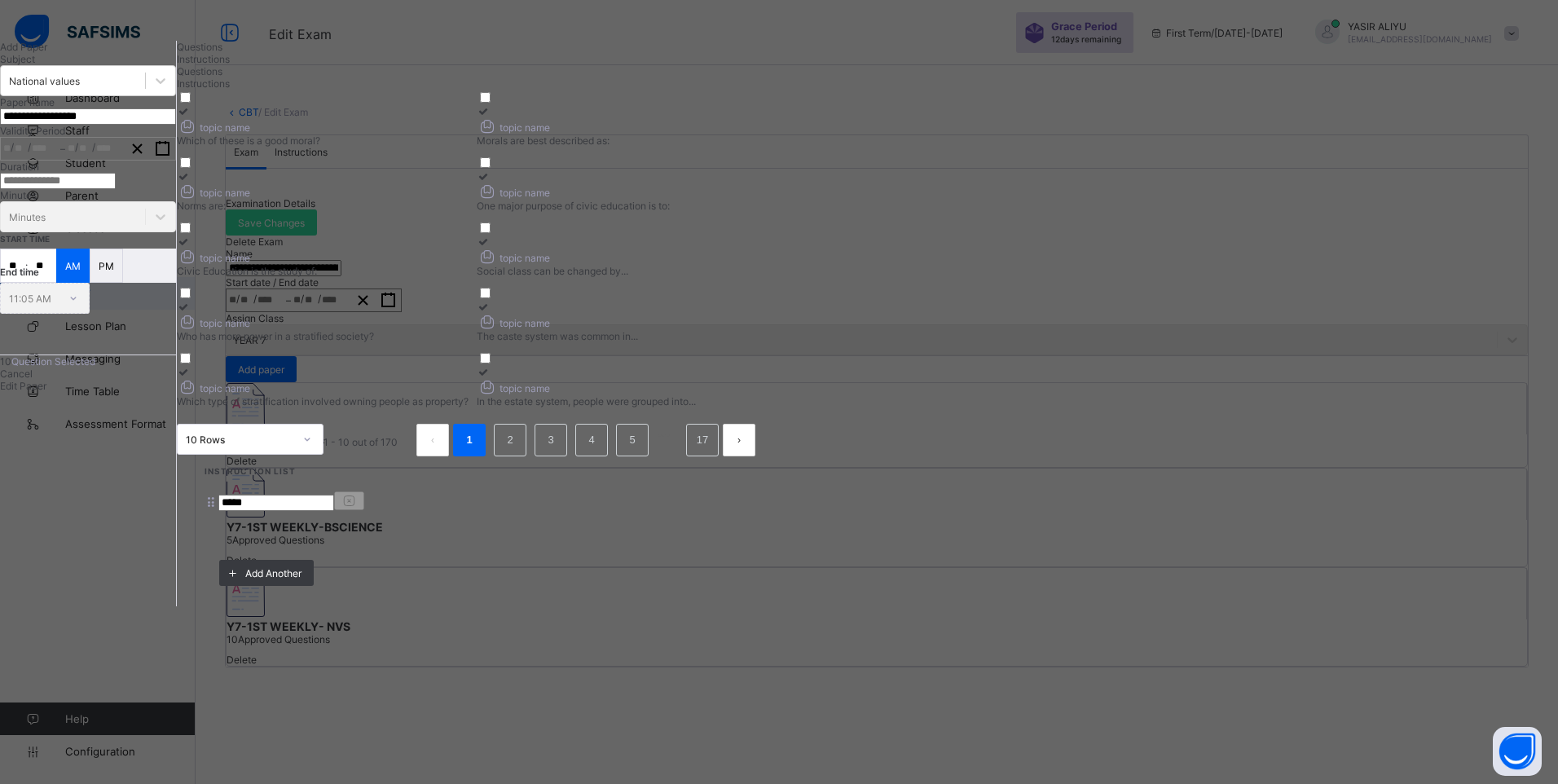
click at [223, 53] on span "Questions" at bounding box center [199, 46] width 45 height 12
click at [468, 277] on label "topic name Civic Education is the study of:" at bounding box center [322, 257] width 292 height 42
click at [468, 265] on div "topic name" at bounding box center [322, 256] width 292 height 17
click at [517, 450] on link "2" at bounding box center [510, 440] width 15 height 21
click at [578, 450] on link "3" at bounding box center [570, 440] width 15 height 21
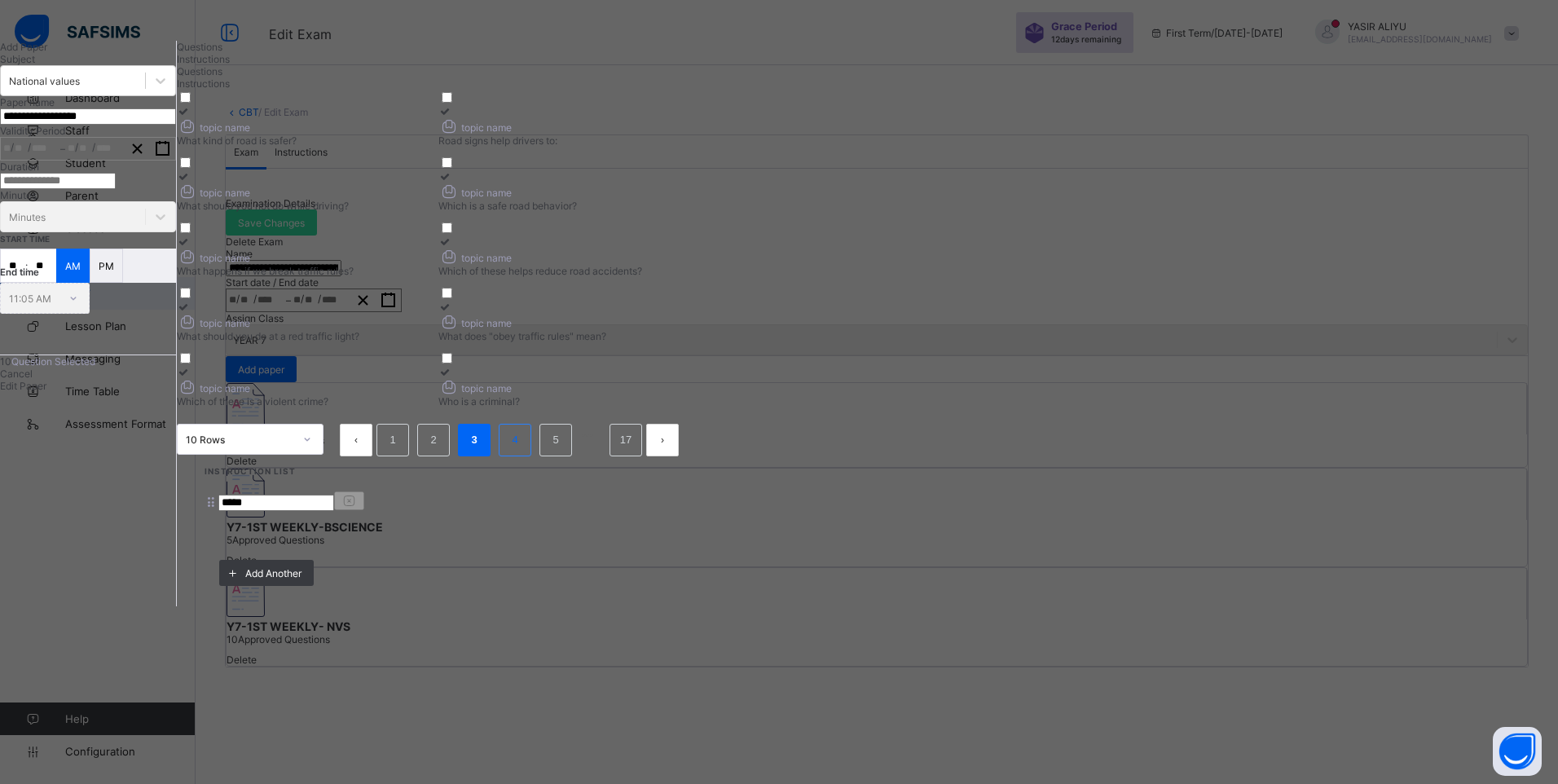
click at [531, 457] on li "4" at bounding box center [514, 440] width 33 height 33
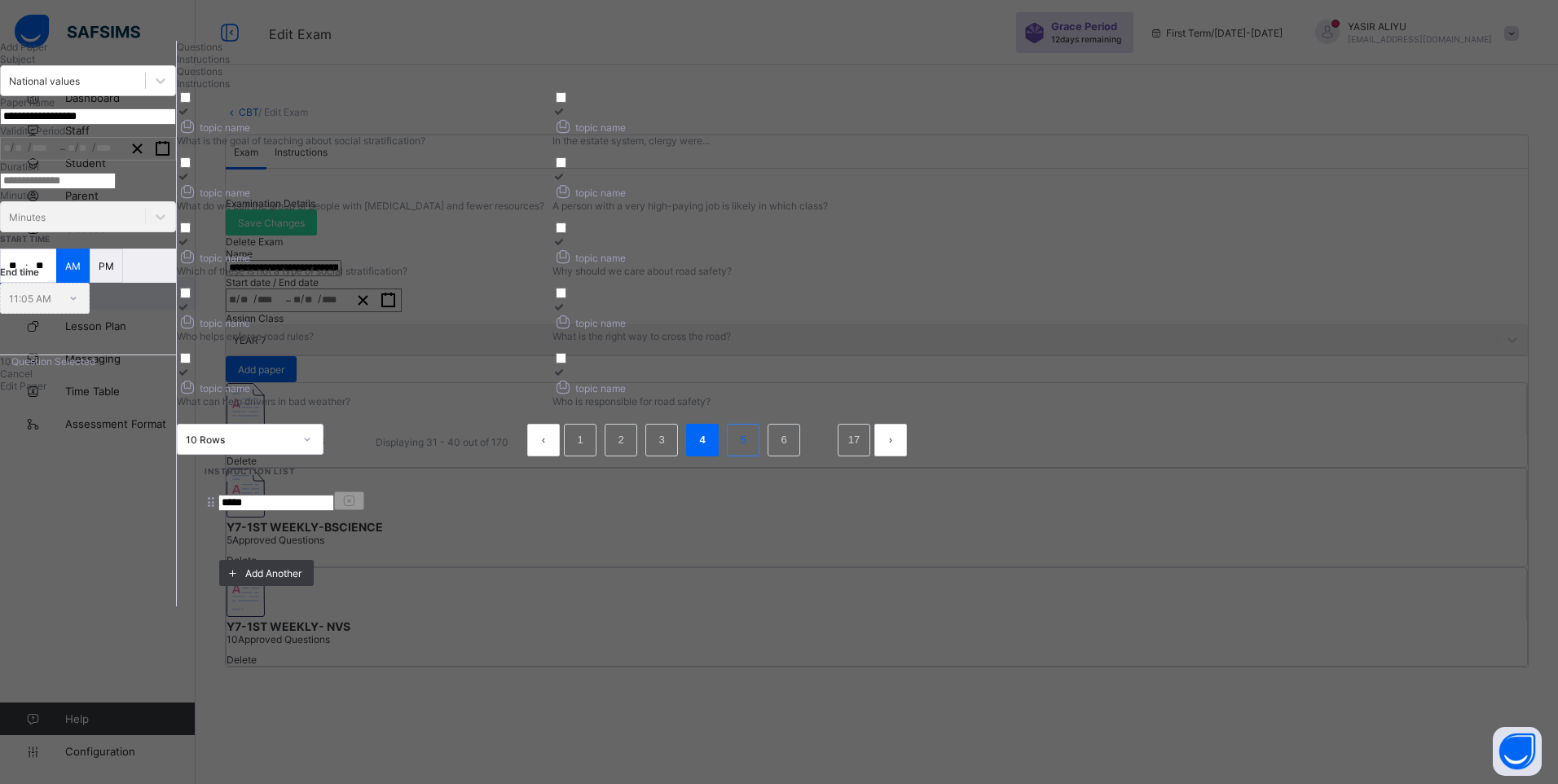
click at [750, 450] on link "5" at bounding box center [743, 440] width 15 height 21
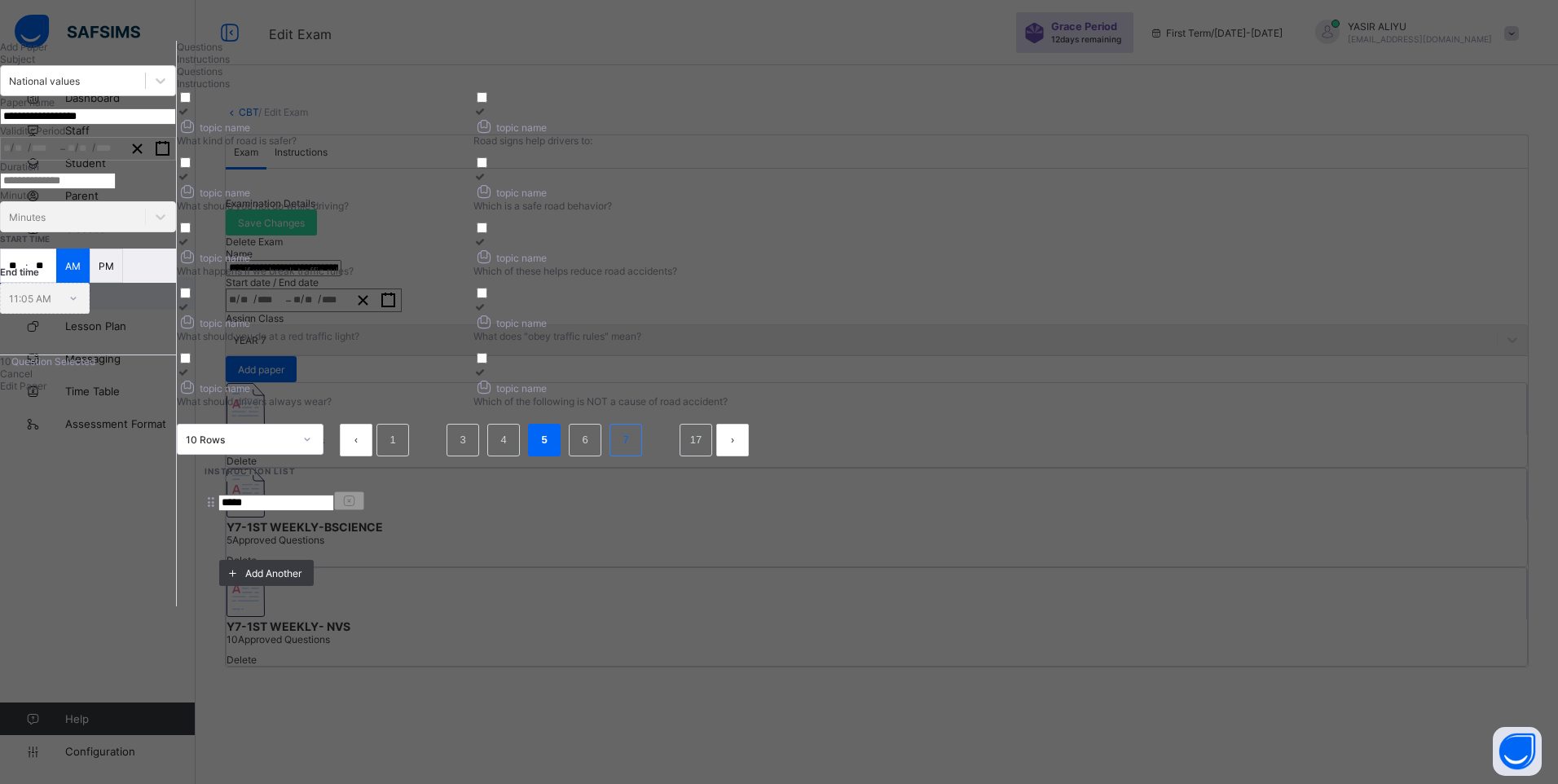
click at [633, 450] on link "7" at bounding box center [625, 440] width 15 height 21
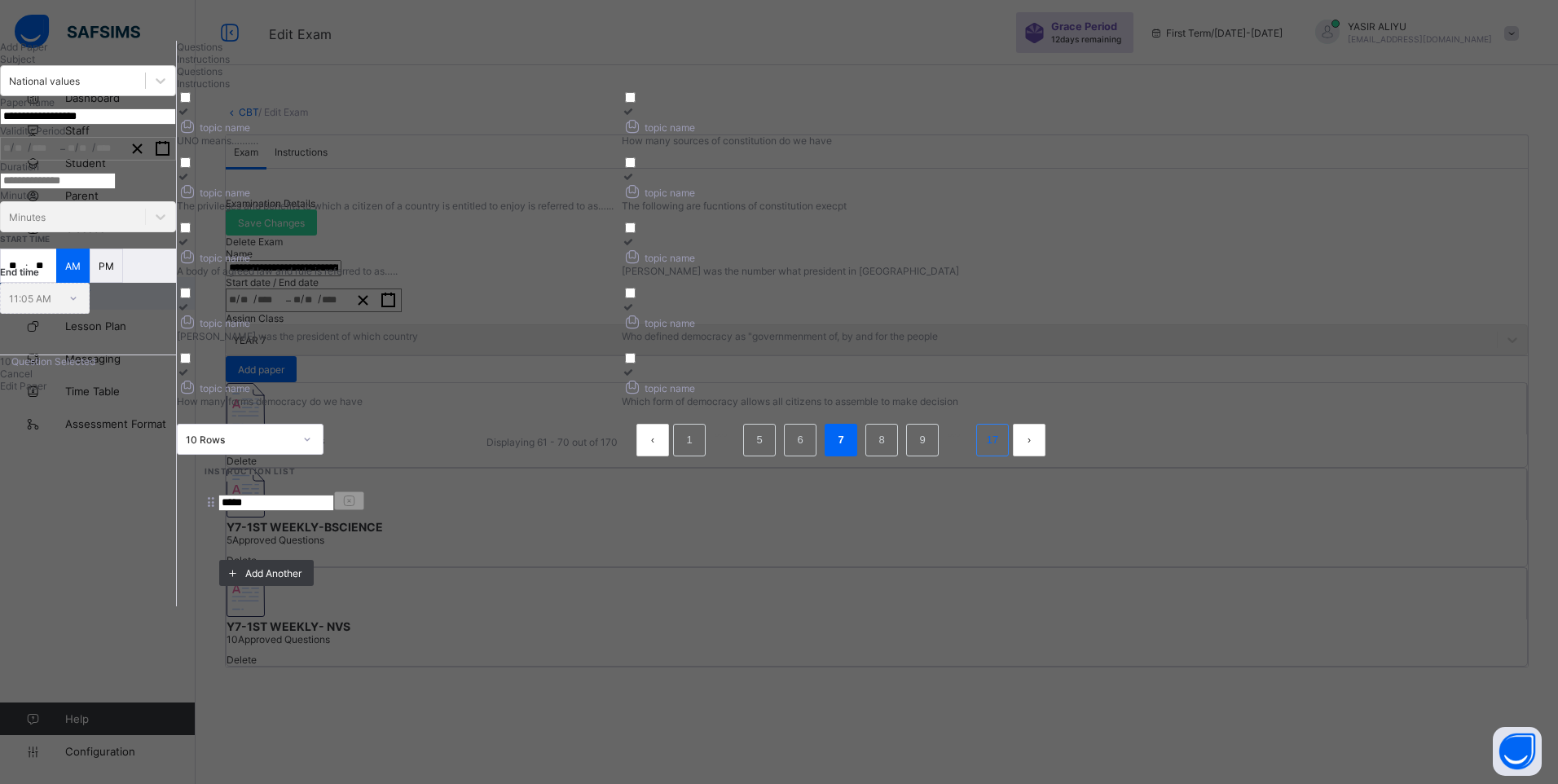
click at [1003, 450] on link "17" at bounding box center [992, 440] width 21 height 21
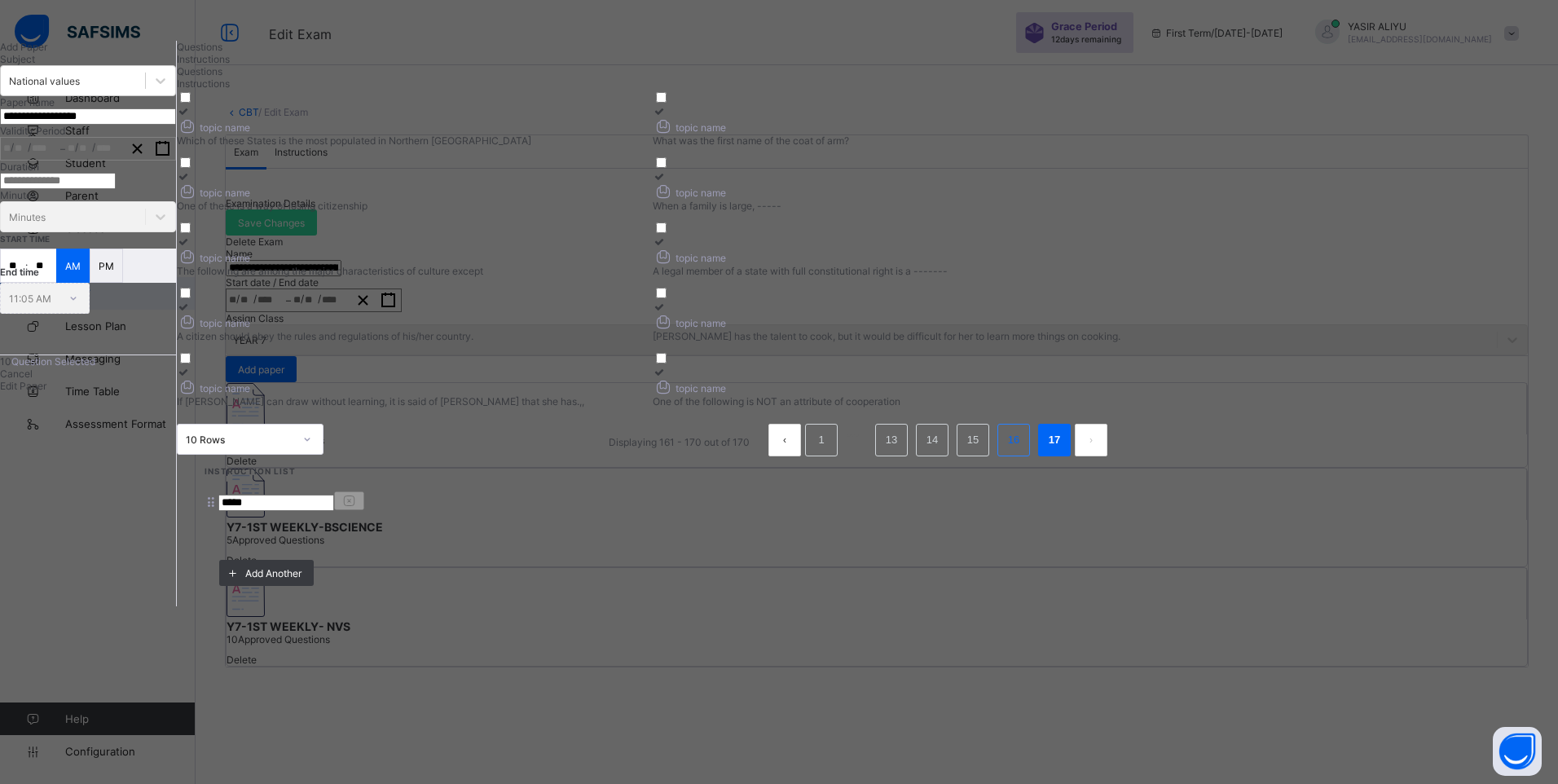
click at [1024, 450] on link "16" at bounding box center [1014, 440] width 21 height 21
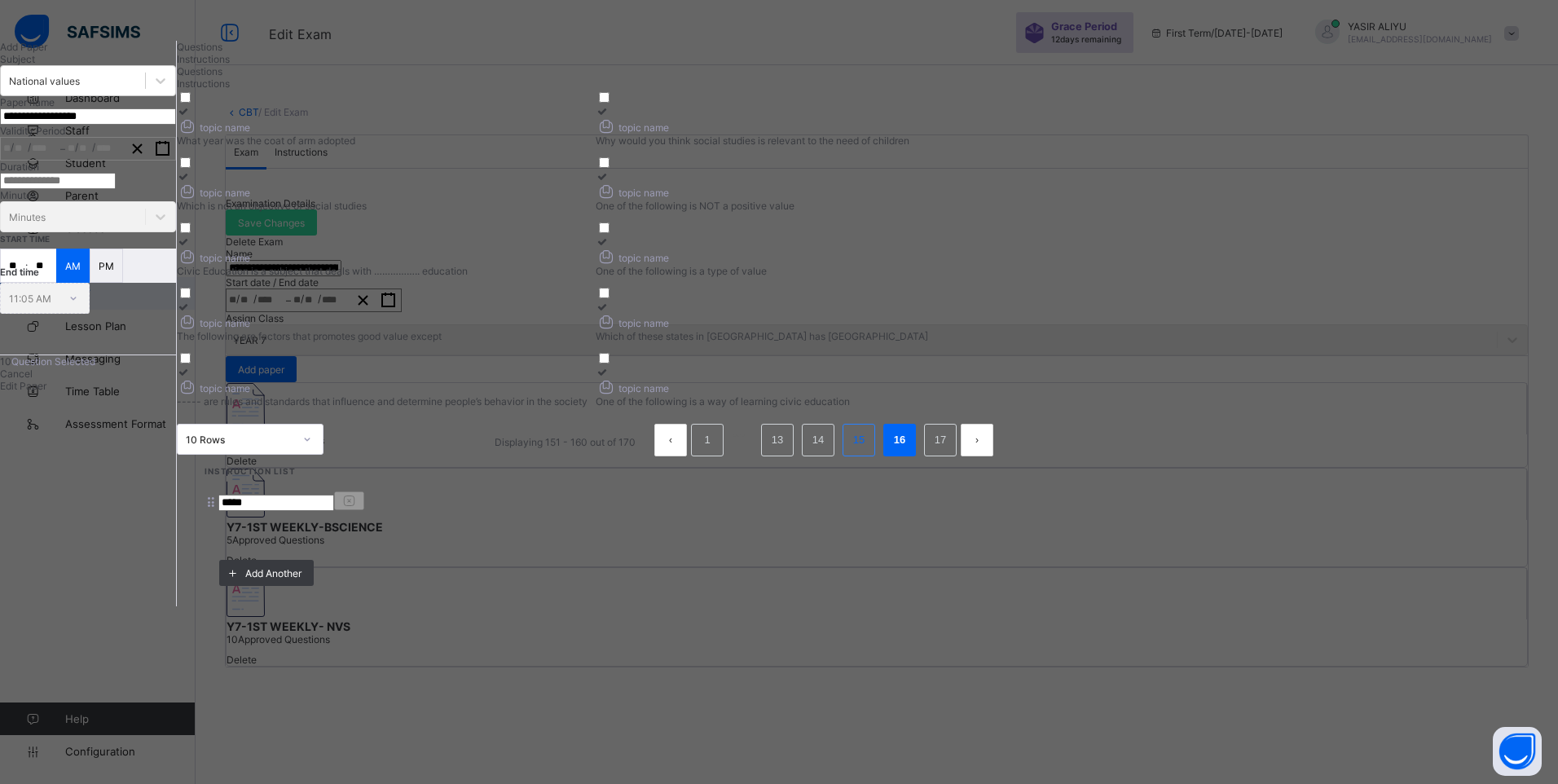
click at [869, 450] on link "15" at bounding box center [859, 440] width 21 height 21
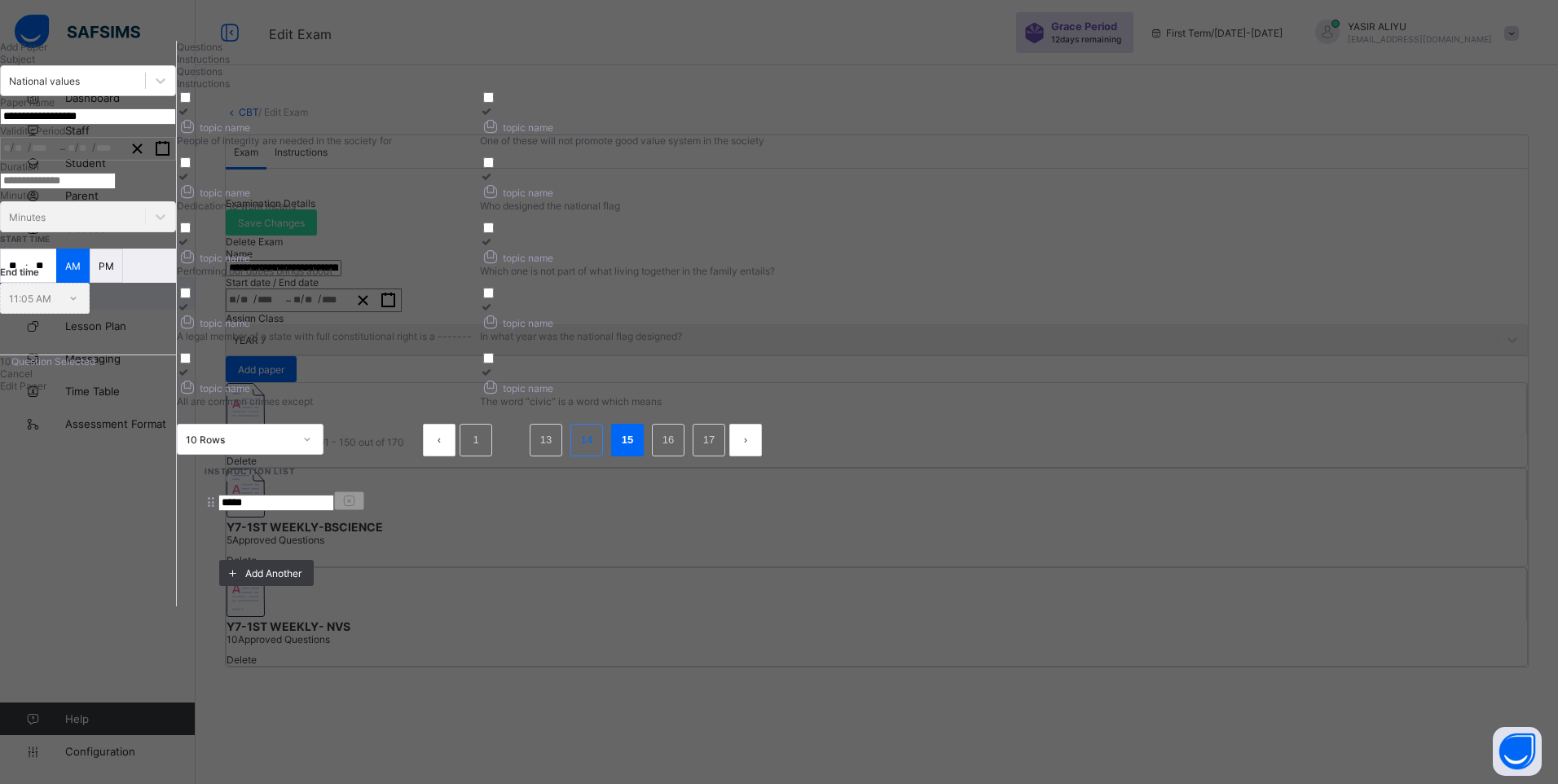
click at [597, 450] on link "14" at bounding box center [586, 440] width 21 height 21
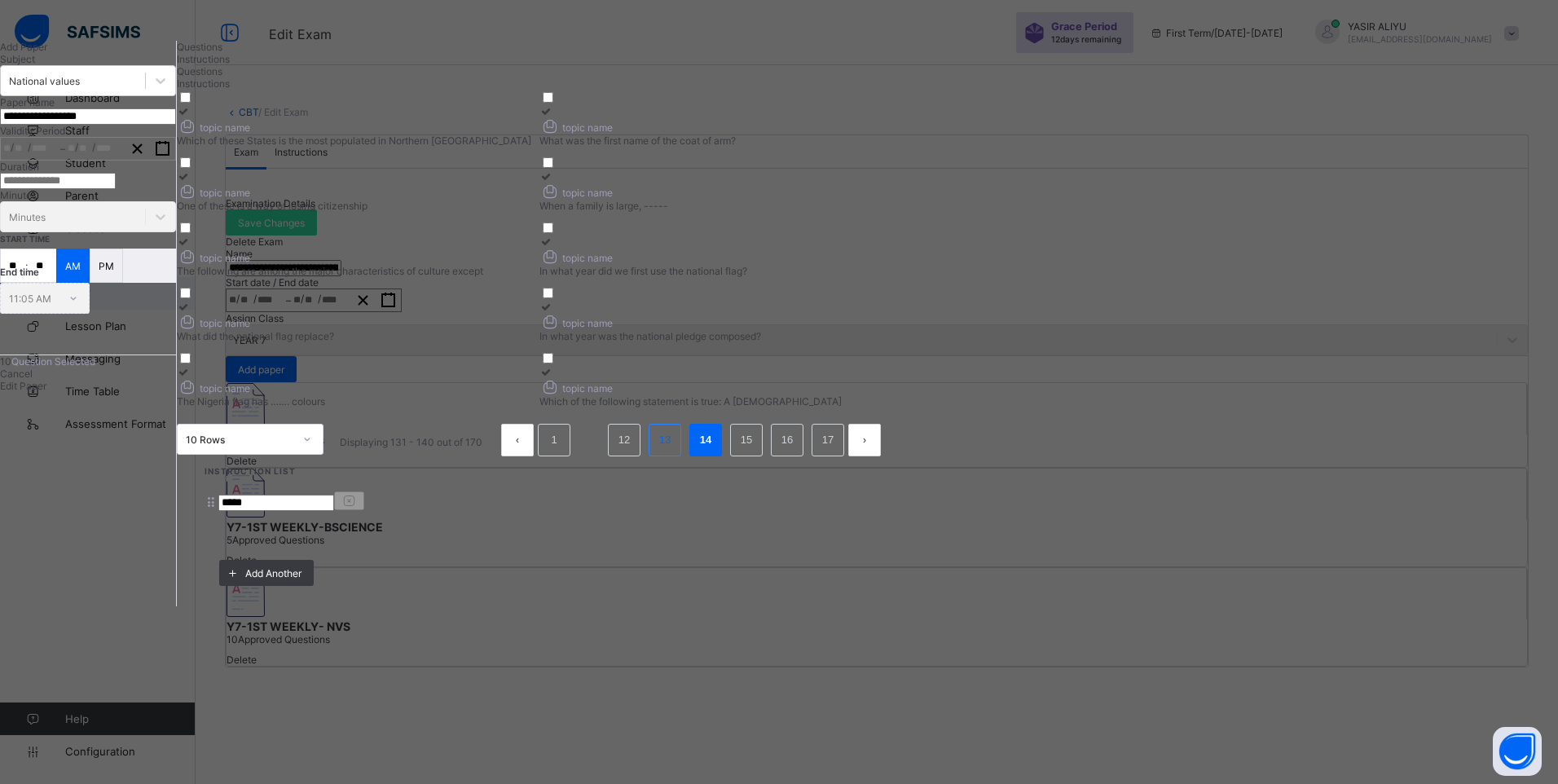
click at [676, 450] on link "13" at bounding box center [664, 440] width 21 height 21
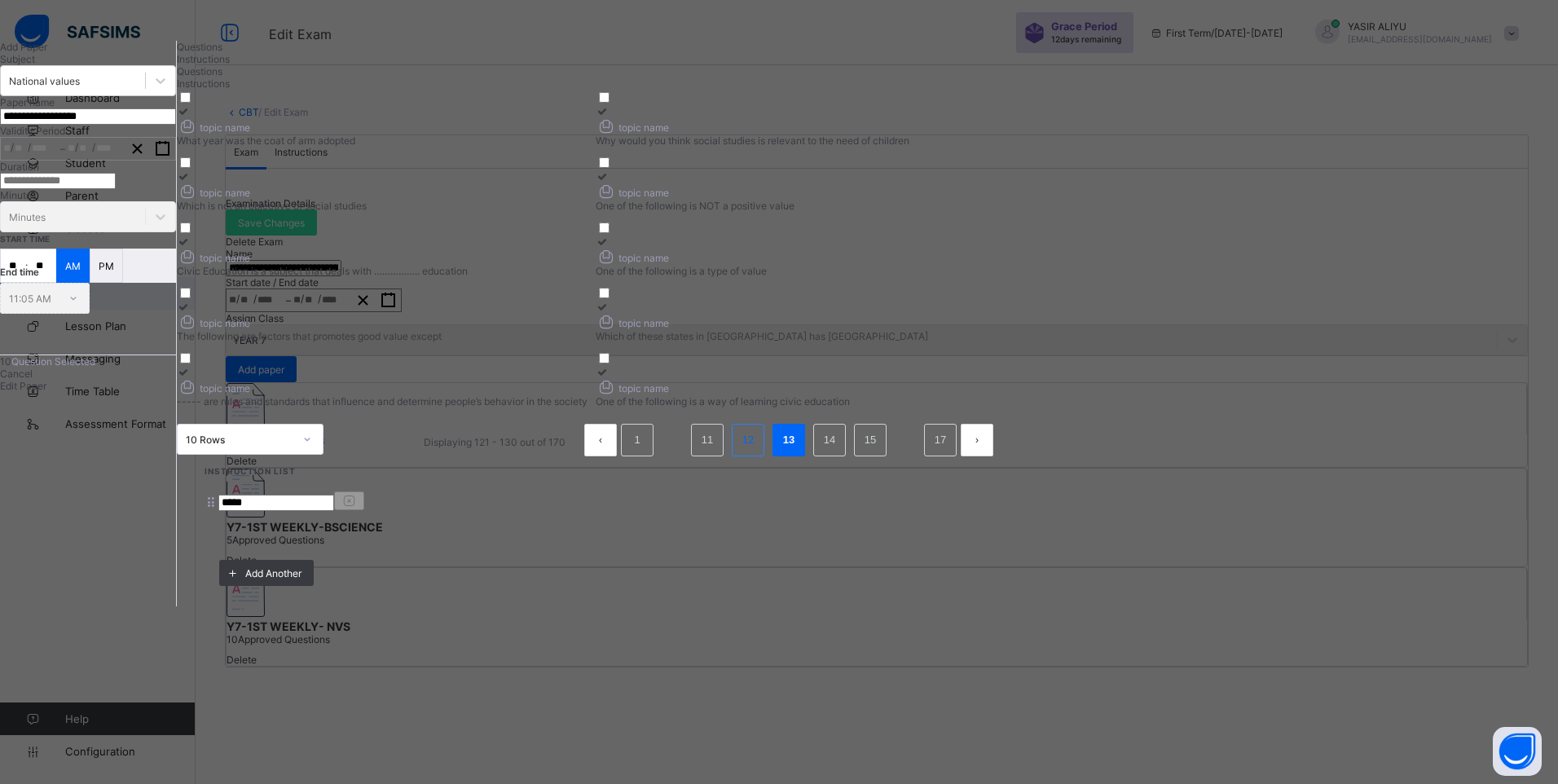
click at [759, 450] on link "12" at bounding box center [747, 440] width 21 height 21
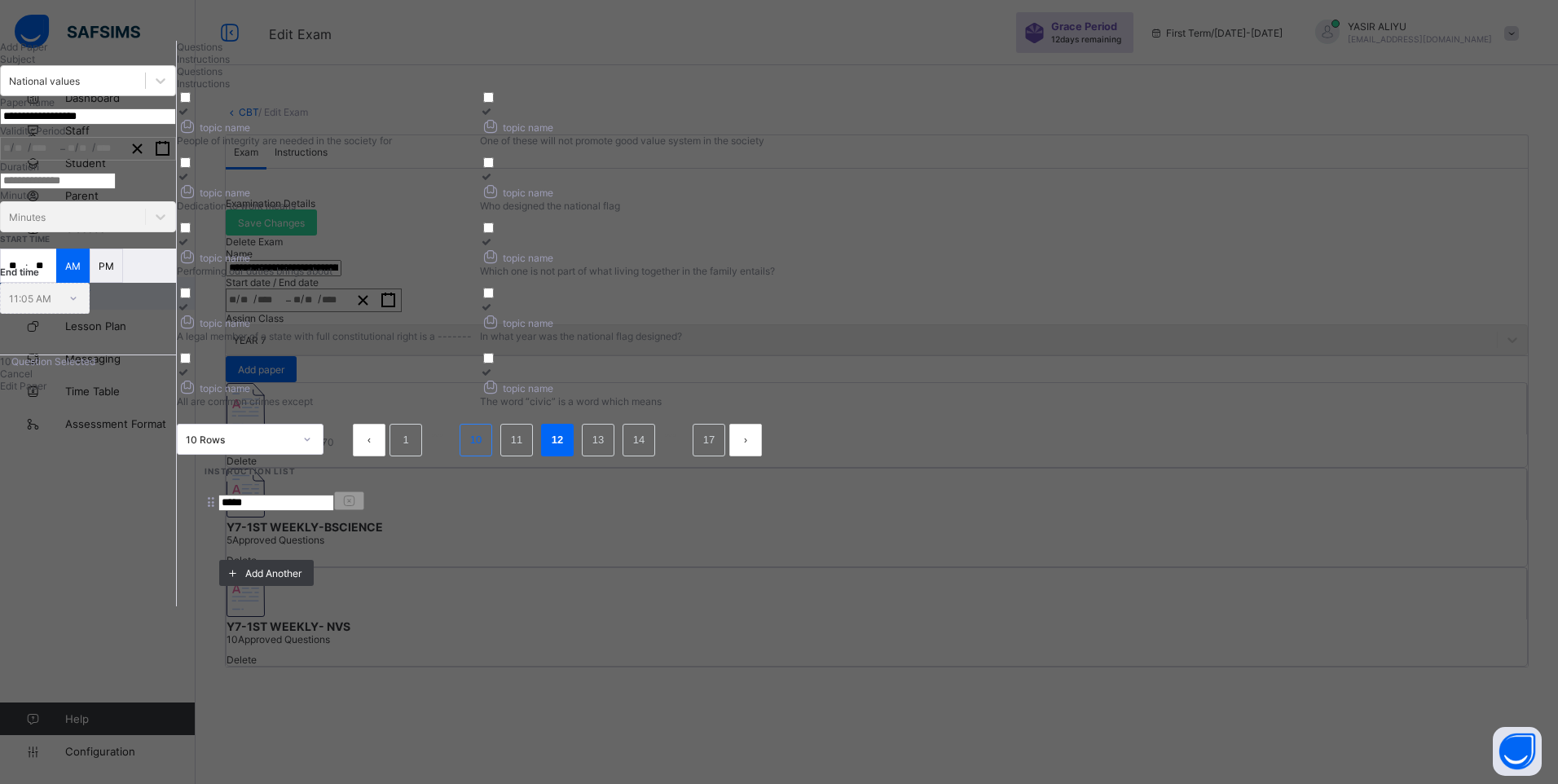
click at [486, 450] on link "10" at bounding box center [476, 440] width 21 height 21
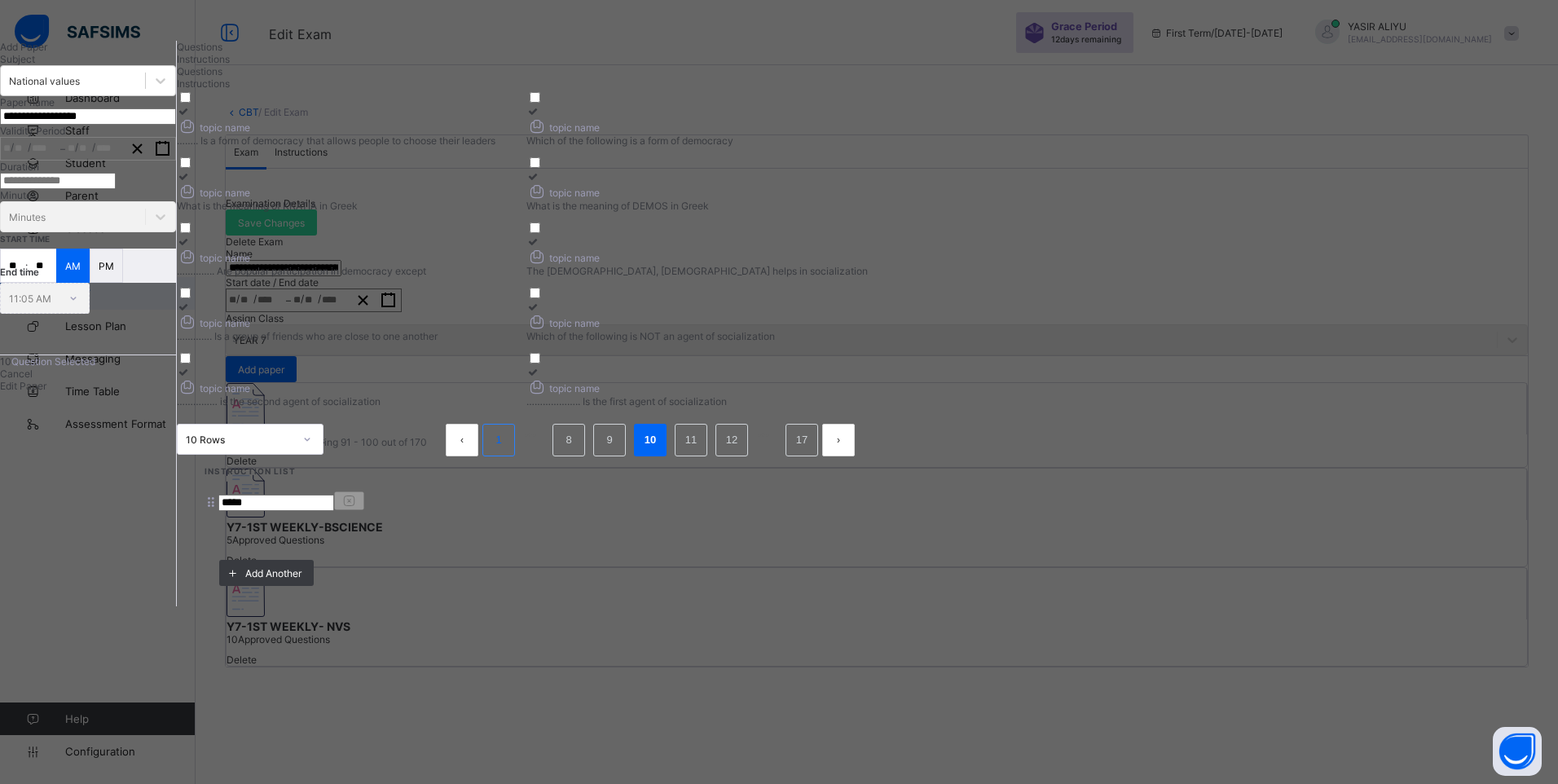
click at [506, 450] on link "1" at bounding box center [498, 440] width 15 height 21
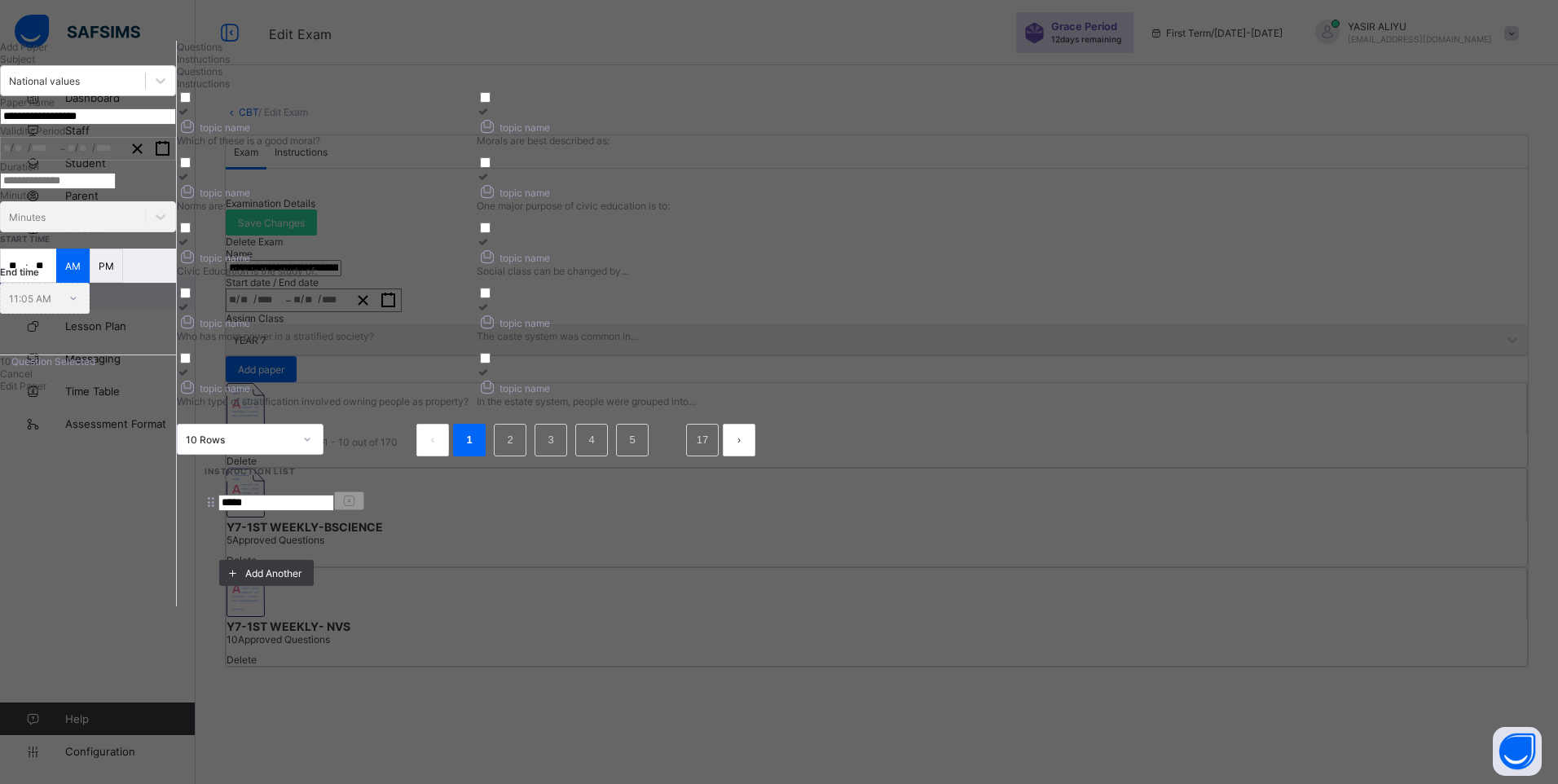
click at [468, 146] on div "Which of these is a good moral?" at bounding box center [322, 140] width 292 height 12
click at [768, 146] on label "topic name Morals are best described as:" at bounding box center [622, 125] width 292 height 42
drag, startPoint x: 892, startPoint y: 253, endPoint x: 915, endPoint y: 254, distance: 23.0
click at [468, 200] on div "topic name" at bounding box center [322, 191] width 292 height 17
click at [497, 200] on icon at bounding box center [487, 191] width 21 height 17
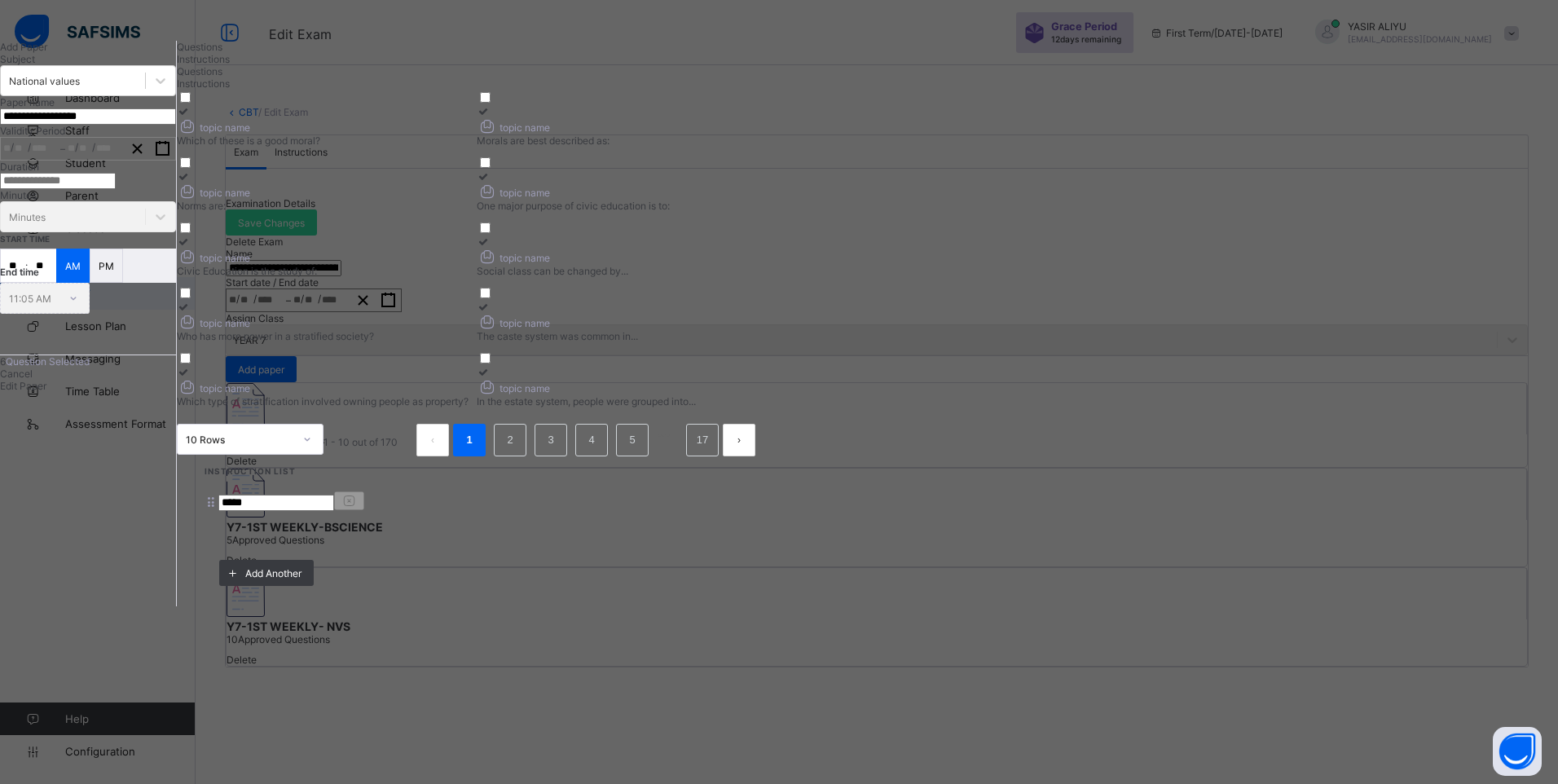
click at [468, 265] on div "topic name" at bounding box center [322, 256] width 292 height 17
click at [517, 450] on link "2" at bounding box center [510, 440] width 15 height 21
click at [788, 457] on ul "Displaying 11 - 20 out of 170 1 2 3 4 5 17" at bounding box center [531, 440] width 513 height 33
click at [587, 457] on li "3" at bounding box center [570, 440] width 33 height 33
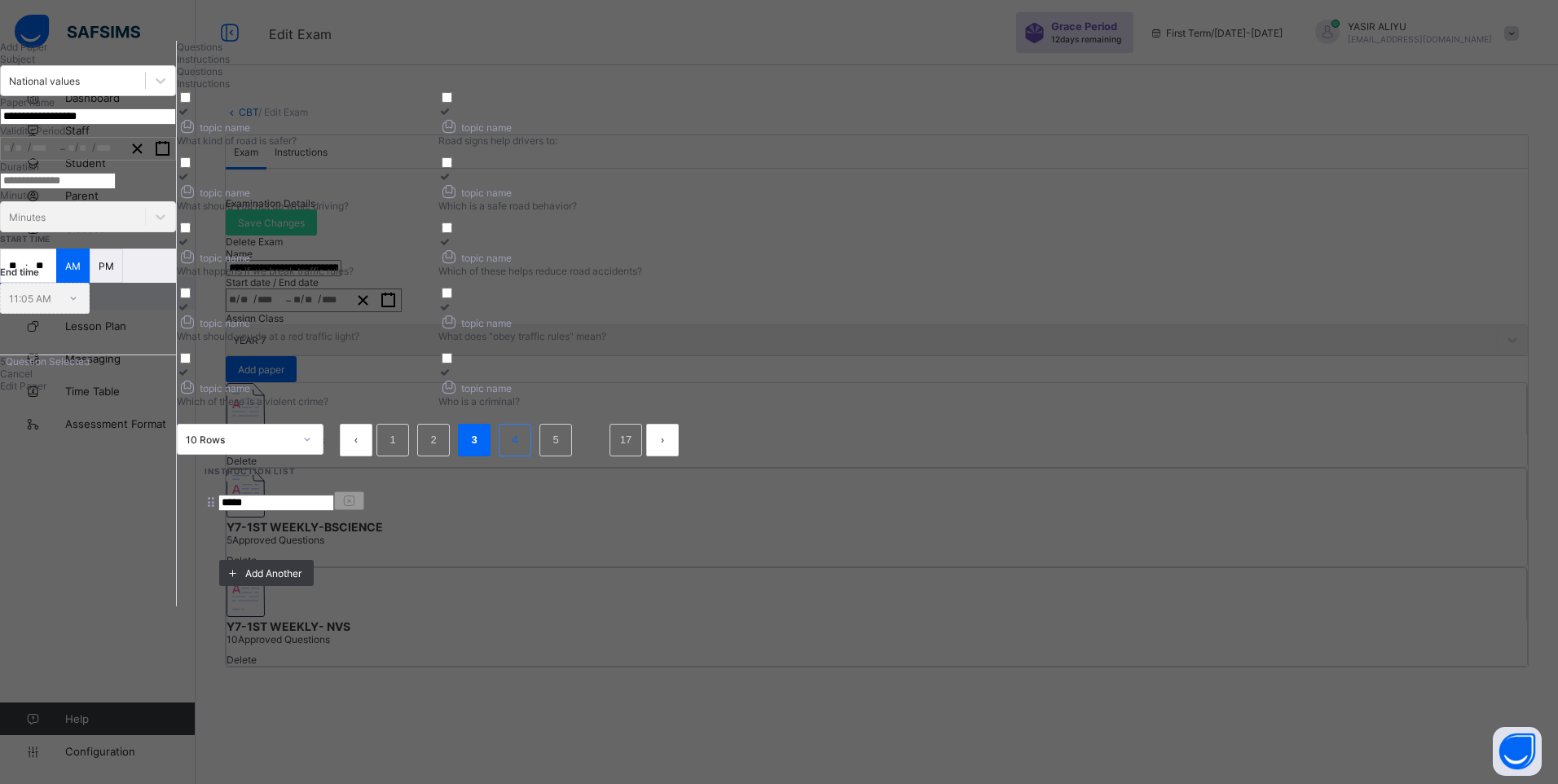
click at [522, 450] on link "4" at bounding box center [514, 440] width 15 height 21
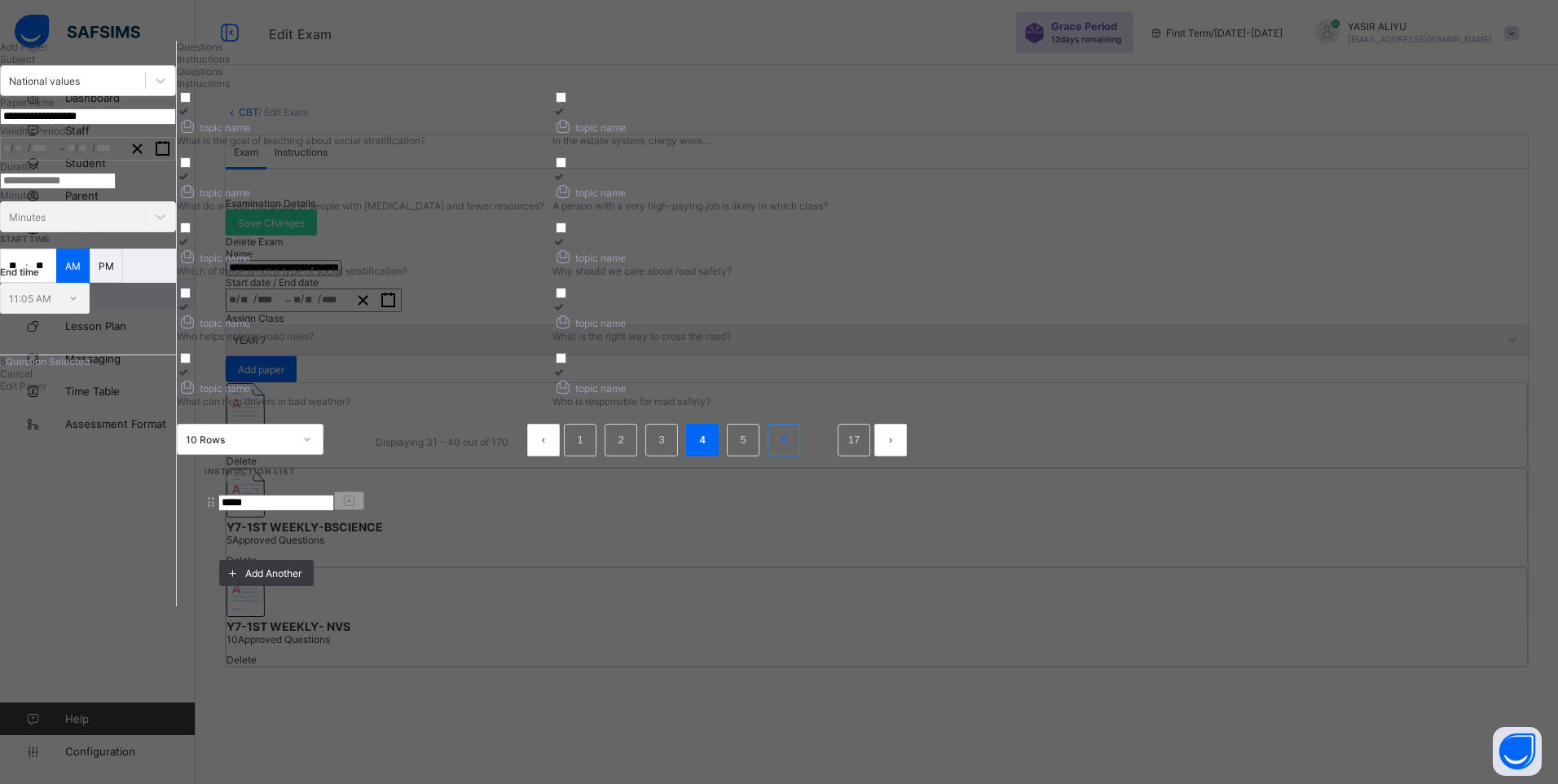
click at [800, 457] on li "6" at bounding box center [783, 440] width 33 height 33
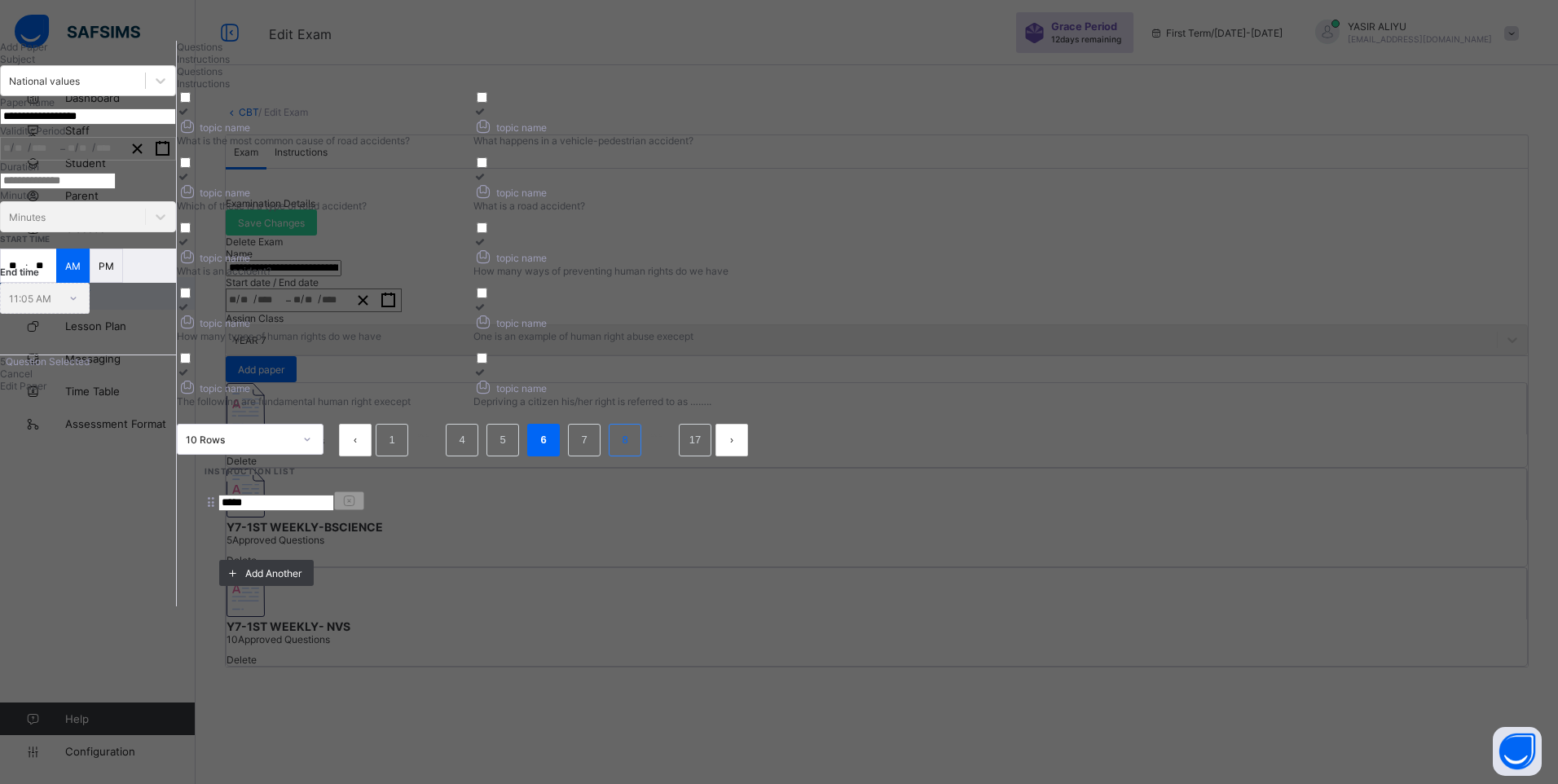
click at [632, 450] on link "8" at bounding box center [625, 440] width 15 height 21
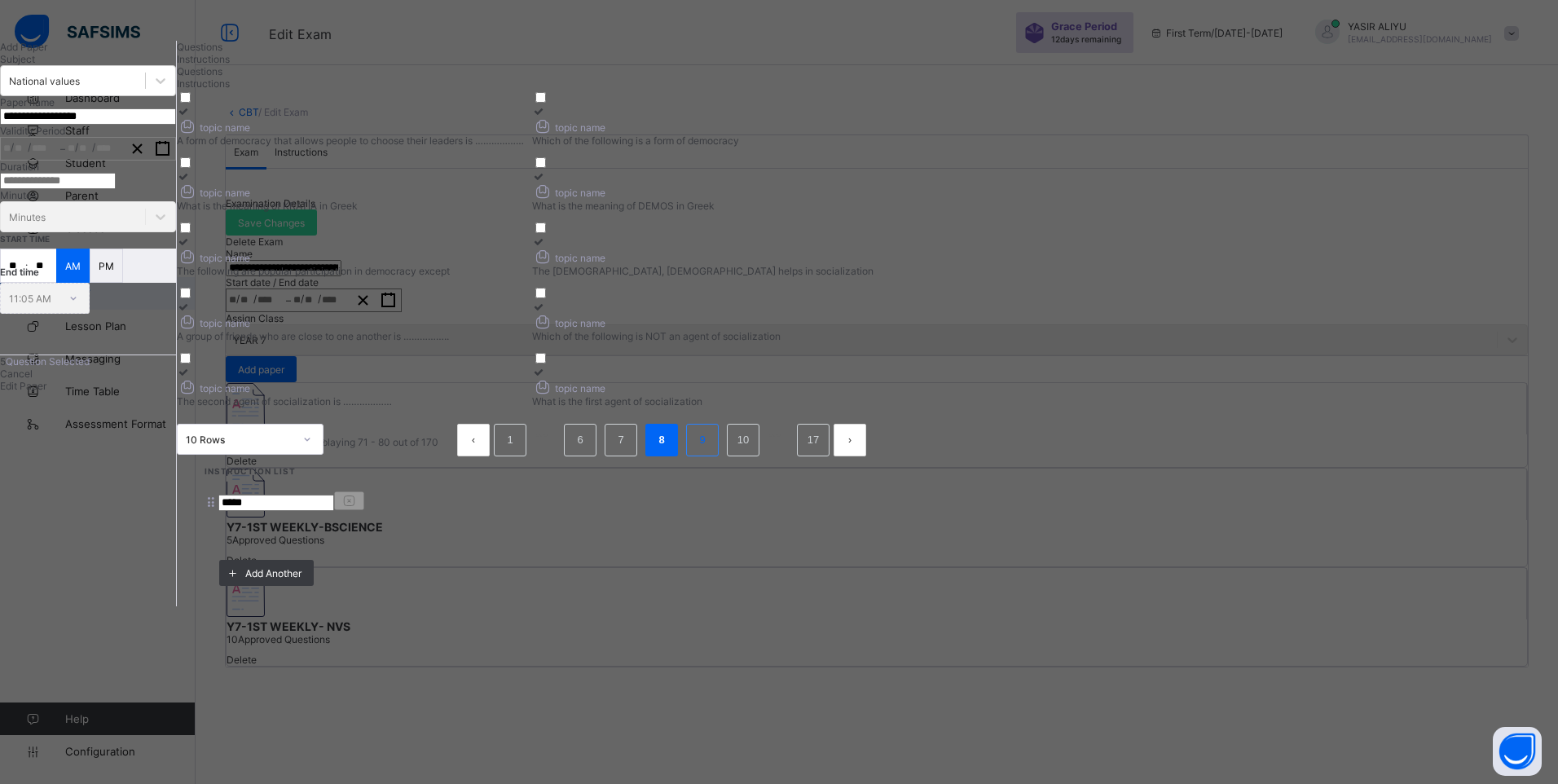
click at [710, 450] on link "9" at bounding box center [702, 440] width 15 height 21
click at [699, 457] on li "10" at bounding box center [682, 440] width 33 height 33
click at [701, 450] on link "11" at bounding box center [691, 440] width 21 height 21
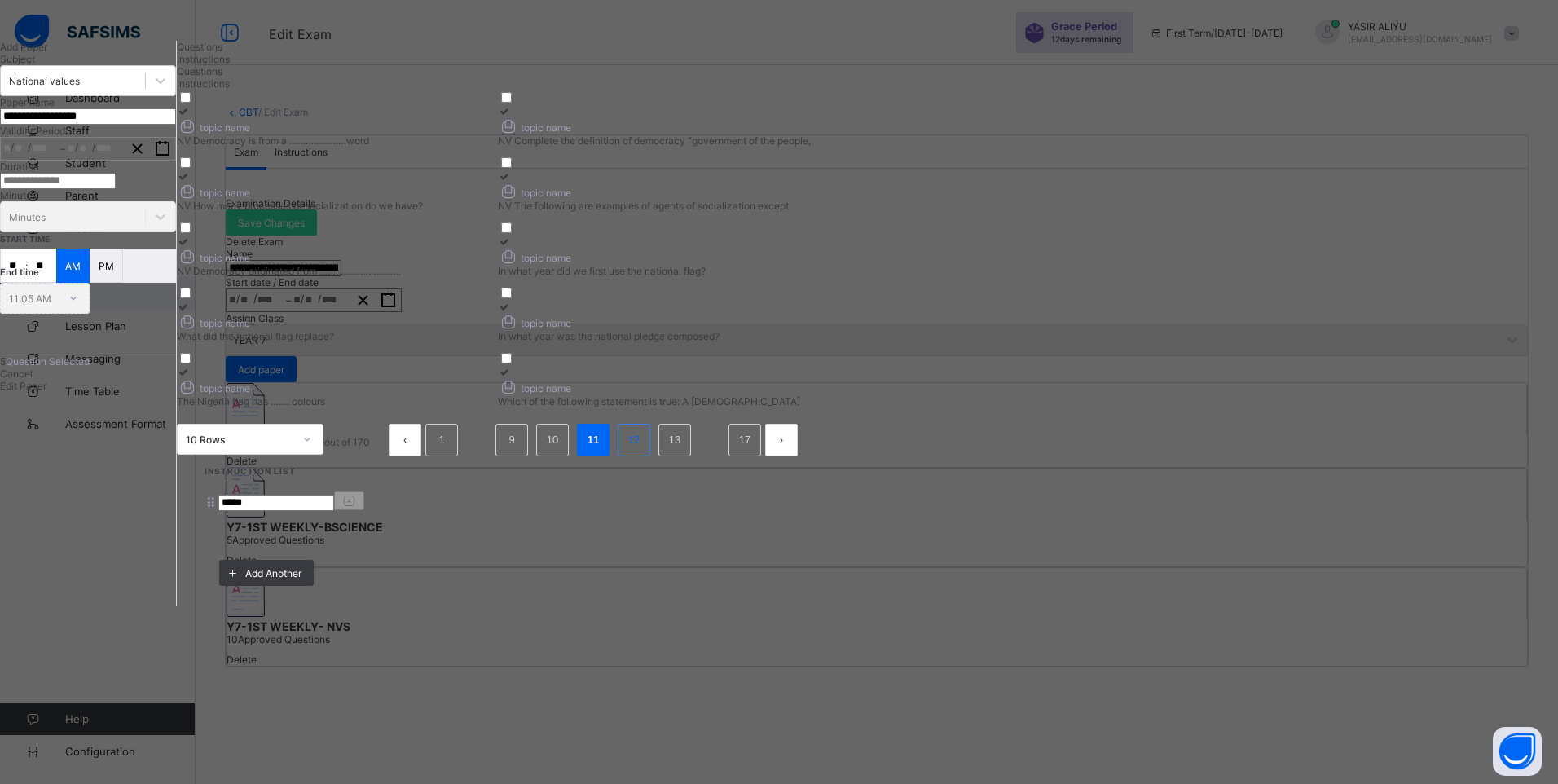
click at [645, 450] on link "12" at bounding box center [634, 440] width 21 height 21
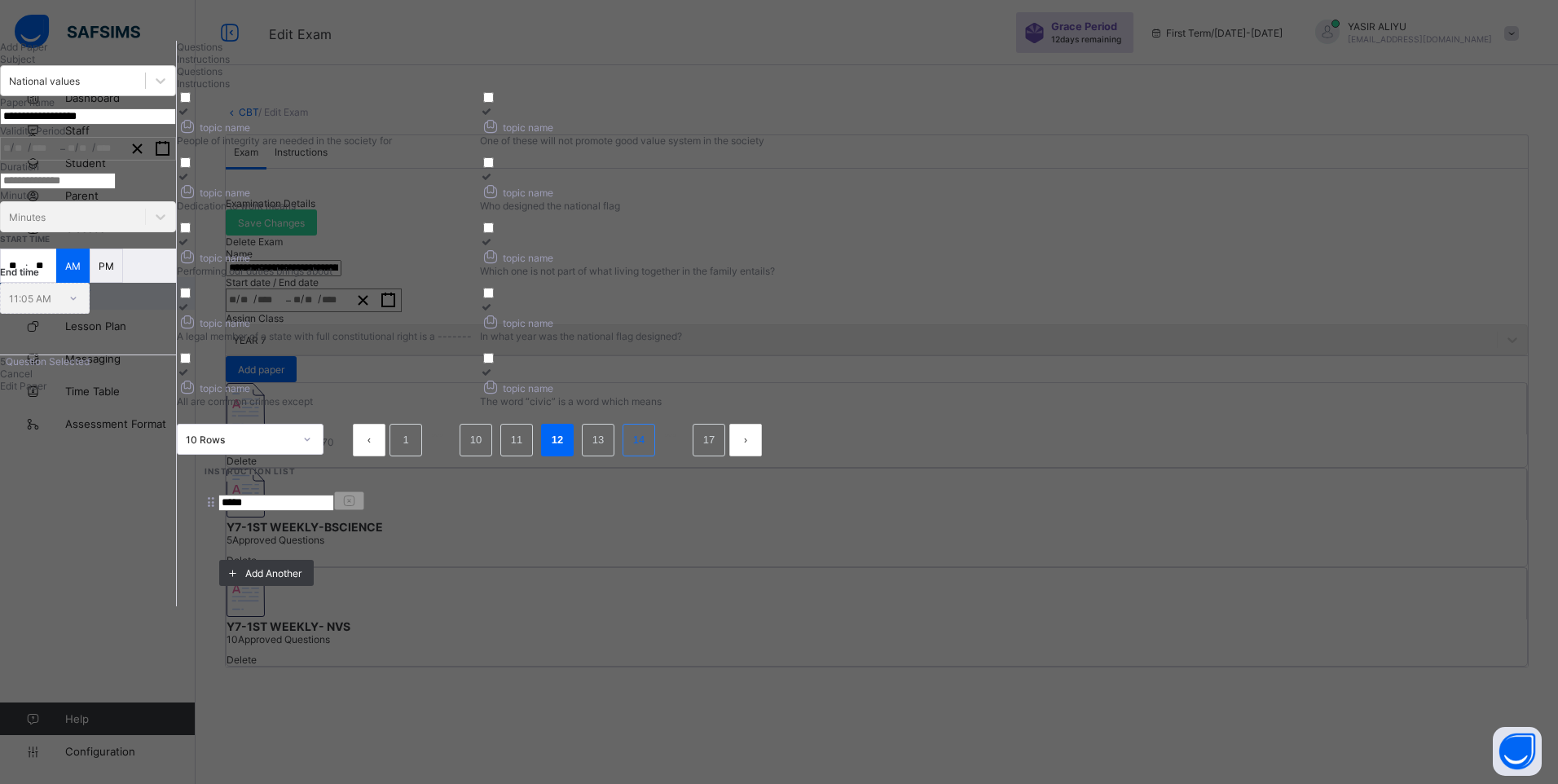
click at [649, 450] on link "14" at bounding box center [639, 440] width 21 height 21
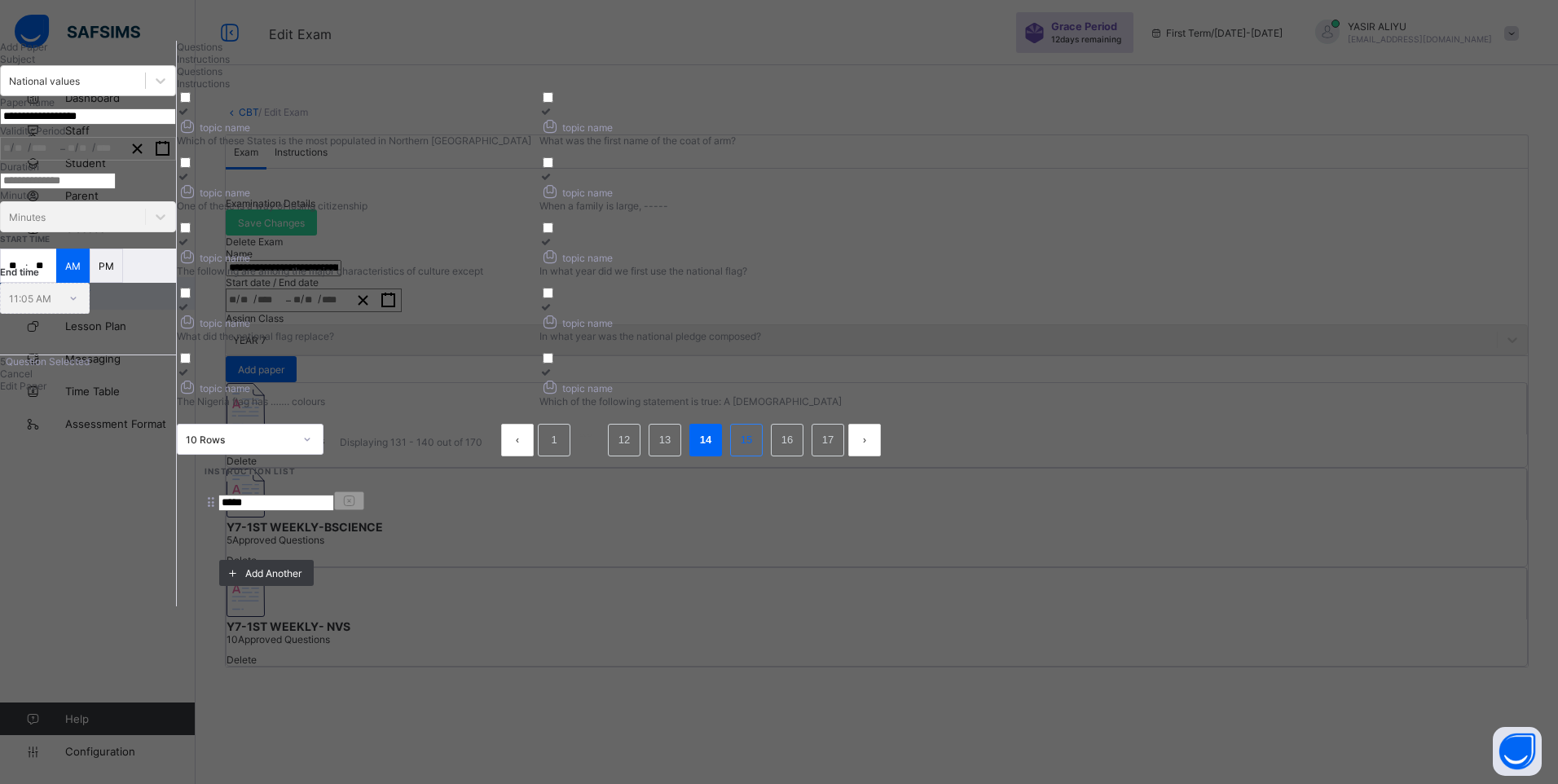
click at [757, 450] on link "15" at bounding box center [746, 440] width 21 height 21
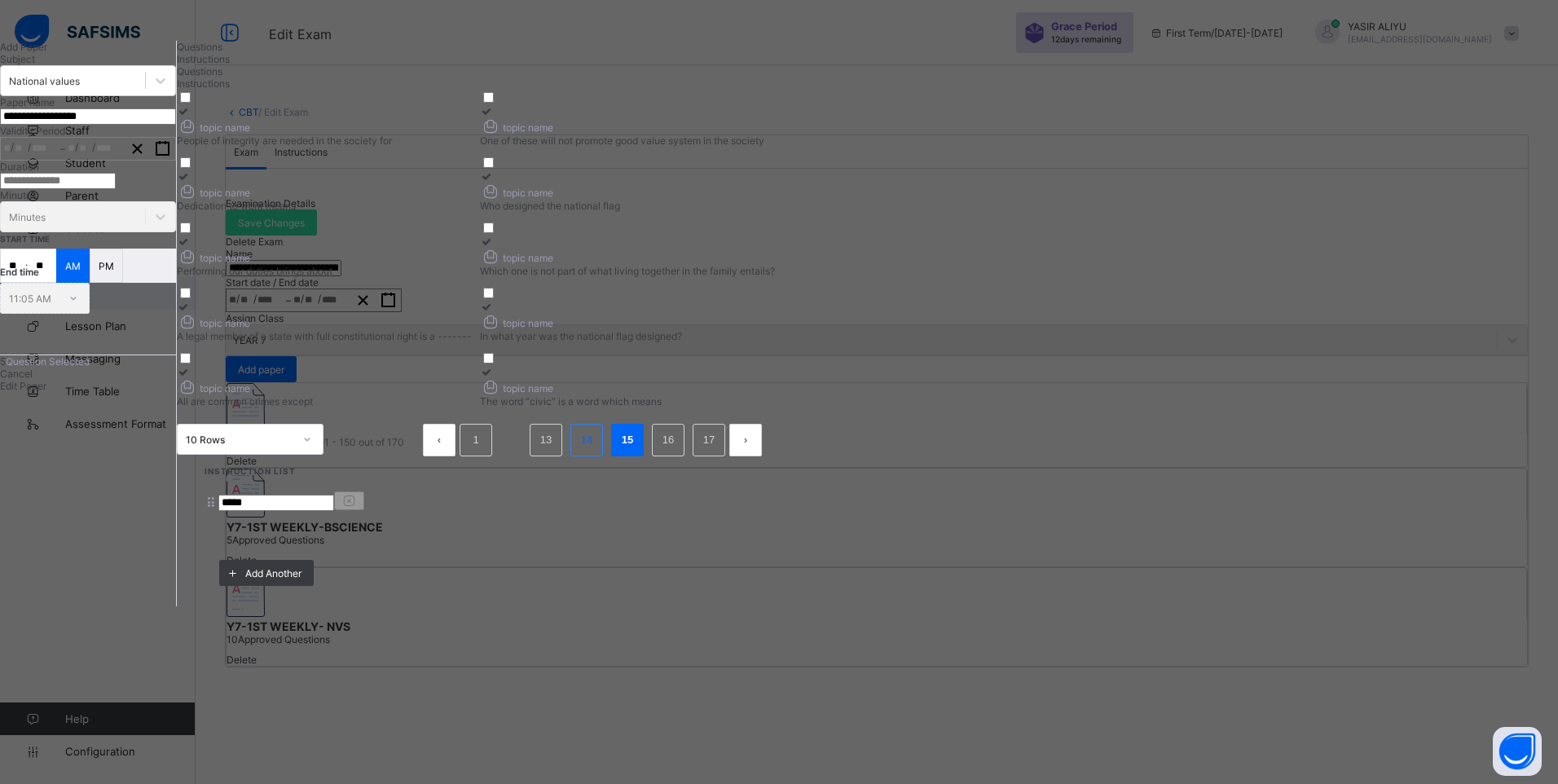
click at [597, 450] on link "14" at bounding box center [586, 440] width 21 height 21
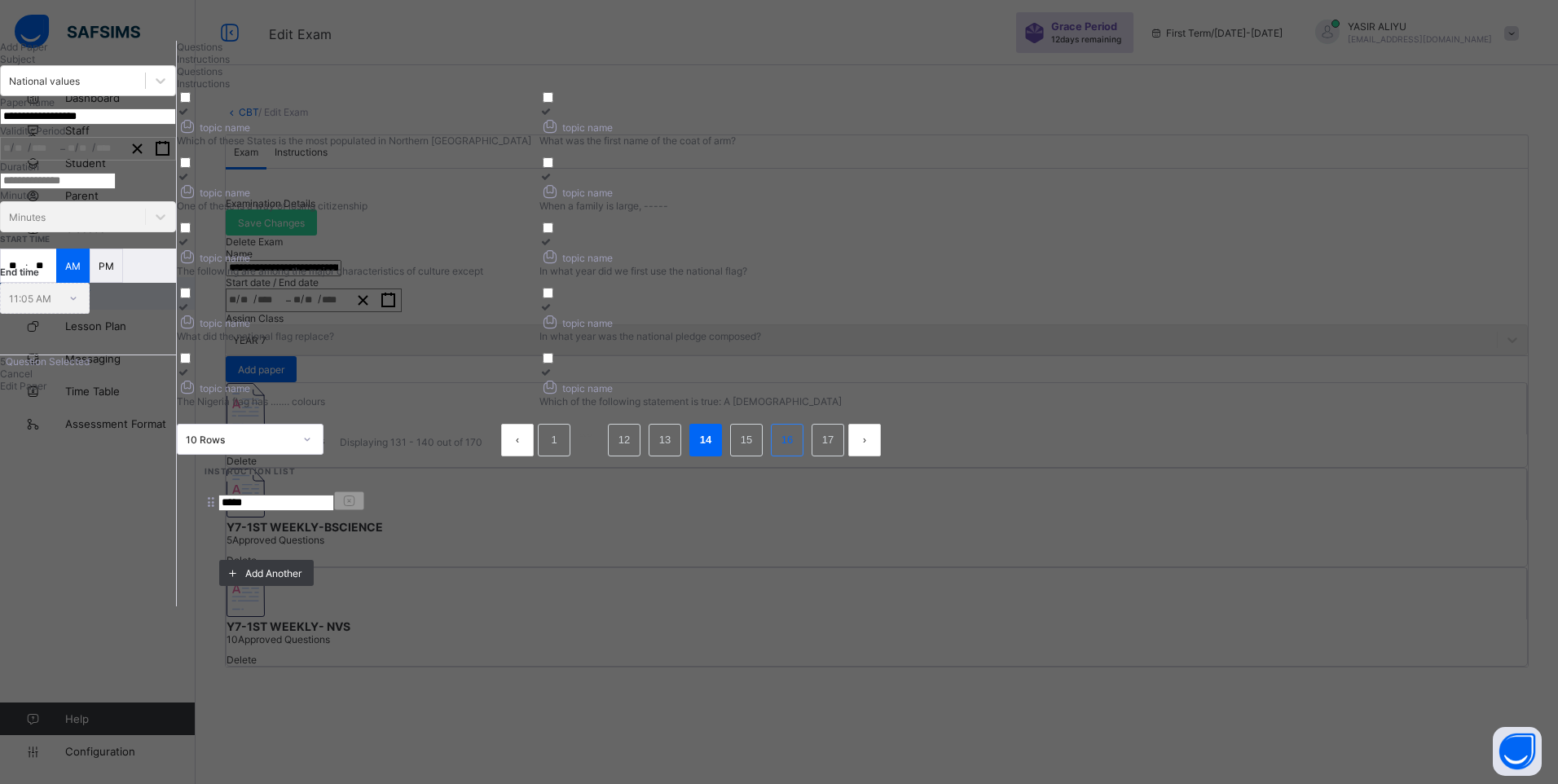
click at [803, 457] on li "16" at bounding box center [787, 440] width 33 height 33
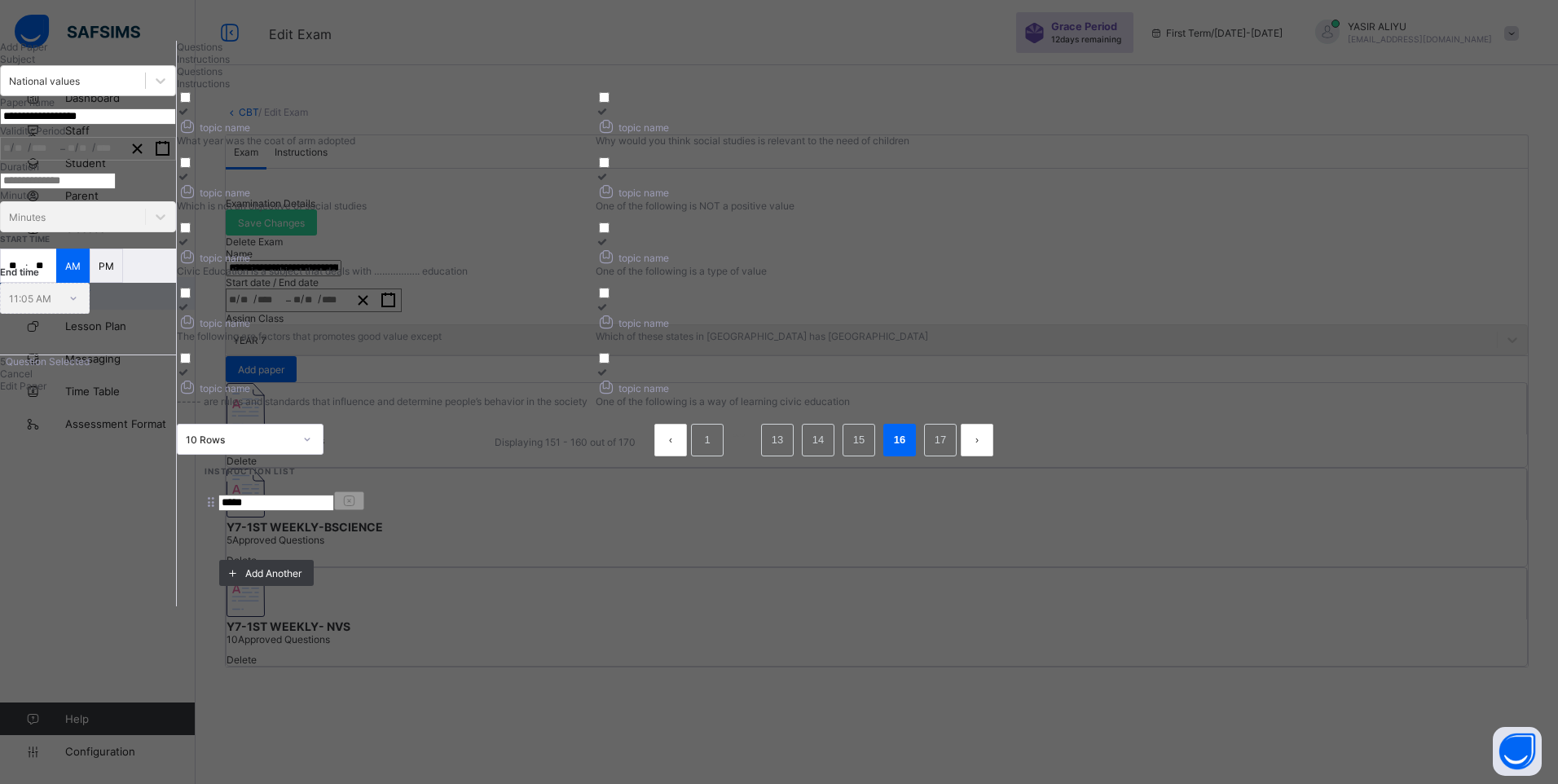
click at [915, 457] on li "16" at bounding box center [899, 440] width 33 height 33
click at [910, 450] on link "16" at bounding box center [899, 440] width 21 height 21
click at [951, 450] on link "17" at bounding box center [940, 440] width 21 height 21
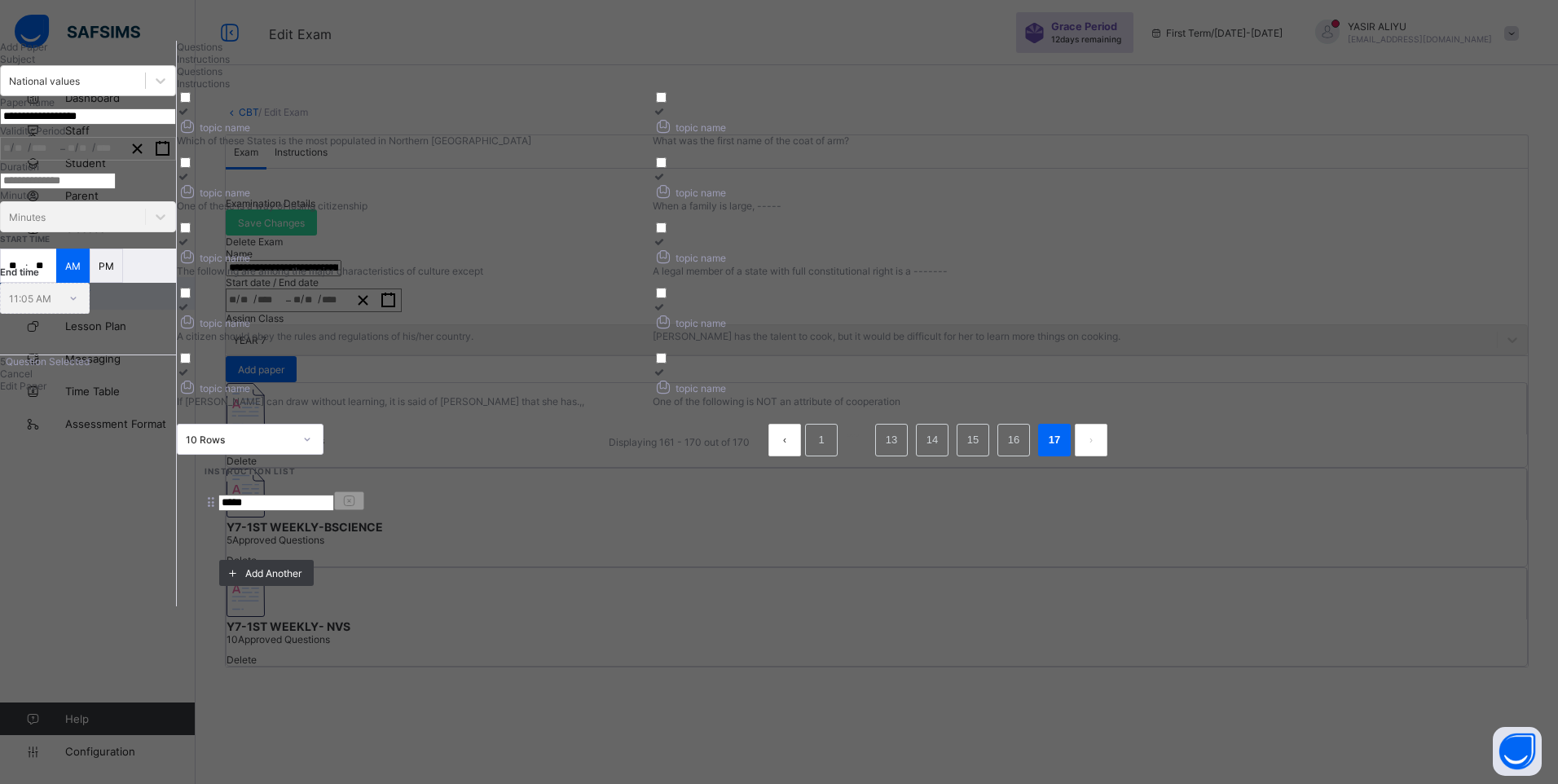
click at [1064, 450] on link "17" at bounding box center [1054, 440] width 21 height 21
click at [801, 457] on button "prev page" at bounding box center [784, 440] width 33 height 33
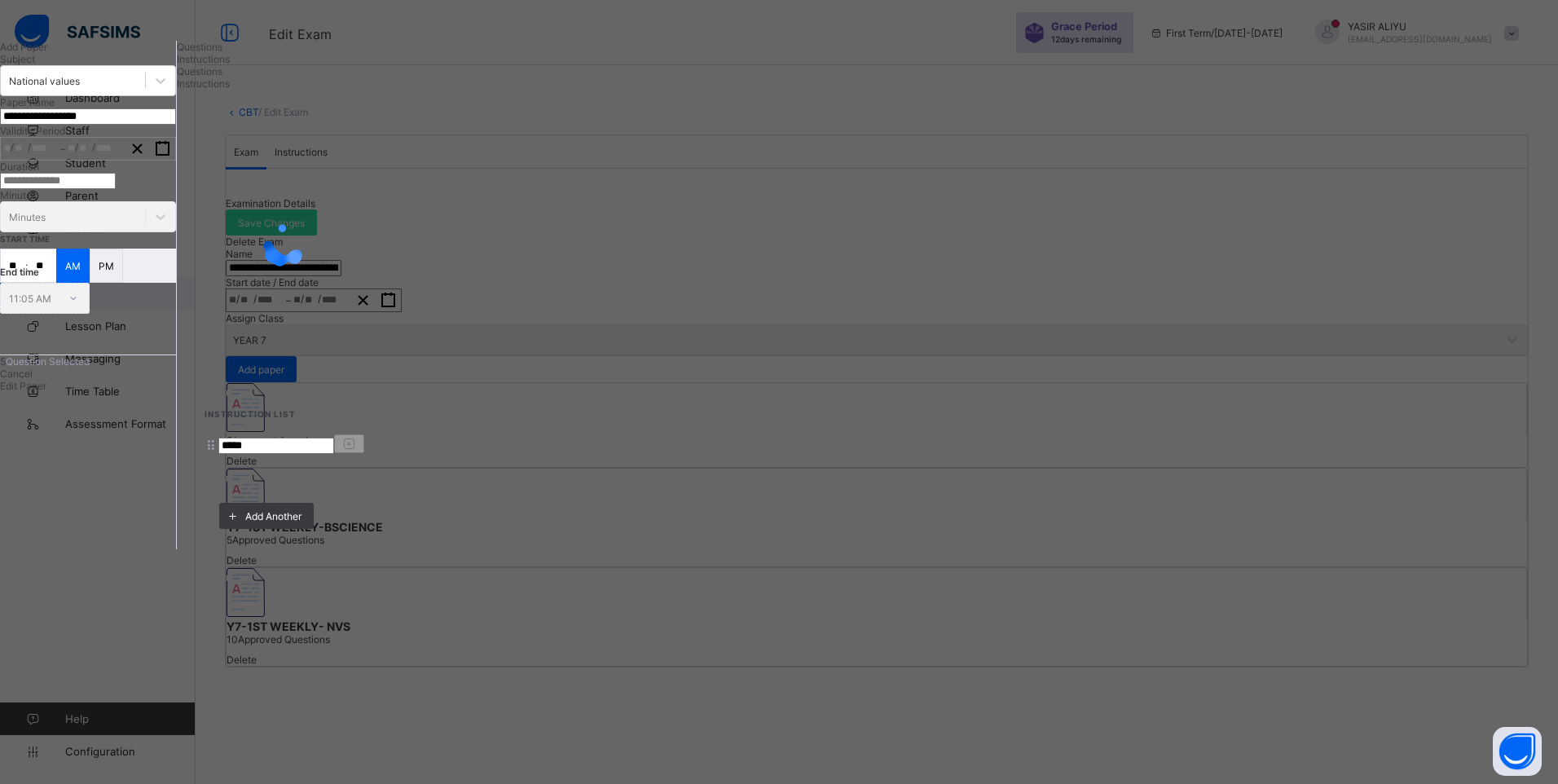
click at [392, 549] on div "**********" at bounding box center [195, 294] width 392 height 509
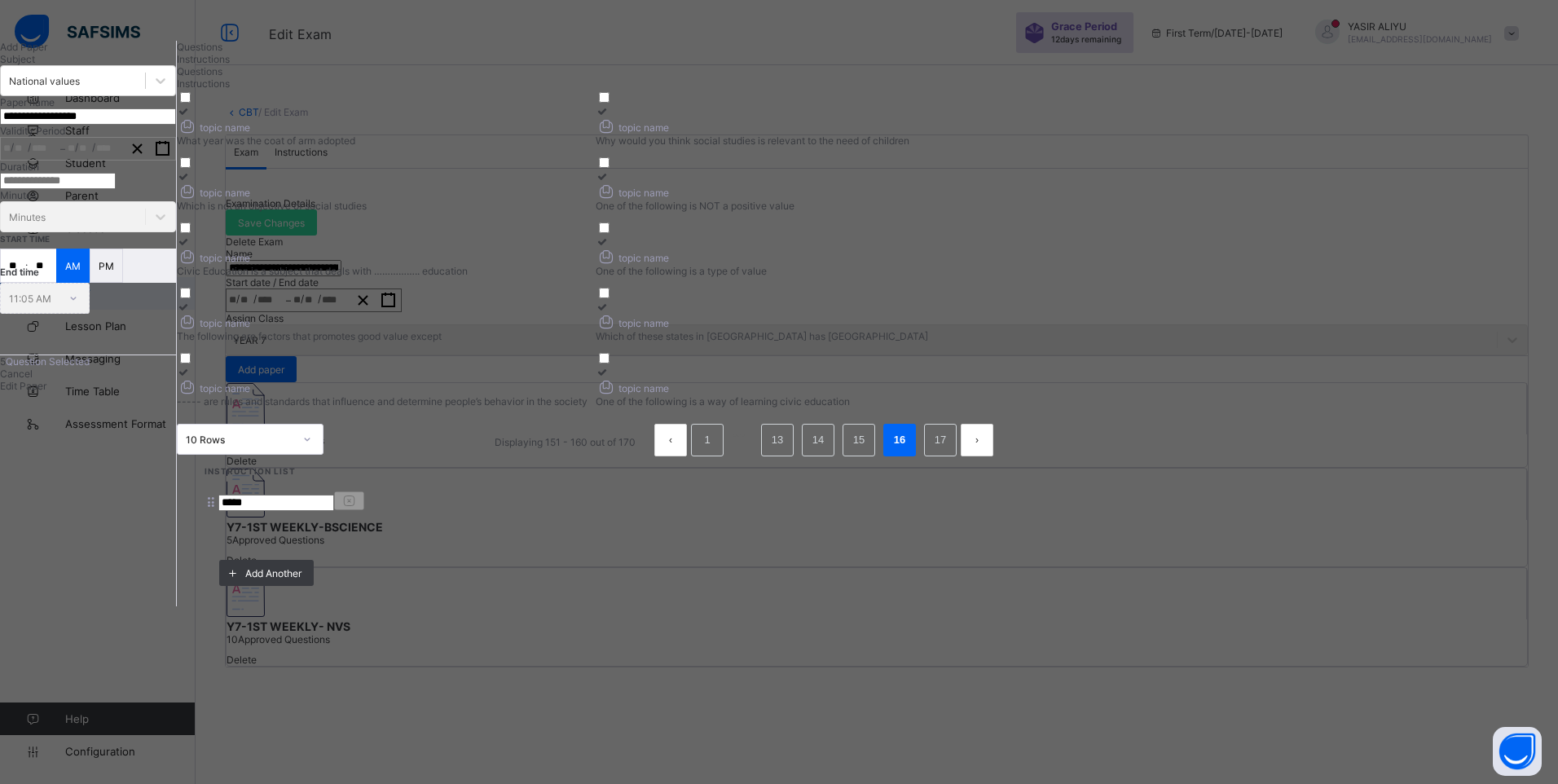
click at [687, 457] on button "prev page" at bounding box center [670, 440] width 33 height 33
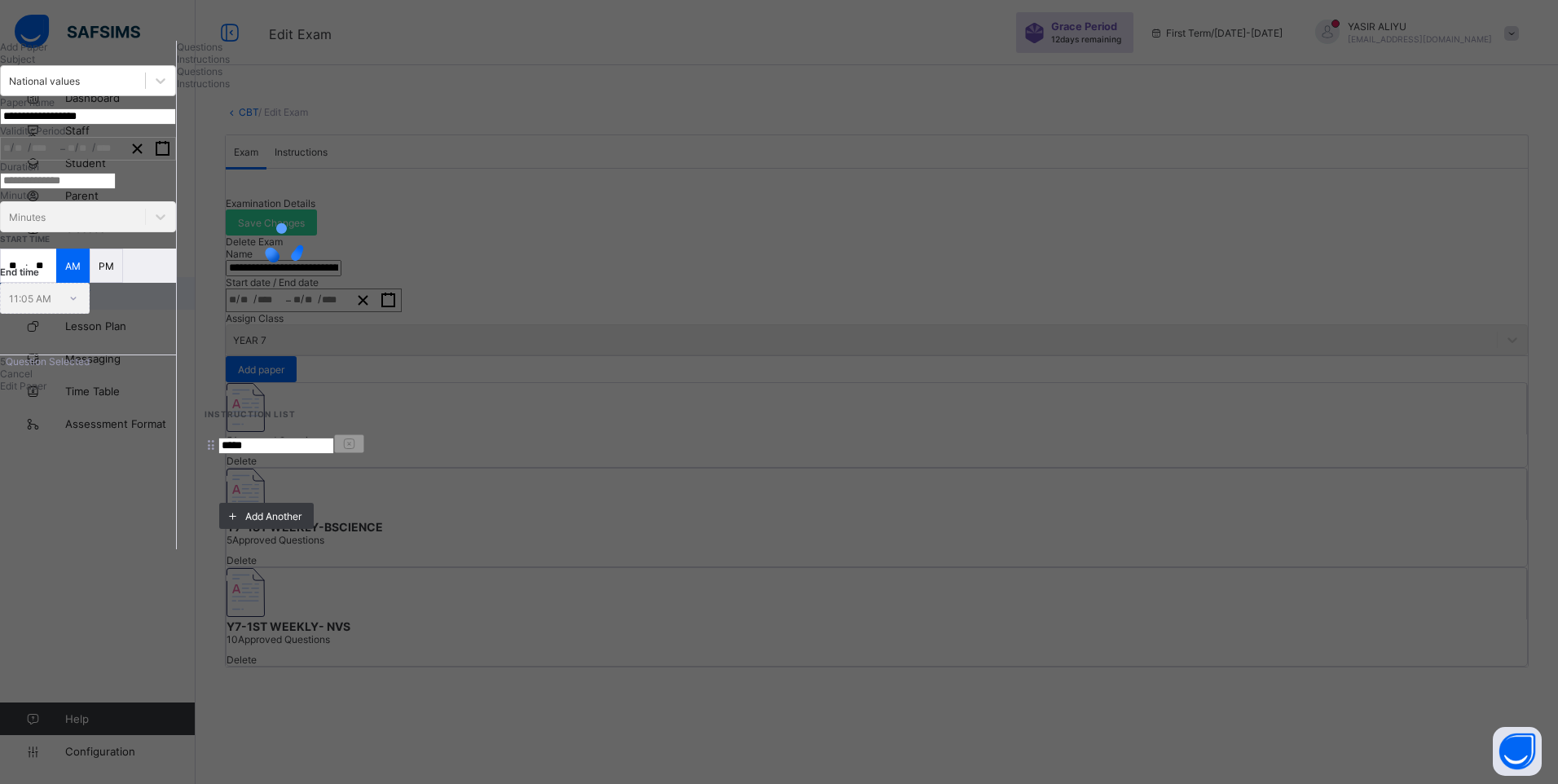
click at [392, 549] on div "**********" at bounding box center [195, 294] width 392 height 509
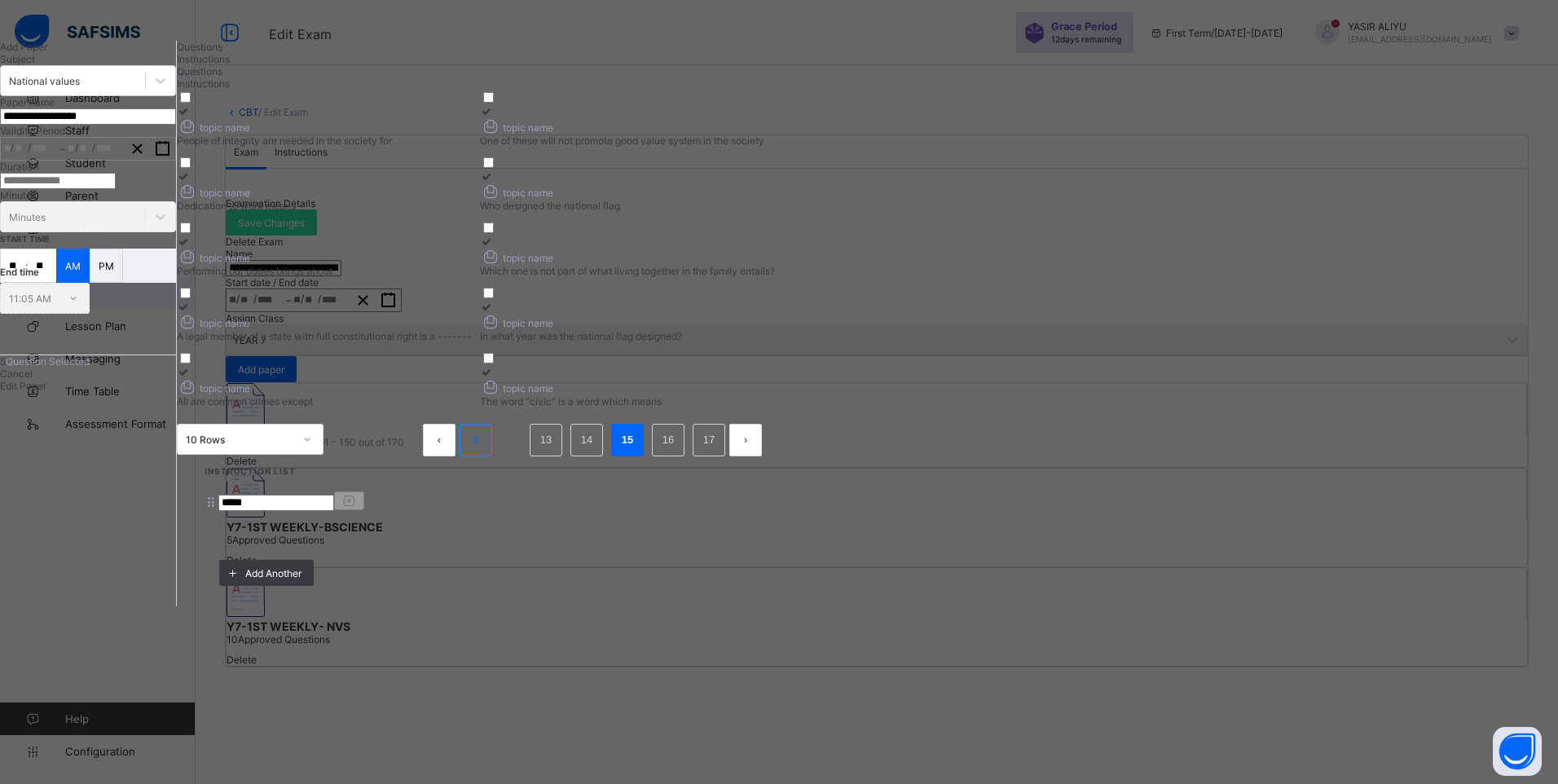
click at [492, 457] on li "1" at bounding box center [476, 440] width 33 height 33
click at [486, 457] on li "1" at bounding box center [469, 440] width 33 height 33
click at [468, 134] on div "topic name" at bounding box center [322, 125] width 292 height 17
drag, startPoint x: 1023, startPoint y: 155, endPoint x: 944, endPoint y: 223, distance: 104.2
click at [768, 146] on label "topic name Morals are best described as:" at bounding box center [622, 125] width 292 height 42
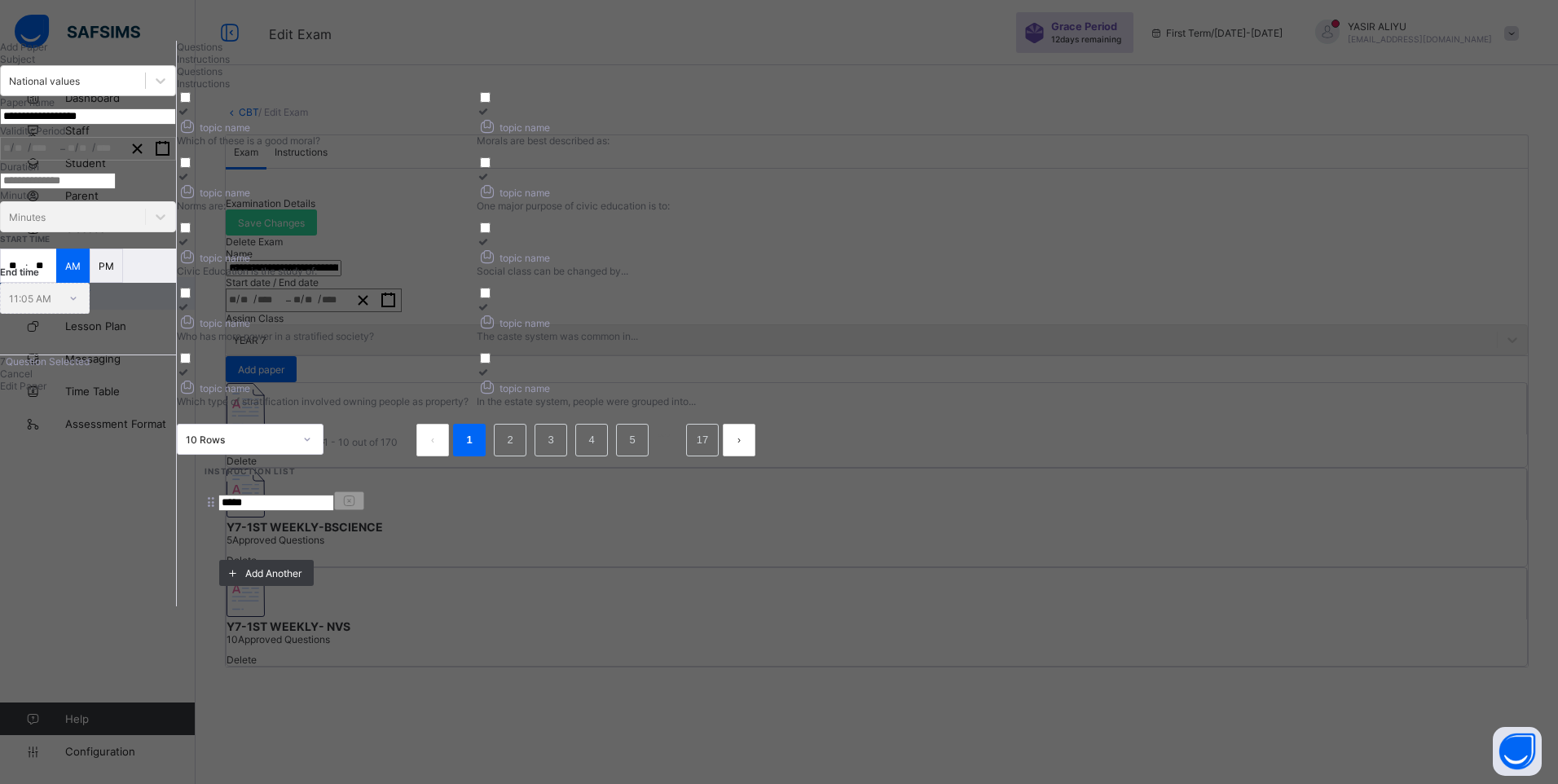
click at [468, 200] on div "topic name" at bounding box center [322, 191] width 292 height 17
drag, startPoint x: 1064, startPoint y: 233, endPoint x: 1059, endPoint y: 247, distance: 14.9
click at [768, 211] on label "topic name One major purpose of civic education is to:" at bounding box center [622, 191] width 292 height 42
click at [468, 277] on label "topic name Civic Education is the study of:" at bounding box center [322, 257] width 292 height 42
click at [550, 199] on span "topic name" at bounding box center [513, 192] width 74 height 12
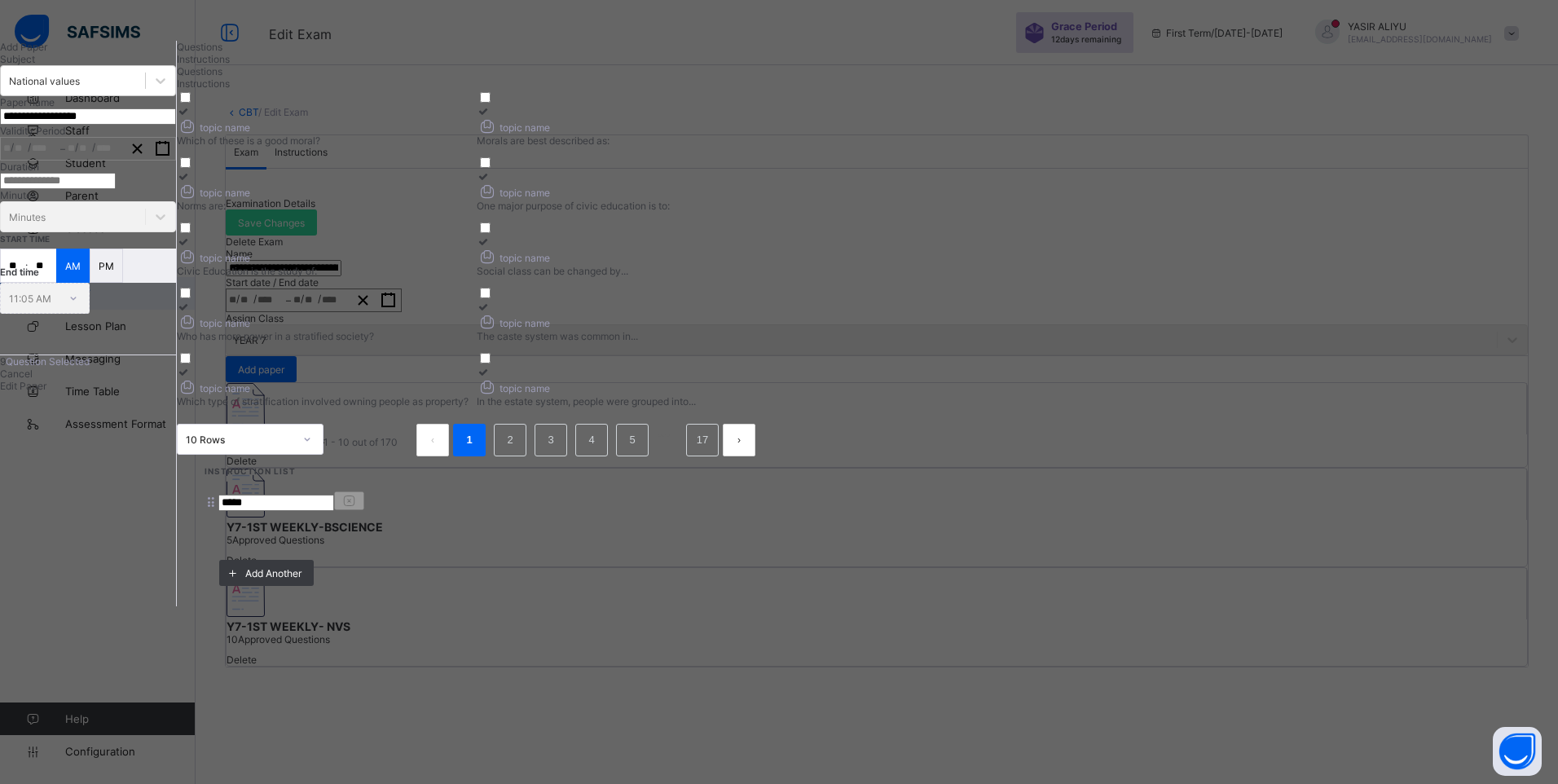
drag, startPoint x: 1059, startPoint y: 259, endPoint x: 988, endPoint y: 259, distance: 71.0
click at [491, 182] on icon at bounding box center [483, 175] width 14 height 12
click at [491, 247] on icon at bounding box center [483, 242] width 14 height 12
click at [768, 247] on div at bounding box center [622, 242] width 292 height 12
click at [46, 392] on span "Edit Paper" at bounding box center [23, 385] width 46 height 12
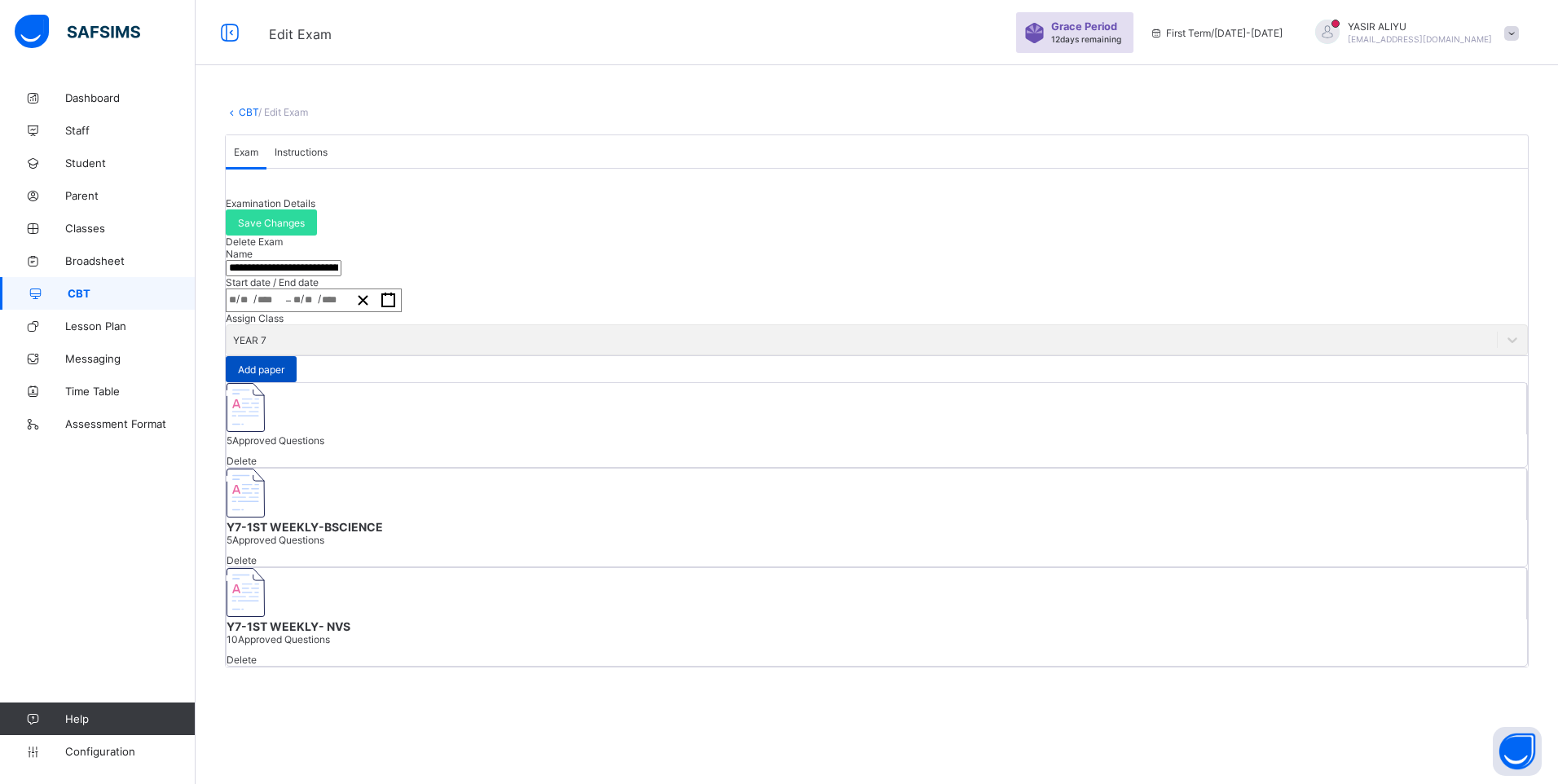
click at [284, 375] on span "Add paper" at bounding box center [260, 369] width 46 height 12
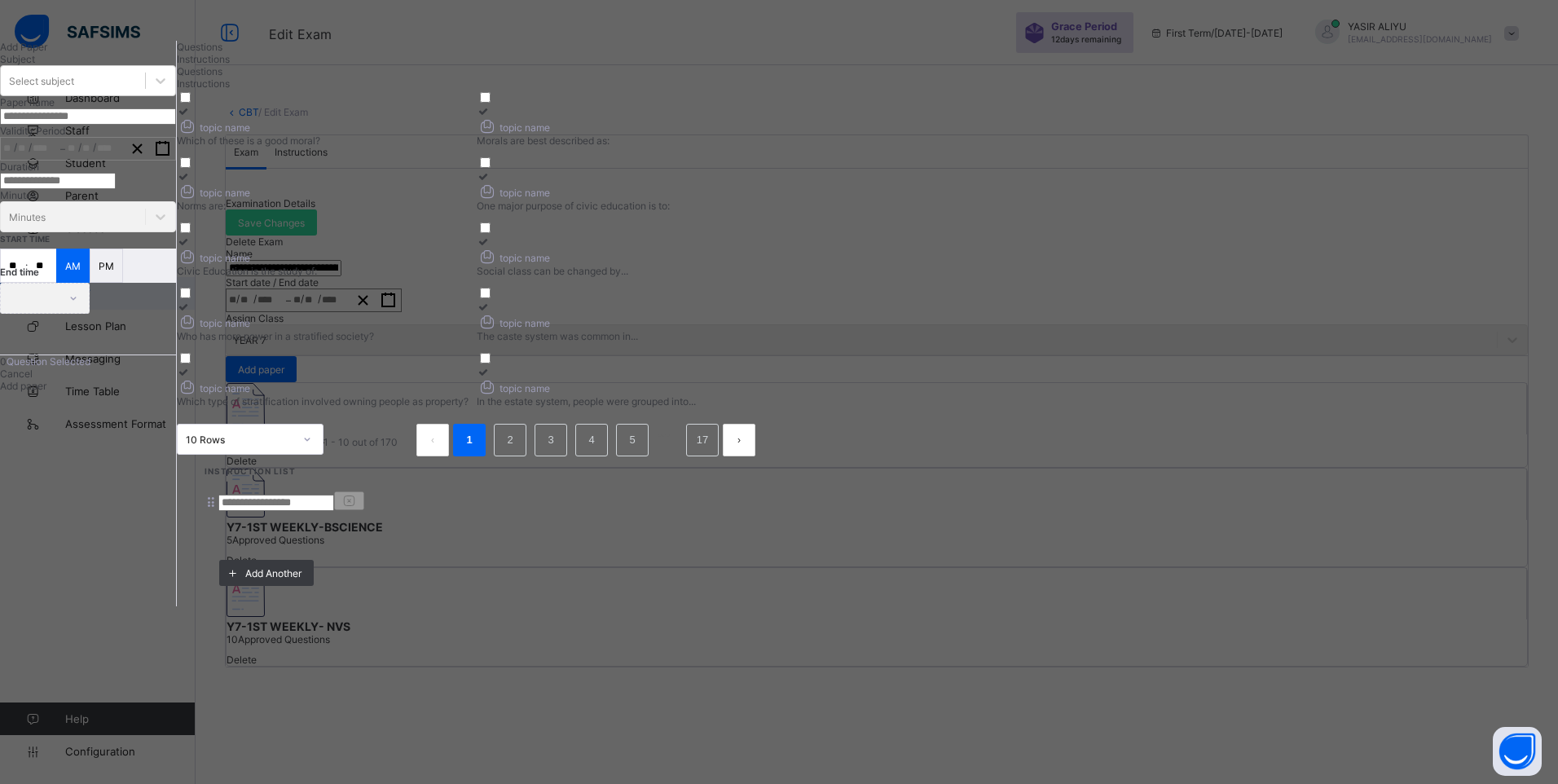
click at [509, 65] on div "Instructions" at bounding box center [472, 58] width 592 height 12
click at [334, 494] on input at bounding box center [276, 502] width 116 height 16
type input "*****"
click at [223, 53] on span "Questions" at bounding box center [199, 46] width 45 height 12
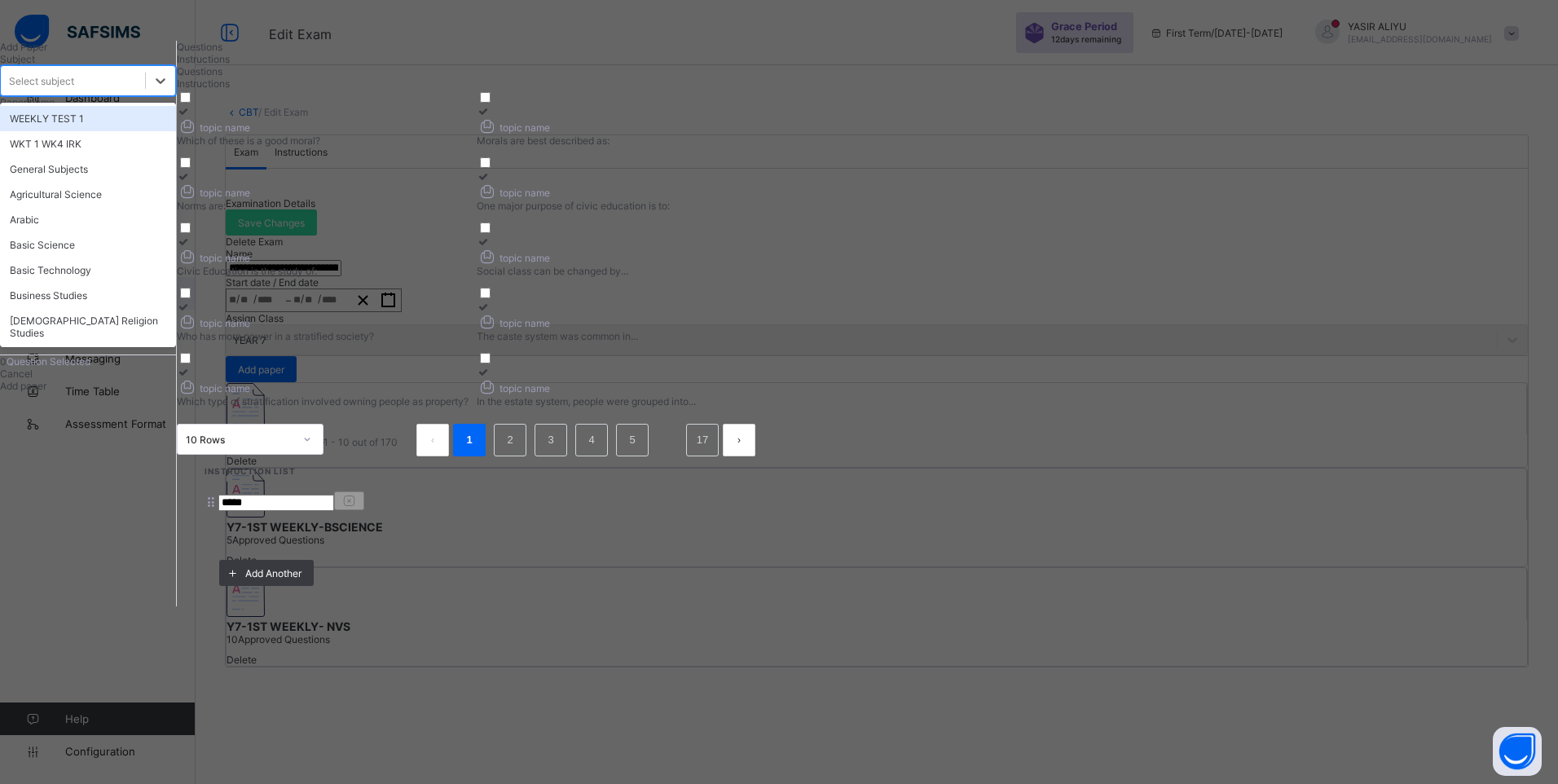
click at [145, 92] on div "Select subject" at bounding box center [73, 80] width 144 height 23
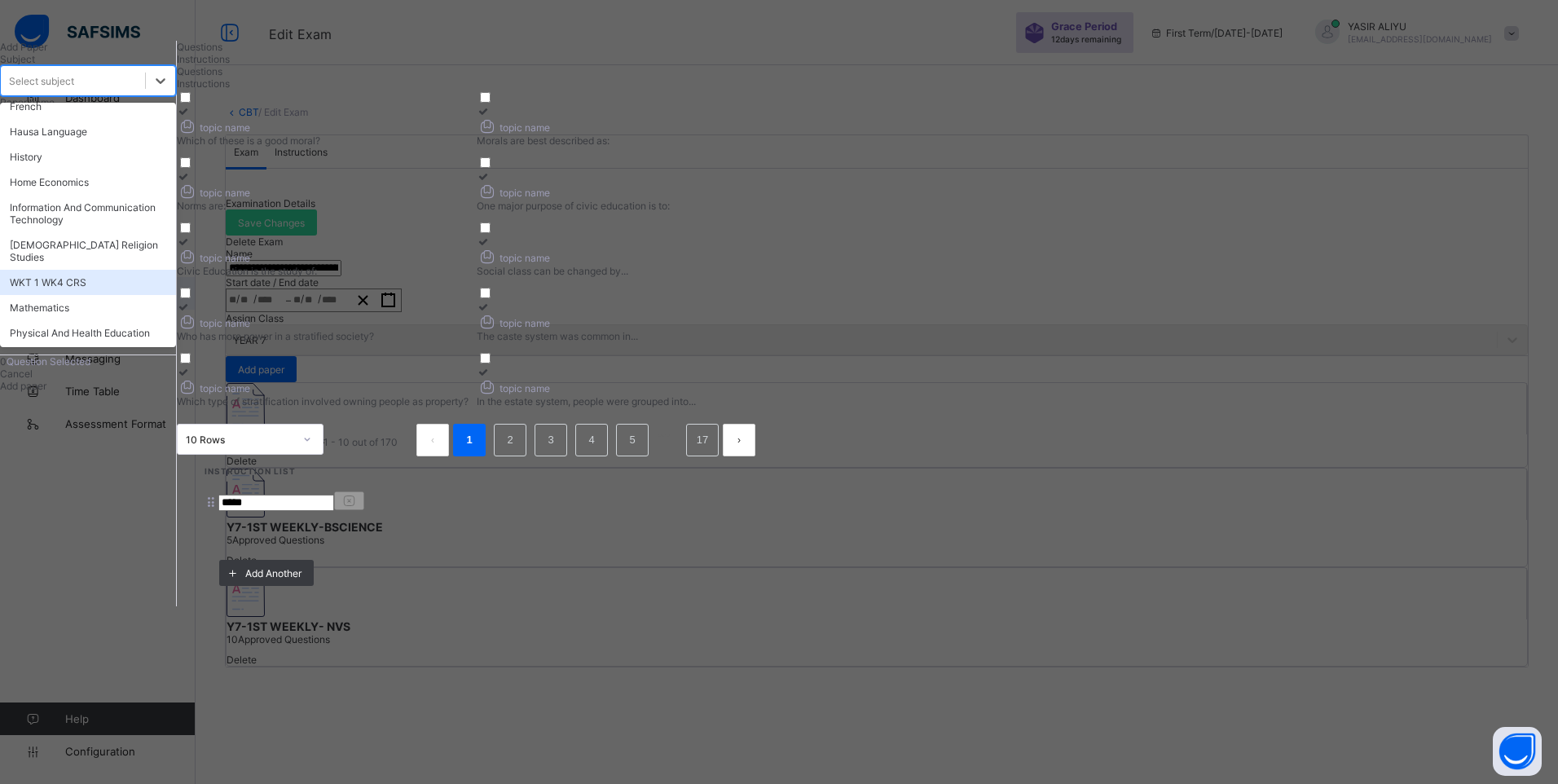
scroll to position [325, 0]
click at [159, 296] on div "Mathematics" at bounding box center [88, 284] width 176 height 25
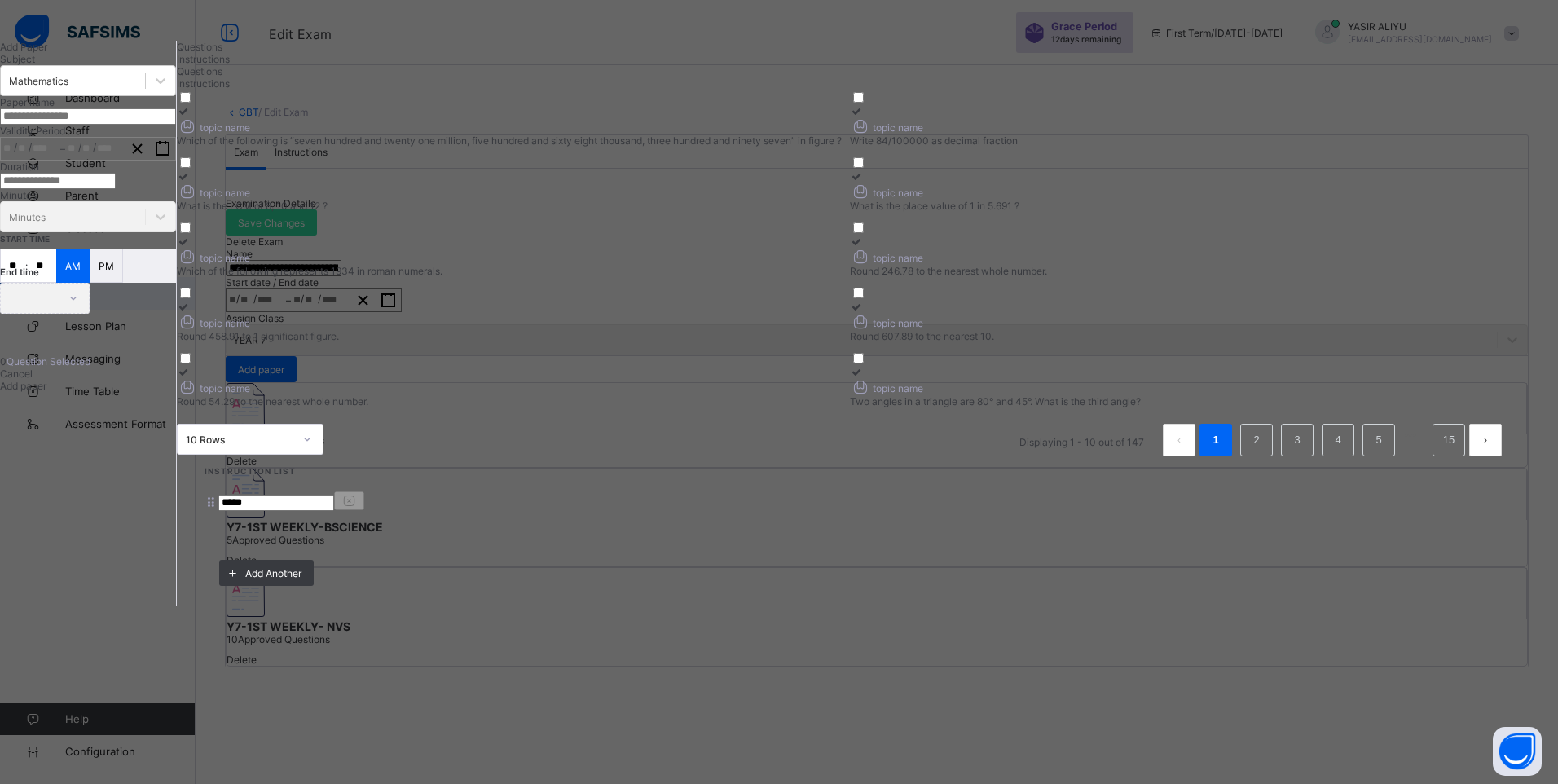
click at [176, 125] on input "text" at bounding box center [88, 116] width 176 height 16
drag, startPoint x: 679, startPoint y: 188, endPoint x: 697, endPoint y: 189, distance: 18.0
click at [691, 146] on div "Which of the following is “seven hundred and twenty one million, five hundred a…" at bounding box center [509, 140] width 665 height 12
click at [842, 146] on div "Which of the following is “seven hundred and twenty one million, five hundred a…" at bounding box center [509, 140] width 665 height 12
click at [1008, 146] on label "topic name Write 84/100000 as decimal fraction" at bounding box center [1182, 125] width 665 height 42
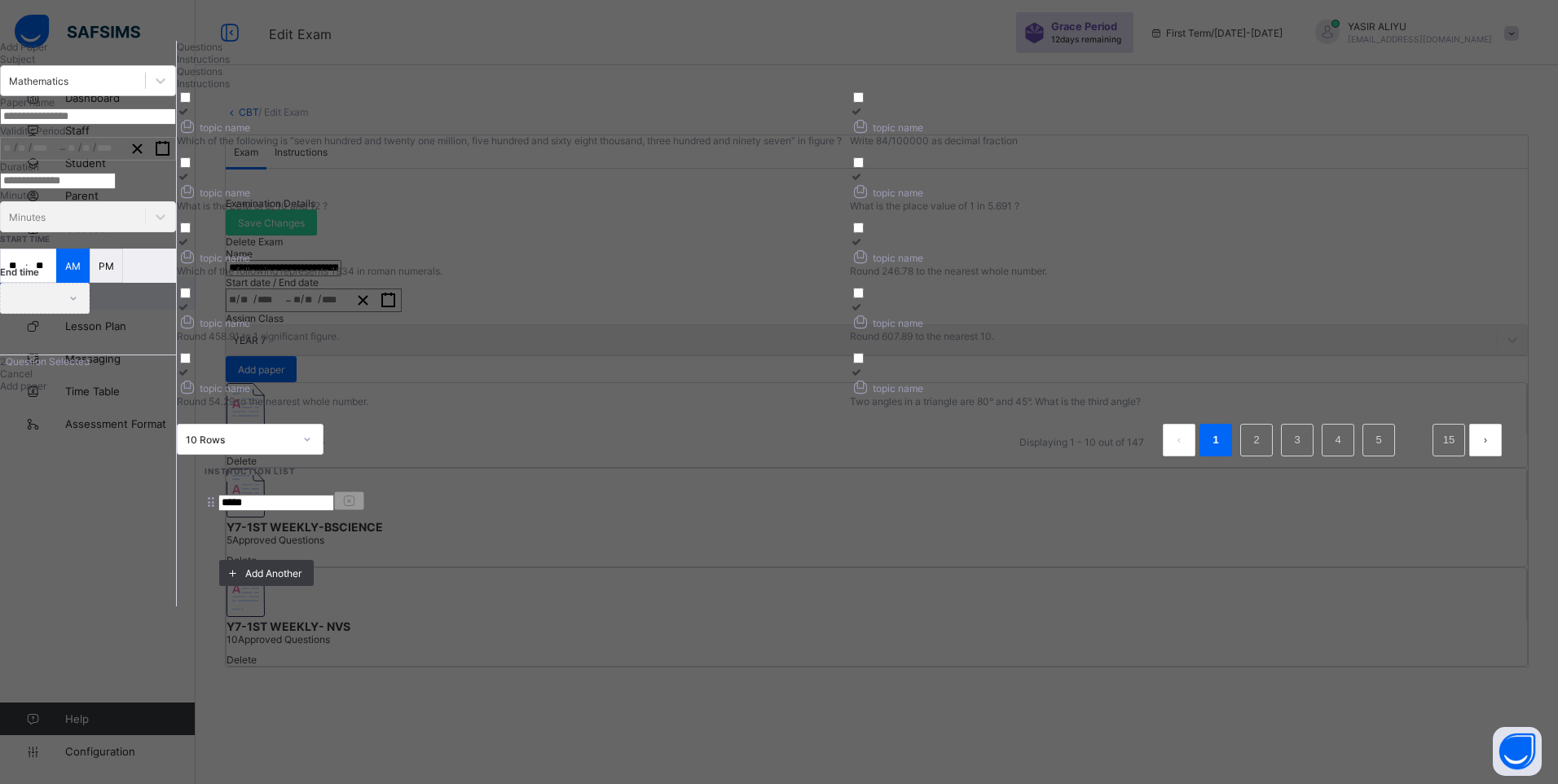
click at [842, 200] on div "topic name" at bounding box center [509, 191] width 665 height 17
click at [984, 182] on div at bounding box center [1182, 175] width 665 height 12
click at [842, 265] on div "topic name" at bounding box center [509, 256] width 665 height 17
click at [176, 125] on input "text" at bounding box center [88, 116] width 176 height 16
paste input "**********"
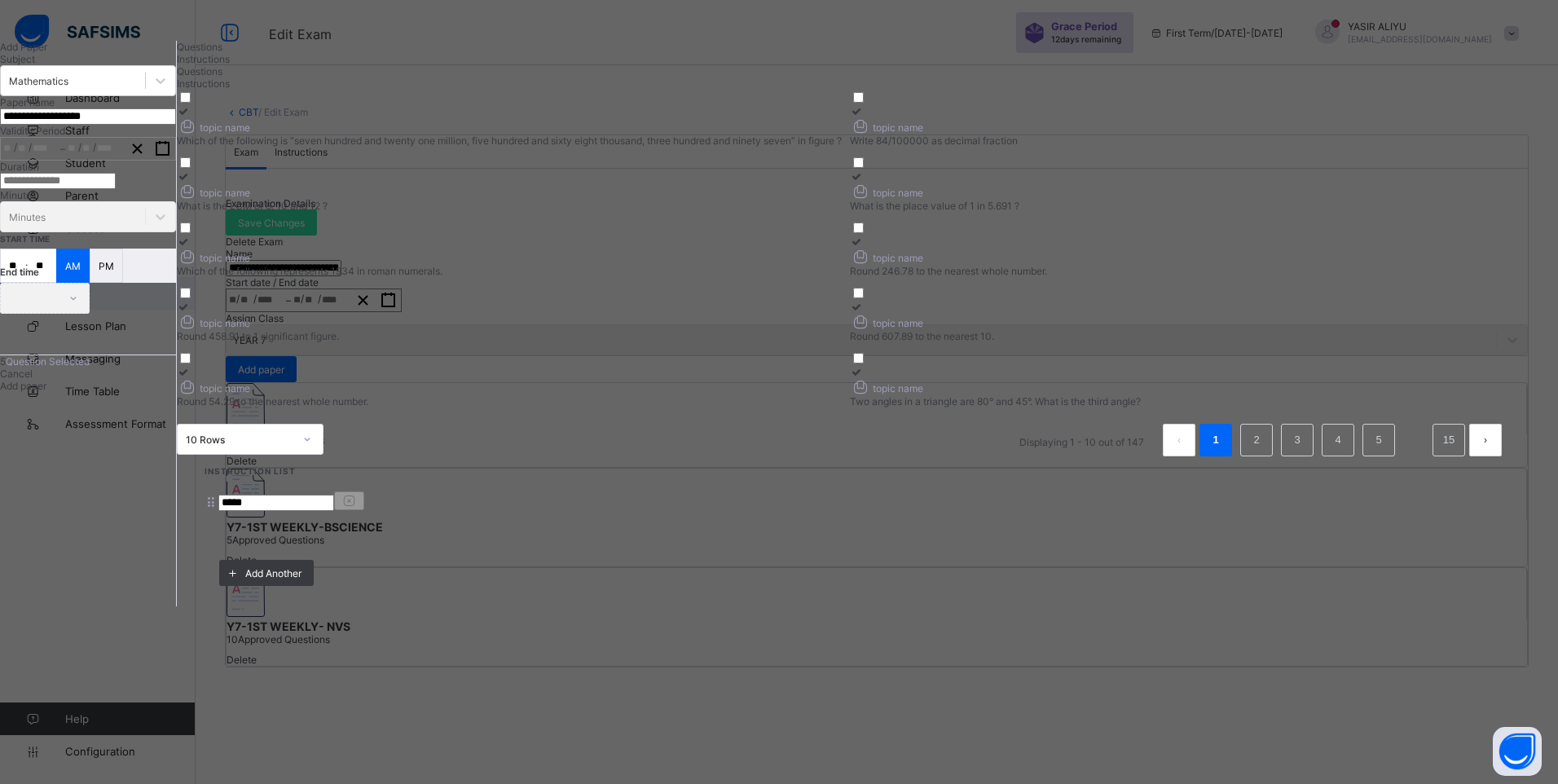
type input "**********"
click at [170, 157] on icon "button" at bounding box center [162, 148] width 15 height 15
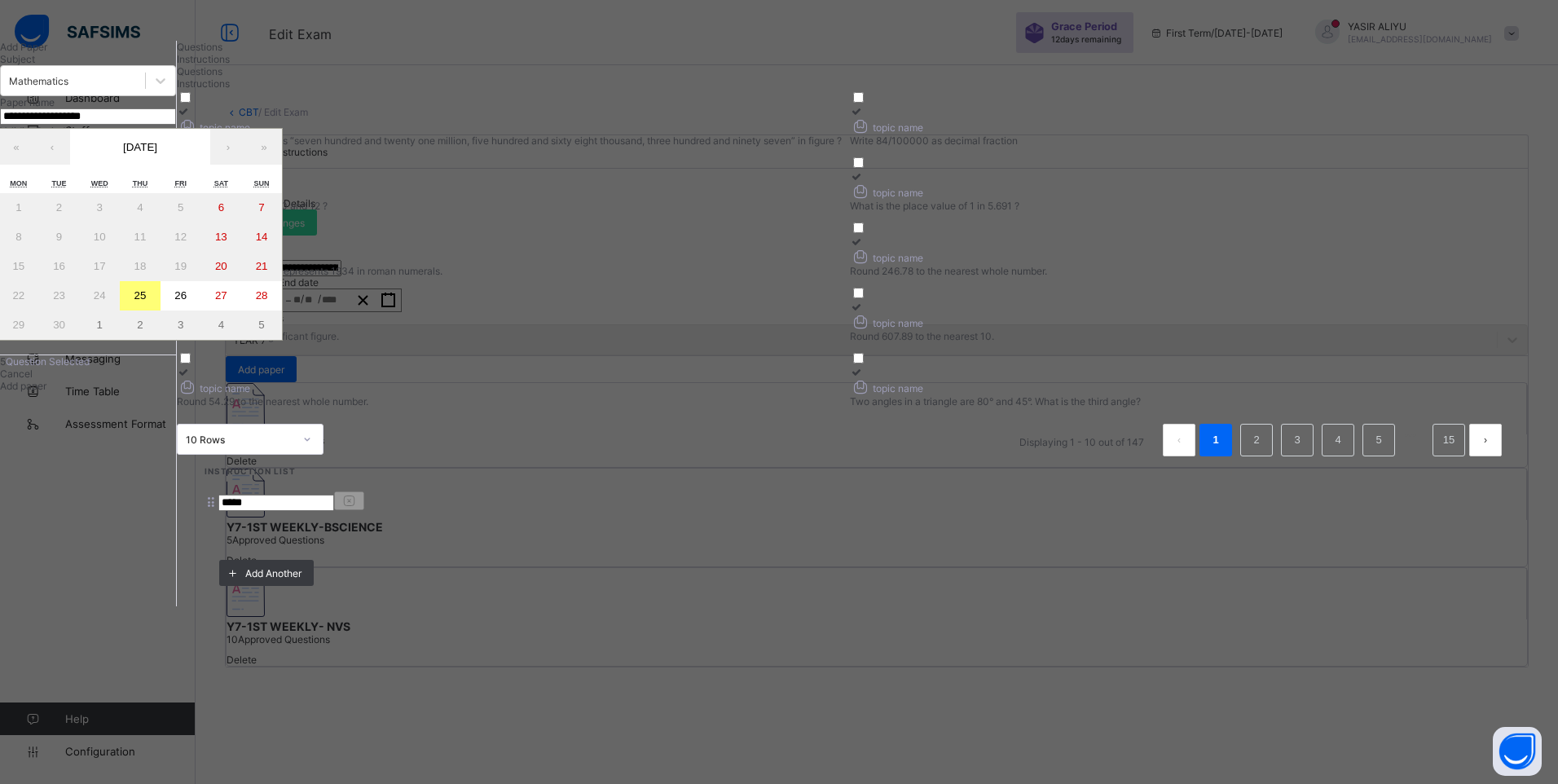
click at [201, 310] on button "26" at bounding box center [180, 295] width 41 height 29
type input "**********"
type input "*"
type input "**"
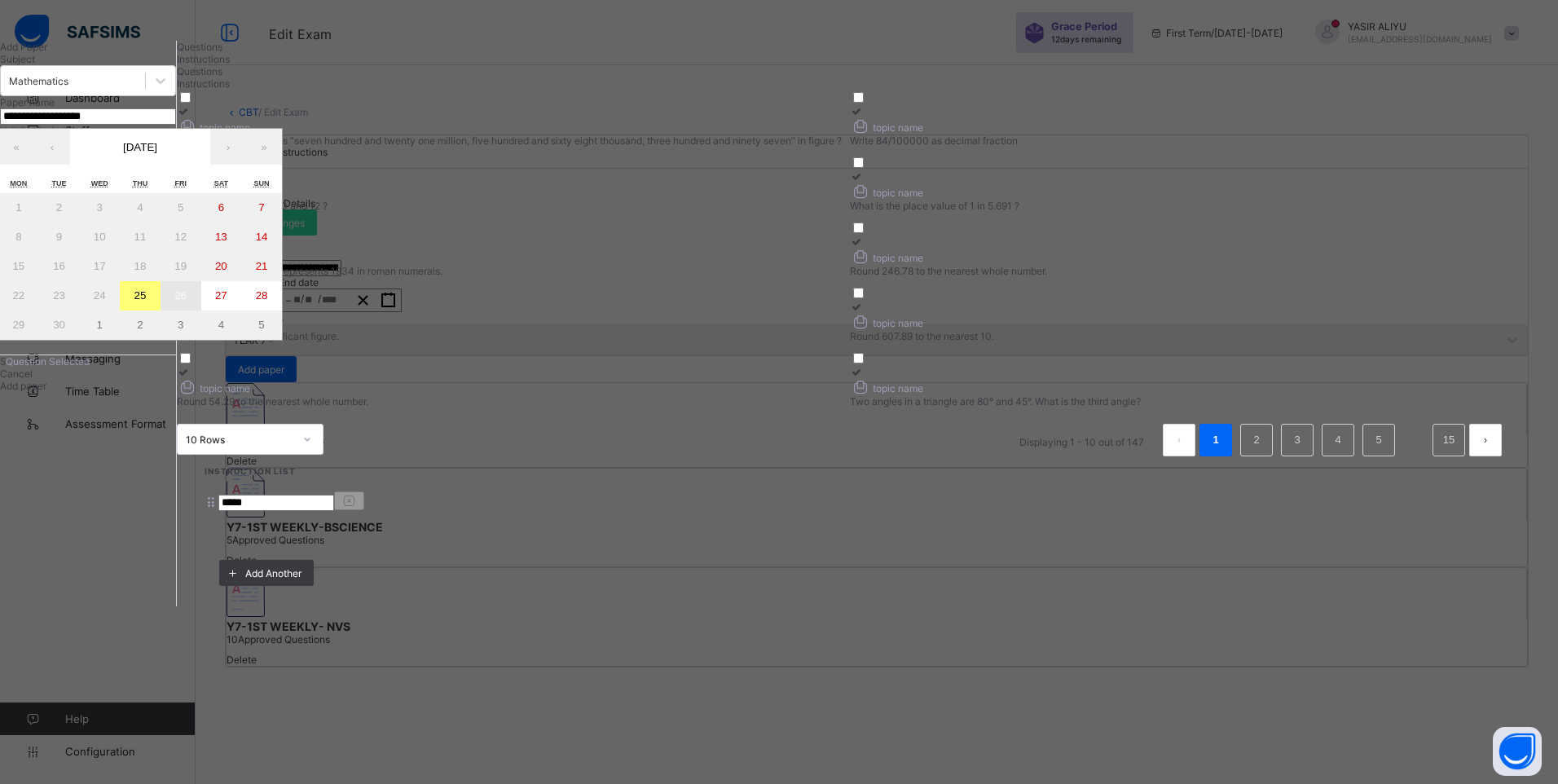
type input "****"
type input "**********"
type input "*"
type input "**"
type input "****"
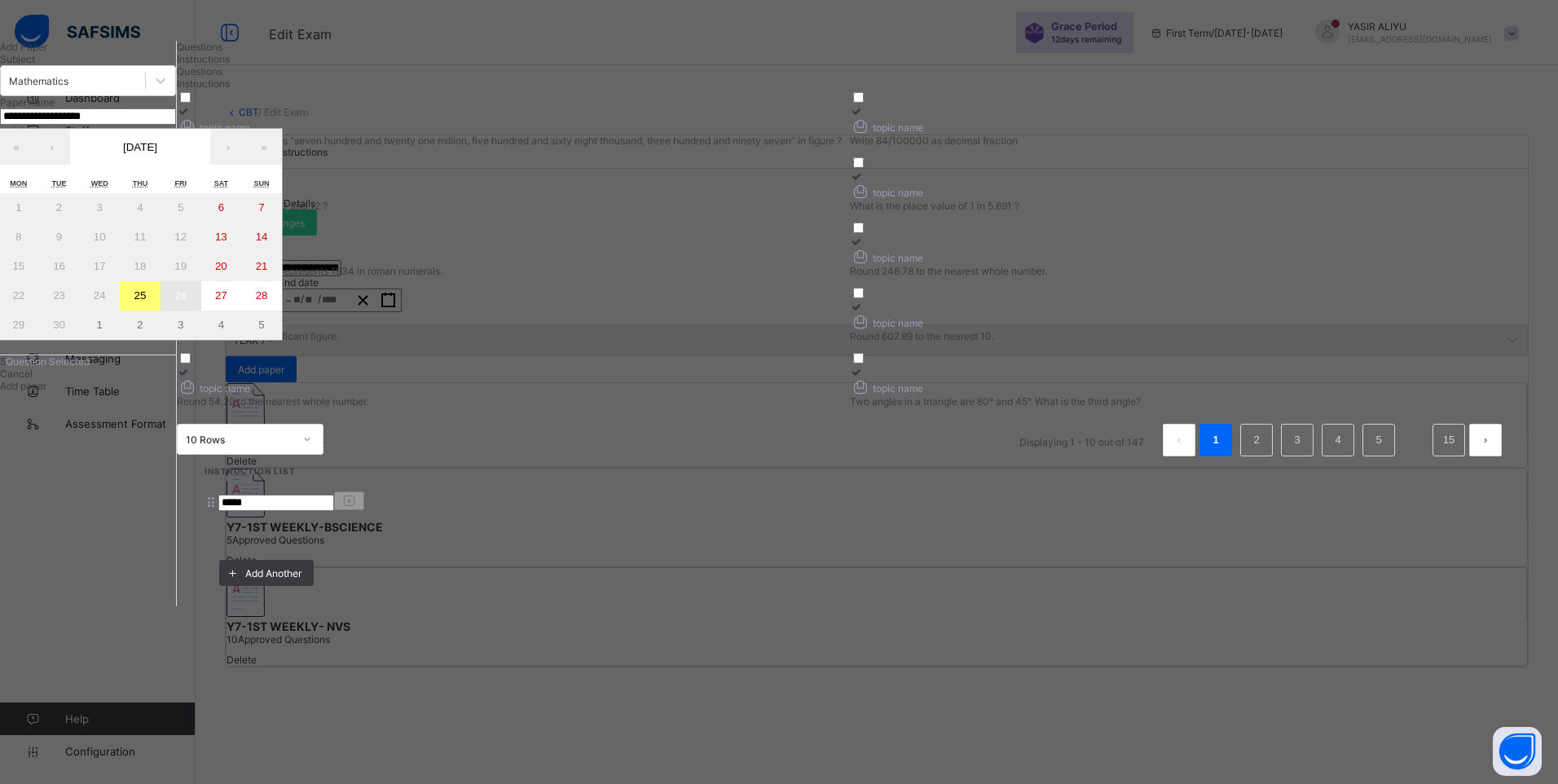
type input "**"
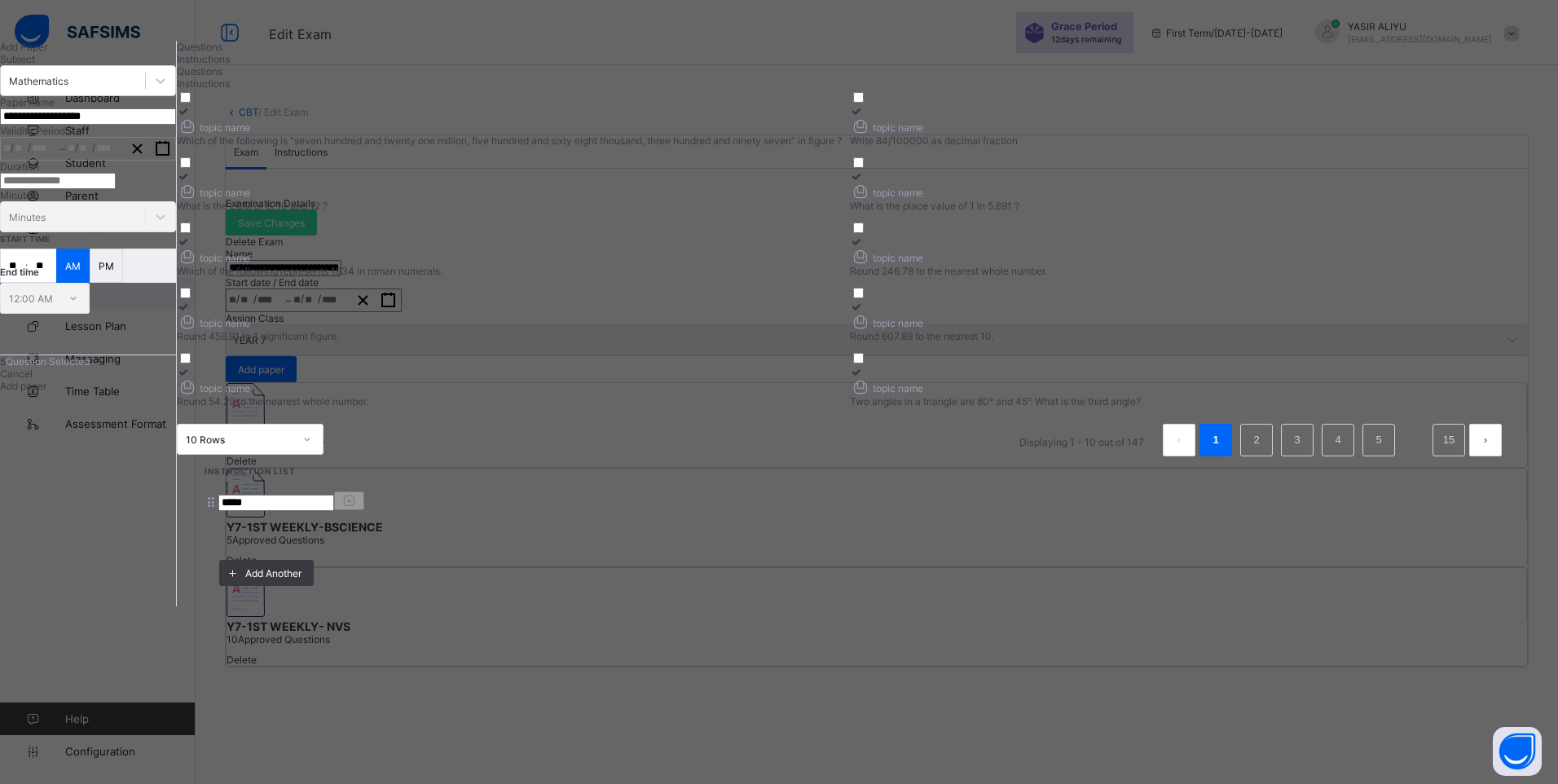
click at [116, 189] on input "number" at bounding box center [58, 180] width 116 height 16
type input "*"
click at [25, 282] on input "**" at bounding box center [13, 265] width 25 height 33
type input "**"
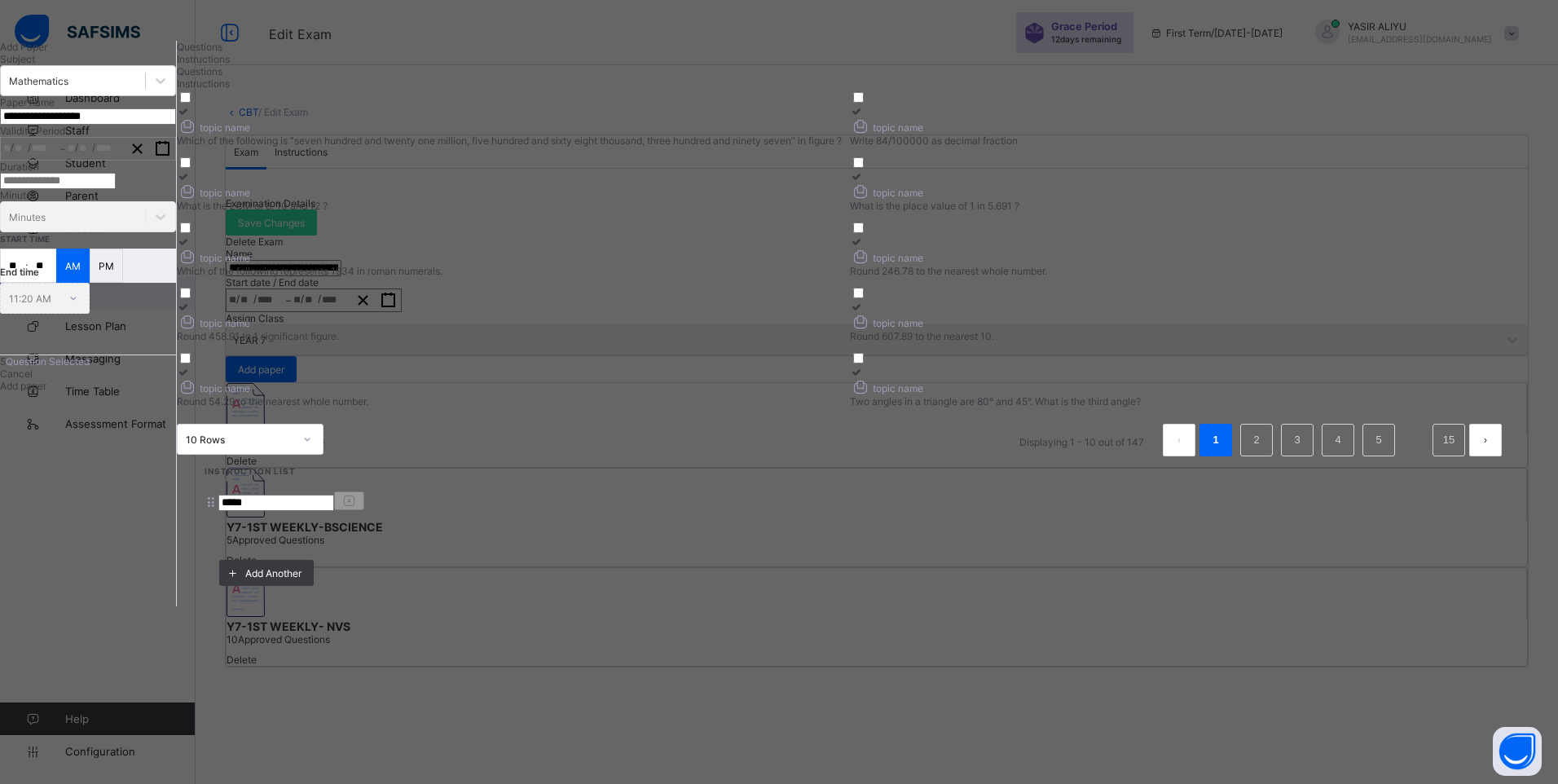
type input "**"
click at [46, 392] on span "Add paper" at bounding box center [23, 385] width 46 height 12
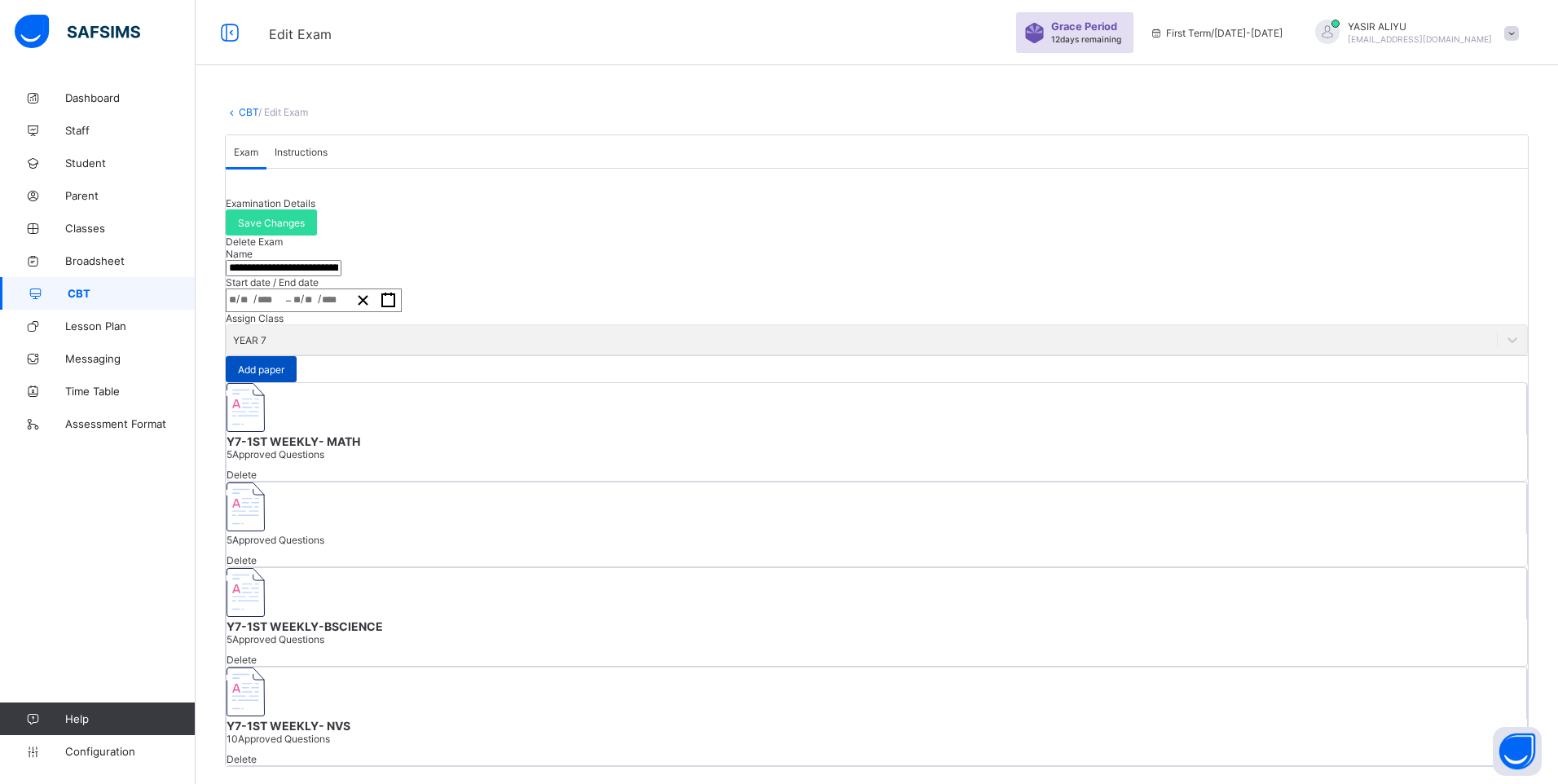
click at [284, 375] on span "Add paper" at bounding box center [260, 369] width 46 height 12
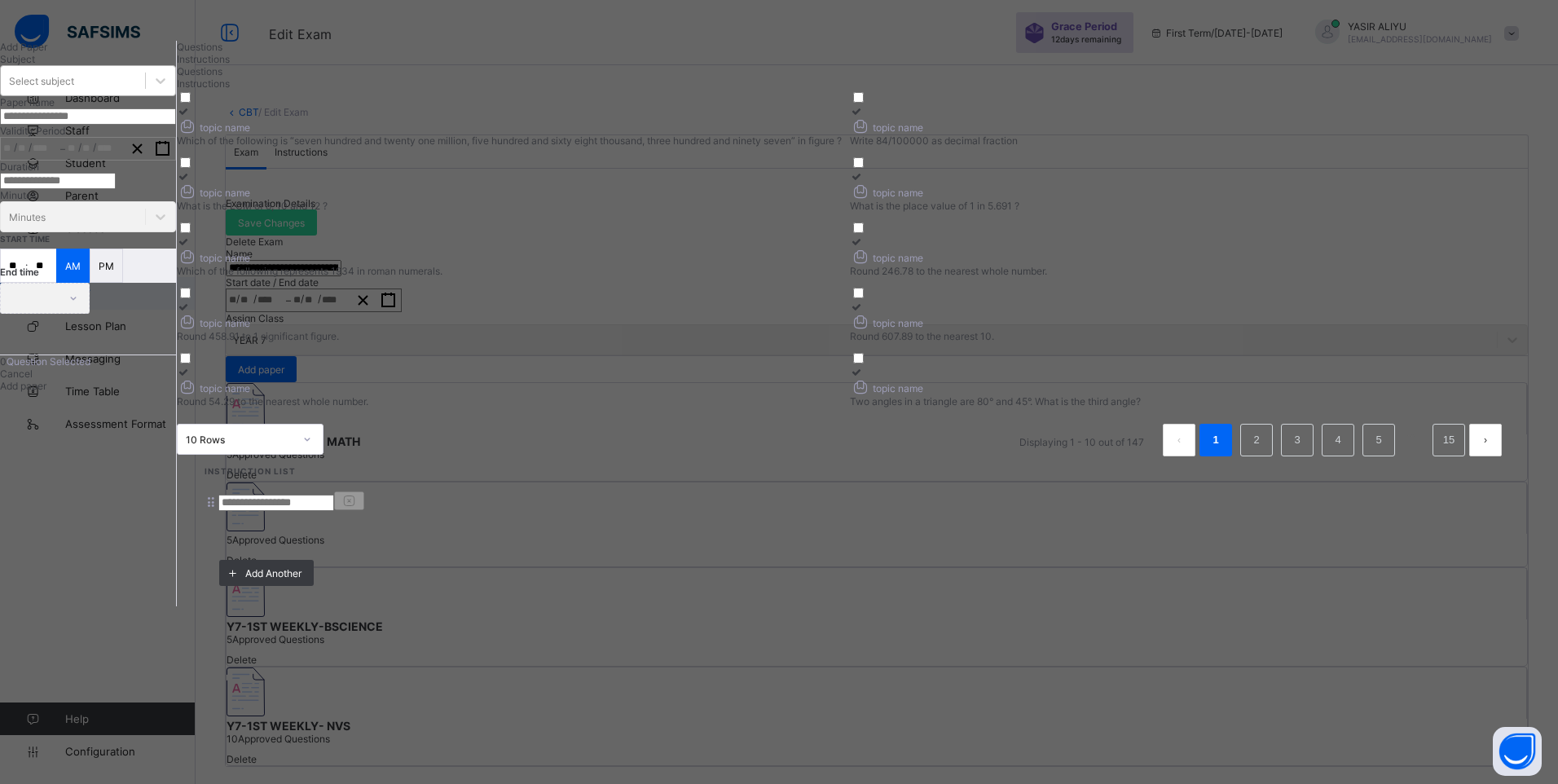
click at [145, 92] on div "Select subject" at bounding box center [73, 80] width 144 height 23
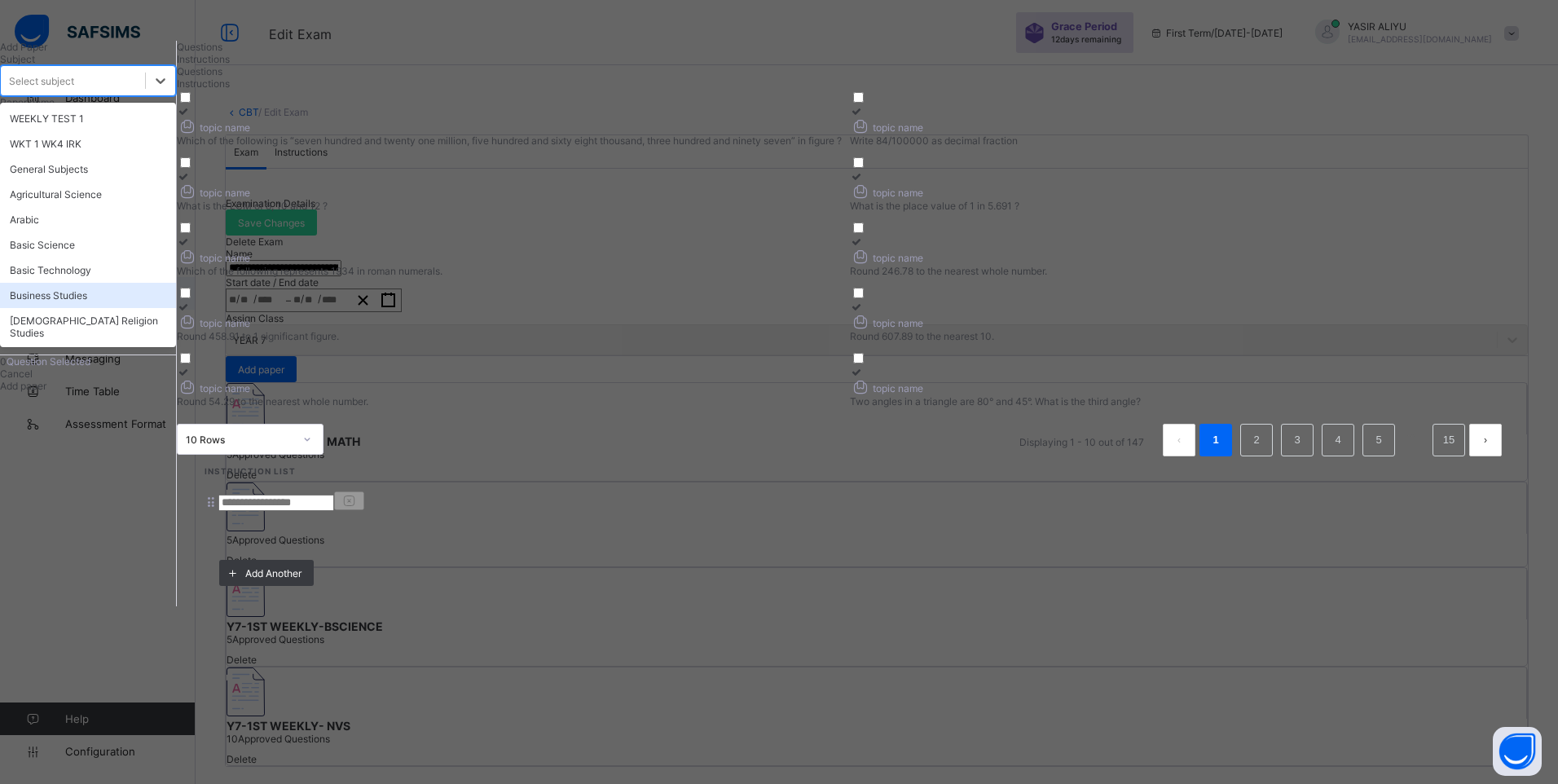
scroll to position [81, 0]
type input "*"
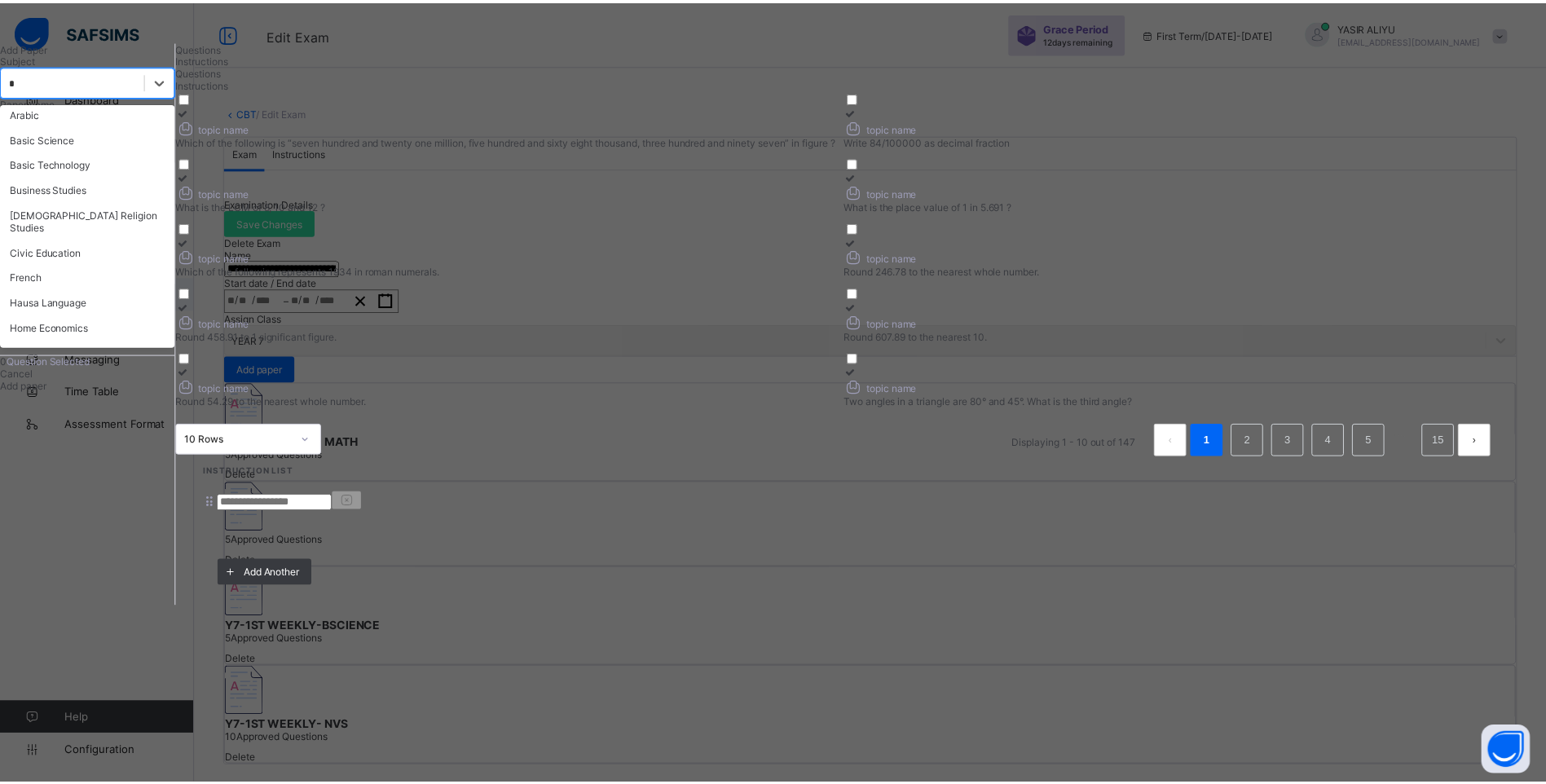
scroll to position [57, 0]
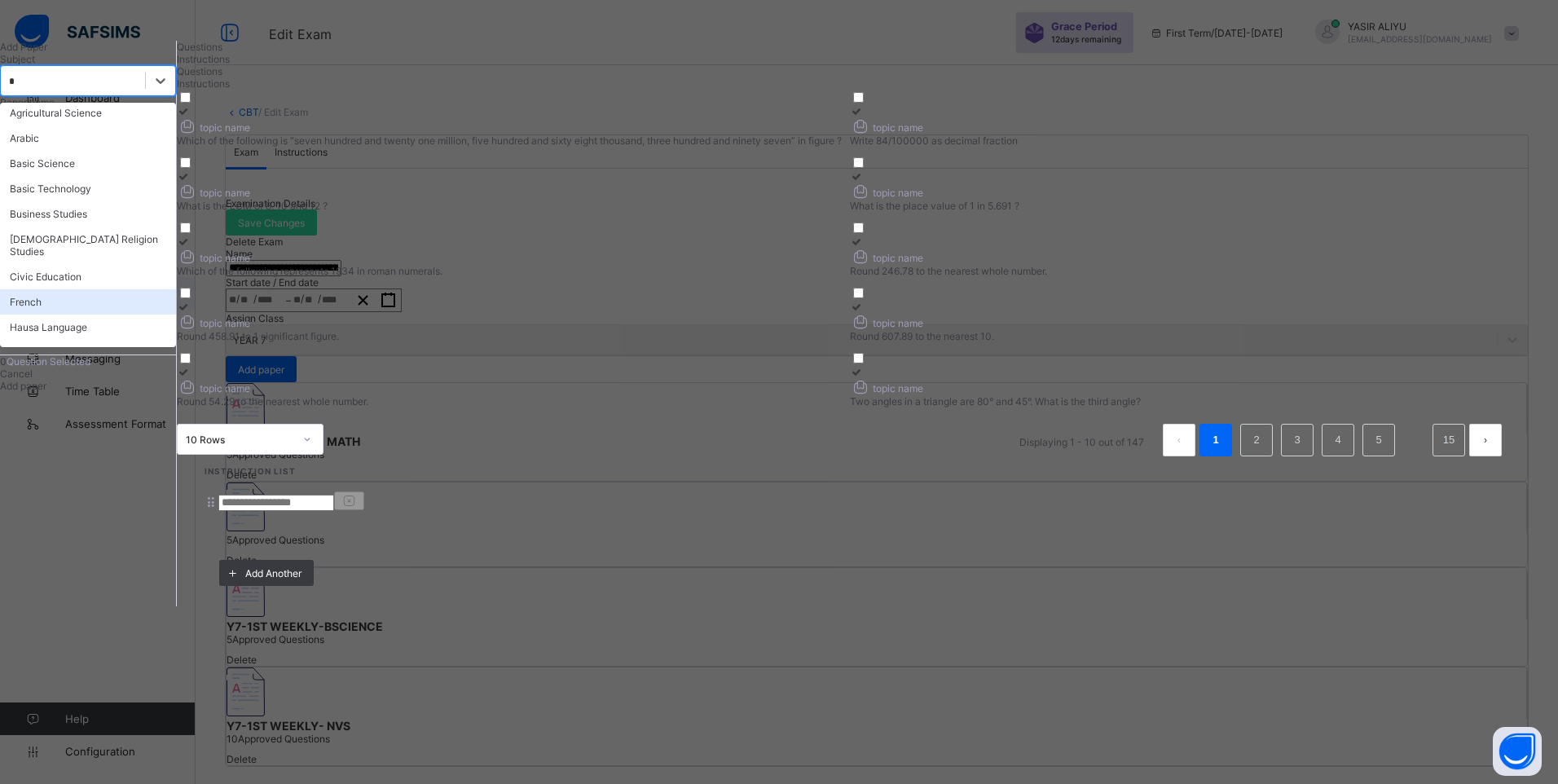
click at [130, 314] on div "French" at bounding box center [88, 302] width 176 height 25
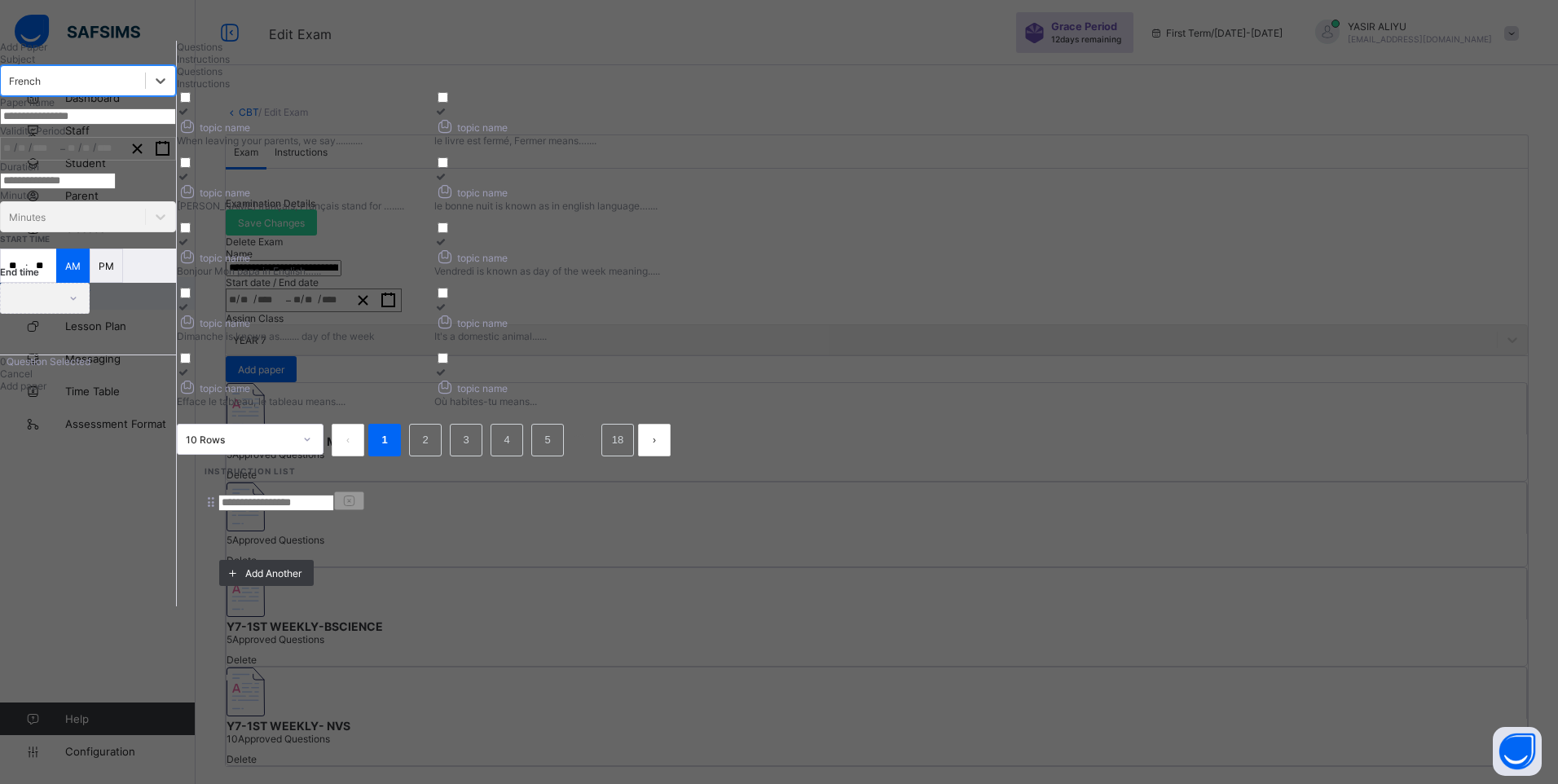
click at [191, 117] on icon at bounding box center [183, 110] width 14 height 12
click at [448, 117] on icon at bounding box center [441, 110] width 14 height 12
click at [427, 200] on div "topic name" at bounding box center [301, 191] width 249 height 17
click at [683, 254] on div "topic name When leaving your parents, we say........... topic name le livre est…" at bounding box center [429, 248] width 507 height 318
drag, startPoint x: 969, startPoint y: 255, endPoint x: 992, endPoint y: 257, distance: 23.1
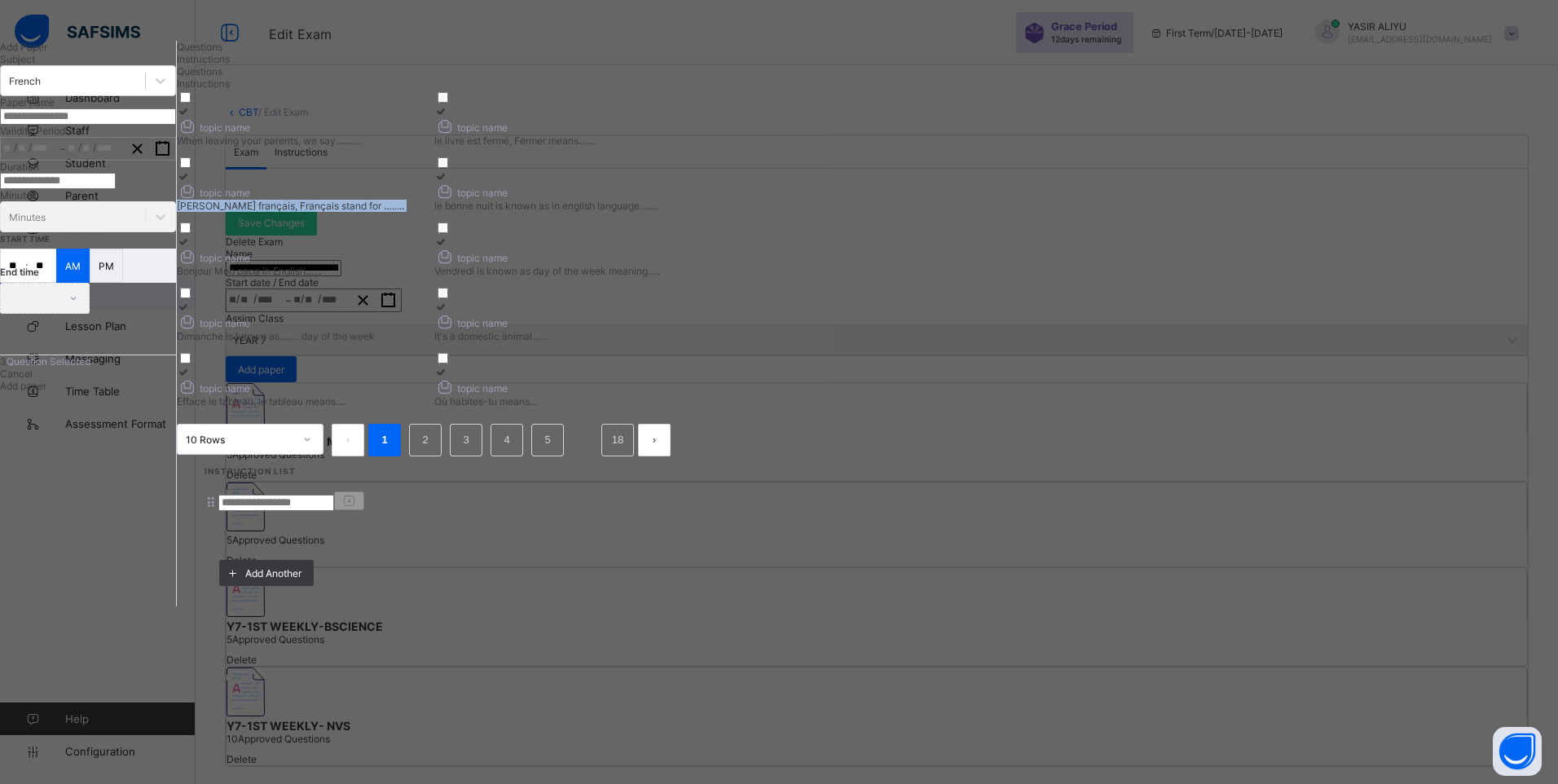
click at [448, 182] on icon at bounding box center [441, 175] width 14 height 12
click at [427, 277] on div "Bonjour Mon papa in English…..." at bounding box center [301, 271] width 249 height 12
click at [176, 125] on input "text" at bounding box center [88, 116] width 176 height 16
paste input "**********"
type input "**********"
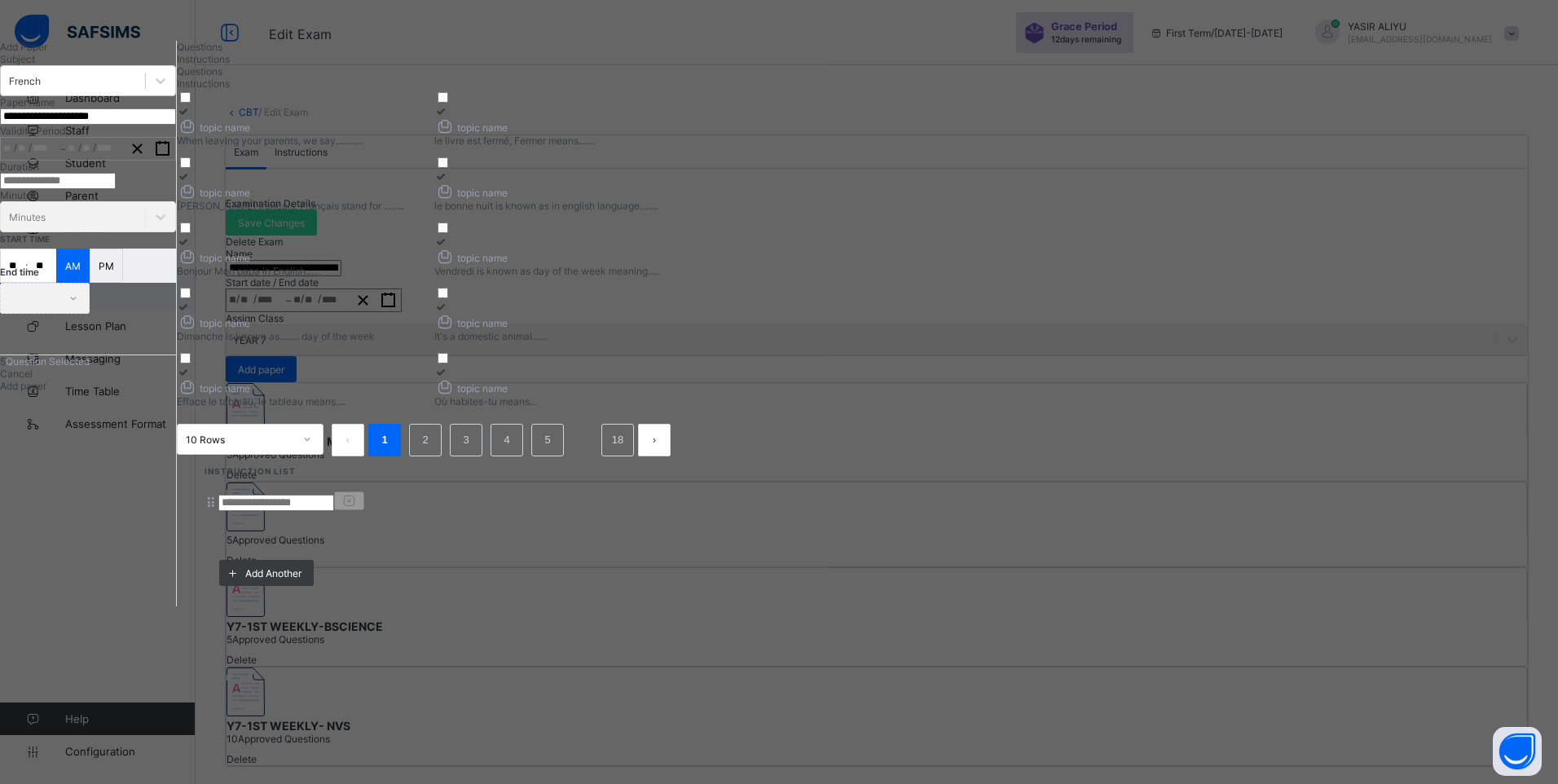
click at [176, 159] on button "button" at bounding box center [162, 148] width 25 height 22
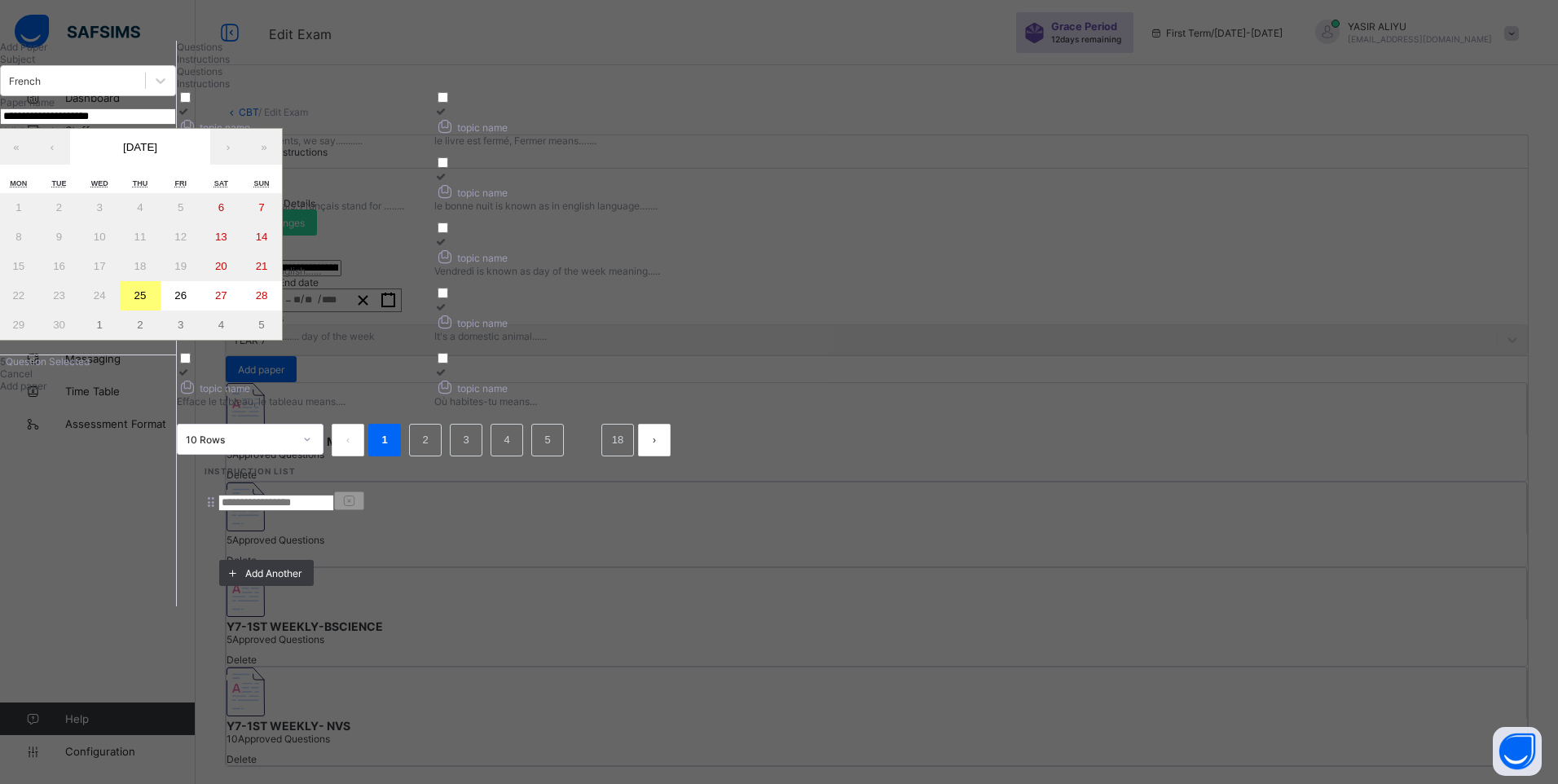
click at [187, 301] on abbr "26" at bounding box center [180, 295] width 12 height 12
type input "**********"
type input "*"
type input "**"
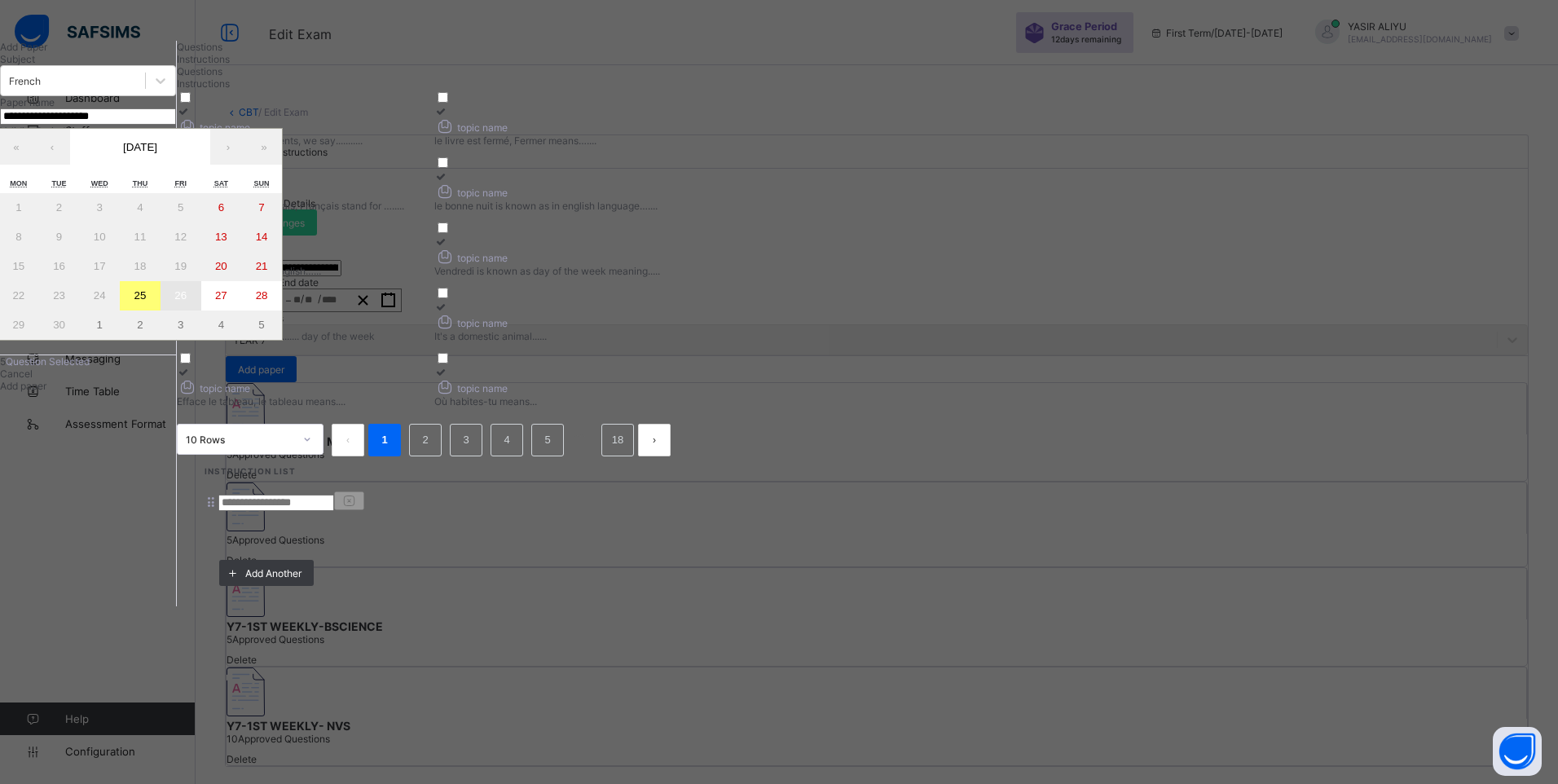
type input "****"
type input "**********"
type input "*"
type input "**"
type input "****"
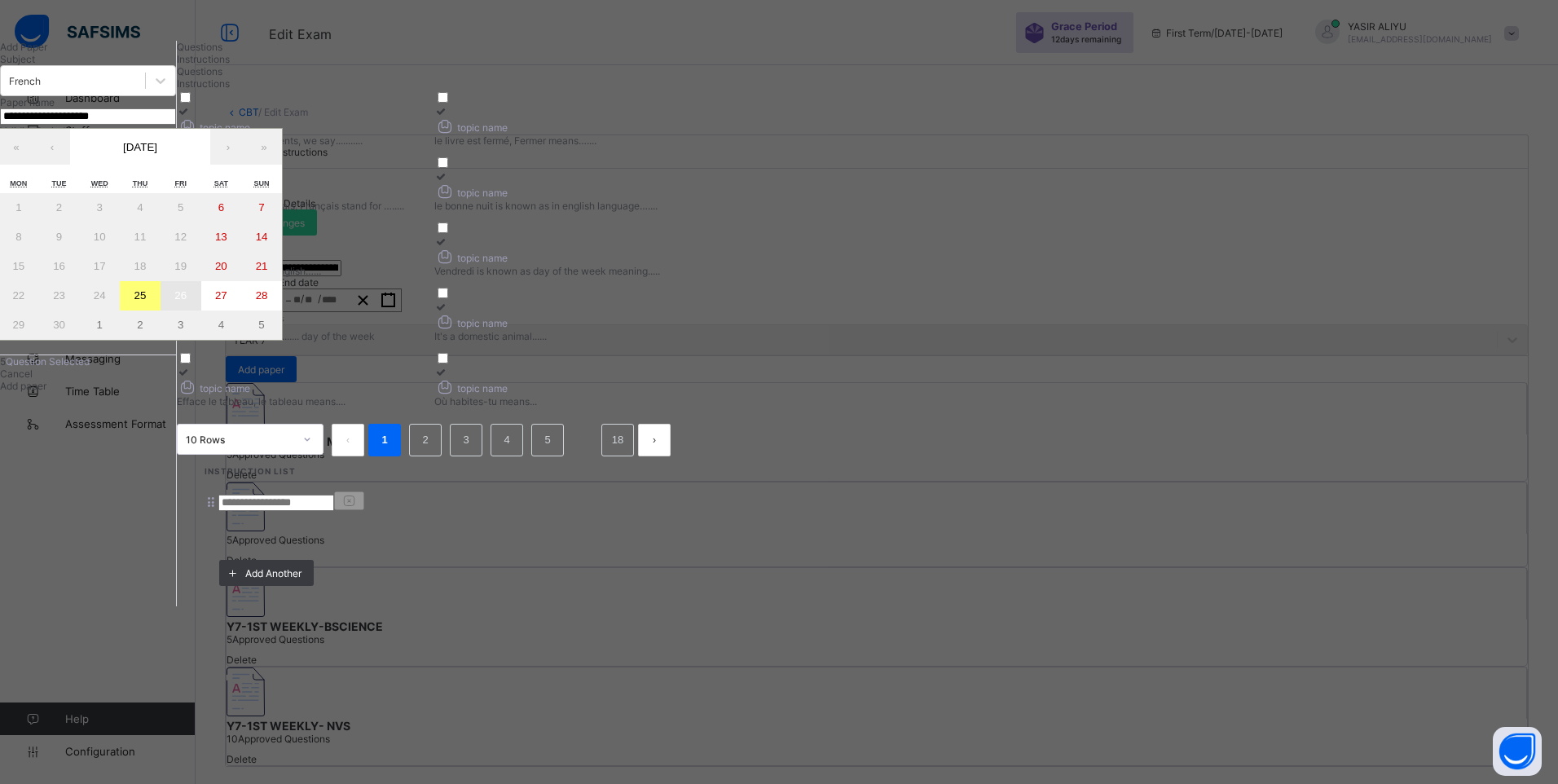
type input "**"
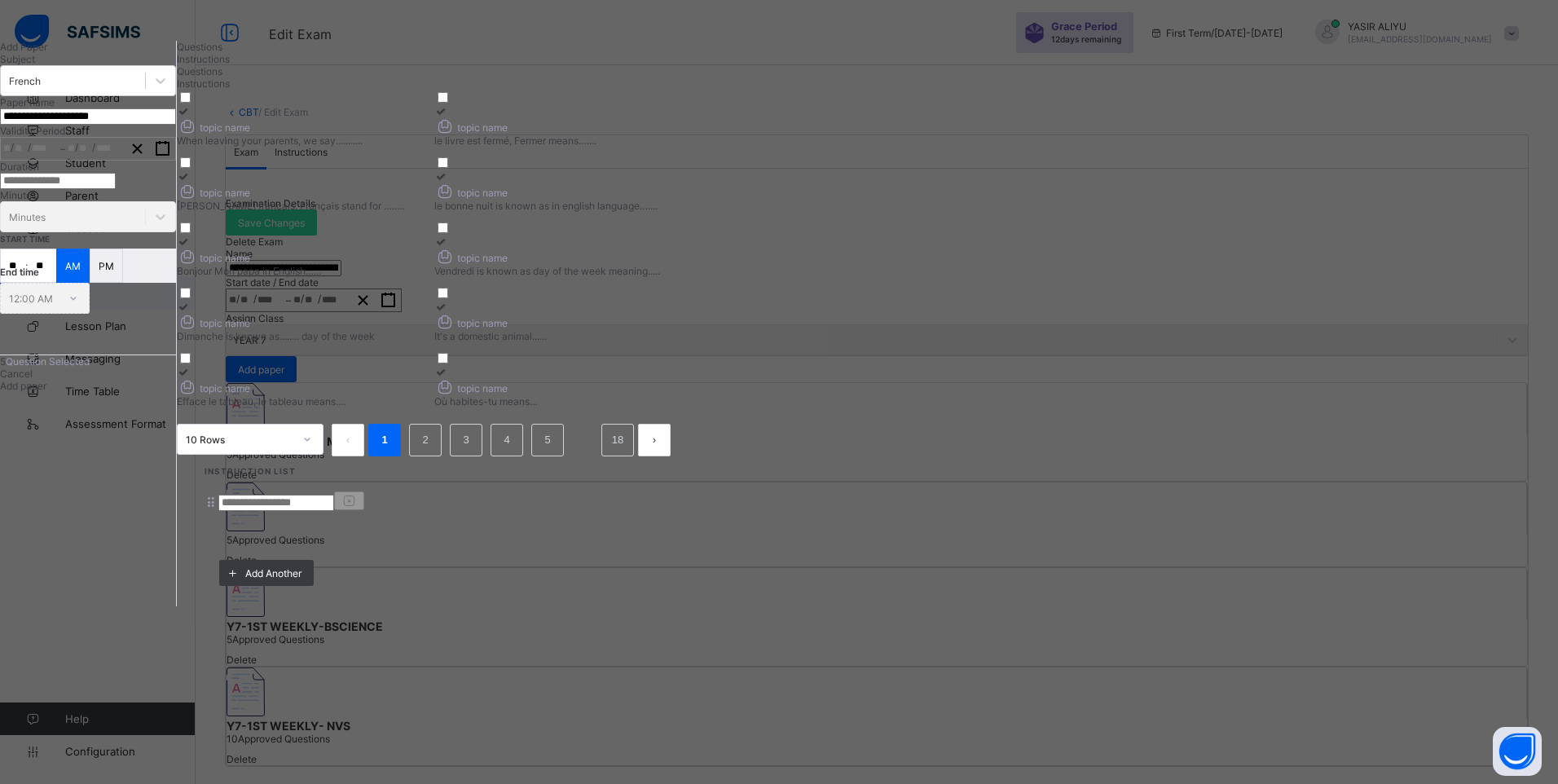
click at [116, 189] on input "number" at bounding box center [58, 180] width 116 height 16
type input "*"
click at [25, 282] on input "**" at bounding box center [13, 265] width 25 height 33
type input "**"
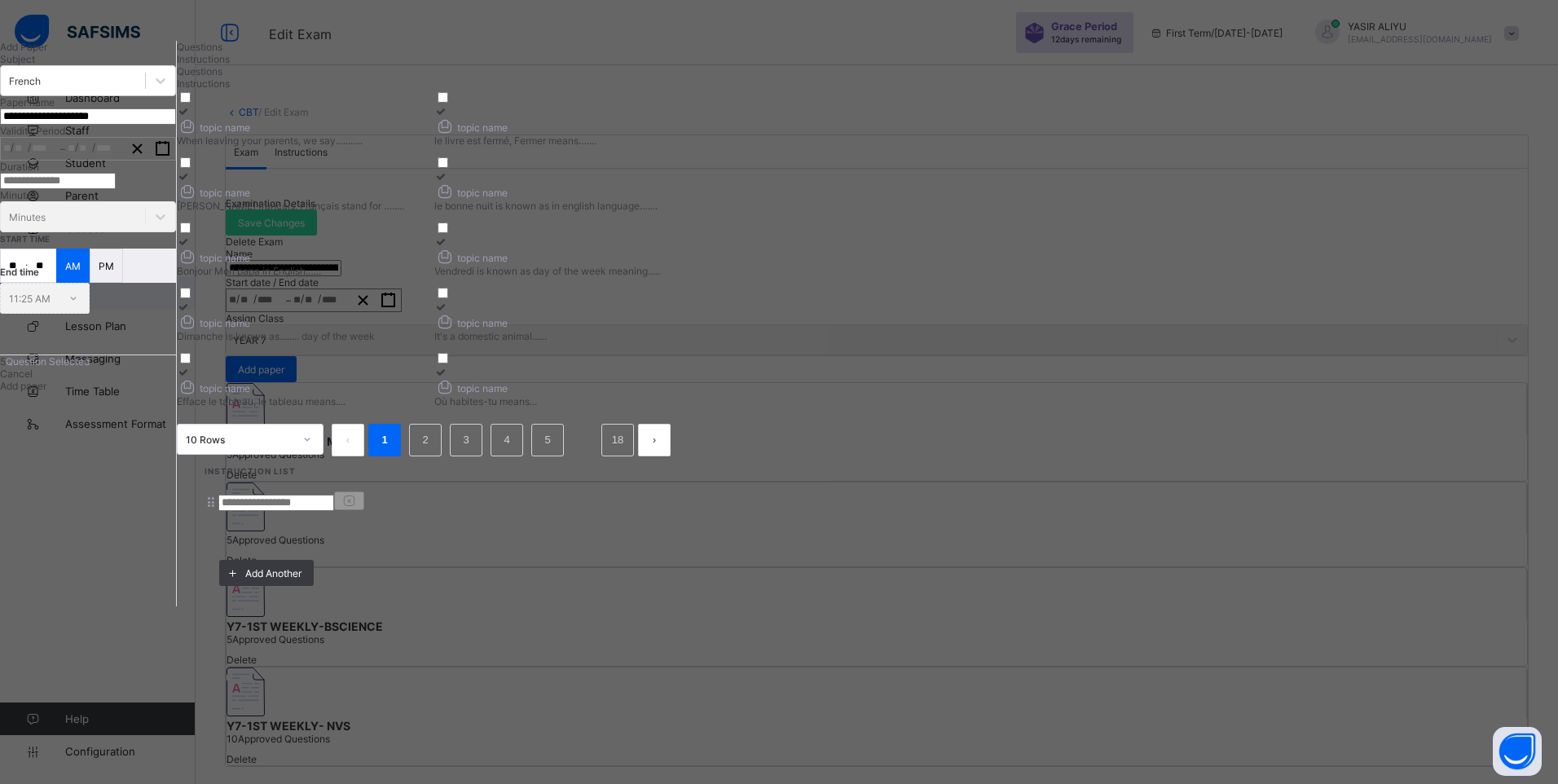
type input "**"
click at [46, 392] on span "Add paper" at bounding box center [23, 385] width 46 height 12
click at [229, 65] on span "Instructions" at bounding box center [203, 58] width 53 height 12
click at [334, 494] on input at bounding box center [276, 502] width 116 height 16
type input "*"
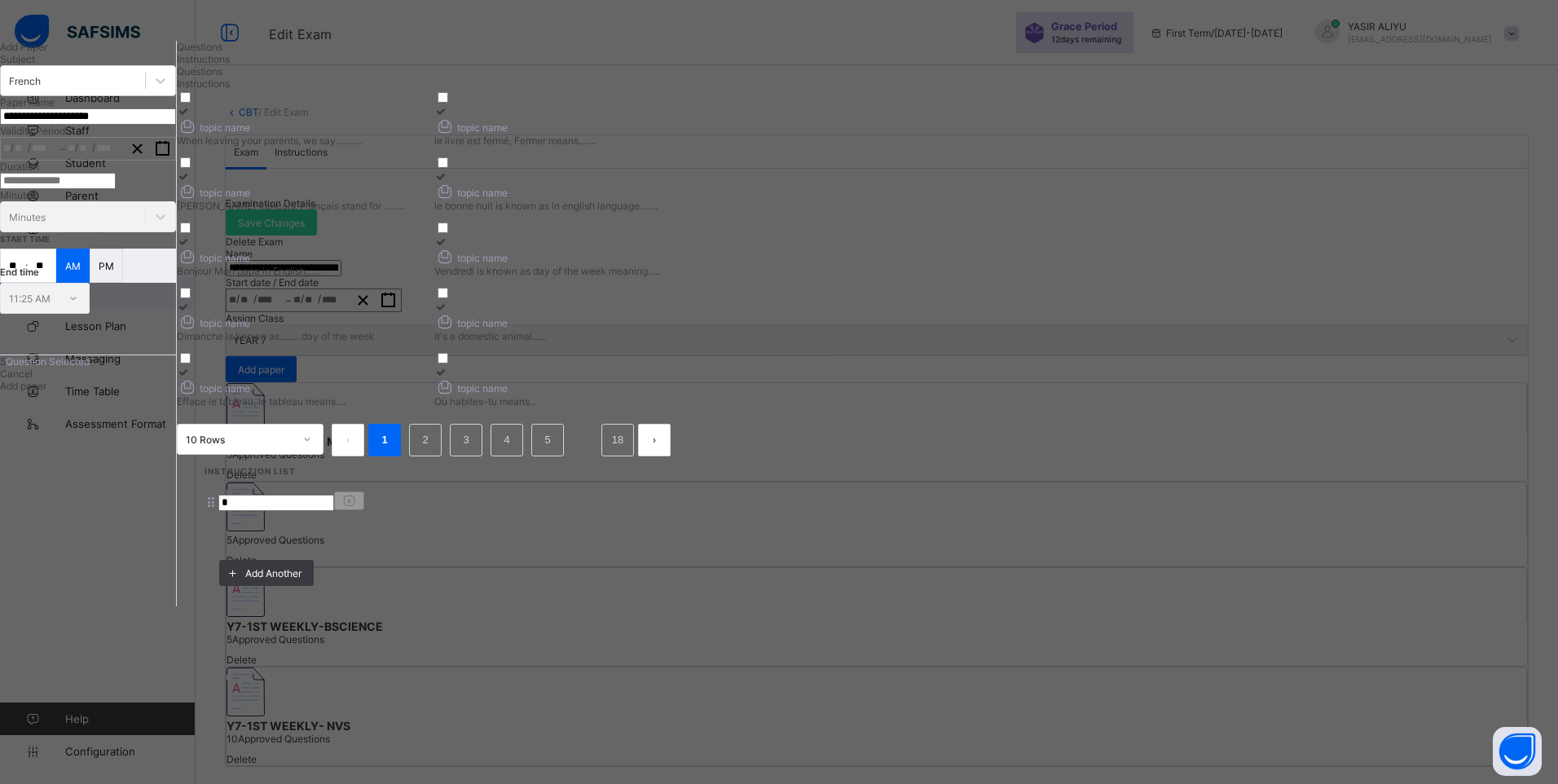
click at [46, 392] on span "Add paper" at bounding box center [23, 385] width 46 height 12
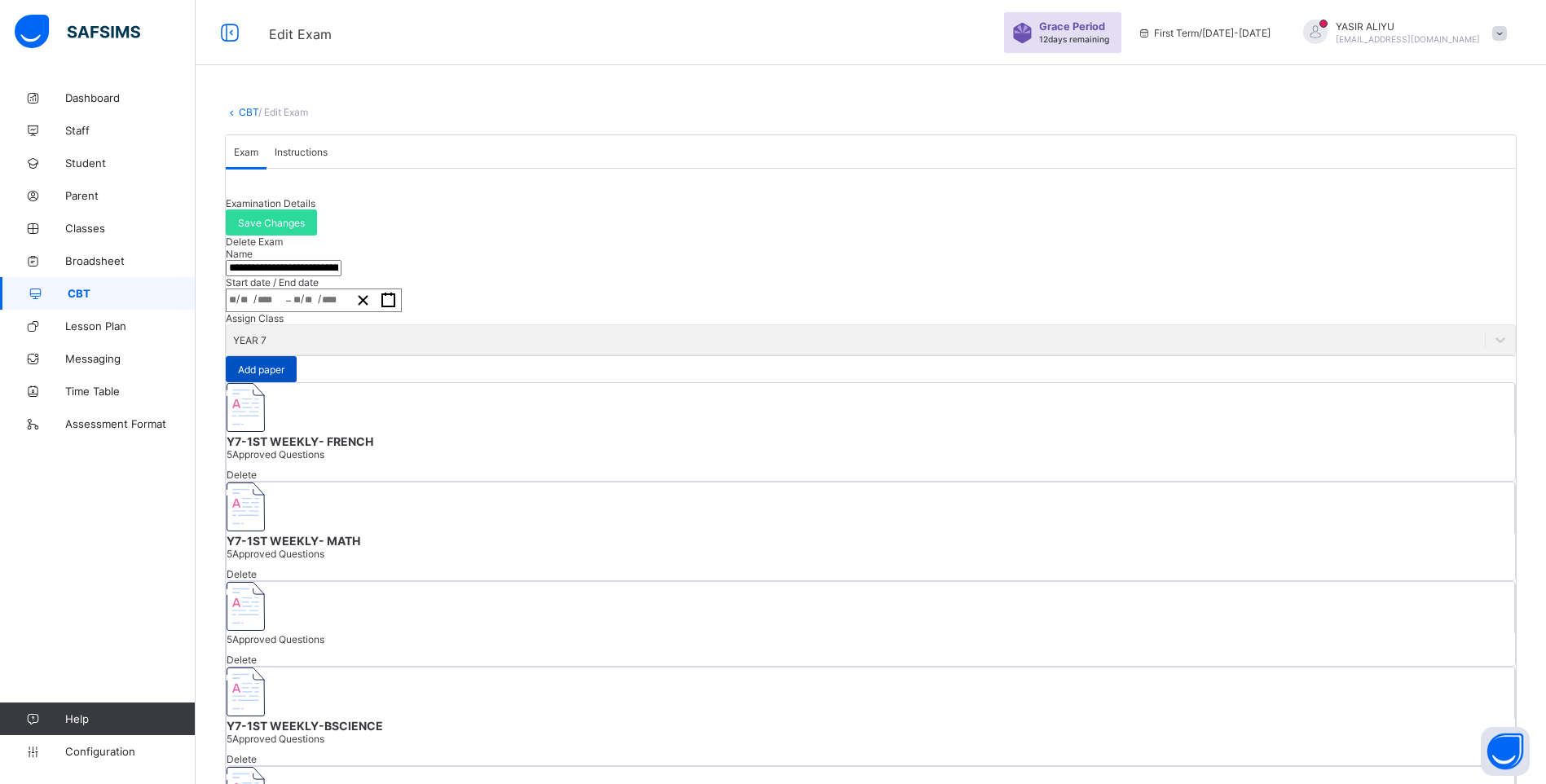
click at [284, 375] on span "Add paper" at bounding box center [260, 369] width 46 height 12
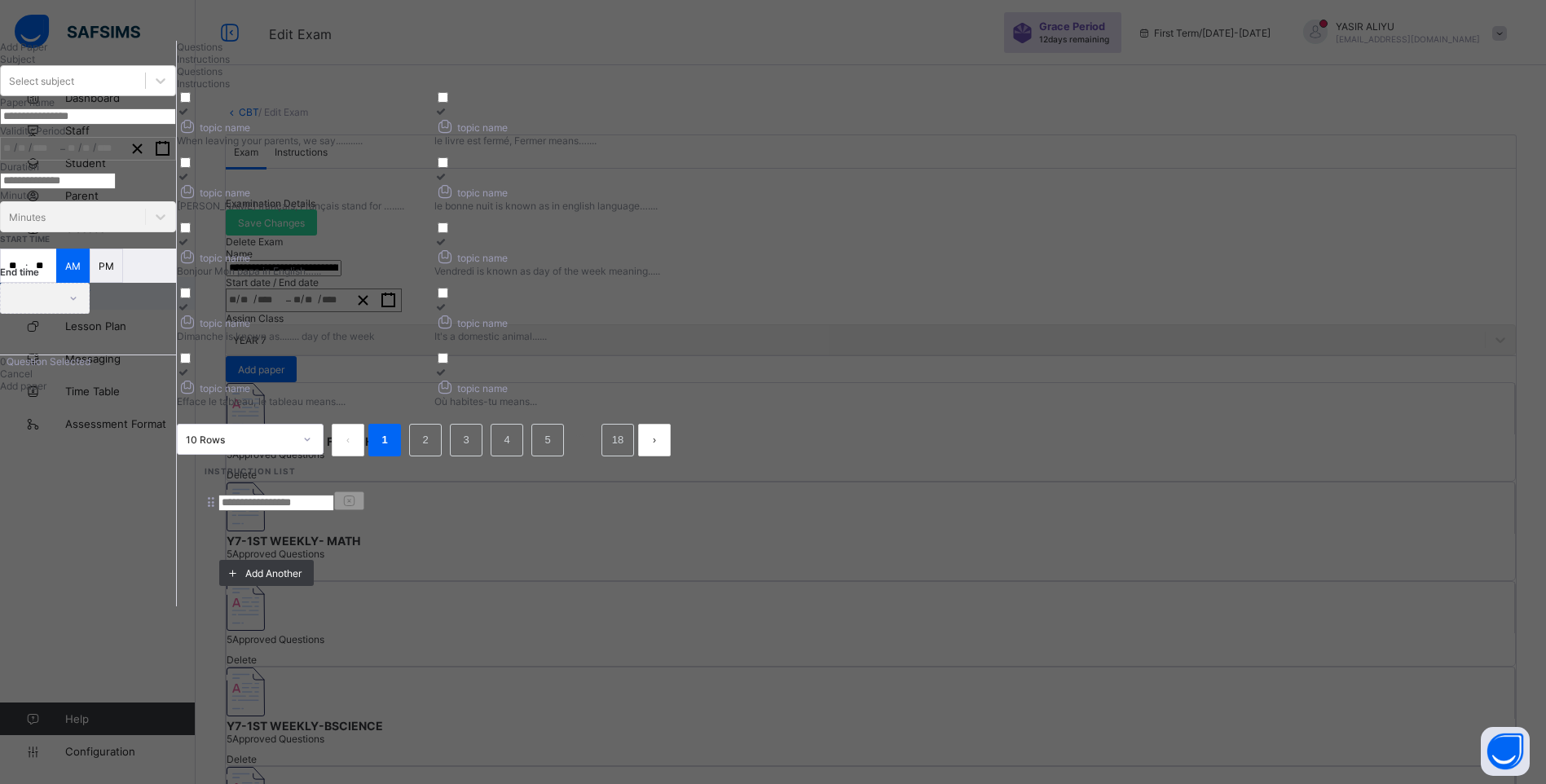
click at [334, 494] on input at bounding box center [276, 502] width 116 height 16
type input "**"
click at [420, 53] on div "Questions" at bounding box center [429, 46] width 507 height 12
click at [145, 92] on div "Select subject" at bounding box center [73, 80] width 144 height 23
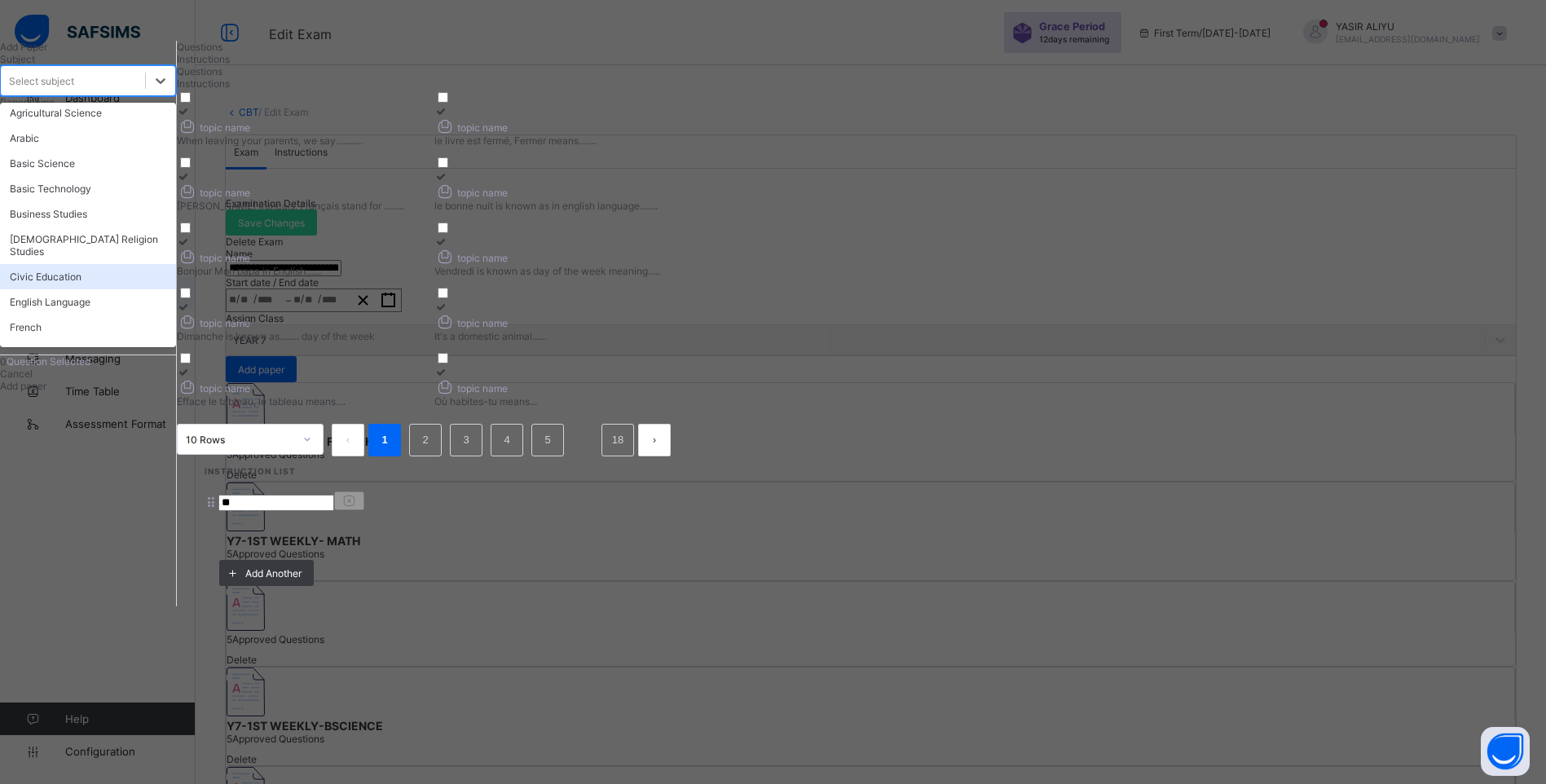
scroll to position [163, 0]
click at [123, 283] on div "Hausa Language" at bounding box center [88, 271] width 176 height 25
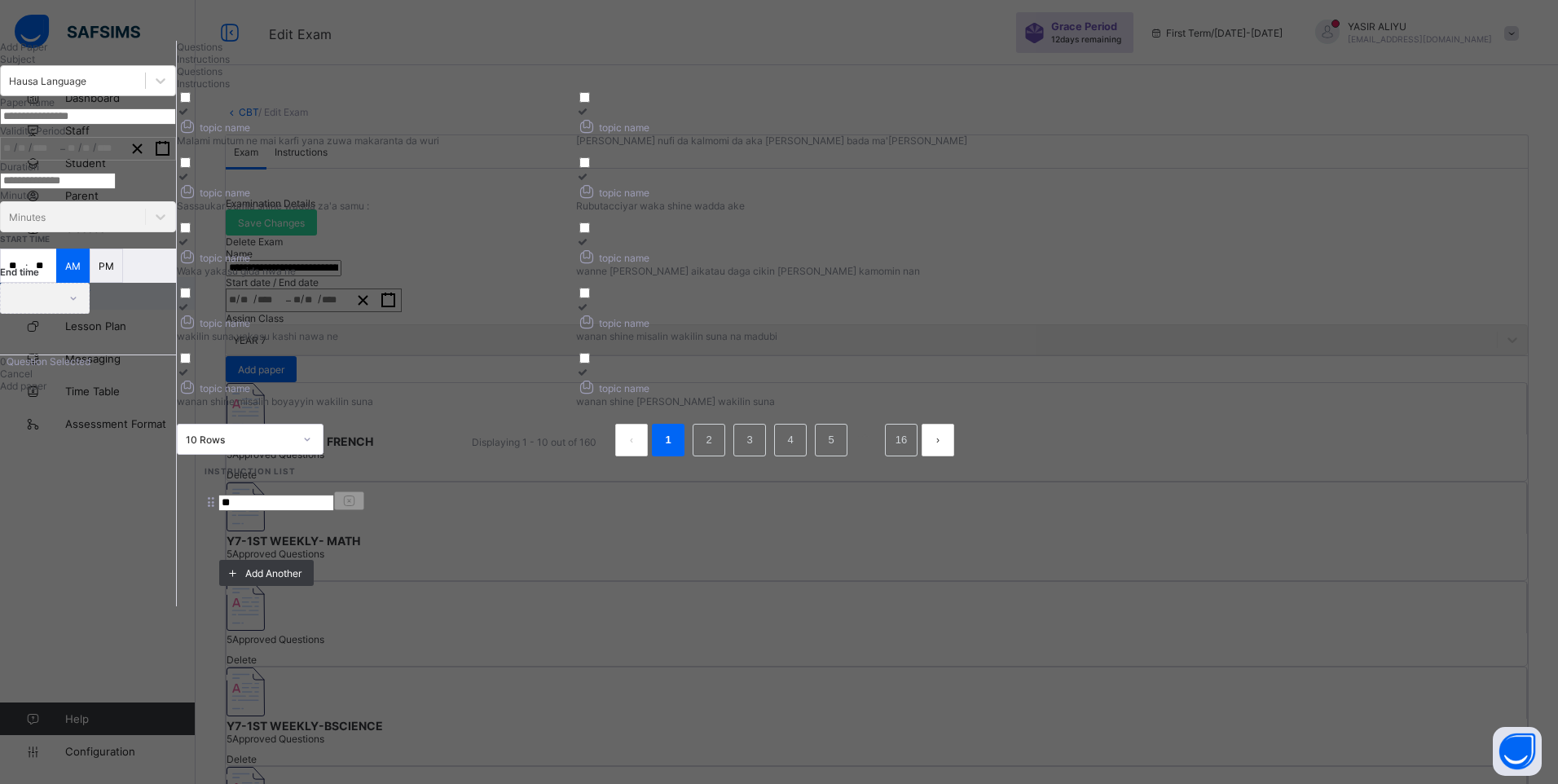
click at [551, 146] on div "Malami mutum ne mai karfi yana zuwa makaranta da wuri" at bounding box center [372, 140] width 391 height 12
click at [967, 117] on div at bounding box center [771, 110] width 391 height 12
click at [568, 211] on label "topic name Sassaukar Jumla shine wadda za'a samu :" at bounding box center [372, 191] width 391 height 42
drag, startPoint x: 1022, startPoint y: 250, endPoint x: 844, endPoint y: 309, distance: 187.5
click at [967, 211] on label "topic name Rubutacciyar waka shine wadda ake" at bounding box center [771, 191] width 391 height 42
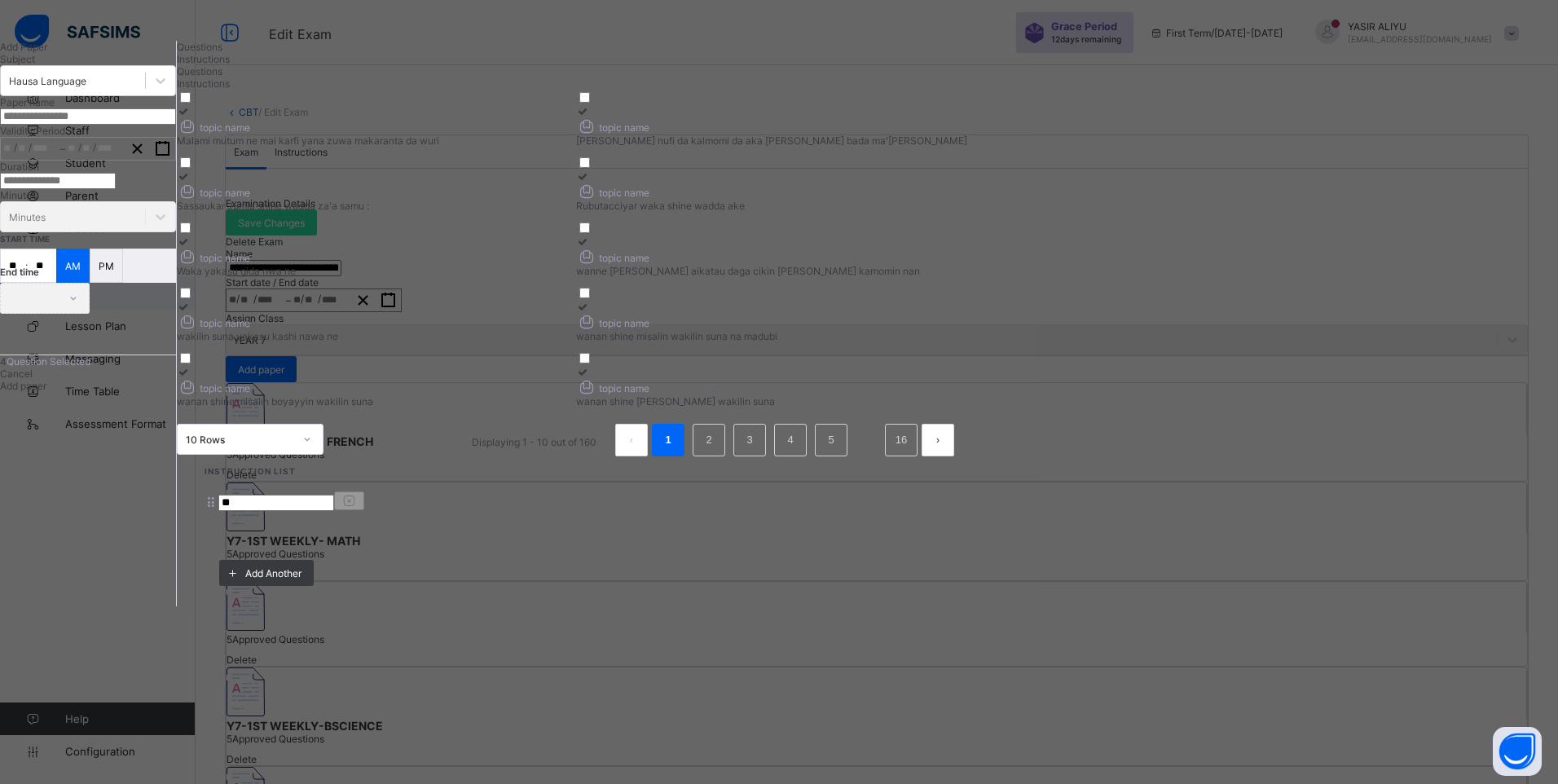
click at [568, 265] on div "topic name" at bounding box center [372, 256] width 391 height 17
click at [176, 125] on input "text" at bounding box center [88, 116] width 176 height 16
paste input "**********"
type input "**********"
click at [176, 159] on button "button" at bounding box center [162, 148] width 25 height 22
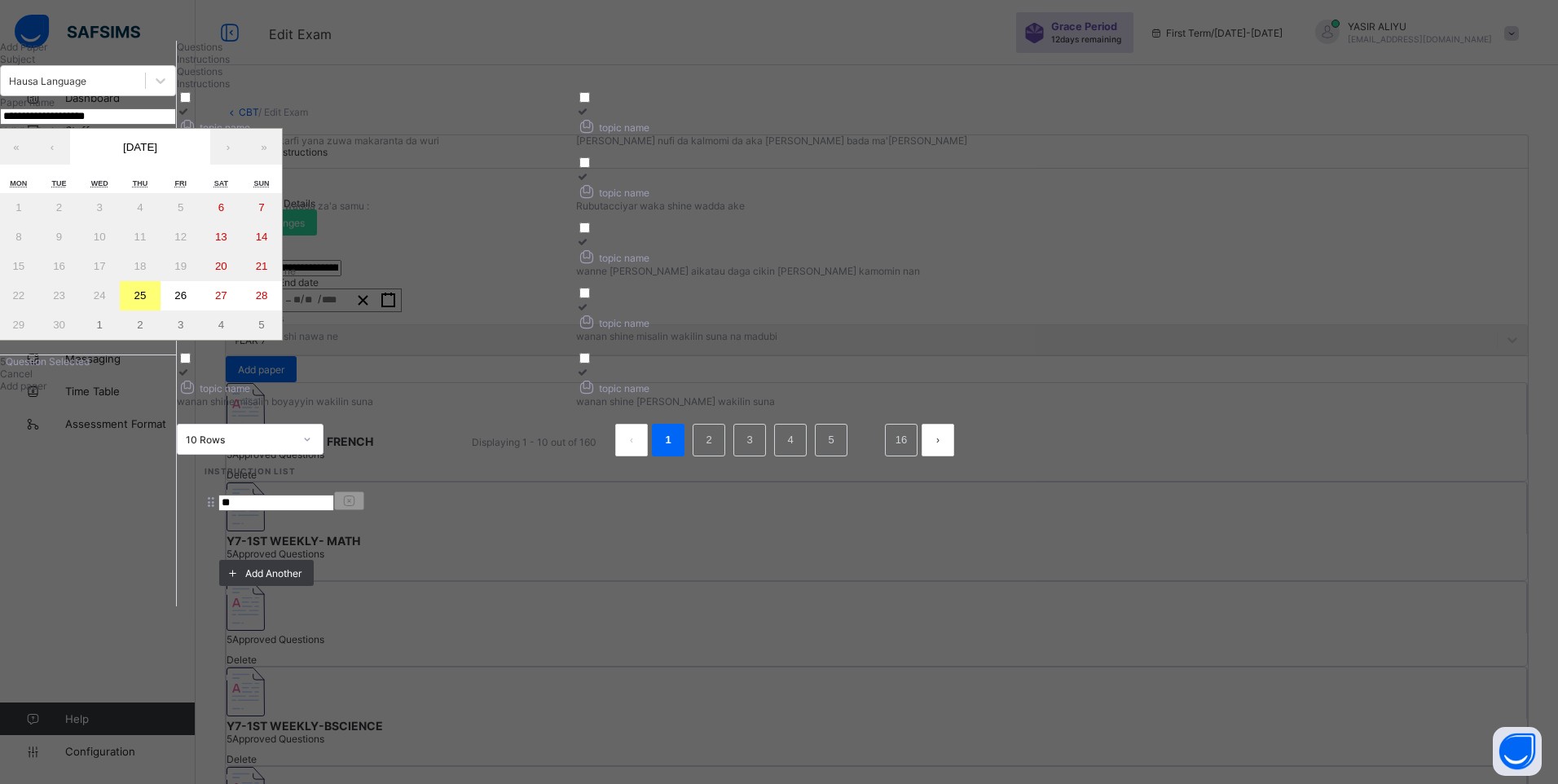
click at [187, 301] on abbr "26" at bounding box center [180, 295] width 12 height 12
type input "**********"
type input "*"
type input "**"
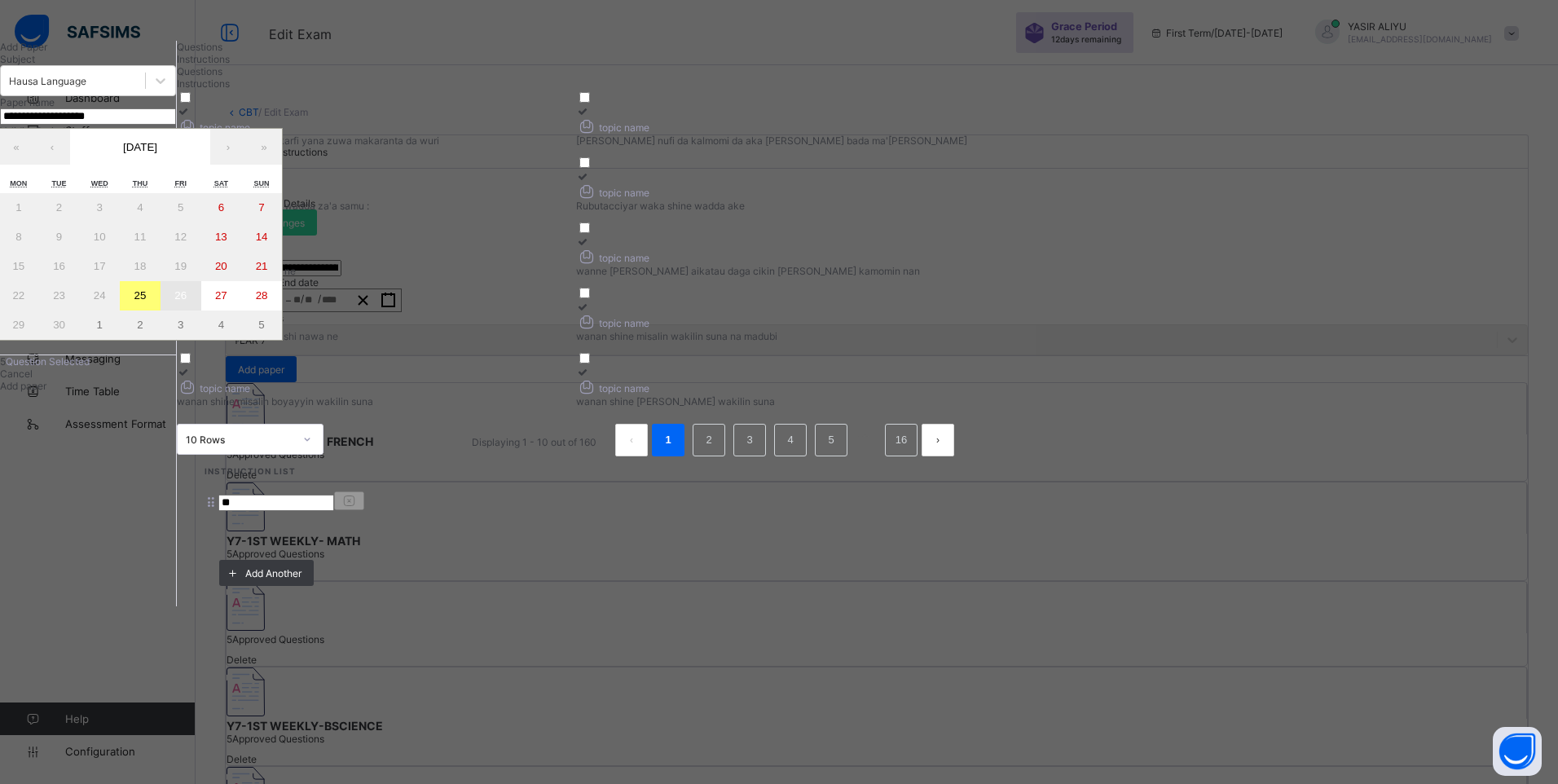
type input "****"
type input "**********"
type input "*"
type input "**"
type input "****"
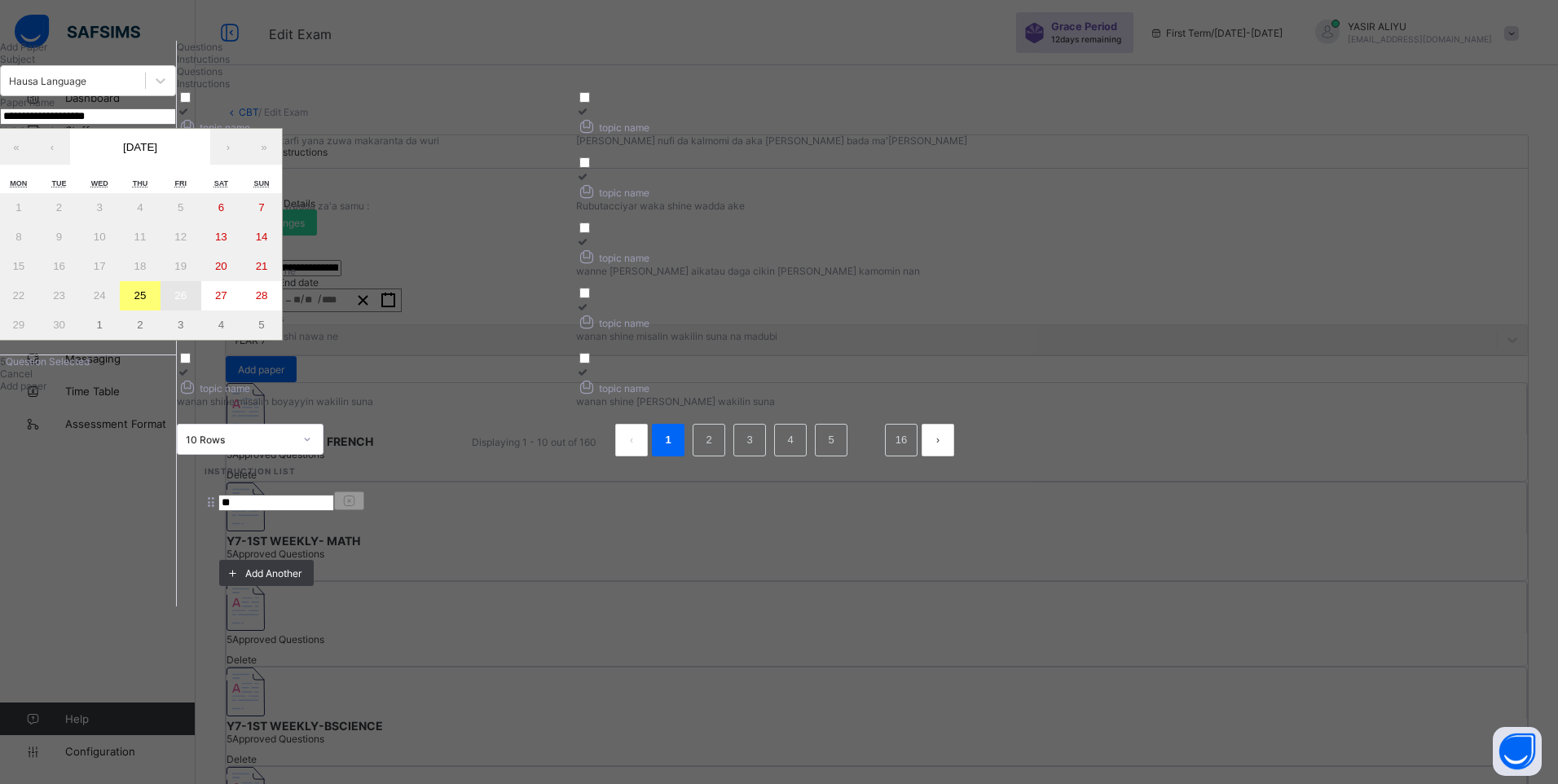
type input "**"
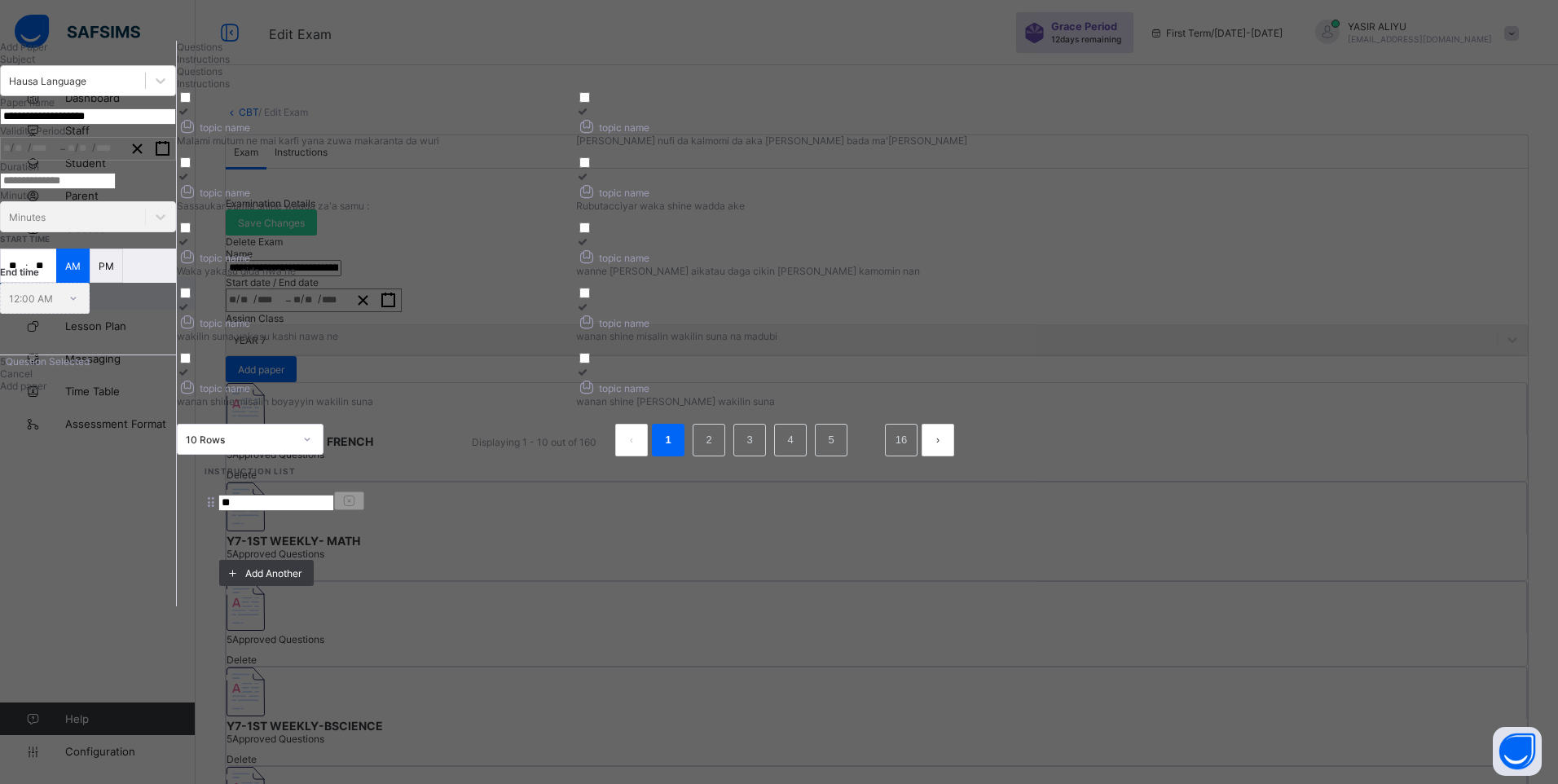
click at [86, 189] on input "number" at bounding box center [58, 180] width 116 height 16
type input "*"
click at [25, 282] on input "**" at bounding box center [13, 265] width 25 height 33
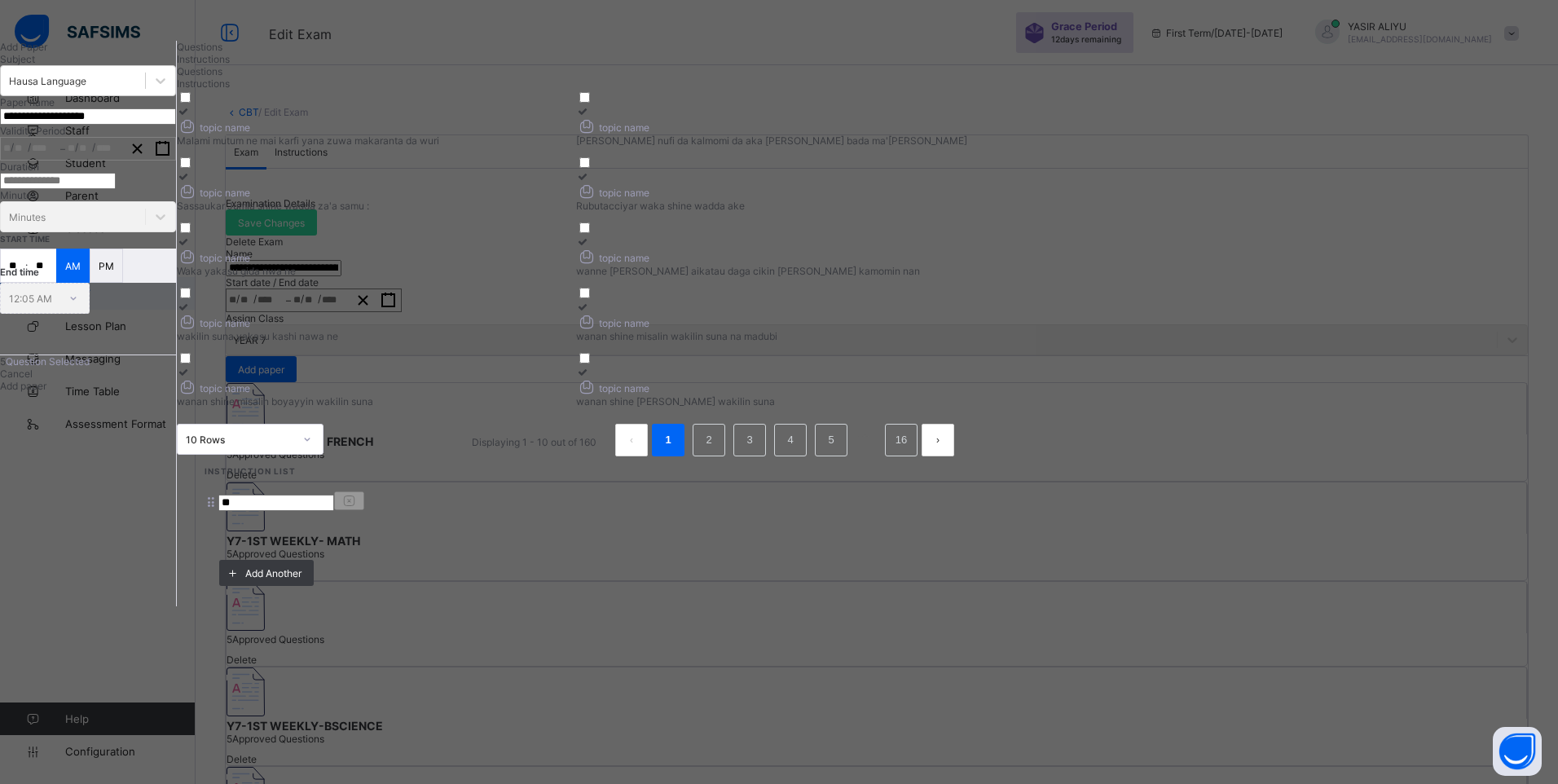
click at [25, 282] on input "**" at bounding box center [13, 265] width 25 height 33
type input "**"
click at [46, 392] on span "Add paper" at bounding box center [23, 385] width 46 height 12
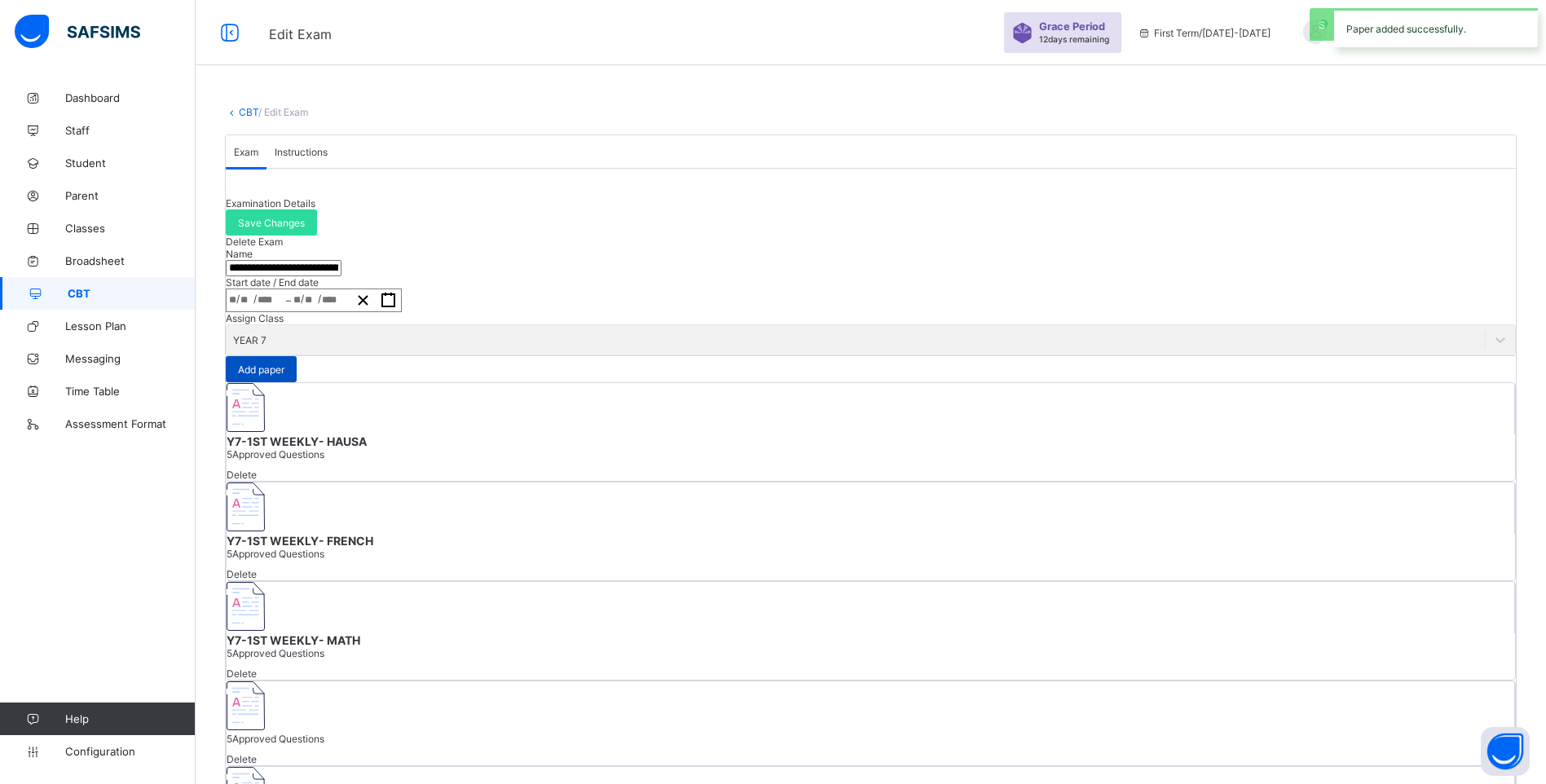
click at [284, 375] on span "Add paper" at bounding box center [260, 369] width 46 height 12
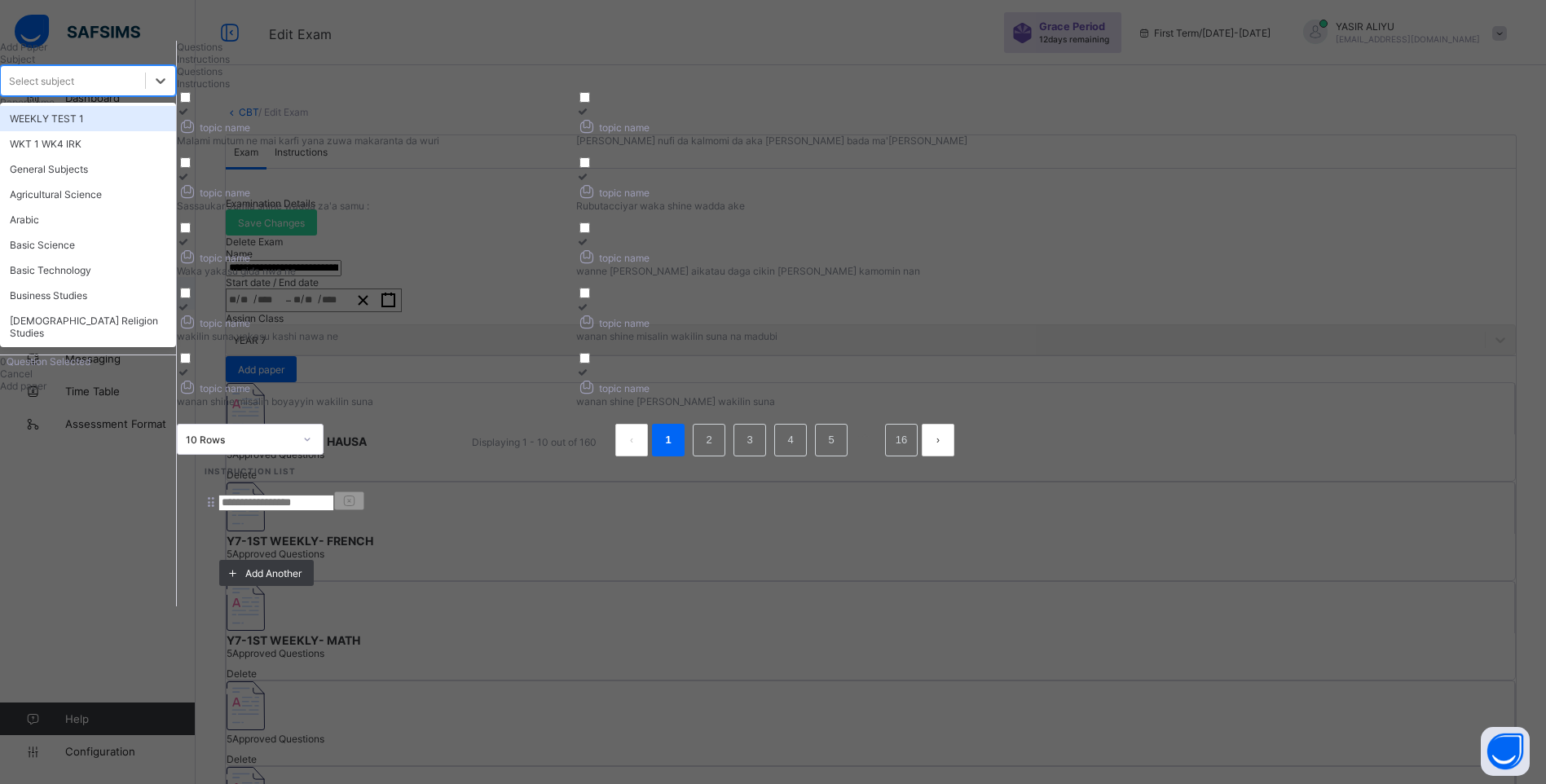
click at [145, 92] on div "Select subject" at bounding box center [73, 80] width 144 height 23
click at [512, 65] on div "Instructions" at bounding box center [572, 58] width 791 height 12
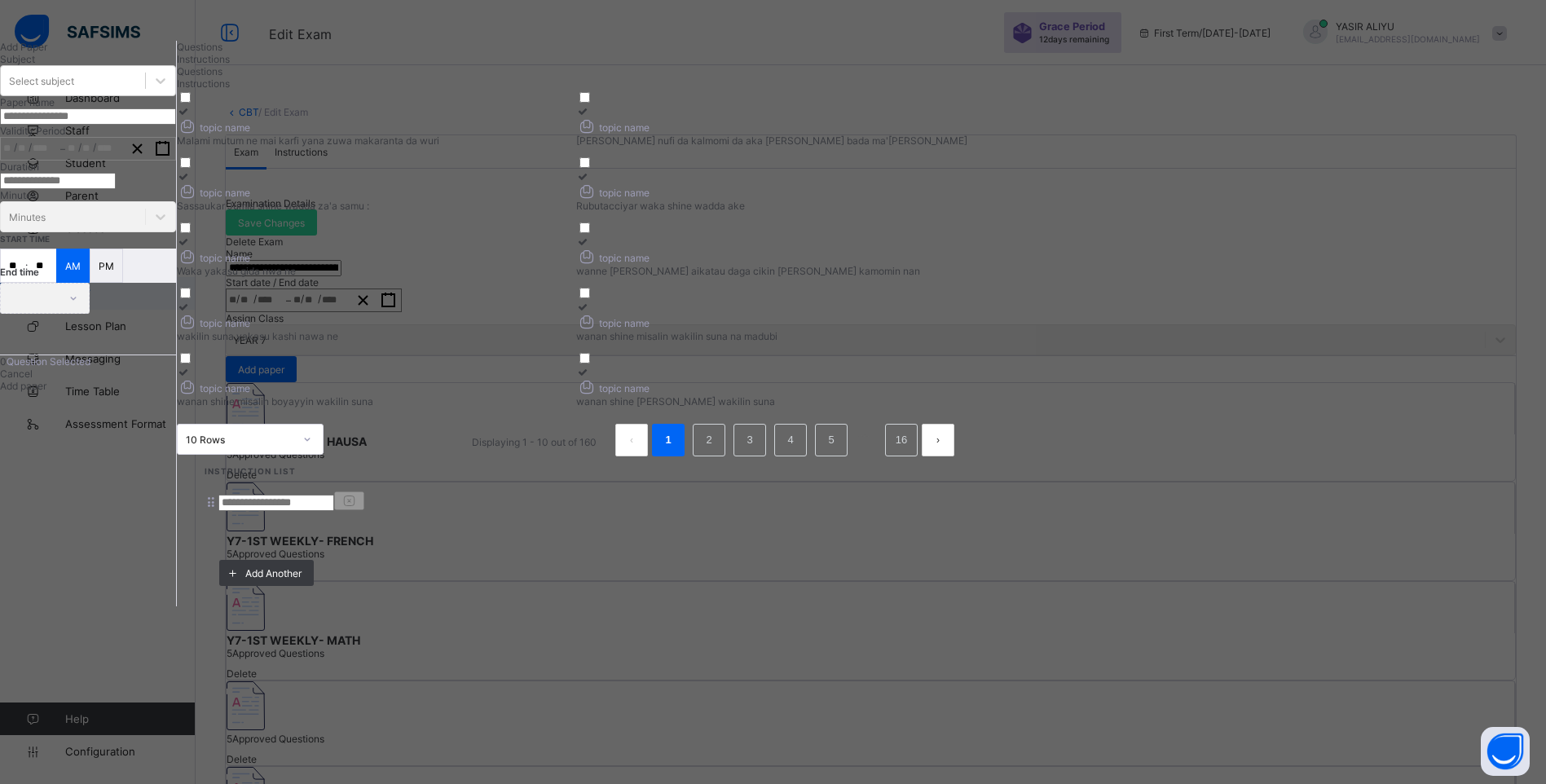
click at [334, 494] on input at bounding box center [276, 502] width 116 height 16
type input "*****"
click at [223, 53] on span "Questions" at bounding box center [199, 46] width 45 height 12
click at [145, 92] on div "Select subject" at bounding box center [73, 80] width 144 height 23
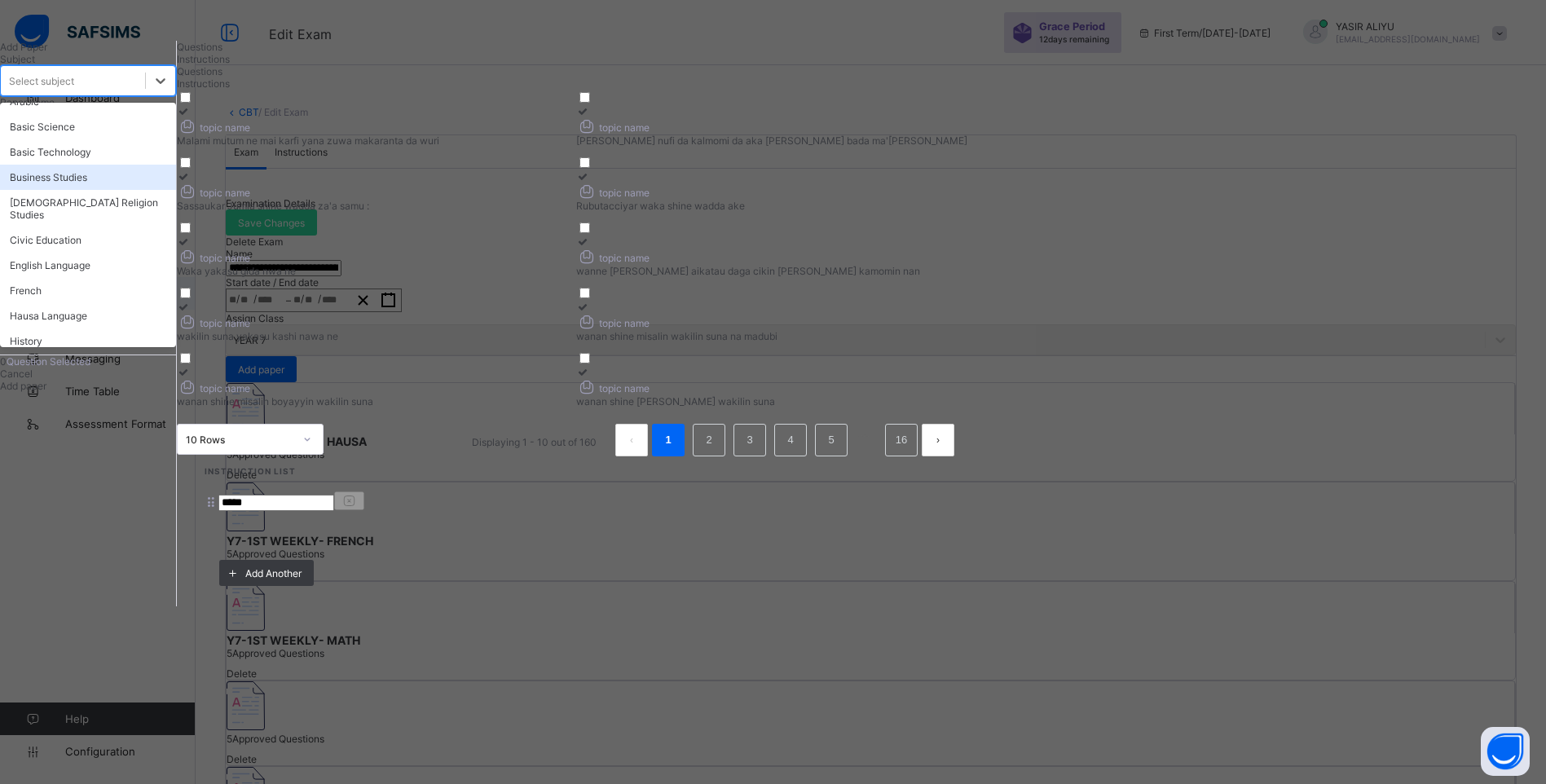
scroll to position [81, 0]
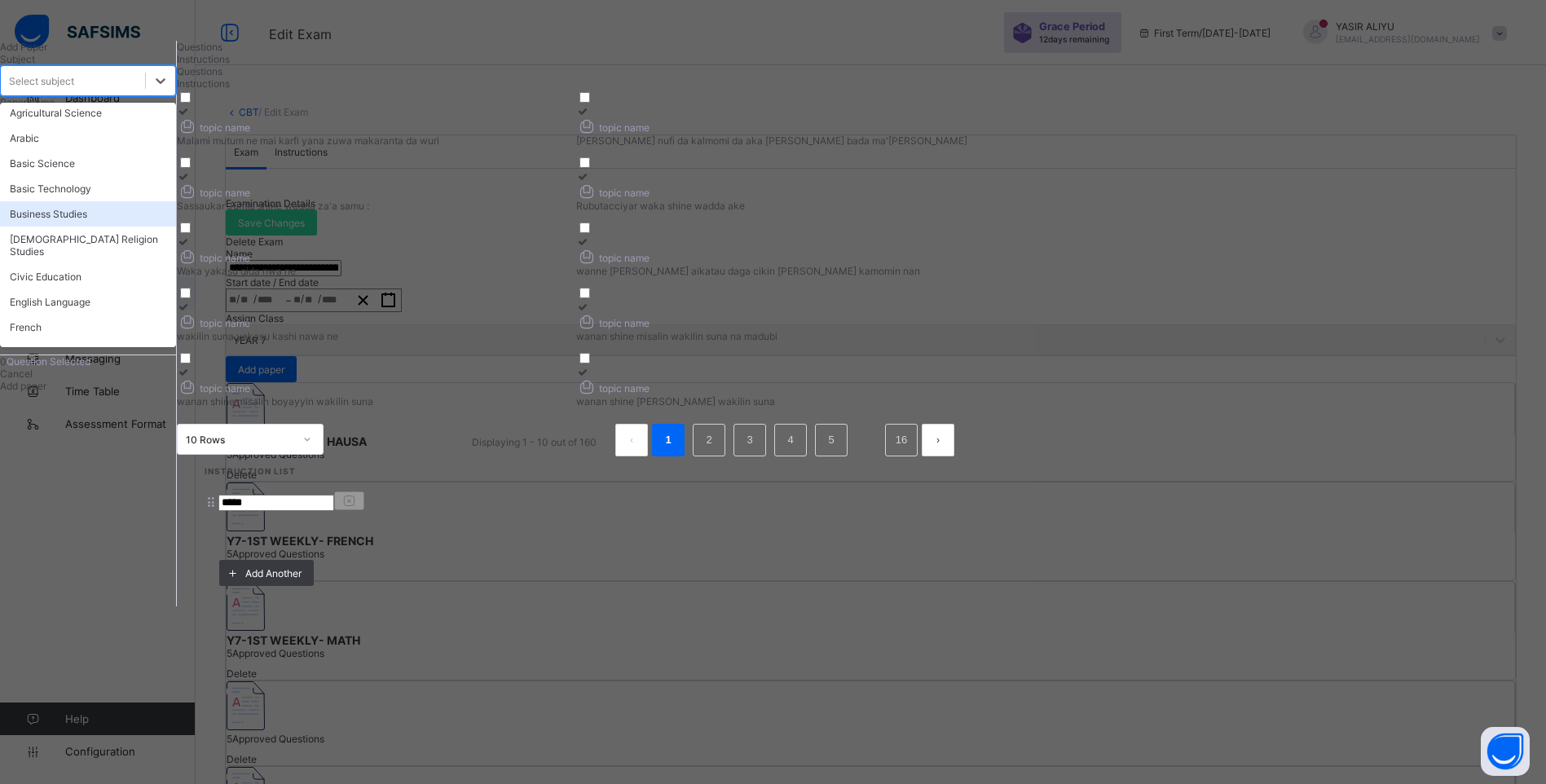
click at [121, 226] on div "Business Studies" at bounding box center [88, 213] width 176 height 25
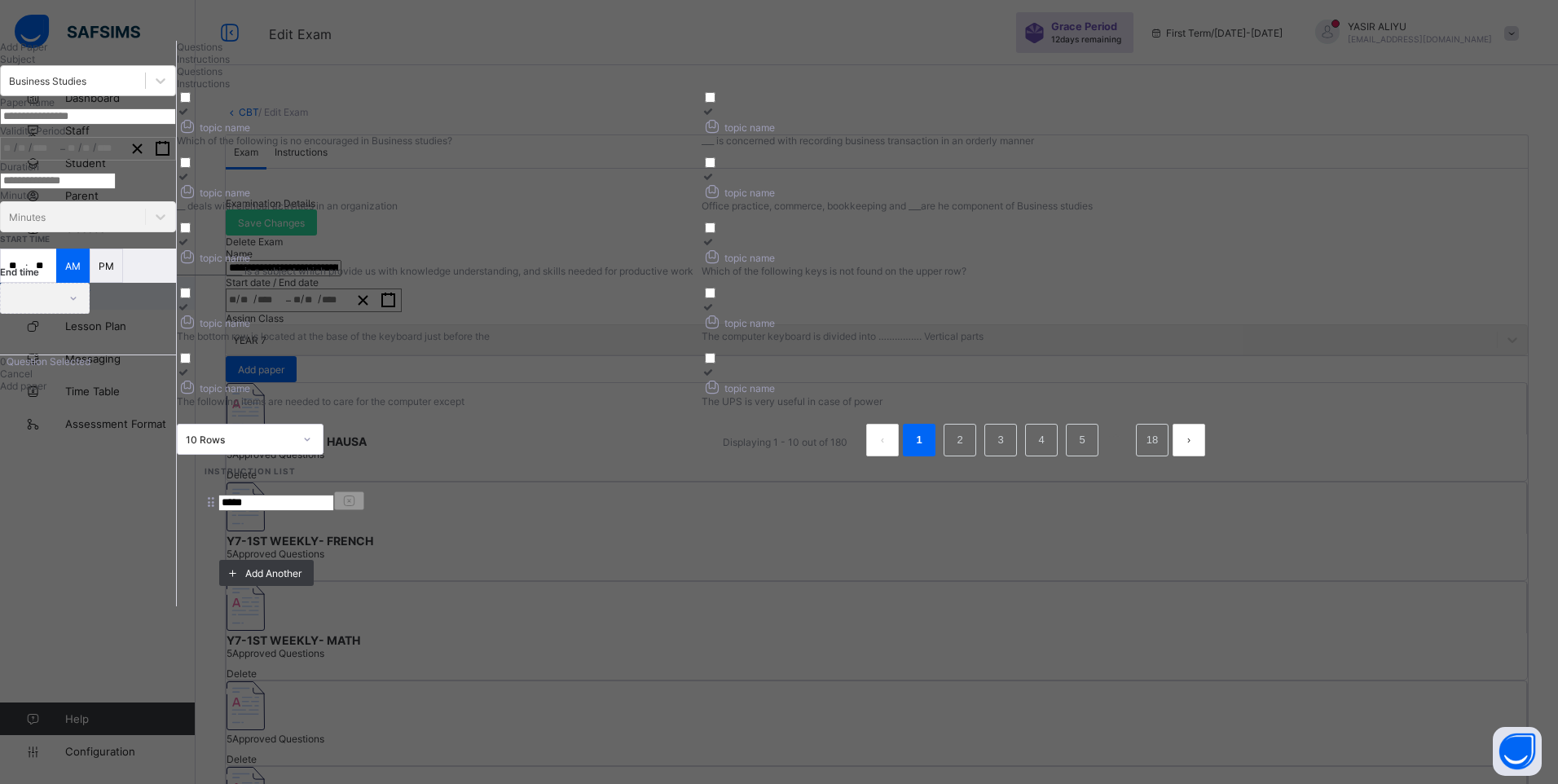
click at [176, 125] on input "text" at bounding box center [88, 116] width 176 height 16
click at [427, 117] on div at bounding box center [434, 110] width 516 height 12
click at [715, 117] on icon at bounding box center [708, 110] width 14 height 12
click at [694, 200] on div "topic name" at bounding box center [434, 191] width 516 height 17
drag, startPoint x: 994, startPoint y: 249, endPoint x: 887, endPoint y: 320, distance: 128.4
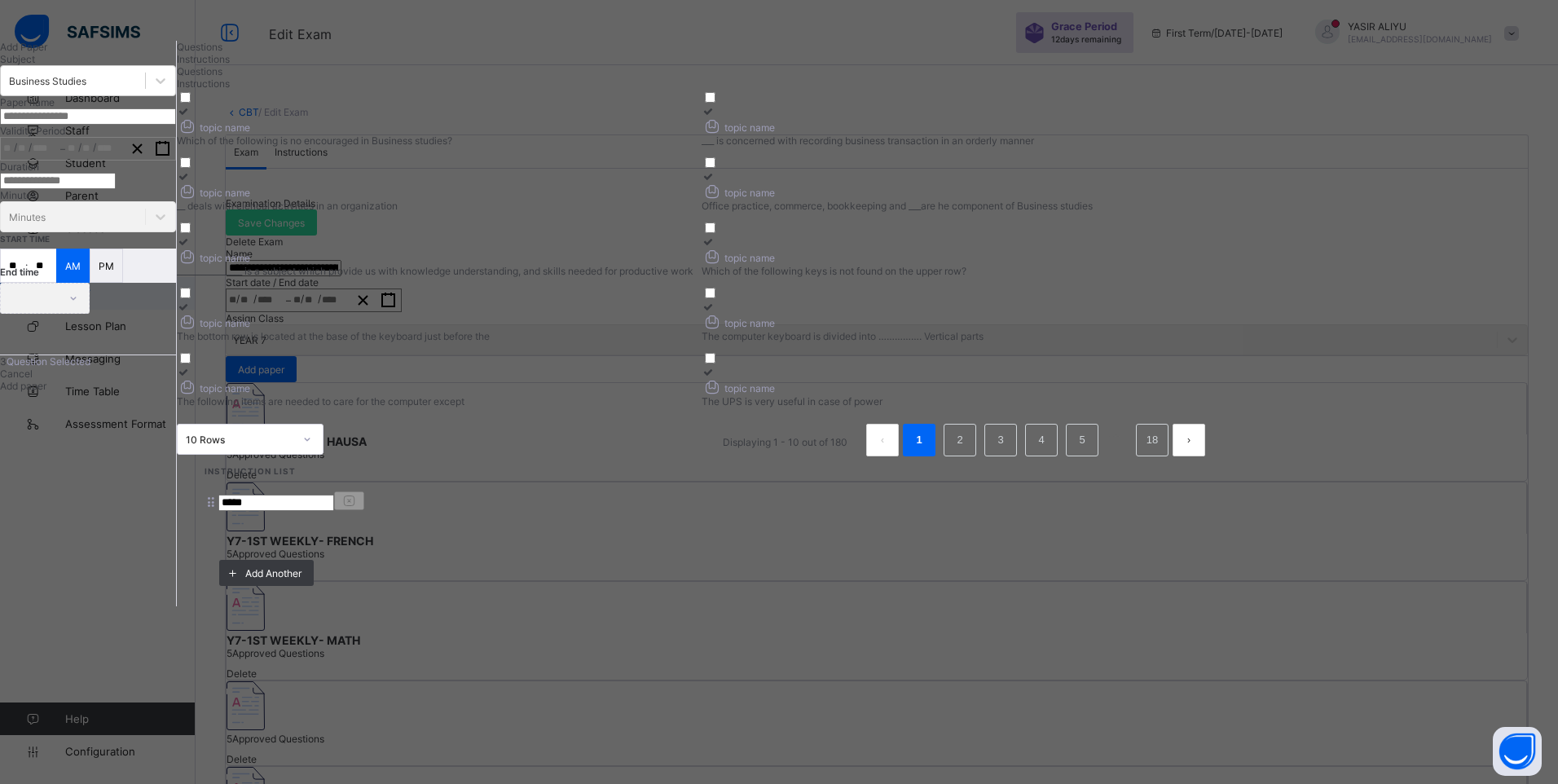
click at [715, 182] on icon at bounding box center [708, 175] width 14 height 12
click at [694, 265] on div "topic name" at bounding box center [434, 256] width 516 height 17
click at [176, 125] on input "text" at bounding box center [88, 116] width 176 height 16
type input "**********"
type input "*"
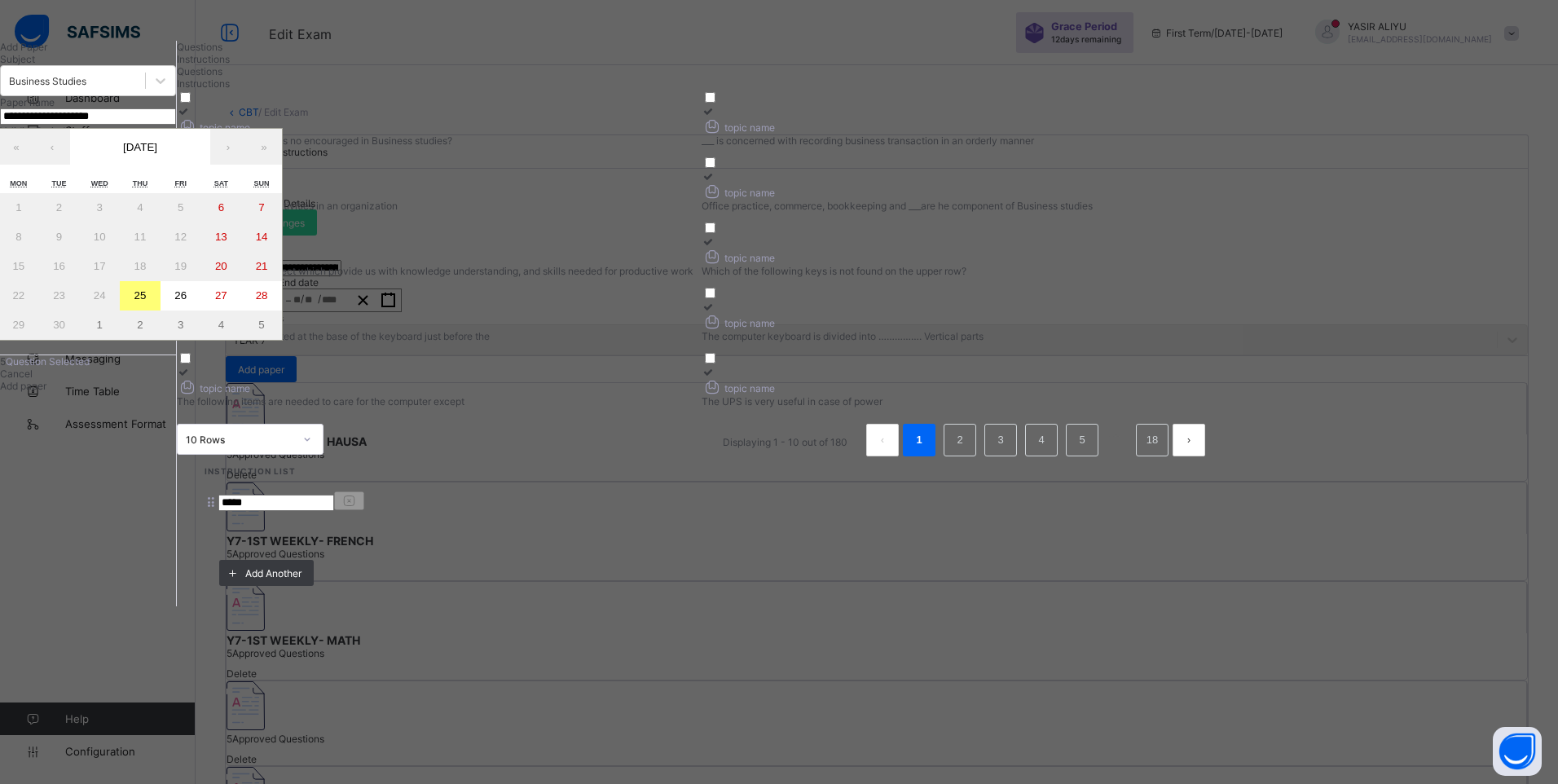
click at [174, 125] on input "**********" at bounding box center [88, 116] width 176 height 16
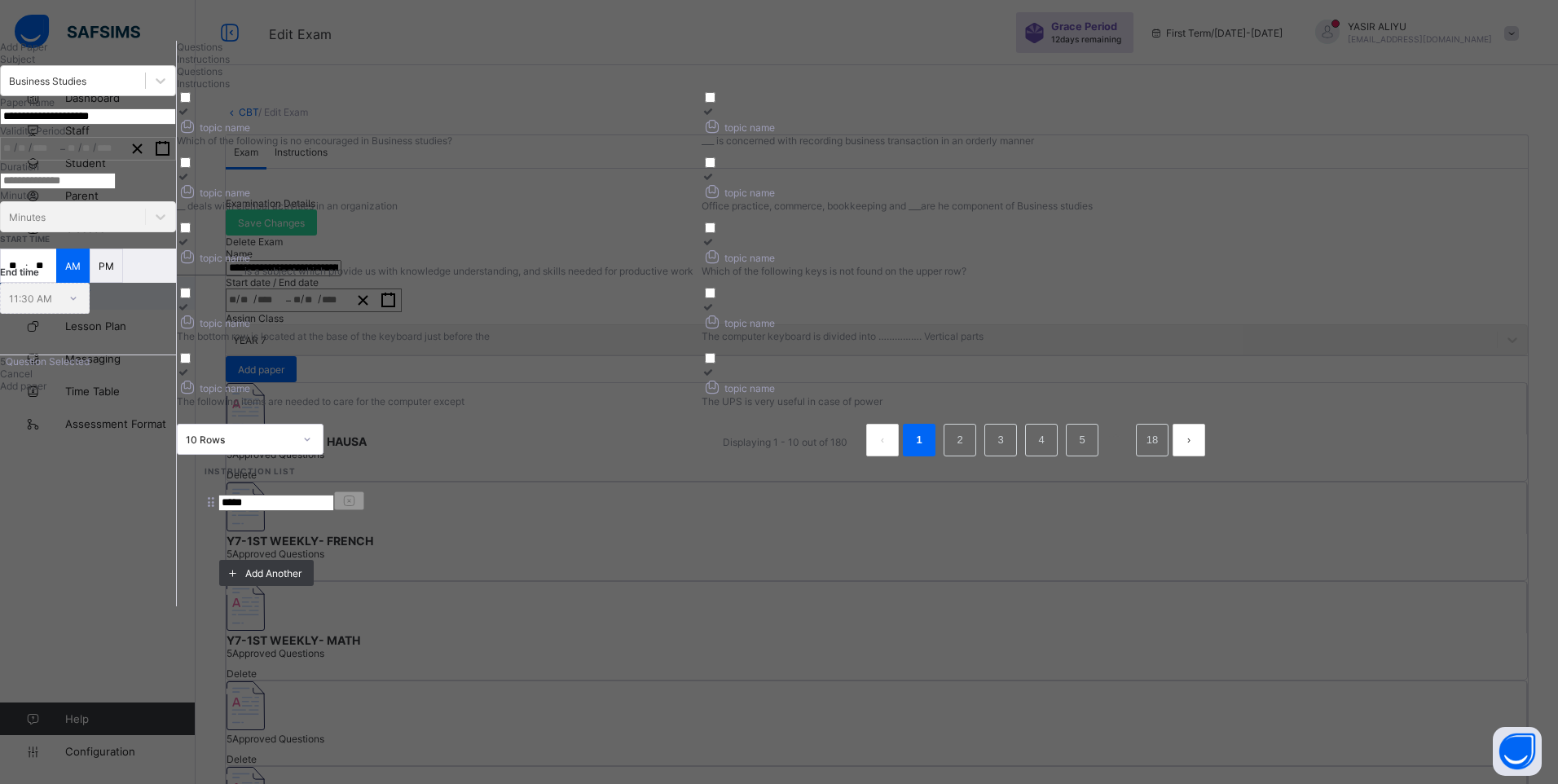
drag, startPoint x: 165, startPoint y: 200, endPoint x: 218, endPoint y: 205, distance: 53.2
click at [176, 125] on input "**********" at bounding box center [88, 116] width 176 height 16
click at [171, 125] on input "**********" at bounding box center [88, 116] width 176 height 16
type input "**********"
click at [170, 157] on icon "button" at bounding box center [162, 148] width 15 height 15
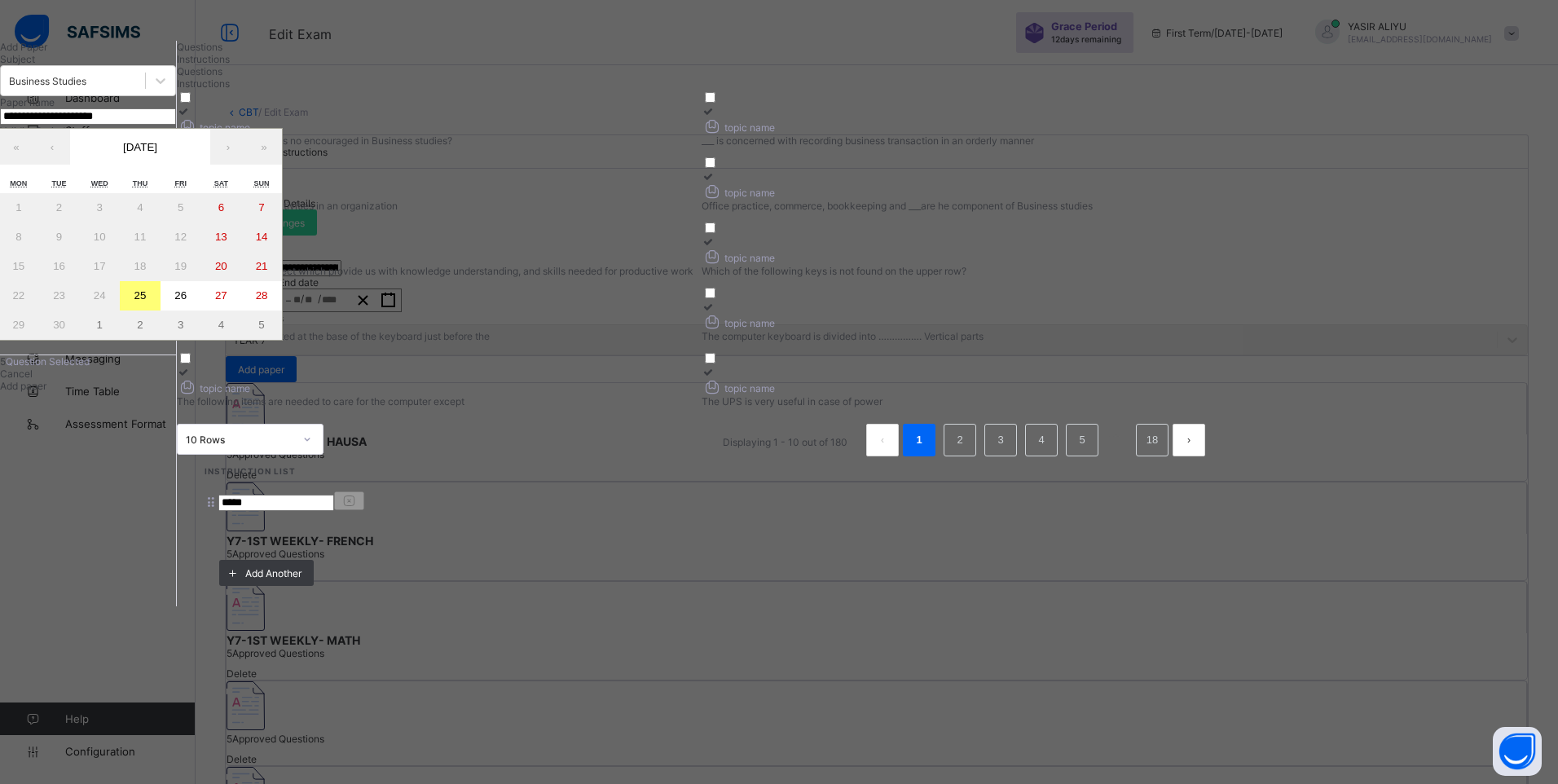
click at [187, 301] on abbr "26" at bounding box center [180, 295] width 12 height 12
type input "**********"
type input "*"
type input "**"
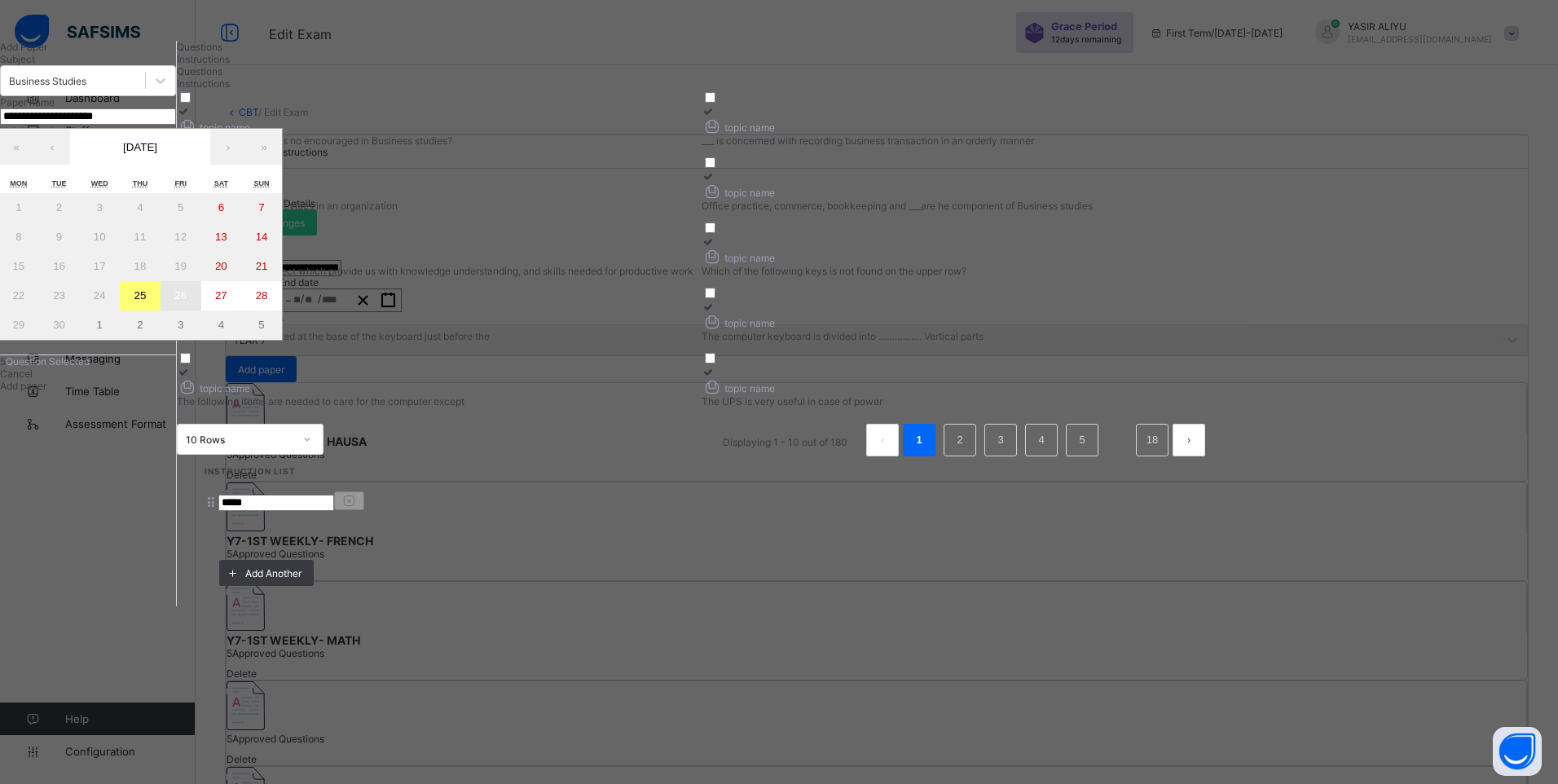
type input "****"
type input "**********"
type input "*"
type input "**"
type input "****"
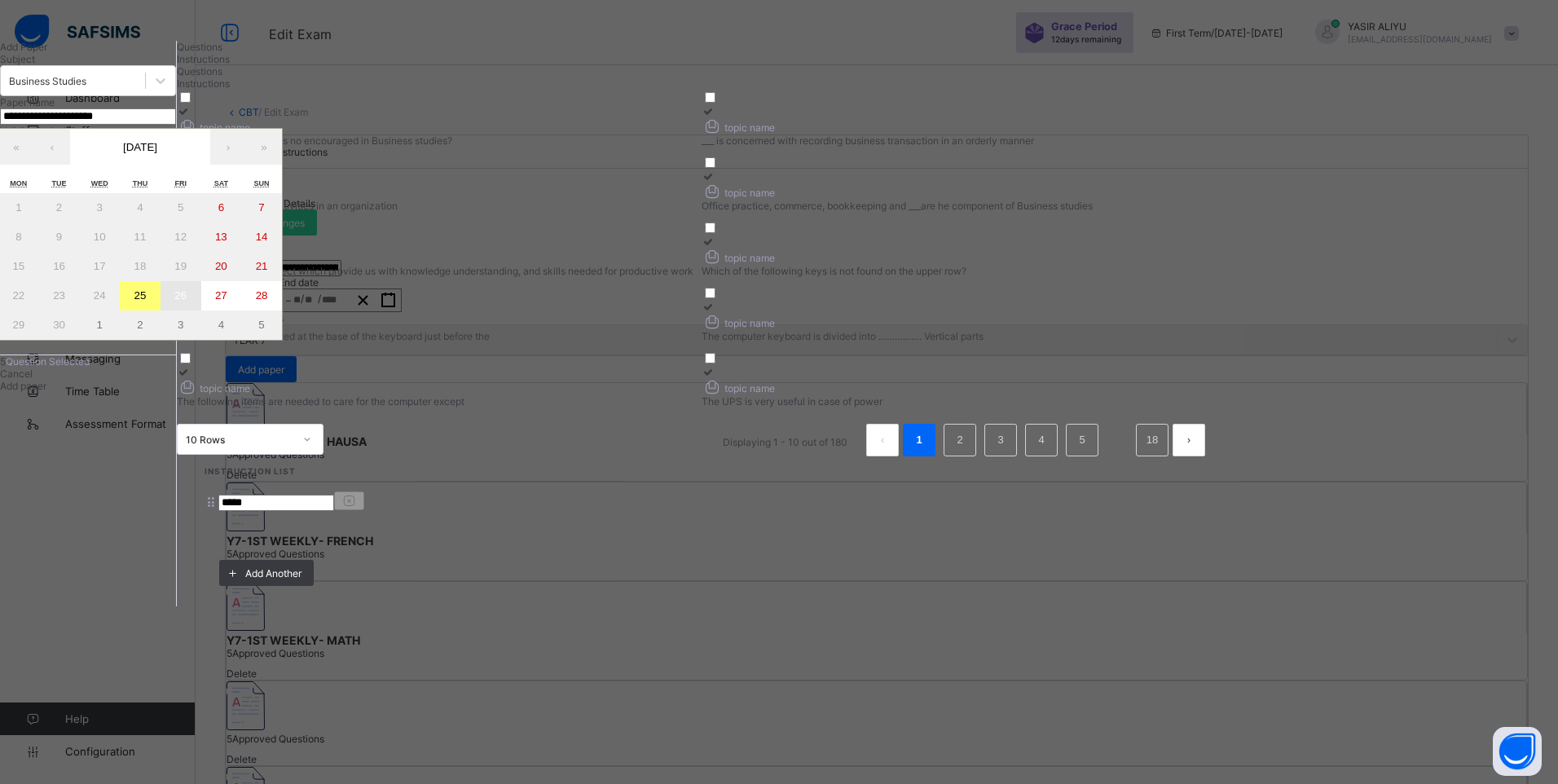
type input "**"
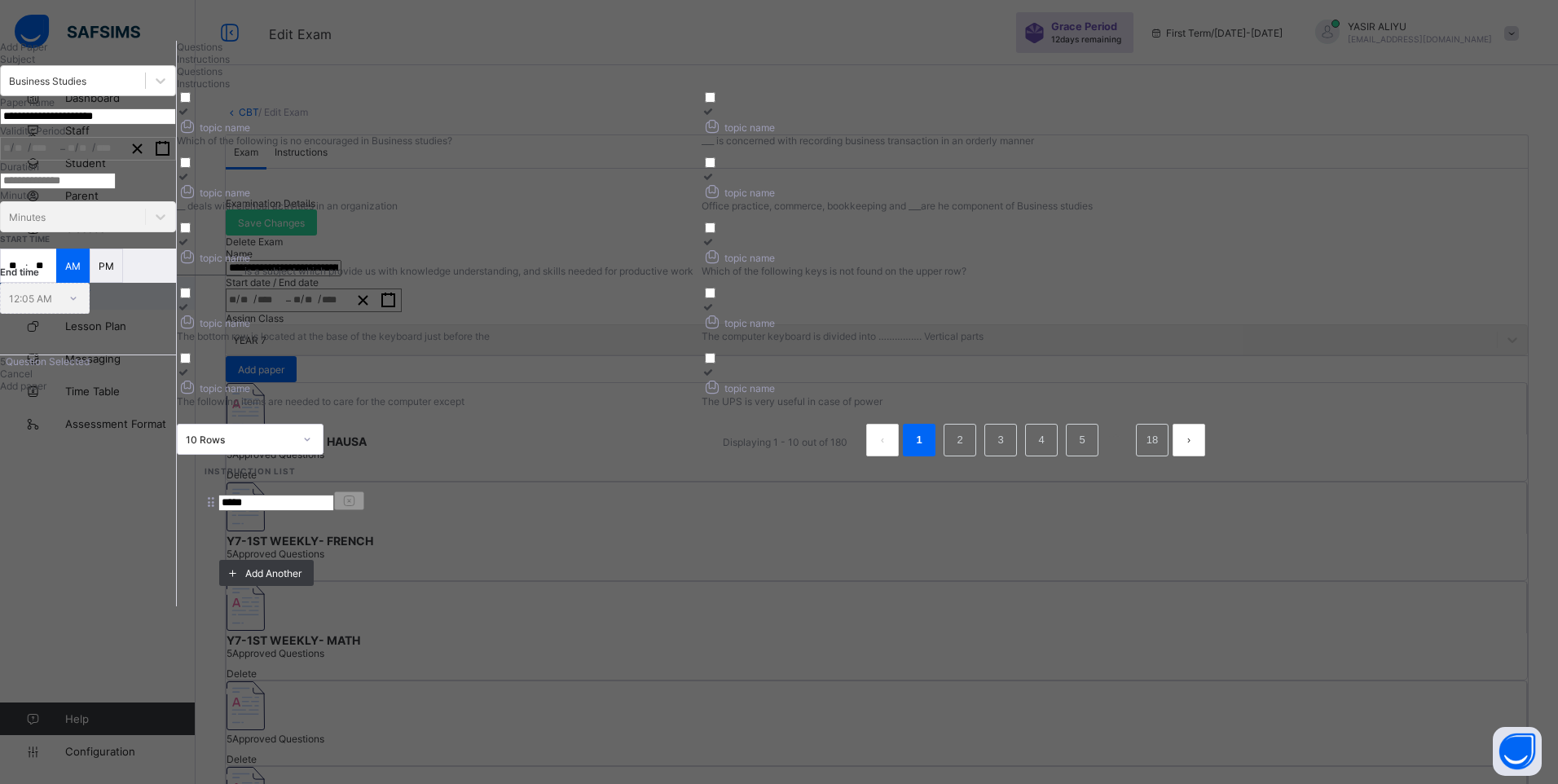
click at [25, 282] on input "**" at bounding box center [13, 265] width 25 height 33
type input "**"
click at [46, 392] on span "Add paper" at bounding box center [23, 385] width 46 height 12
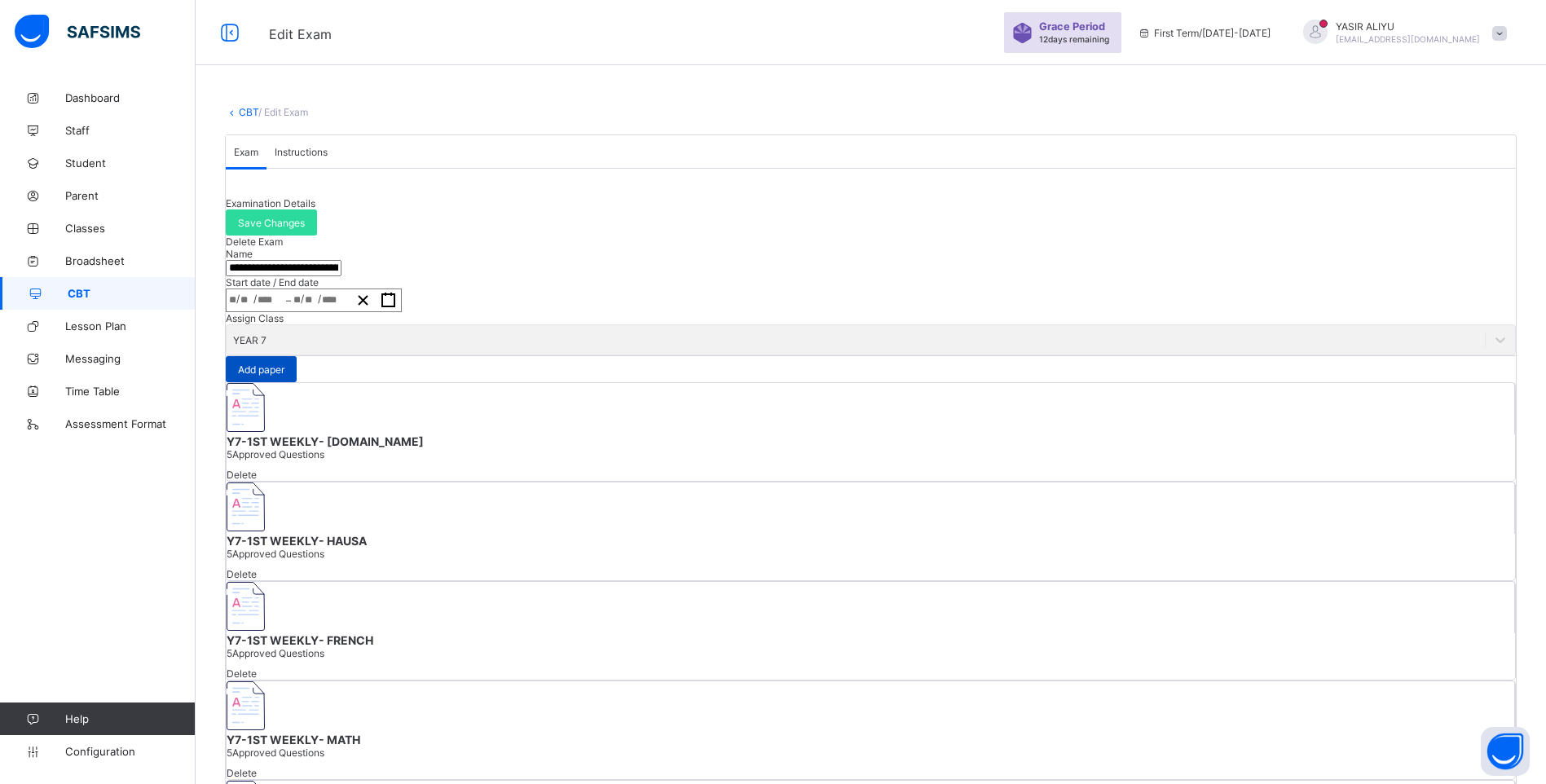
click at [284, 375] on span "Add paper" at bounding box center [260, 369] width 46 height 12
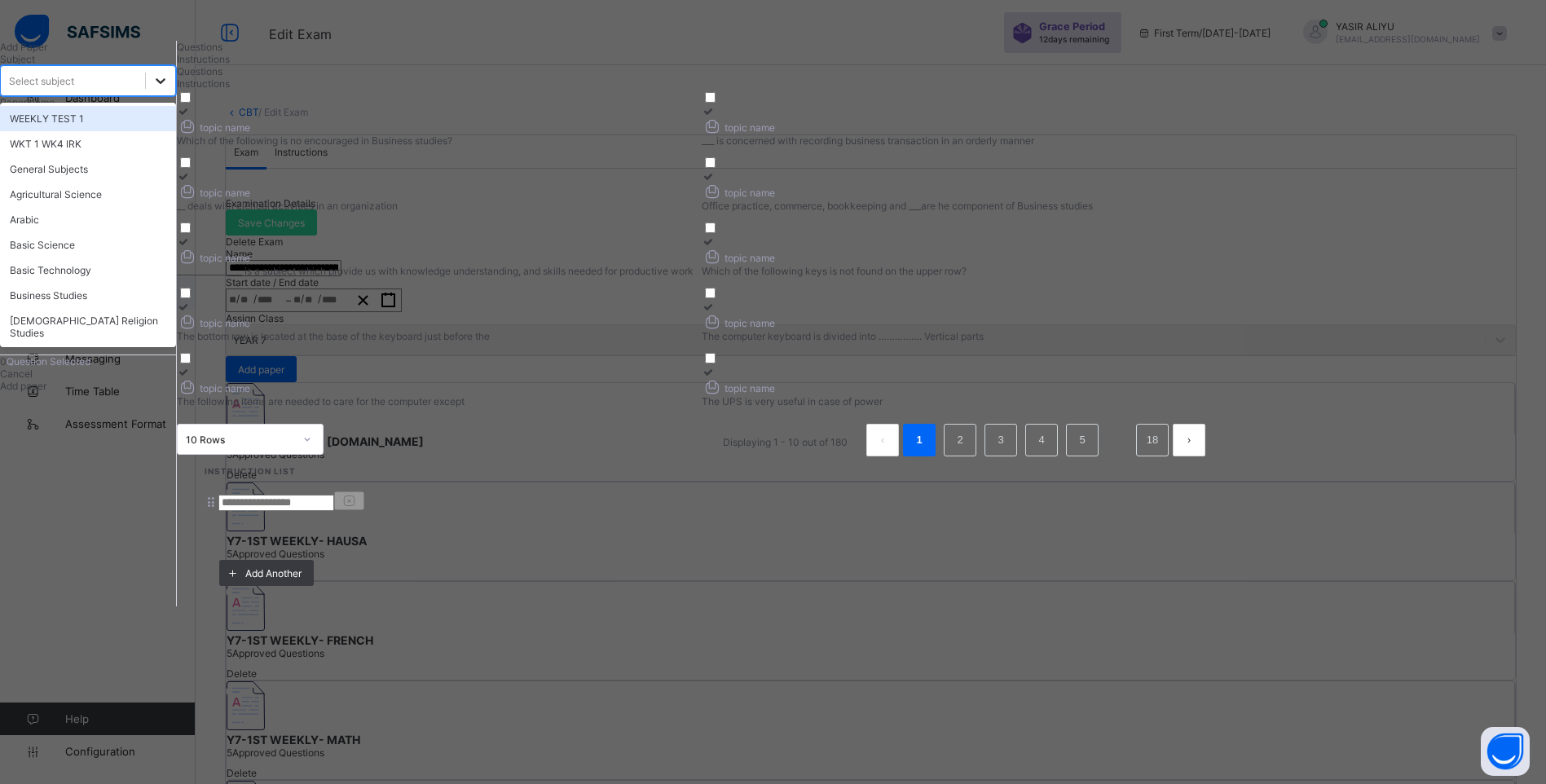
click at [169, 89] on icon at bounding box center [160, 80] width 16 height 16
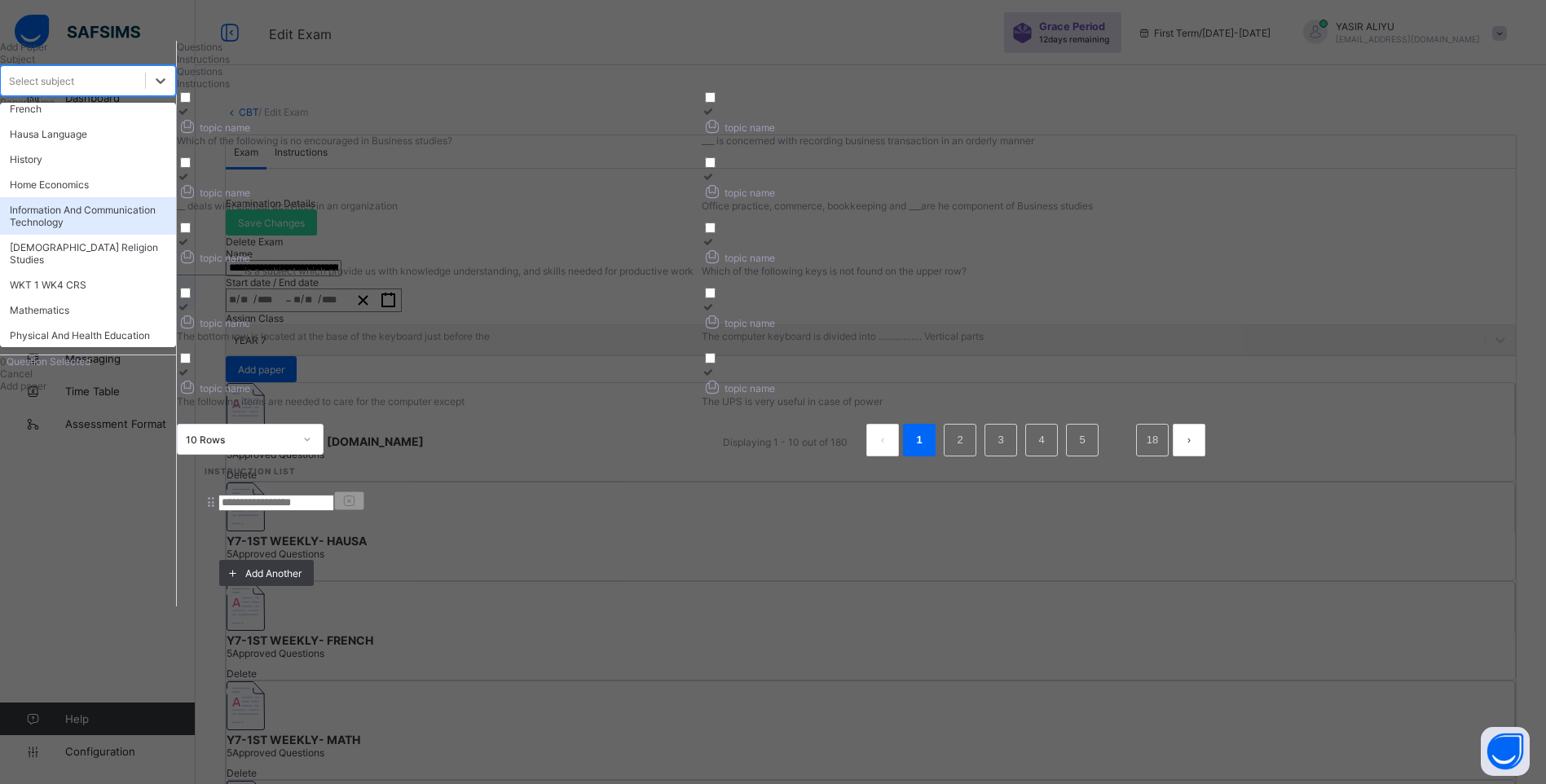
scroll to position [325, 0]
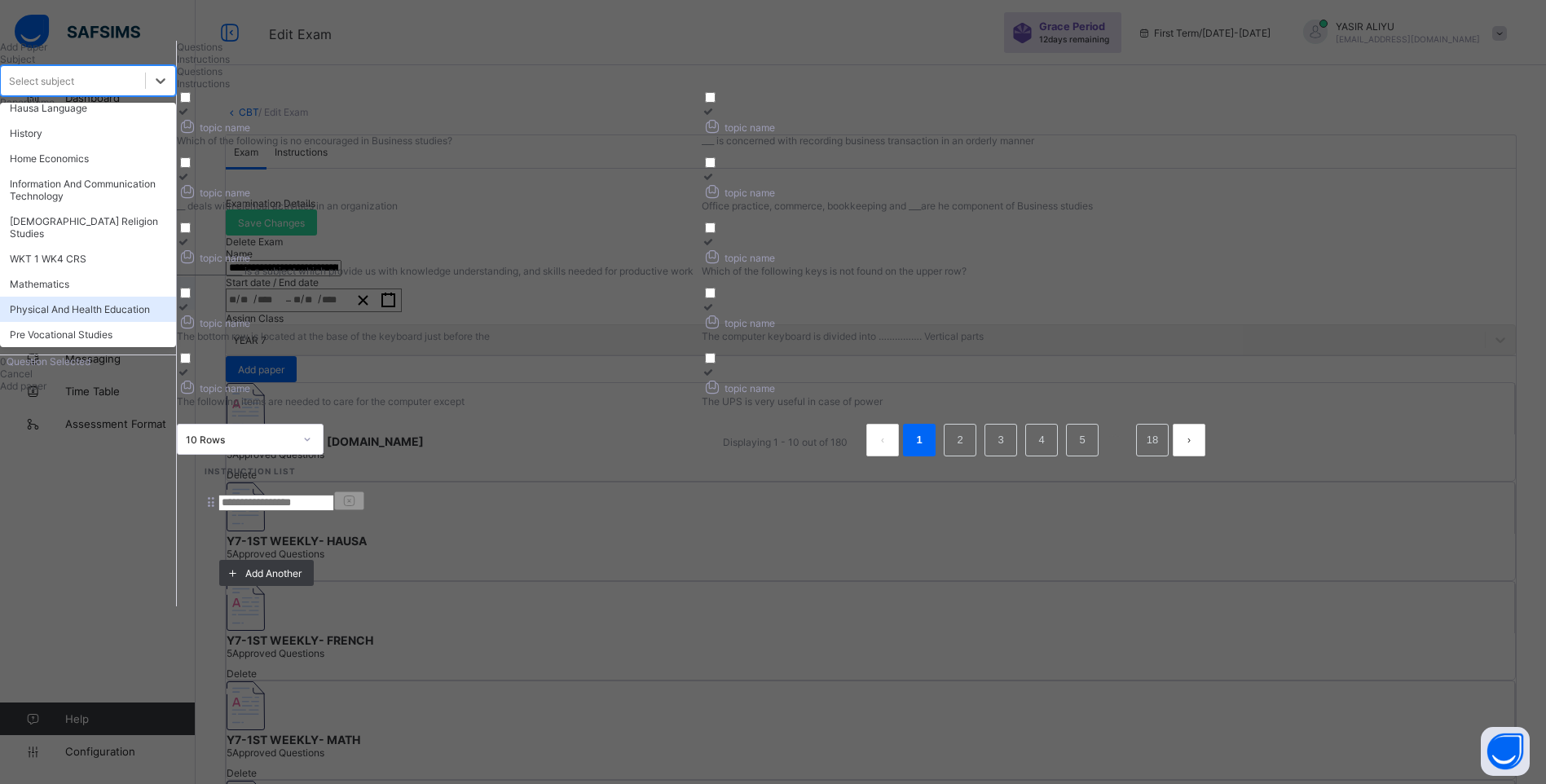
click at [119, 322] on div "Physical And Health Education" at bounding box center [88, 309] width 176 height 25
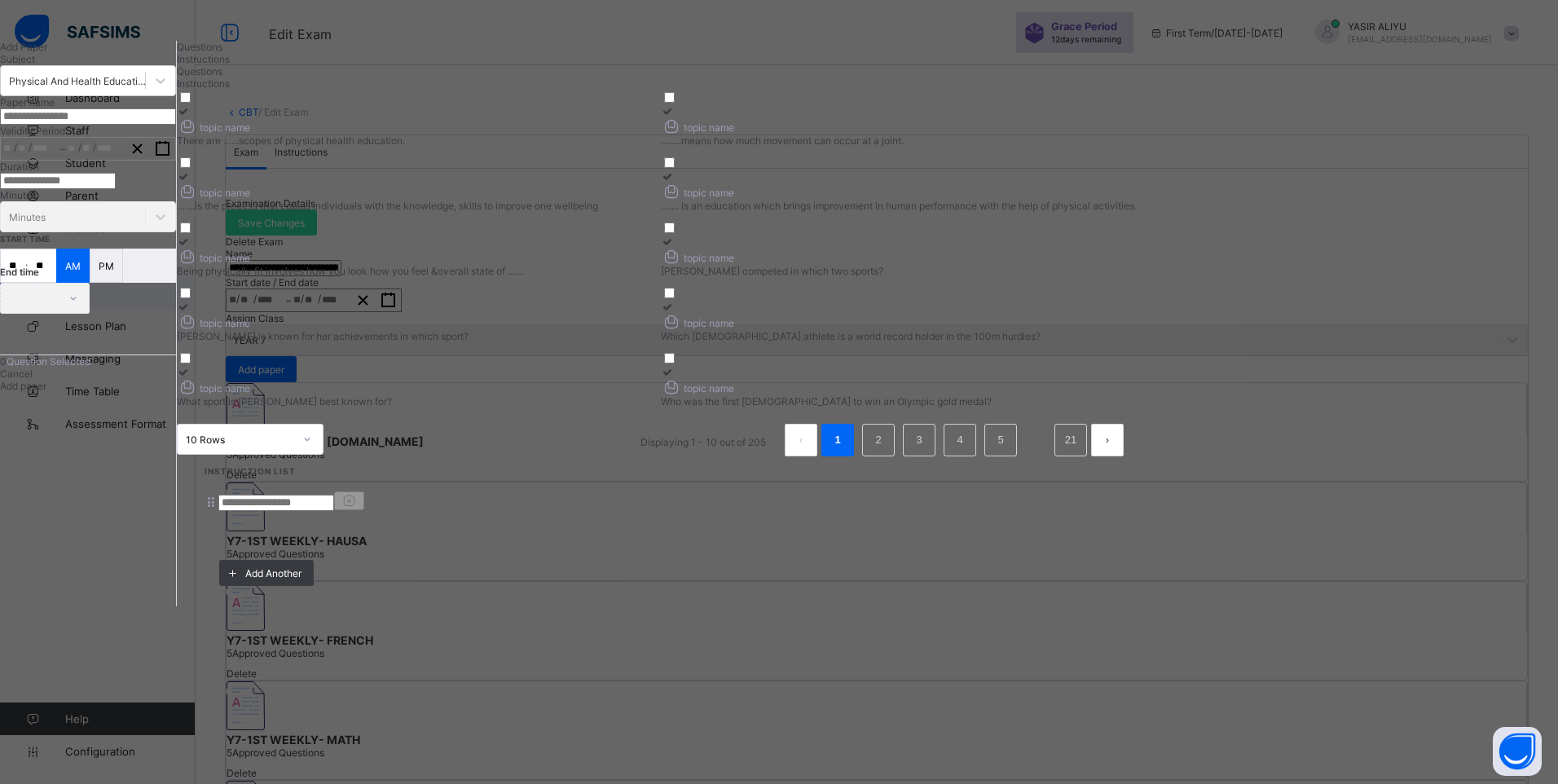
click at [176, 125] on input "text" at bounding box center [88, 116] width 176 height 16
paste input "**********"
type input "**********"
click at [497, 65] on div "Instructions" at bounding box center [656, 58] width 960 height 12
click at [334, 494] on input at bounding box center [276, 502] width 116 height 16
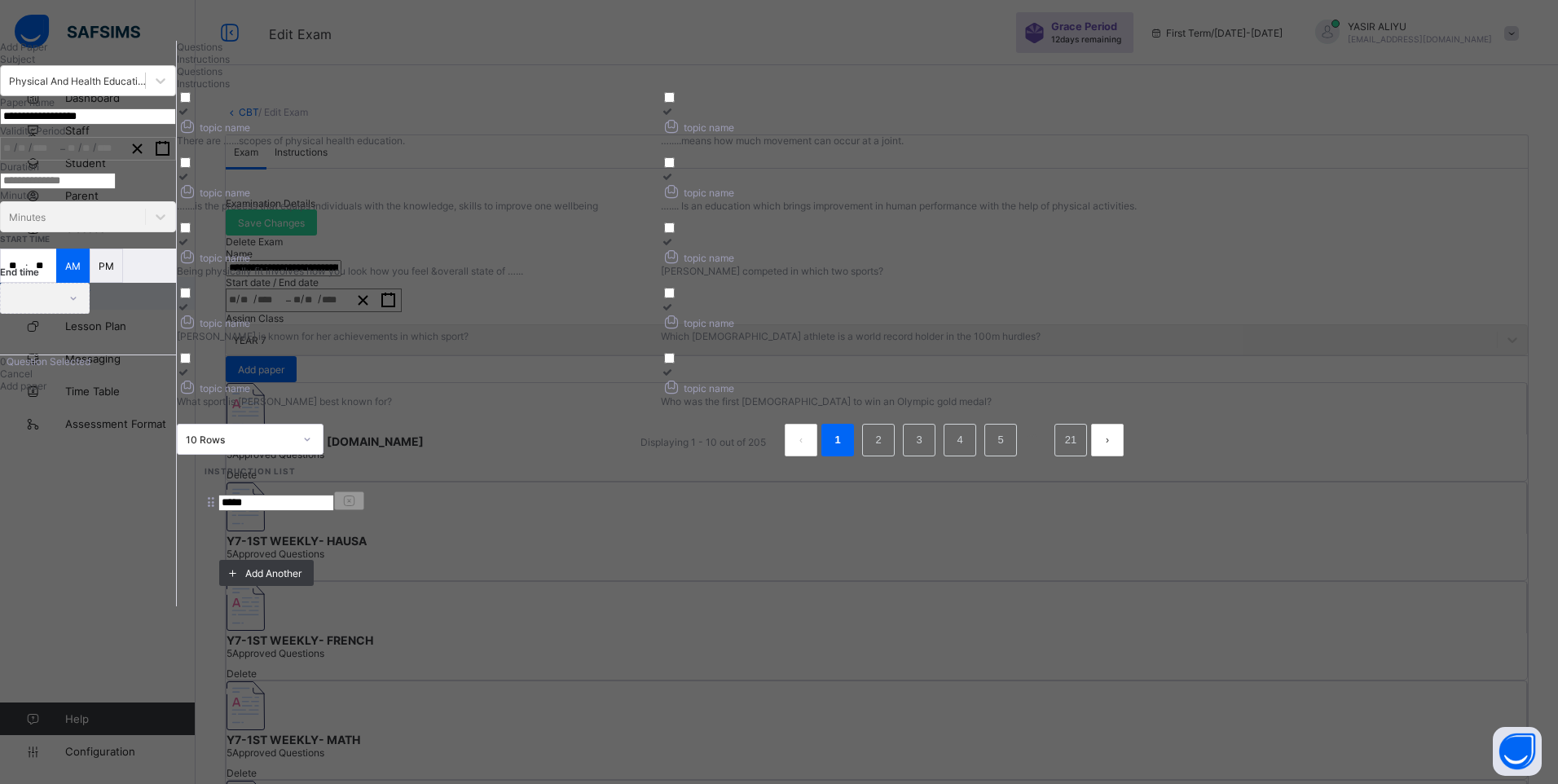
type input "*****"
click at [223, 53] on span "Questions" at bounding box center [199, 46] width 45 height 12
click at [653, 134] on div "topic name" at bounding box center [414, 125] width 476 height 17
click at [1014, 146] on label "topic name ….....means how much movement can occur at a joint." at bounding box center [898, 125] width 476 height 42
click at [653, 200] on div "topic name" at bounding box center [414, 191] width 476 height 17
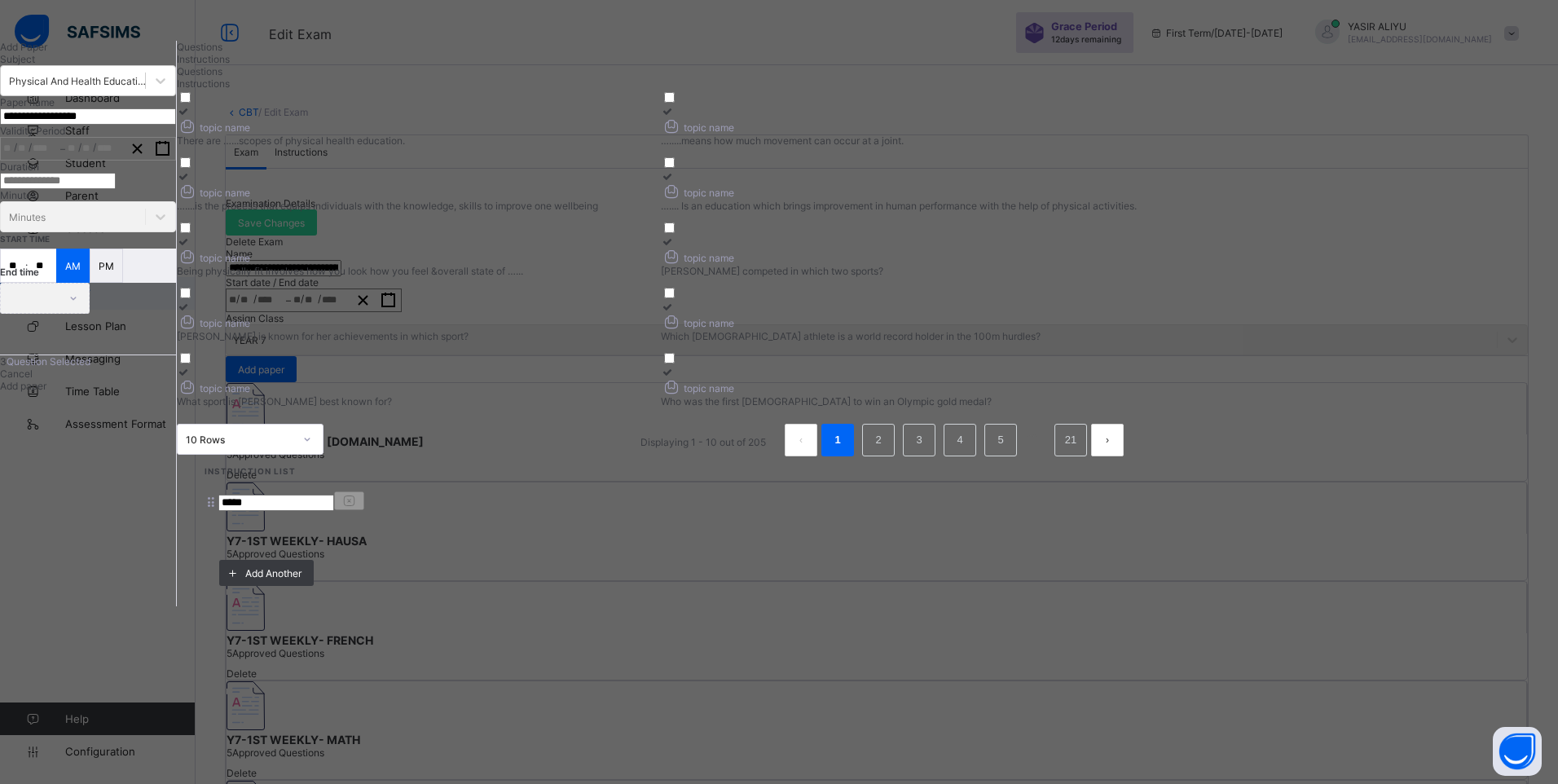
click at [1000, 182] on div at bounding box center [898, 175] width 476 height 12
click at [653, 265] on div "topic name" at bounding box center [414, 256] width 476 height 17
click at [170, 157] on icon "button" at bounding box center [162, 148] width 15 height 15
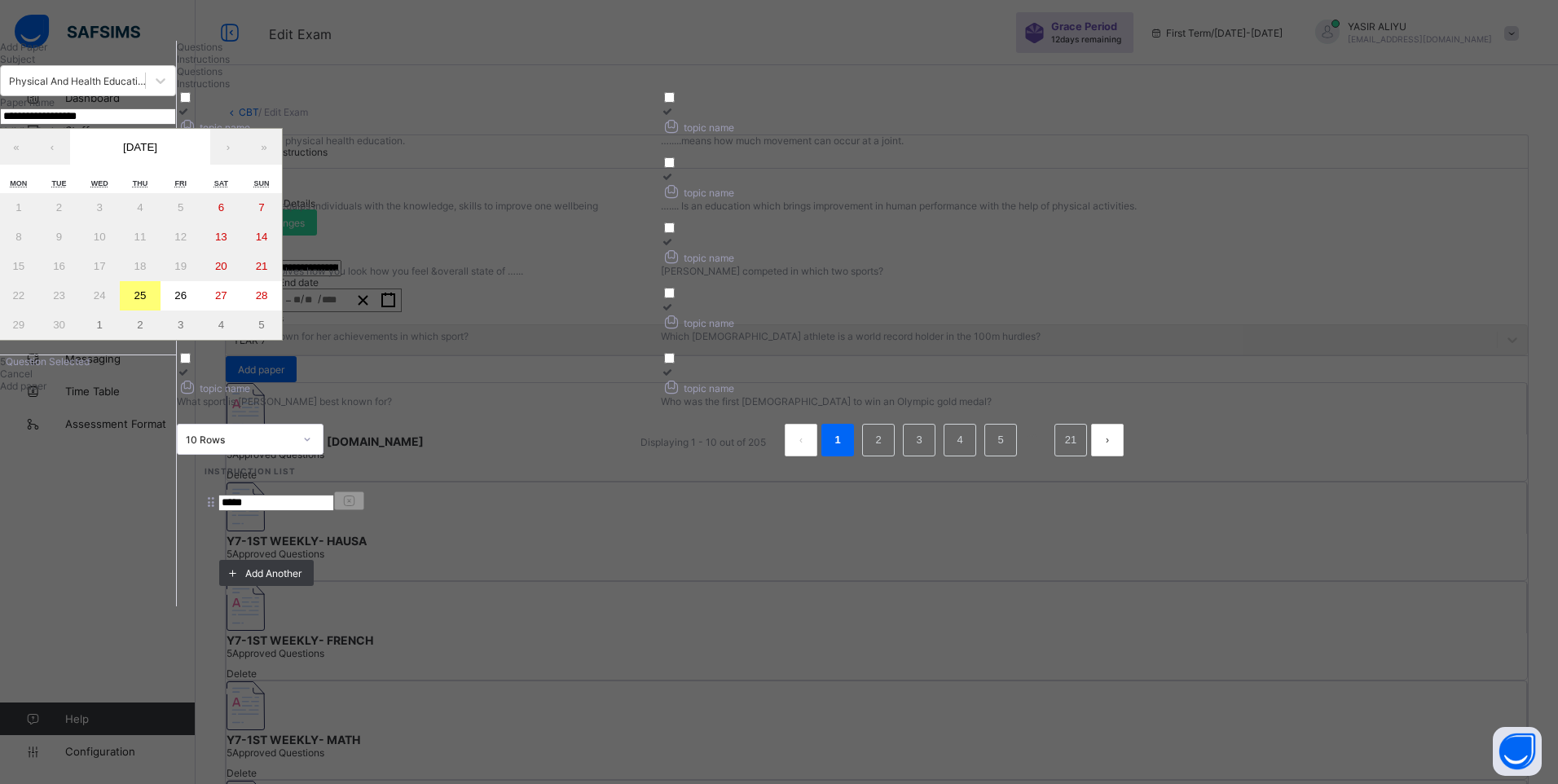
click at [201, 310] on button "26" at bounding box center [180, 295] width 41 height 29
type input "**********"
type input "*"
type input "**"
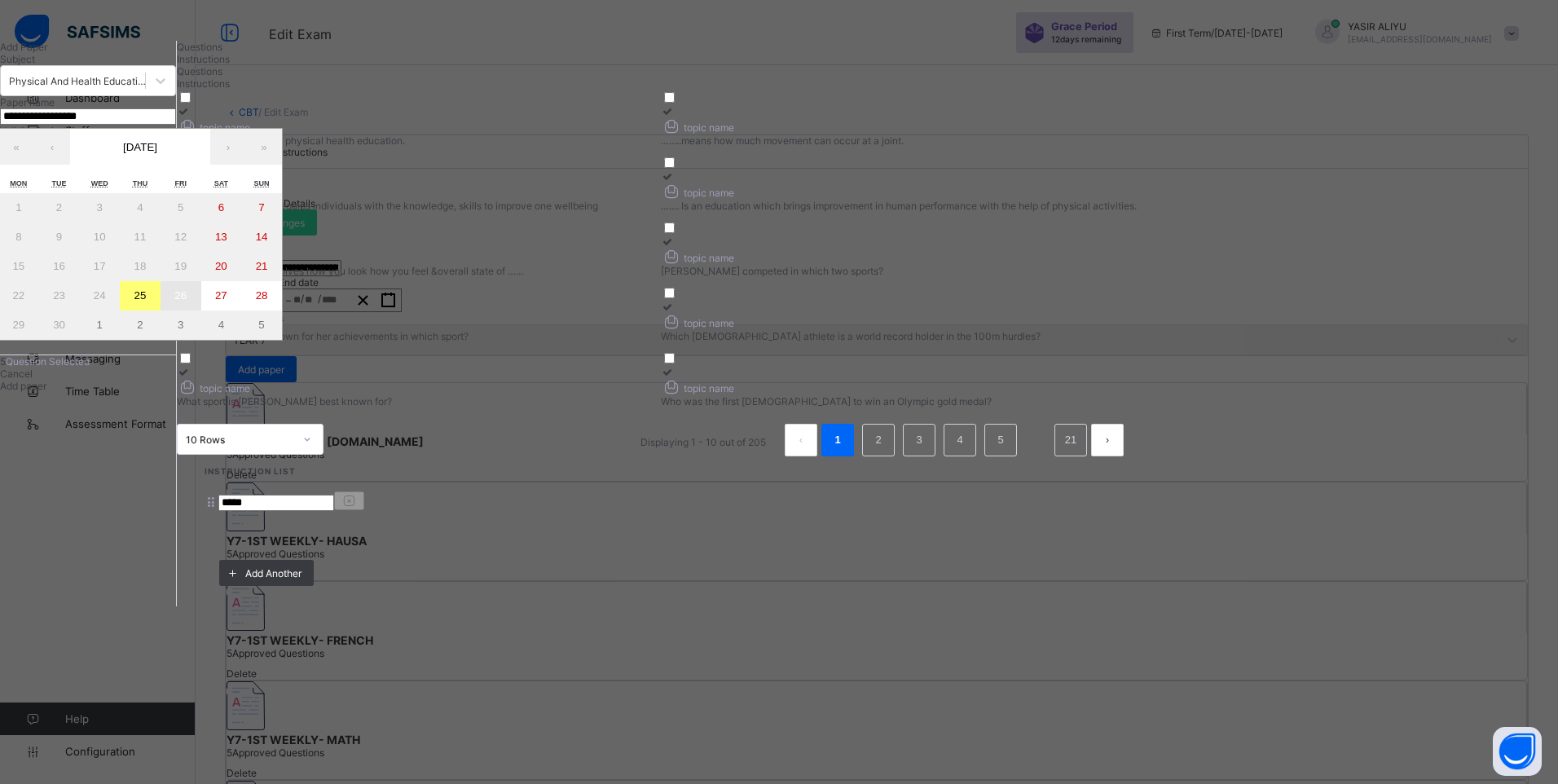
type input "****"
type input "**********"
type input "*"
type input "**"
type input "****"
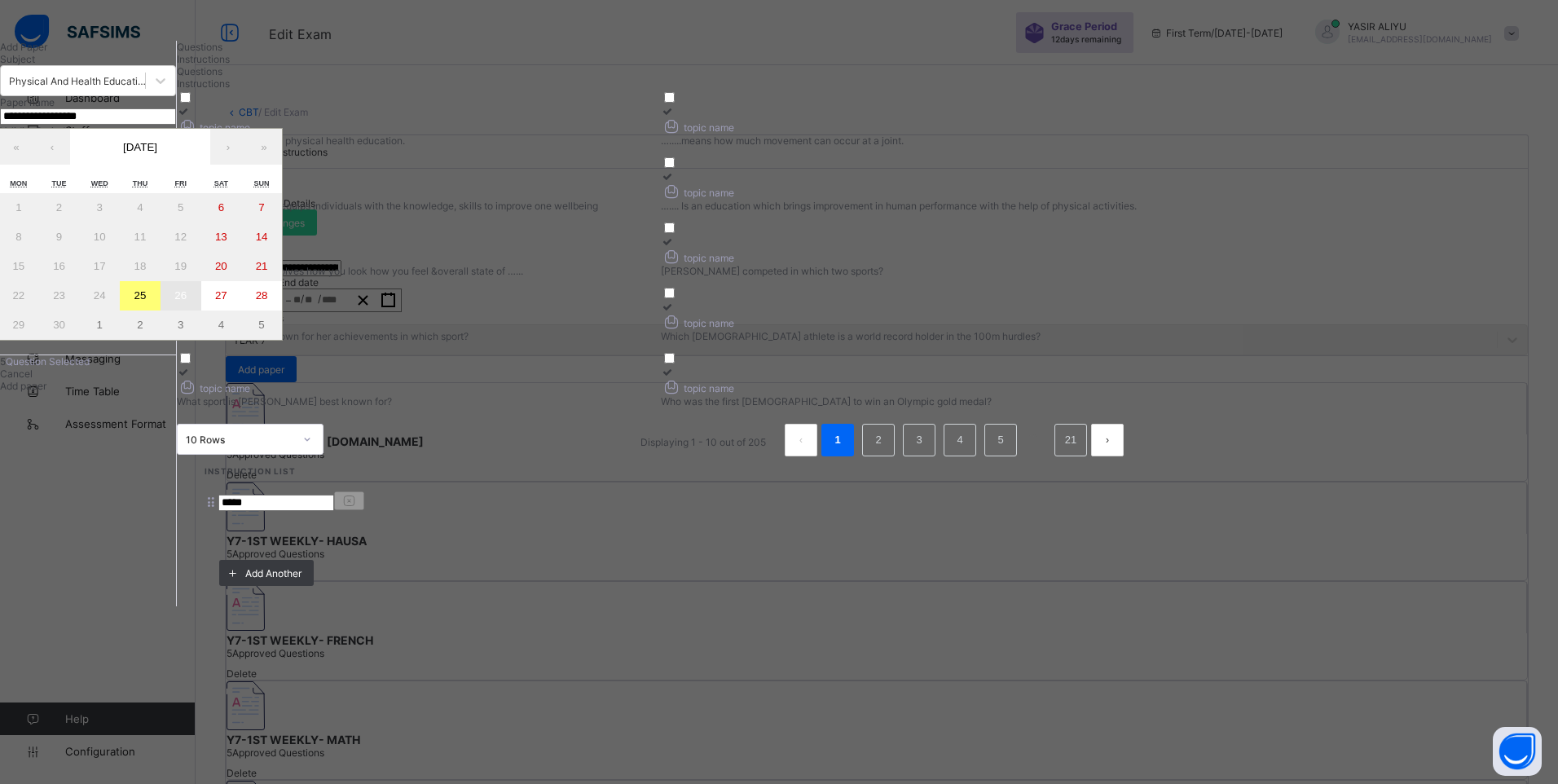
type input "**"
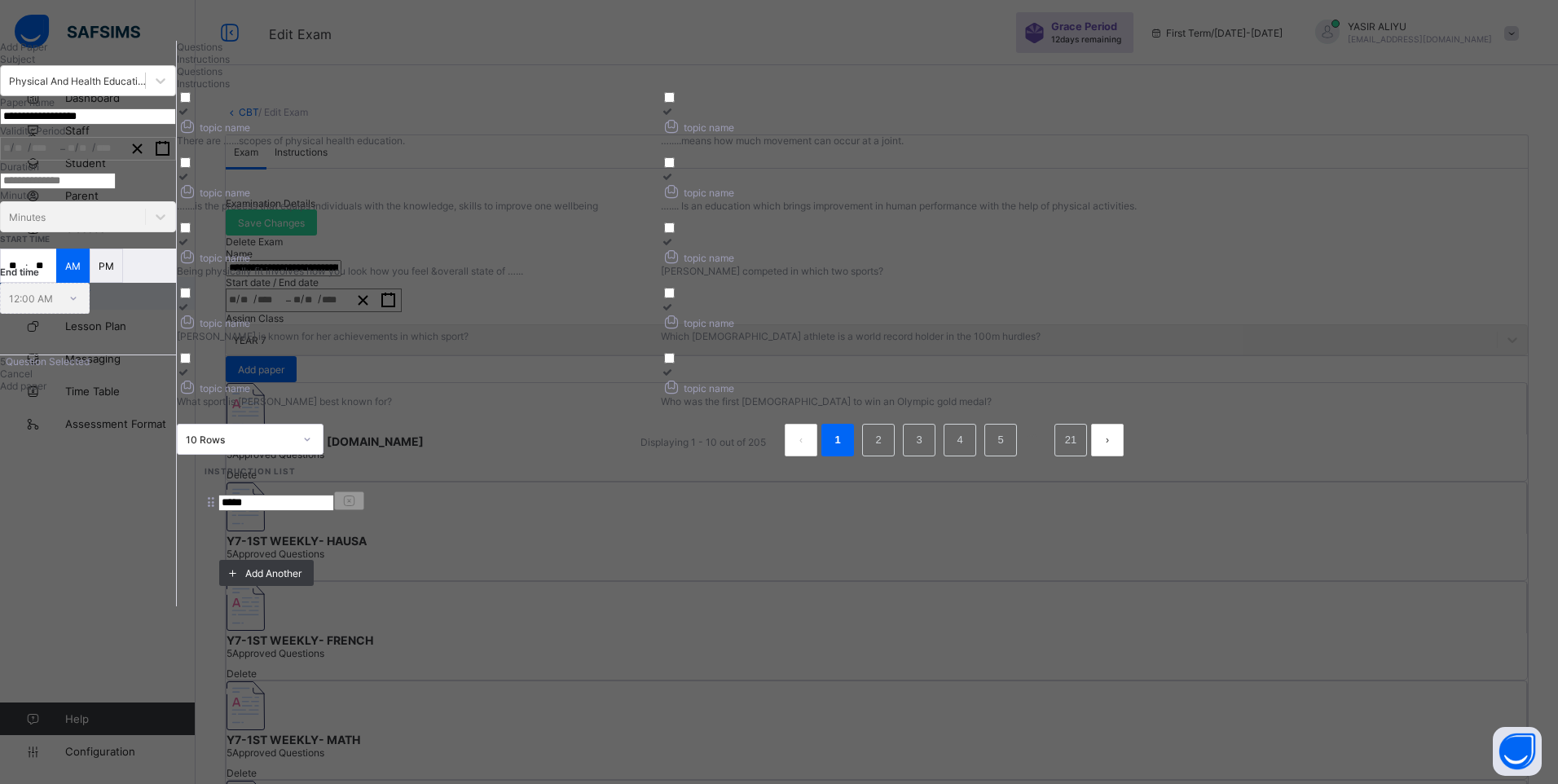
click at [116, 189] on input "number" at bounding box center [58, 180] width 116 height 16
type input "*"
click at [25, 282] on input "**" at bounding box center [13, 265] width 25 height 33
type input "**"
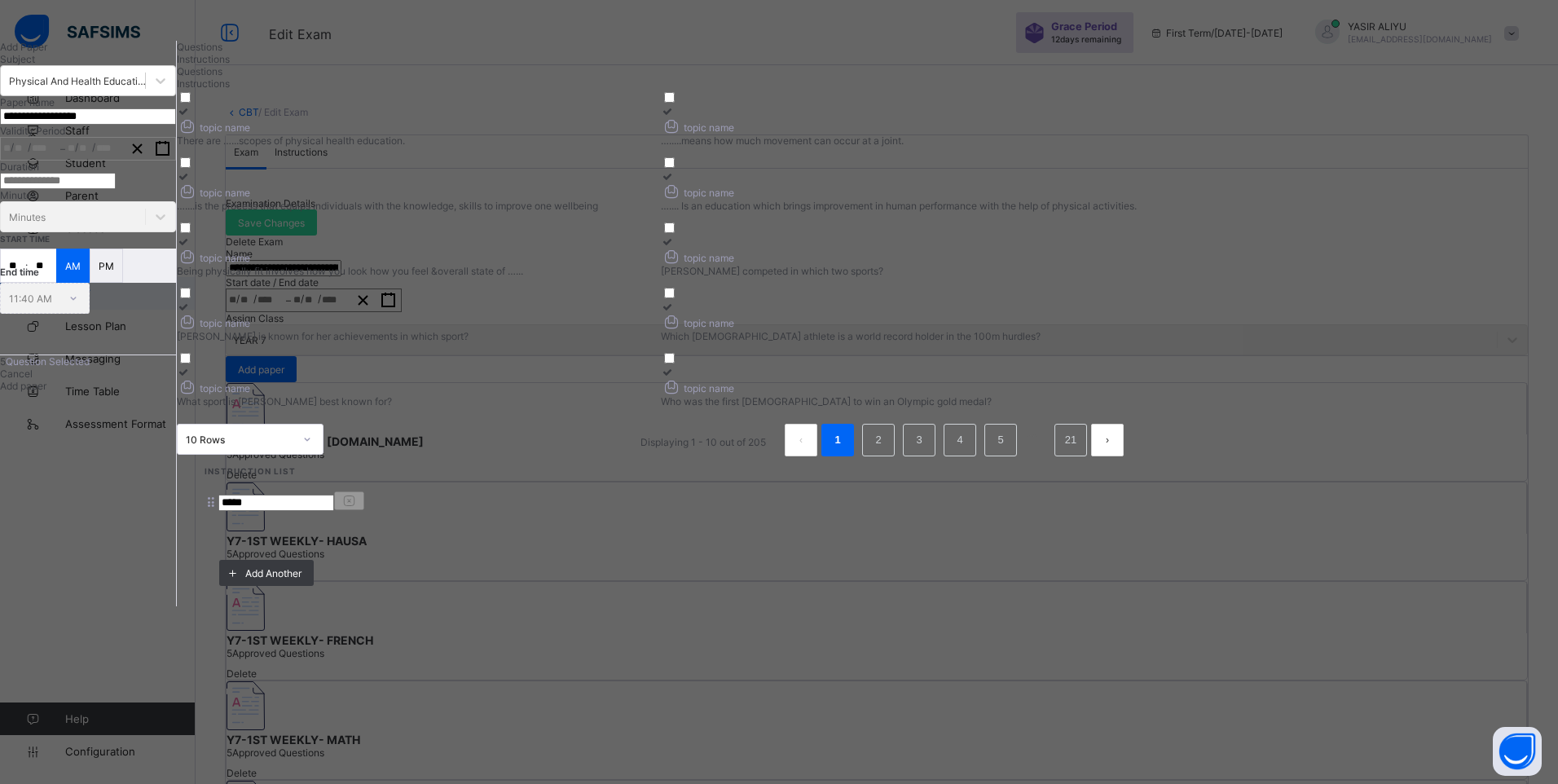
type input "**"
click at [46, 392] on span "Add paper" at bounding box center [23, 385] width 46 height 12
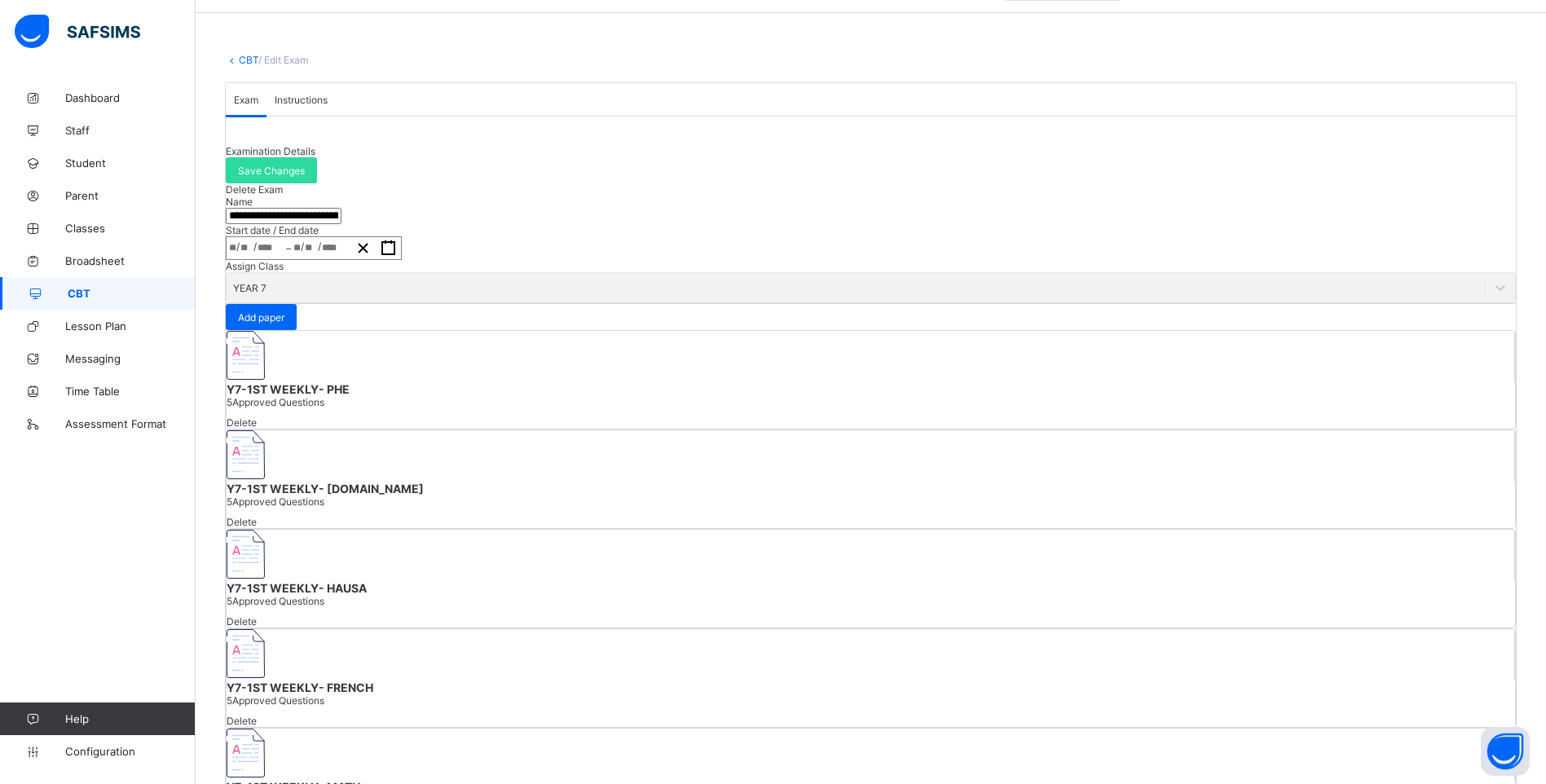
scroll to position [77, 0]
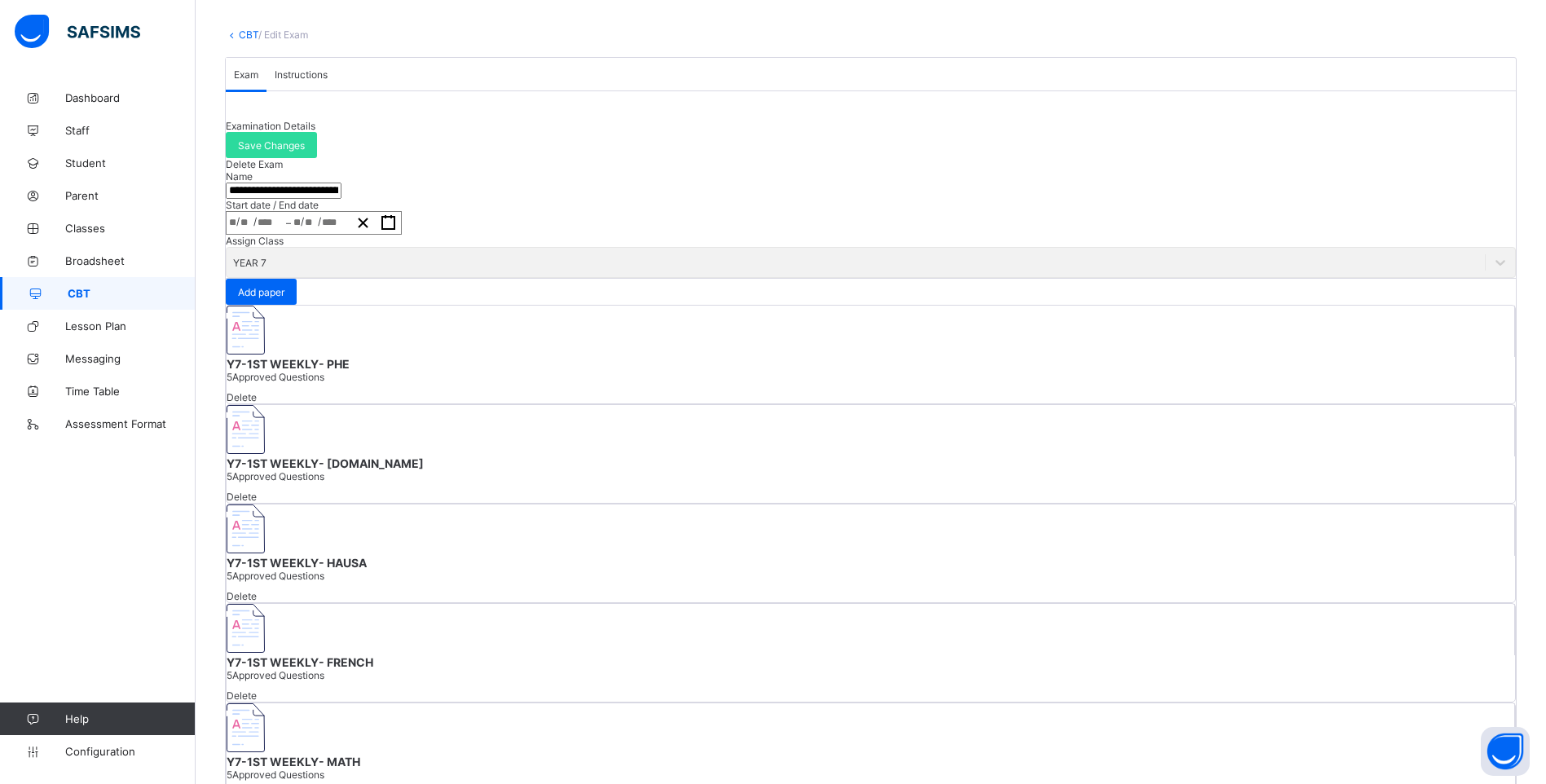
type input "**********"
type input "*"
type input "**"
type input "****"
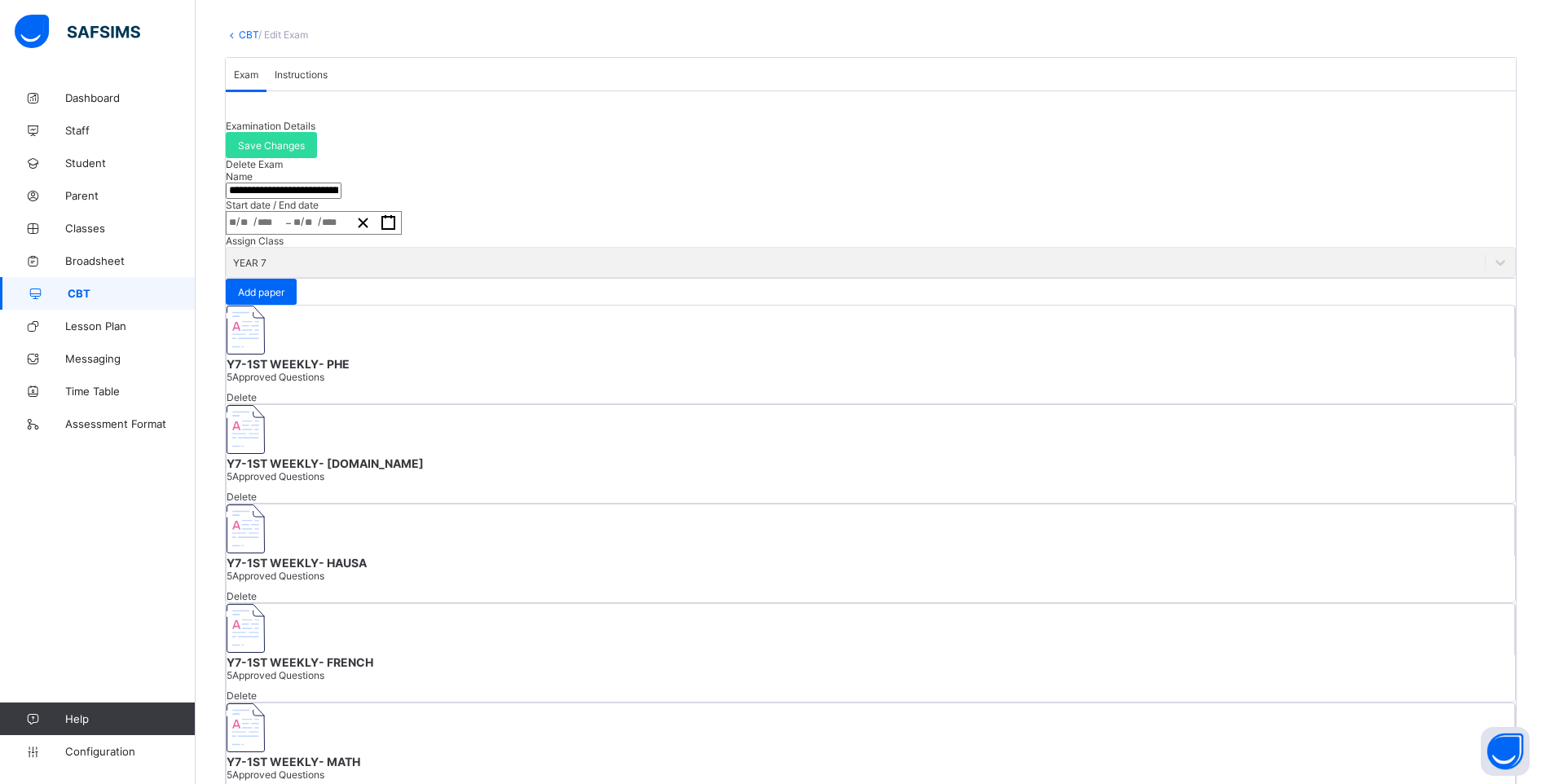
type input "**********"
type input "*"
type input "**"
type input "****"
type input "*"
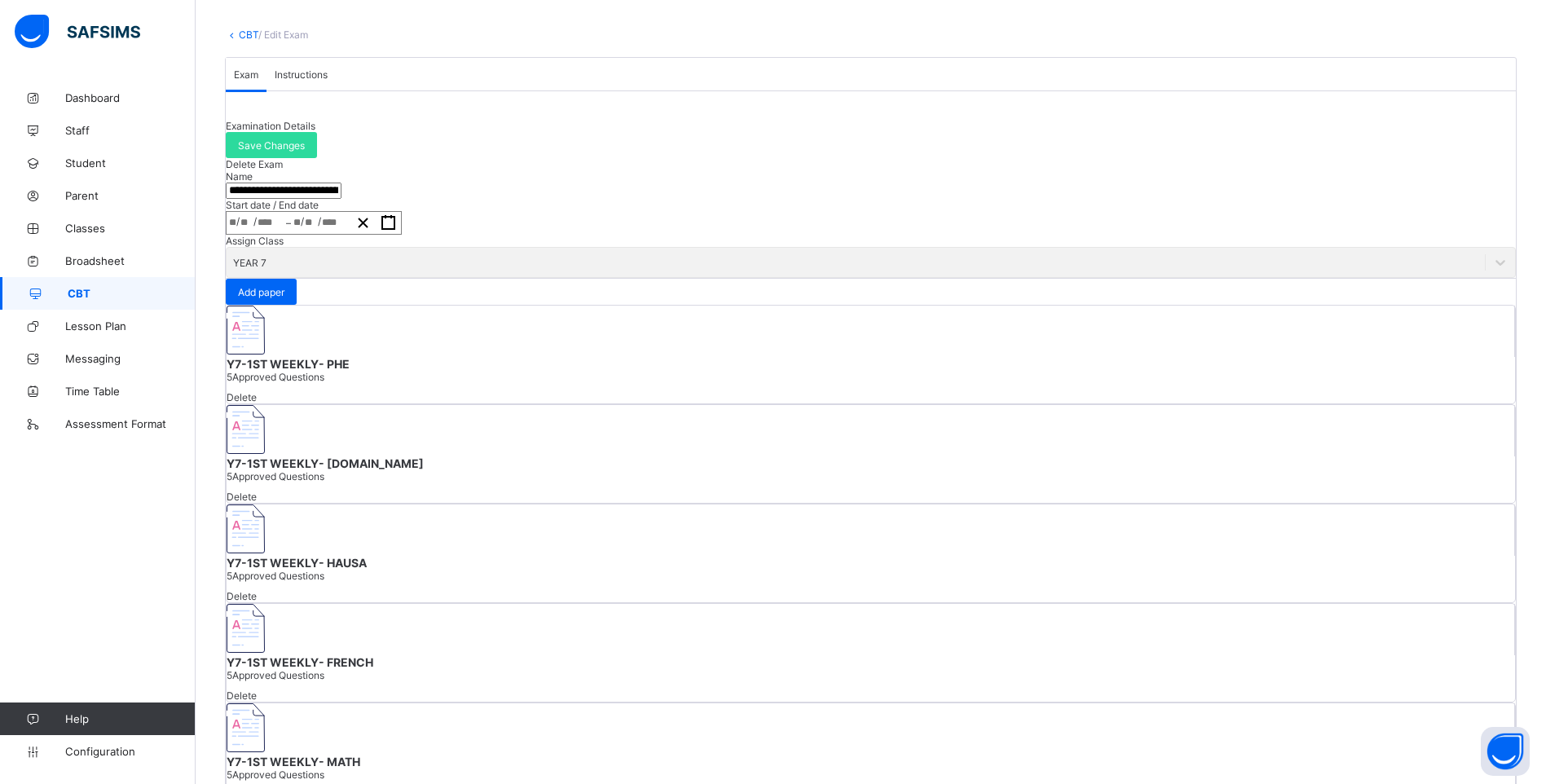
type input "**"
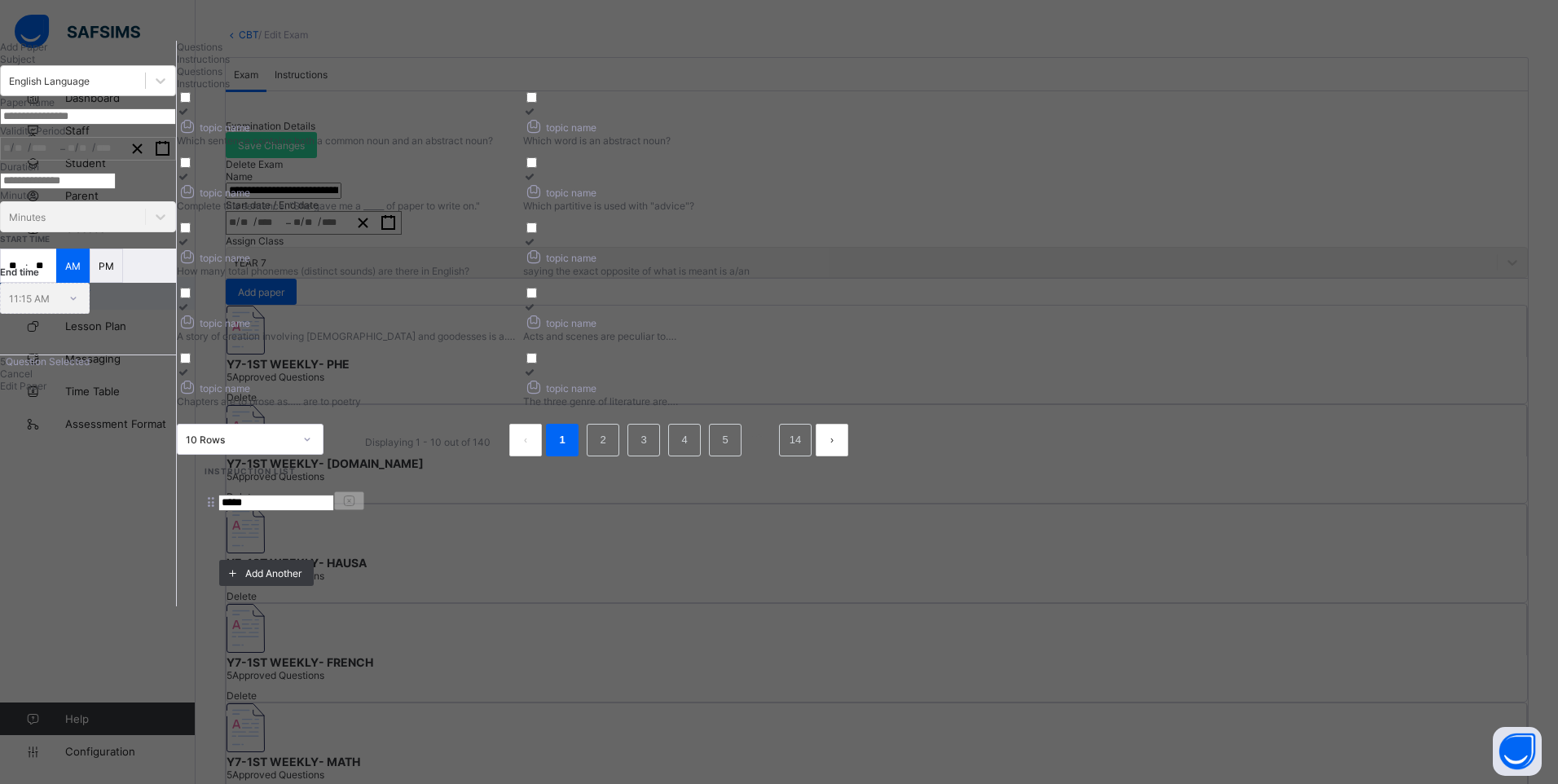
click at [176, 125] on input "text" at bounding box center [88, 116] width 176 height 16
paste input "**********"
type input "**********"
click at [46, 392] on span "Edit Paper" at bounding box center [23, 385] width 46 height 12
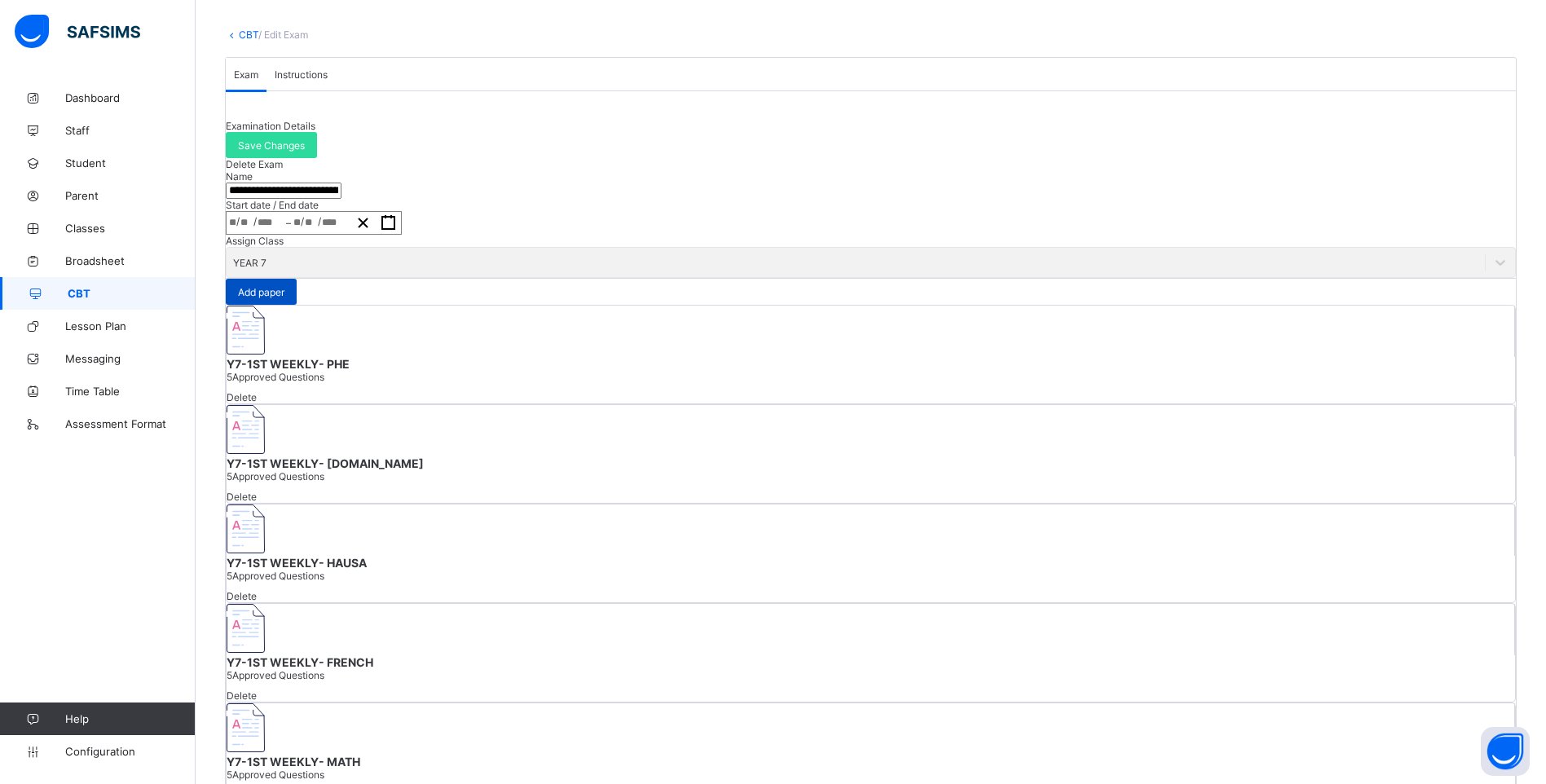
click at [284, 298] on span "Add paper" at bounding box center [260, 292] width 46 height 12
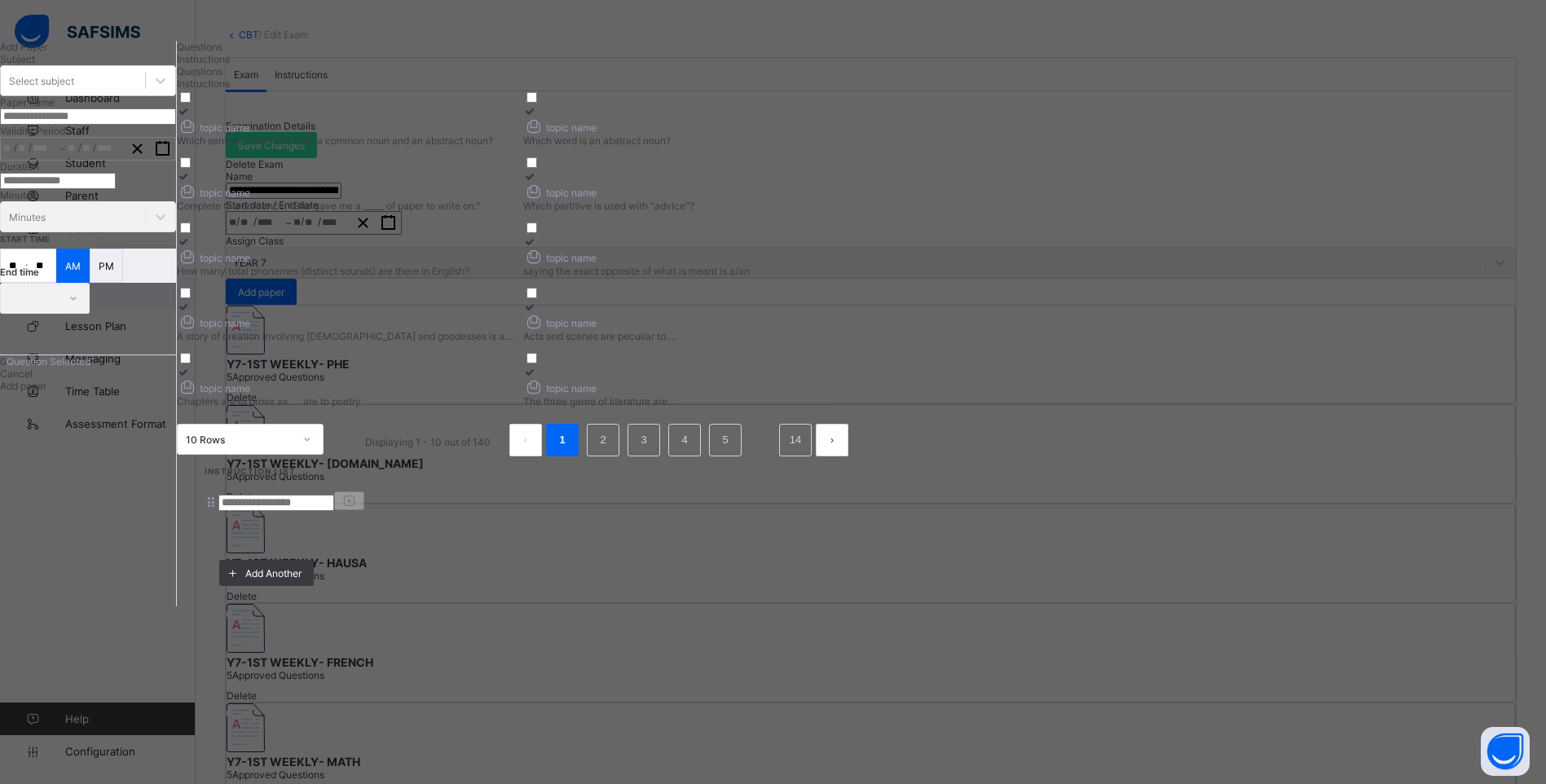
click at [497, 65] on div "Instructions" at bounding box center [518, 58] width 684 height 12
click at [334, 494] on input at bounding box center [276, 502] width 116 height 16
type input "*****"
drag, startPoint x: 429, startPoint y: 91, endPoint x: 432, endPoint y: 82, distance: 9.5
click at [431, 53] on div "Questions" at bounding box center [518, 46] width 684 height 12
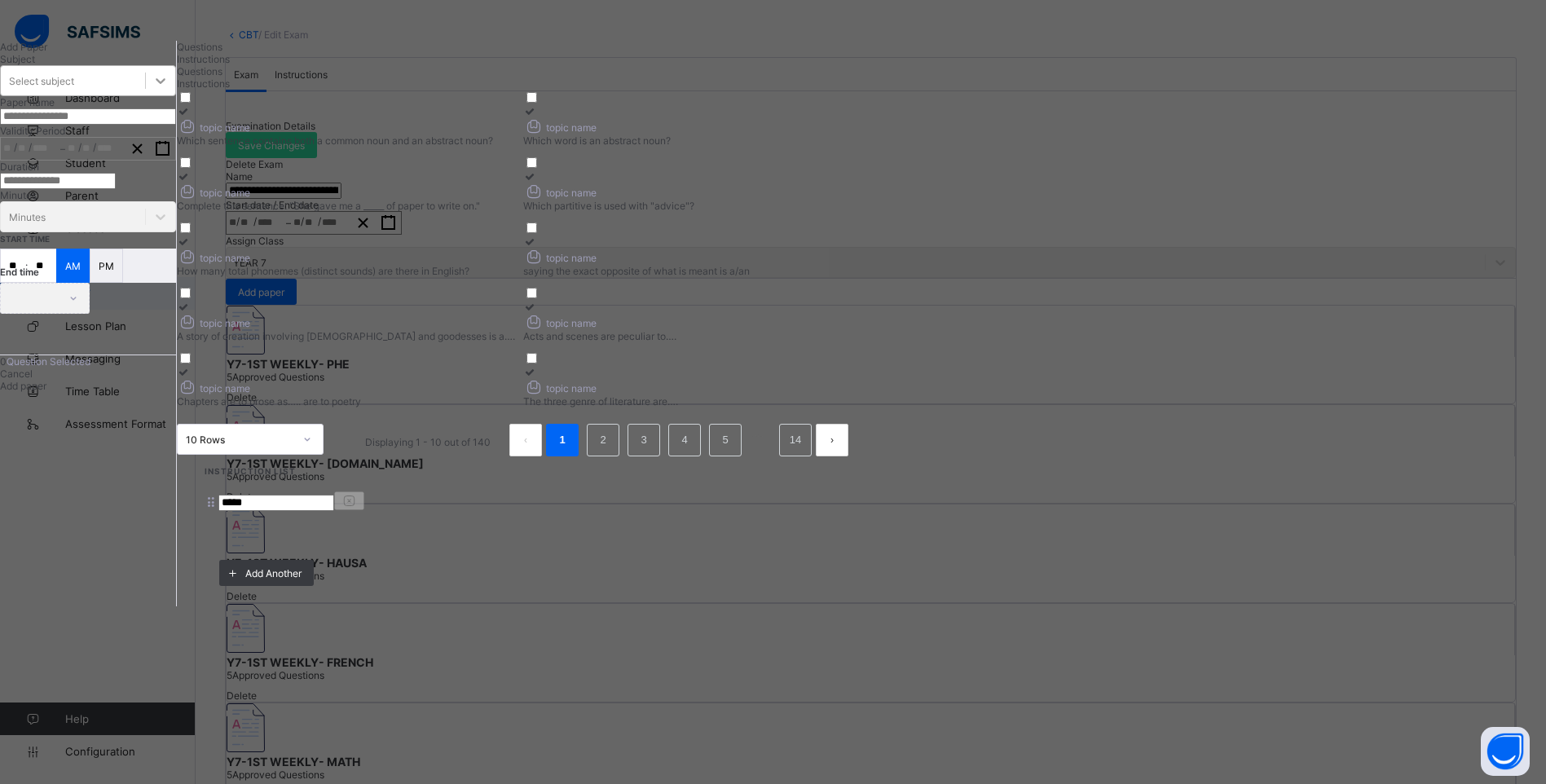
drag, startPoint x: 432, startPoint y: 82, endPoint x: 357, endPoint y: 144, distance: 97.3
click at [169, 89] on icon at bounding box center [160, 80] width 16 height 16
click at [176, 379] on div "Cancel" at bounding box center [88, 373] width 176 height 12
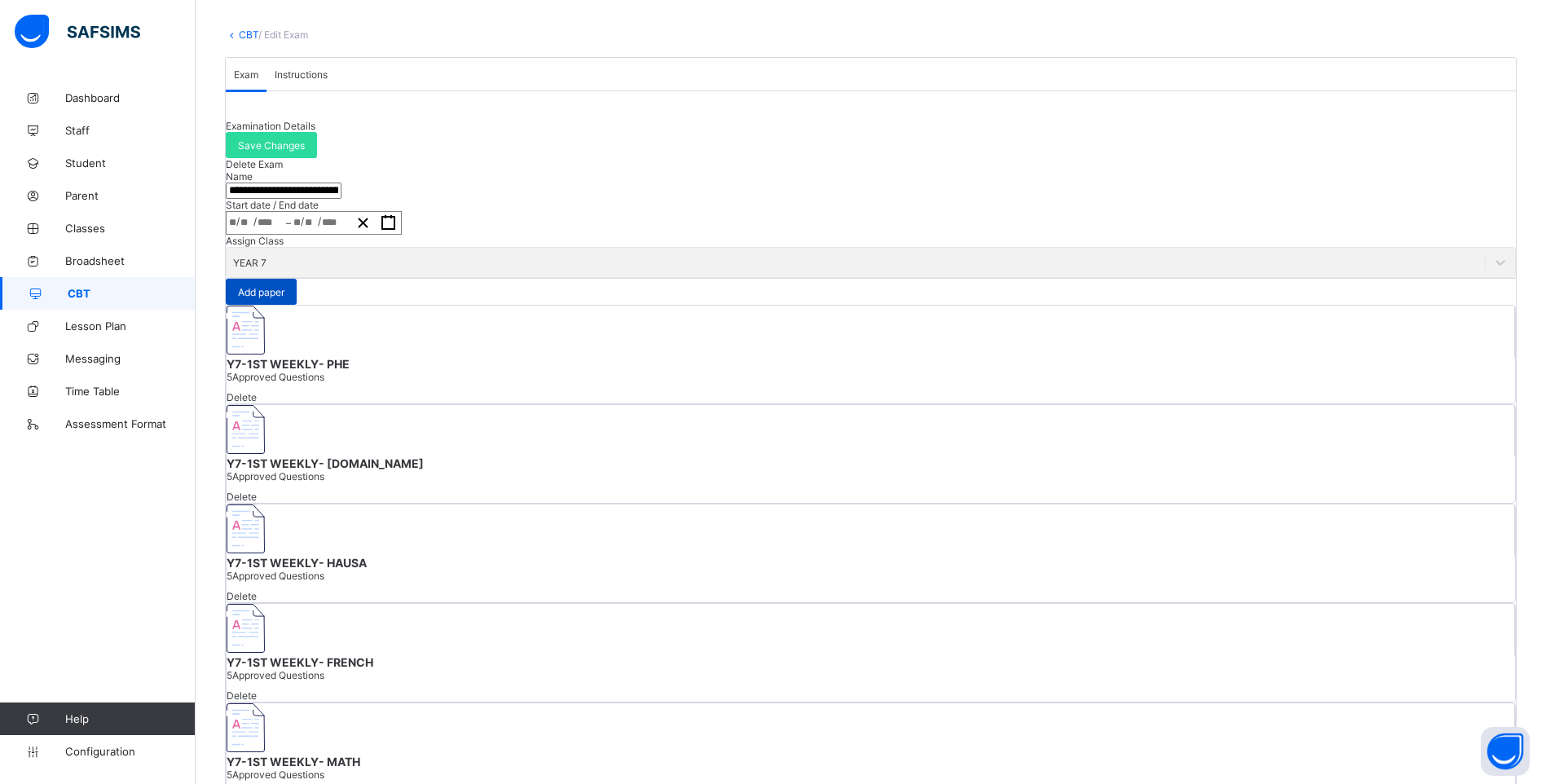
click at [284, 298] on span "Add paper" at bounding box center [260, 292] width 46 height 12
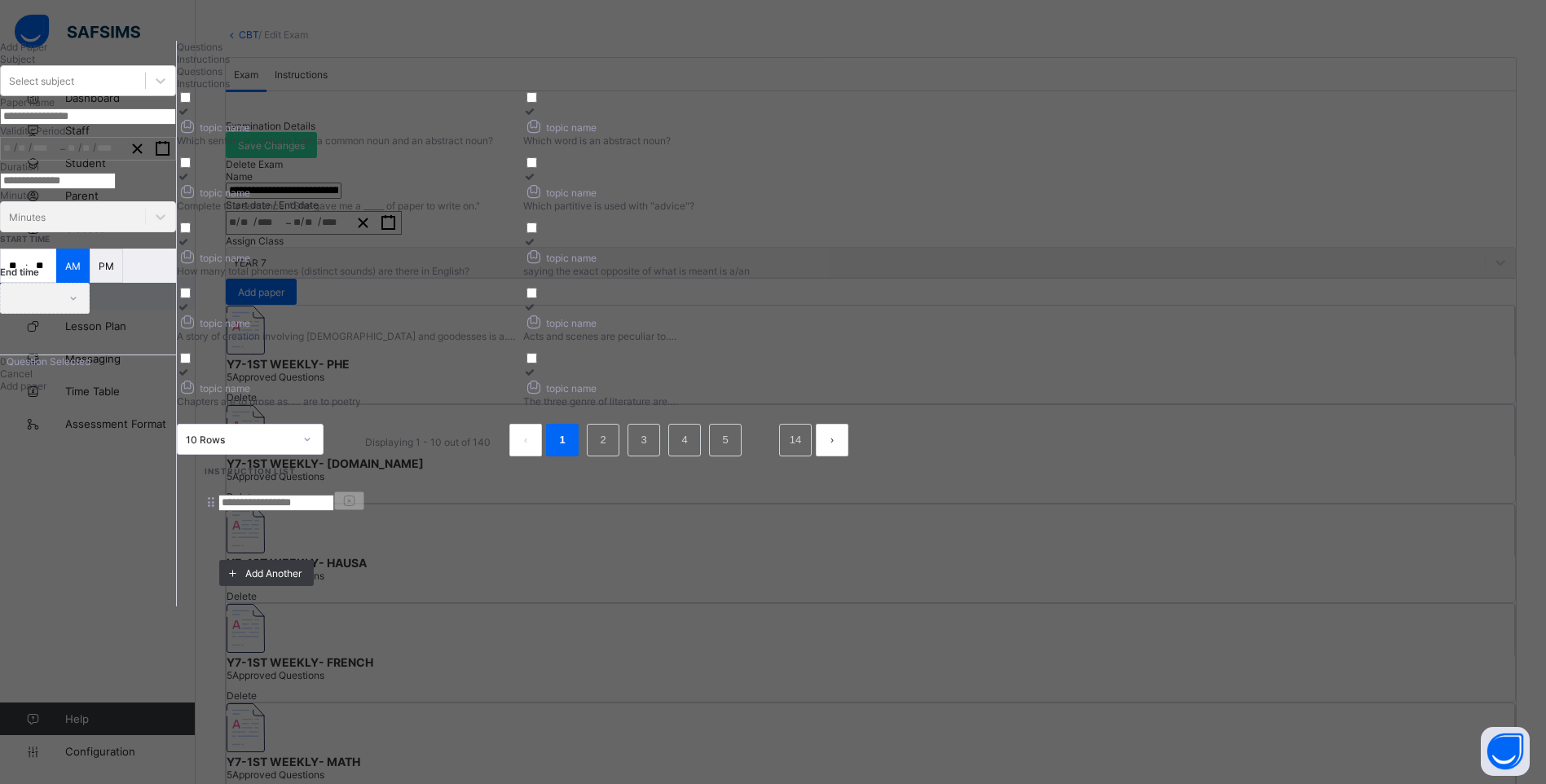
click at [229, 65] on span "Instructions" at bounding box center [203, 58] width 53 height 12
click at [334, 494] on input at bounding box center [276, 502] width 116 height 16
type input "*****"
click at [436, 53] on div "Questions" at bounding box center [518, 46] width 684 height 12
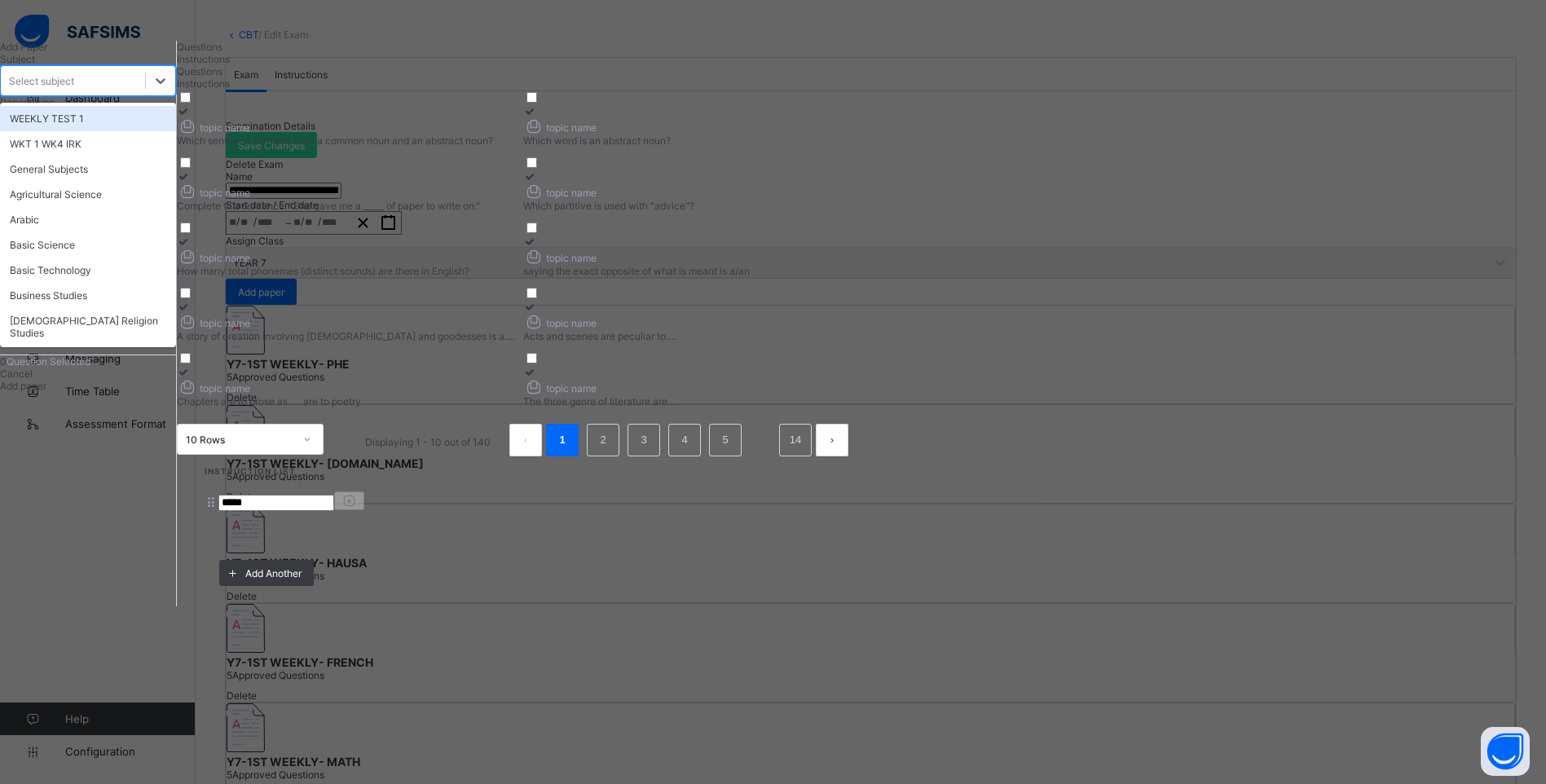
click at [145, 92] on div "Select subject" at bounding box center [73, 80] width 144 height 23
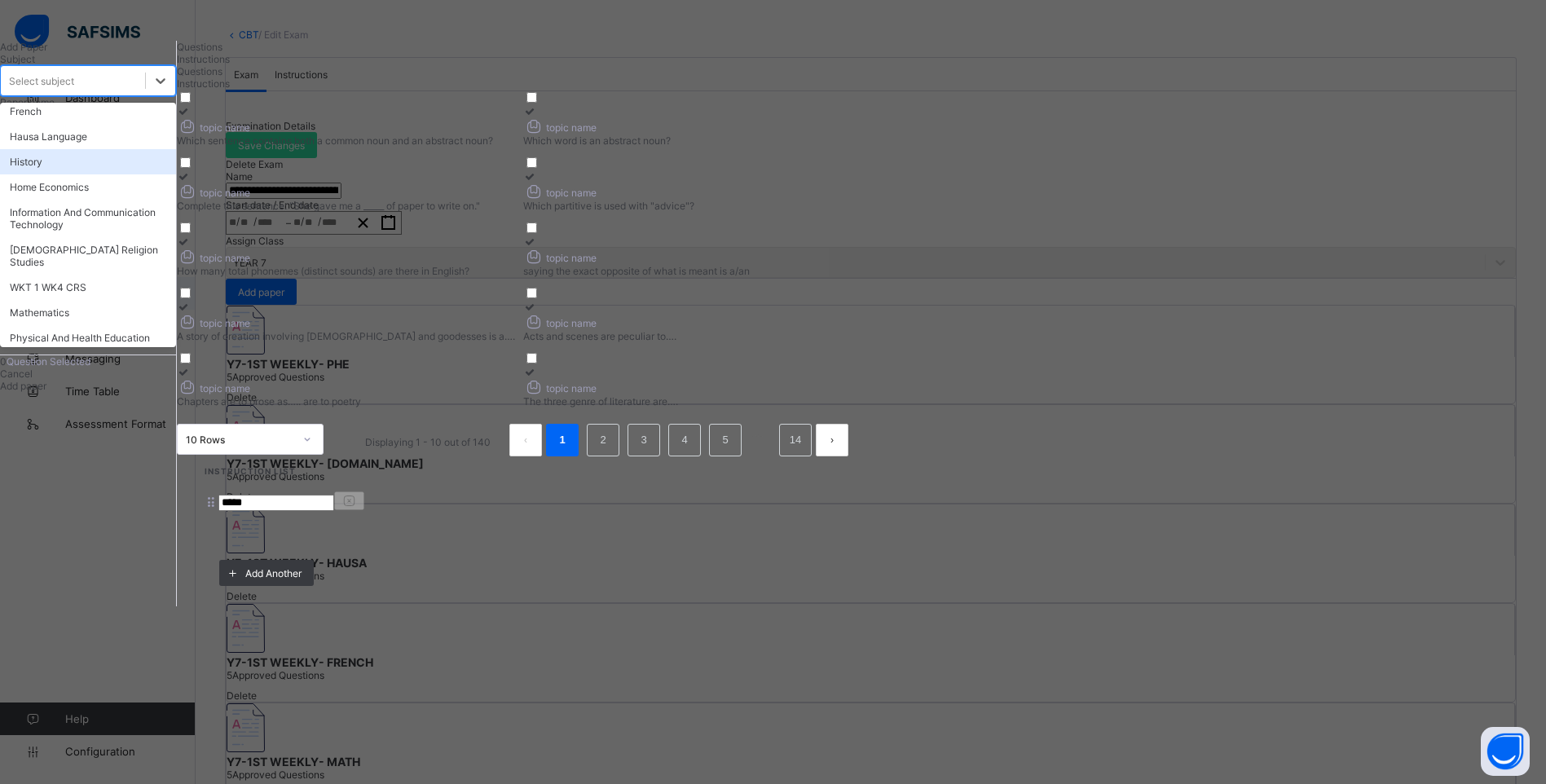
scroll to position [325, 0]
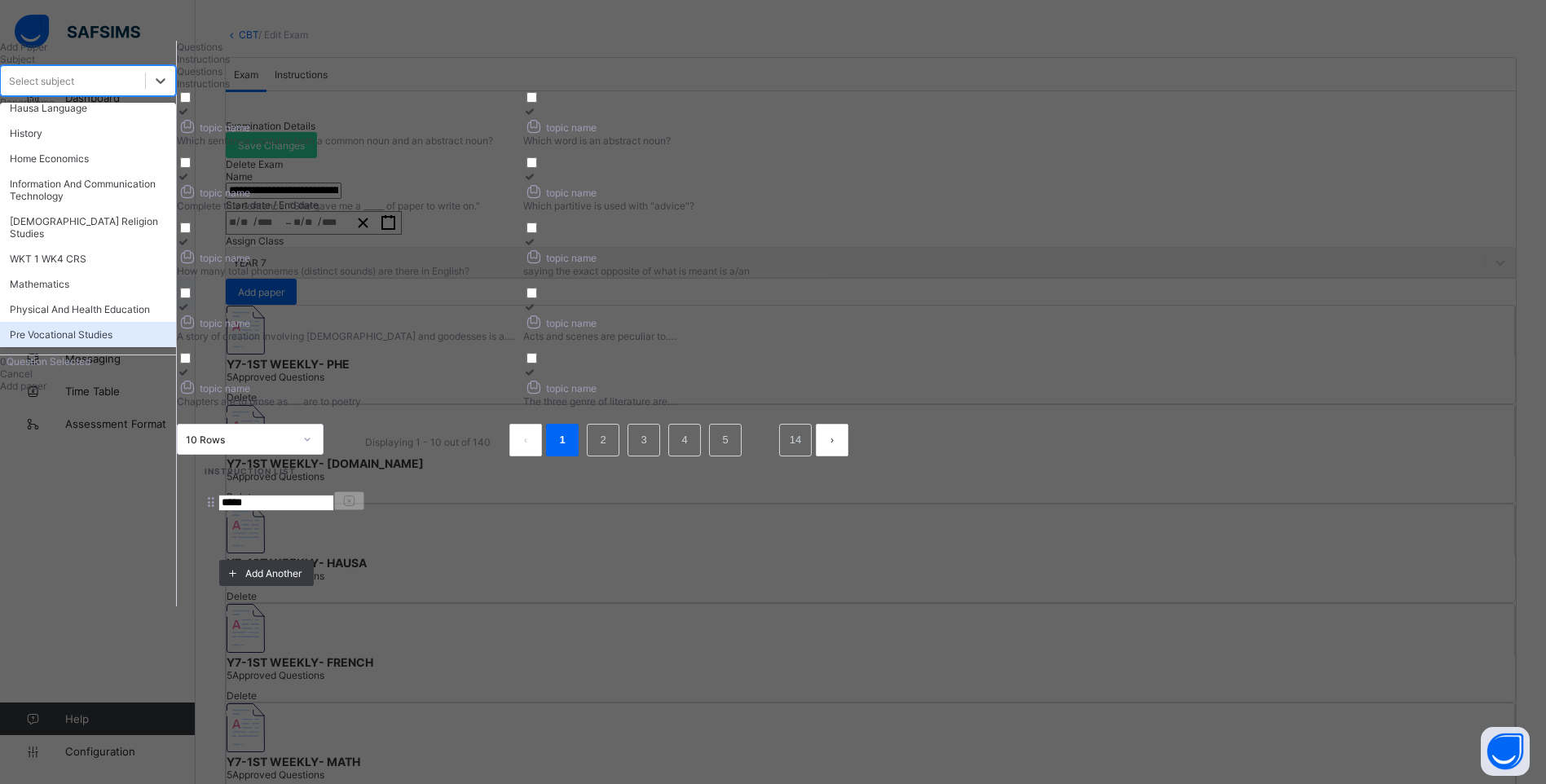
click at [160, 347] on div "Pre Vocational Studies" at bounding box center [88, 334] width 176 height 25
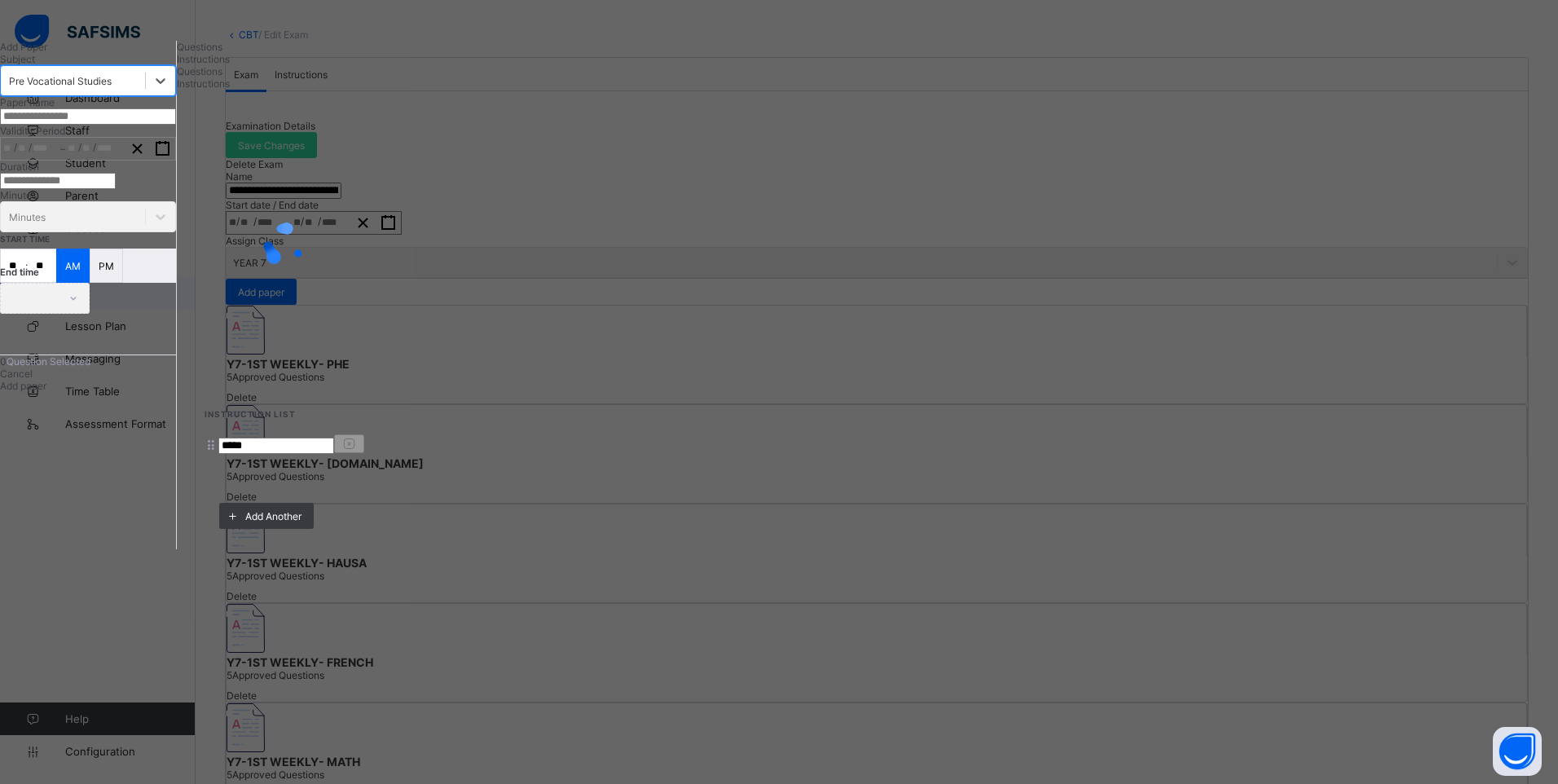
click at [176, 125] on input "text" at bounding box center [88, 116] width 176 height 16
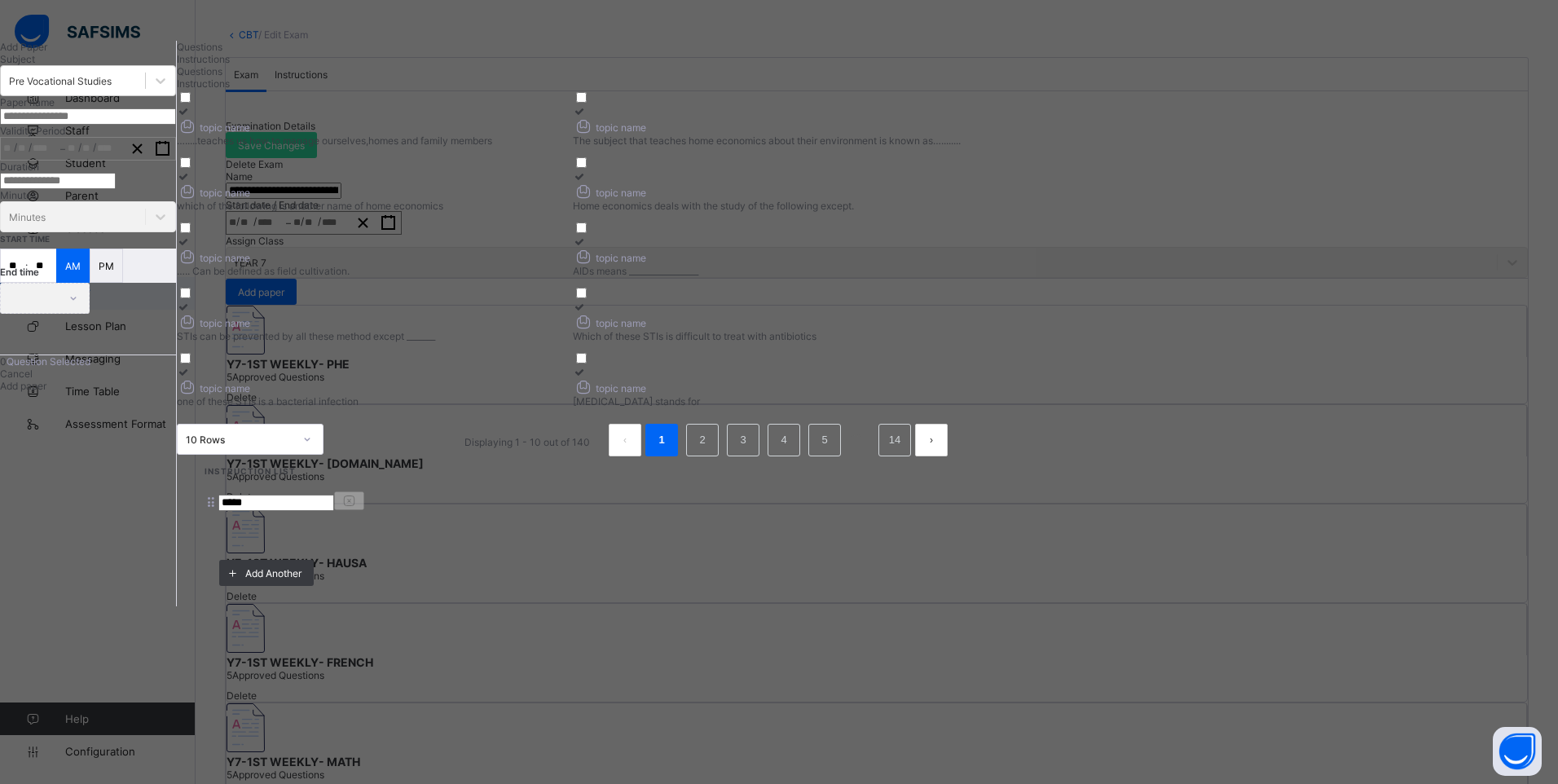
type input "*"
paste input "**********"
type input "**********"
drag, startPoint x: 444, startPoint y: 172, endPoint x: 581, endPoint y: 192, distance: 138.5
click at [448, 117] on div at bounding box center [370, 110] width 388 height 12
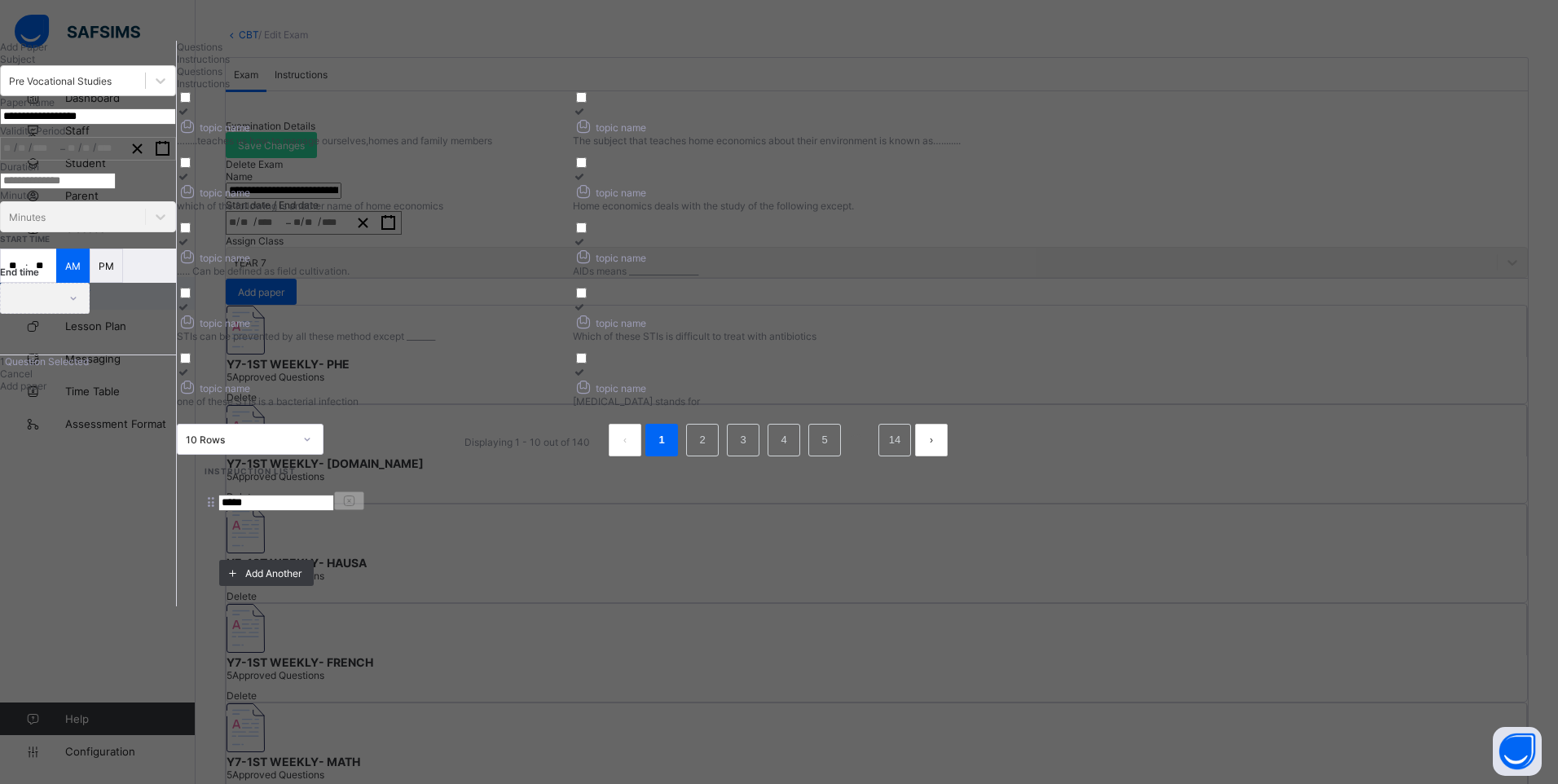
click at [587, 117] on icon at bounding box center [579, 110] width 14 height 12
click at [564, 200] on div "topic name" at bounding box center [370, 191] width 388 height 17
click at [587, 182] on icon at bounding box center [579, 175] width 14 height 12
click at [564, 265] on div "topic name" at bounding box center [370, 256] width 388 height 17
click at [170, 157] on icon "button" at bounding box center [162, 148] width 15 height 15
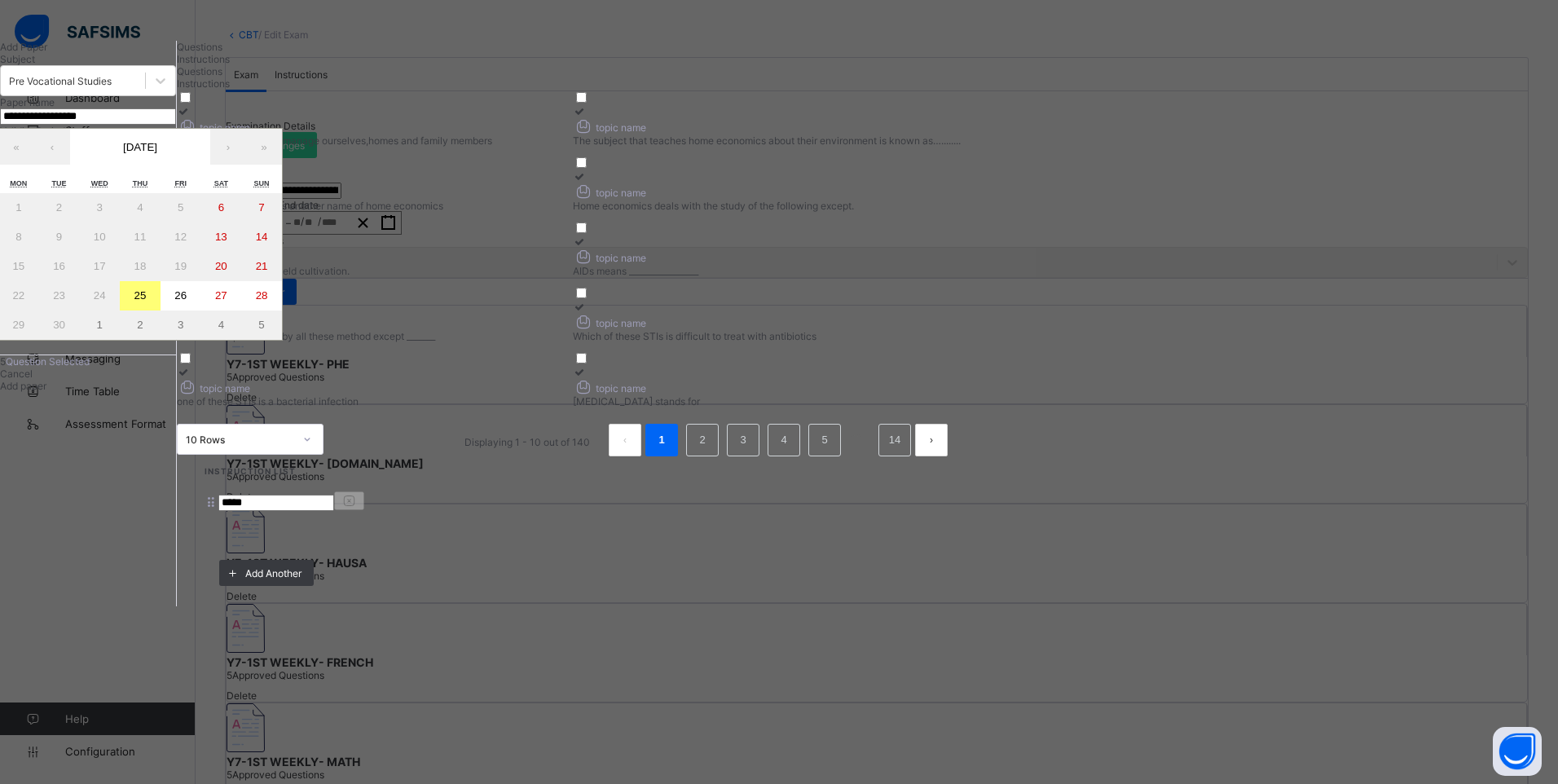
click at [187, 301] on abbr "26" at bounding box center [180, 295] width 12 height 12
type input "**********"
type input "*"
type input "**"
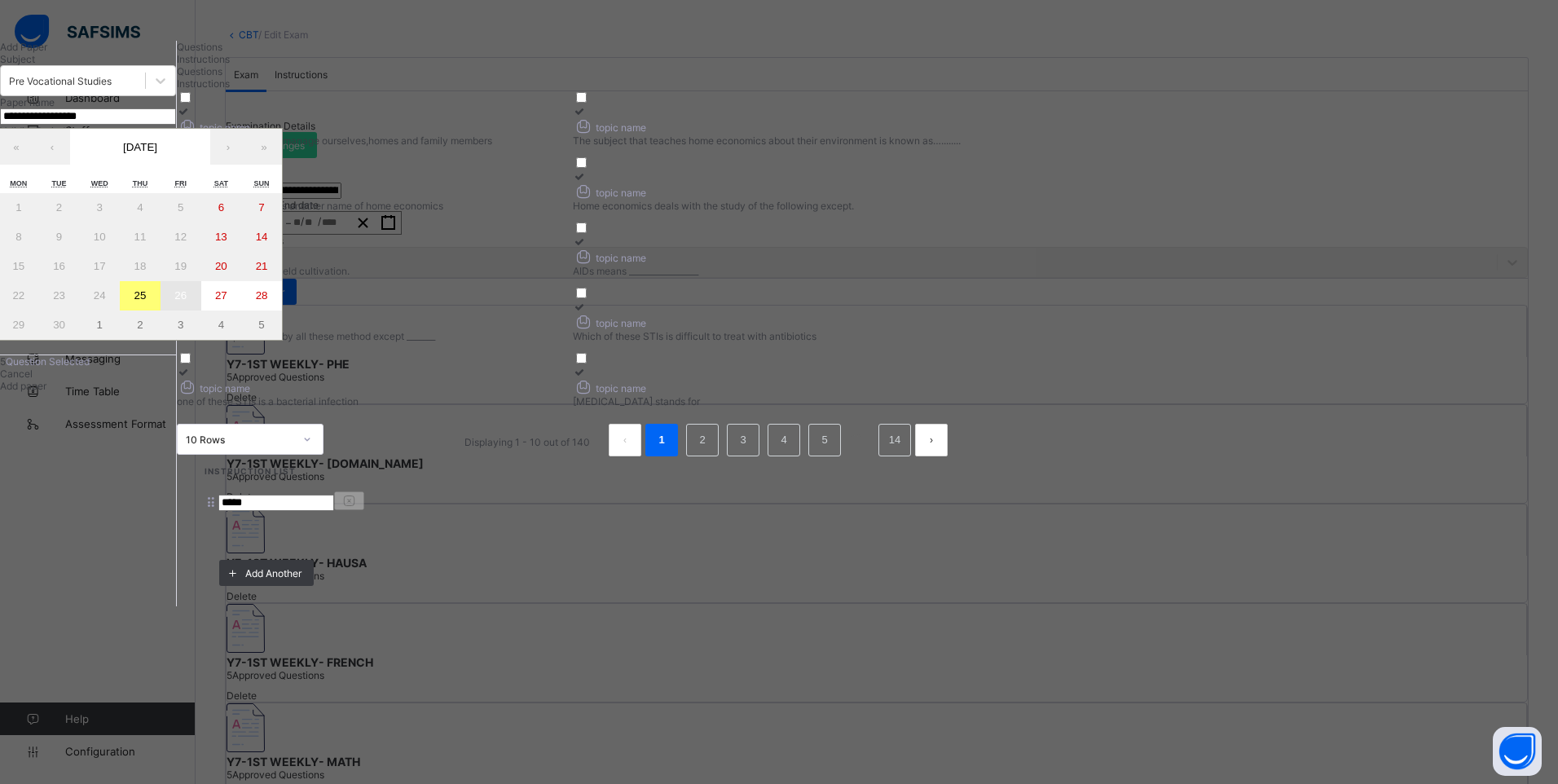
type input "****"
type input "**********"
type input "*"
type input "**"
type input "****"
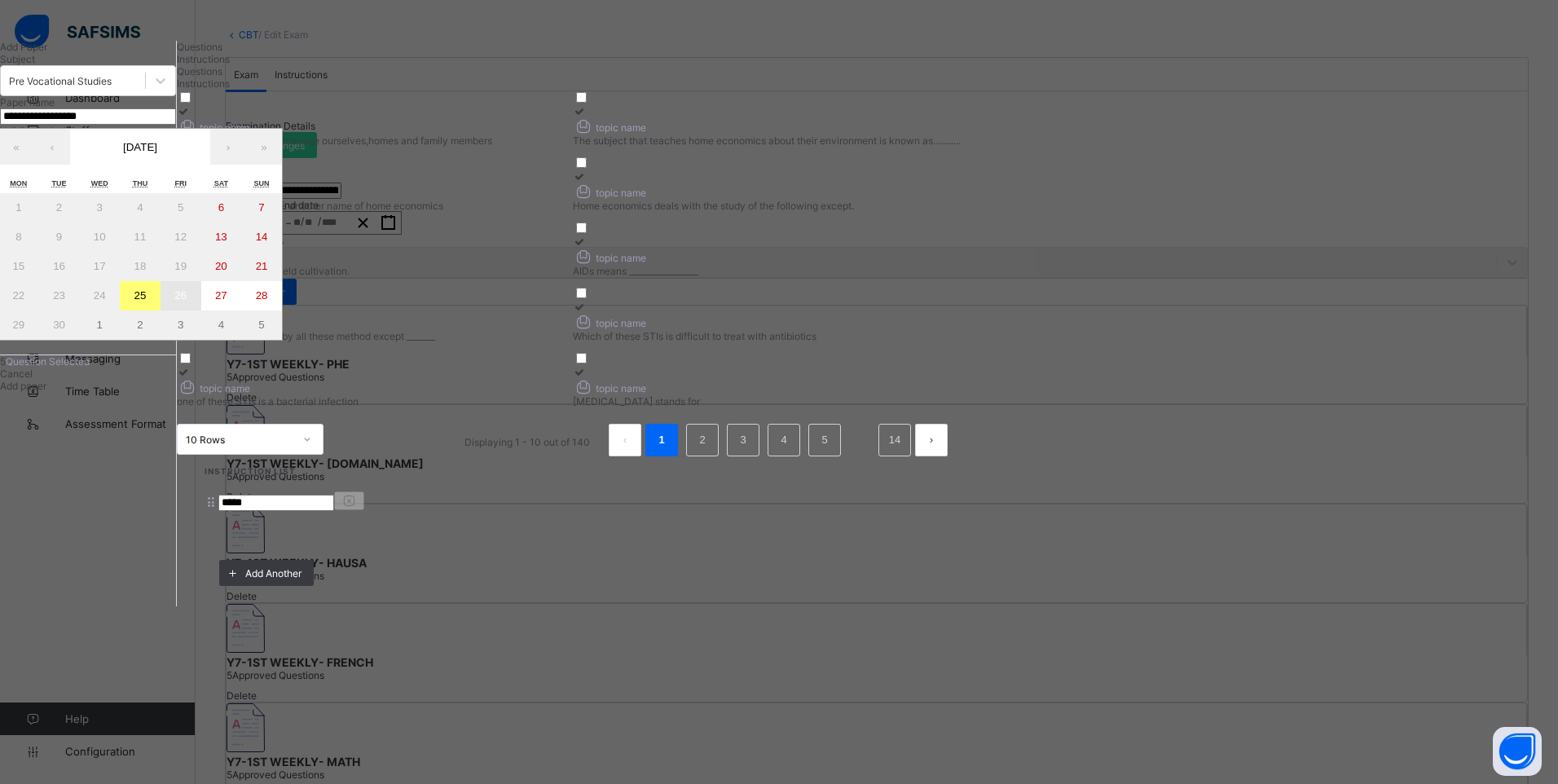
type input "**"
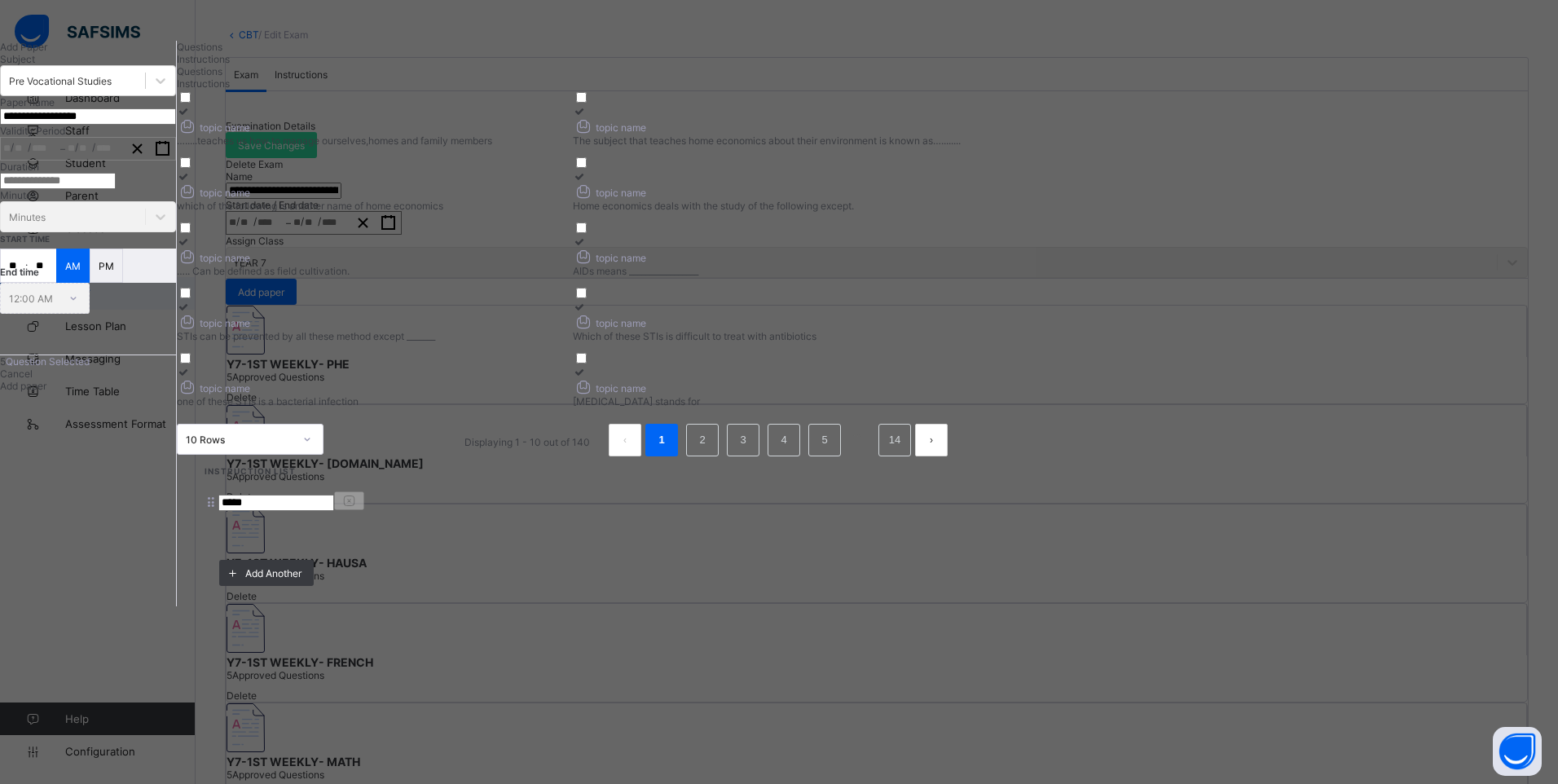
click at [116, 189] on input "number" at bounding box center [58, 180] width 116 height 16
type input "*"
click at [25, 282] on input "**" at bounding box center [13, 265] width 25 height 33
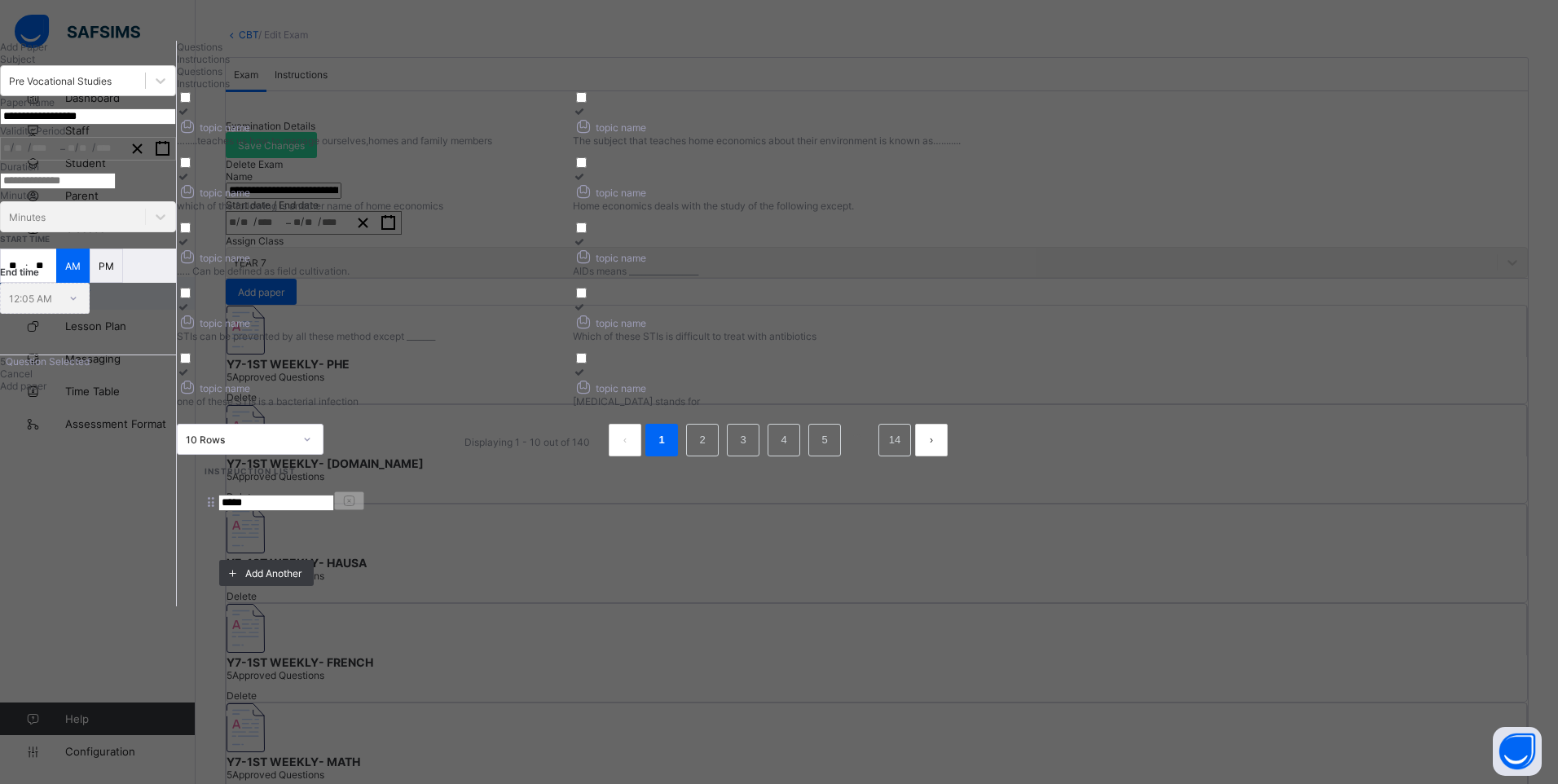
click at [25, 282] on input "**" at bounding box center [13, 265] width 25 height 33
type input "**"
click at [176, 392] on div "Add paper" at bounding box center [88, 385] width 176 height 12
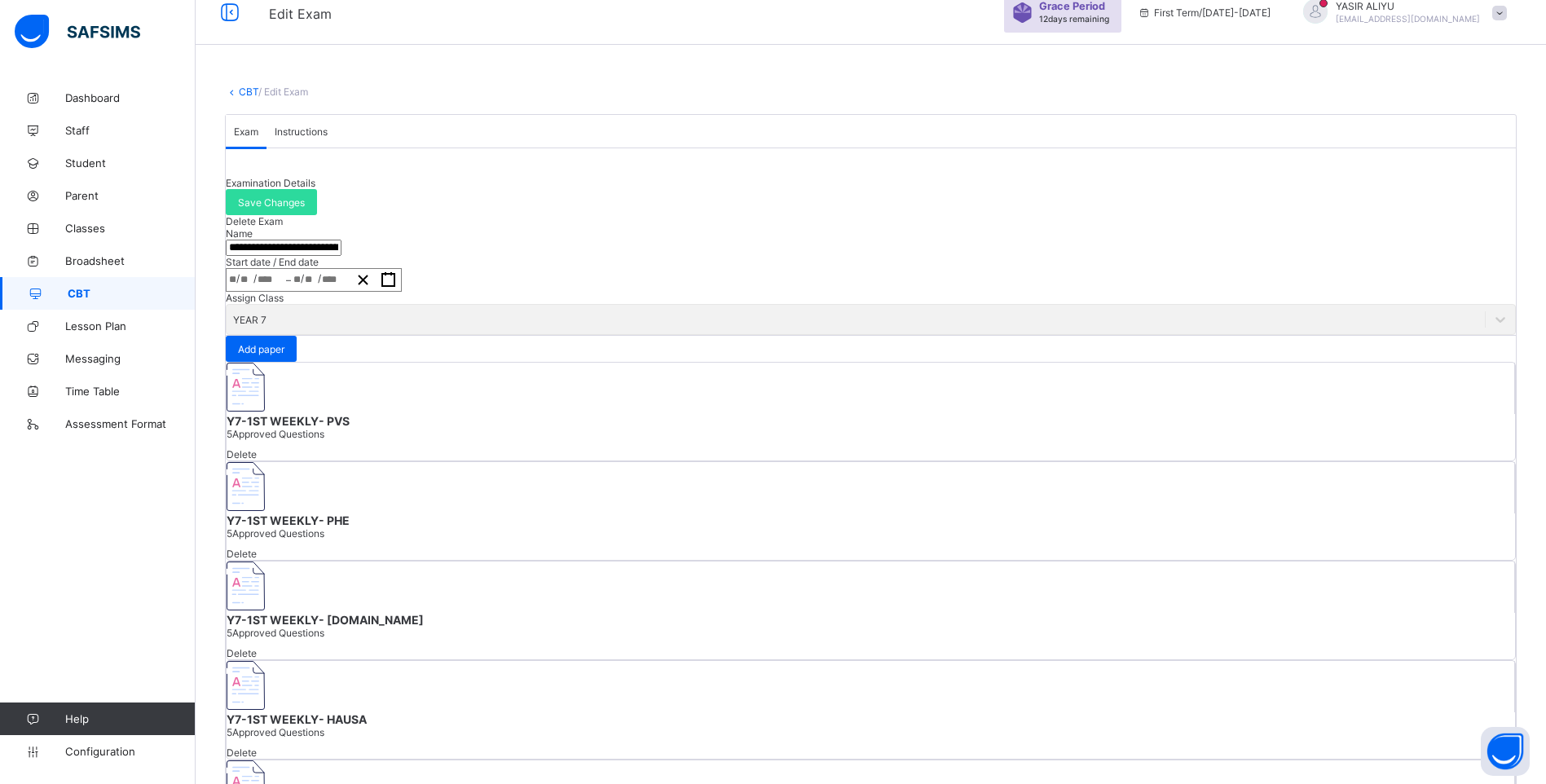
scroll to position [0, 0]
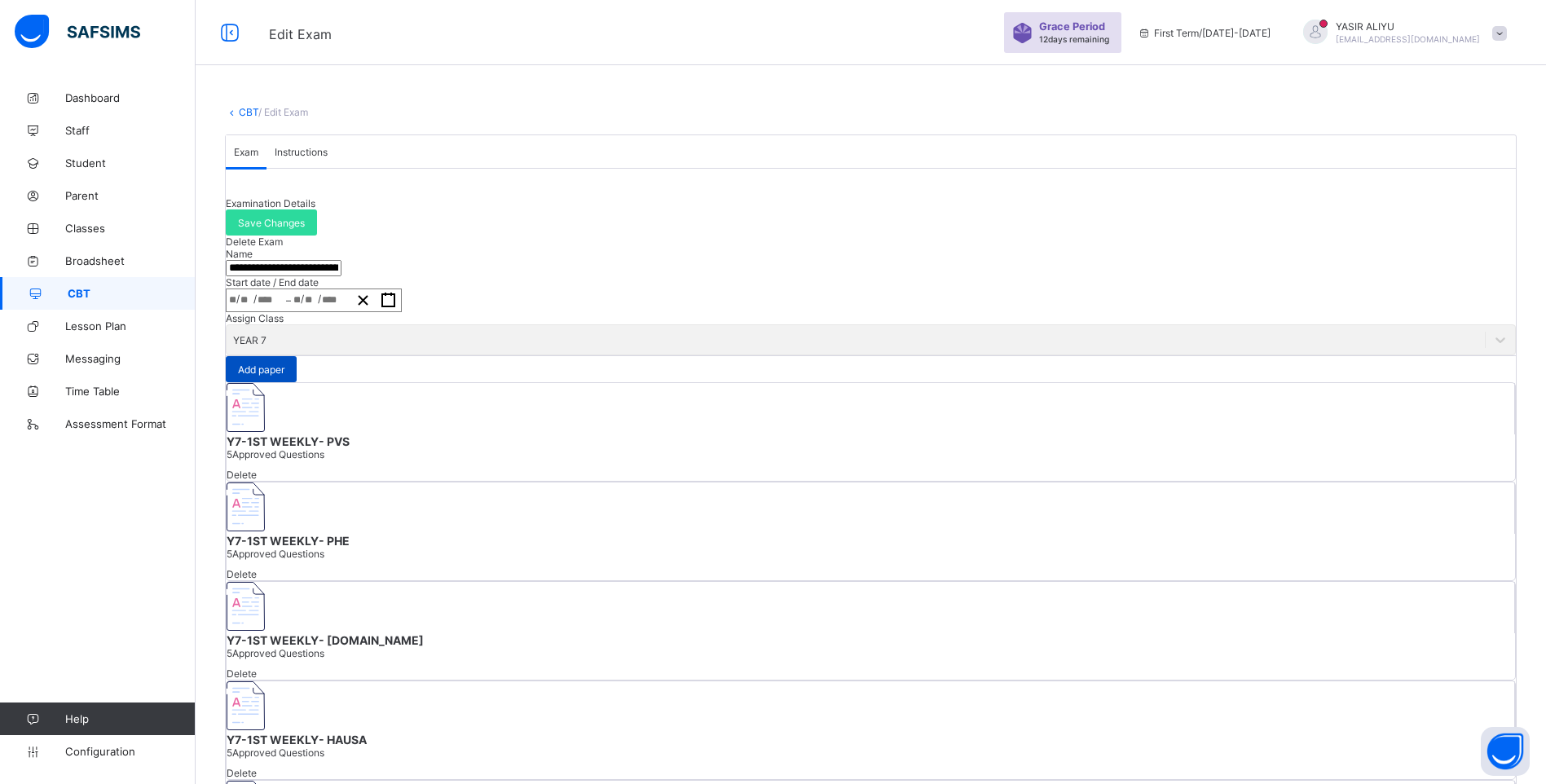
click at [284, 375] on span "Add paper" at bounding box center [260, 369] width 46 height 12
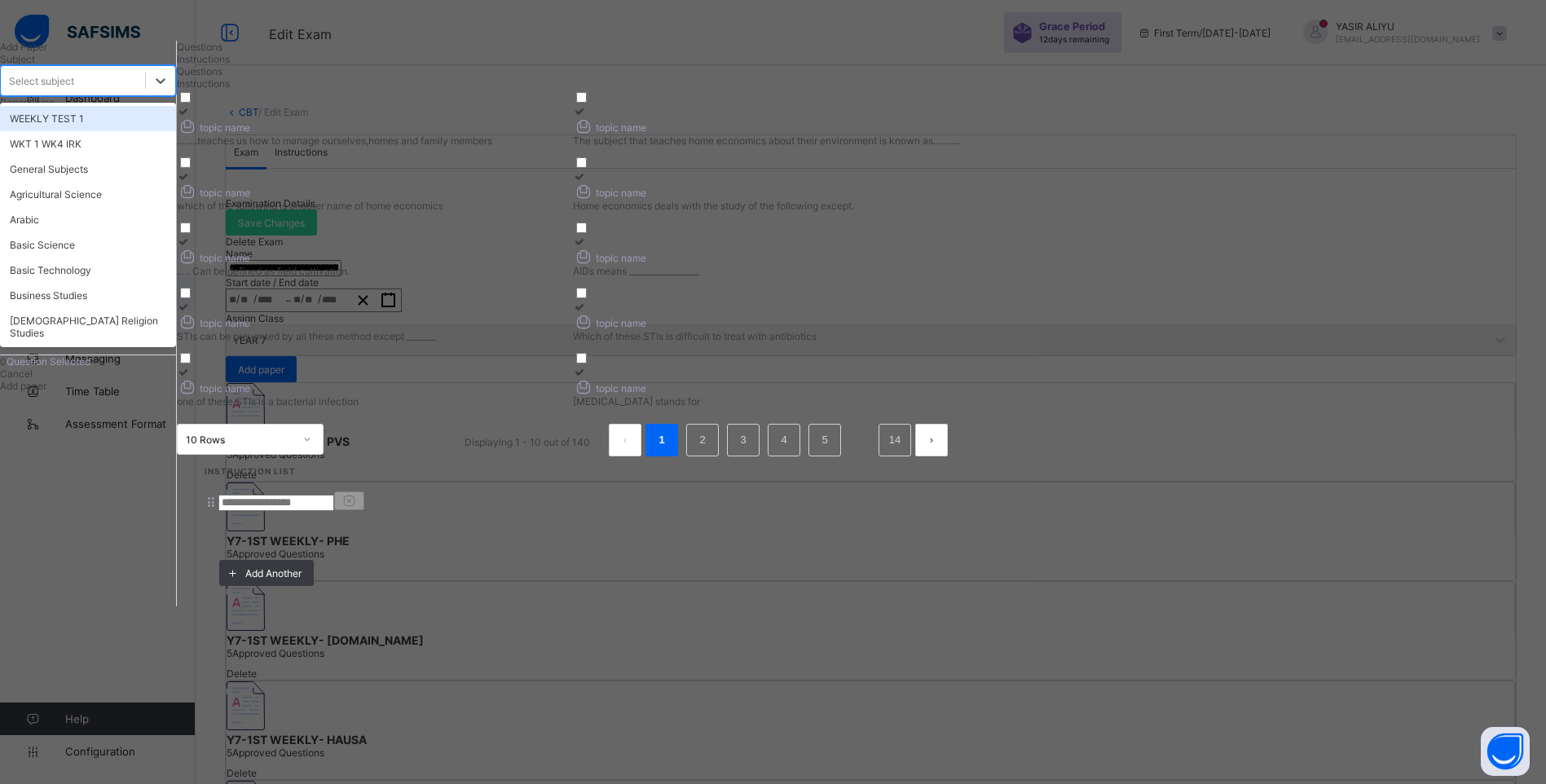
click at [145, 92] on div "Select subject" at bounding box center [73, 80] width 144 height 23
click at [164, 283] on div "Basic Technology" at bounding box center [88, 270] width 176 height 25
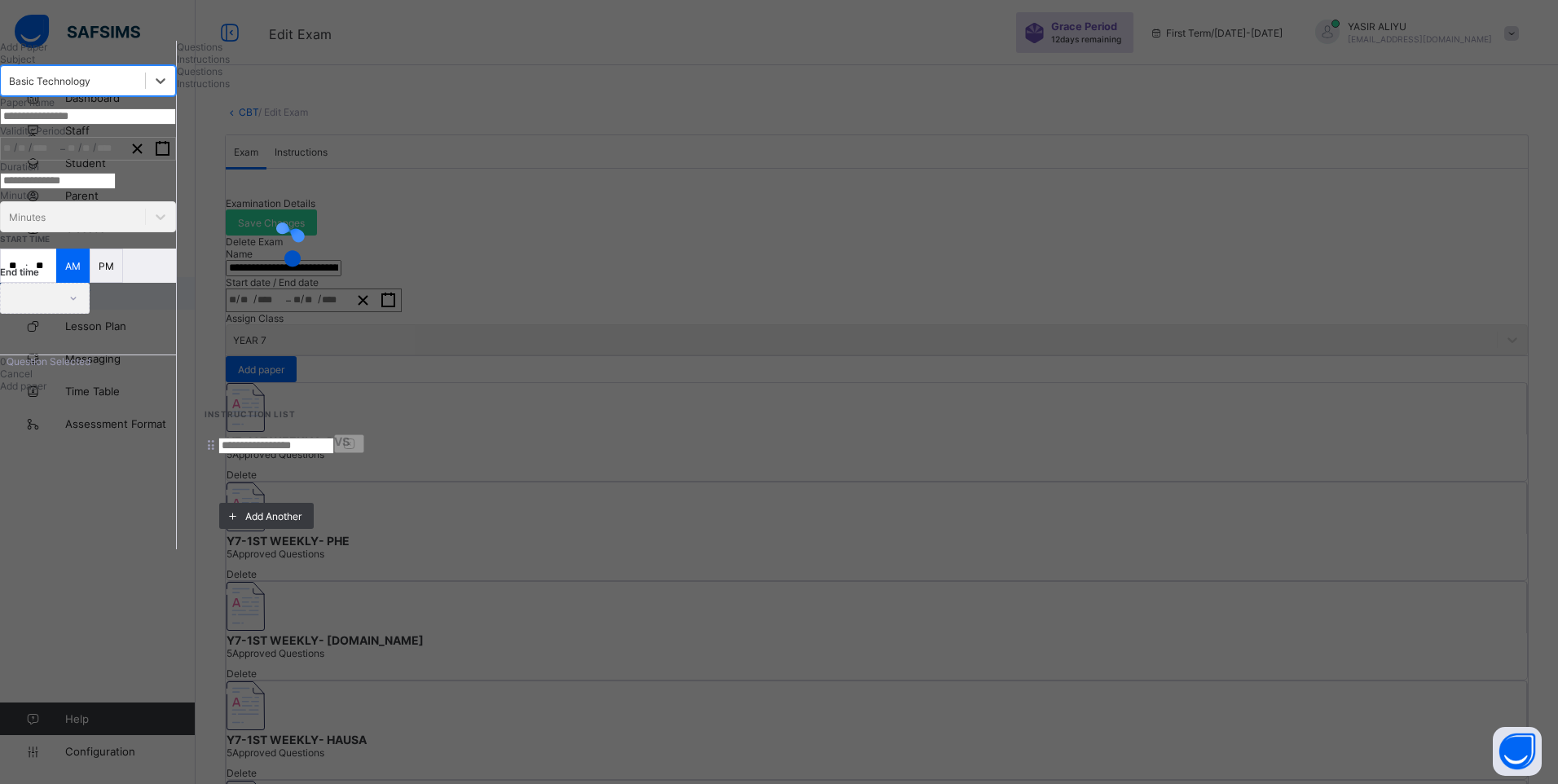
click at [176, 125] on input "text" at bounding box center [88, 116] width 176 height 16
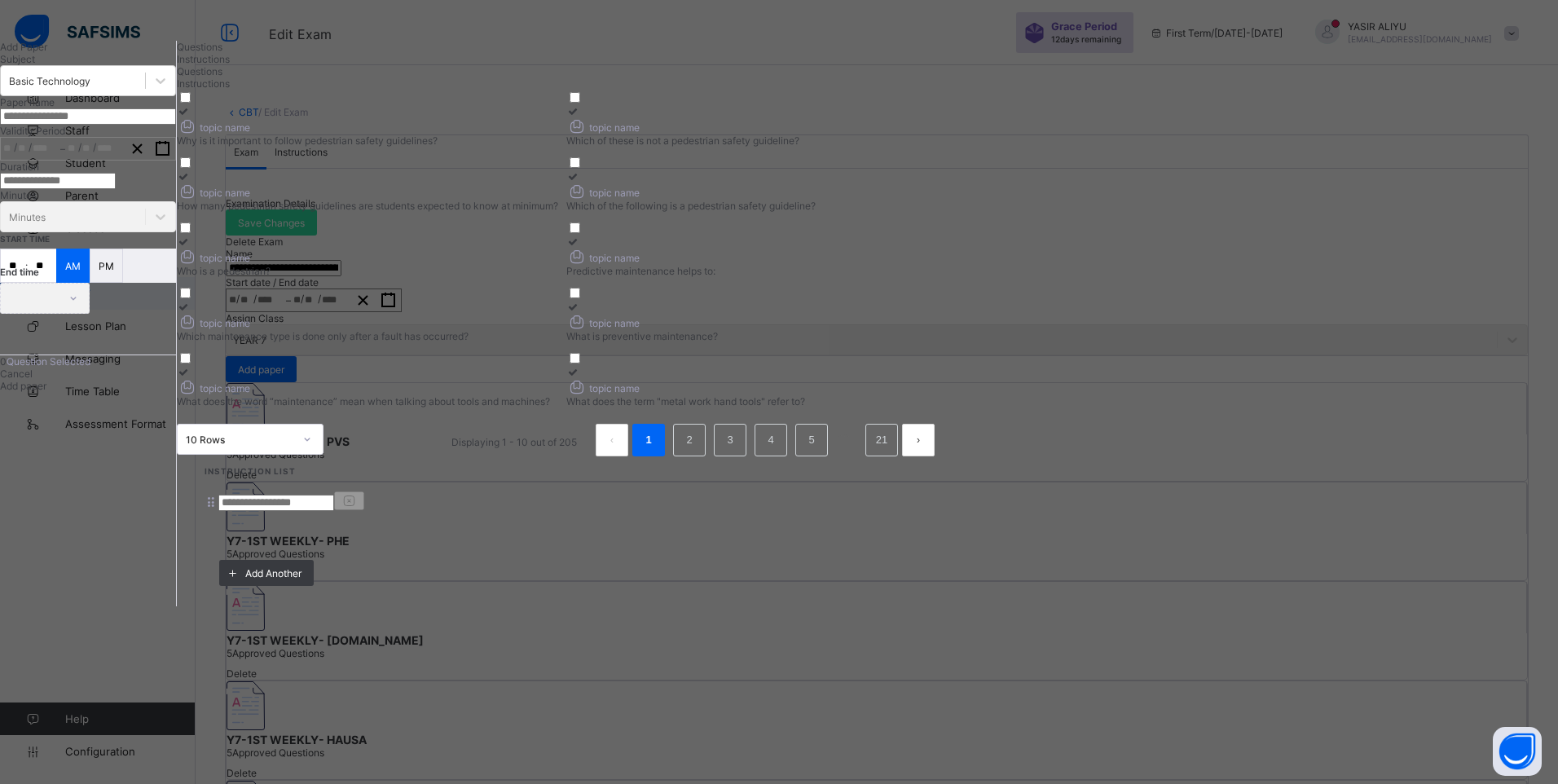
click at [191, 117] on icon at bounding box center [183, 110] width 14 height 12
click at [947, 117] on div at bounding box center [757, 110] width 381 height 12
click at [558, 200] on div "topic name" at bounding box center [367, 191] width 381 height 17
click at [947, 182] on div at bounding box center [757, 175] width 381 height 12
click at [558, 265] on div "topic name" at bounding box center [367, 256] width 381 height 17
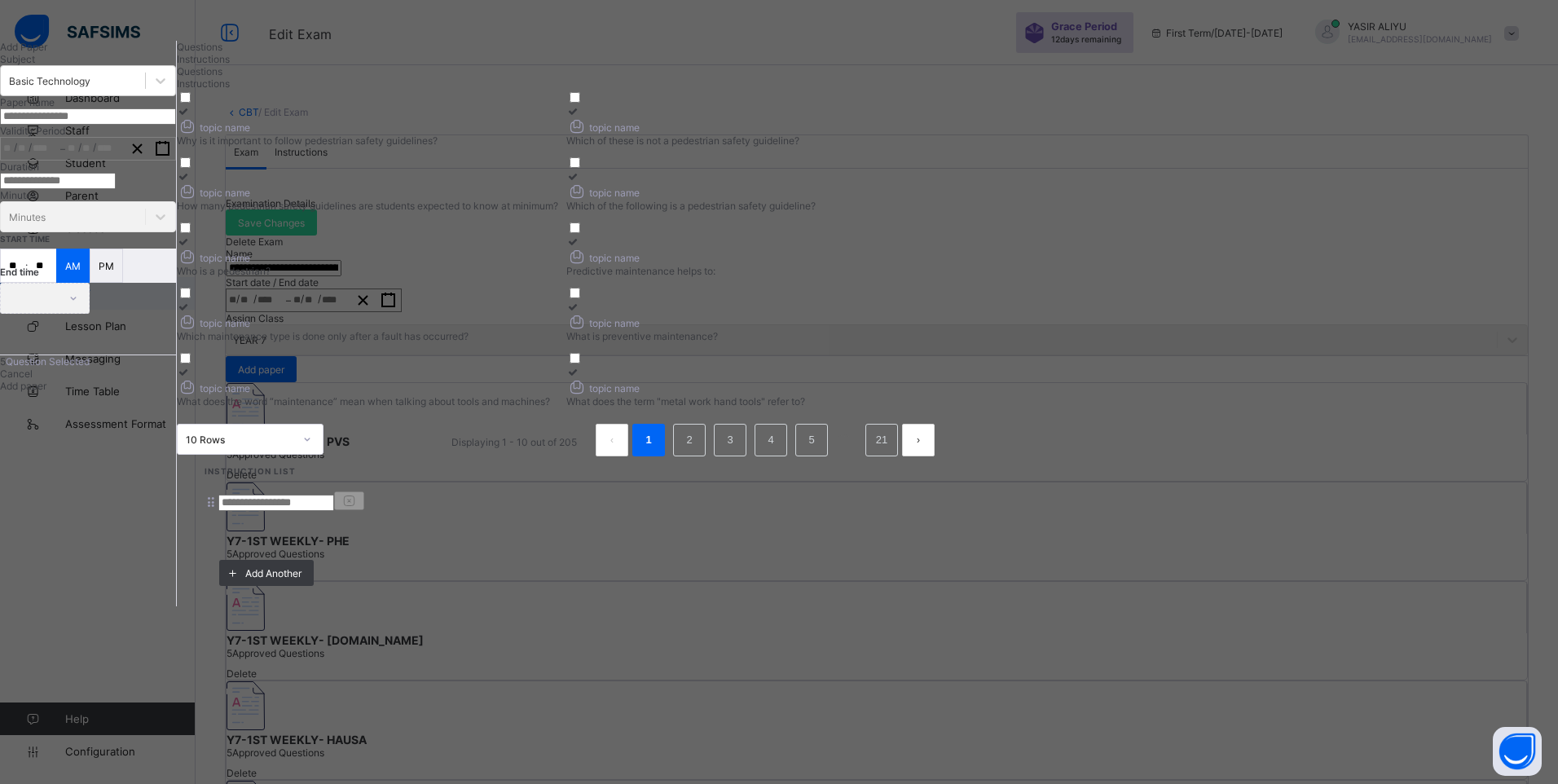
click at [176, 125] on input "text" at bounding box center [88, 116] width 176 height 16
type input "**********"
type input "*"
drag, startPoint x: 164, startPoint y: 202, endPoint x: 227, endPoint y: 212, distance: 63.8
click at [176, 125] on input "**********" at bounding box center [88, 116] width 176 height 16
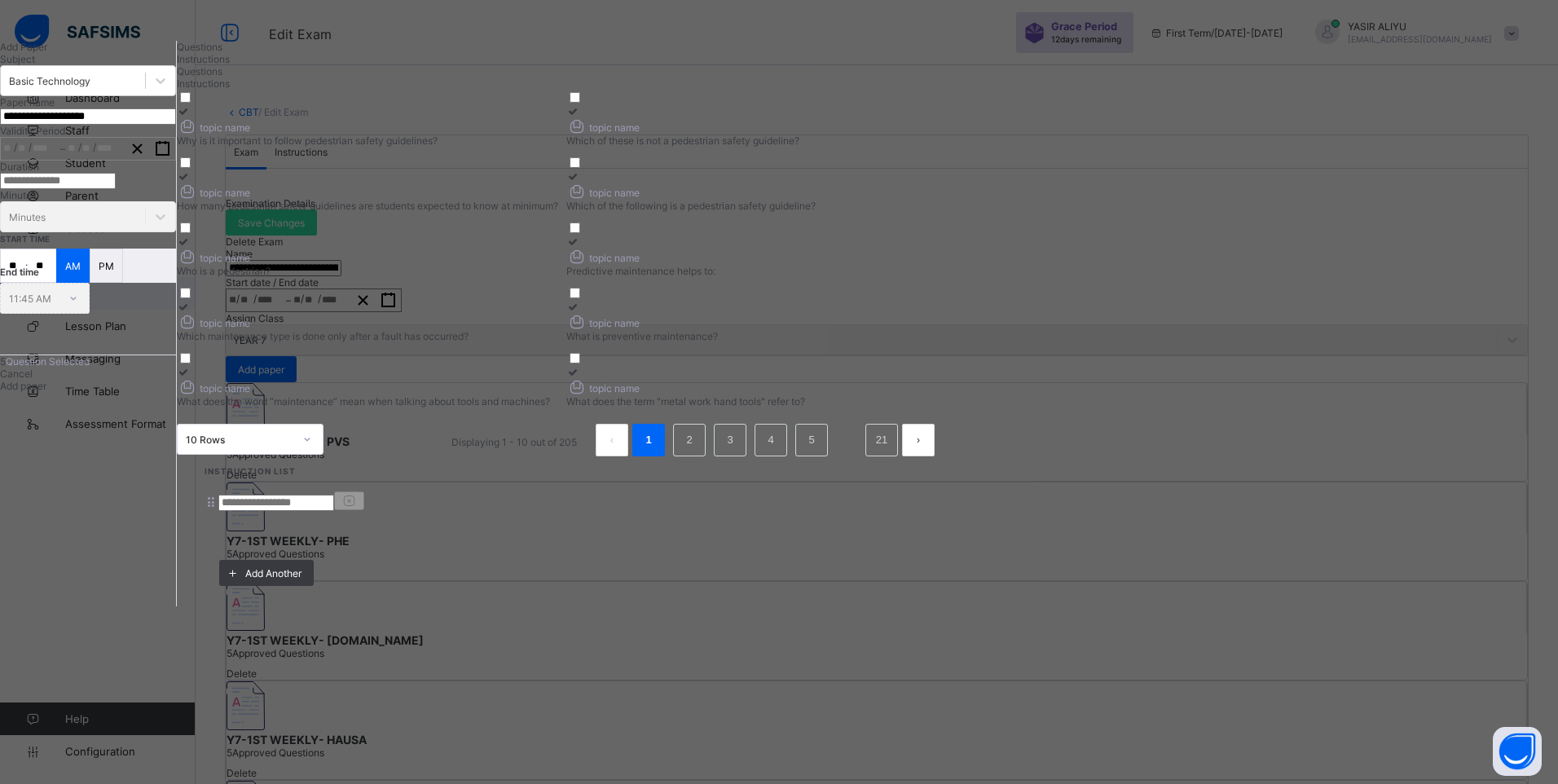
type input "**********"
click at [170, 157] on icon "button" at bounding box center [162, 148] width 15 height 15
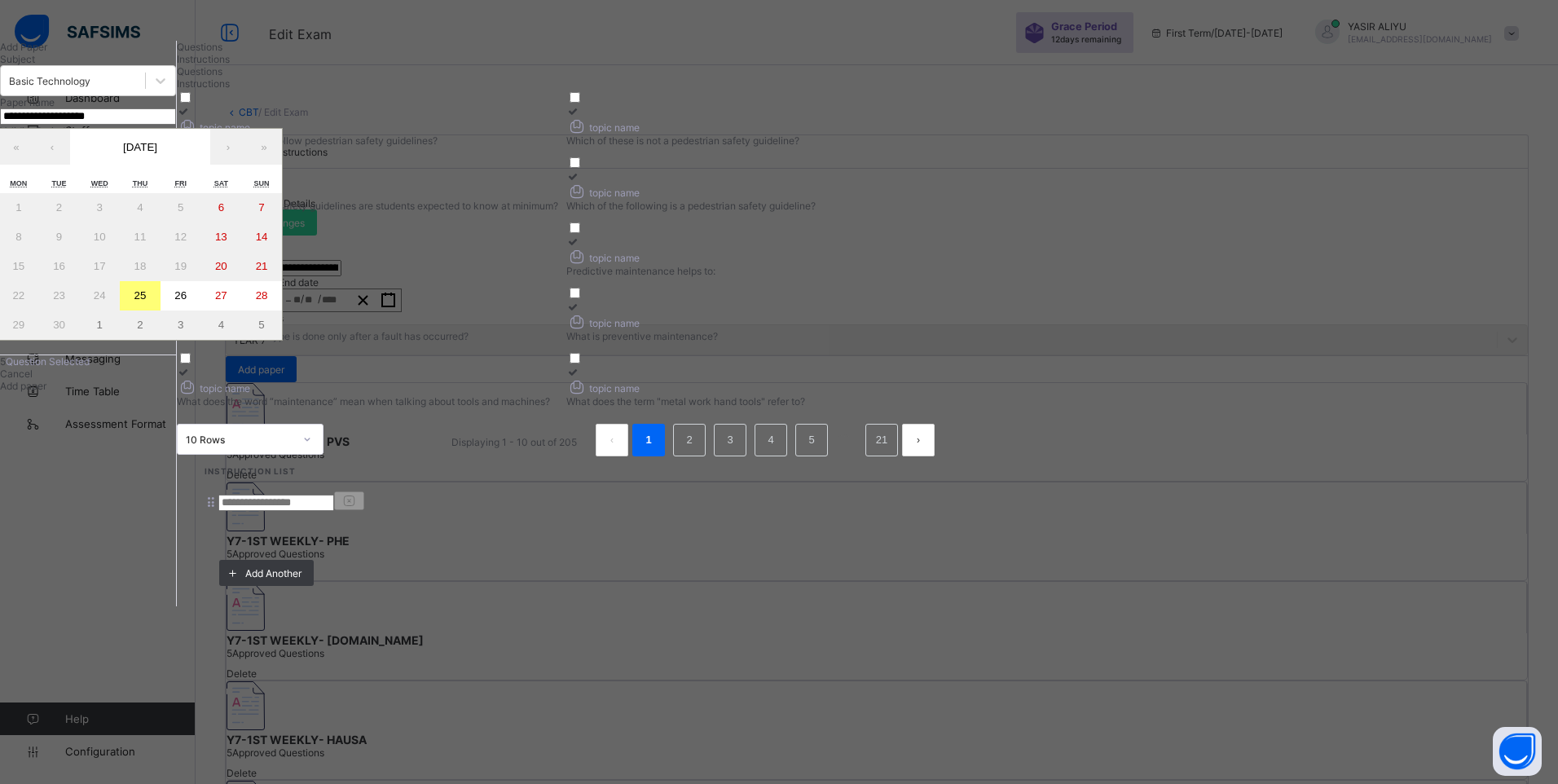
click at [187, 301] on abbr "26" at bounding box center [180, 295] width 12 height 12
type input "**********"
type input "*"
type input "**"
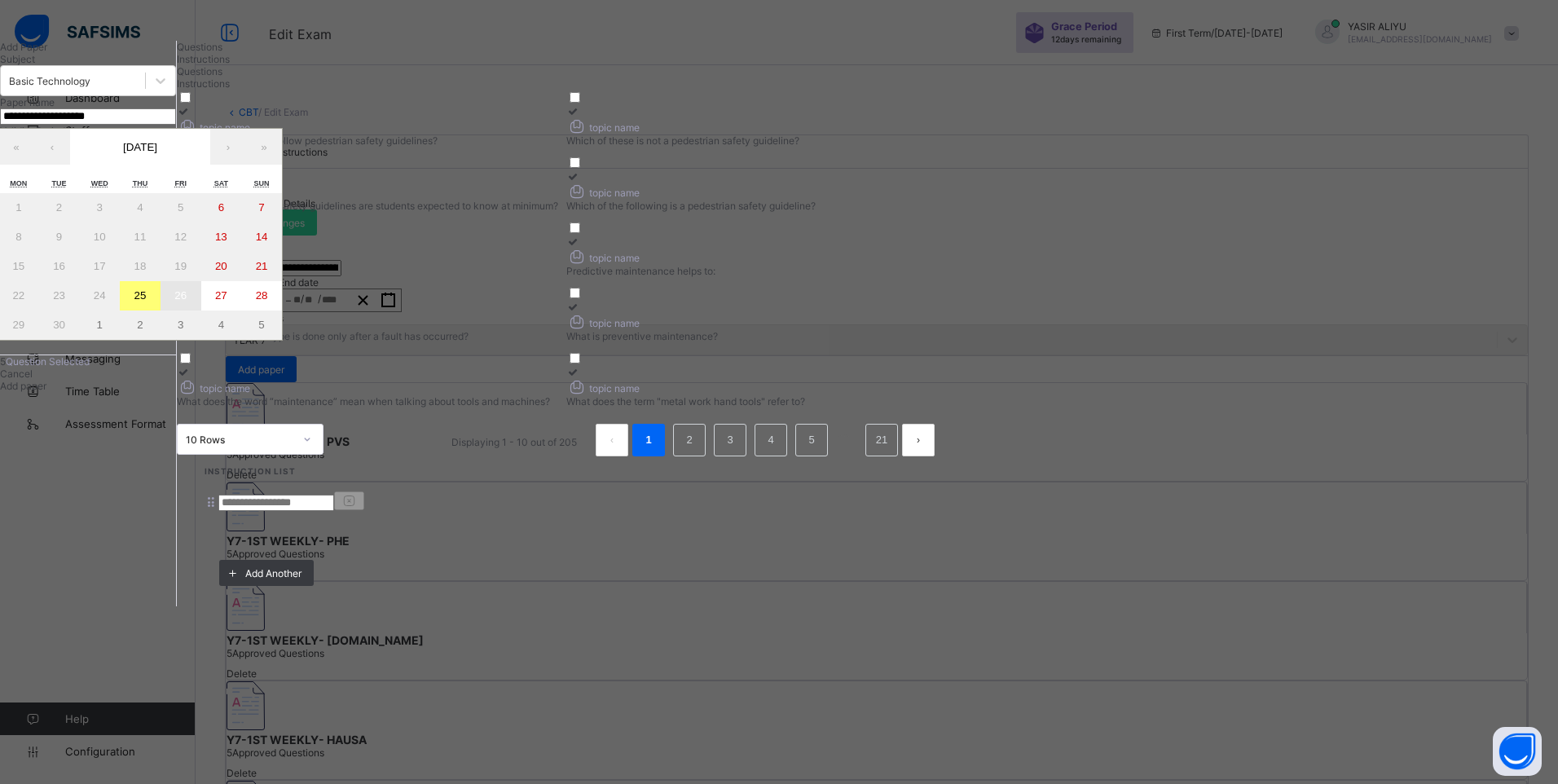
type input "****"
type input "**********"
type input "*"
type input "**"
type input "****"
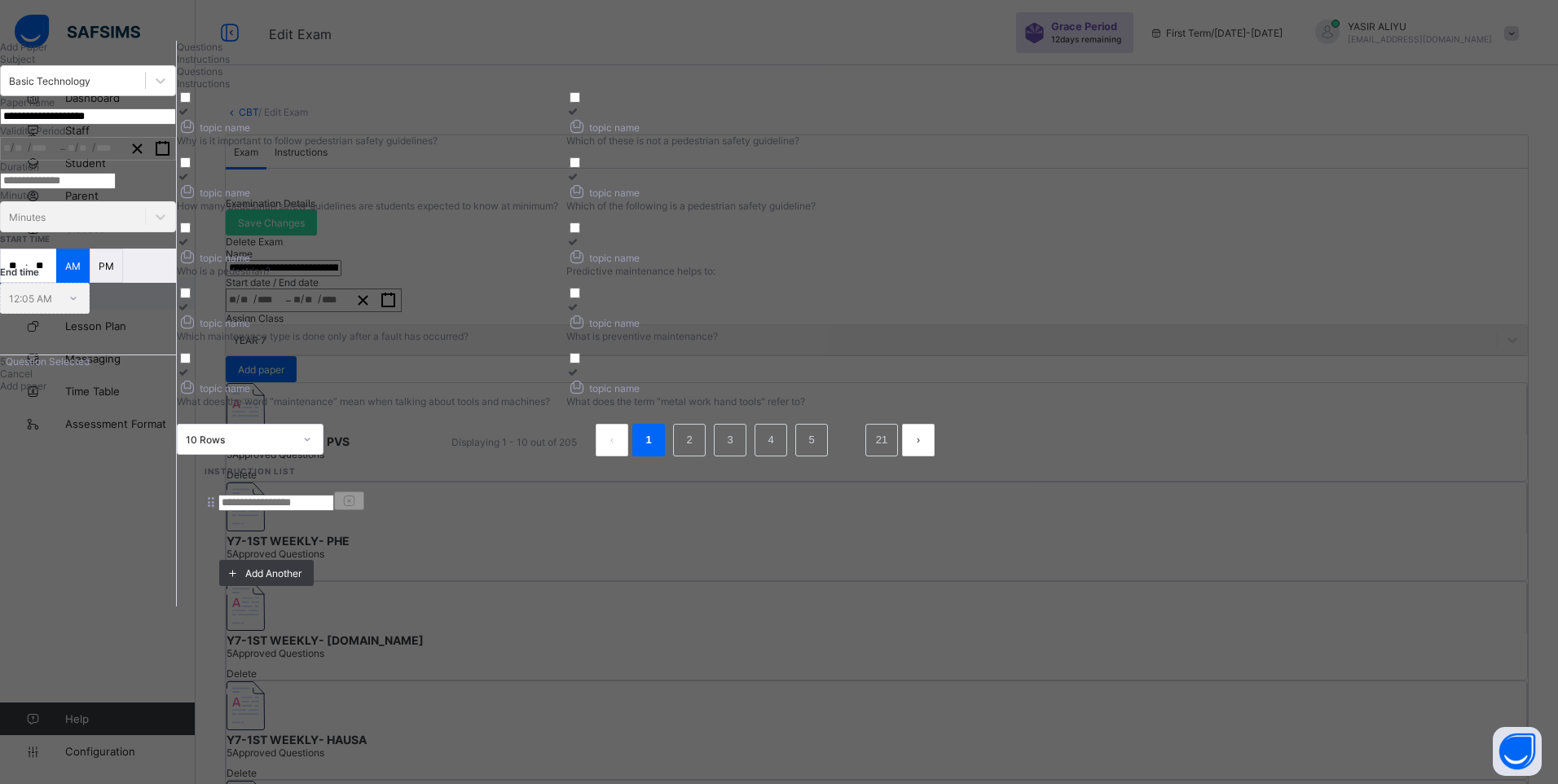
click at [25, 282] on input "**" at bounding box center [13, 265] width 25 height 33
click at [46, 392] on span "Add paper" at bounding box center [23, 385] width 46 height 12
click at [229, 65] on span "Instructions" at bounding box center [203, 58] width 53 height 12
click at [334, 494] on input at bounding box center [276, 502] width 116 height 16
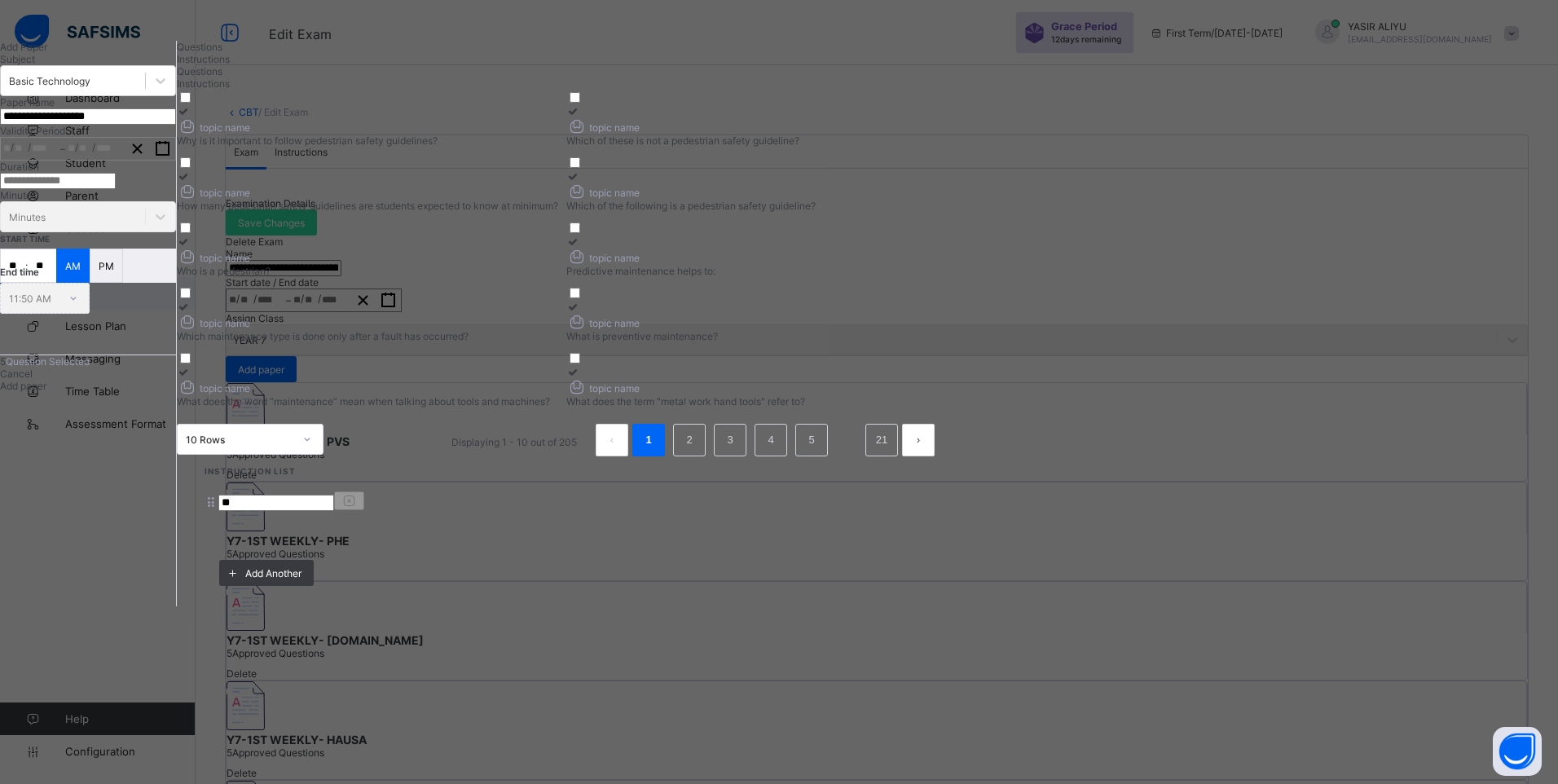
click at [176, 392] on div "Add paper" at bounding box center [88, 385] width 176 height 12
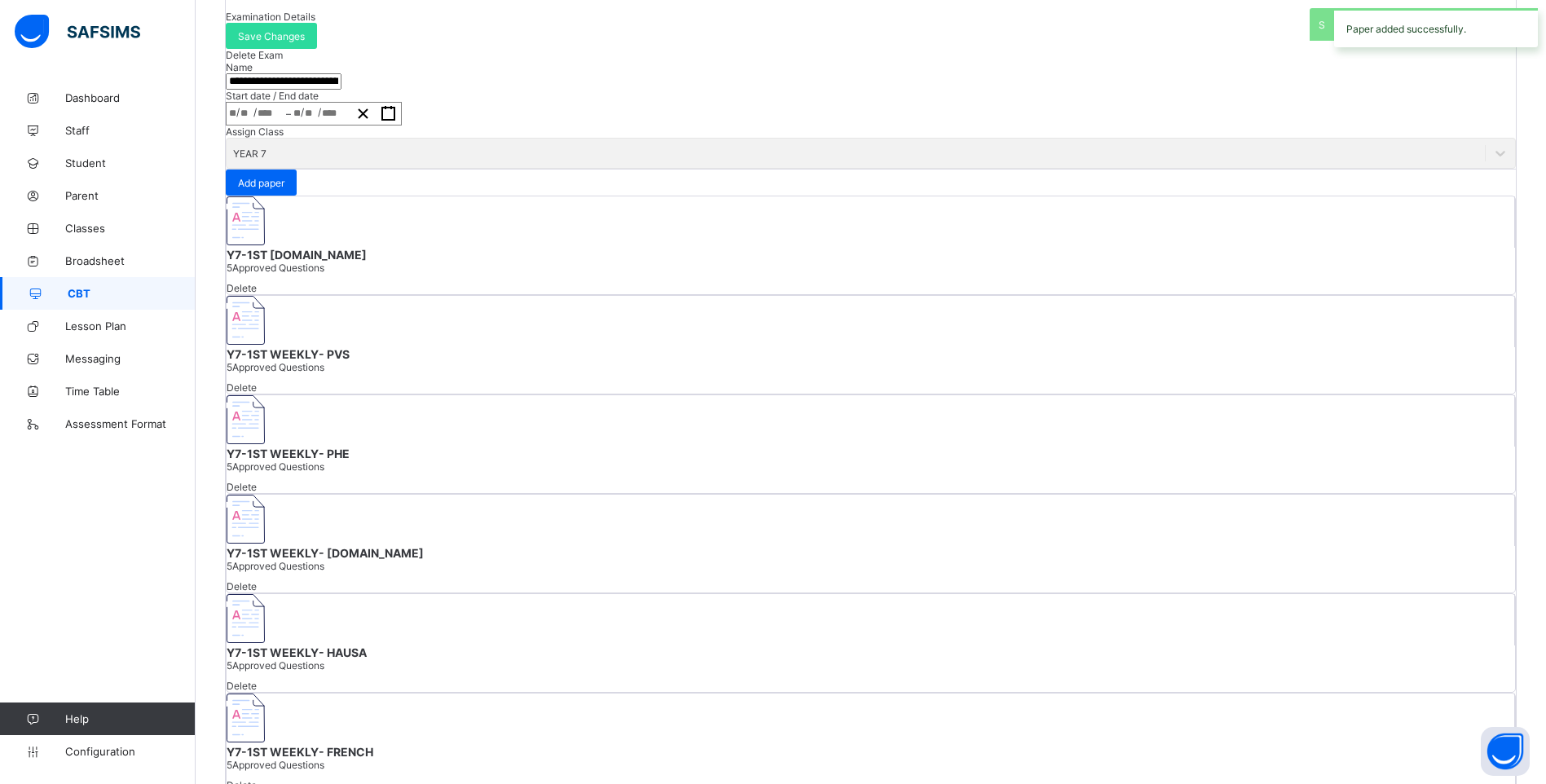
scroll to position [211, 0]
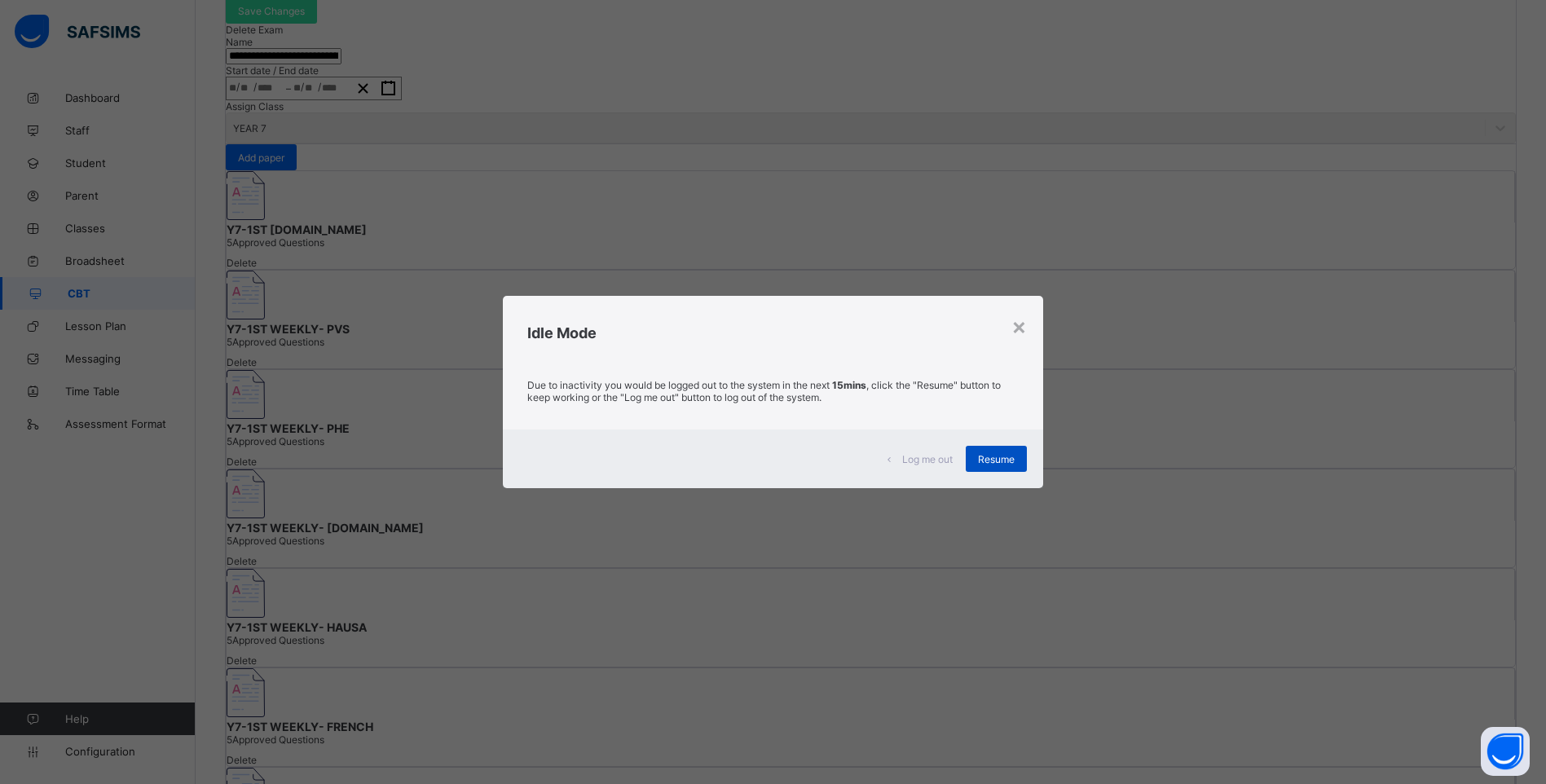
click at [1000, 457] on span "Resume" at bounding box center [996, 459] width 37 height 12
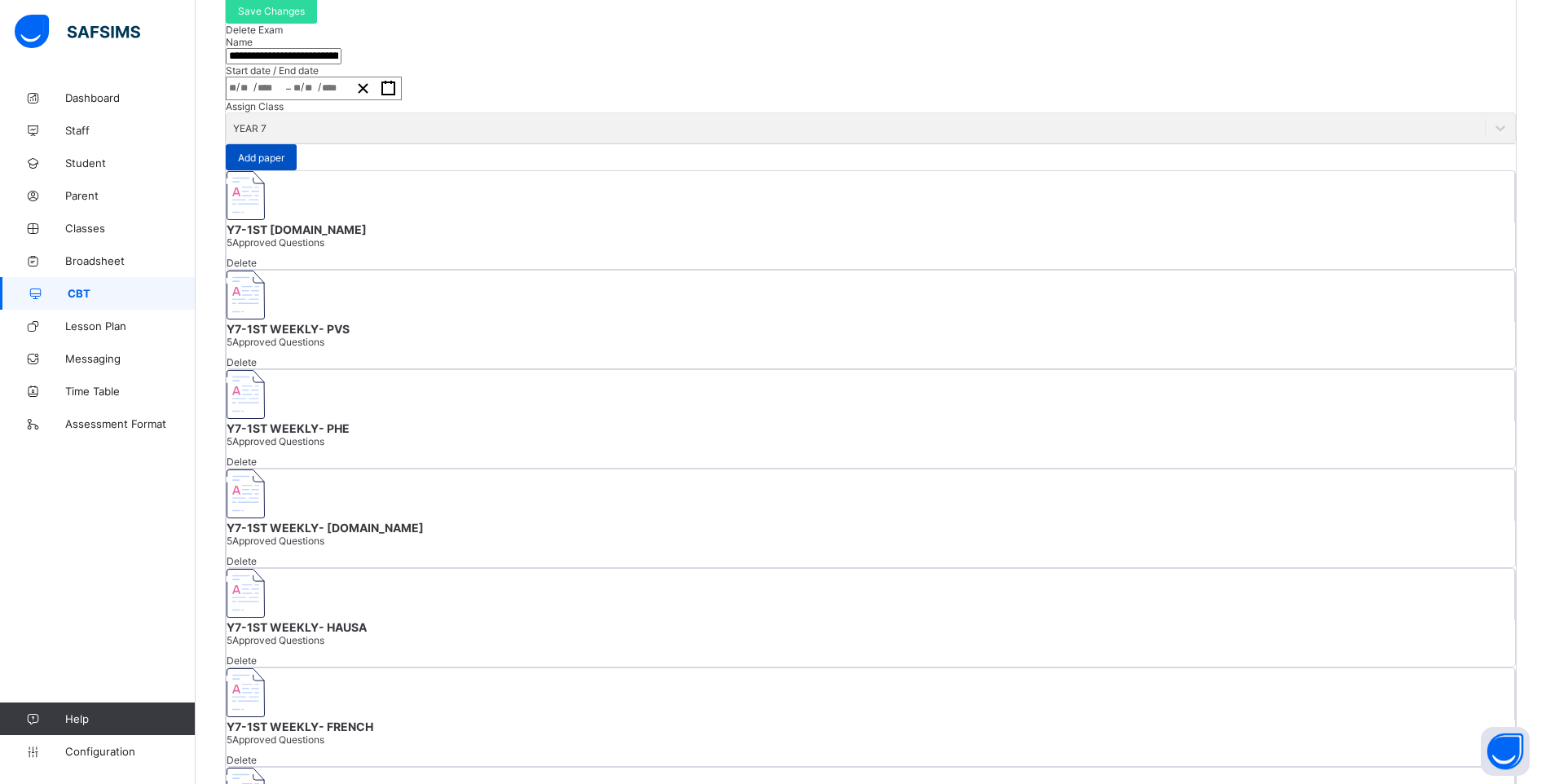
click at [284, 164] on span "Add paper" at bounding box center [260, 158] width 46 height 12
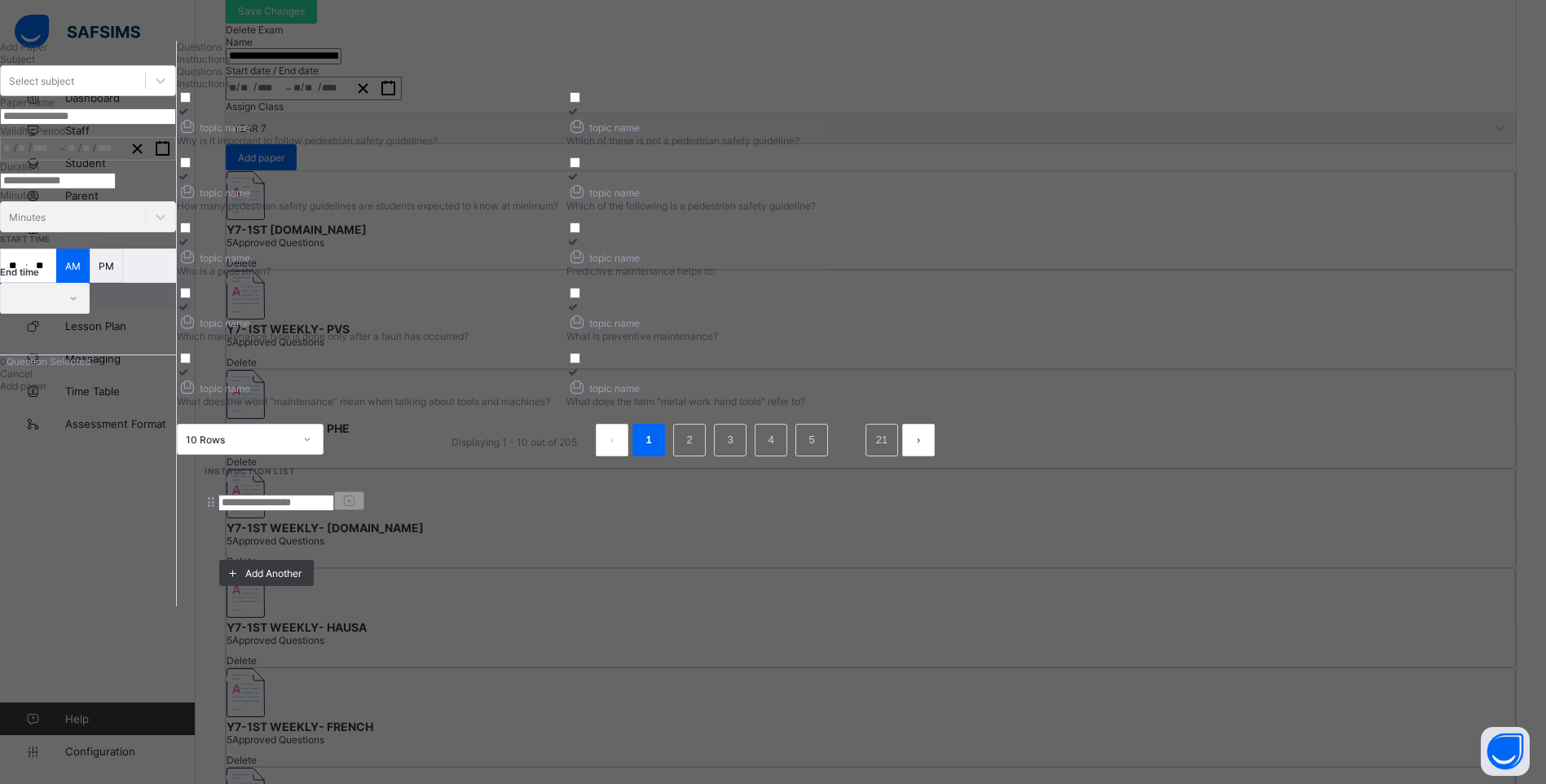
click at [334, 494] on input at bounding box center [276, 502] width 116 height 16
click at [440, 53] on div "Questions" at bounding box center [562, 46] width 771 height 12
click at [145, 92] on div "Select subject" at bounding box center [73, 80] width 144 height 23
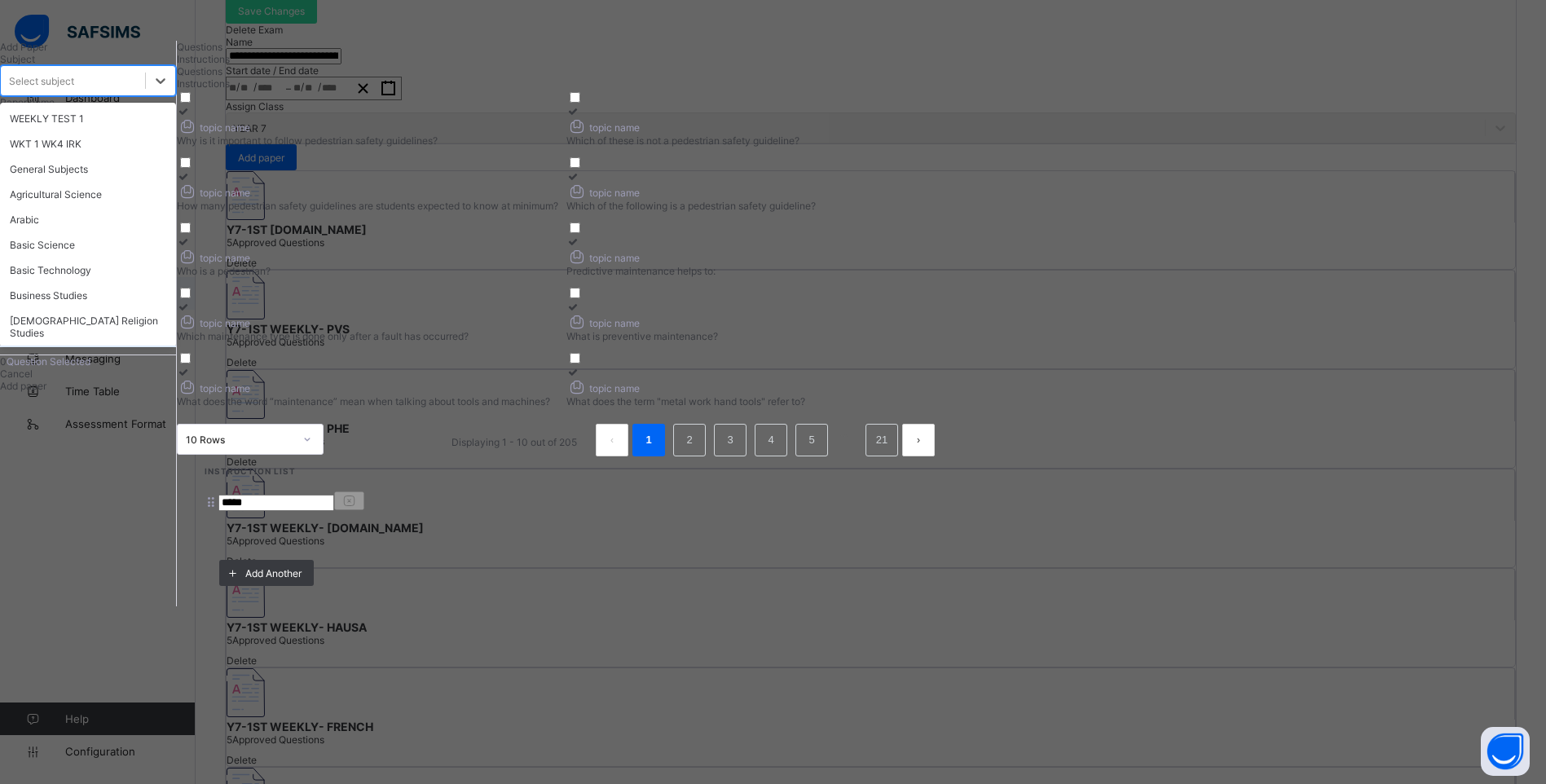
click at [176, 379] on div "Cancel" at bounding box center [88, 373] width 176 height 12
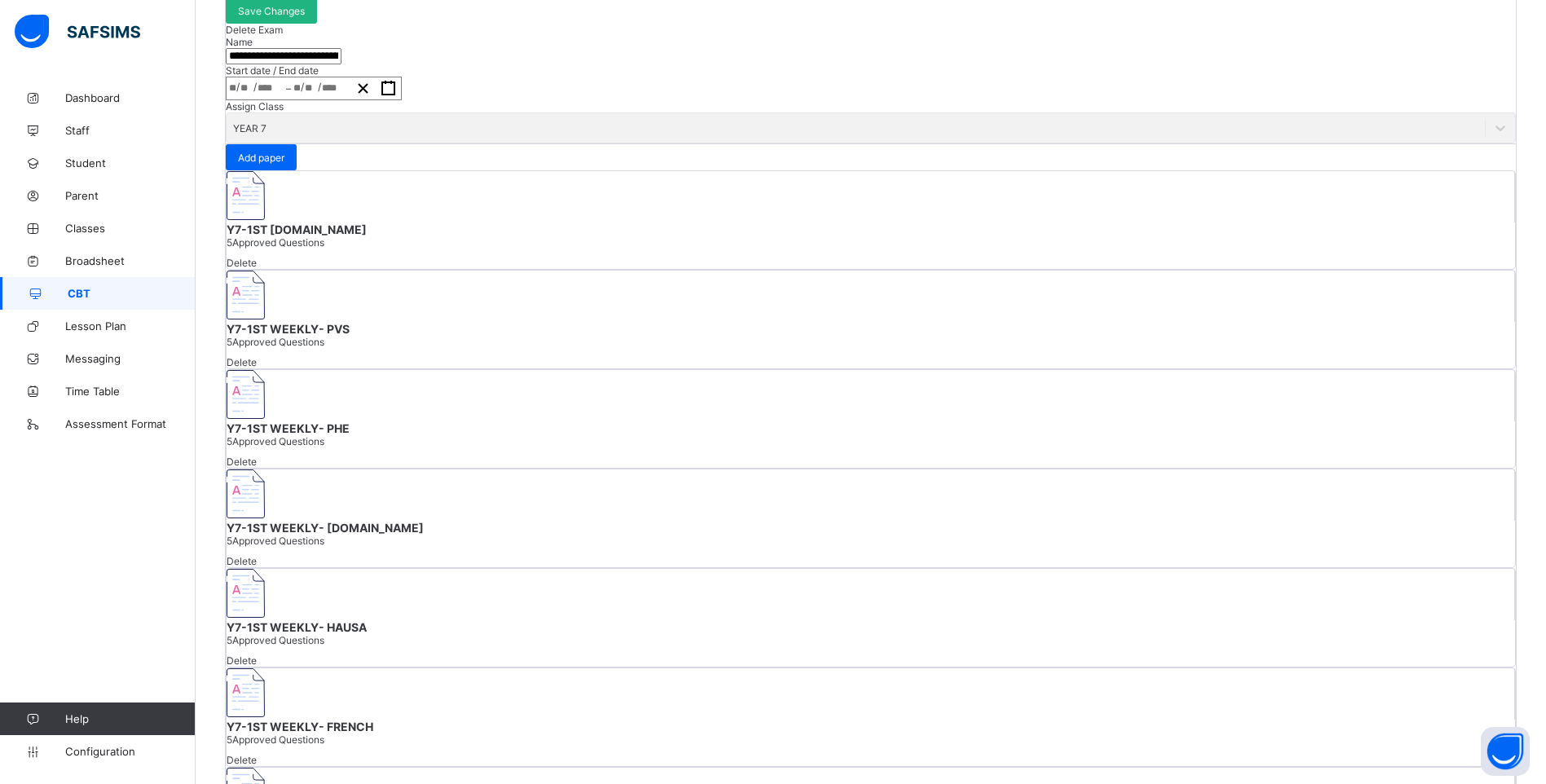
click at [305, 17] on span "Save Changes" at bounding box center [271, 10] width 67 height 12
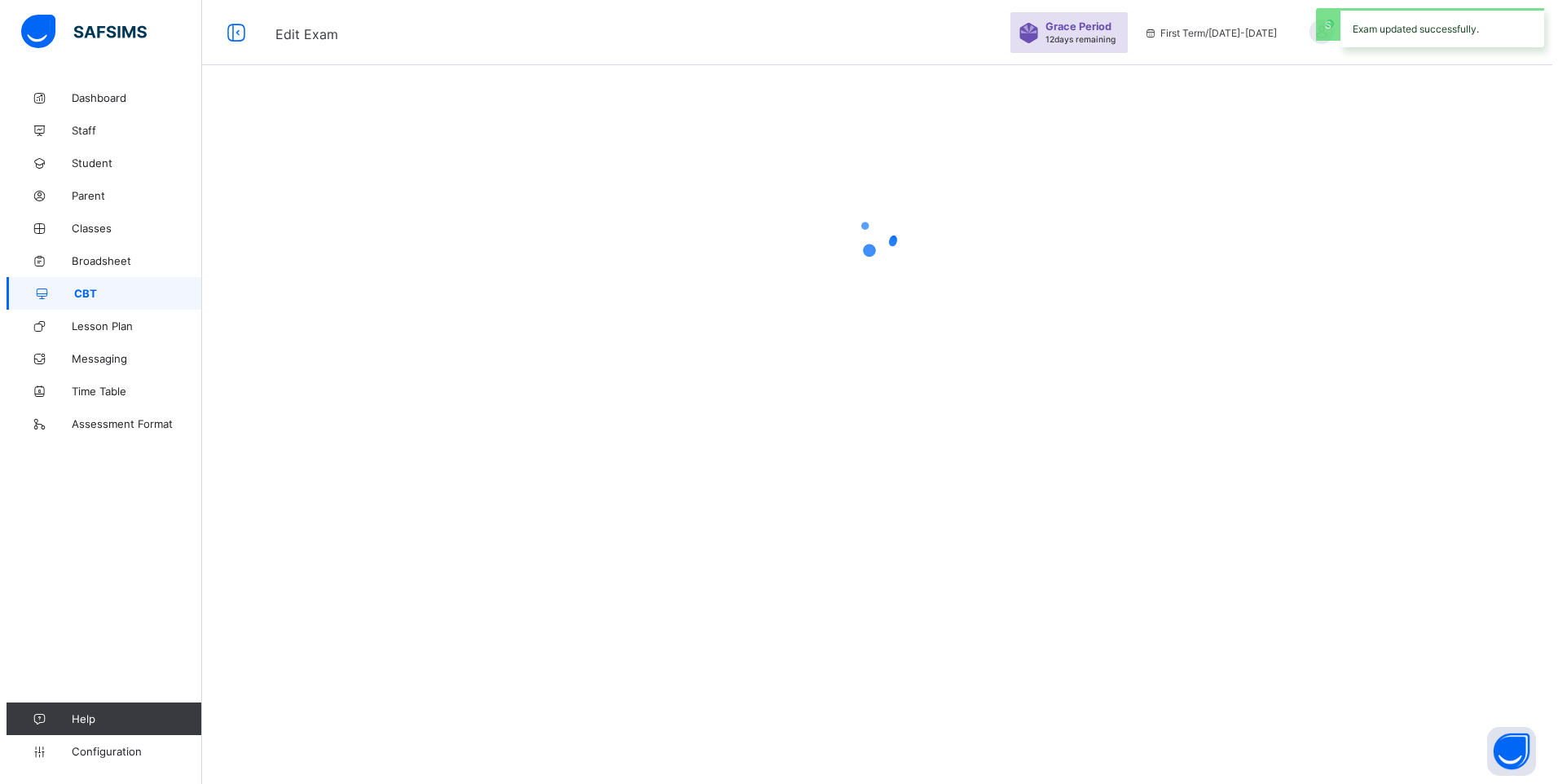
scroll to position [0, 0]
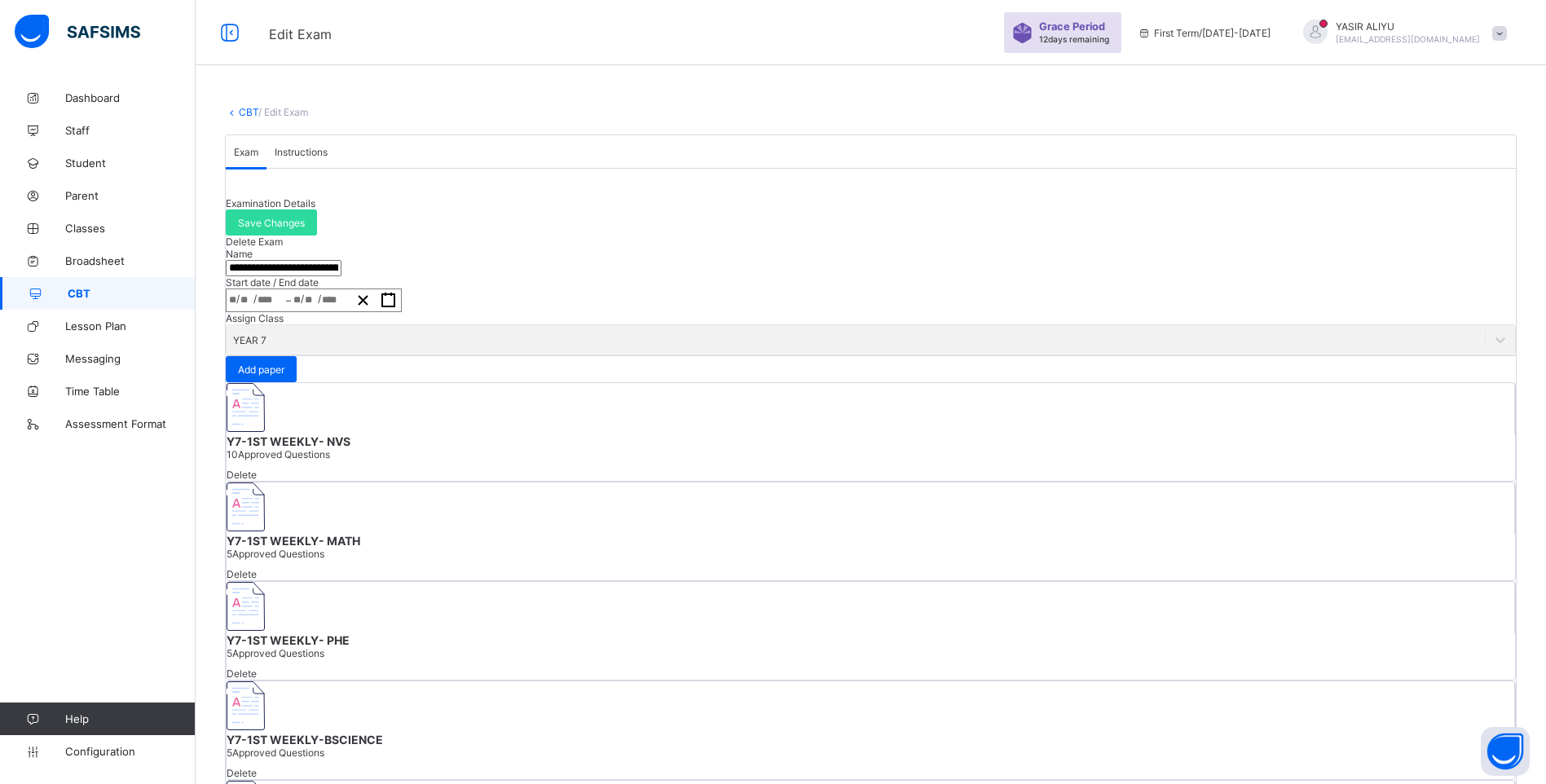
click at [252, 113] on link "CBT" at bounding box center [248, 111] width 20 height 12
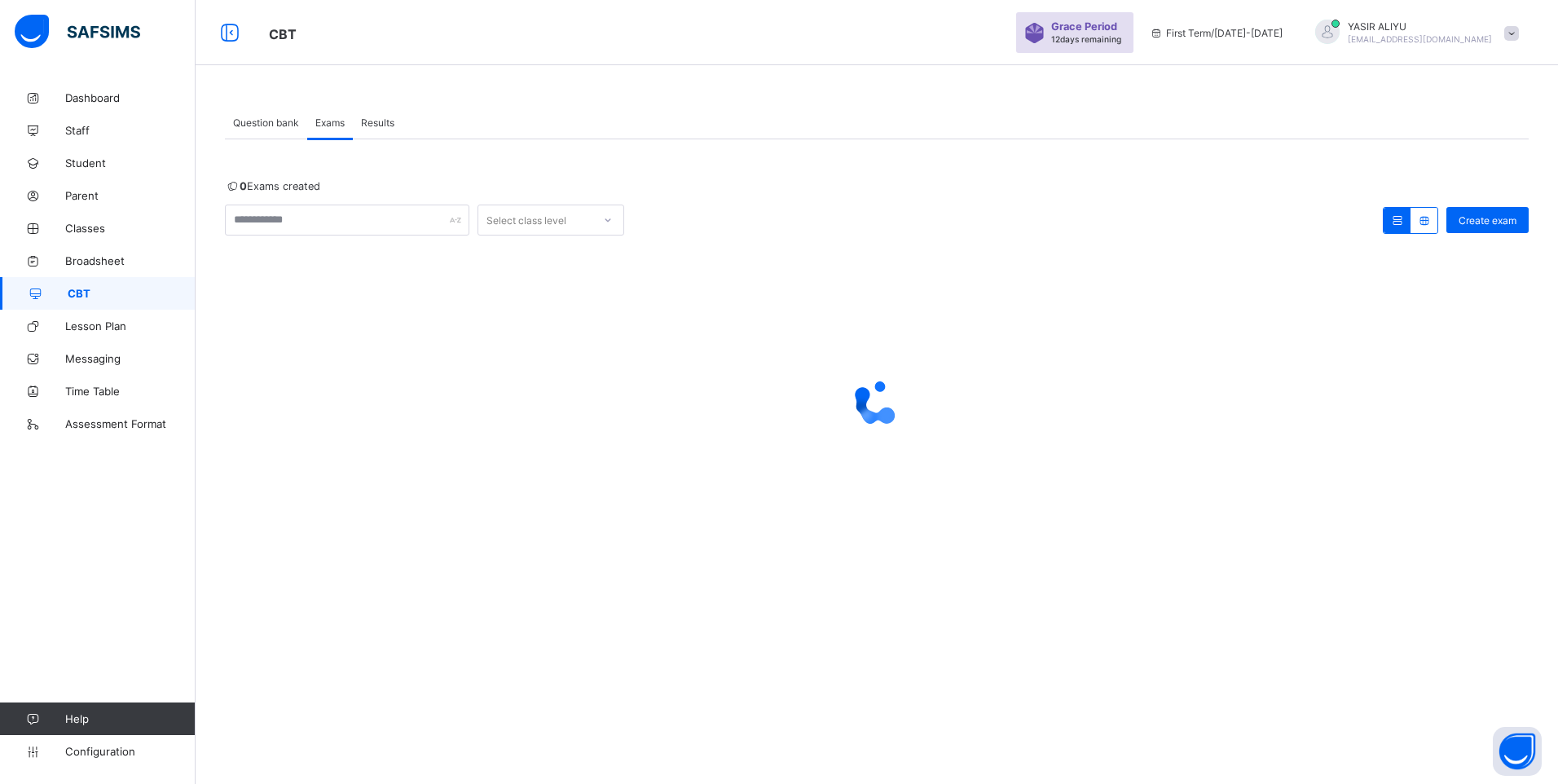
click at [272, 119] on span "Question bank" at bounding box center [266, 122] width 66 height 12
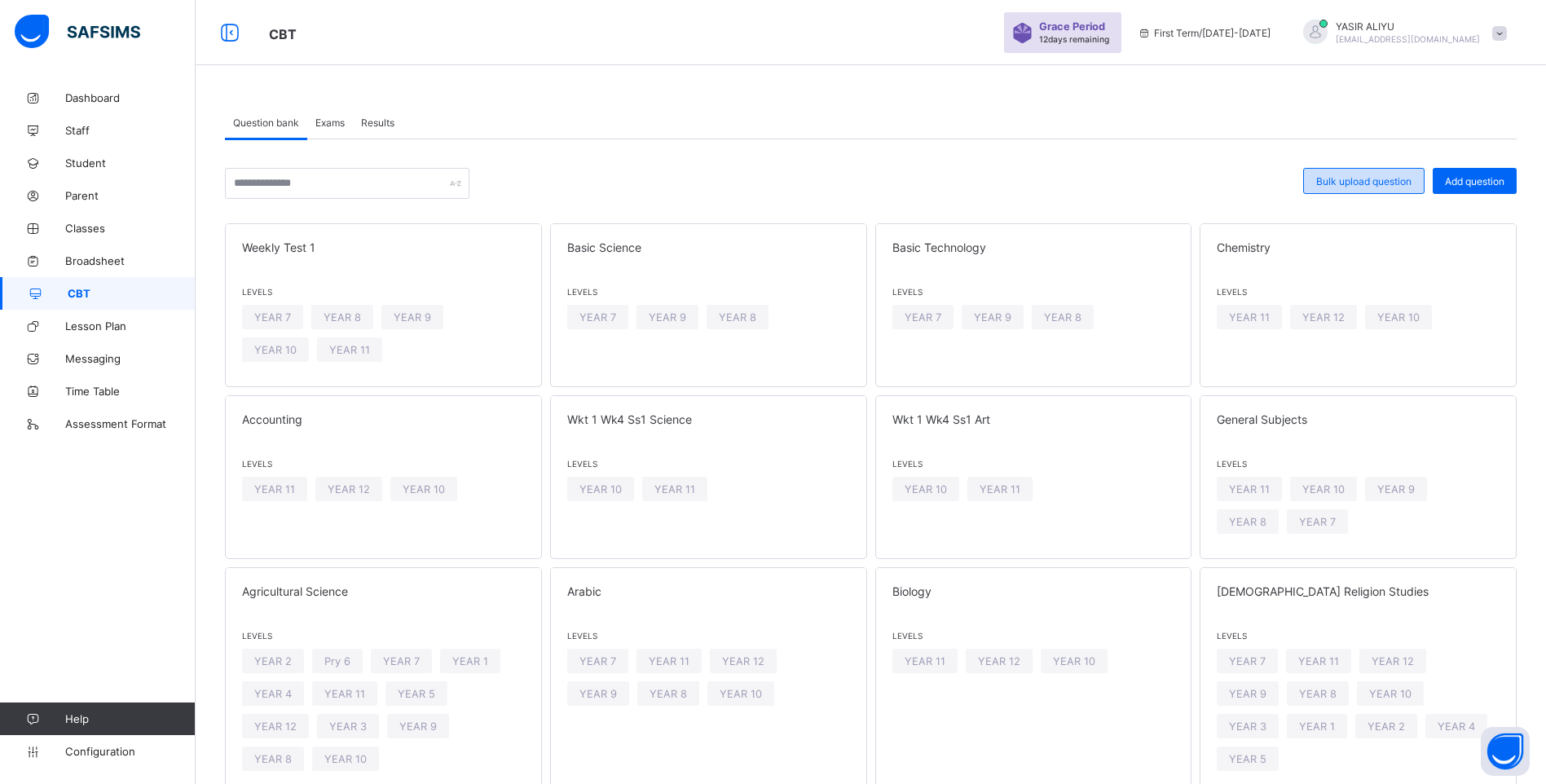
click at [1370, 175] on span "Bulk upload question" at bounding box center [1363, 181] width 95 height 12
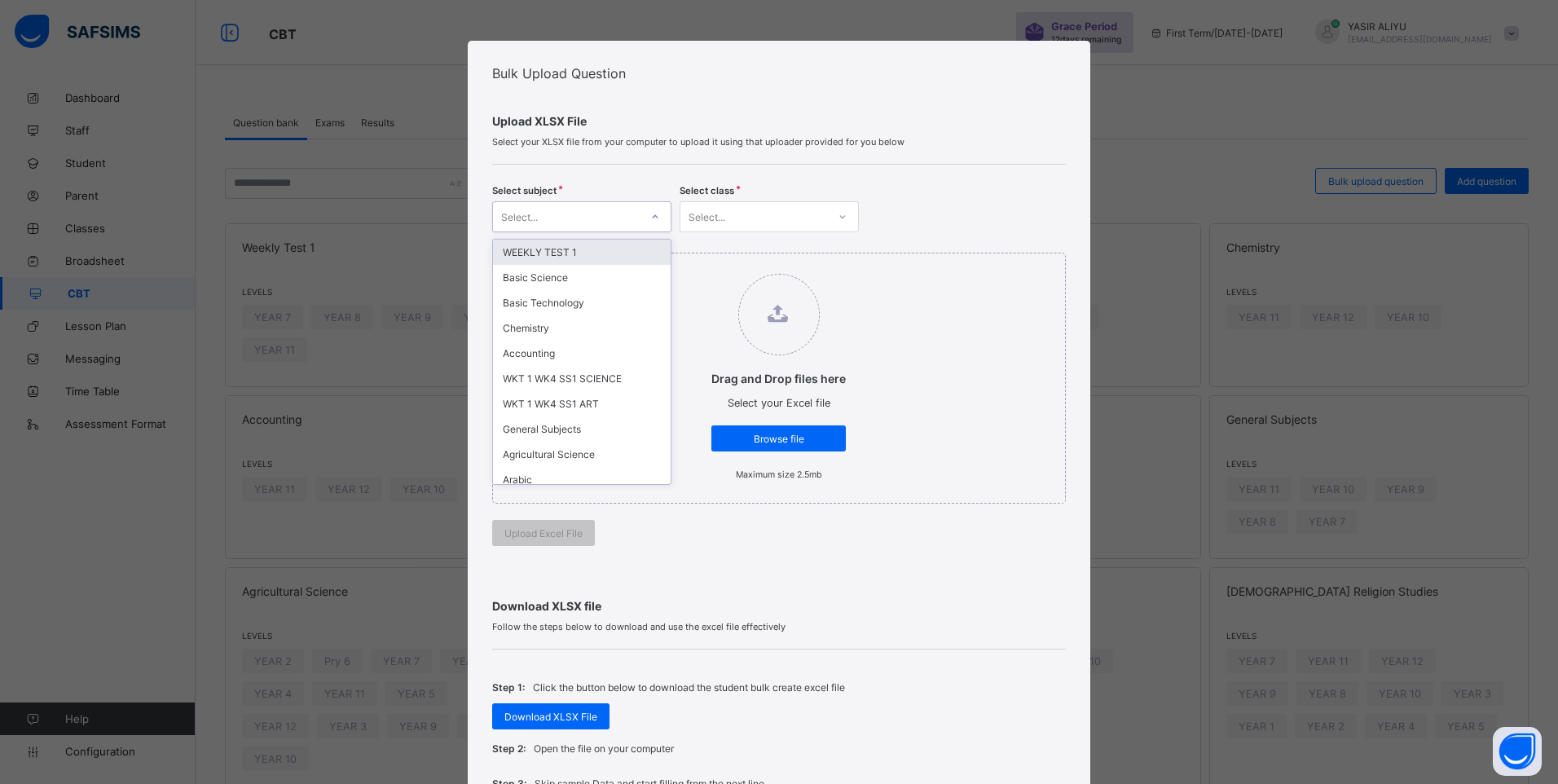
click at [657, 211] on div at bounding box center [655, 217] width 27 height 26
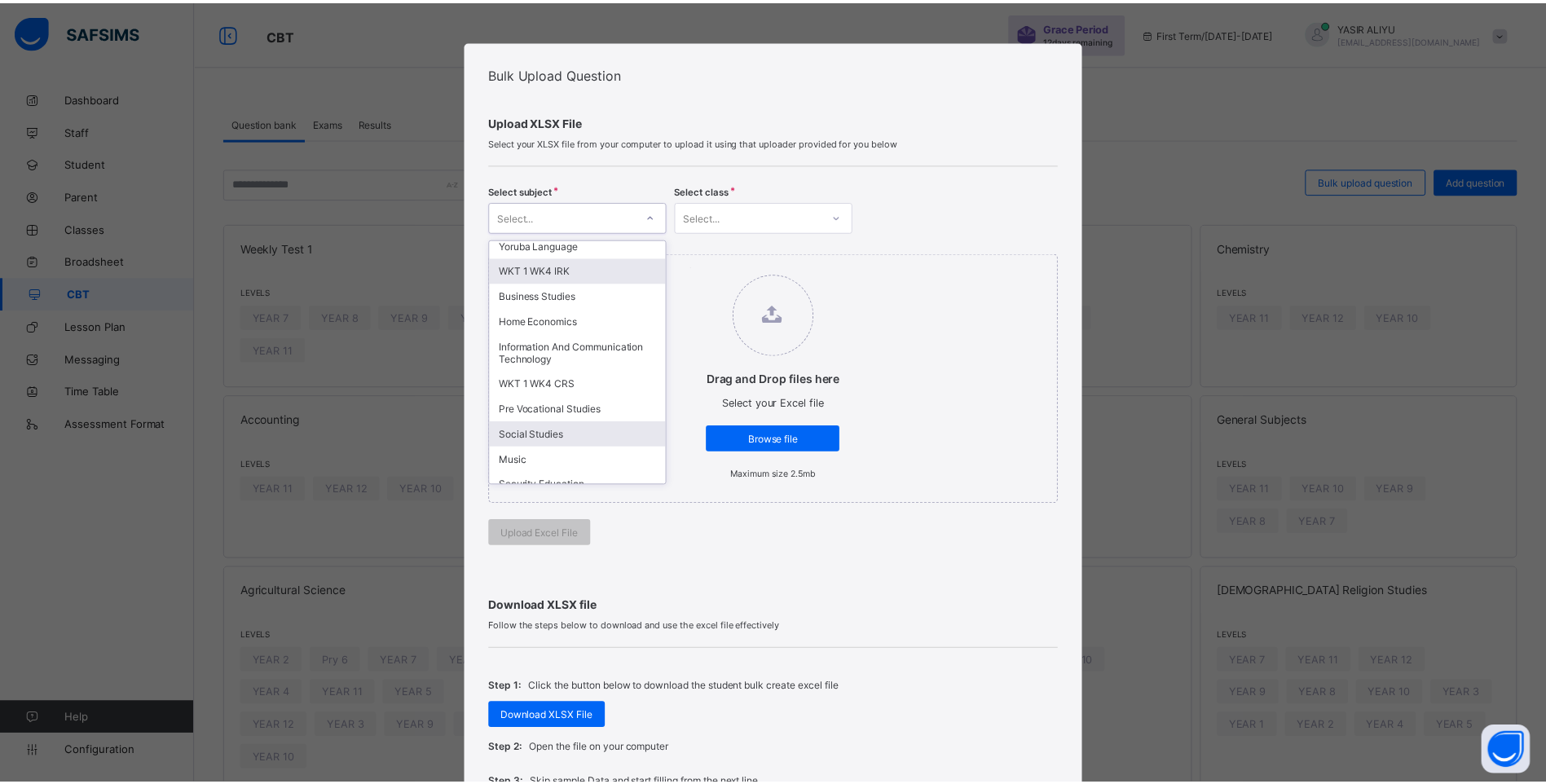
scroll to position [854, 0]
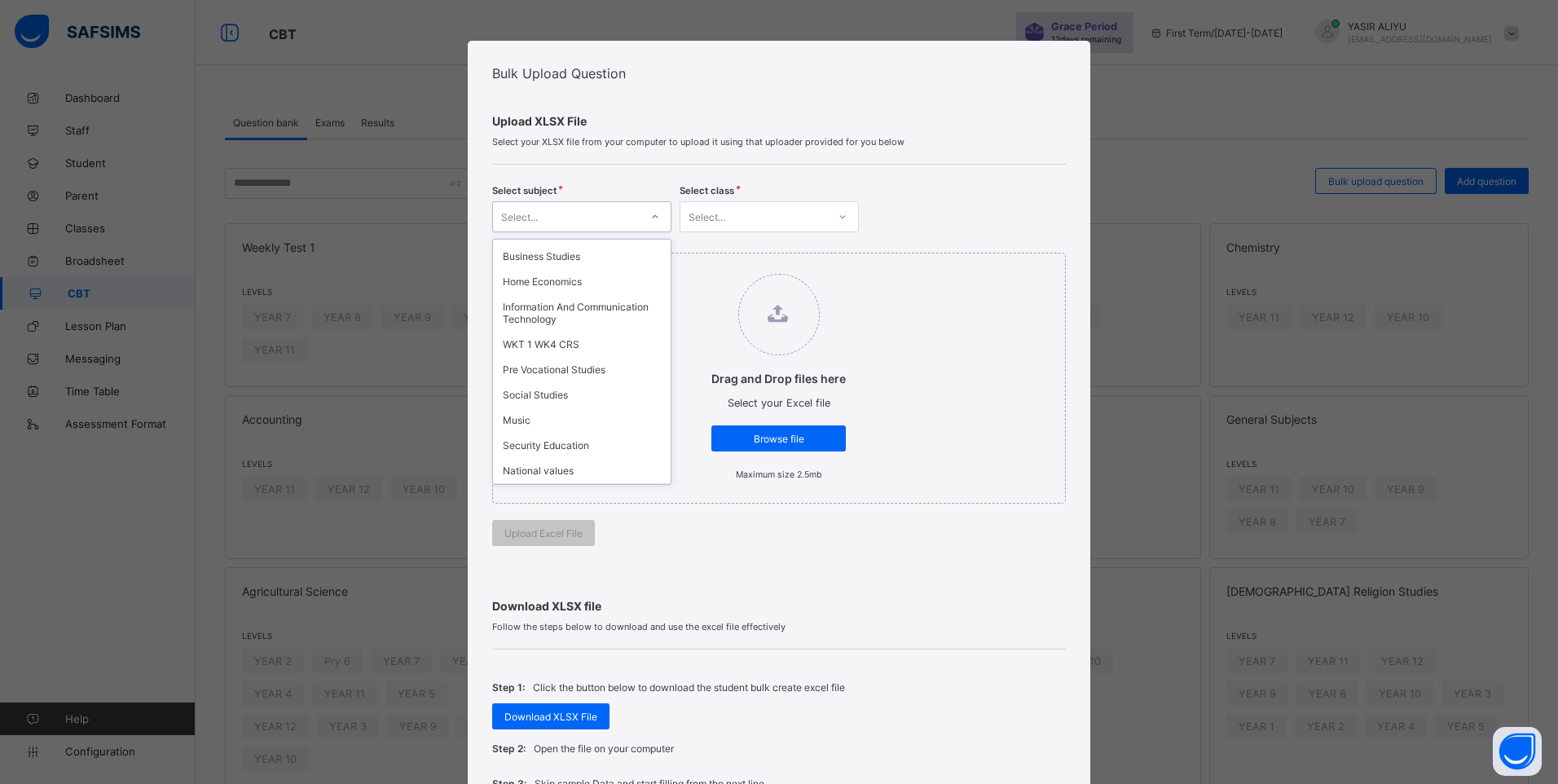
click at [588, 483] on div "Cultural and Creative Arts" at bounding box center [581, 495] width 177 height 25
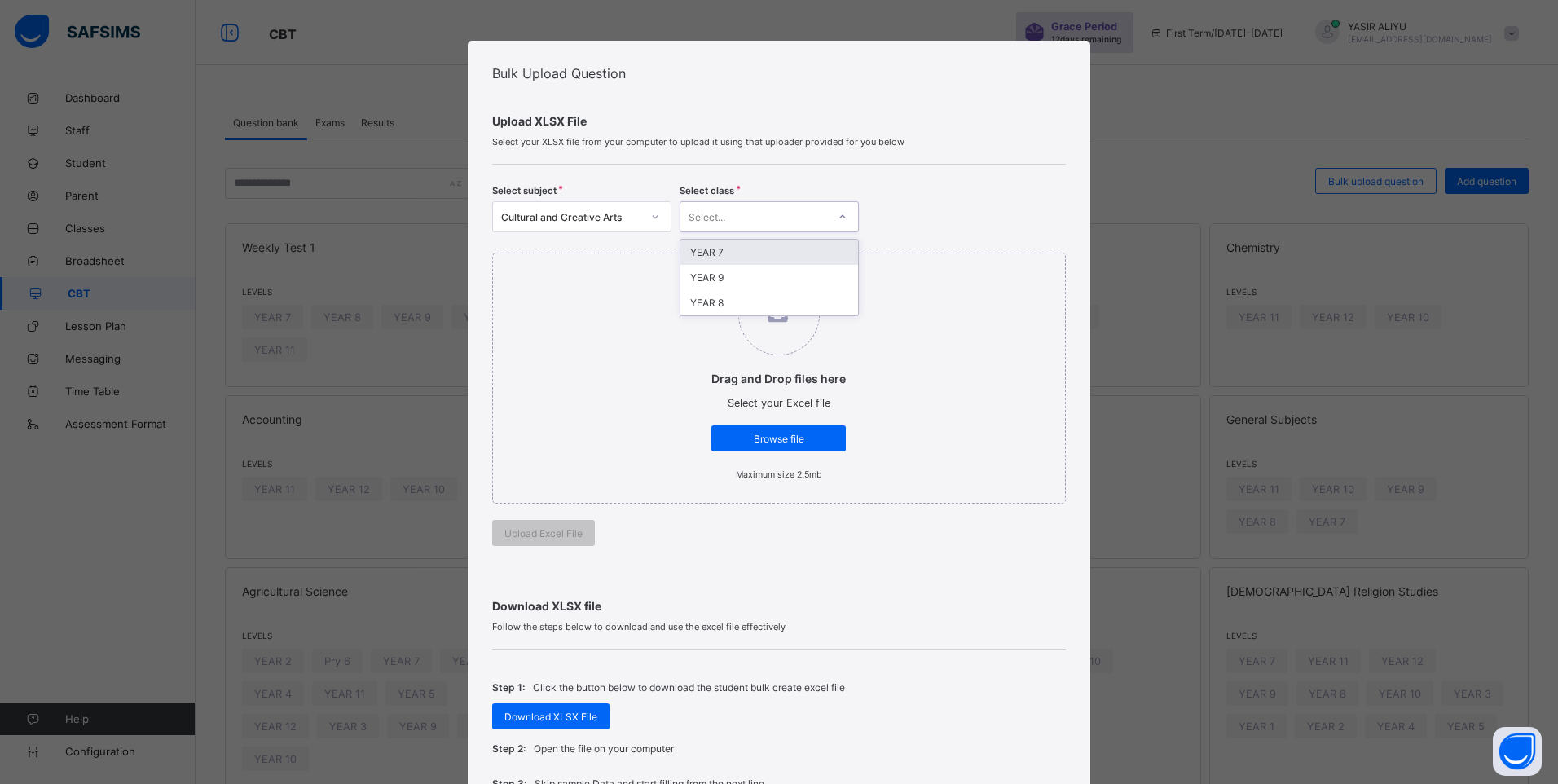
click at [760, 218] on div "Select..." at bounding box center [753, 217] width 146 height 23
click at [752, 259] on div "YEAR 7" at bounding box center [769, 252] width 177 height 25
click at [785, 435] on span "Browse file" at bounding box center [779, 438] width 110 height 12
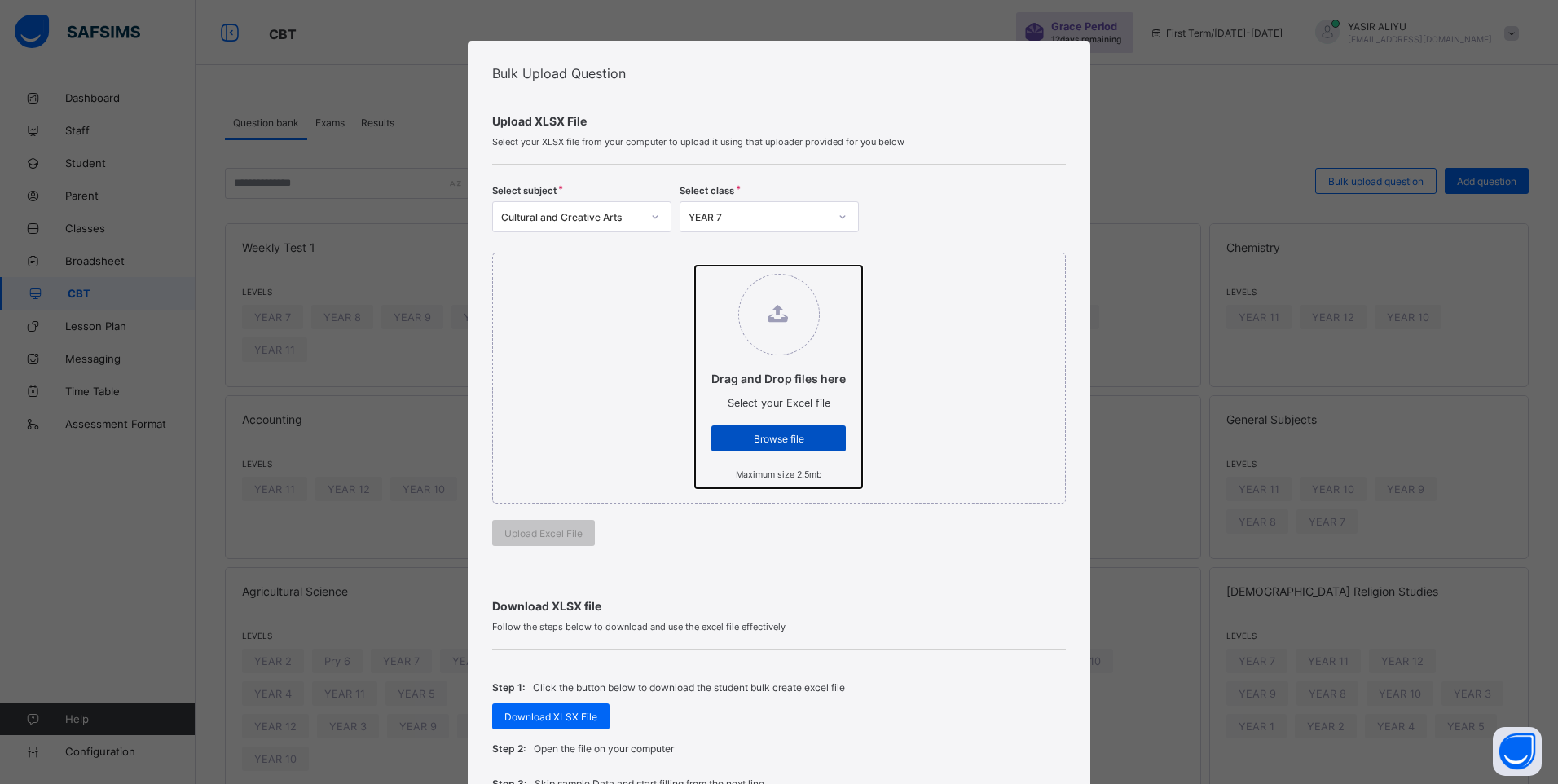
click at [695, 265] on input "Drag and Drop files here Select your Excel file Browse file Maximum size 2.5mb" at bounding box center [695, 265] width 0 height 0
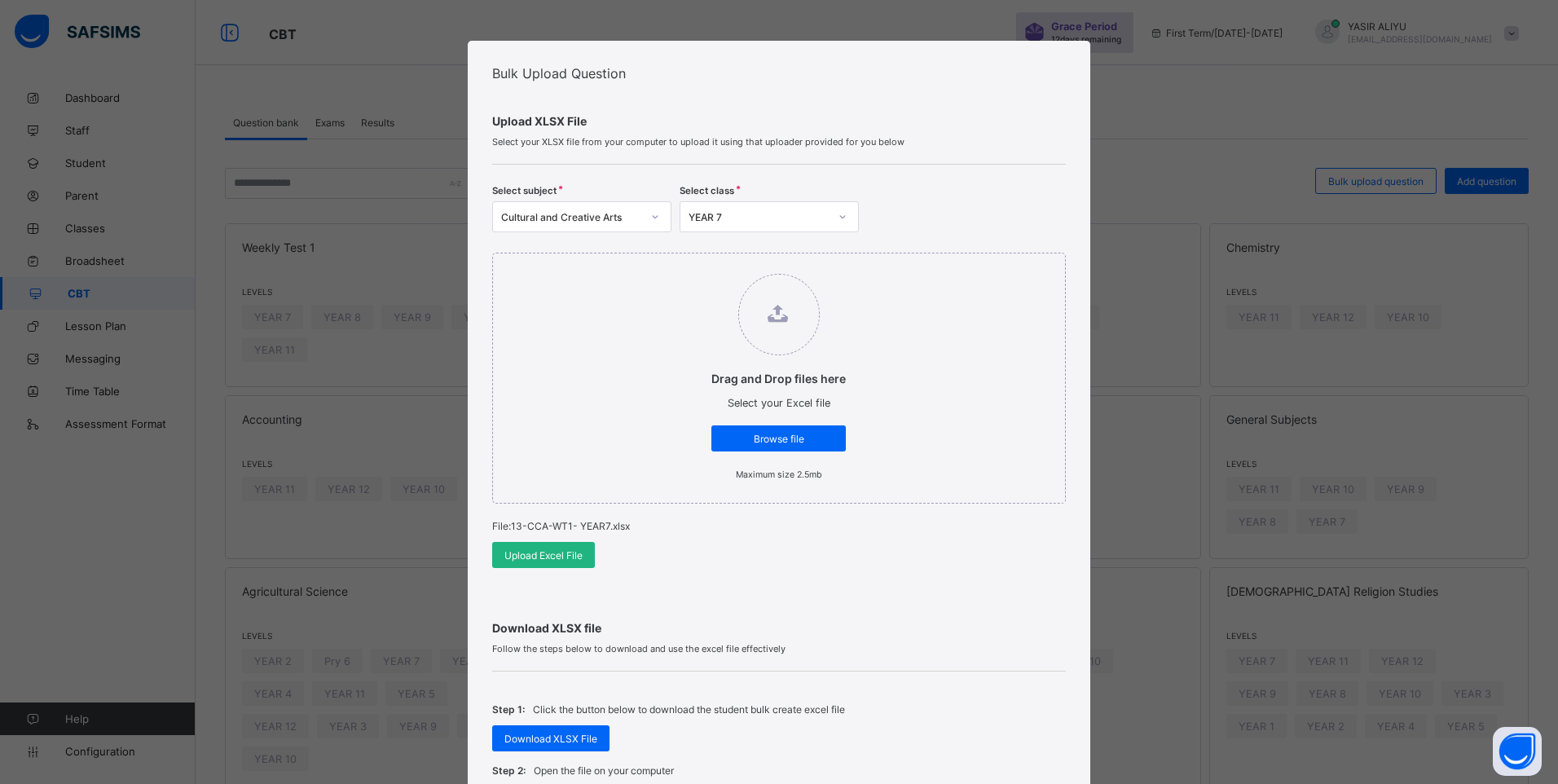
click at [537, 553] on span "Upload Excel File" at bounding box center [543, 555] width 78 height 12
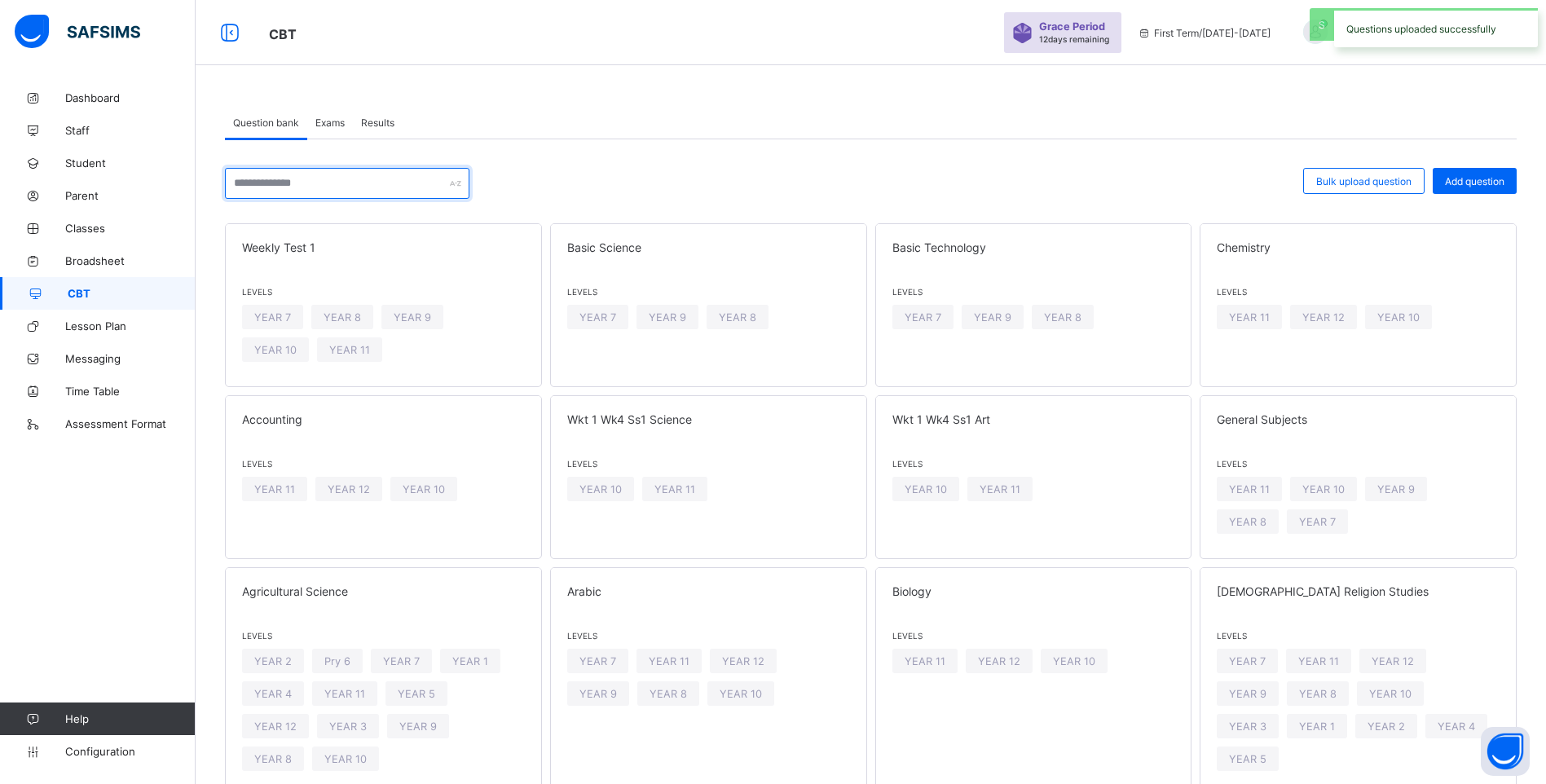
click at [386, 181] on input "text" at bounding box center [346, 183] width 244 height 31
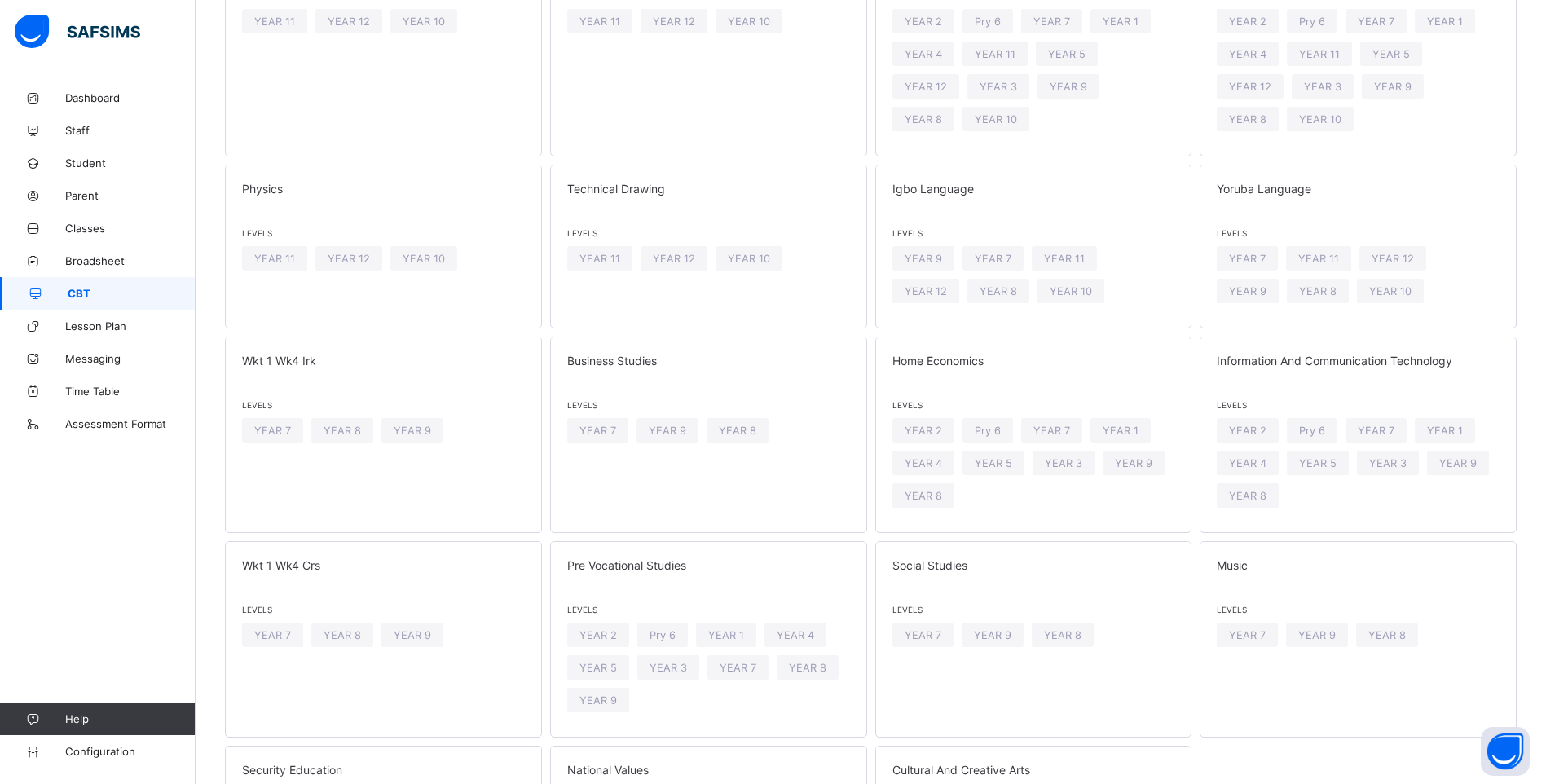
scroll to position [1599, 0]
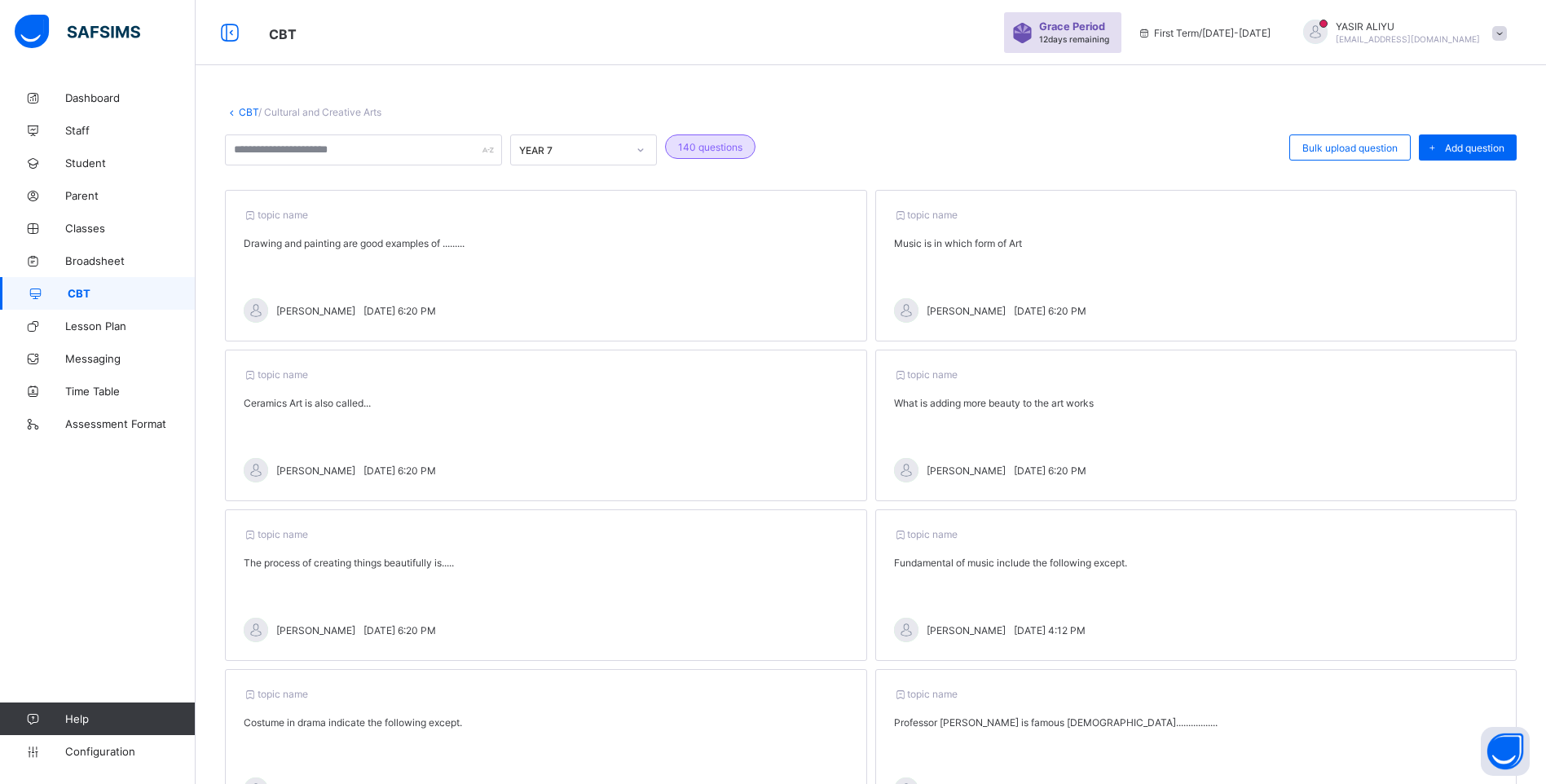
click at [109, 301] on link "CBT" at bounding box center [97, 293] width 195 height 33
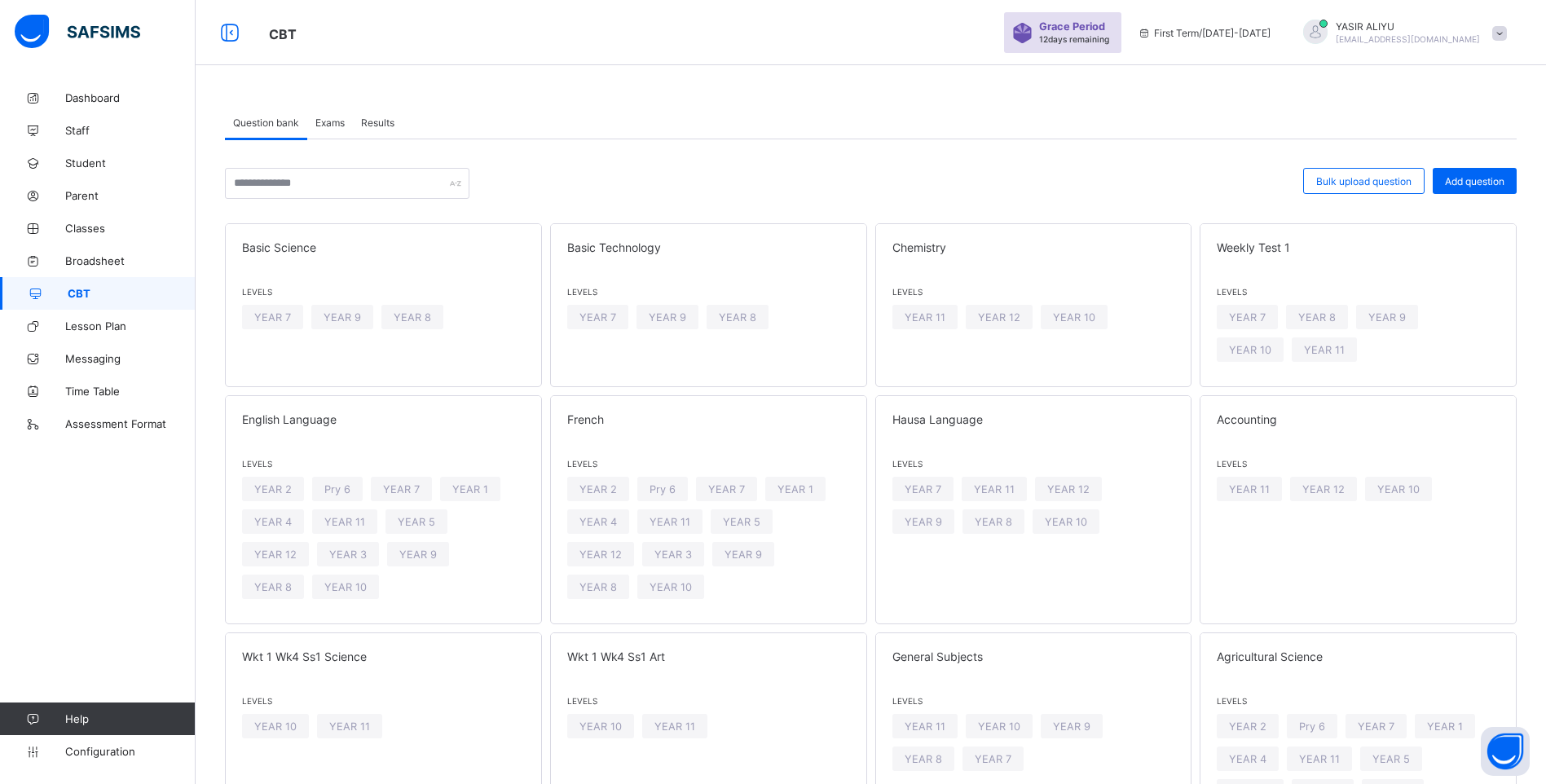
click at [333, 121] on span "Exams" at bounding box center [329, 122] width 29 height 12
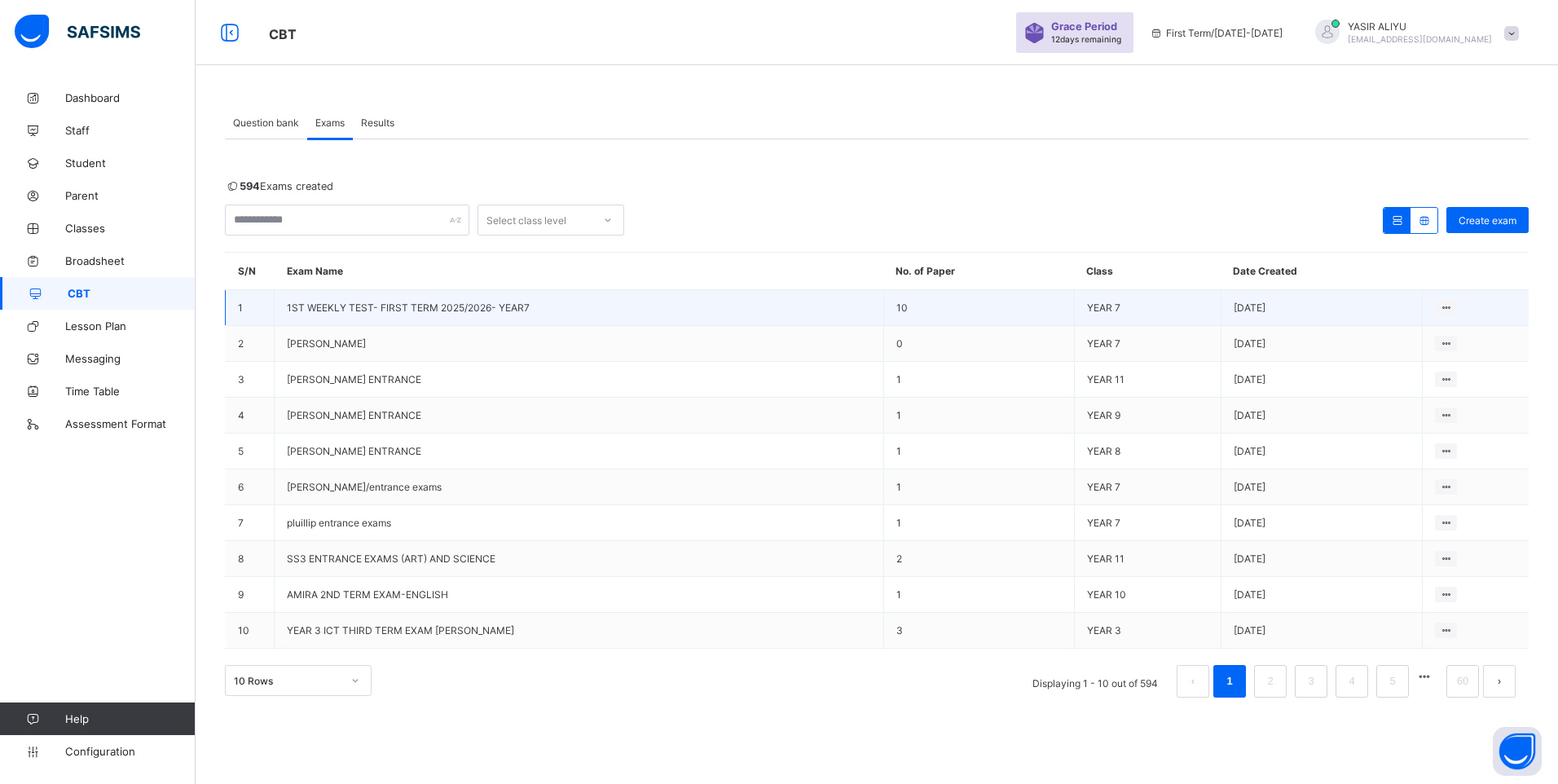
click at [432, 308] on span "1ST WEEKLY TEST- FIRST TERM 2025/2026- YEAR7" at bounding box center [408, 307] width 243 height 12
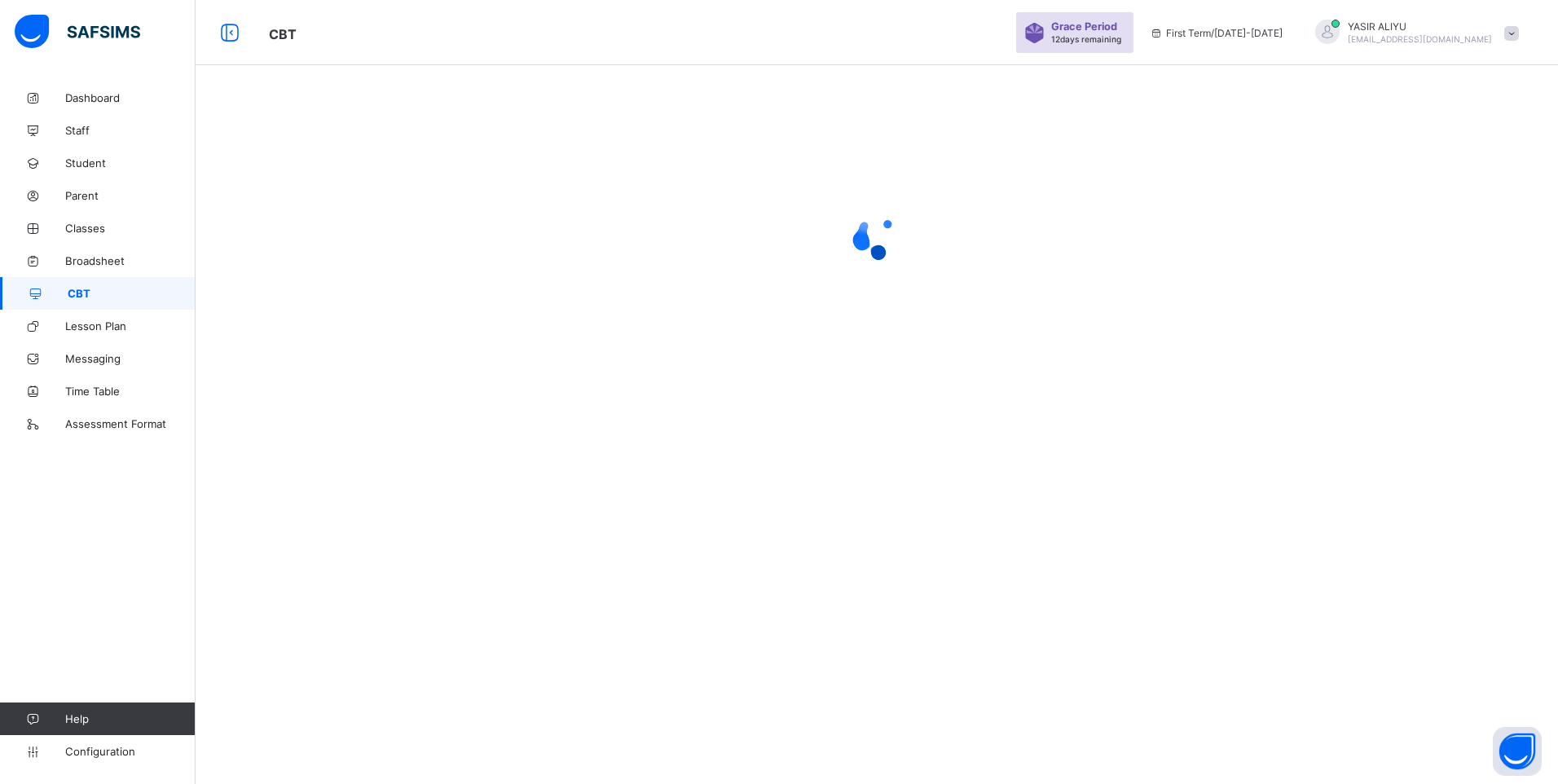
click at [432, 308] on div at bounding box center [877, 236] width 1363 height 309
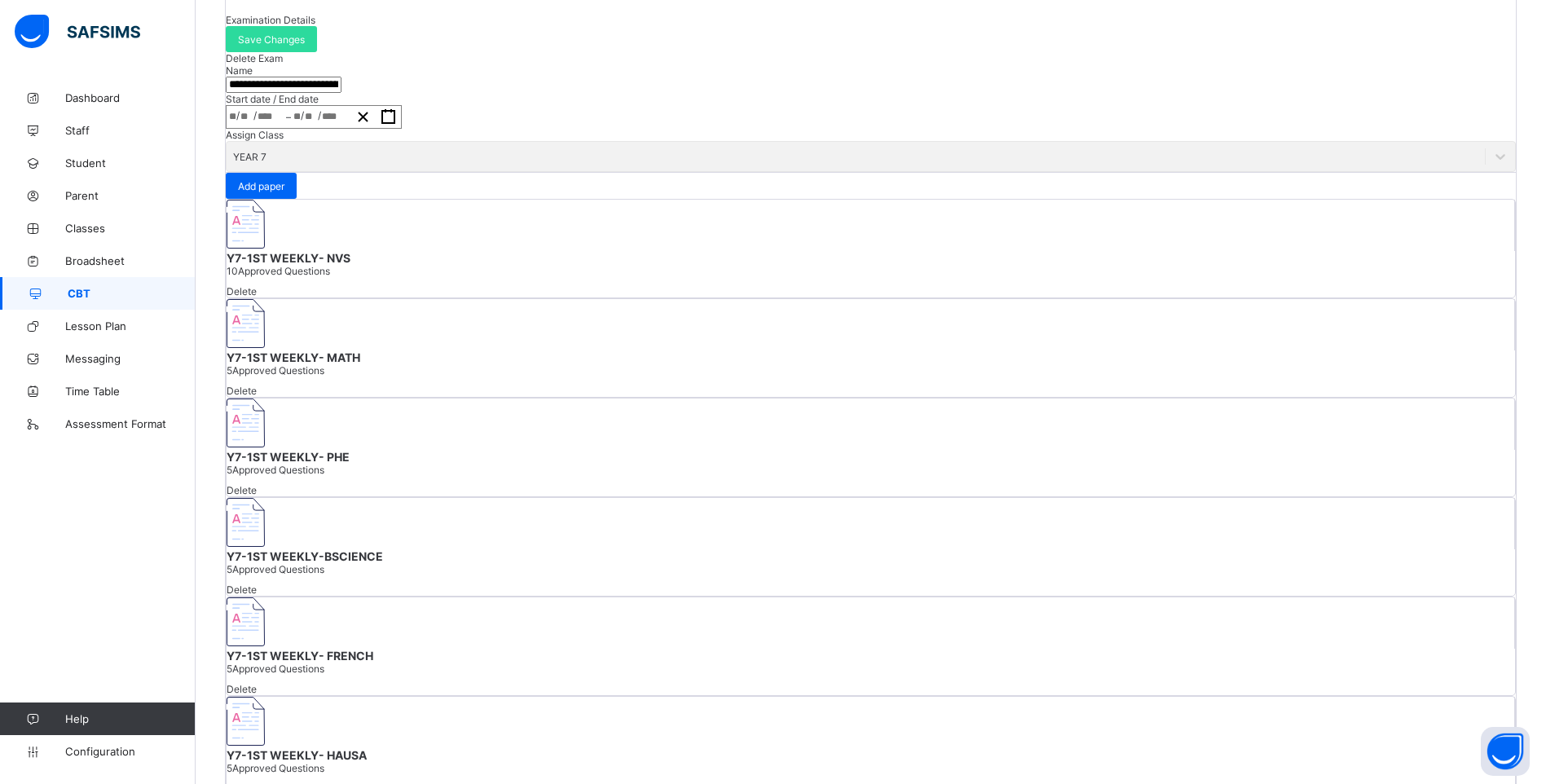
scroll to position [211, 0]
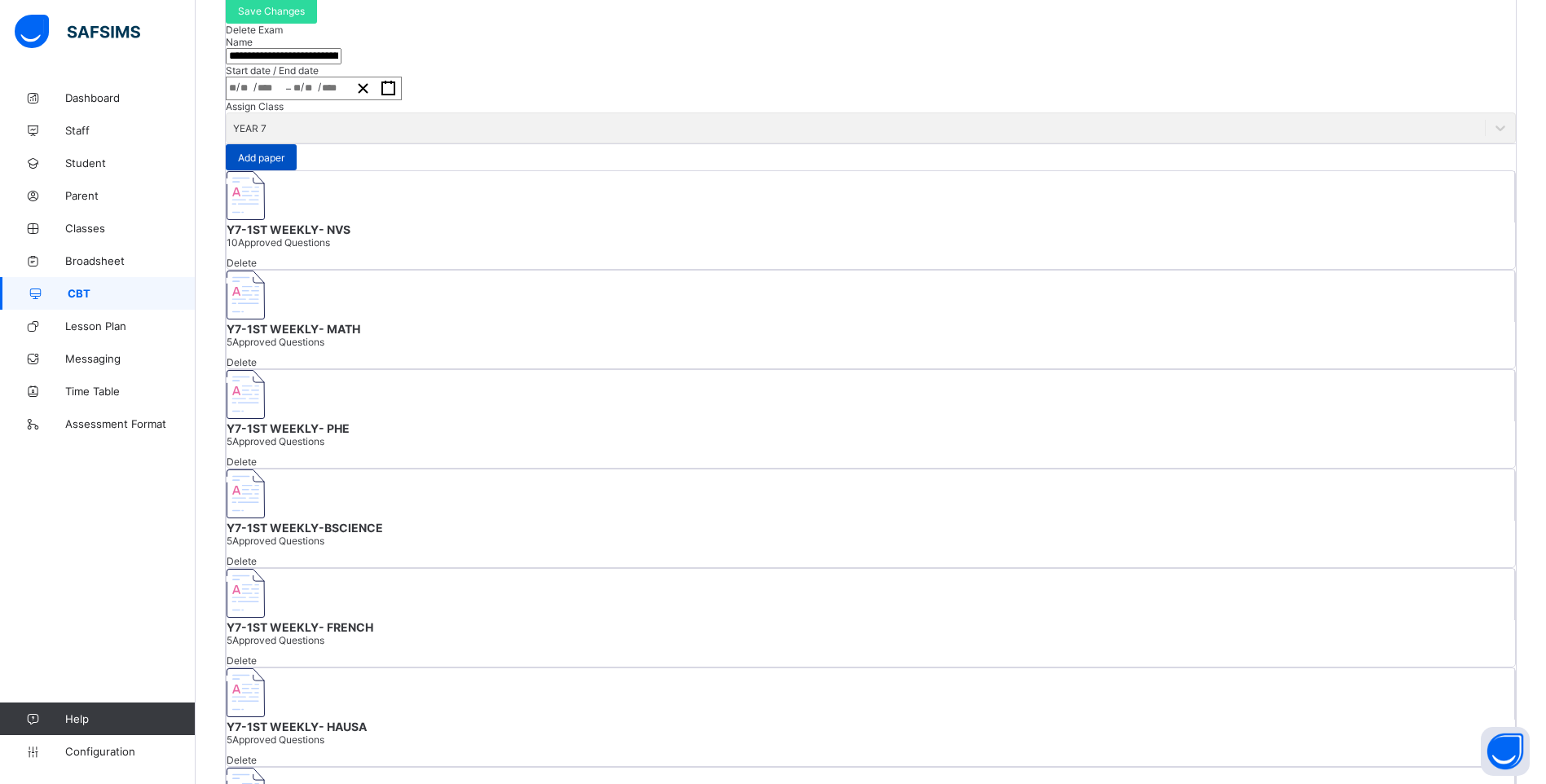
click at [284, 164] on span "Add paper" at bounding box center [260, 158] width 46 height 12
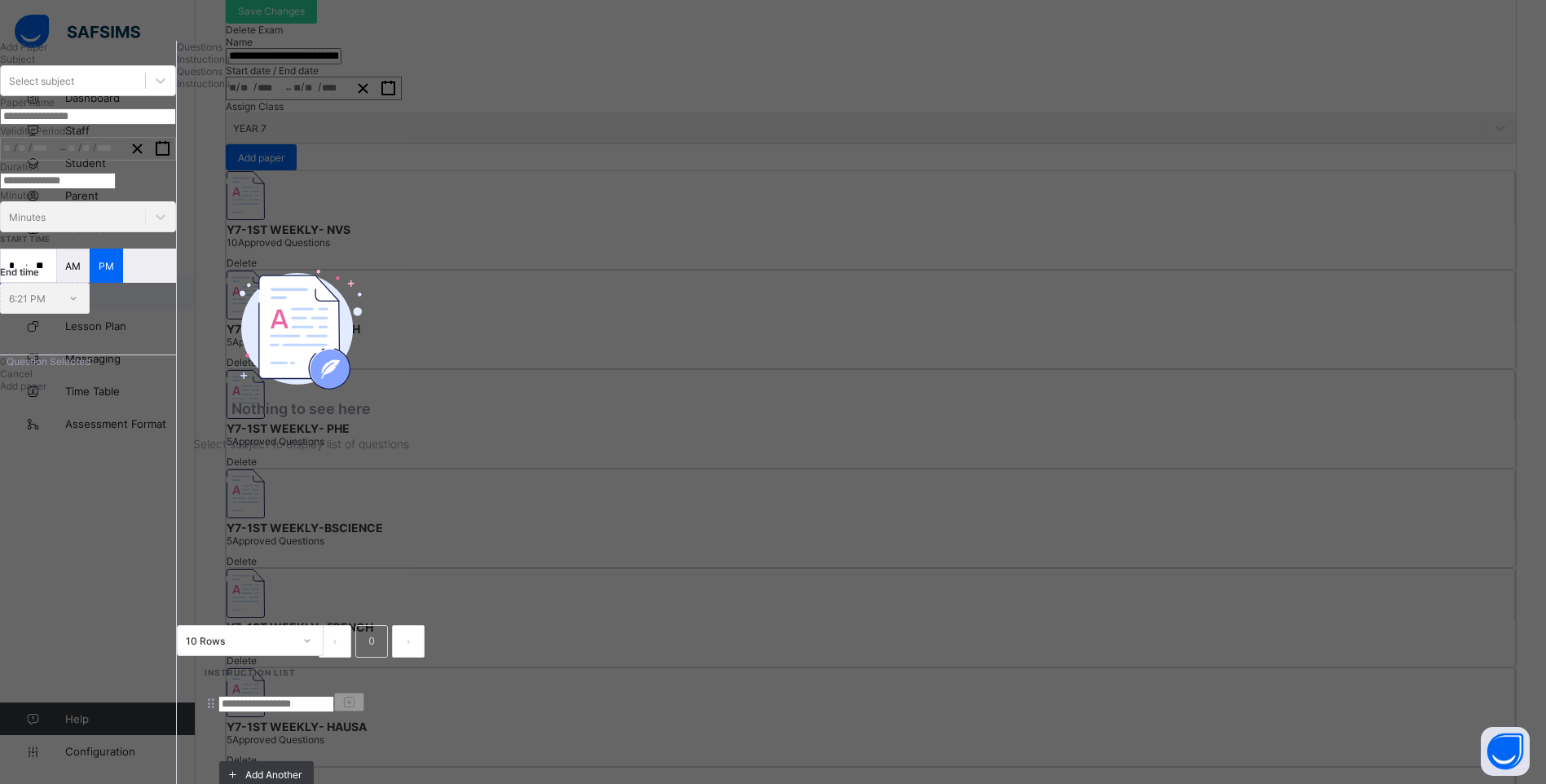
click at [229, 65] on span "Instructions" at bounding box center [203, 58] width 53 height 12
click at [334, 695] on input at bounding box center [276, 703] width 116 height 16
click at [223, 53] on span "Questions" at bounding box center [199, 46] width 45 height 12
click at [145, 92] on div "Select subject" at bounding box center [73, 80] width 144 height 23
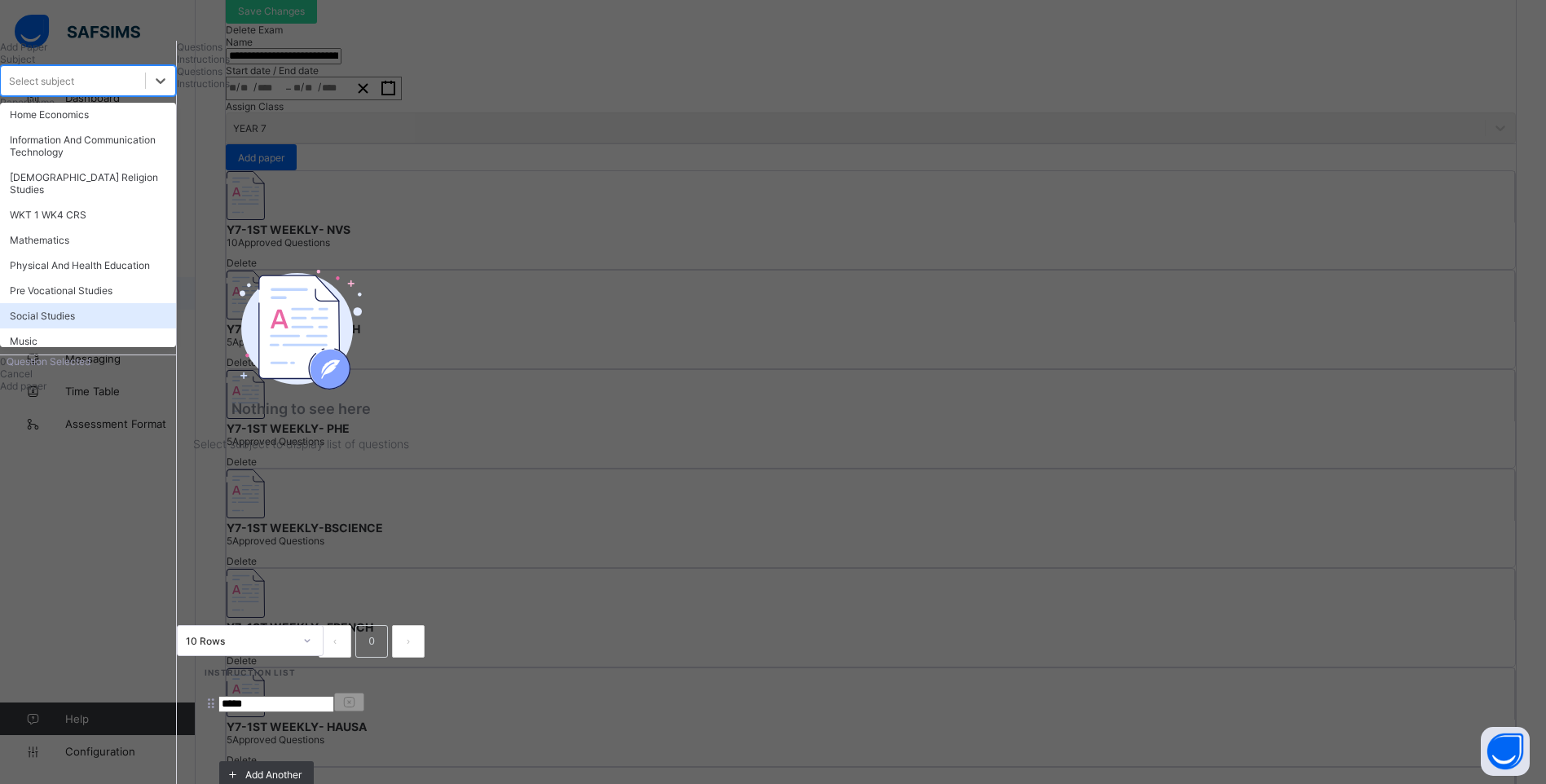
scroll to position [462, 0]
click at [140, 337] on div "Cultural and Creative Arts" at bounding box center [88, 324] width 176 height 25
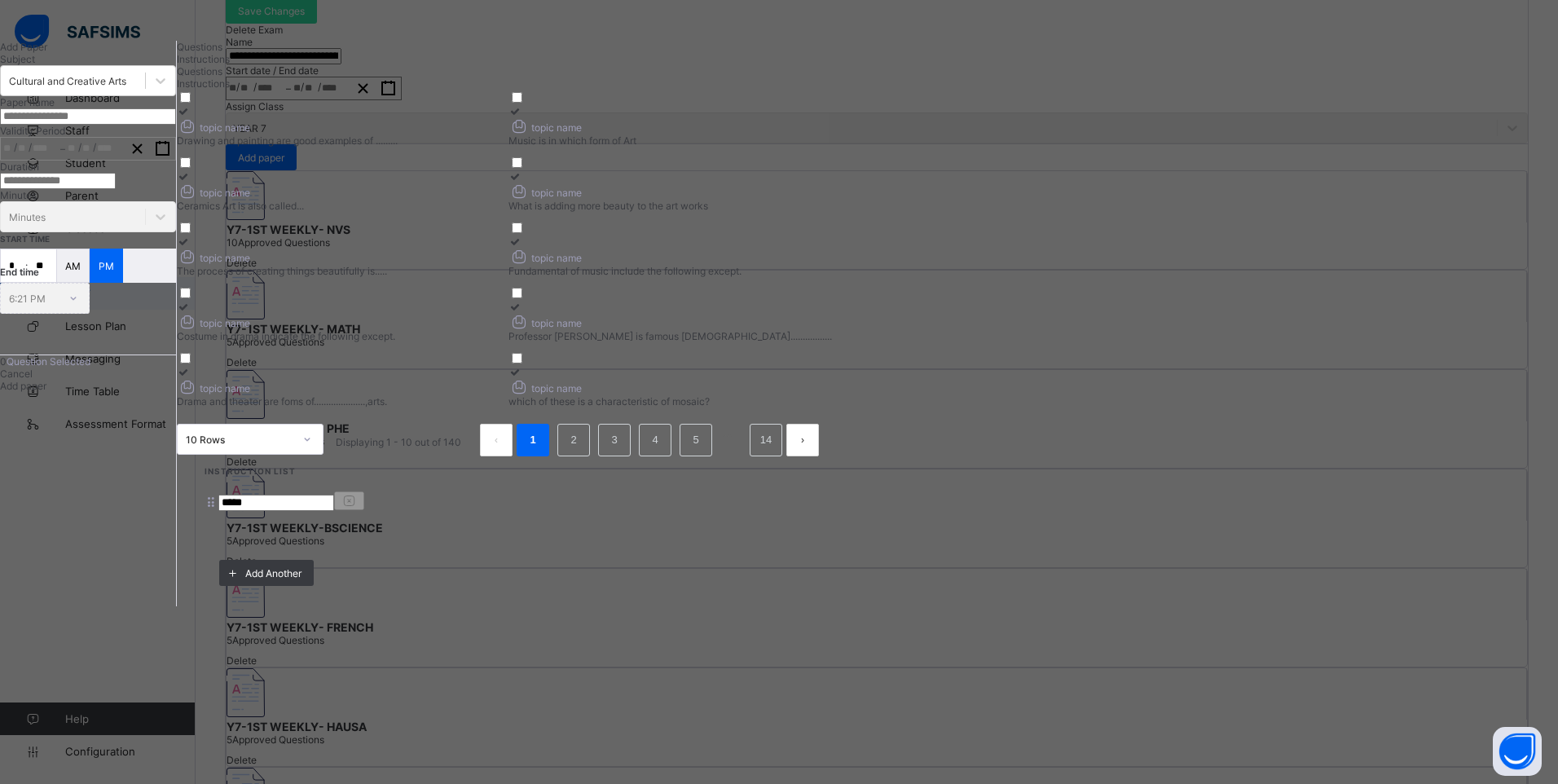
click at [500, 146] on div "Drawing and painting are good examples of ........." at bounding box center [338, 140] width 324 height 12
click at [522, 117] on icon at bounding box center [515, 110] width 14 height 12
click at [500, 200] on div "topic name" at bounding box center [338, 191] width 324 height 17
click at [832, 211] on label "topic name What is adding more beauty to the art works" at bounding box center [670, 191] width 324 height 42
click at [500, 265] on div "topic name" at bounding box center [338, 256] width 324 height 17
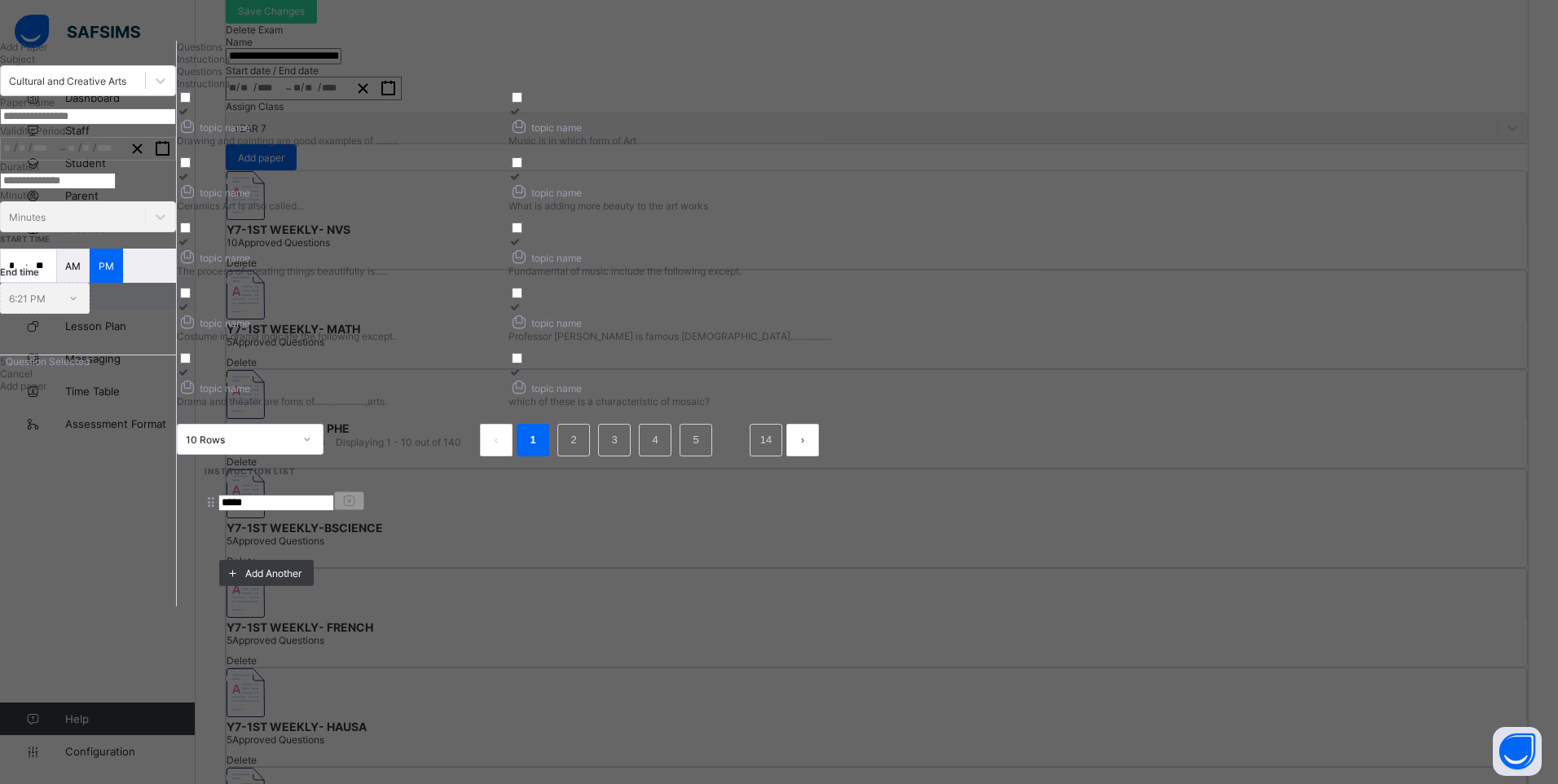
click at [141, 125] on input "text" at bounding box center [88, 116] width 176 height 16
drag, startPoint x: 164, startPoint y: 201, endPoint x: 214, endPoint y: 201, distance: 50.0
click at [176, 125] on input "**********" at bounding box center [88, 116] width 176 height 16
click at [170, 157] on icon "button" at bounding box center [162, 148] width 15 height 15
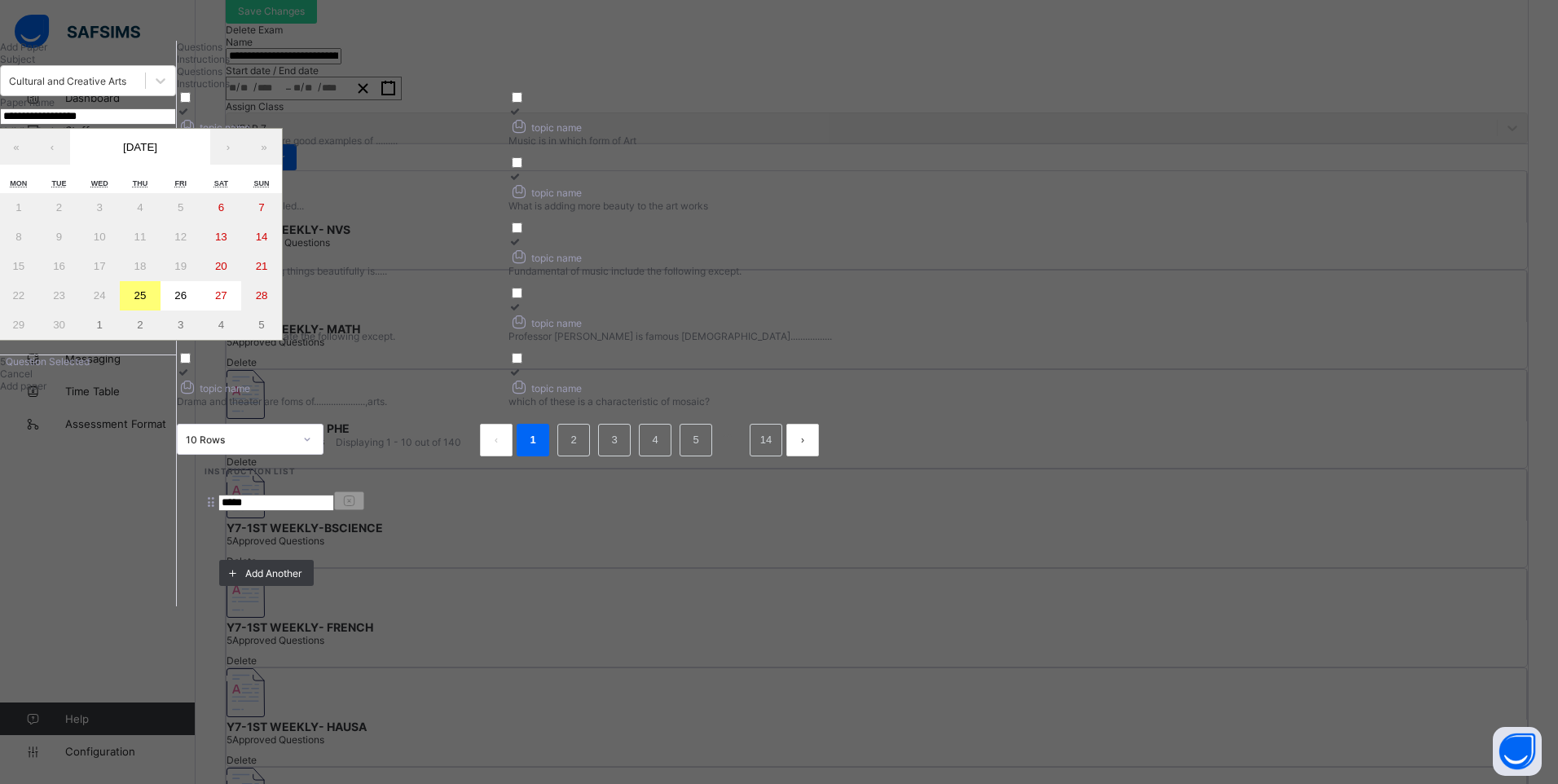
click at [201, 310] on button "26" at bounding box center [180, 295] width 41 height 29
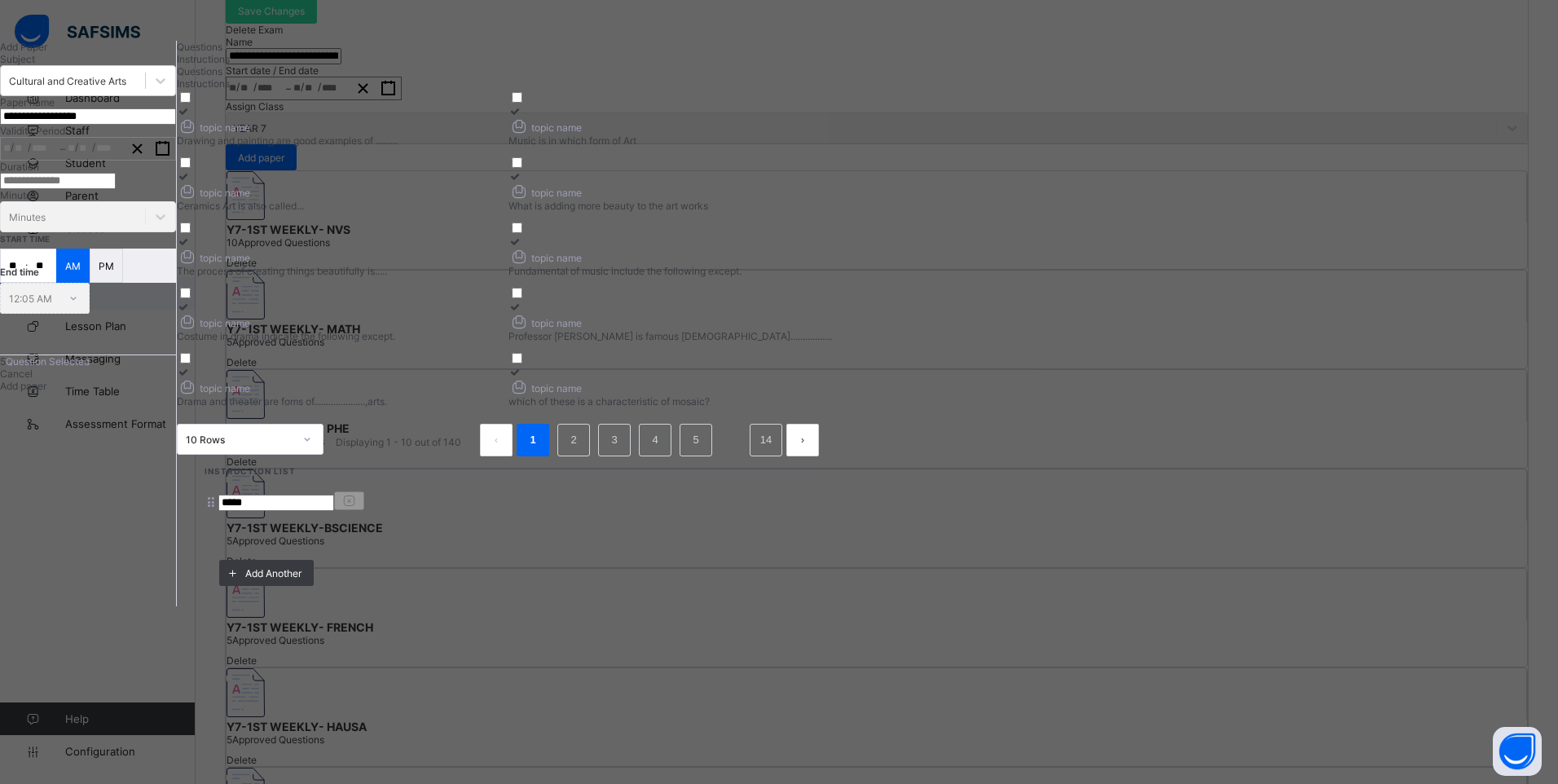
click at [25, 282] on input "**" at bounding box center [13, 265] width 25 height 33
click at [46, 392] on span "Add paper" at bounding box center [23, 385] width 46 height 12
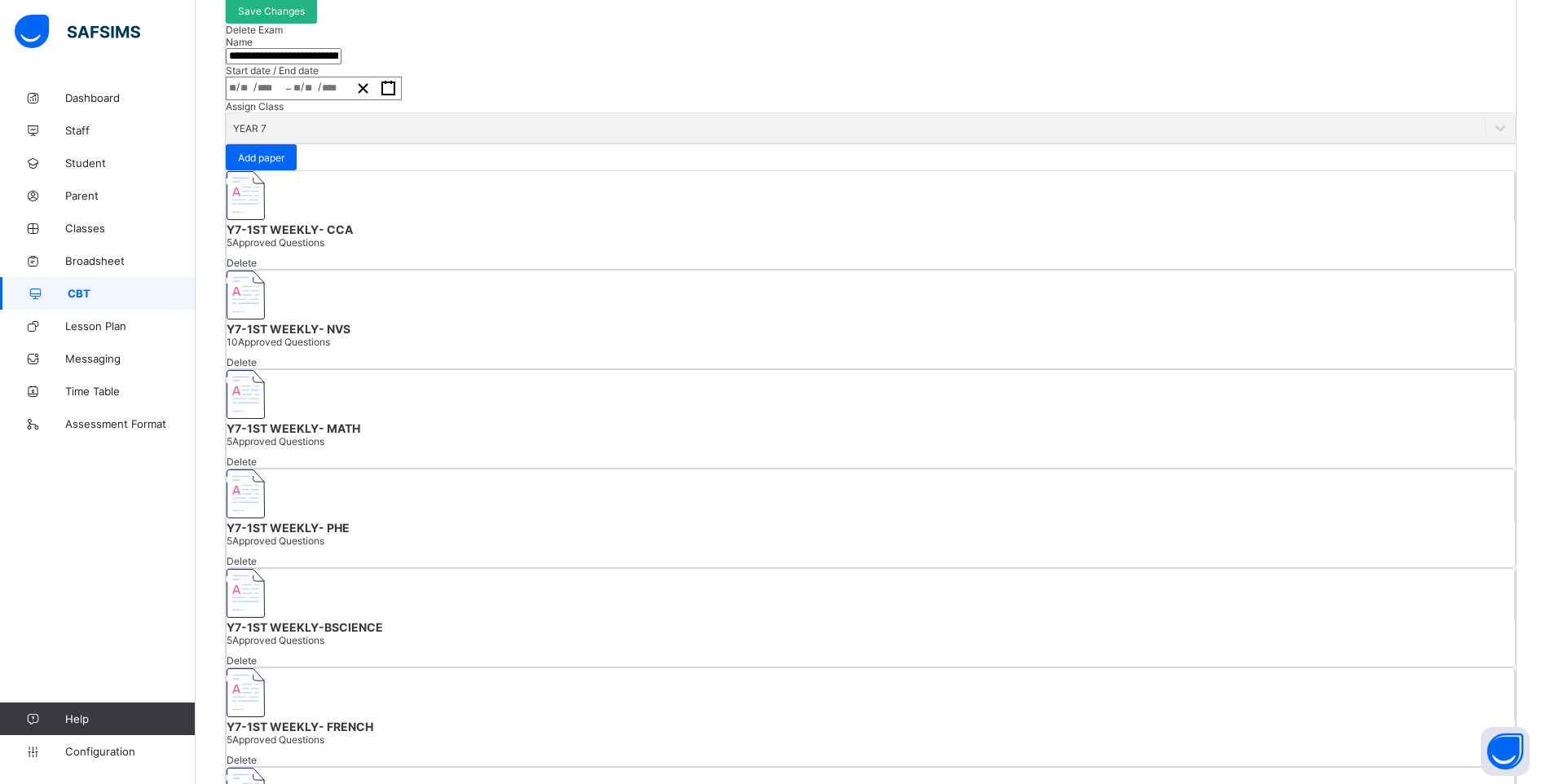
click at [305, 17] on span "Save Changes" at bounding box center [271, 10] width 67 height 12
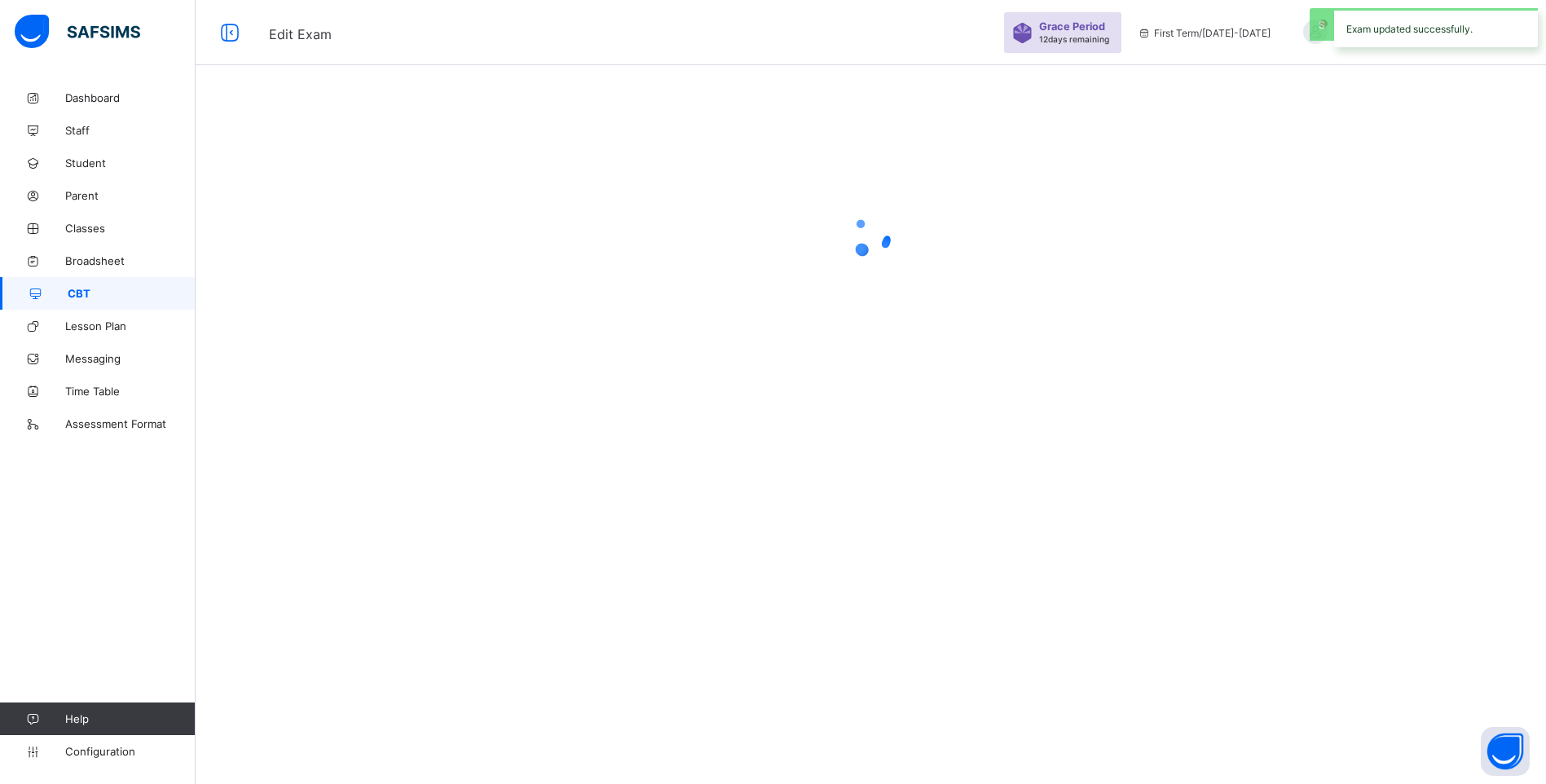
scroll to position [0, 0]
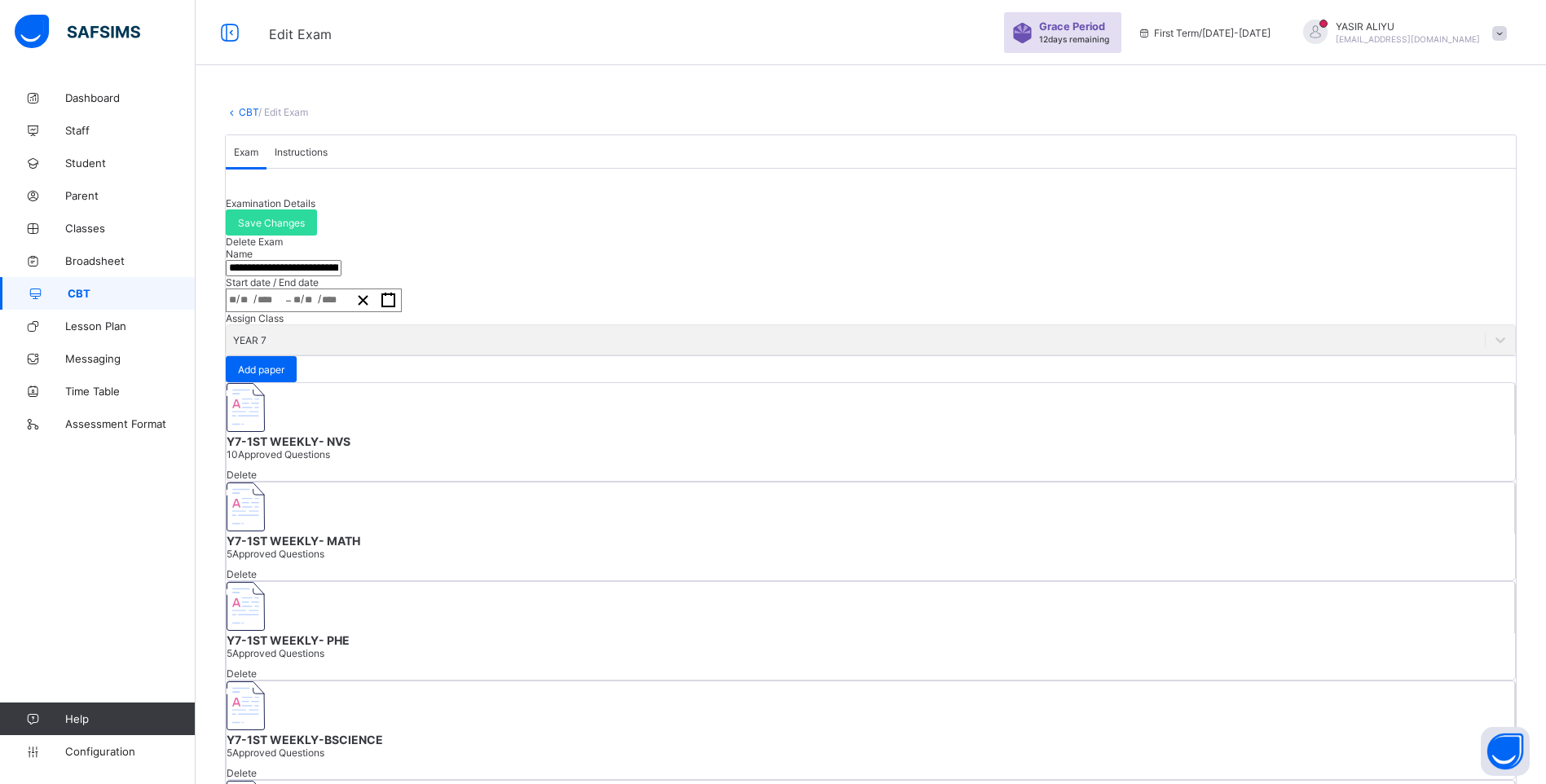
click at [328, 158] on span "Instructions" at bounding box center [301, 152] width 53 height 12
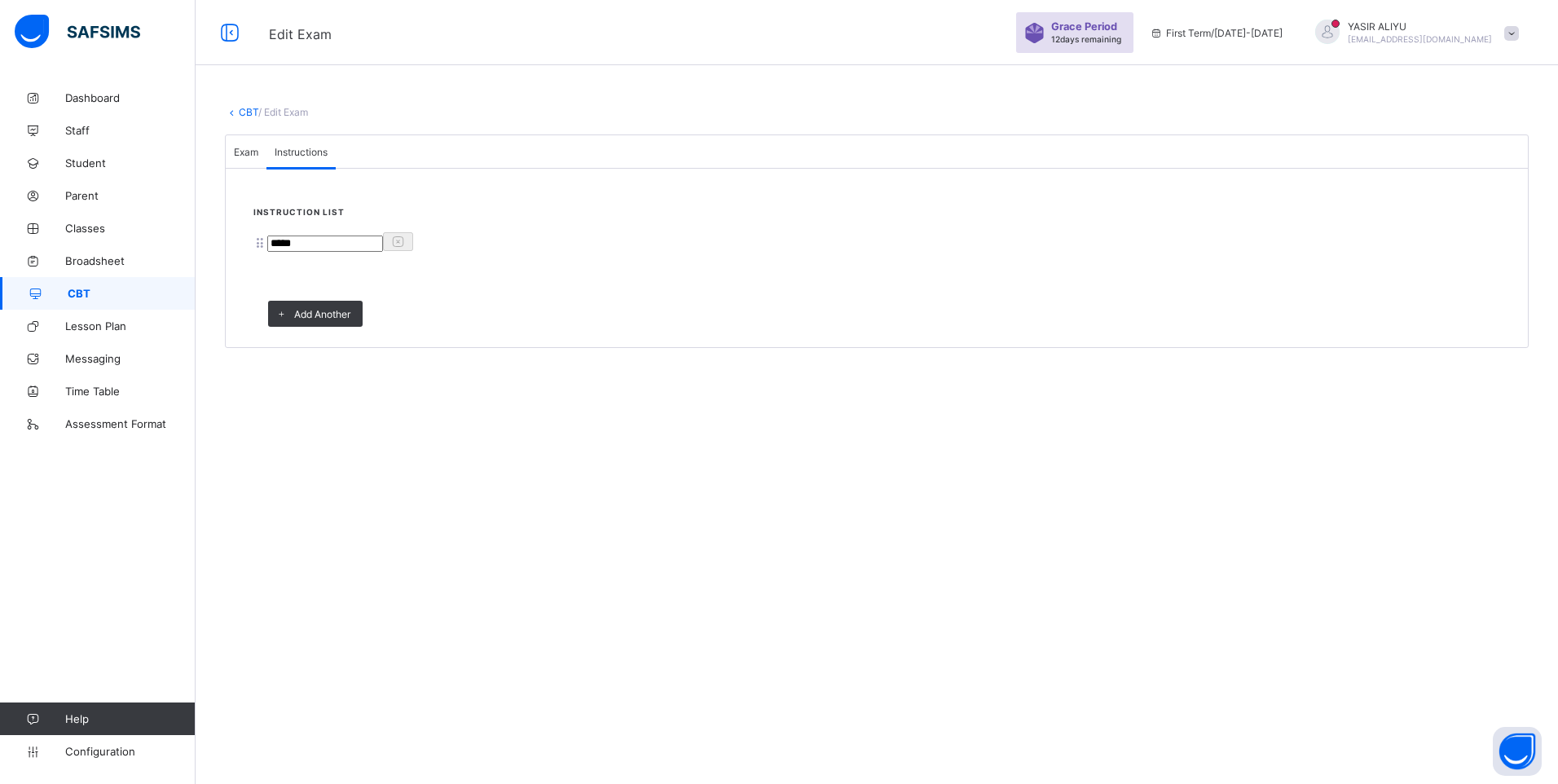
click at [259, 158] on span "Exam" at bounding box center [246, 152] width 25 height 12
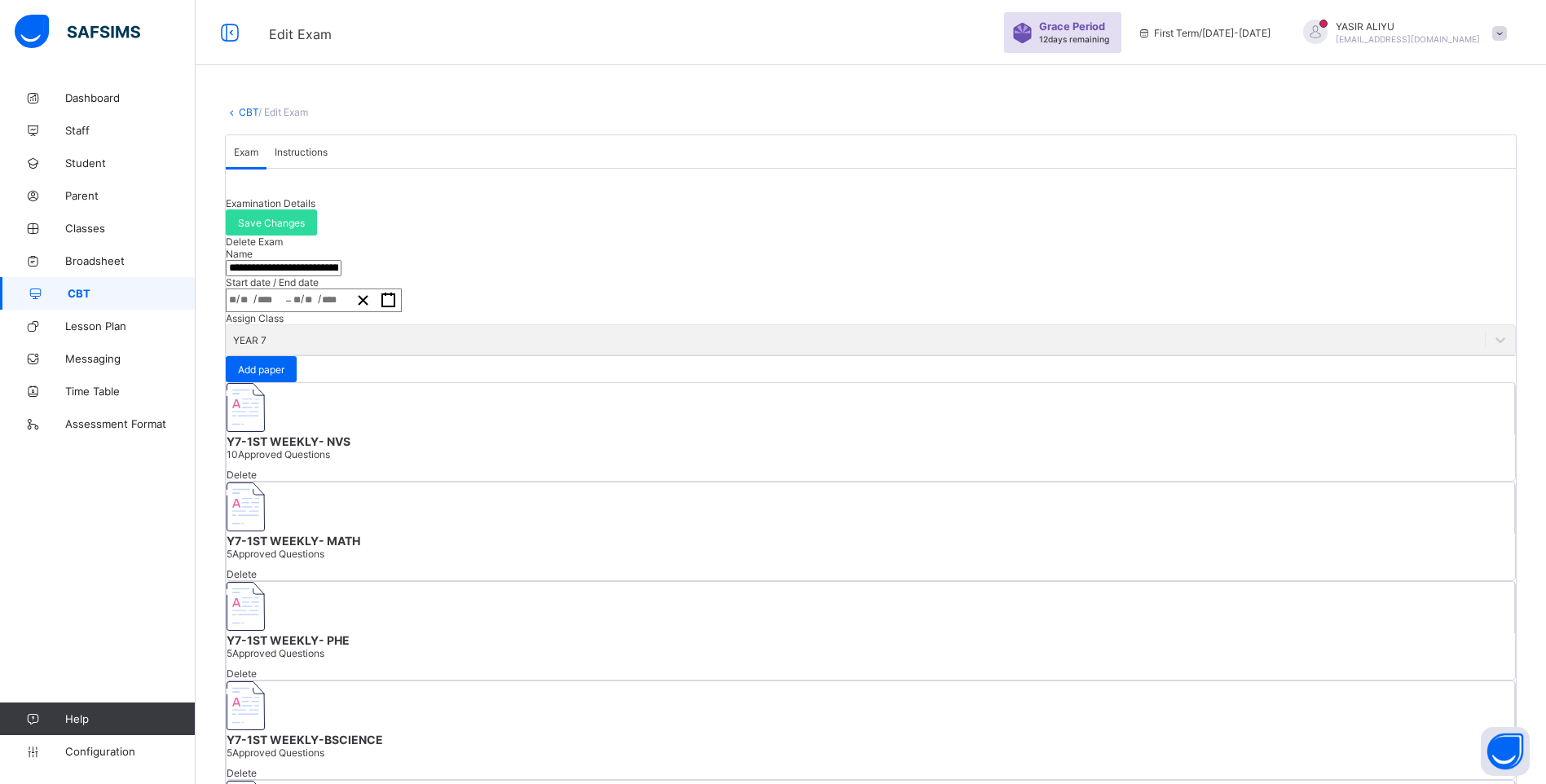
click at [336, 168] on div "Instructions" at bounding box center [300, 151] width 69 height 33
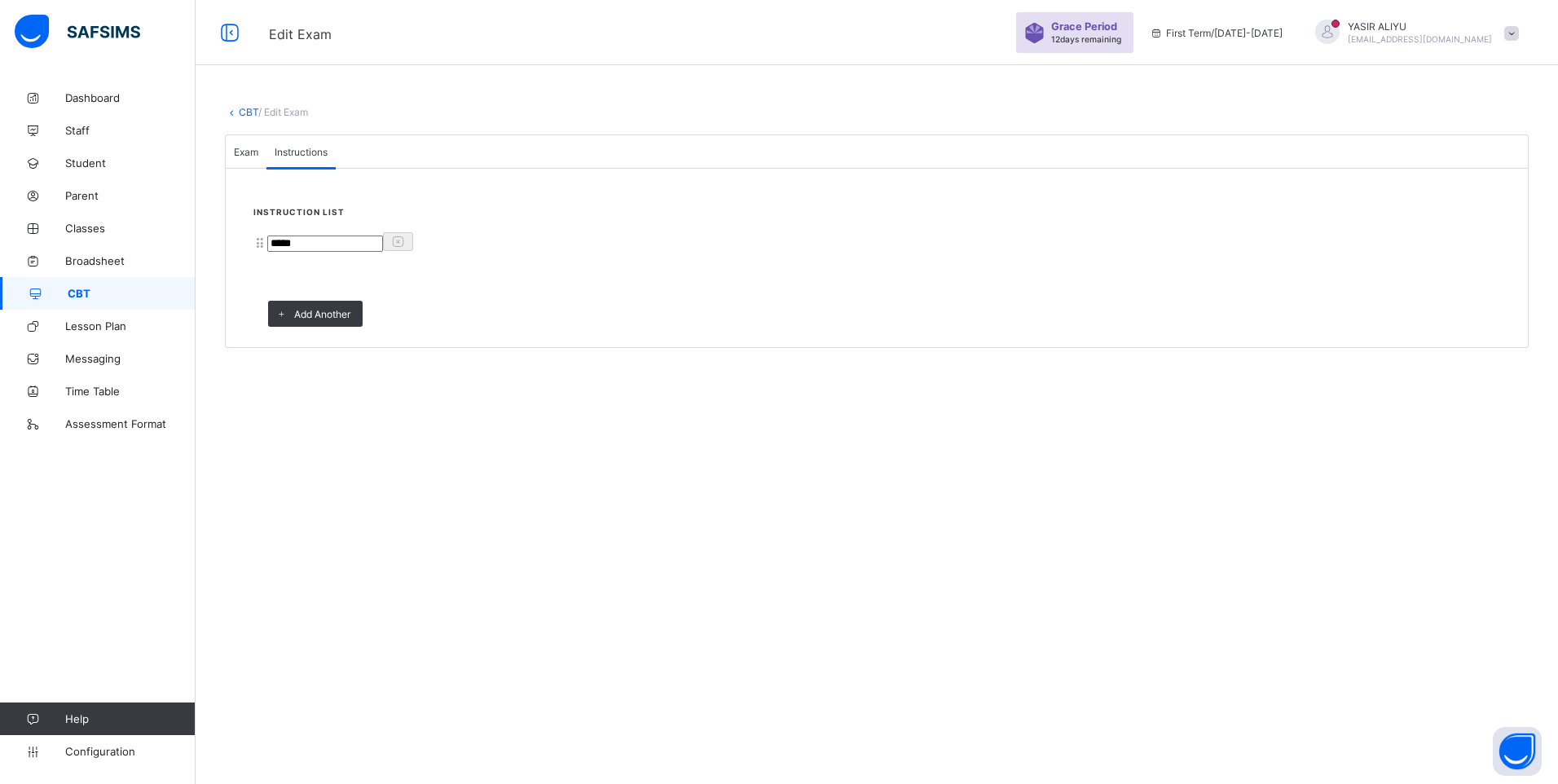
click at [259, 158] on span "Exam" at bounding box center [246, 152] width 25 height 12
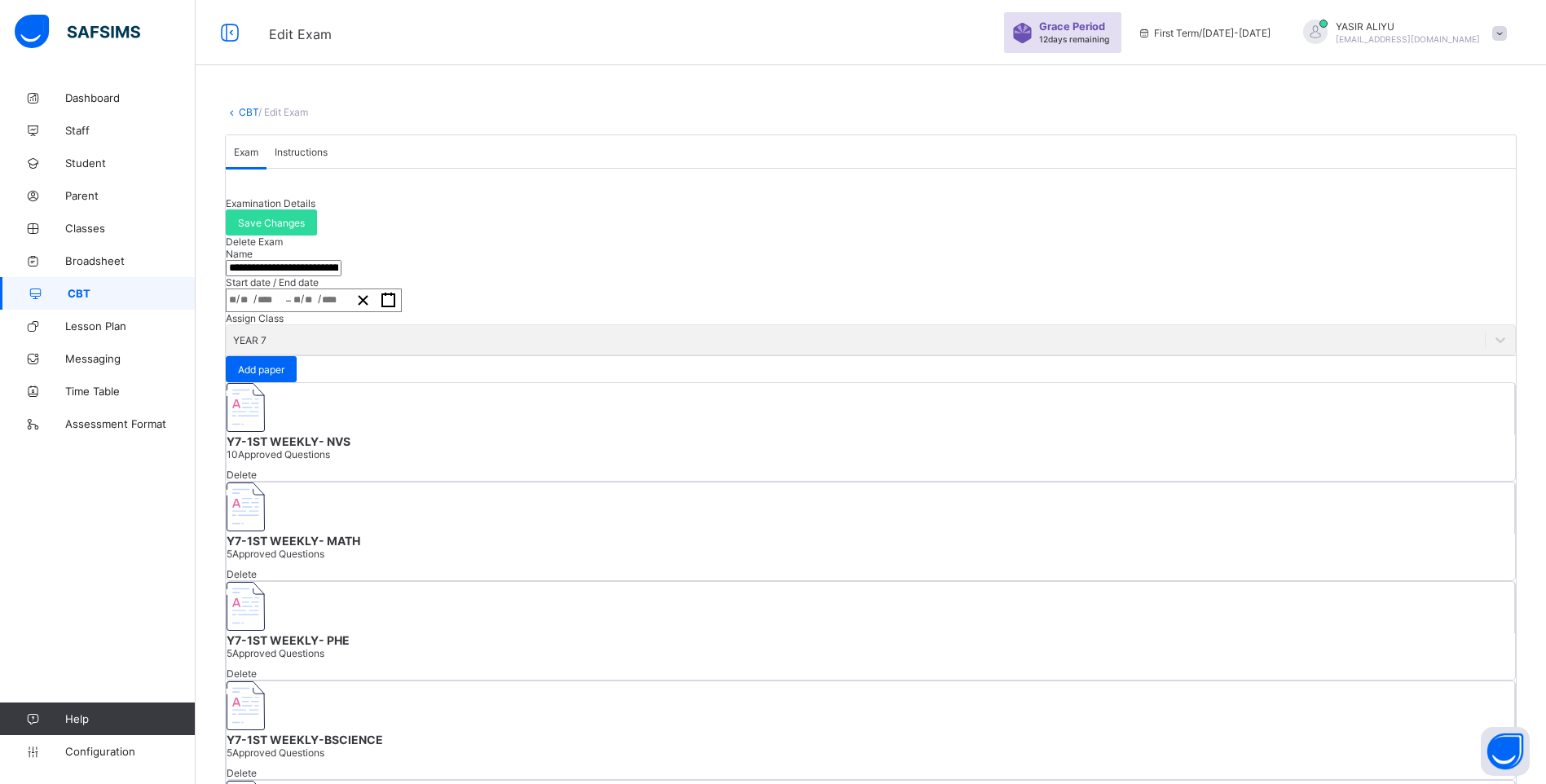
click at [247, 116] on link "CBT" at bounding box center [248, 111] width 20 height 12
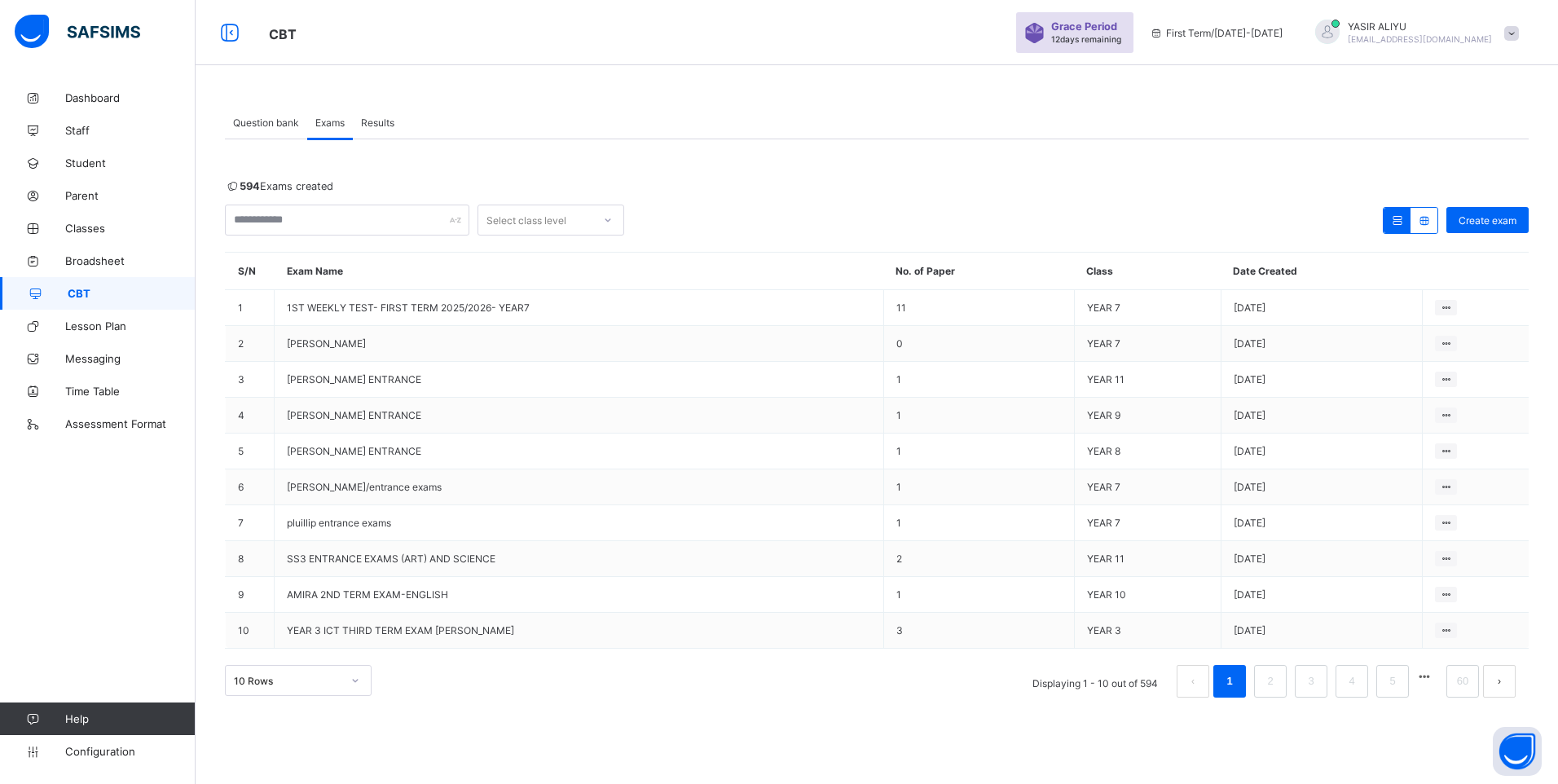
click at [259, 121] on span "Question bank" at bounding box center [266, 122] width 66 height 12
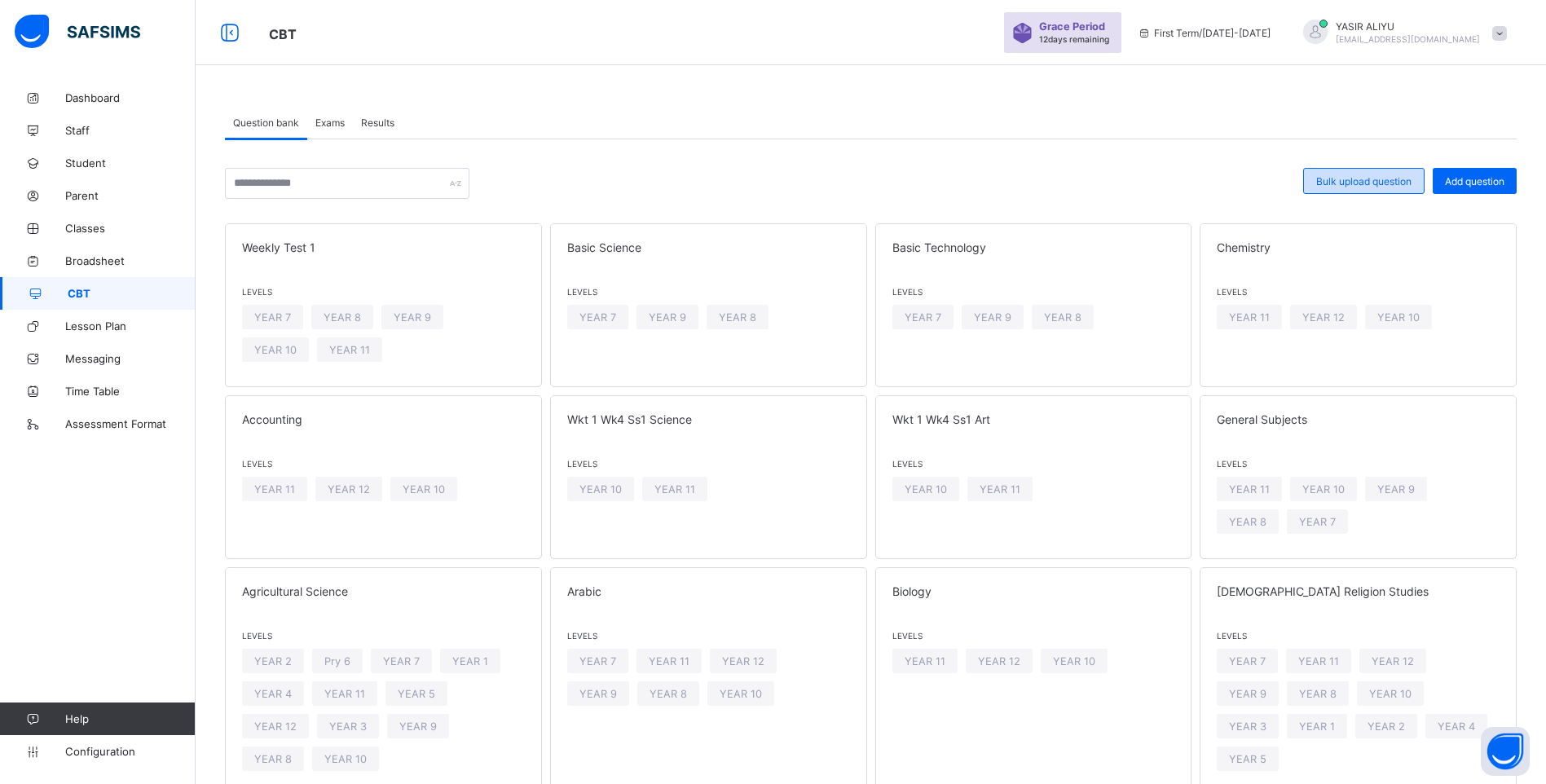
click at [1360, 175] on span "Bulk upload question" at bounding box center [1363, 181] width 95 height 12
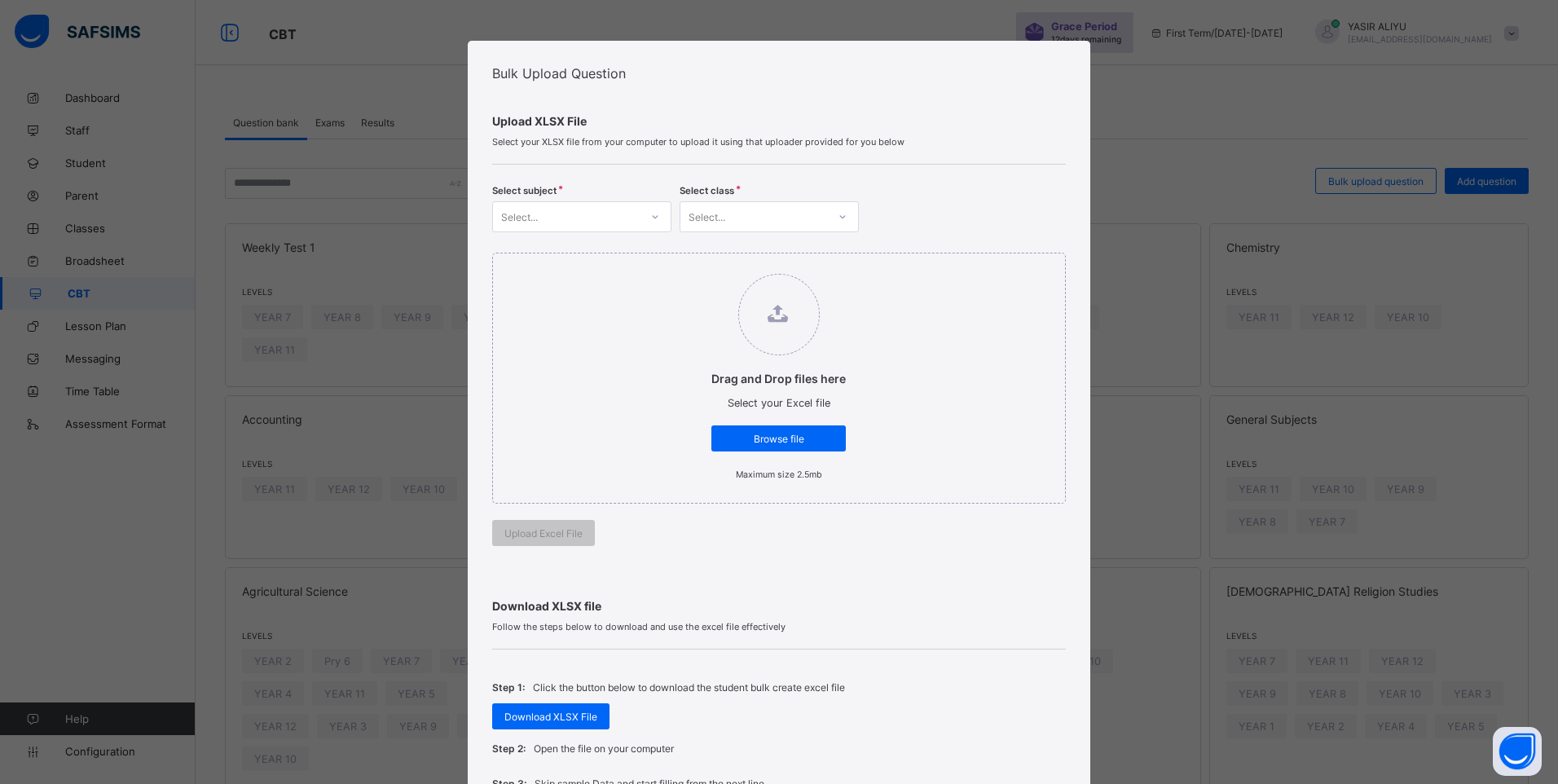
click at [650, 219] on icon at bounding box center [655, 216] width 9 height 16
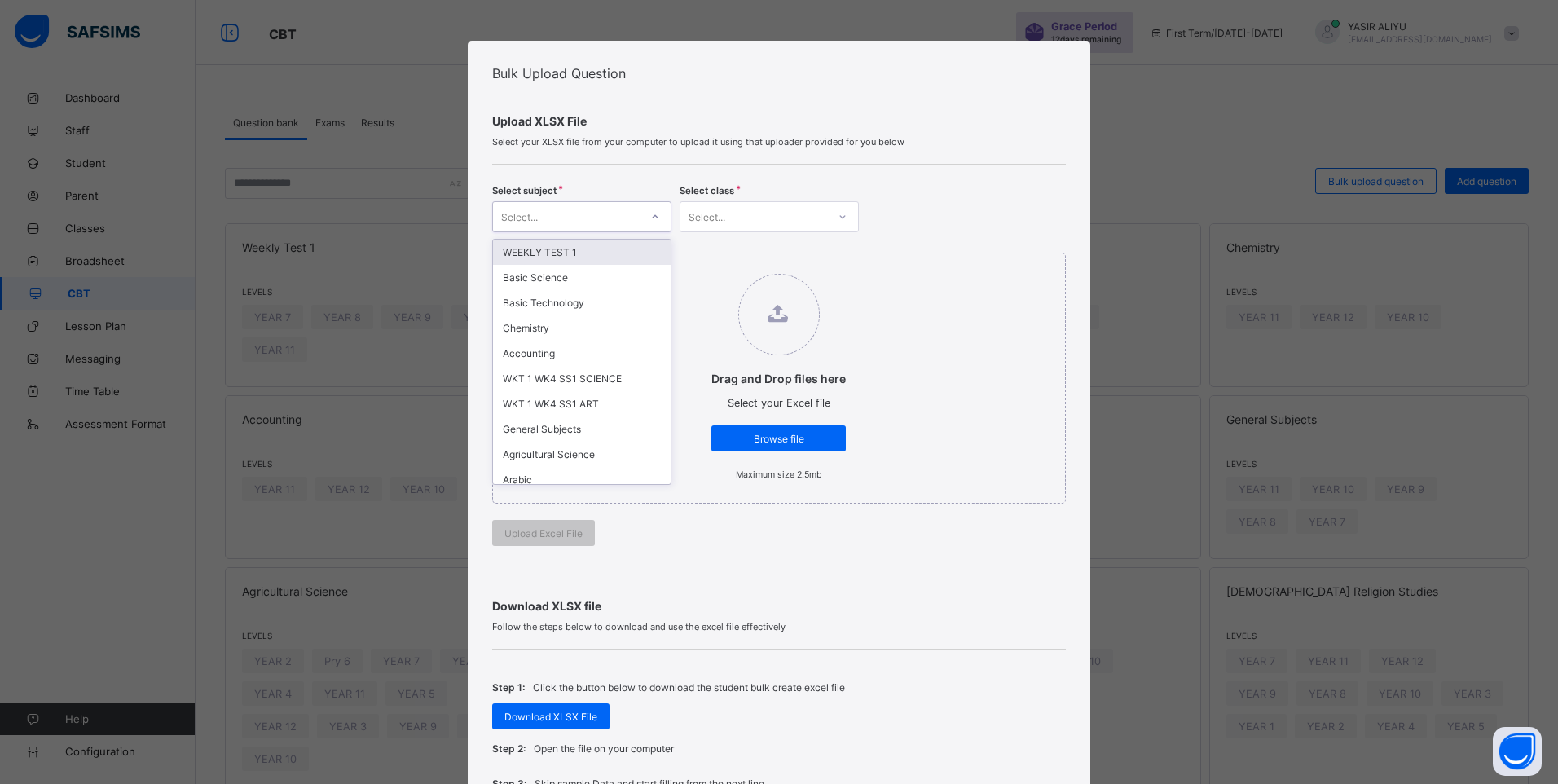
click at [576, 254] on div "WEEKLY TEST 1" at bounding box center [581, 252] width 177 height 25
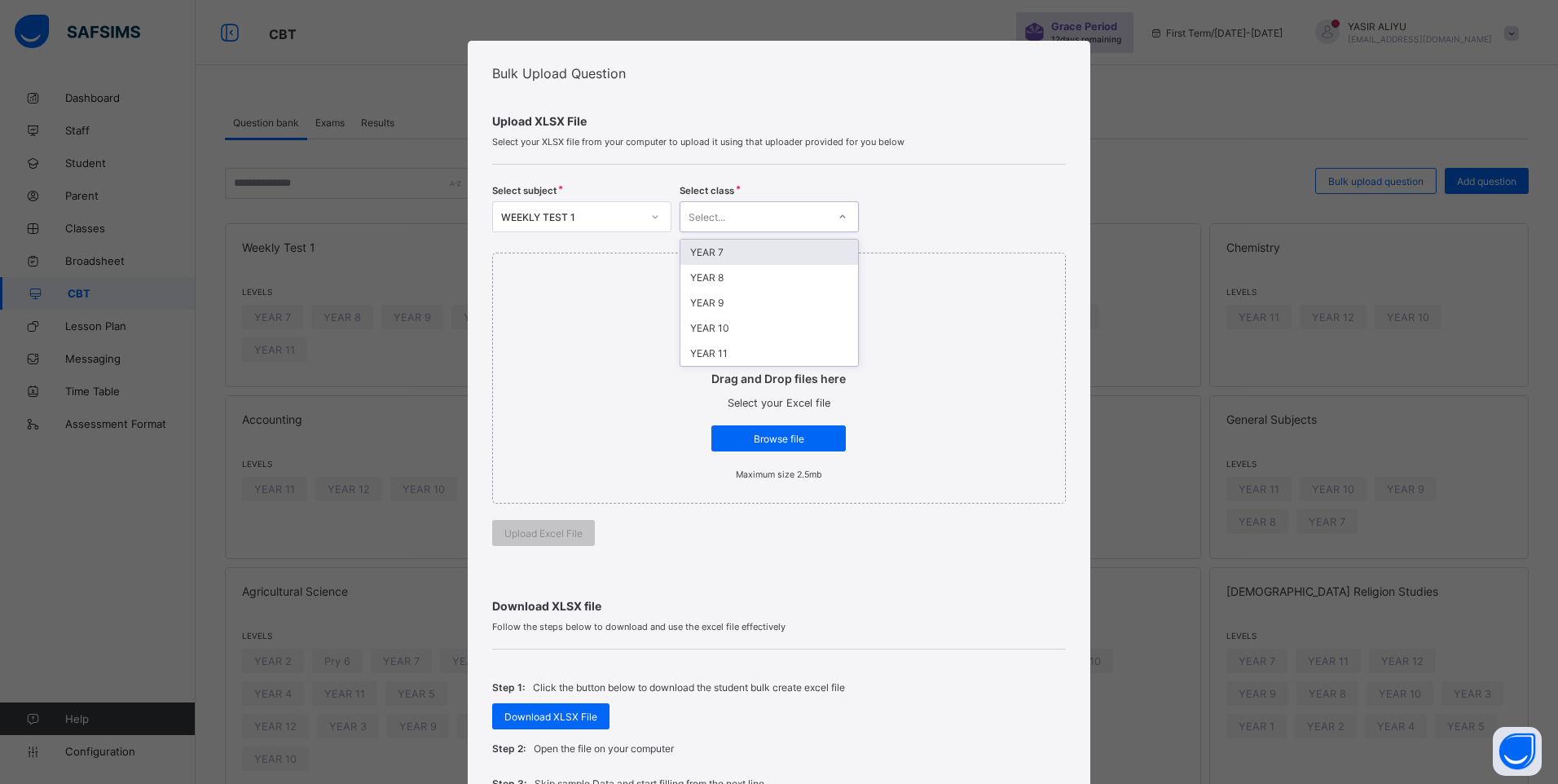
click at [766, 218] on div "Select..." at bounding box center [753, 217] width 146 height 23
click at [751, 275] on div "YEAR 8" at bounding box center [769, 277] width 177 height 25
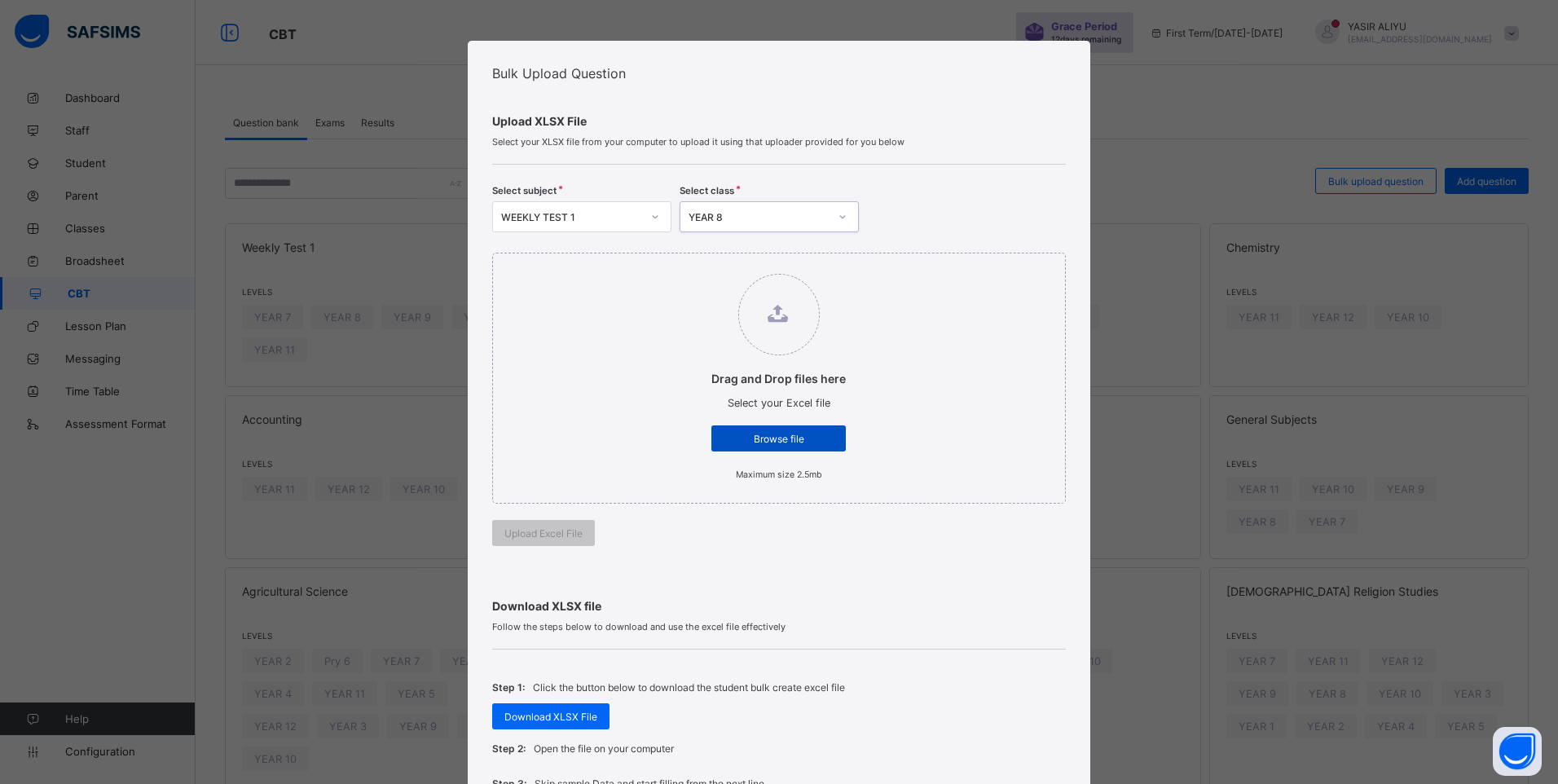
click at [789, 439] on span "Browse file" at bounding box center [779, 438] width 110 height 12
click at [695, 265] on input "Drag and Drop files here Select your Excel file Browse file Maximum size 2.5mb" at bounding box center [695, 265] width 0 height 0
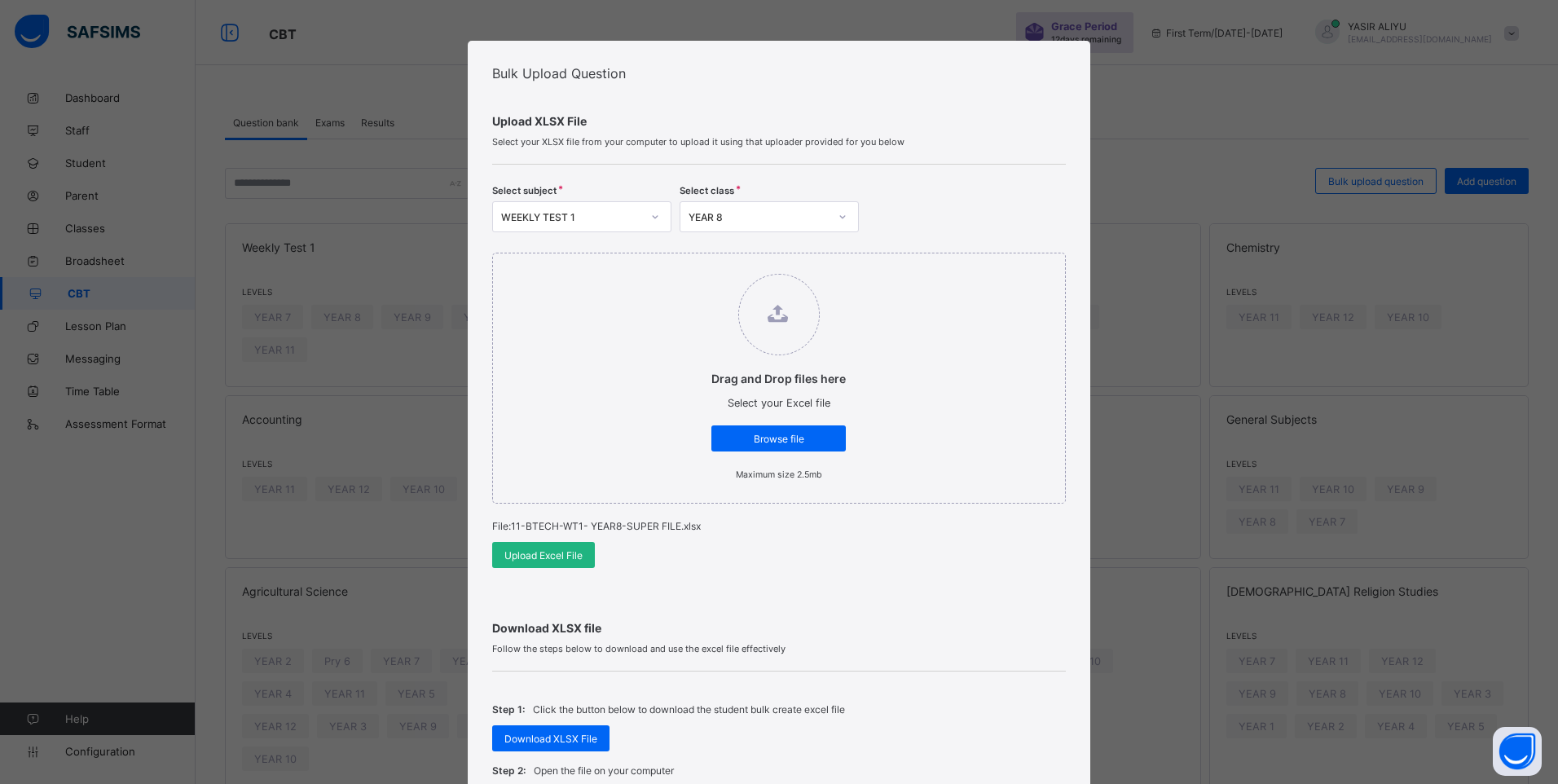
click at [561, 554] on span "Upload Excel File" at bounding box center [543, 555] width 78 height 12
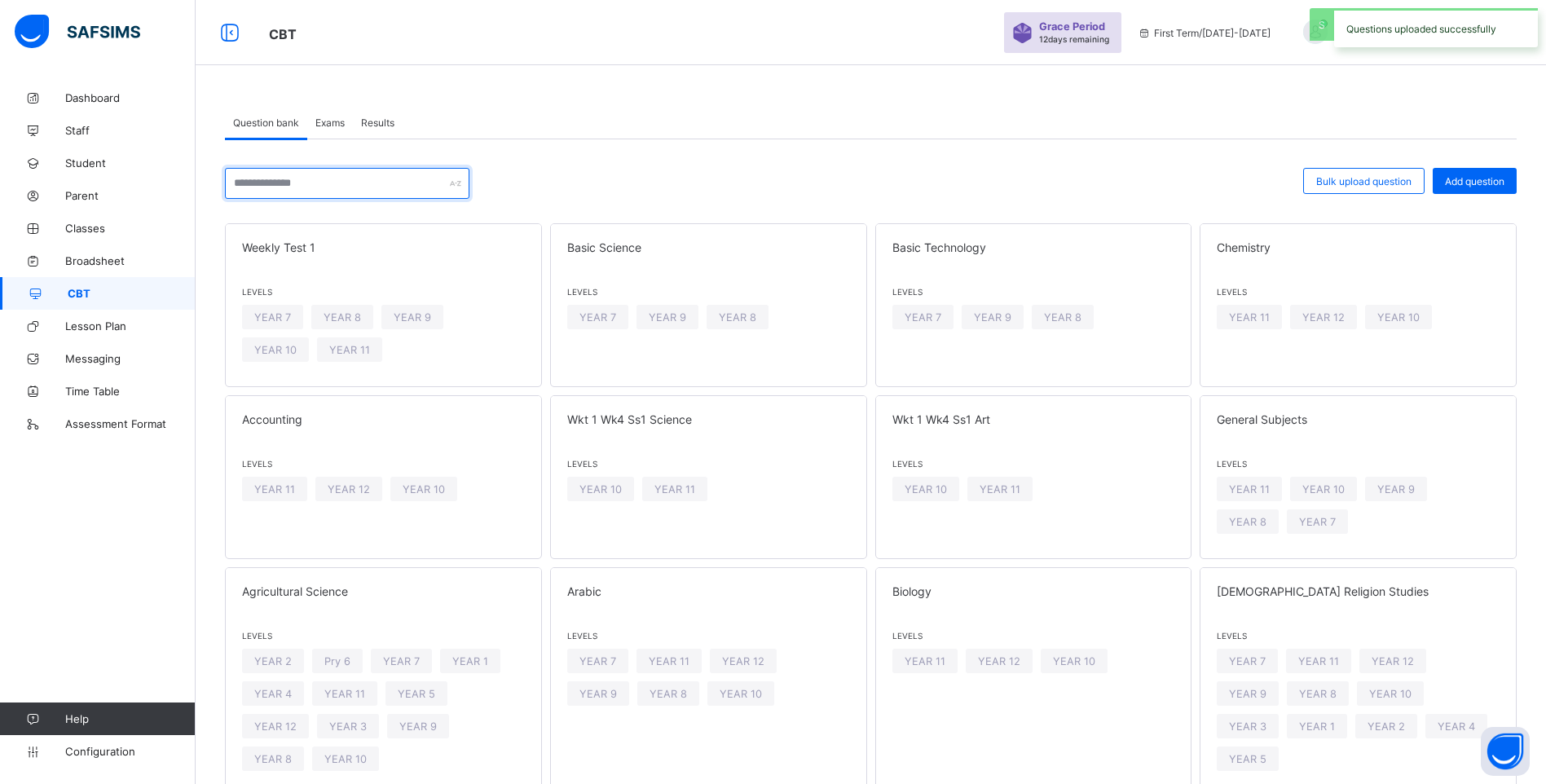
click at [325, 186] on input "text" at bounding box center [346, 183] width 244 height 31
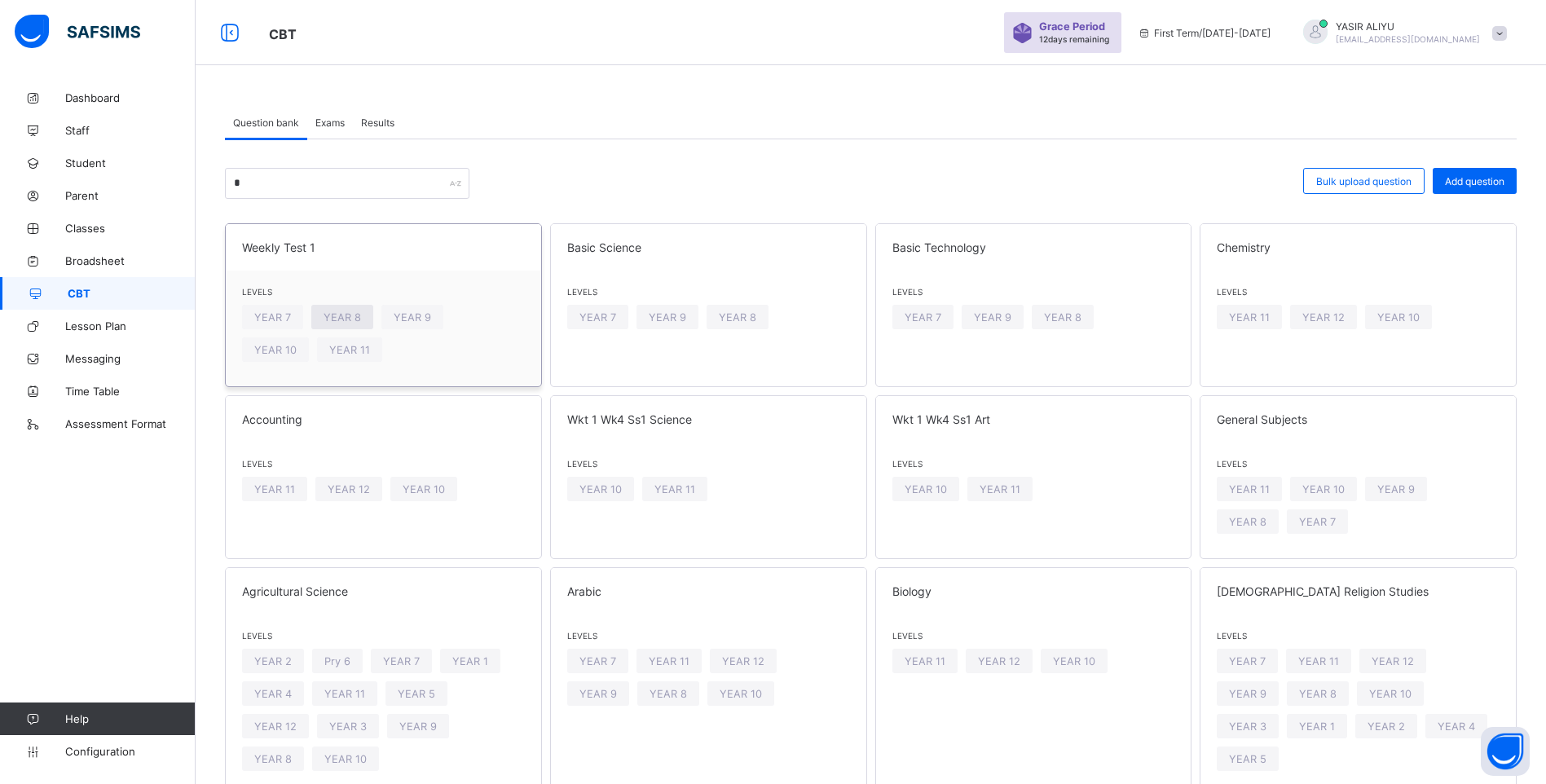
click at [343, 316] on span "YEAR 8" at bounding box center [343, 317] width 38 height 12
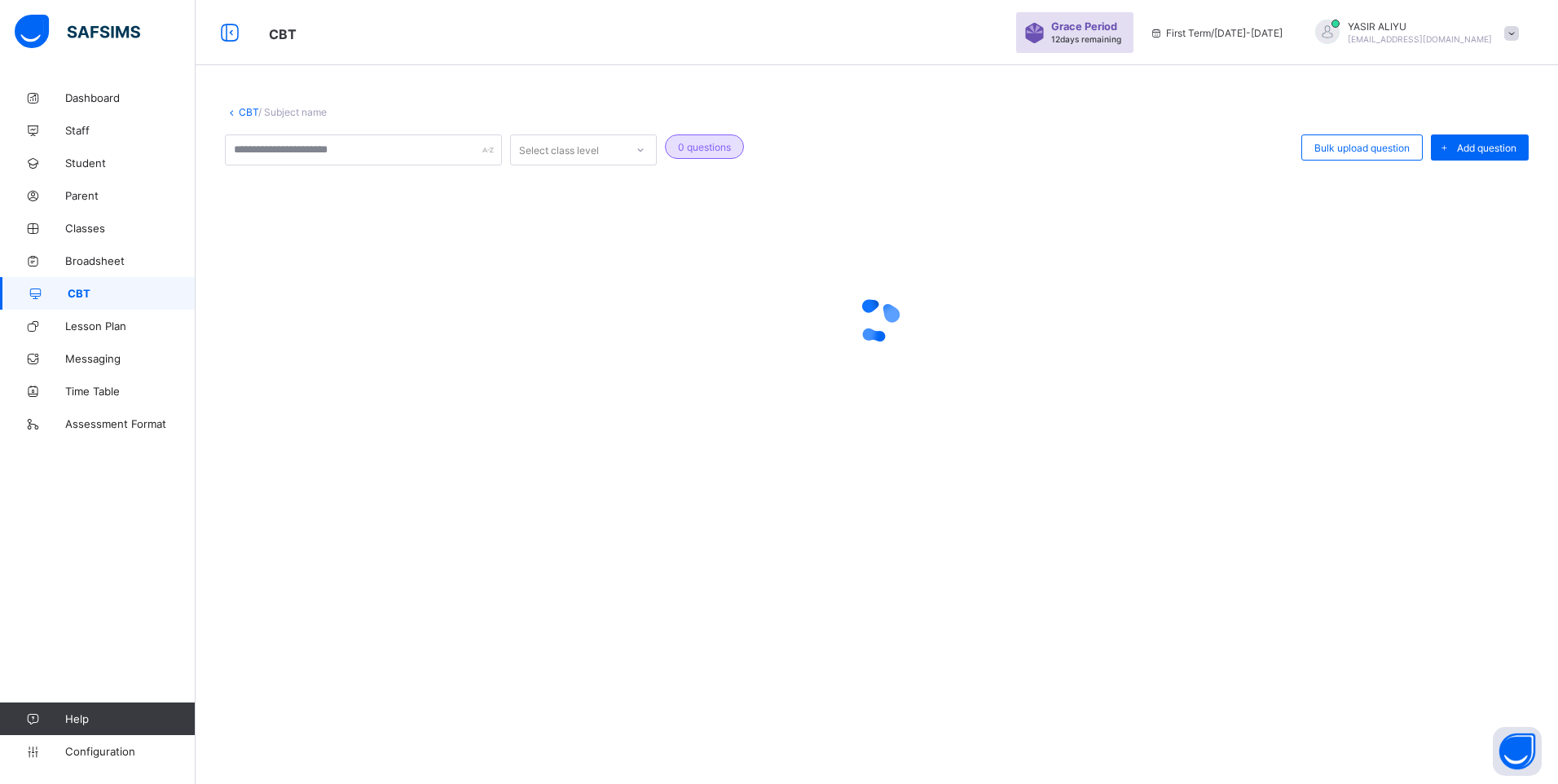
click at [343, 316] on div at bounding box center [876, 320] width 1303 height 65
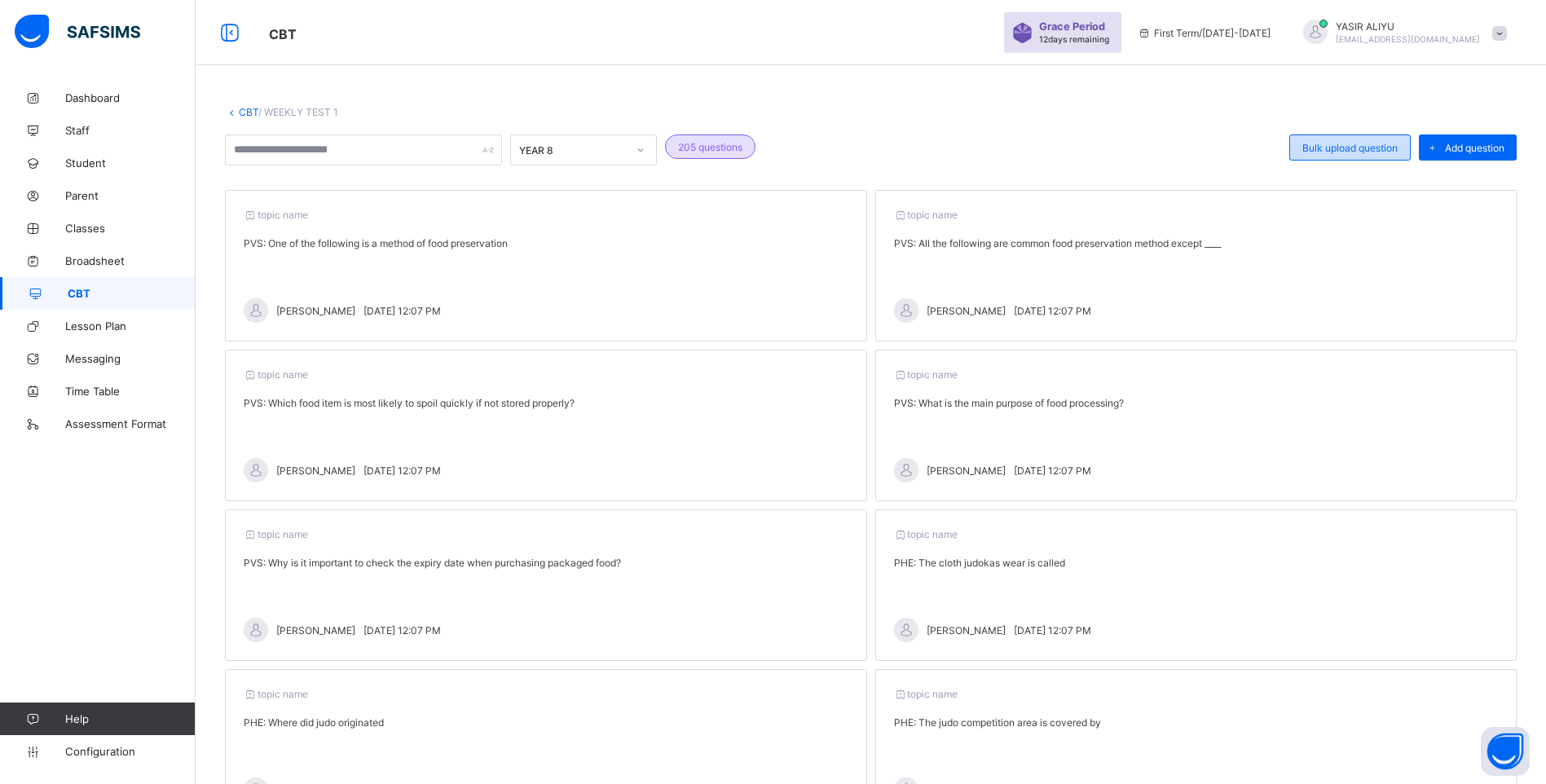
click at [1308, 152] on div "Bulk upload question" at bounding box center [1350, 147] width 122 height 26
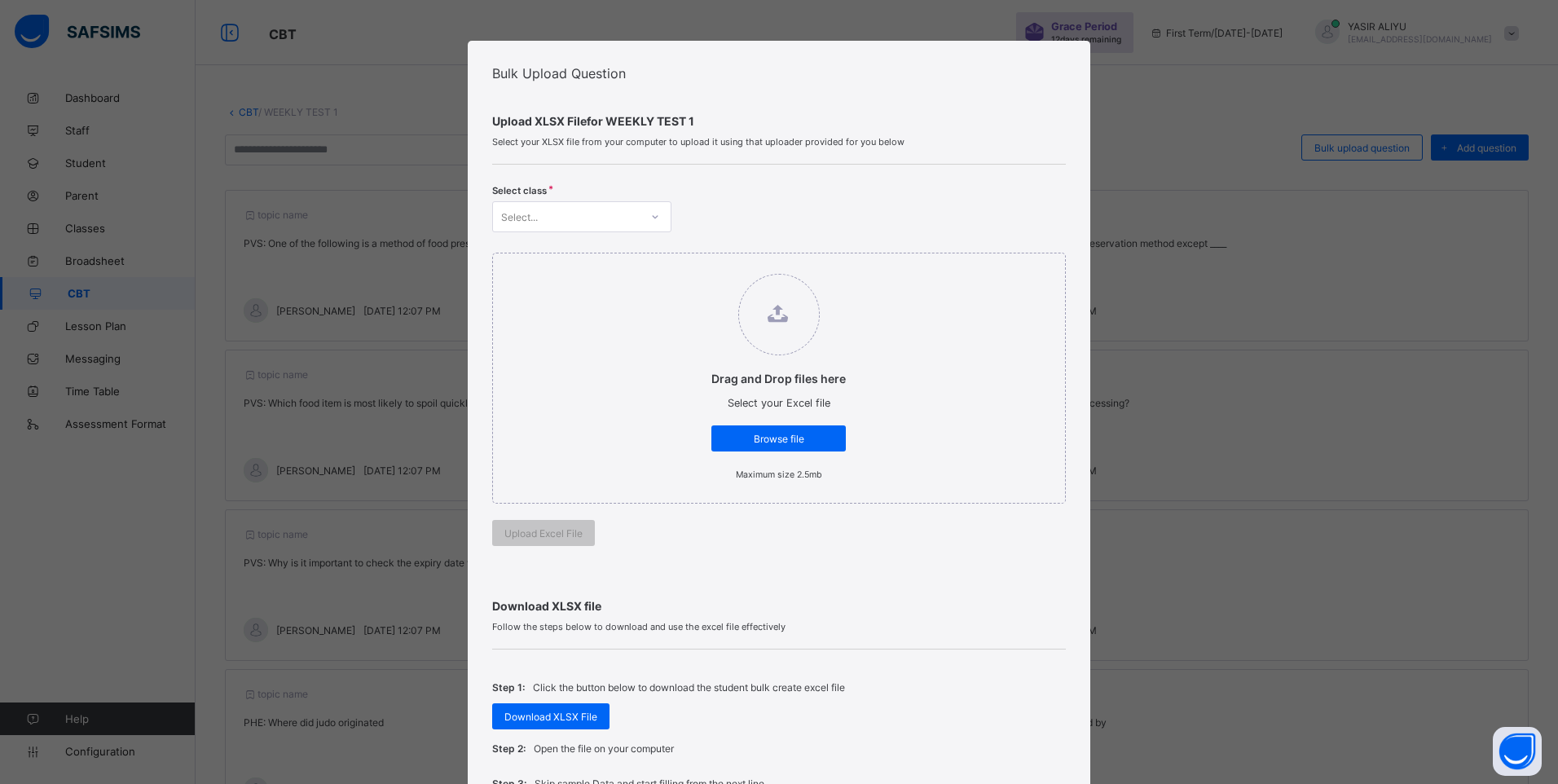
click at [655, 209] on div at bounding box center [655, 217] width 27 height 26
click at [578, 274] on div "YEAR 8" at bounding box center [581, 277] width 177 height 25
click at [747, 427] on div "Browse file" at bounding box center [779, 439] width 134 height 26
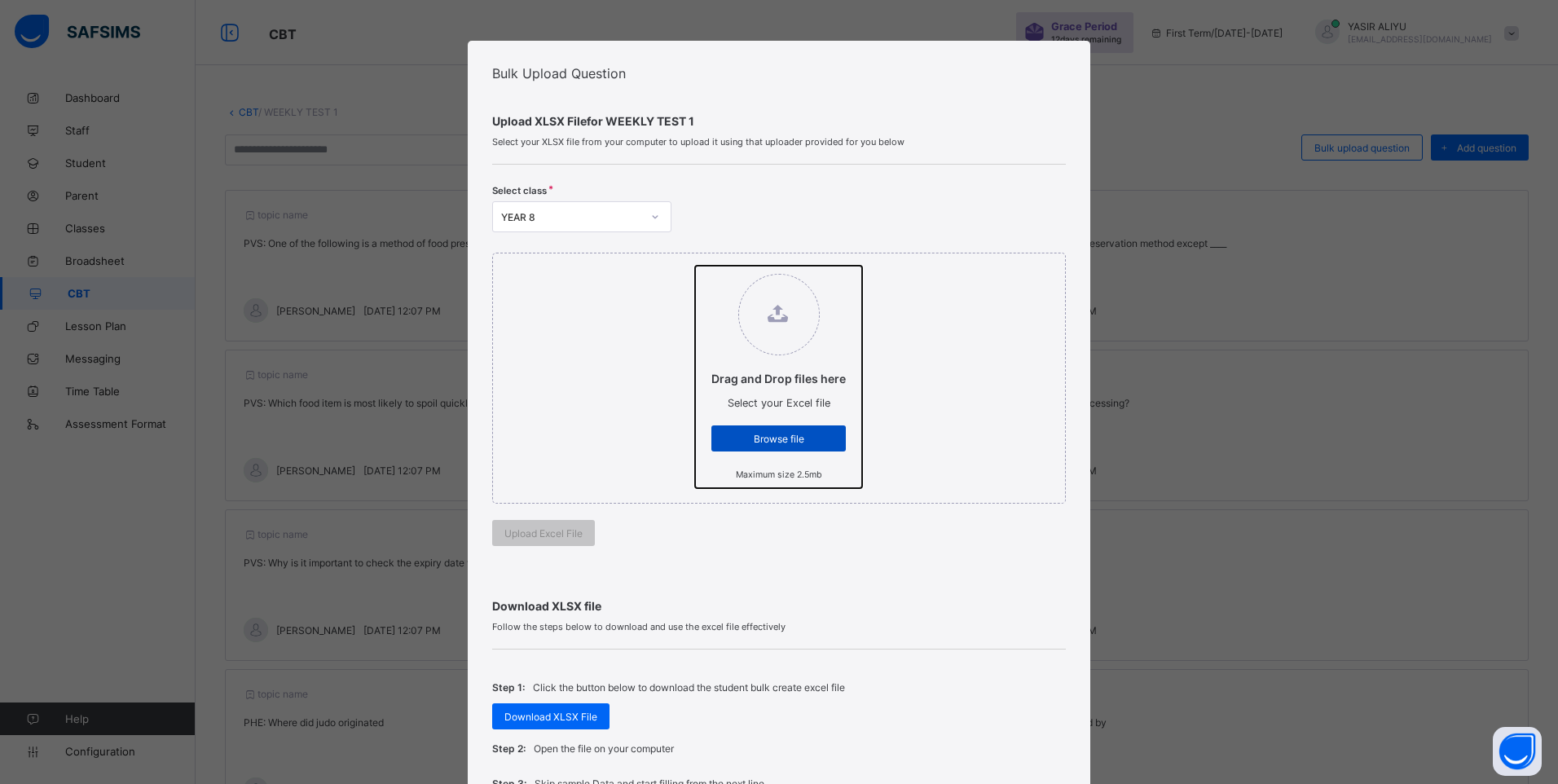
click at [695, 265] on input "Drag and Drop files here Select your Excel file Browse file Maximum size 2.5mb" at bounding box center [695, 265] width 0 height 0
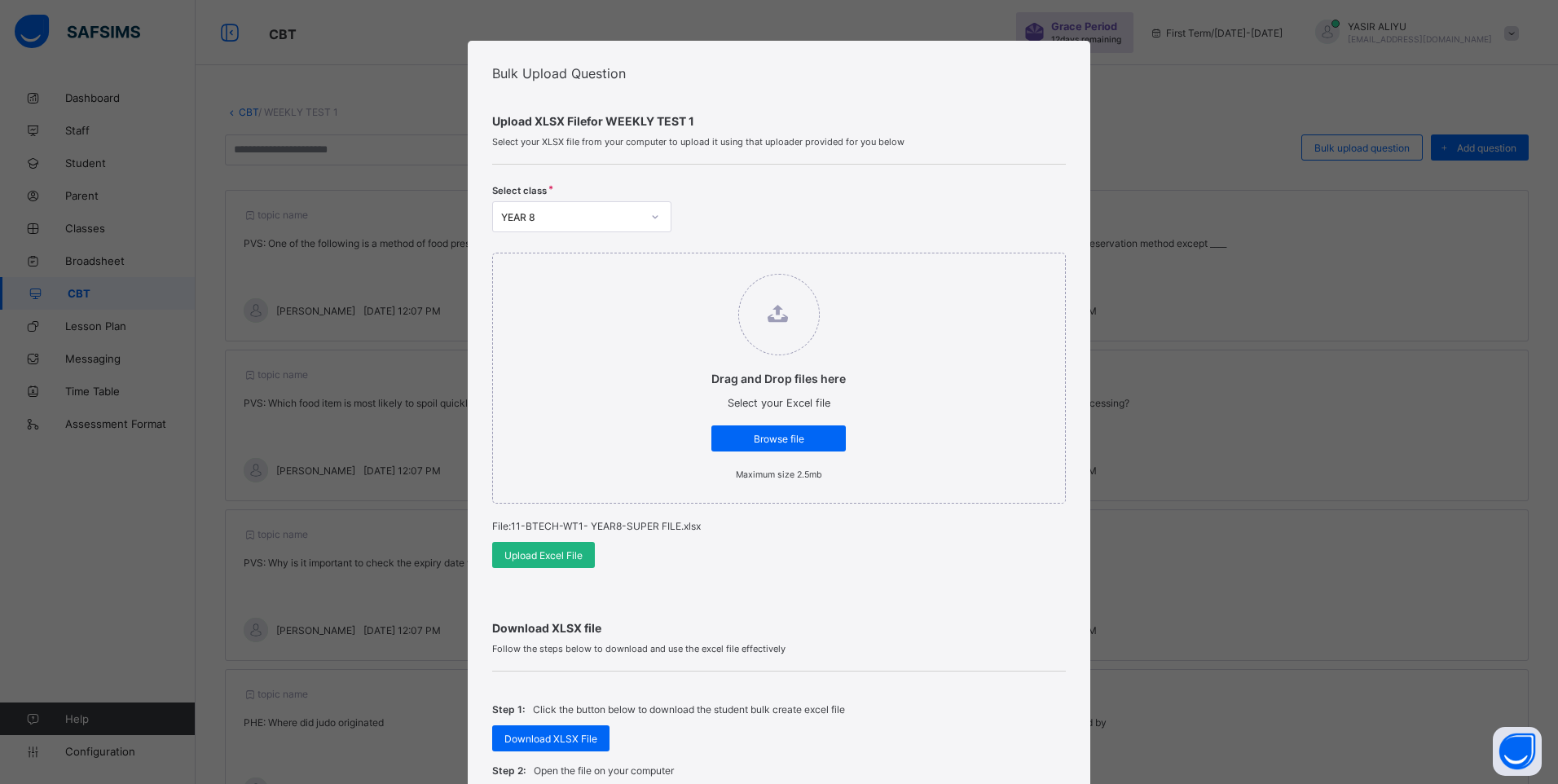
click at [515, 552] on span "Upload Excel File" at bounding box center [543, 555] width 78 height 12
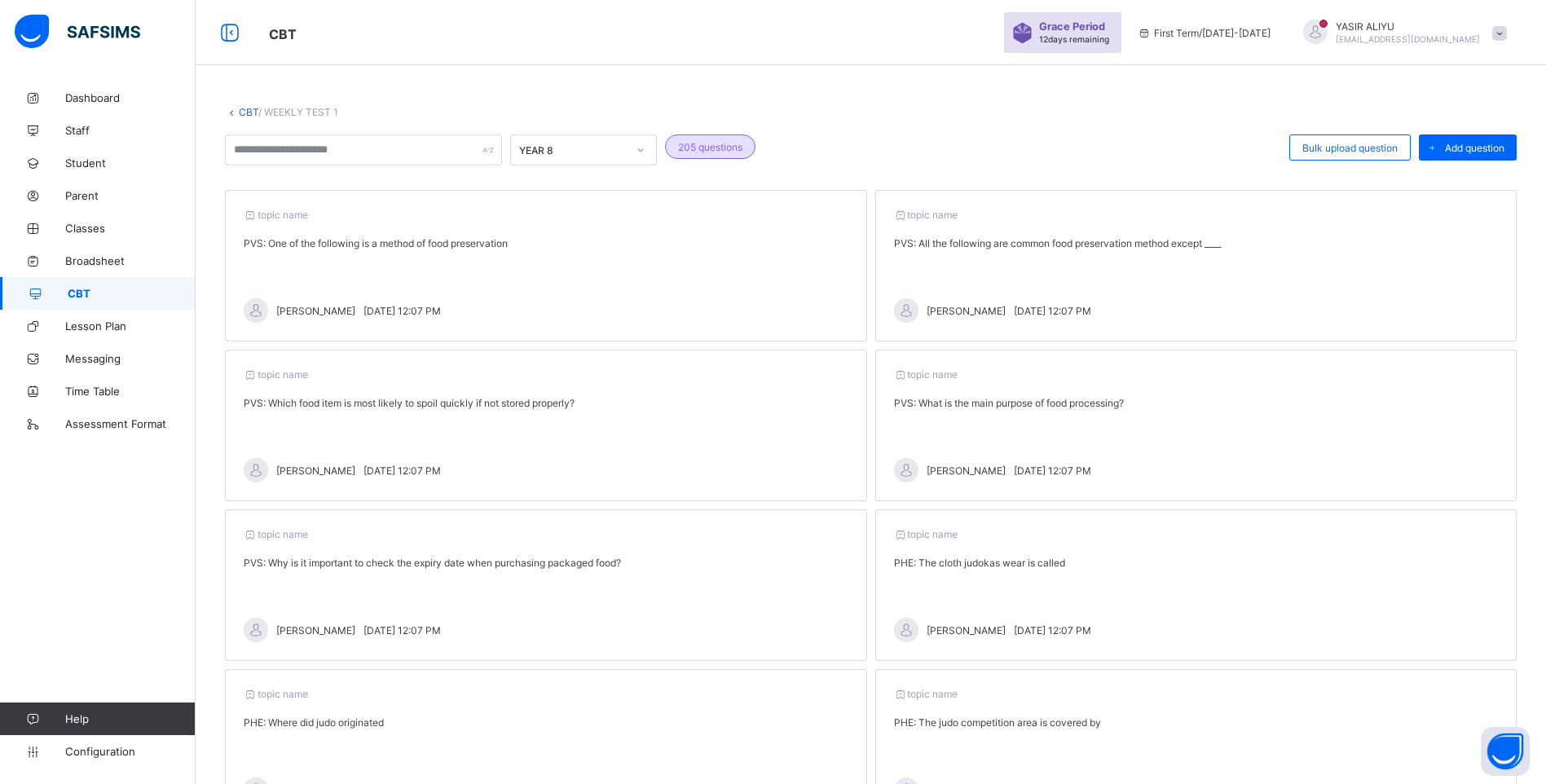
click at [239, 106] on link "CBT" at bounding box center [248, 111] width 20 height 12
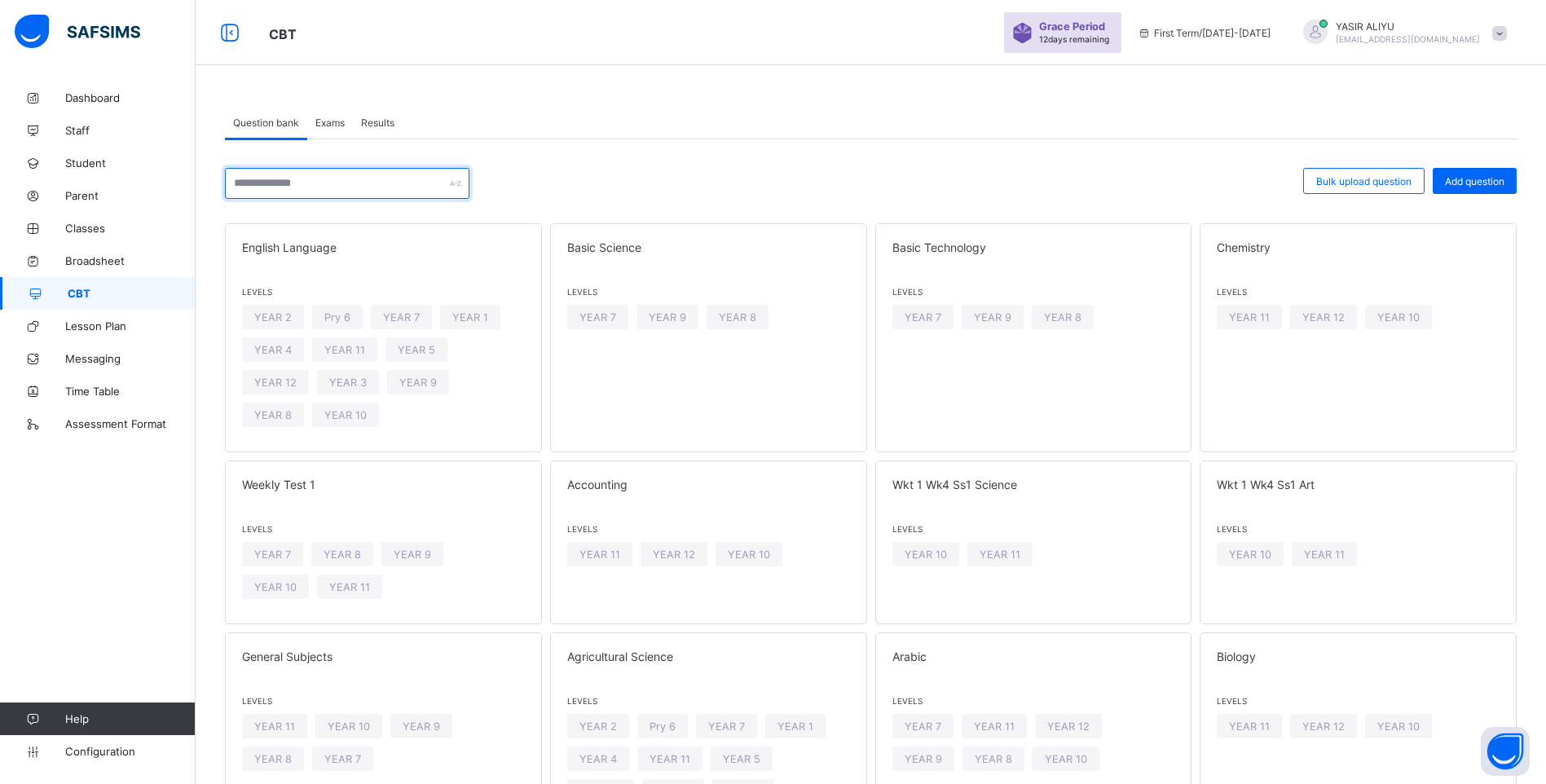
click at [328, 175] on input "text" at bounding box center [346, 183] width 244 height 31
click at [332, 548] on span "YEAR 8" at bounding box center [343, 554] width 38 height 12
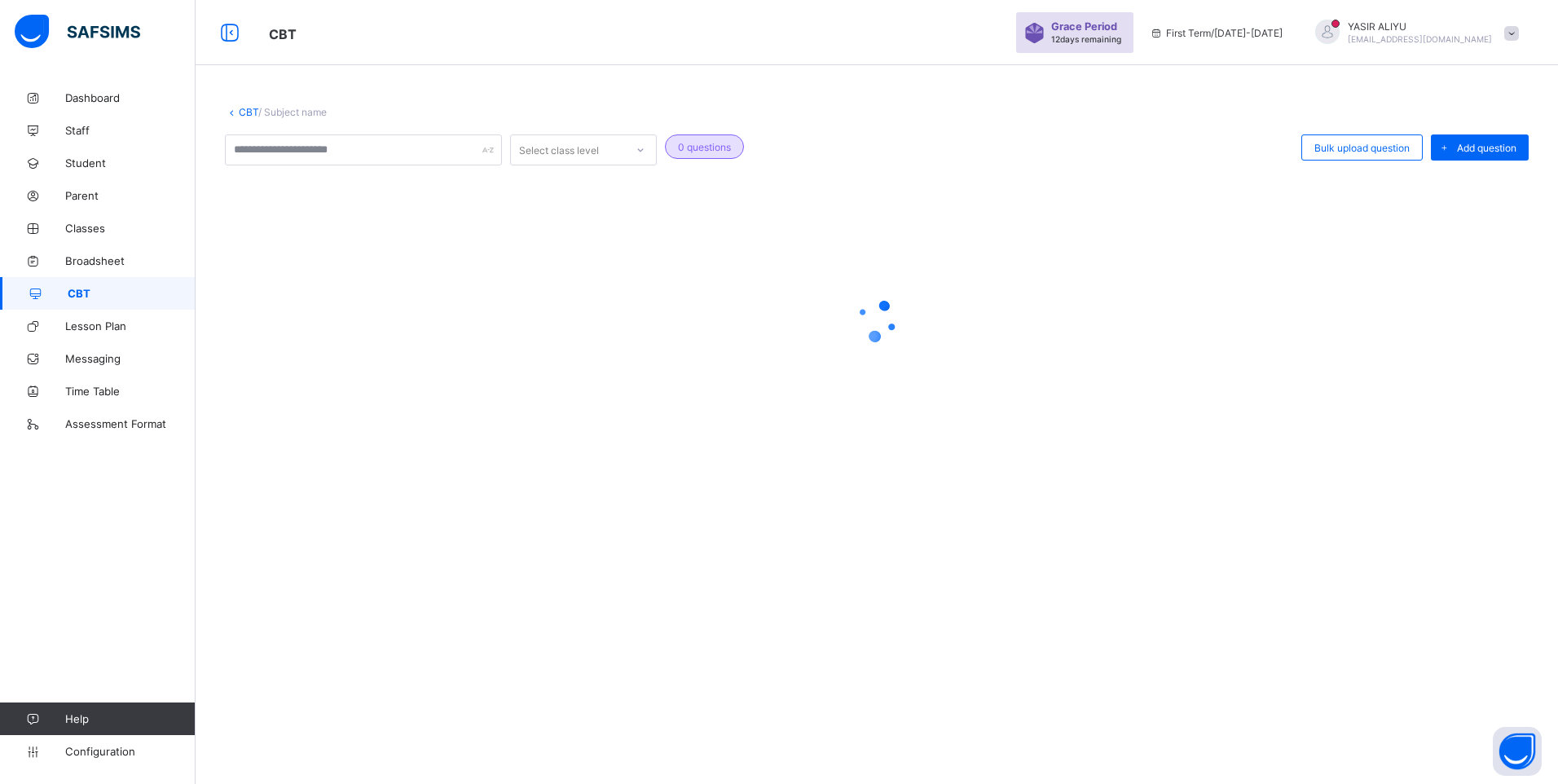
click at [332, 522] on div "CBT / Subject name Select class level 0 questions Bulk upload question Add ques…" at bounding box center [877, 392] width 1363 height 784
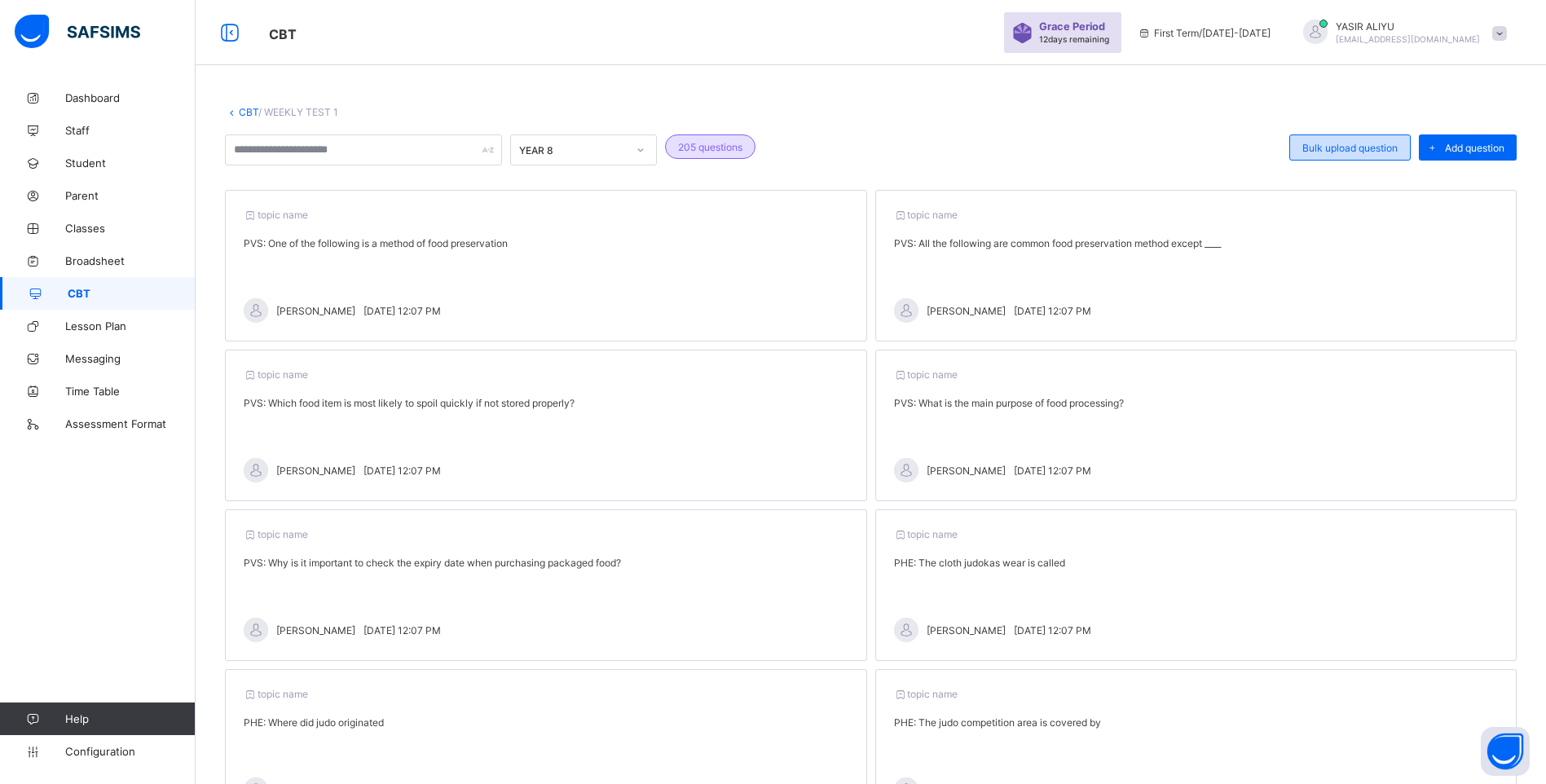
click at [1393, 146] on span "Bulk upload question" at bounding box center [1350, 147] width 95 height 12
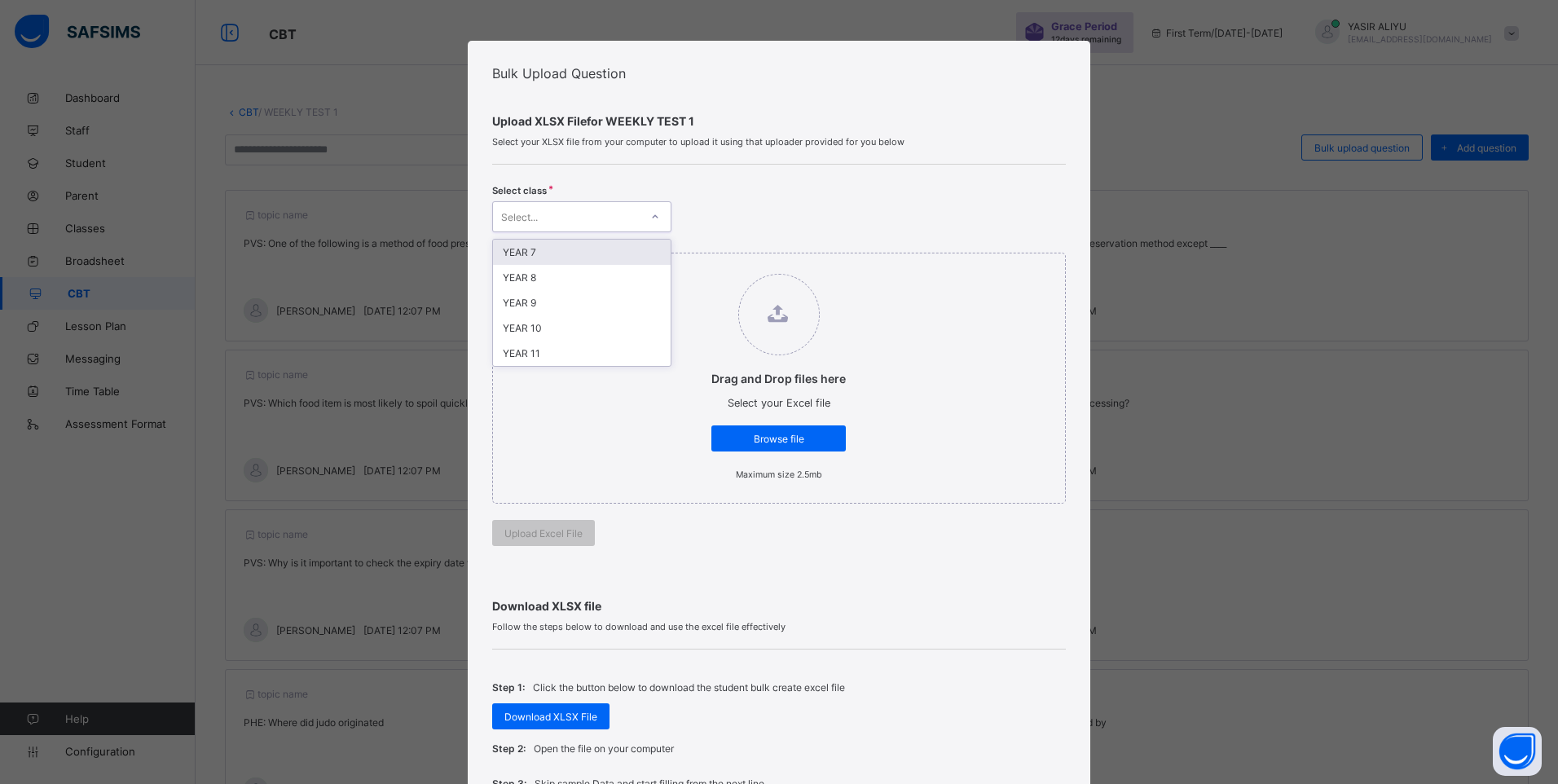
click at [647, 208] on div at bounding box center [655, 217] width 27 height 26
click at [584, 278] on div "YEAR 8" at bounding box center [581, 277] width 177 height 25
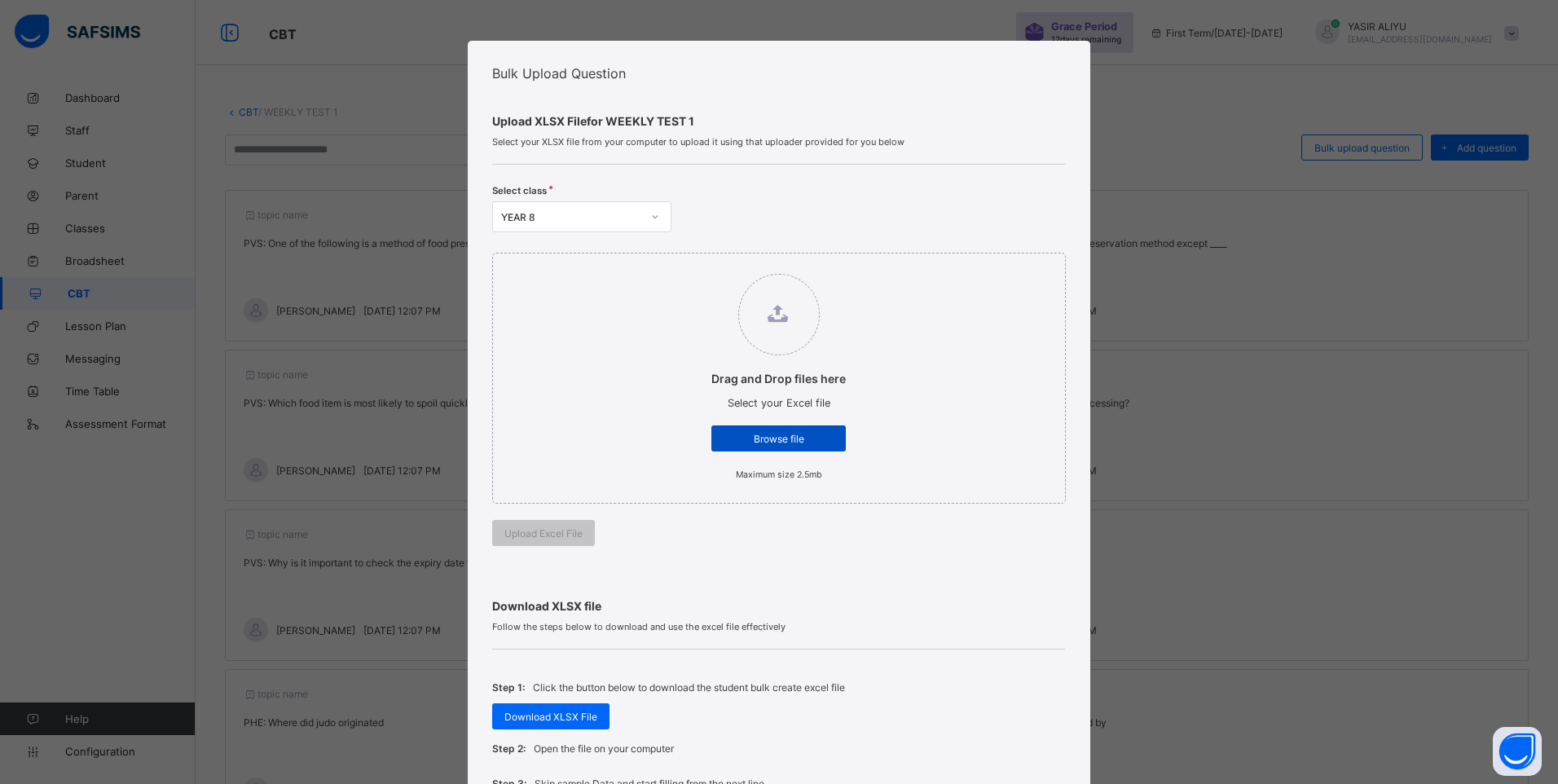
click at [737, 425] on div "Browse file" at bounding box center [779, 439] width 134 height 26
click at [695, 265] on input "Drag and Drop files here Select your Excel file Browse file Maximum size 2.5mb" at bounding box center [695, 265] width 0 height 0
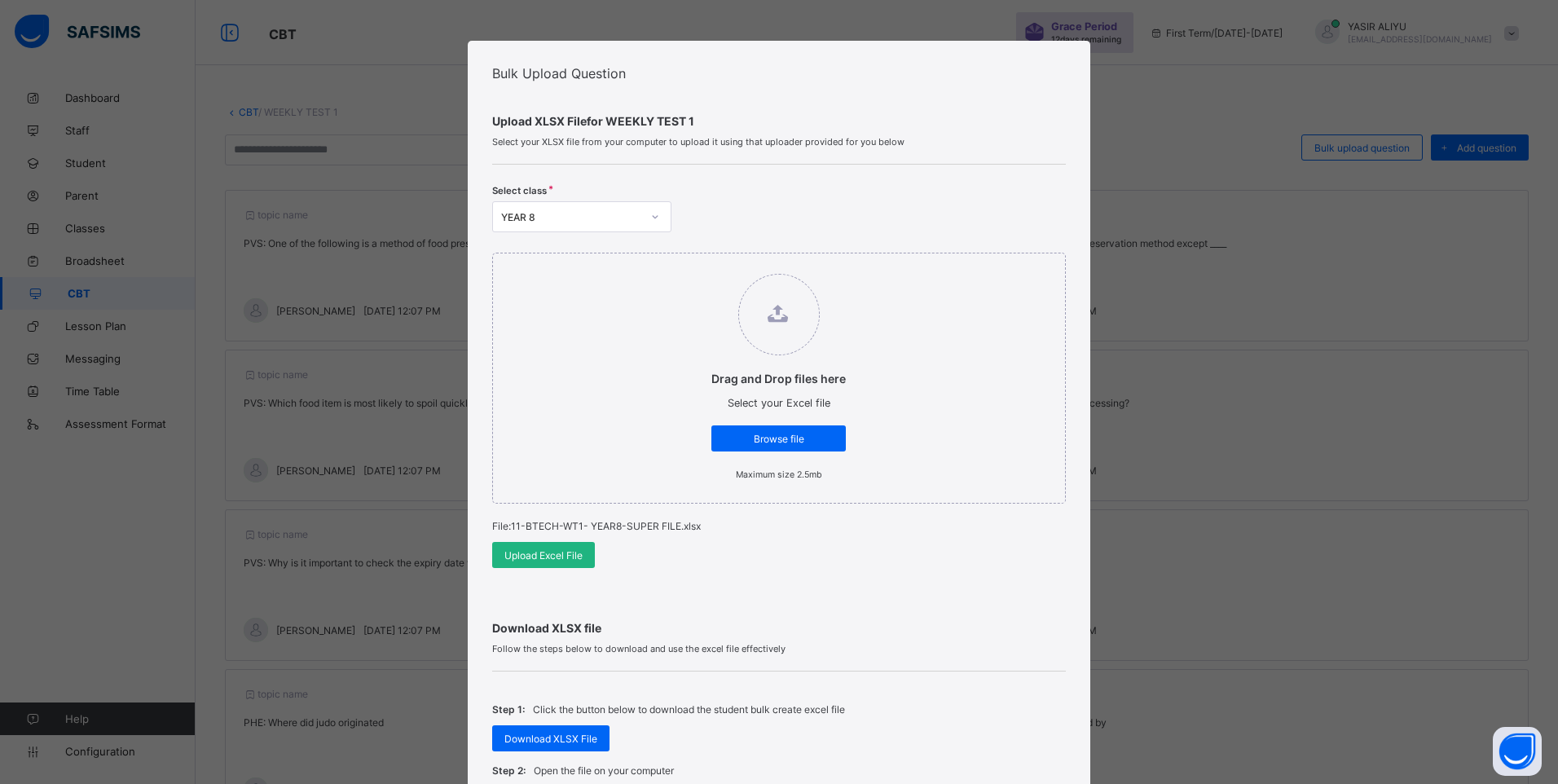
click at [504, 550] on span "Upload Excel File" at bounding box center [543, 555] width 78 height 12
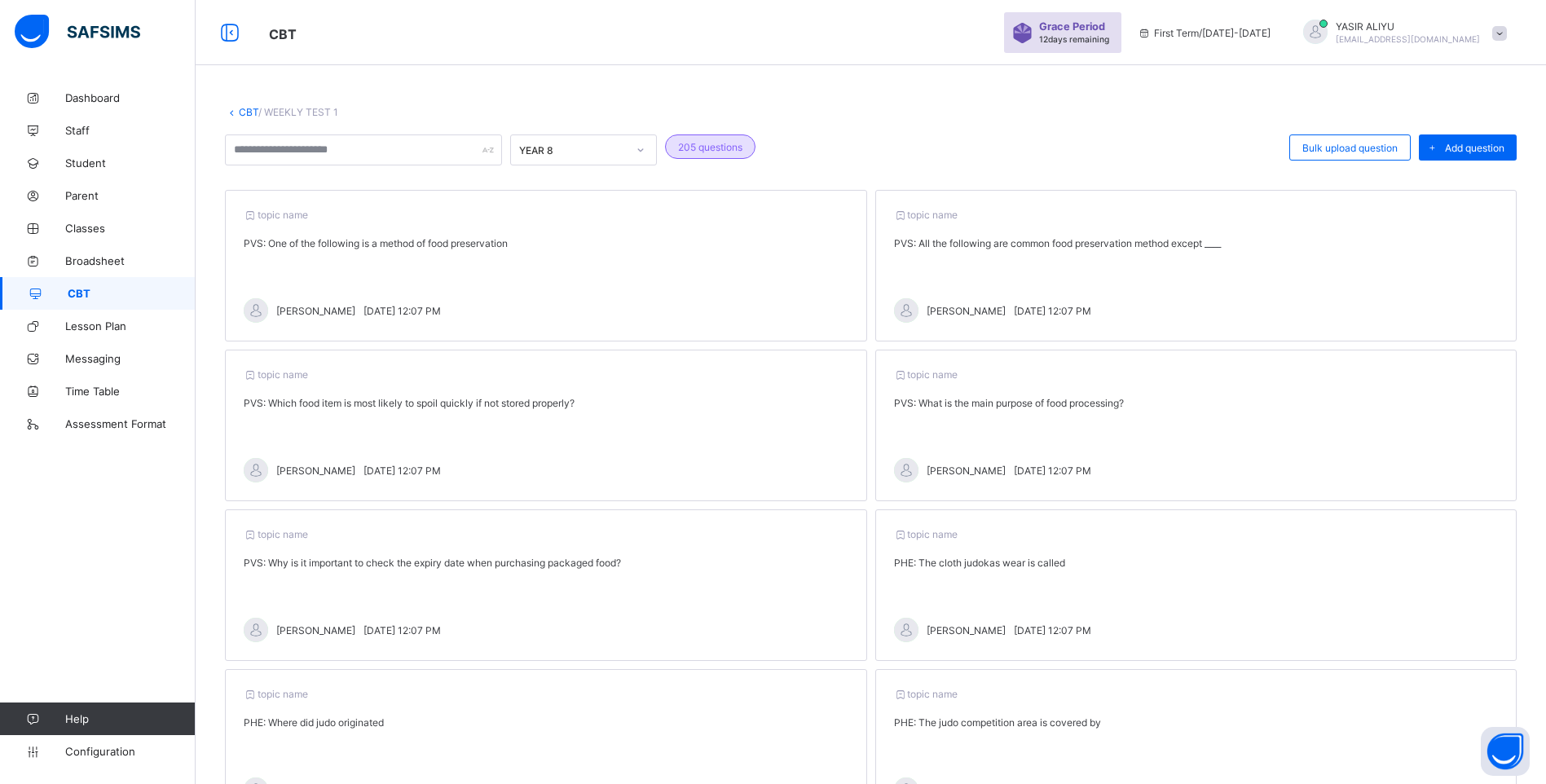
click at [245, 113] on link "CBT" at bounding box center [248, 111] width 20 height 12
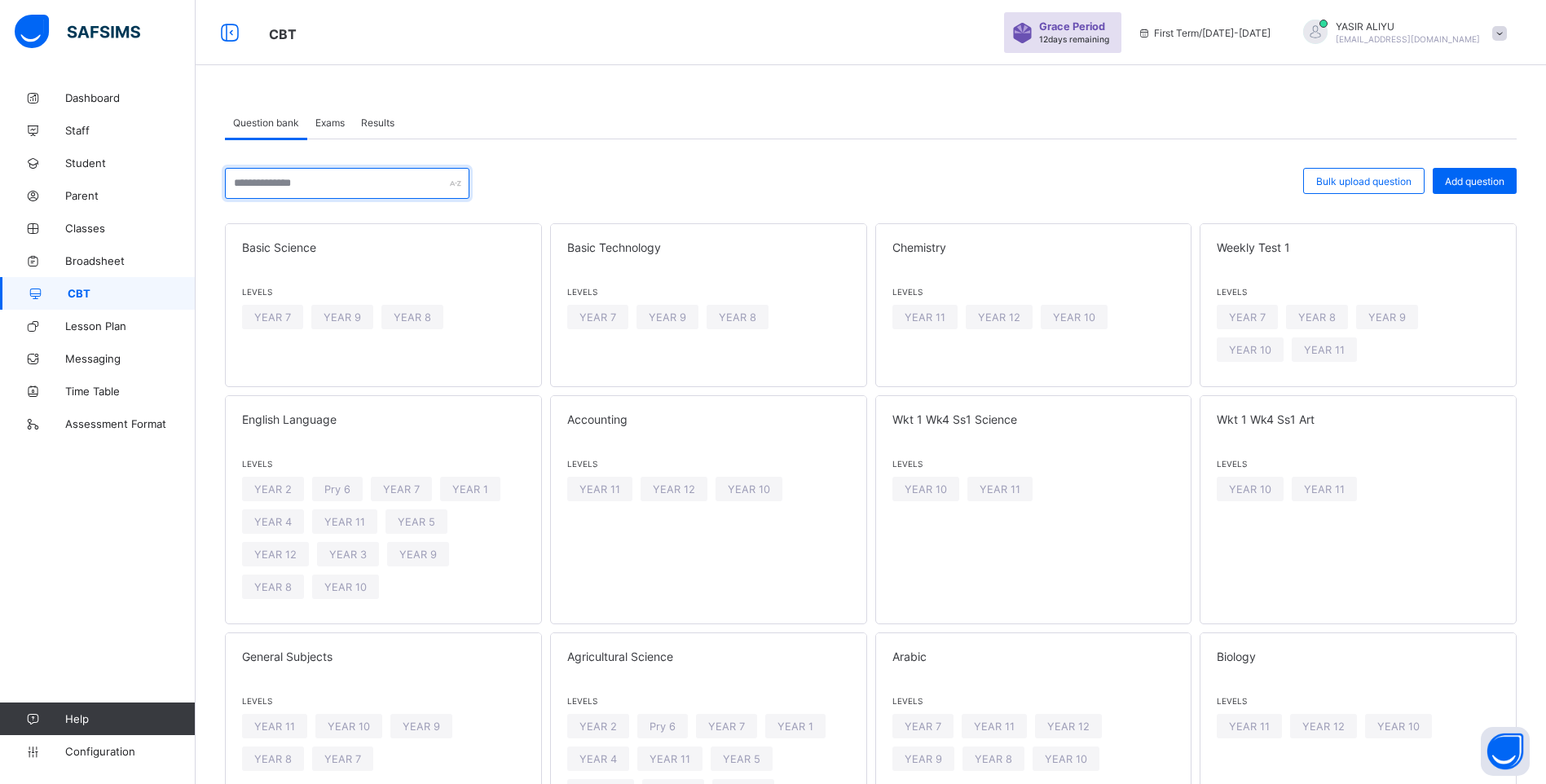
click at [272, 184] on input "text" at bounding box center [346, 183] width 244 height 31
click at [1329, 309] on div "YEAR 8" at bounding box center [1317, 317] width 62 height 25
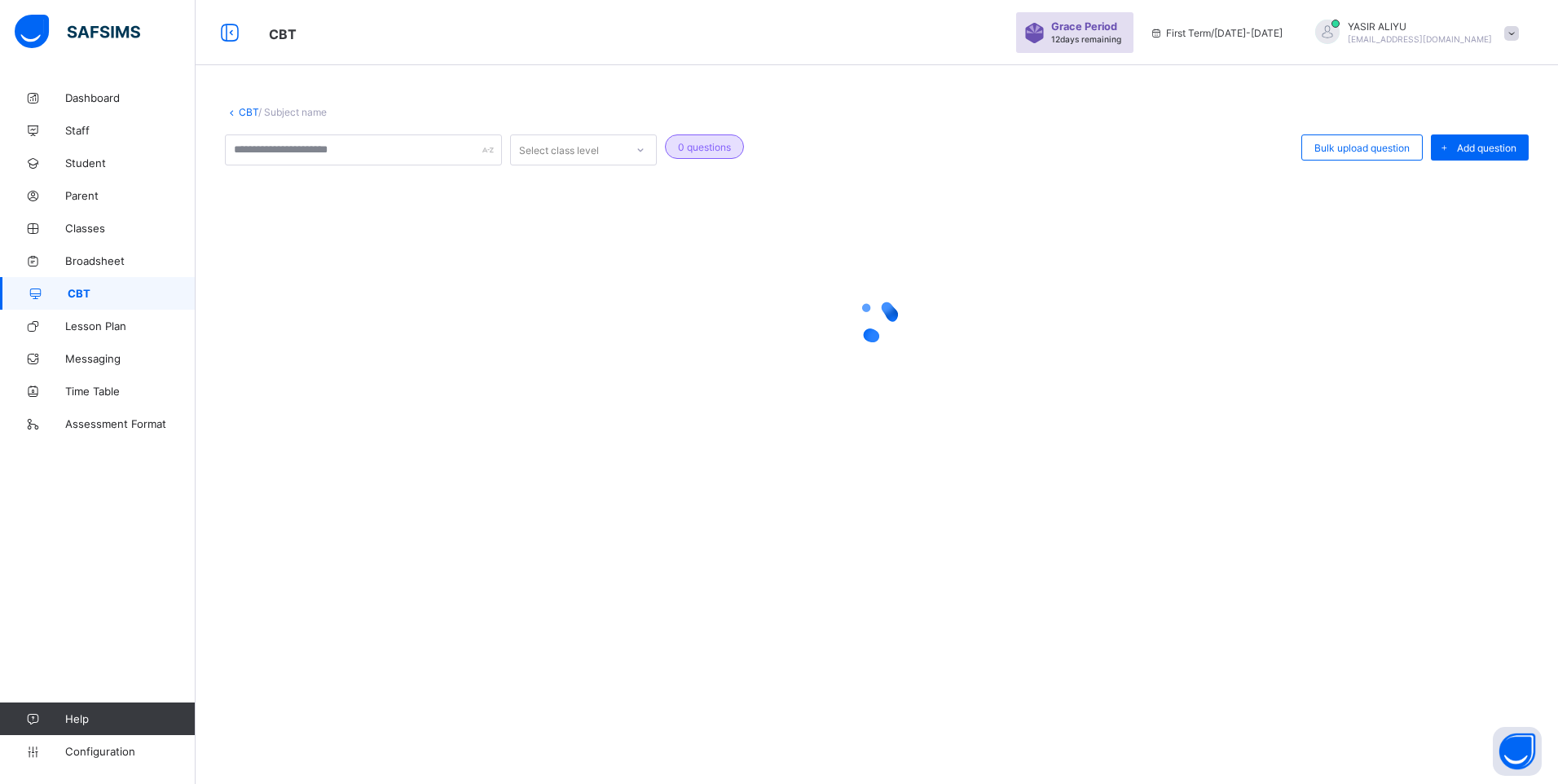
click at [1329, 309] on div at bounding box center [876, 320] width 1303 height 65
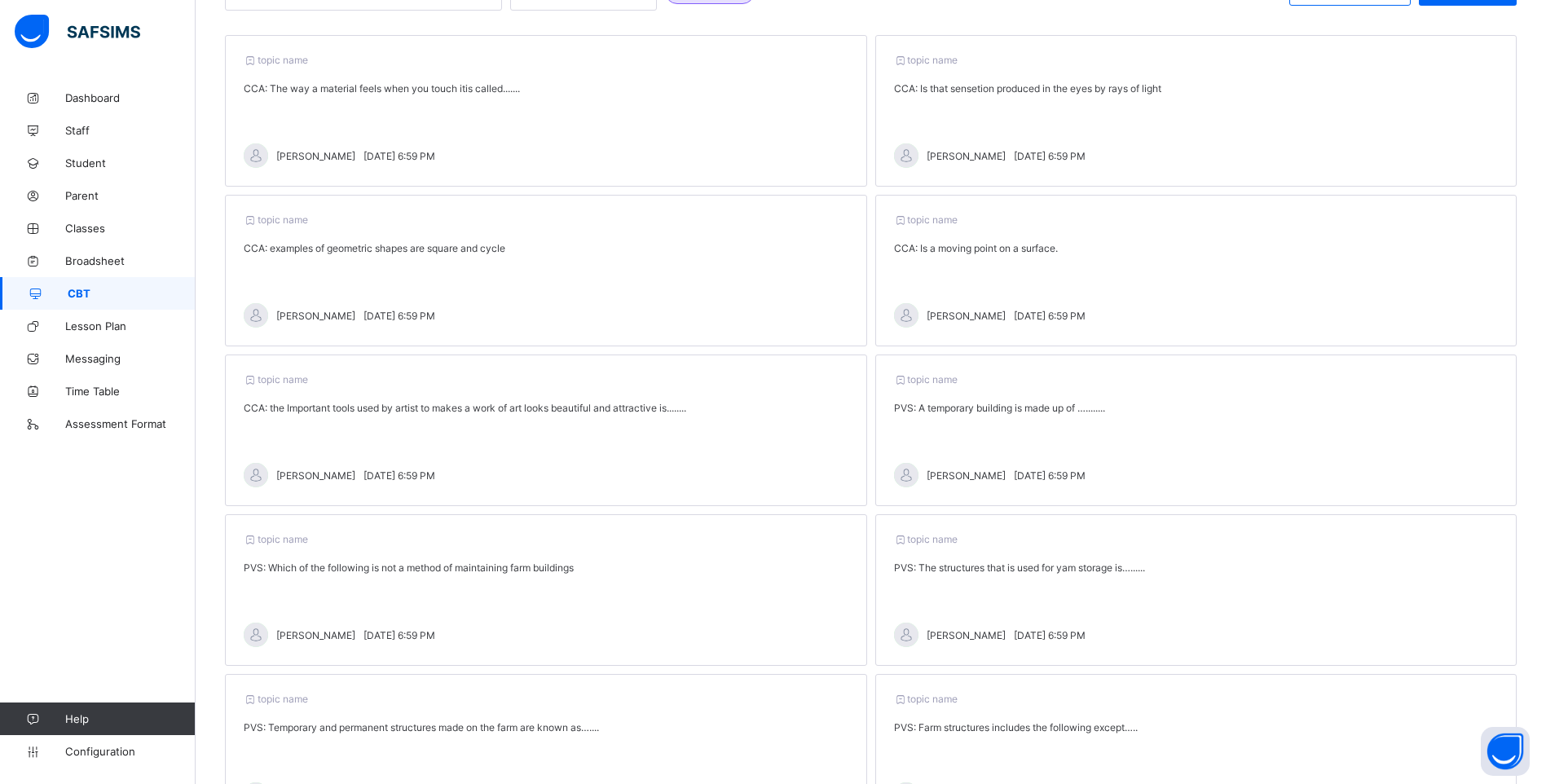
scroll to position [294, 0]
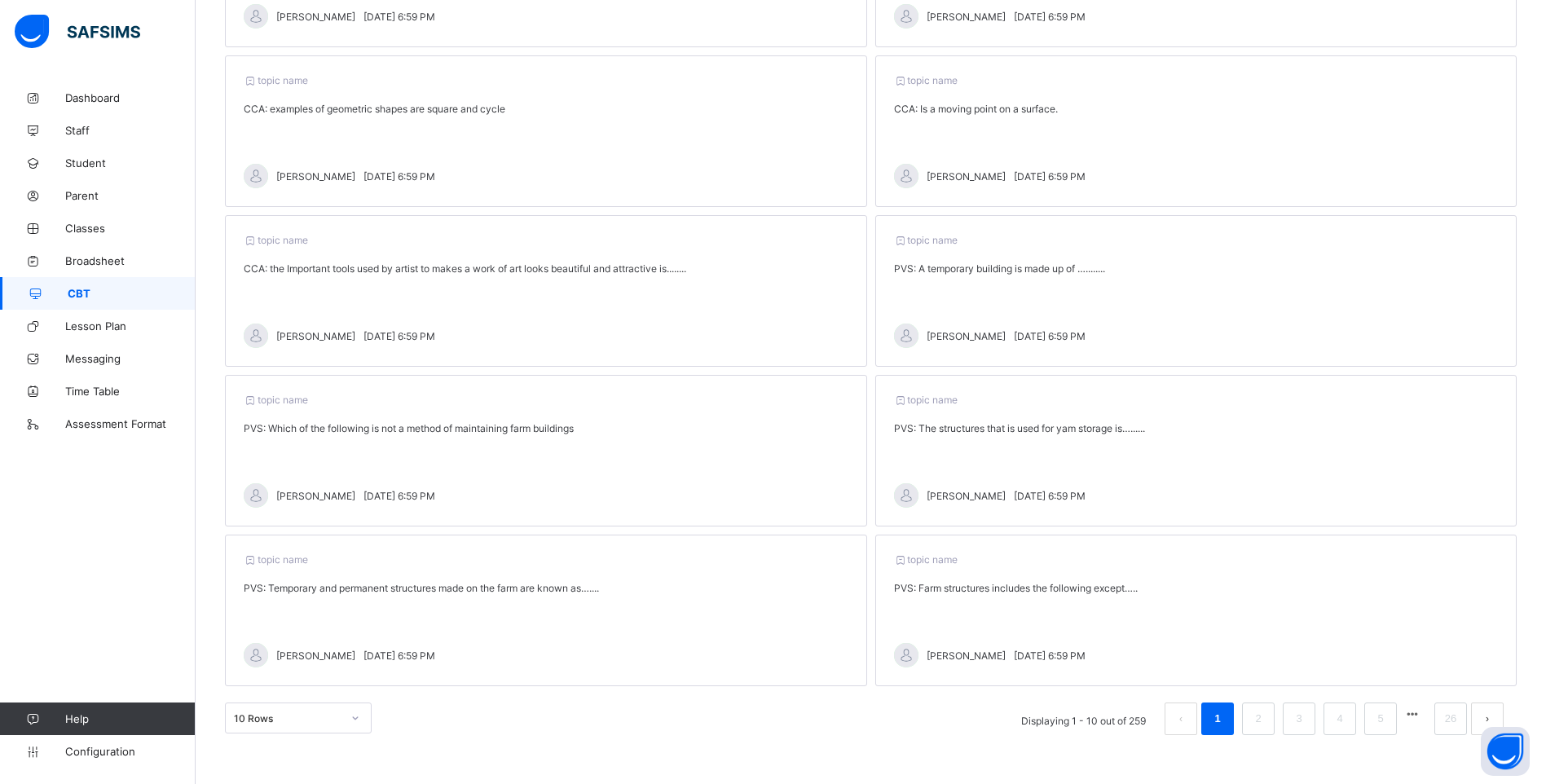
click at [149, 300] on link "CBT" at bounding box center [97, 293] width 195 height 33
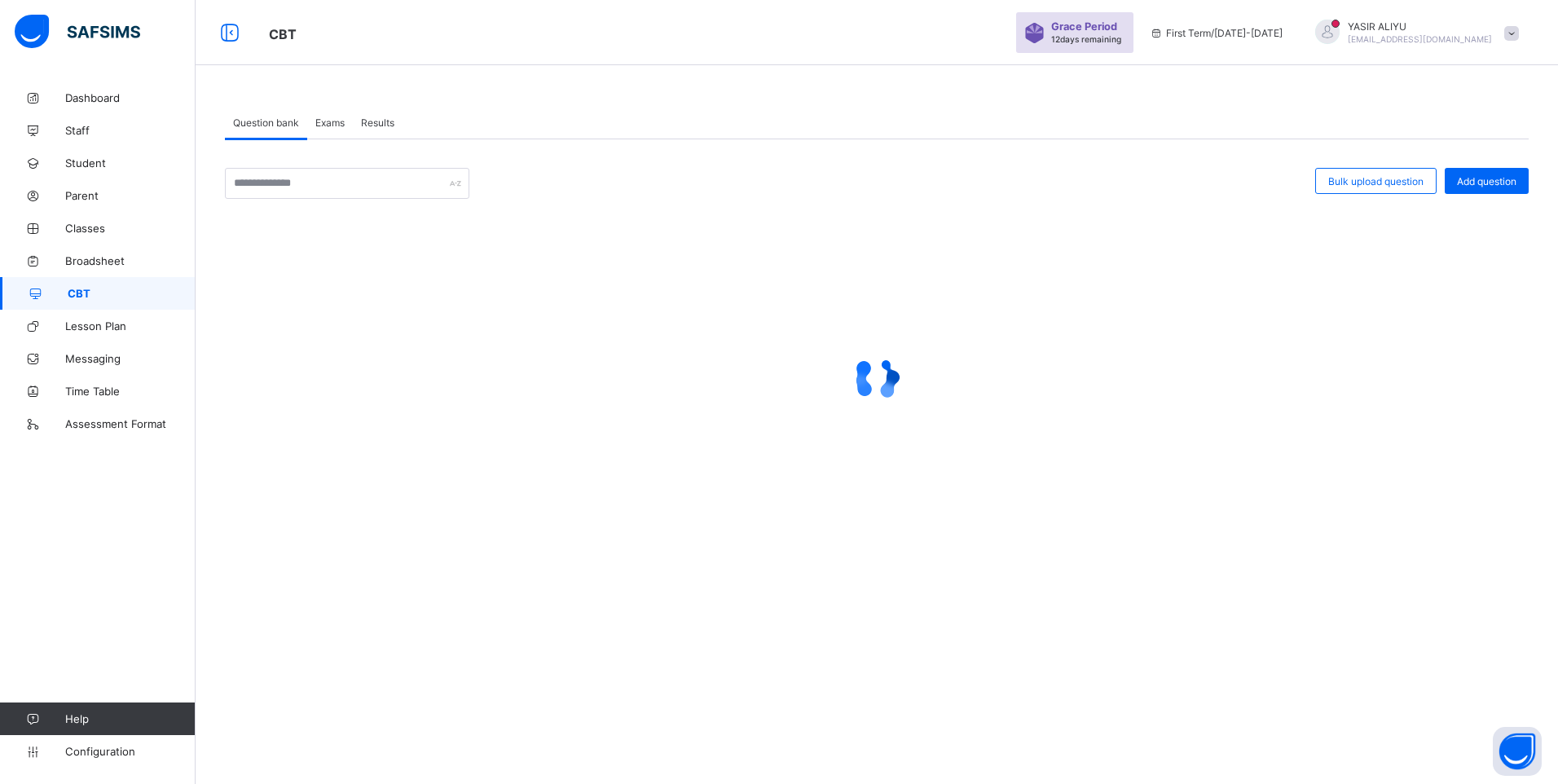
click at [335, 123] on span "Exams" at bounding box center [329, 122] width 29 height 12
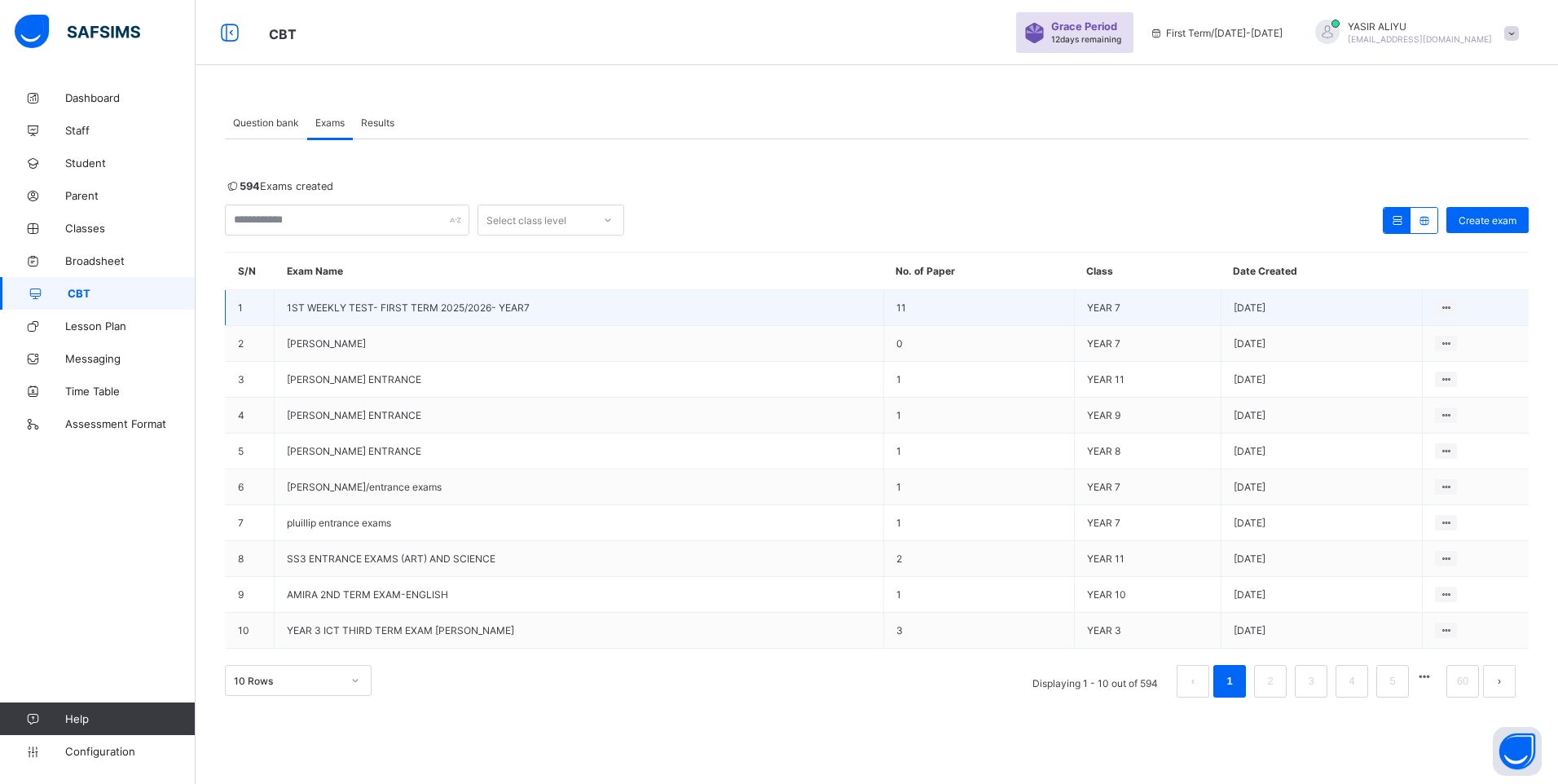
click at [289, 305] on span "1ST WEEKLY TEST- FIRST TERM 2025/2026- YEAR7" at bounding box center [408, 307] width 243 height 12
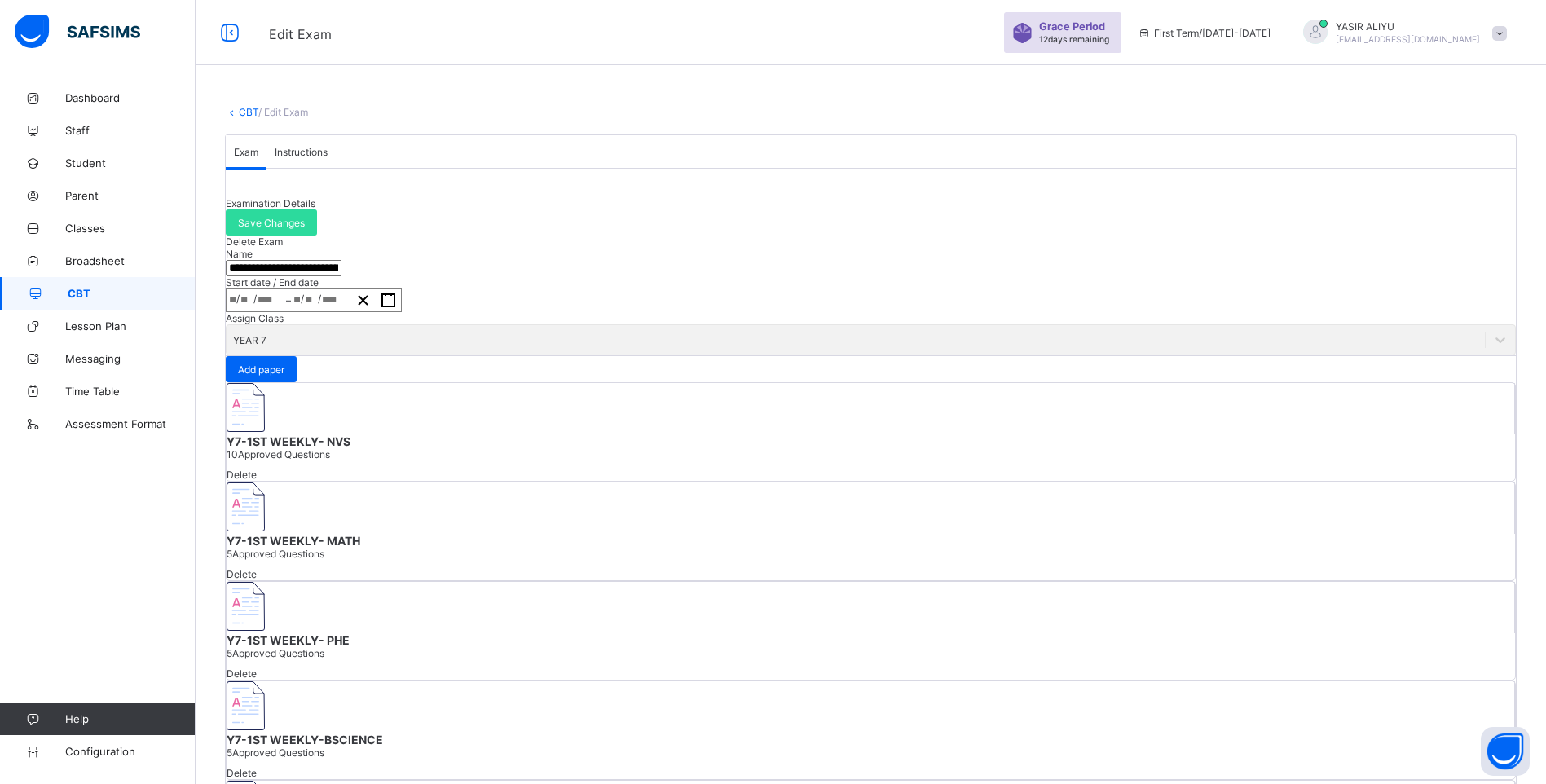
drag, startPoint x: 271, startPoint y: 338, endPoint x: 546, endPoint y: 349, distance: 275.2
click at [342, 276] on input "**********" at bounding box center [283, 267] width 116 height 16
click at [239, 111] on link "CBT" at bounding box center [248, 111] width 20 height 12
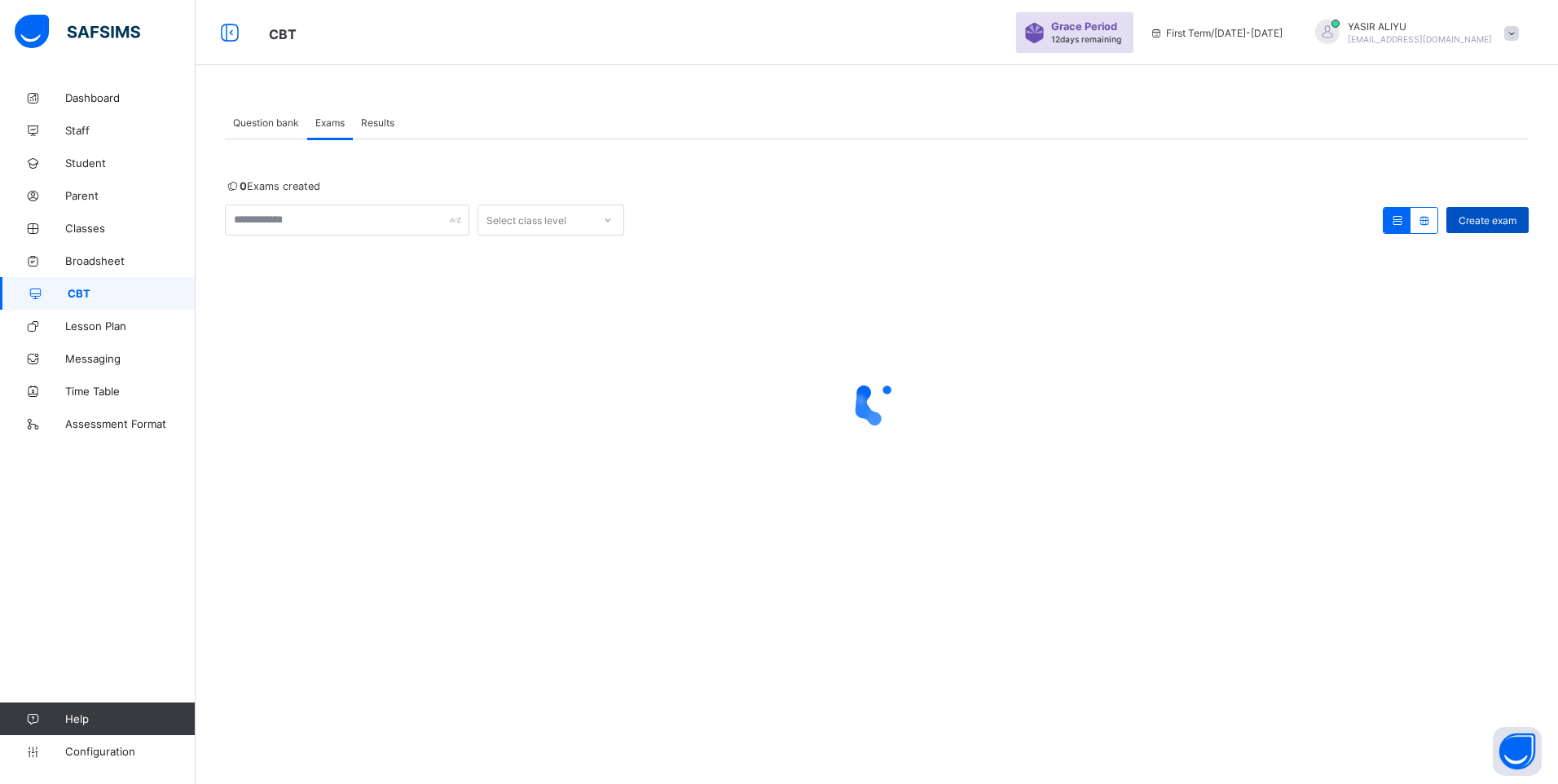
click at [1474, 212] on div "Create exam" at bounding box center [1487, 220] width 82 height 26
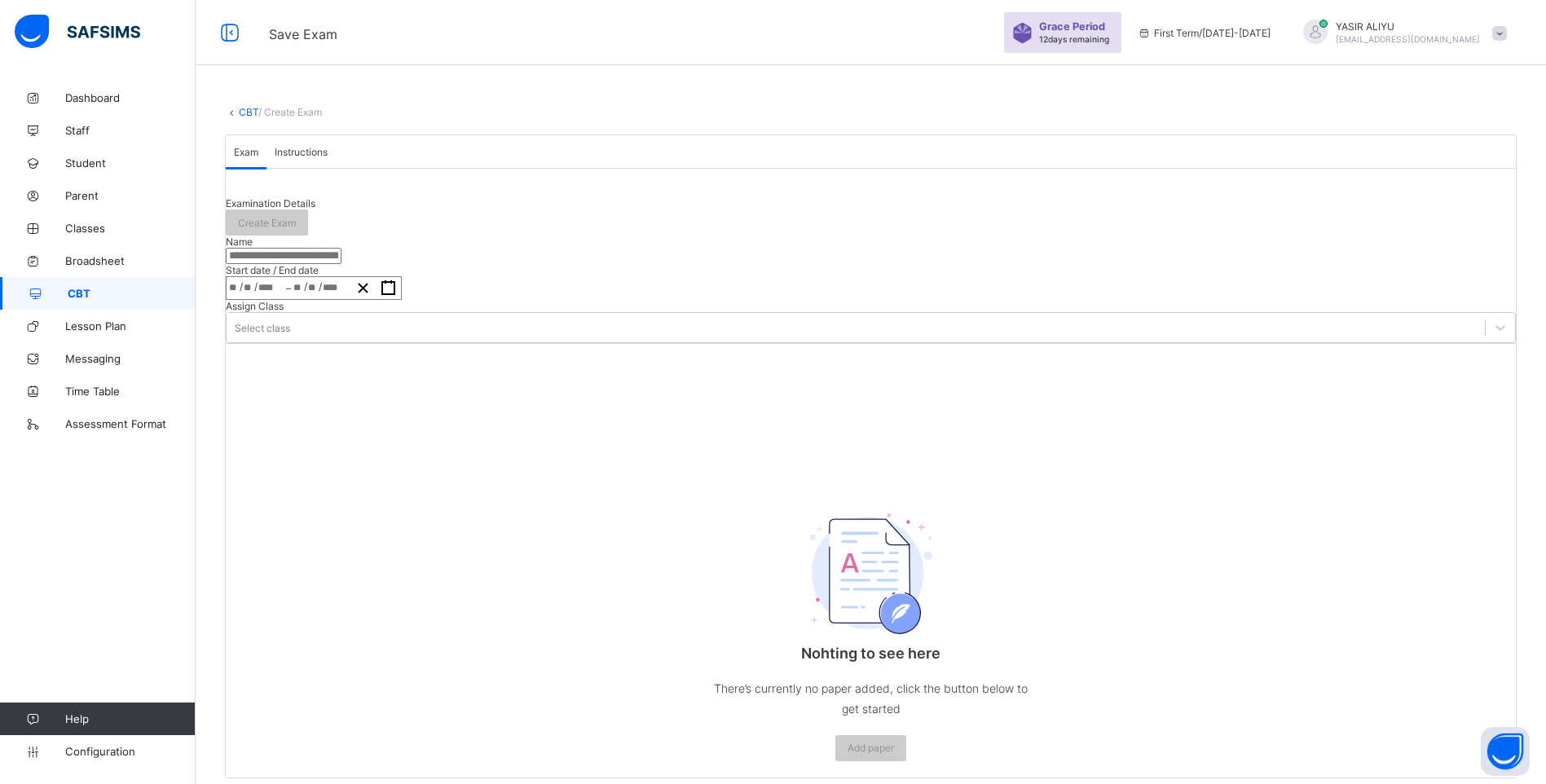
click at [342, 264] on input "text" at bounding box center [283, 255] width 116 height 16
paste input "**********"
click at [401, 299] on button "button" at bounding box center [388, 288] width 25 height 22
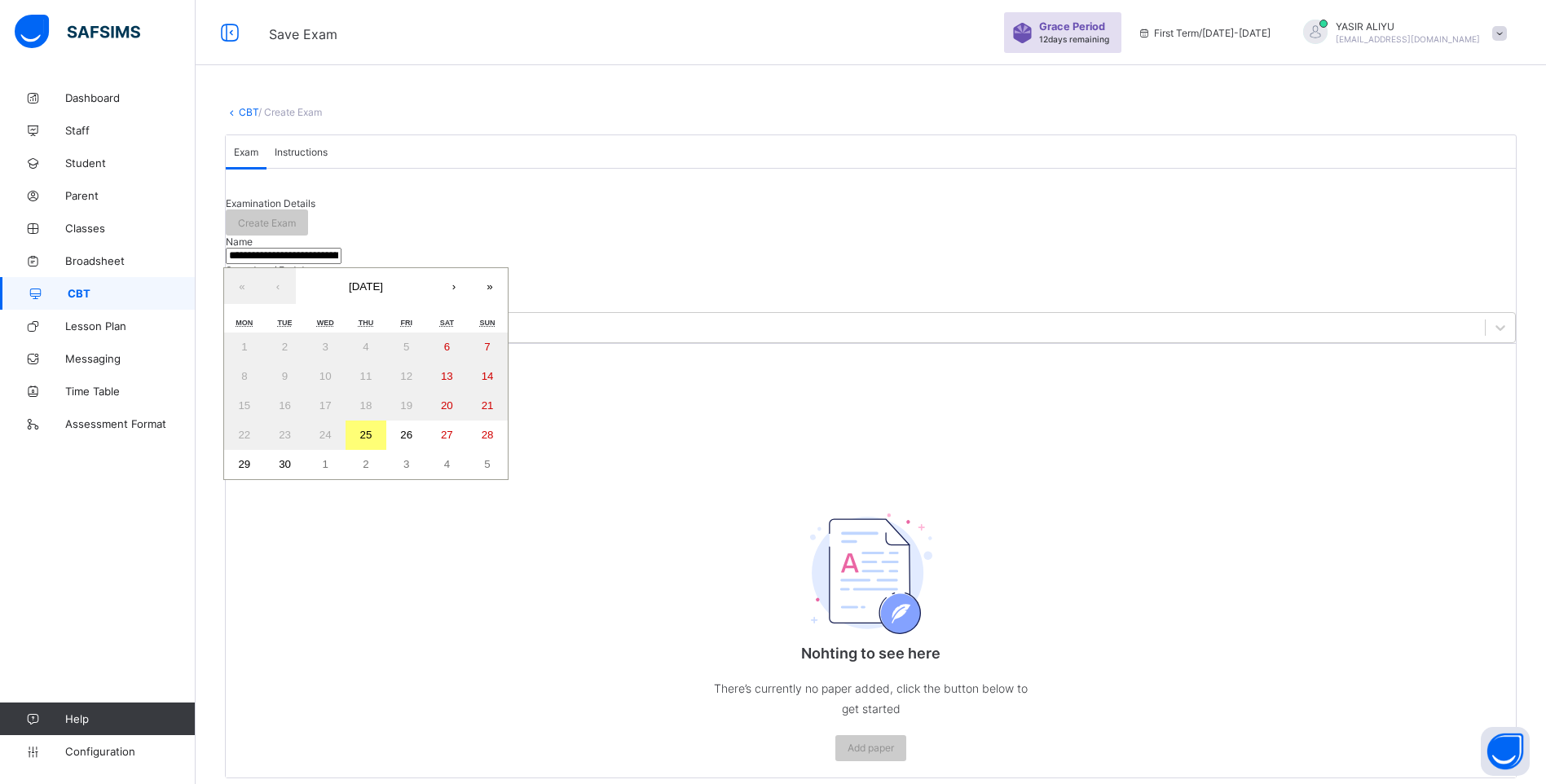
click at [427, 450] on button "26" at bounding box center [406, 435] width 41 height 29
click at [412, 441] on abbr "26" at bounding box center [406, 434] width 12 height 12
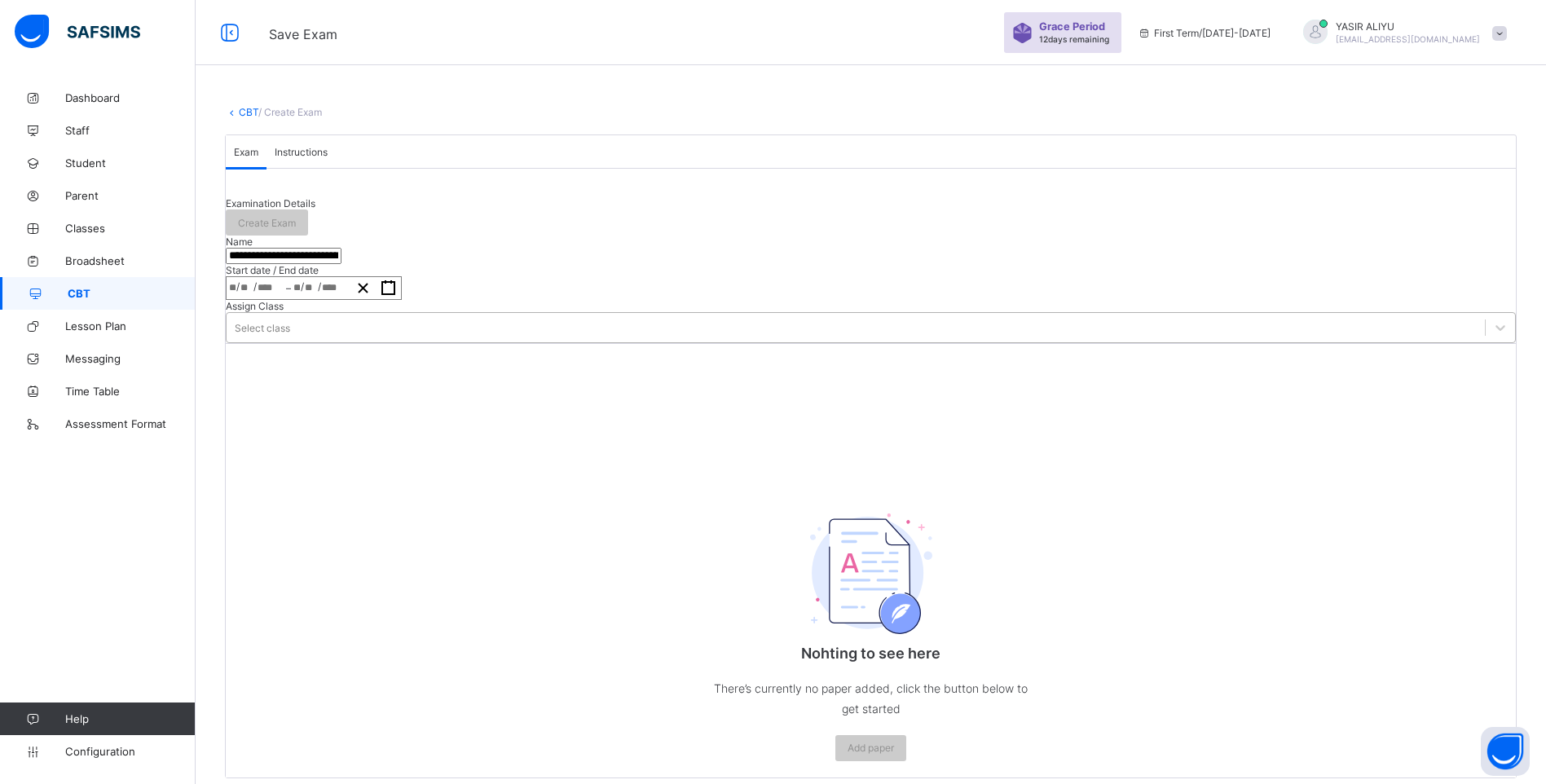
click at [647, 339] on div "Select class" at bounding box center [855, 327] width 1258 height 23
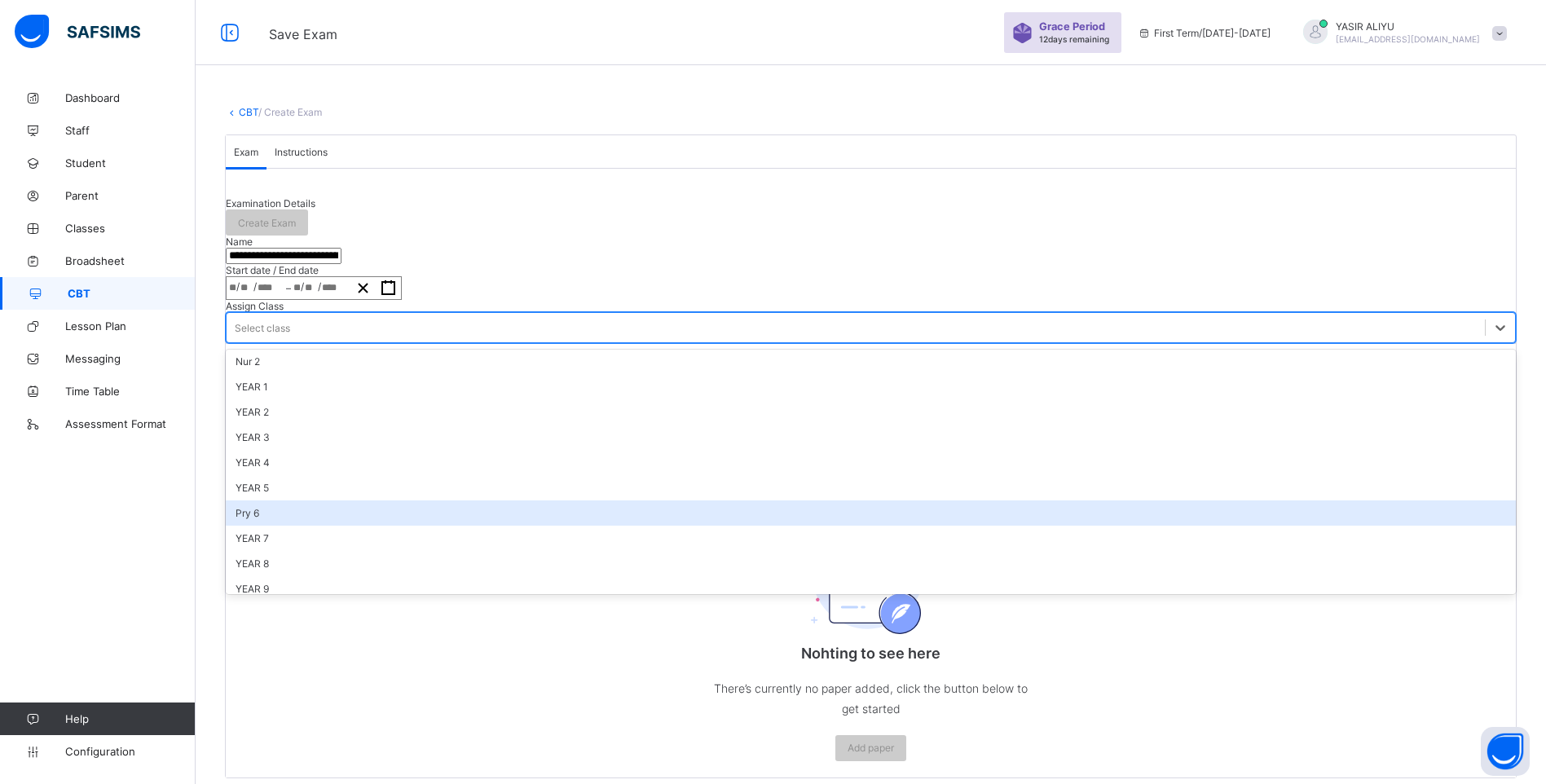
scroll to position [81, 0]
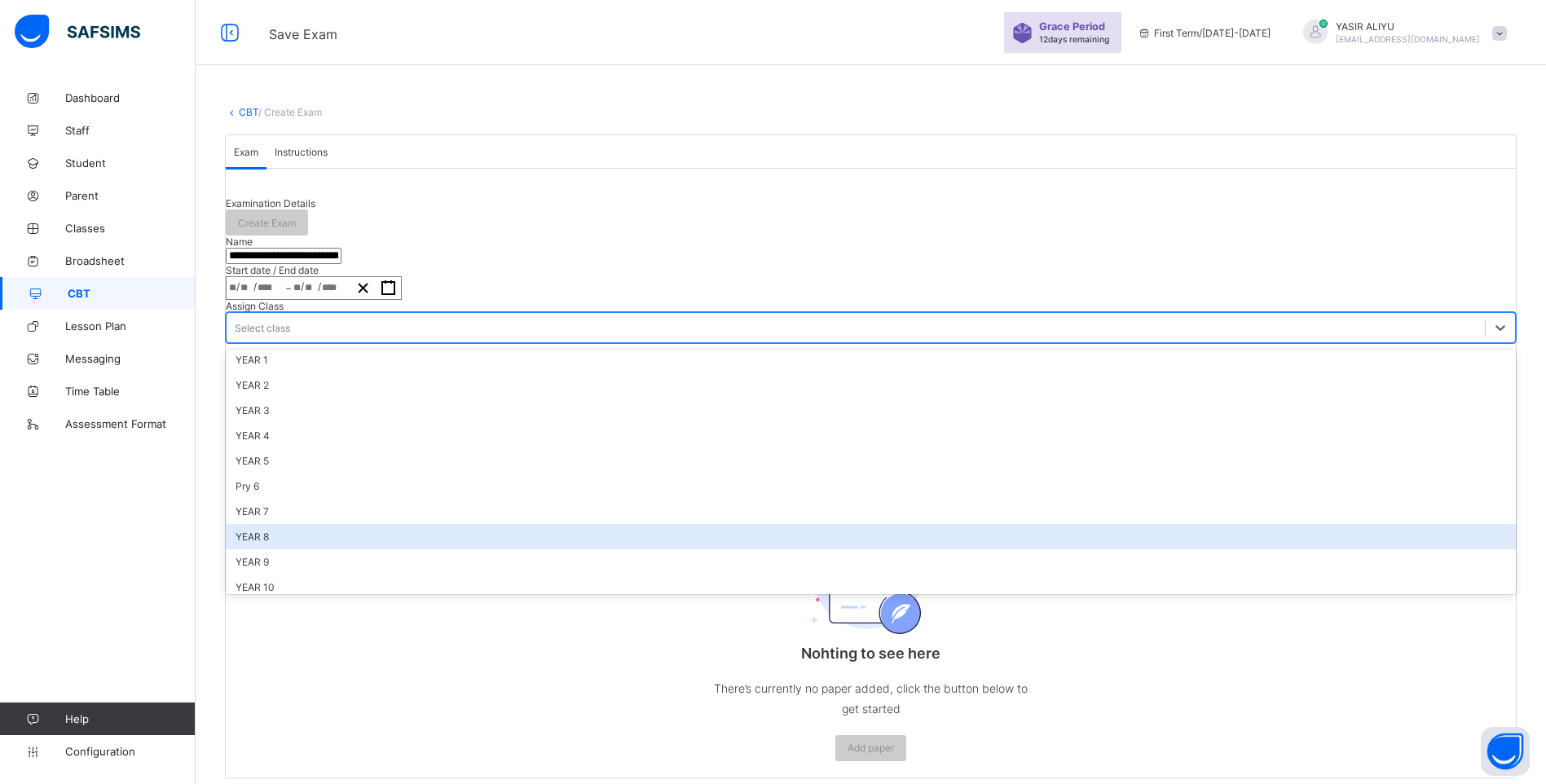
click at [614, 549] on div "YEAR 8" at bounding box center [870, 536] width 1290 height 25
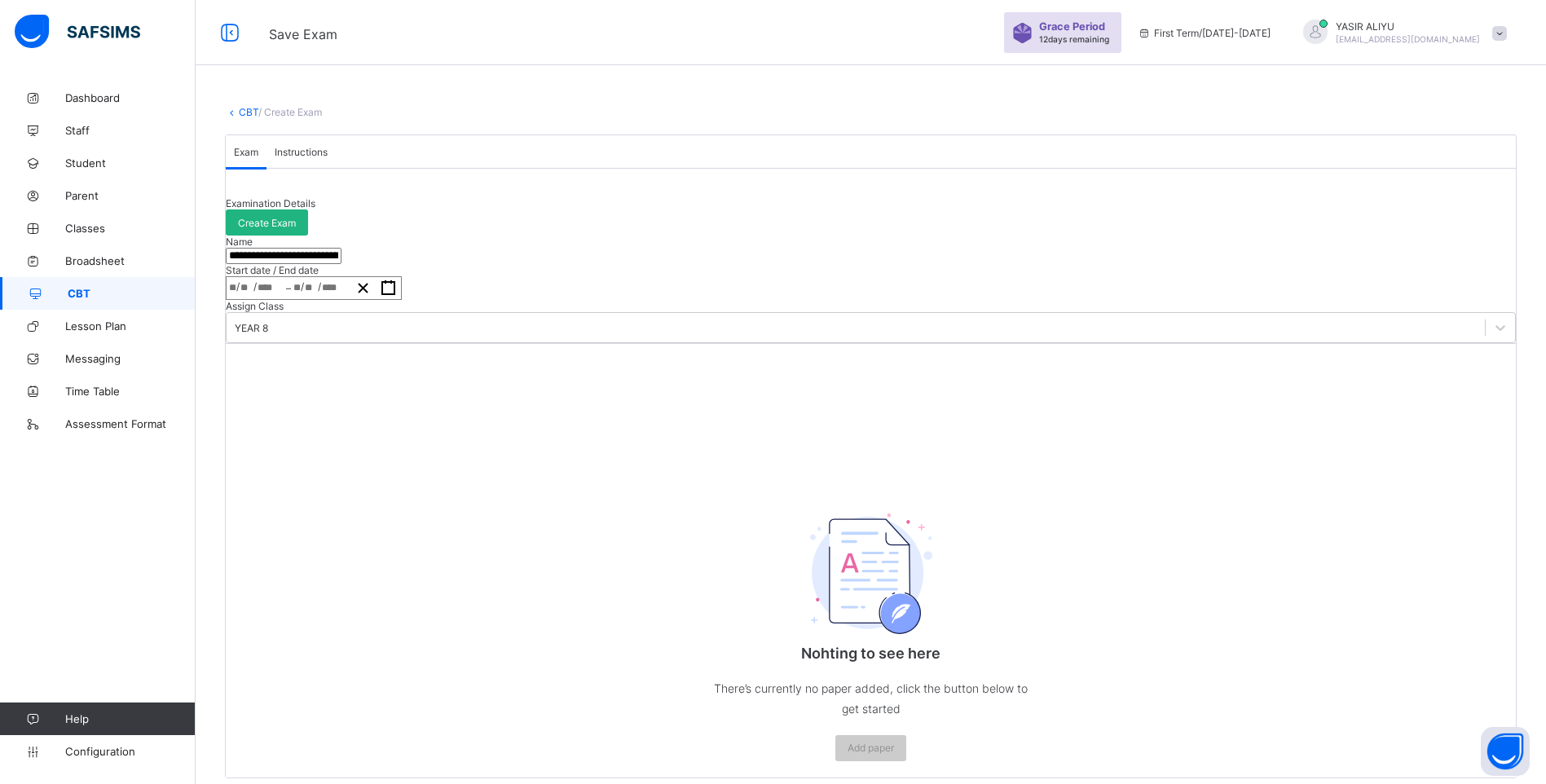
click at [295, 229] on span "Create Exam" at bounding box center [266, 223] width 58 height 12
click at [323, 158] on span "Instructions" at bounding box center [301, 152] width 53 height 12
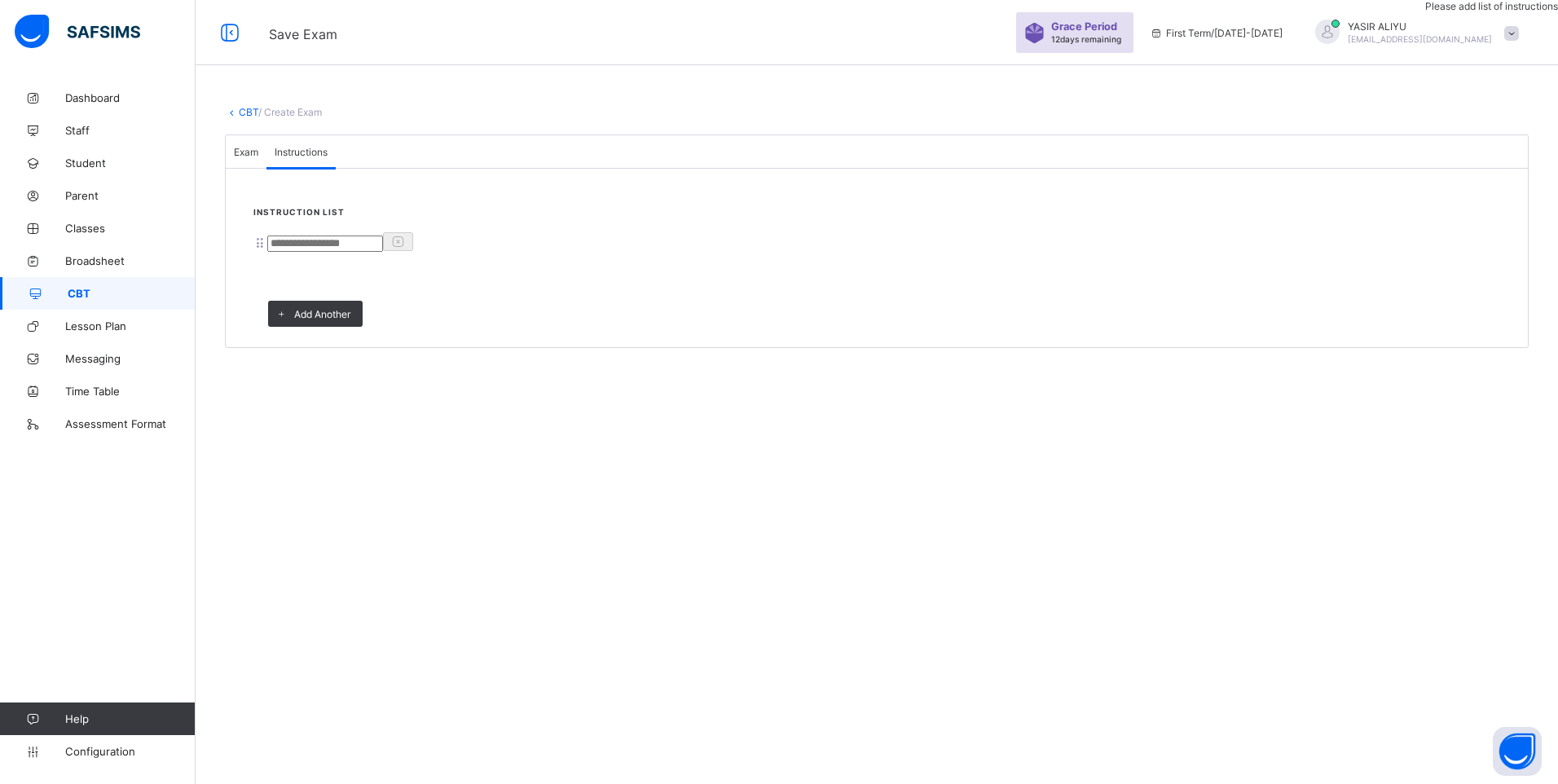
click at [329, 252] on input at bounding box center [325, 243] width 116 height 16
click at [259, 158] on span "Exam" at bounding box center [246, 152] width 25 height 12
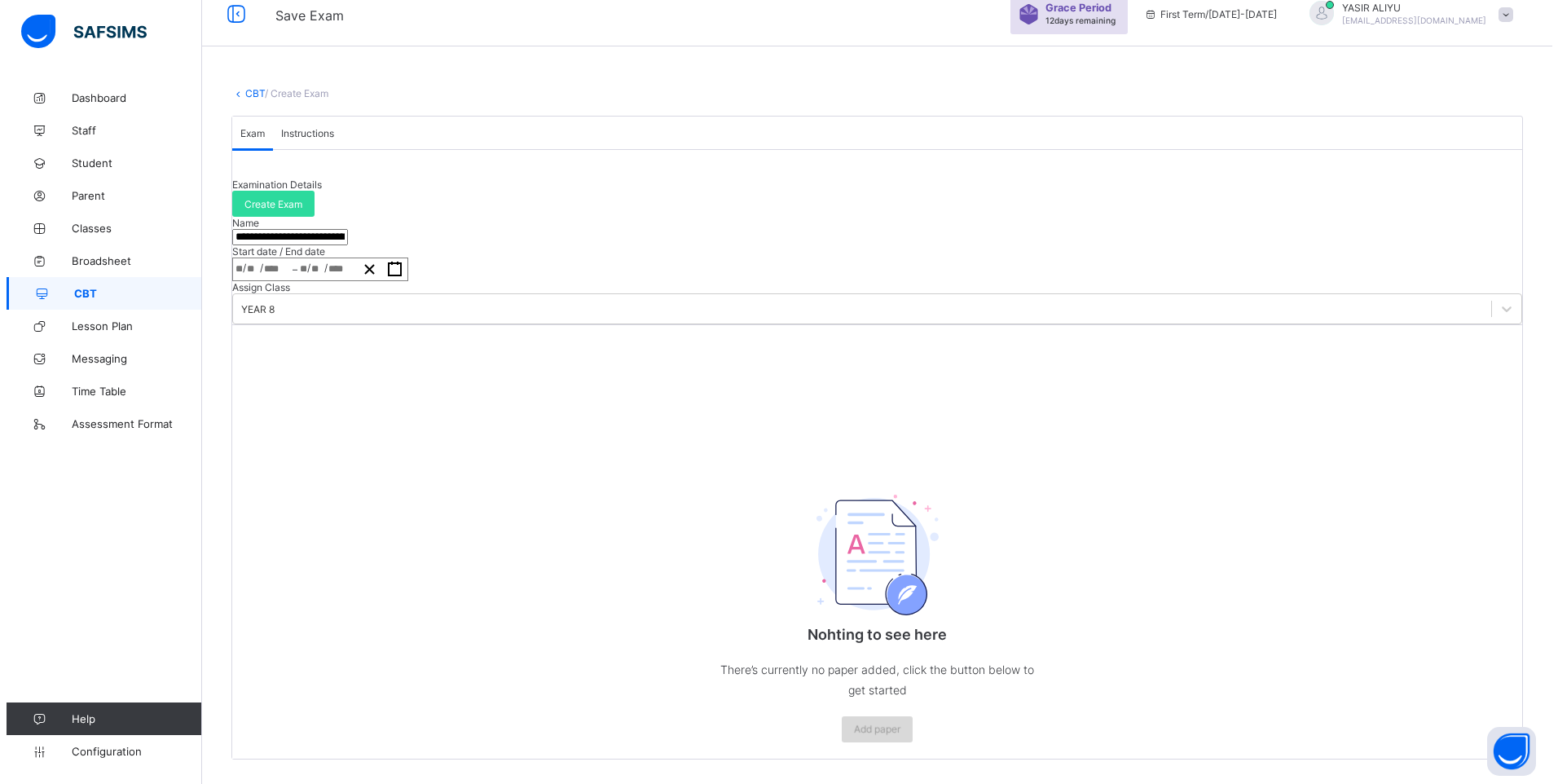
scroll to position [163, 0]
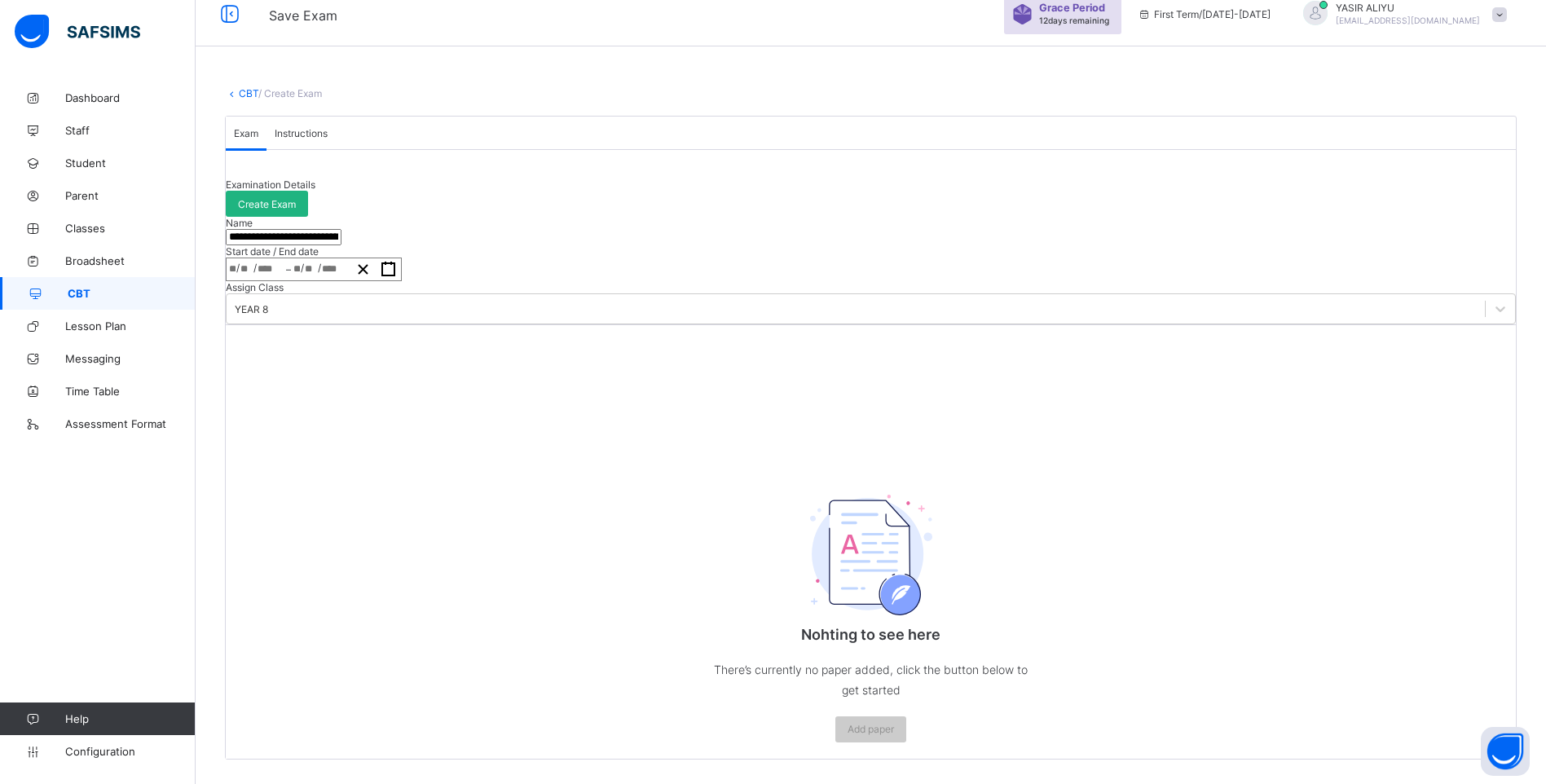
click at [308, 191] on div "Create Exam" at bounding box center [266, 204] width 82 height 26
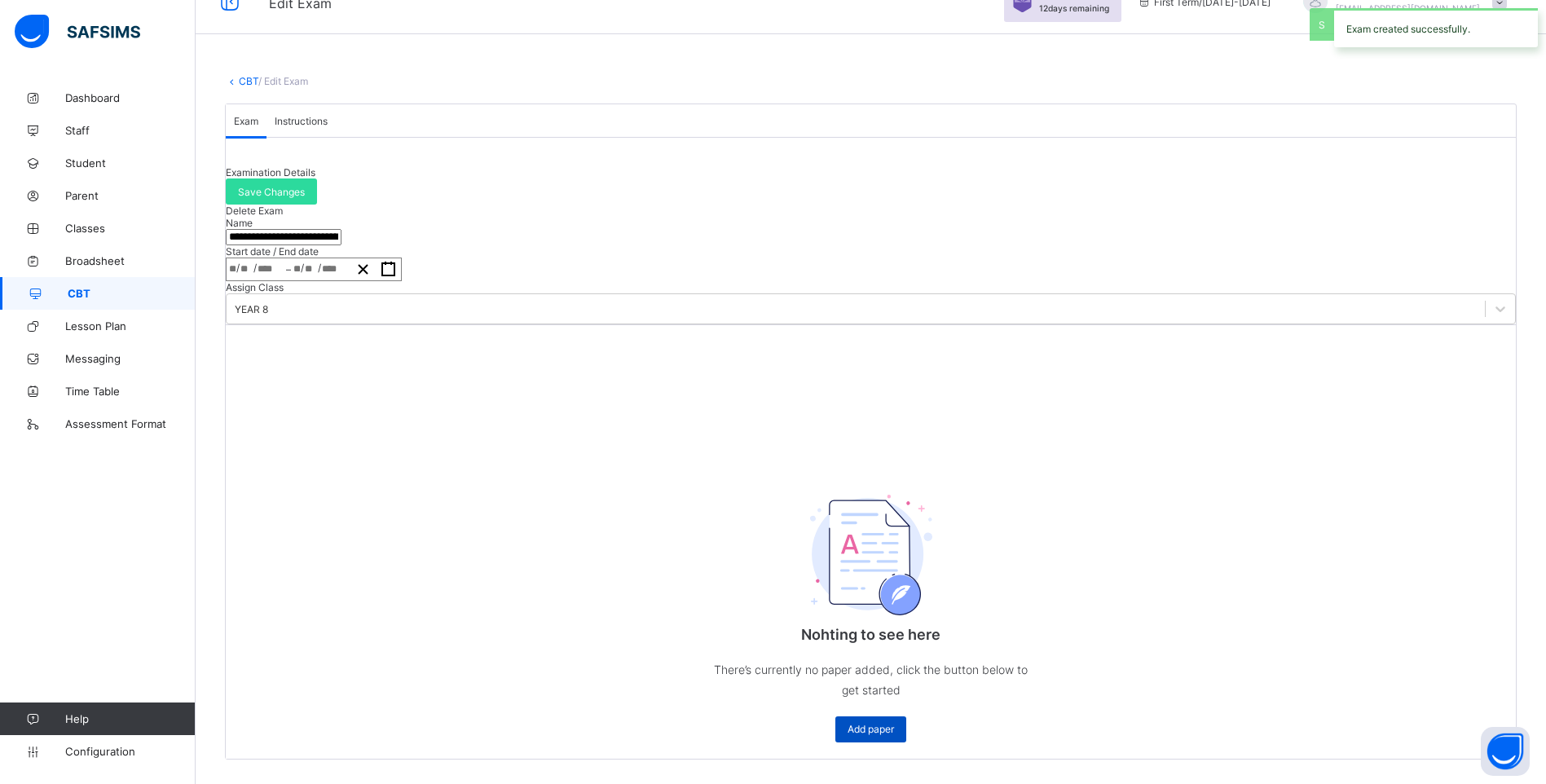
click at [873, 716] on div "Add paper" at bounding box center [870, 729] width 71 height 26
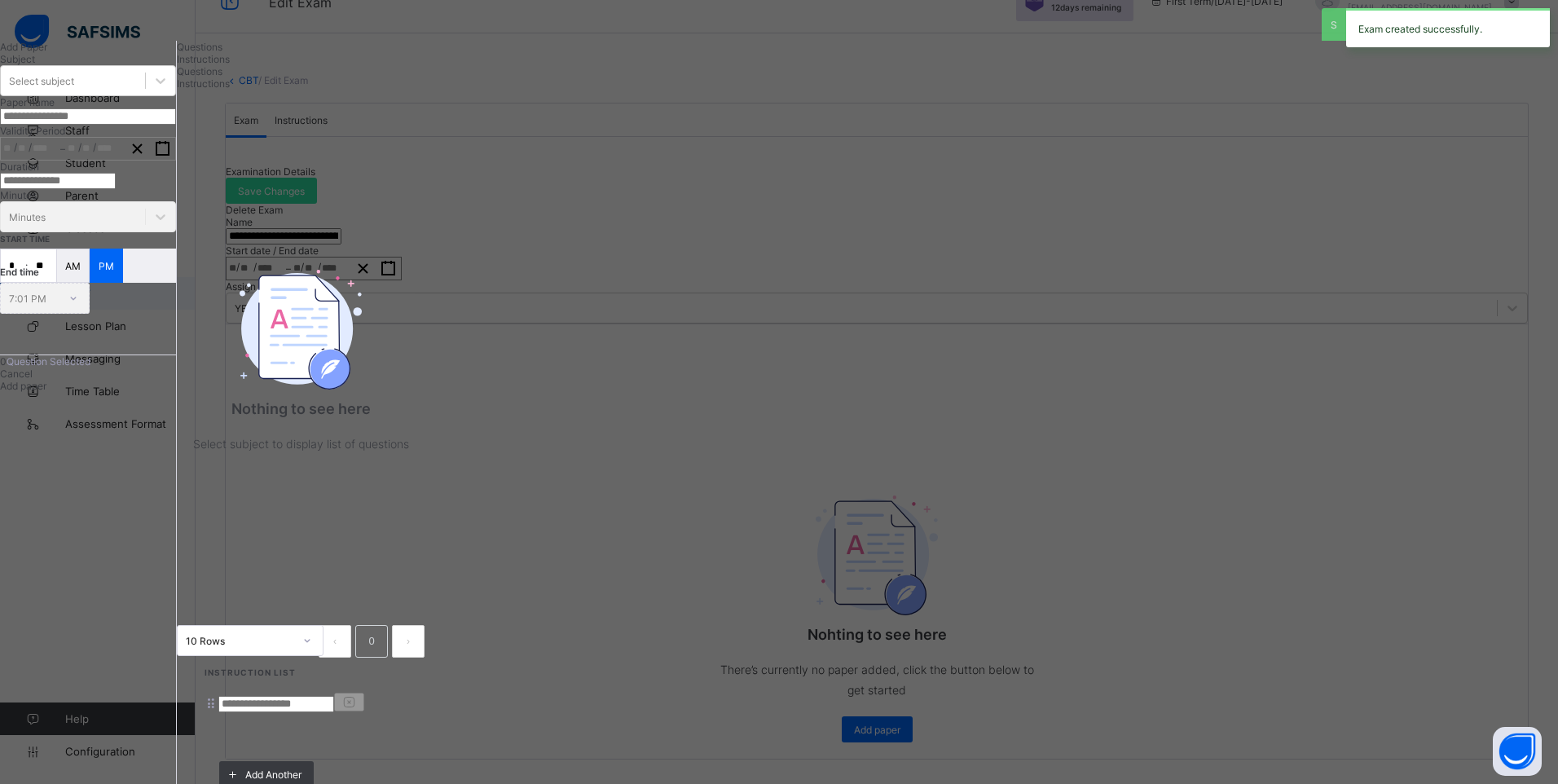
click at [229, 65] on span "Instructions" at bounding box center [203, 58] width 53 height 12
click at [334, 695] on input at bounding box center [276, 703] width 116 height 16
drag, startPoint x: 452, startPoint y: 83, endPoint x: 400, endPoint y: 119, distance: 63.2
click at [425, 53] on div "Questions" at bounding box center [300, 46] width 247 height 12
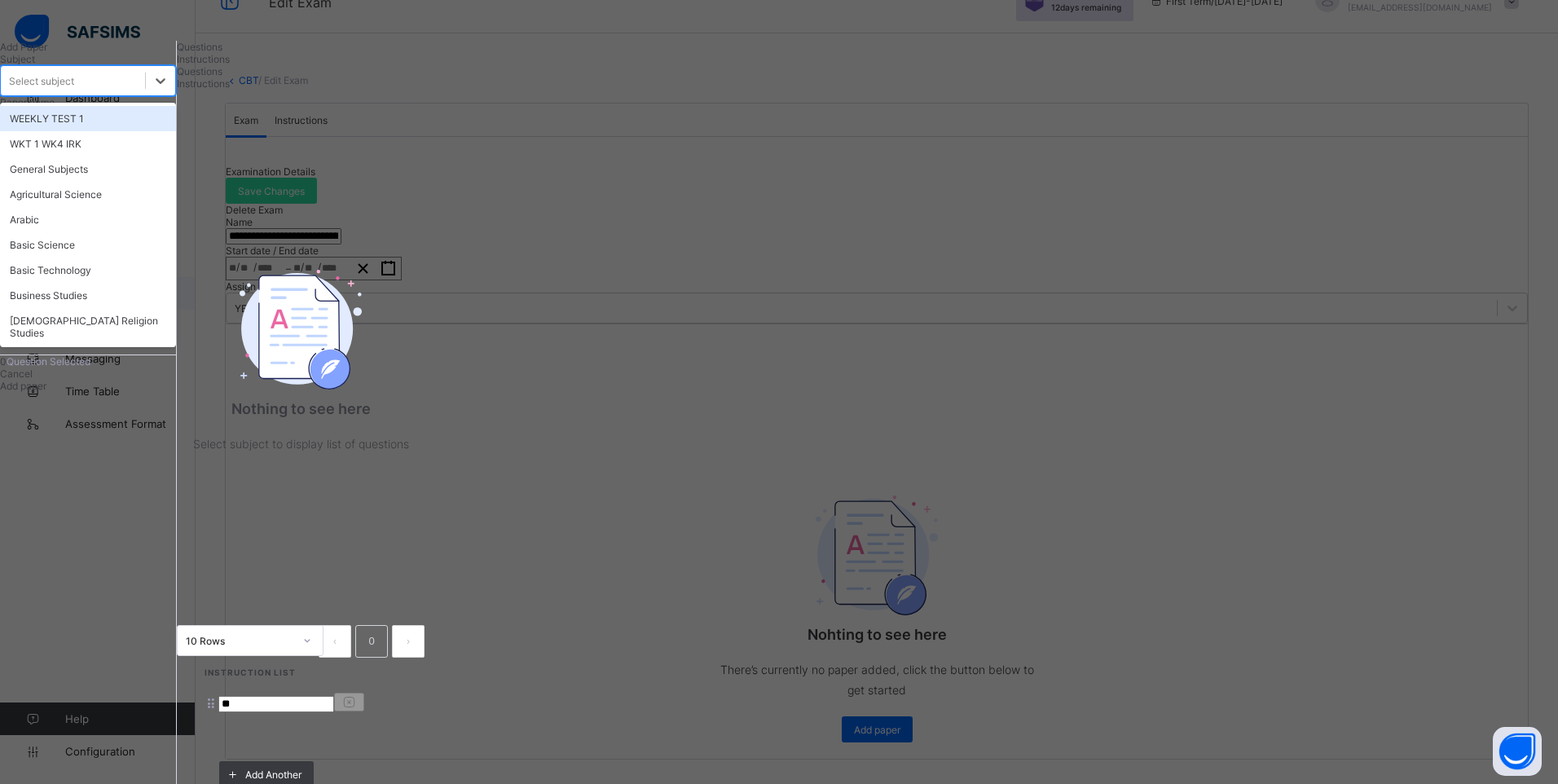
click at [145, 92] on div "Select subject" at bounding box center [73, 80] width 144 height 23
click at [176, 131] on div "WEEKLY TEST 1" at bounding box center [88, 118] width 176 height 25
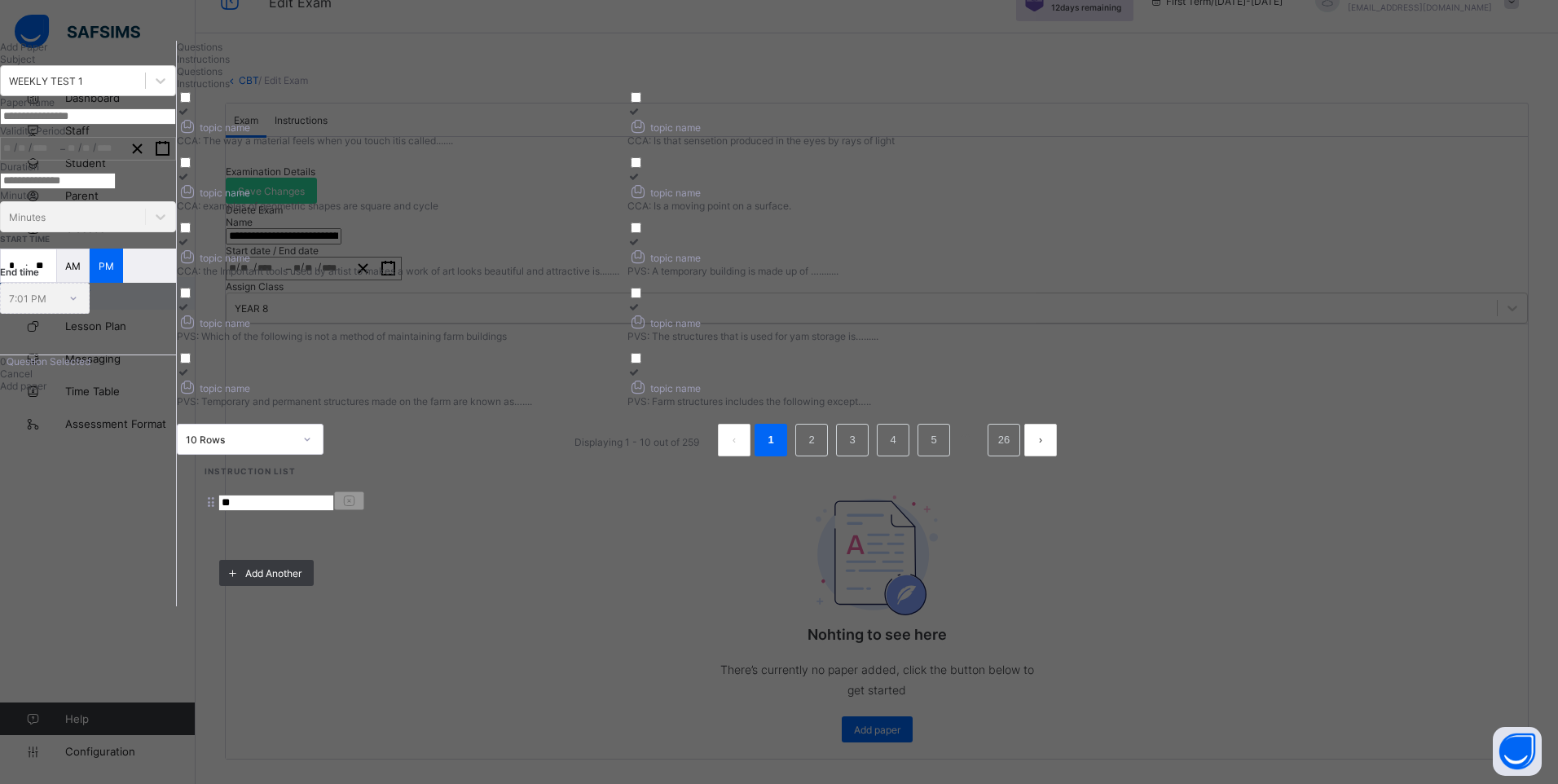
click at [191, 117] on icon at bounding box center [183, 110] width 14 height 12
click at [983, 117] on div at bounding box center [848, 110] width 443 height 12
click at [191, 182] on icon at bounding box center [183, 175] width 14 height 12
click at [985, 182] on div at bounding box center [848, 175] width 443 height 12
click at [191, 247] on icon at bounding box center [183, 242] width 14 height 12
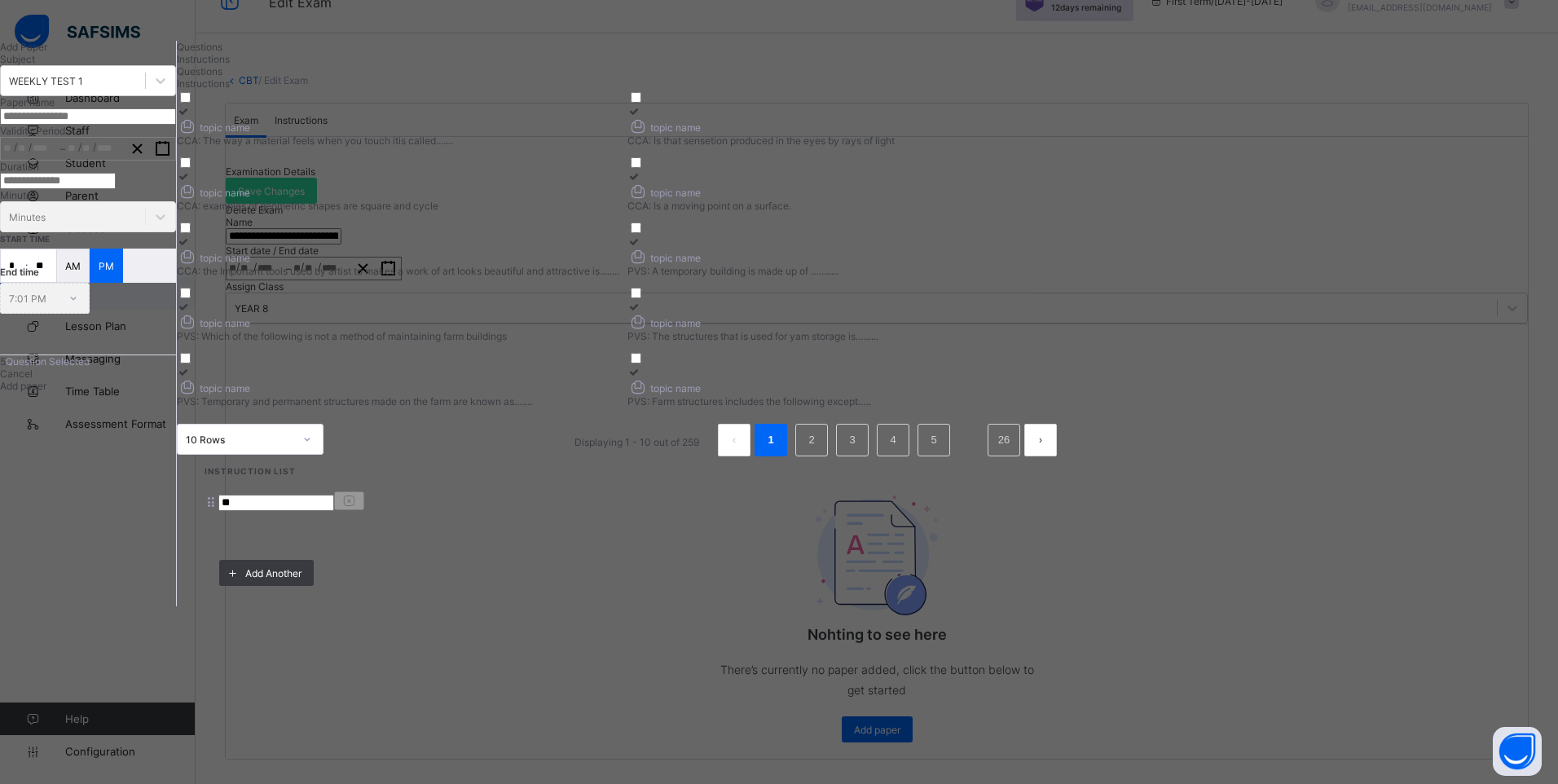
click at [642, 247] on icon at bounding box center [634, 242] width 14 height 12
click at [427, 313] on div at bounding box center [397, 307] width 443 height 12
click at [642, 313] on icon at bounding box center [634, 307] width 14 height 12
click at [191, 378] on icon at bounding box center [183, 372] width 14 height 12
click at [642, 378] on icon at bounding box center [634, 372] width 14 height 12
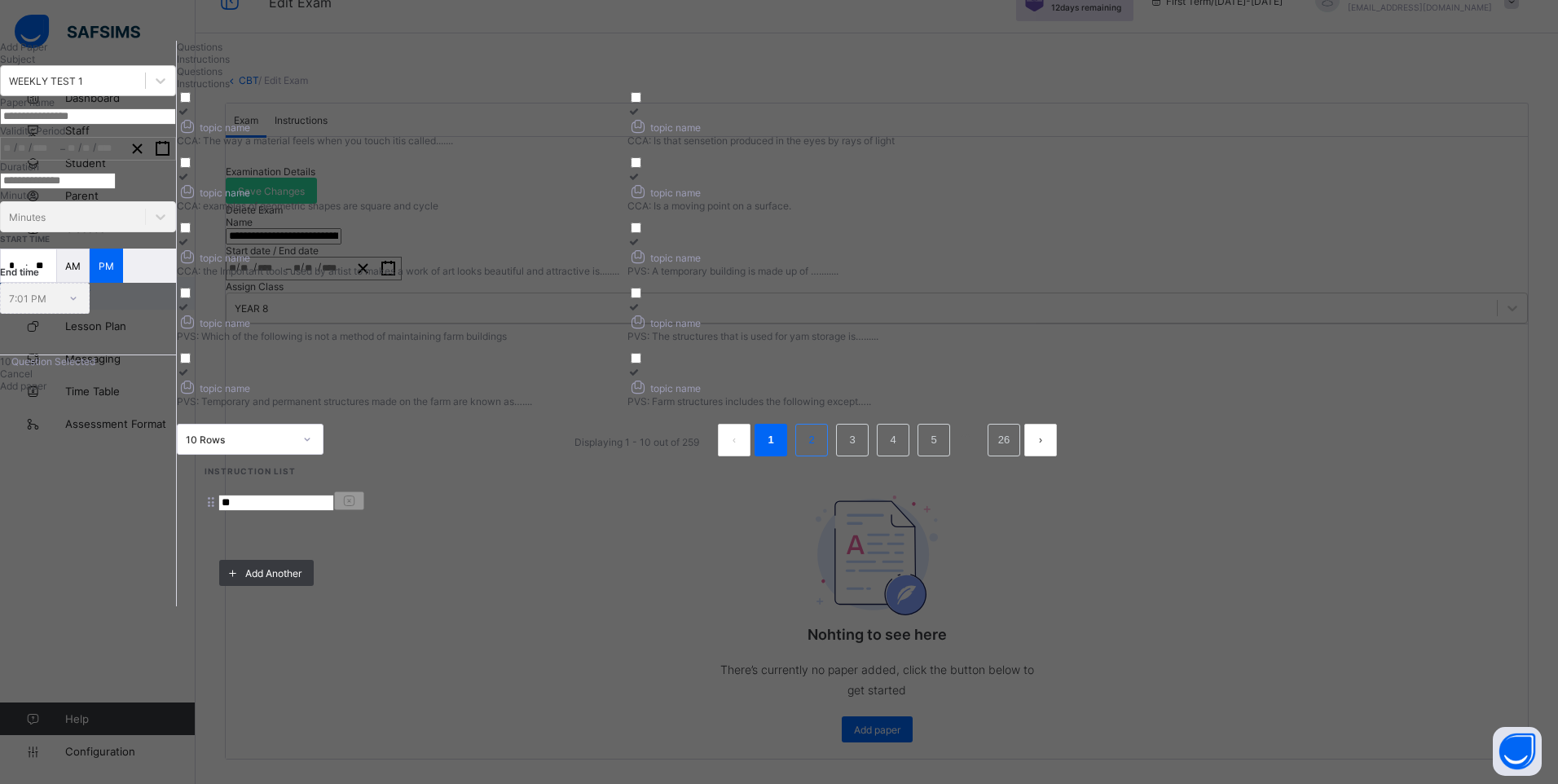
click at [819, 450] on link "2" at bounding box center [811, 440] width 15 height 21
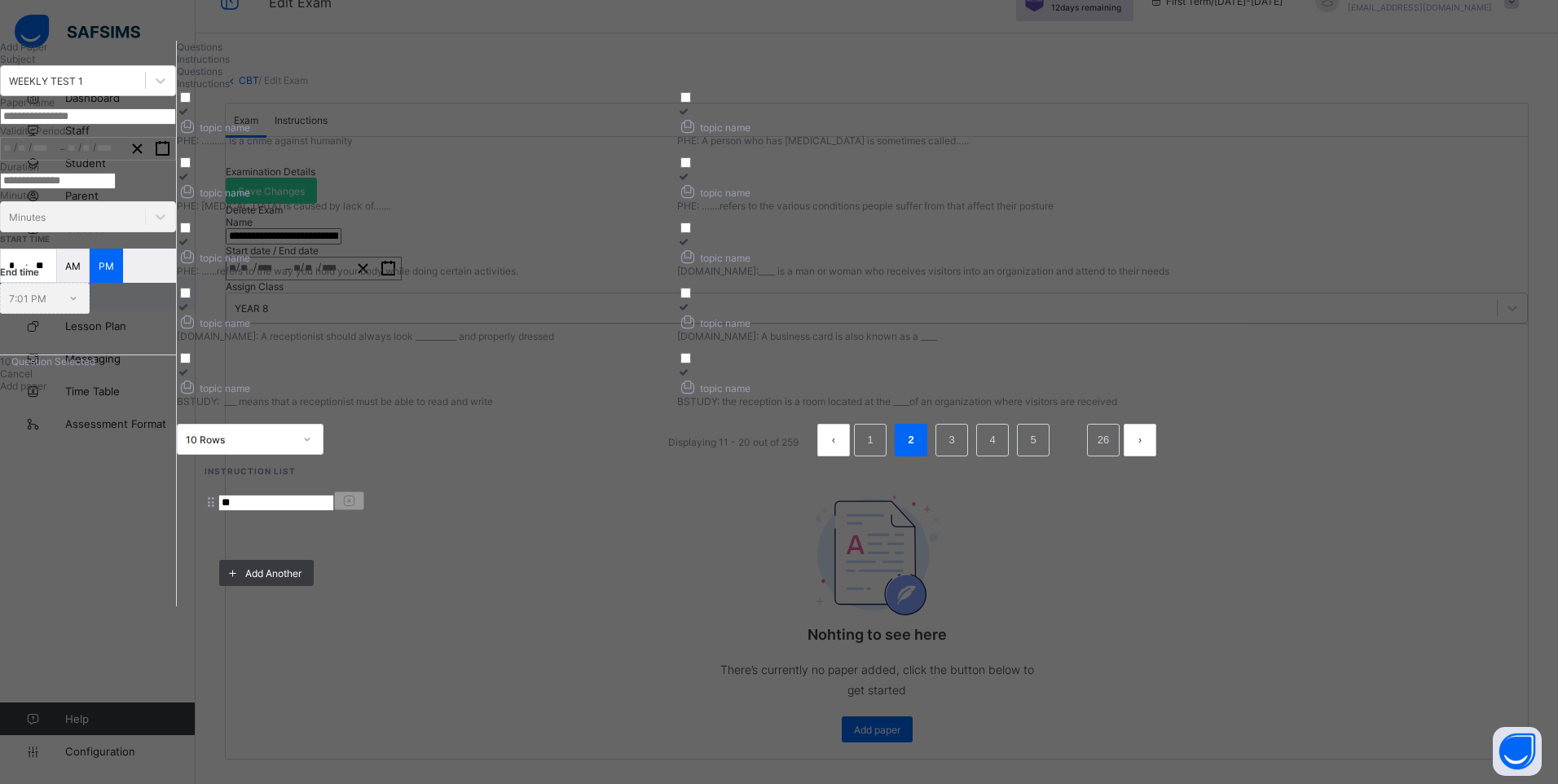
click at [191, 117] on icon at bounding box center [183, 110] width 14 height 12
click at [1002, 117] on div at bounding box center [922, 110] width 492 height 12
click at [191, 182] on icon at bounding box center [183, 175] width 14 height 12
click at [691, 182] on icon at bounding box center [683, 175] width 14 height 12
click at [191, 247] on icon at bounding box center [183, 242] width 14 height 12
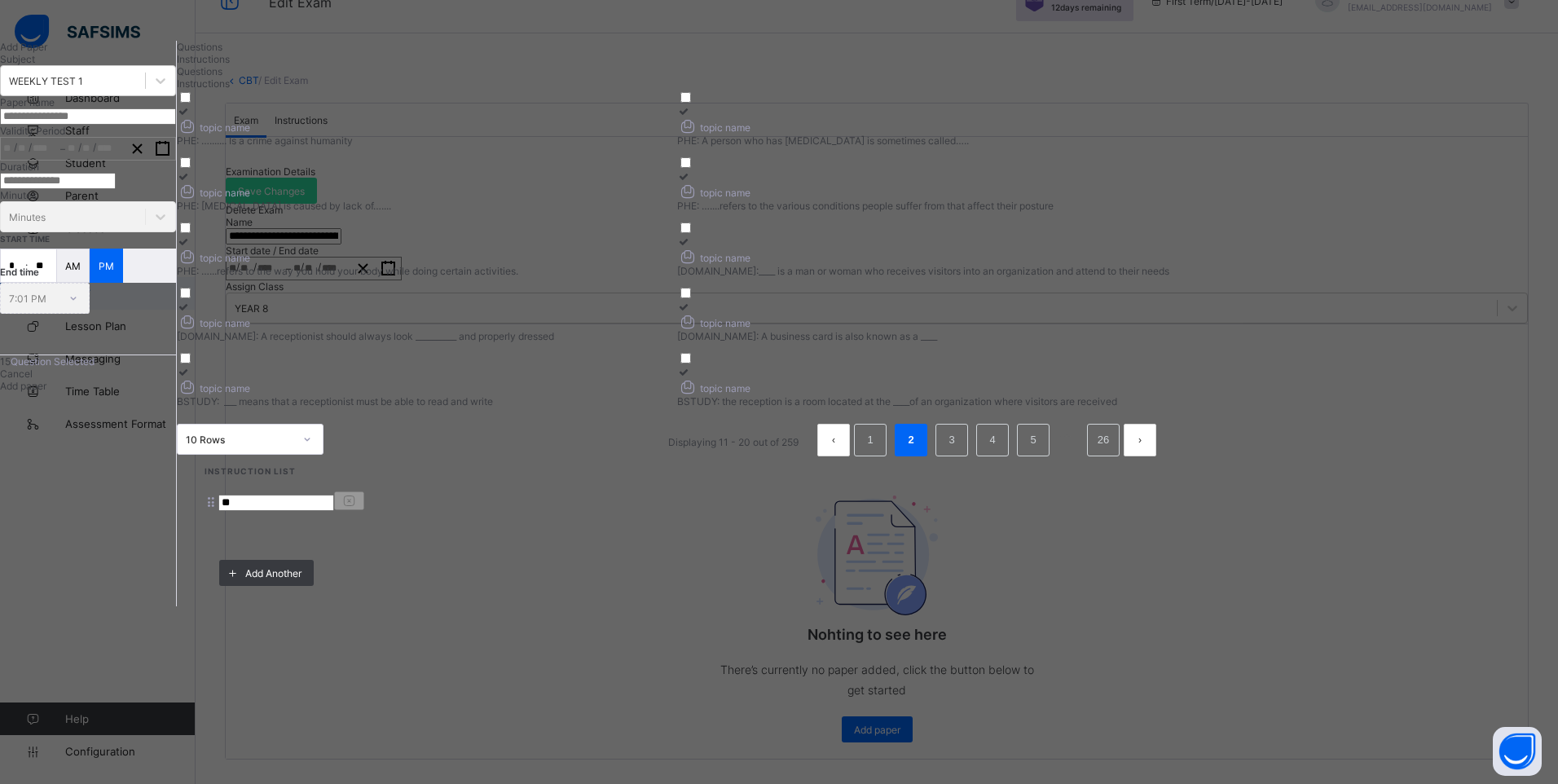
click at [999, 247] on div at bounding box center [922, 242] width 492 height 12
click at [191, 313] on icon at bounding box center [183, 307] width 14 height 12
drag, startPoint x: 1000, startPoint y: 404, endPoint x: 956, endPoint y: 432, distance: 52.2
click at [997, 313] on div at bounding box center [922, 307] width 492 height 12
click at [191, 378] on icon at bounding box center [183, 372] width 14 height 12
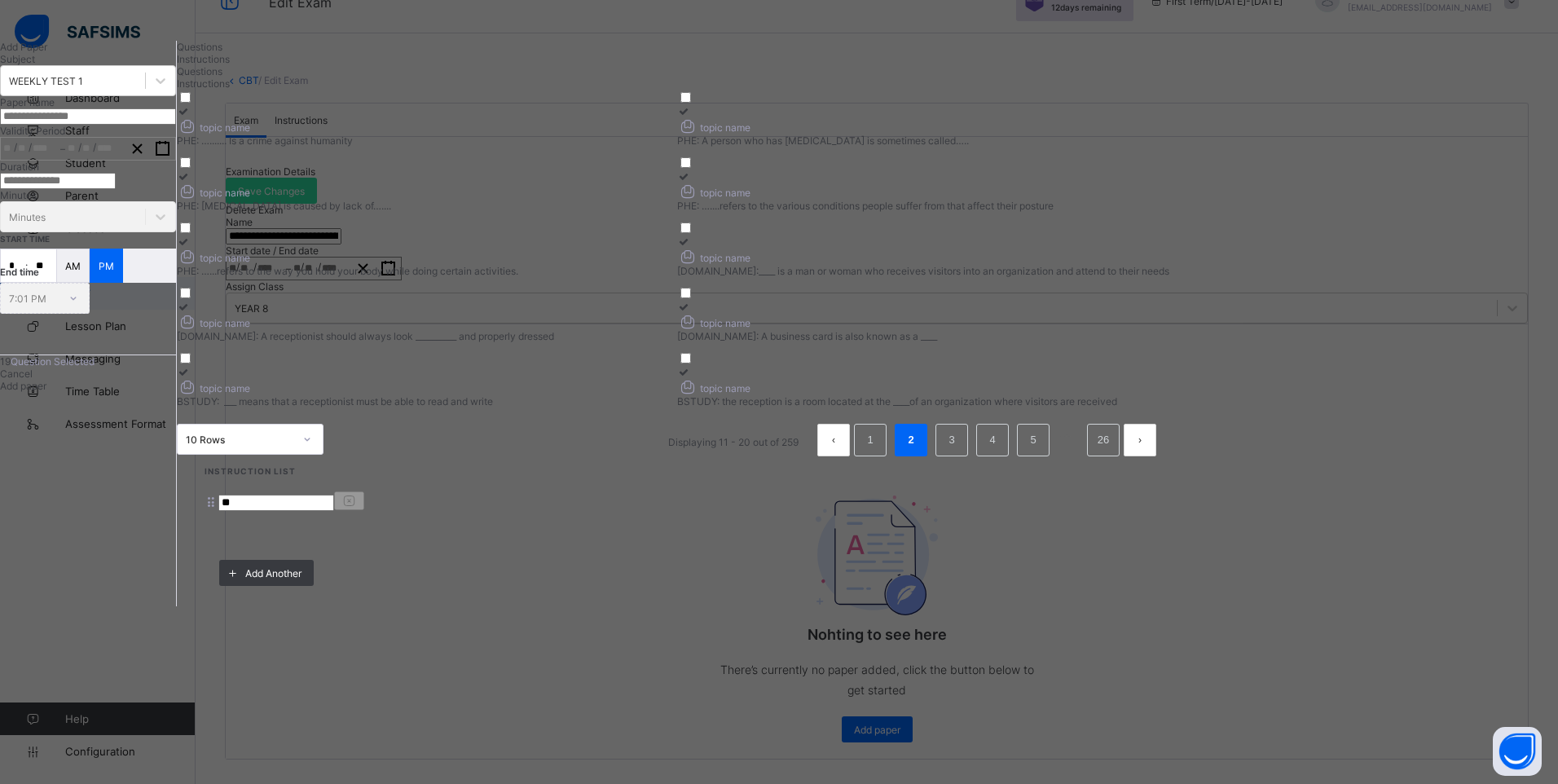
click at [997, 378] on div at bounding box center [922, 372] width 492 height 12
click at [959, 450] on link "3" at bounding box center [951, 440] width 15 height 21
click at [191, 117] on icon at bounding box center [183, 110] width 14 height 12
drag, startPoint x: 996, startPoint y: 169, endPoint x: 985, endPoint y: 187, distance: 21.1
click at [678, 117] on icon at bounding box center [671, 110] width 14 height 12
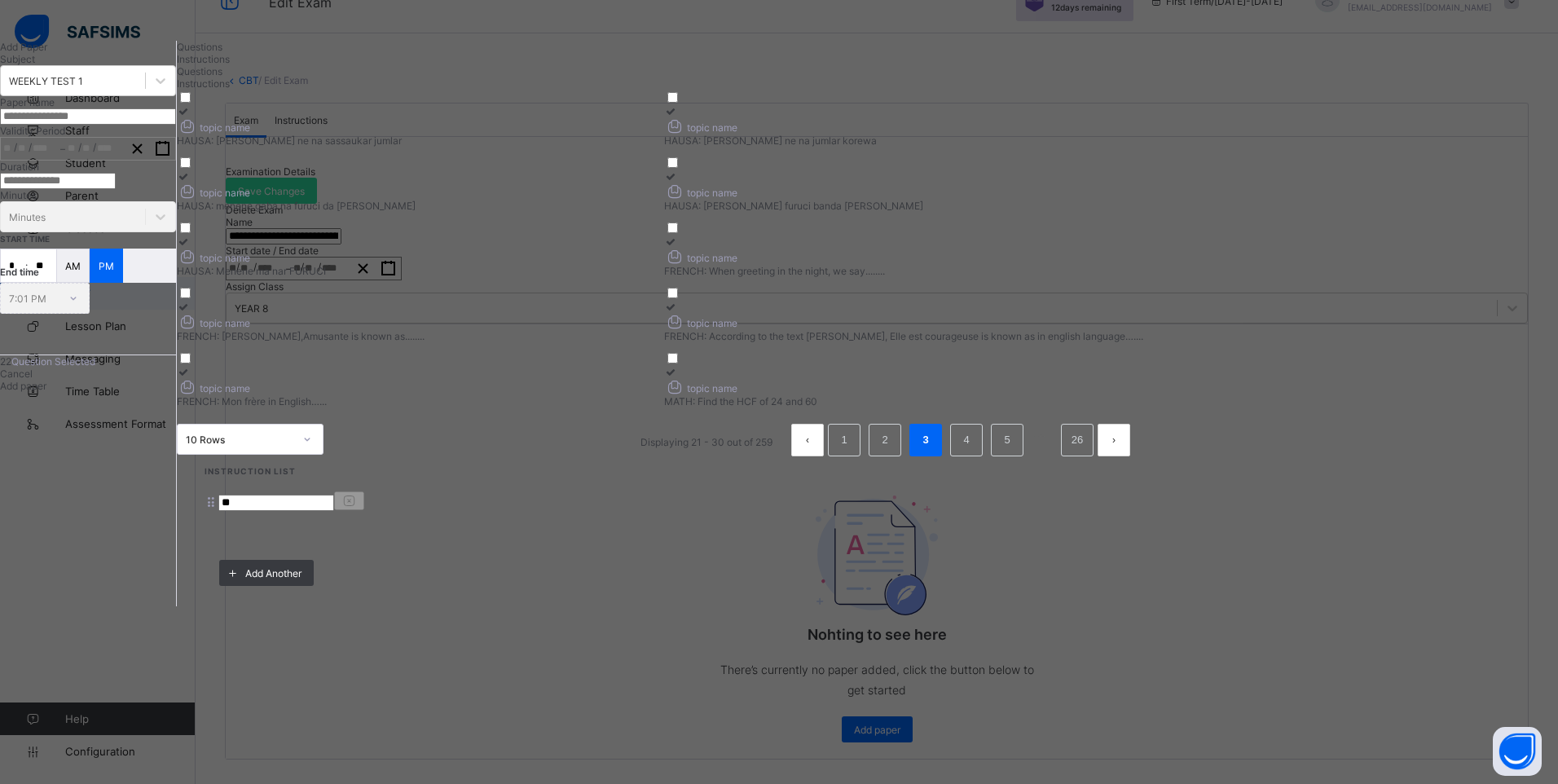
click at [191, 182] on icon at bounding box center [183, 175] width 14 height 12
click at [678, 182] on icon at bounding box center [671, 175] width 14 height 12
click at [191, 247] on icon at bounding box center [183, 242] width 14 height 12
click at [678, 247] on icon at bounding box center [671, 242] width 14 height 12
click at [191, 313] on icon at bounding box center [183, 307] width 14 height 12
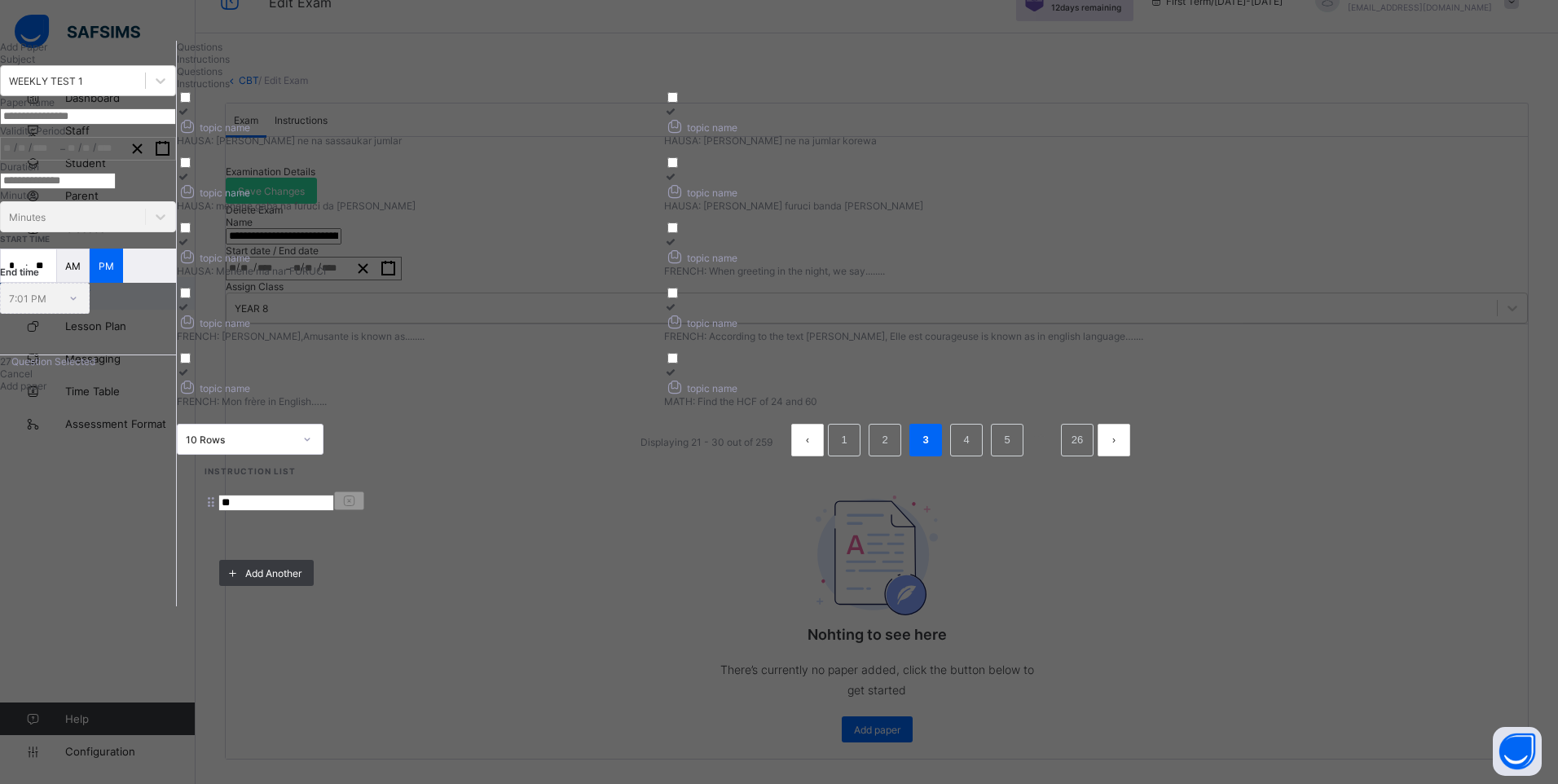
click at [1010, 313] on div at bounding box center [904, 307] width 479 height 12
click at [191, 378] on icon at bounding box center [183, 372] width 14 height 12
click at [678, 378] on icon at bounding box center [671, 372] width 14 height 12
click at [974, 450] on link "4" at bounding box center [965, 440] width 15 height 21
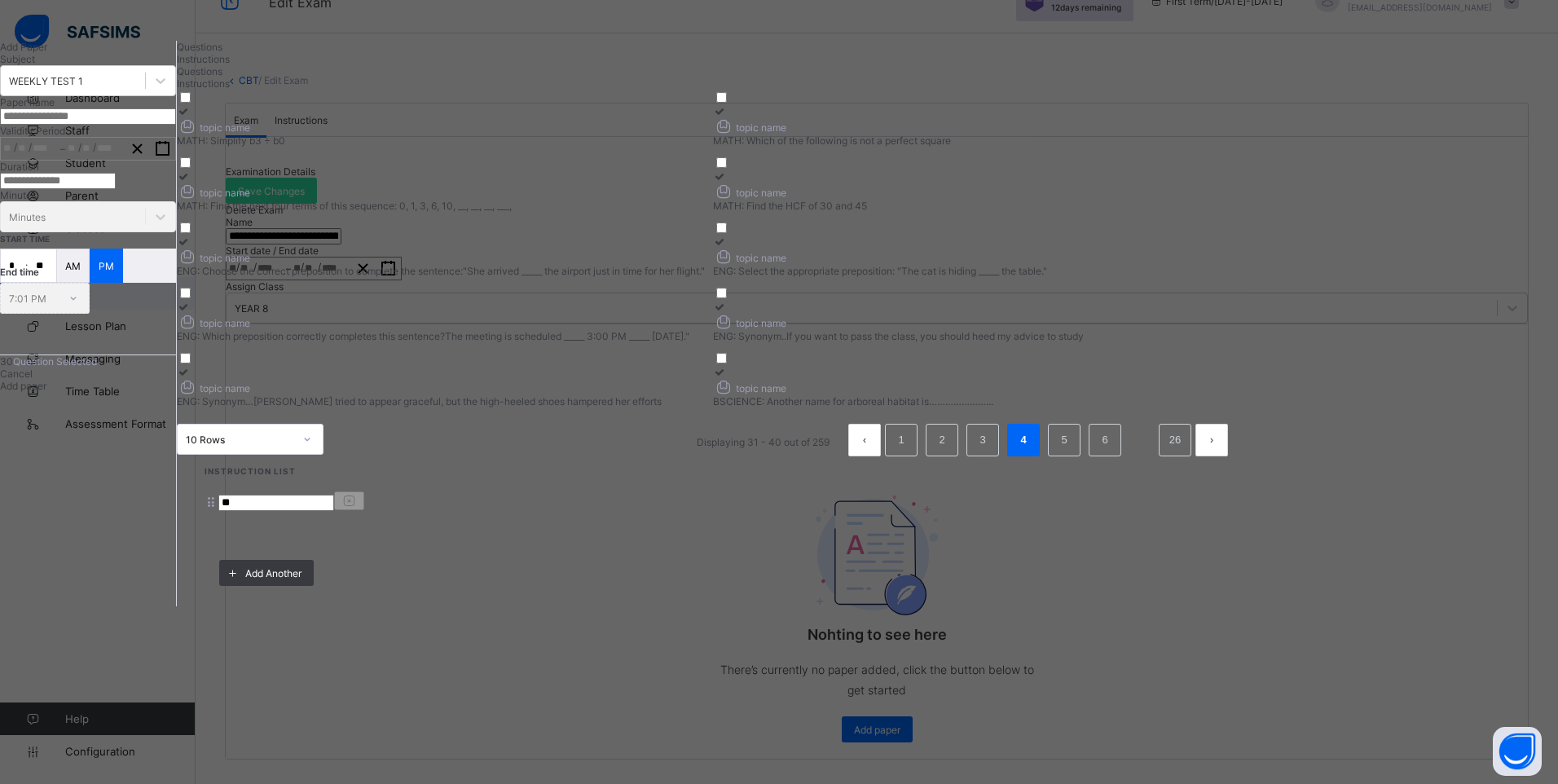
click at [191, 117] on icon at bounding box center [183, 110] width 14 height 12
click at [727, 117] on icon at bounding box center [719, 110] width 14 height 12
click at [191, 182] on icon at bounding box center [183, 175] width 14 height 12
drag, startPoint x: 998, startPoint y: 251, endPoint x: 789, endPoint y: 290, distance: 212.6
click at [980, 211] on label "topic name MATH: Find the HCF of 30 and 45" at bounding box center [976, 191] width 528 height 42
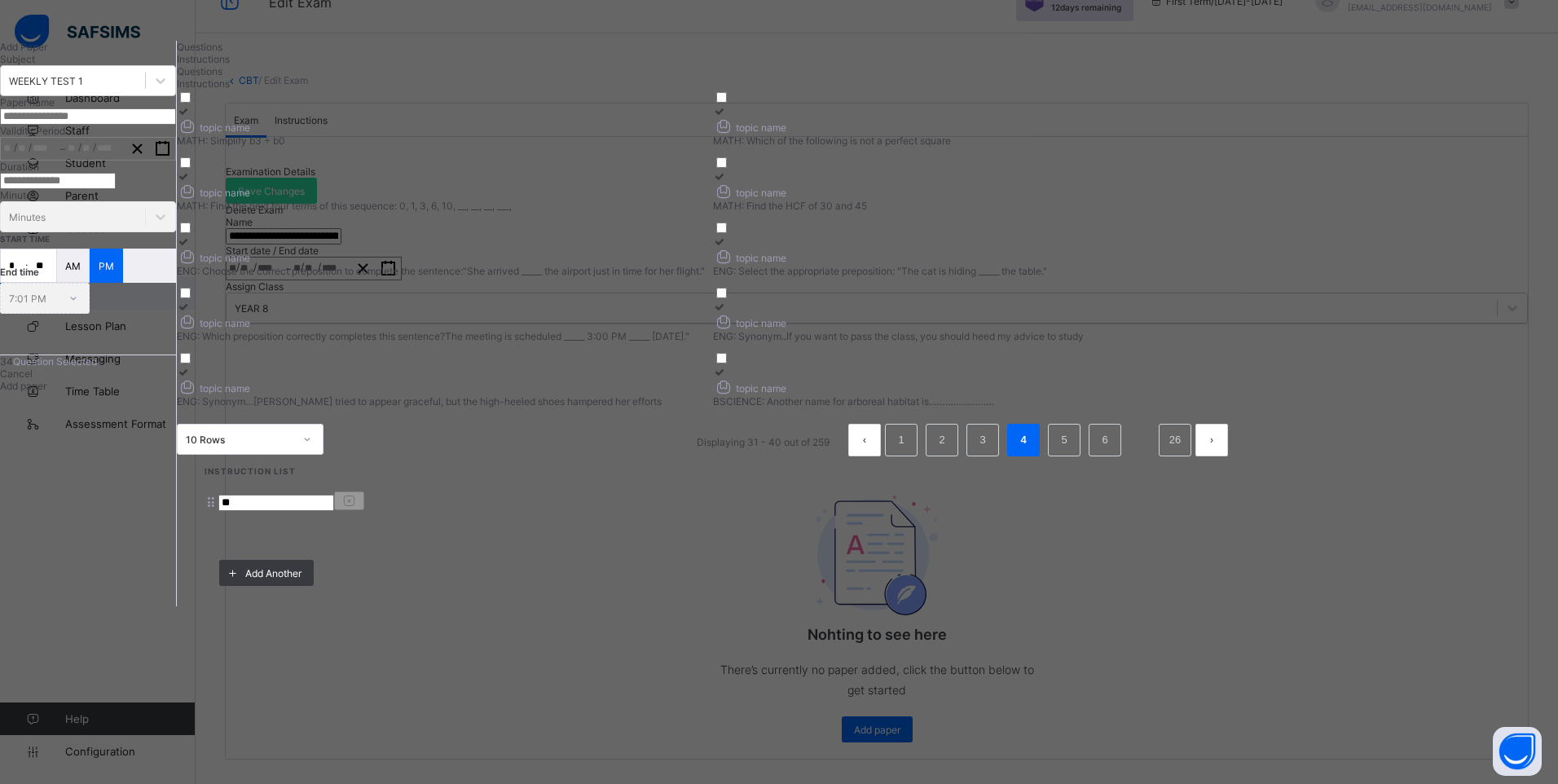
drag, startPoint x: 431, startPoint y: 342, endPoint x: 448, endPoint y: 341, distance: 17.0
click at [191, 247] on icon at bounding box center [183, 242] width 14 height 12
click at [989, 247] on div at bounding box center [976, 242] width 528 height 12
click at [191, 313] on icon at bounding box center [183, 307] width 14 height 12
click at [727, 313] on icon at bounding box center [719, 307] width 14 height 12
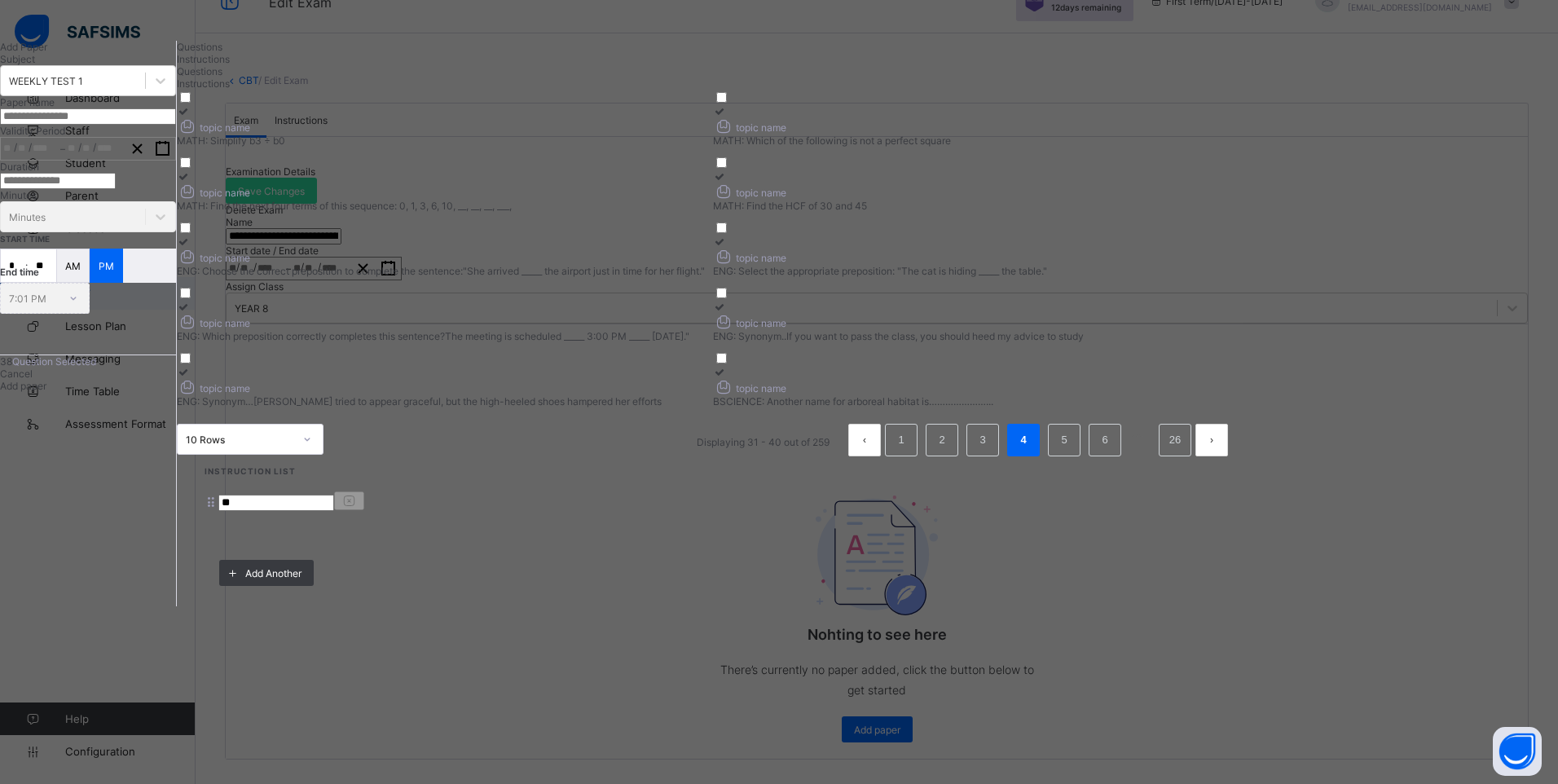
click at [191, 378] on icon at bounding box center [183, 372] width 14 height 12
click at [986, 378] on div at bounding box center [976, 372] width 528 height 12
click at [1071, 450] on link "5" at bounding box center [1064, 440] width 15 height 21
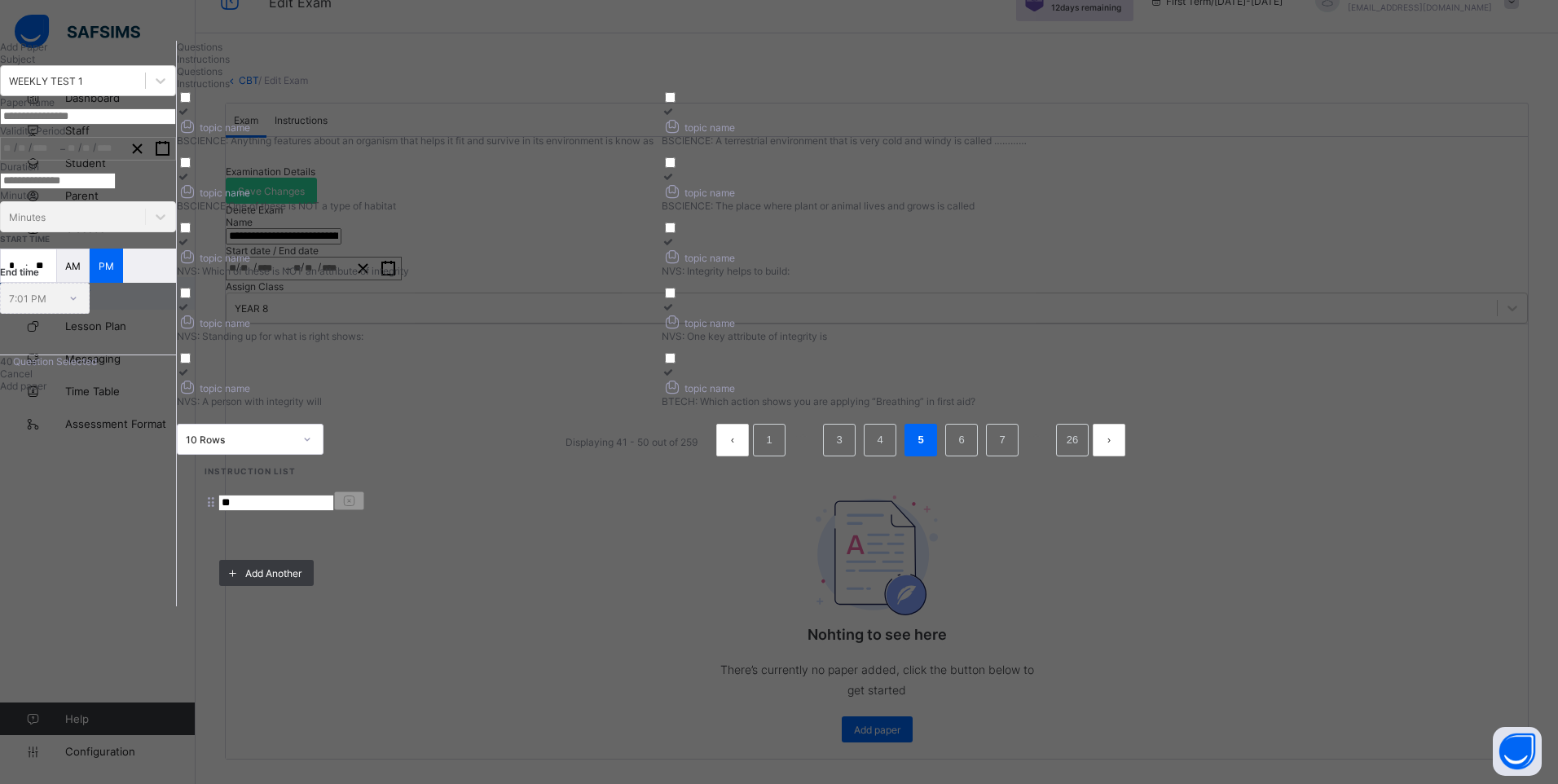
click at [427, 117] on div at bounding box center [414, 110] width 477 height 12
click at [676, 117] on icon at bounding box center [668, 110] width 14 height 12
click at [191, 182] on icon at bounding box center [183, 175] width 14 height 12
click at [676, 182] on icon at bounding box center [668, 175] width 14 height 12
click at [191, 247] on icon at bounding box center [183, 242] width 14 height 12
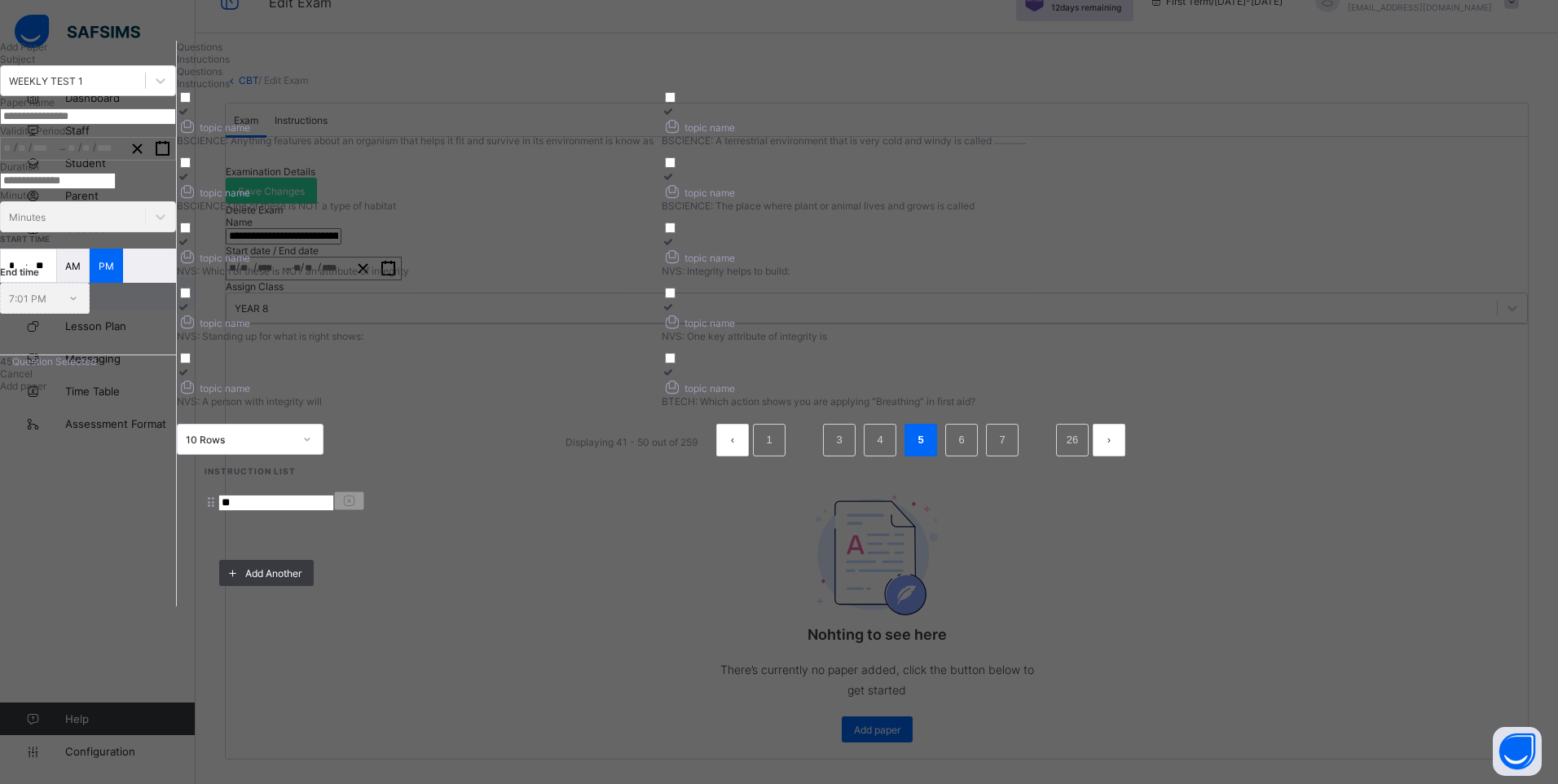
click at [986, 247] on div at bounding box center [899, 242] width 477 height 12
click at [191, 313] on icon at bounding box center [183, 307] width 14 height 12
drag, startPoint x: 997, startPoint y: 420, endPoint x: 880, endPoint y: 450, distance: 120.8
click at [676, 313] on icon at bounding box center [668, 307] width 14 height 12
click at [191, 378] on icon at bounding box center [183, 372] width 14 height 12
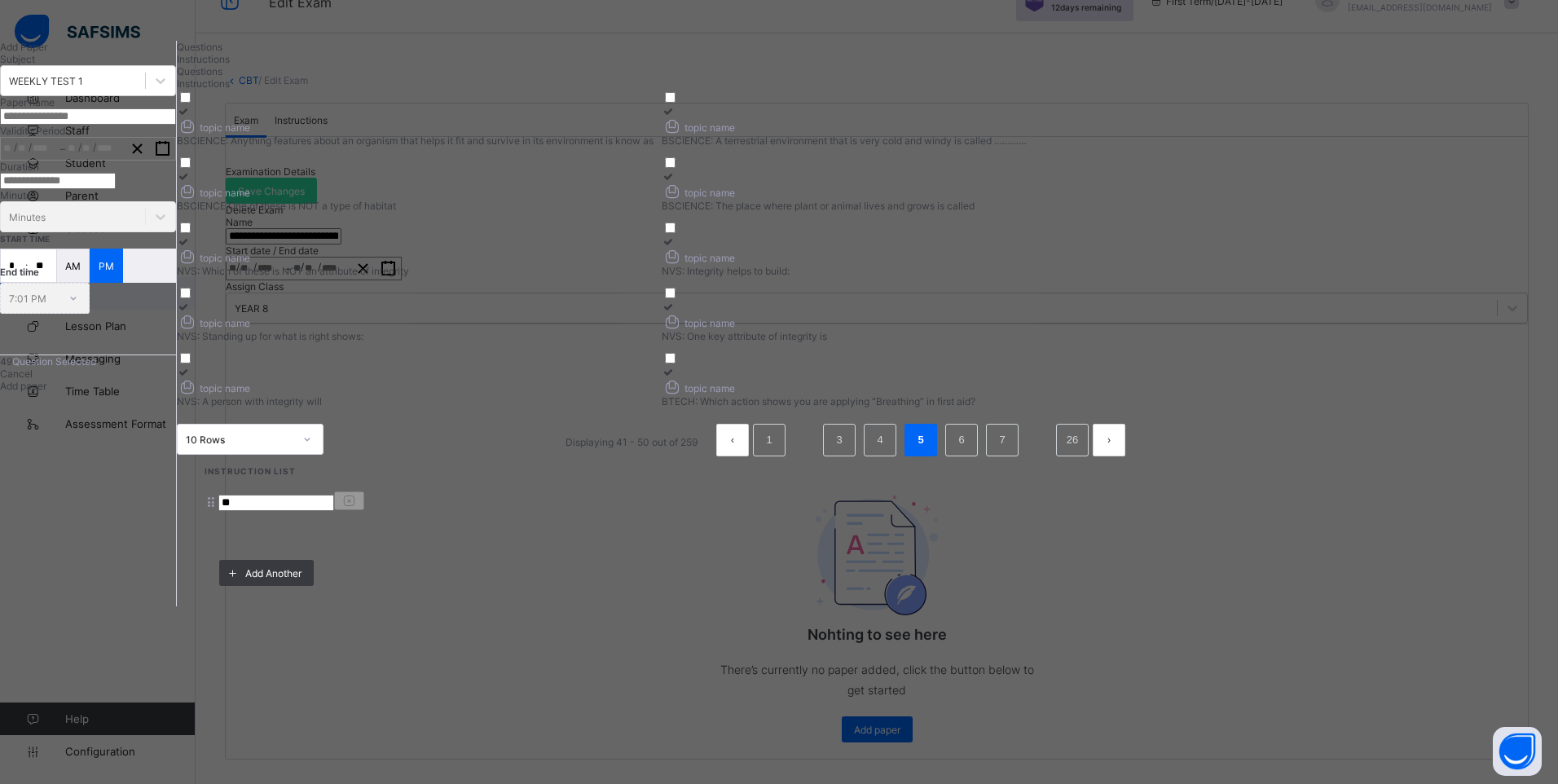
click at [676, 378] on icon at bounding box center [668, 372] width 14 height 12
click at [969, 450] on link "6" at bounding box center [961, 440] width 15 height 21
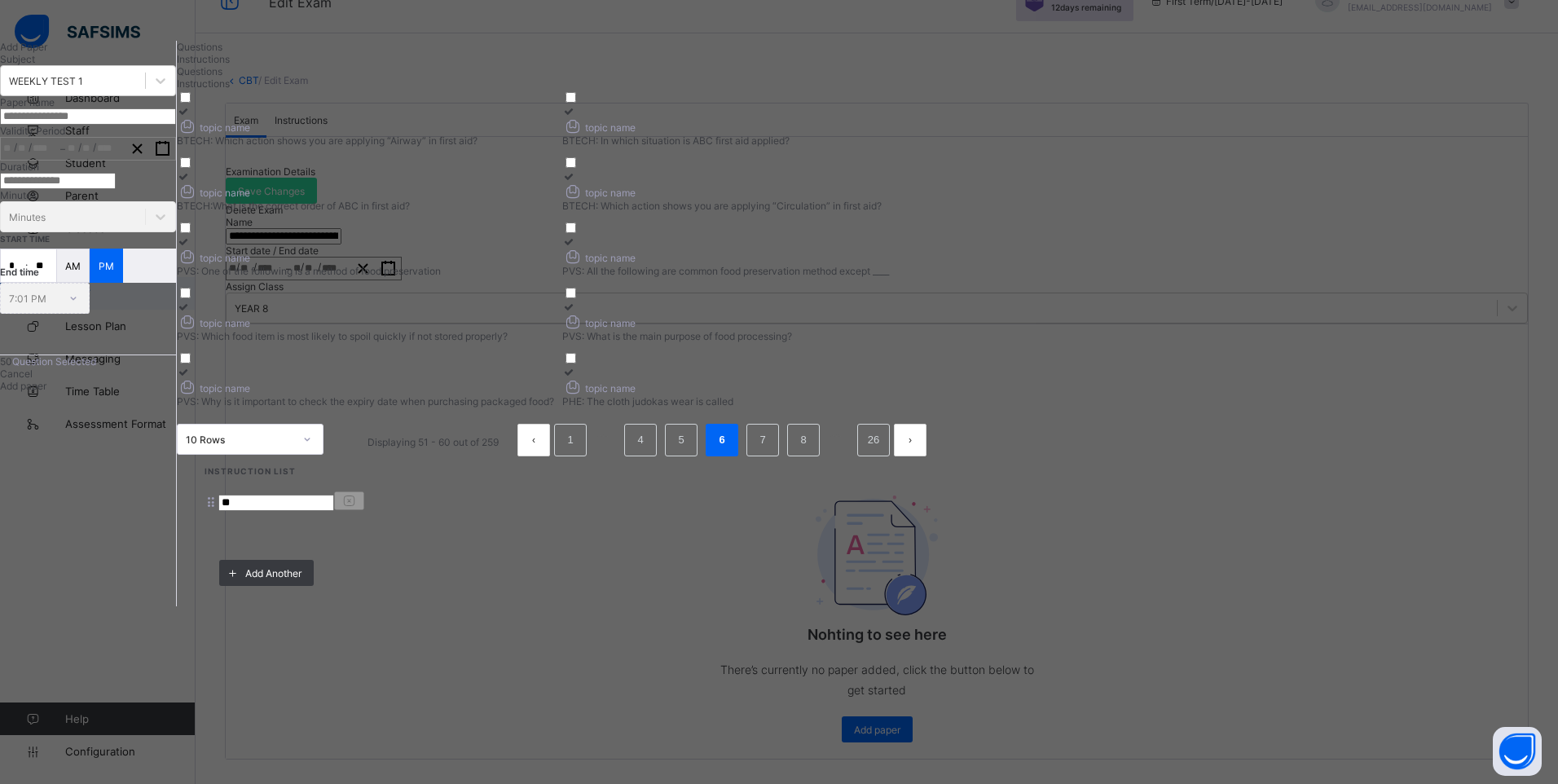
click at [431, 117] on div at bounding box center [365, 110] width 377 height 12
click at [576, 117] on icon at bounding box center [569, 110] width 14 height 12
click at [491, 211] on div "BTECH:What is the correct order of ABC in first aid?" at bounding box center [365, 206] width 377 height 12
click at [576, 182] on icon at bounding box center [569, 175] width 14 height 12
click at [689, 450] on link "5" at bounding box center [680, 440] width 15 height 21
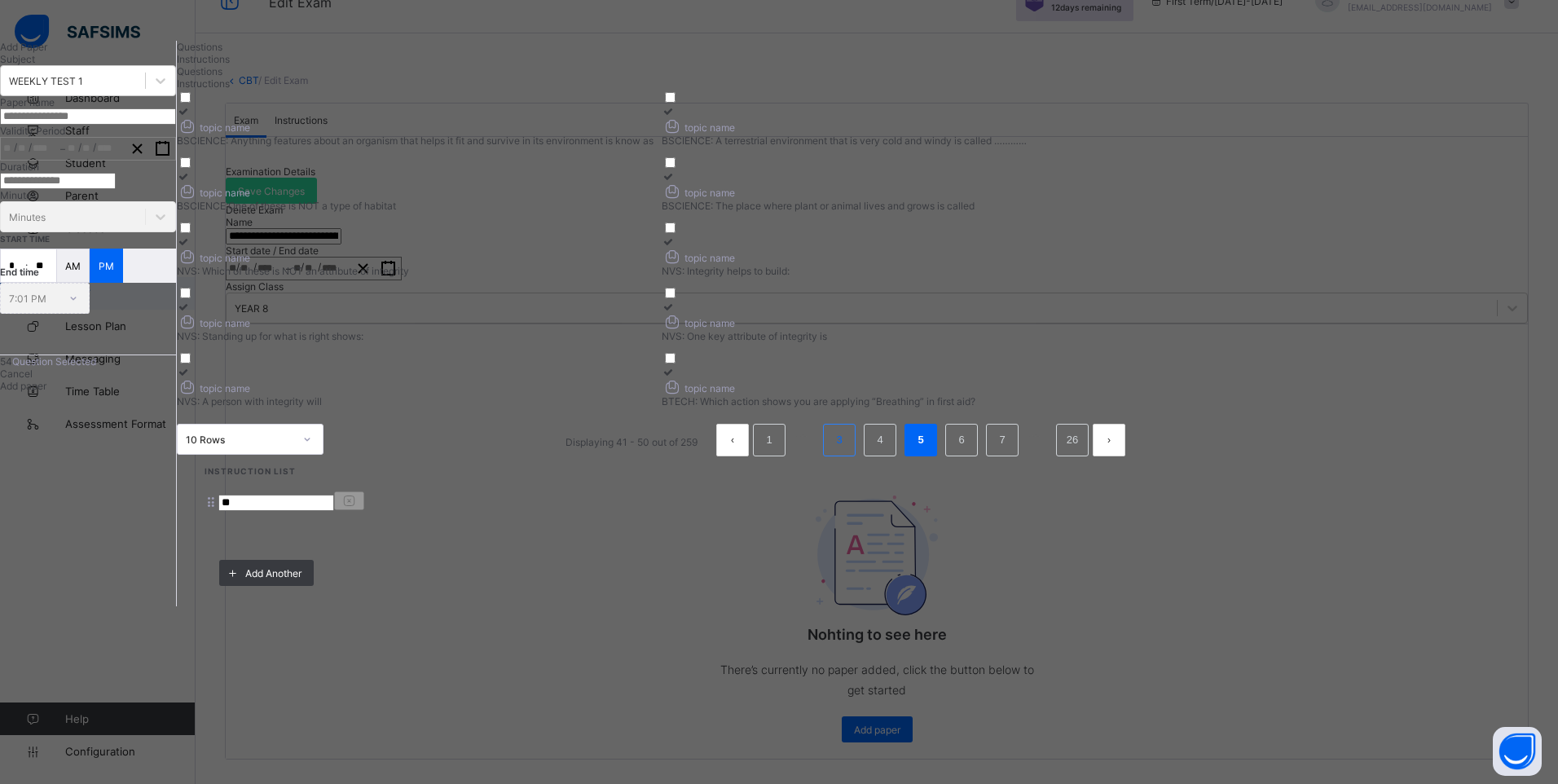
click at [856, 457] on li "3" at bounding box center [839, 440] width 33 height 33
click at [851, 450] on link "1" at bounding box center [844, 440] width 15 height 21
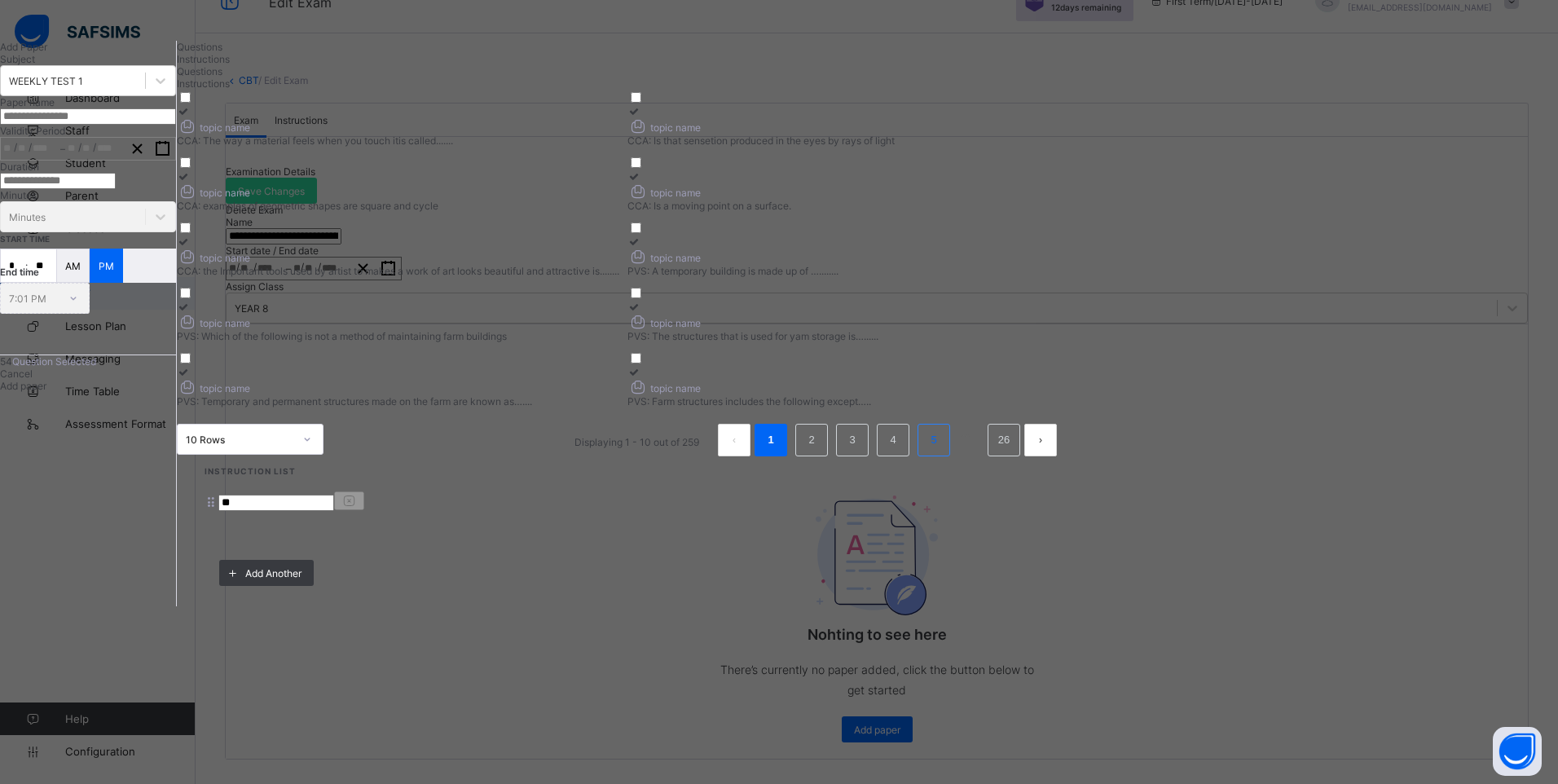
click at [941, 450] on link "5" at bounding box center [933, 440] width 15 height 21
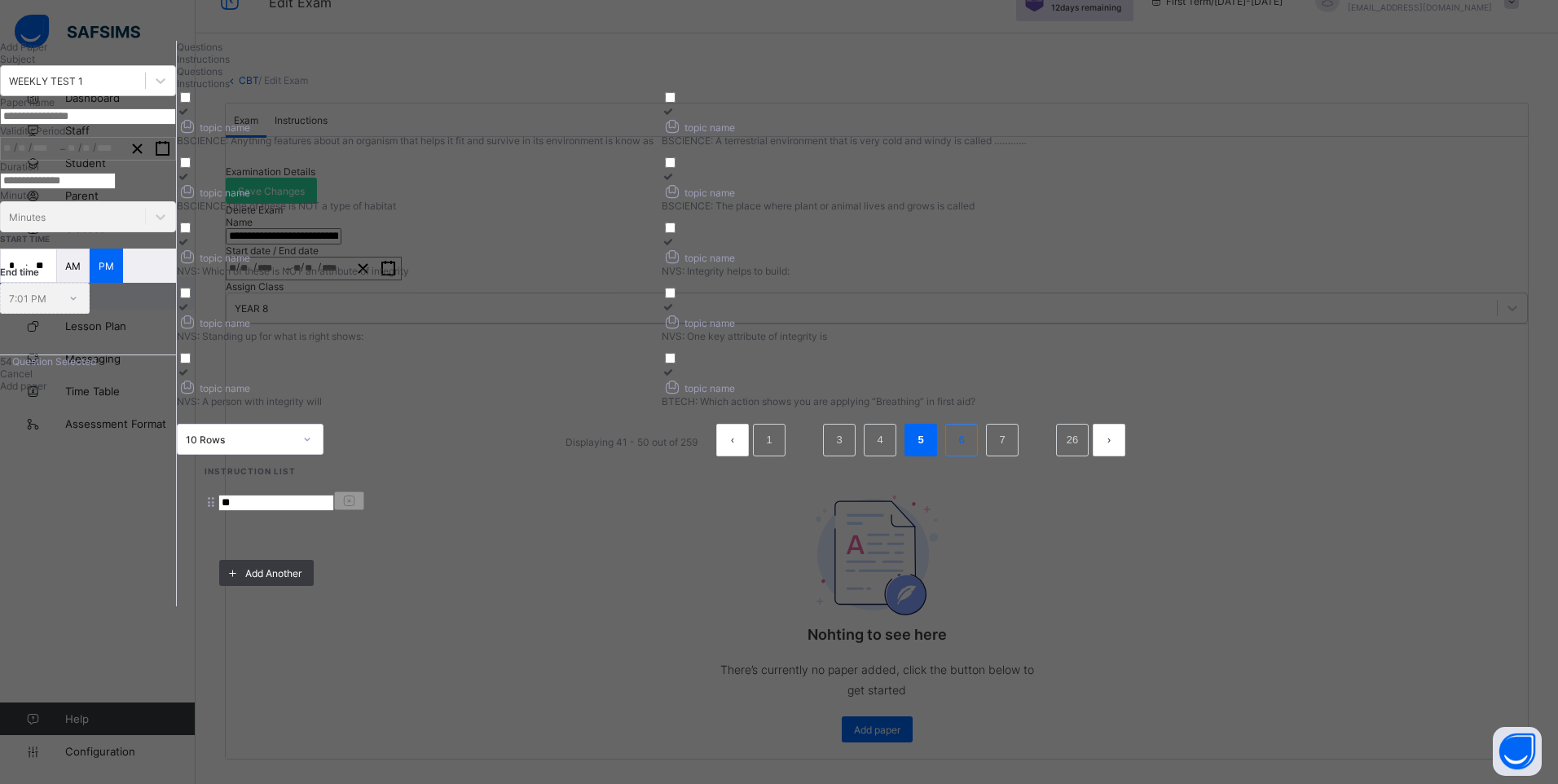
click at [969, 450] on link "6" at bounding box center [961, 440] width 15 height 21
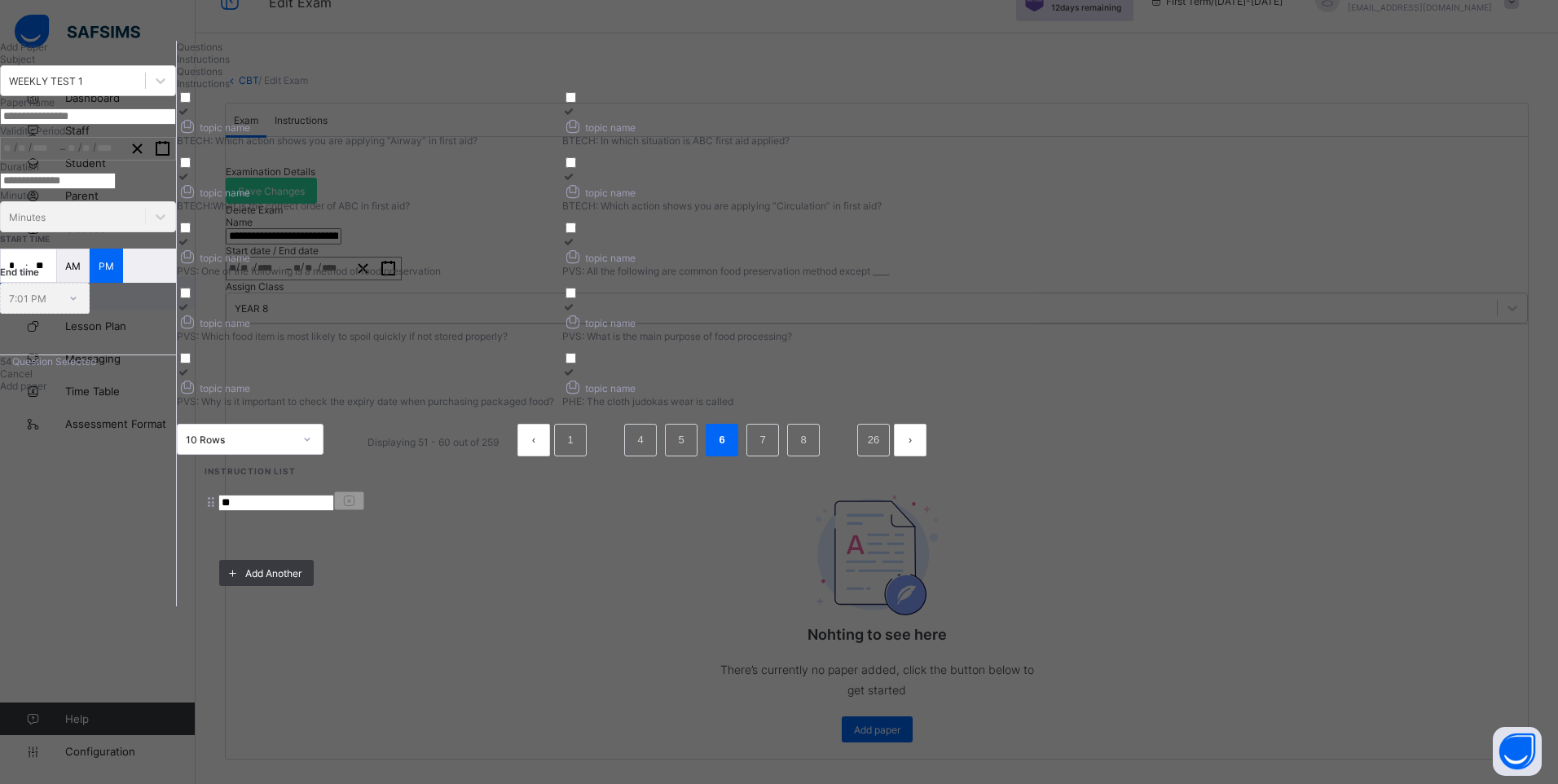
click at [176, 125] on input "text" at bounding box center [88, 116] width 176 height 16
paste input "**********"
drag, startPoint x: 178, startPoint y: 205, endPoint x: 365, endPoint y: 197, distance: 187.2
click at [176, 125] on input "**********" at bounding box center [88, 116] width 176 height 16
click at [170, 157] on icon "button" at bounding box center [162, 148] width 15 height 15
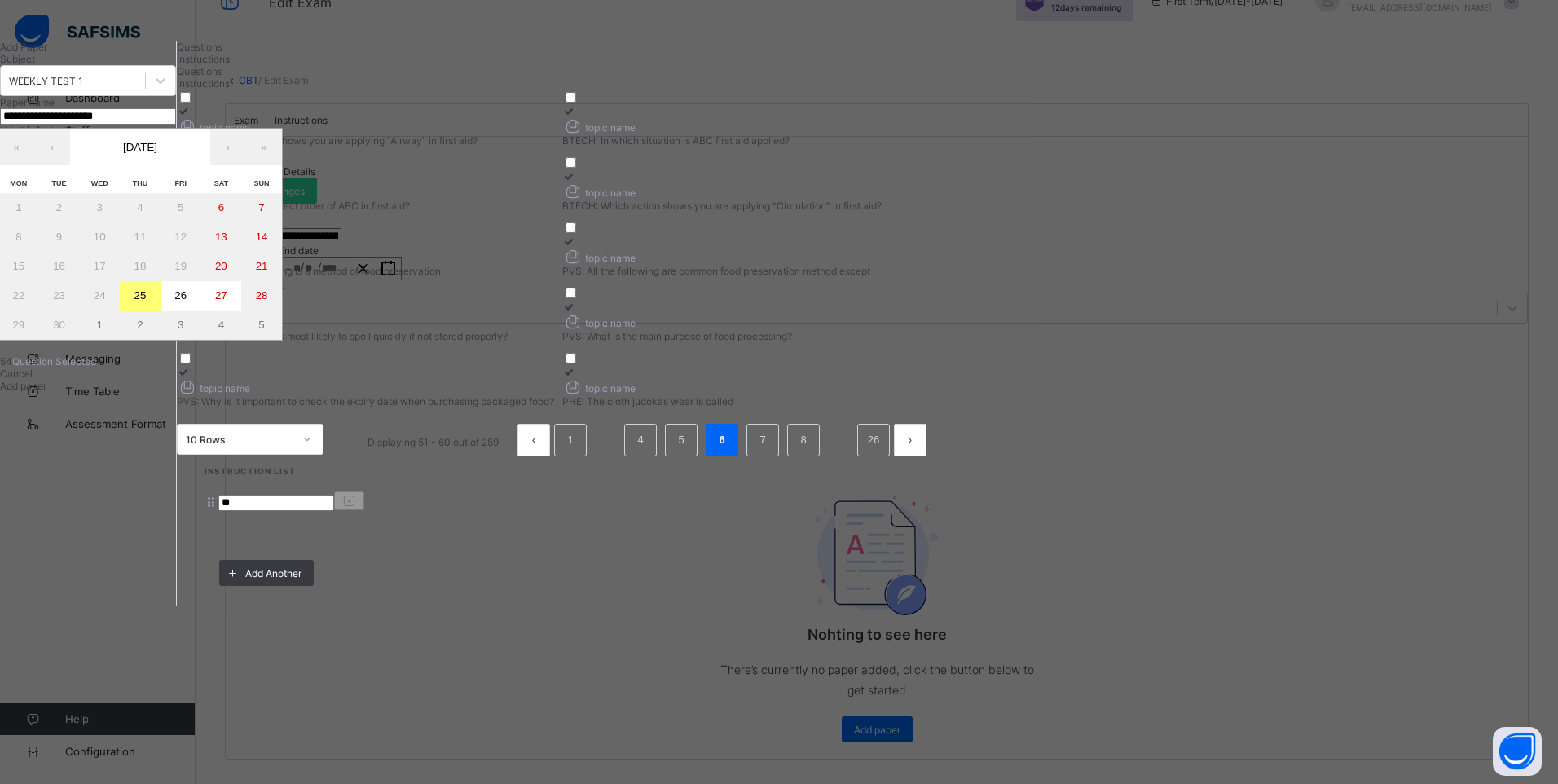
click at [187, 301] on abbr "26" at bounding box center [180, 295] width 12 height 12
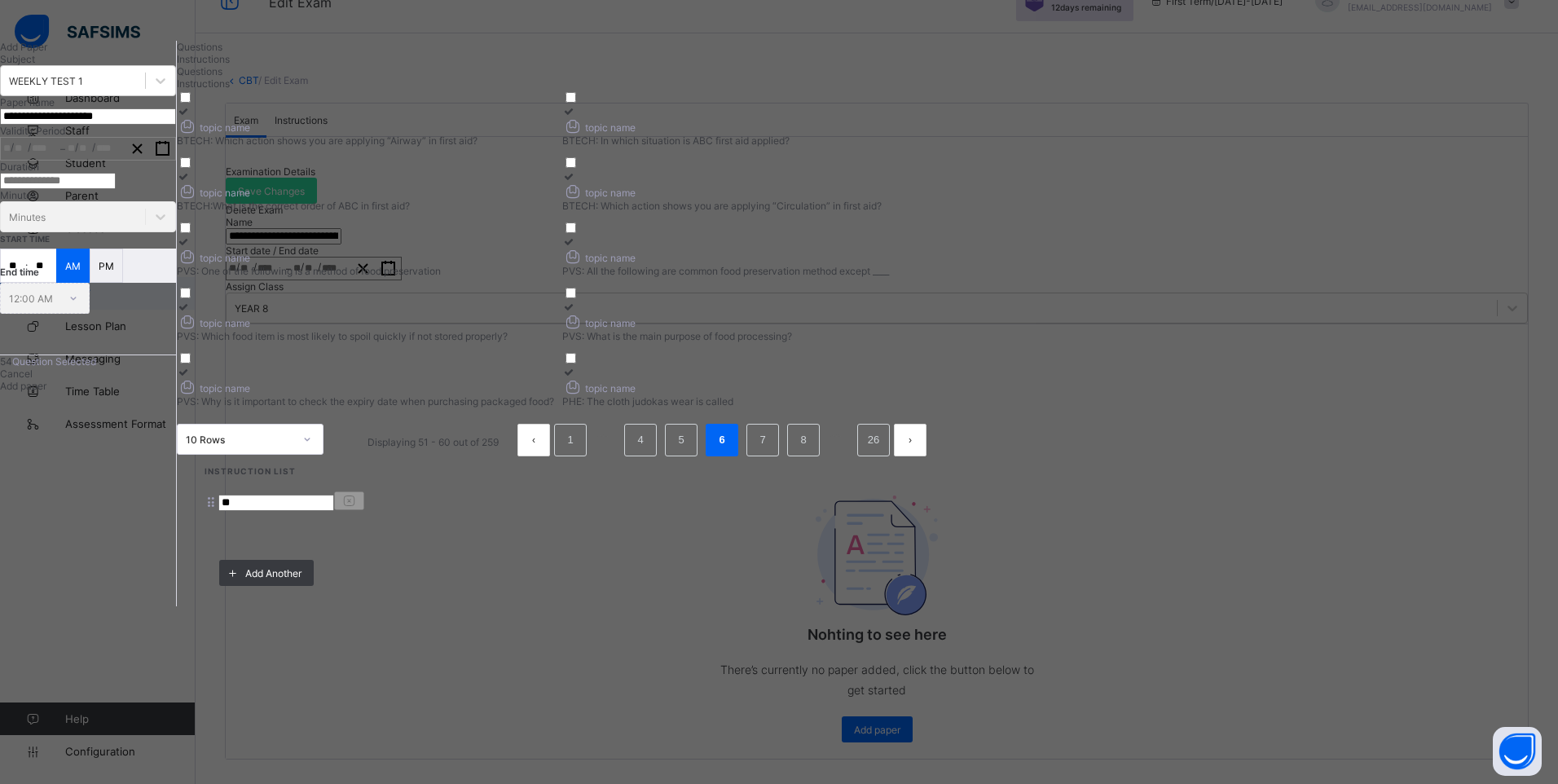
click at [170, 157] on icon "button" at bounding box center [162, 148] width 15 height 15
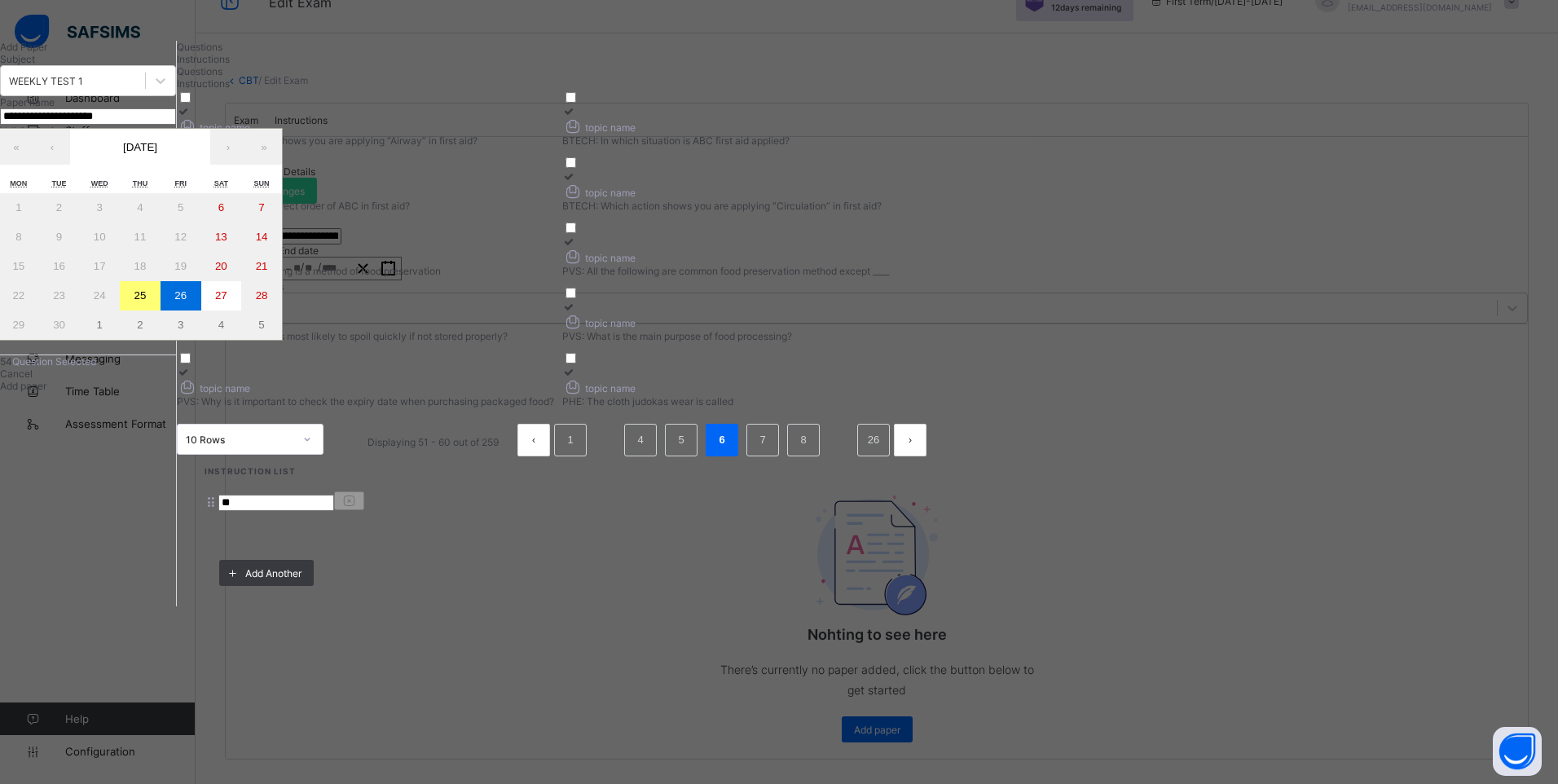
click at [187, 301] on abbr "26" at bounding box center [180, 295] width 12 height 12
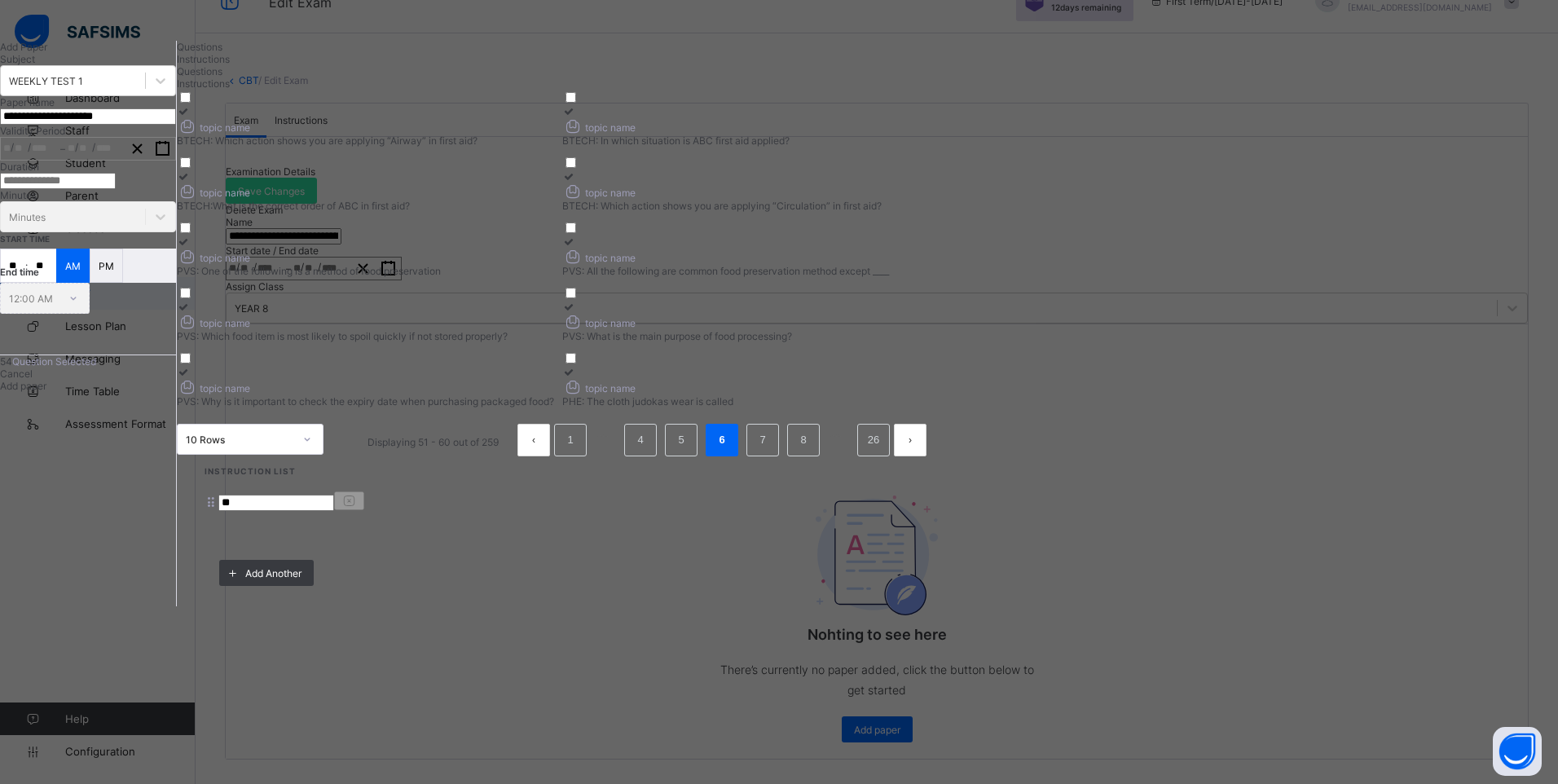
click at [116, 189] on input "number" at bounding box center [58, 180] width 116 height 16
click at [25, 282] on input "**" at bounding box center [13, 265] width 25 height 33
click at [229, 65] on span "Instructions" at bounding box center [203, 58] width 53 height 12
click at [46, 392] on span "Add paper" at bounding box center [23, 385] width 46 height 12
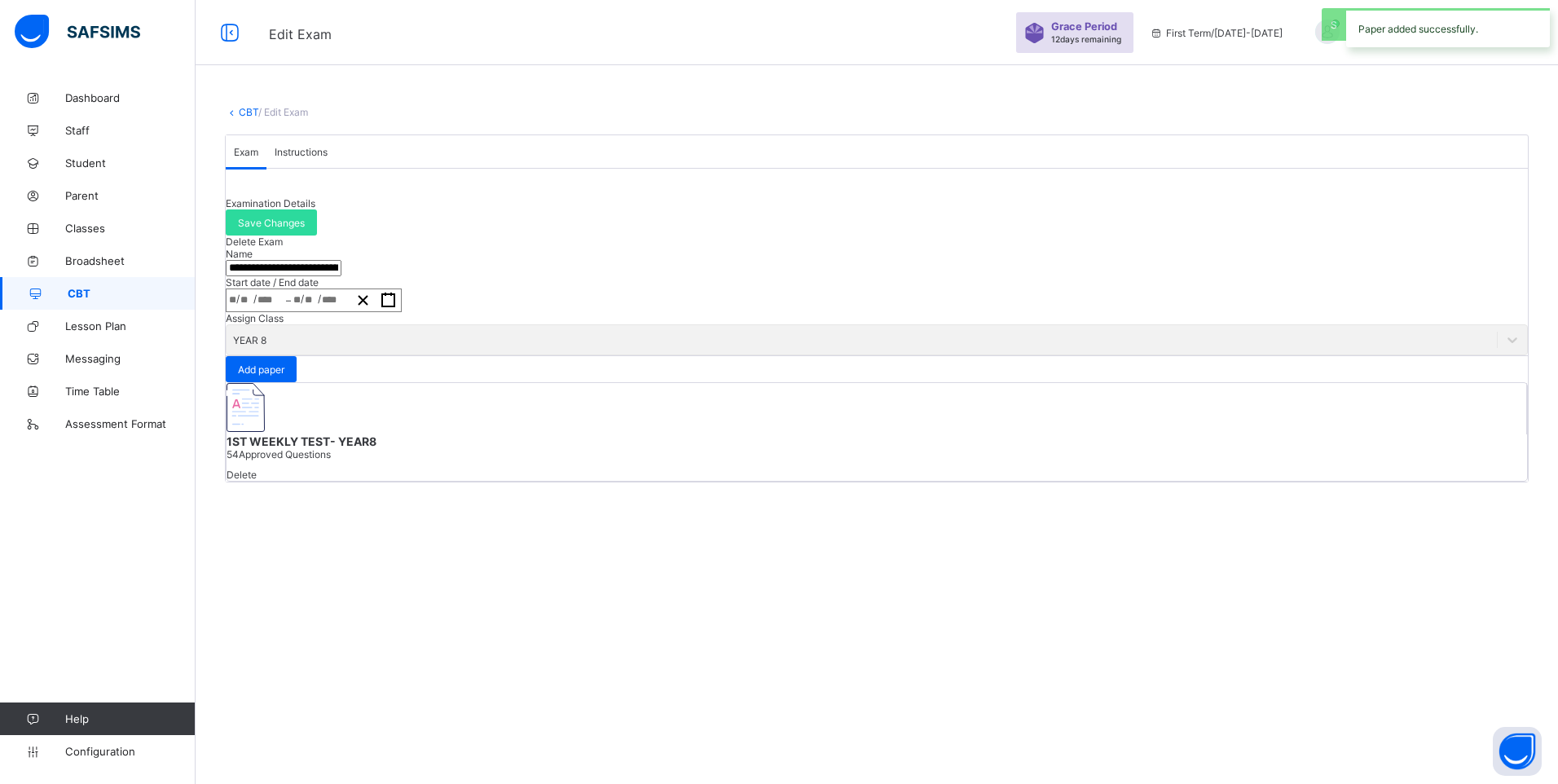
scroll to position [0, 0]
click at [284, 375] on span "Add paper" at bounding box center [260, 369] width 46 height 12
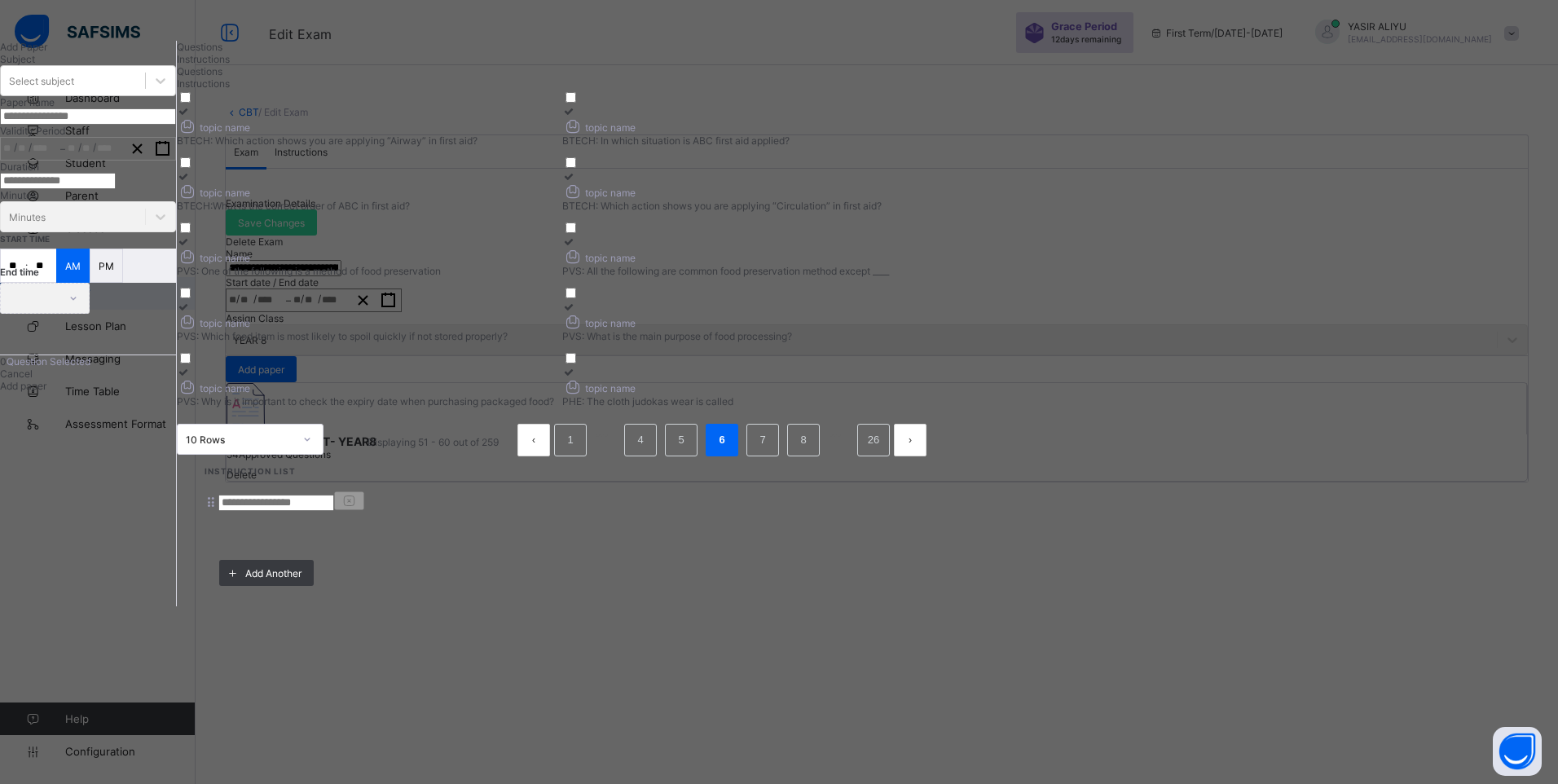
click at [334, 494] on input at bounding box center [276, 502] width 116 height 16
click at [223, 53] on span "Questions" at bounding box center [199, 46] width 45 height 12
click at [33, 379] on span "Cancel" at bounding box center [16, 373] width 33 height 12
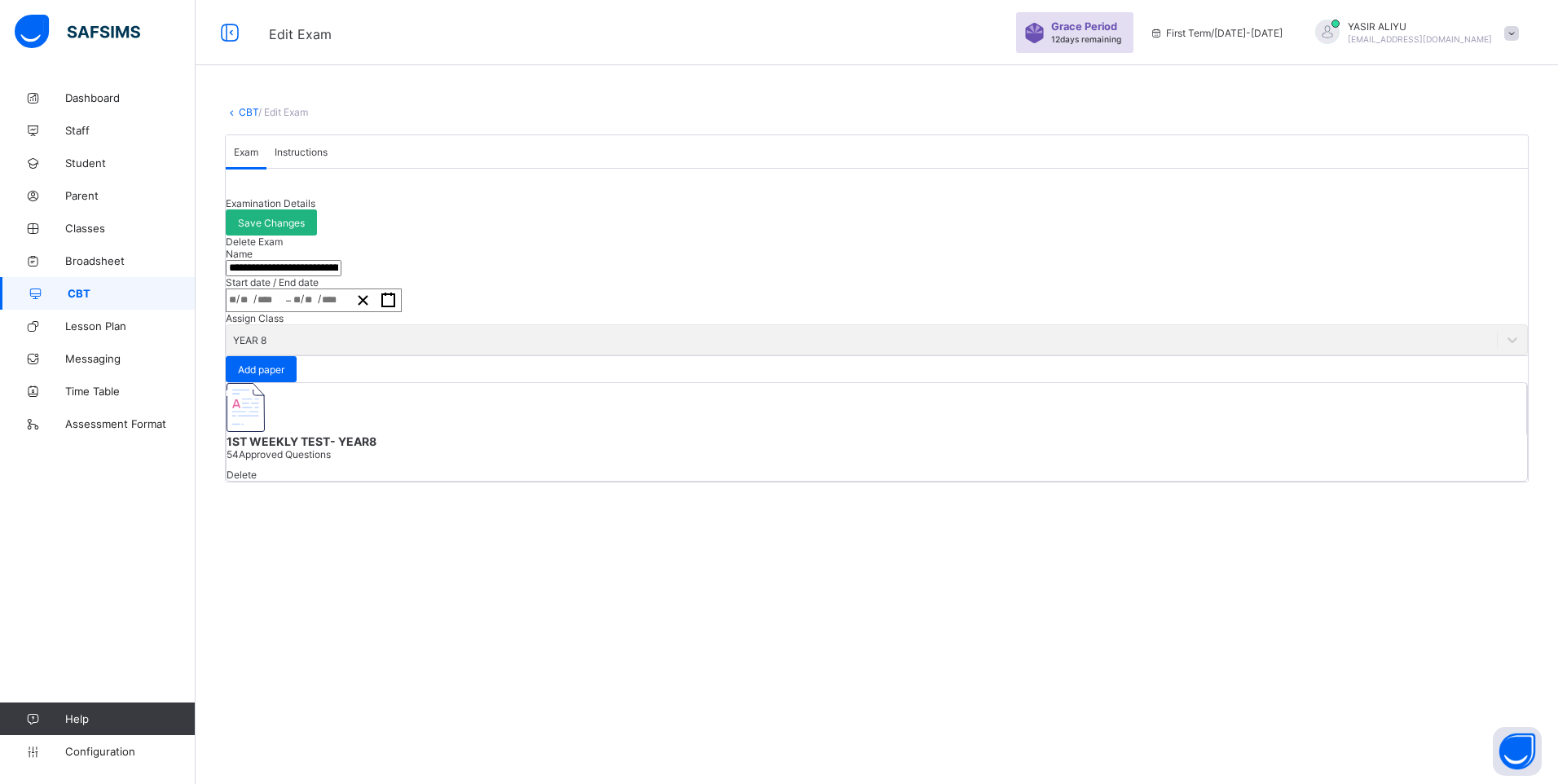
click at [305, 229] on span "Save Changes" at bounding box center [271, 223] width 67 height 12
click at [240, 111] on link "CBT" at bounding box center [248, 111] width 20 height 12
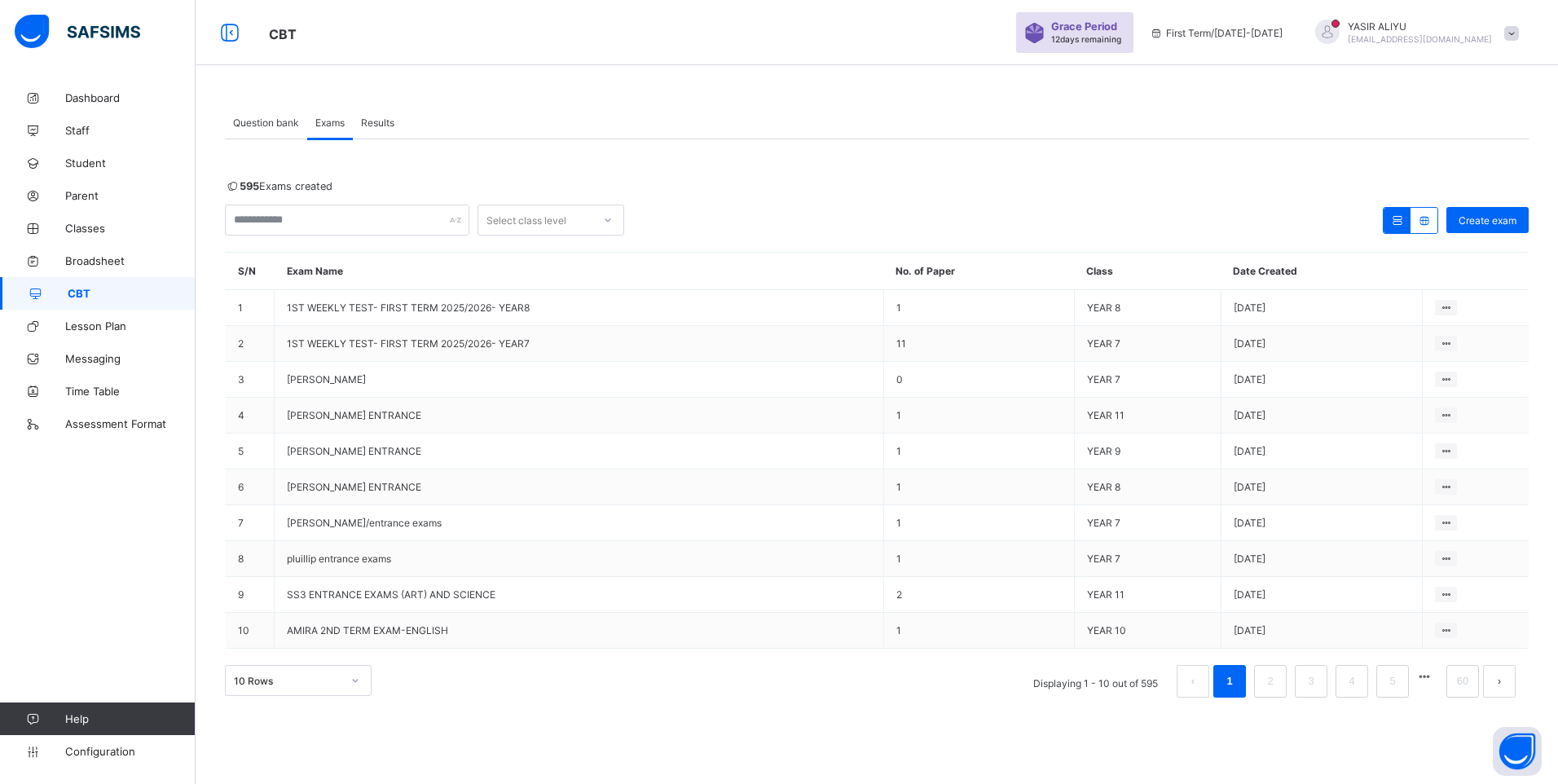
click at [262, 121] on span "Question bank" at bounding box center [266, 122] width 66 height 12
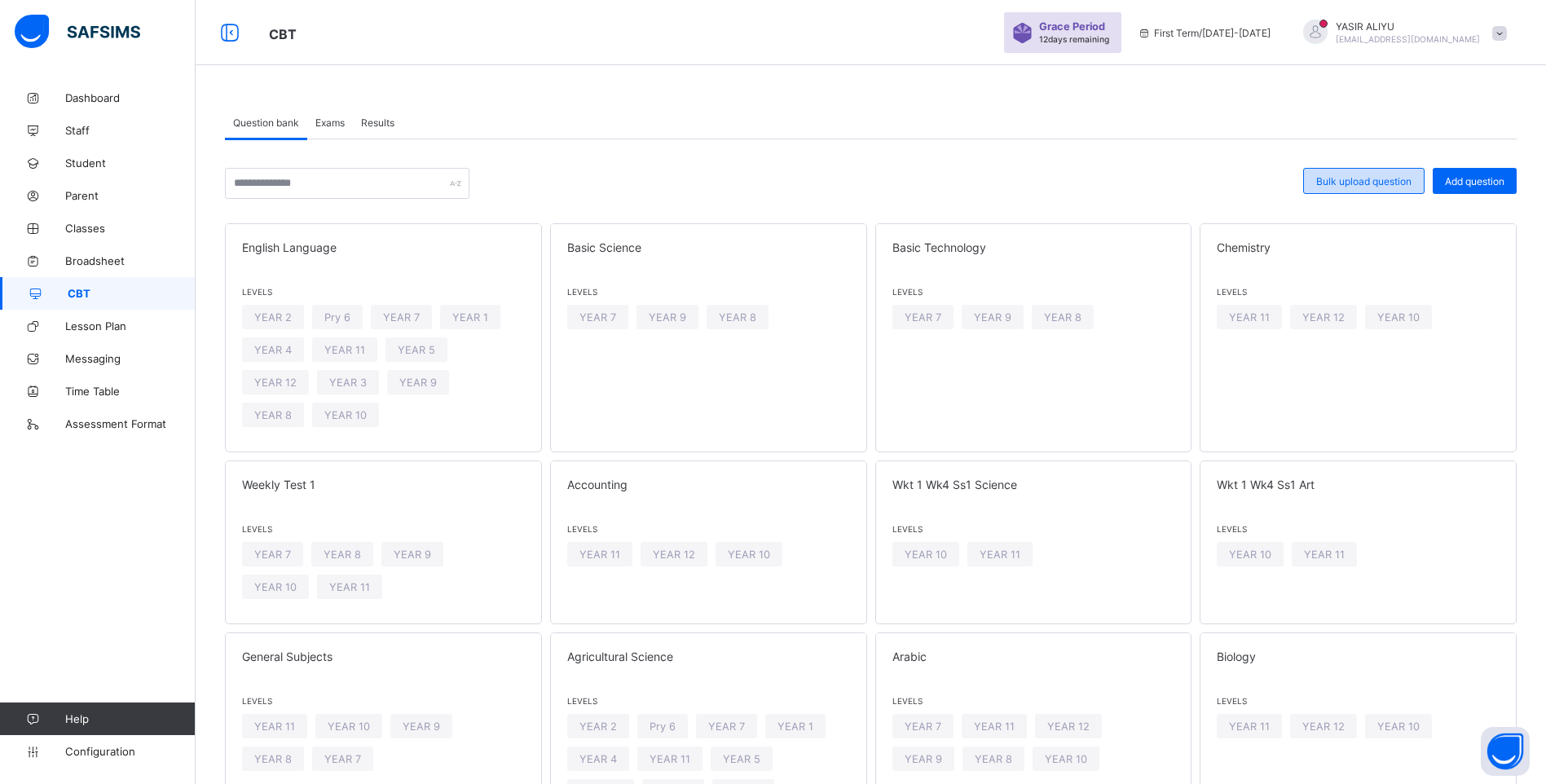
click at [1390, 176] on span "Bulk upload question" at bounding box center [1363, 181] width 95 height 12
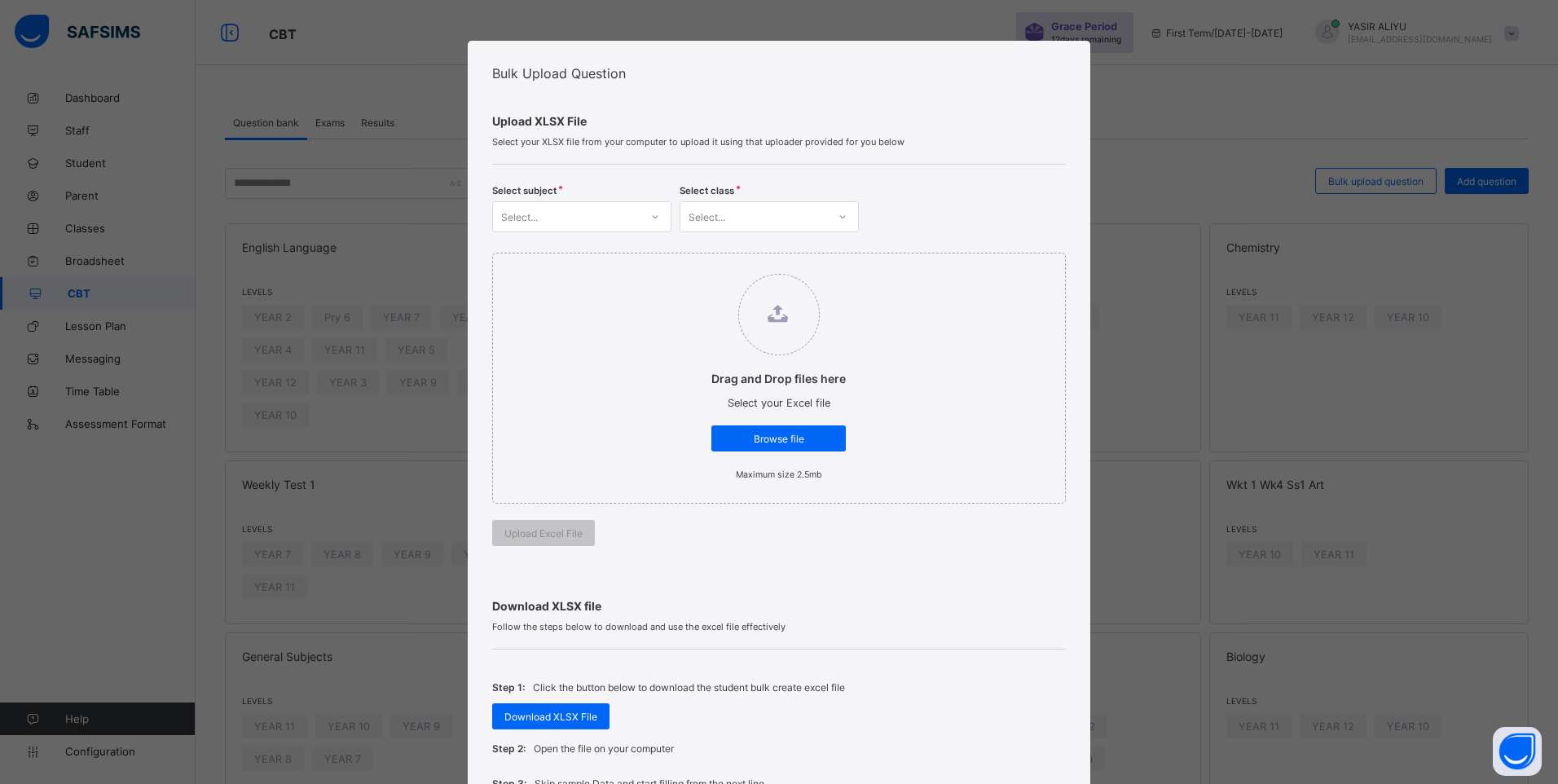
click at [652, 211] on icon at bounding box center [655, 216] width 9 height 16
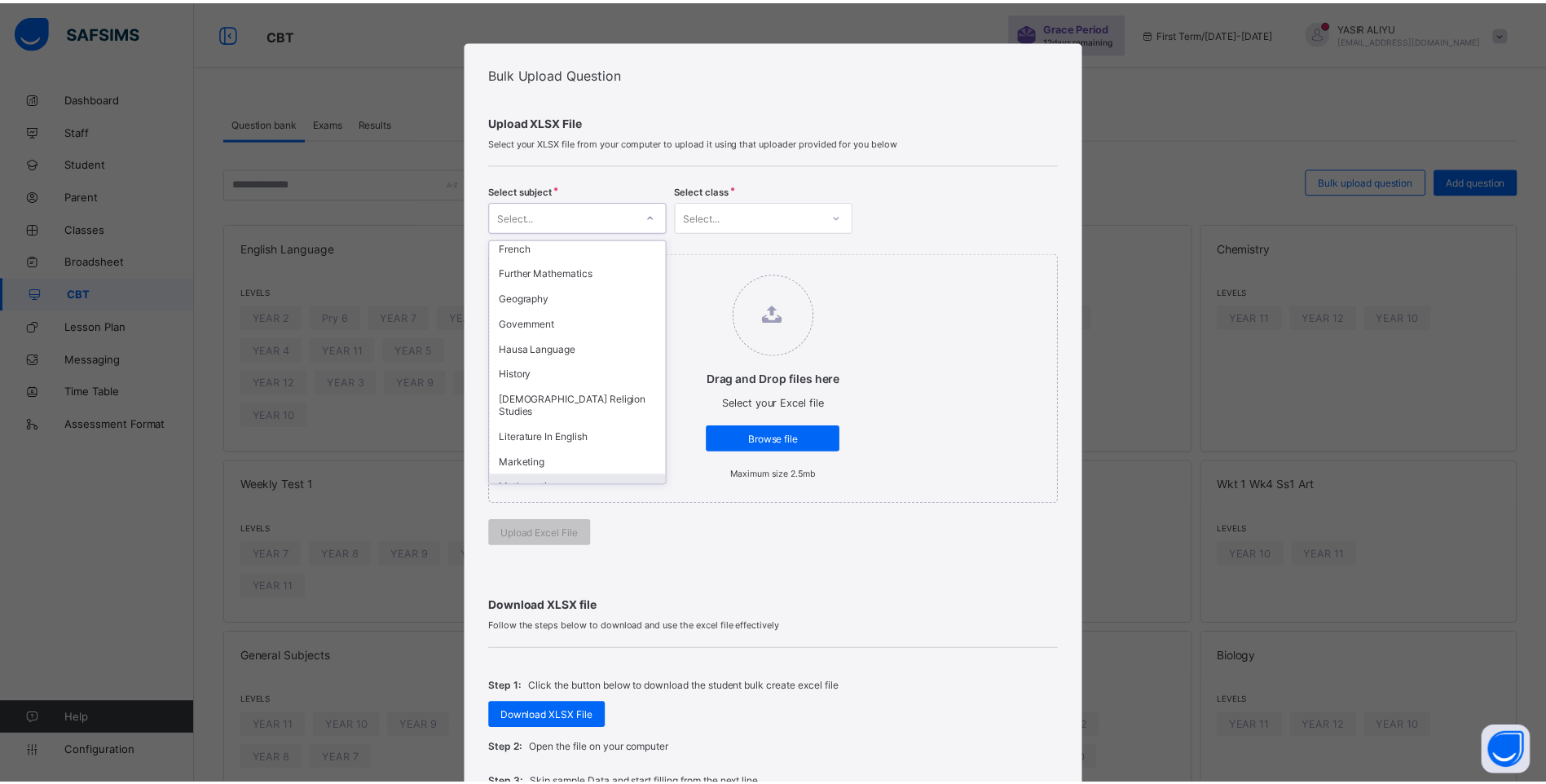
scroll to position [365, 0]
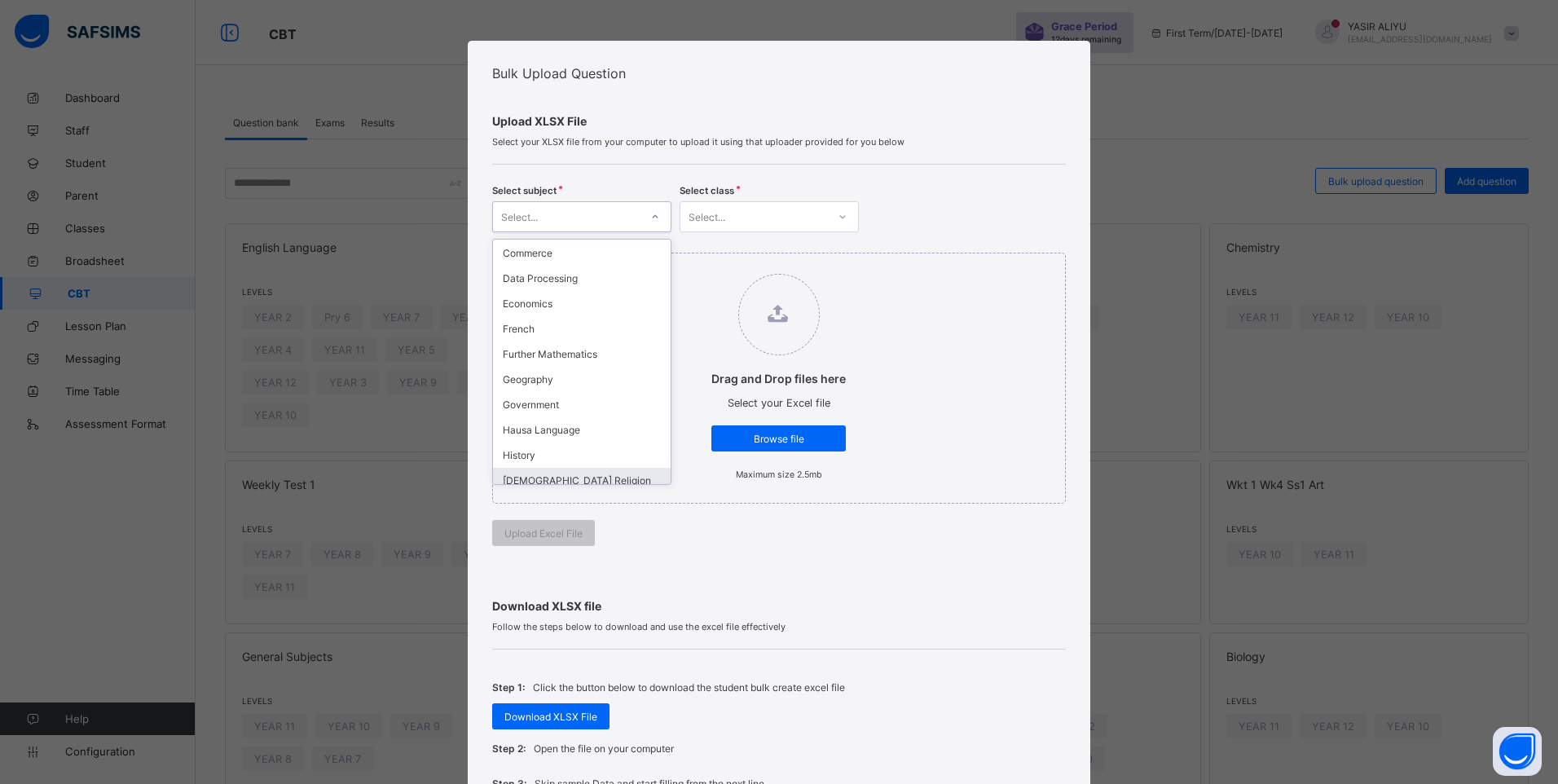
click at [570, 468] on div "[DEMOGRAPHIC_DATA] Religion Studies" at bounding box center [581, 487] width 177 height 38
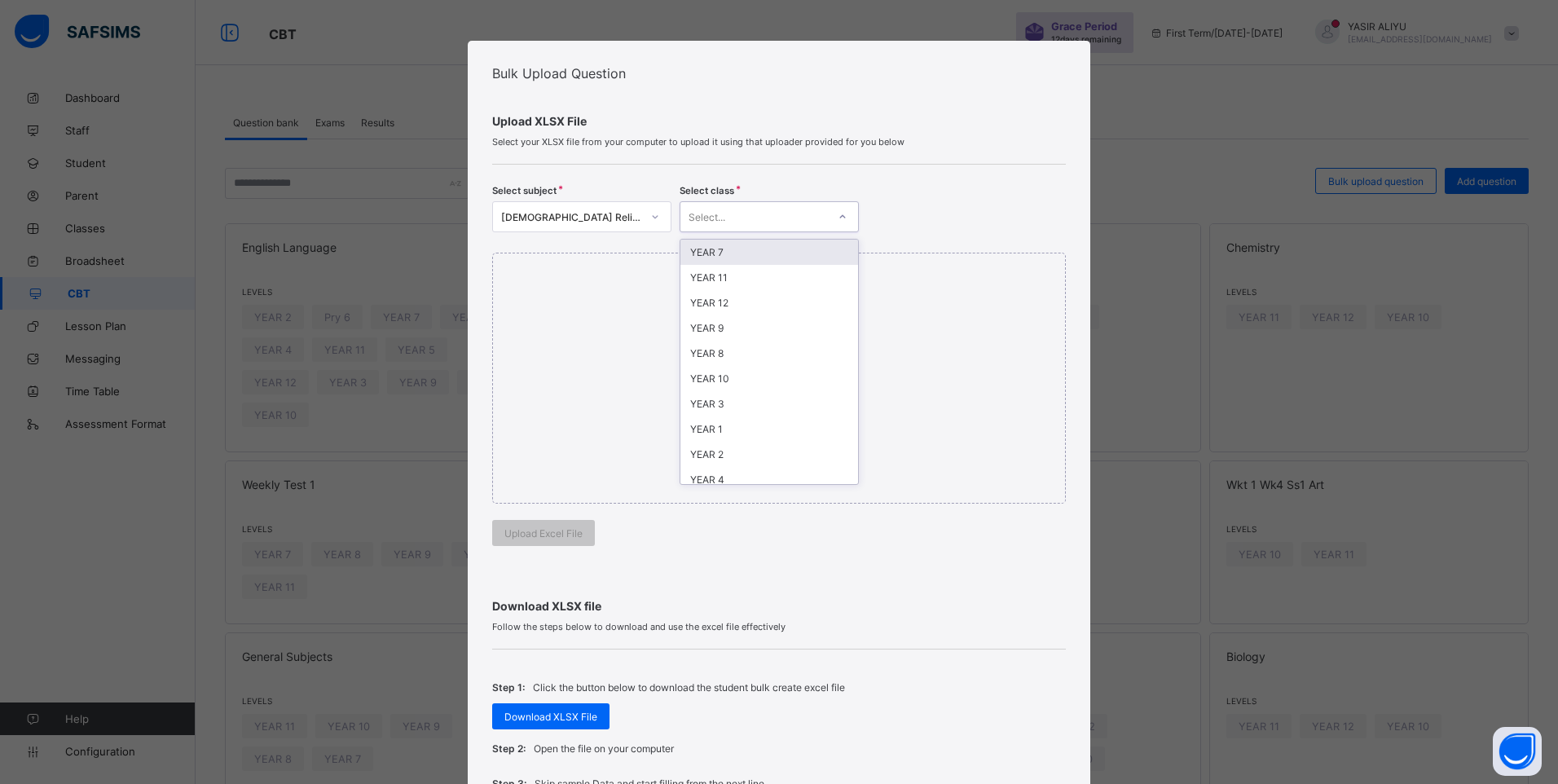
click at [732, 215] on div "Select..." at bounding box center [753, 217] width 146 height 23
click at [717, 349] on div "YEAR 8" at bounding box center [769, 353] width 177 height 25
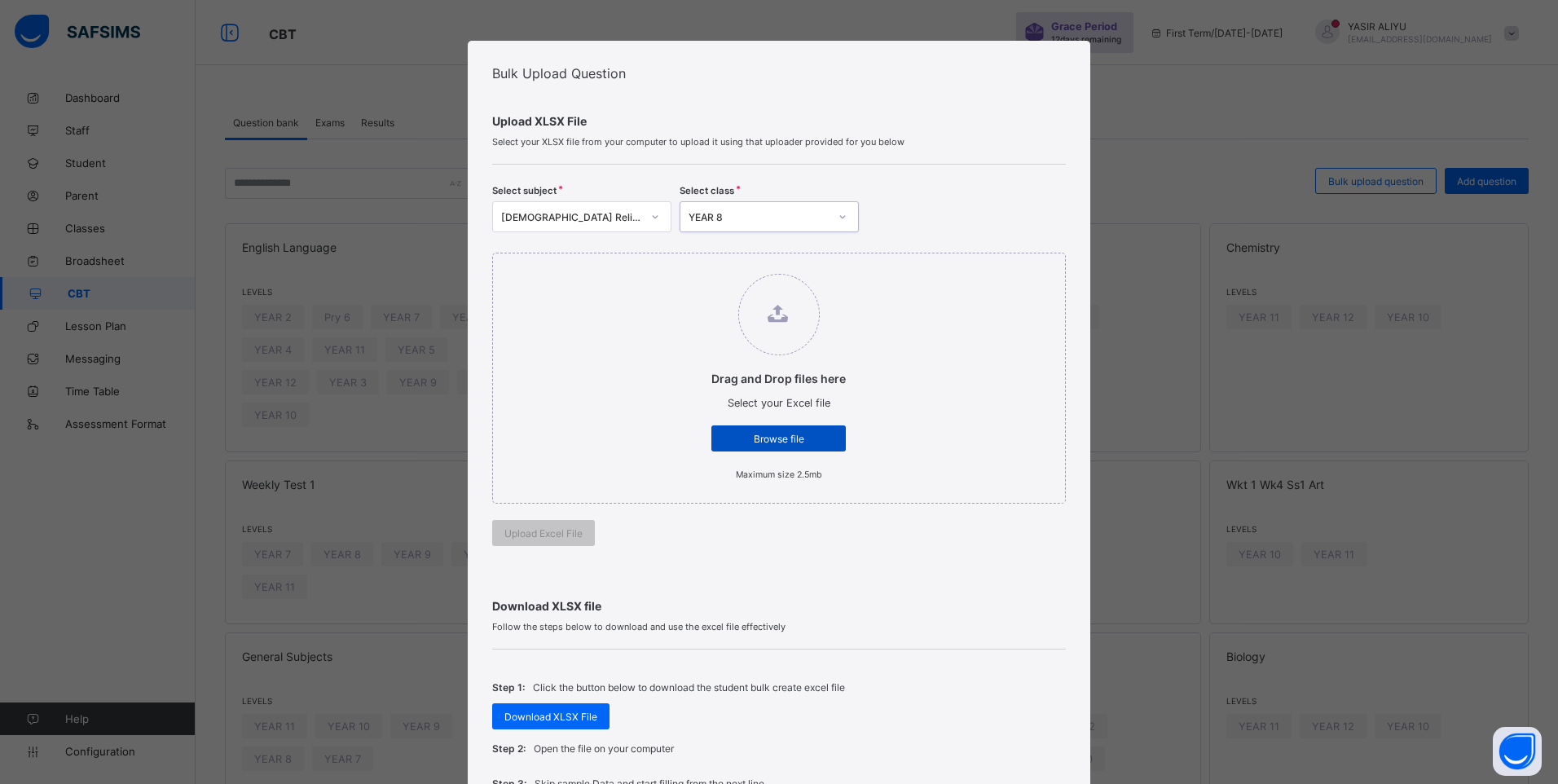
click at [761, 436] on span "Browse file" at bounding box center [779, 438] width 110 height 12
click at [695, 265] on input "Drag and Drop files here Select your Excel file Browse file Maximum size 2.5mb" at bounding box center [695, 265] width 0 height 0
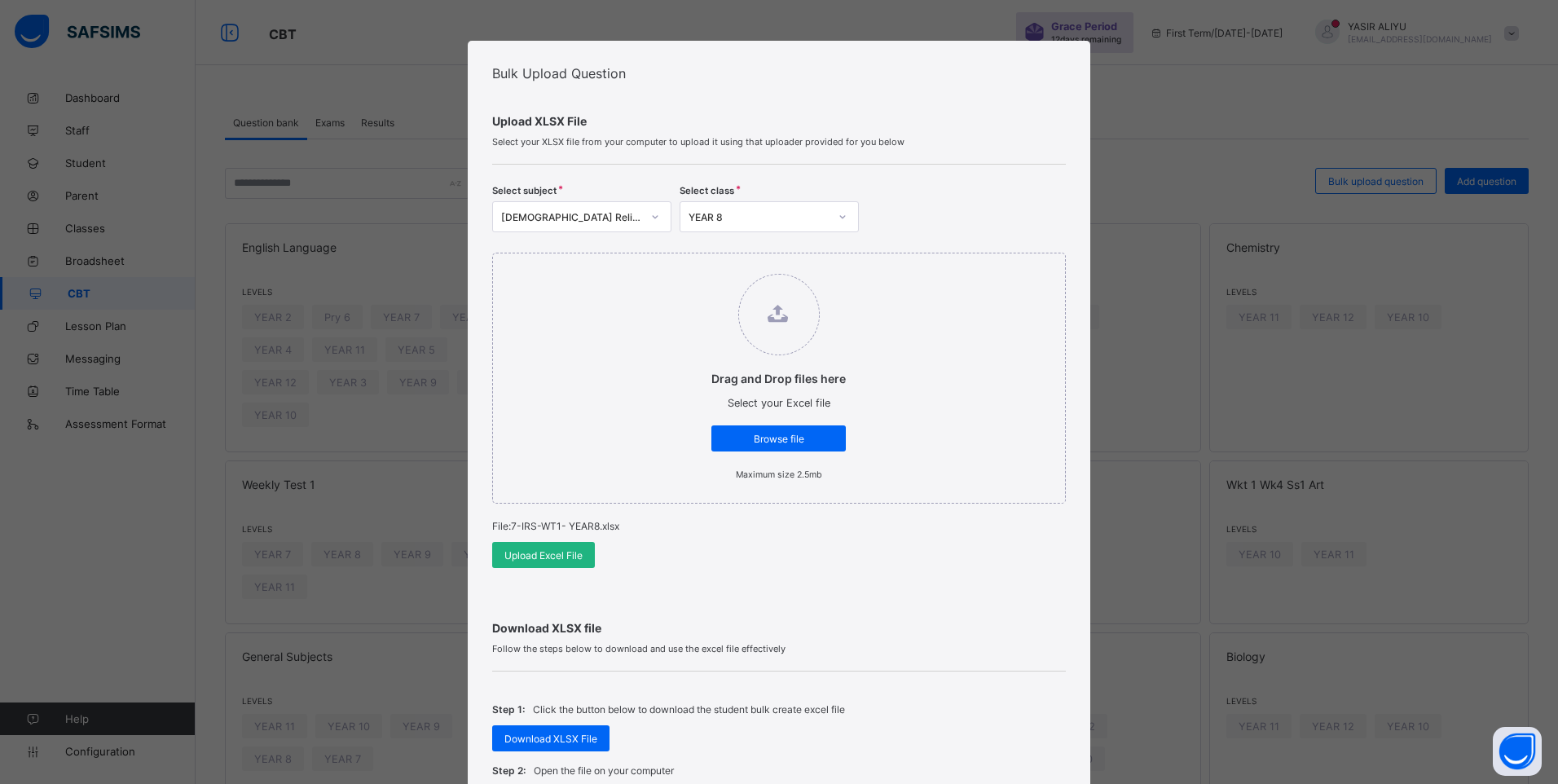
click at [544, 552] on span "Upload Excel File" at bounding box center [543, 555] width 78 height 12
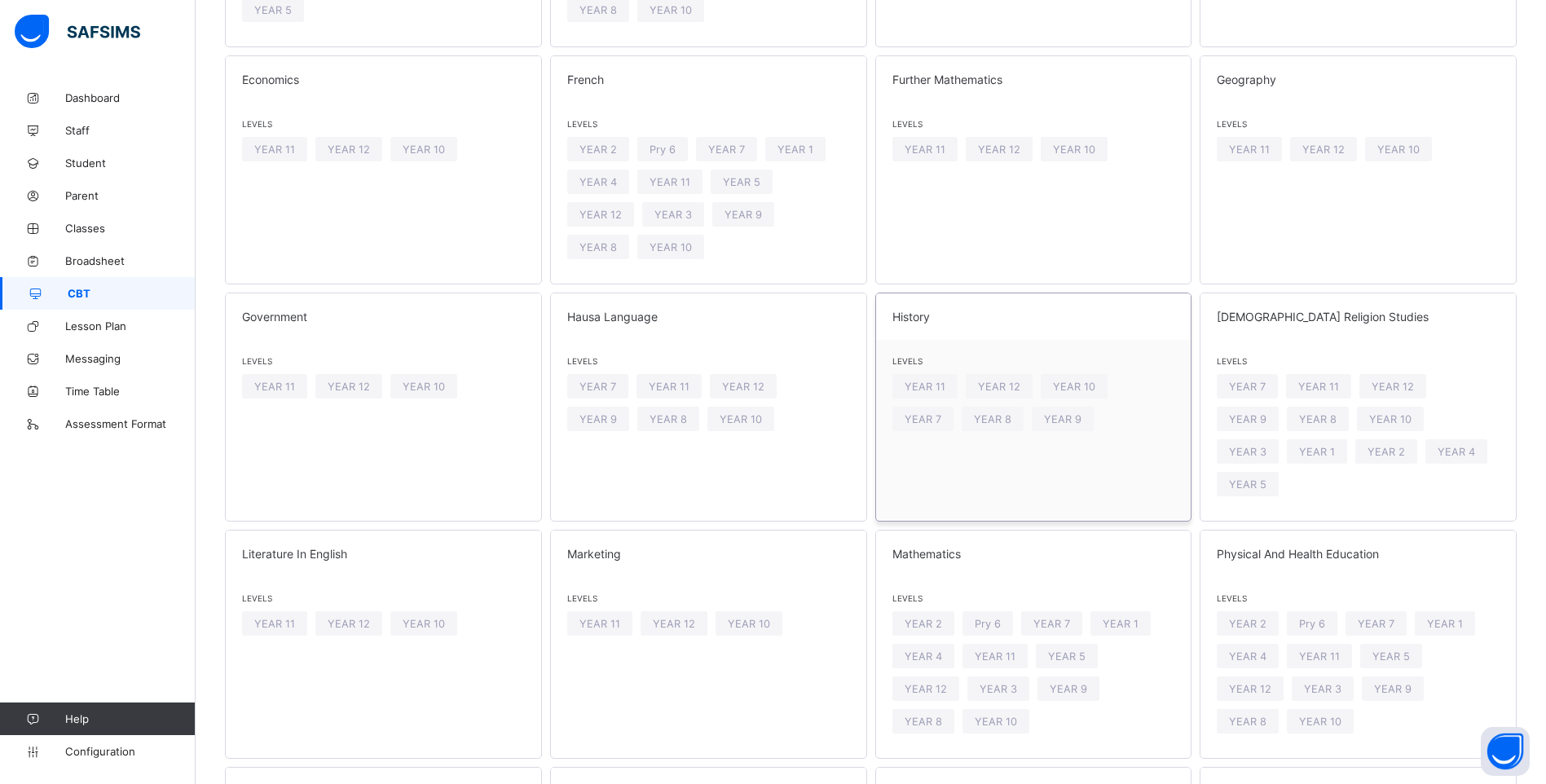
scroll to position [980, 0]
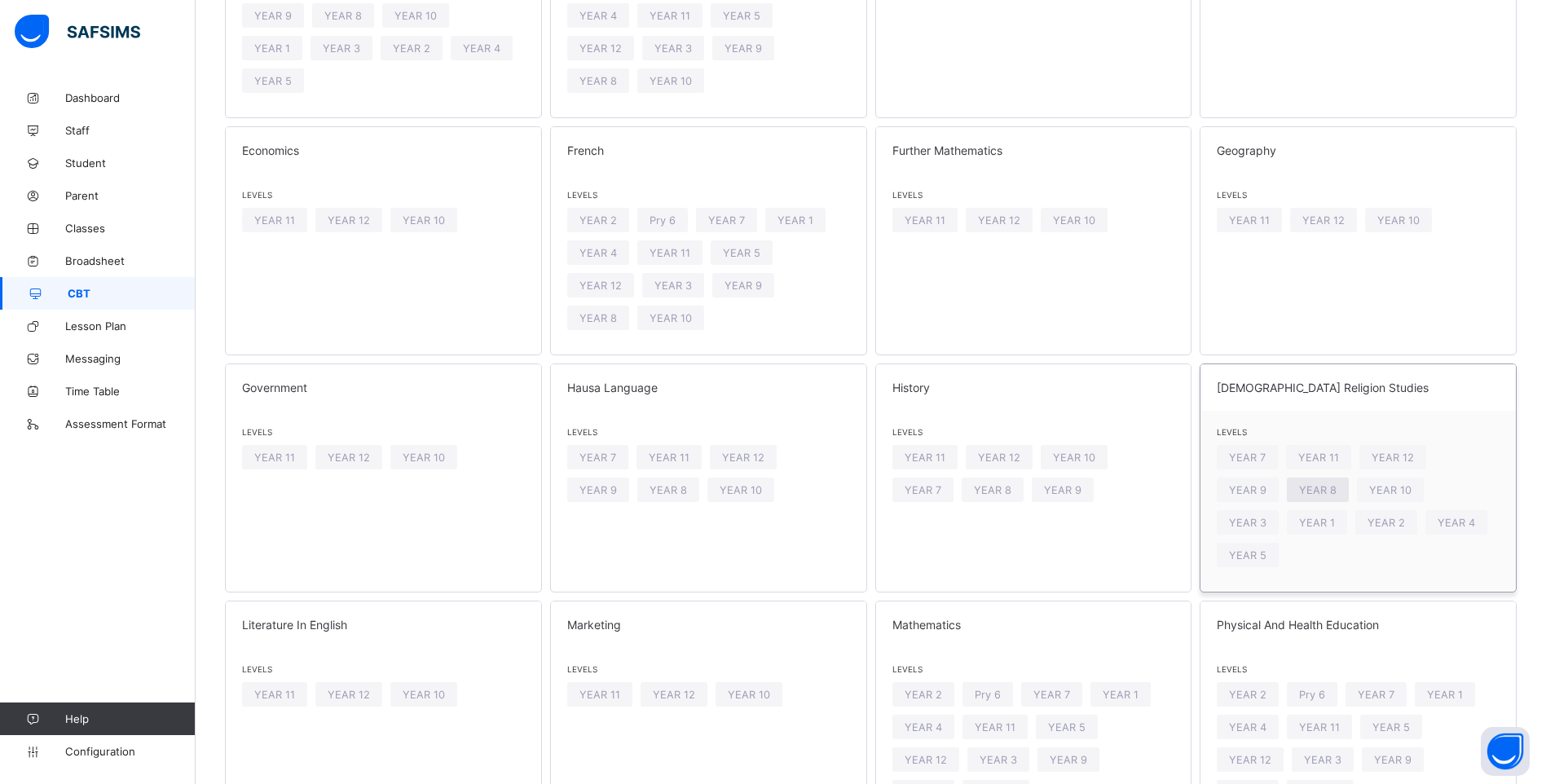
click at [1299, 484] on span "YEAR 8" at bounding box center [1318, 490] width 38 height 12
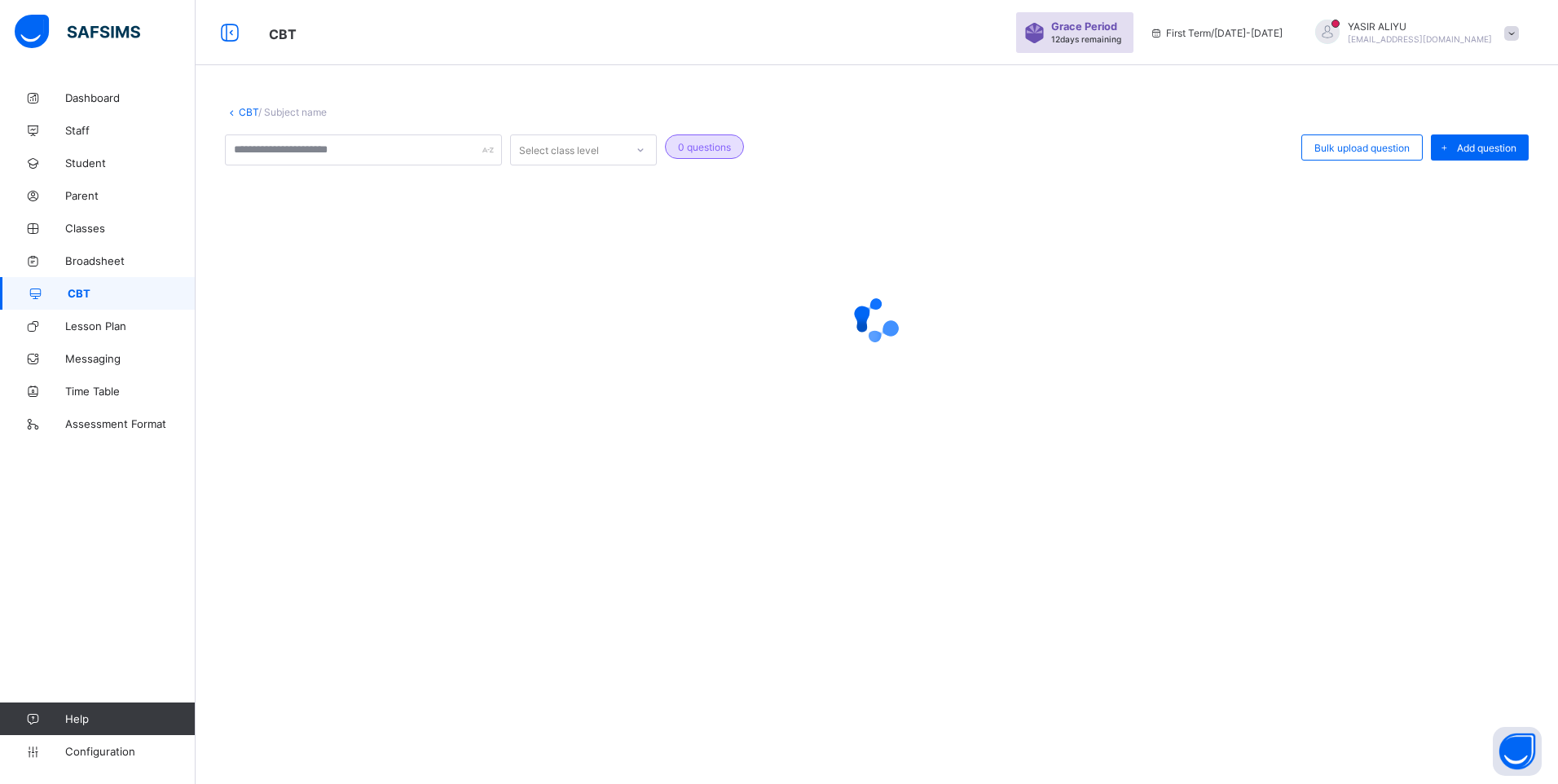
click at [1250, 362] on div at bounding box center [876, 320] width 1303 height 309
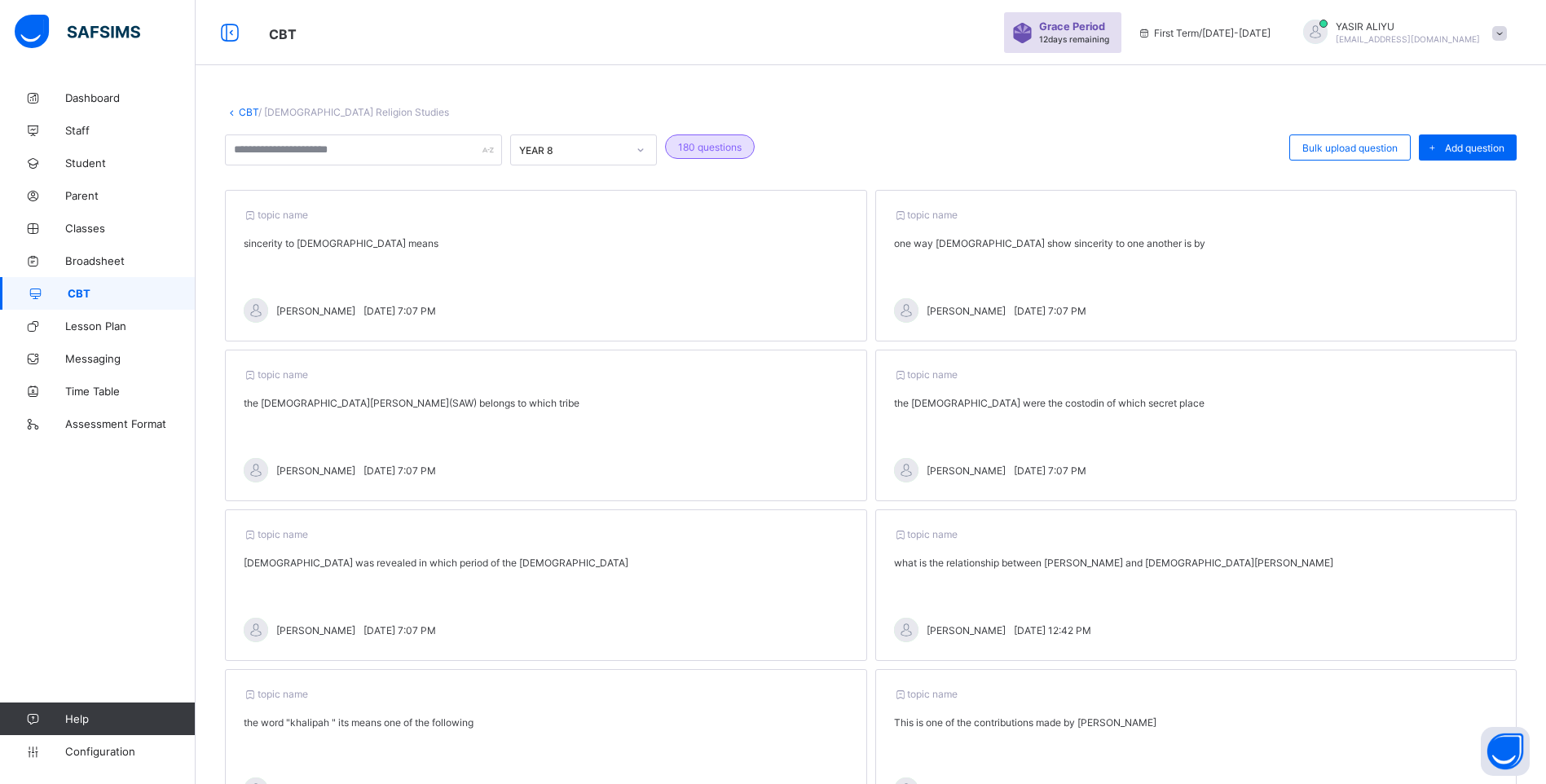
click at [79, 292] on span "CBT" at bounding box center [132, 293] width 128 height 13
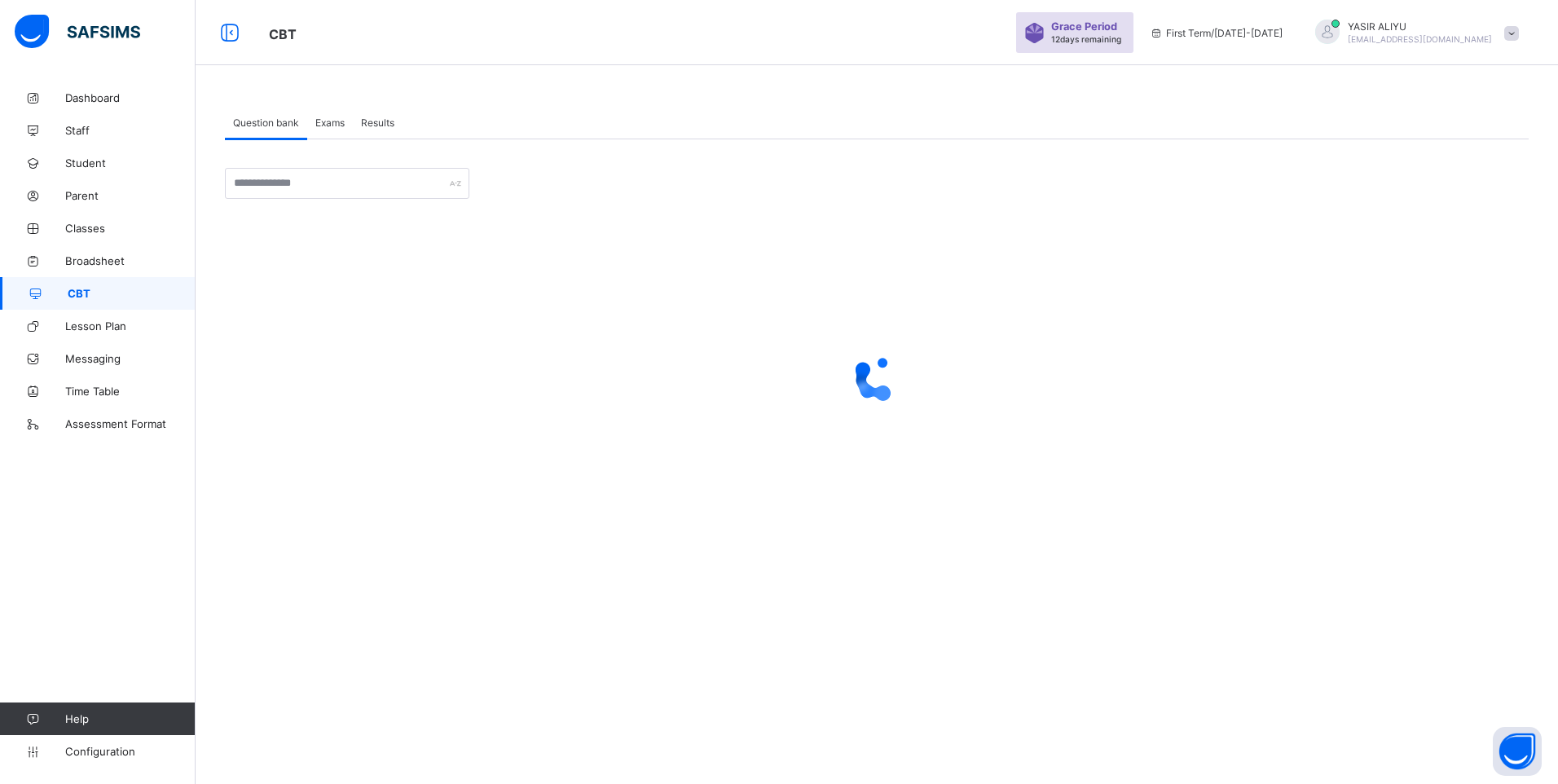
click at [325, 118] on span "Exams" at bounding box center [329, 122] width 29 height 12
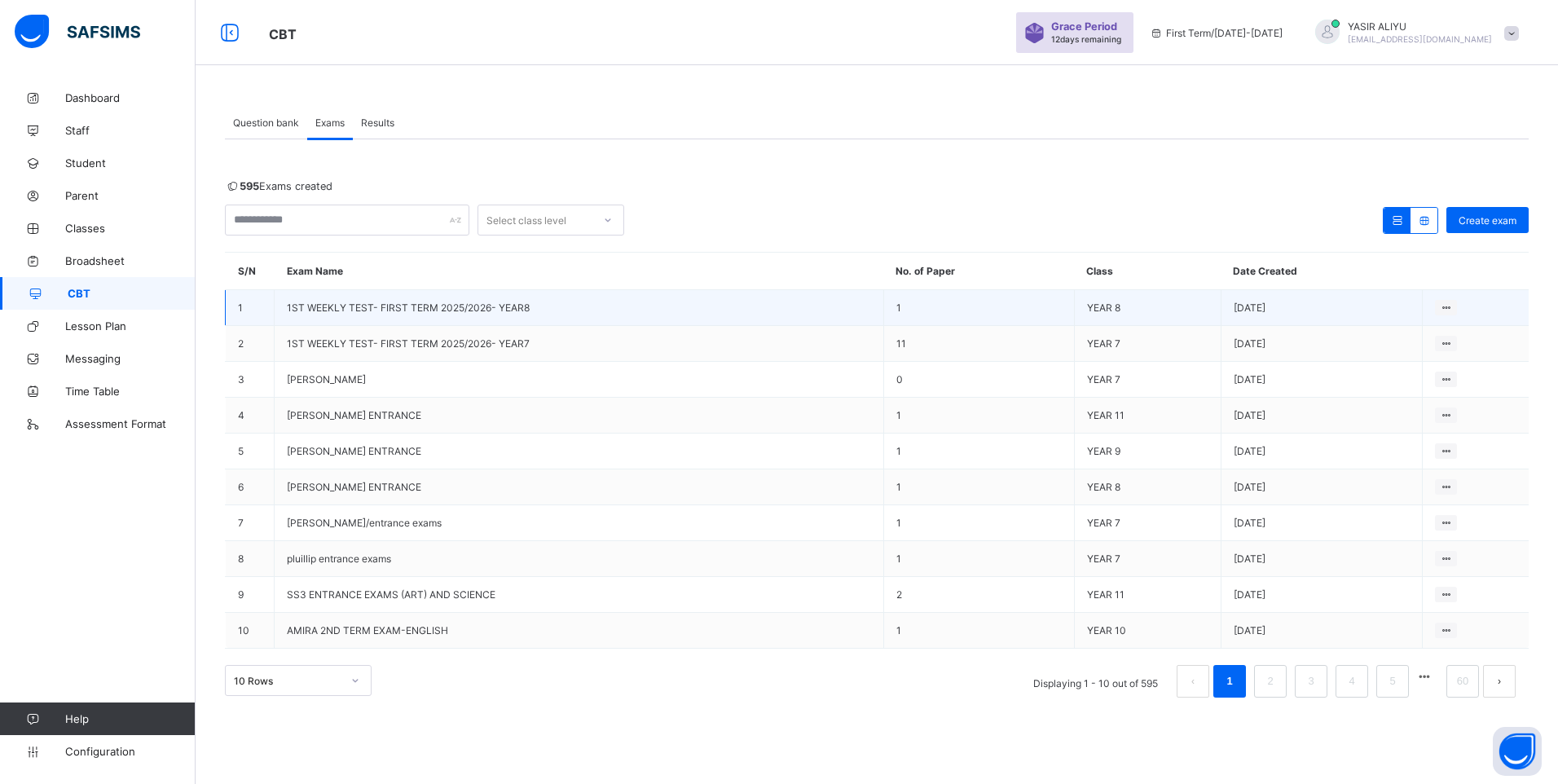
click at [365, 303] on span "1ST WEEKLY TEST- FIRST TERM 2025/2026- YEAR8" at bounding box center [408, 307] width 243 height 12
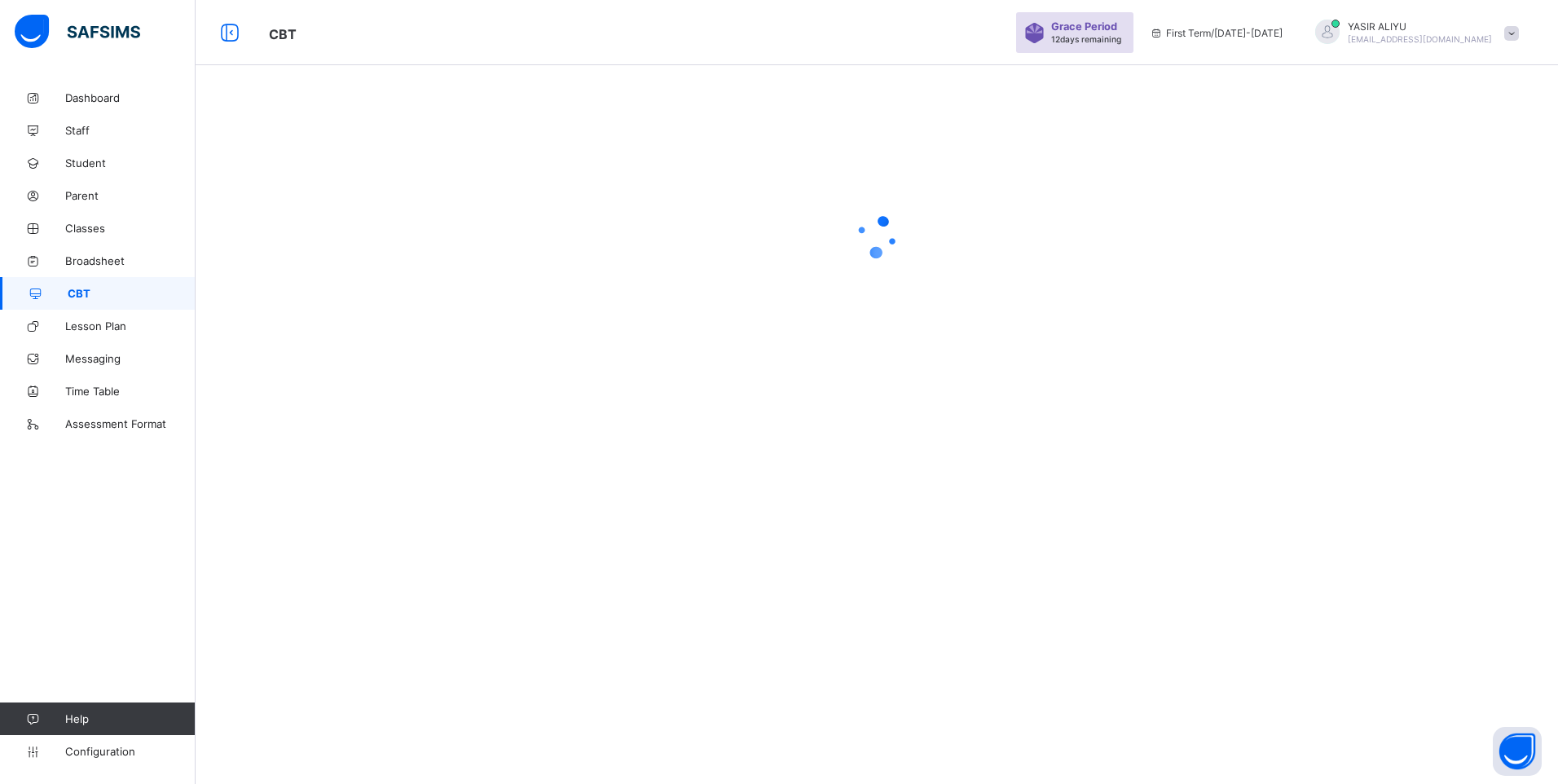
click at [365, 303] on div at bounding box center [877, 236] width 1363 height 309
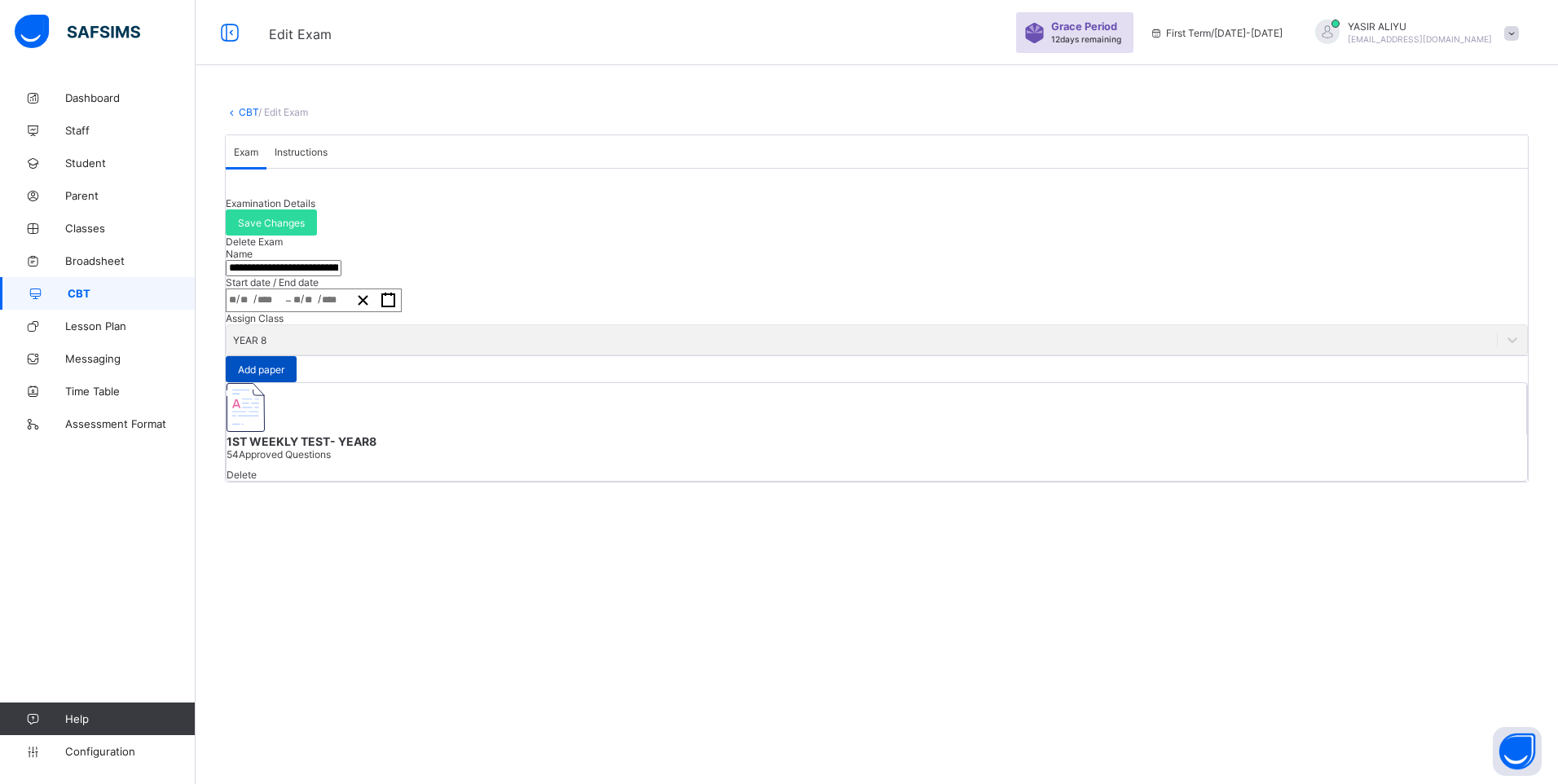
click at [284, 375] on span "Add paper" at bounding box center [260, 369] width 46 height 12
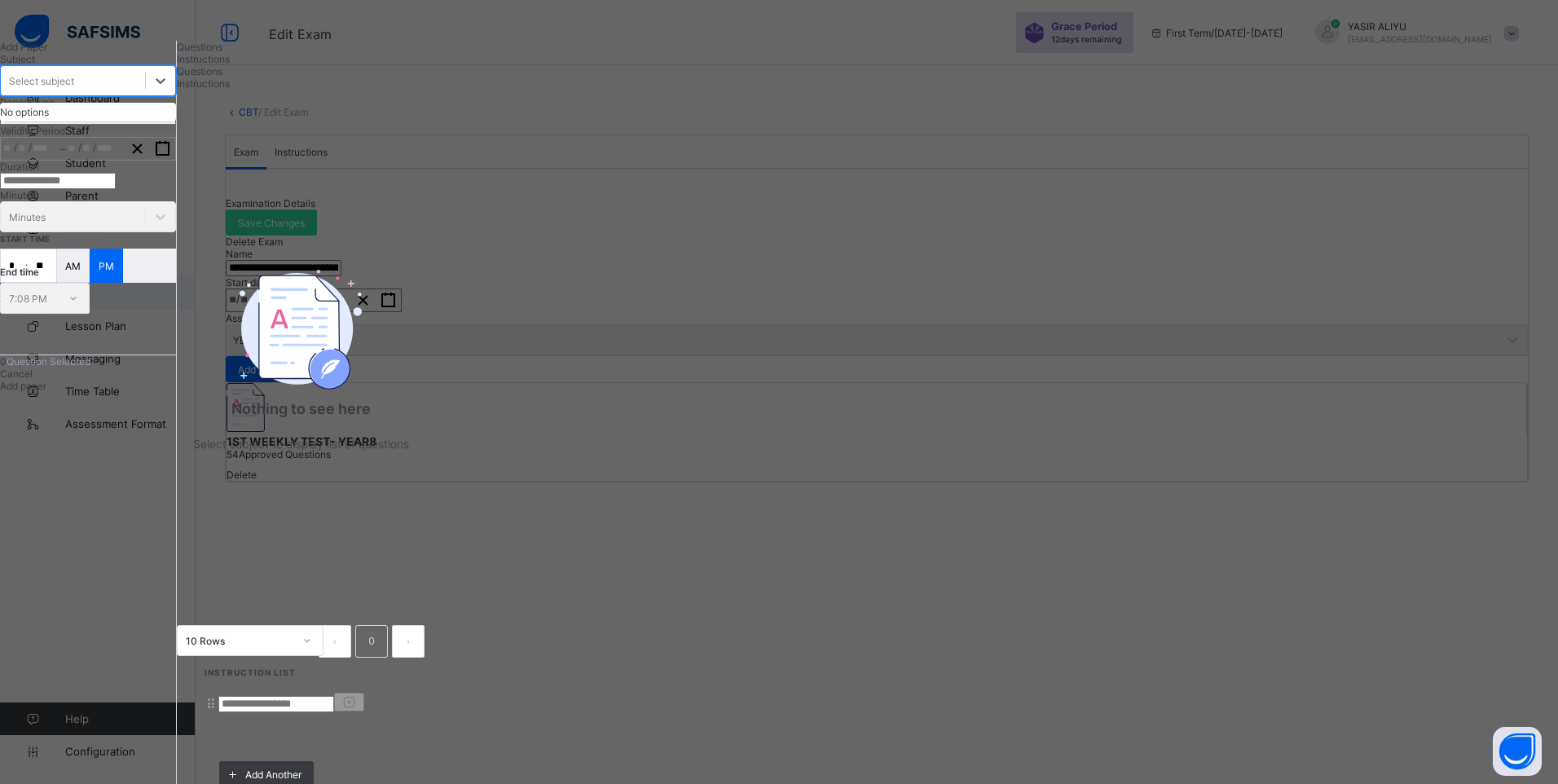
click at [144, 92] on div "Select subject" at bounding box center [73, 80] width 144 height 23
click at [229, 65] on span "Instructions" at bounding box center [203, 58] width 53 height 12
click at [334, 695] on input at bounding box center [276, 703] width 116 height 16
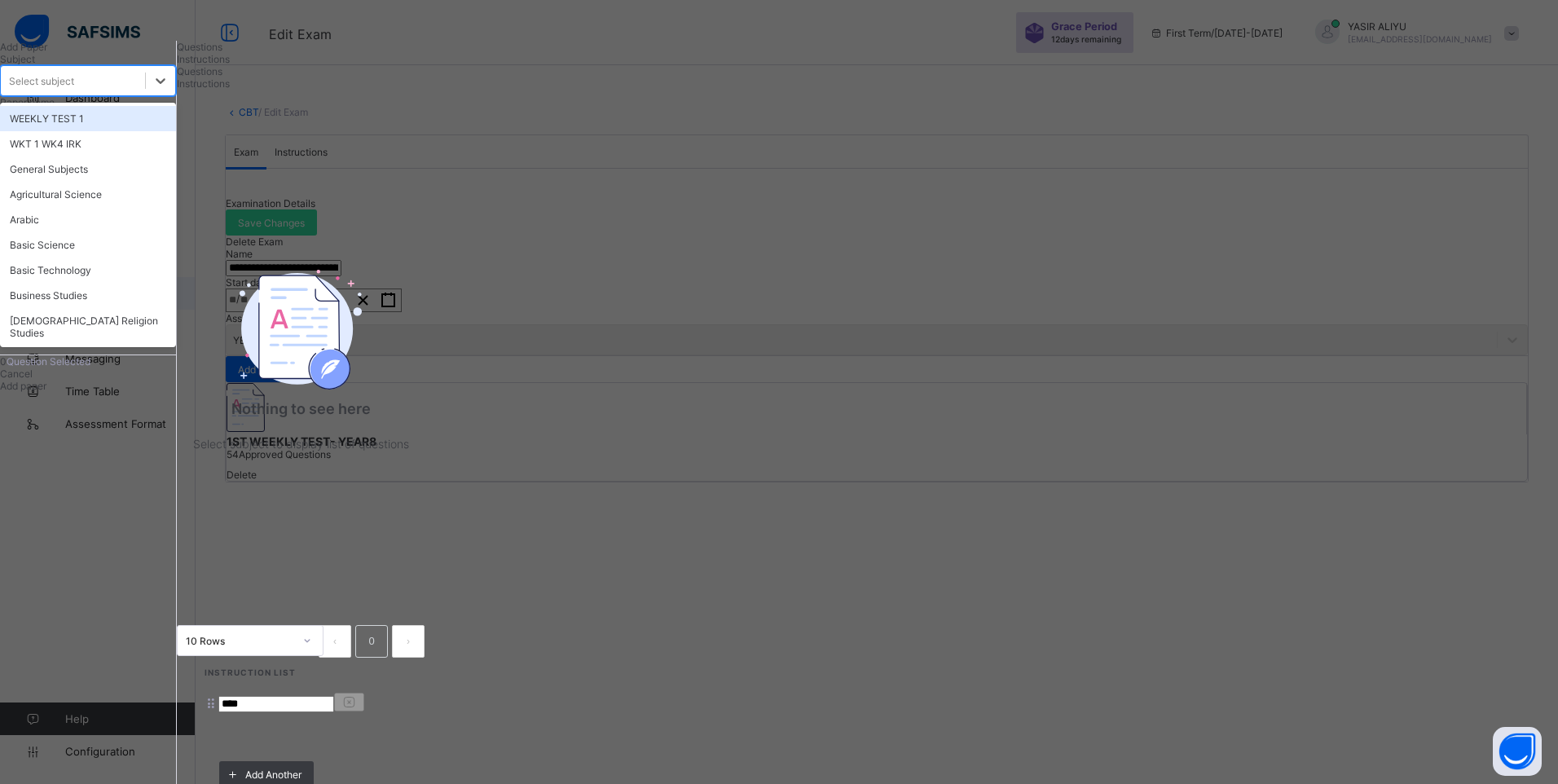
click at [75, 87] on div "Select subject" at bounding box center [41, 80] width 65 height 12
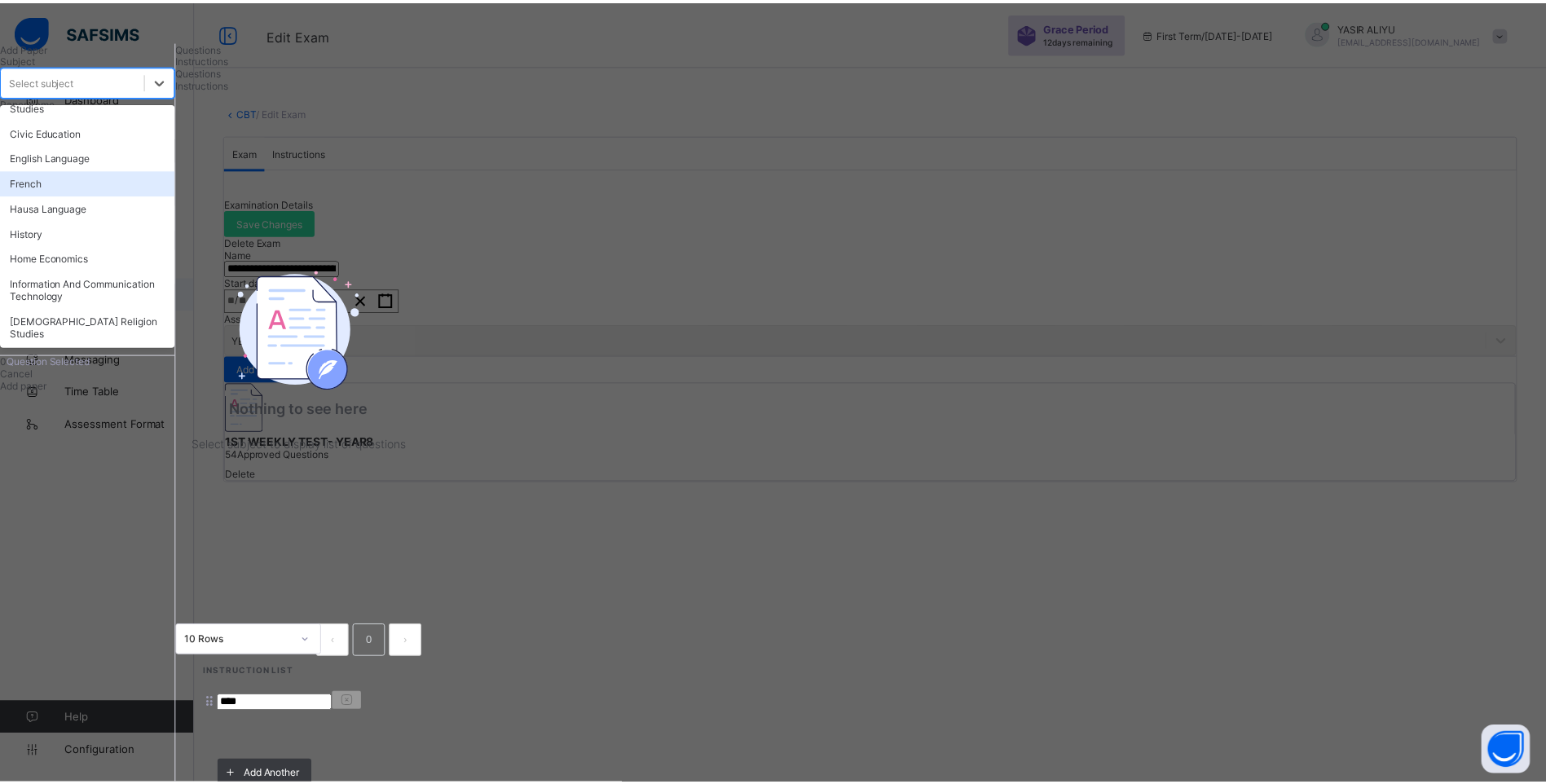
scroll to position [244, 0]
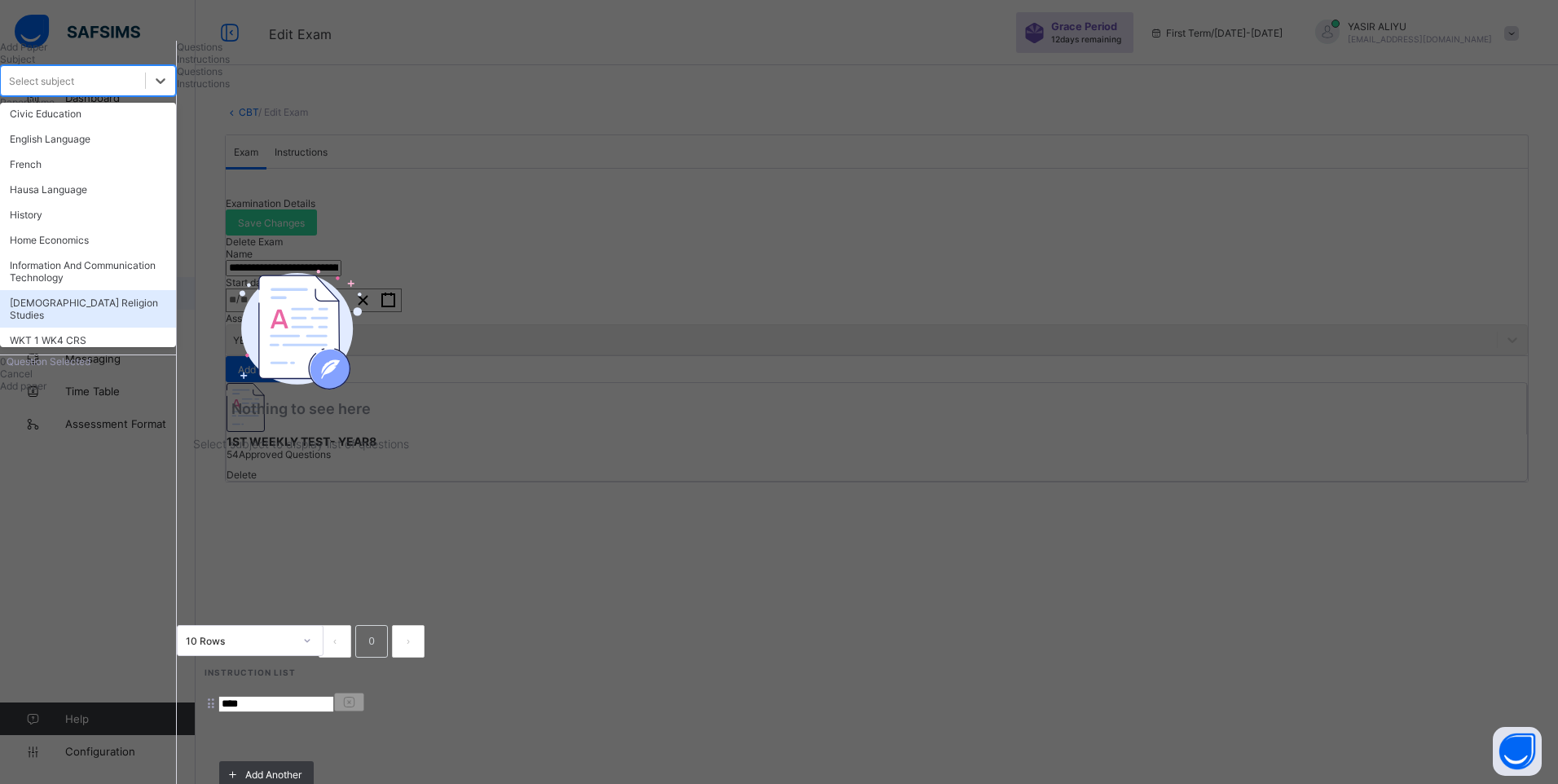
click at [109, 327] on div "[DEMOGRAPHIC_DATA] Religion Studies" at bounding box center [88, 309] width 176 height 38
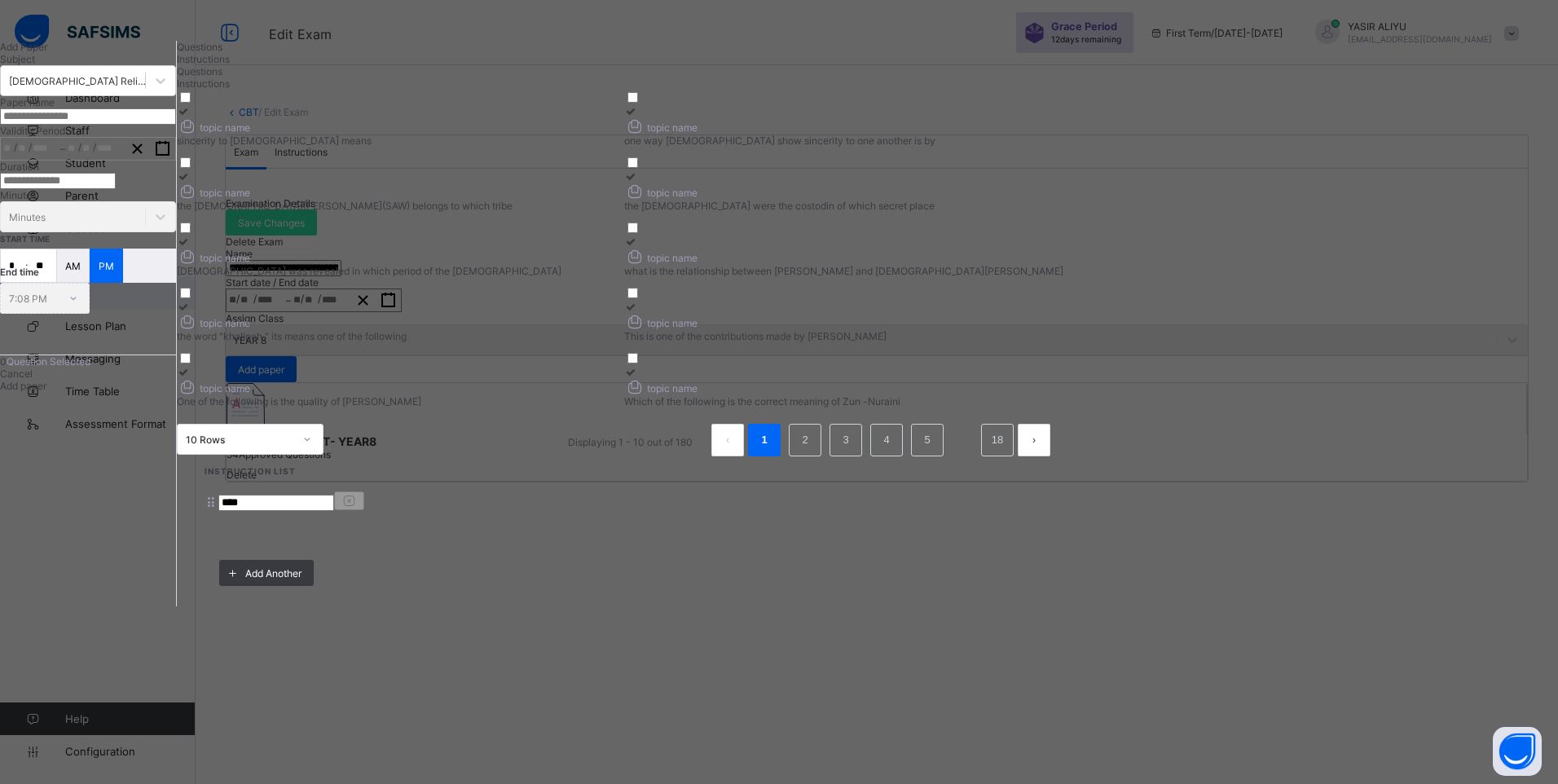
click at [442, 53] on div "Questions" at bounding box center [619, 46] width 886 height 12
click at [427, 117] on div at bounding box center [395, 110] width 439 height 12
click at [980, 146] on label "topic name one way Muslim show sincerity to one another is by" at bounding box center [843, 125] width 439 height 42
click at [616, 211] on div "the holy prophet muhammad(SAW) belongs to which tribe" at bounding box center [395, 206] width 439 height 12
drag, startPoint x: 997, startPoint y: 255, endPoint x: 892, endPoint y: 290, distance: 110.7
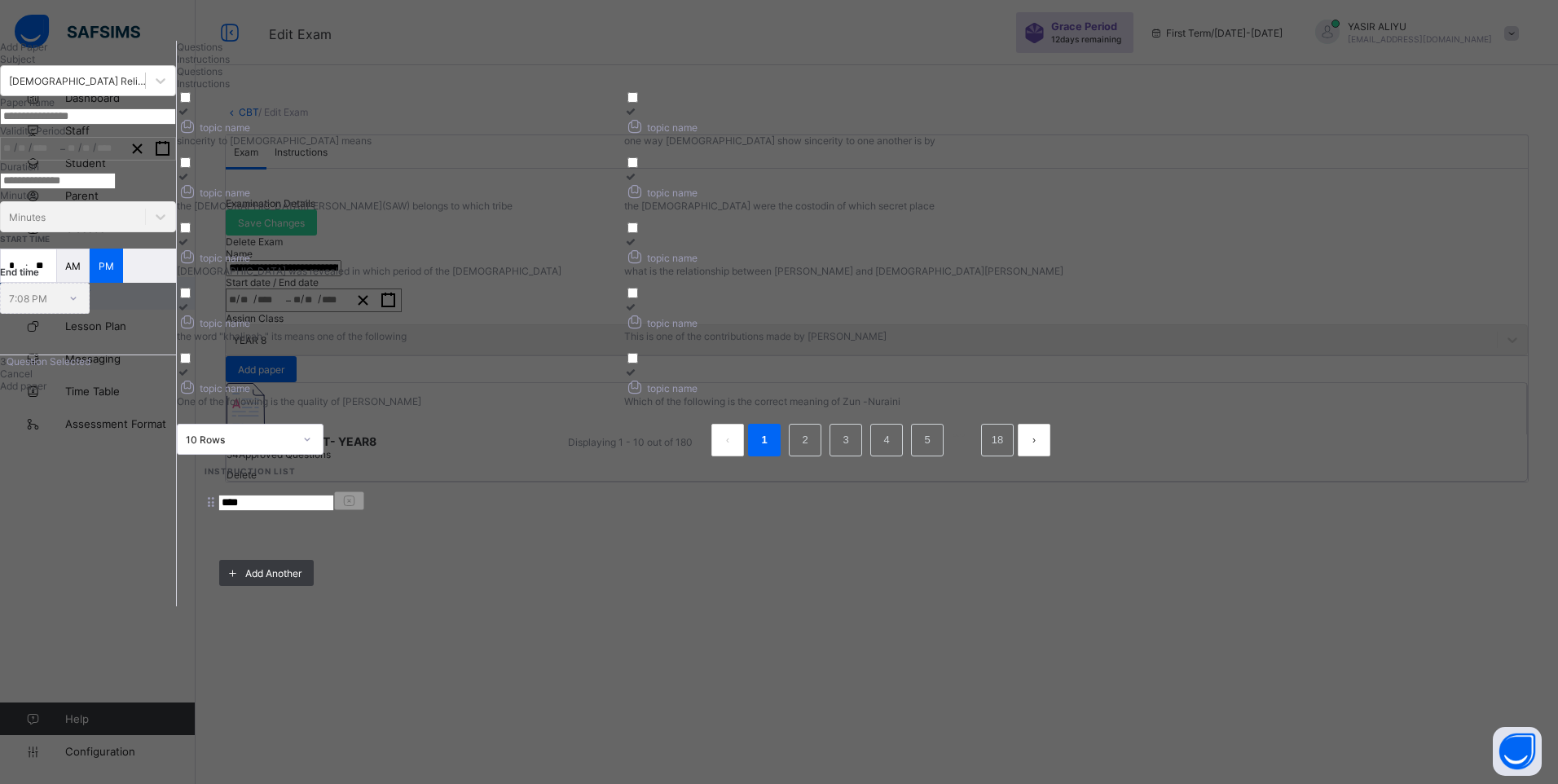
click at [638, 182] on icon at bounding box center [630, 175] width 14 height 12
click at [616, 265] on div "topic name" at bounding box center [395, 256] width 439 height 17
click at [169, 155] on rect "button" at bounding box center [162, 148] width 12 height 12
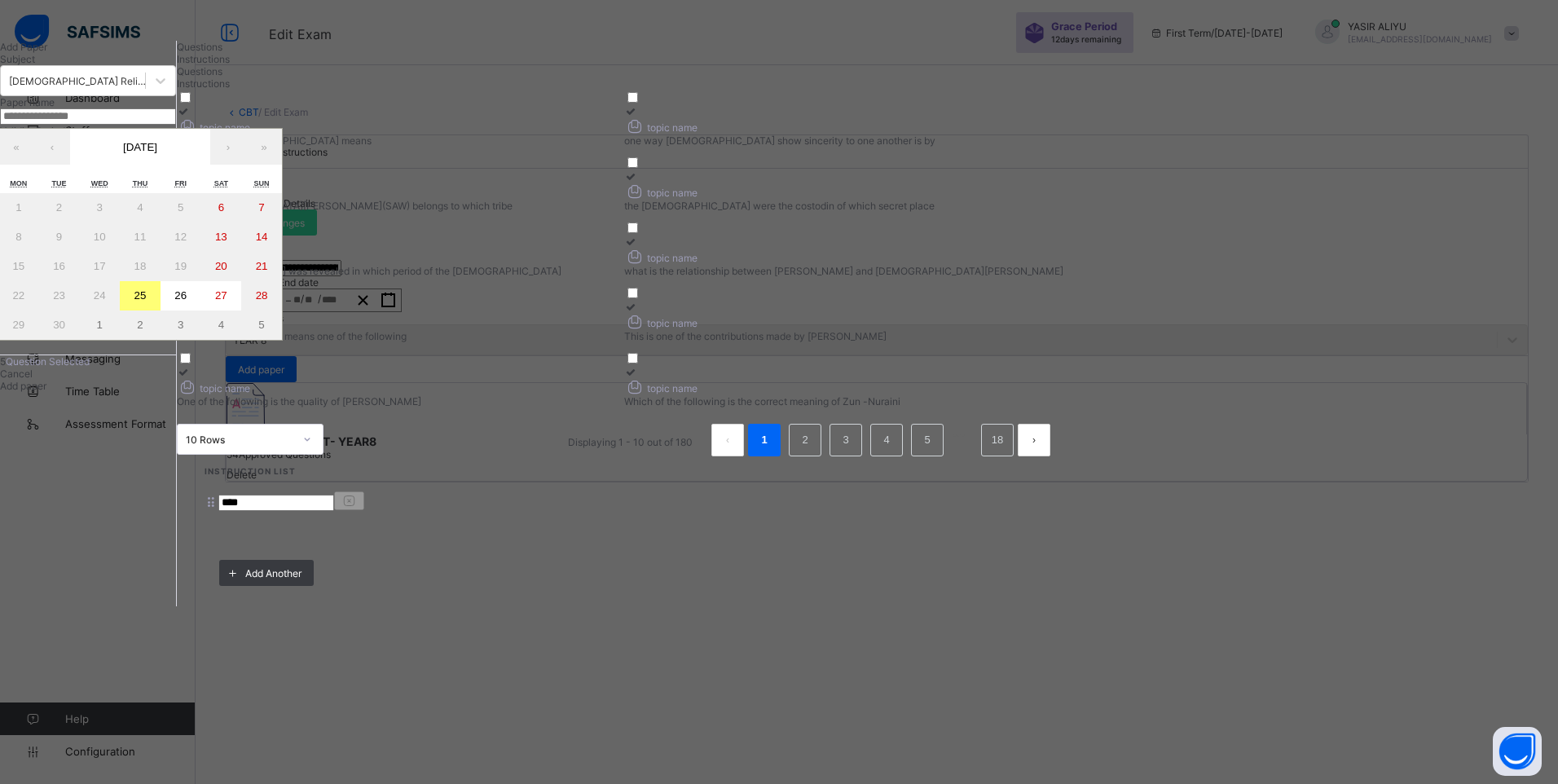
click at [187, 301] on abbr "26" at bounding box center [180, 295] width 12 height 12
click at [201, 310] on button "26" at bounding box center [180, 295] width 41 height 29
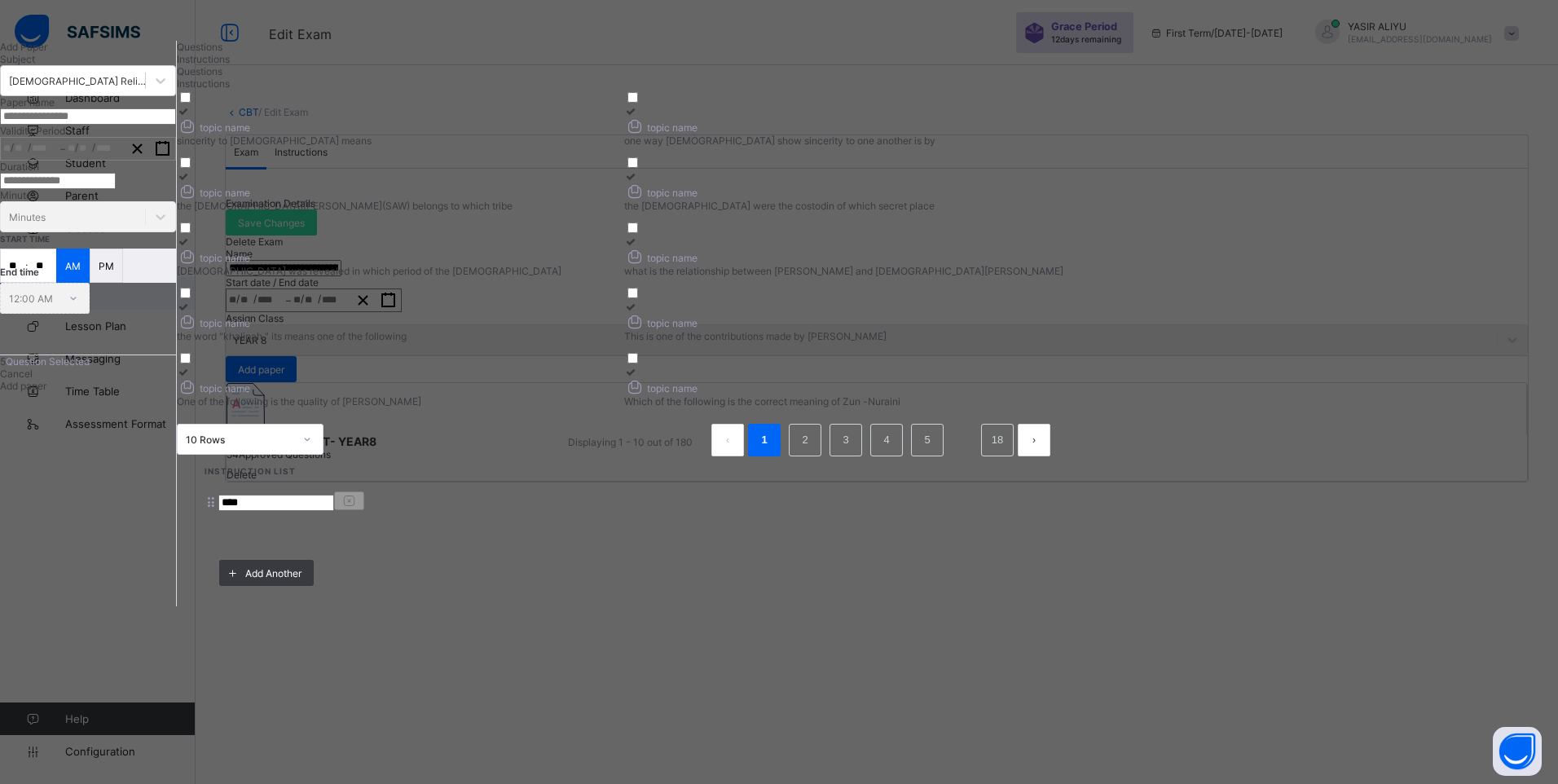
click at [25, 282] on input "**" at bounding box center [13, 265] width 25 height 33
click at [57, 282] on input "**" at bounding box center [42, 265] width 28 height 33
click at [116, 189] on input "number" at bounding box center [58, 180] width 116 height 16
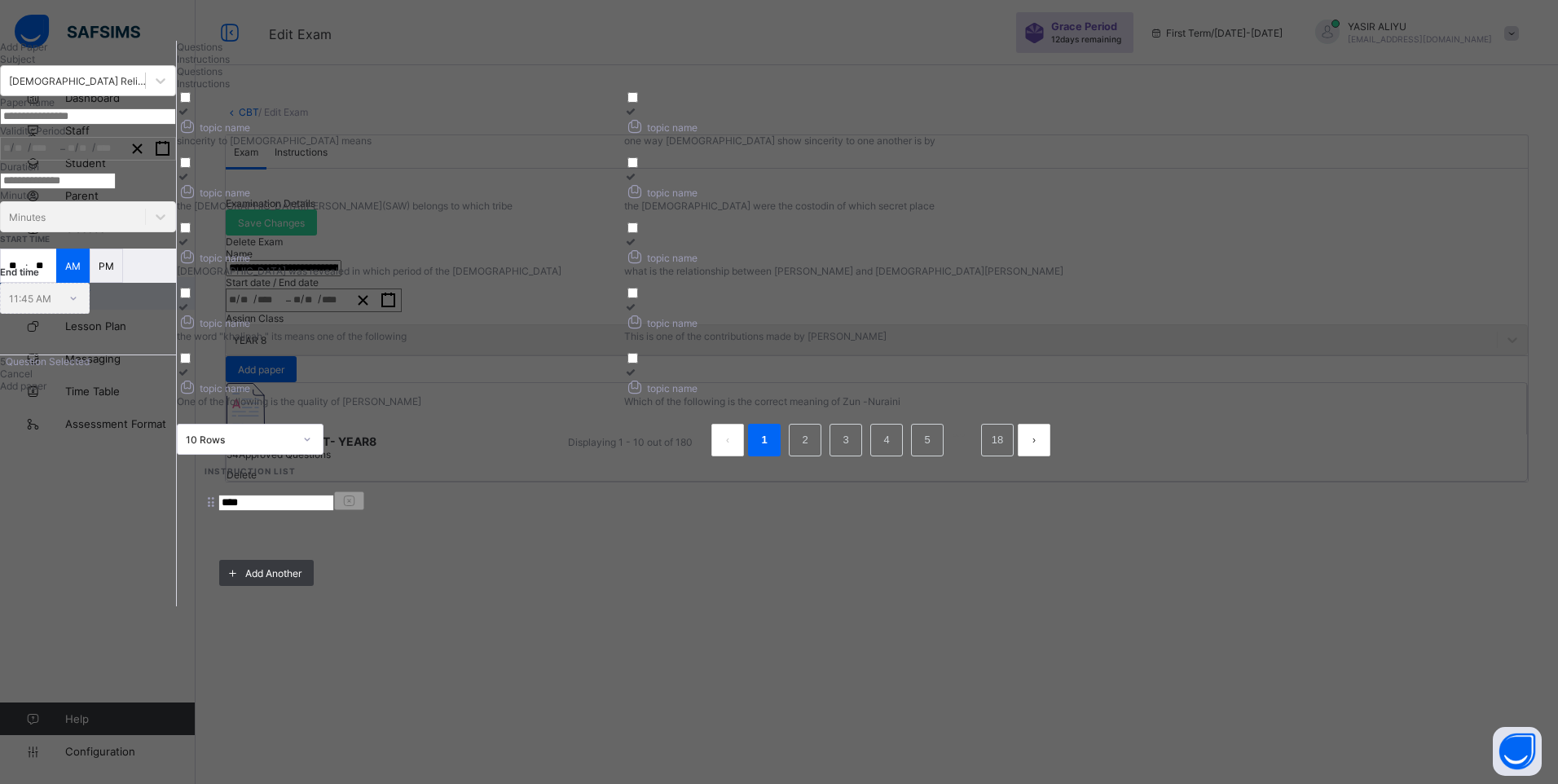
click at [176, 392] on div "Add paper" at bounding box center [88, 385] width 176 height 12
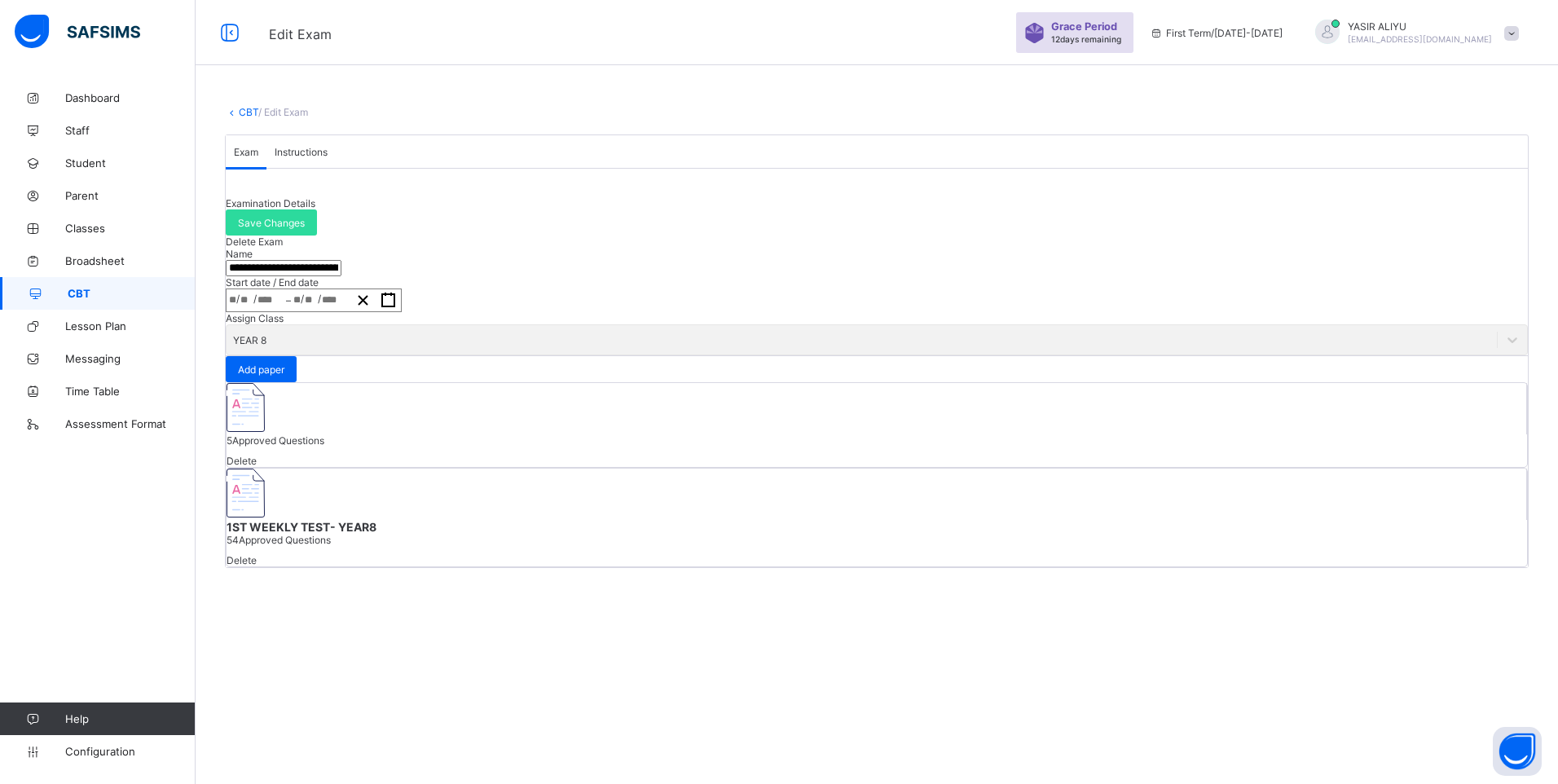
click at [265, 432] on img at bounding box center [245, 408] width 39 height 49
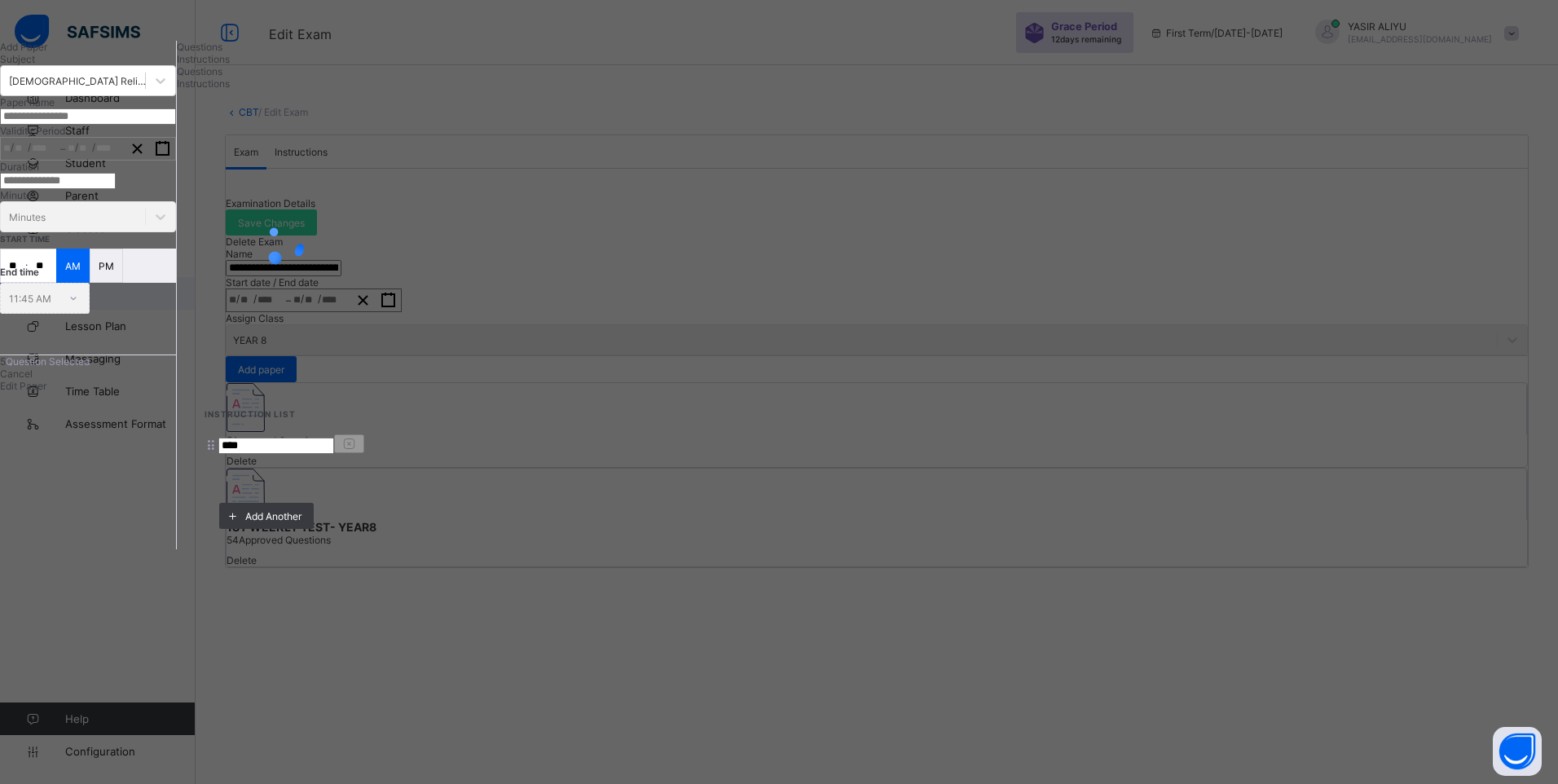
click at [6, 367] on span "5" at bounding box center [3, 360] width 6 height 12
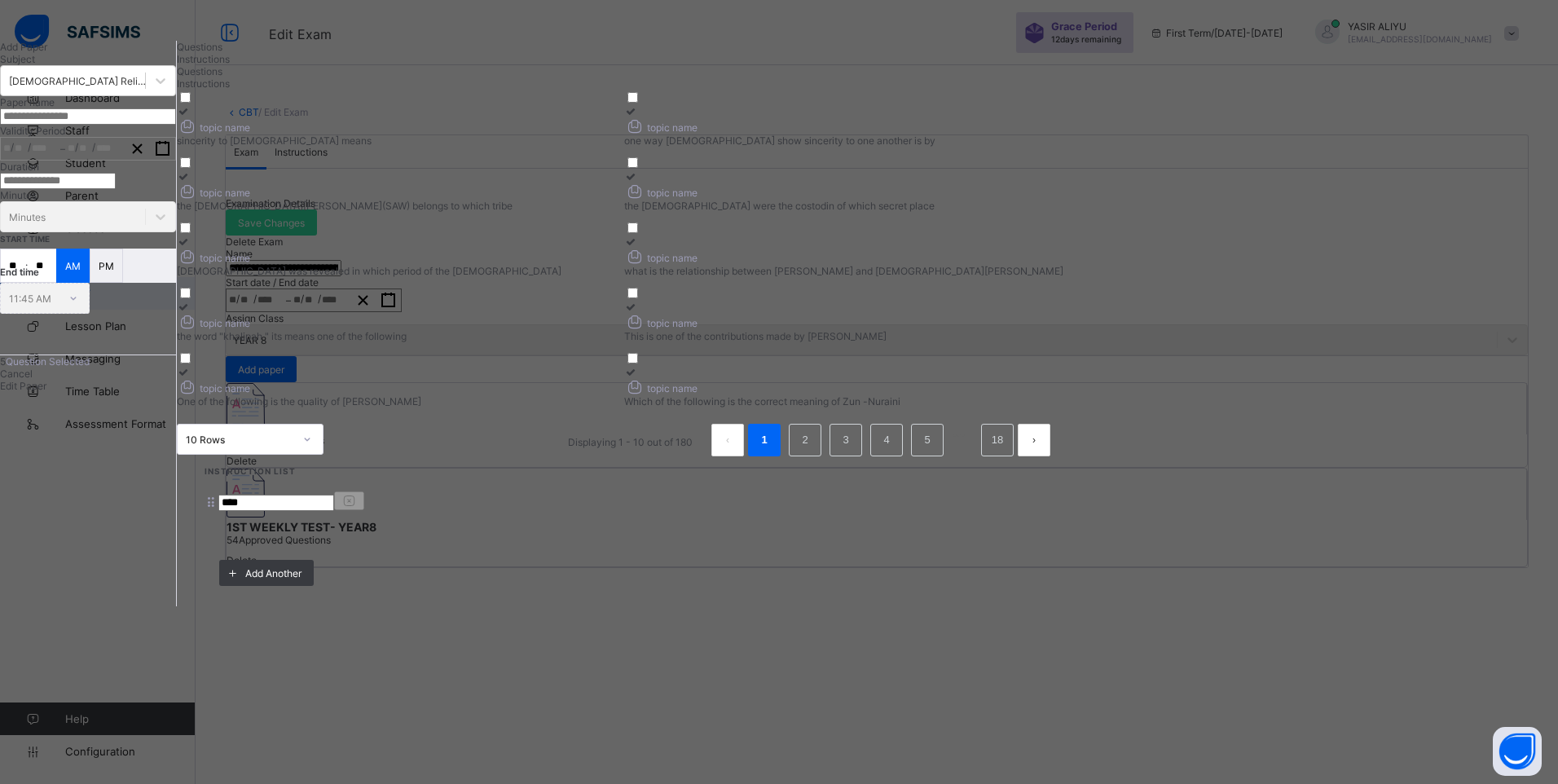
click at [96, 125] on input "text" at bounding box center [88, 116] width 176 height 16
click at [46, 392] on span "Edit Paper" at bounding box center [23, 385] width 46 height 12
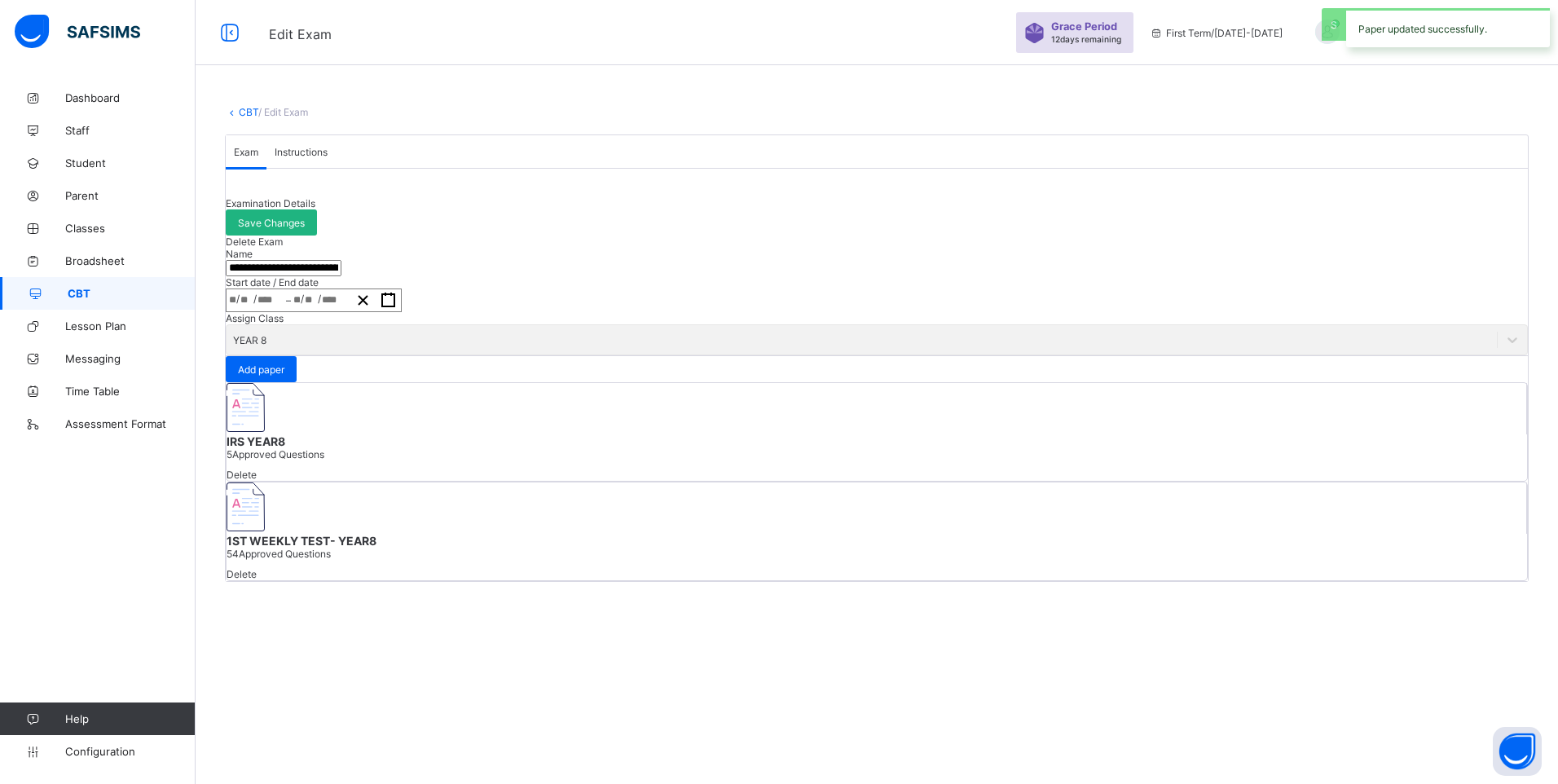
click at [305, 229] on span "Save Changes" at bounding box center [271, 223] width 67 height 12
click at [92, 289] on span "CBT" at bounding box center [132, 293] width 128 height 13
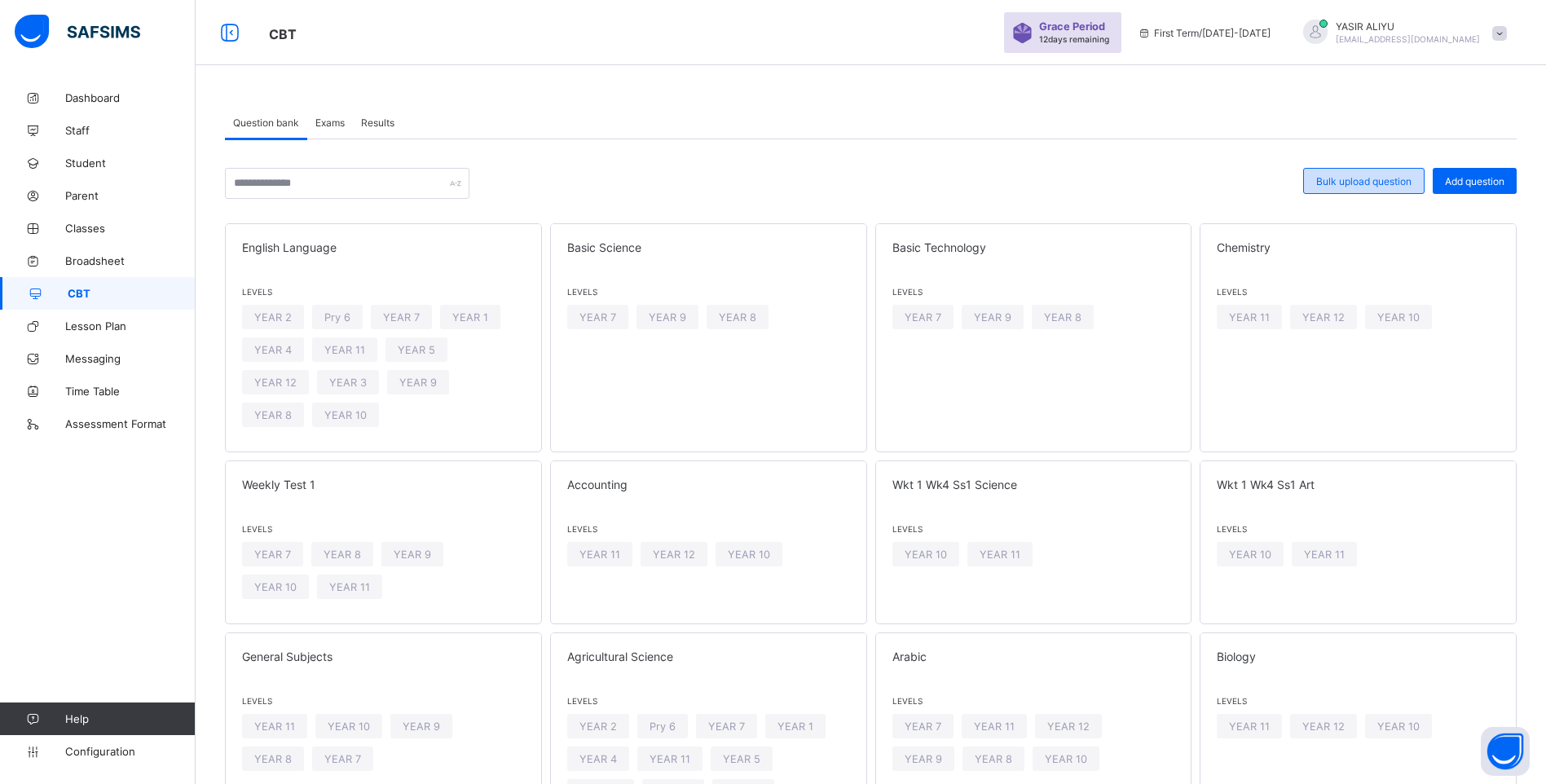
click at [1397, 183] on span "Bulk upload question" at bounding box center [1363, 181] width 95 height 12
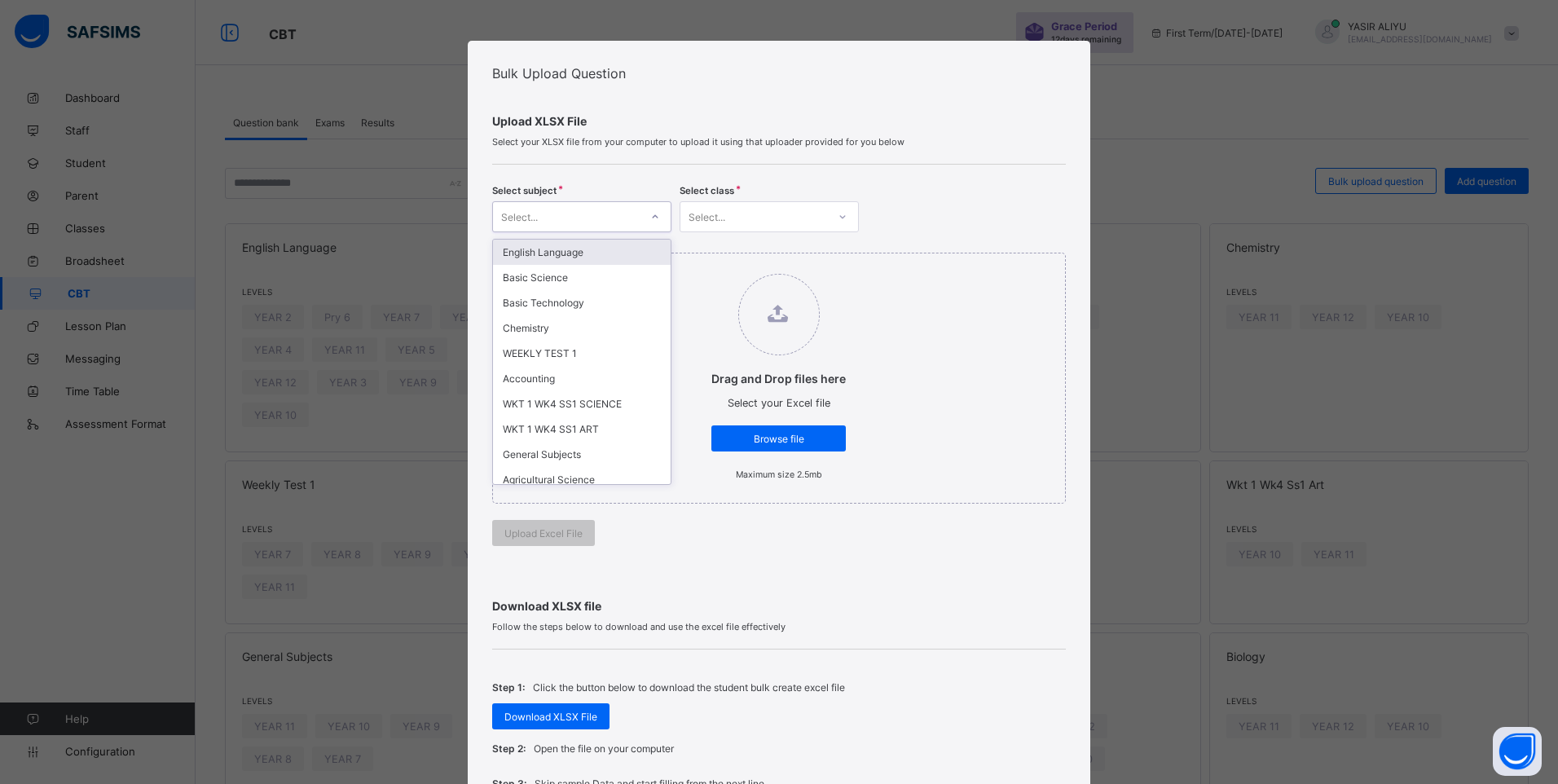
click at [620, 226] on div "Select..." at bounding box center [565, 217] width 146 height 23
click at [602, 345] on div "WEEKLY TEST 1" at bounding box center [581, 353] width 177 height 25
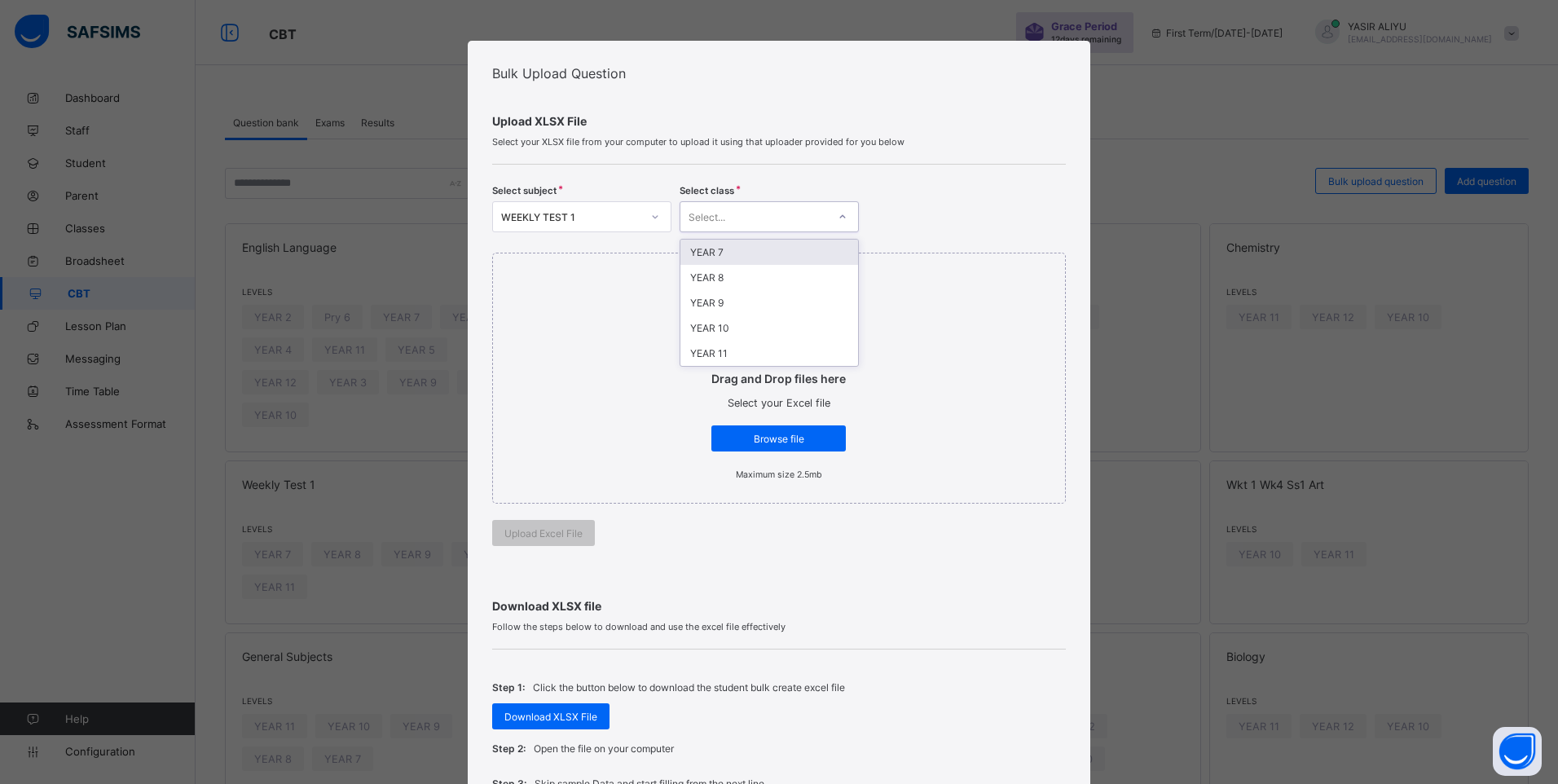
click at [717, 211] on div "Select..." at bounding box center [707, 216] width 37 height 31
click at [726, 303] on div "YEAR 9" at bounding box center [769, 302] width 177 height 25
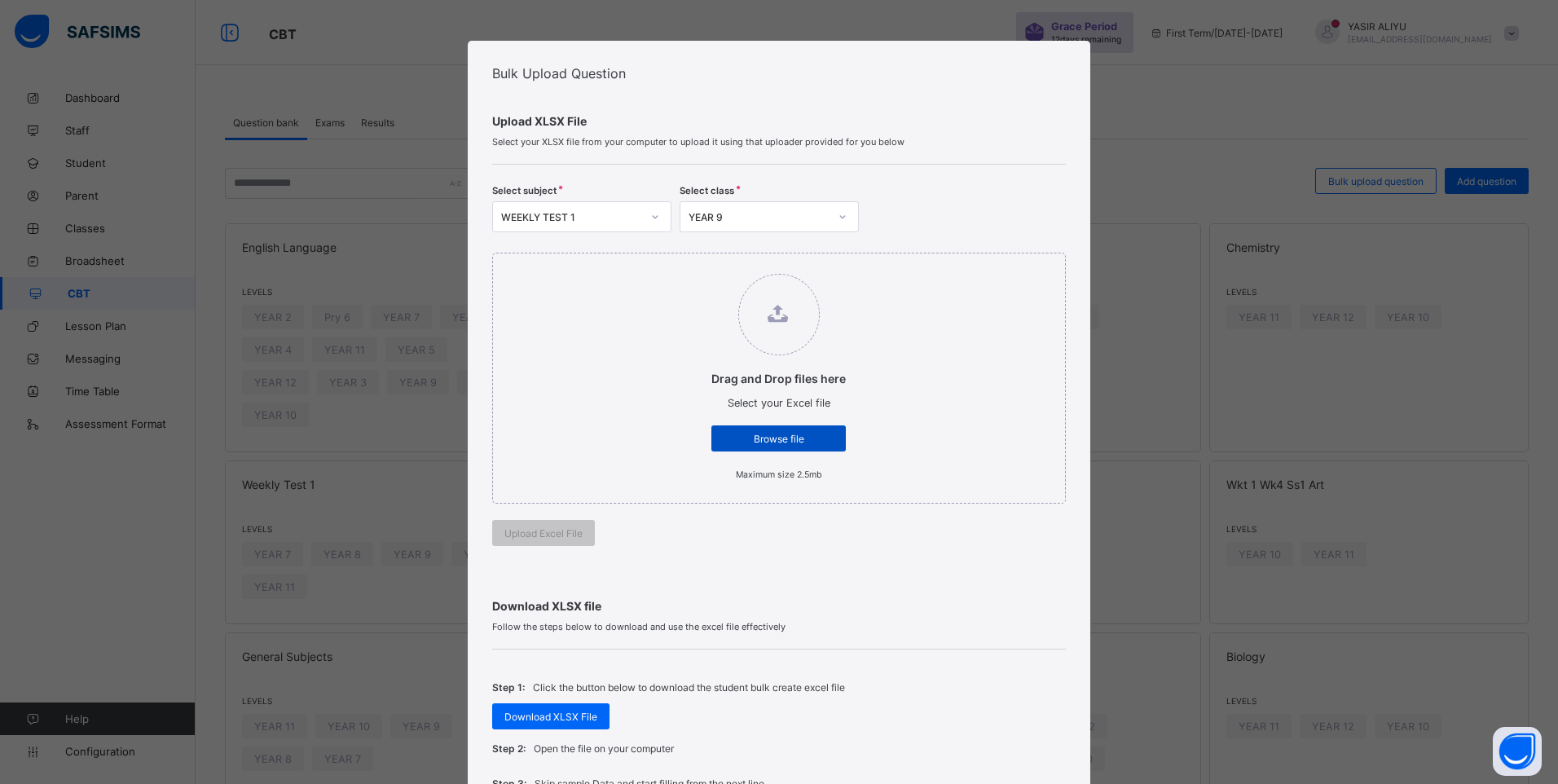
click at [747, 441] on span "Browse file" at bounding box center [779, 438] width 110 height 12
click at [695, 265] on input "Drag and Drop files here Select your Excel file Browse file Maximum size 2.5mb" at bounding box center [695, 265] width 0 height 0
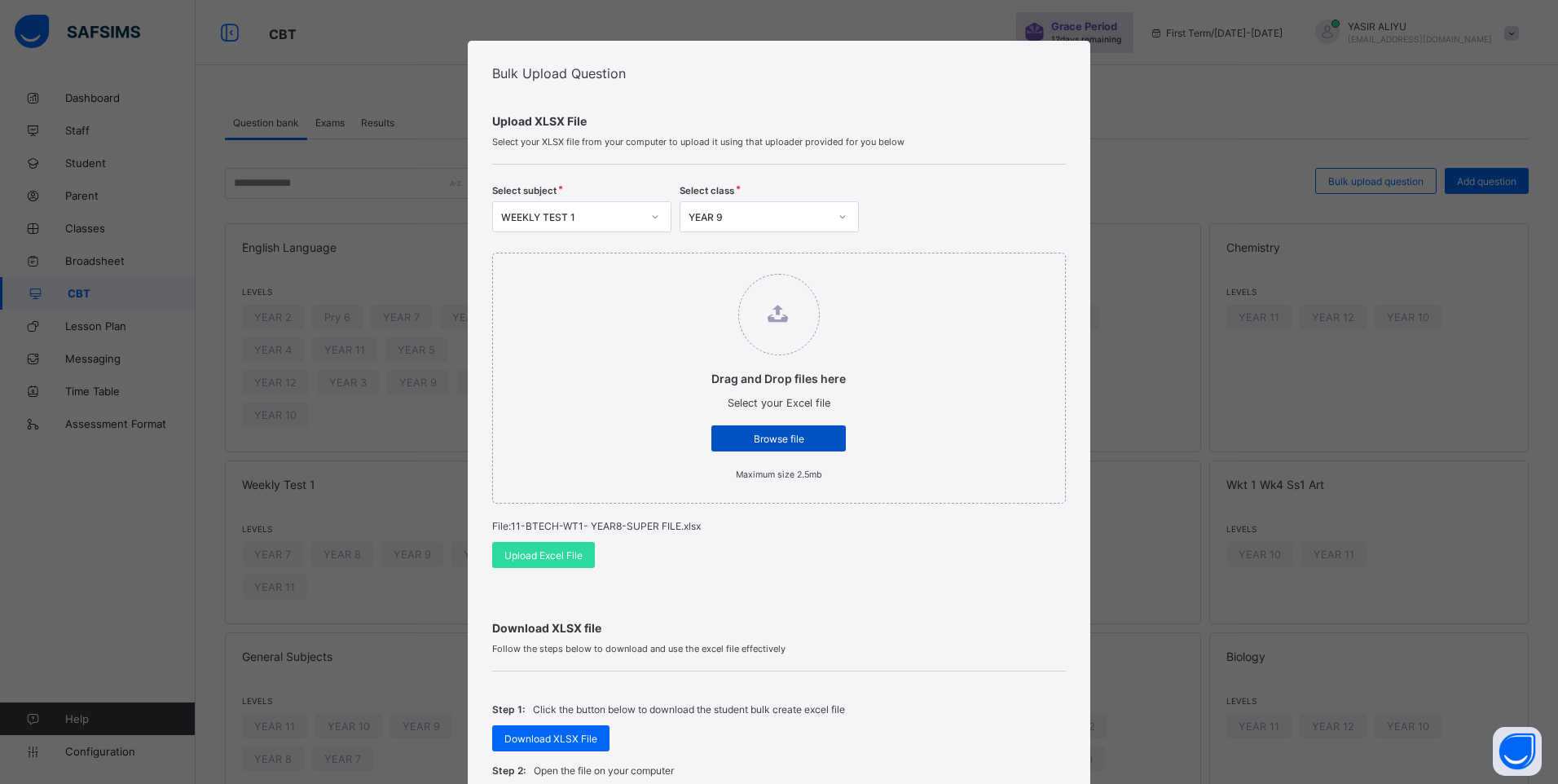
click at [766, 430] on div "Browse file" at bounding box center [779, 439] width 134 height 26
click at [695, 265] on input "Drag and Drop files here Select your Excel file Browse file Maximum size 2.5mb" at bounding box center [695, 265] width 0 height 0
click at [554, 553] on span "Upload Excel File" at bounding box center [543, 555] width 78 height 12
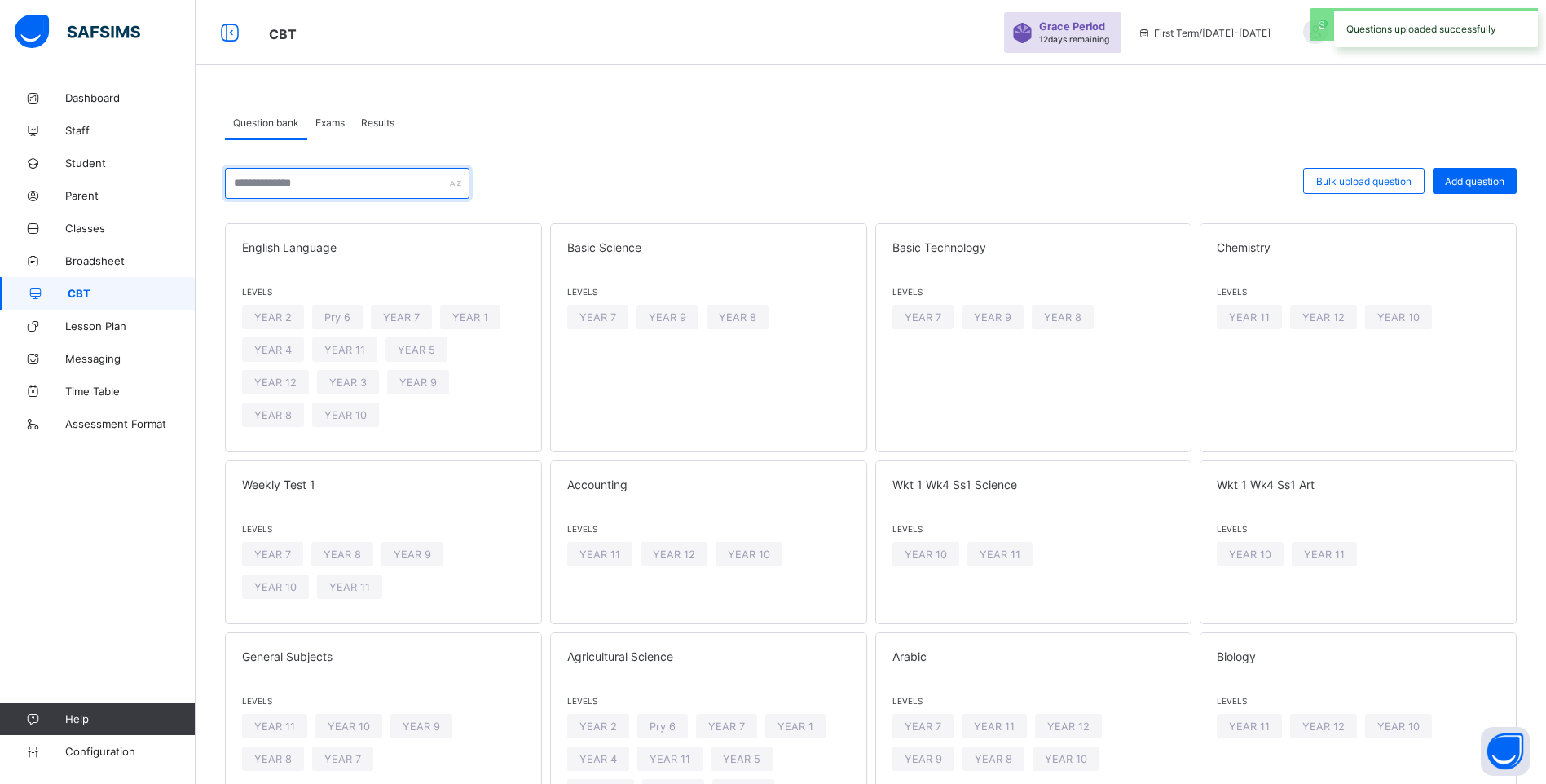
click at [323, 182] on input "text" at bounding box center [346, 183] width 244 height 31
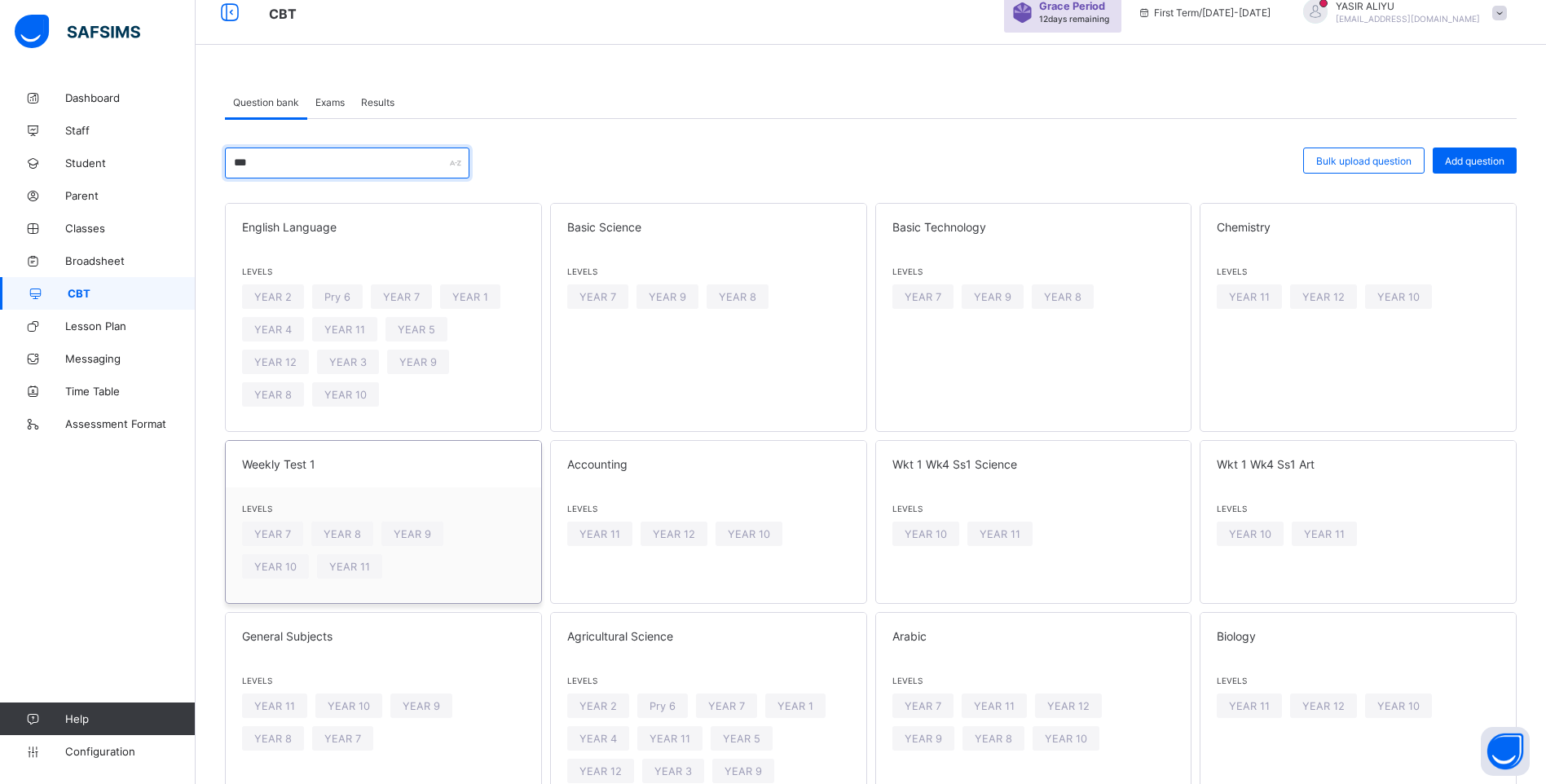
scroll to position [3, 0]
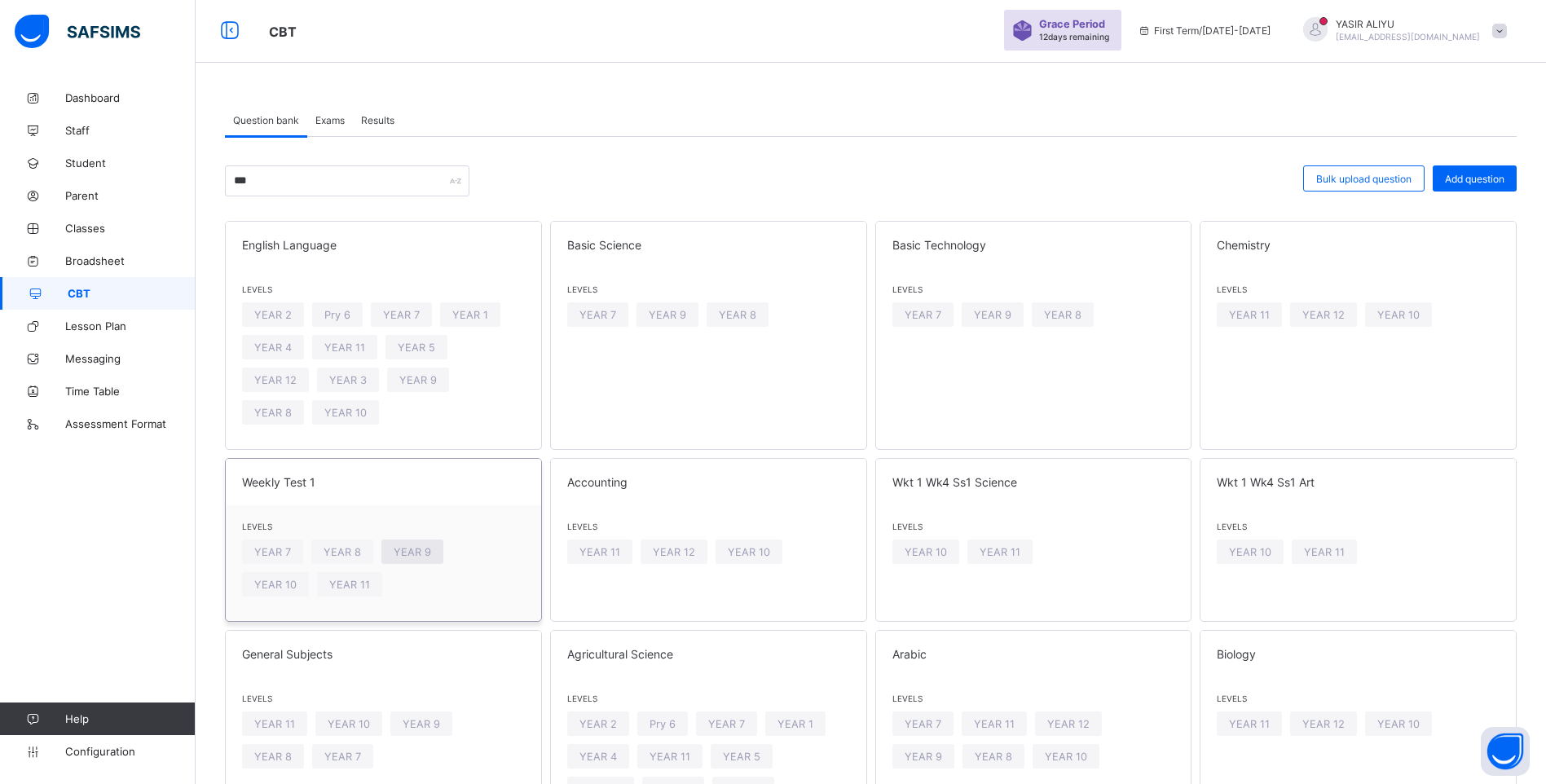
click at [408, 545] on span "YEAR 9" at bounding box center [412, 551] width 38 height 12
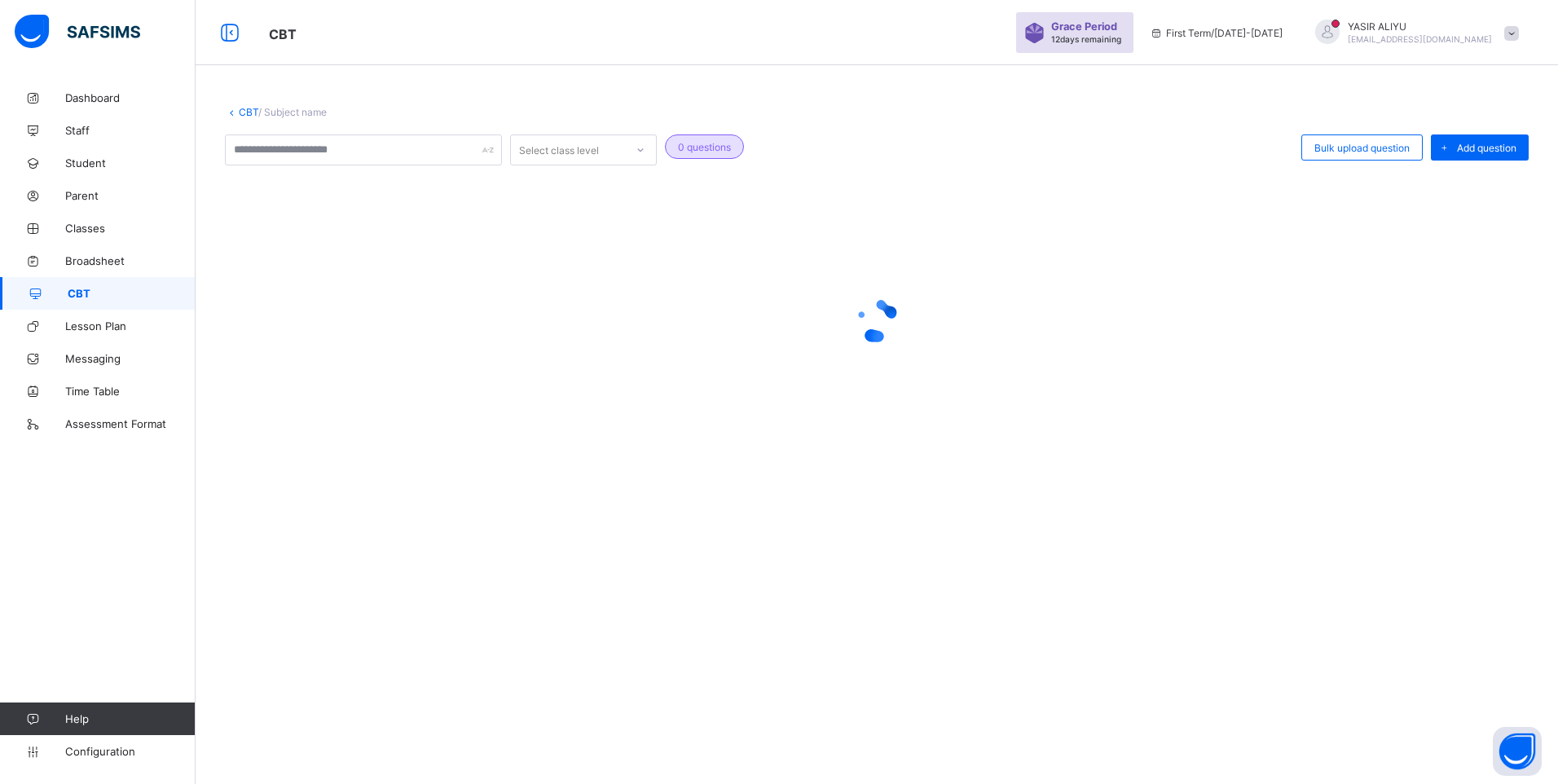
click at [408, 525] on div "CBT / Subject name Select class level 0 questions Bulk upload question Add ques…" at bounding box center [877, 392] width 1363 height 784
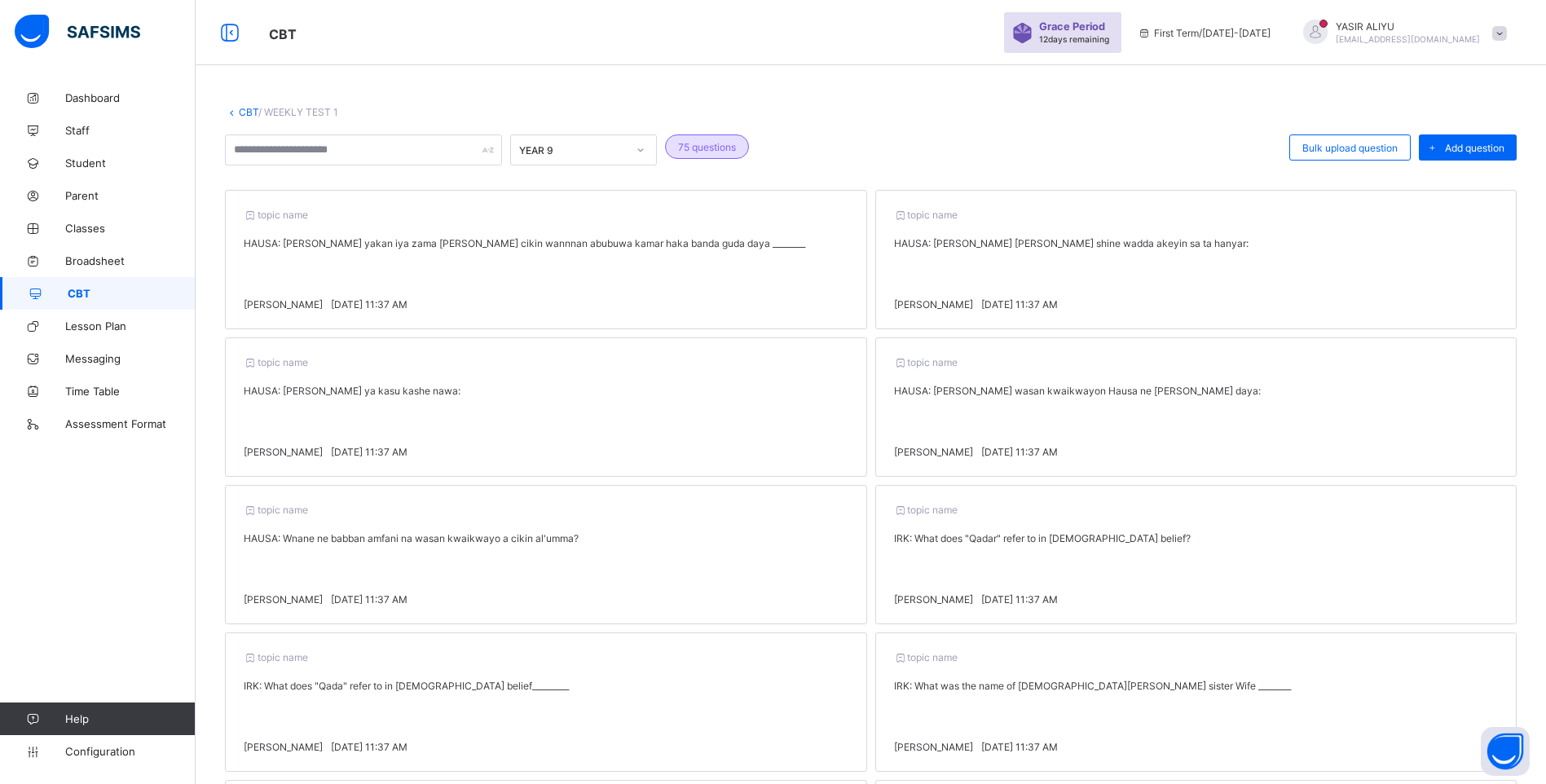
click at [237, 110] on icon at bounding box center [231, 111] width 14 height 12
click at [244, 109] on link "CBT" at bounding box center [248, 111] width 20 height 12
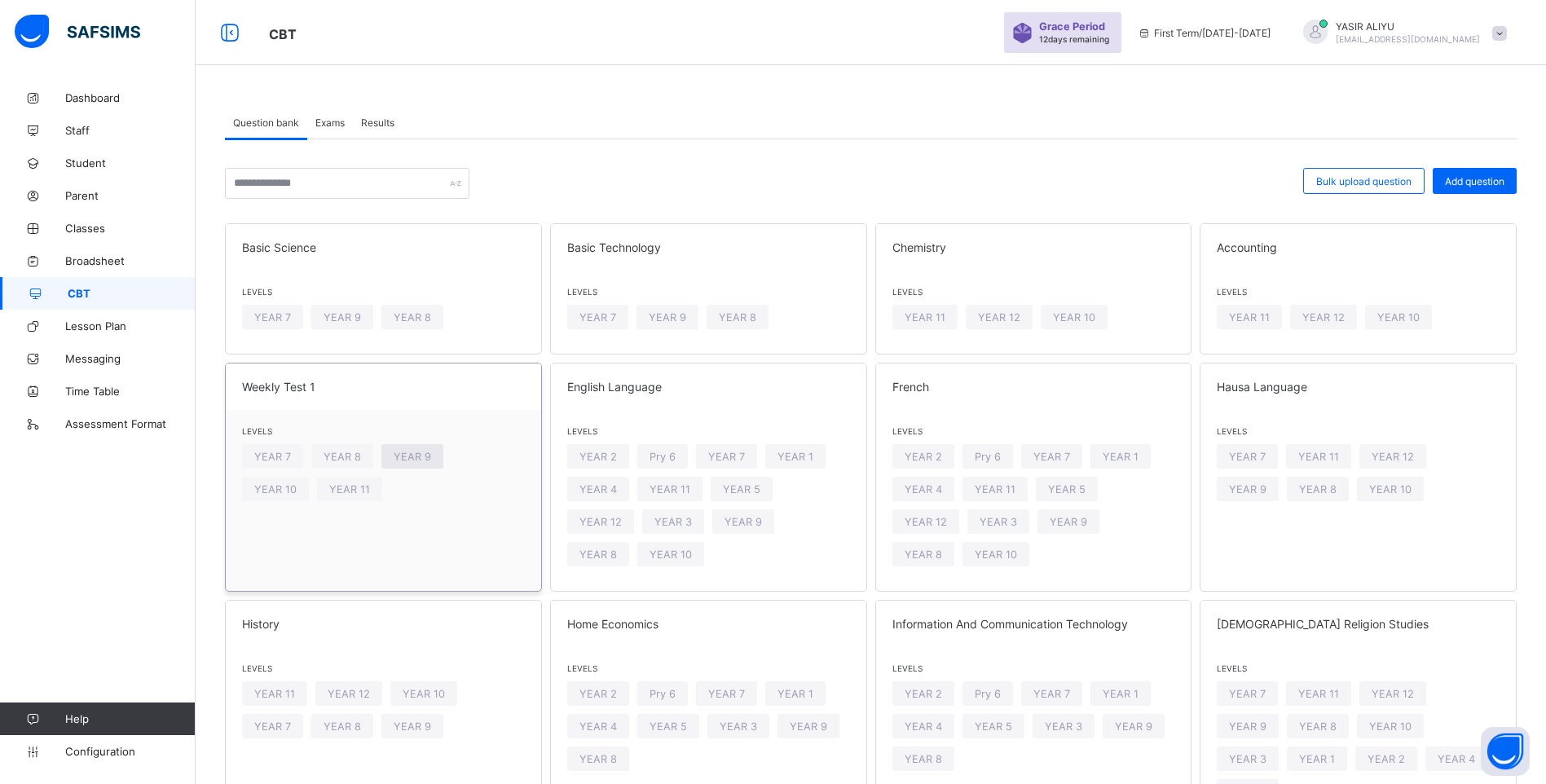
click at [417, 457] on span "YEAR 9" at bounding box center [412, 456] width 38 height 12
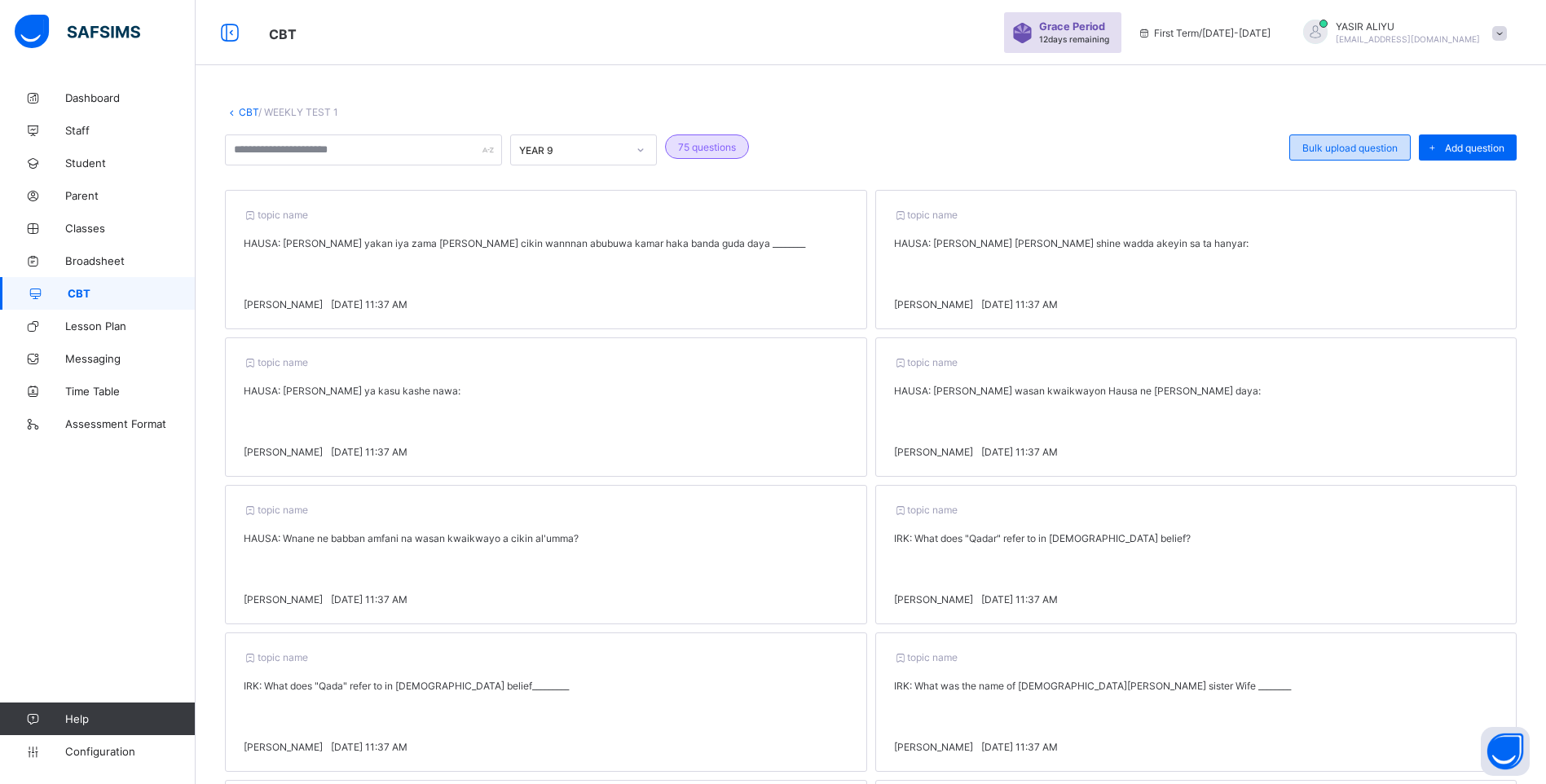
click at [1334, 142] on span "Bulk upload question" at bounding box center [1350, 147] width 95 height 12
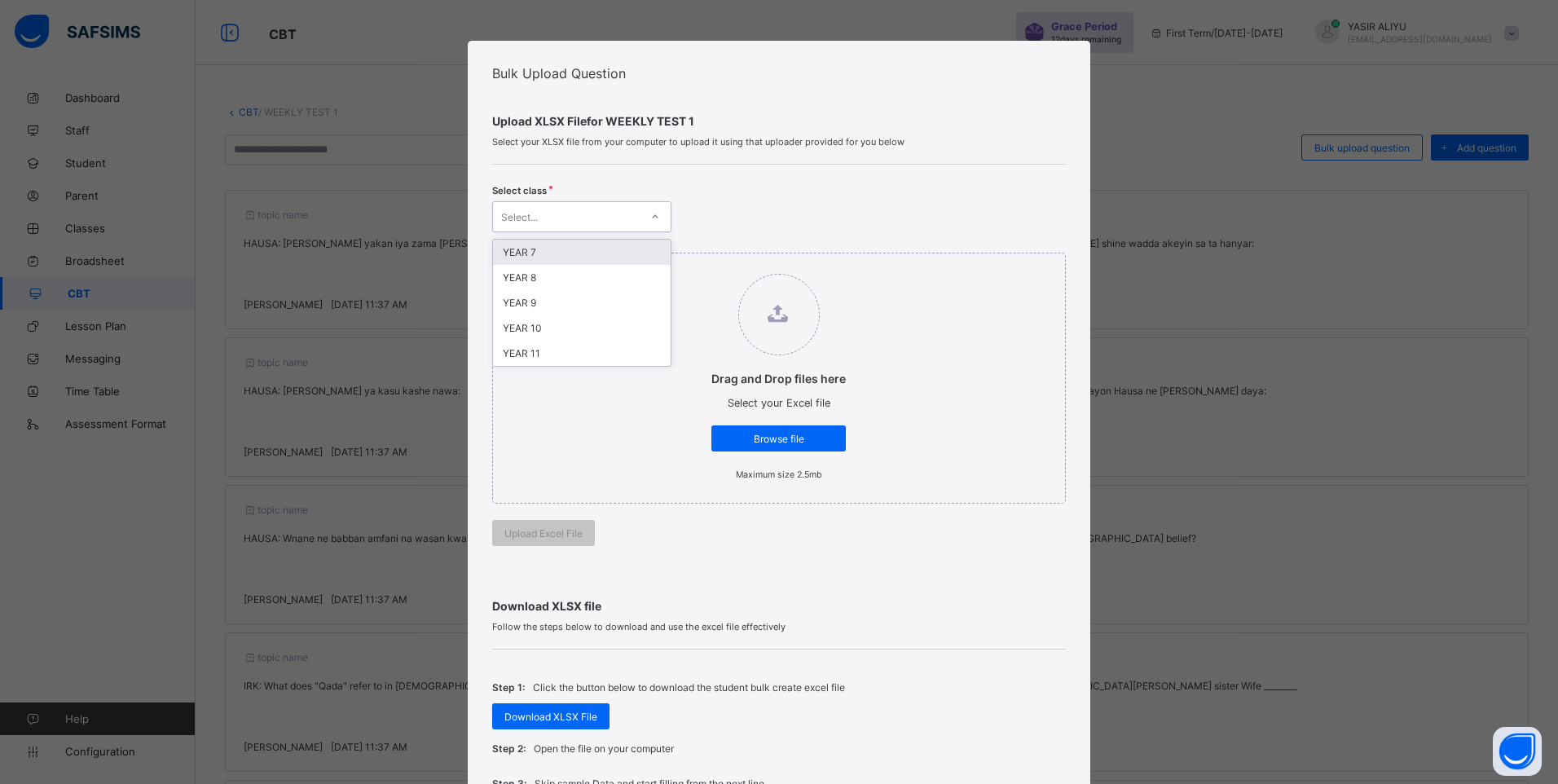
click at [650, 212] on icon at bounding box center [655, 216] width 9 height 16
click at [597, 294] on div "YEAR 9" at bounding box center [581, 302] width 177 height 25
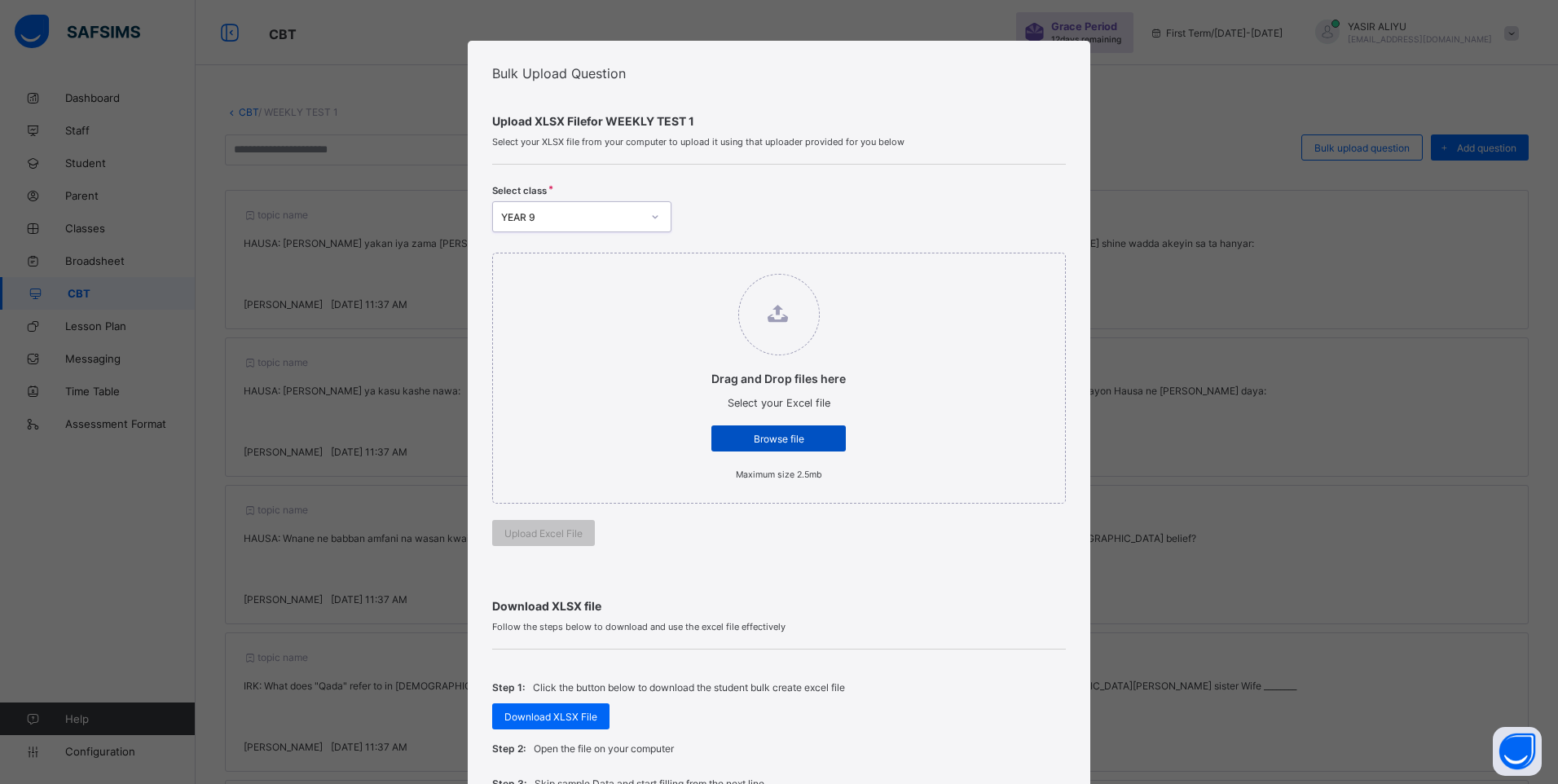
click at [745, 434] on span "Browse file" at bounding box center [779, 438] width 110 height 12
click at [695, 265] on input "Drag and Drop files here Select your Excel file Browse file Maximum size 2.5mb" at bounding box center [695, 265] width 0 height 0
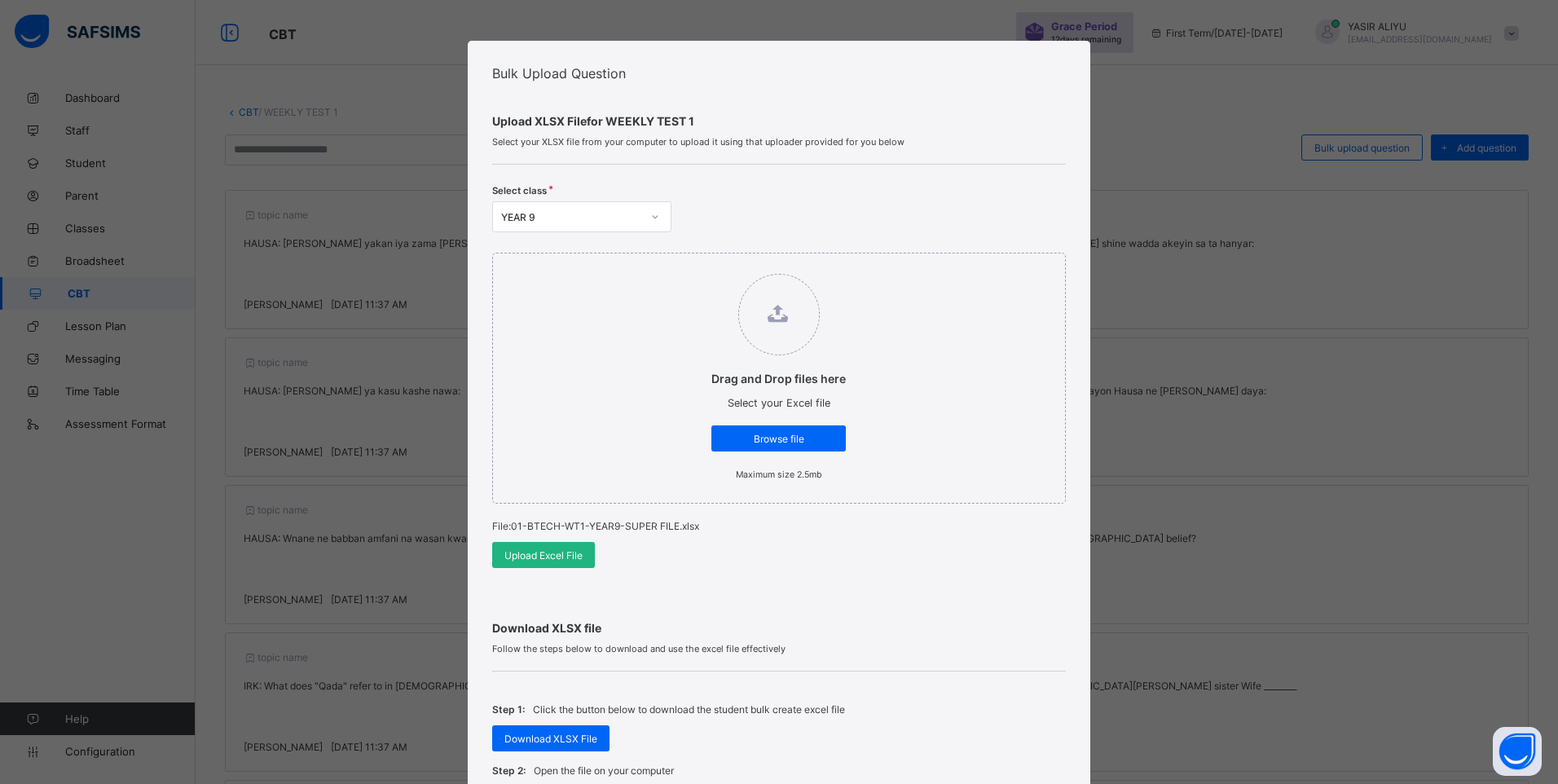
click at [534, 557] on span "Upload Excel File" at bounding box center [543, 555] width 78 height 12
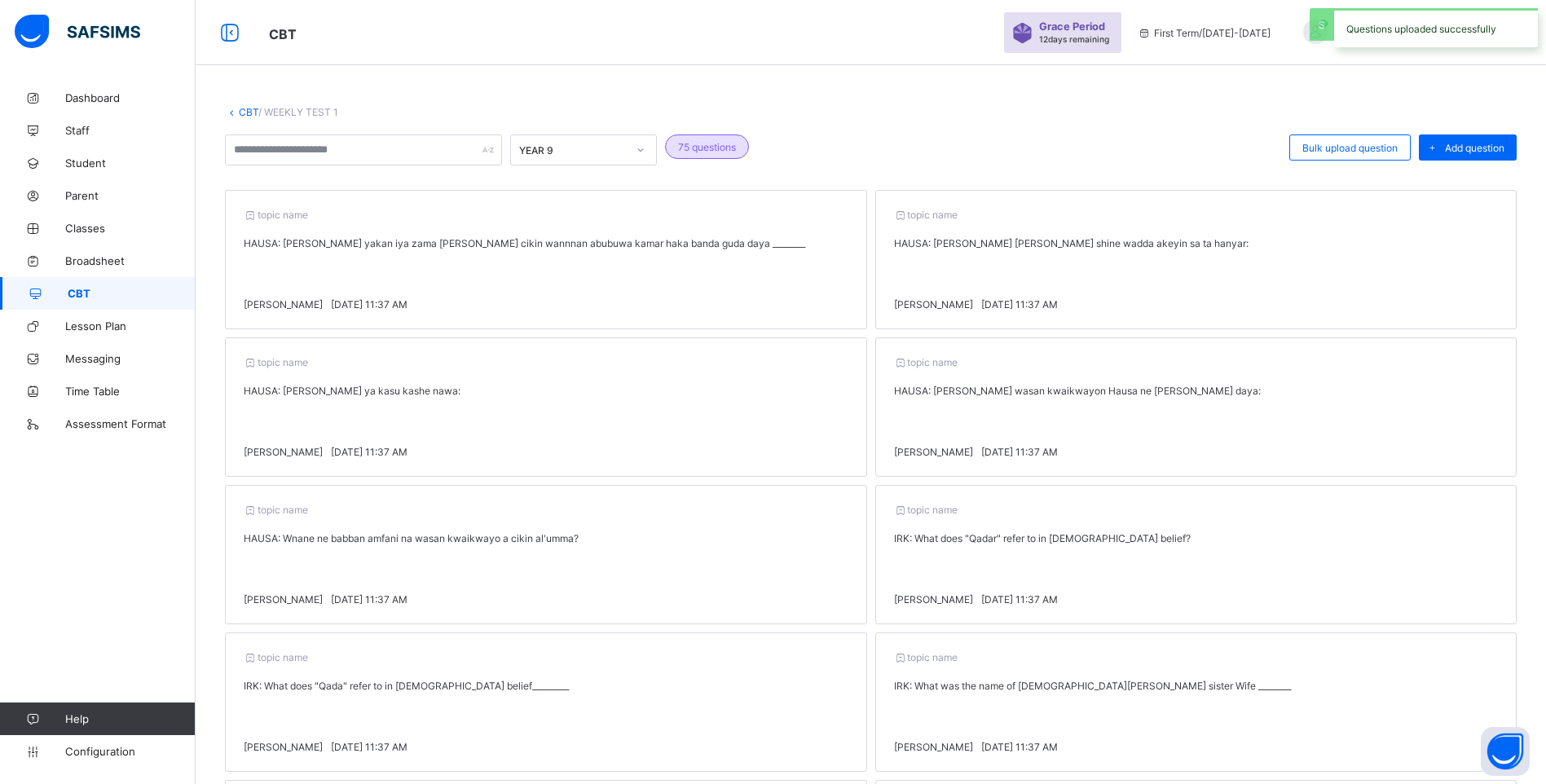
click at [247, 110] on link "CBT" at bounding box center [248, 111] width 20 height 12
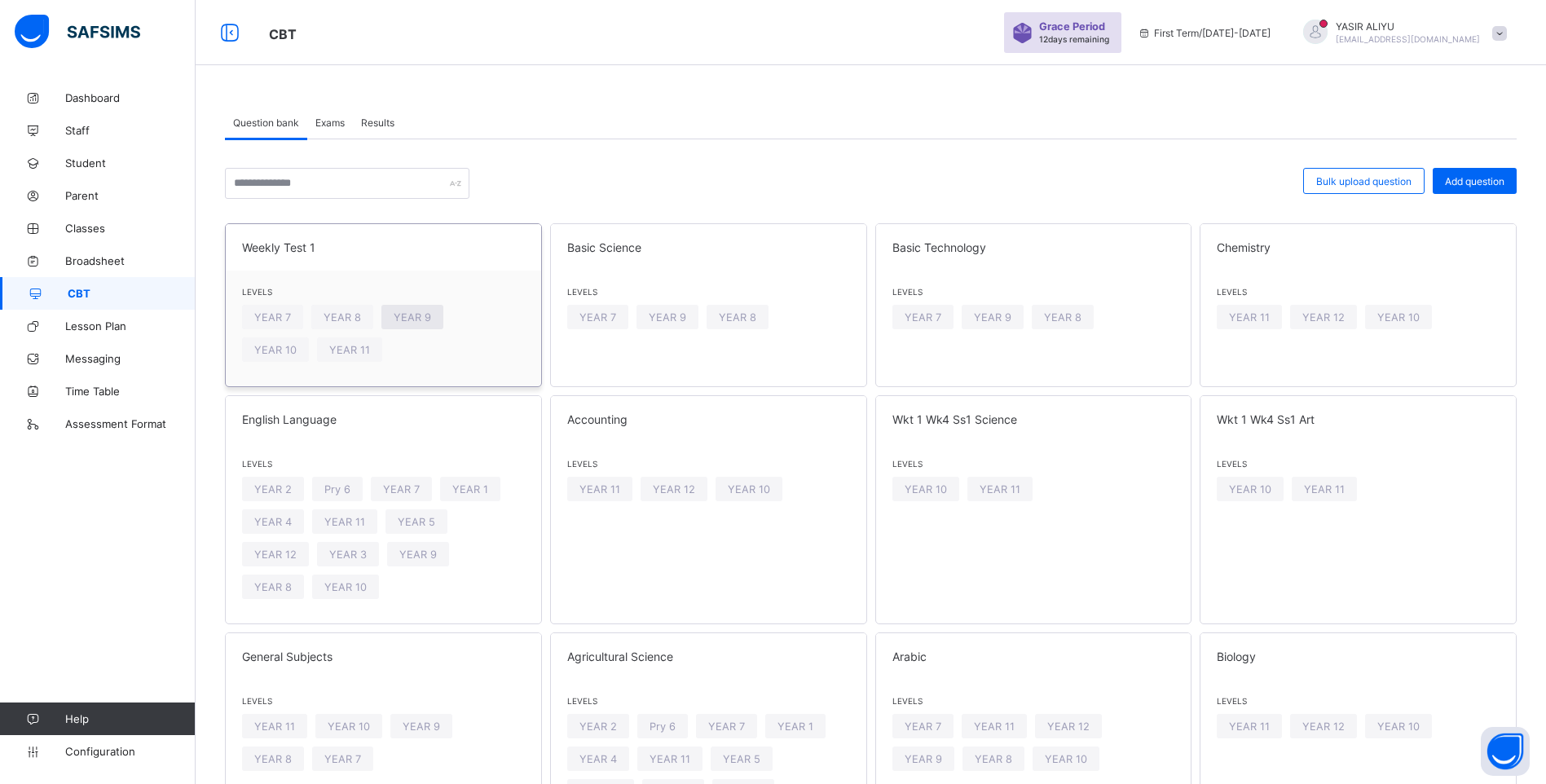
click at [415, 322] on span "YEAR 9" at bounding box center [412, 317] width 38 height 12
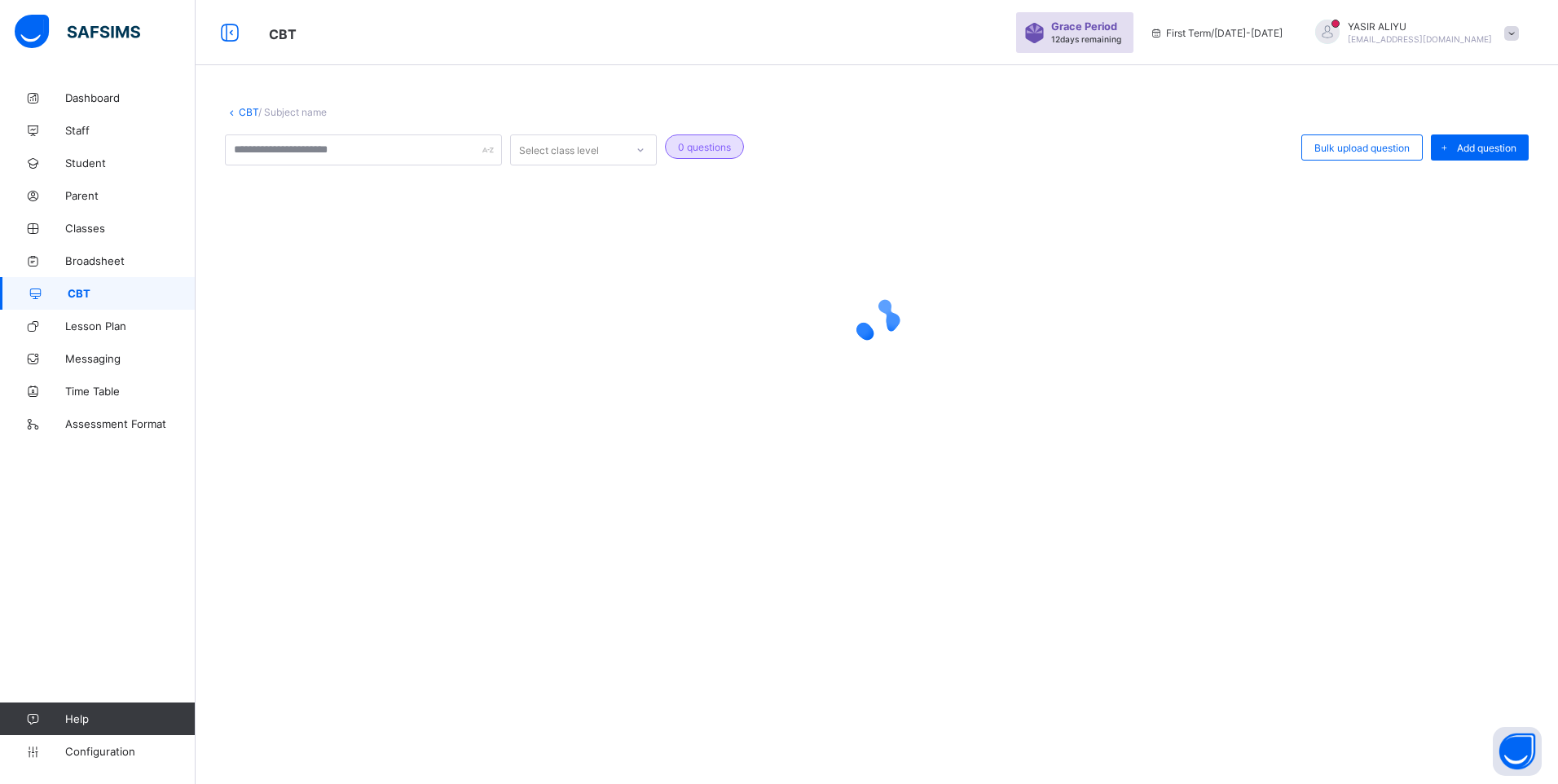
click at [415, 322] on div at bounding box center [876, 320] width 1303 height 65
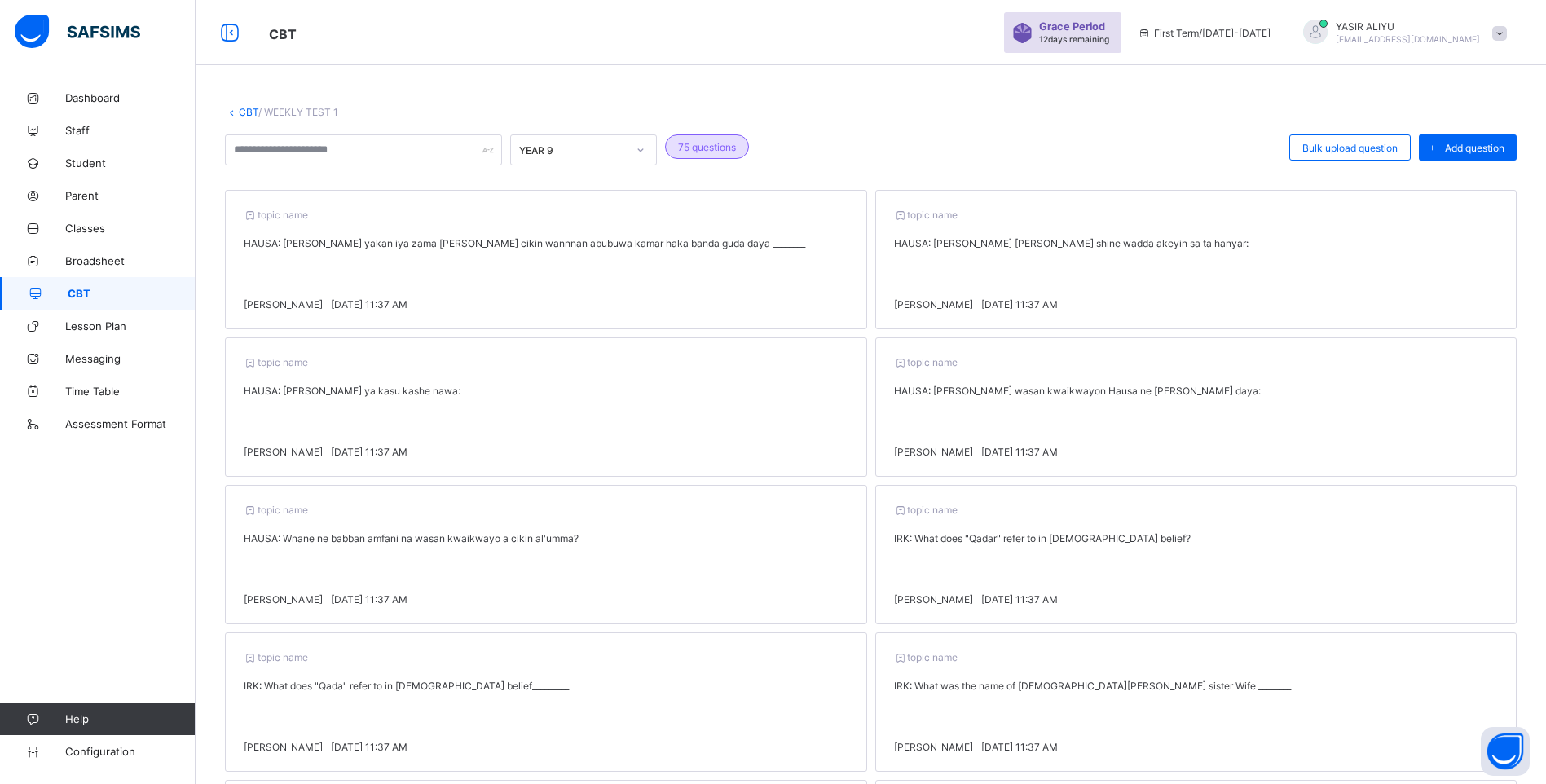
click at [238, 105] on div "CBT / WEEKLY TEST 1 YEAR 9 75 questions Bulk upload question Add question topic…" at bounding box center [870, 548] width 1351 height 935
click at [244, 110] on link "CBT" at bounding box center [248, 111] width 20 height 12
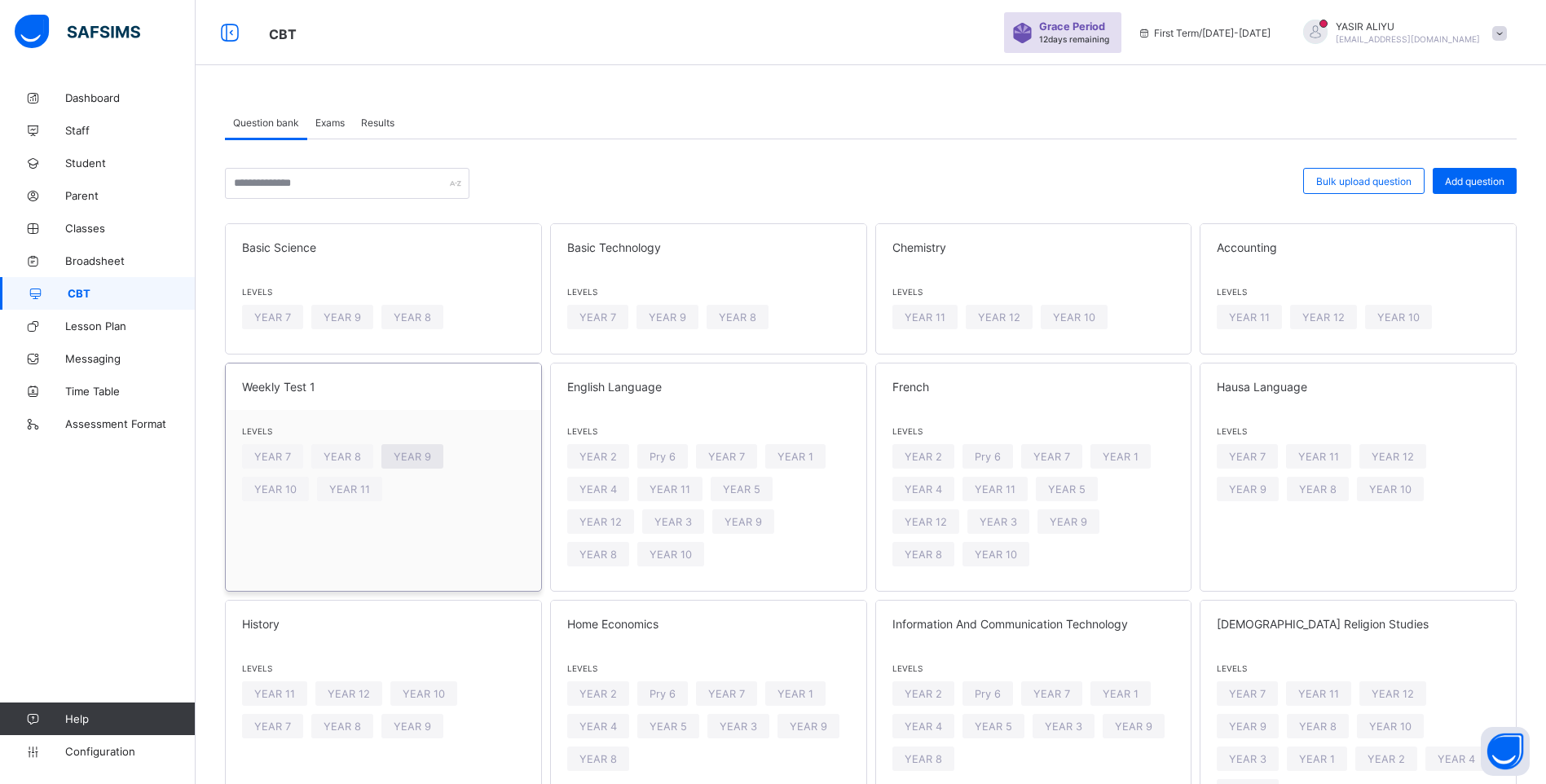
click at [410, 460] on span "YEAR 9" at bounding box center [412, 456] width 38 height 12
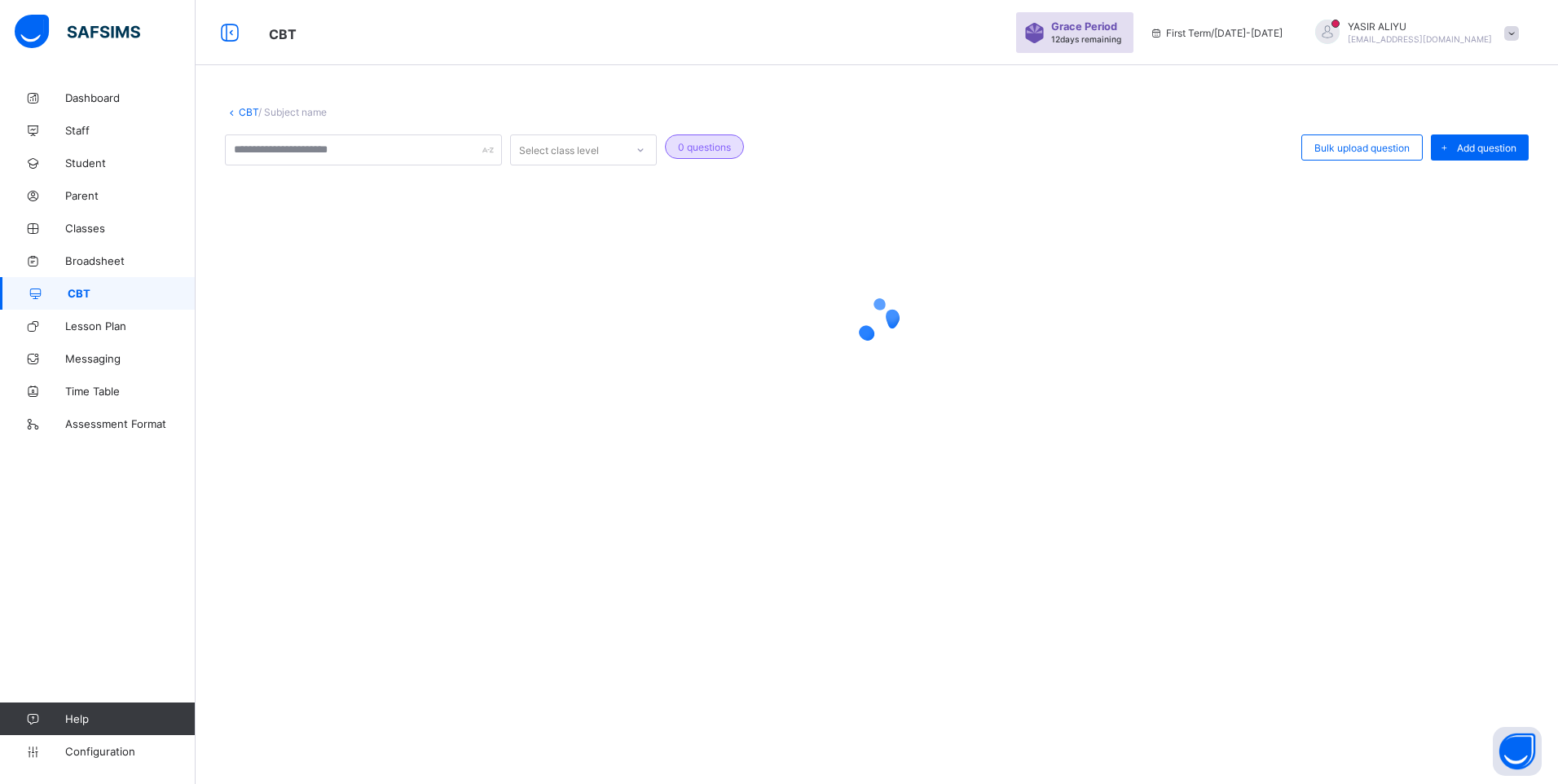
click at [410, 460] on div at bounding box center [876, 320] width 1303 height 309
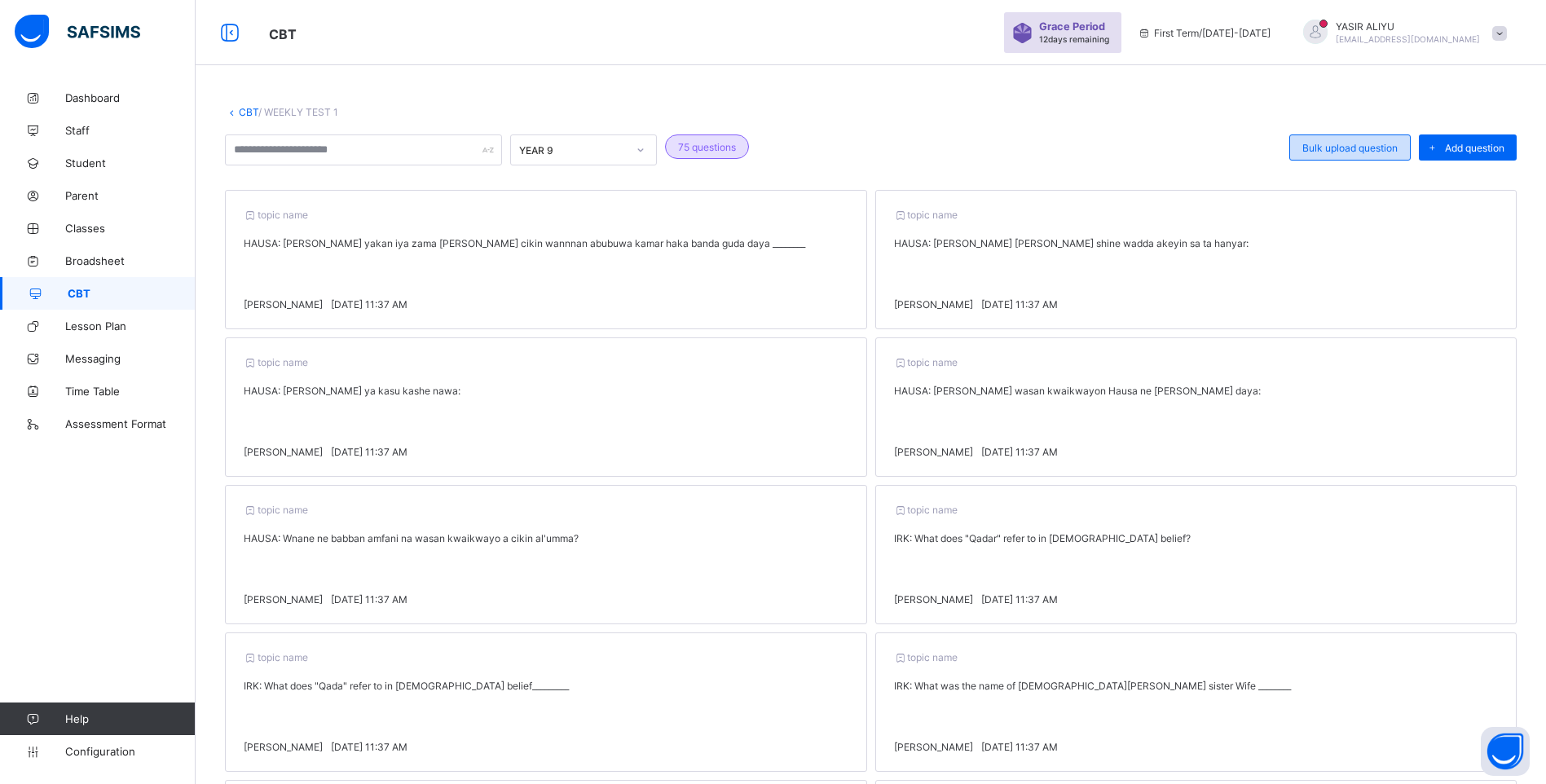
click at [1324, 152] on span "Bulk upload question" at bounding box center [1350, 147] width 95 height 12
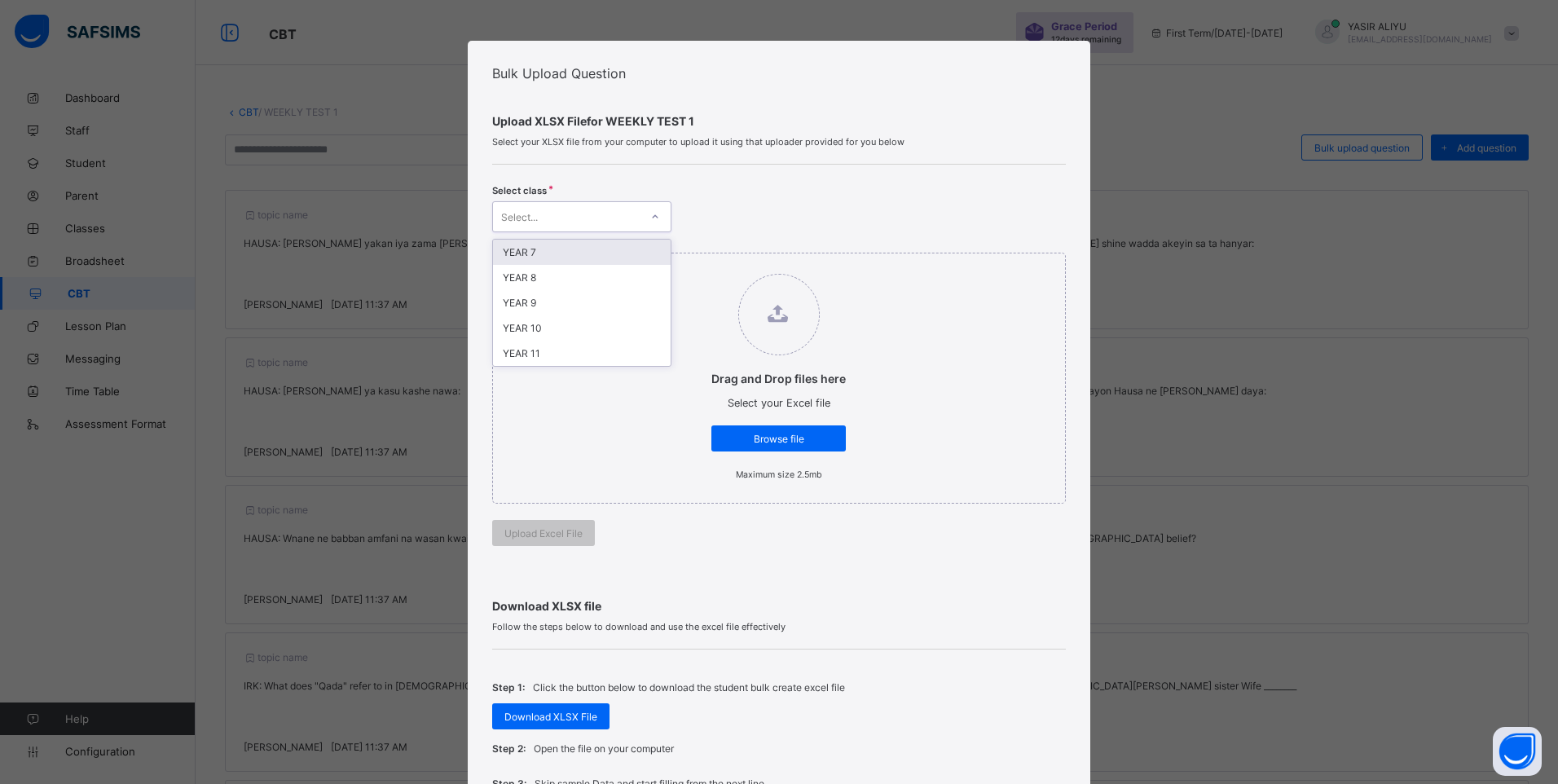
click at [642, 218] on div at bounding box center [655, 217] width 27 height 26
click at [577, 309] on div "YEAR 9" at bounding box center [581, 302] width 177 height 25
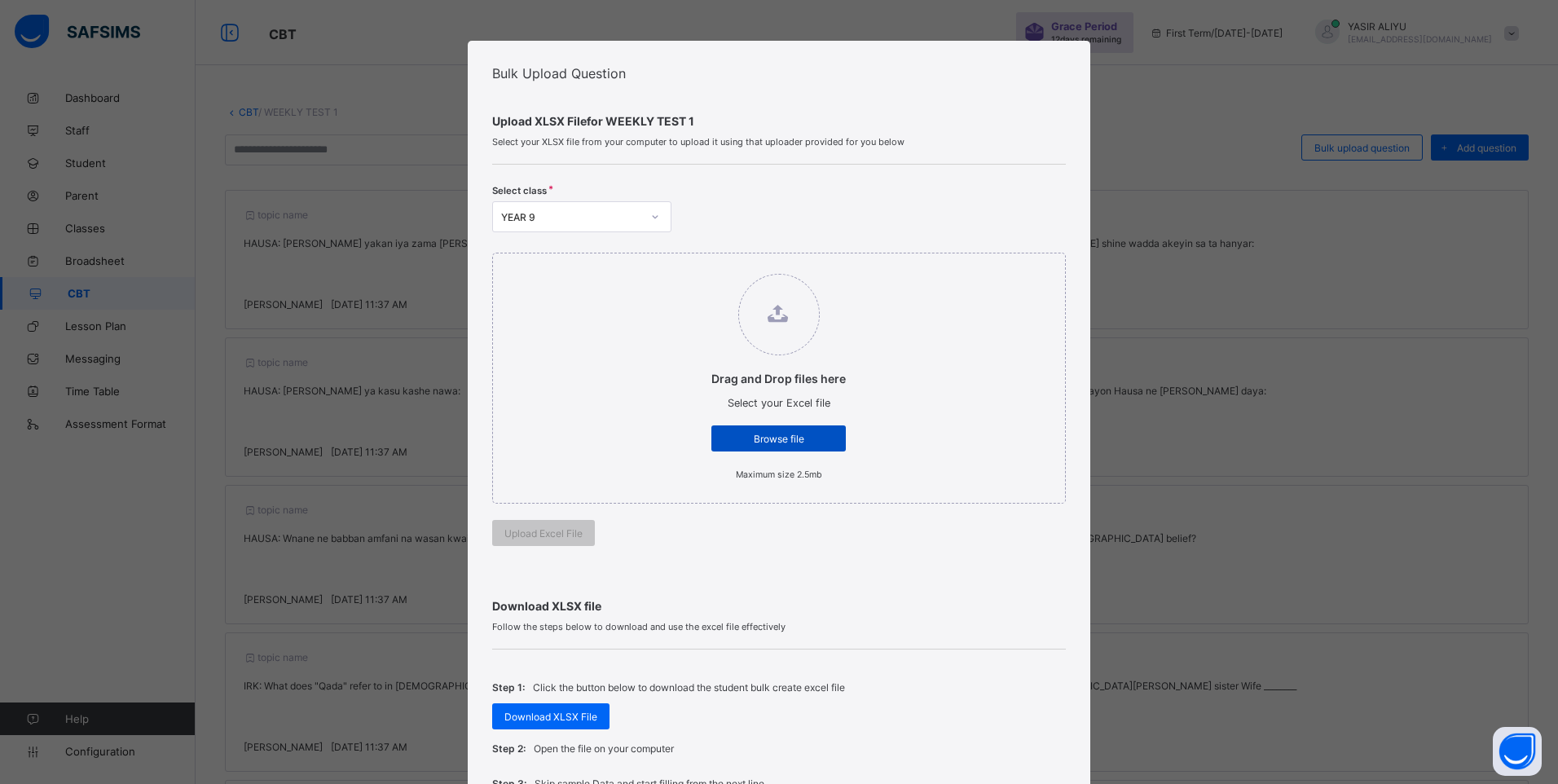
click at [746, 435] on span "Browse file" at bounding box center [779, 438] width 110 height 12
click at [695, 265] on input "Drag and Drop files here Select your Excel file Browse file Maximum size 2.5mb" at bounding box center [695, 265] width 0 height 0
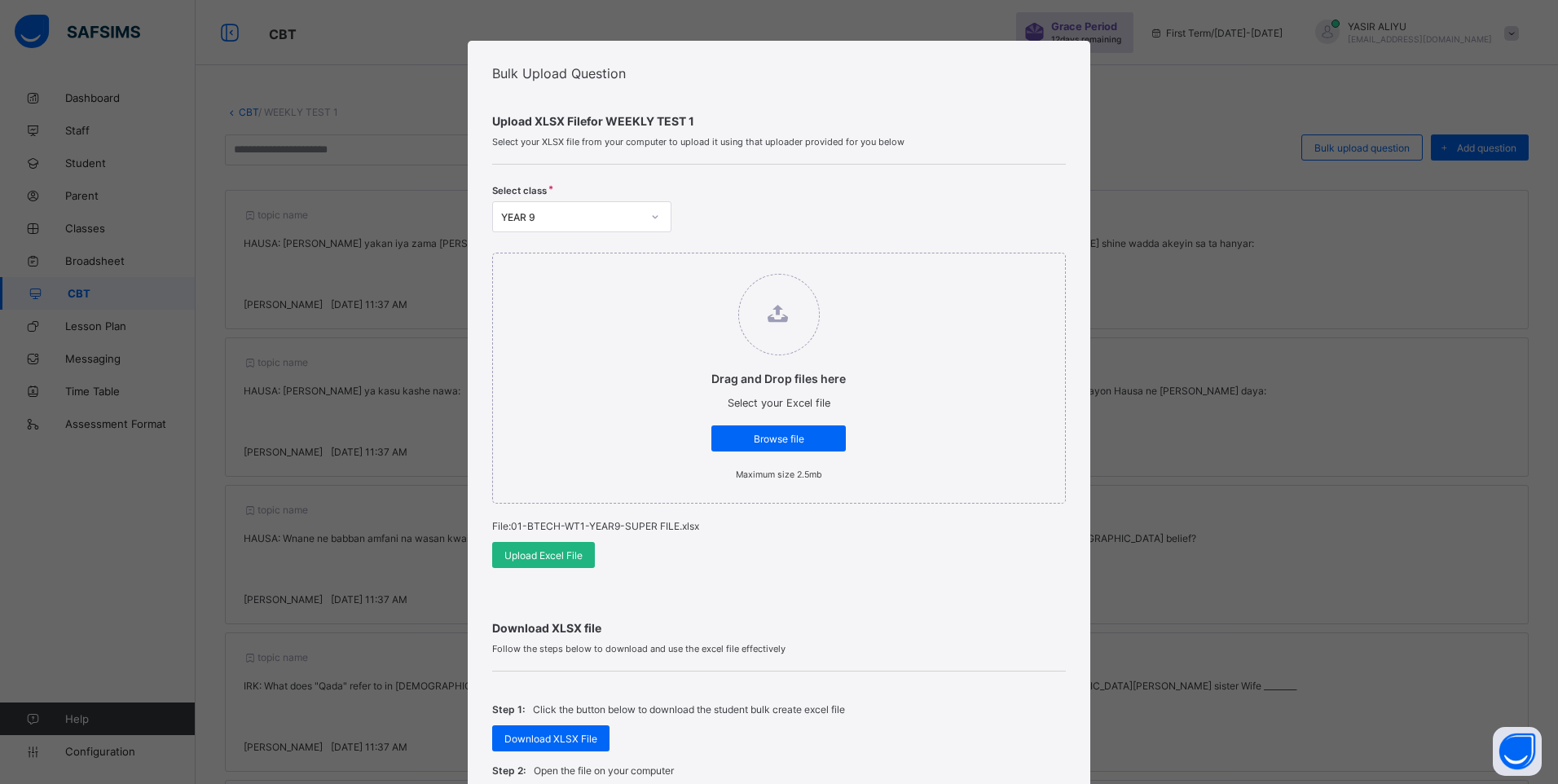
click at [517, 544] on div "Upload Excel File" at bounding box center [543, 555] width 103 height 26
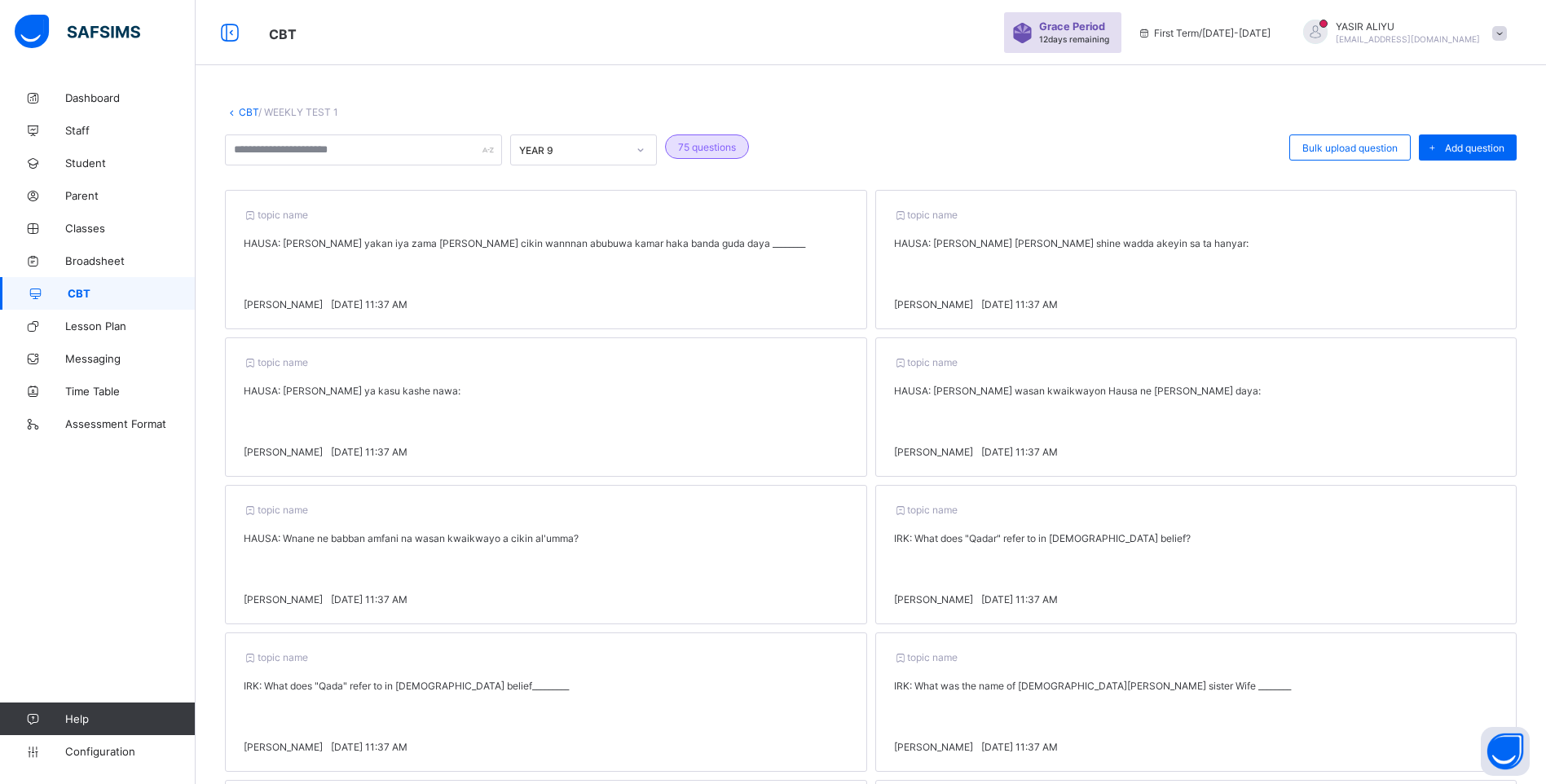
click at [244, 113] on link "CBT" at bounding box center [248, 111] width 20 height 12
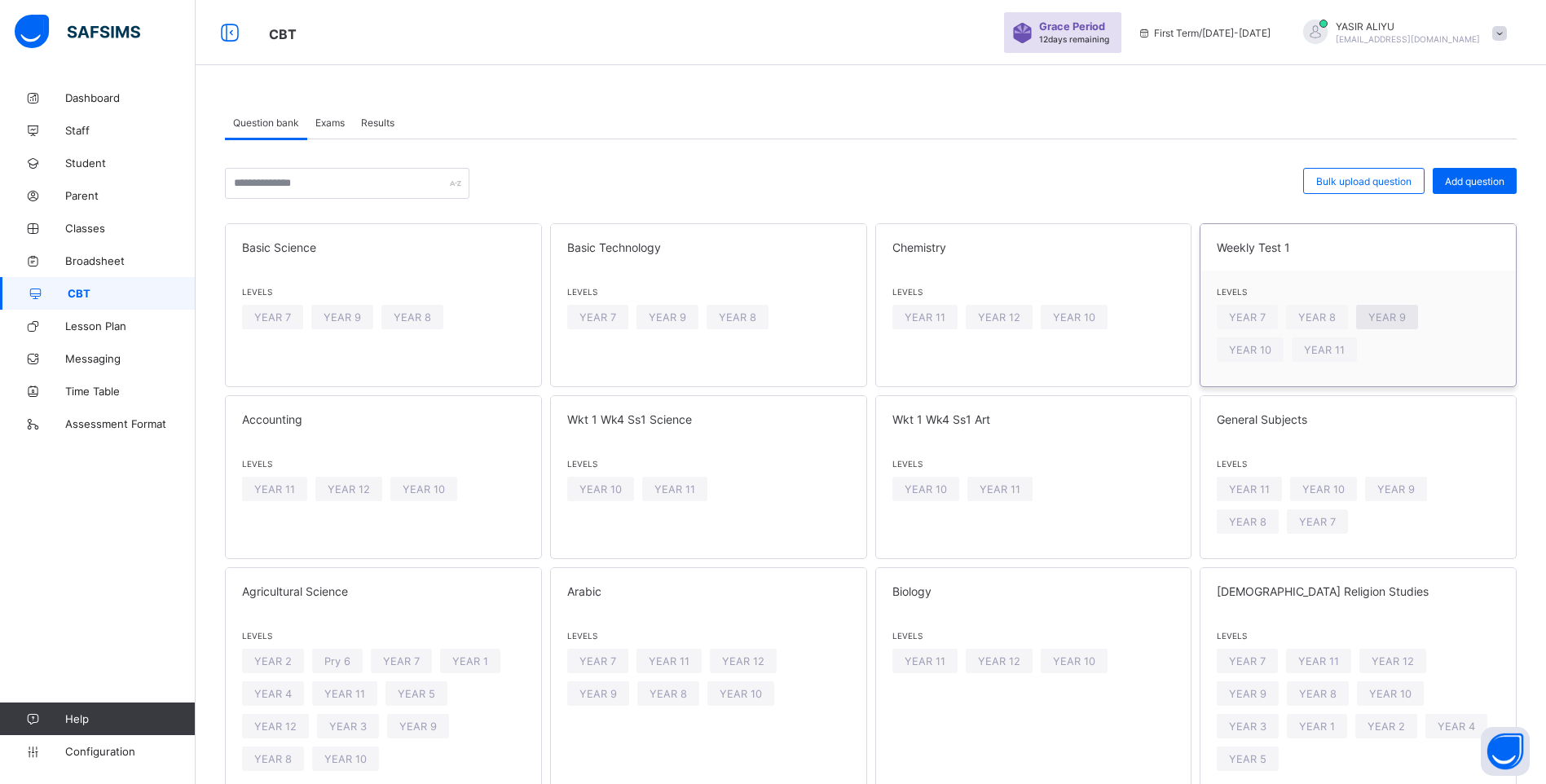
click at [1393, 320] on span "YEAR 9" at bounding box center [1387, 317] width 38 height 12
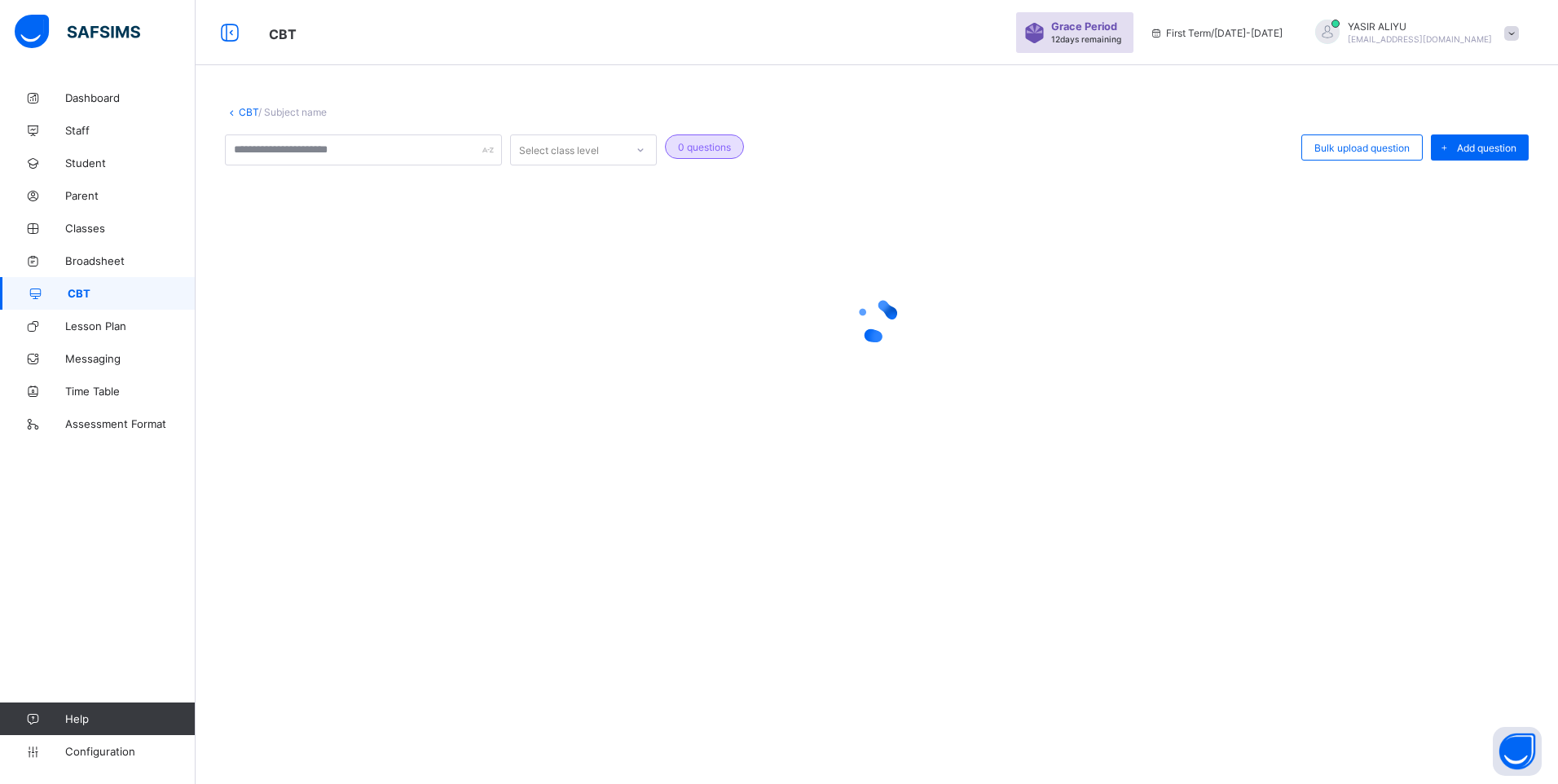
click at [1393, 320] on div at bounding box center [876, 320] width 1303 height 65
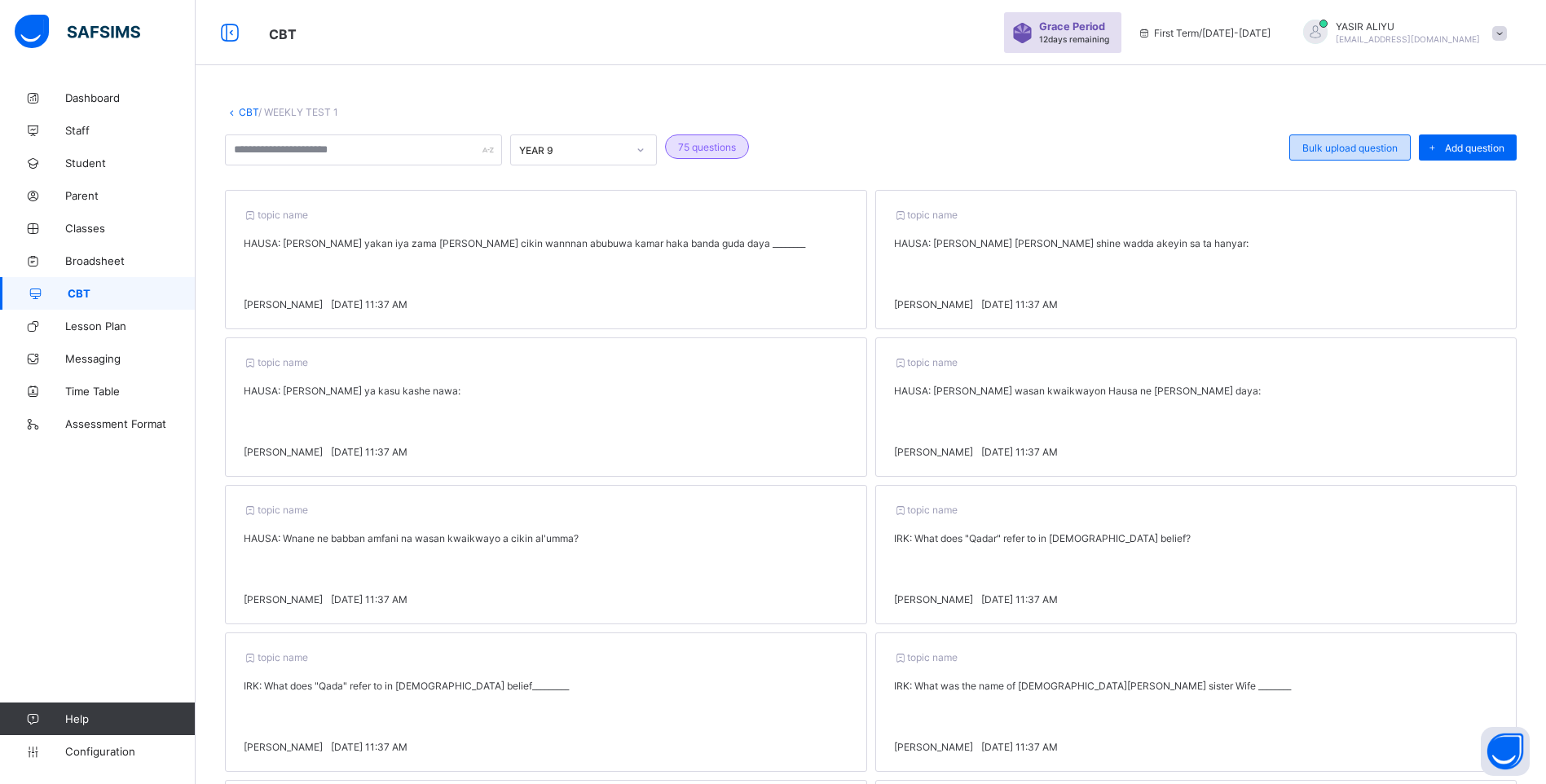
click at [1330, 145] on span "Bulk upload question" at bounding box center [1350, 147] width 95 height 12
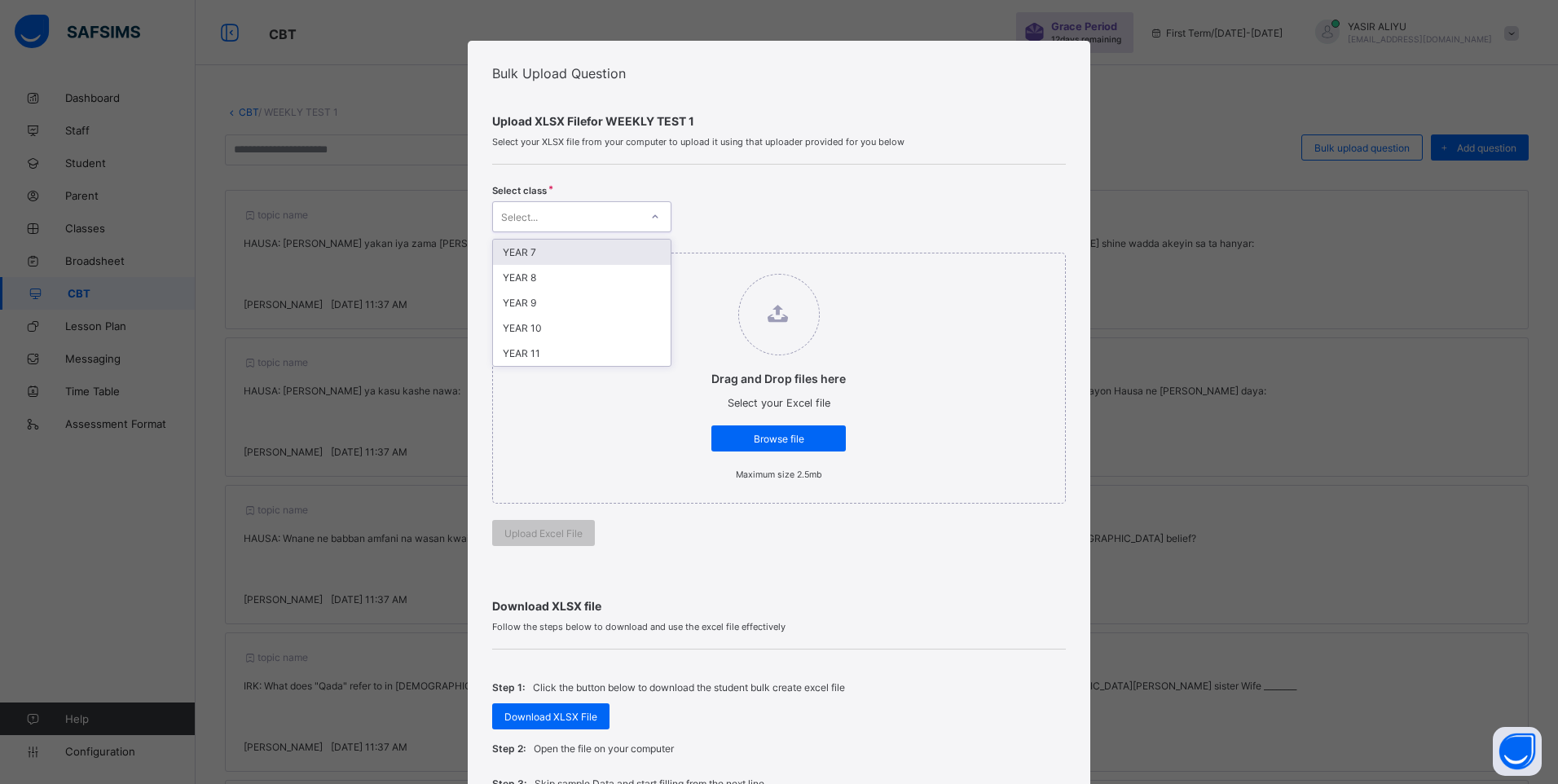
click at [650, 209] on icon at bounding box center [655, 216] width 9 height 16
click at [578, 309] on div "YEAR 9" at bounding box center [581, 302] width 177 height 25
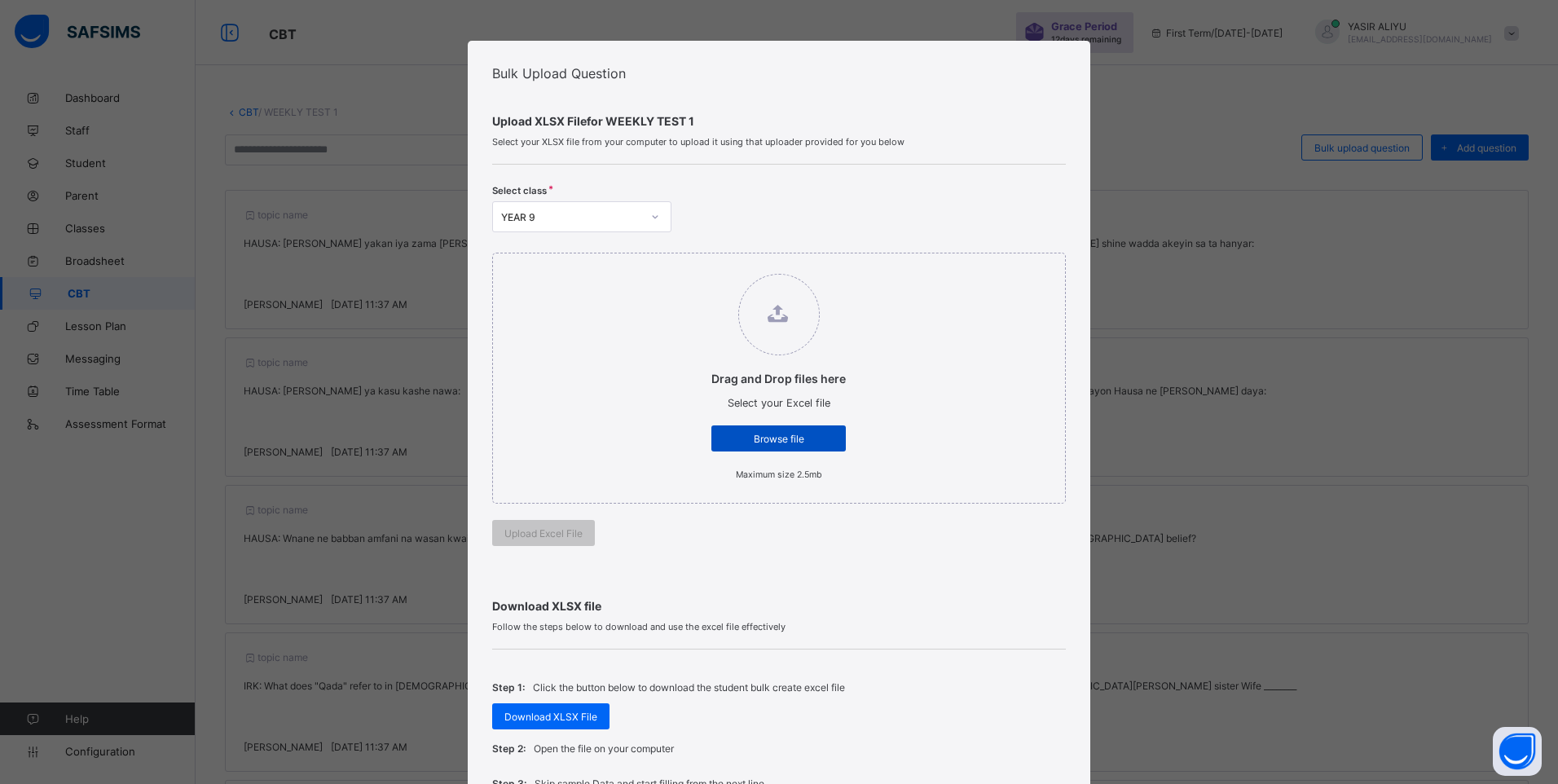
click at [743, 432] on span "Browse file" at bounding box center [779, 438] width 110 height 12
click at [695, 265] on input "Drag and Drop files here Select your Excel file Browse file Maximum size 2.5mb" at bounding box center [695, 265] width 0 height 0
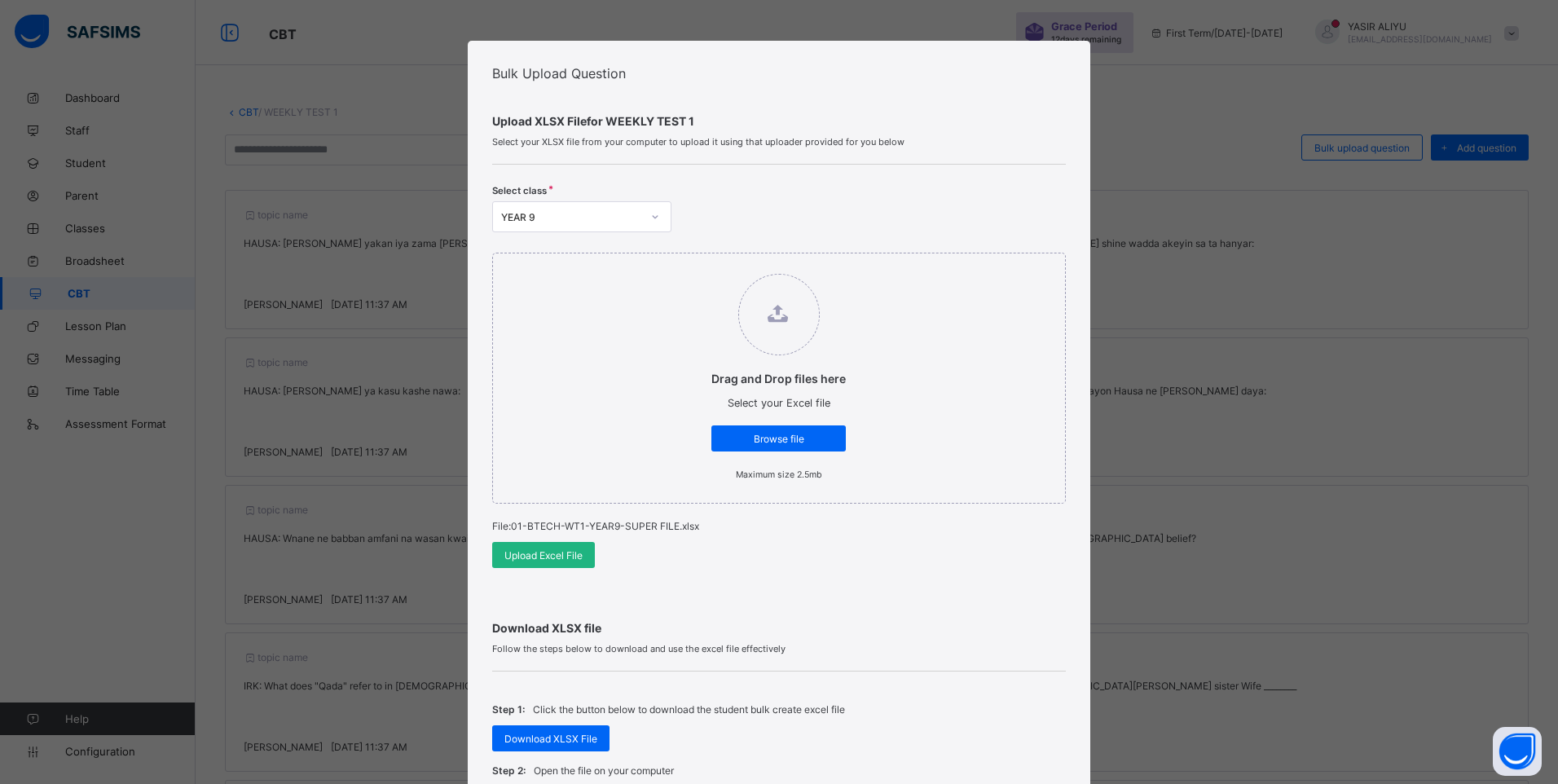
click at [537, 555] on span "Upload Excel File" at bounding box center [543, 555] width 78 height 12
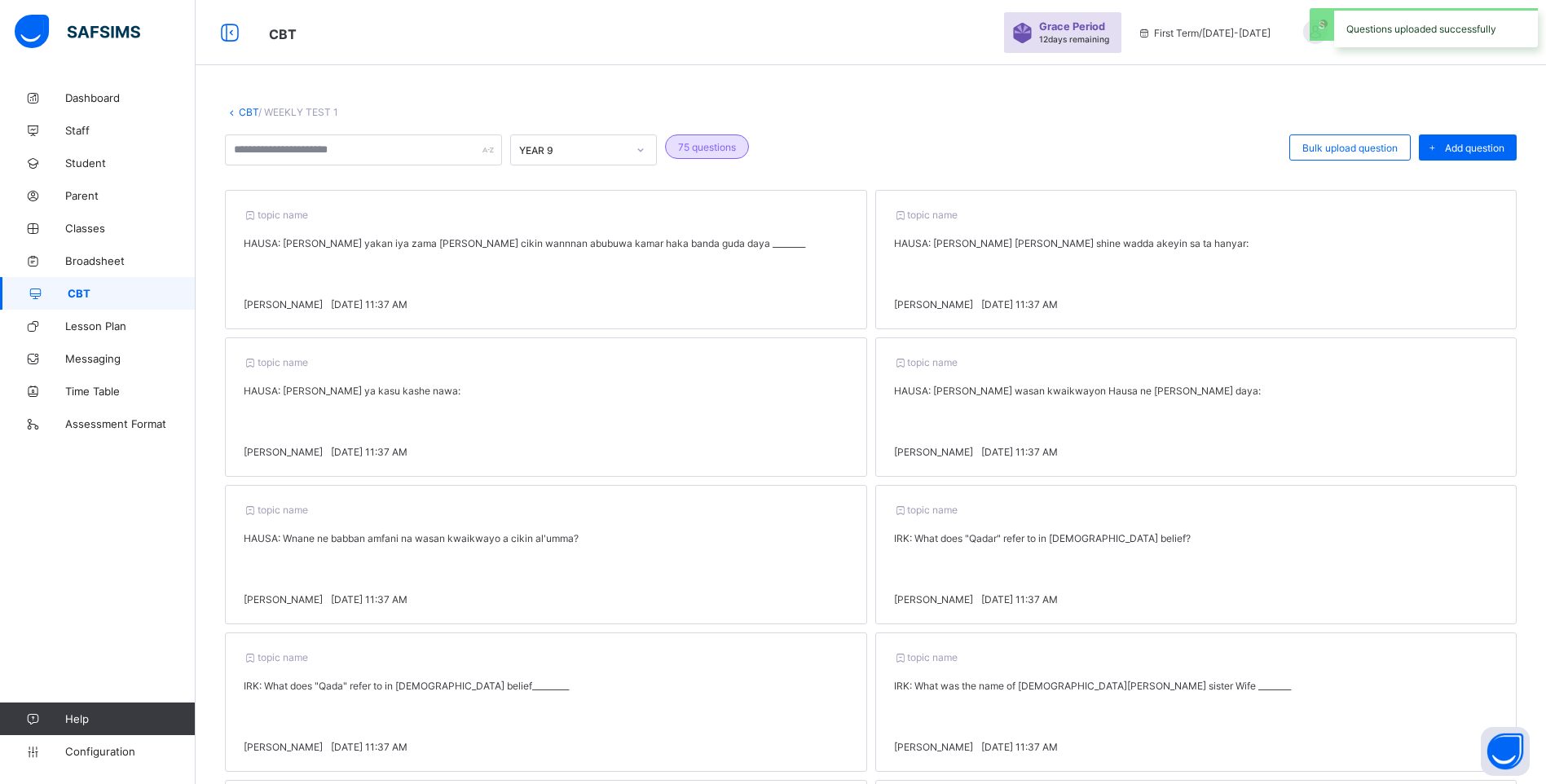
click at [244, 112] on link "CBT" at bounding box center [248, 111] width 20 height 12
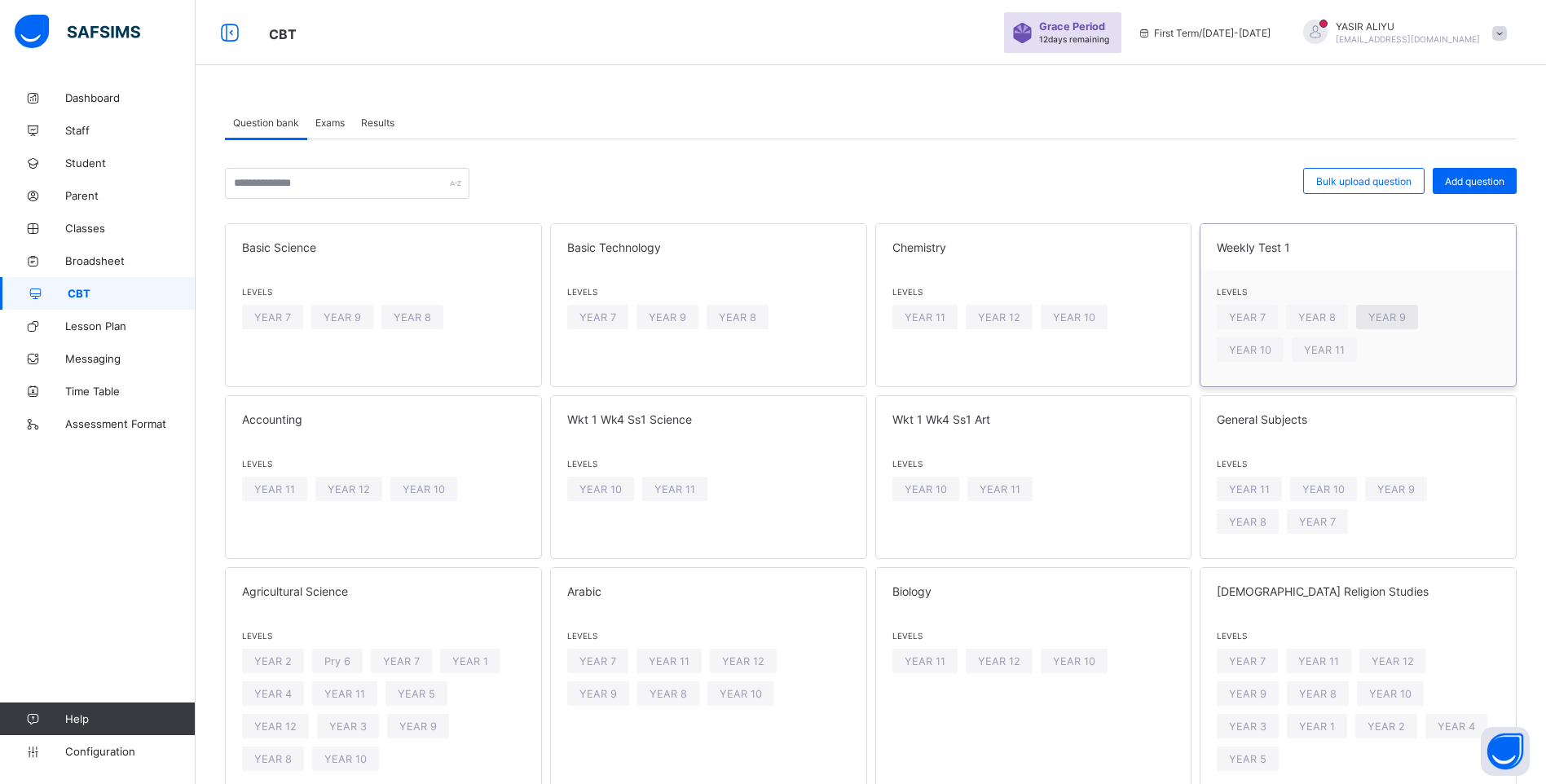
click at [1384, 311] on span "YEAR 9" at bounding box center [1387, 317] width 38 height 12
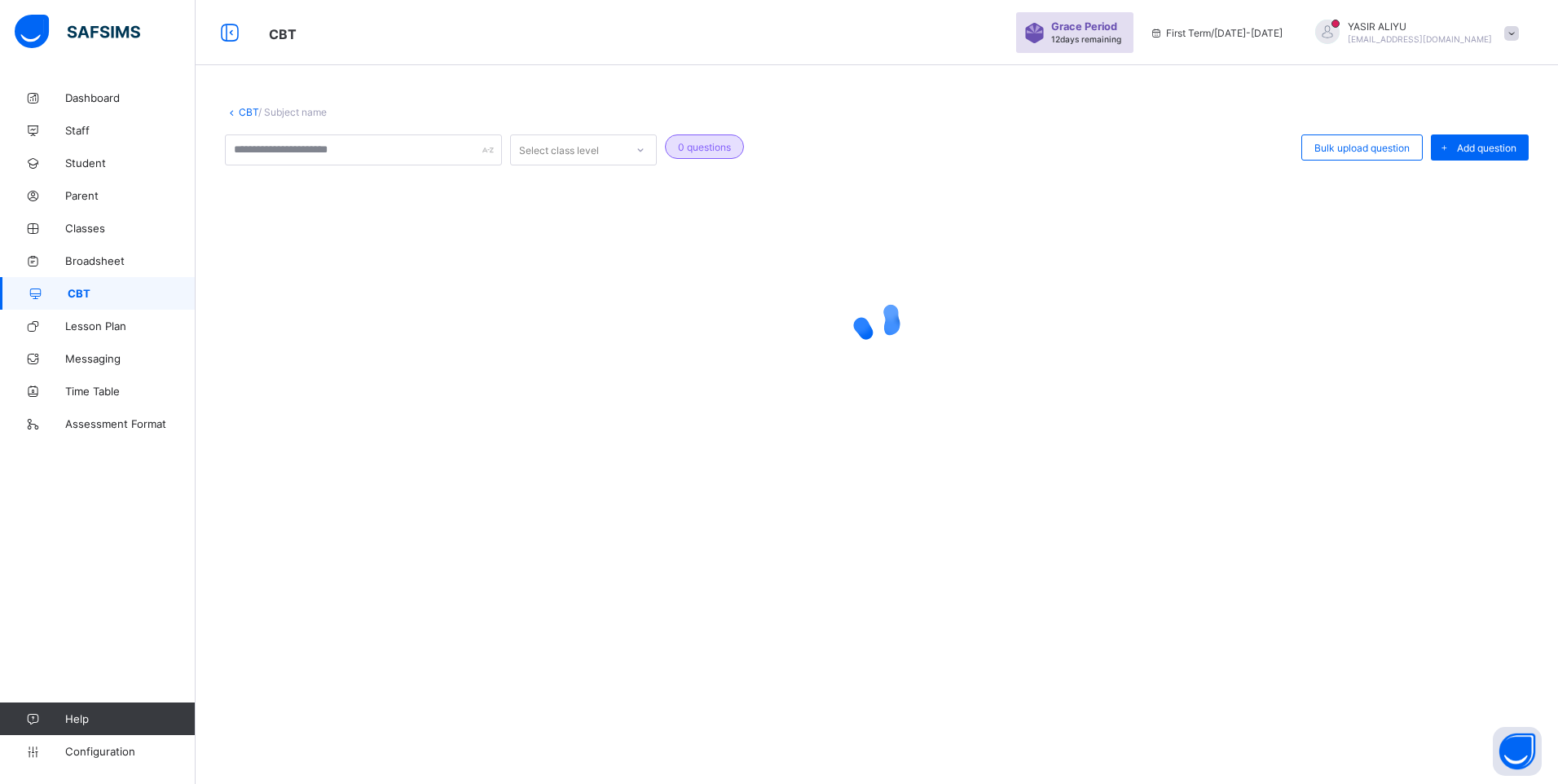
click at [1383, 311] on div at bounding box center [876, 320] width 1303 height 65
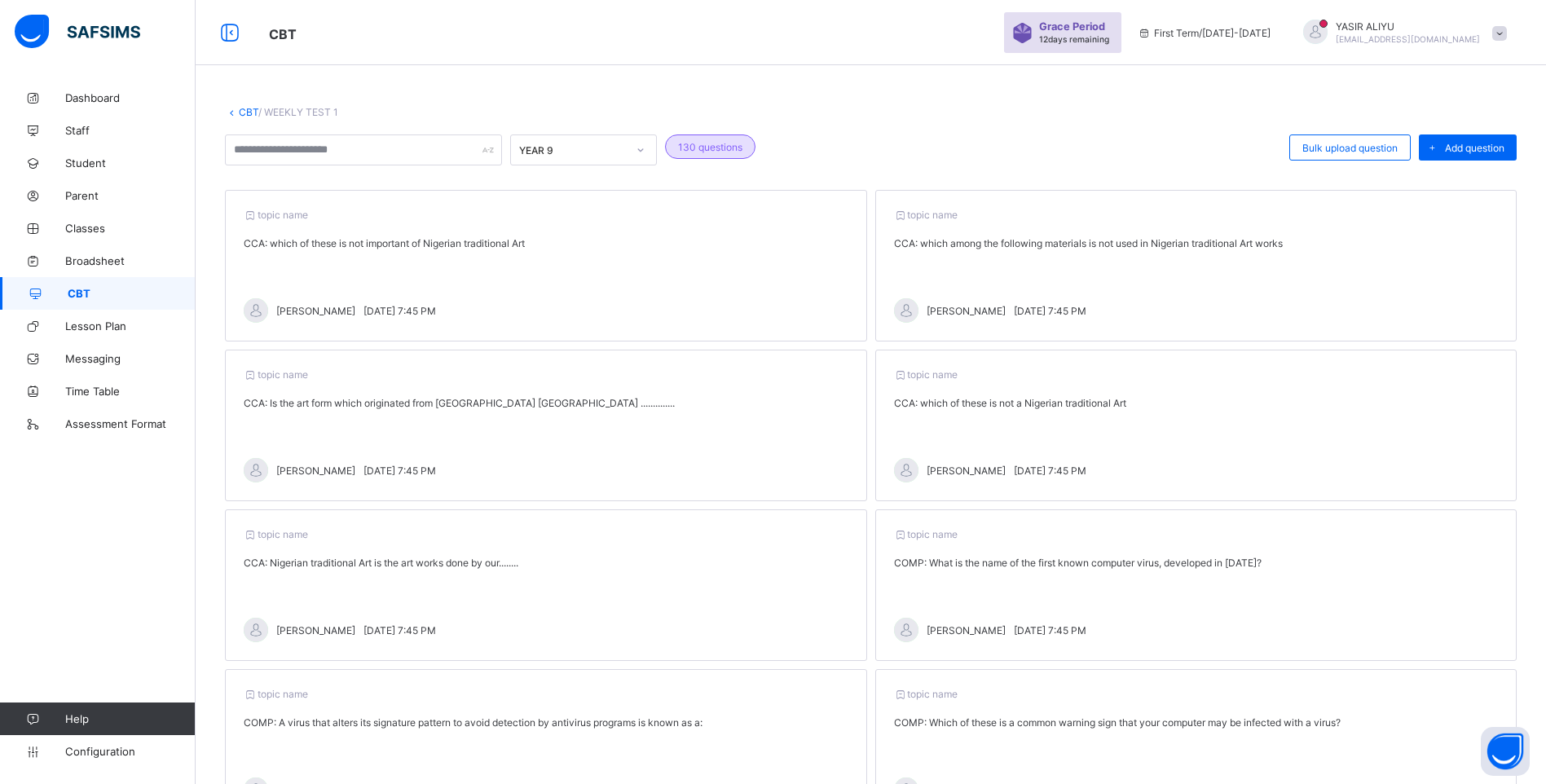
click at [127, 286] on link "CBT" at bounding box center [97, 293] width 195 height 33
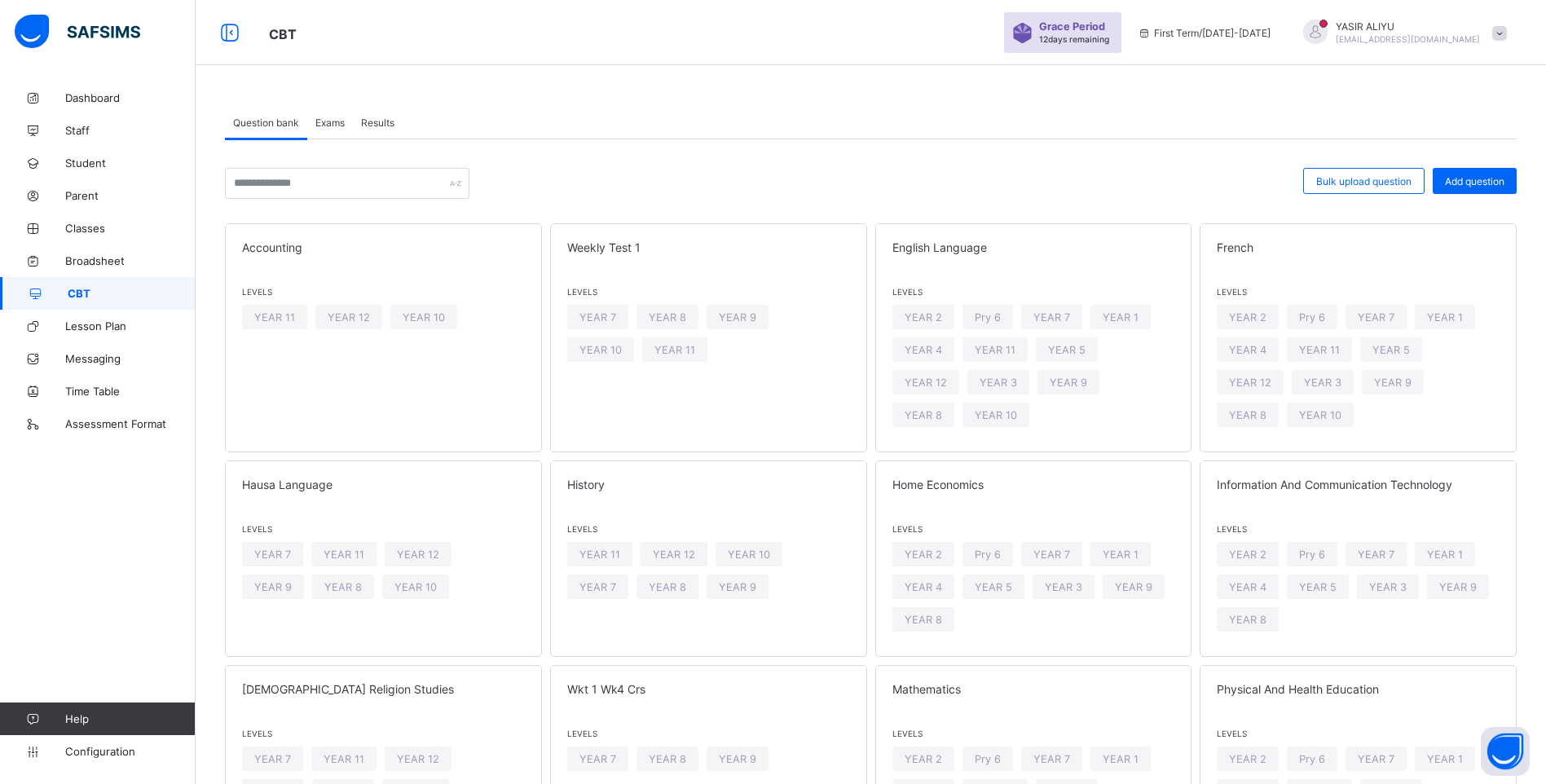
click at [332, 119] on span "Exams" at bounding box center [329, 122] width 29 height 12
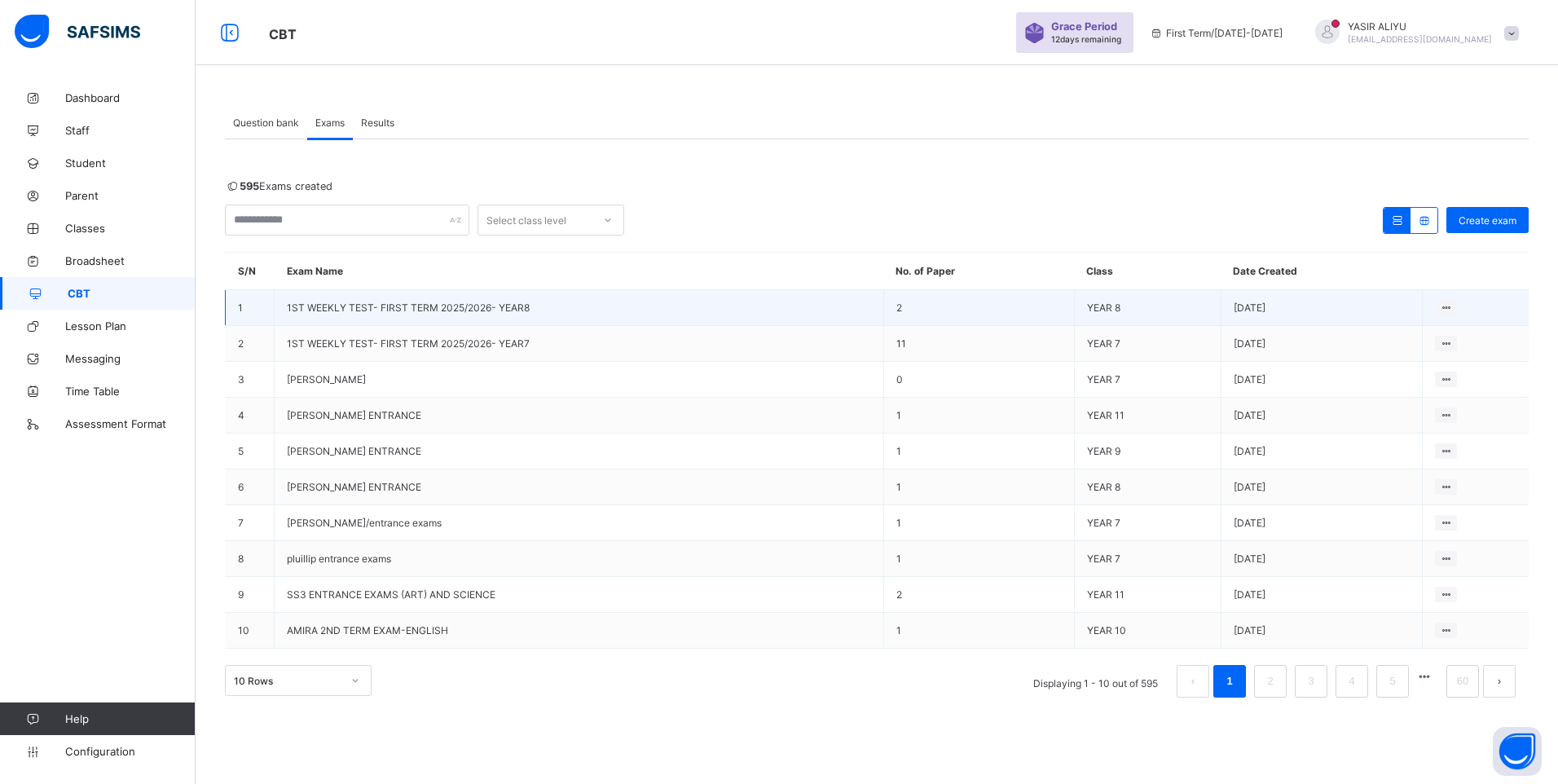
click at [476, 308] on span "1ST WEEKLY TEST- FIRST TERM 2025/2026- YEAR8" at bounding box center [408, 307] width 243 height 12
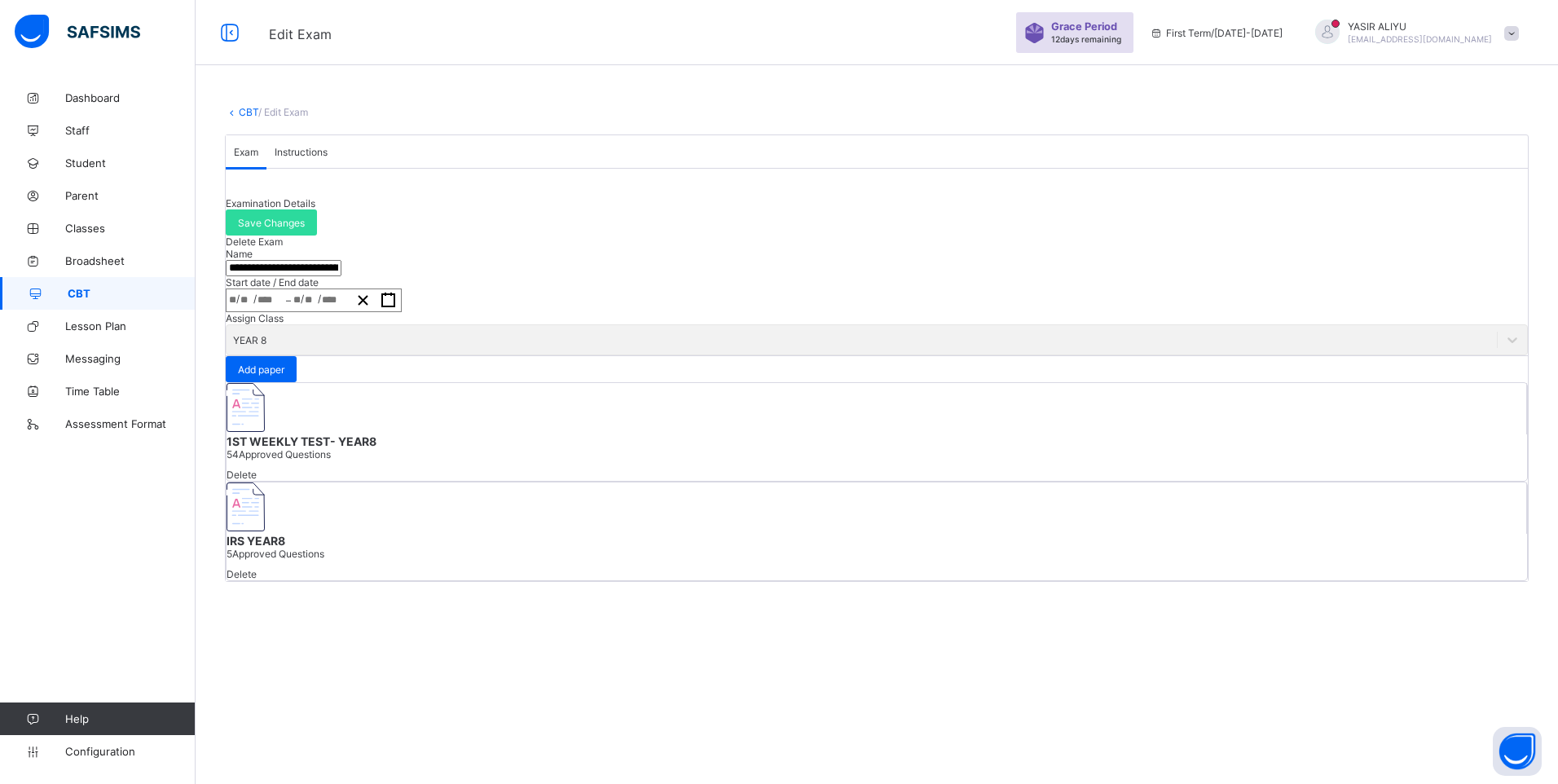
click at [342, 276] on input "**********" at bounding box center [283, 267] width 116 height 16
drag, startPoint x: 531, startPoint y: 338, endPoint x: 259, endPoint y: 349, distance: 272.2
click at [259, 349] on div "**********" at bounding box center [876, 358] width 1303 height 447
click at [253, 110] on link "CBT" at bounding box center [248, 111] width 20 height 12
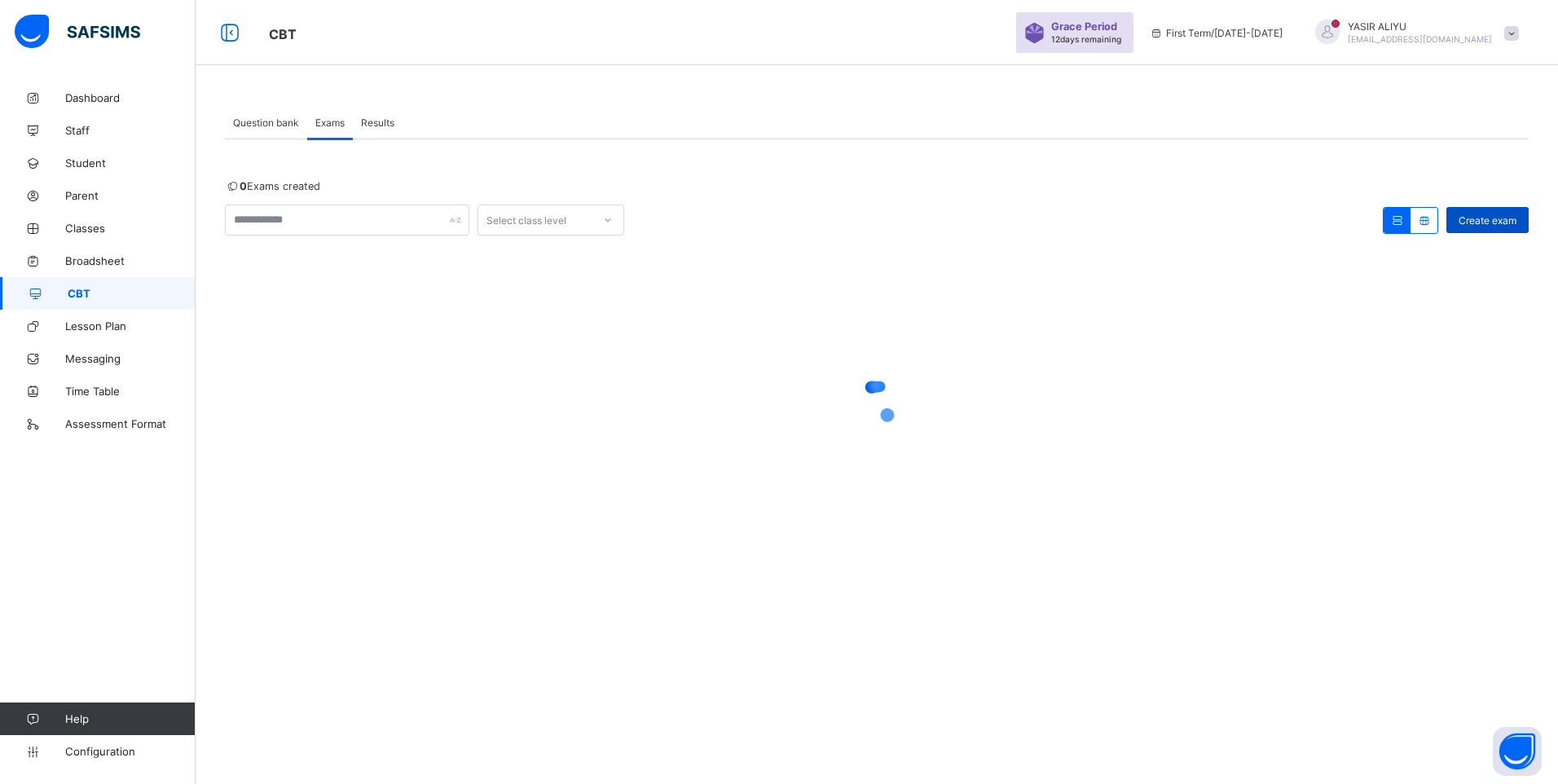
click at [1479, 221] on span "Create exam" at bounding box center [1487, 220] width 58 height 12
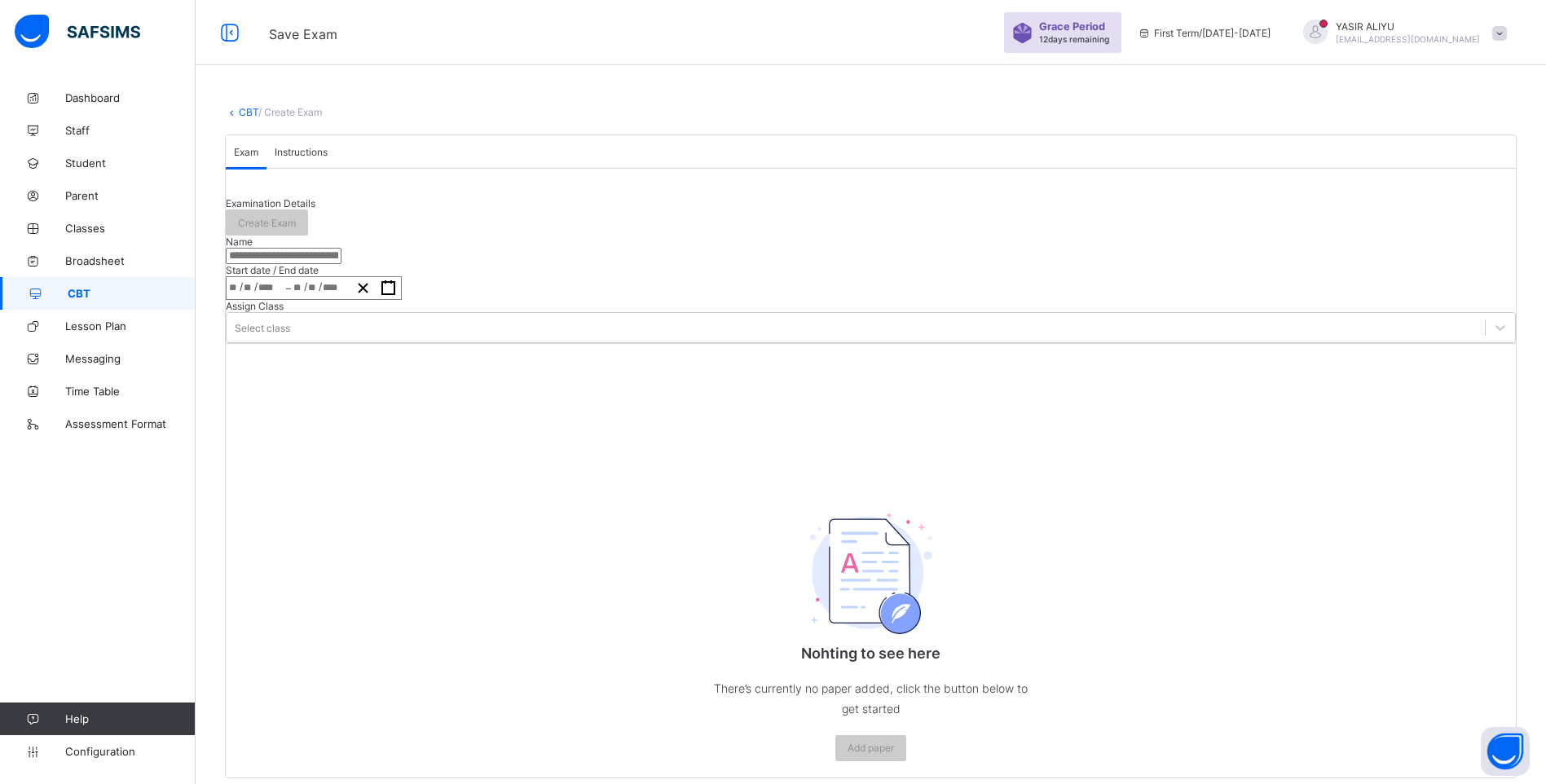
click at [300, 264] on input "text" at bounding box center [283, 255] width 116 height 16
paste input "**********"
click at [395, 294] on rect "button" at bounding box center [388, 288] width 12 height 12
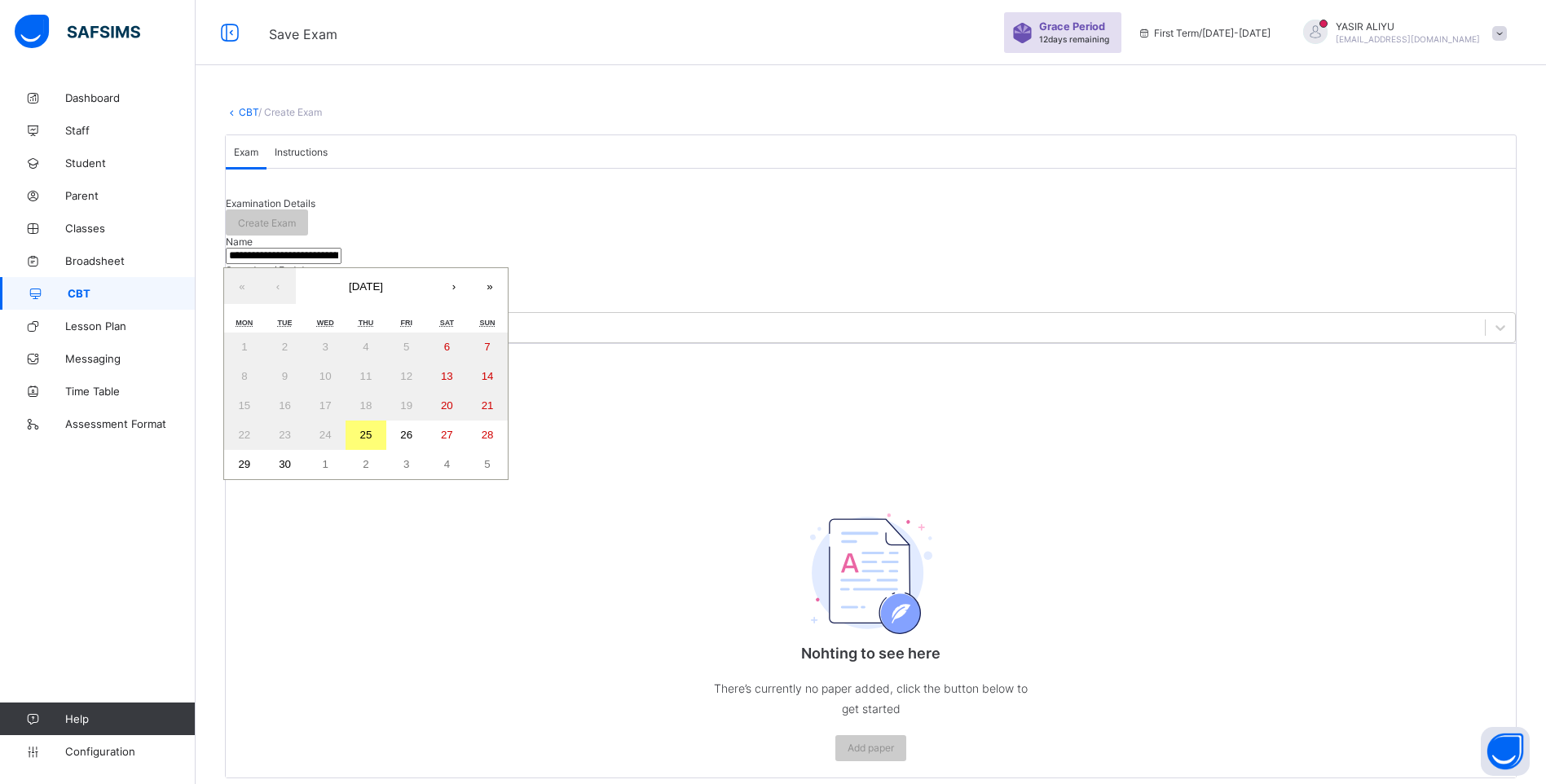
click at [412, 441] on abbr "26" at bounding box center [406, 434] width 12 height 12
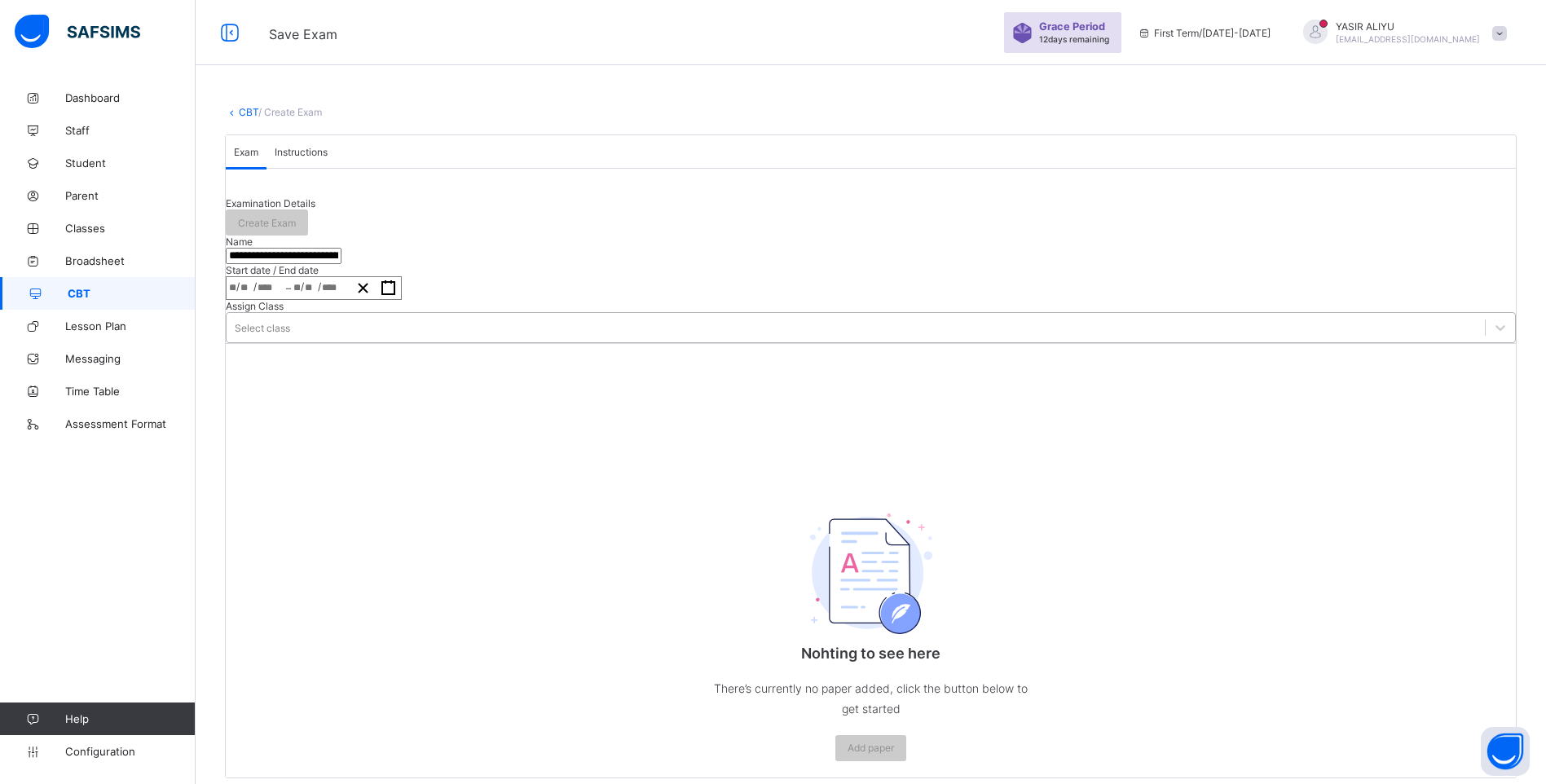
click at [649, 342] on div "Select class" at bounding box center [870, 327] width 1290 height 31
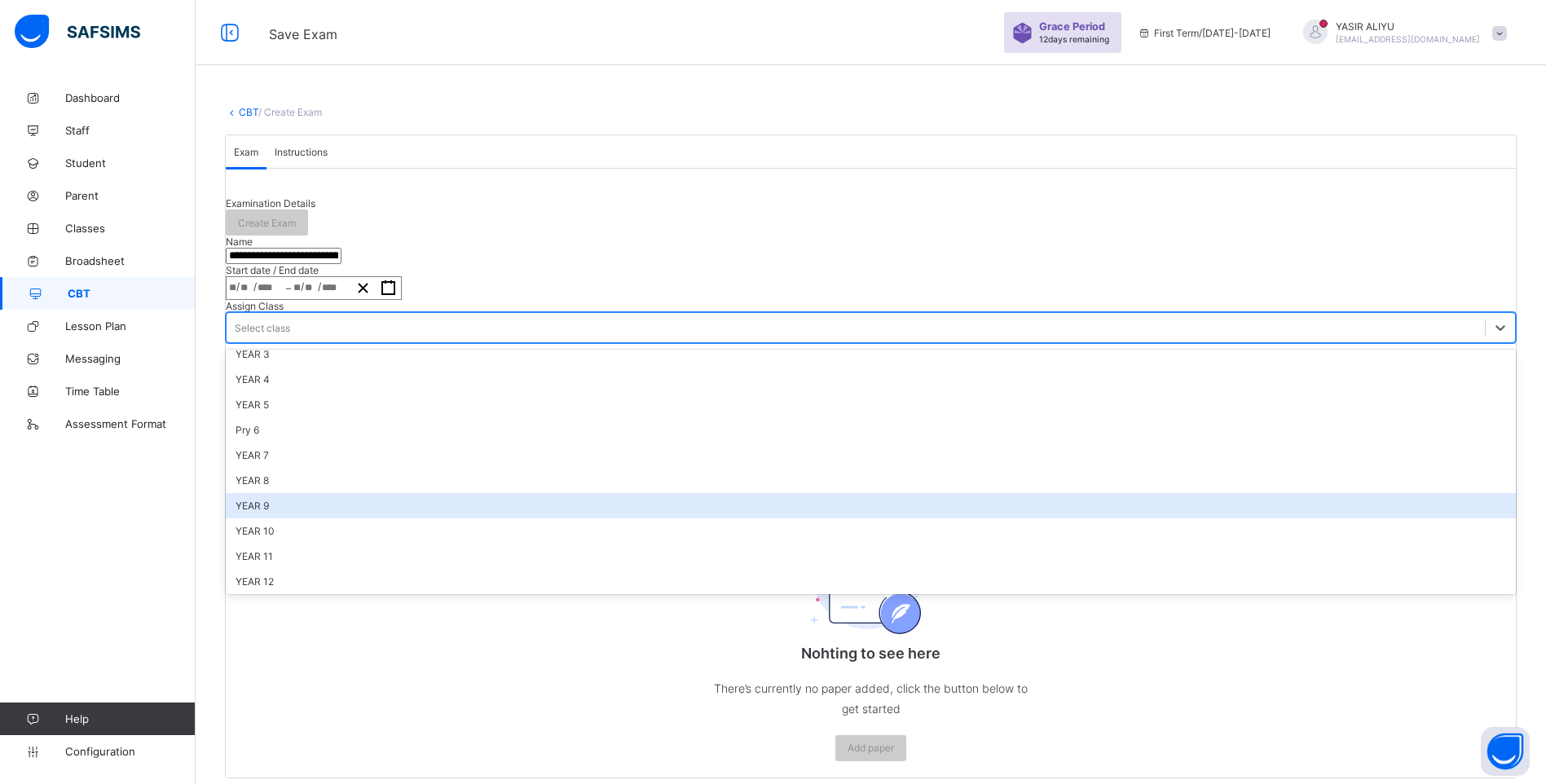
scroll to position [163, 0]
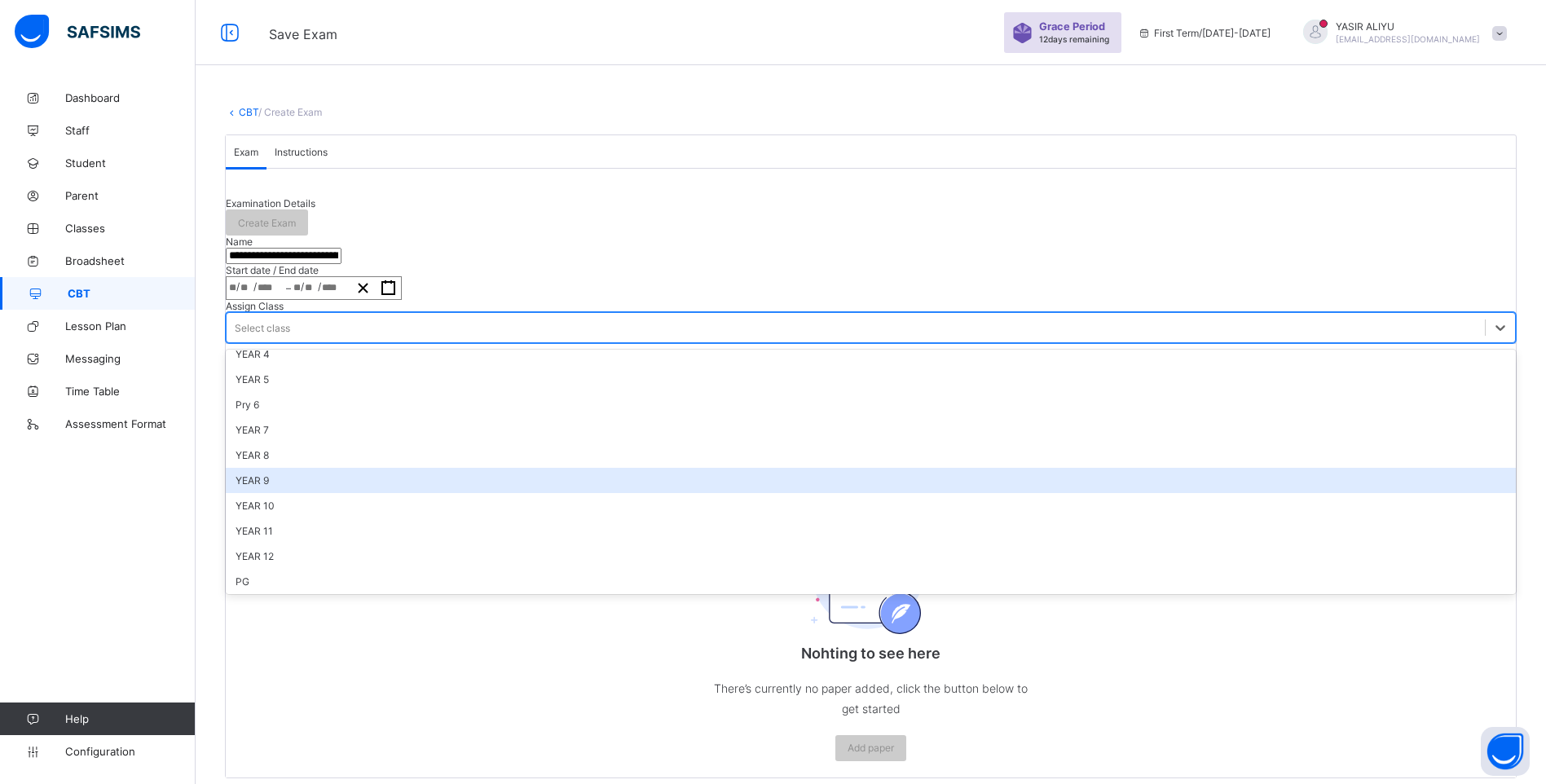
click at [615, 492] on div "YEAR 9" at bounding box center [870, 480] width 1290 height 25
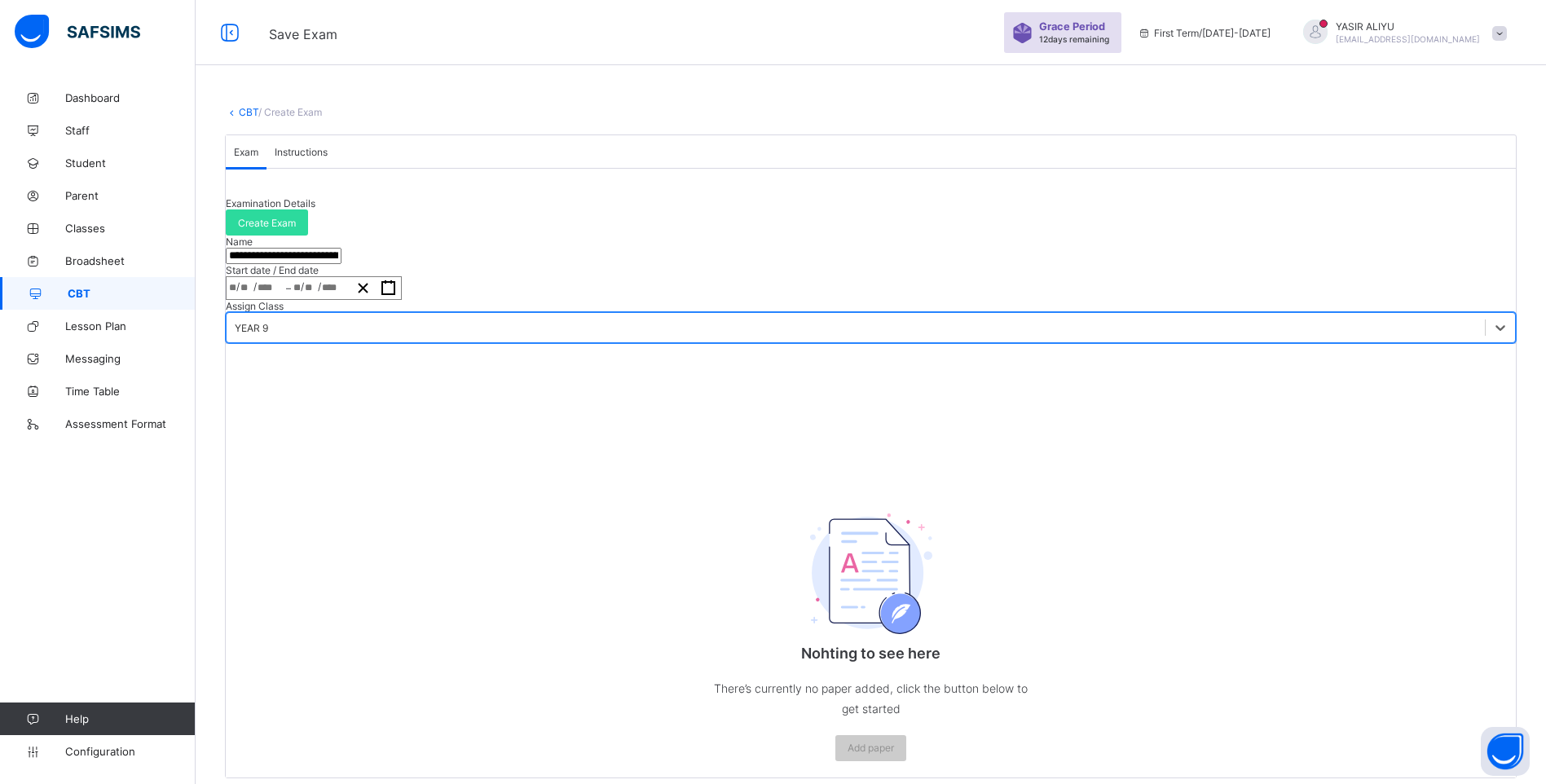
click at [328, 158] on span "Instructions" at bounding box center [301, 152] width 53 height 12
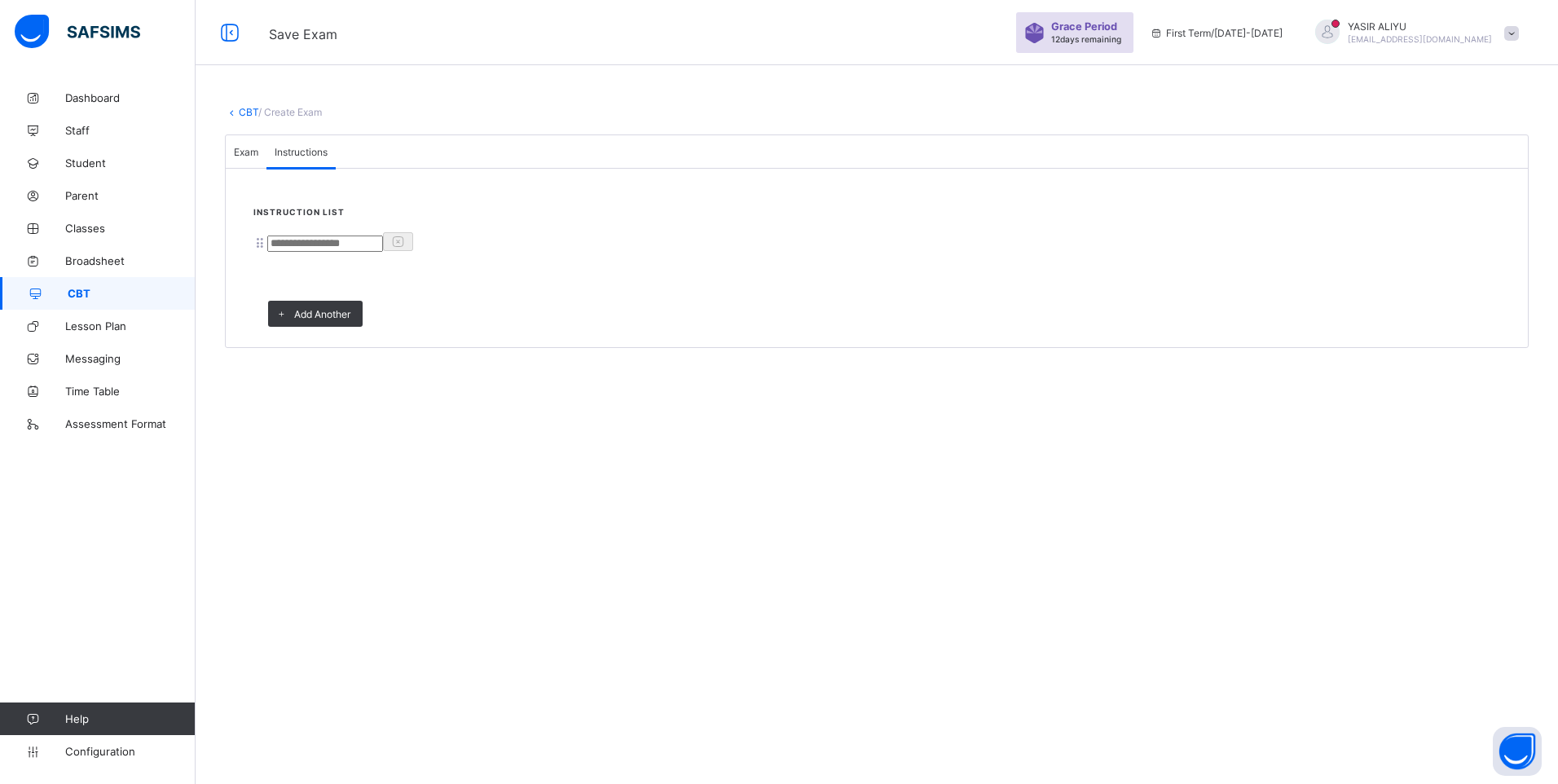
click at [314, 252] on input at bounding box center [325, 243] width 116 height 16
click at [259, 158] on span "Exam" at bounding box center [246, 152] width 25 height 12
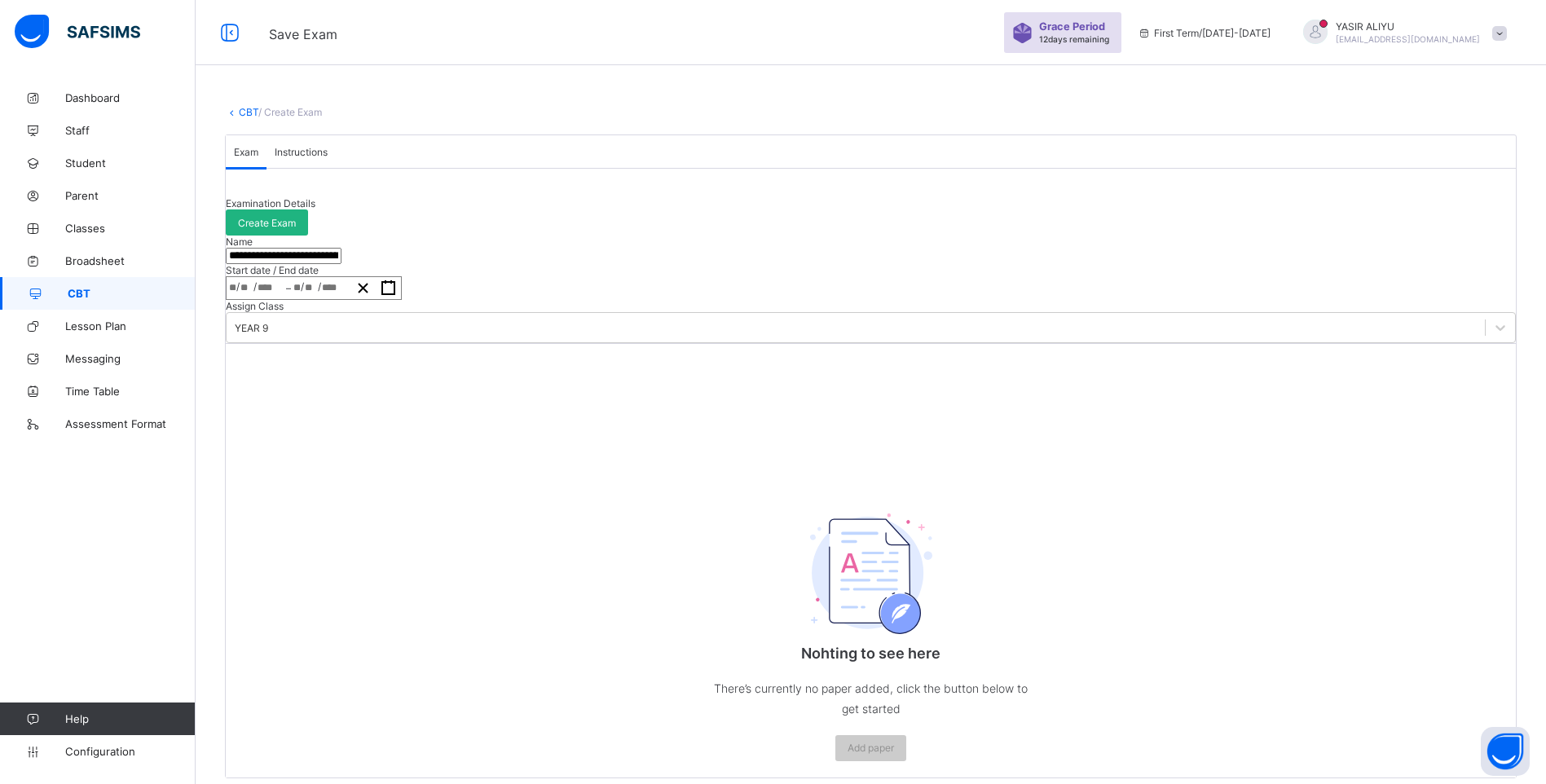
click at [295, 229] on span "Create Exam" at bounding box center [266, 223] width 58 height 12
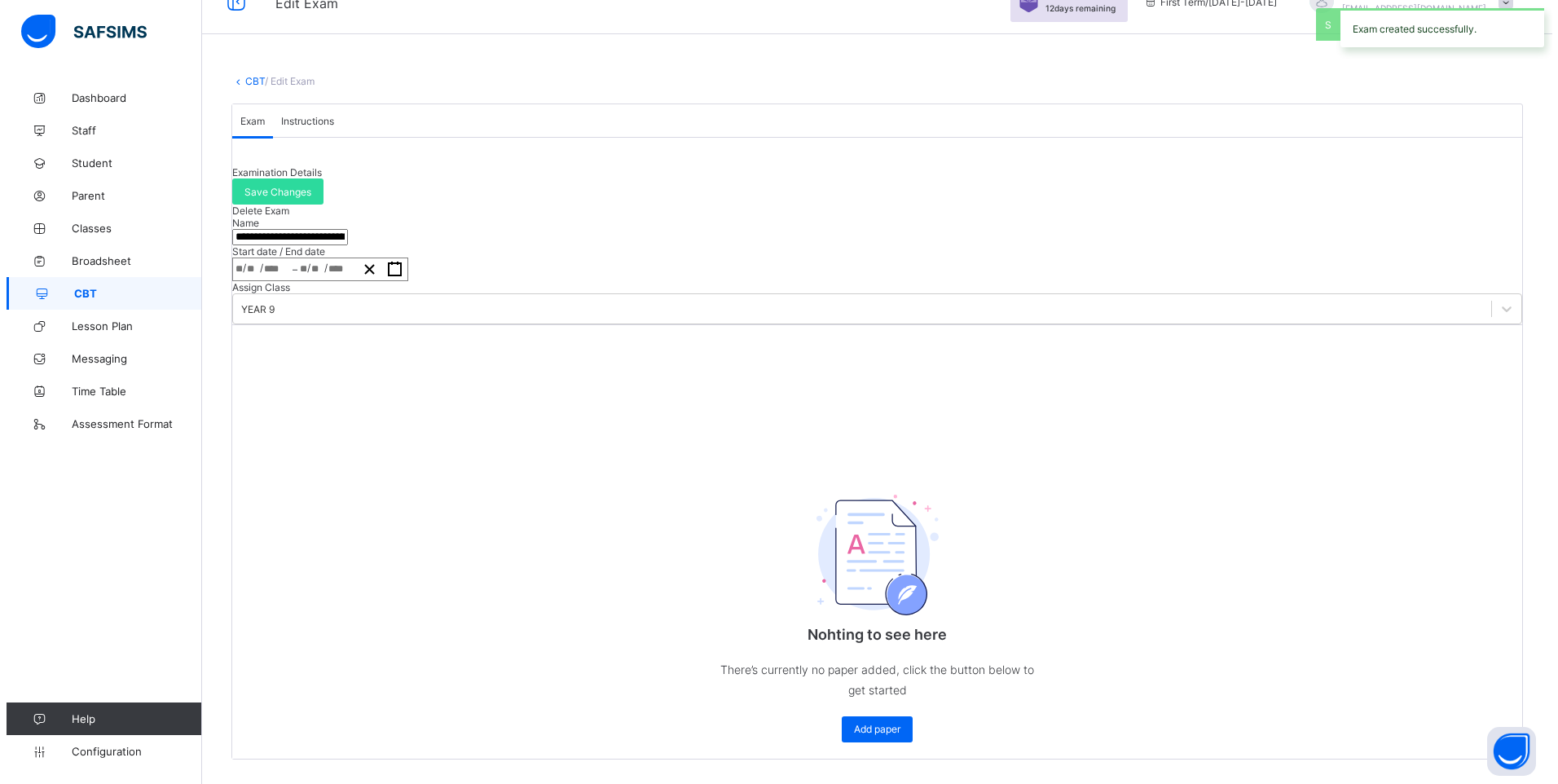
scroll to position [182, 0]
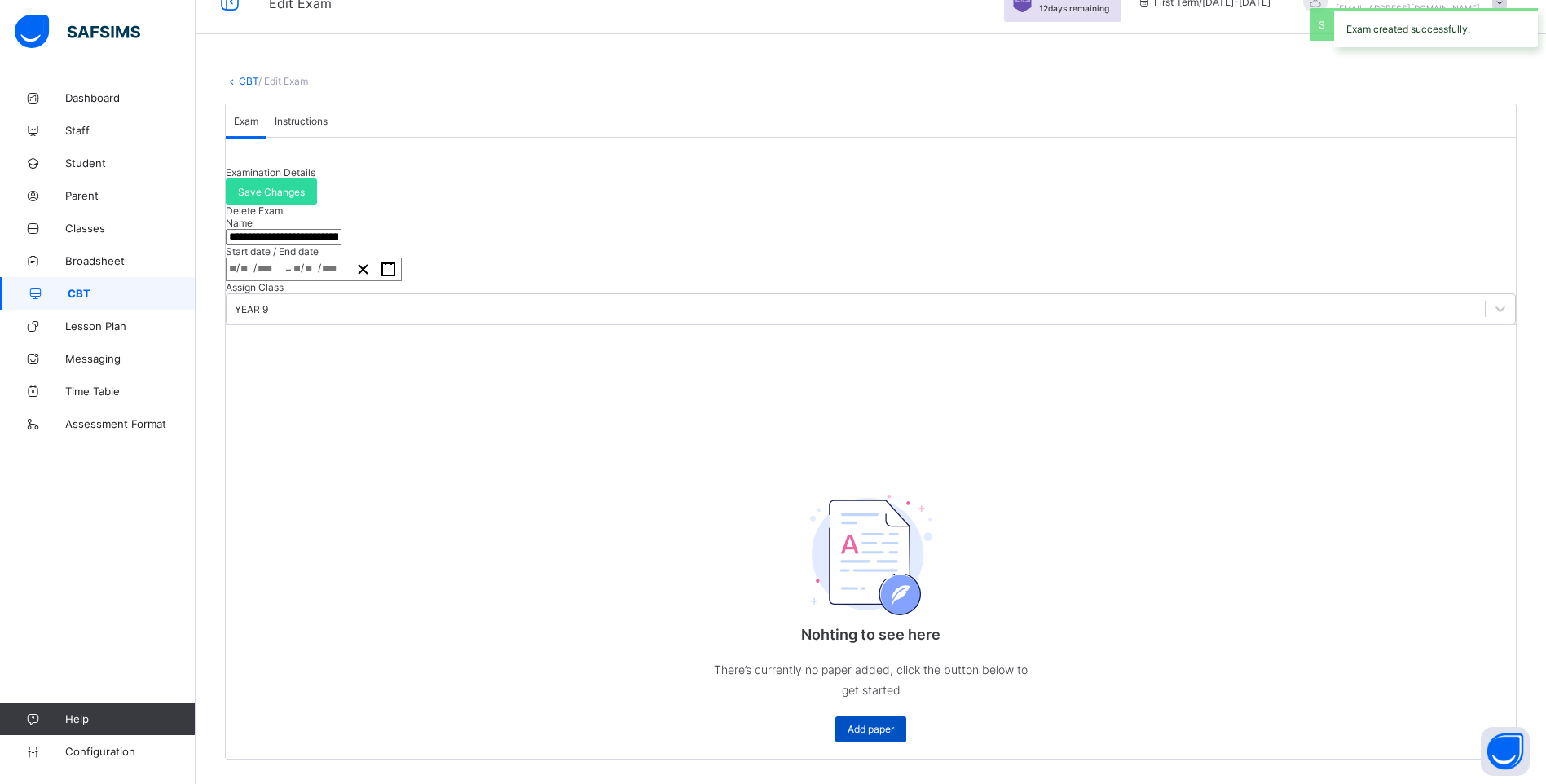
click at [856, 716] on div "Add paper" at bounding box center [870, 729] width 71 height 26
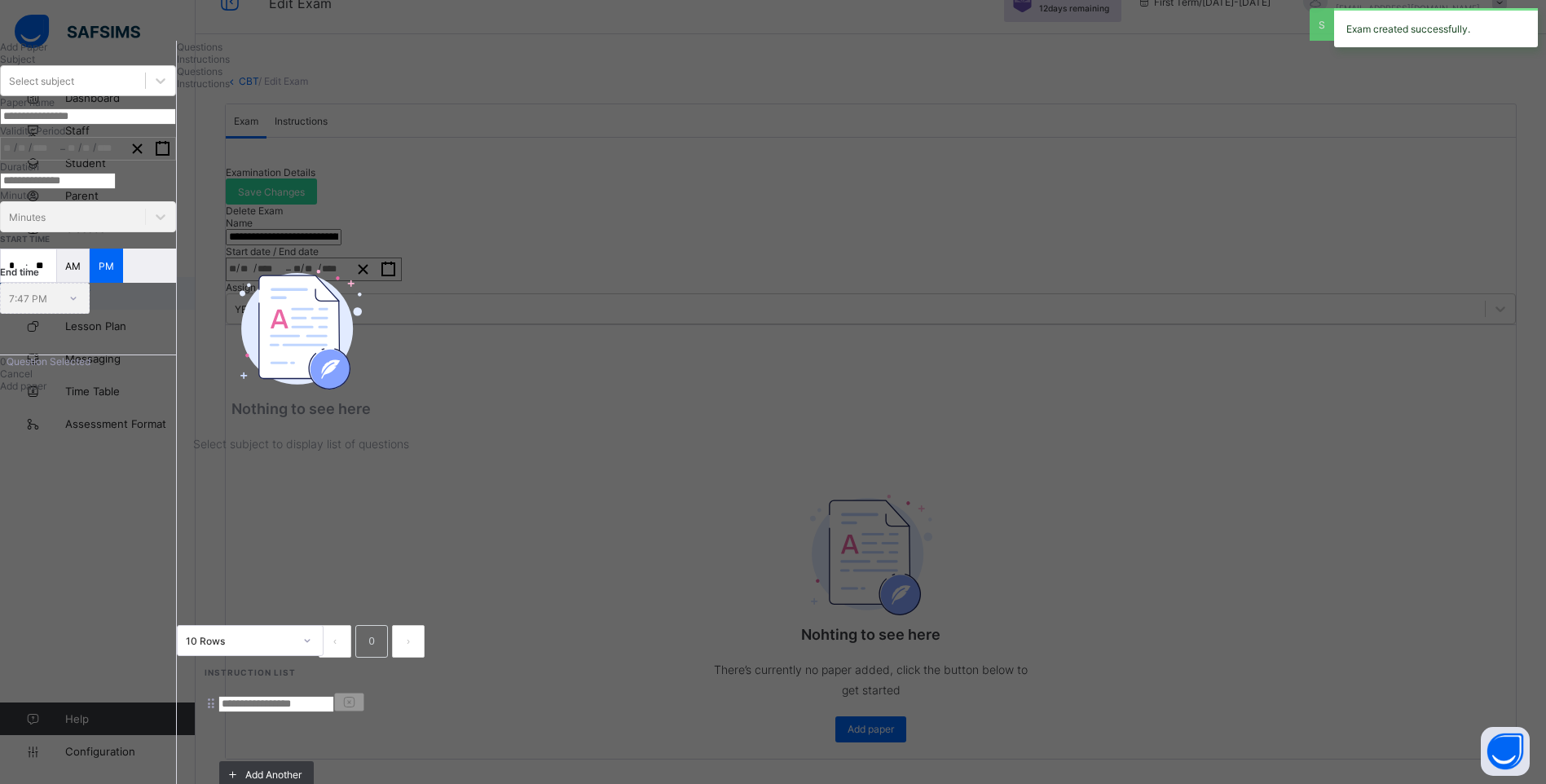
click at [229, 65] on span "Instructions" at bounding box center [203, 58] width 53 height 12
click at [334, 695] on input at bounding box center [276, 703] width 116 height 16
click at [425, 53] on div "Questions" at bounding box center [300, 46] width 247 height 12
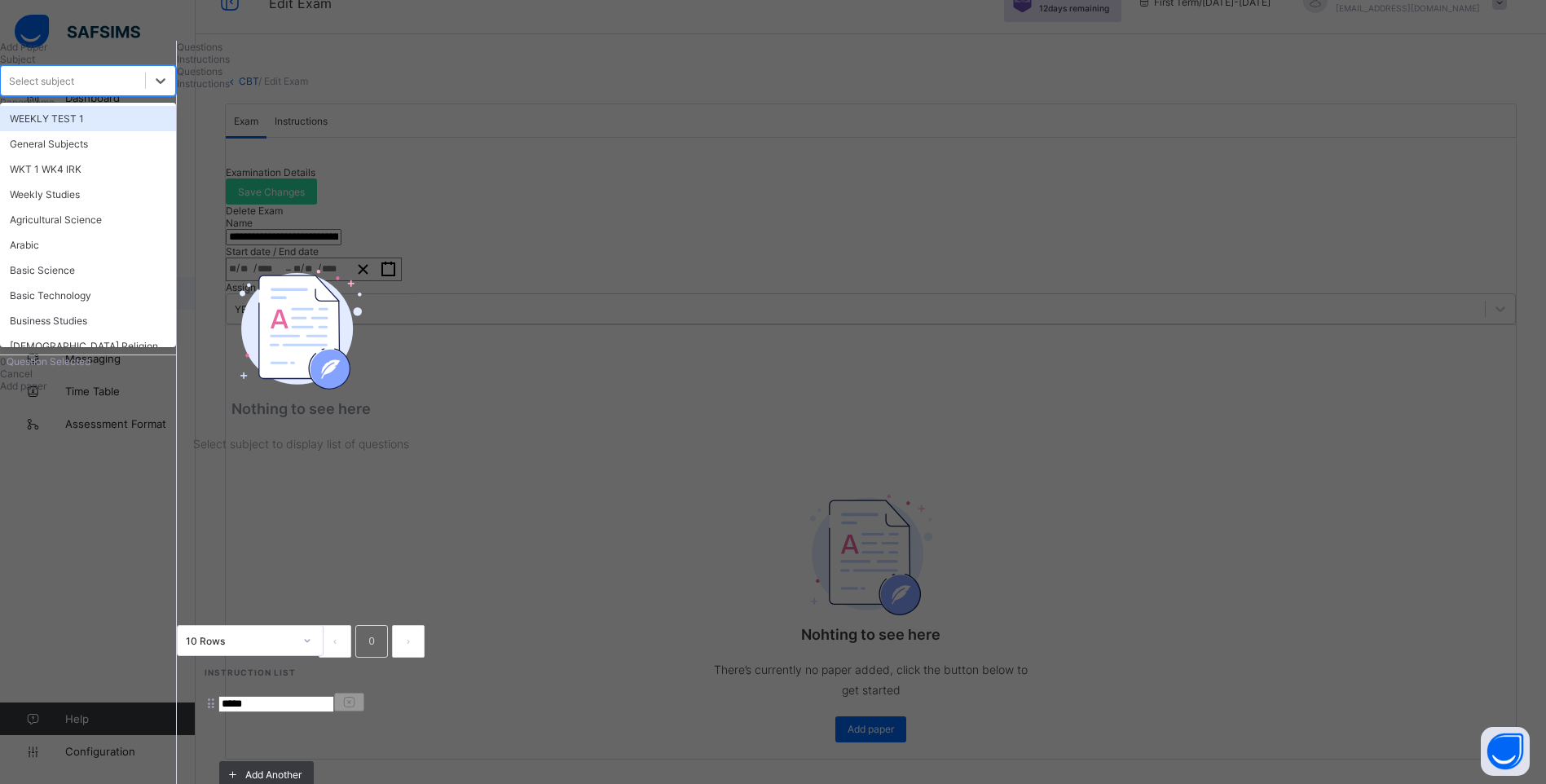
click at [145, 92] on div "Select subject" at bounding box center [73, 80] width 144 height 23
click at [176, 131] on div "WEEKLY TEST 1" at bounding box center [88, 118] width 176 height 25
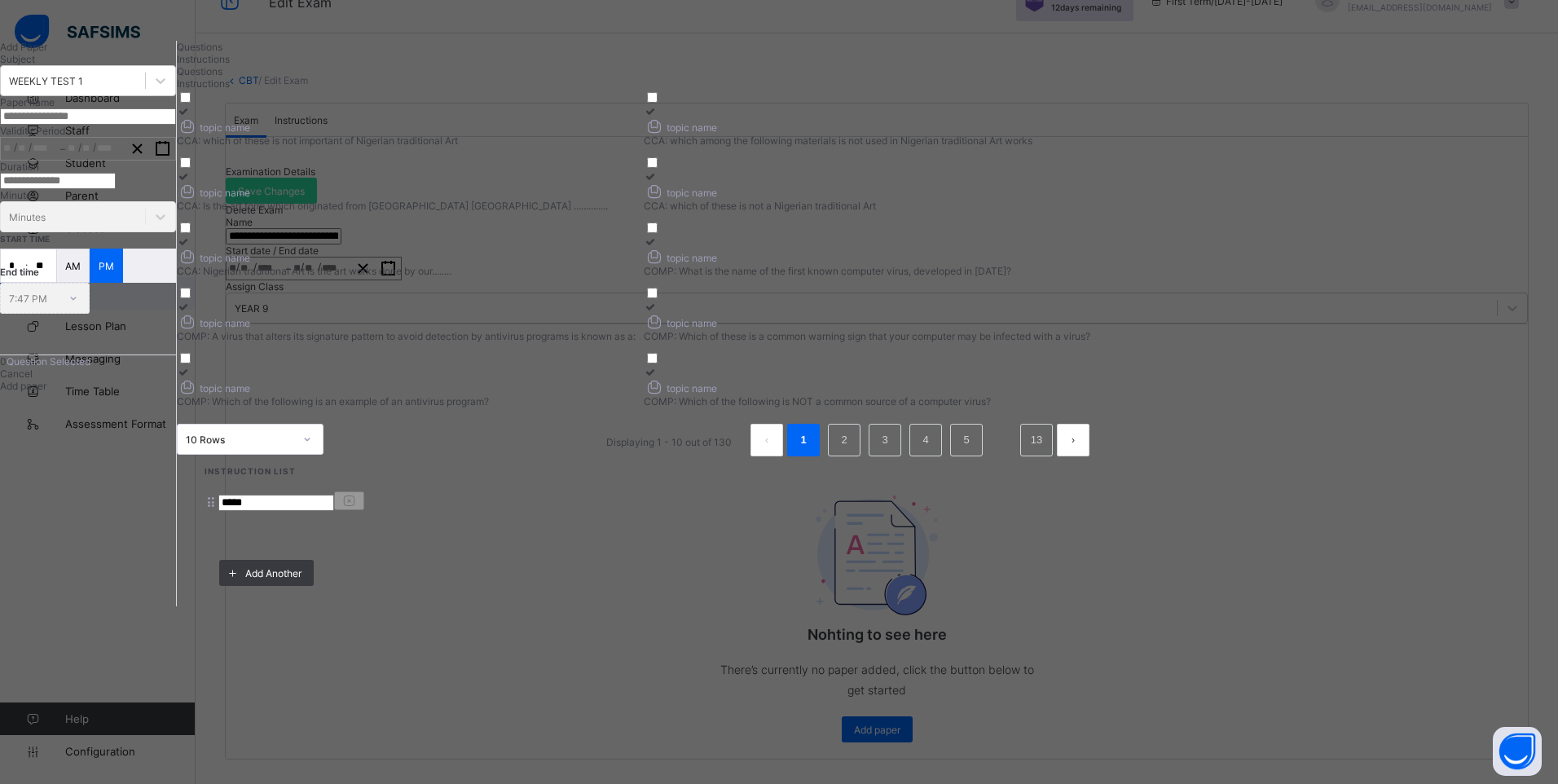
click at [191, 117] on icon at bounding box center [183, 110] width 14 height 12
drag, startPoint x: 999, startPoint y: 178, endPoint x: 922, endPoint y: 208, distance: 82.6
click at [988, 117] on div at bounding box center [873, 110] width 459 height 12
click at [191, 182] on icon at bounding box center [183, 175] width 14 height 12
drag, startPoint x: 996, startPoint y: 259, endPoint x: 767, endPoint y: 327, distance: 238.9
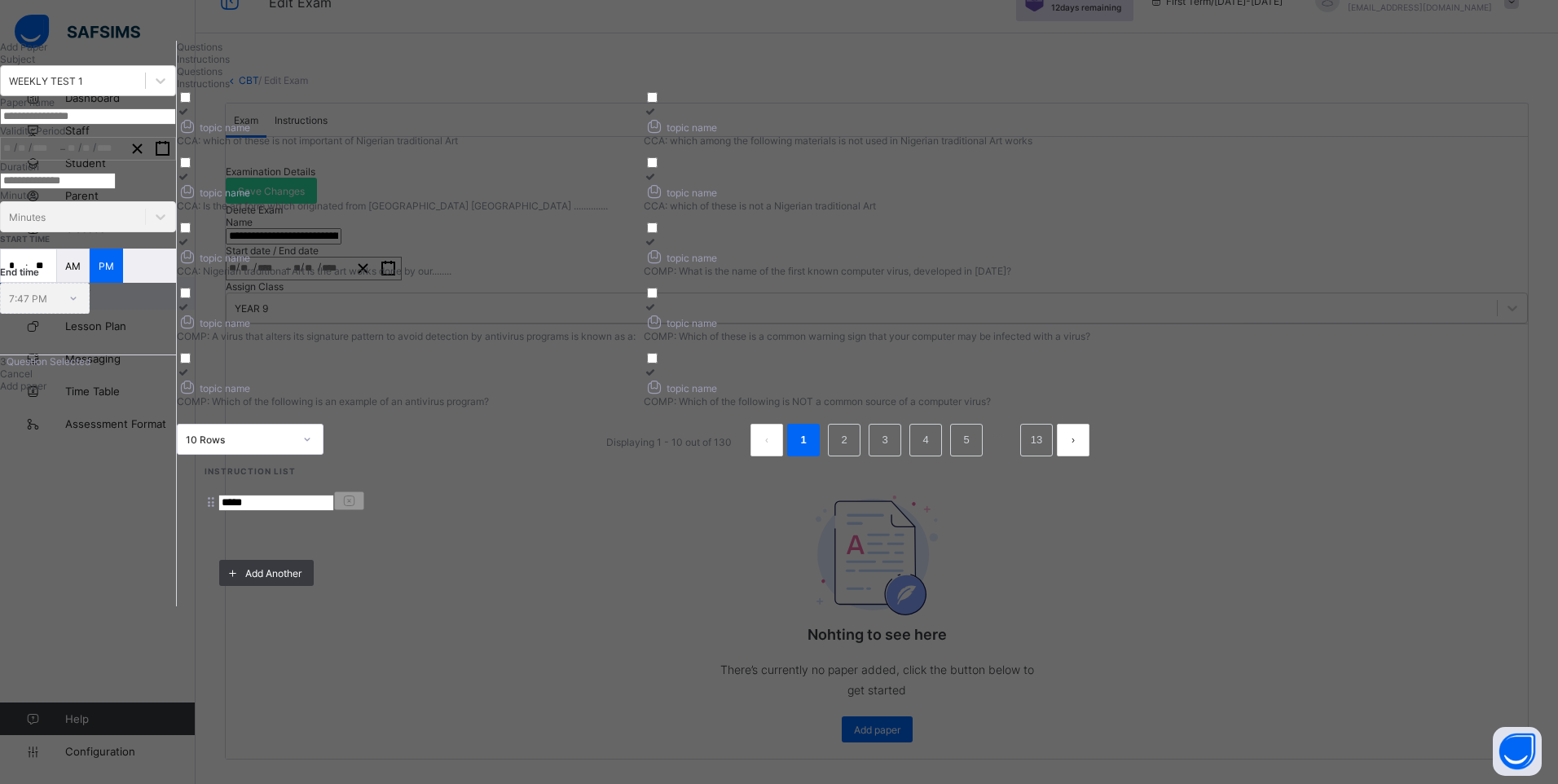
click at [658, 182] on icon at bounding box center [650, 175] width 14 height 12
click at [191, 247] on icon at bounding box center [183, 242] width 14 height 12
click at [658, 247] on icon at bounding box center [650, 242] width 14 height 12
click at [191, 313] on icon at bounding box center [183, 307] width 14 height 12
click at [658, 313] on icon at bounding box center [650, 307] width 14 height 12
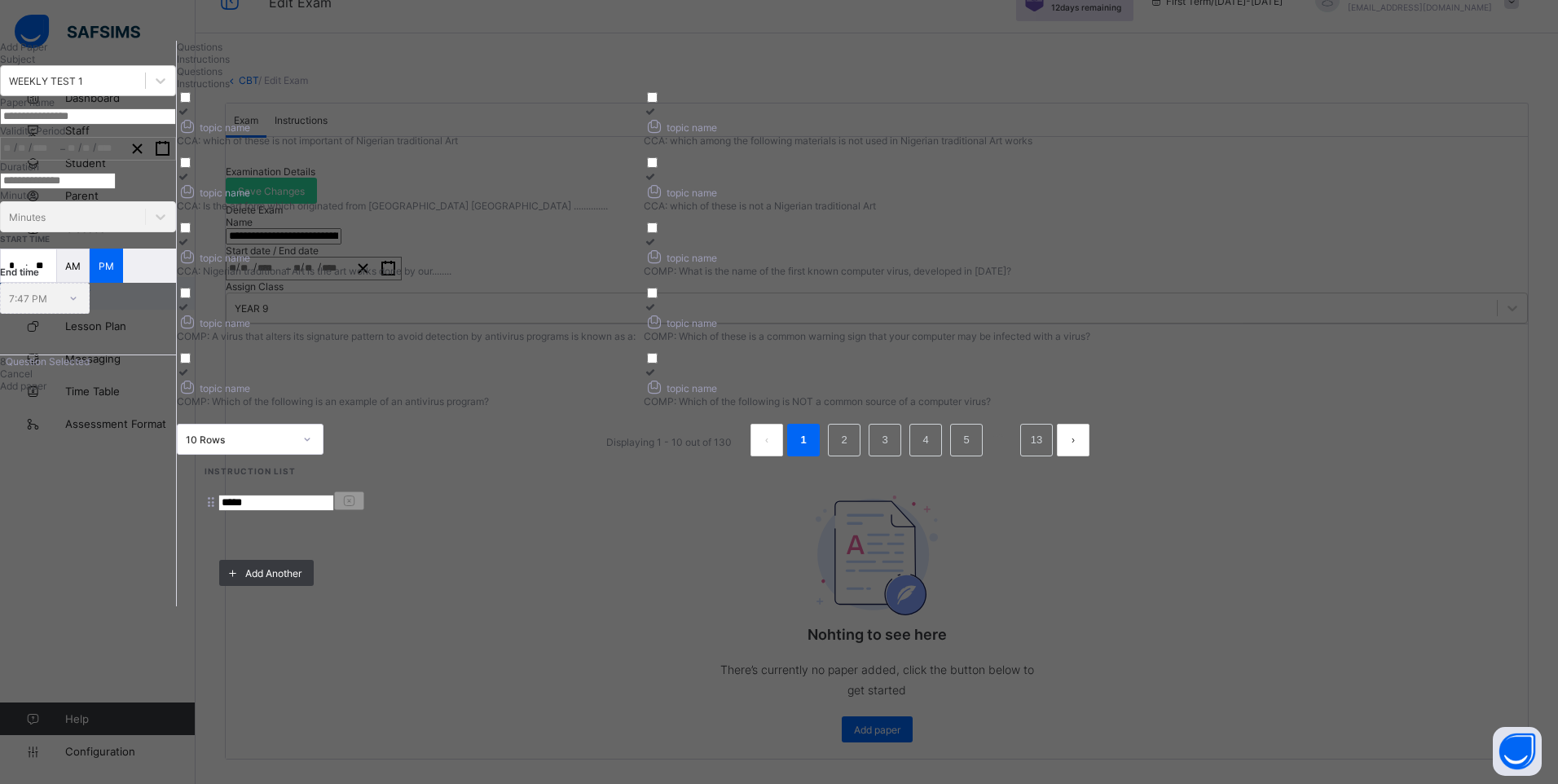
click at [191, 378] on icon at bounding box center [183, 372] width 14 height 12
click at [658, 378] on icon at bounding box center [650, 372] width 14 height 12
click at [861, 457] on li "2" at bounding box center [844, 440] width 33 height 33
click at [191, 117] on icon at bounding box center [183, 110] width 14 height 12
click at [671, 117] on icon at bounding box center [664, 110] width 14 height 12
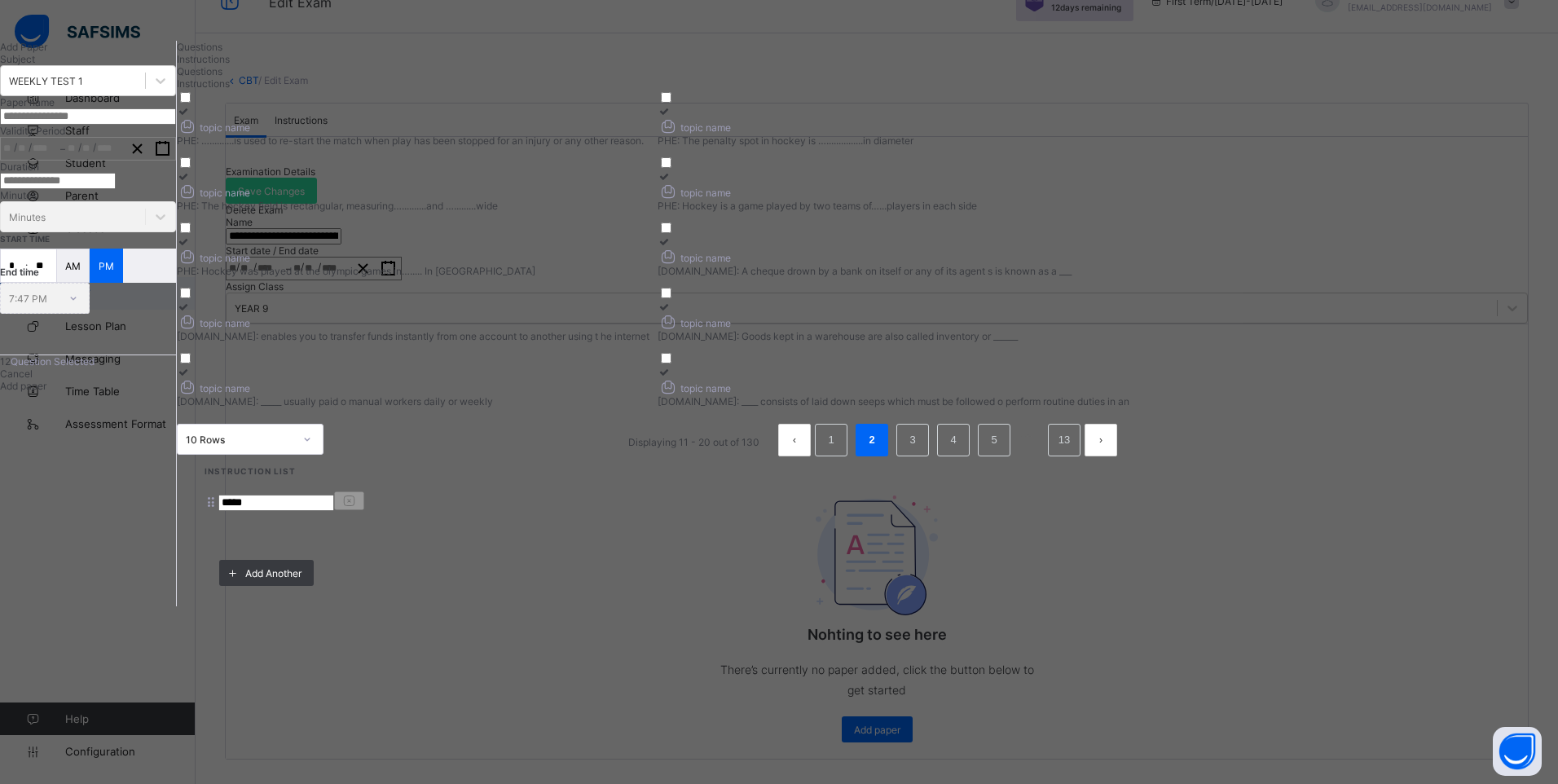
click at [191, 182] on icon at bounding box center [183, 175] width 14 height 12
click at [671, 182] on icon at bounding box center [664, 175] width 14 height 12
click at [191, 247] on icon at bounding box center [183, 242] width 14 height 12
click at [671, 247] on icon at bounding box center [664, 242] width 14 height 12
drag, startPoint x: 434, startPoint y: 414, endPoint x: 550, endPoint y: 415, distance: 116.0
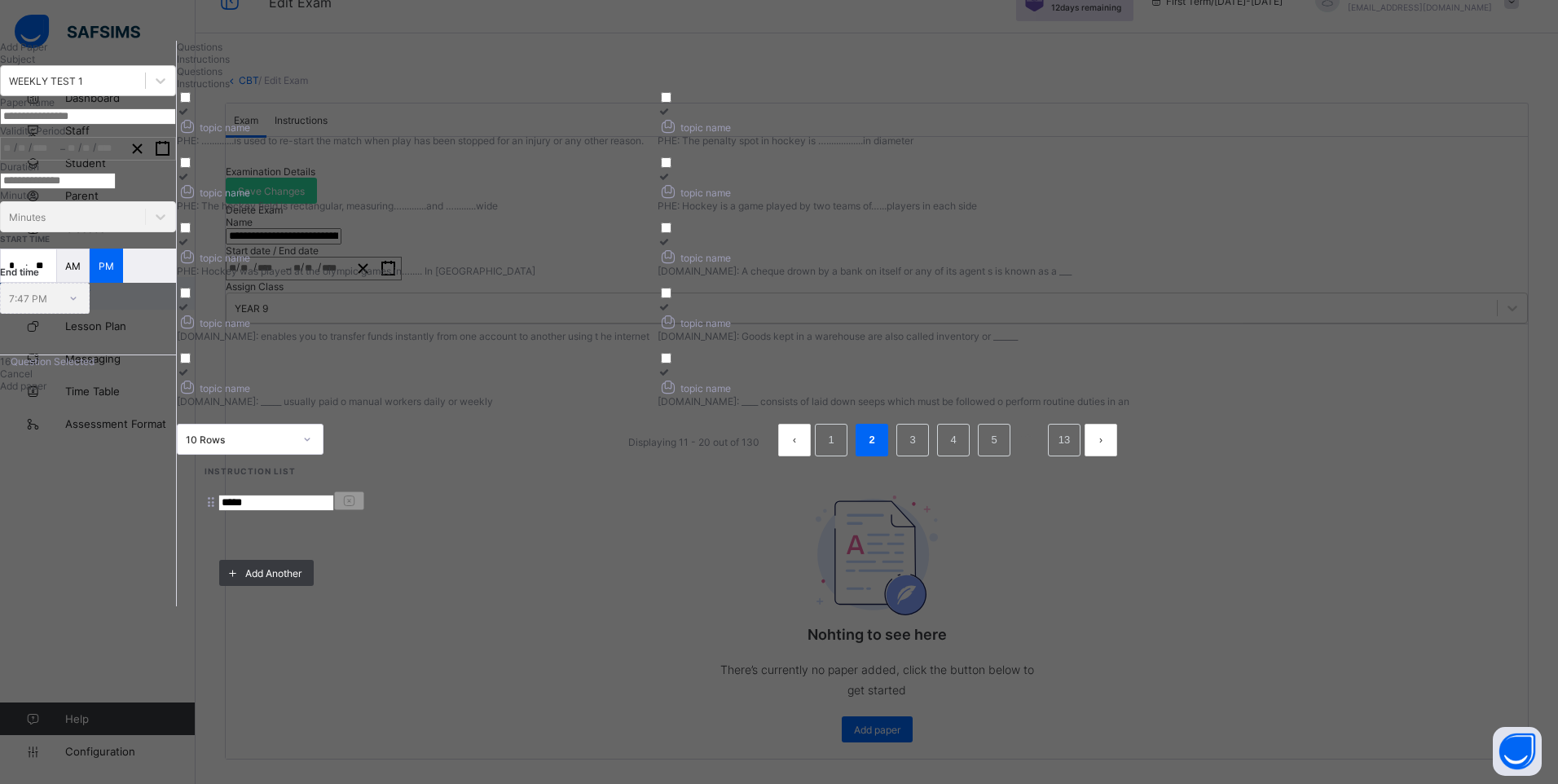
click at [191, 313] on icon at bounding box center [183, 307] width 14 height 12
click at [671, 313] on icon at bounding box center [664, 307] width 14 height 12
click at [191, 378] on icon at bounding box center [183, 372] width 14 height 12
click at [985, 378] on div at bounding box center [894, 372] width 473 height 12
click at [929, 457] on li "3" at bounding box center [913, 440] width 33 height 33
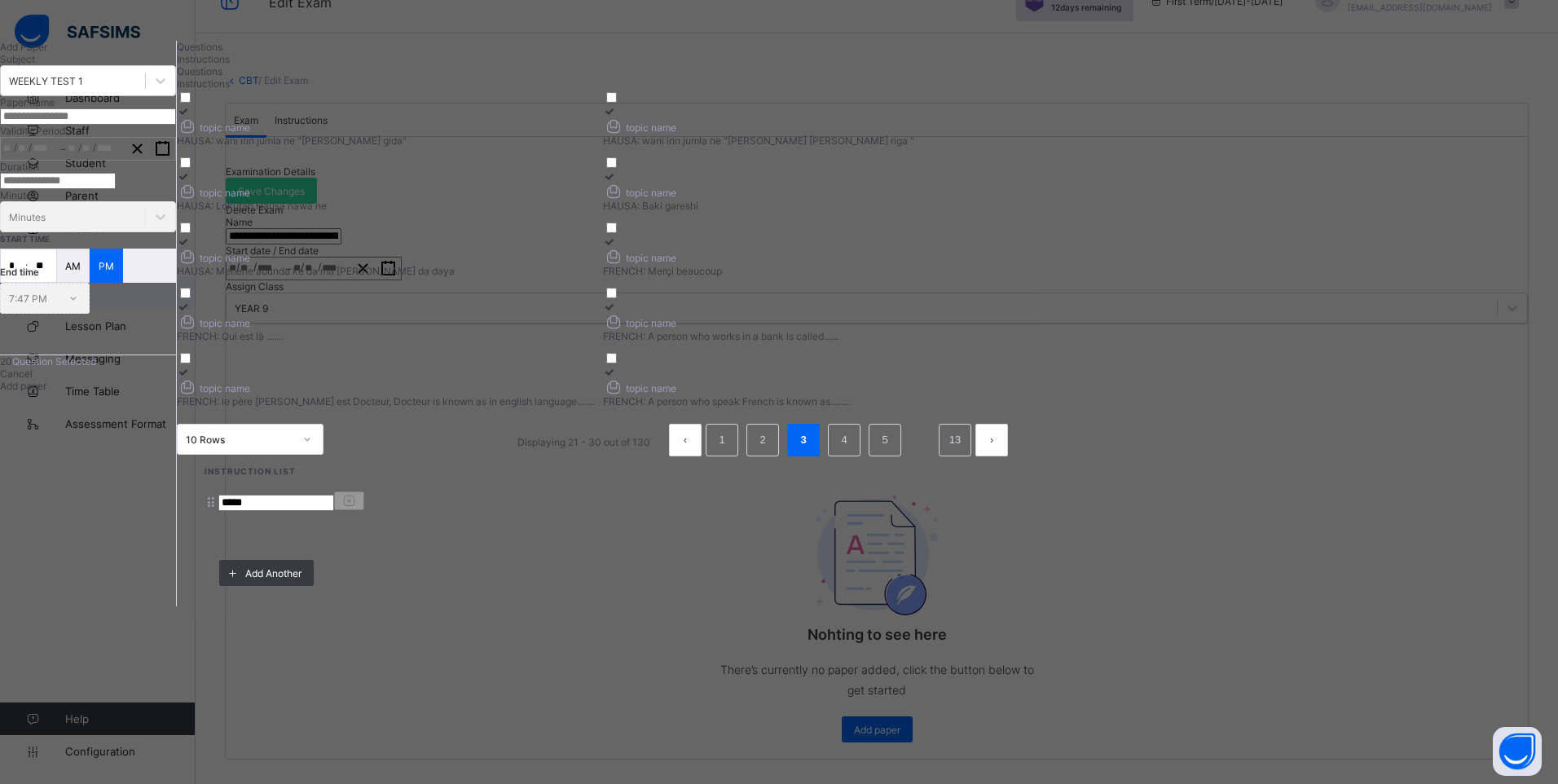
click at [191, 117] on icon at bounding box center [183, 110] width 14 height 12
click at [617, 117] on icon at bounding box center [610, 110] width 14 height 12
click at [191, 182] on icon at bounding box center [183, 175] width 14 height 12
click at [617, 182] on icon at bounding box center [610, 175] width 14 height 12
click at [191, 247] on icon at bounding box center [183, 242] width 14 height 12
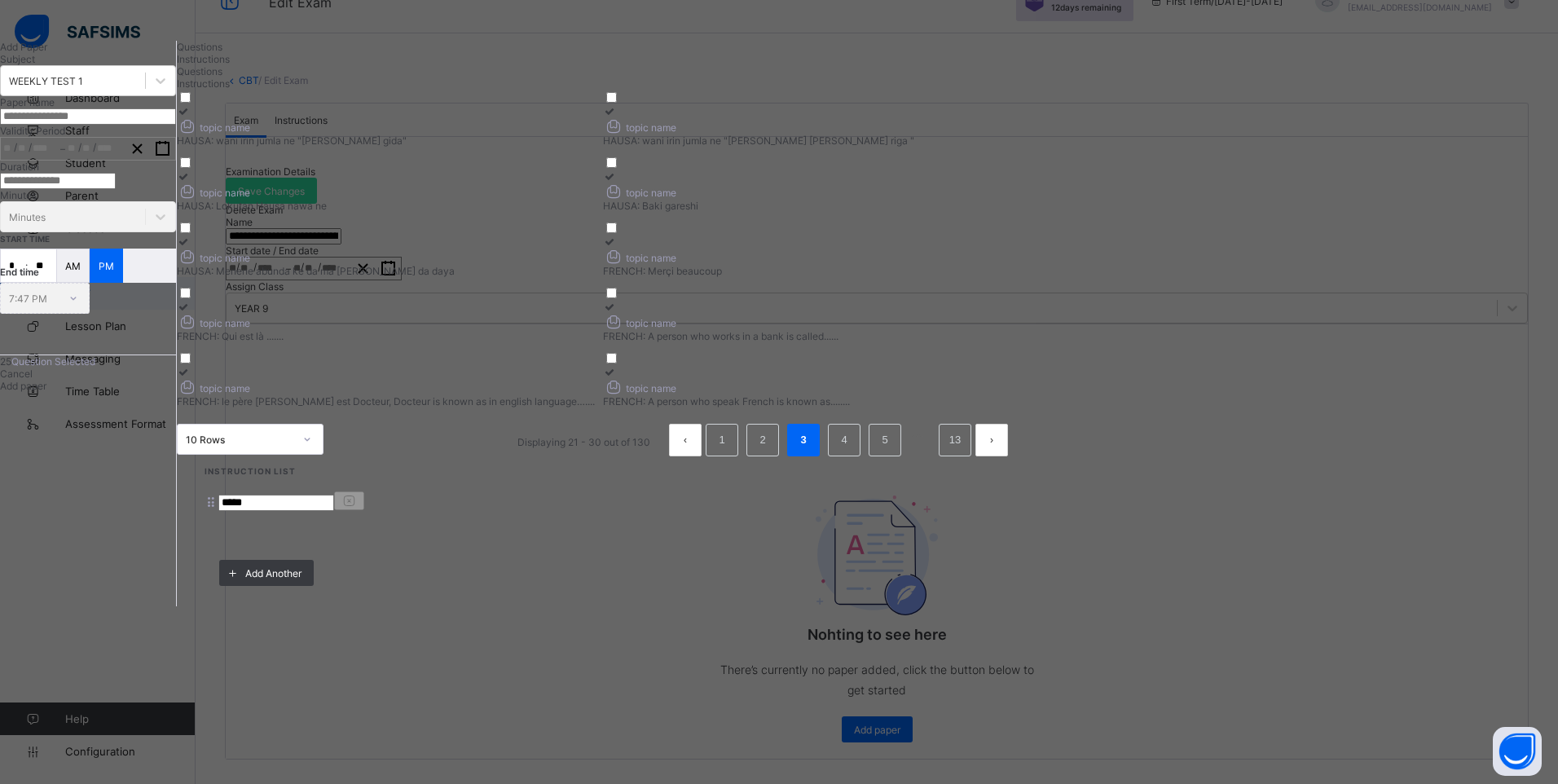
click at [1009, 247] on div at bounding box center [812, 242] width 418 height 12
click at [191, 313] on icon at bounding box center [183, 307] width 14 height 12
click at [617, 313] on icon at bounding box center [610, 307] width 14 height 12
click at [191, 378] on icon at bounding box center [183, 372] width 14 height 12
click at [617, 378] on icon at bounding box center [610, 372] width 14 height 12
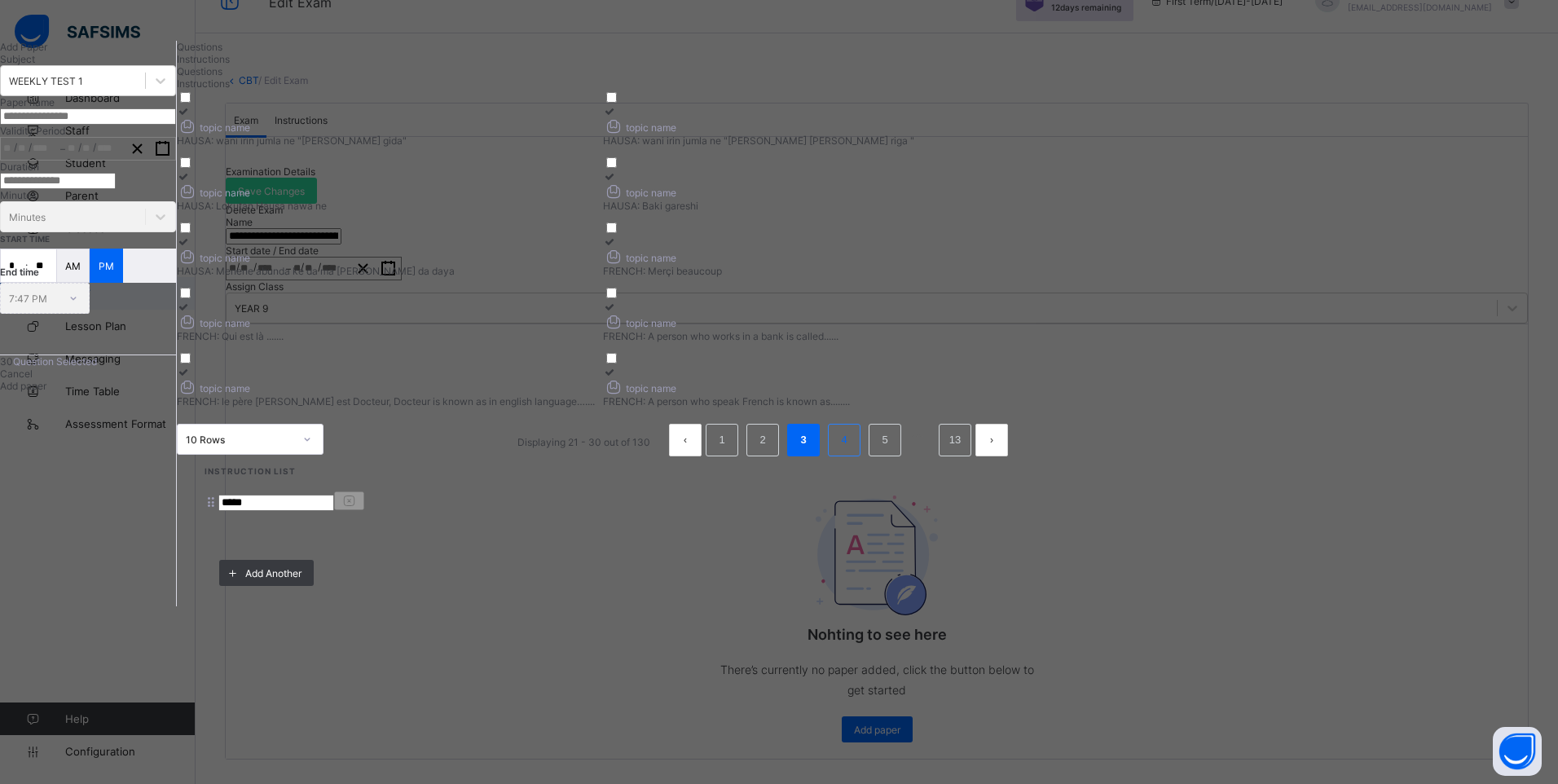
click at [851, 450] on link "4" at bounding box center [844, 440] width 15 height 21
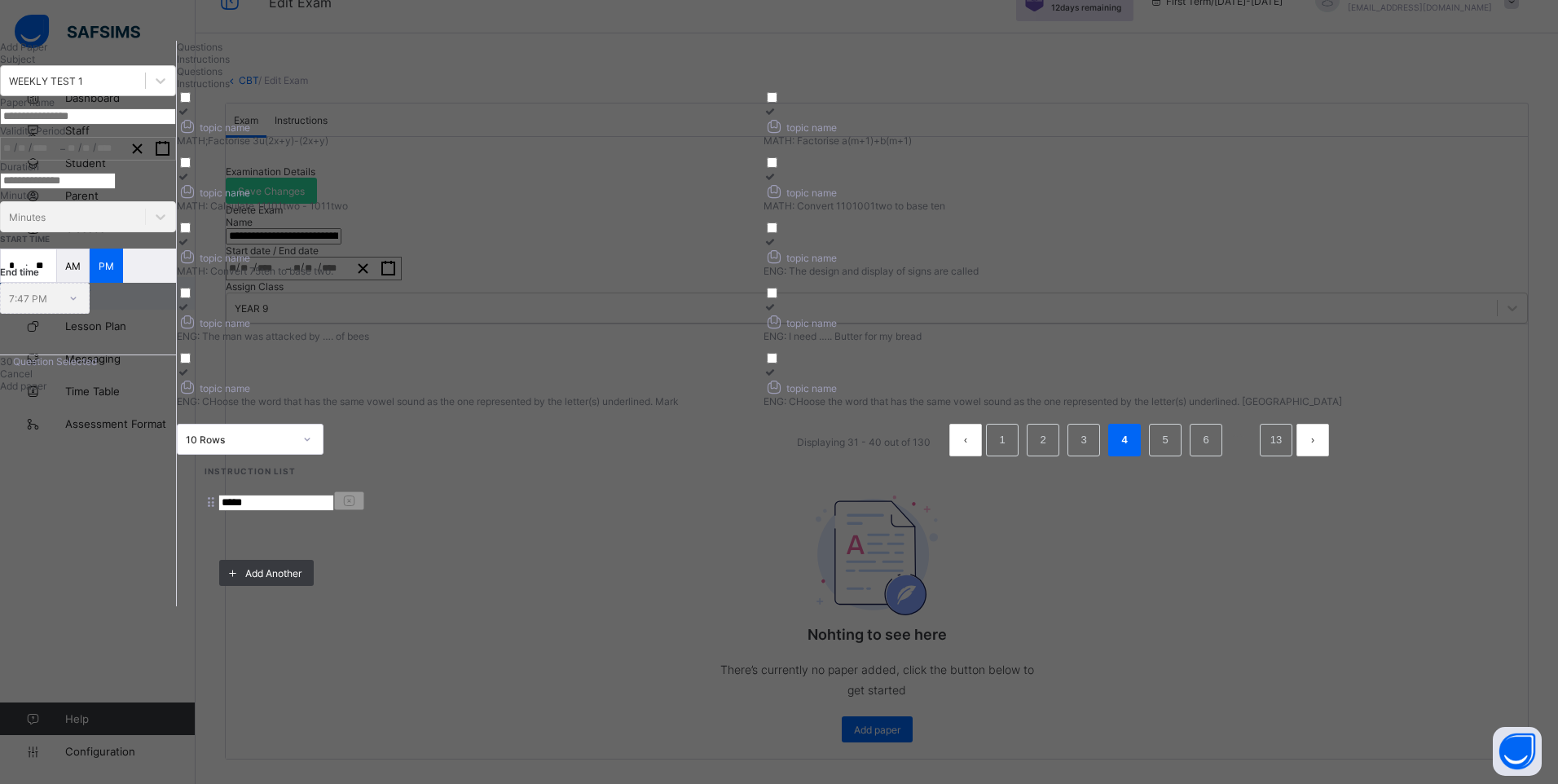
click at [191, 117] on icon at bounding box center [183, 110] width 14 height 12
click at [778, 117] on icon at bounding box center [770, 110] width 14 height 12
click at [191, 182] on icon at bounding box center [183, 175] width 14 height 12
drag, startPoint x: 999, startPoint y: 259, endPoint x: 702, endPoint y: 300, distance: 299.8
click at [778, 182] on icon at bounding box center [770, 175] width 14 height 12
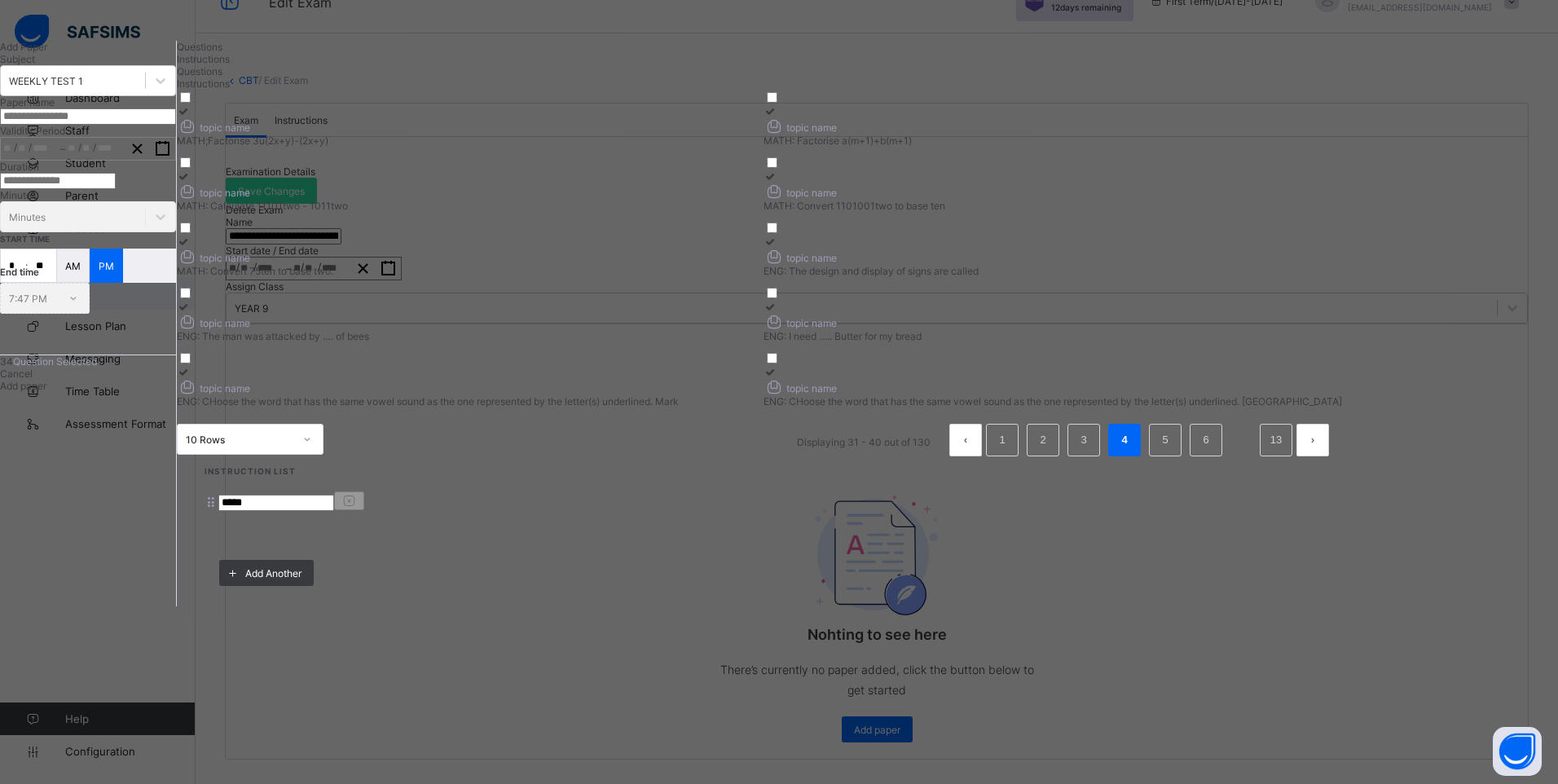
click at [191, 247] on icon at bounding box center [183, 242] width 14 height 12
click at [778, 247] on icon at bounding box center [770, 242] width 14 height 12
click at [191, 313] on icon at bounding box center [183, 307] width 14 height 12
click at [778, 313] on icon at bounding box center [770, 307] width 14 height 12
click at [426, 378] on div at bounding box center [465, 372] width 578 height 12
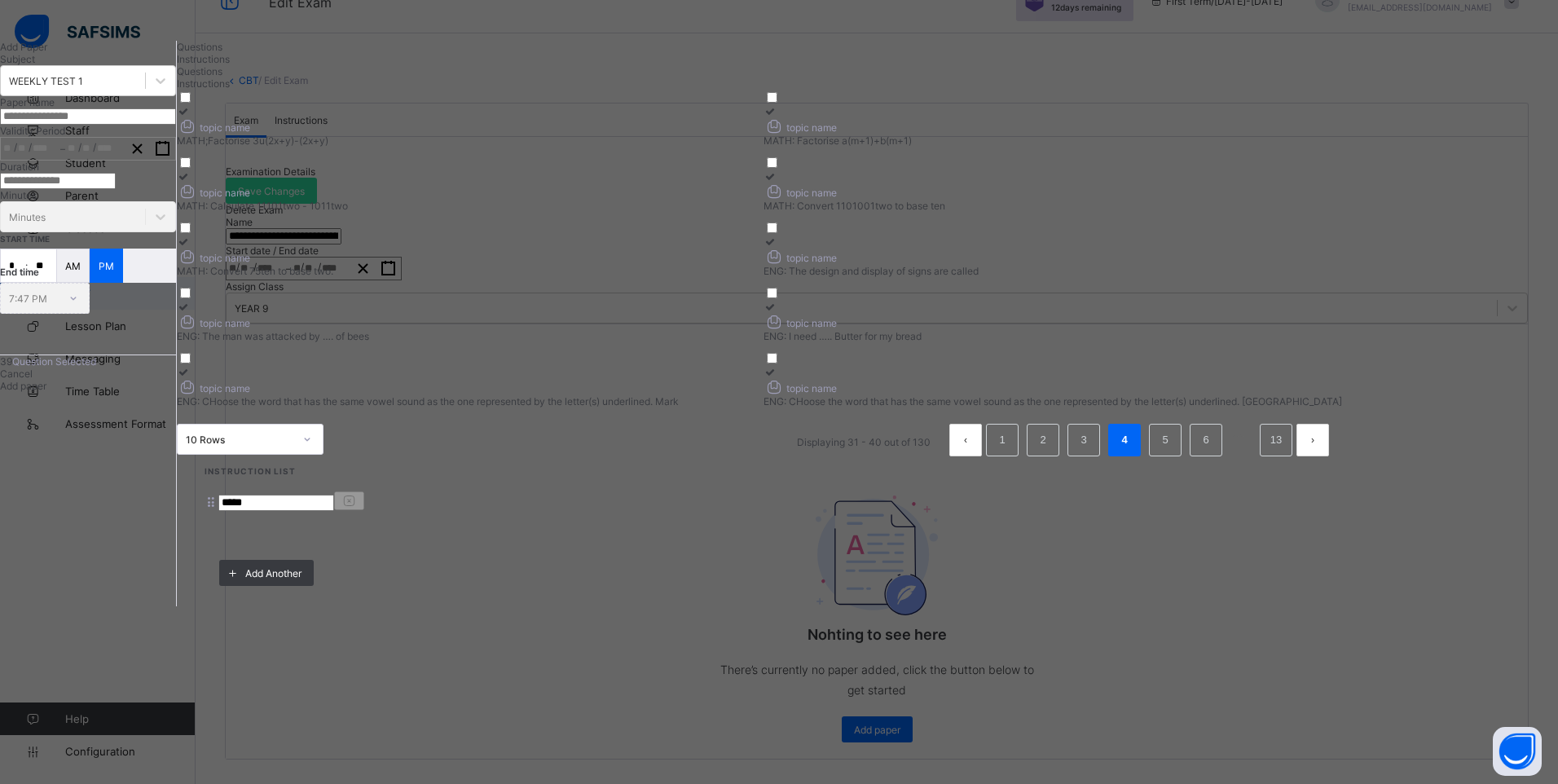
click at [778, 378] on icon at bounding box center [770, 372] width 14 height 12
click at [1172, 450] on link "5" at bounding box center [1164, 440] width 15 height 21
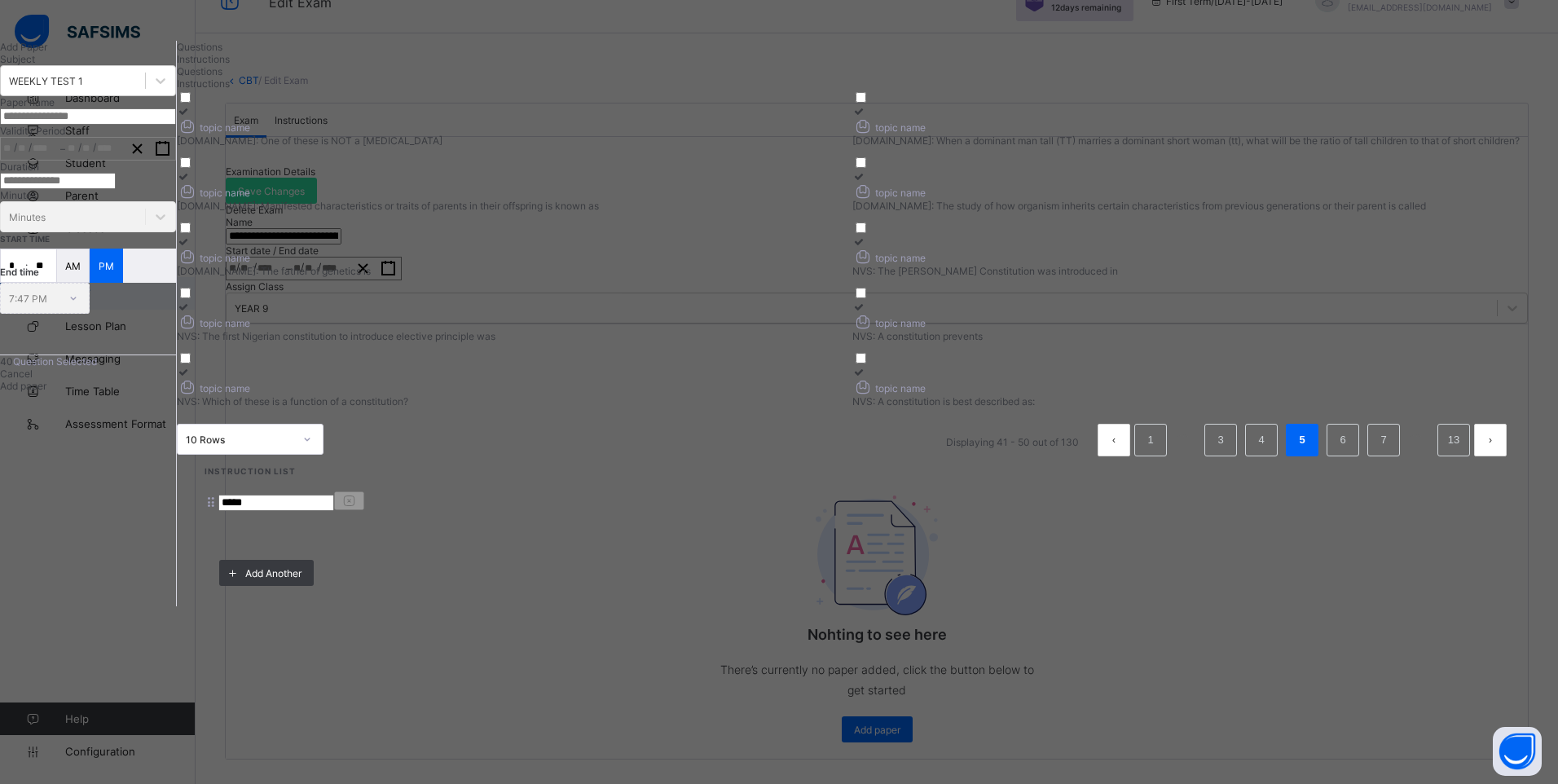
click at [191, 117] on icon at bounding box center [183, 110] width 14 height 12
click at [866, 117] on icon at bounding box center [859, 110] width 14 height 12
click at [191, 182] on icon at bounding box center [183, 175] width 14 height 12
click at [866, 182] on icon at bounding box center [859, 175] width 14 height 12
click at [191, 247] on icon at bounding box center [183, 242] width 14 height 12
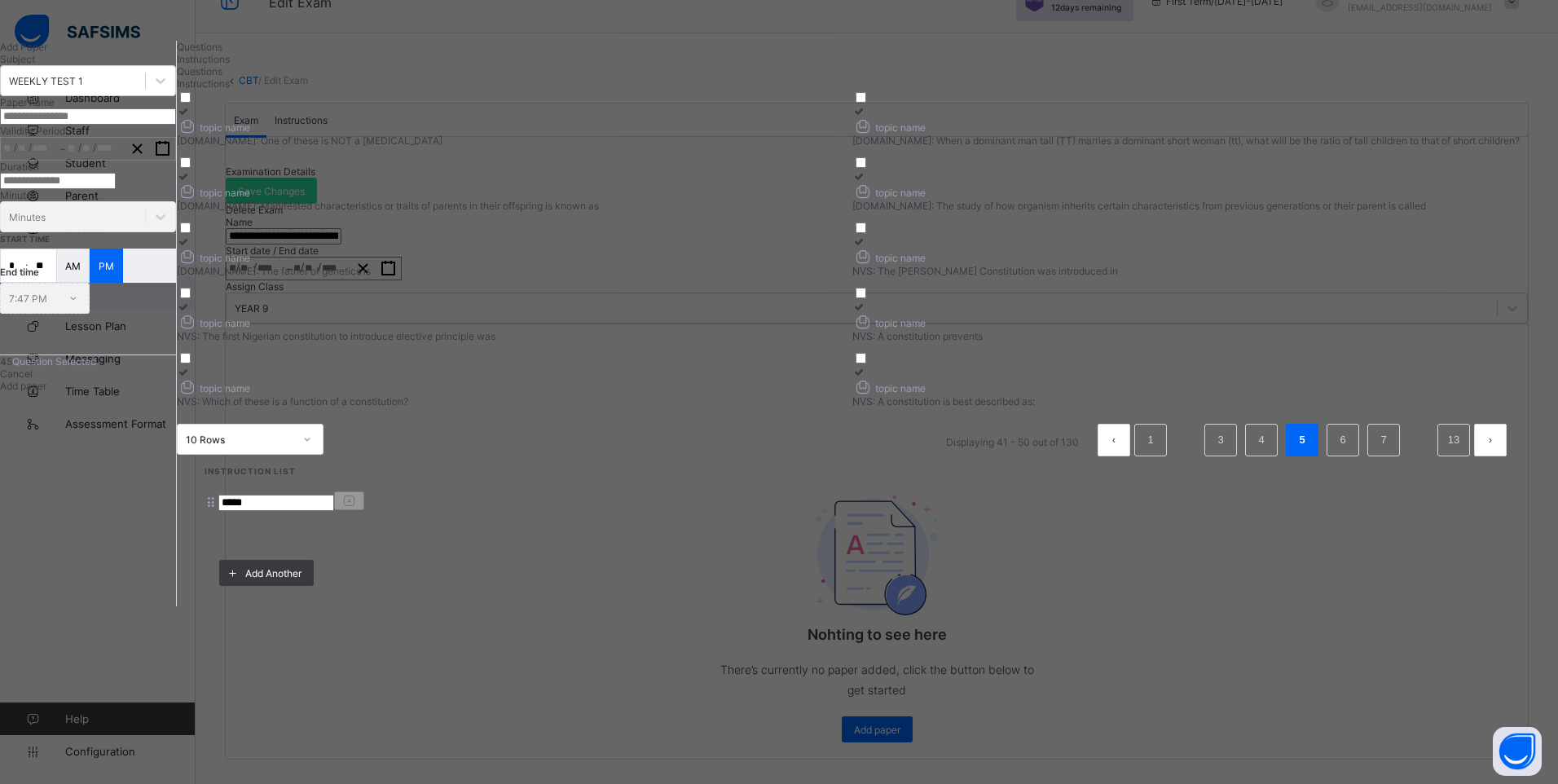
click at [866, 247] on icon at bounding box center [859, 242] width 14 height 12
click at [191, 313] on icon at bounding box center [183, 307] width 14 height 12
drag, startPoint x: 994, startPoint y: 444, endPoint x: 788, endPoint y: 516, distance: 218.2
click at [980, 342] on label "topic name NVS: A constitution prevents" at bounding box center [1185, 322] width 667 height 42
click at [449, 378] on div at bounding box center [510, 372] width 667 height 12
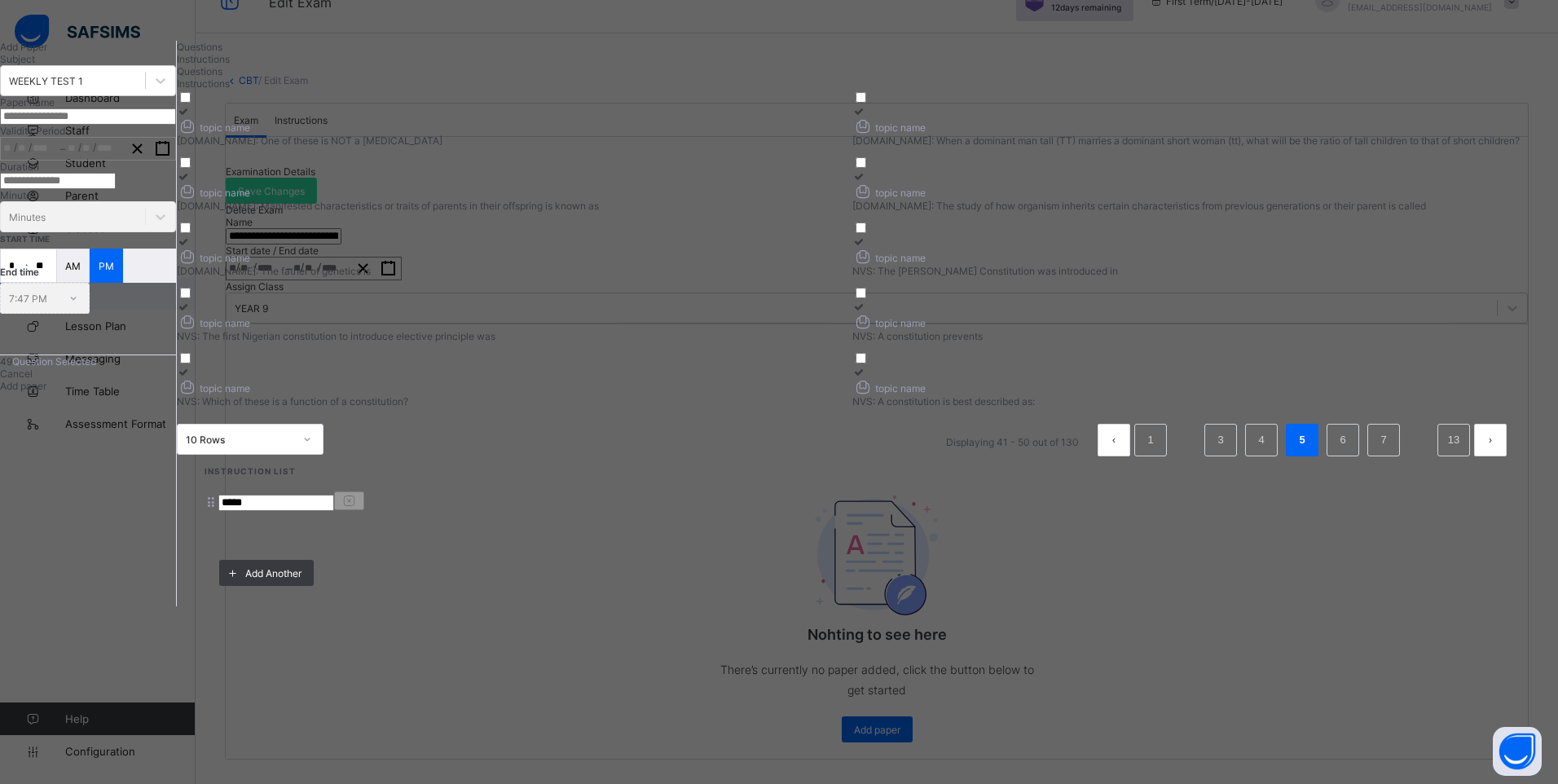
click at [976, 408] on label "topic name NVS: A constitution is best described as:" at bounding box center [1185, 387] width 667 height 42
click at [1334, 450] on link "6" at bounding box center [1342, 440] width 15 height 21
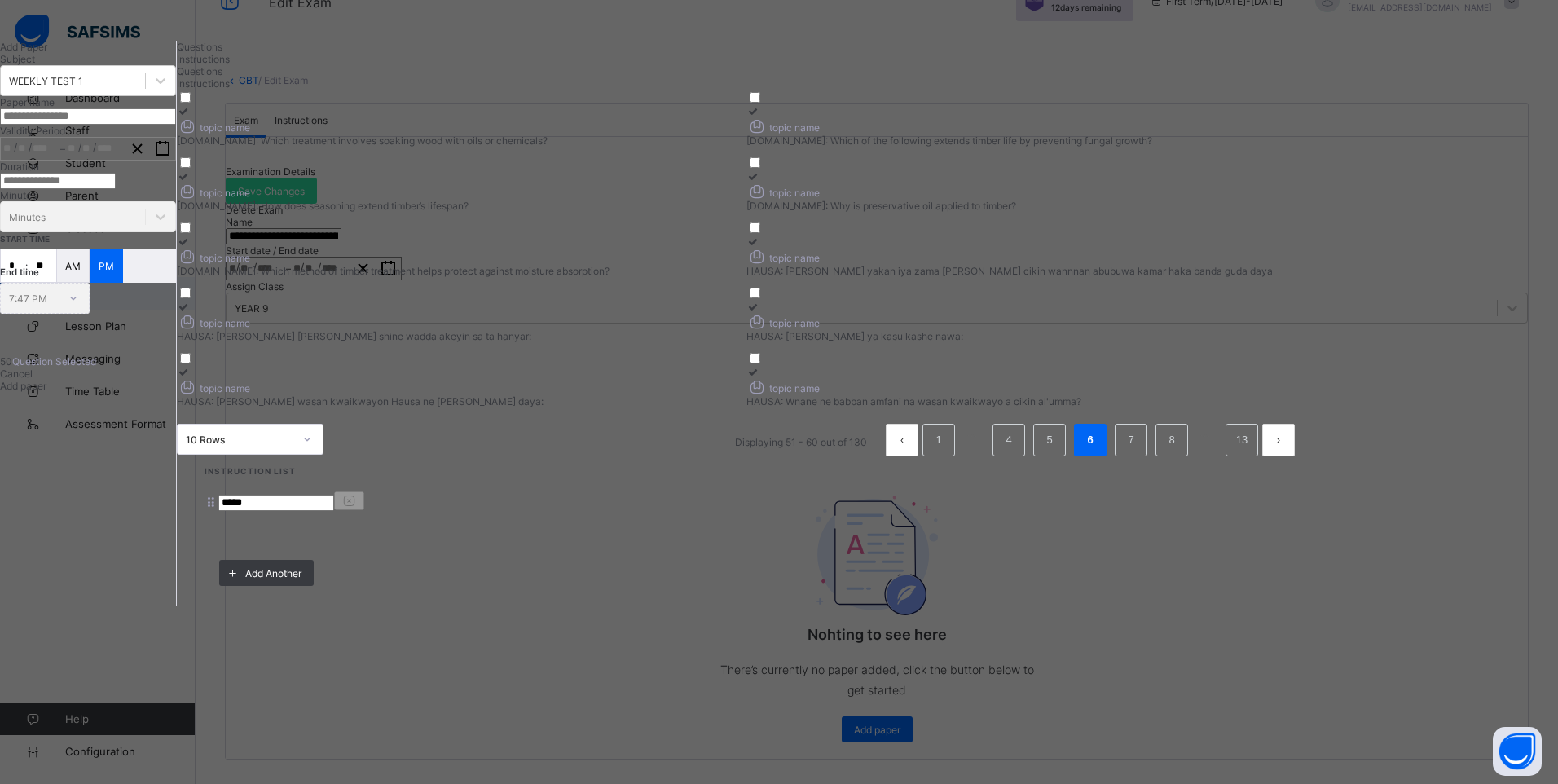
click at [191, 117] on icon at bounding box center [183, 110] width 14 height 12
click at [987, 117] on div at bounding box center [1027, 110] width 561 height 12
click at [191, 182] on icon at bounding box center [183, 175] width 14 height 12
click at [761, 182] on icon at bounding box center [753, 175] width 14 height 12
click at [191, 247] on icon at bounding box center [183, 242] width 14 height 12
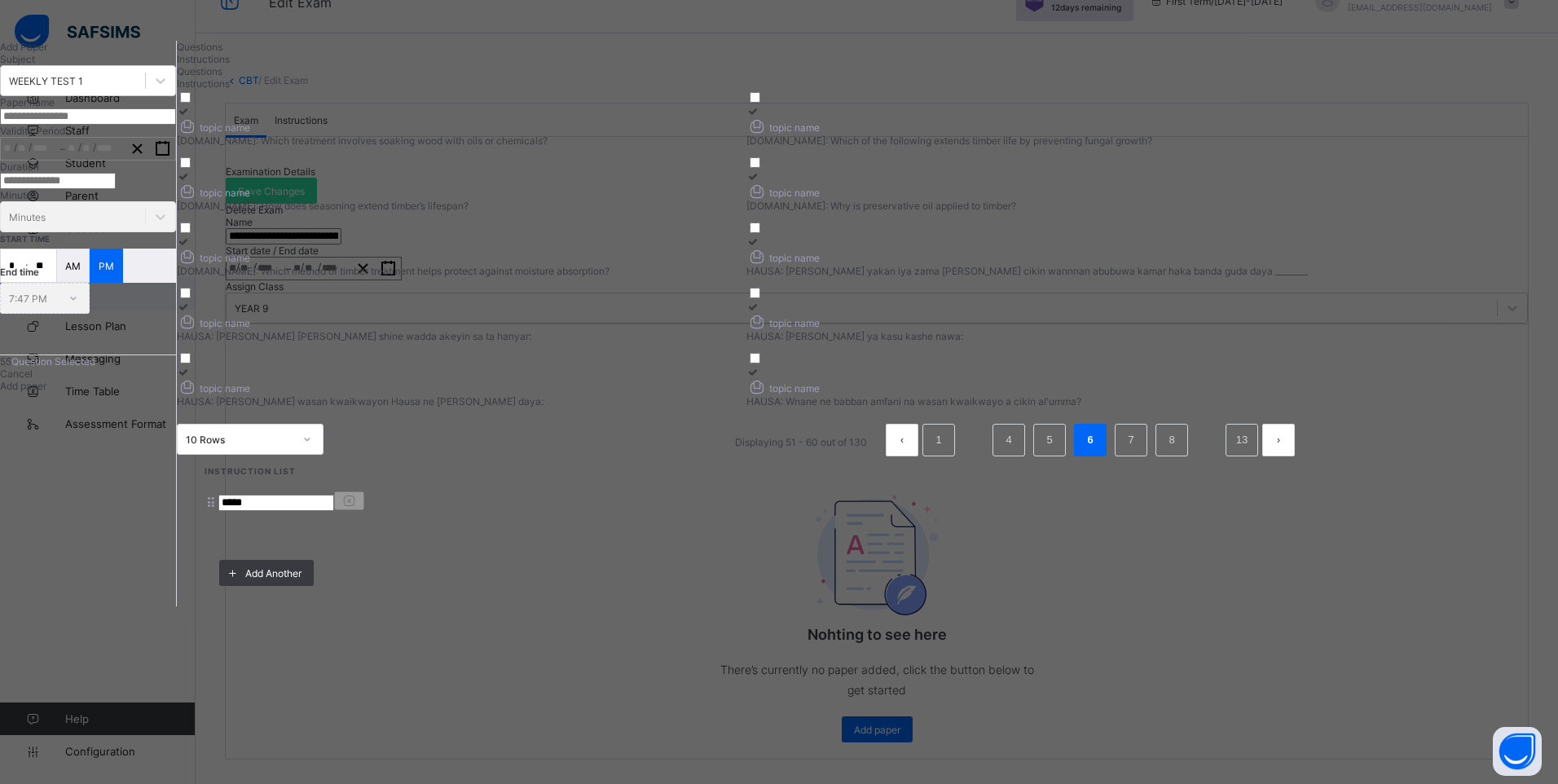
click at [176, 125] on input "text" at bounding box center [88, 116] width 176 height 16
paste input "**********"
drag, startPoint x: 178, startPoint y: 198, endPoint x: 417, endPoint y: 190, distance: 239.1
click at [417, 190] on div "**********" at bounding box center [654, 323] width 1308 height 565
click at [159, 144] on line "button" at bounding box center [159, 142] width 0 height 3
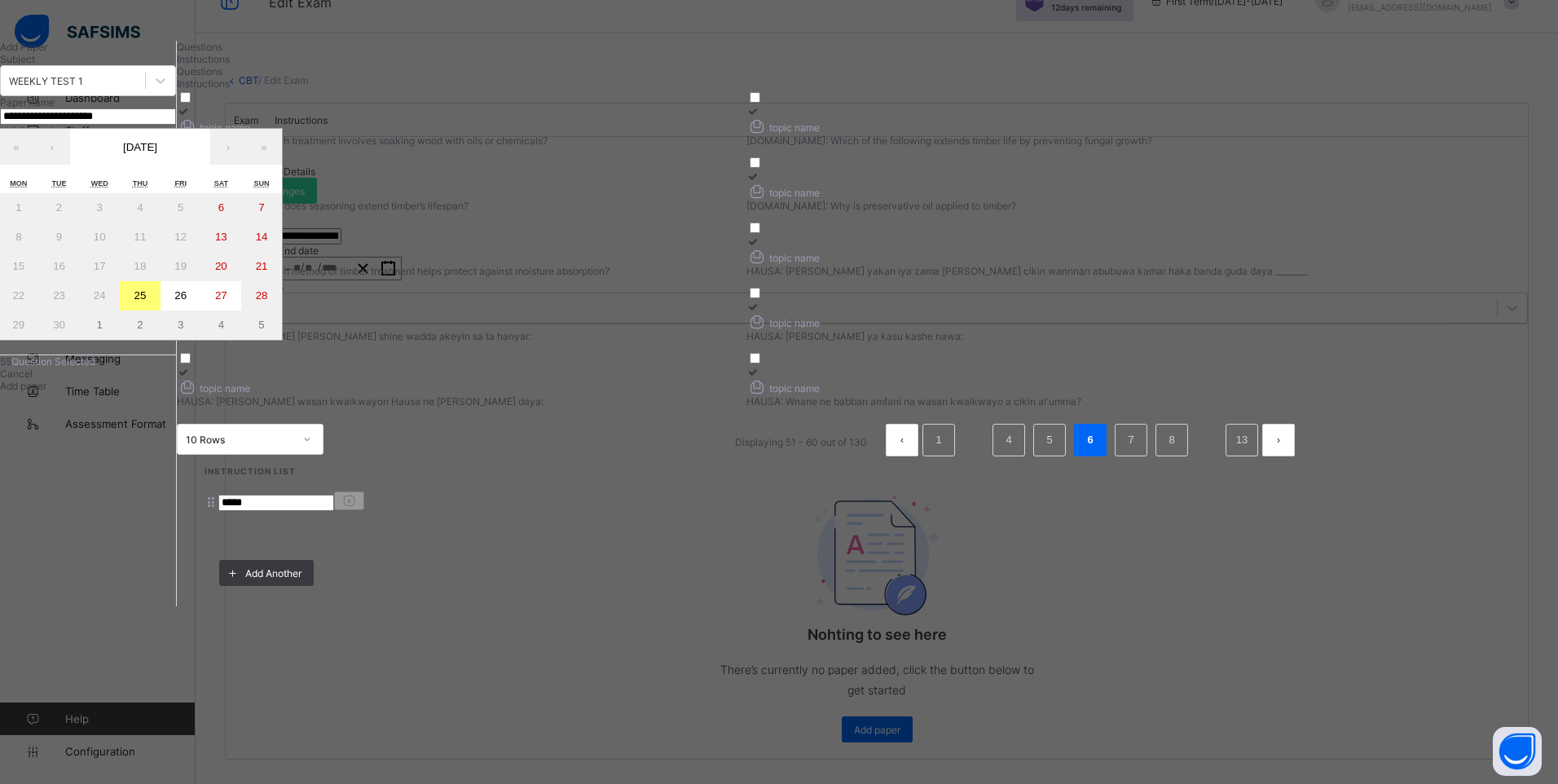
click at [187, 301] on abbr "26" at bounding box center [180, 295] width 12 height 12
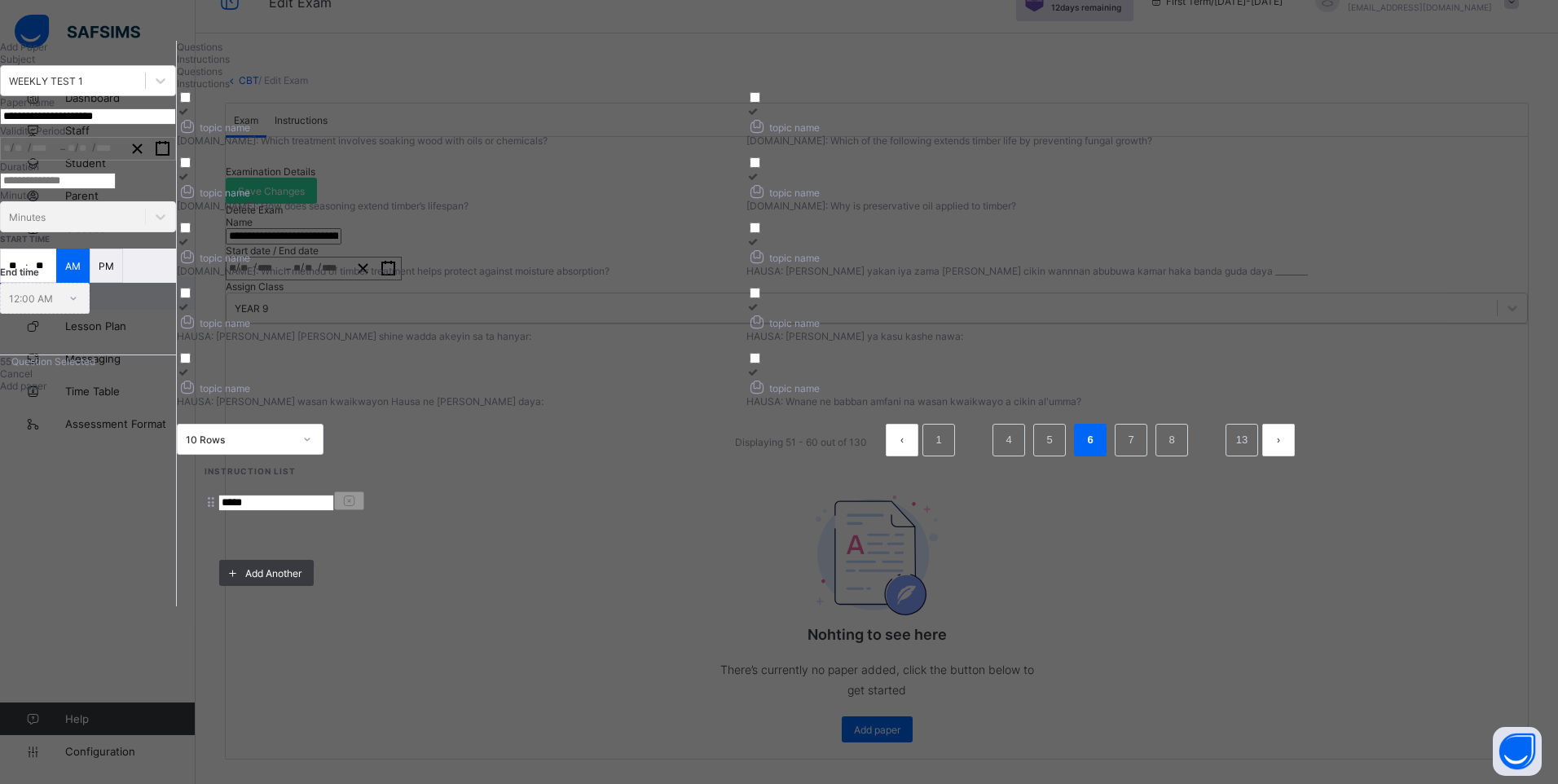
click at [116, 189] on input "number" at bounding box center [58, 180] width 116 height 16
click at [25, 282] on input "**" at bounding box center [13, 265] width 25 height 33
click at [46, 392] on span "Add paper" at bounding box center [23, 385] width 46 height 12
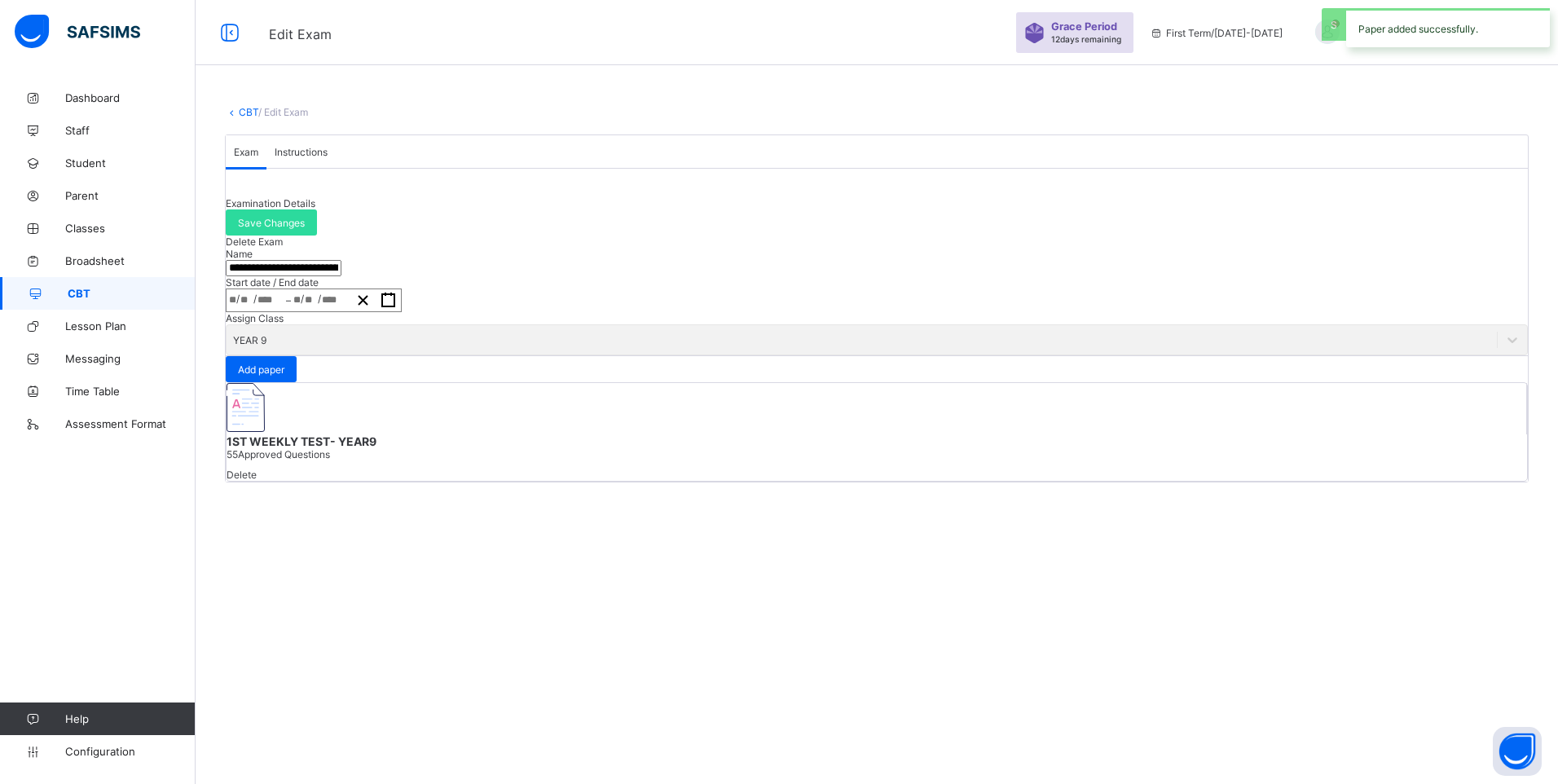
scroll to position [0, 0]
click at [284, 375] on span "Add paper" at bounding box center [260, 369] width 46 height 12
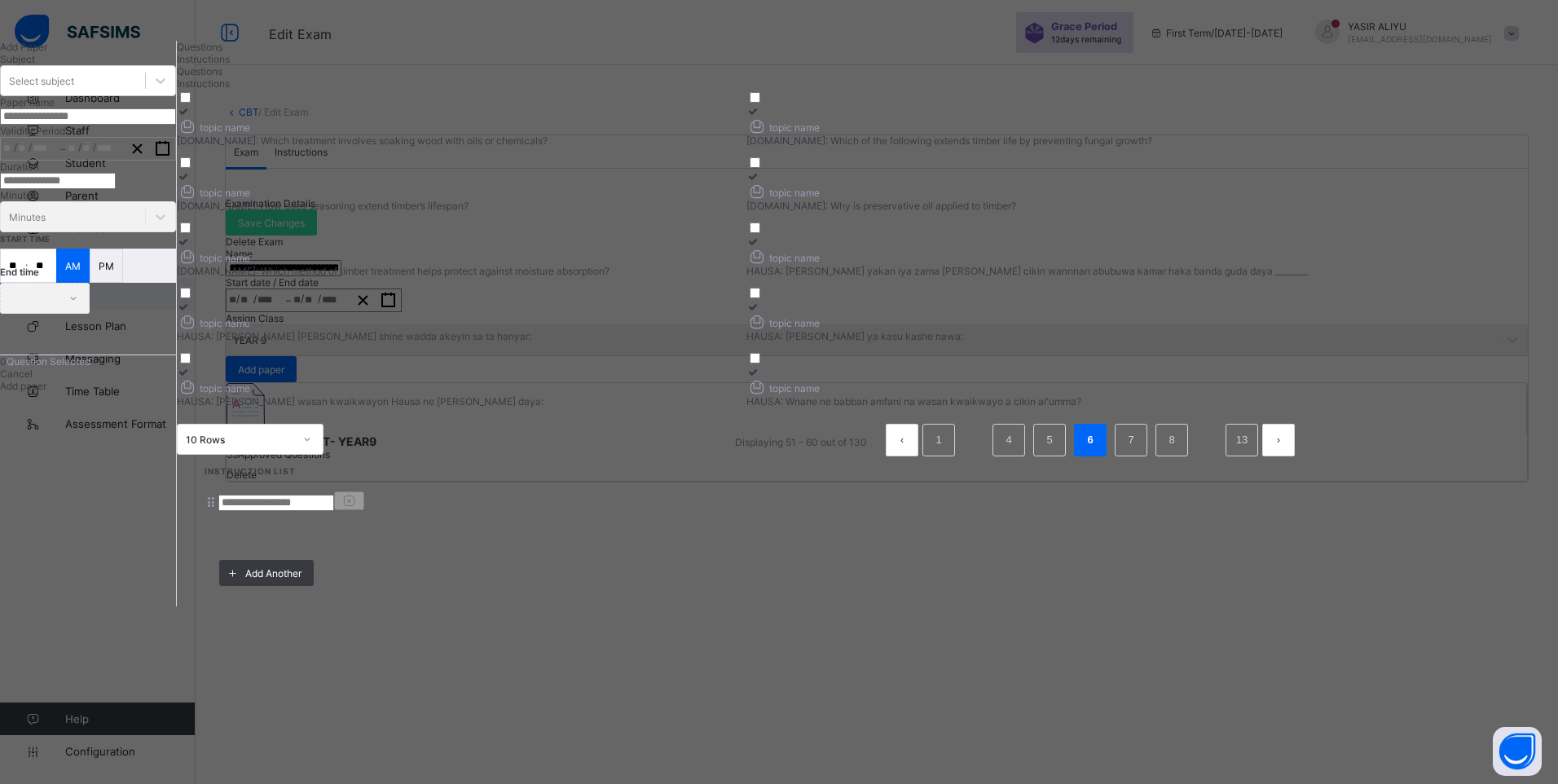
click at [33, 379] on span "Cancel" at bounding box center [16, 373] width 33 height 12
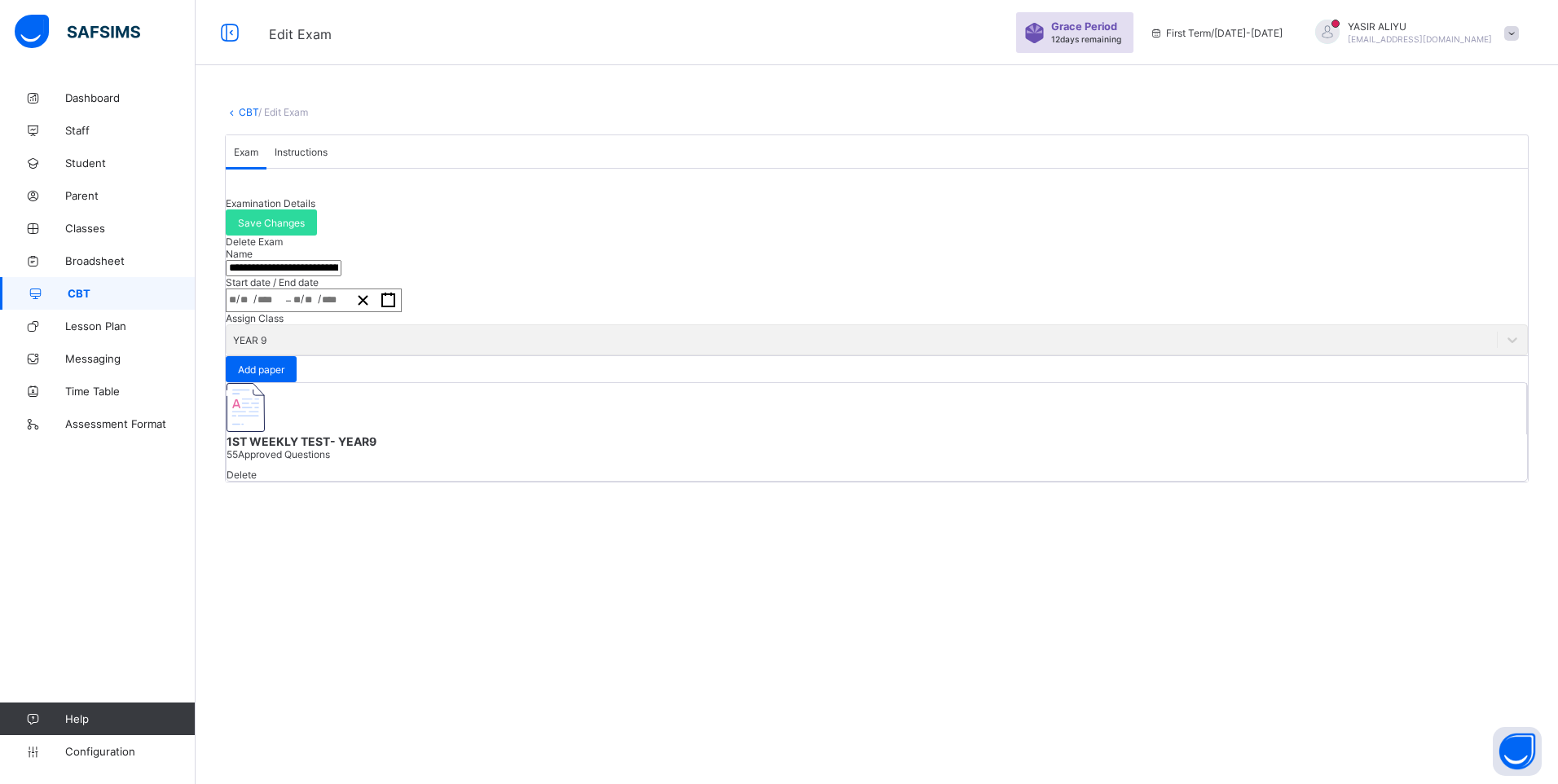
click at [246, 113] on link "CBT" at bounding box center [248, 111] width 20 height 12
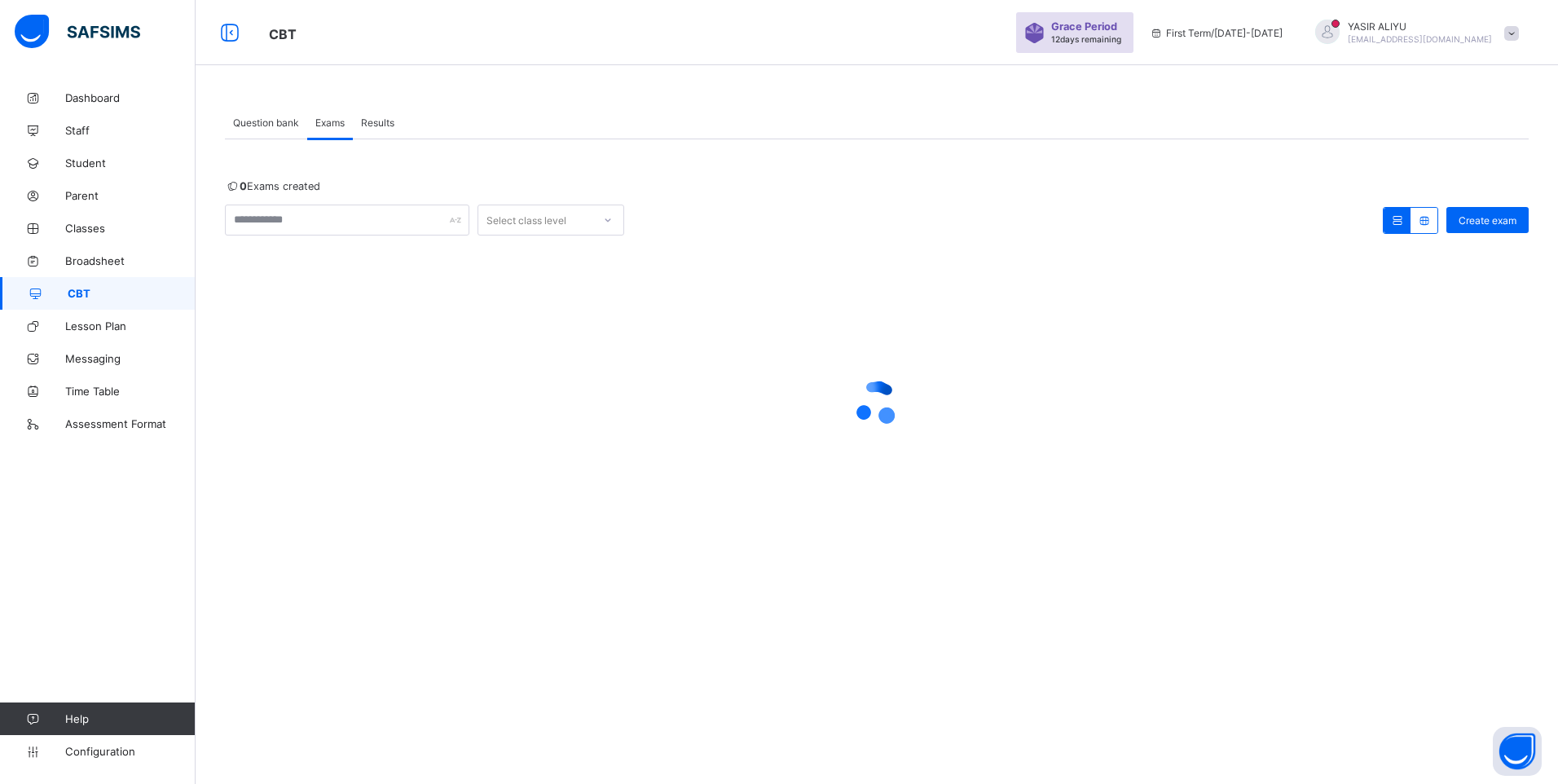
click at [271, 128] on span "Question bank" at bounding box center [266, 122] width 66 height 12
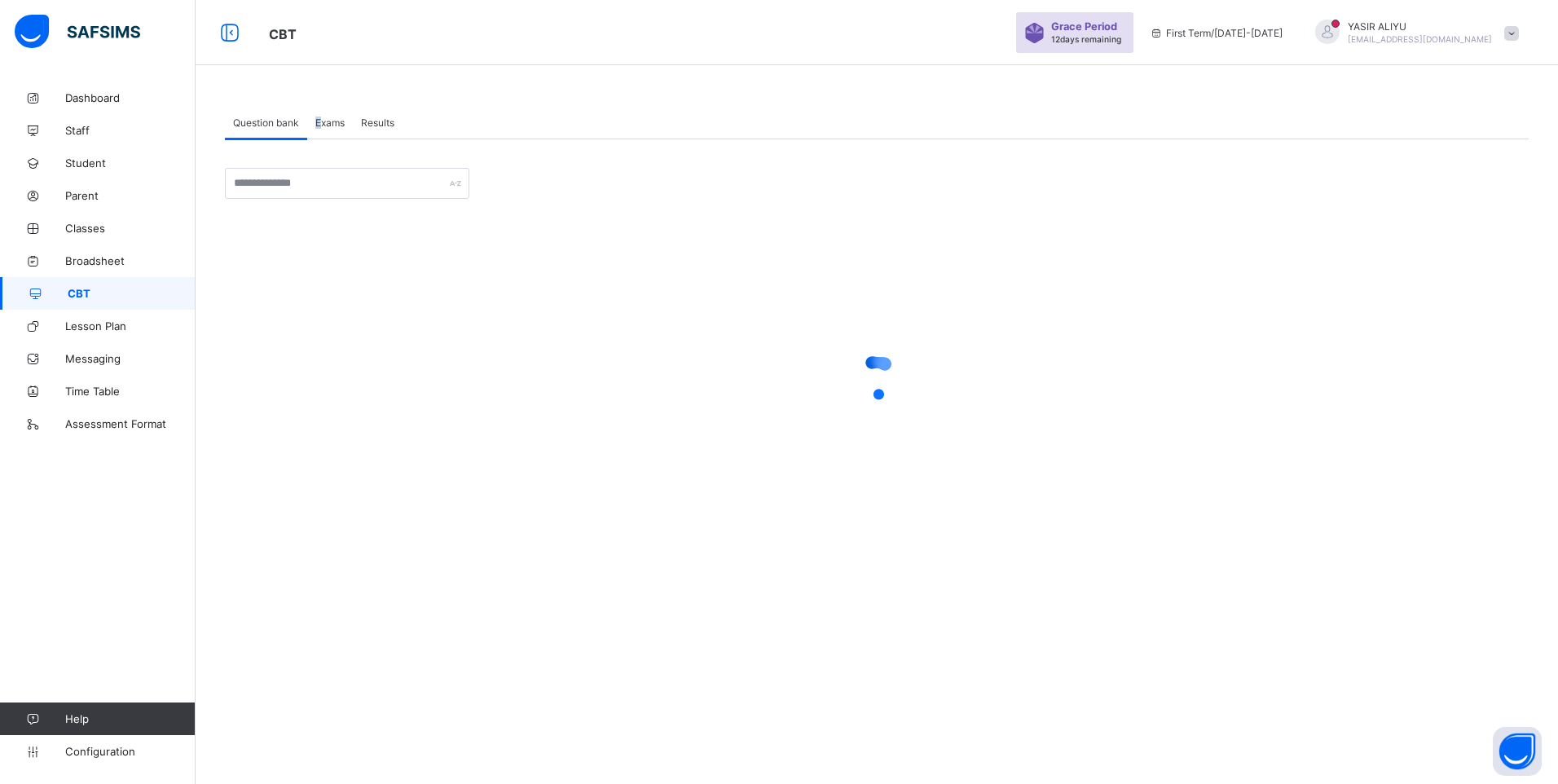
click at [320, 124] on span "Exams" at bounding box center [329, 122] width 29 height 12
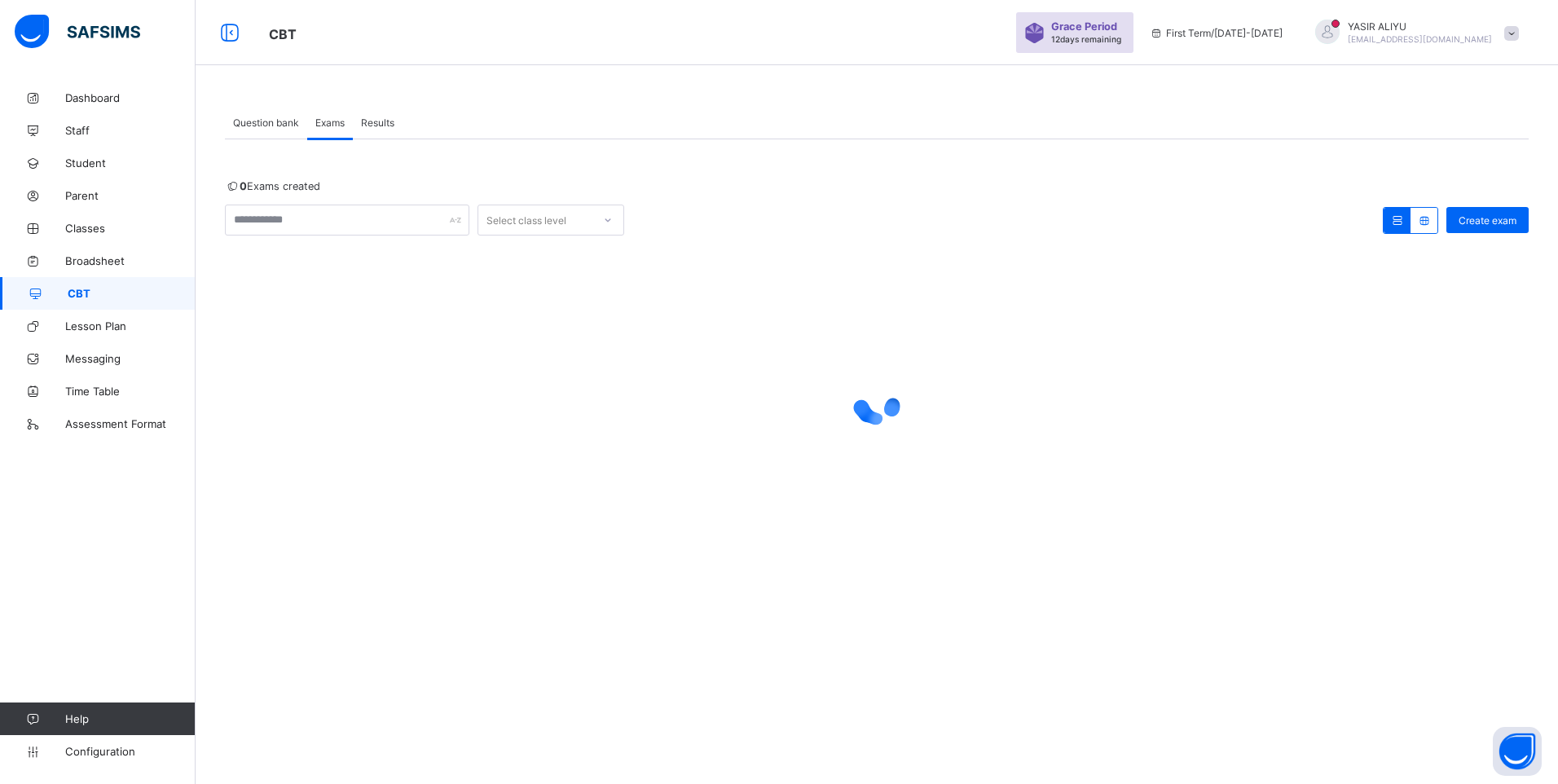
drag, startPoint x: 320, startPoint y: 124, endPoint x: 284, endPoint y: 122, distance: 36.1
click at [284, 122] on span "Question bank" at bounding box center [266, 122] width 66 height 12
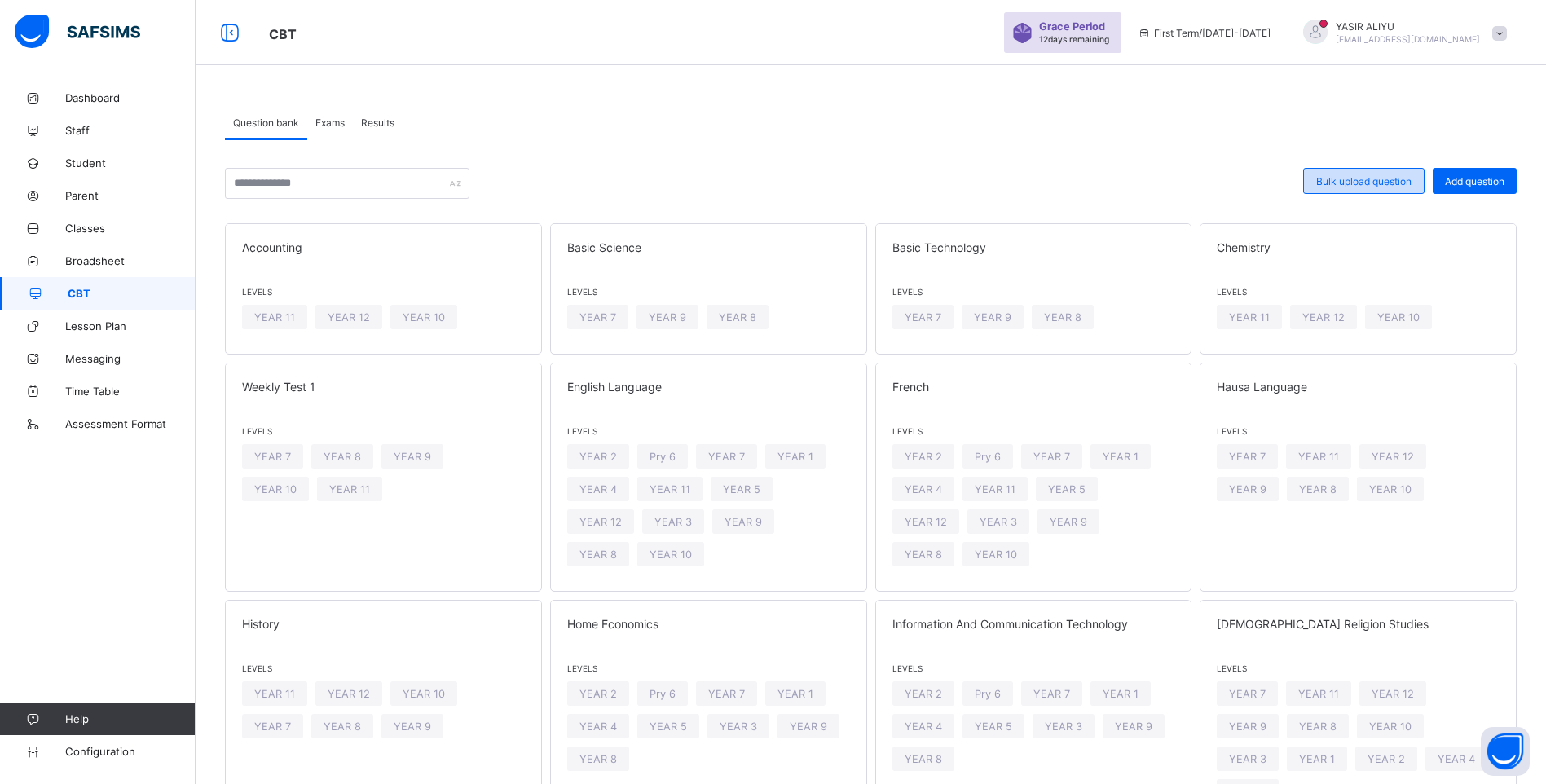
click at [1370, 179] on span "Bulk upload question" at bounding box center [1363, 181] width 95 height 12
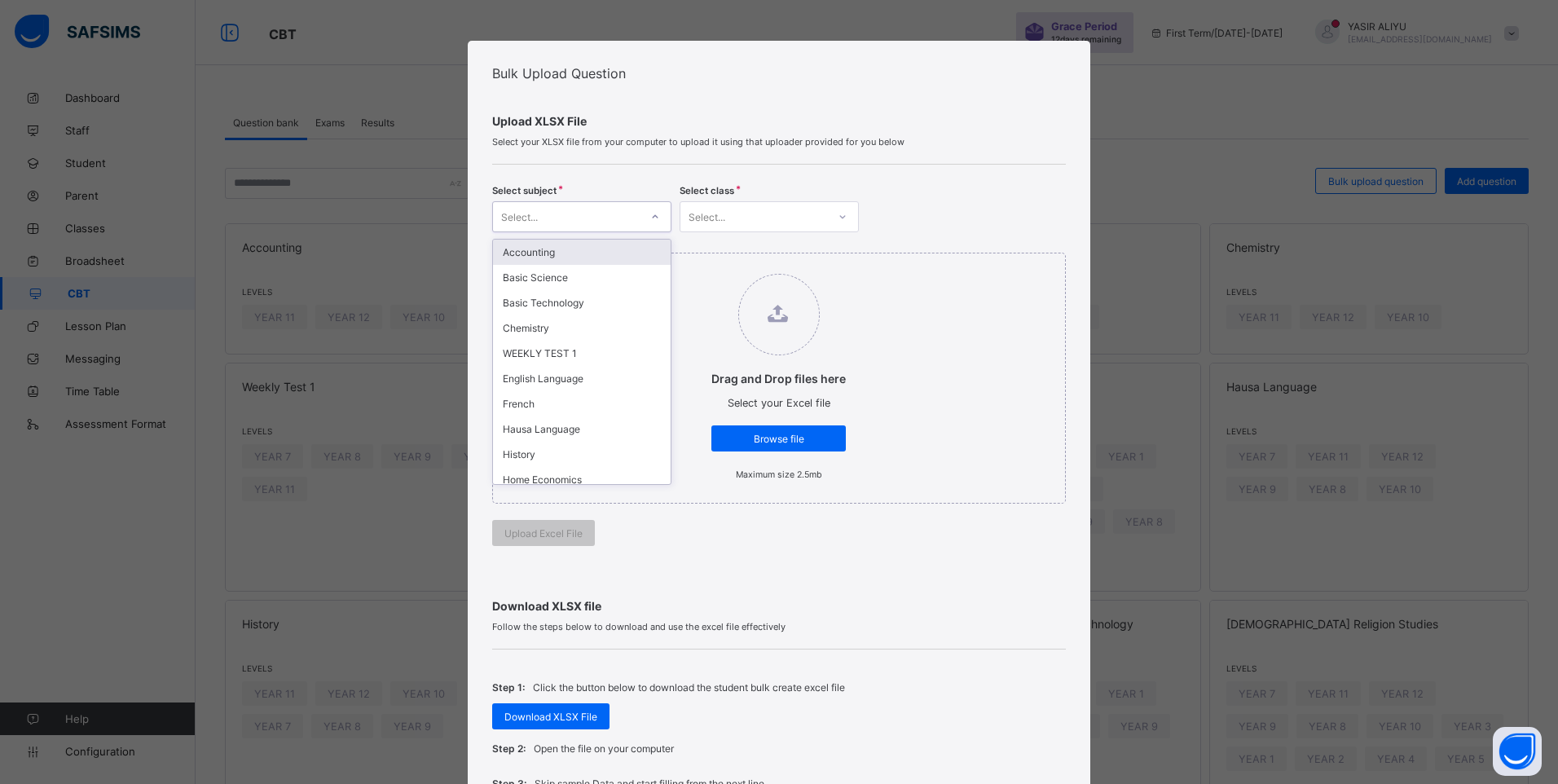
click at [655, 212] on div at bounding box center [655, 217] width 27 height 26
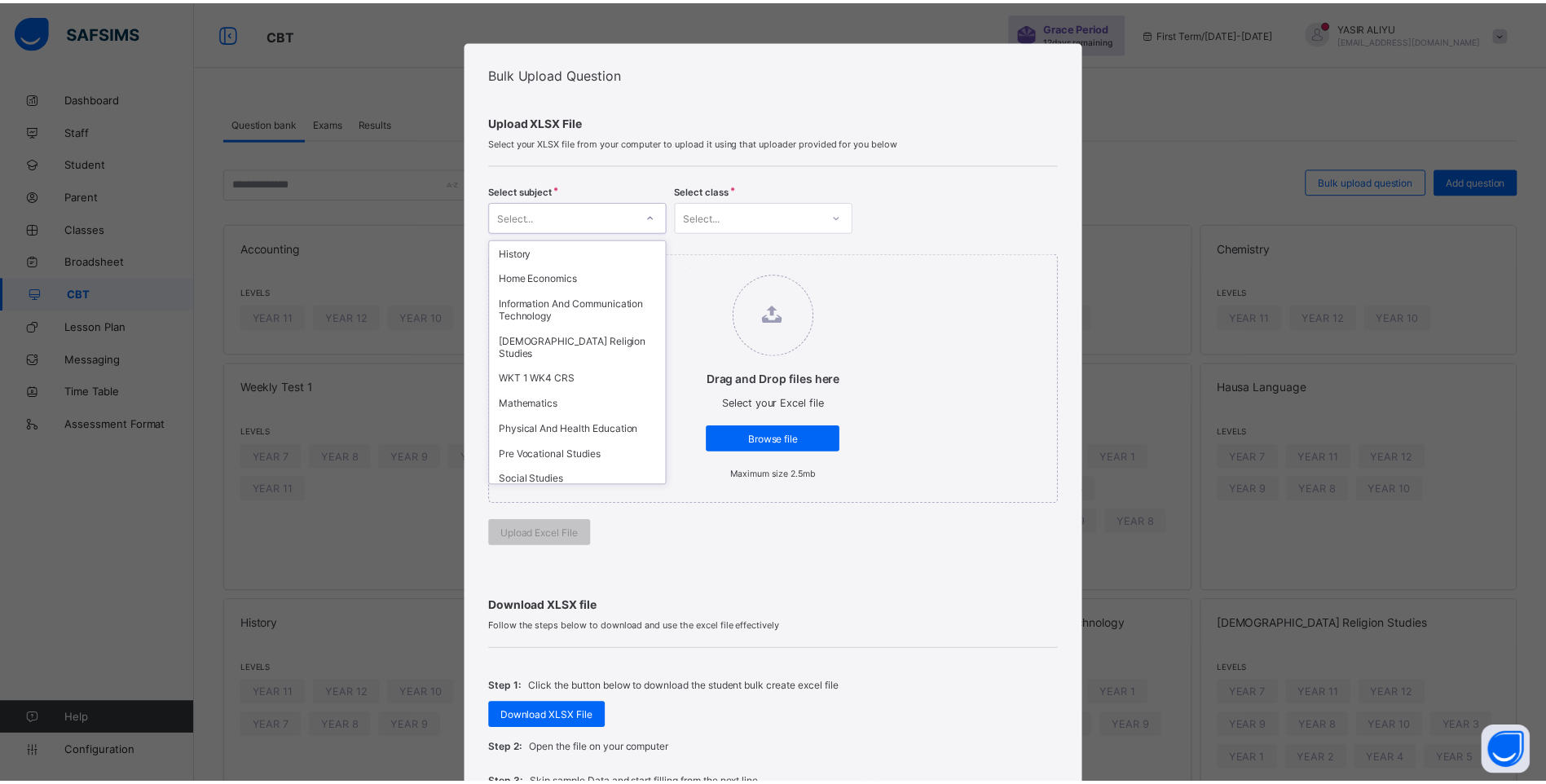
scroll to position [121, 0]
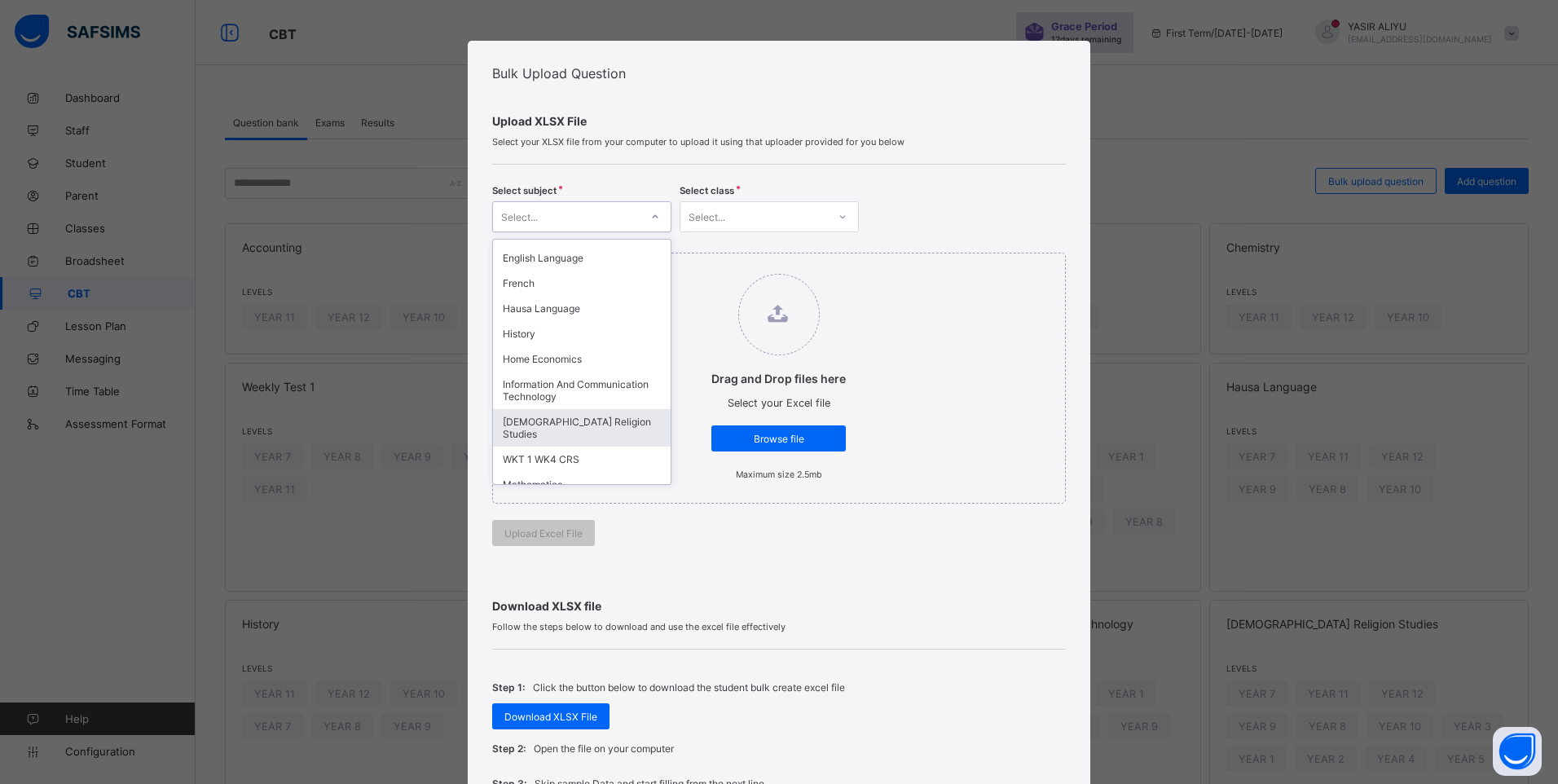
click at [541, 414] on div "[DEMOGRAPHIC_DATA] Religion Studies" at bounding box center [581, 427] width 177 height 38
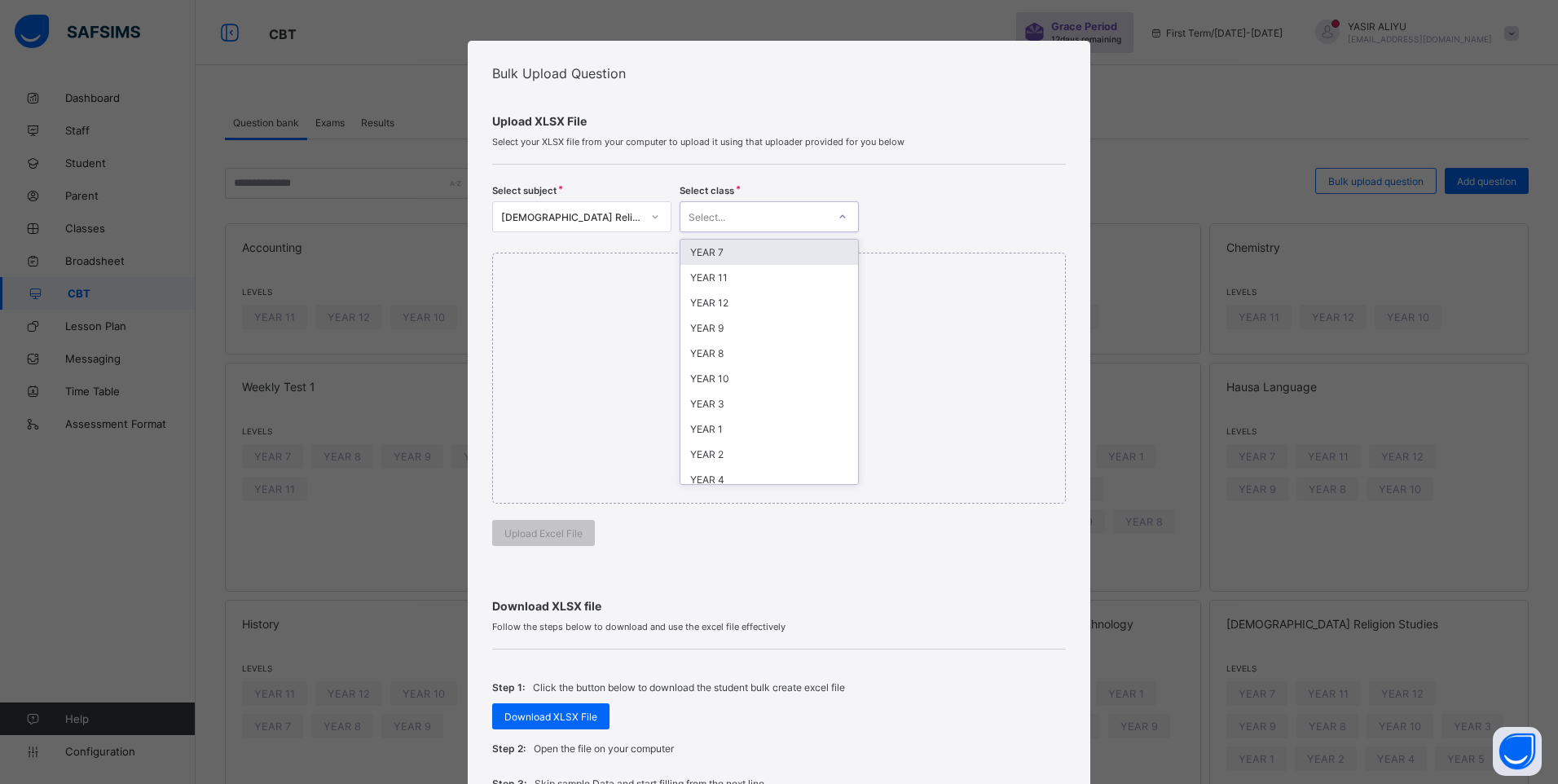
drag, startPoint x: 709, startPoint y: 209, endPoint x: 709, endPoint y: 223, distance: 14.0
click at [709, 210] on div "Select..." at bounding box center [707, 216] width 37 height 31
click at [714, 330] on div "YEAR 9" at bounding box center [769, 327] width 177 height 25
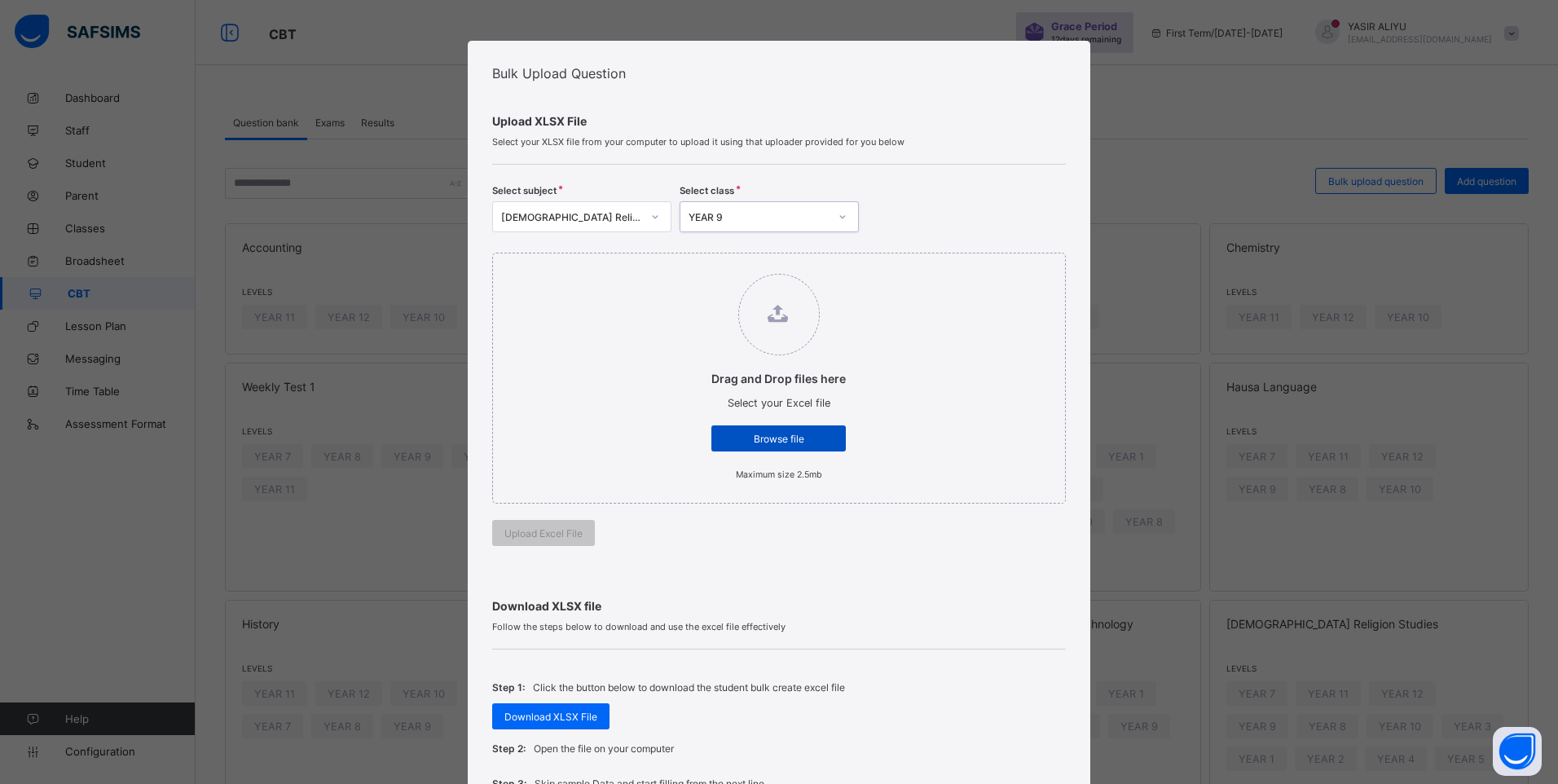
click at [736, 432] on span "Browse file" at bounding box center [779, 438] width 110 height 12
click at [695, 265] on input "Drag and Drop files here Select your Excel file Browse file Maximum size 2.5mb" at bounding box center [695, 265] width 0 height 0
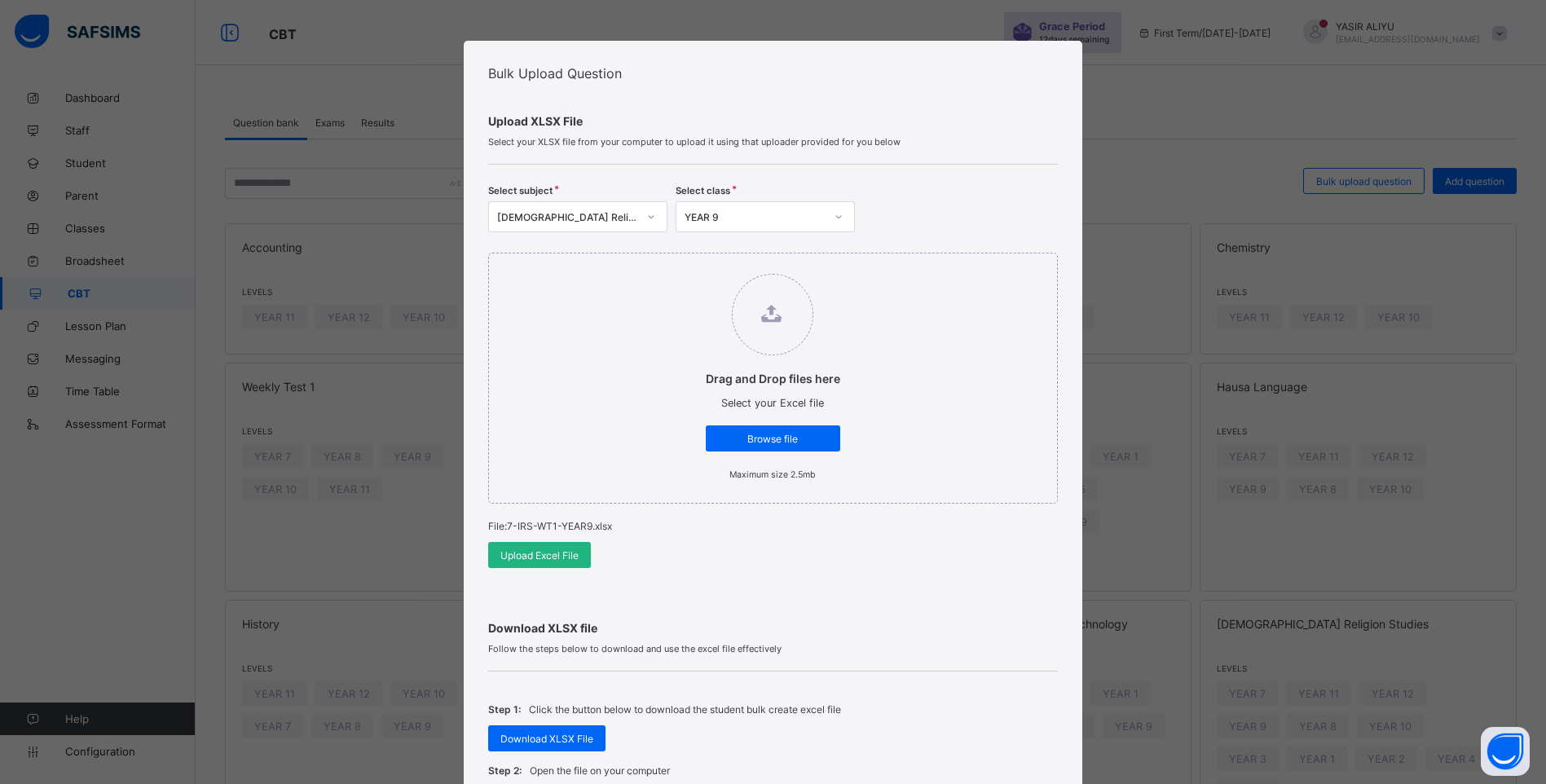
click at [528, 546] on div "Upload Excel File" at bounding box center [539, 555] width 103 height 26
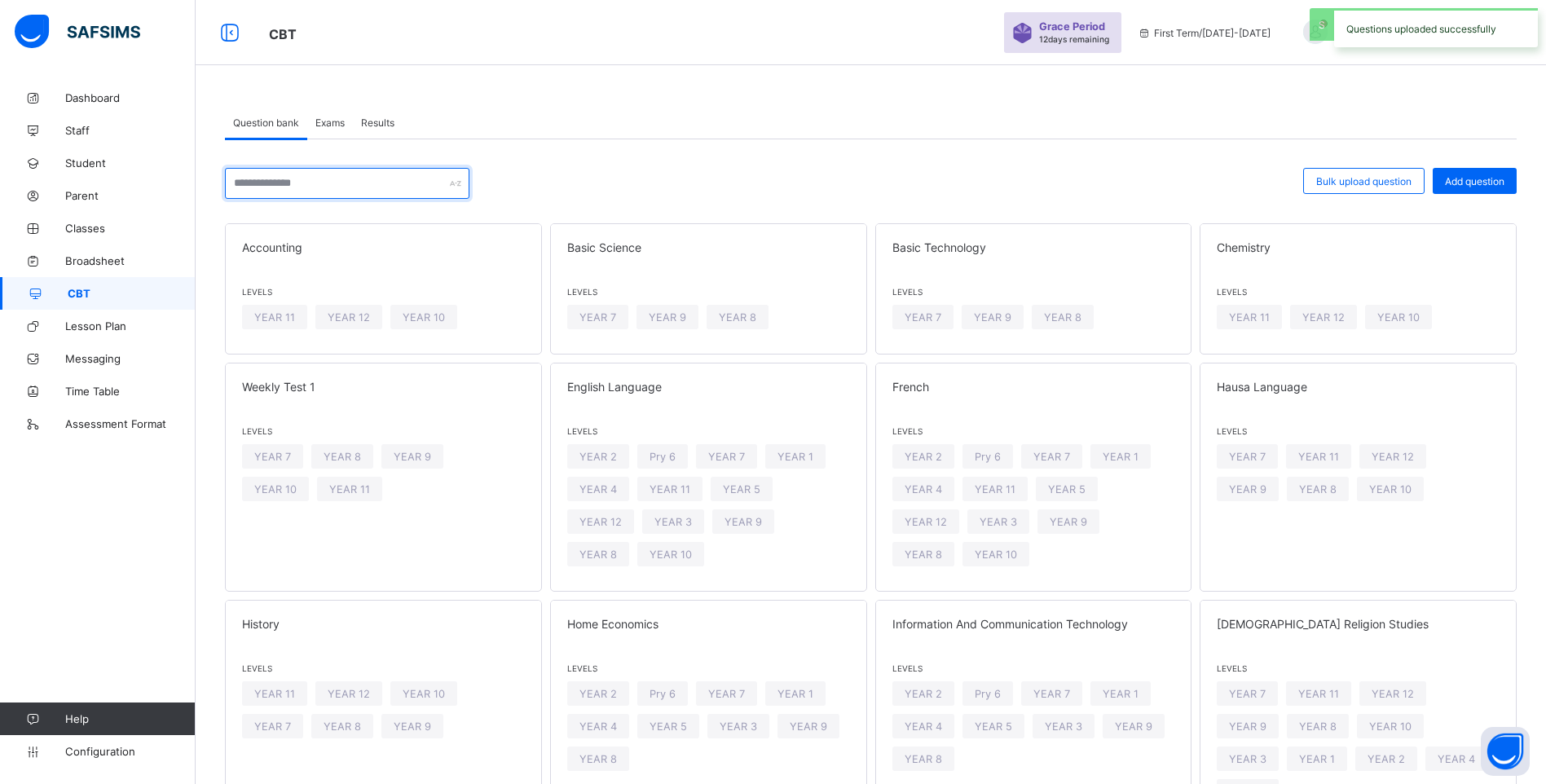
click at [319, 188] on input "text" at bounding box center [346, 183] width 244 height 31
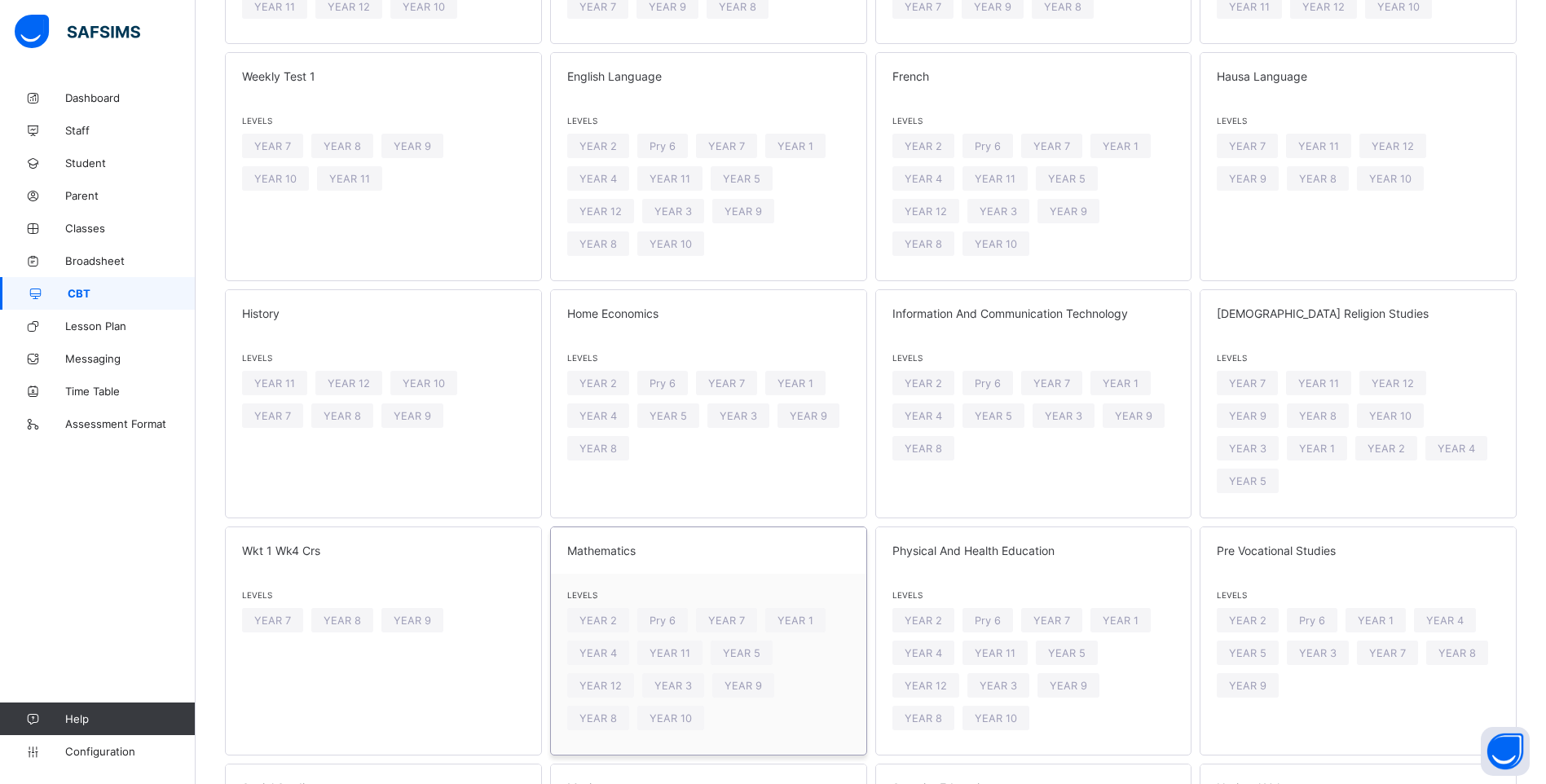
scroll to position [325, 0]
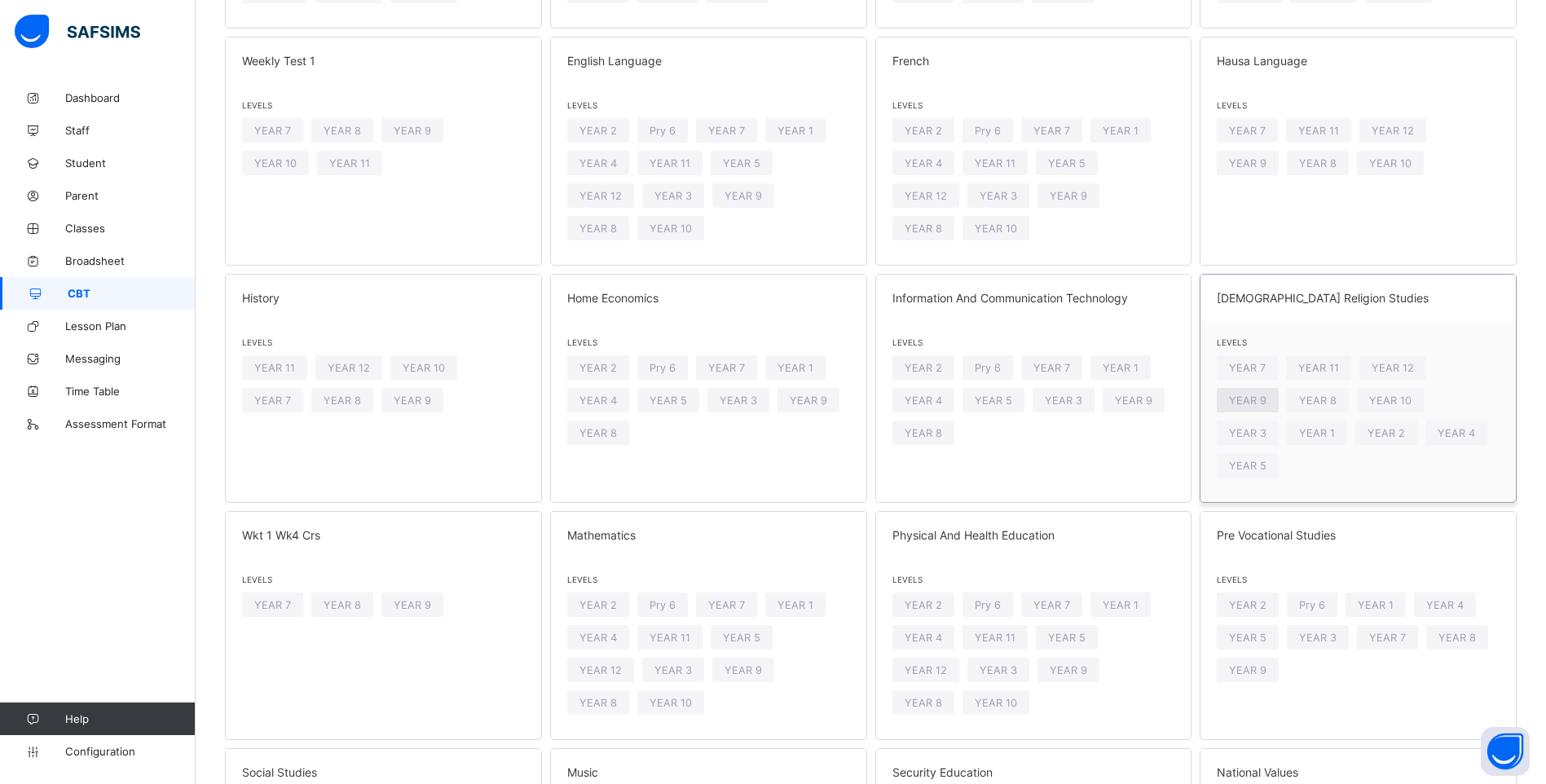
click at [1267, 394] on span "YEAR 9" at bounding box center [1248, 400] width 38 height 12
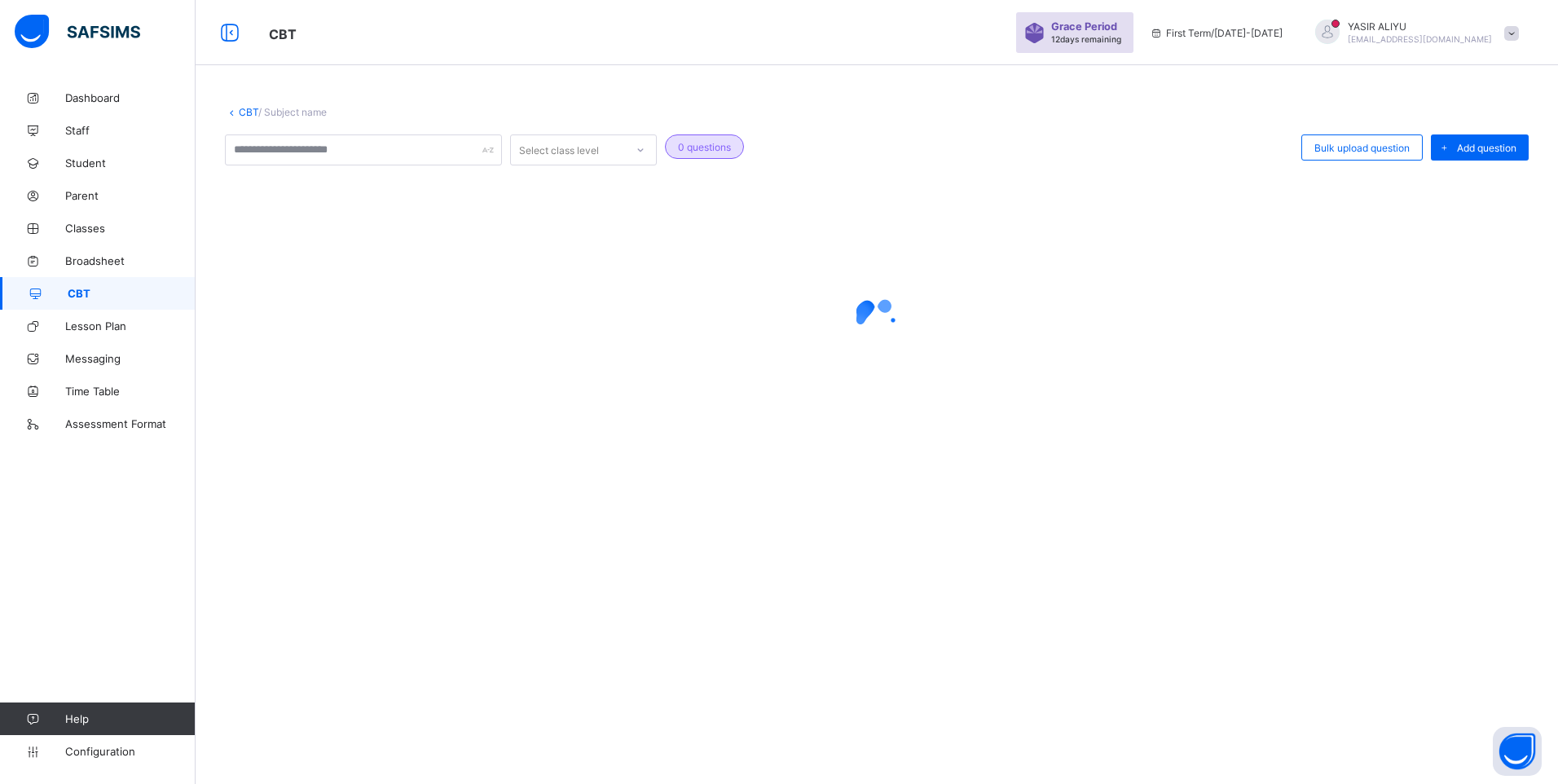
click at [1462, 328] on div at bounding box center [876, 320] width 1303 height 65
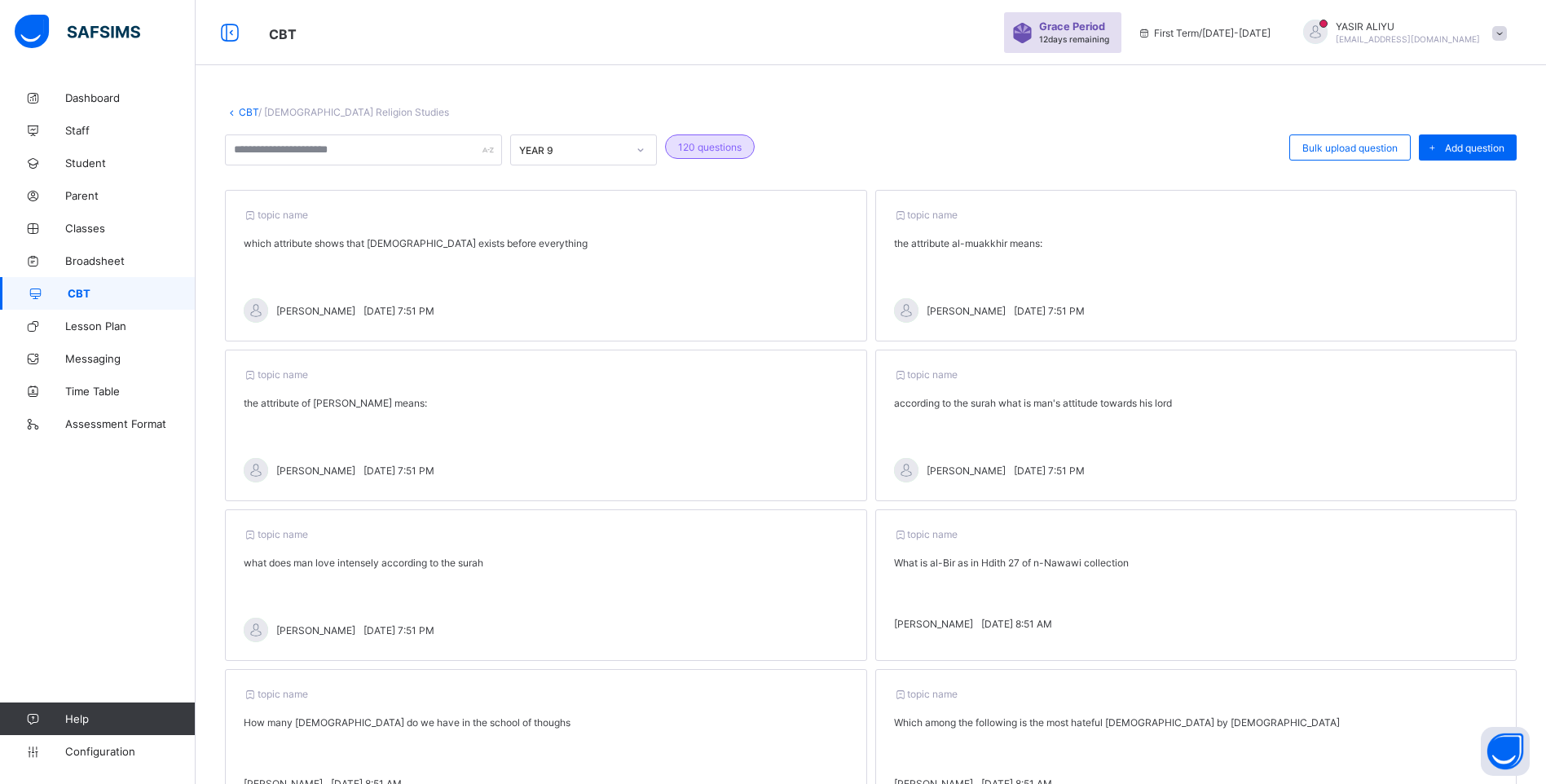
click at [109, 293] on span "CBT" at bounding box center [132, 293] width 128 height 13
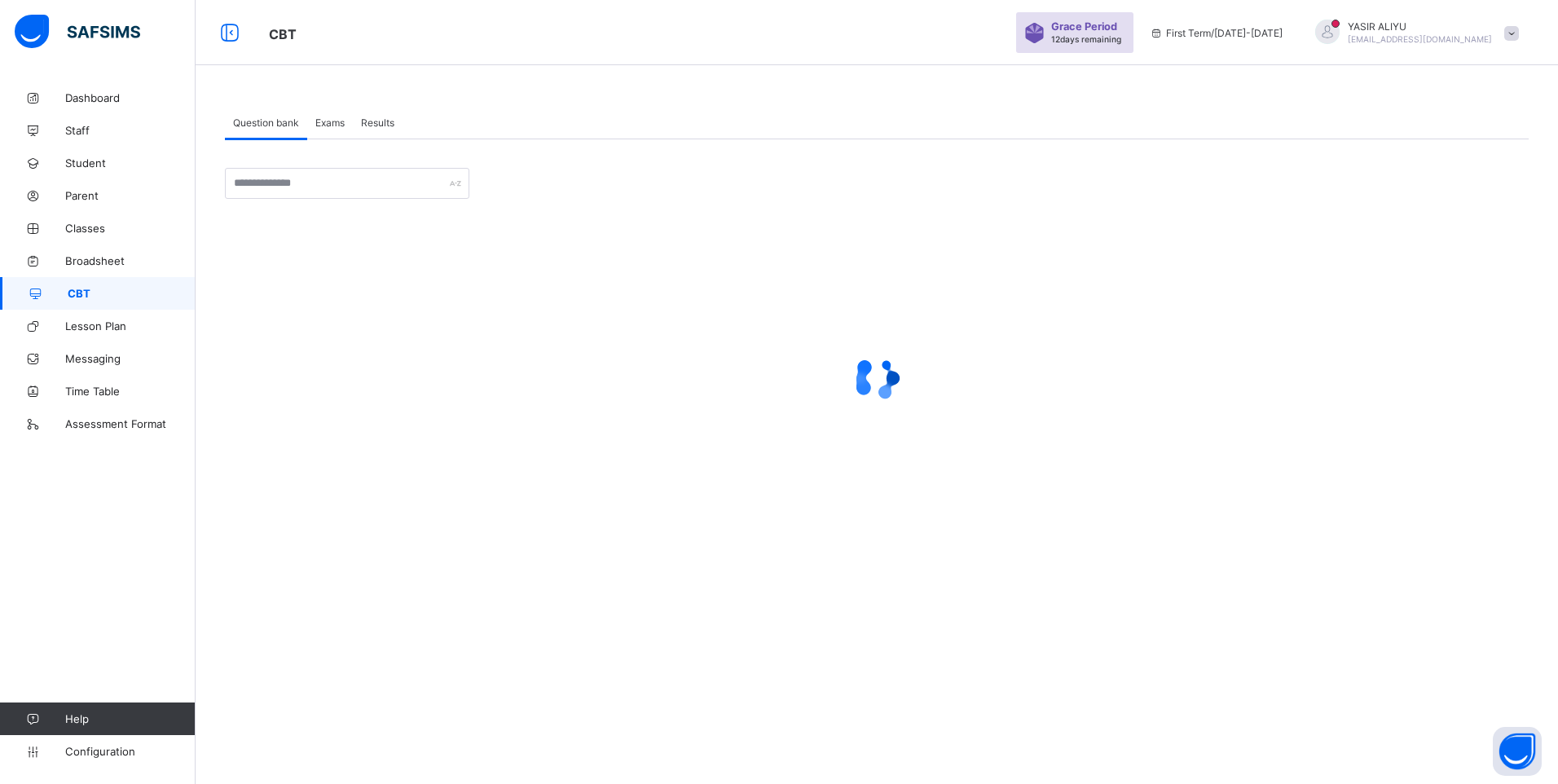
click at [330, 124] on span "Exams" at bounding box center [329, 122] width 29 height 12
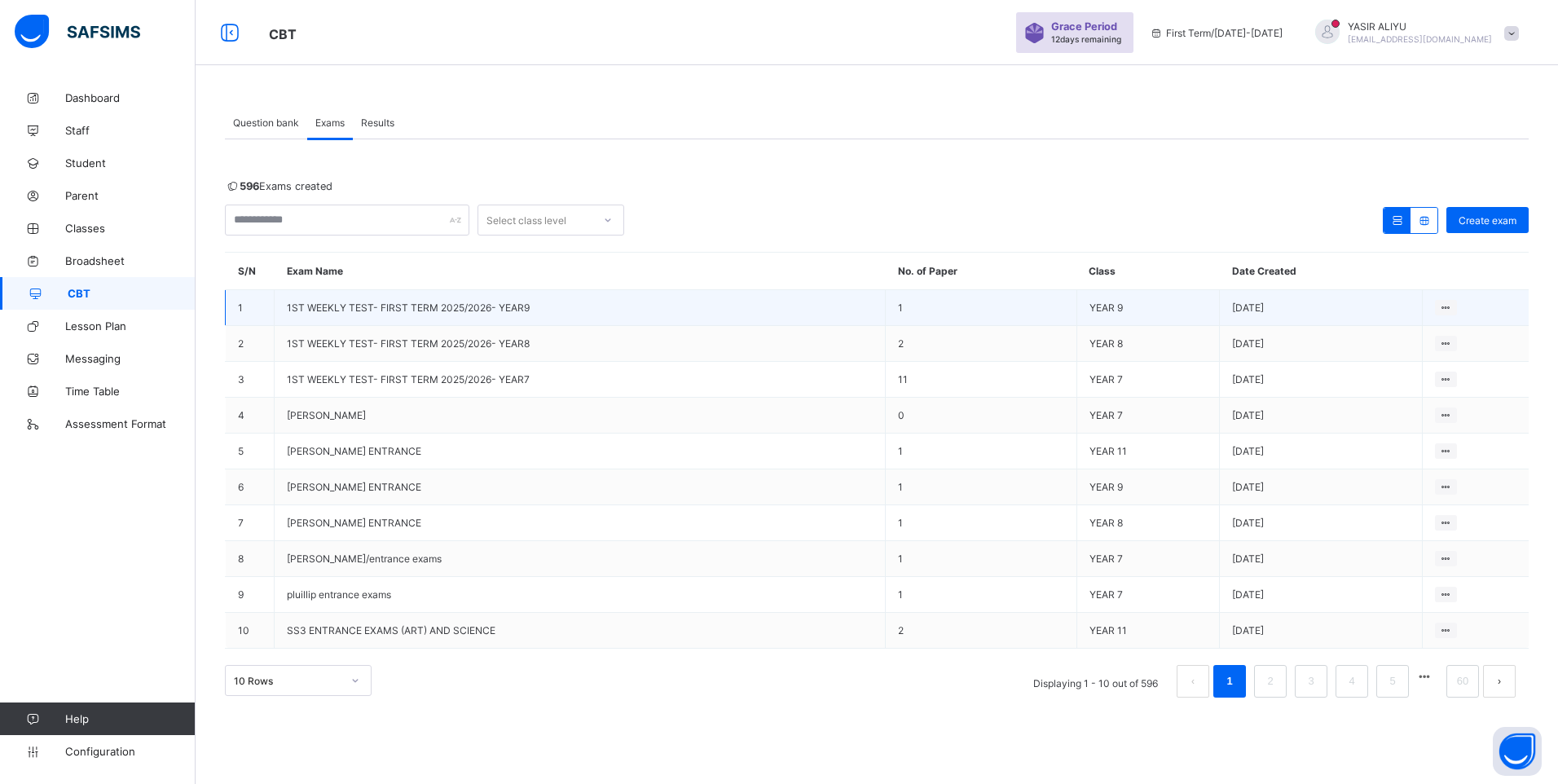
click at [422, 305] on span "1ST WEEKLY TEST- FIRST TERM 2025/2026- YEAR9" at bounding box center [408, 307] width 243 height 12
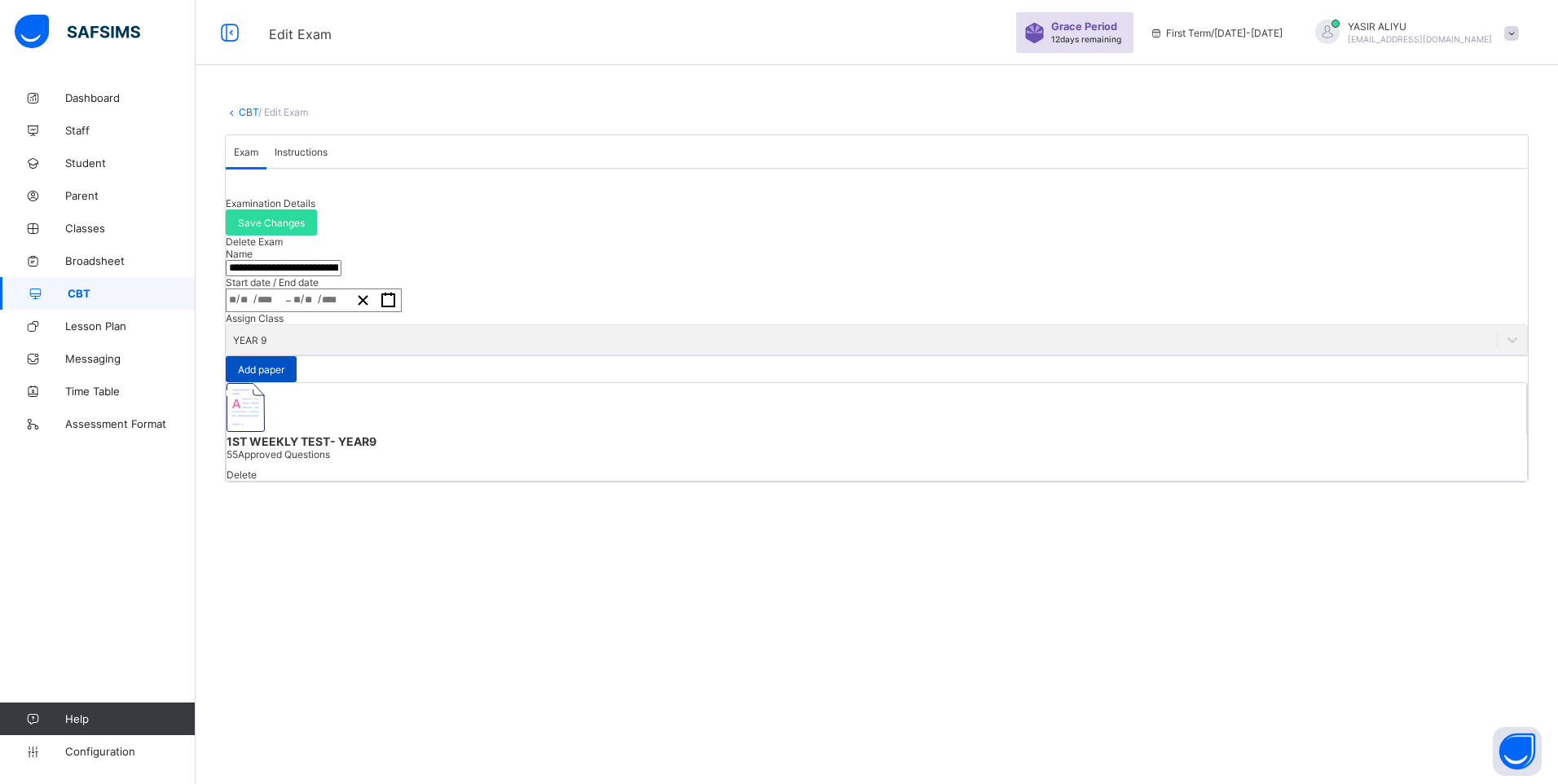
click at [284, 375] on span "Add paper" at bounding box center [260, 369] width 46 height 12
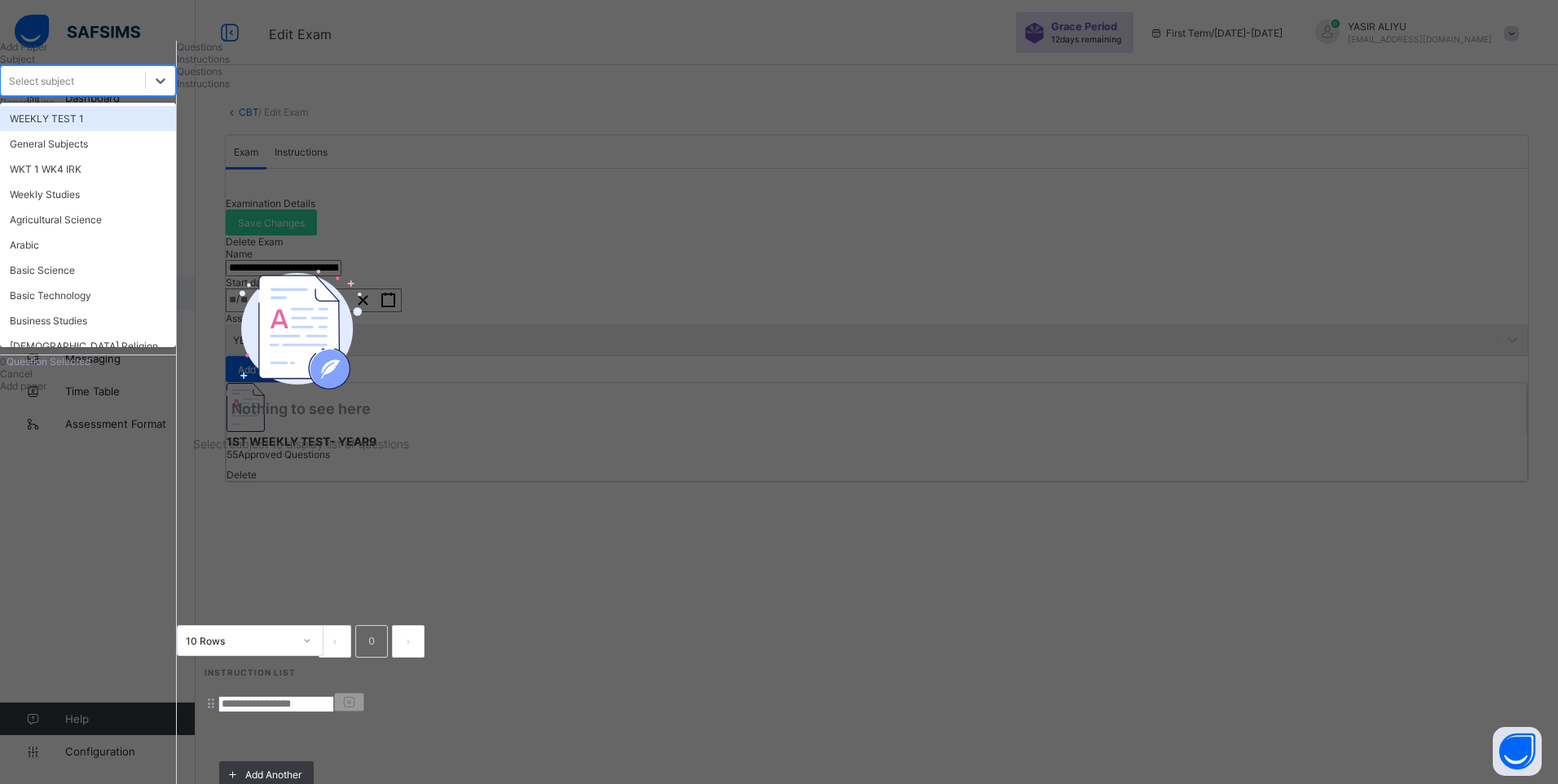
click at [145, 92] on div "Select subject" at bounding box center [73, 80] width 144 height 23
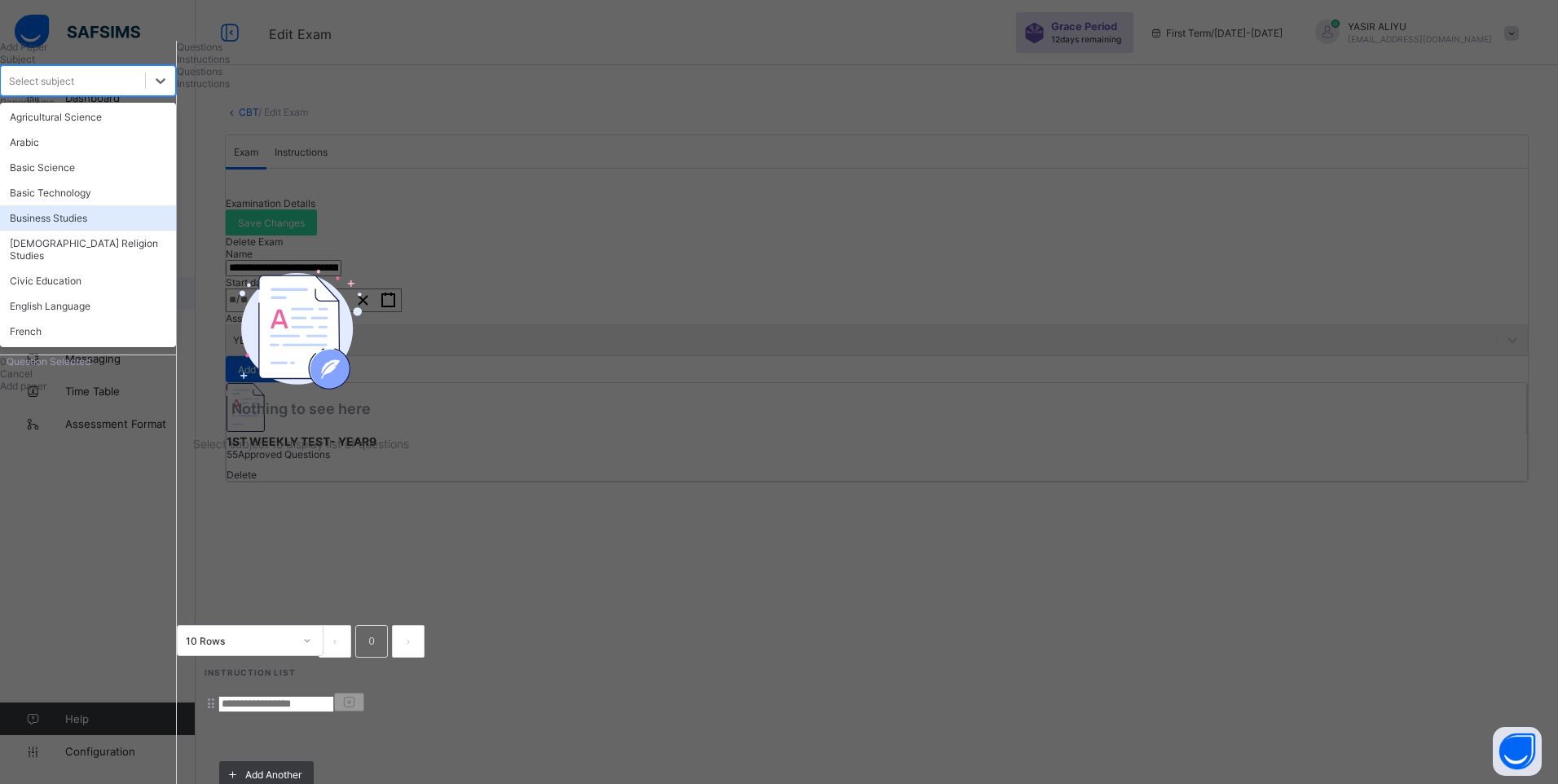
scroll to position [244, 0]
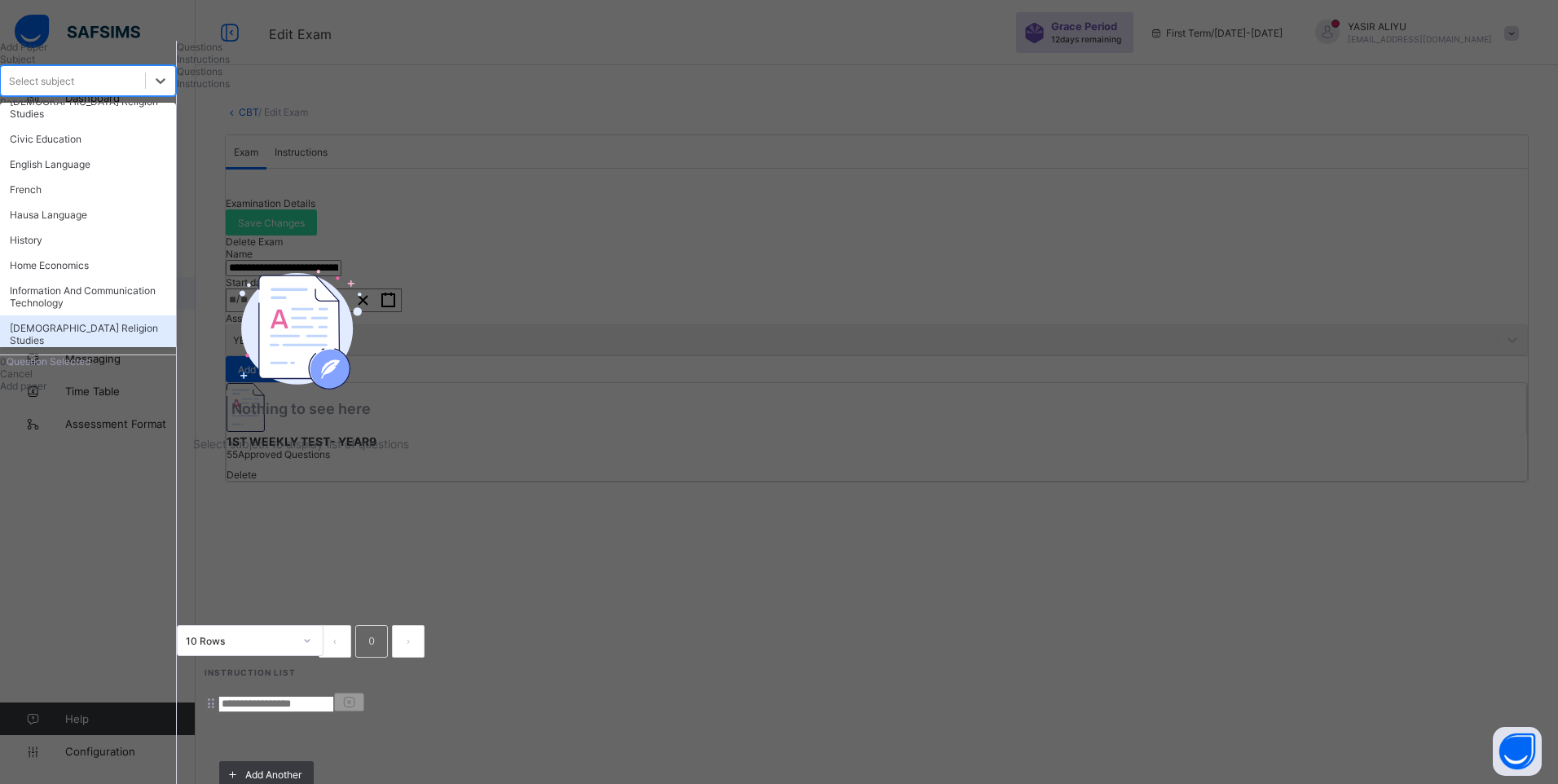
click at [151, 353] on div "[DEMOGRAPHIC_DATA] Religion Studies" at bounding box center [88, 334] width 176 height 38
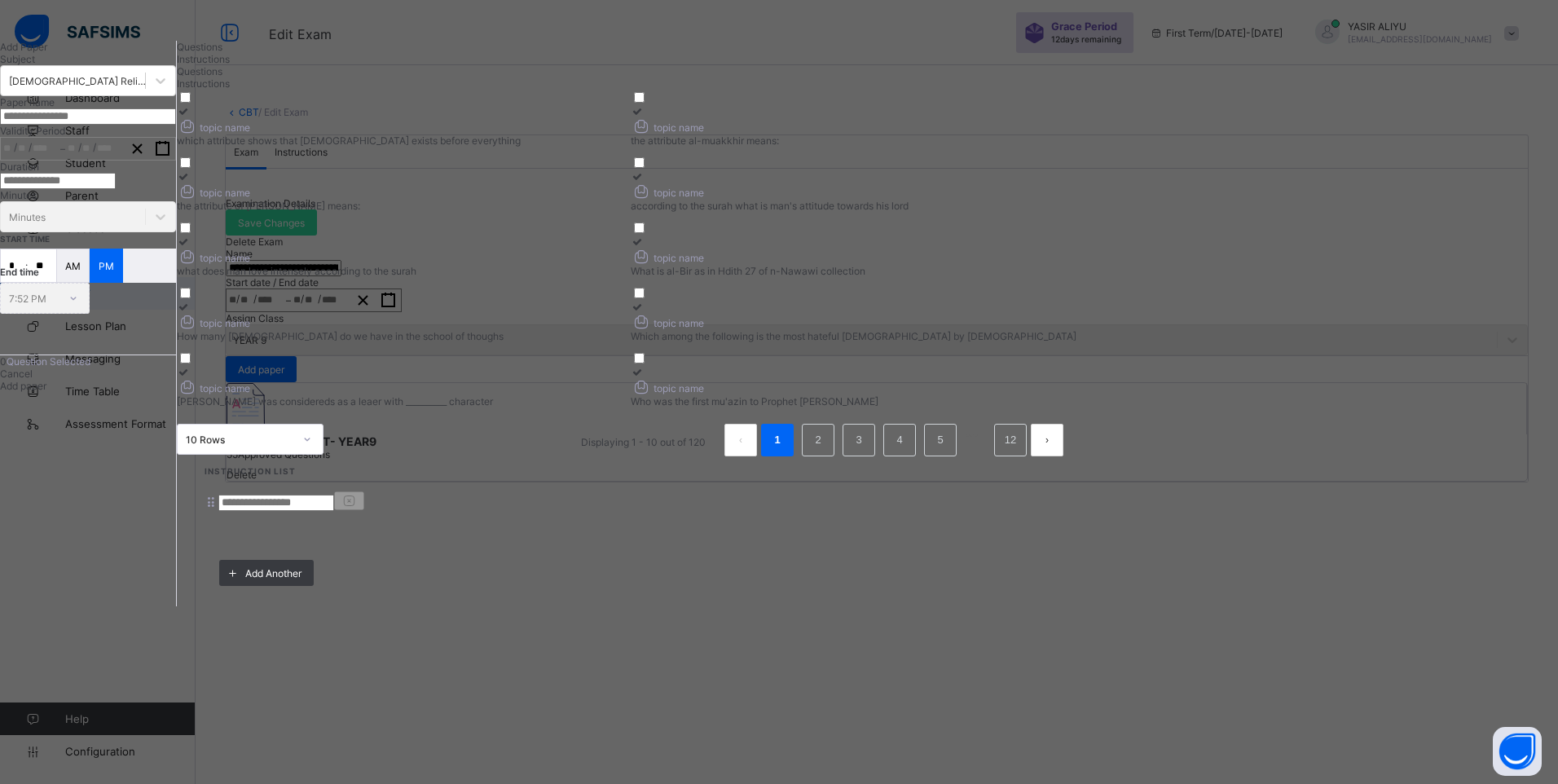
click at [229, 65] on span "Instructions" at bounding box center [203, 58] width 53 height 12
click at [334, 494] on input at bounding box center [276, 502] width 116 height 16
click at [223, 53] on span "Questions" at bounding box center [199, 46] width 45 height 12
click at [423, 117] on div at bounding box center [399, 110] width 445 height 12
click at [645, 117] on icon at bounding box center [637, 110] width 14 height 12
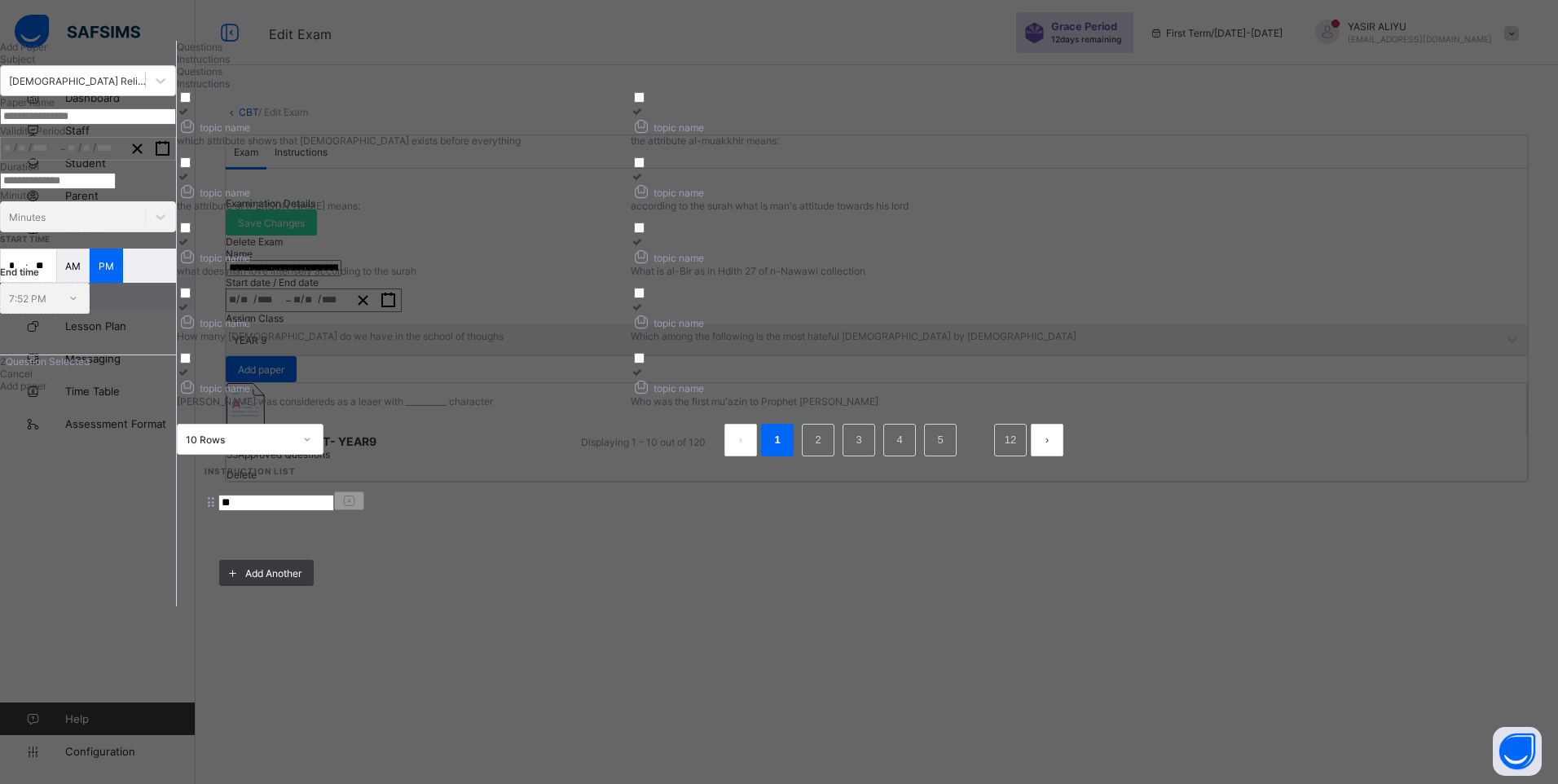
click at [450, 182] on div at bounding box center [399, 175] width 445 height 12
click at [645, 182] on icon at bounding box center [637, 175] width 14 height 12
click at [191, 247] on icon at bounding box center [183, 242] width 14 height 12
click at [176, 125] on input "text" at bounding box center [88, 116] width 176 height 16
click at [176, 159] on button "button" at bounding box center [162, 148] width 25 height 22
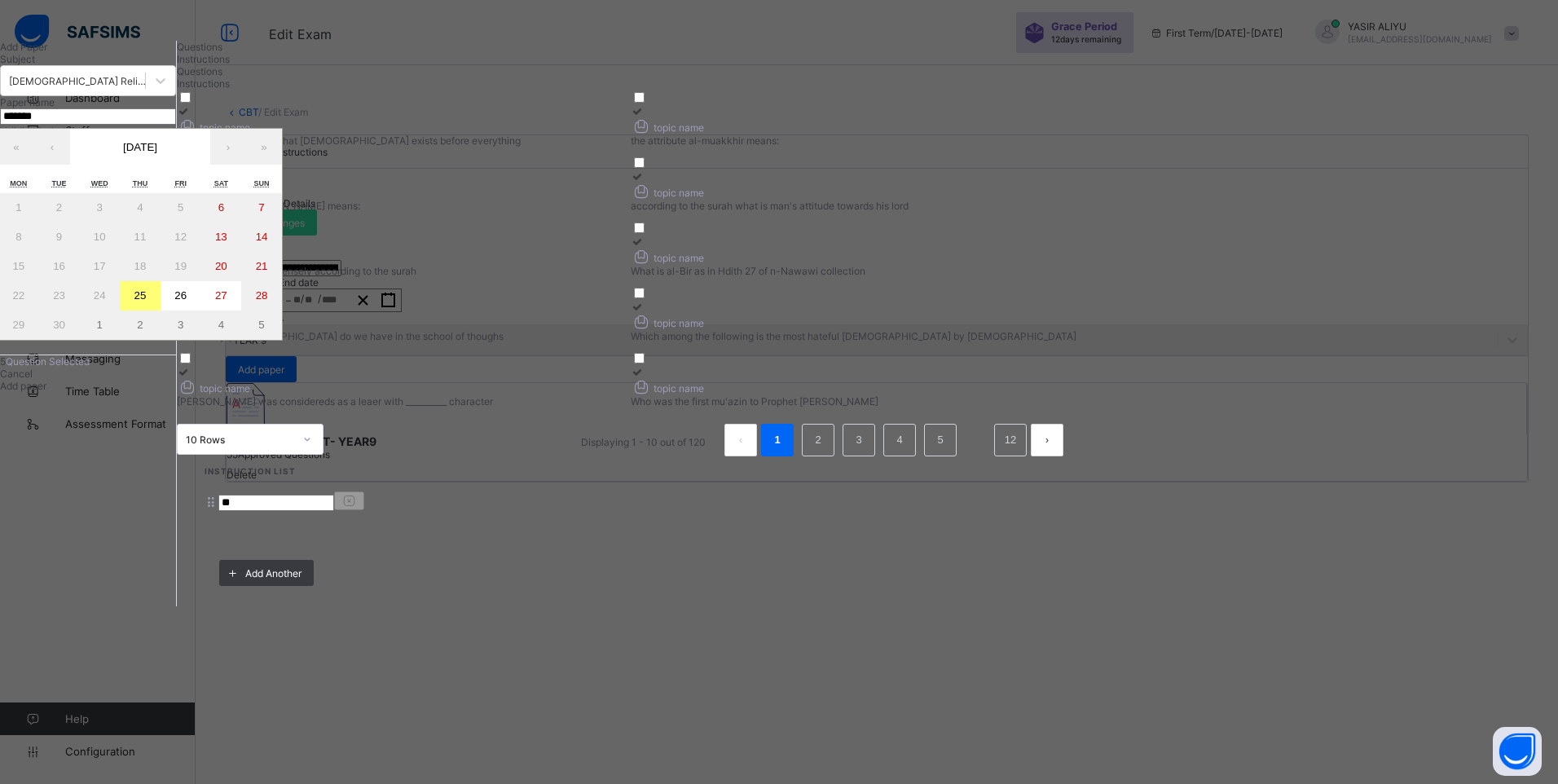
click at [201, 310] on button "26" at bounding box center [180, 295] width 41 height 29
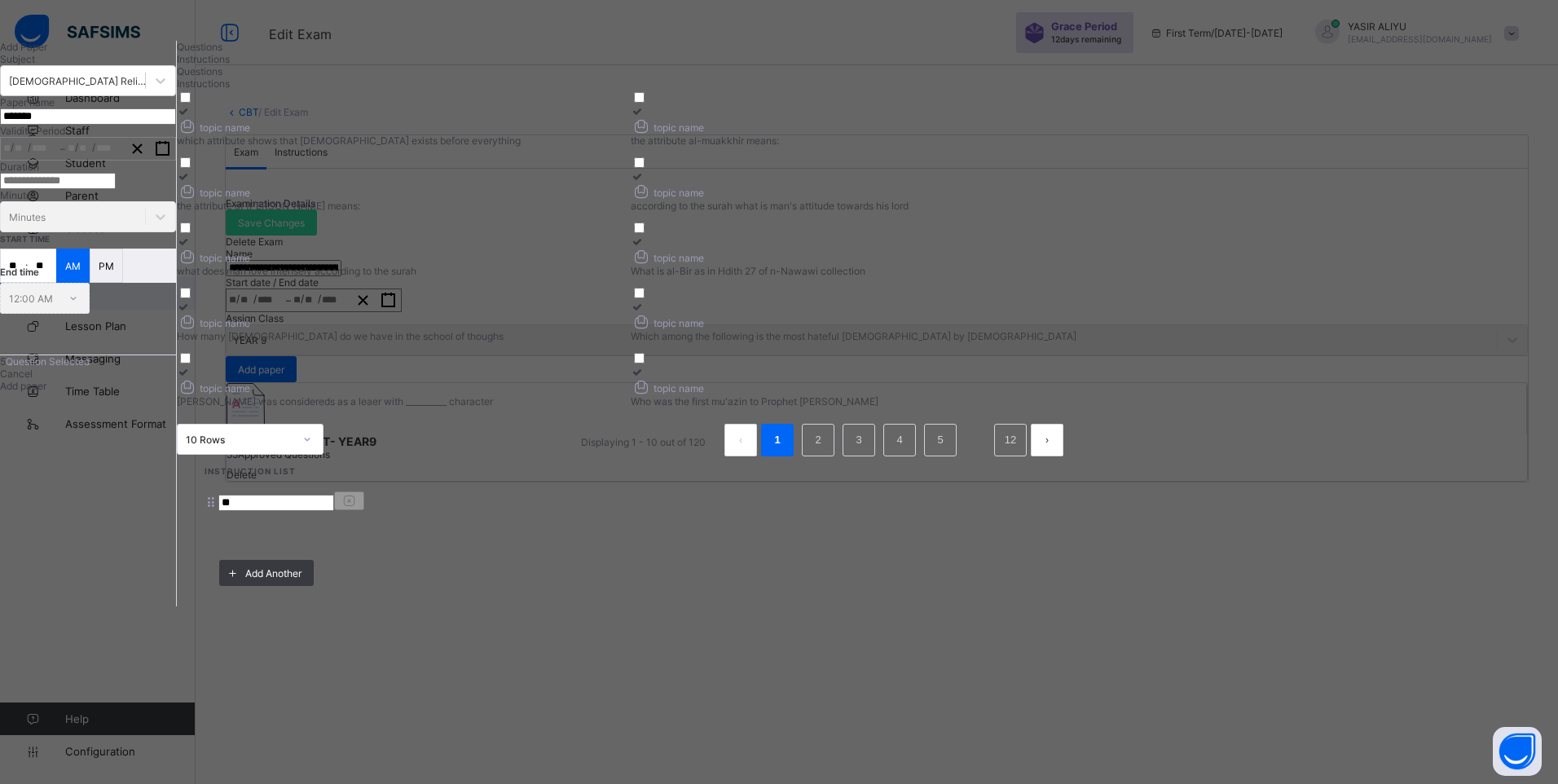
click at [116, 189] on input "number" at bounding box center [58, 180] width 116 height 16
click at [25, 282] on input "**" at bounding box center [13, 265] width 25 height 33
click at [57, 282] on input "**" at bounding box center [42, 265] width 28 height 33
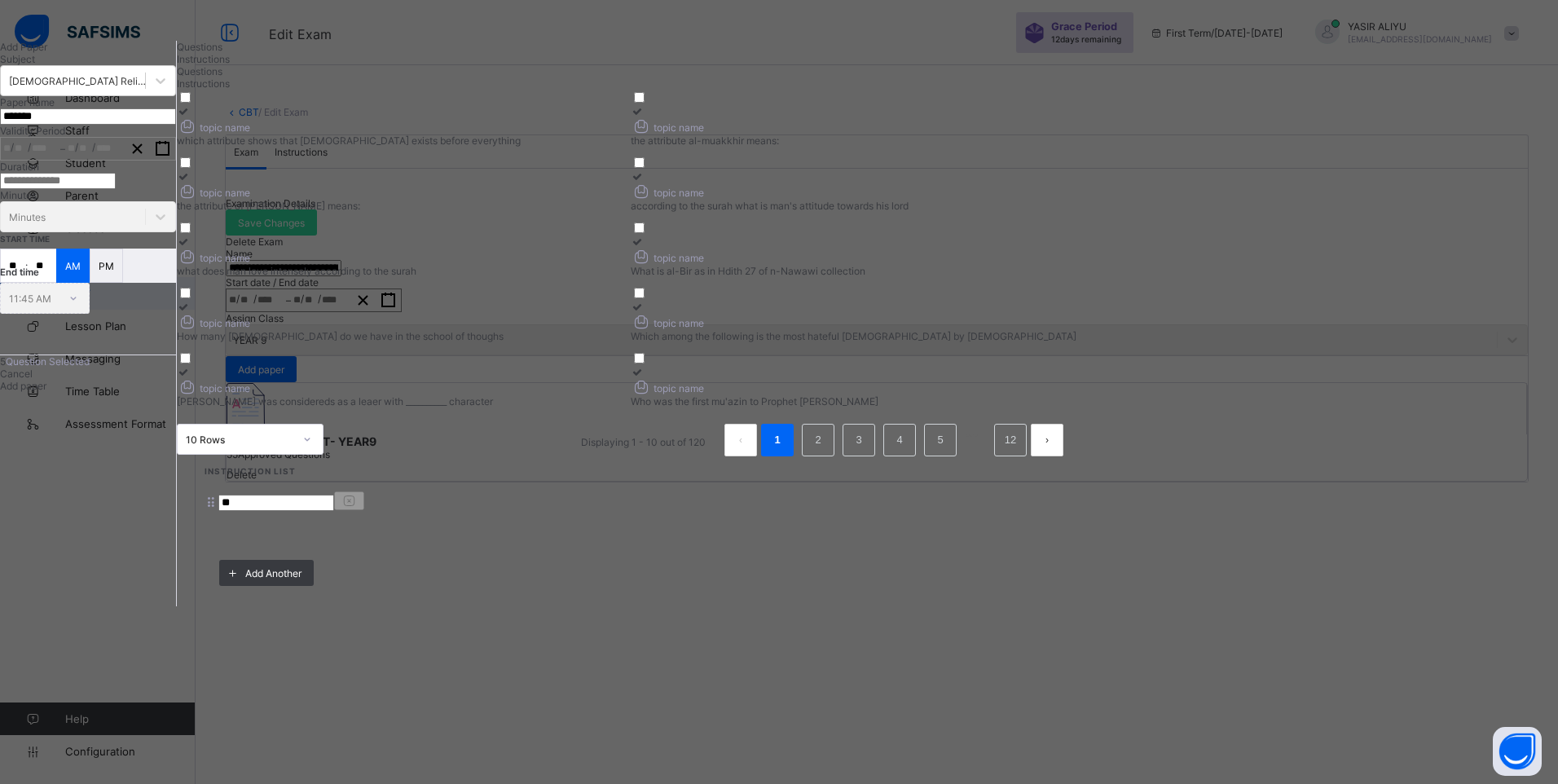
click at [176, 392] on div "Add paper" at bounding box center [88, 385] width 176 height 12
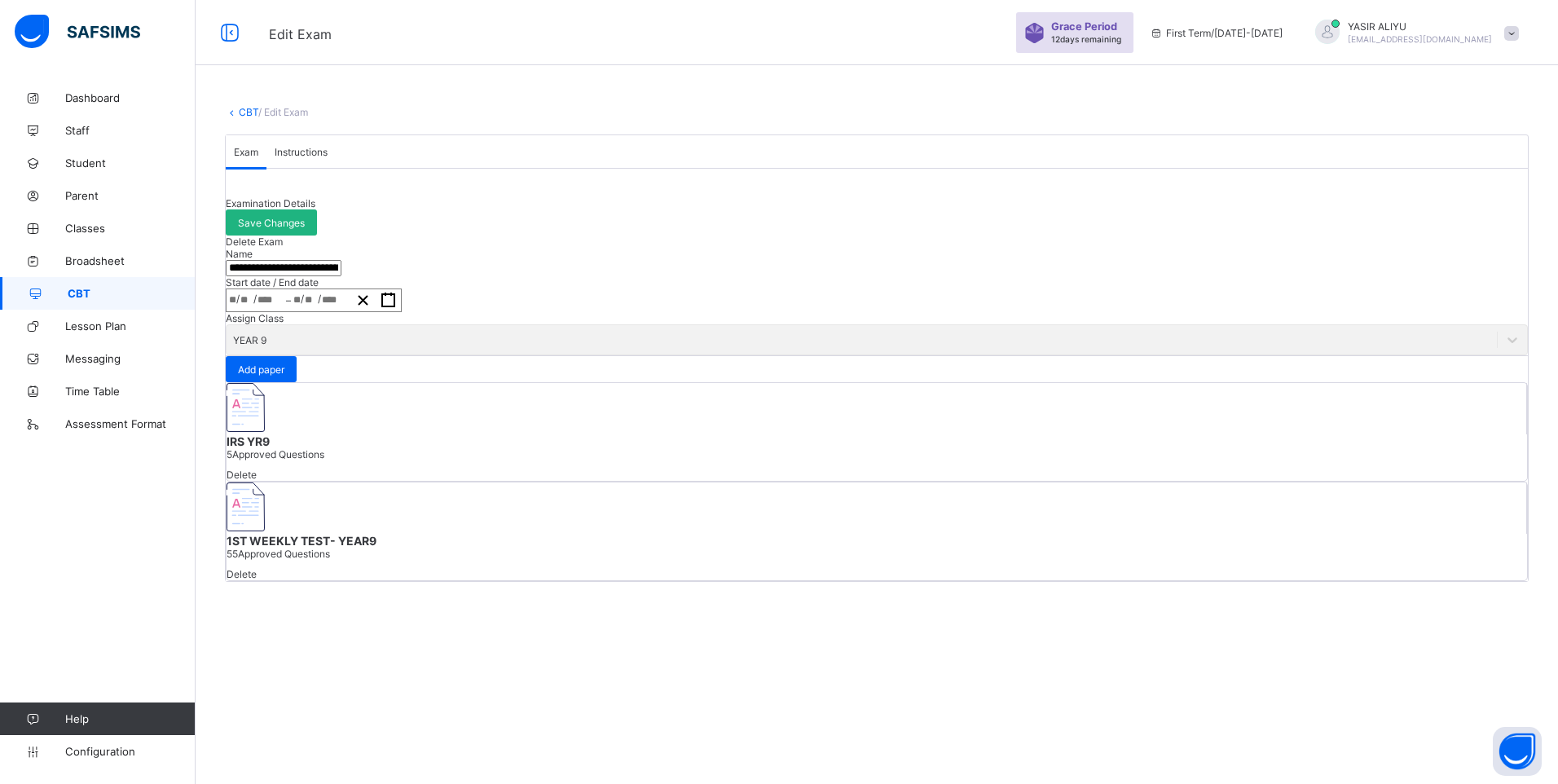
click at [305, 229] on span "Save Changes" at bounding box center [271, 223] width 67 height 12
click at [1506, 32] on span at bounding box center [1512, 34] width 15 height 15
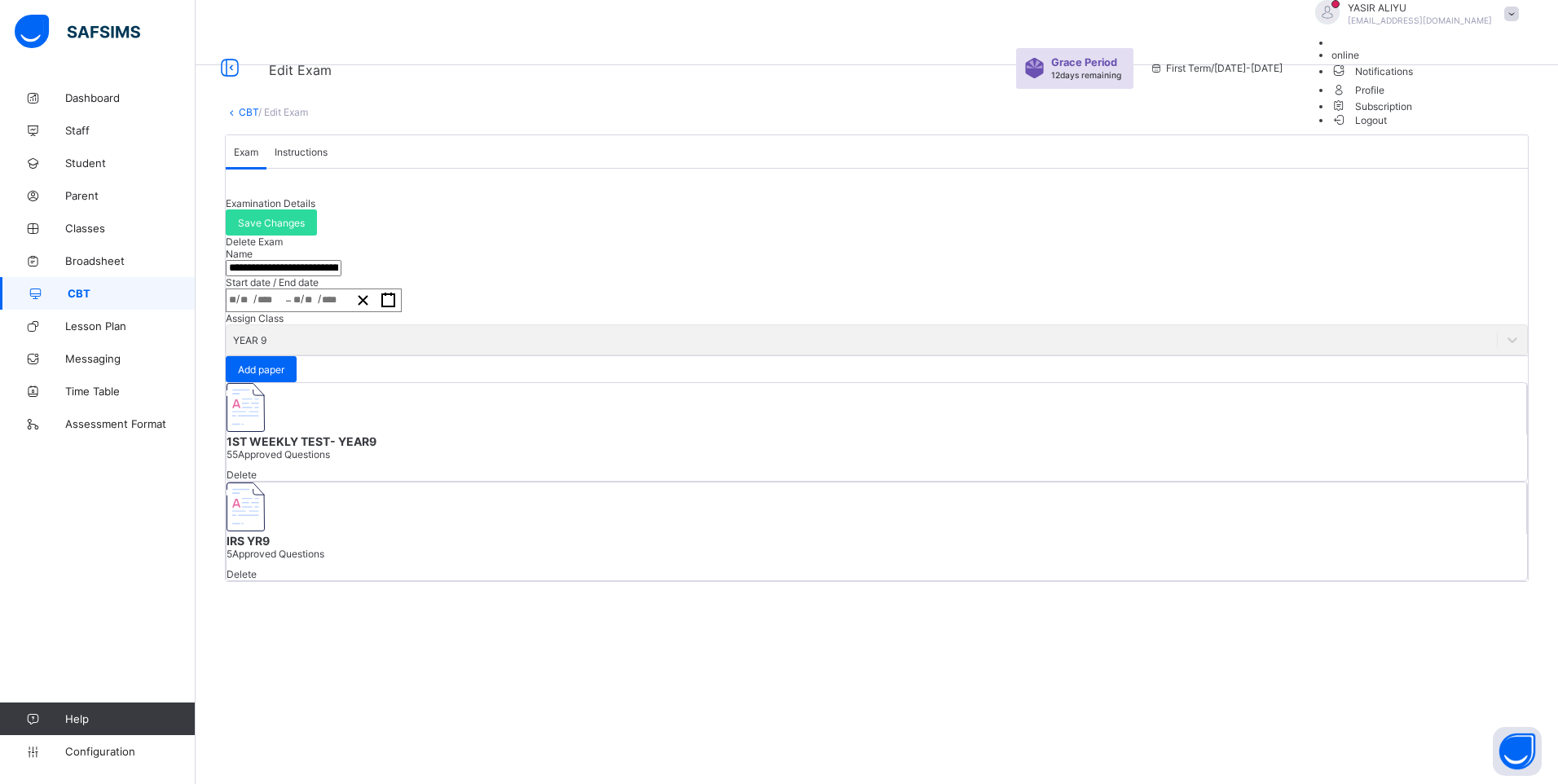
click at [1387, 128] on span "Logout" at bounding box center [1360, 120] width 57 height 17
